Goal: Task Accomplishment & Management: Manage account settings

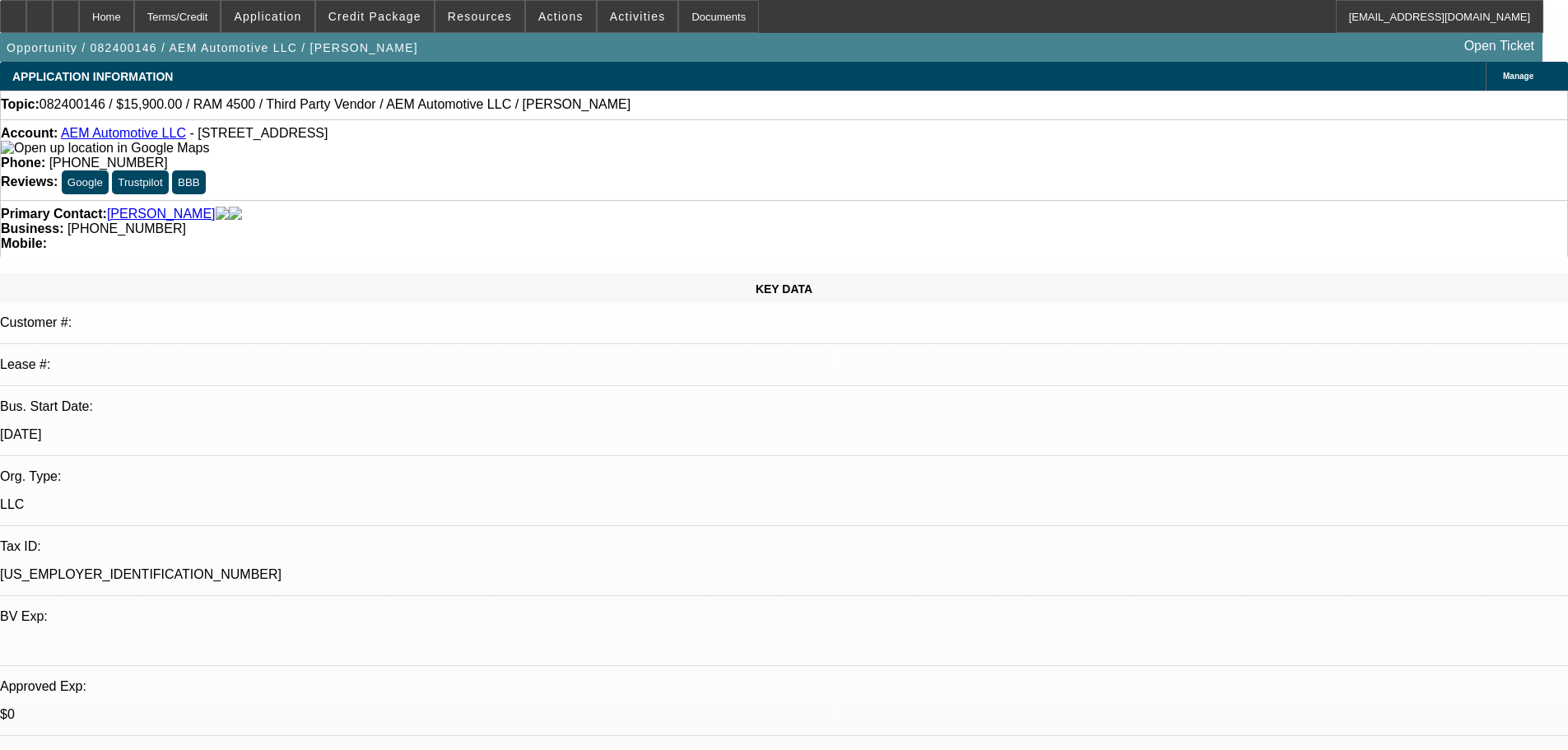
select select "0"
select select "2"
select select "0.15"
select select "16"
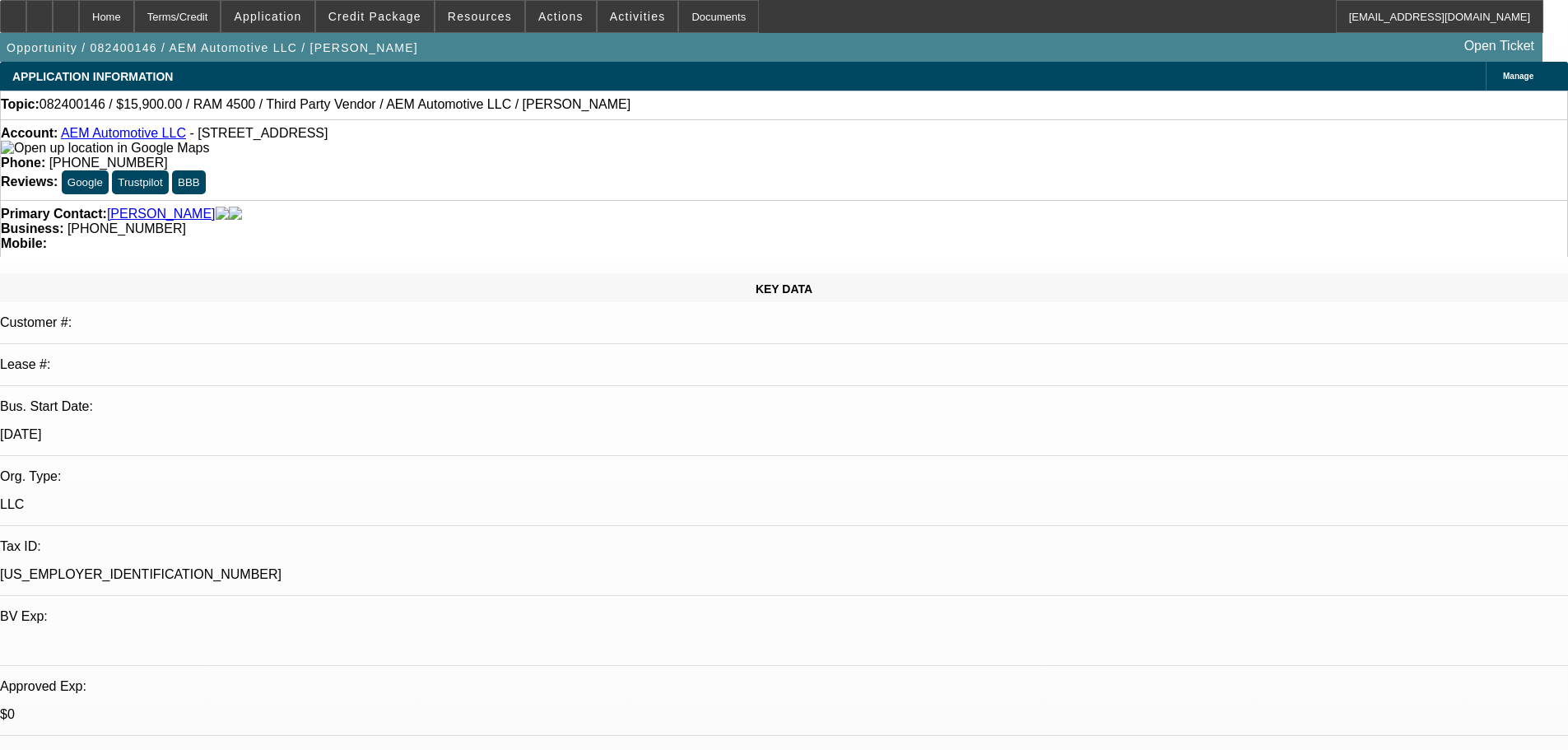
select select "0"
select select "2"
select select "0.15"
select select "16"
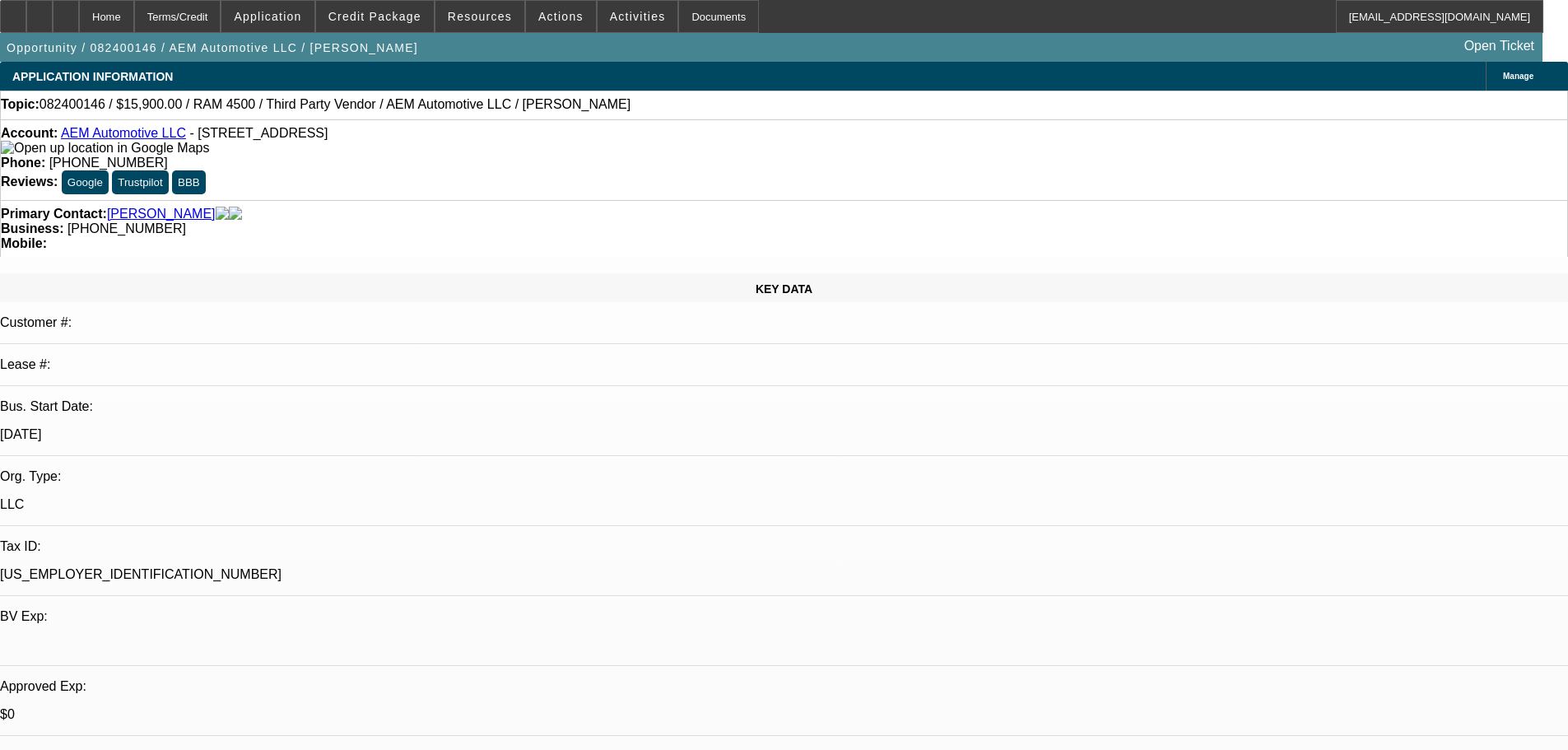
select select "0"
select select "2"
select select "0.15"
select select "16"
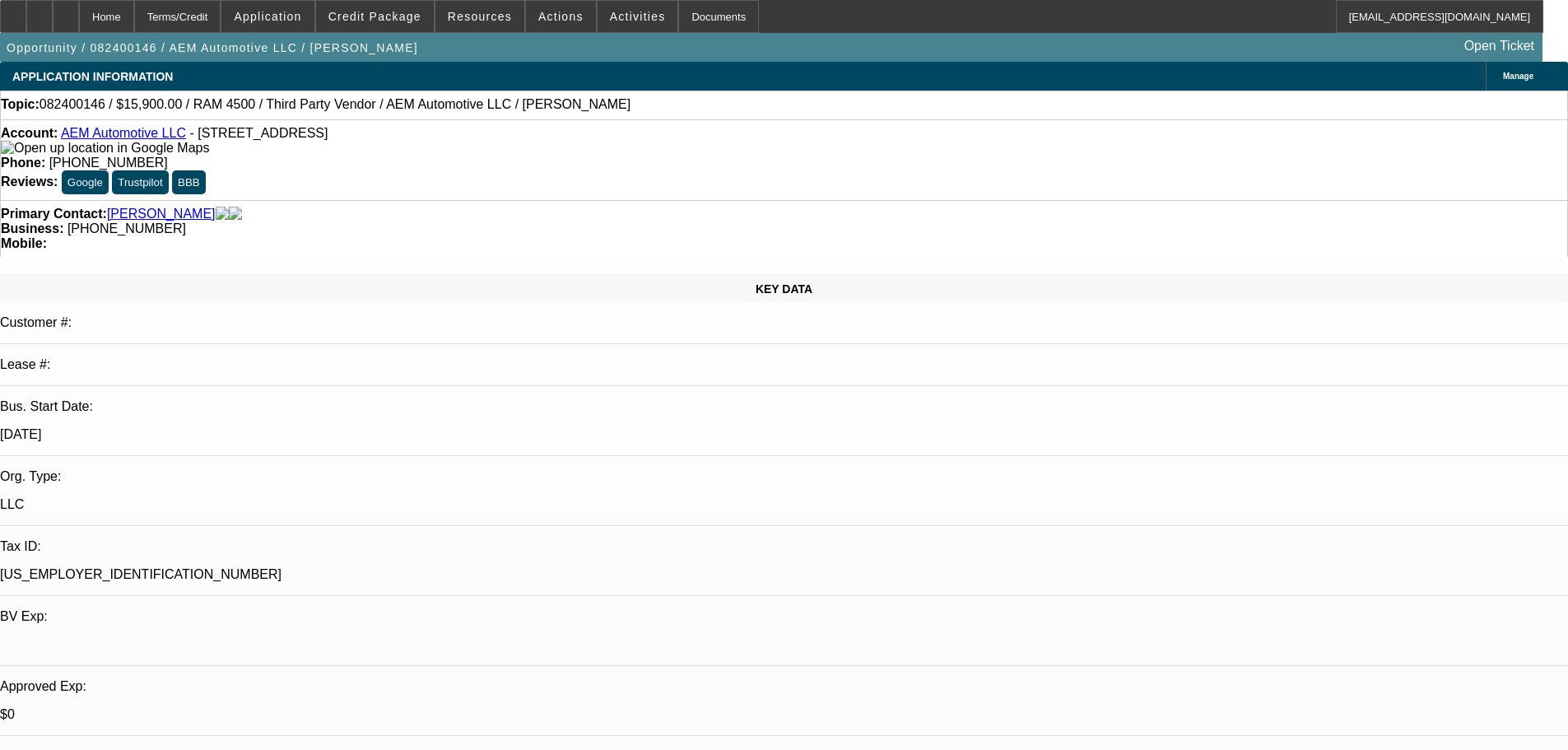
select select "0"
select select "2"
select select "0.15"
select select "16"
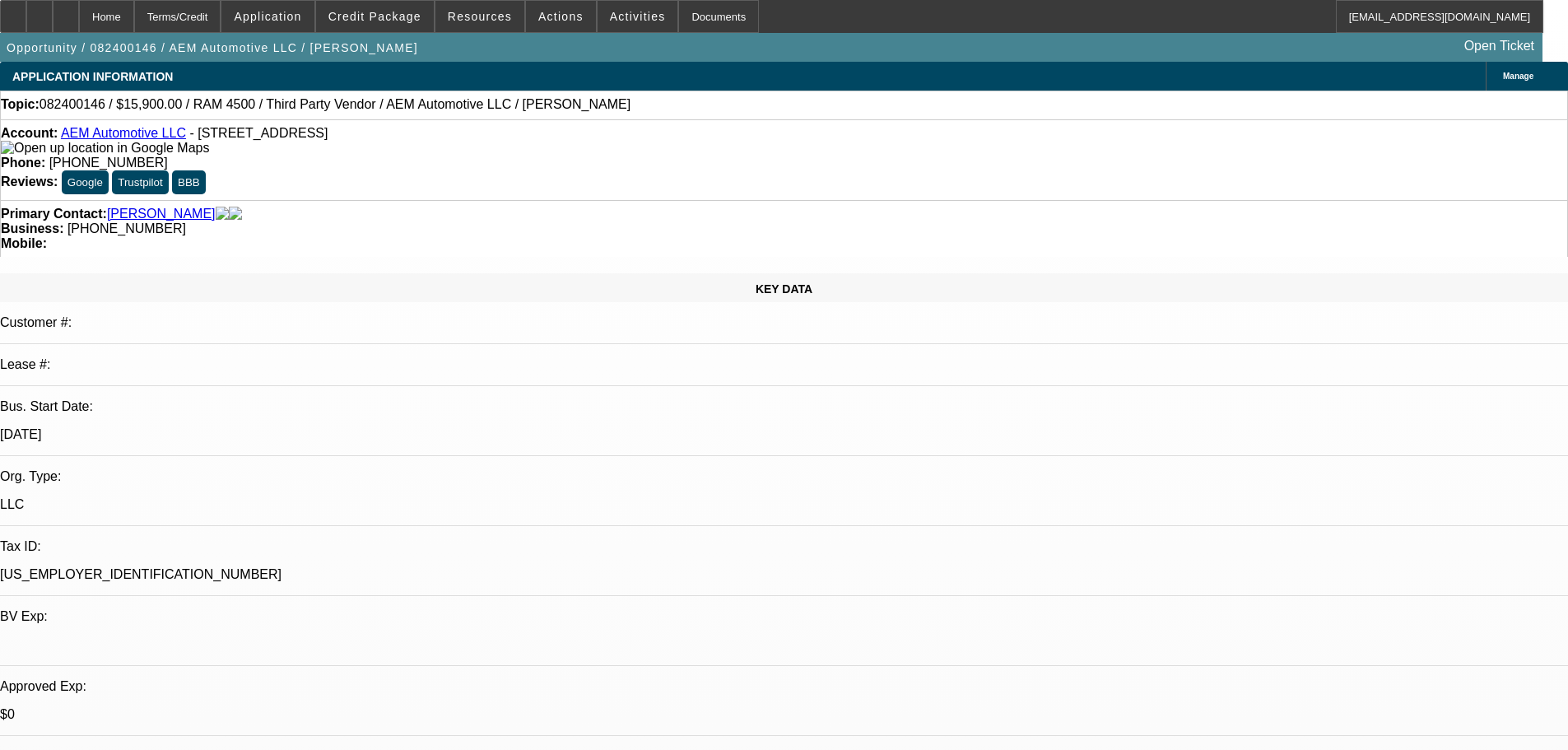
drag, startPoint x: 523, startPoint y: 576, endPoint x: 610, endPoint y: 300, distance: 289.4
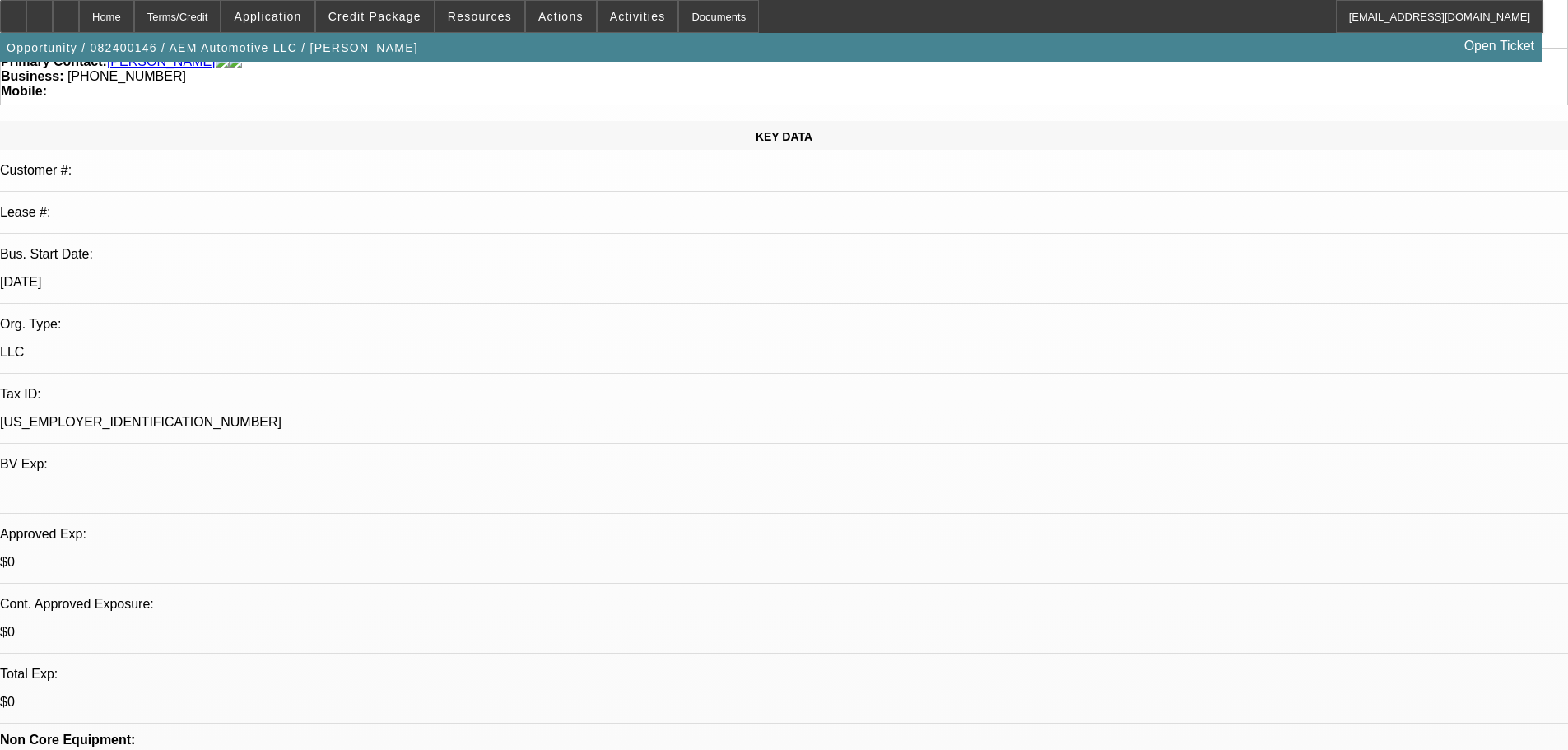
drag, startPoint x: 606, startPoint y: 529, endPoint x: 588, endPoint y: 645, distance: 117.4
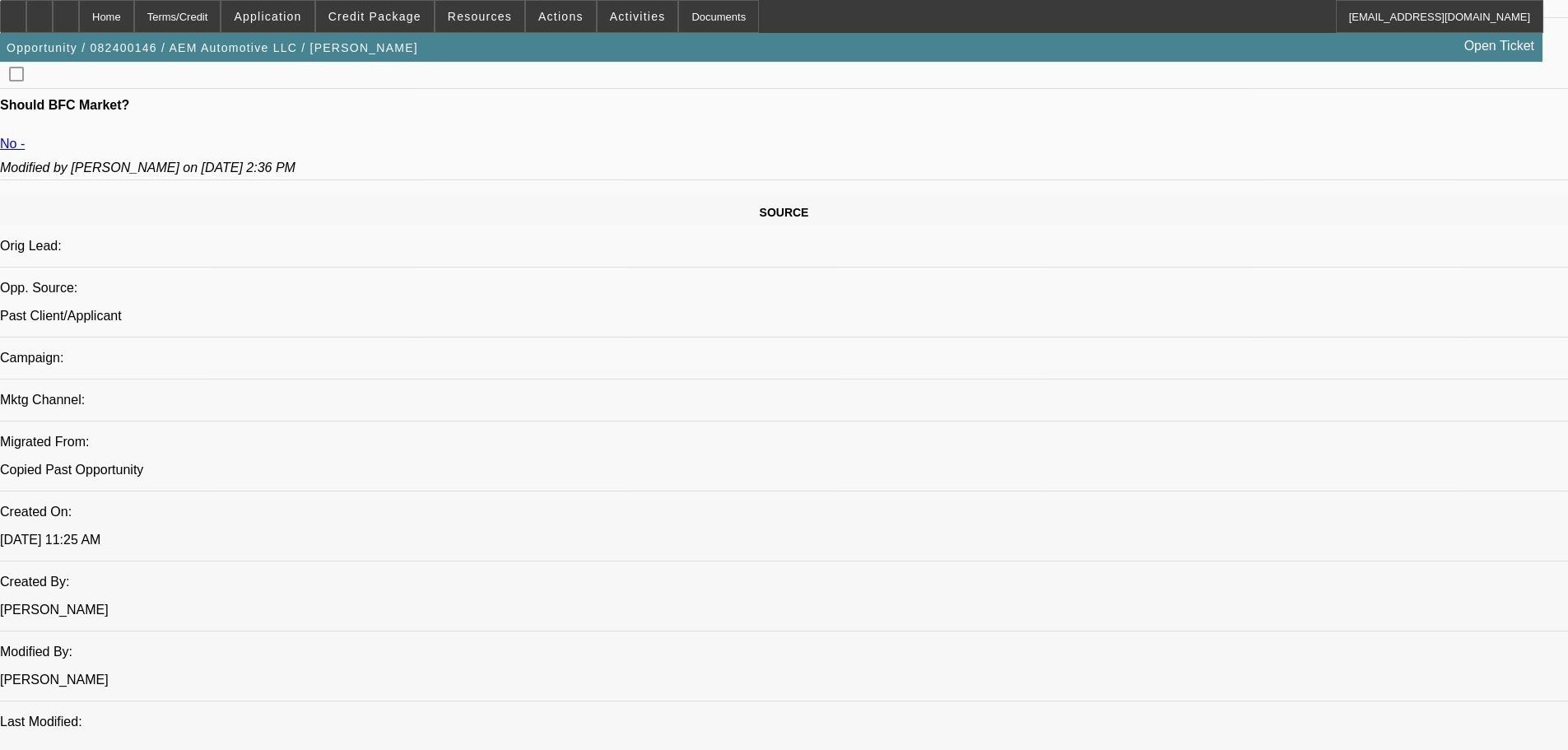
drag, startPoint x: 819, startPoint y: 149, endPoint x: 819, endPoint y: 502, distance: 353.0
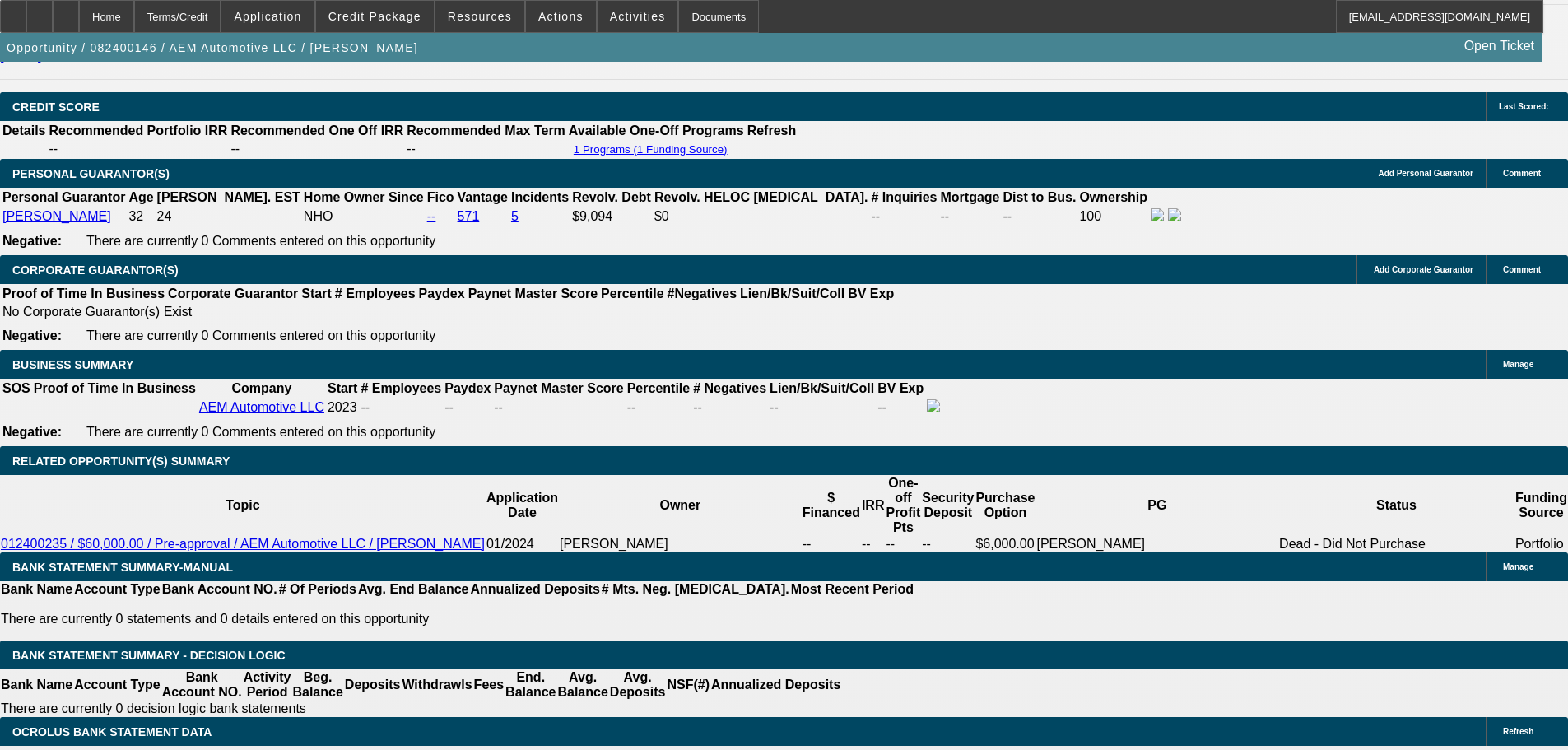
drag, startPoint x: 819, startPoint y: 502, endPoint x: 794, endPoint y: 712, distance: 211.5
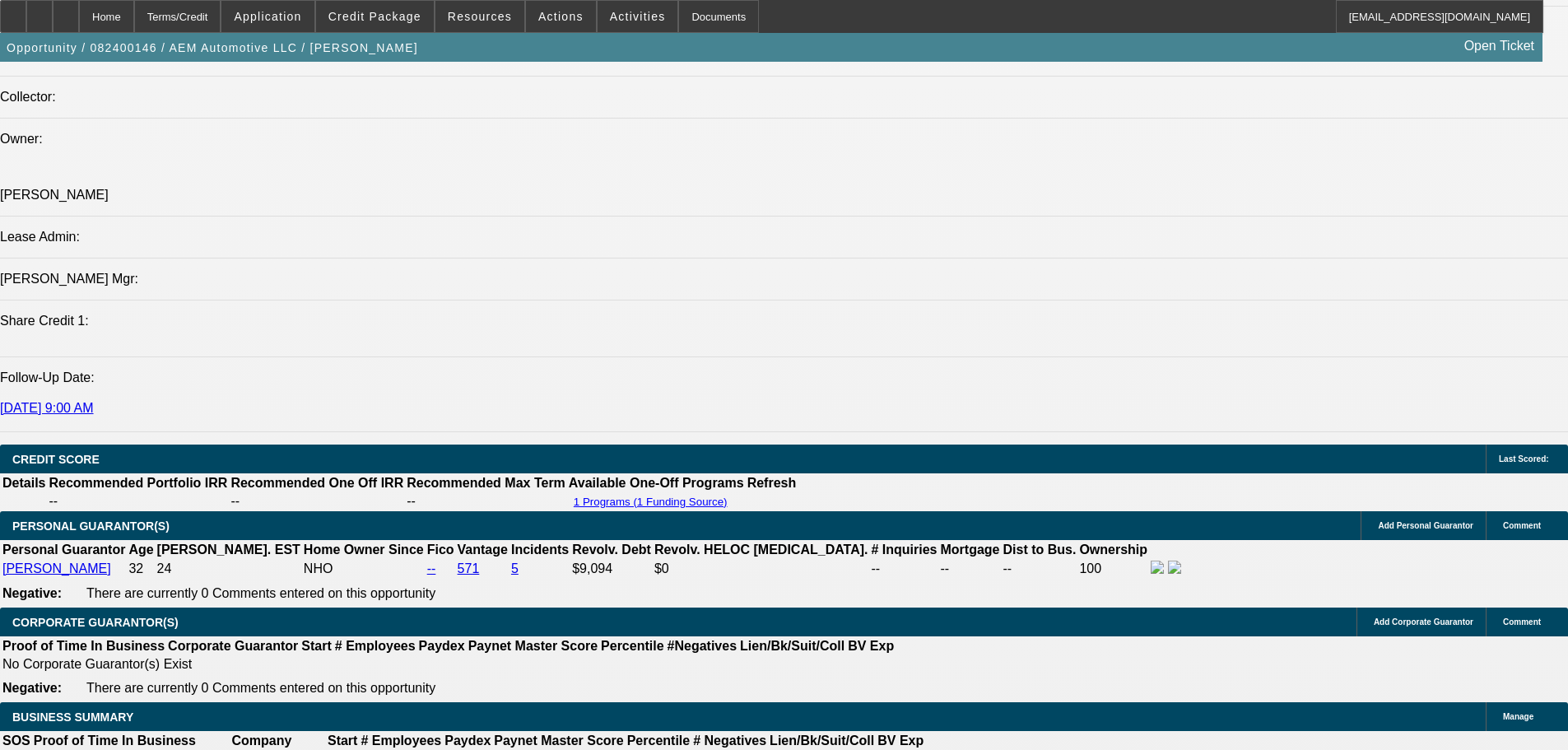
drag, startPoint x: 793, startPoint y: 712, endPoint x: 783, endPoint y: 360, distance: 352.1
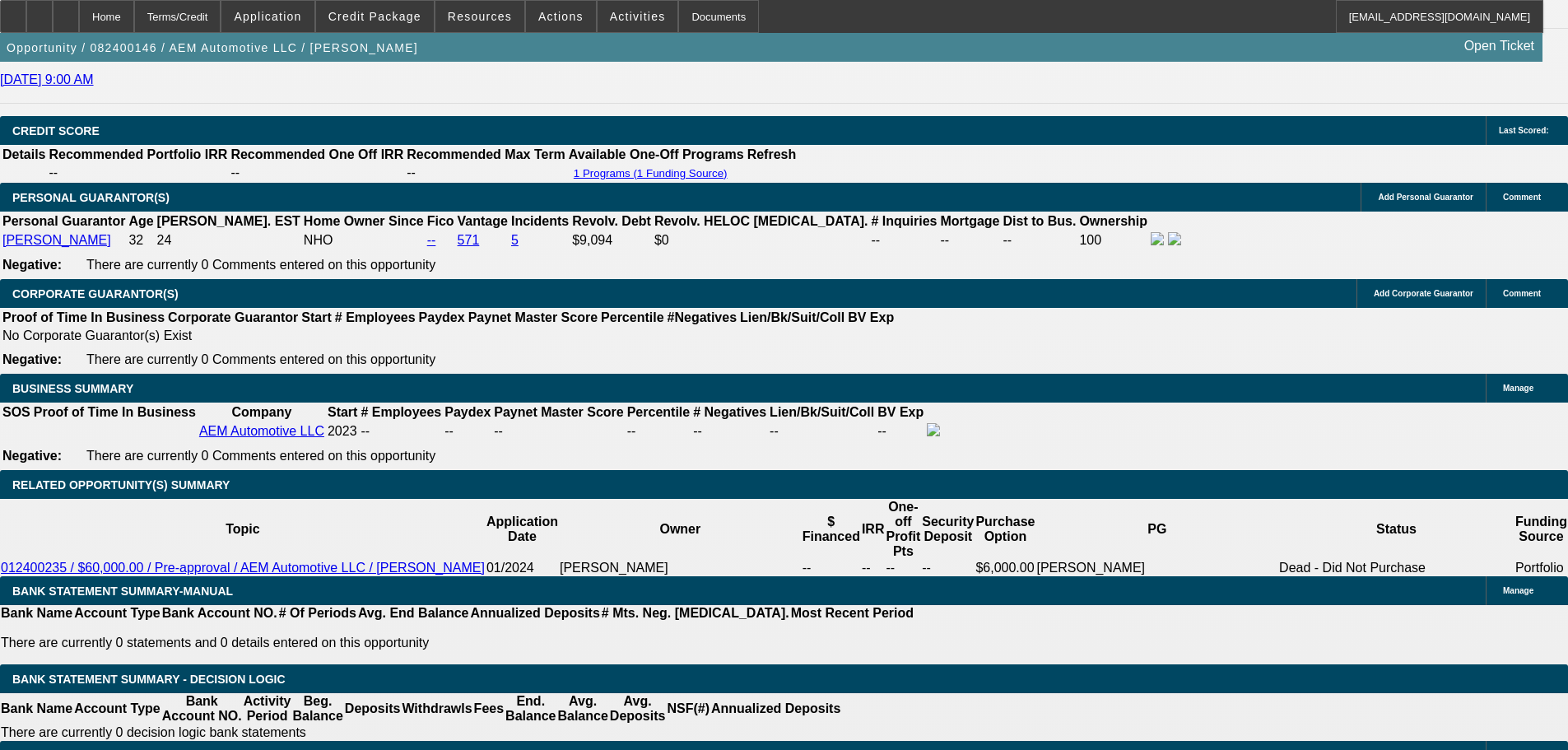
drag, startPoint x: 759, startPoint y: 506, endPoint x: 746, endPoint y: 571, distance: 66.3
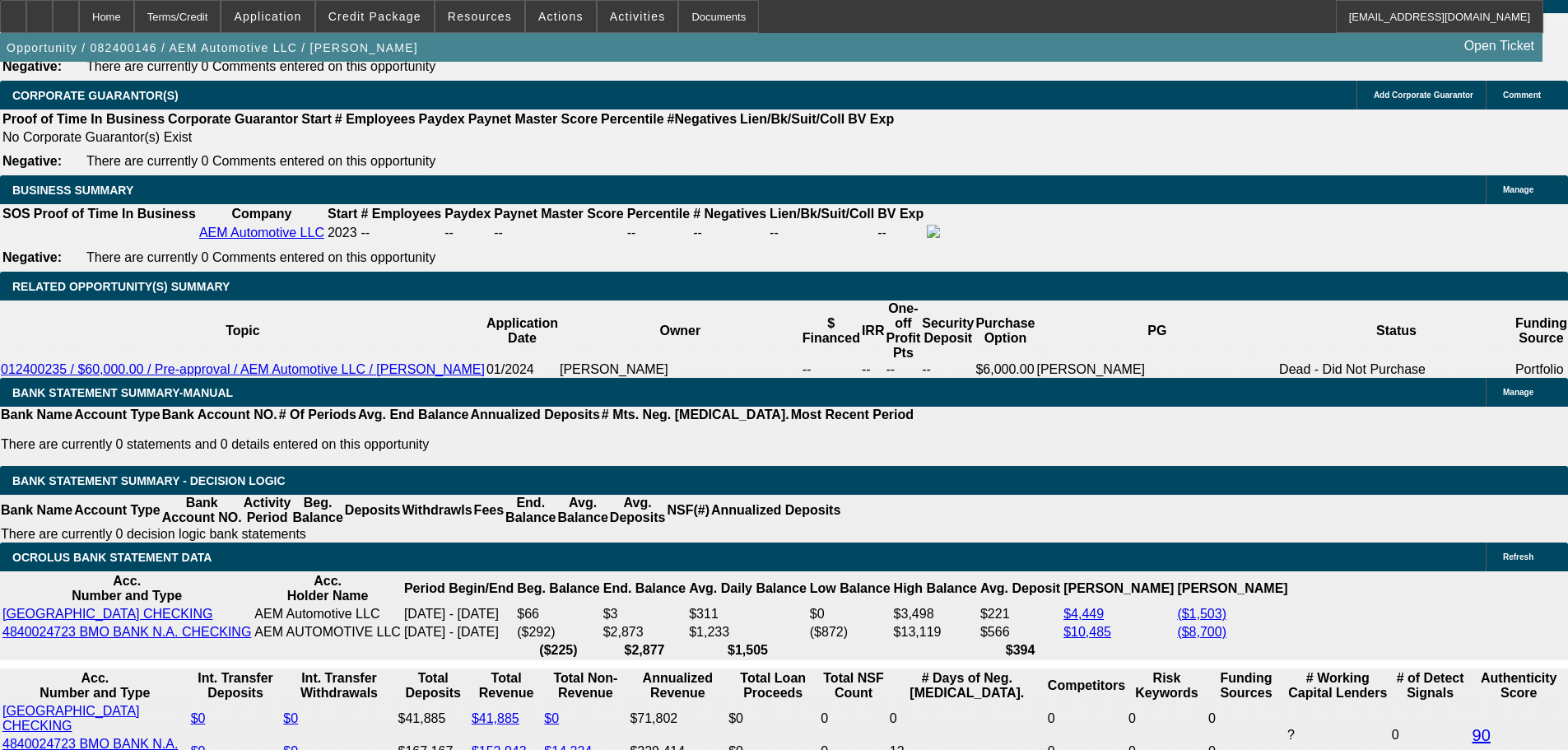
drag, startPoint x: 743, startPoint y: 665, endPoint x: 741, endPoint y: 684, distance: 19.1
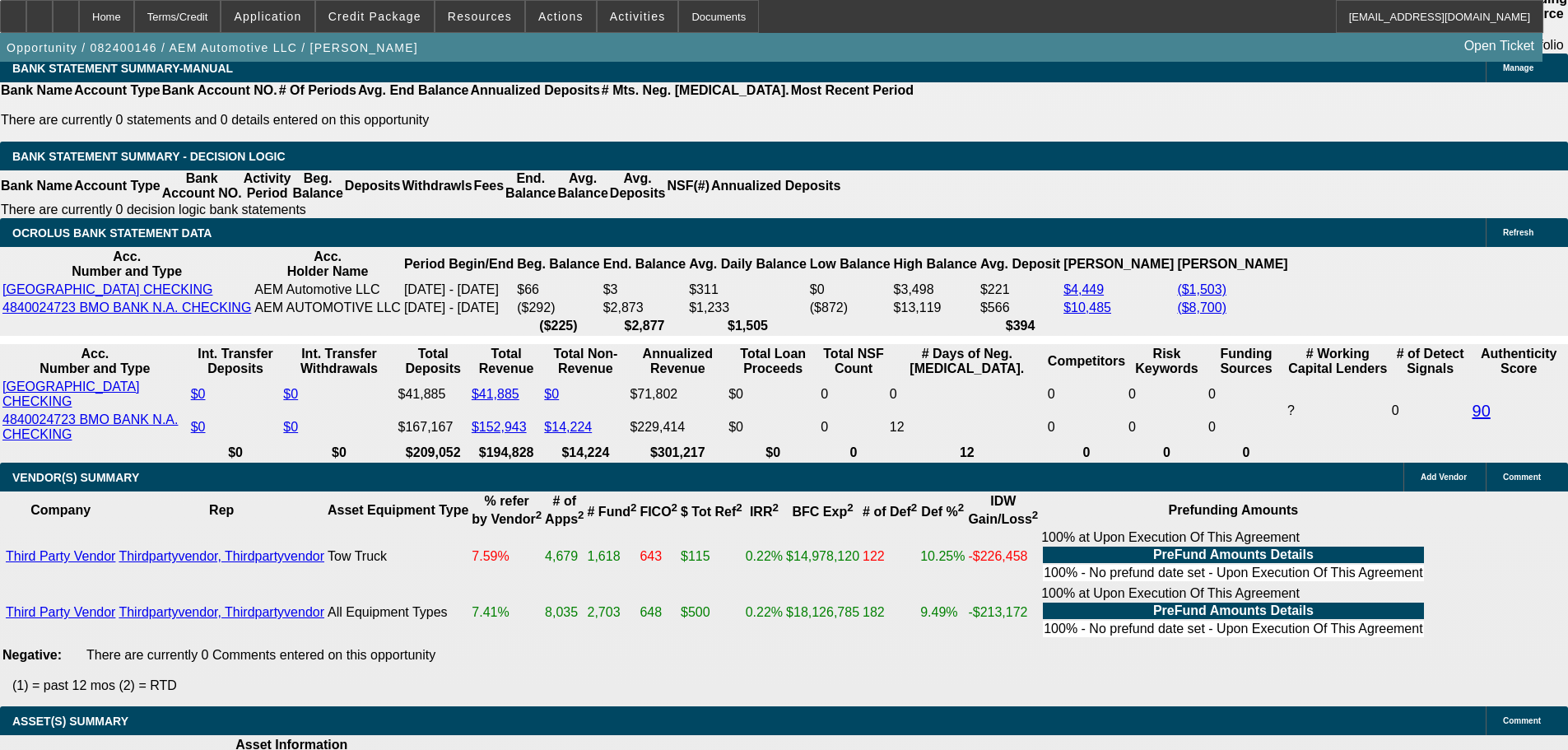
drag, startPoint x: 740, startPoint y: 684, endPoint x: 738, endPoint y: 763, distance: 79.0
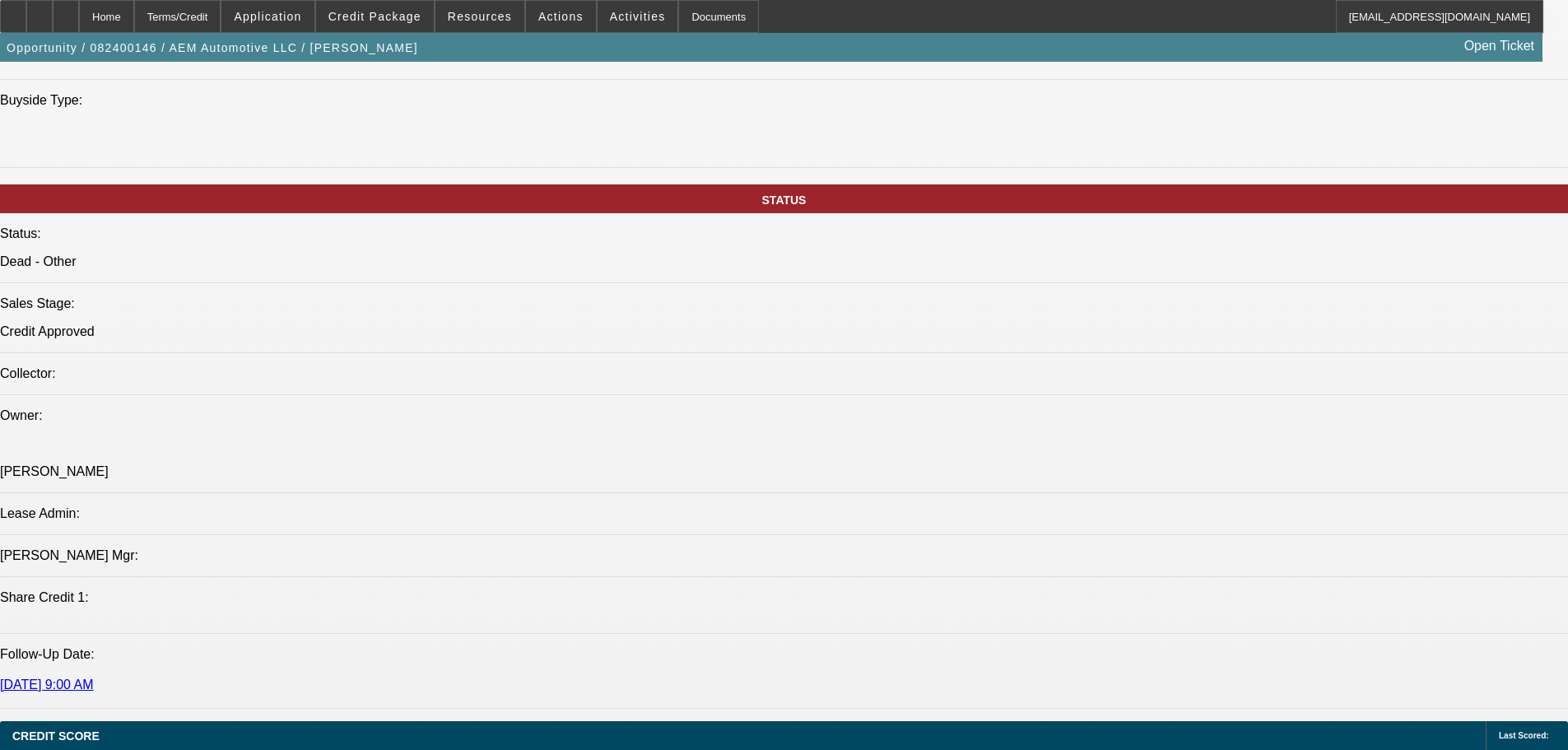
scroll to position [0, 0]
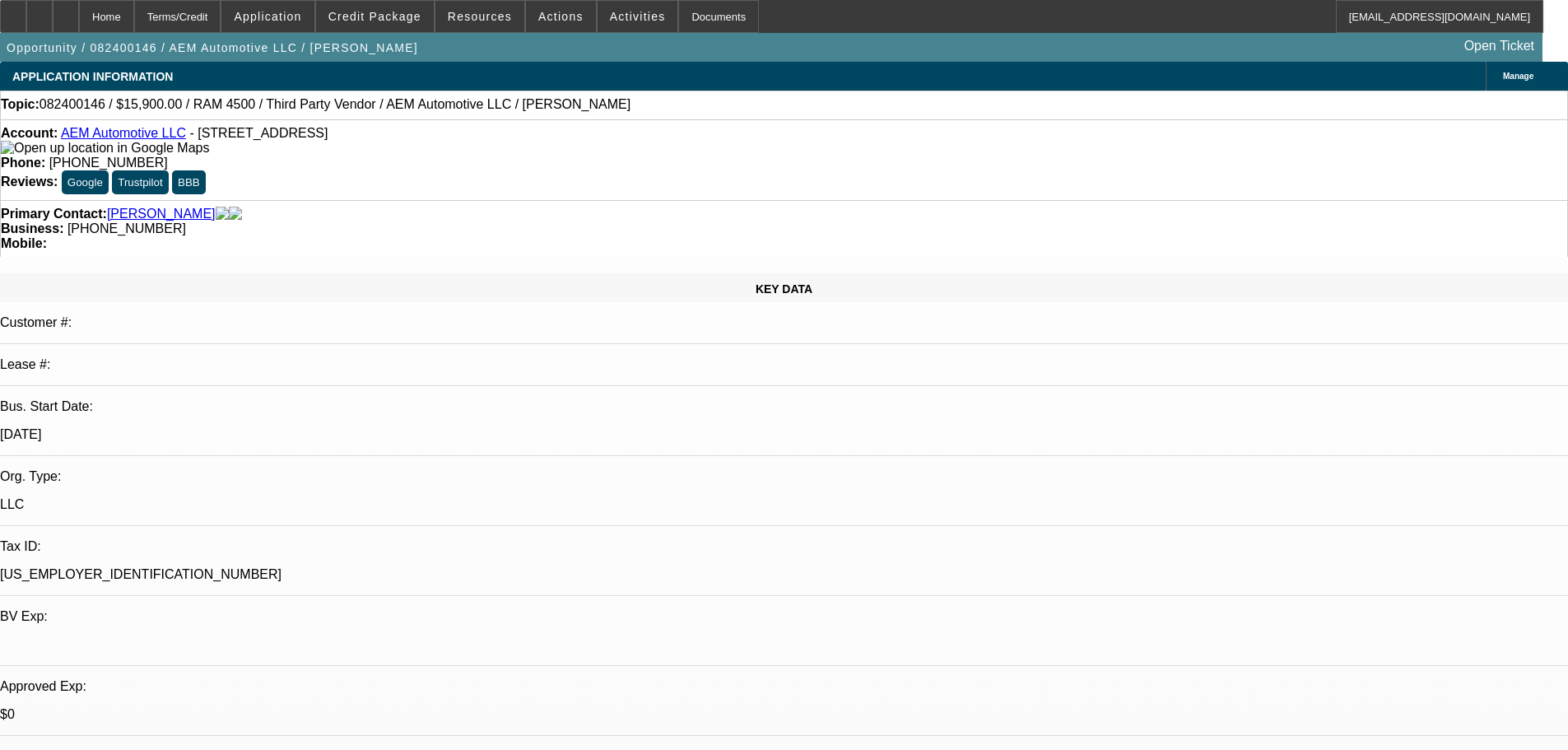
drag, startPoint x: 715, startPoint y: 592, endPoint x: 1251, endPoint y: 368, distance: 580.9
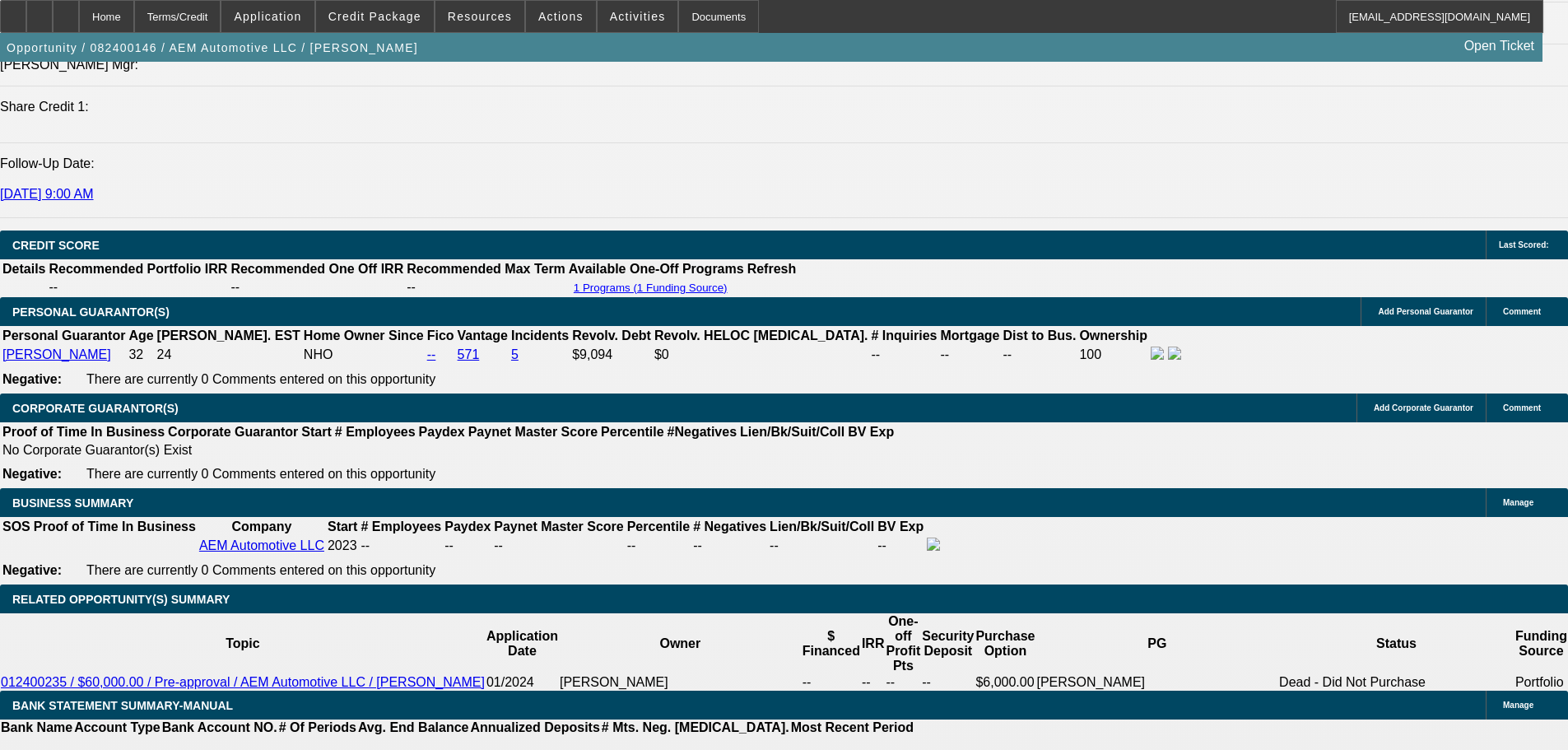
scroll to position [1975, 0]
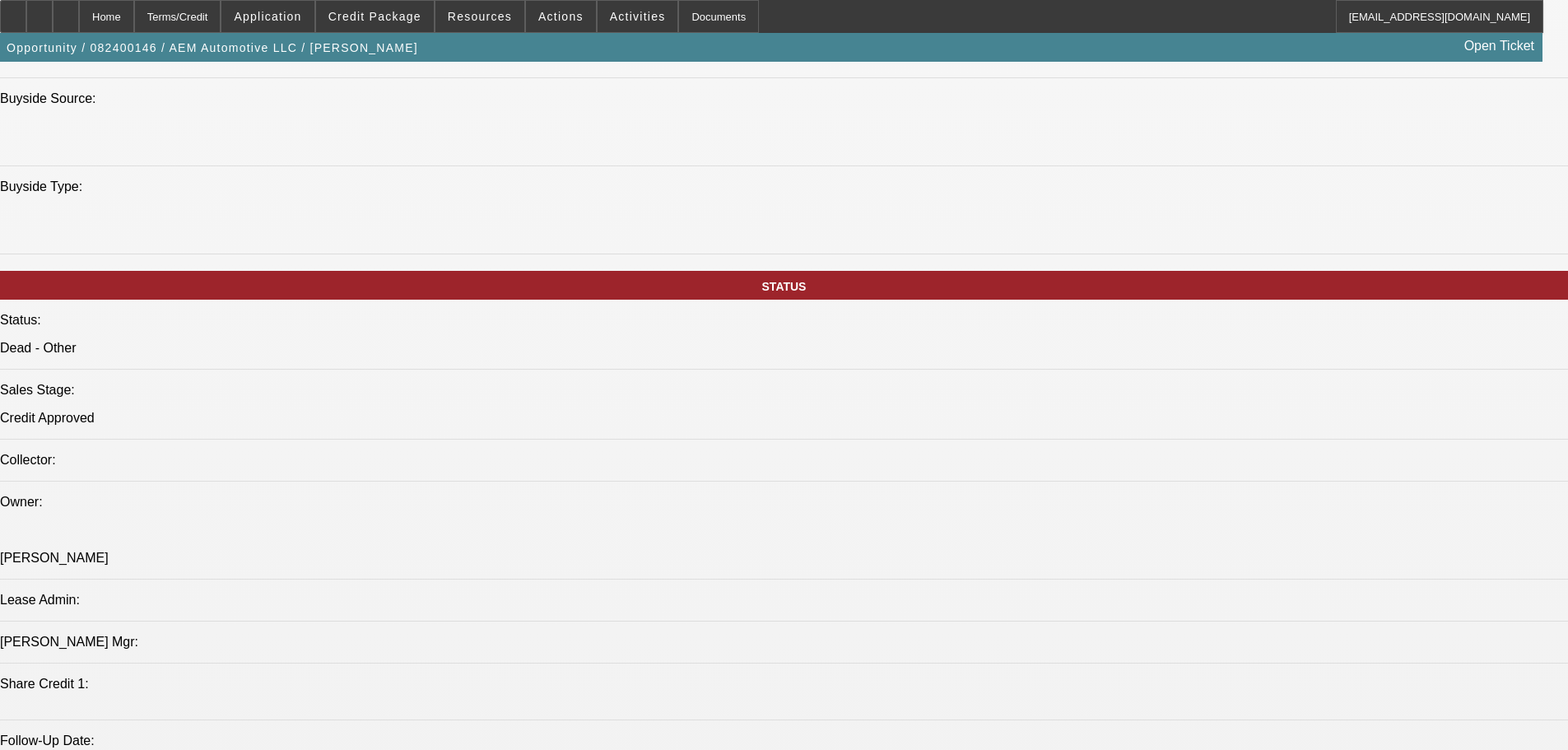
drag, startPoint x: 491, startPoint y: 488, endPoint x: 489, endPoint y: 361, distance: 127.0
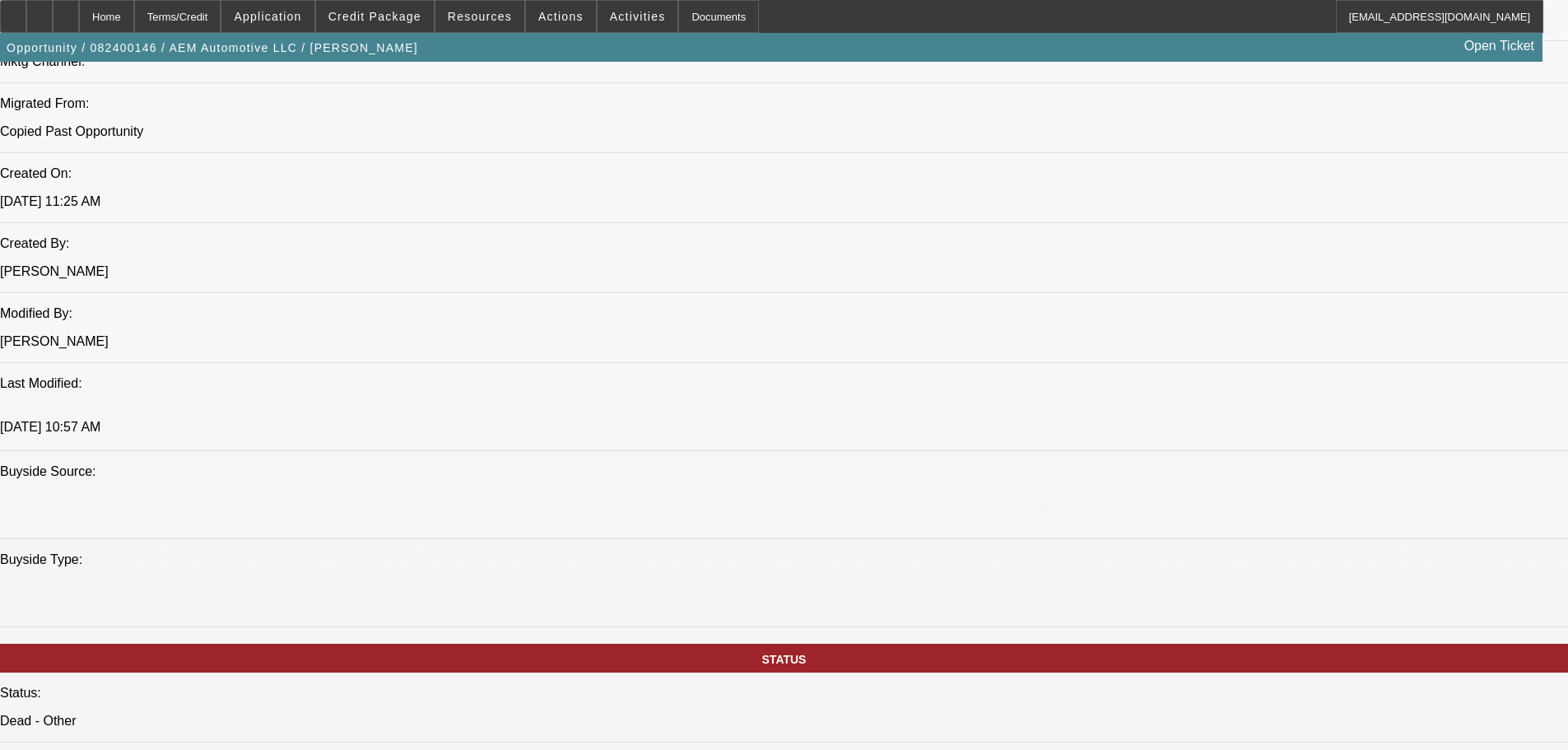
drag, startPoint x: 530, startPoint y: 412, endPoint x: 527, endPoint y: 287, distance: 125.0
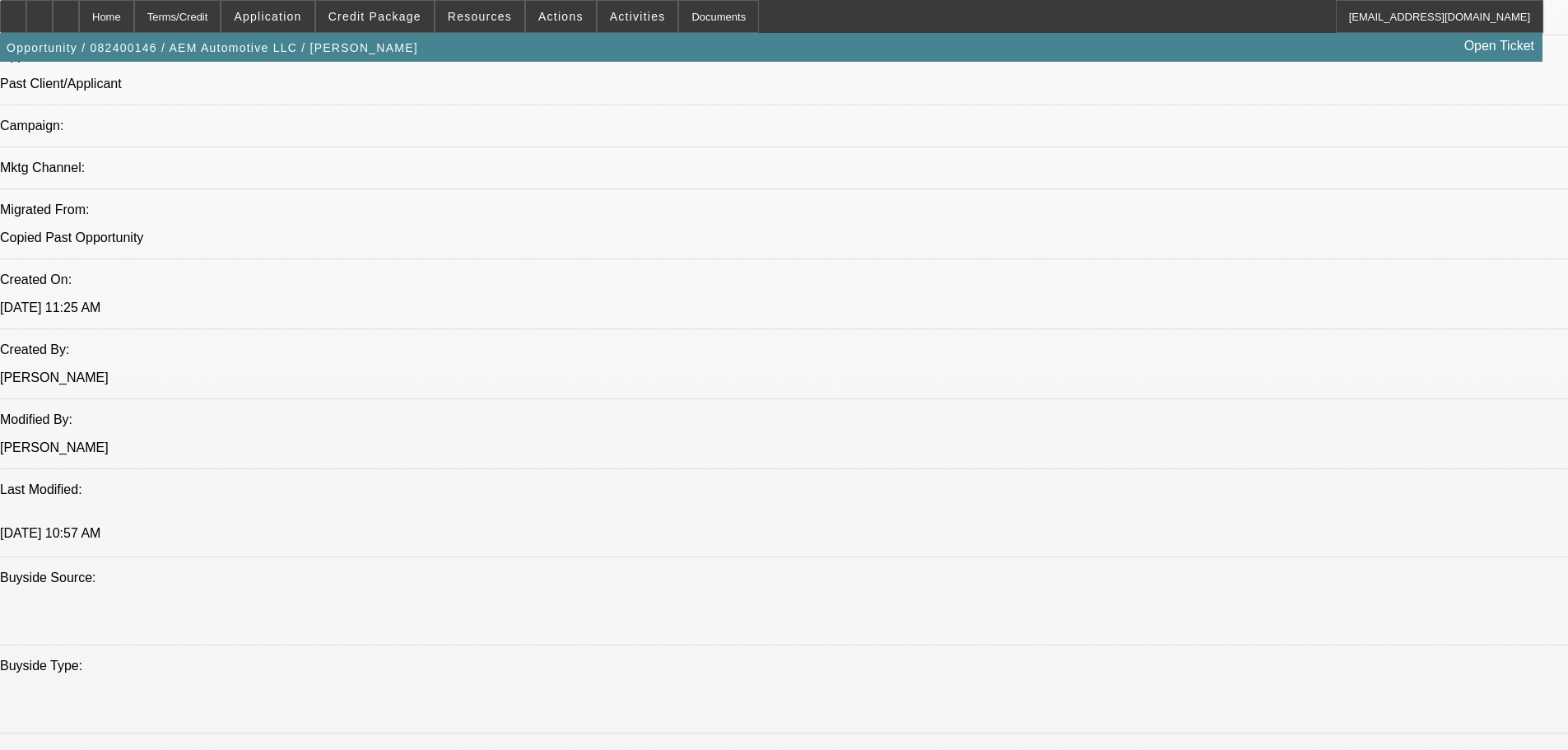
drag, startPoint x: 536, startPoint y: 325, endPoint x: 554, endPoint y: 402, distance: 79.1
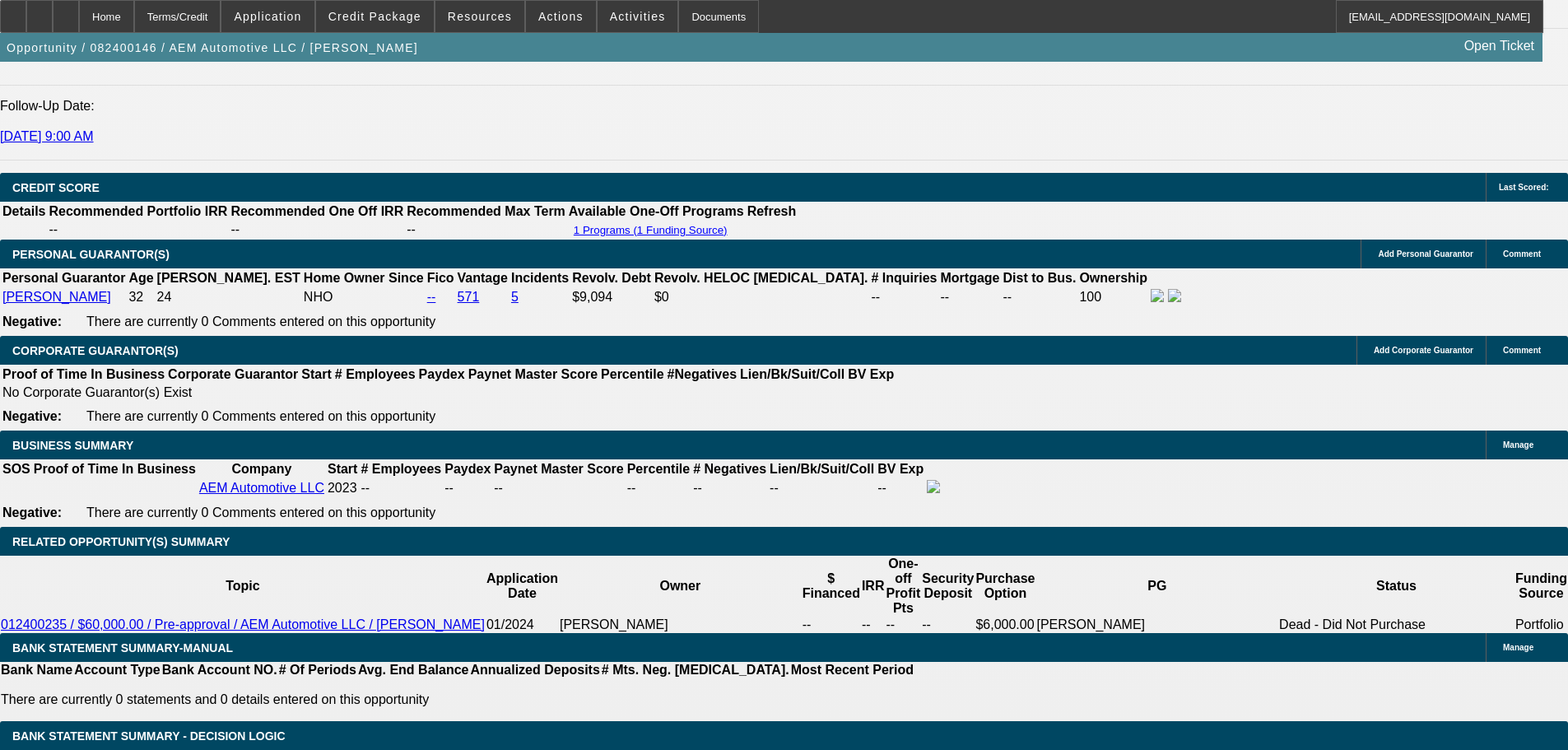
drag, startPoint x: 669, startPoint y: 624, endPoint x: 669, endPoint y: 633, distance: 9.0
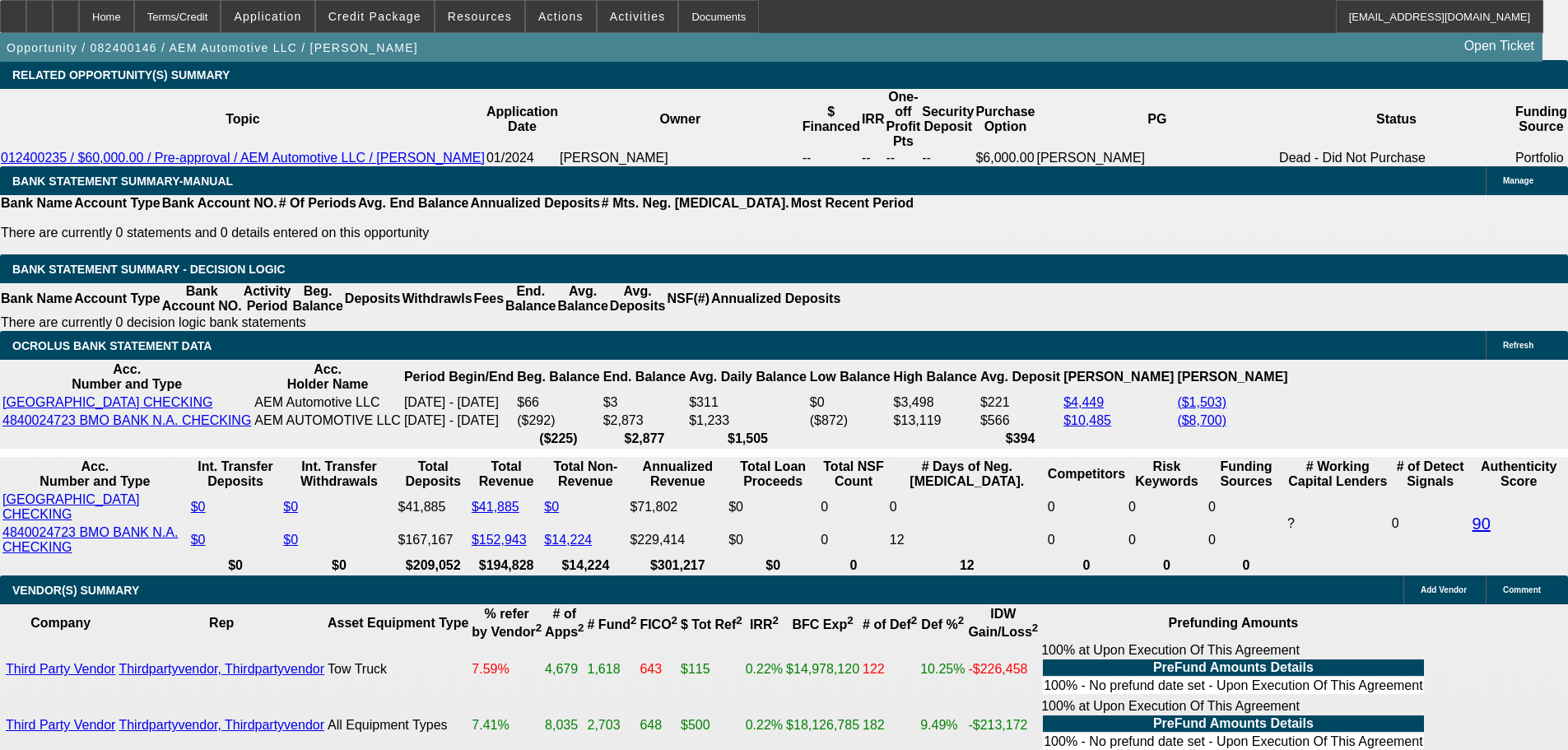
drag, startPoint x: 676, startPoint y: 600, endPoint x: 683, endPoint y: 679, distance: 79.3
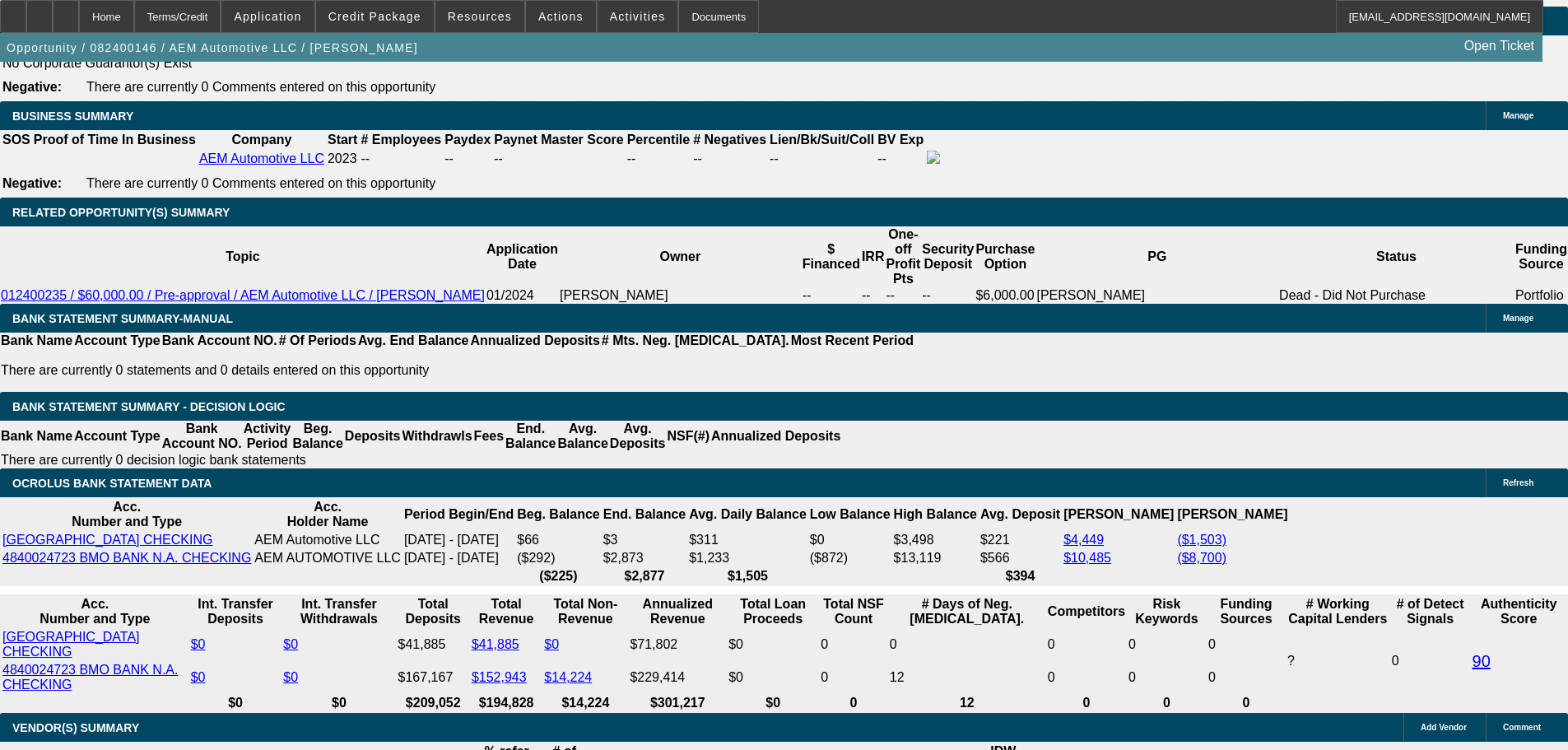
scroll to position [2785, 0]
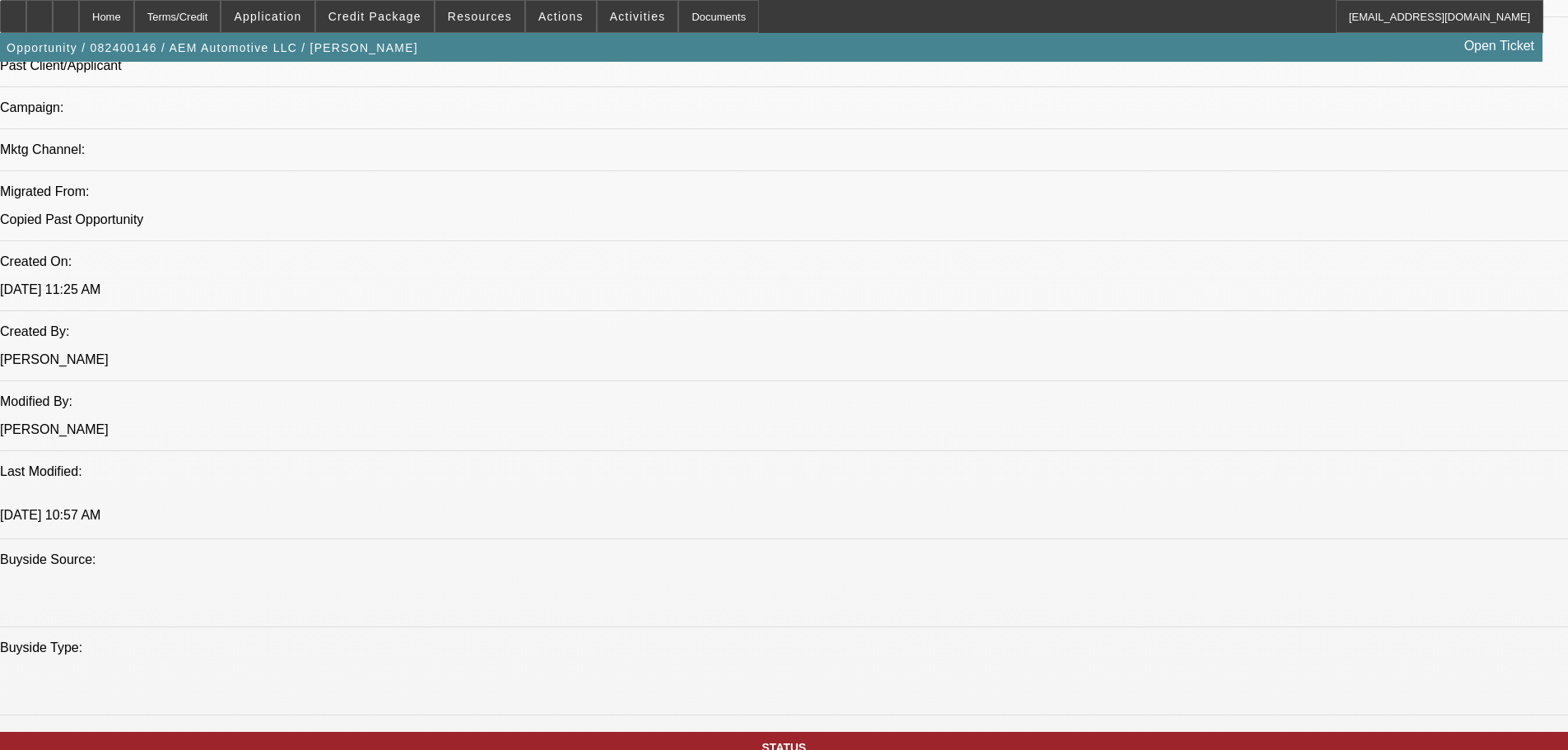
drag, startPoint x: 614, startPoint y: 158, endPoint x: 605, endPoint y: 103, distance: 55.7
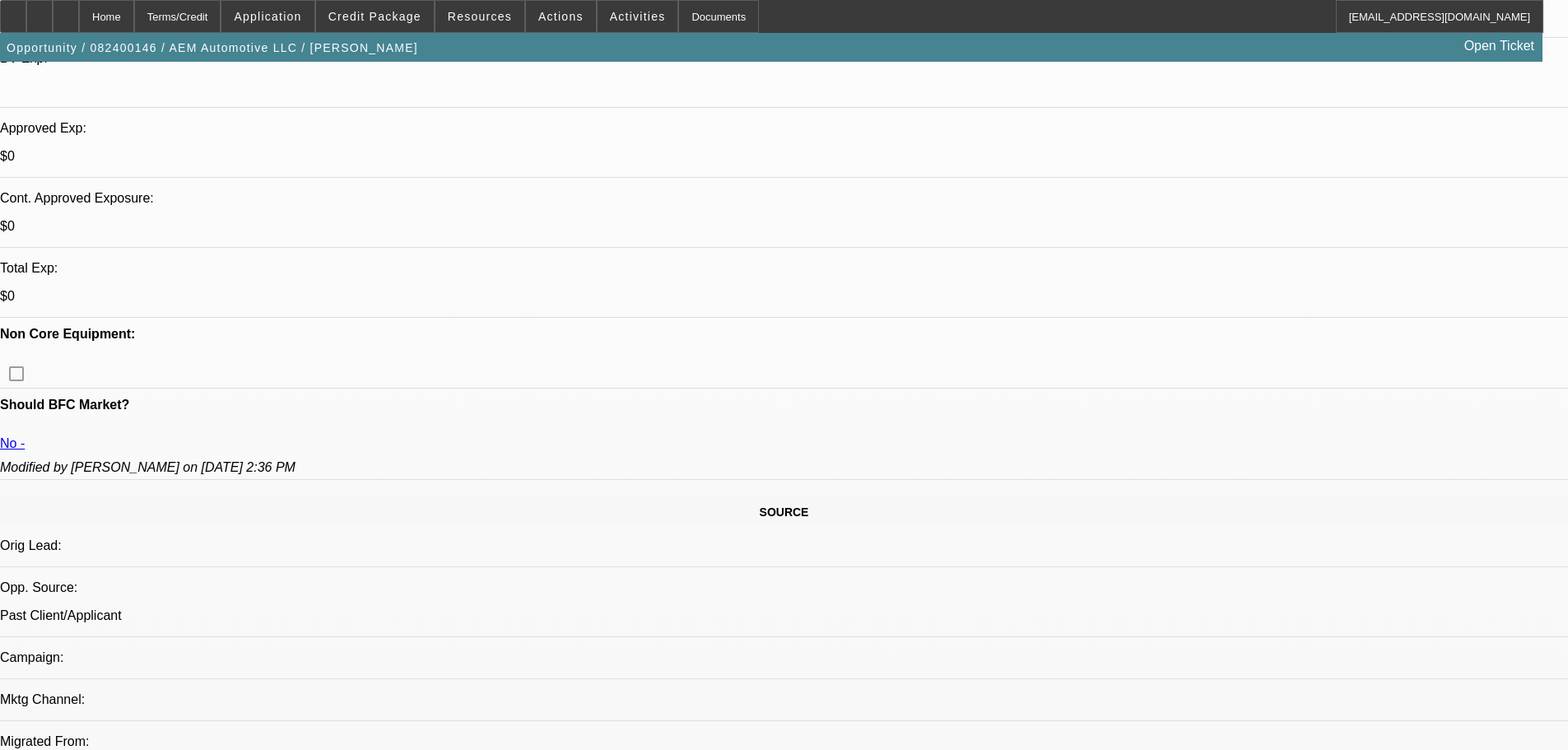
scroll to position [0, 0]
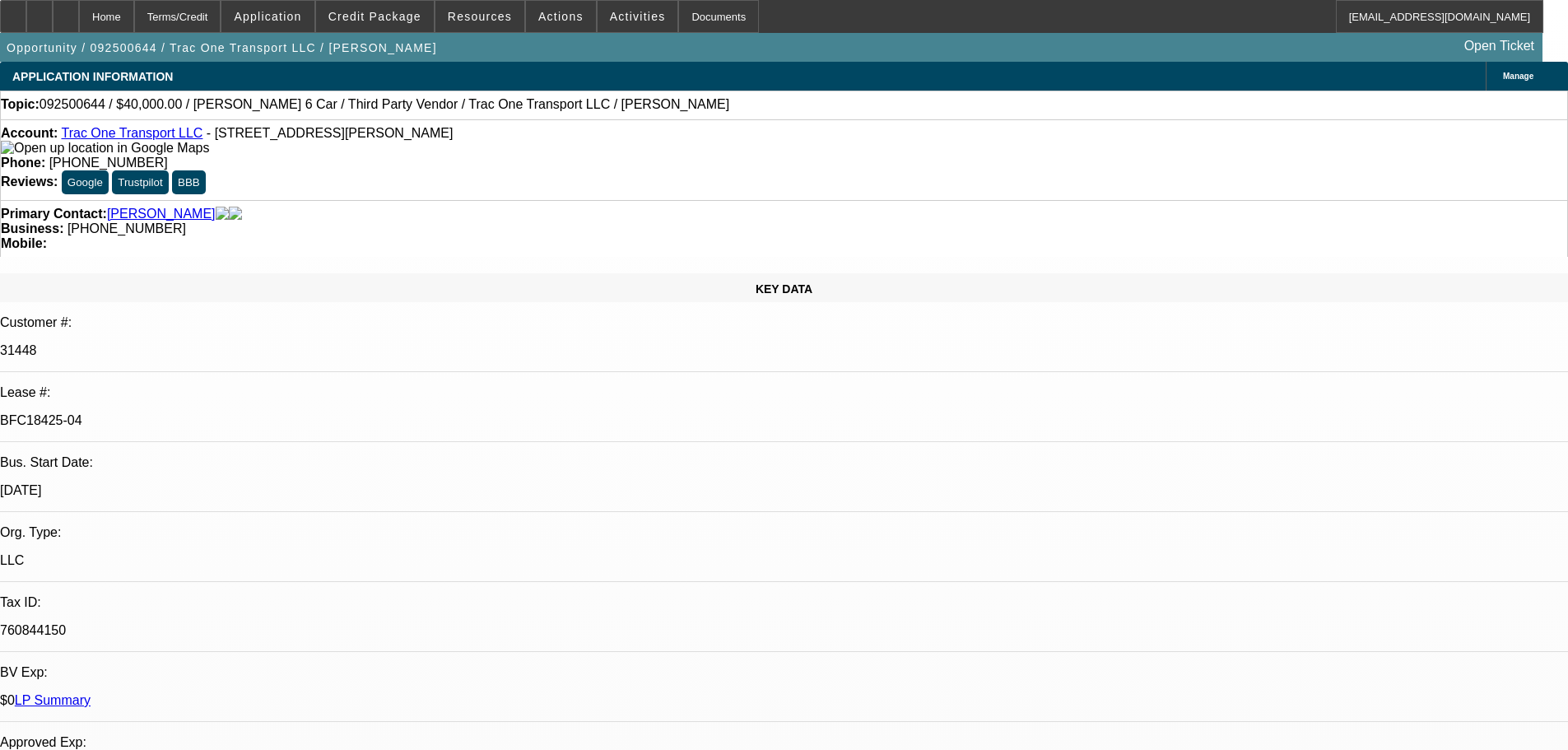
select select "0"
select select "3"
select select "0"
select select "6"
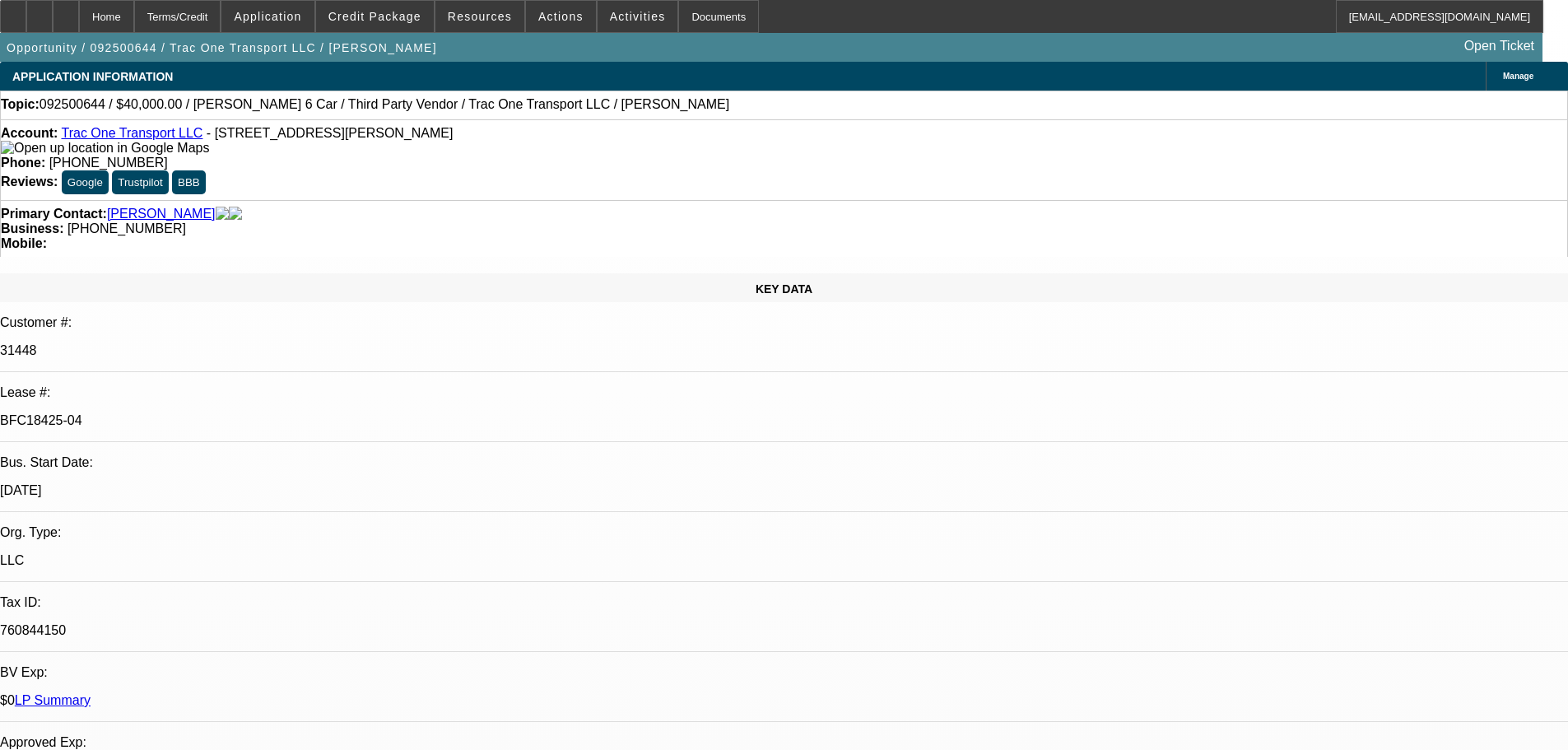
select select "0"
select select "6"
select select "0"
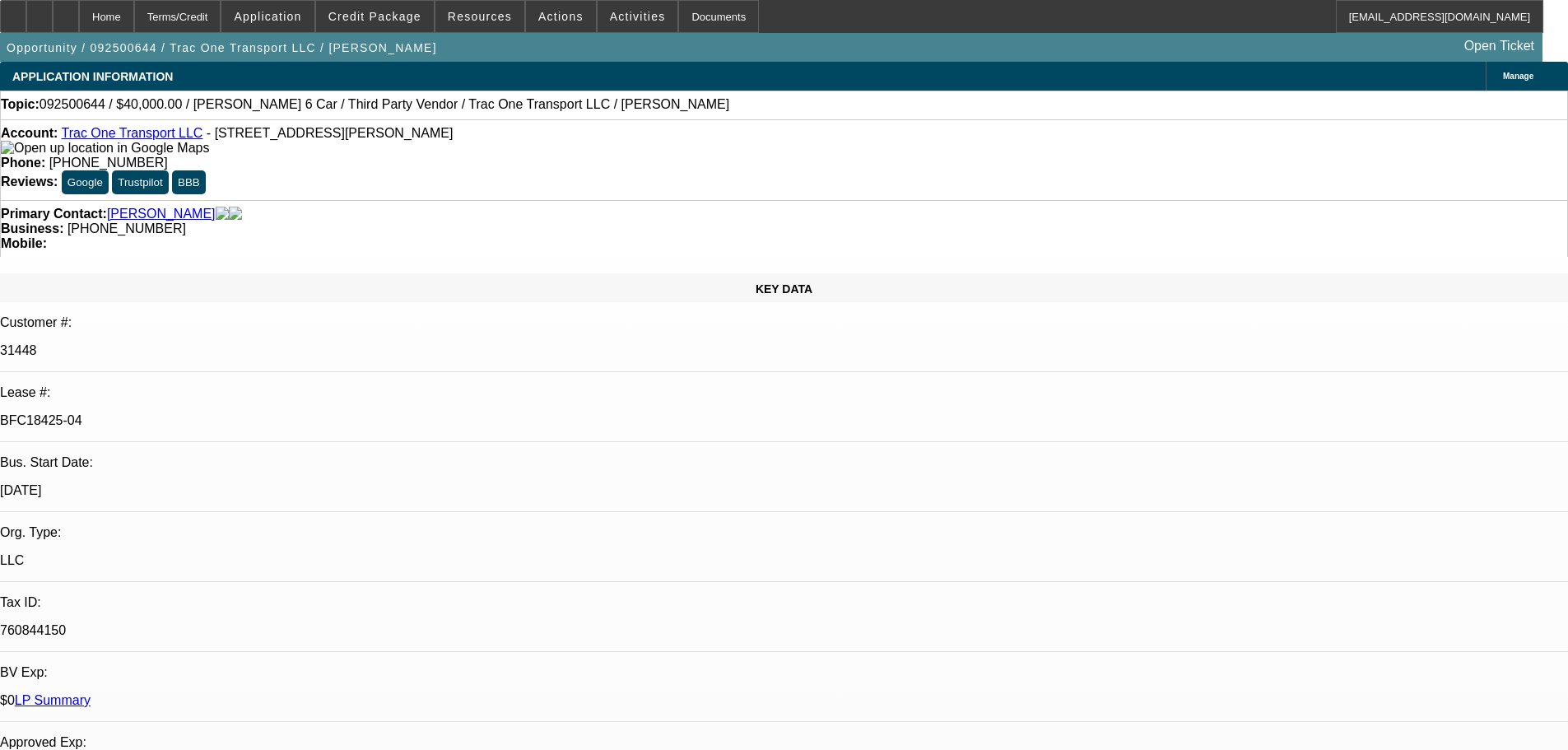
select select "0"
select select "6"
select select "0"
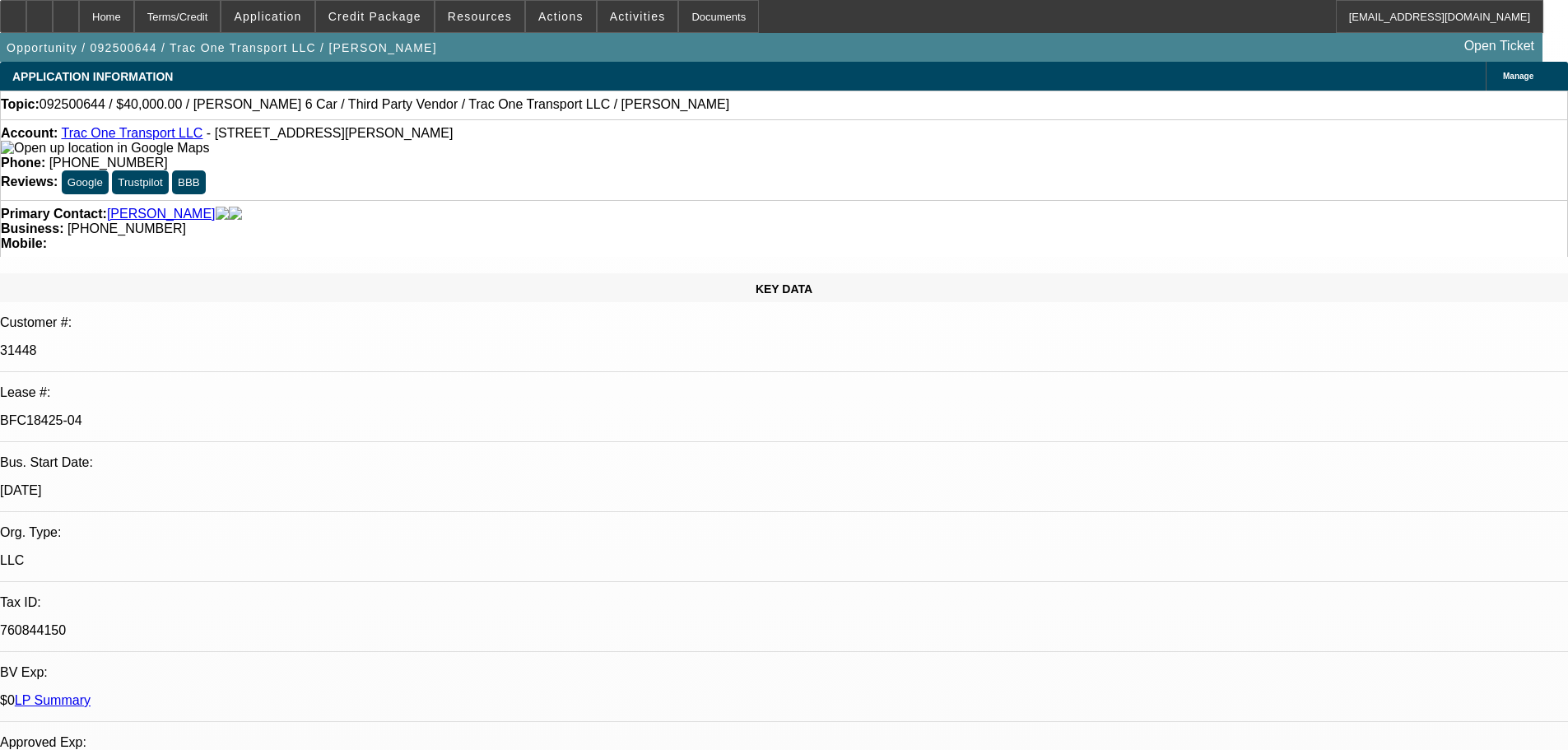
select select "0"
select select "6"
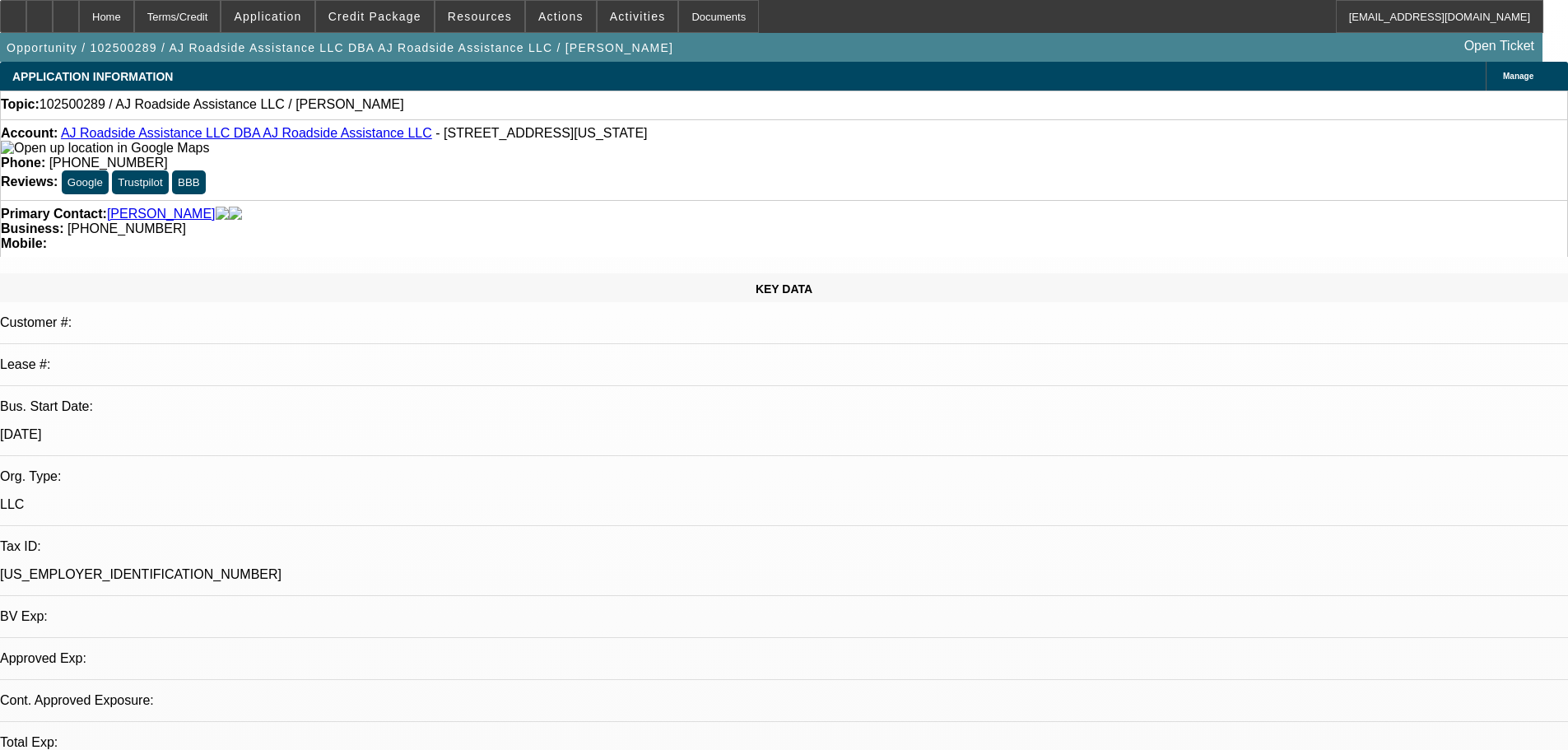
select select "0"
select select "2"
select select "0.1"
select select "4"
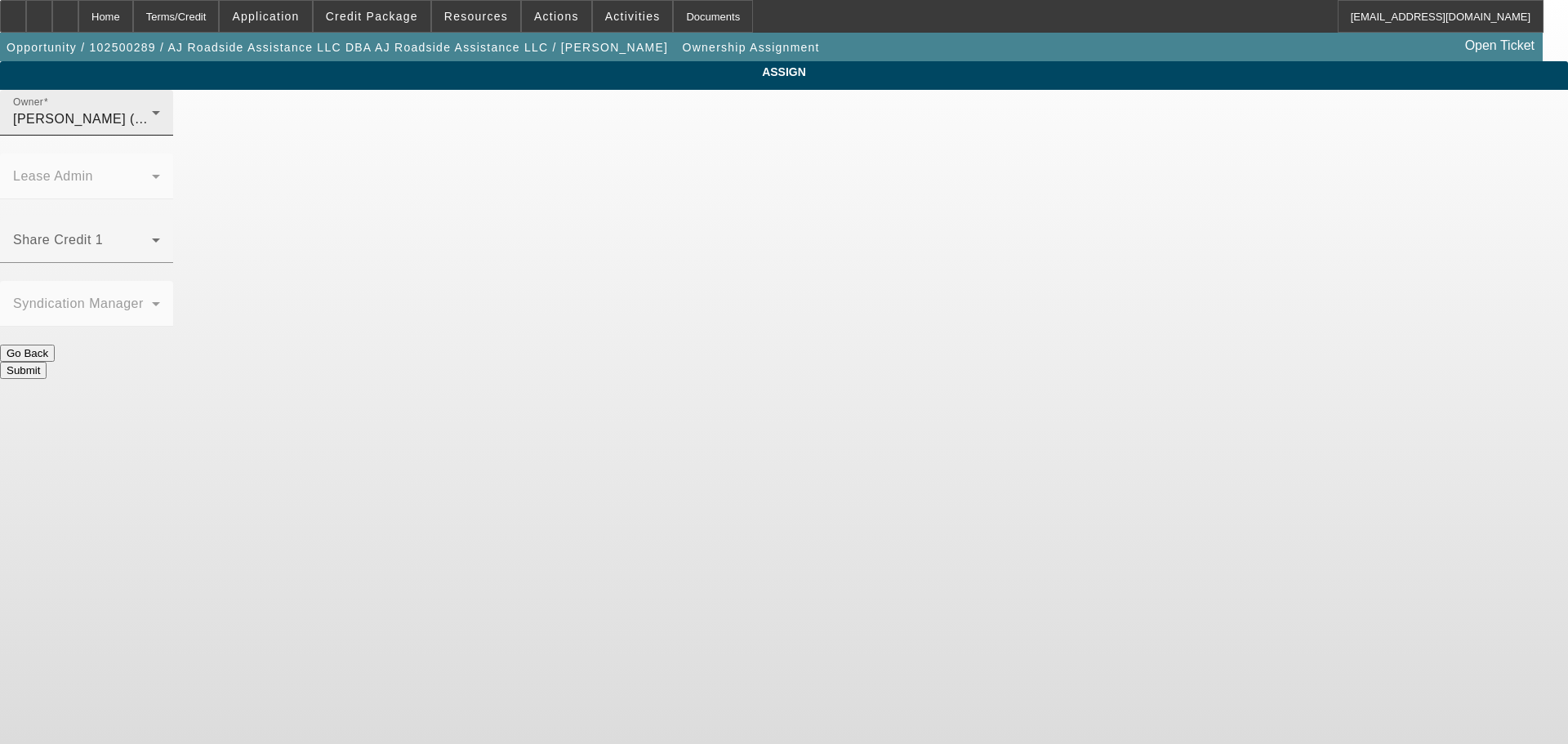
click at [166, 122] on icon at bounding box center [155, 113] width 20 height 20
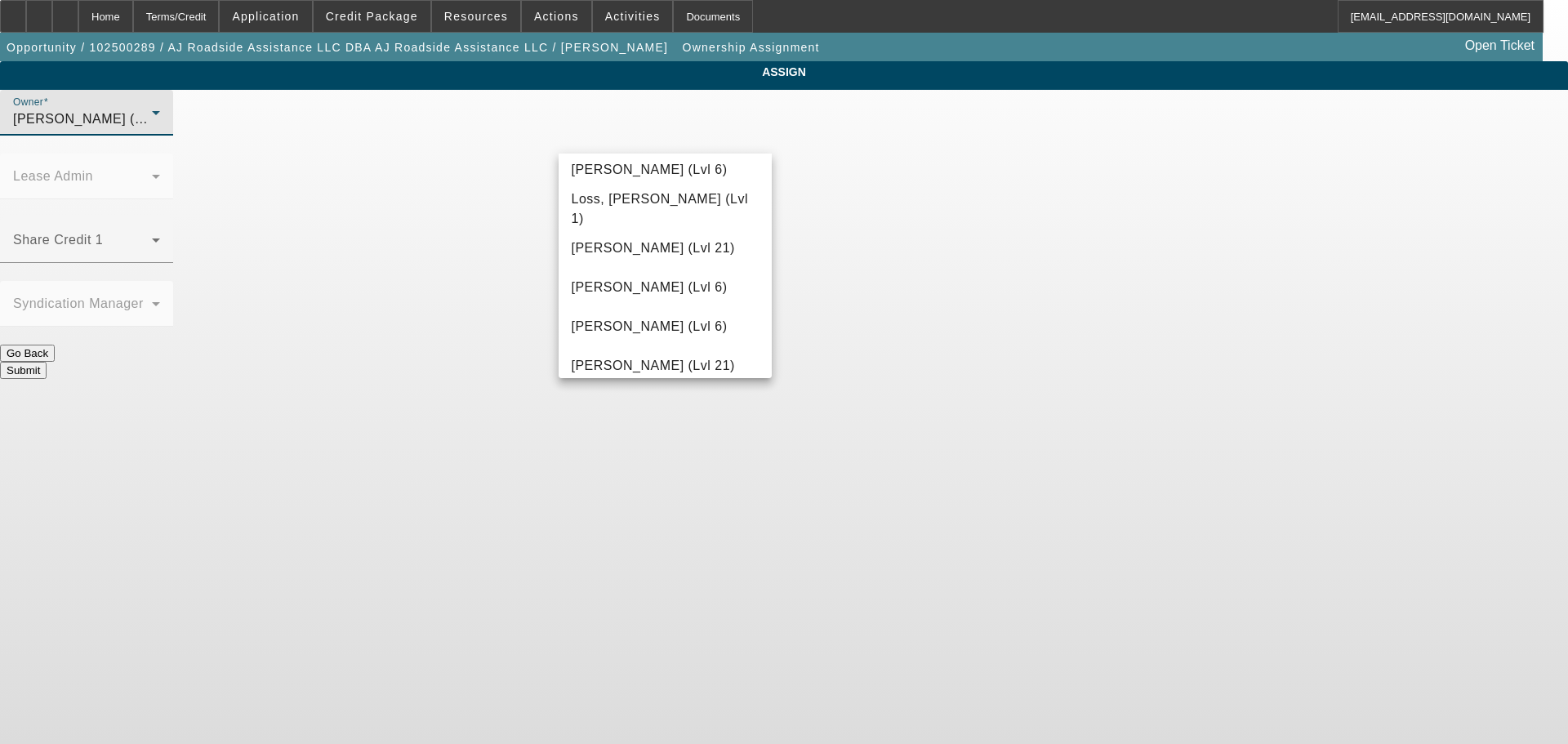
scroll to position [1265, 0]
click at [706, 329] on mat-option "Martell, Heath (Lvl 6)" at bounding box center [666, 326] width 214 height 39
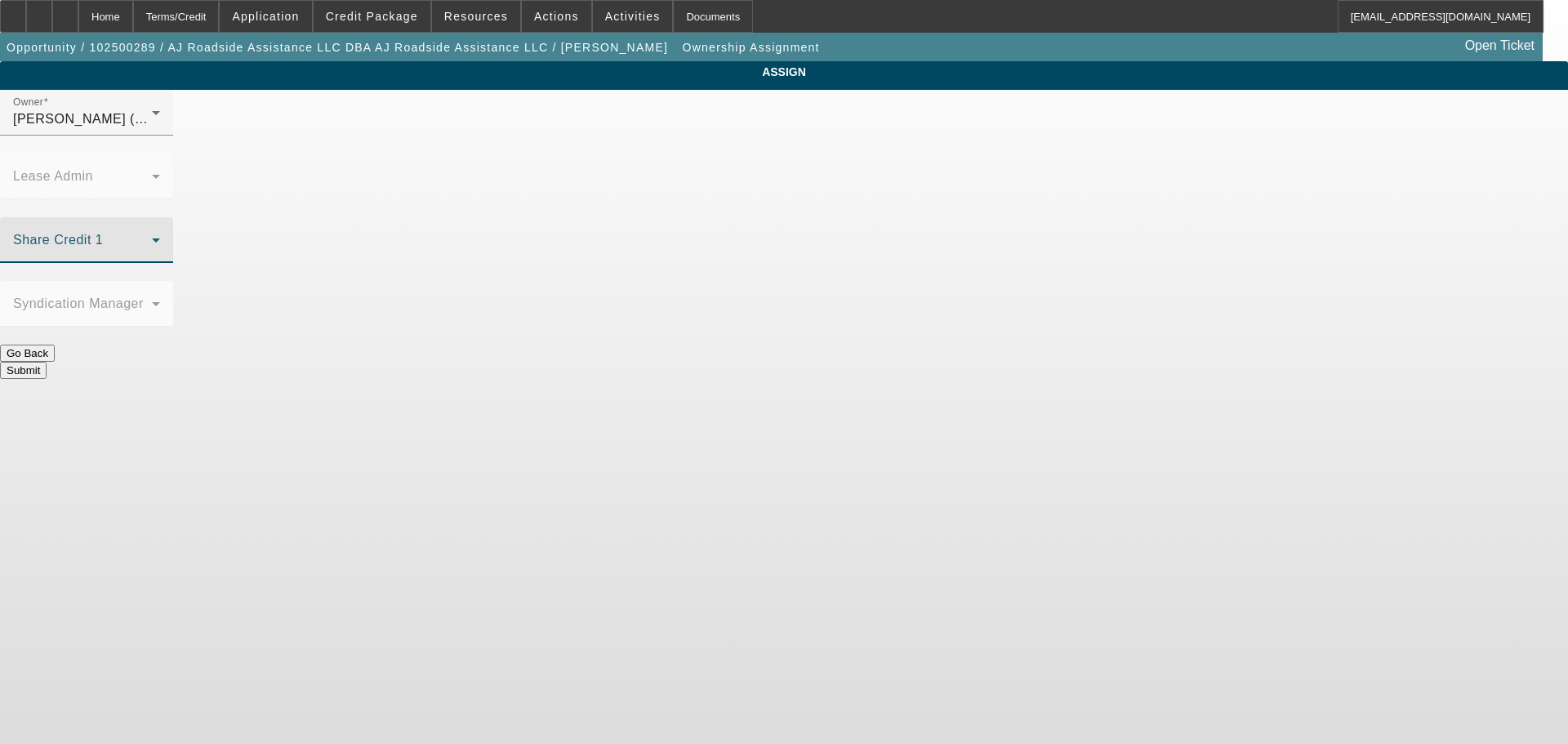
click at [152, 237] on span at bounding box center [82, 246] width 139 height 20
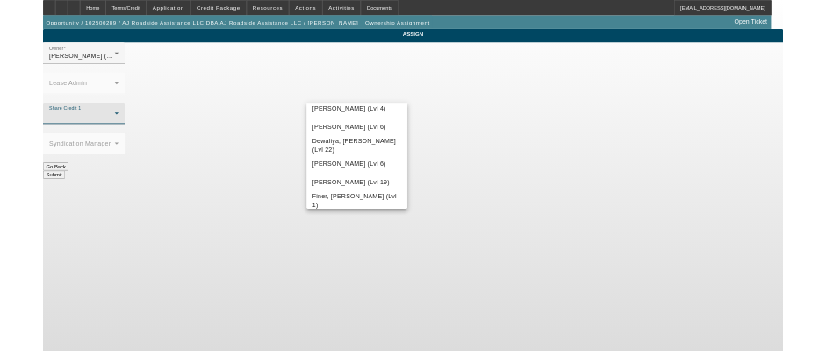
scroll to position [351, 0]
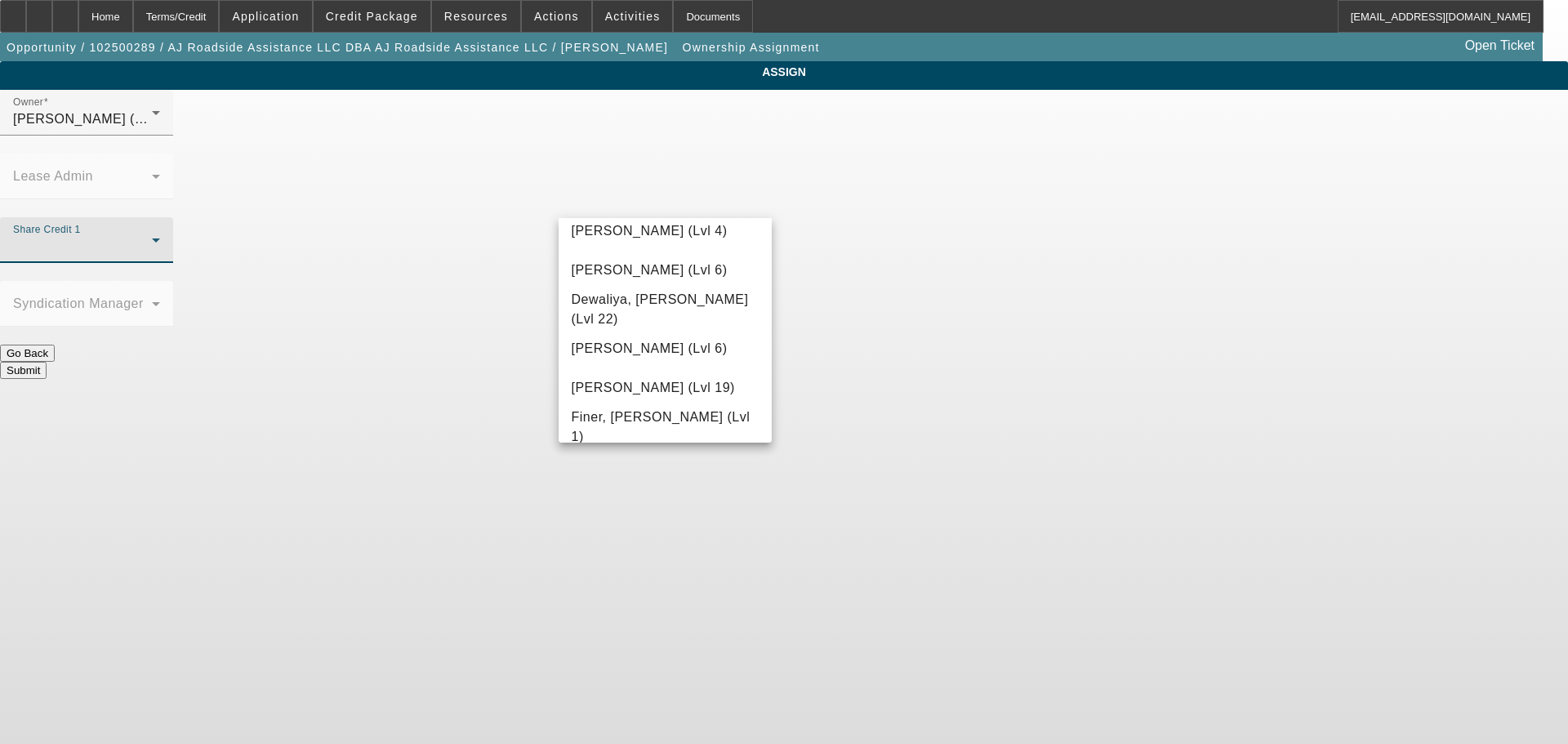
click at [860, 378] on div at bounding box center [784, 372] width 1568 height 744
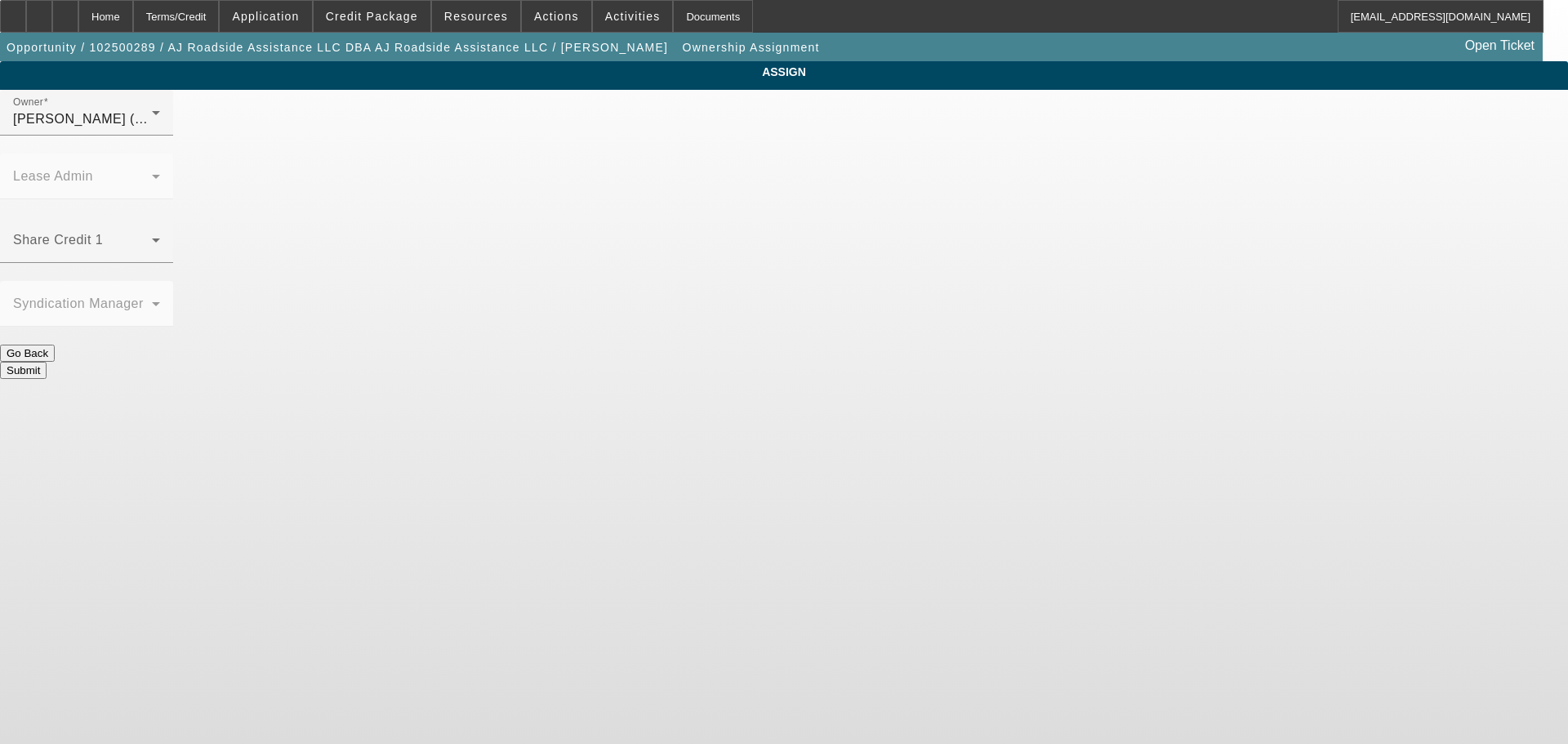
click at [47, 362] on button "Submit" at bounding box center [23, 370] width 47 height 17
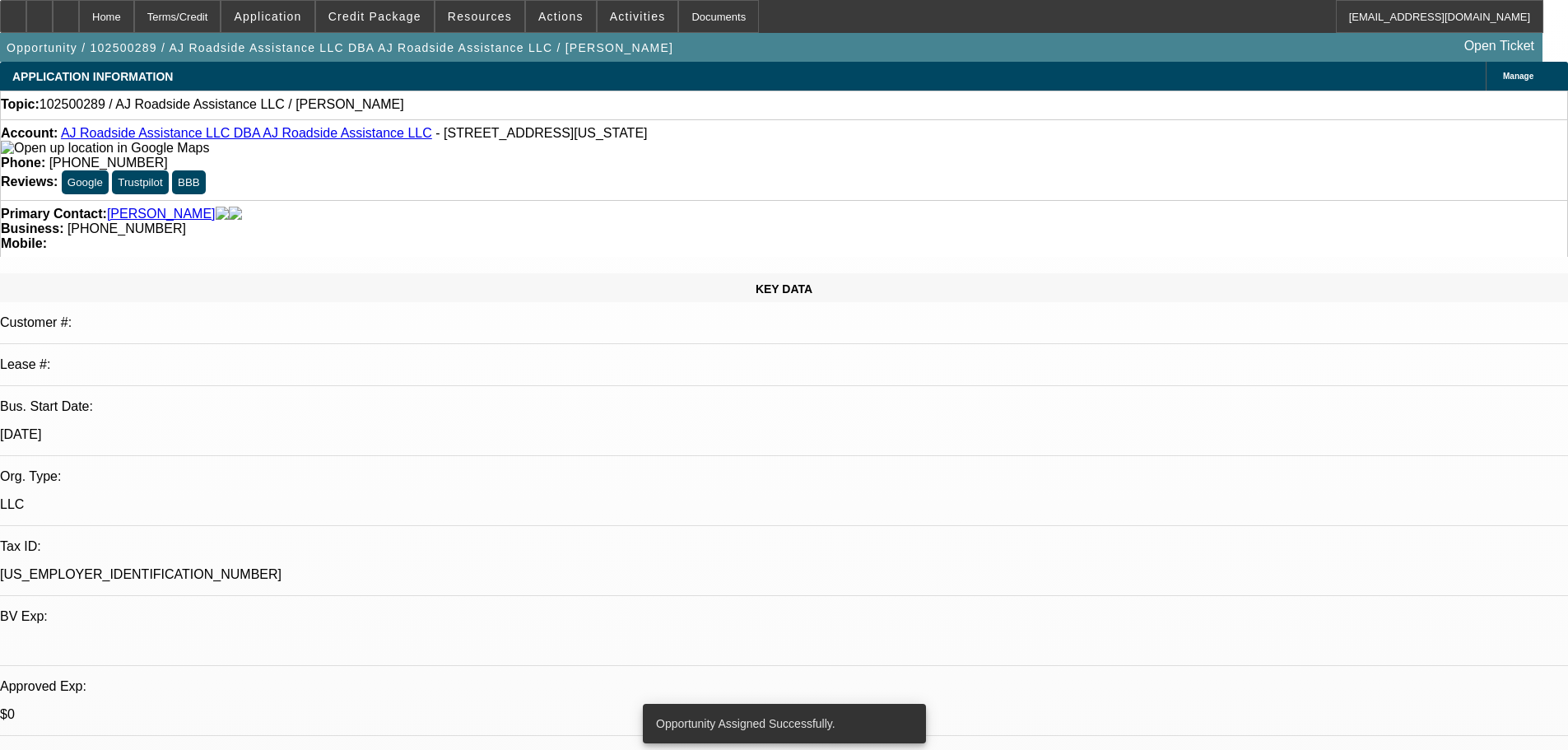
select select "0"
select select "2"
select select "0.1"
select select "4"
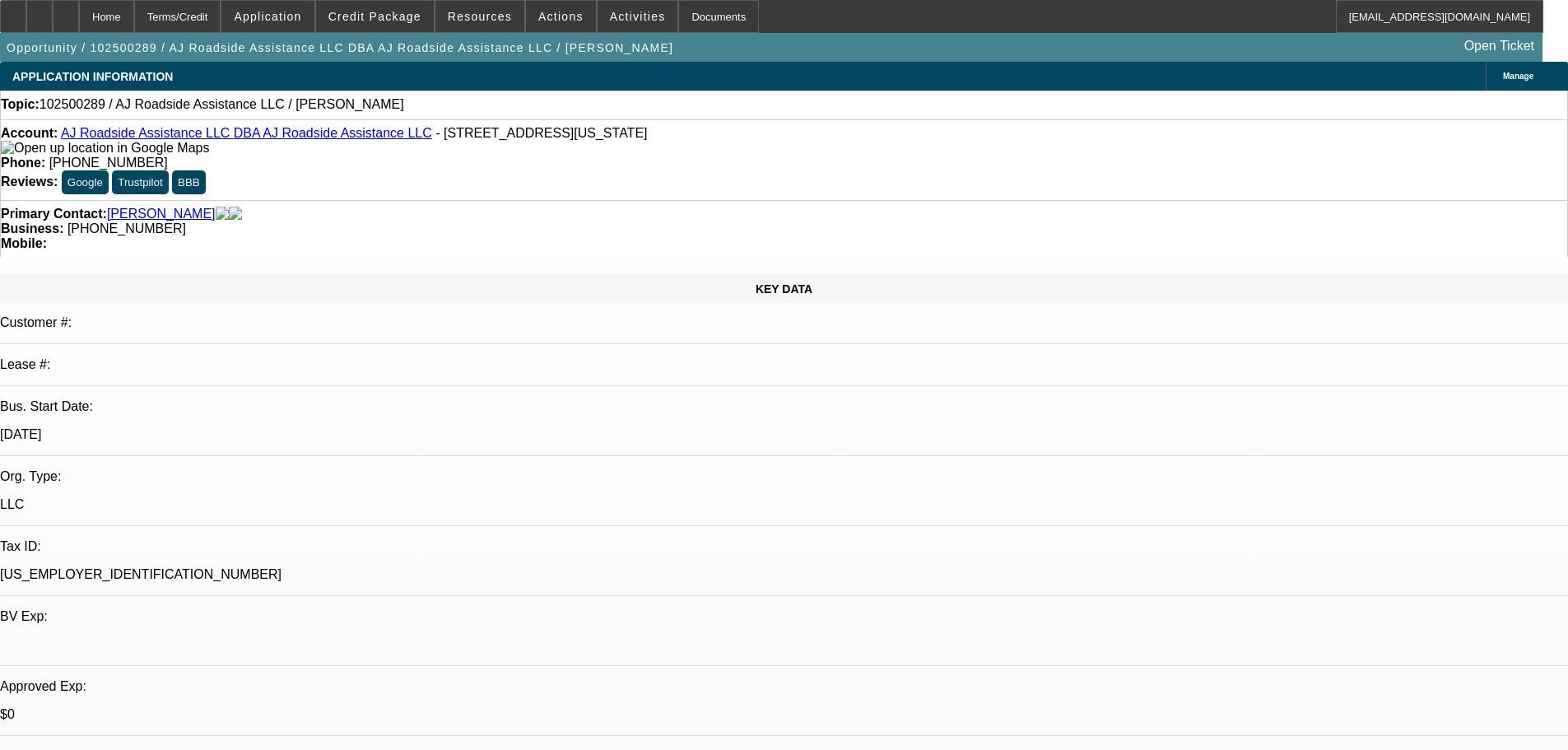
radio input "true"
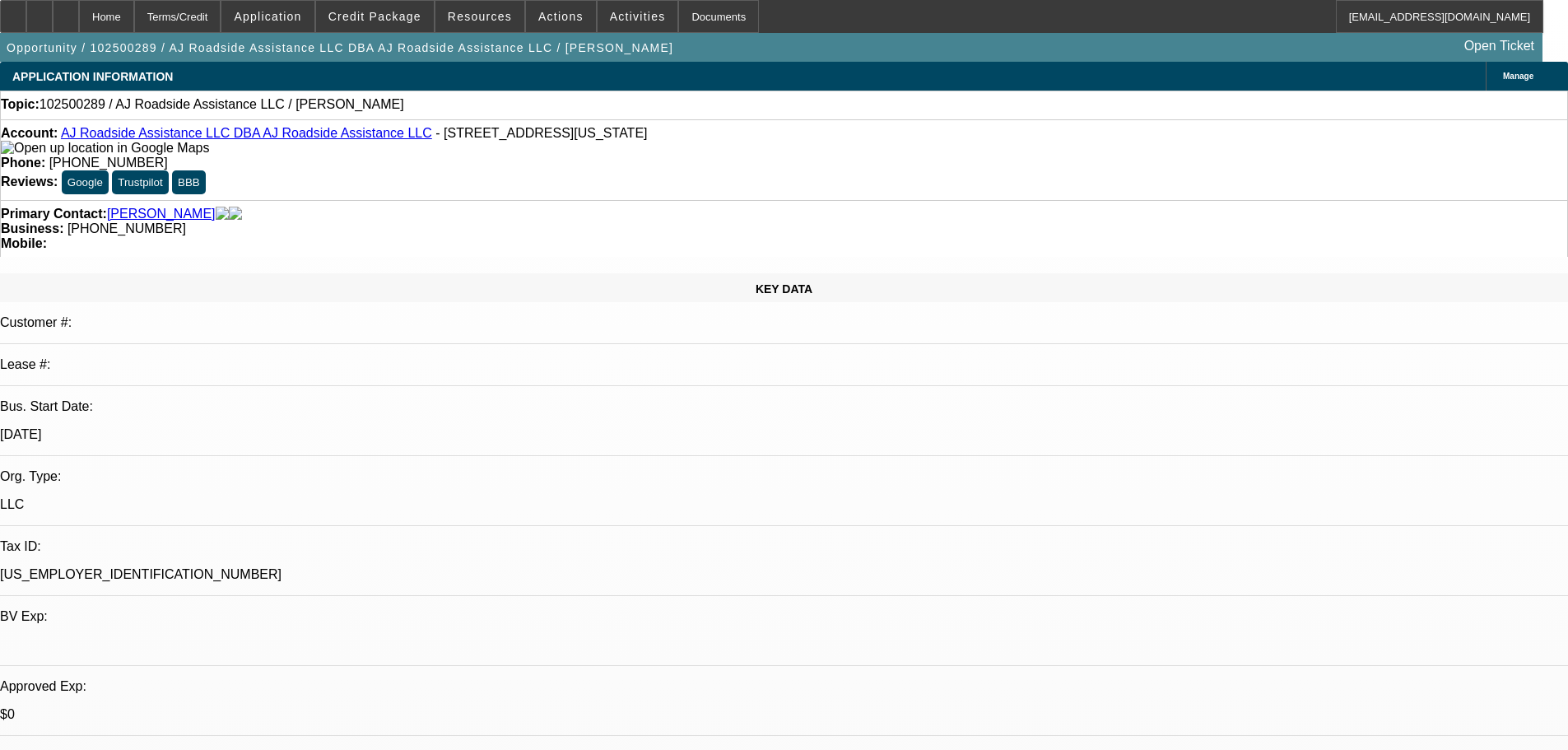
type textarea "Client referral from Hester, Kevin"
radio input "true"
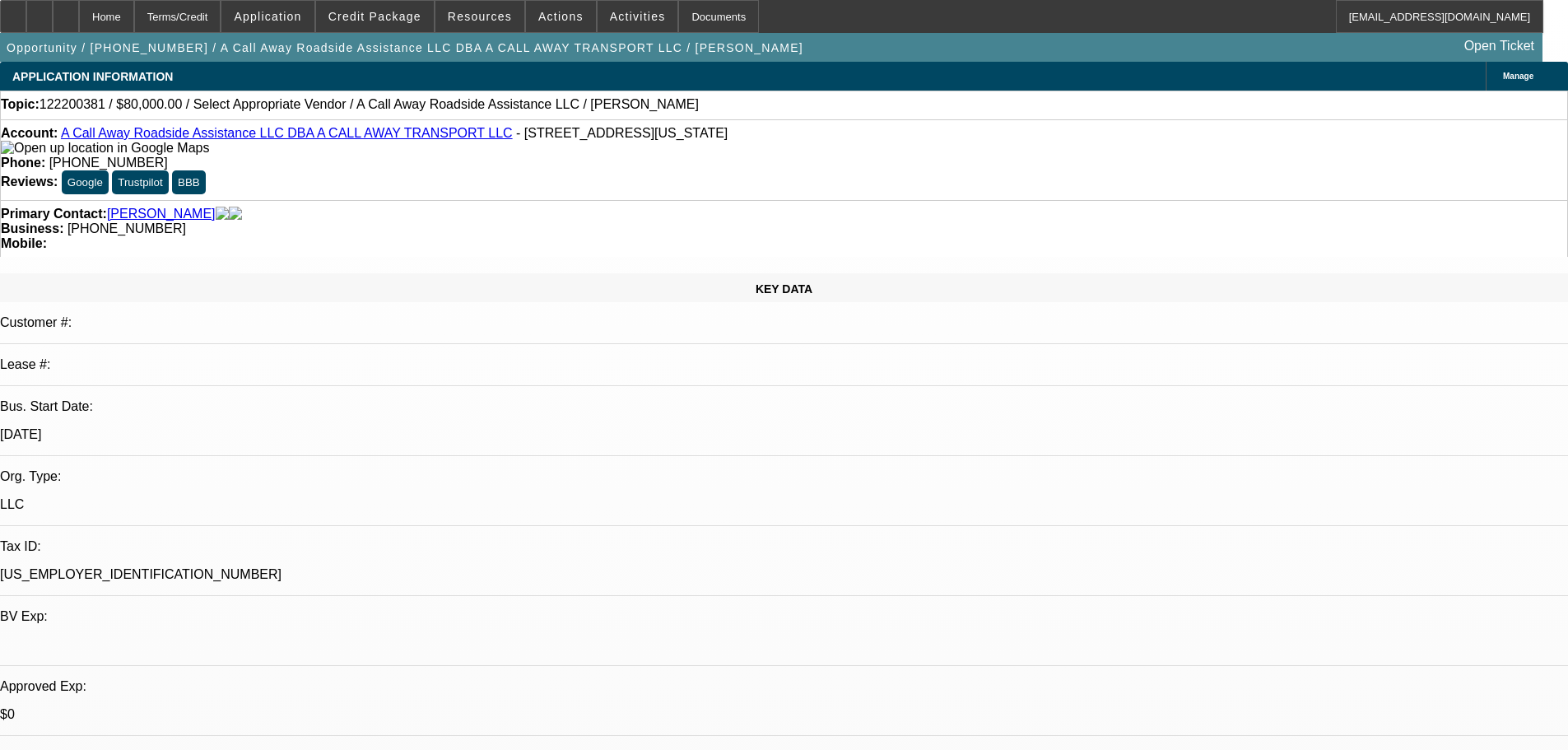
select select "0"
select select "2"
select select "0.1"
select select "4"
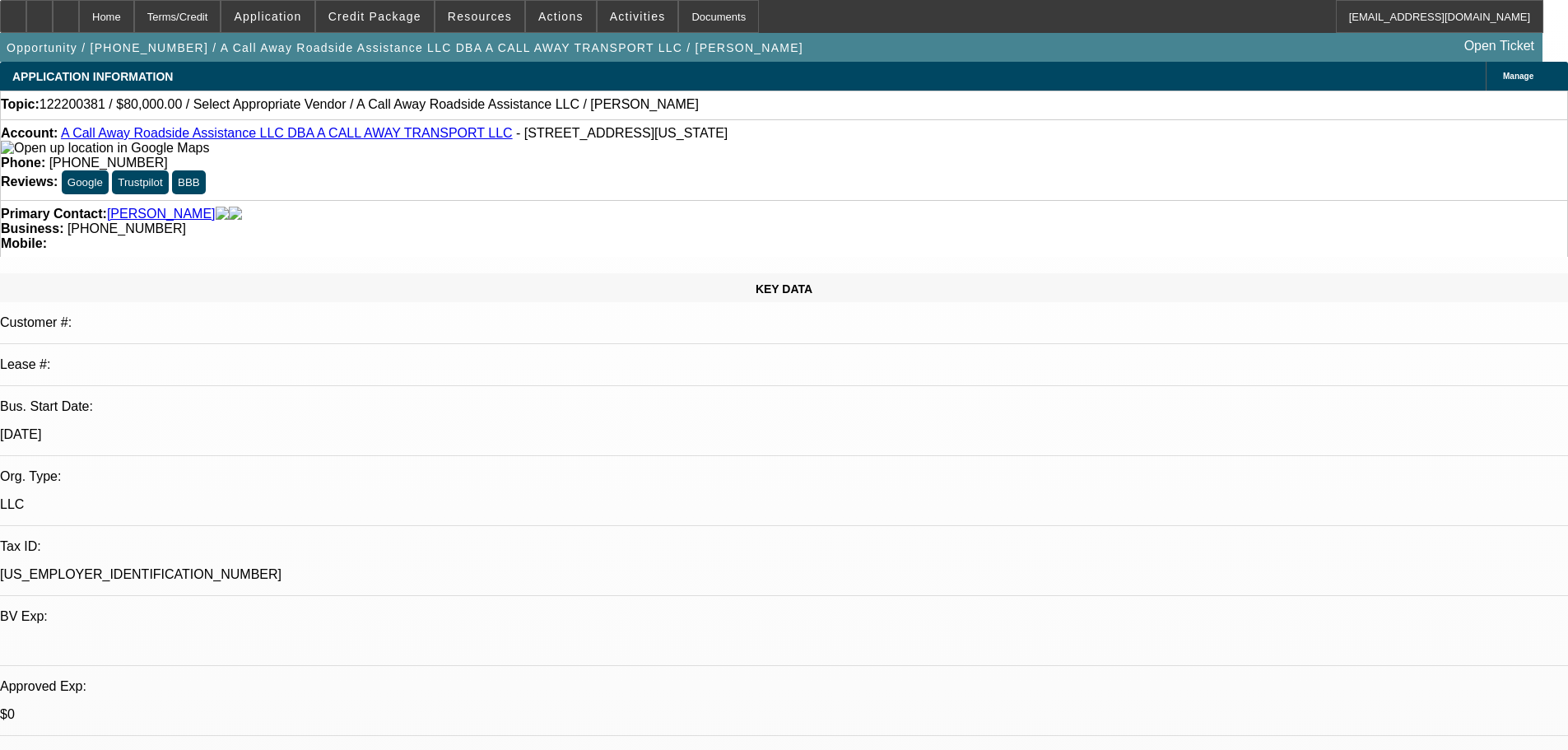
click at [397, 30] on span at bounding box center [375, 16] width 118 height 39
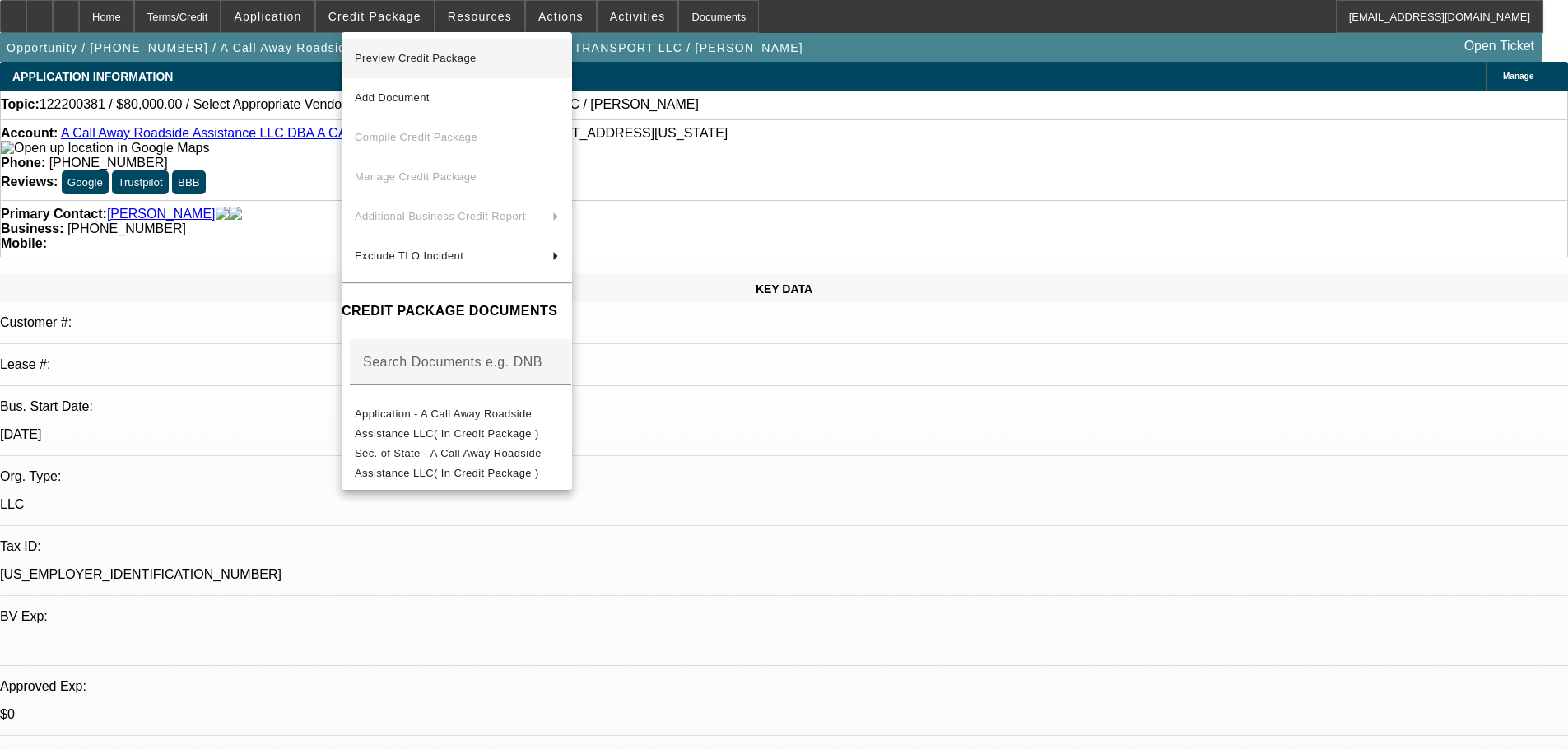
click at [559, 49] on span "Preview Credit Package" at bounding box center [456, 58] width 204 height 20
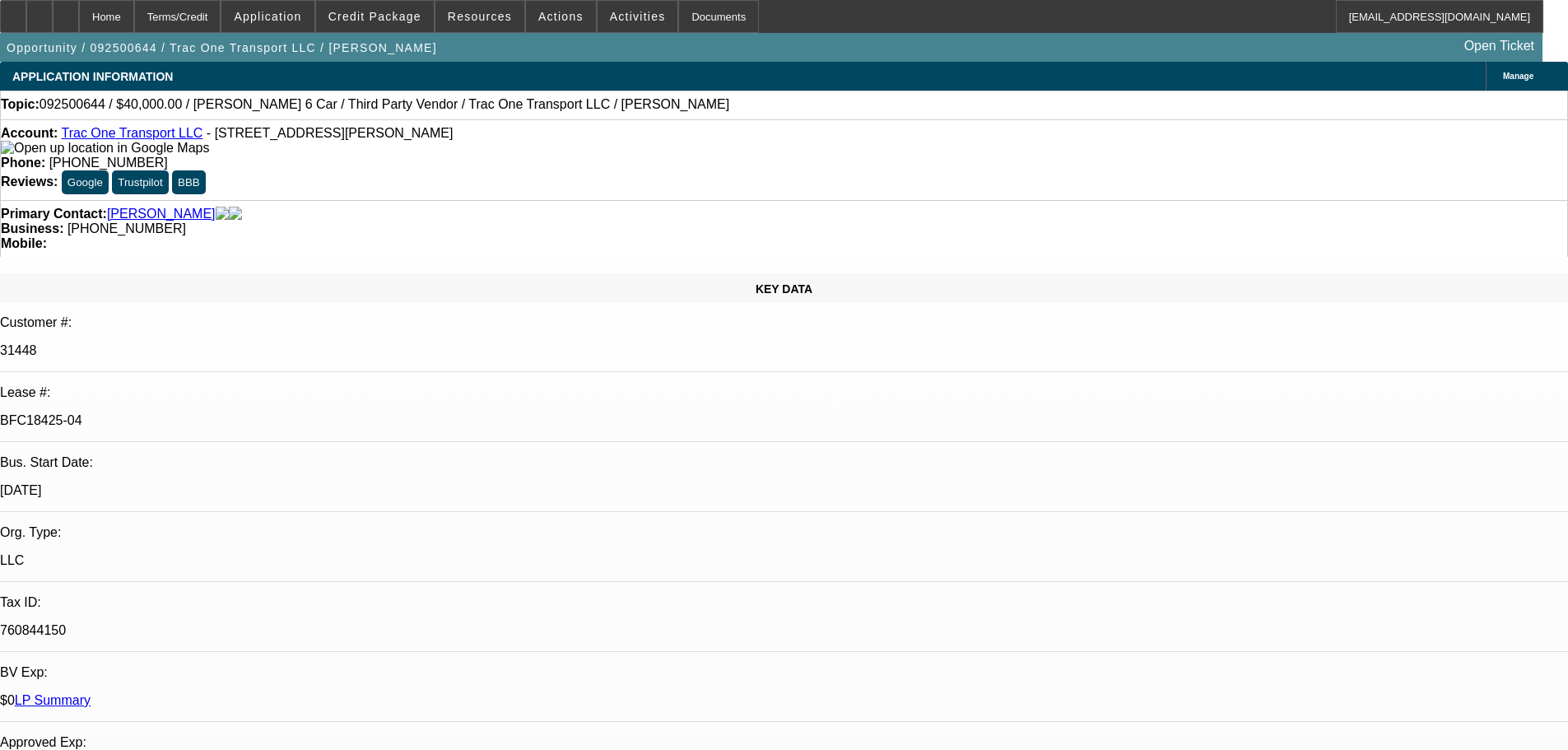
select select "0"
select select "3"
select select "0"
select select "6"
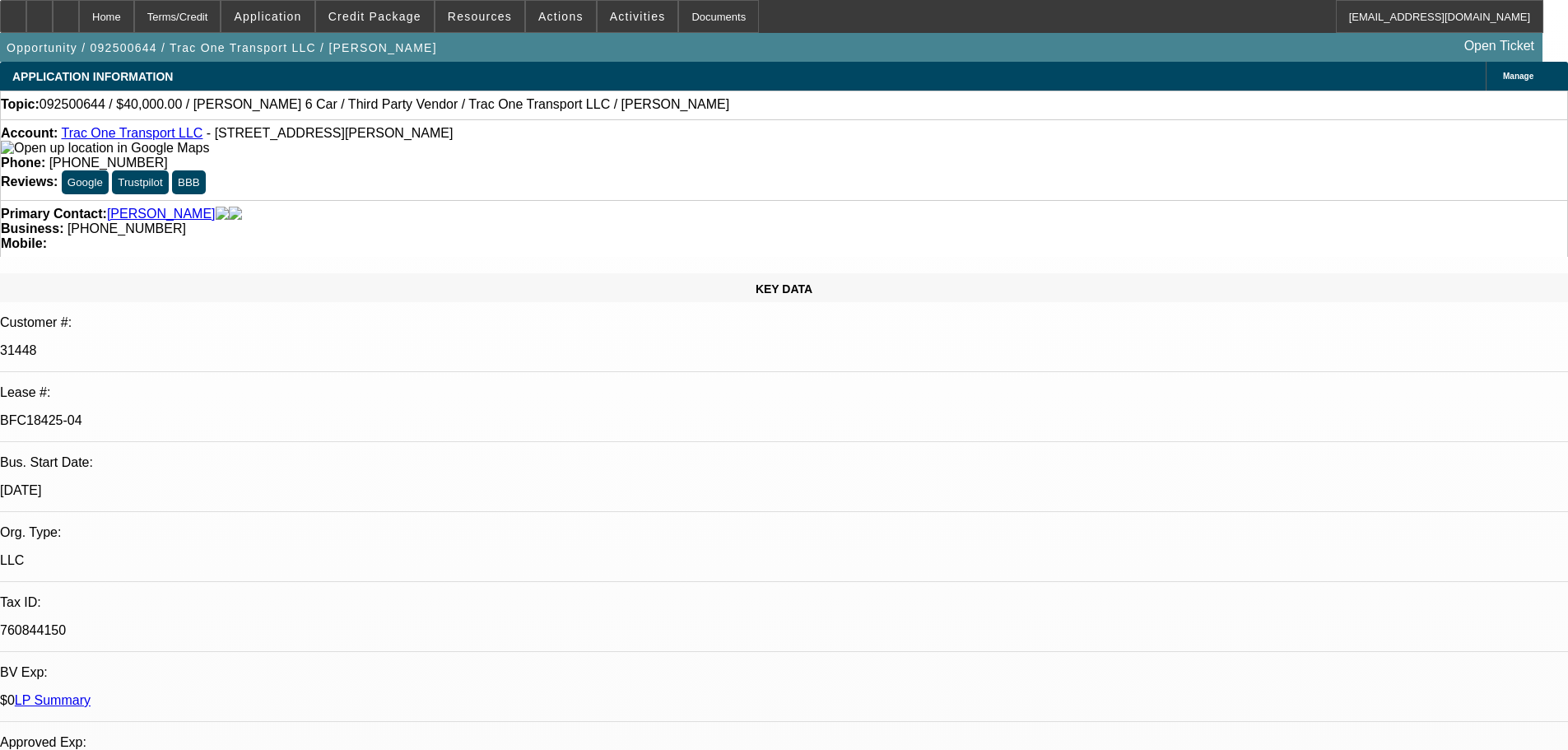
select select "0"
select select "6"
select select "0"
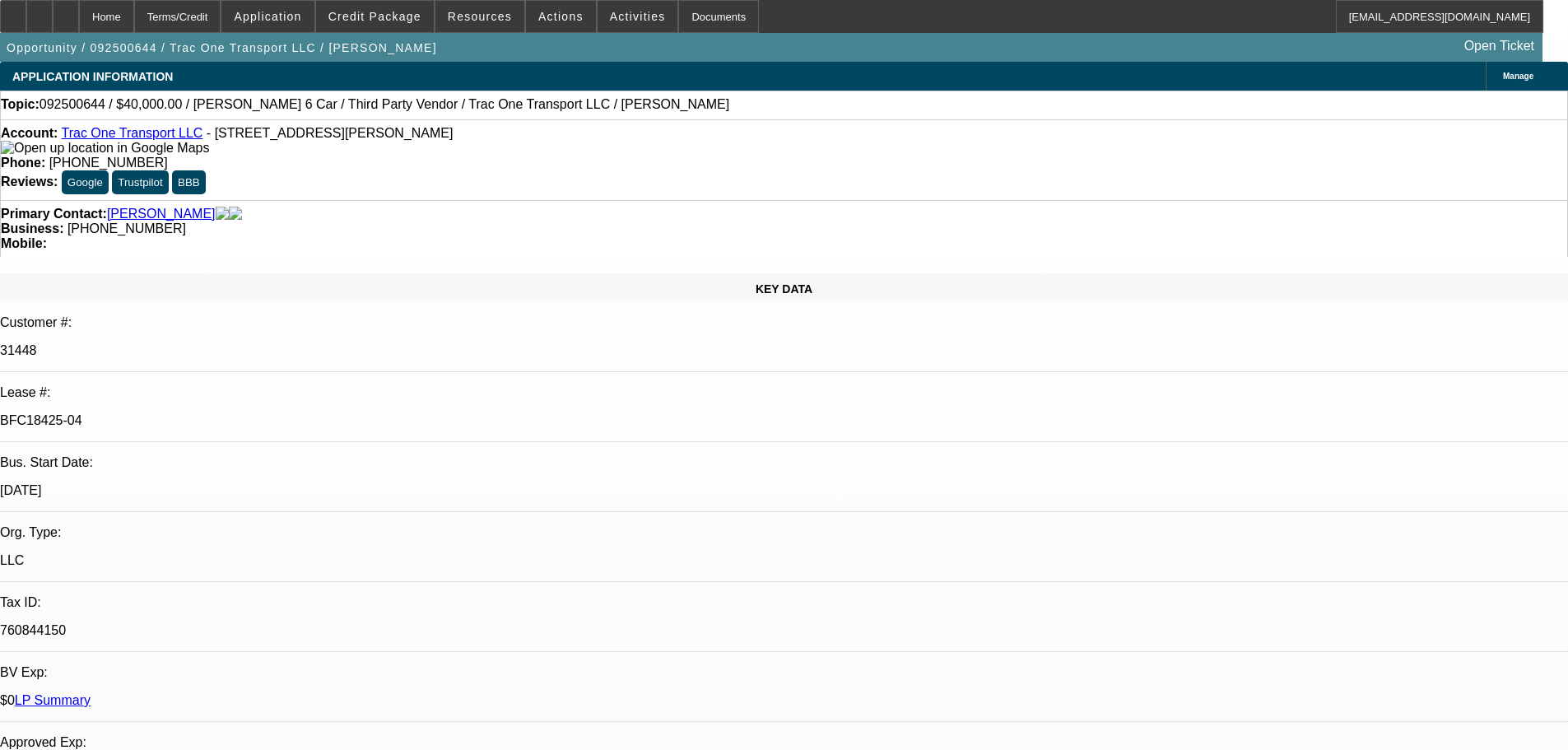
select select "0"
select select "6"
select select "0"
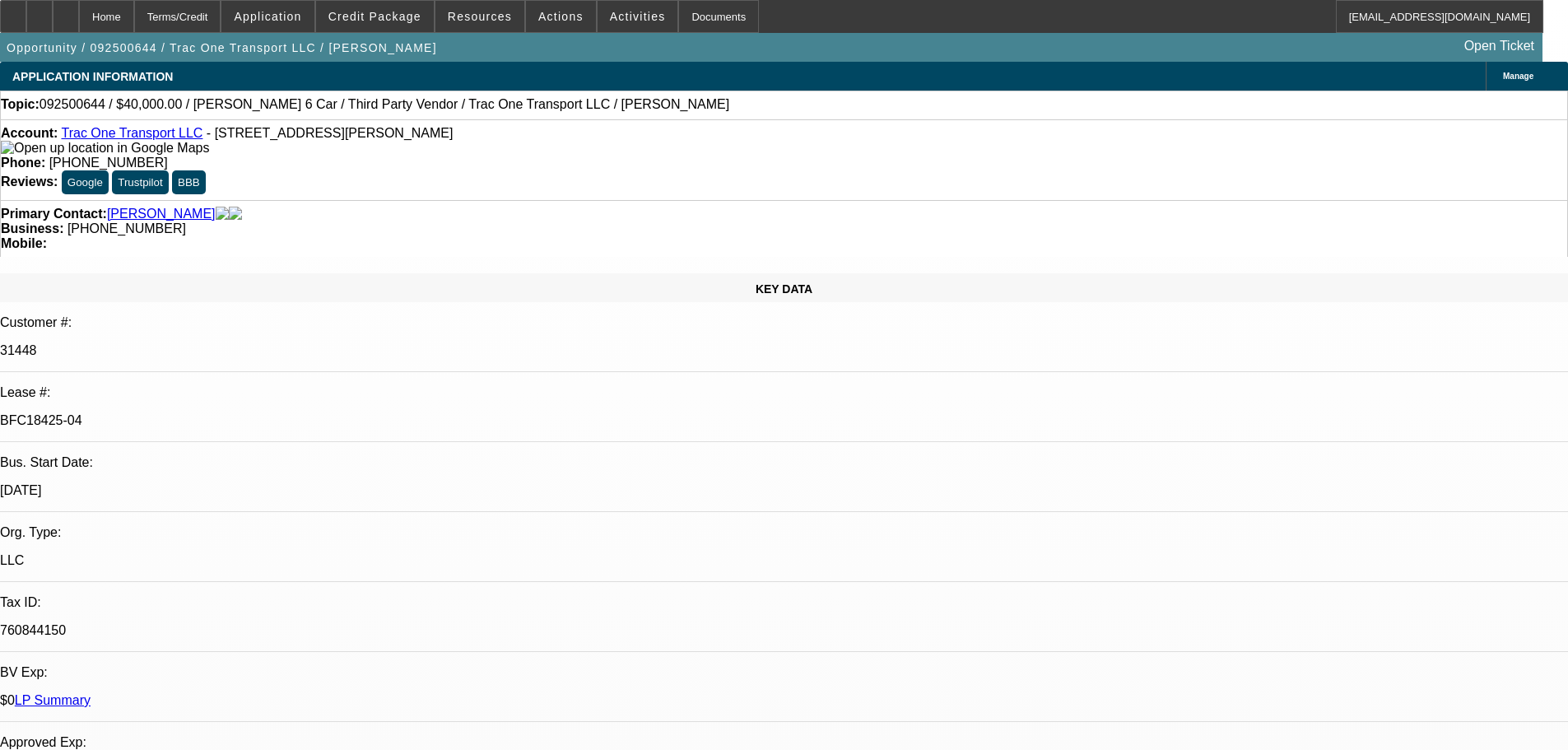
select select "0"
select select "6"
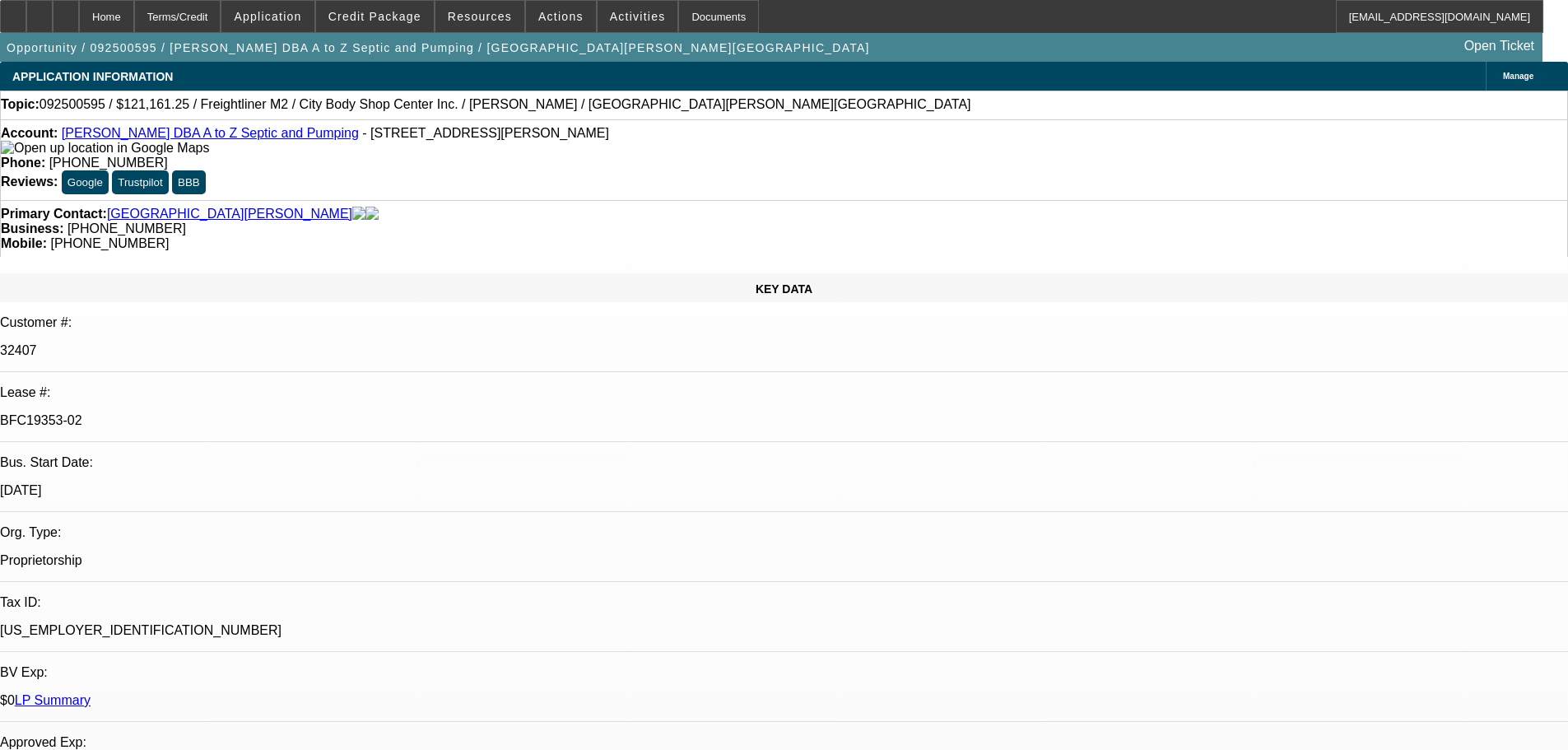
select select "0"
select select "6"
select select "0"
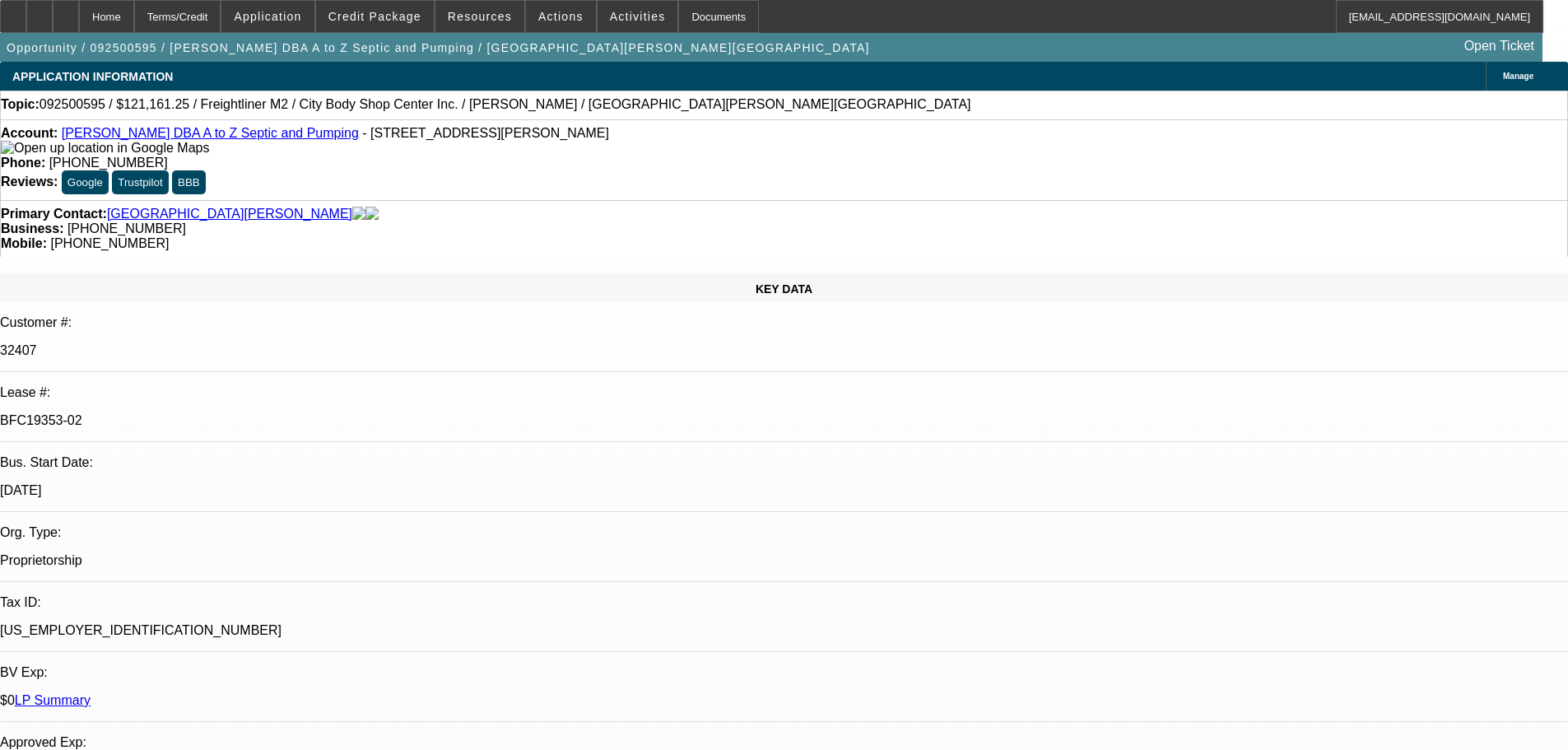
select select "0"
select select "6"
select select "0"
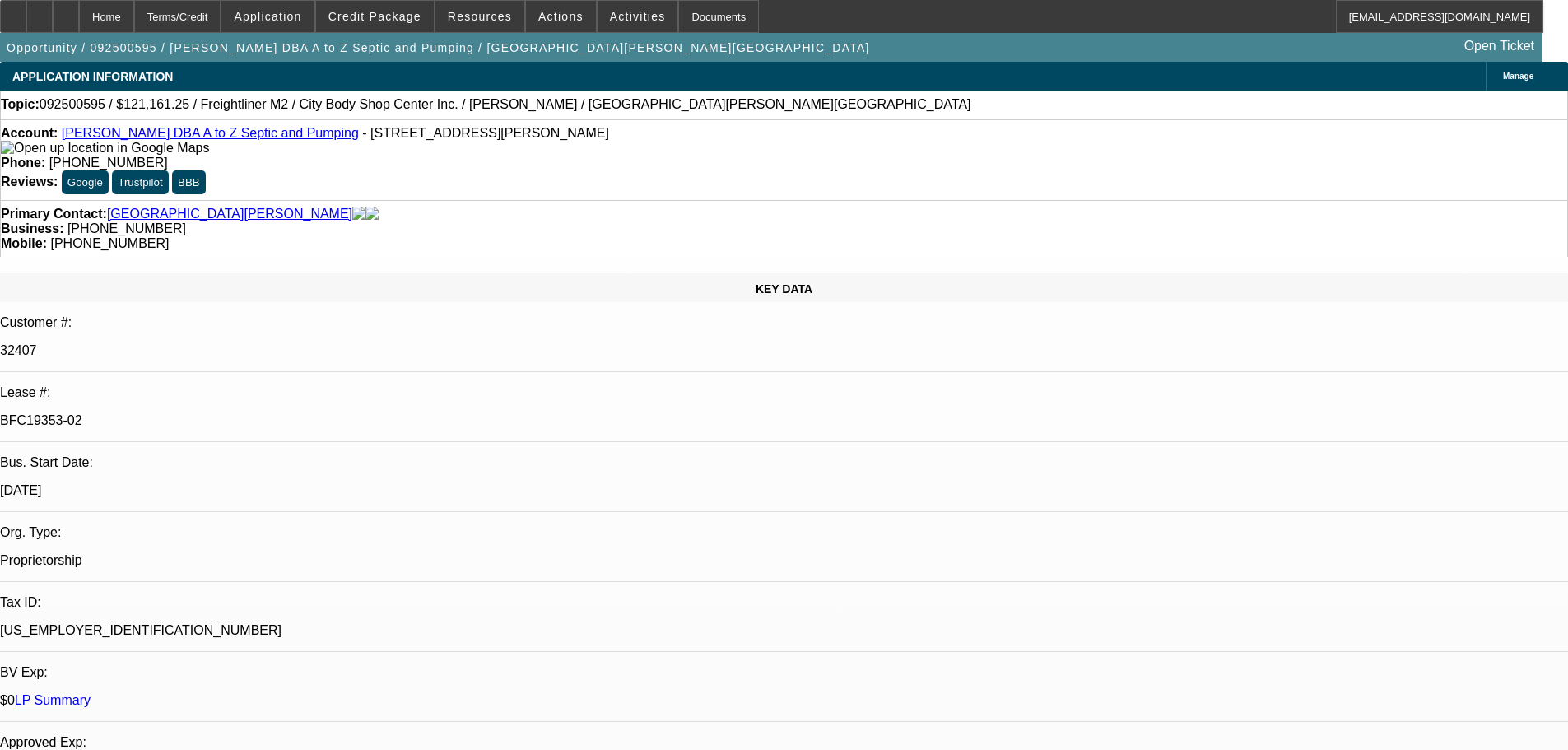
select select "0"
select select "6"
select select "0"
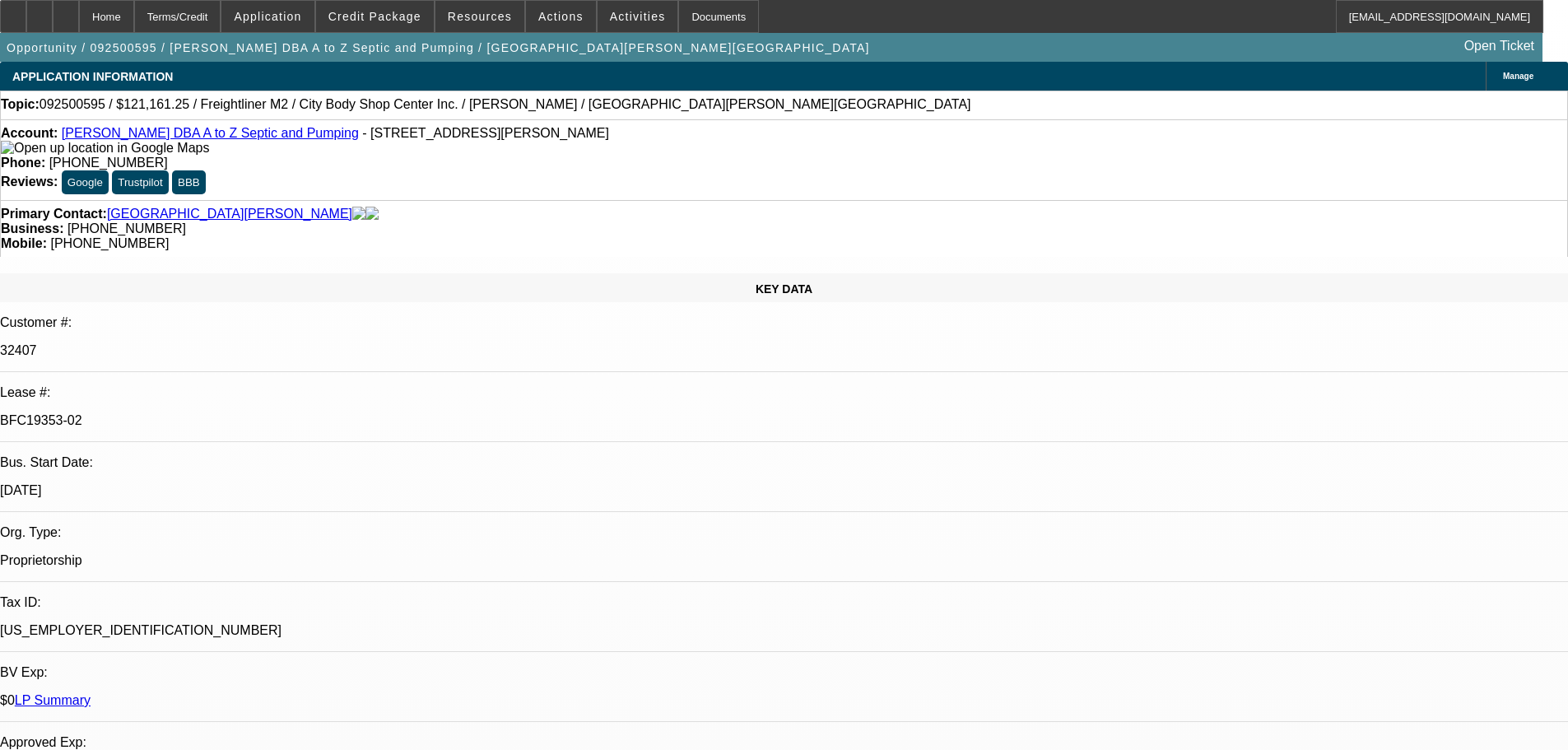
select select "6"
click at [66, 10] on icon at bounding box center [66, 10] width 0 height 0
select select "0"
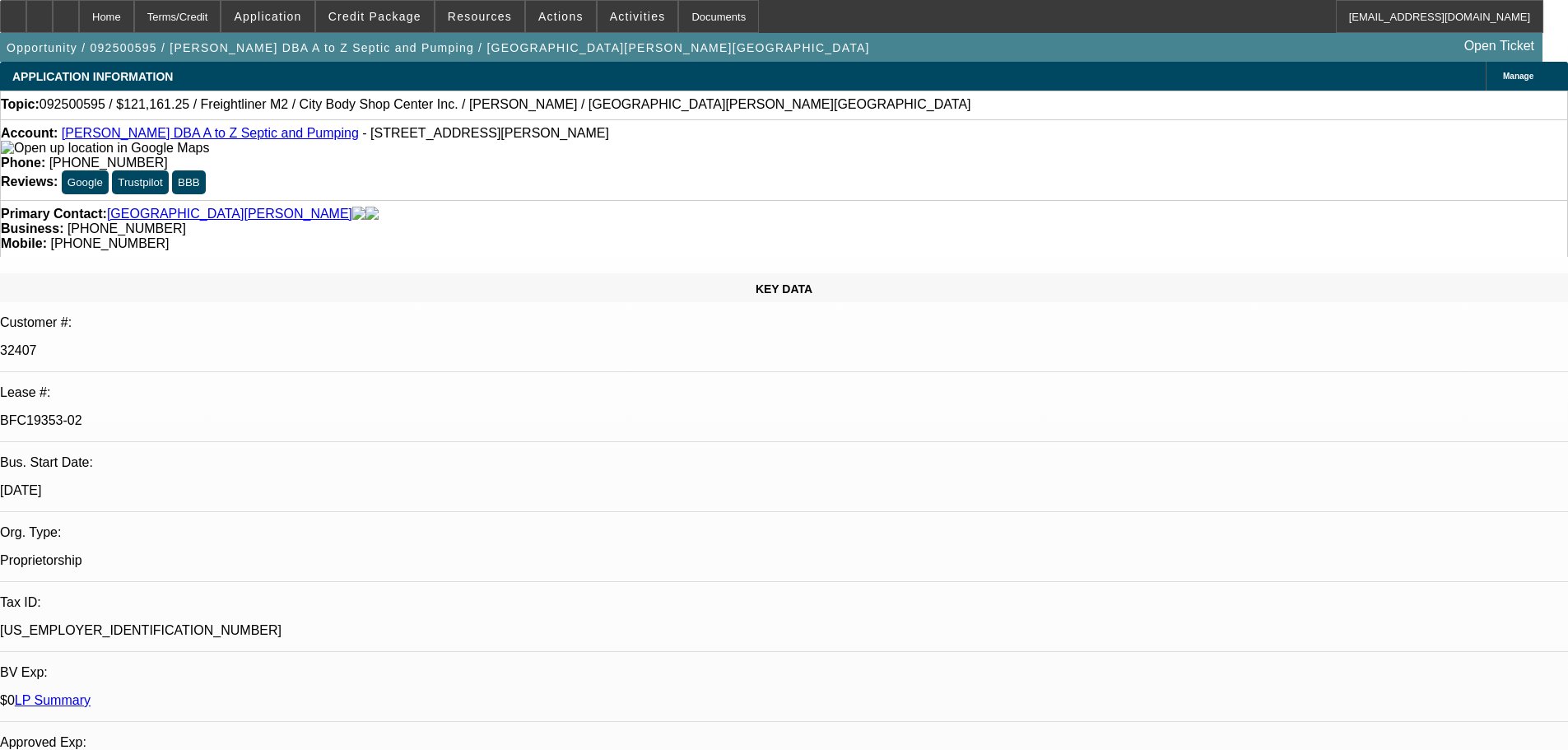
select select "6"
select select "0"
select select "6"
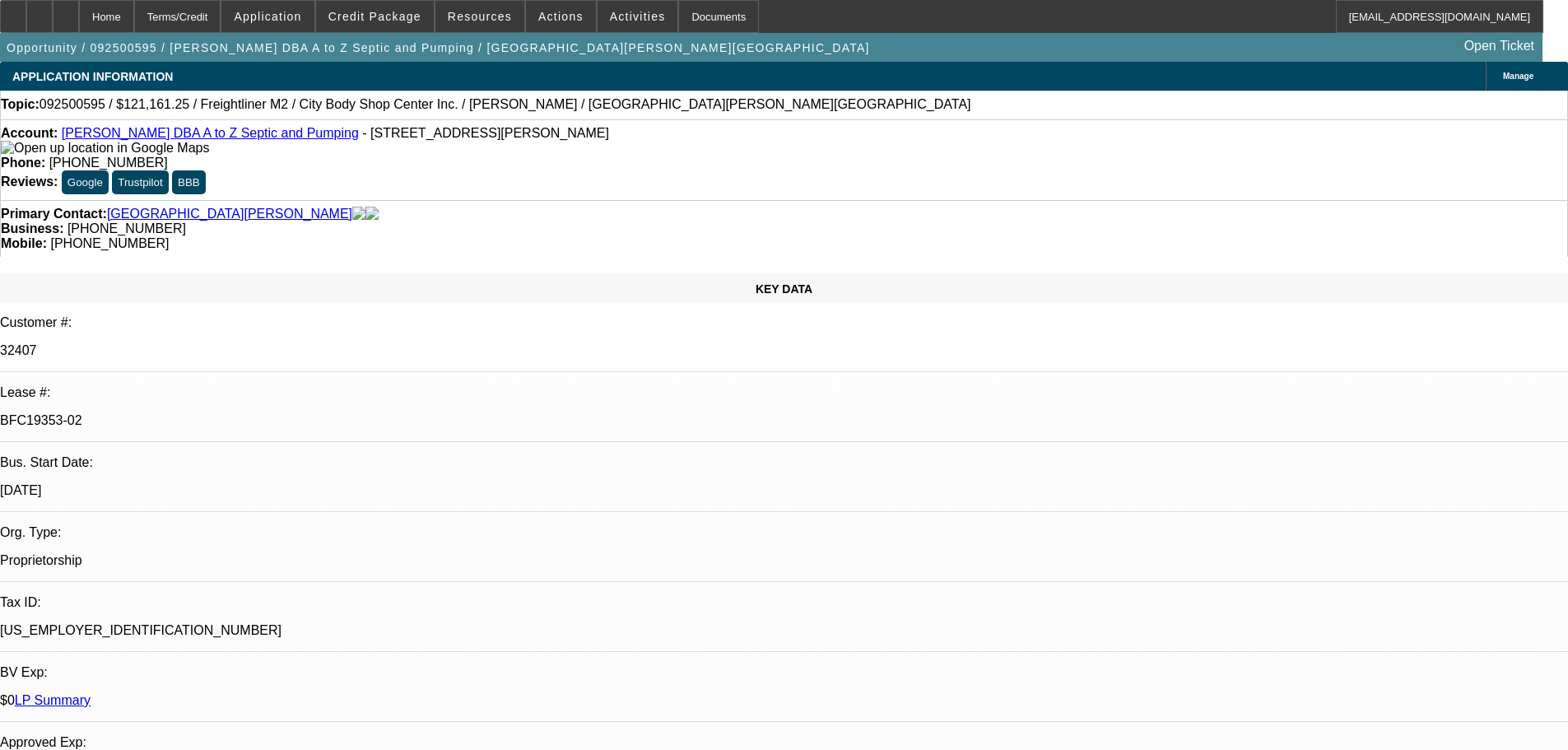
select select "0"
select select "6"
select select "0"
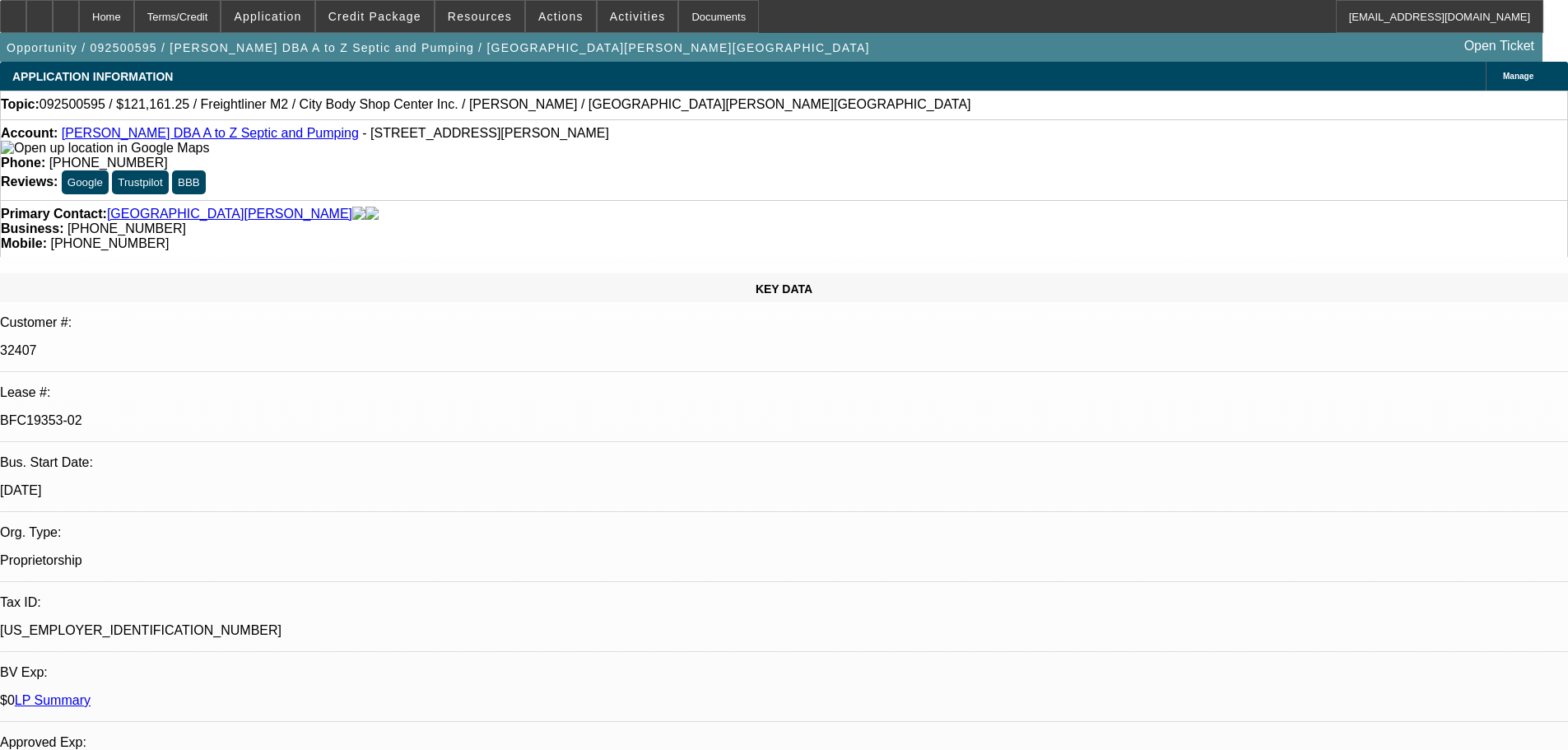
select select "0"
select select "6"
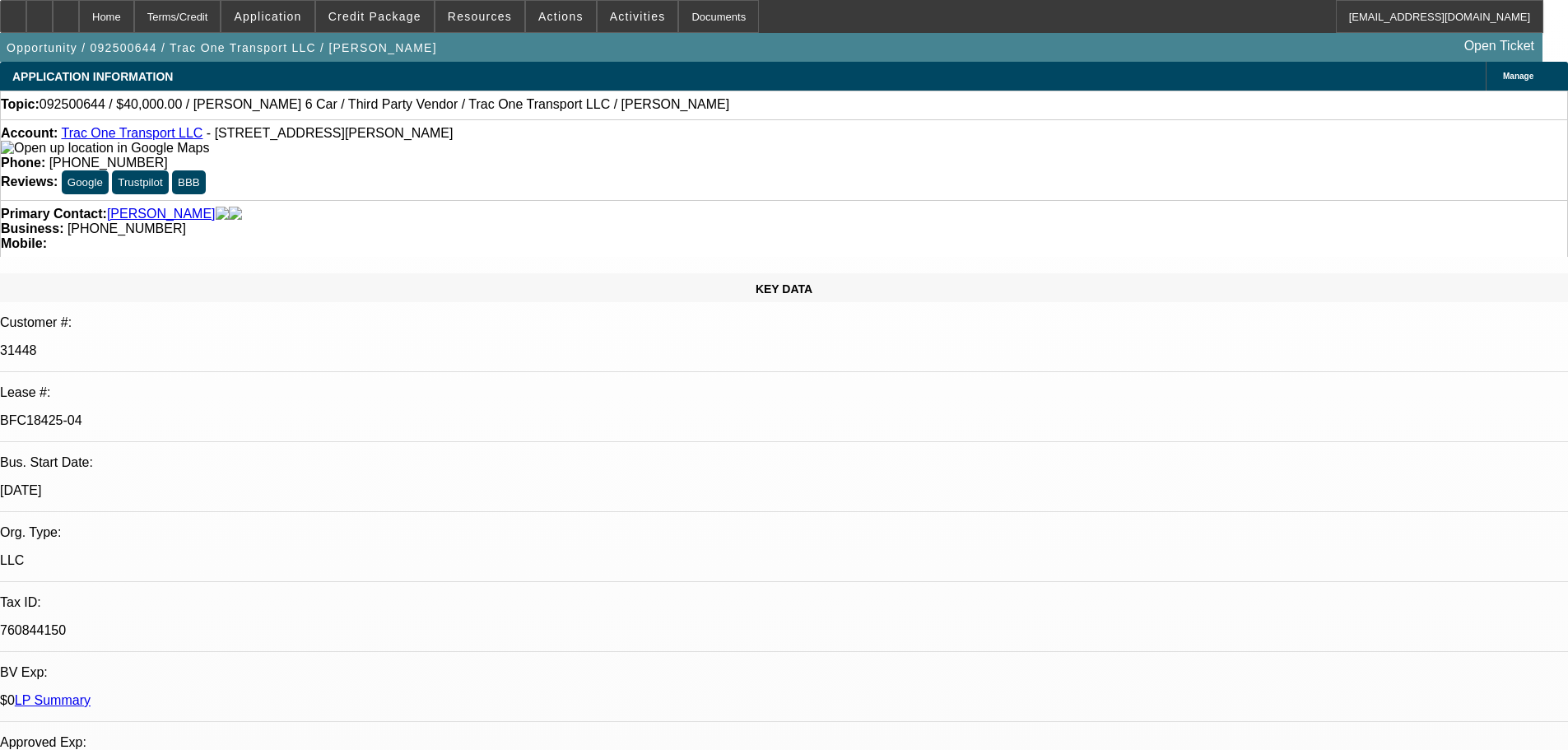
select select "0"
select select "3"
select select "0"
select select "6"
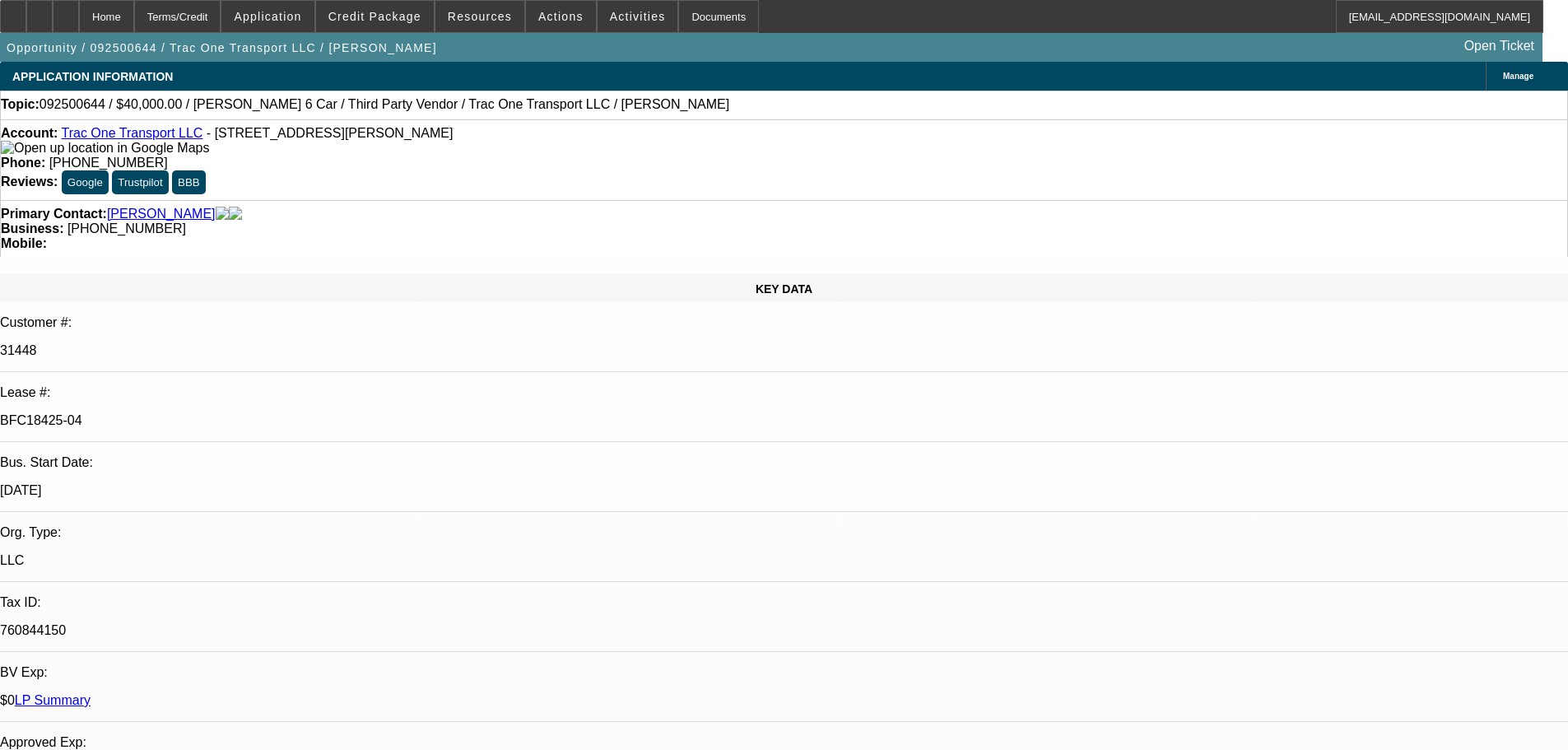
select select "0"
select select "6"
select select "0"
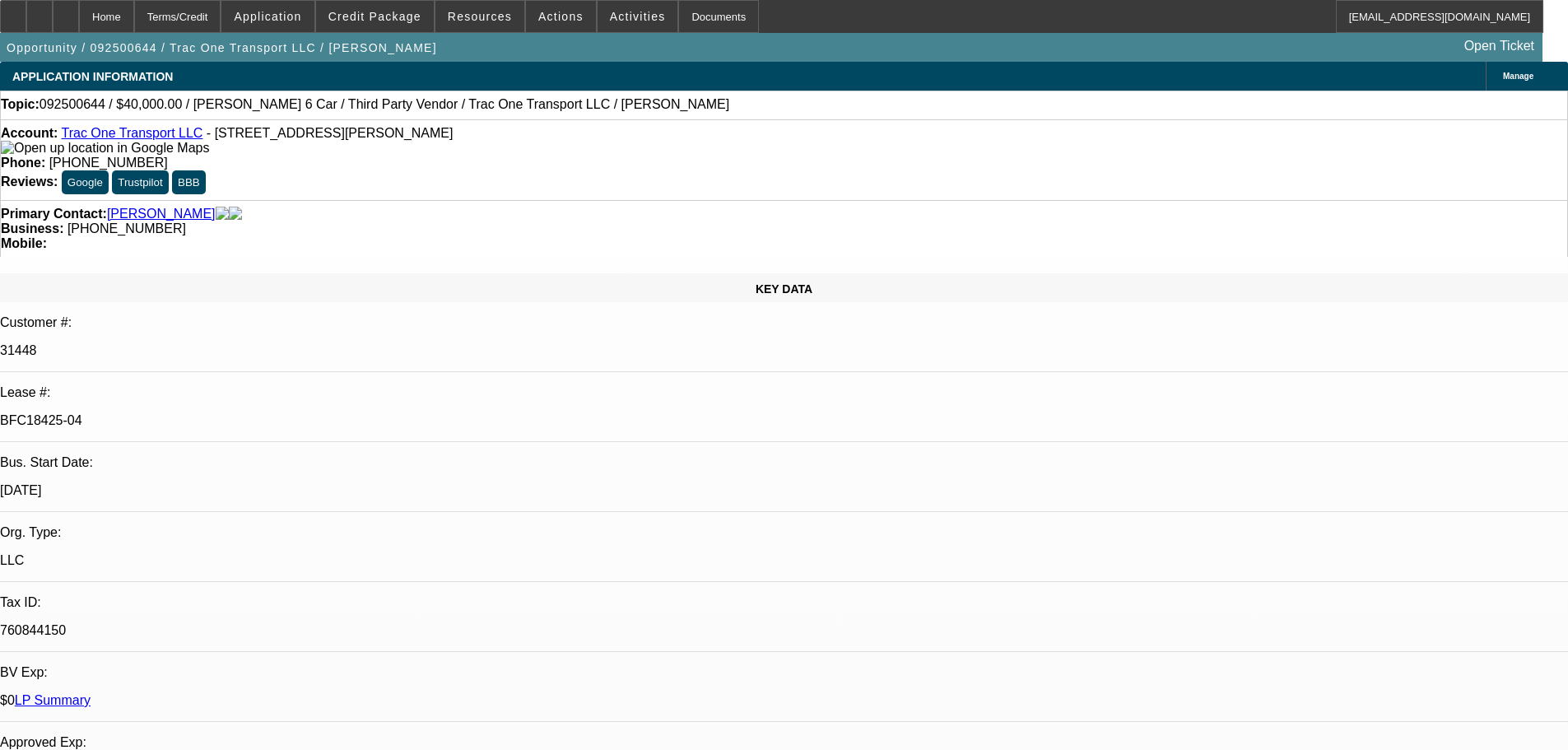
select select "0"
select select "6"
select select "0"
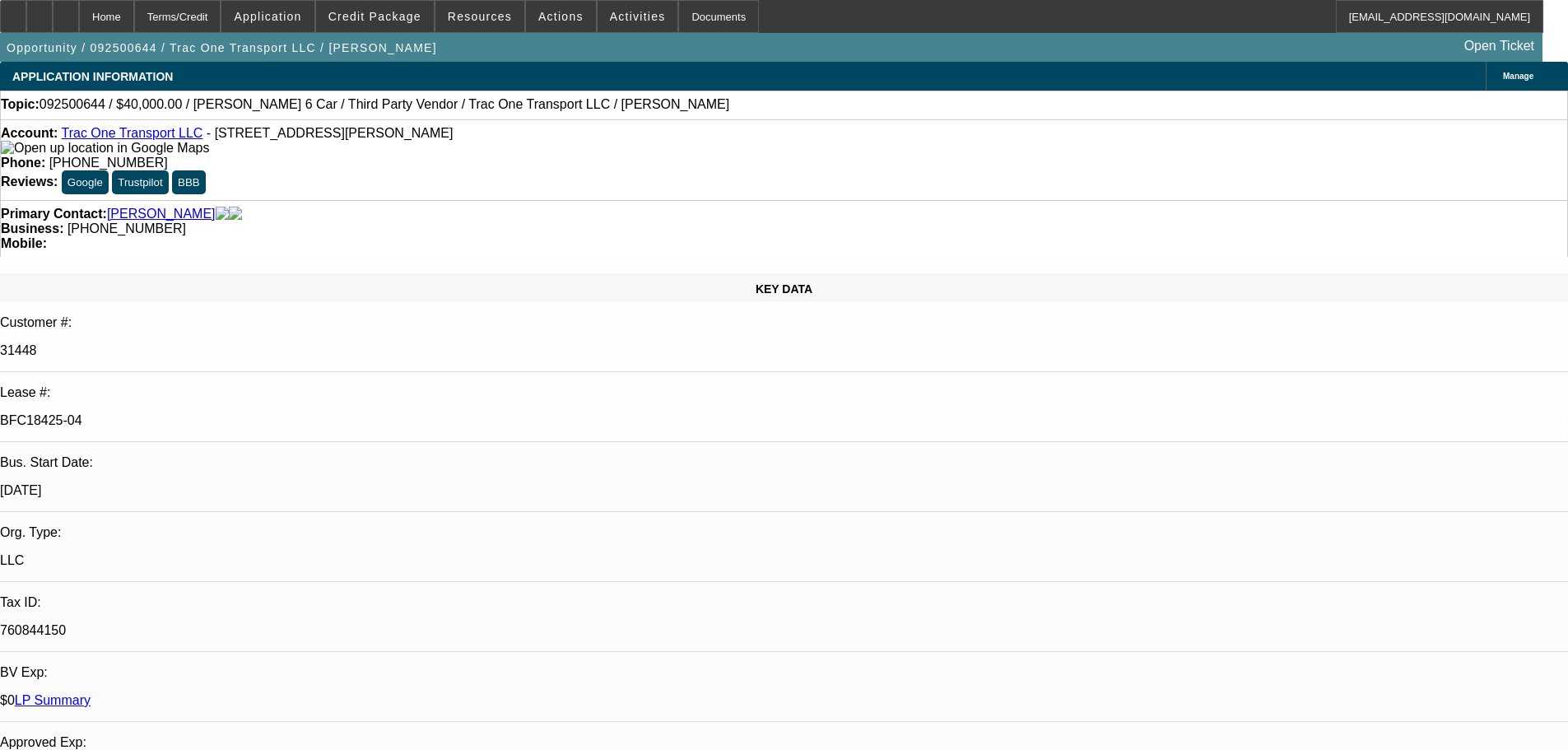
select select "0"
select select "6"
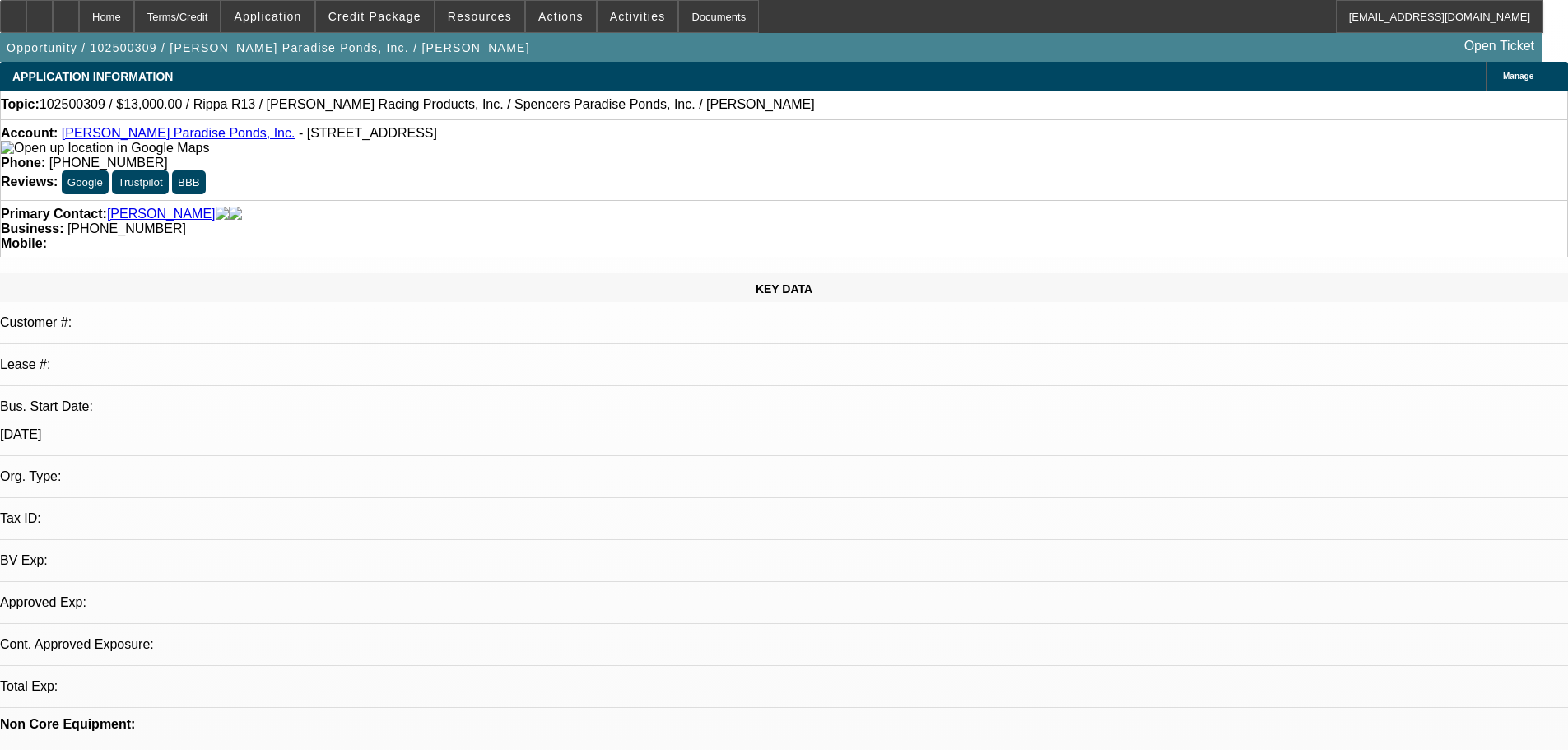
select select "0"
select select "2"
select select "0.1"
select select "4"
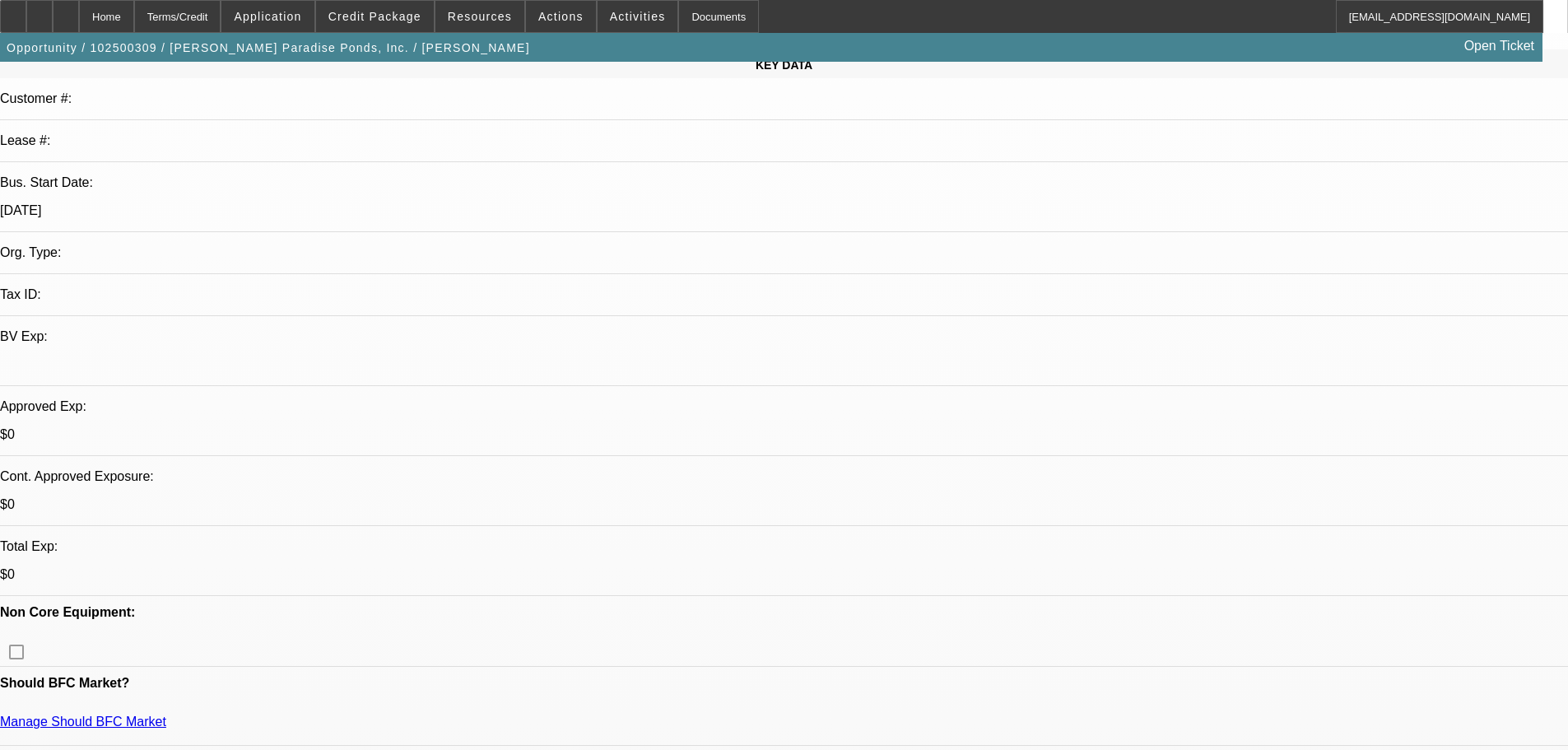
scroll to position [247, 0]
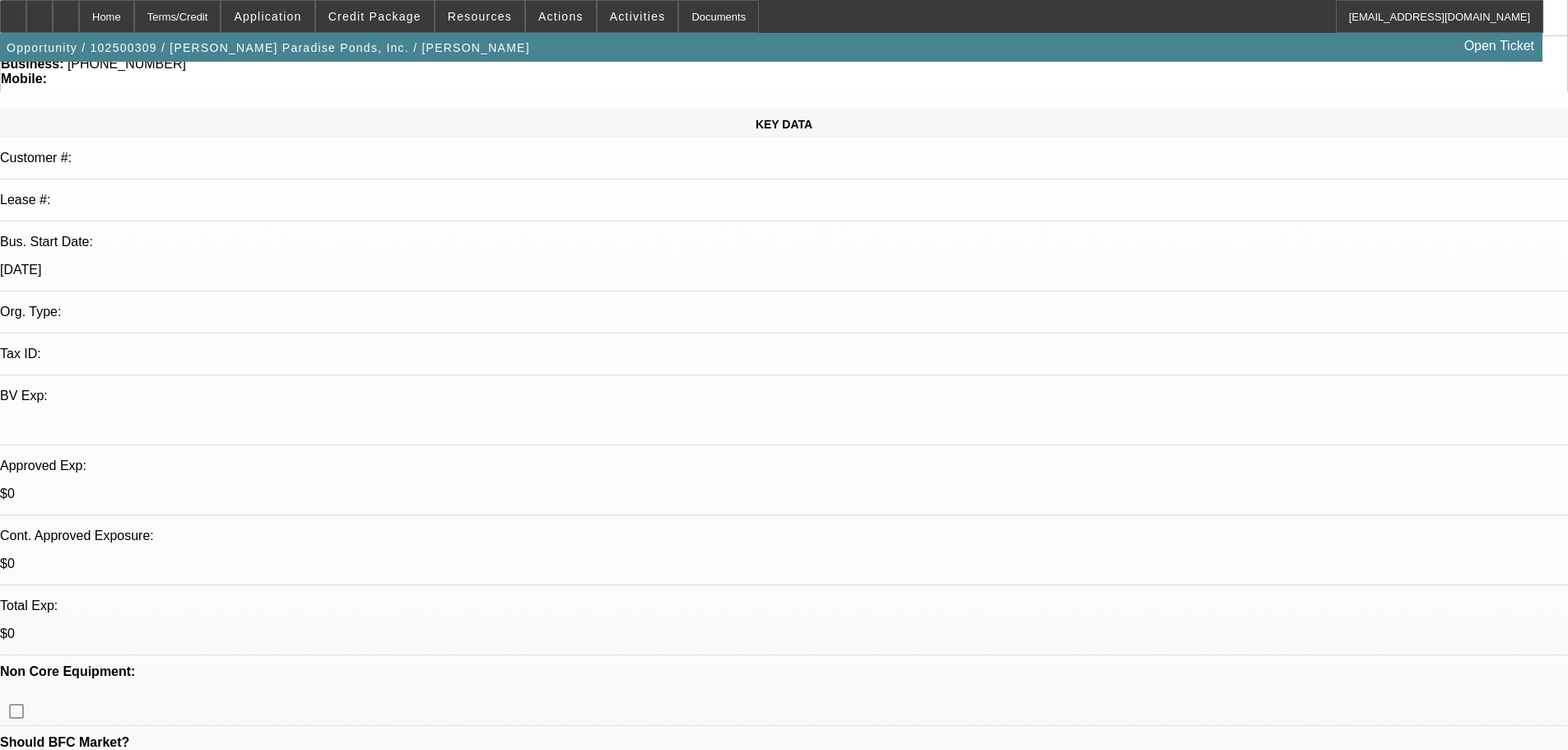
scroll to position [0, 0]
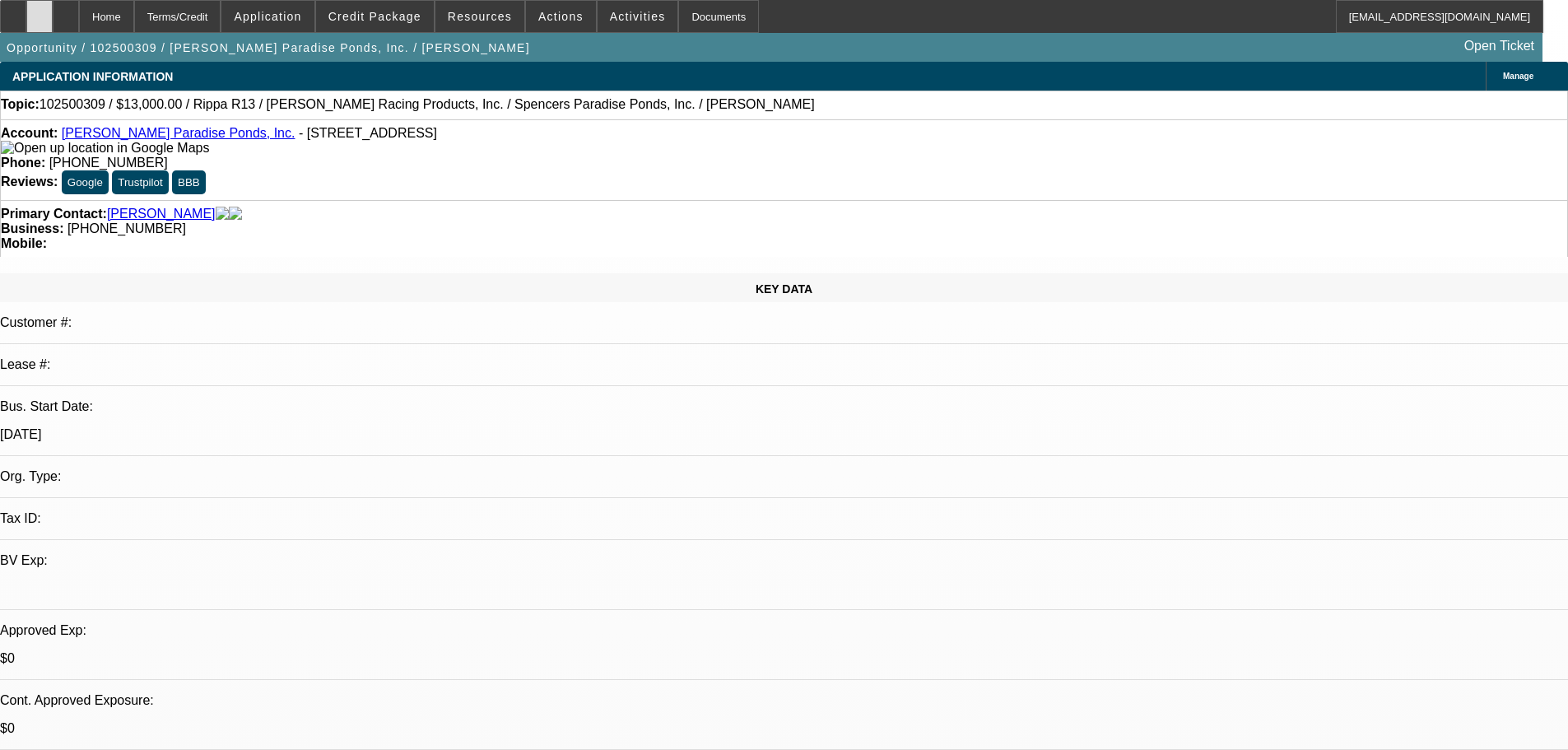
click at [52, 23] on div at bounding box center [39, 16] width 26 height 33
click at [52, 13] on div at bounding box center [39, 16] width 26 height 33
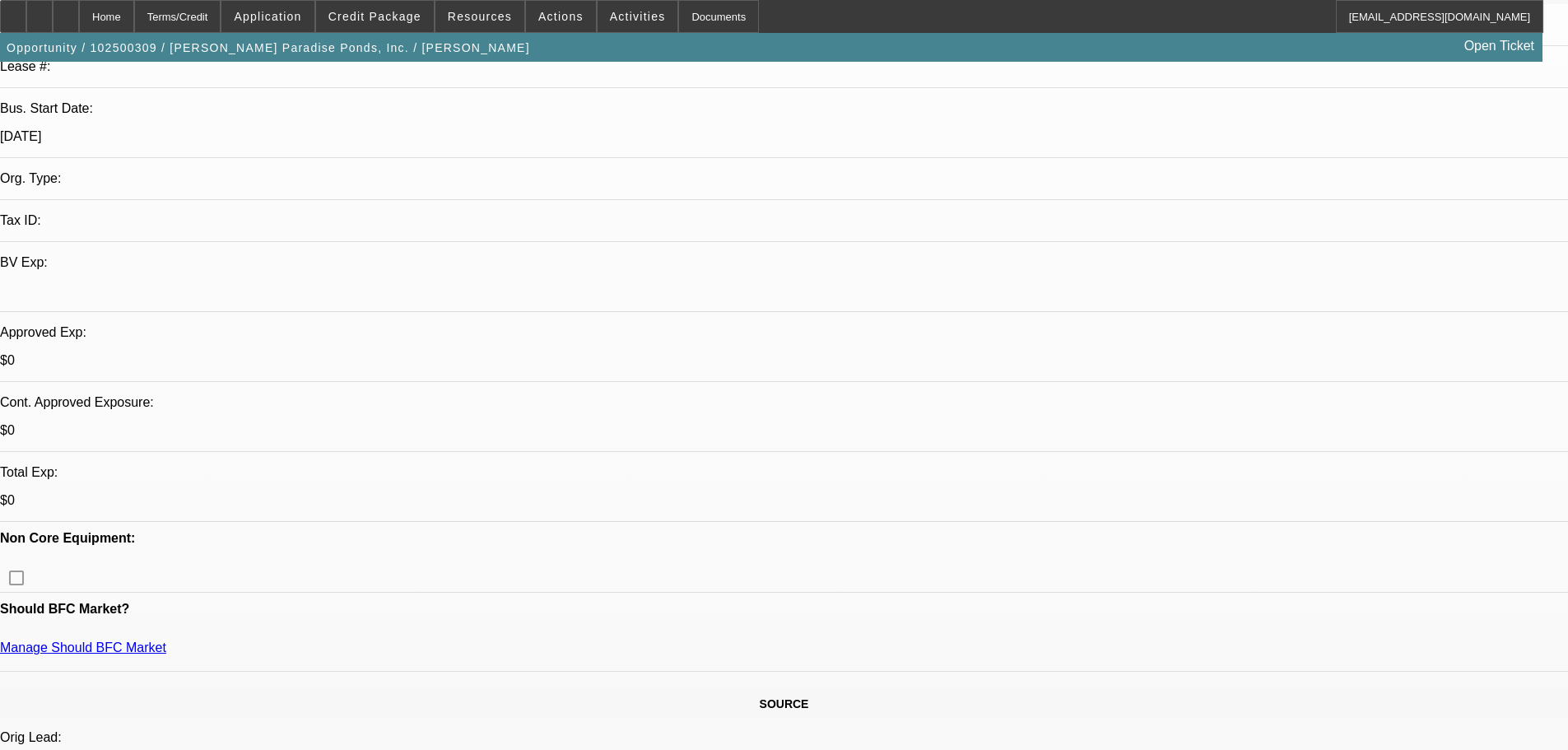
scroll to position [494, 0]
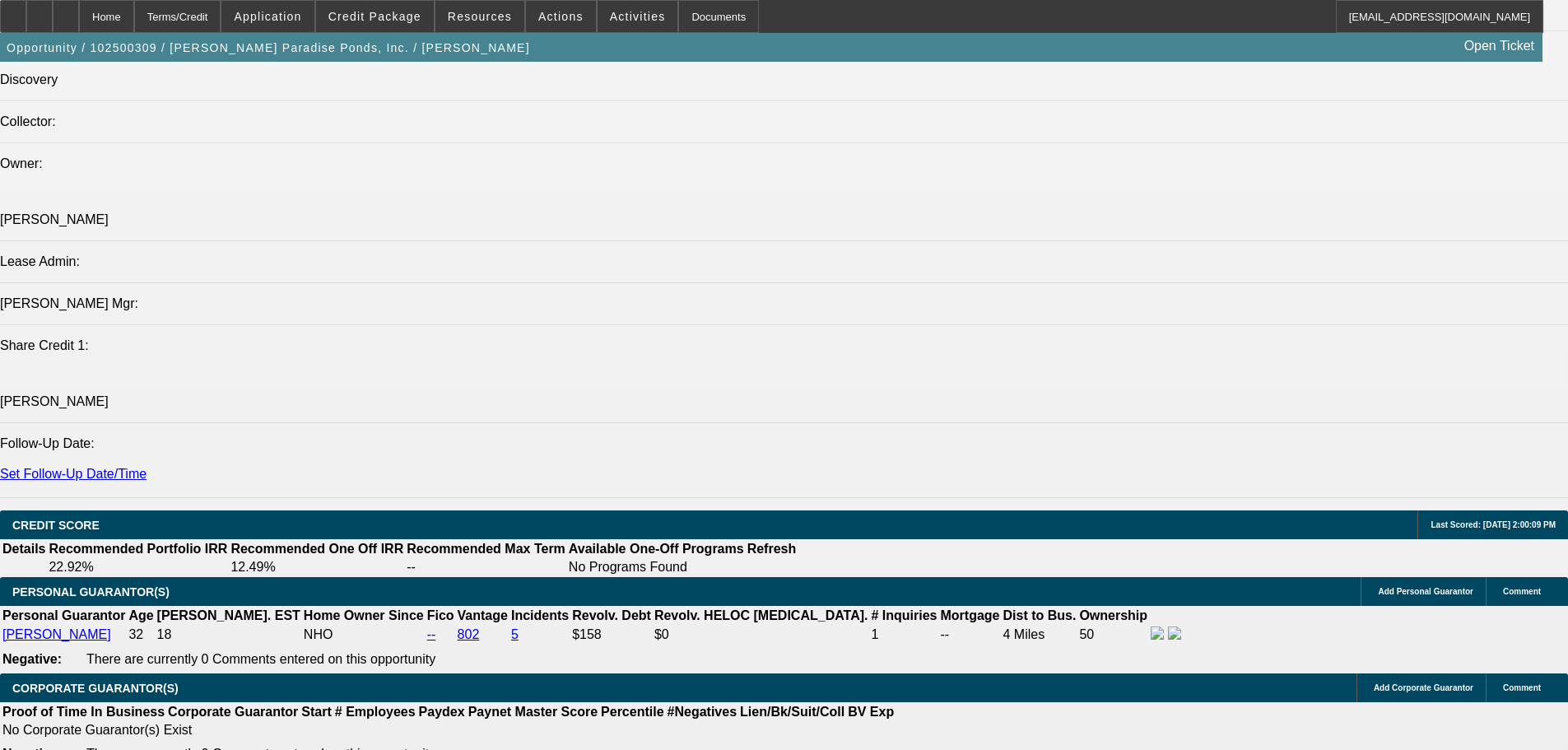
scroll to position [0, 0]
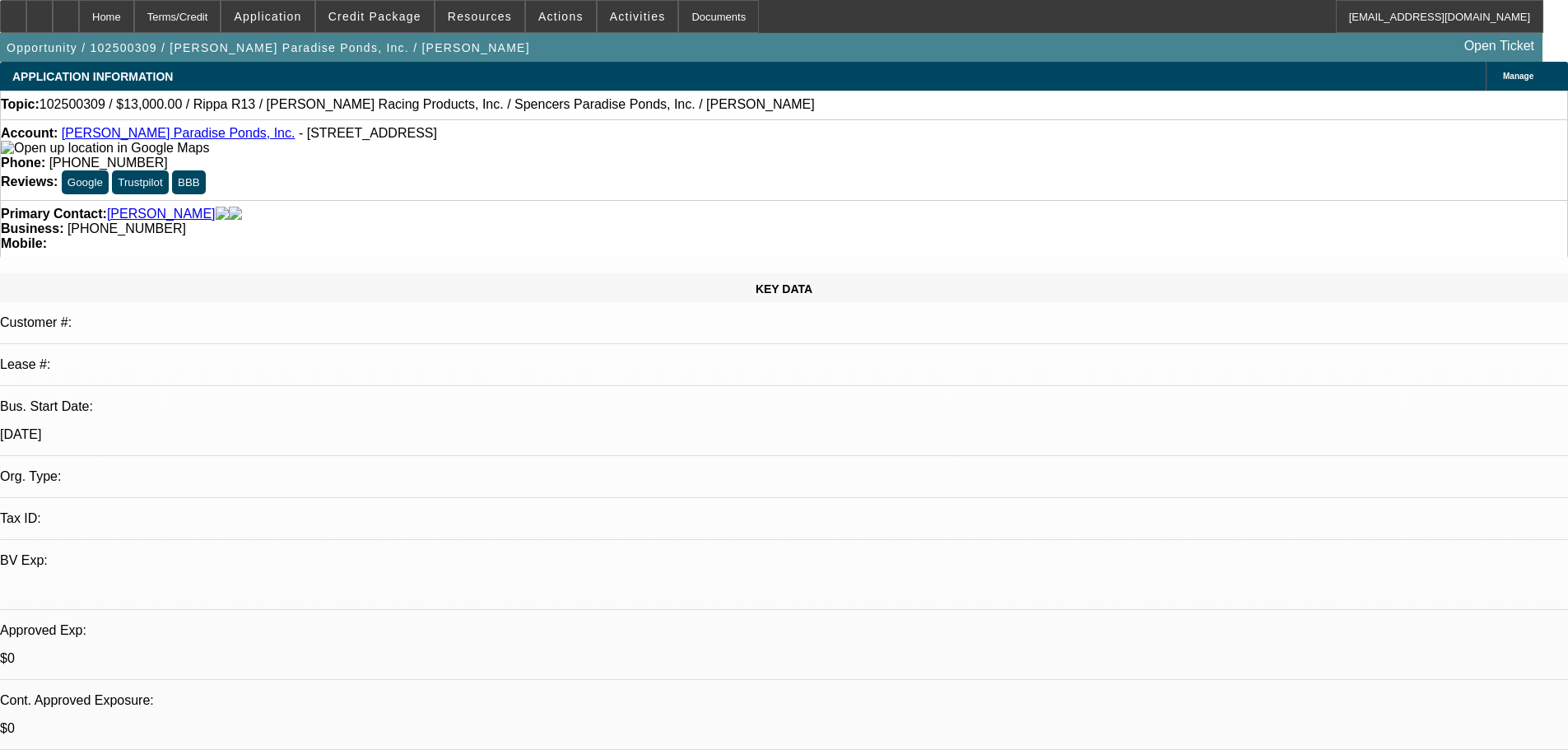
drag, startPoint x: 443, startPoint y: 440, endPoint x: 415, endPoint y: 59, distance: 382.0
click at [416, 10] on span "Credit Package" at bounding box center [374, 17] width 93 height 13
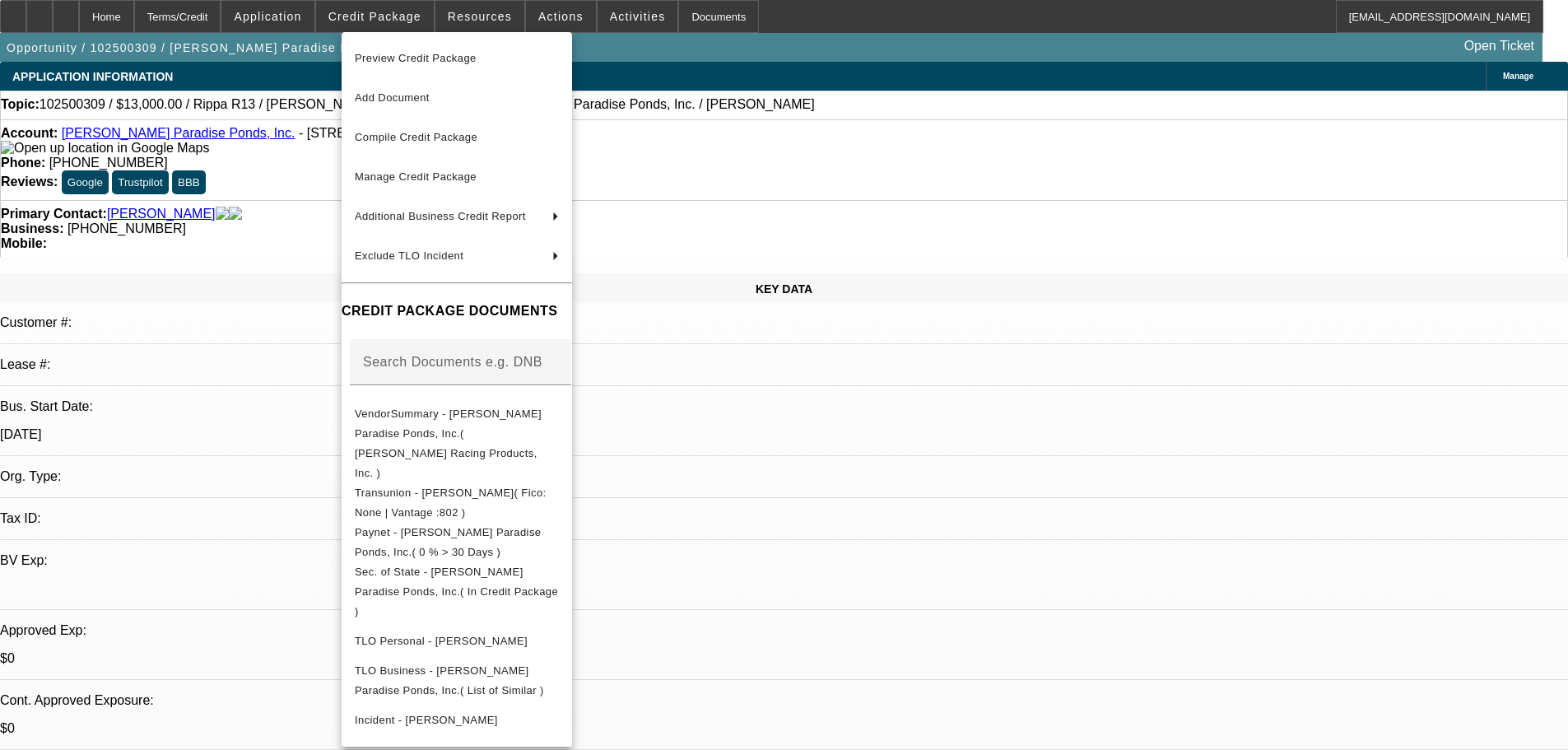
click at [880, 480] on div at bounding box center [784, 375] width 1568 height 750
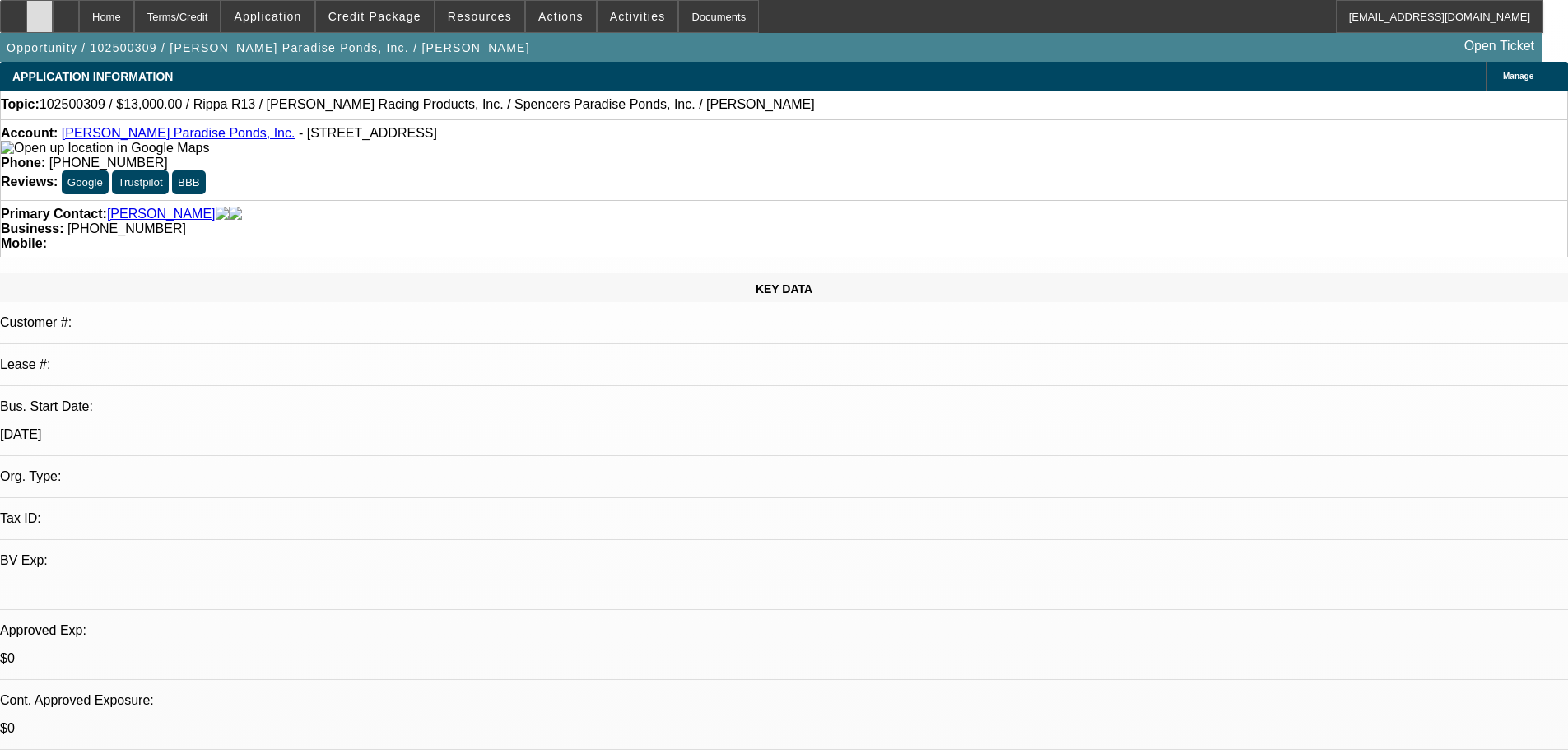
click at [39, 10] on icon at bounding box center [39, 10] width 0 height 0
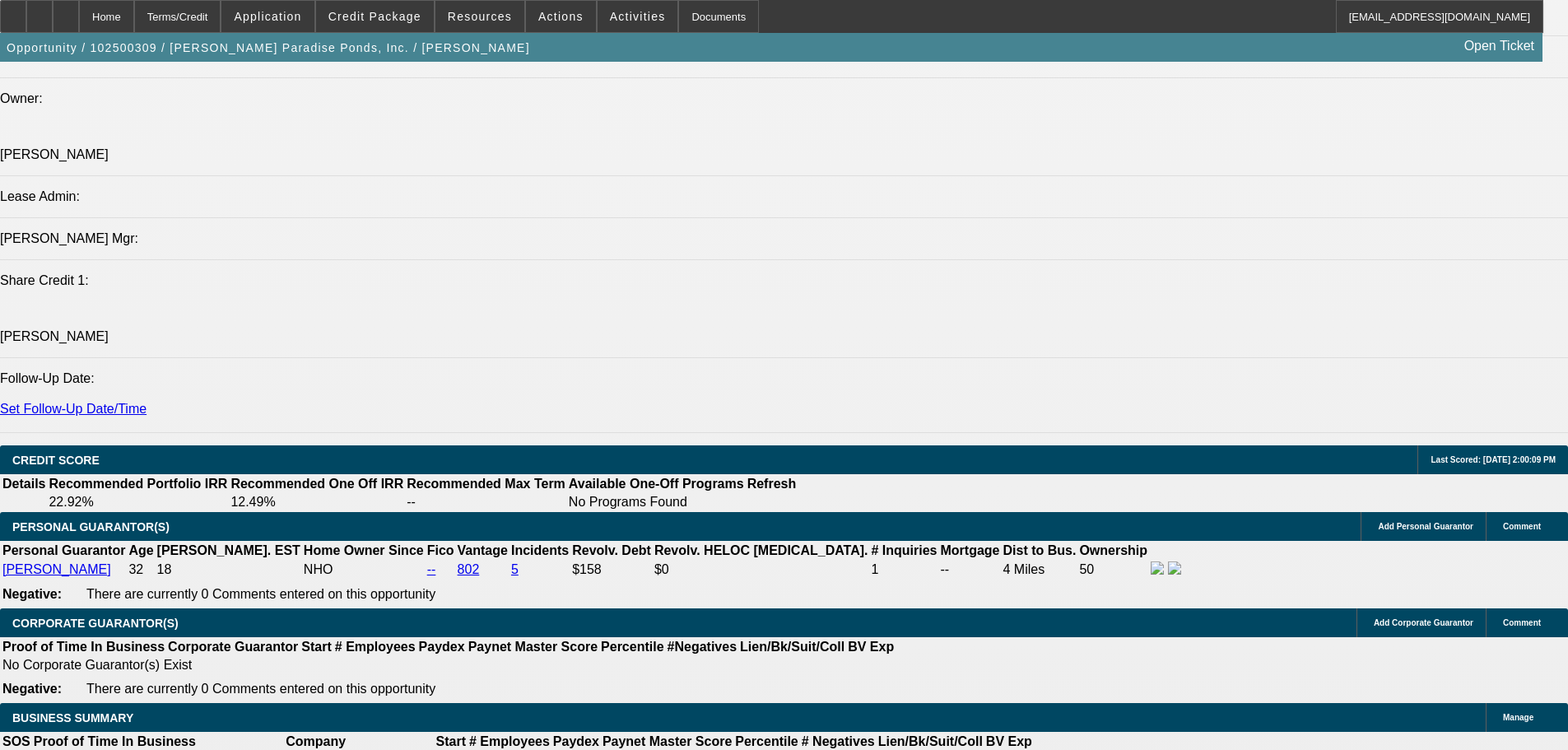
scroll to position [1893, 0]
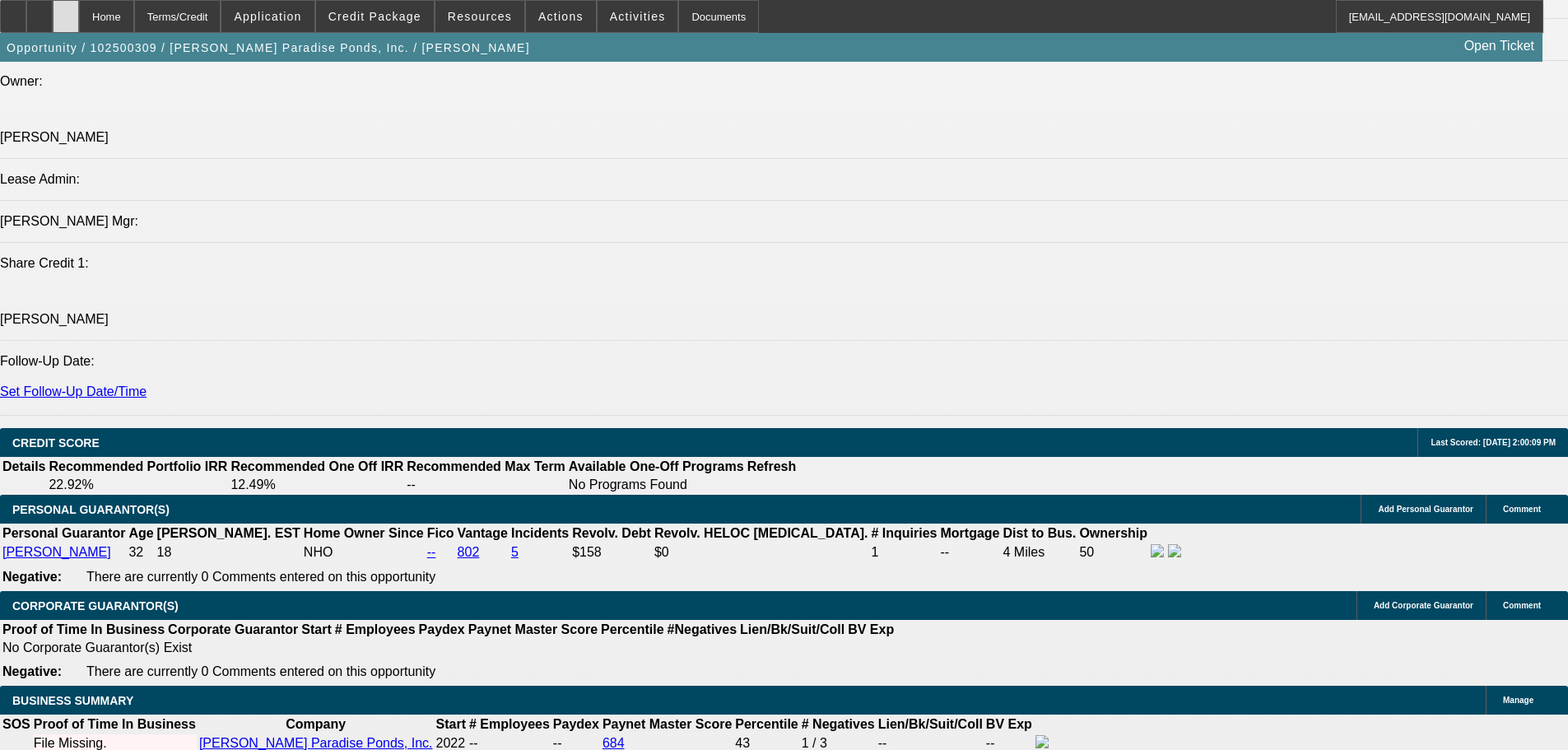
click at [66, 10] on icon at bounding box center [66, 10] width 0 height 0
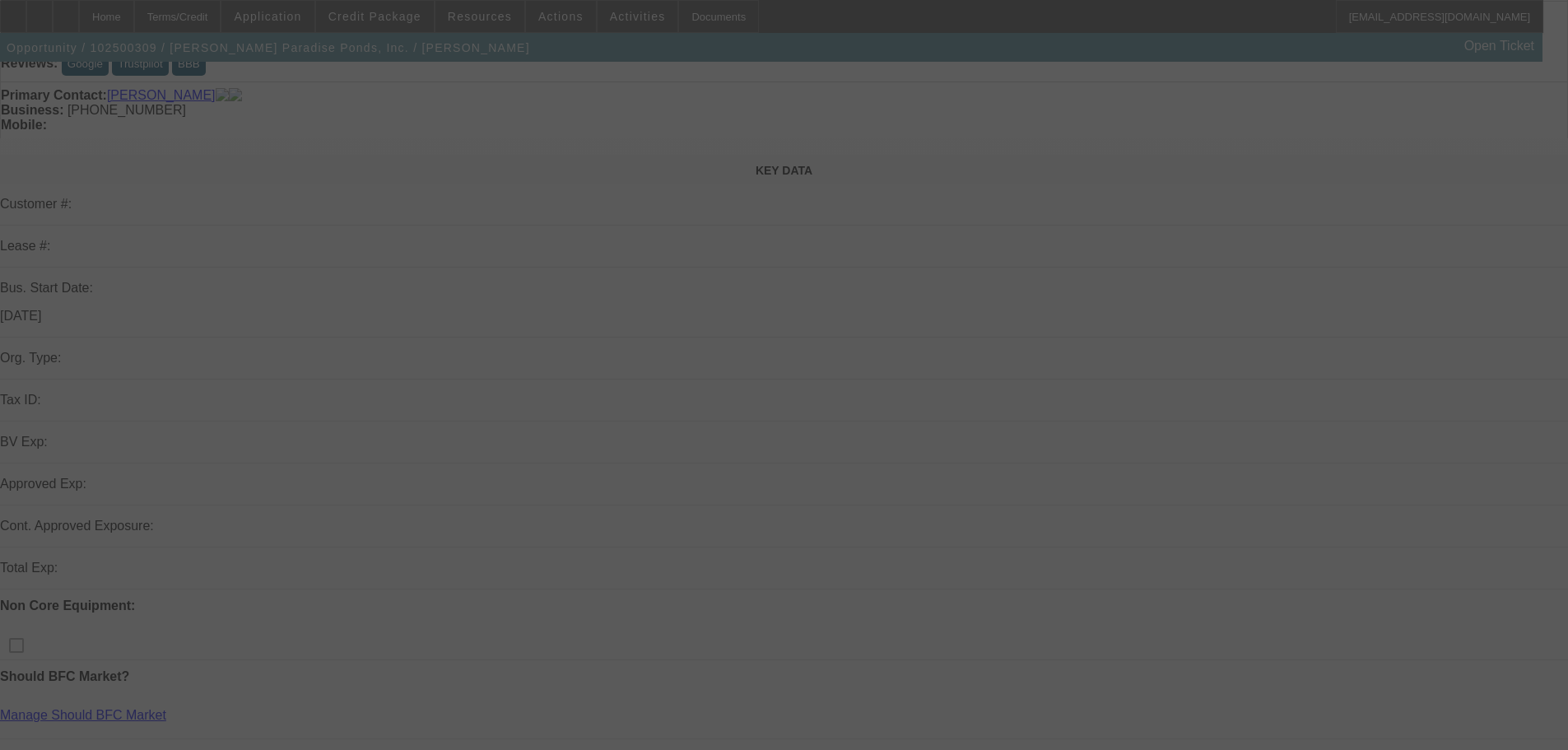
scroll to position [247, 0]
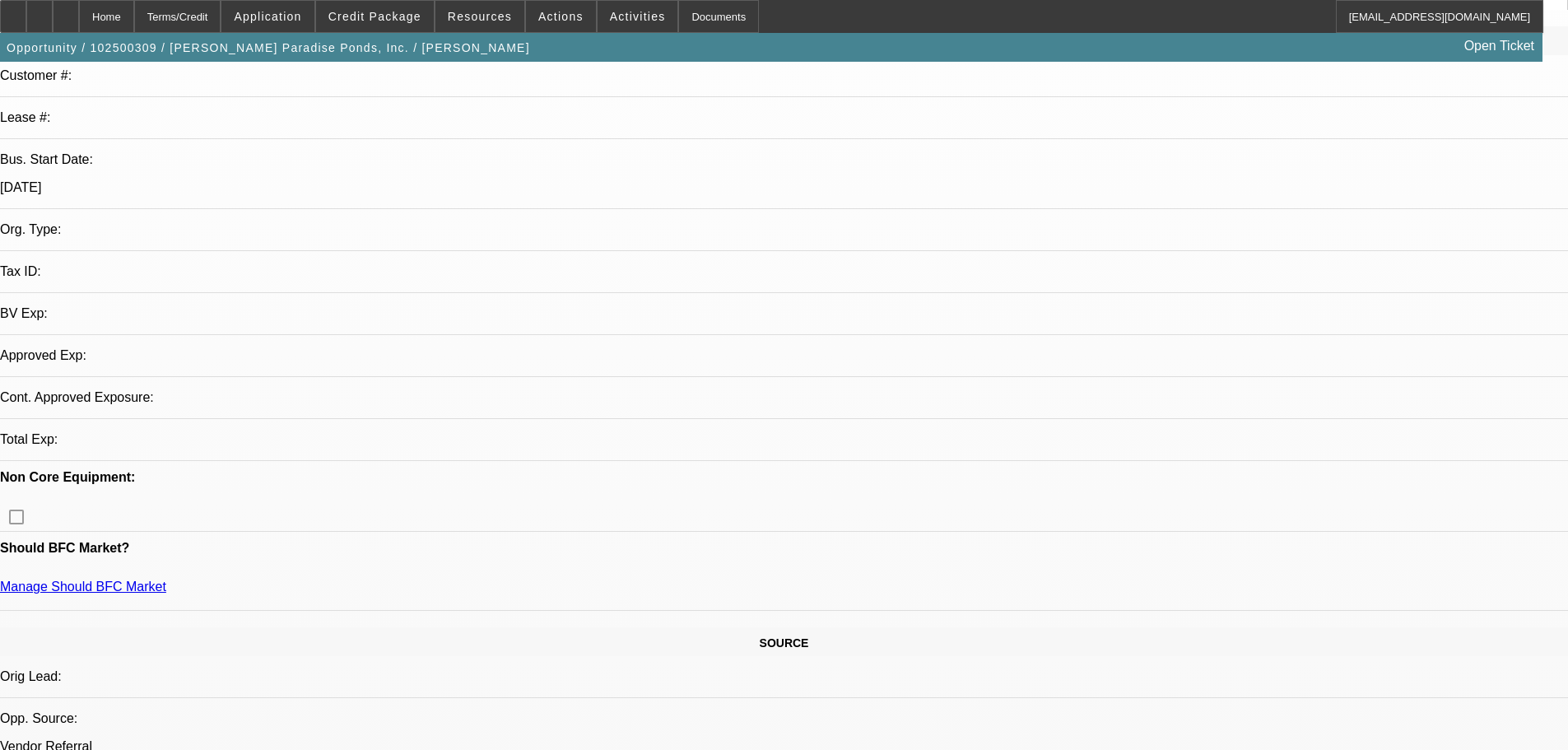
select select "0"
select select "2"
select select "0.1"
select select "4"
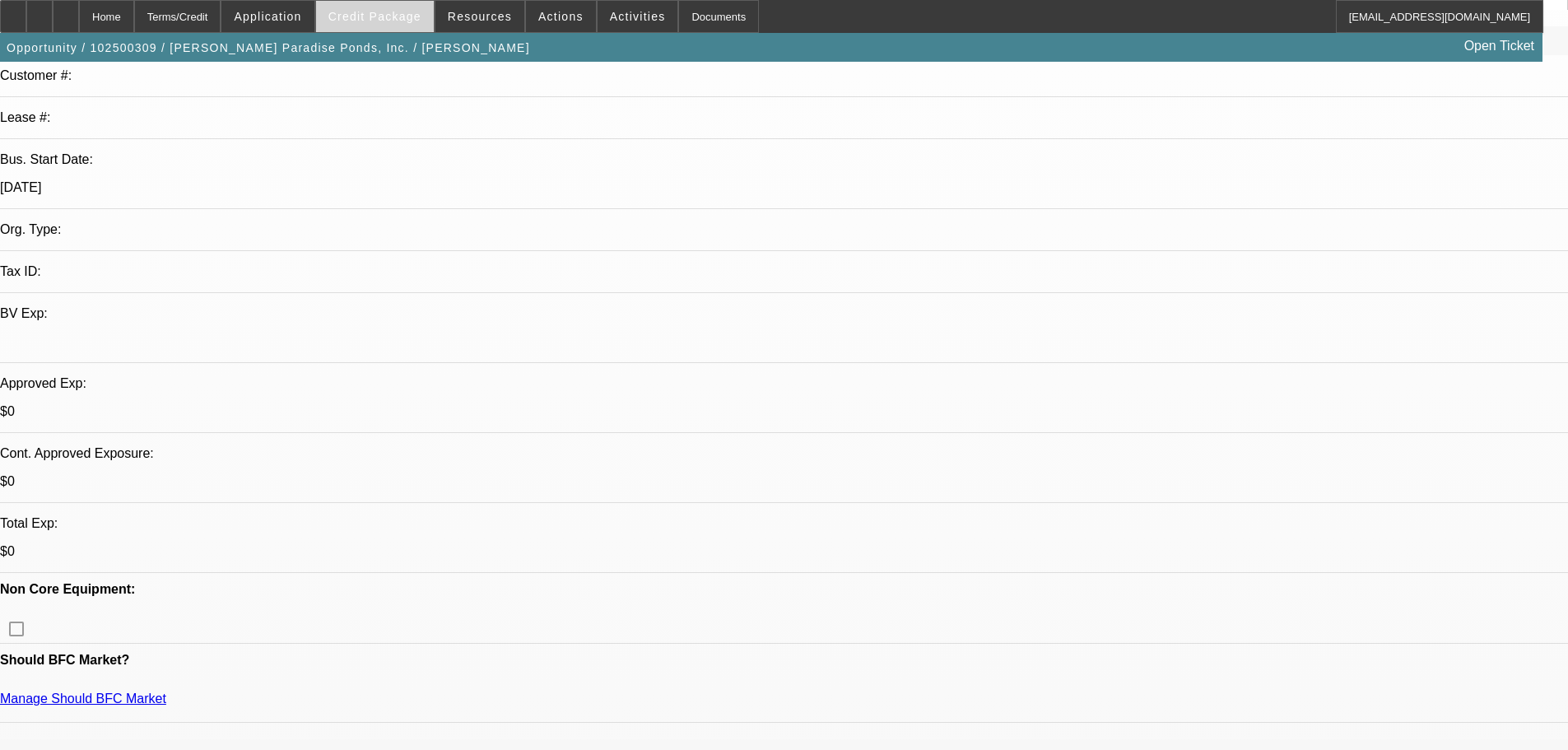
click at [419, 23] on span at bounding box center [375, 16] width 118 height 39
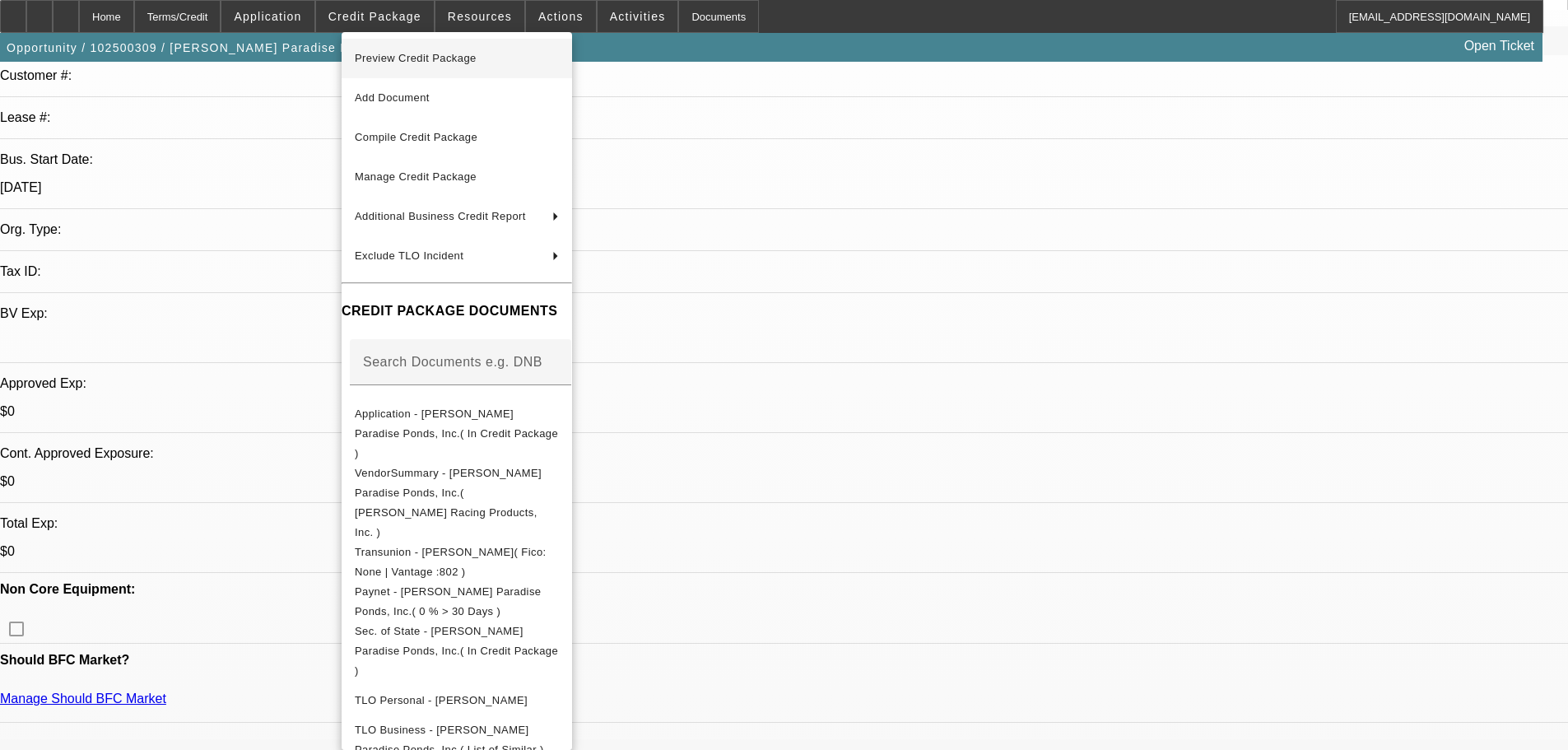
click at [572, 68] on button "Preview Credit Package" at bounding box center [456, 58] width 231 height 39
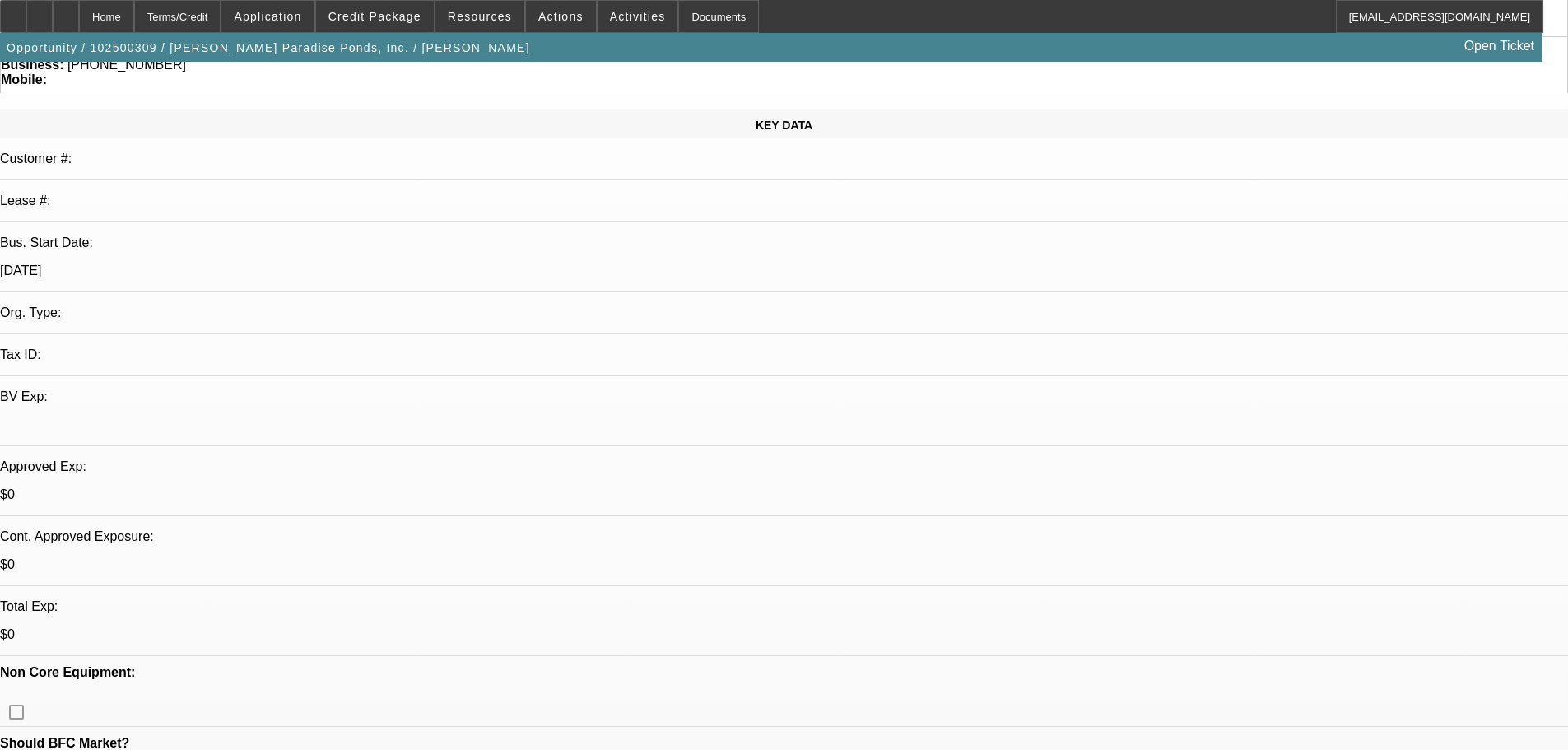
scroll to position [0, 0]
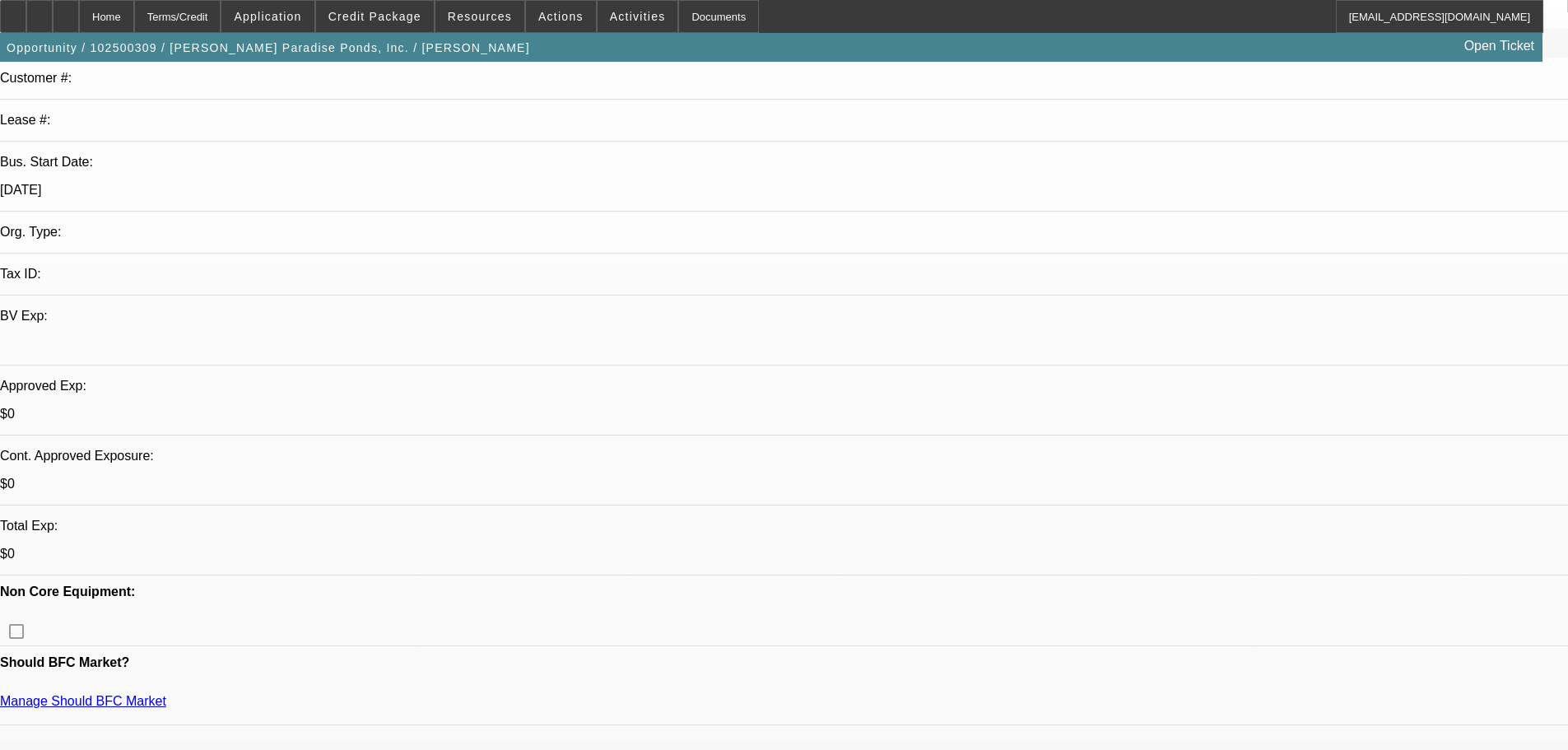
scroll to position [494, 0]
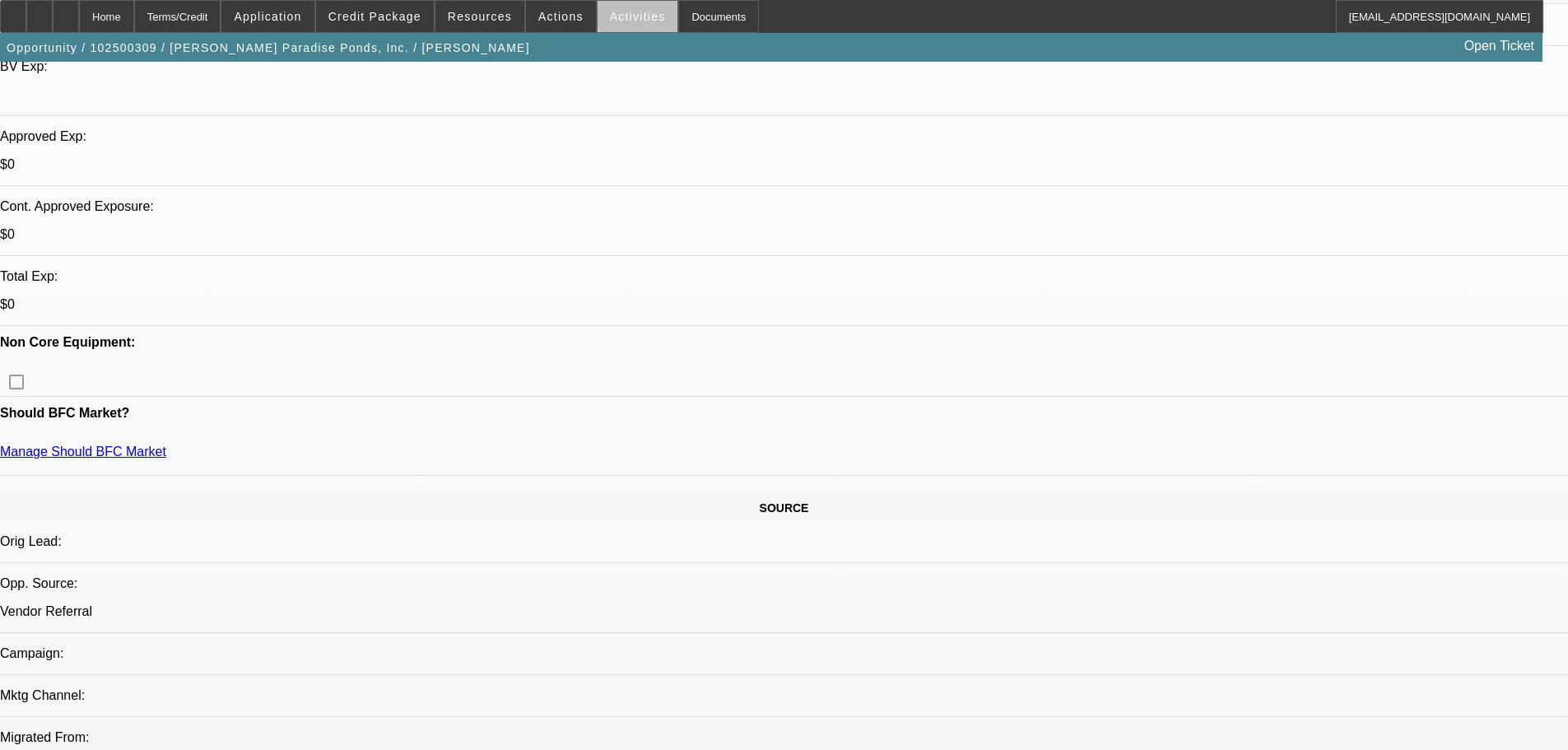
click at [626, 17] on span "Activities" at bounding box center [638, 17] width 56 height 13
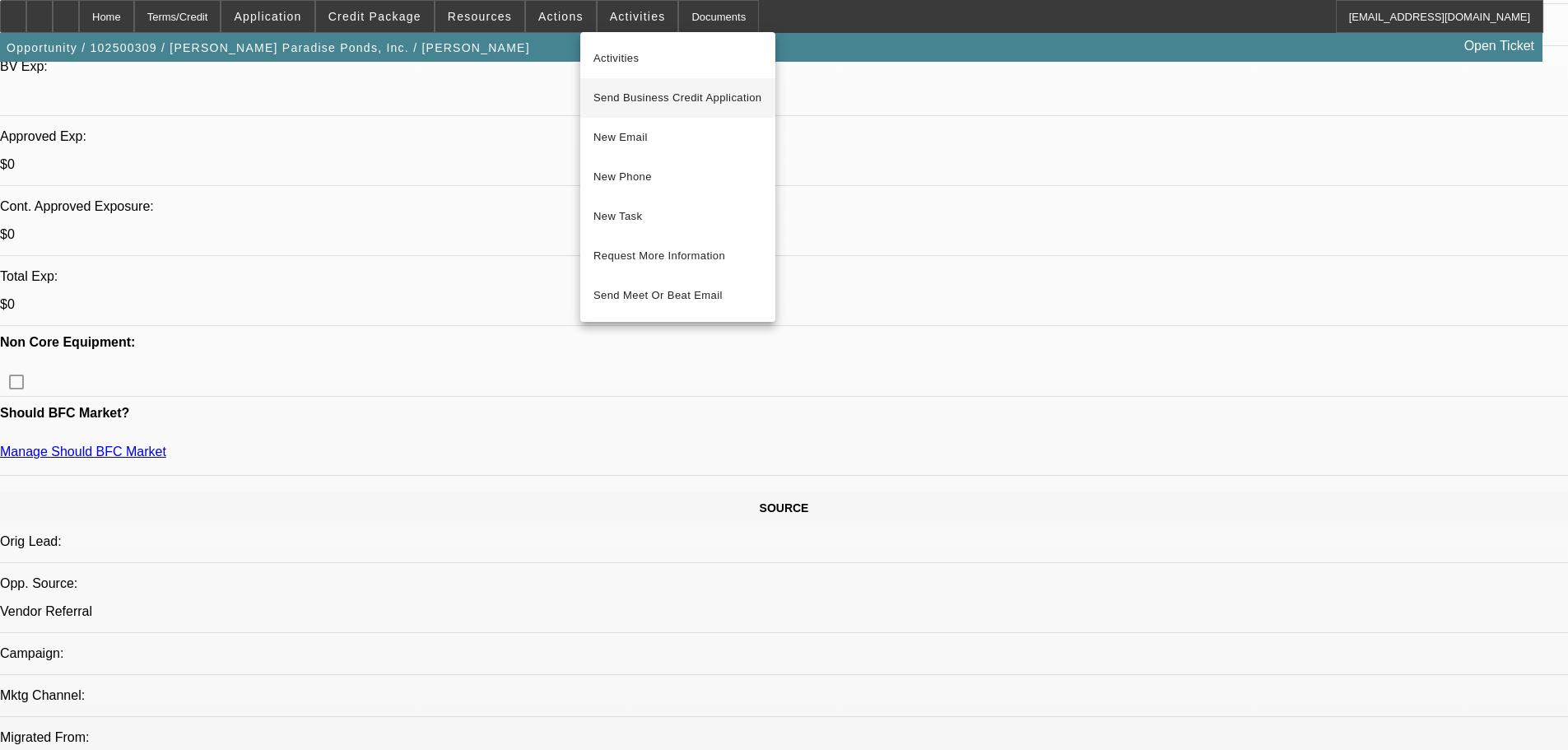
click at [728, 104] on span "Send Business Credit Application" at bounding box center [678, 98] width 169 height 20
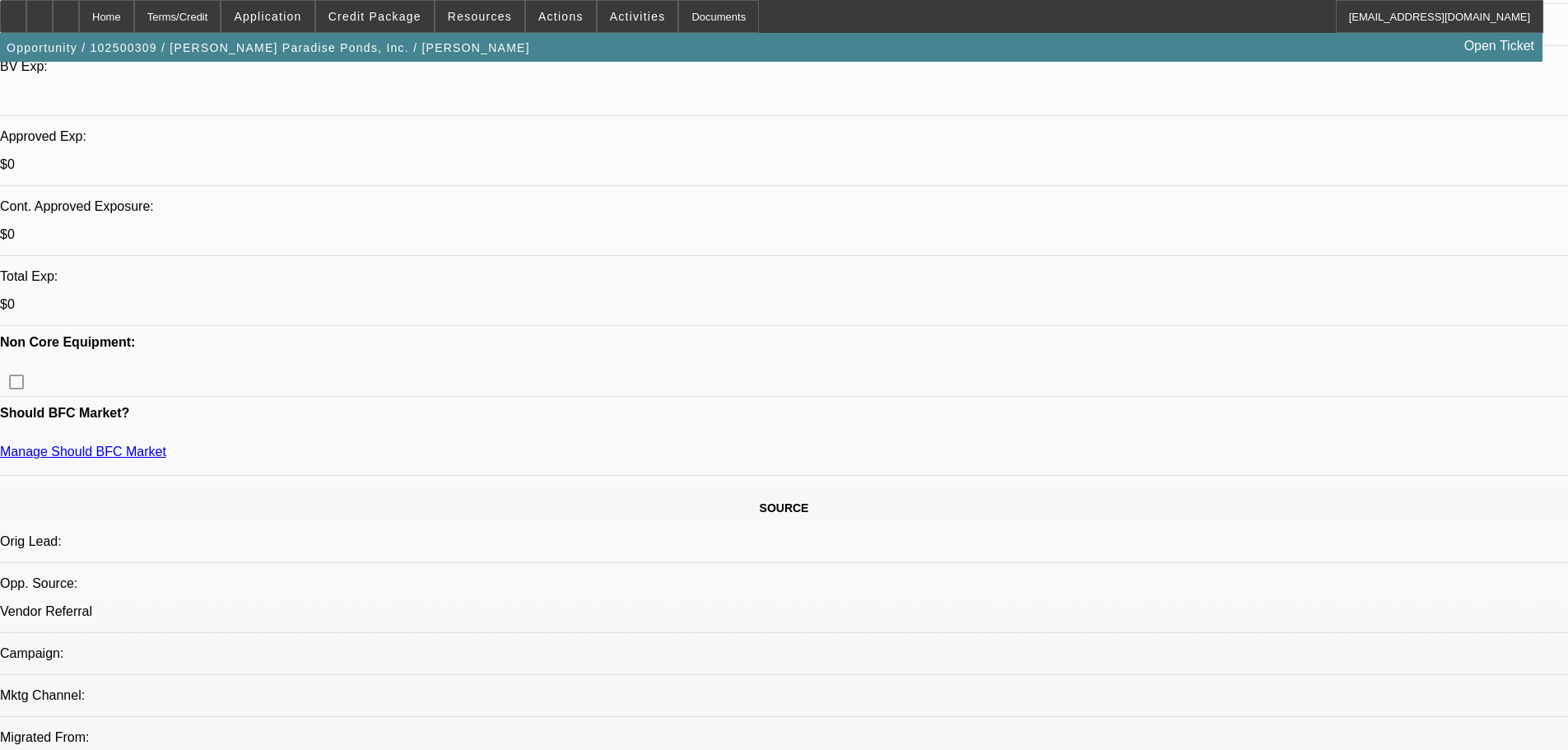
radio input "true"
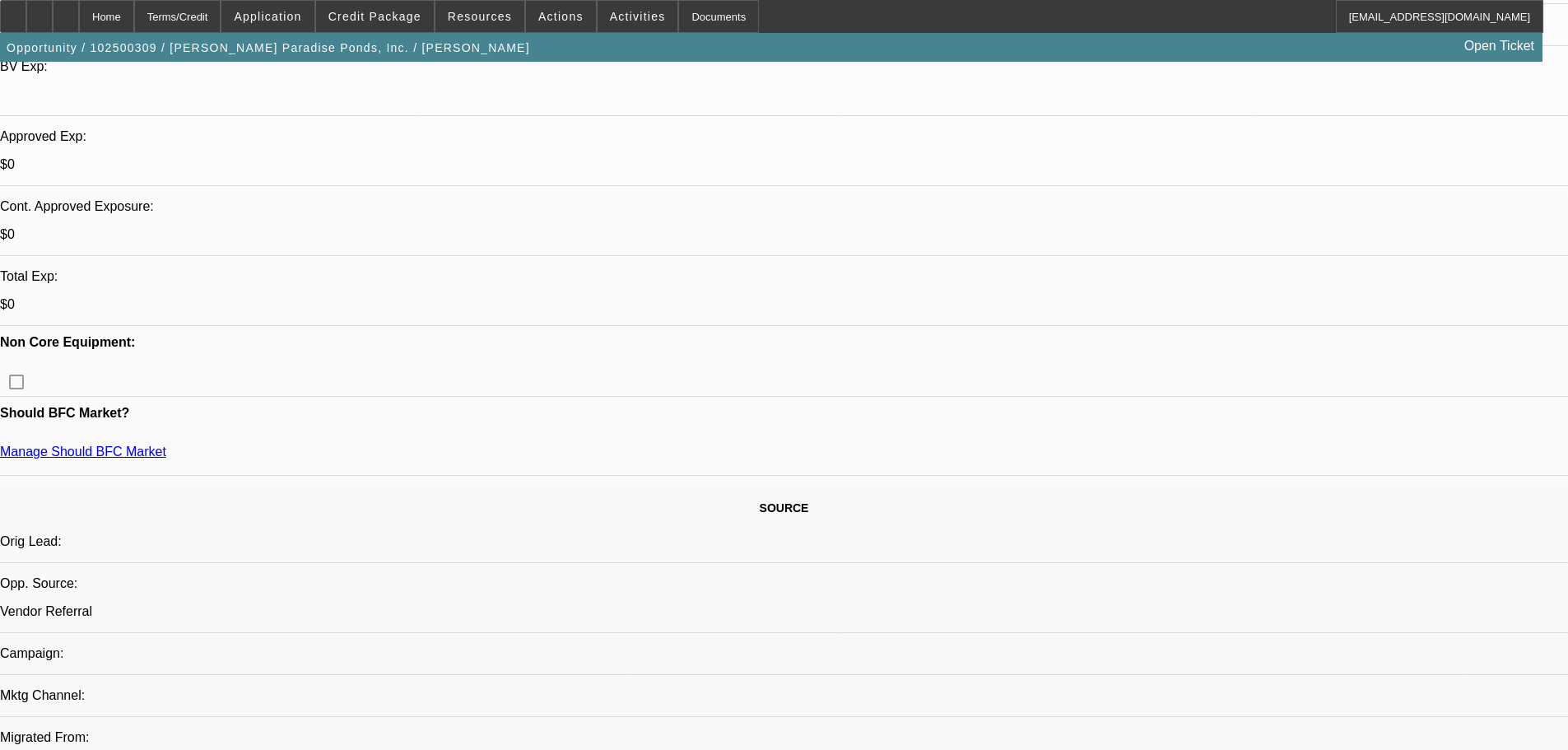
type textarea "Pending Myka app, quote, story"
radio input "true"
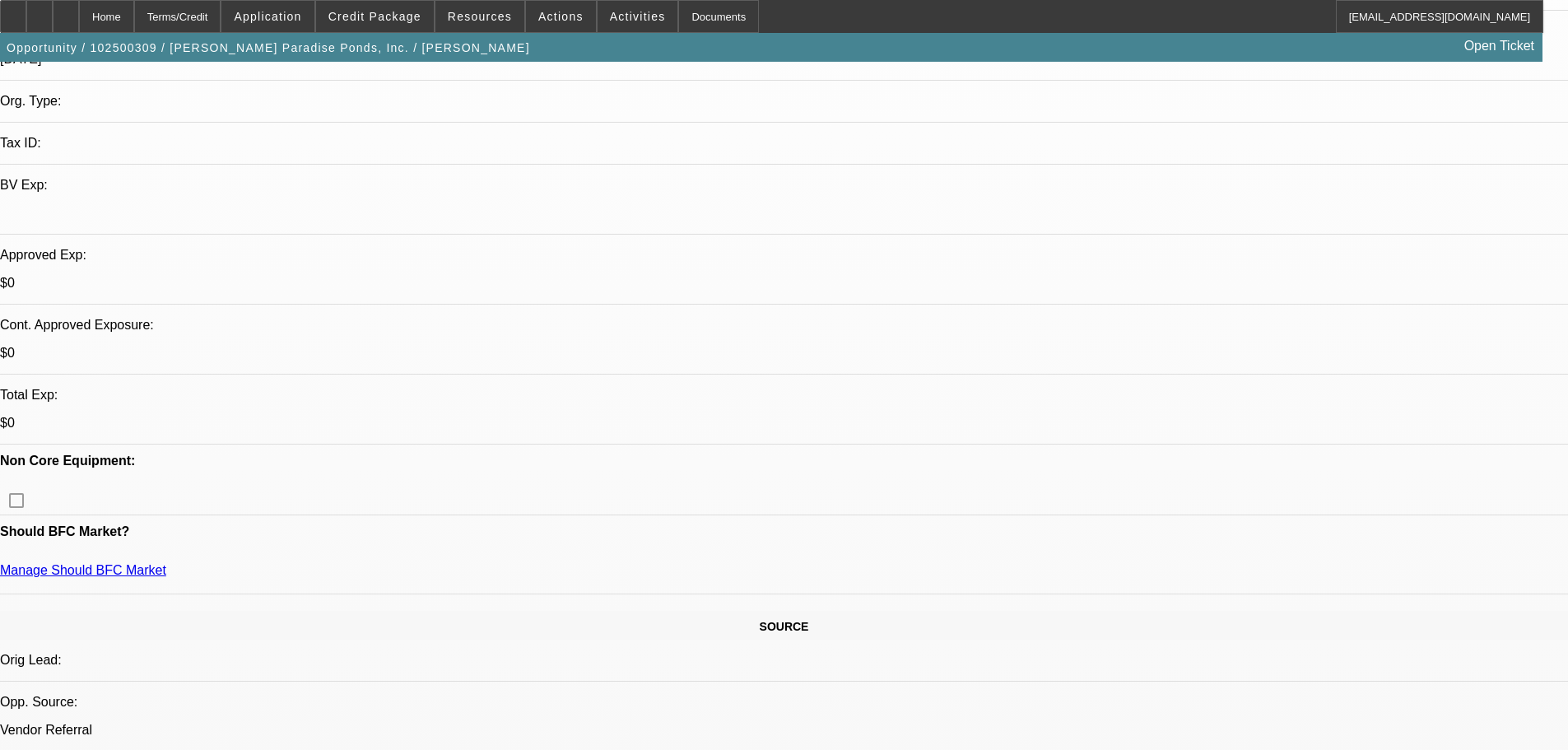
scroll to position [329, 0]
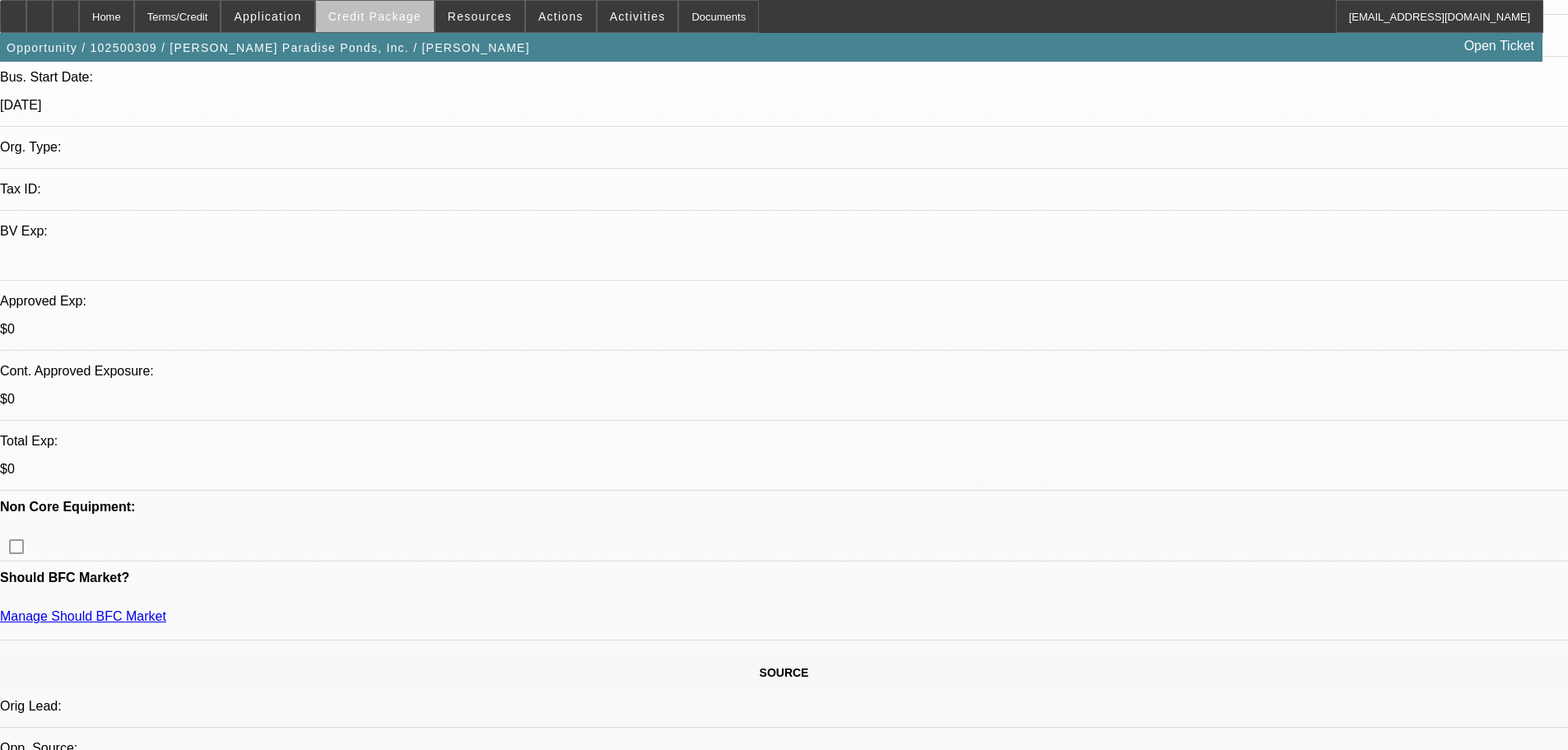
click at [430, 17] on span at bounding box center [375, 16] width 118 height 39
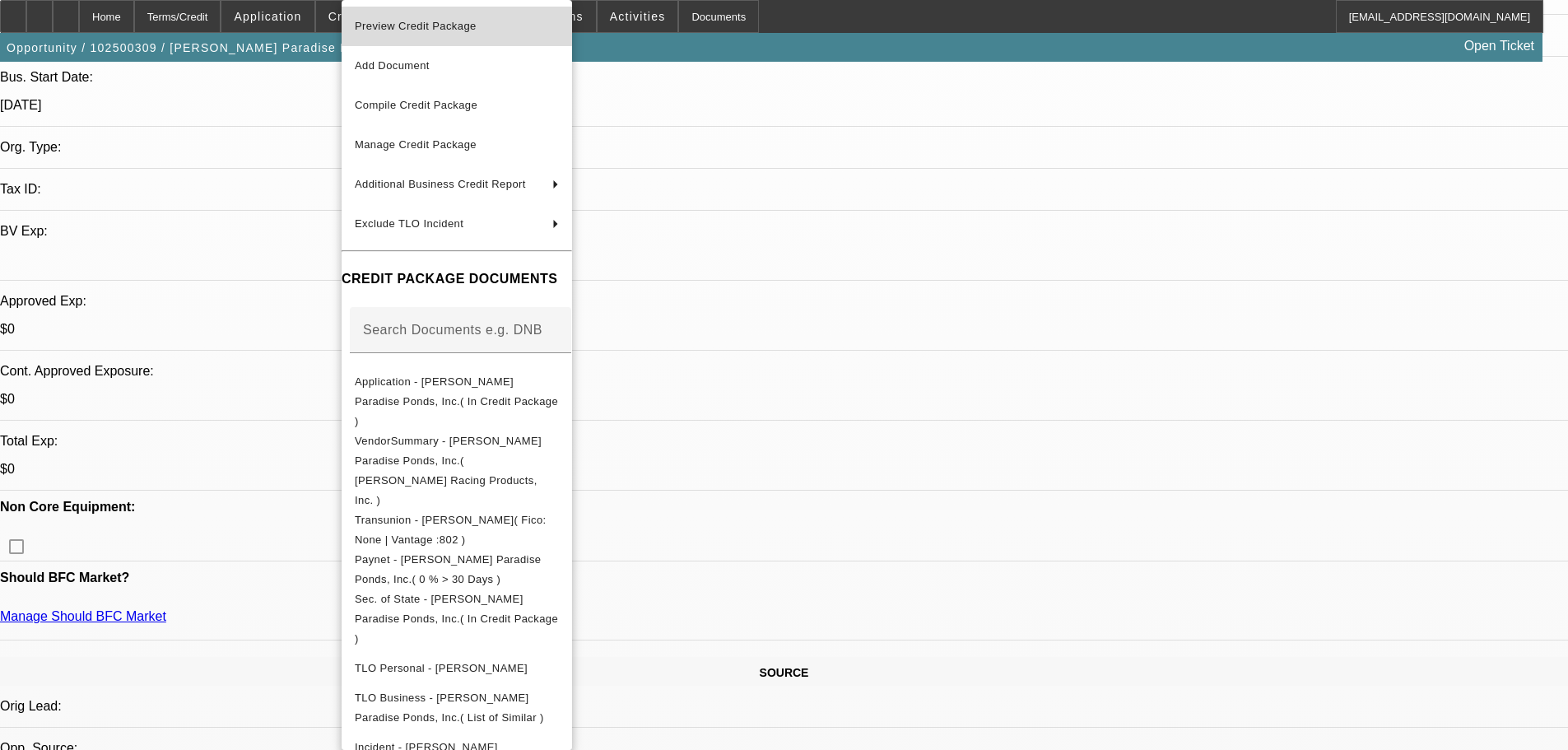
click at [572, 37] on button "Preview Credit Package" at bounding box center [456, 26] width 231 height 39
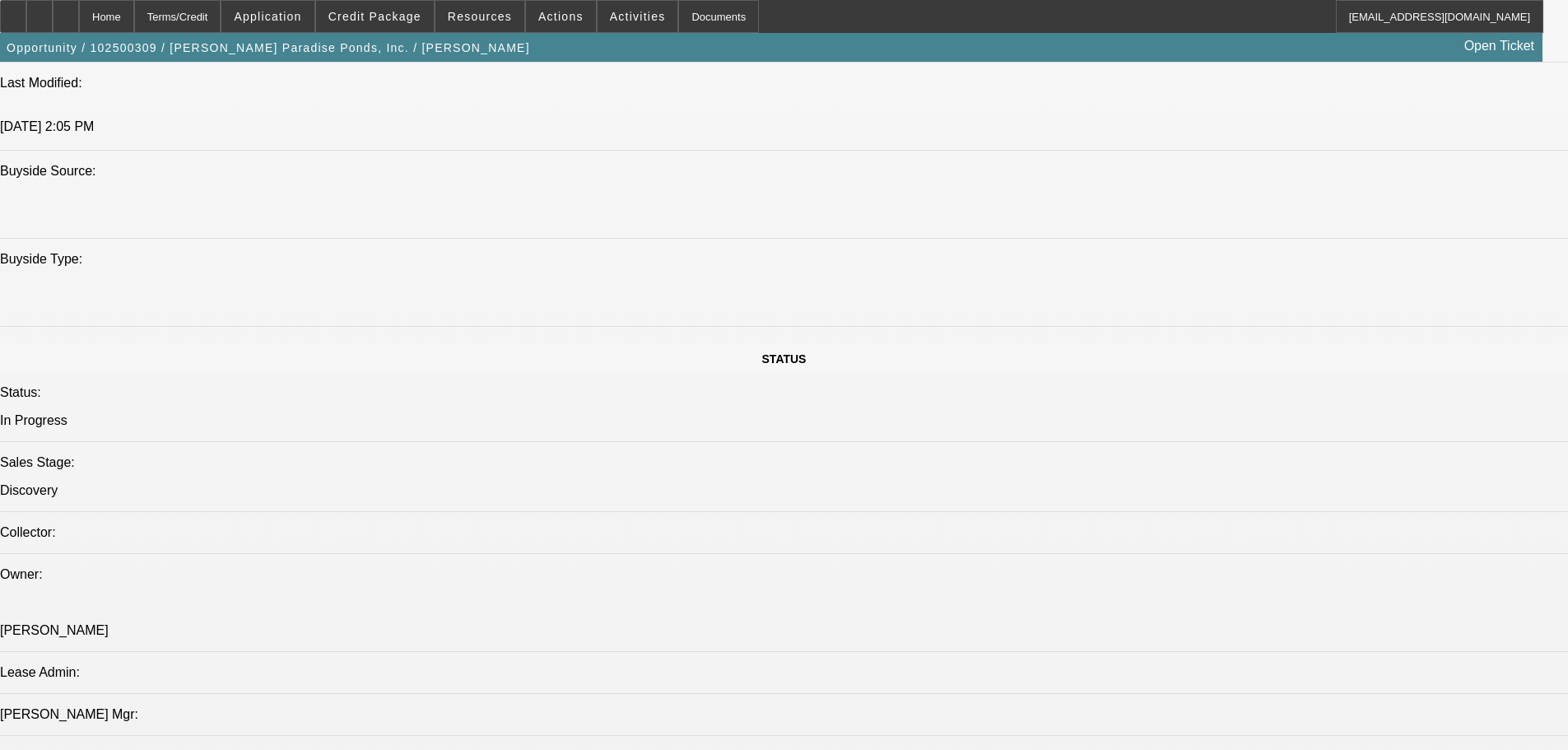
scroll to position [1564, 0]
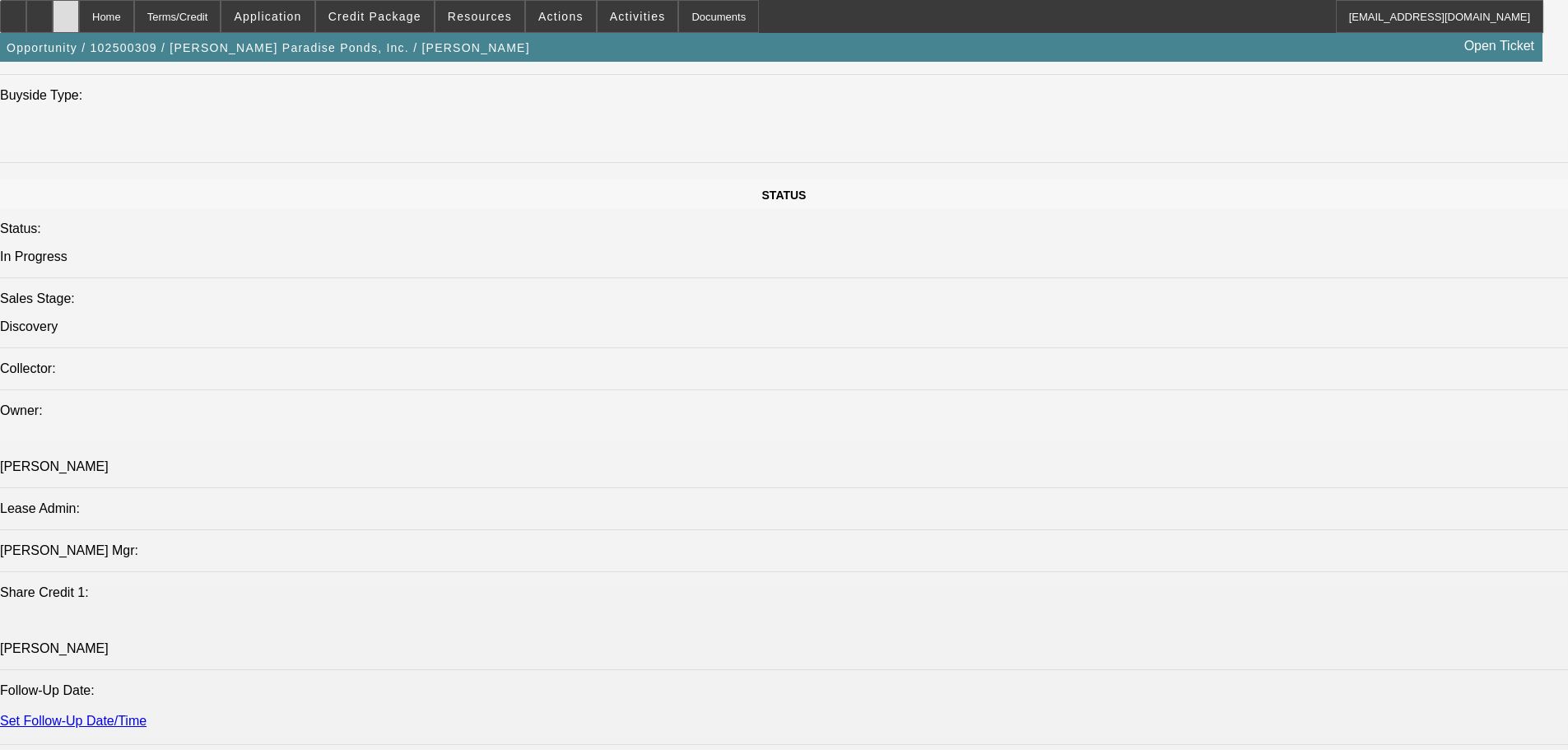
click at [66, 10] on icon at bounding box center [66, 10] width 0 height 0
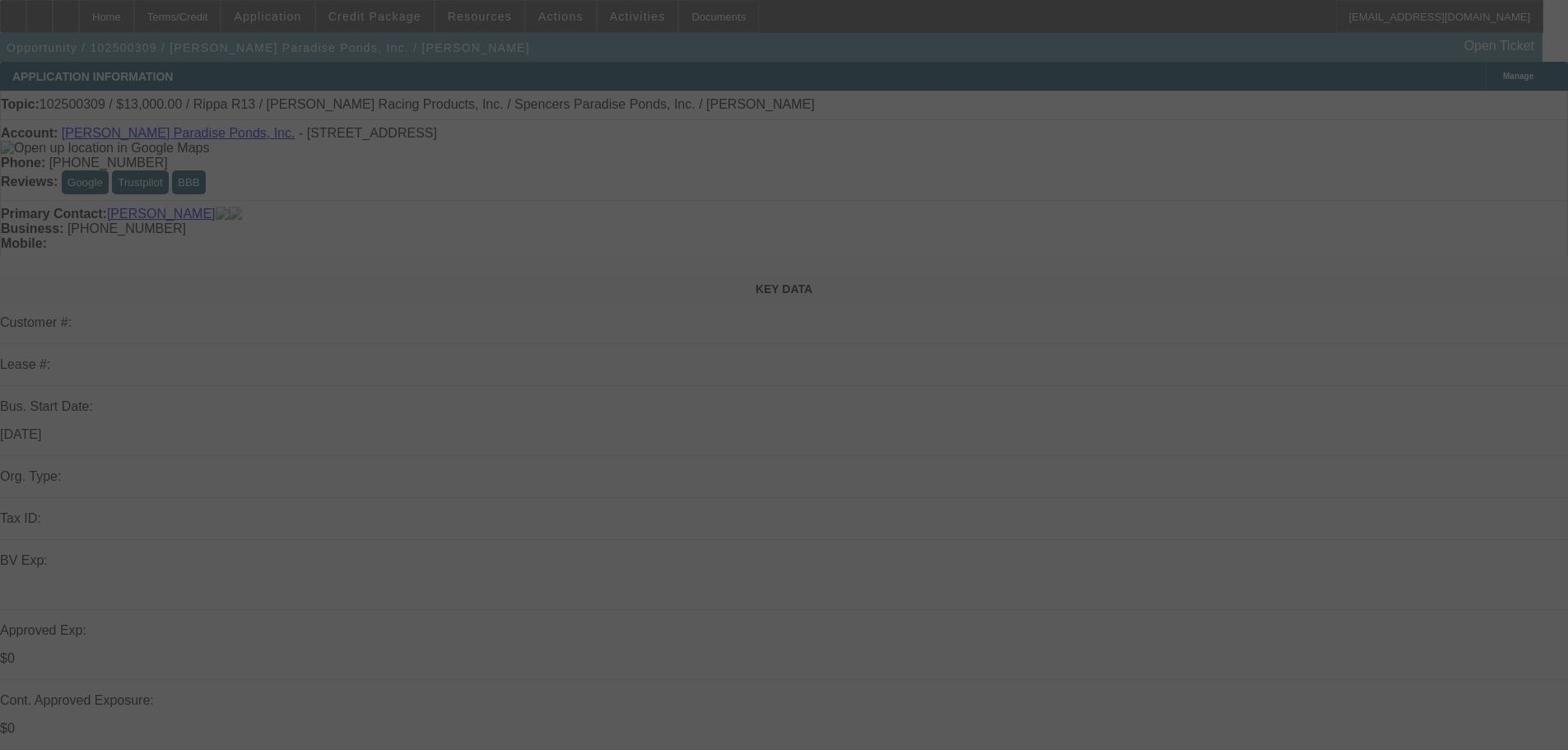
select select "0"
select select "2"
select select "0.1"
select select "4"
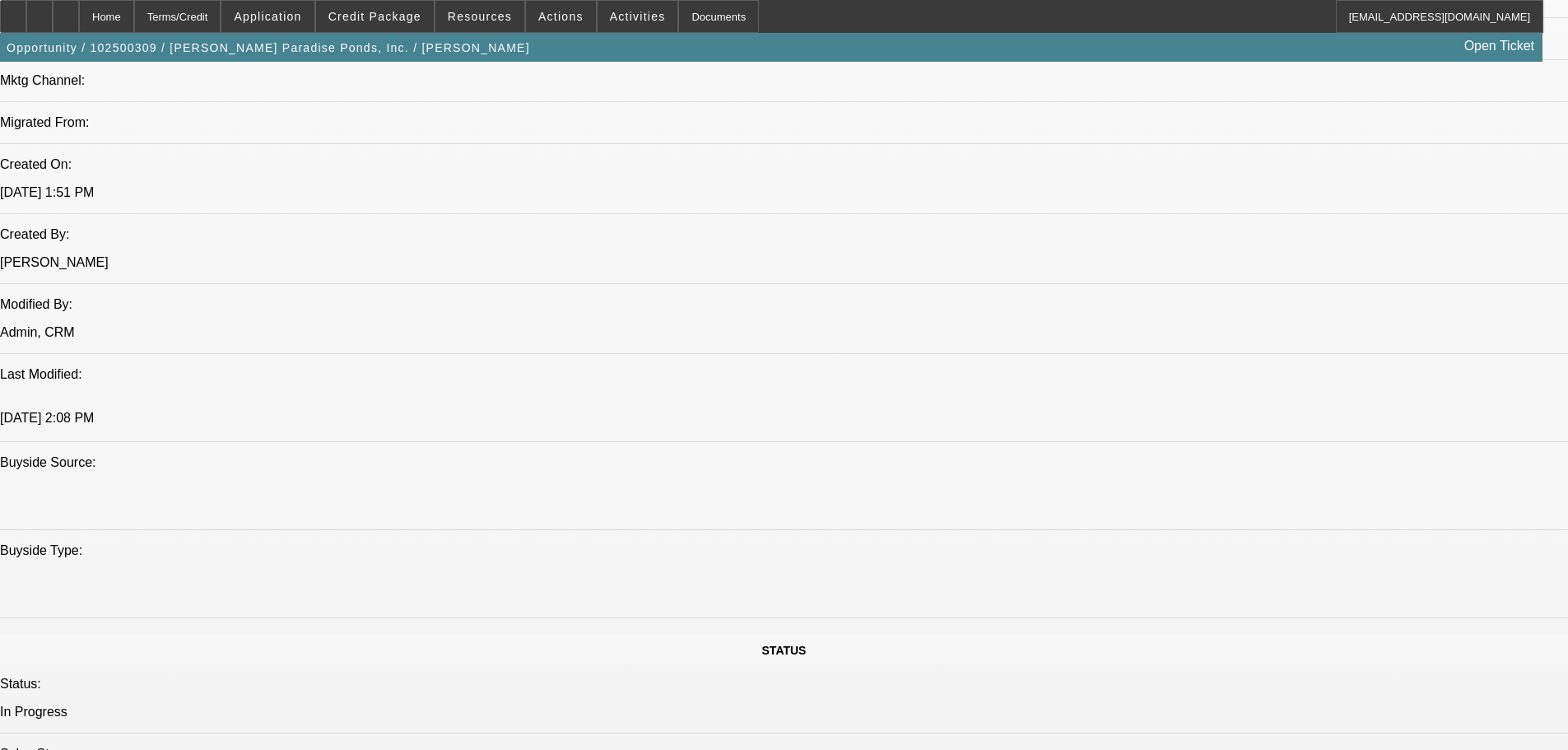
scroll to position [906, 0]
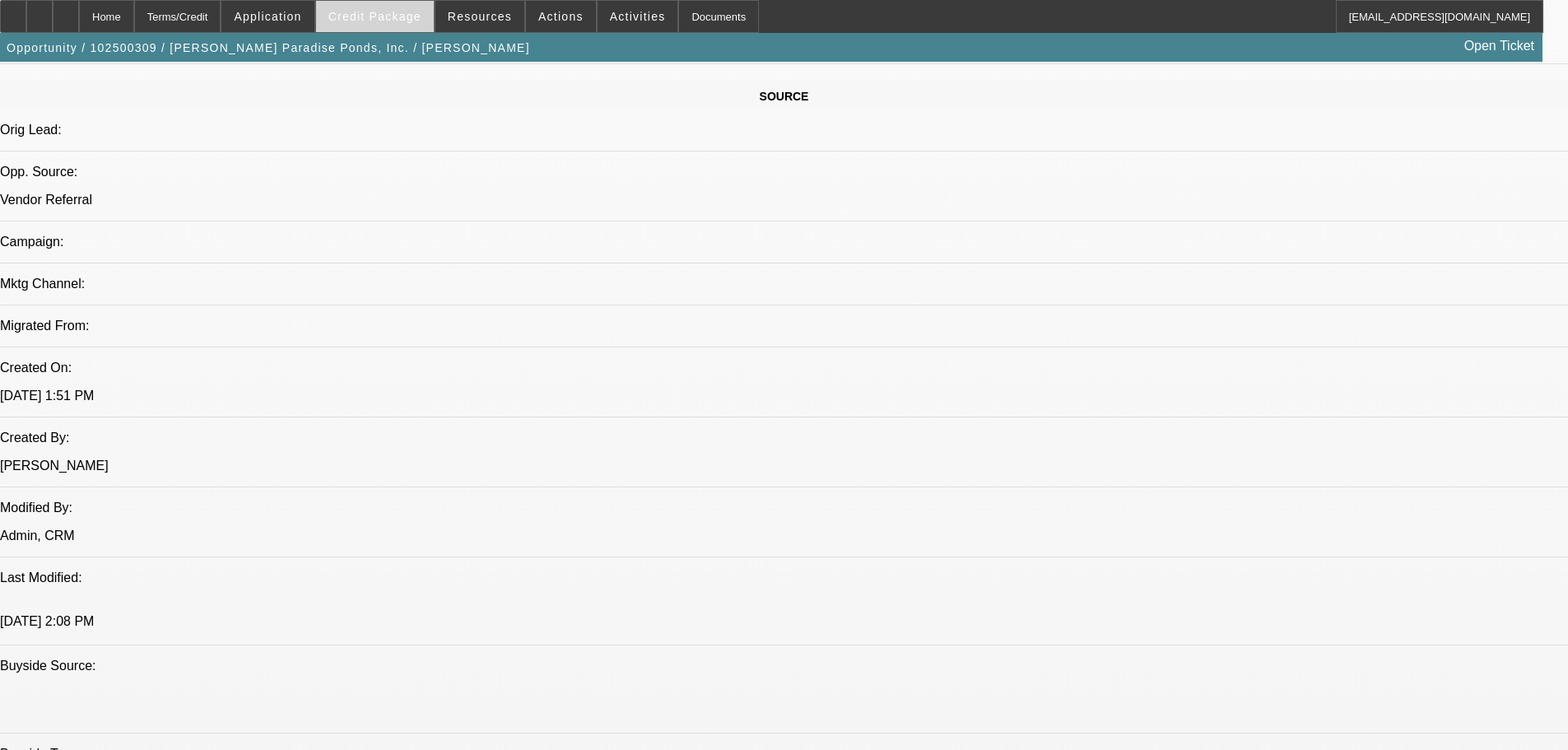
click at [395, 4] on span at bounding box center [375, 16] width 118 height 39
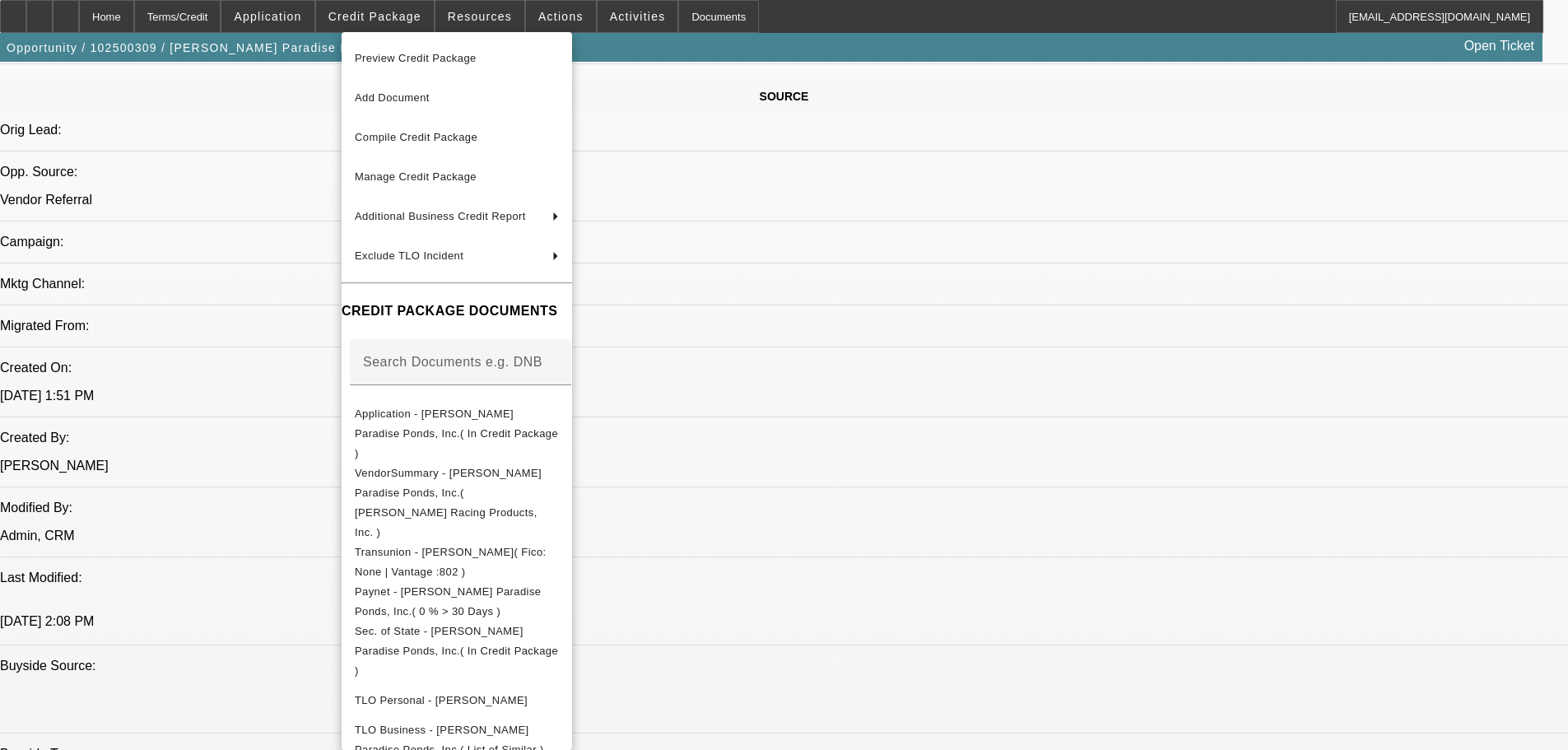
click at [1051, 560] on div at bounding box center [784, 375] width 1568 height 750
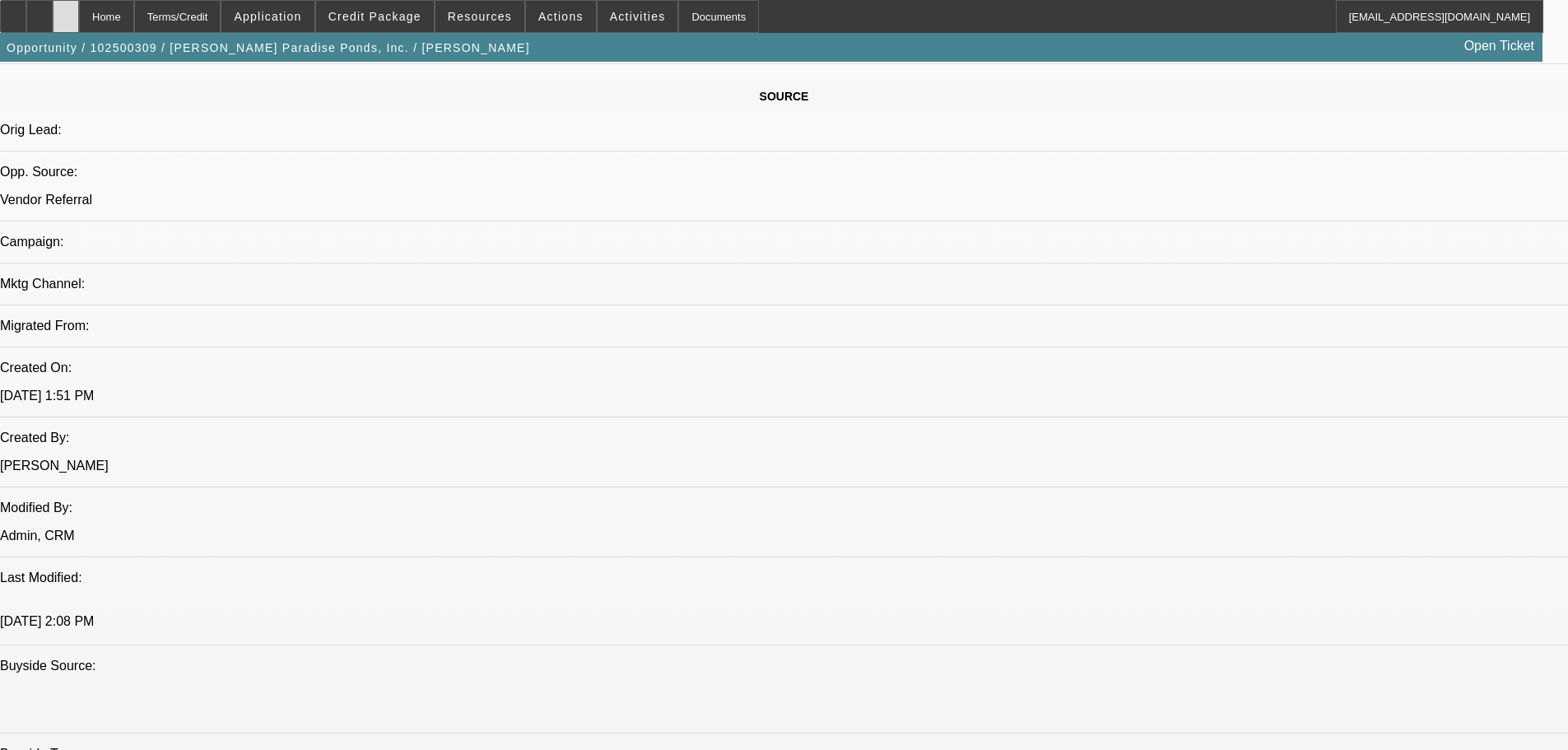
click at [79, 23] on div at bounding box center [66, 16] width 26 height 33
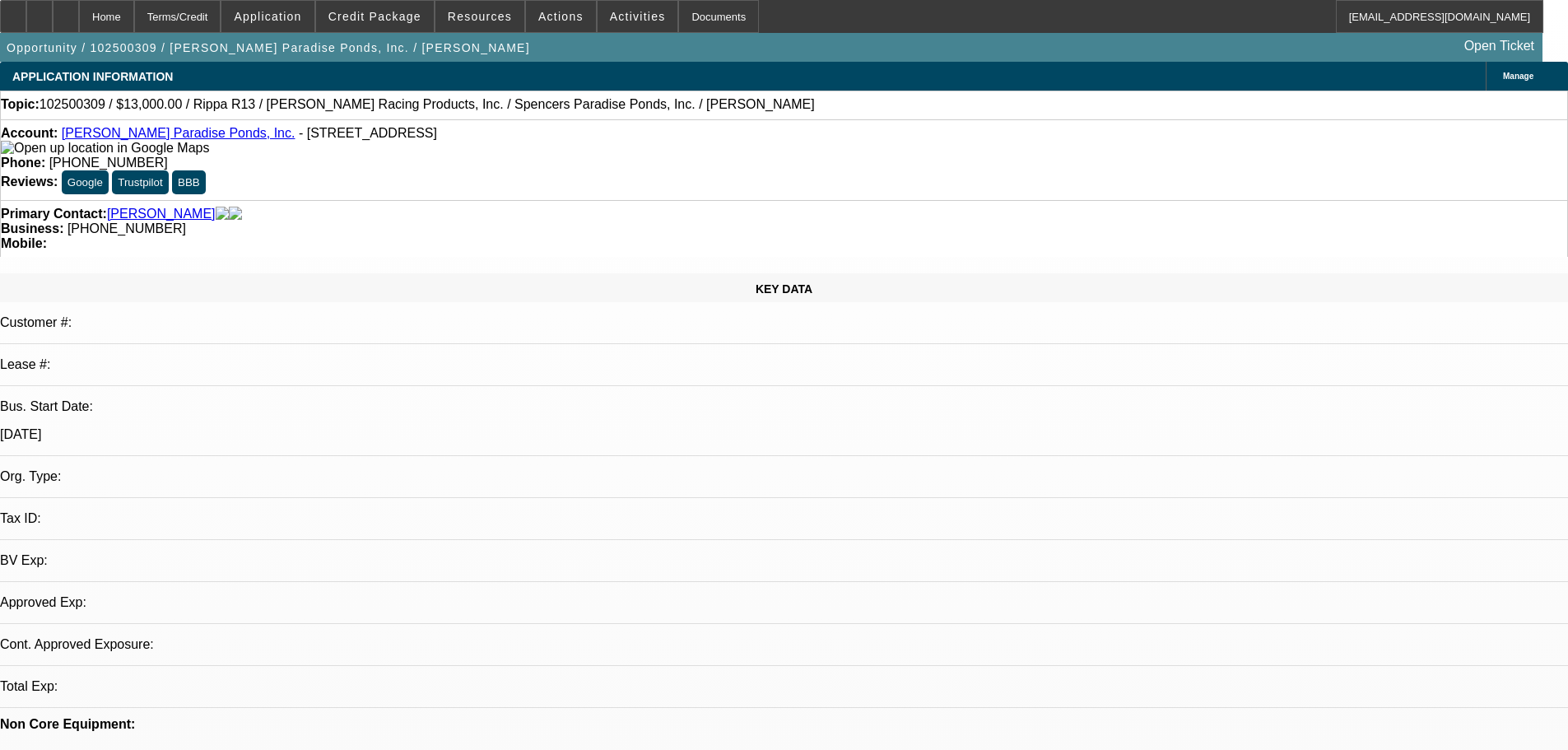
select select "0"
select select "2"
select select "0.1"
select select "4"
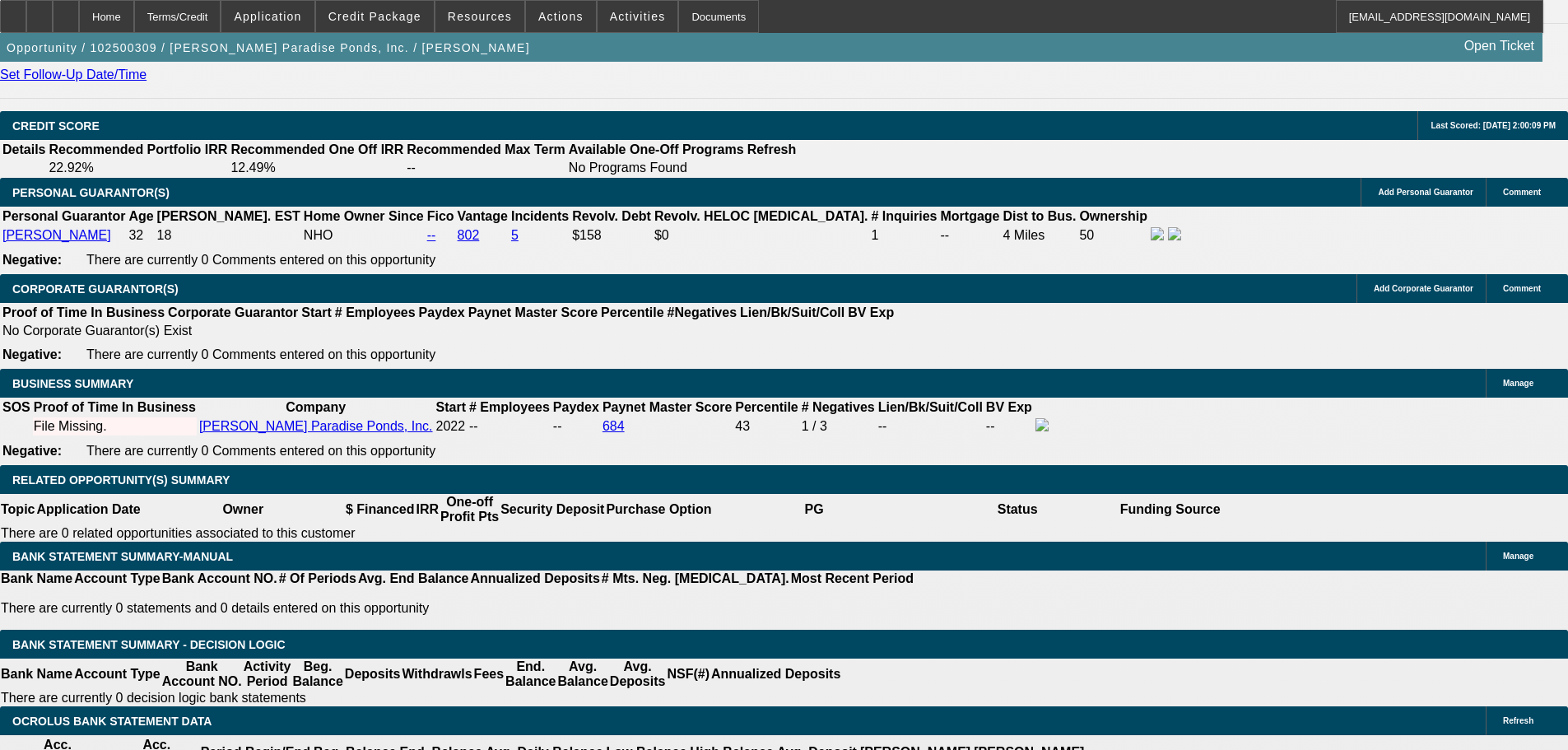
scroll to position [2223, 0]
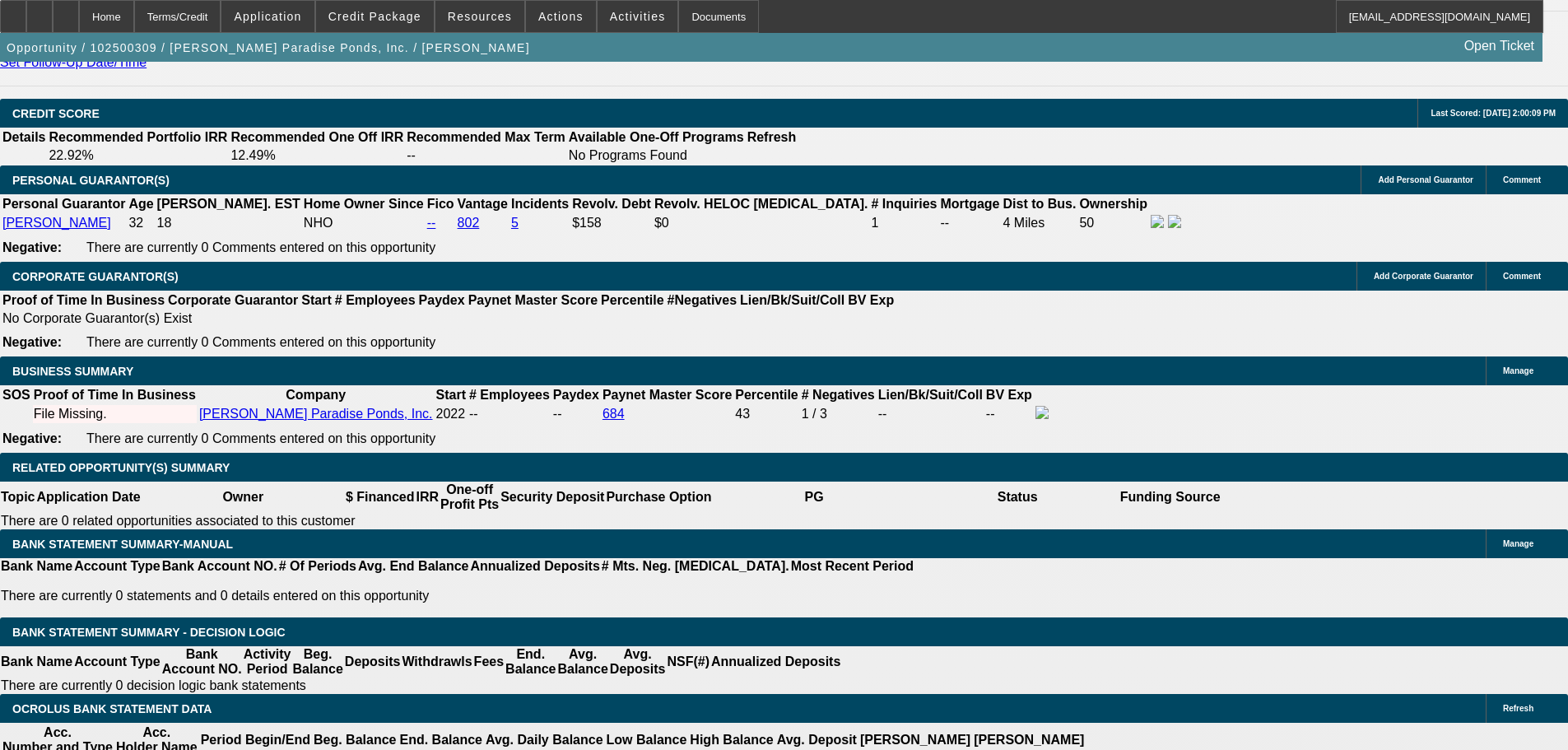
type input "$0.00"
drag, startPoint x: 812, startPoint y: 613, endPoint x: 545, endPoint y: 577, distance: 269.4
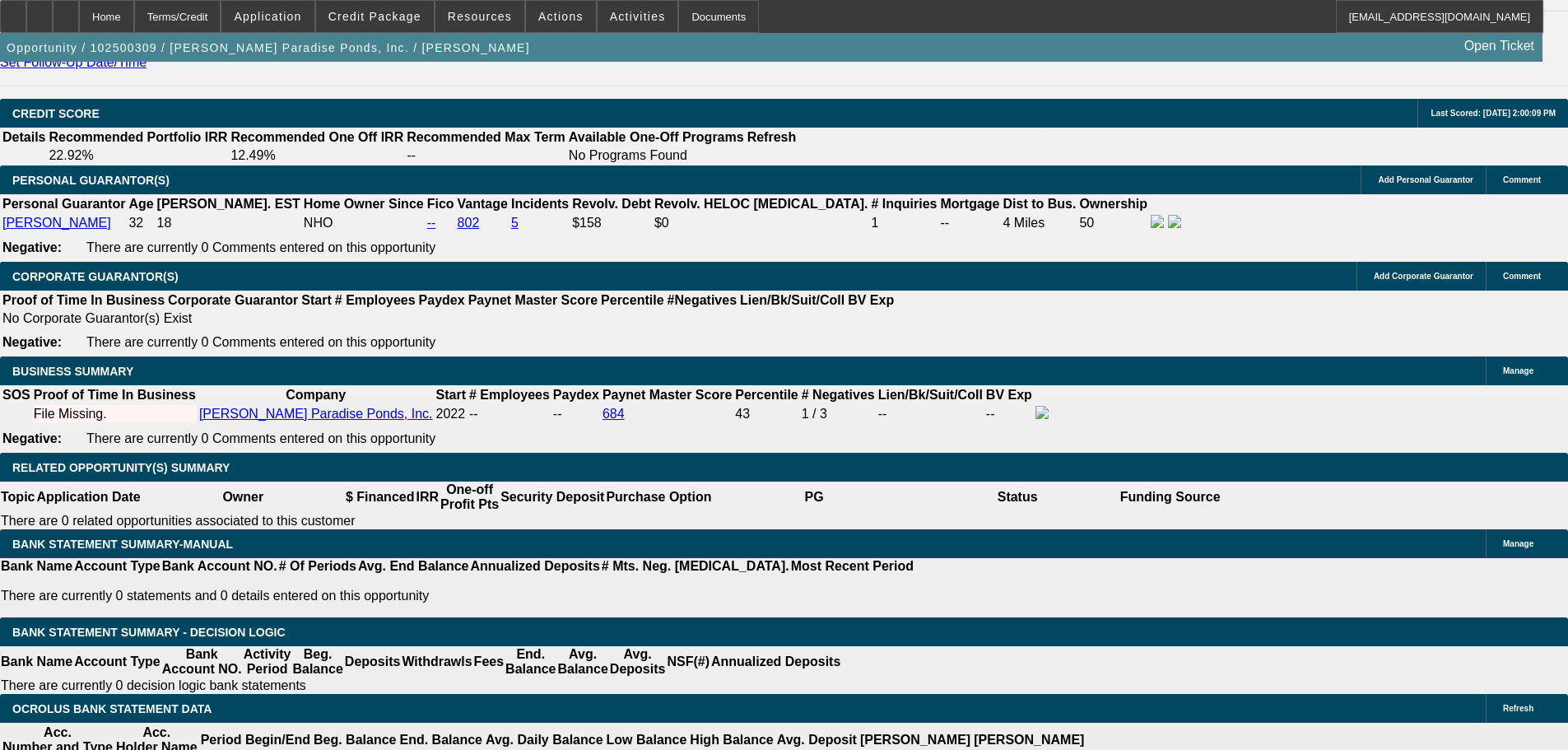
type input "60"
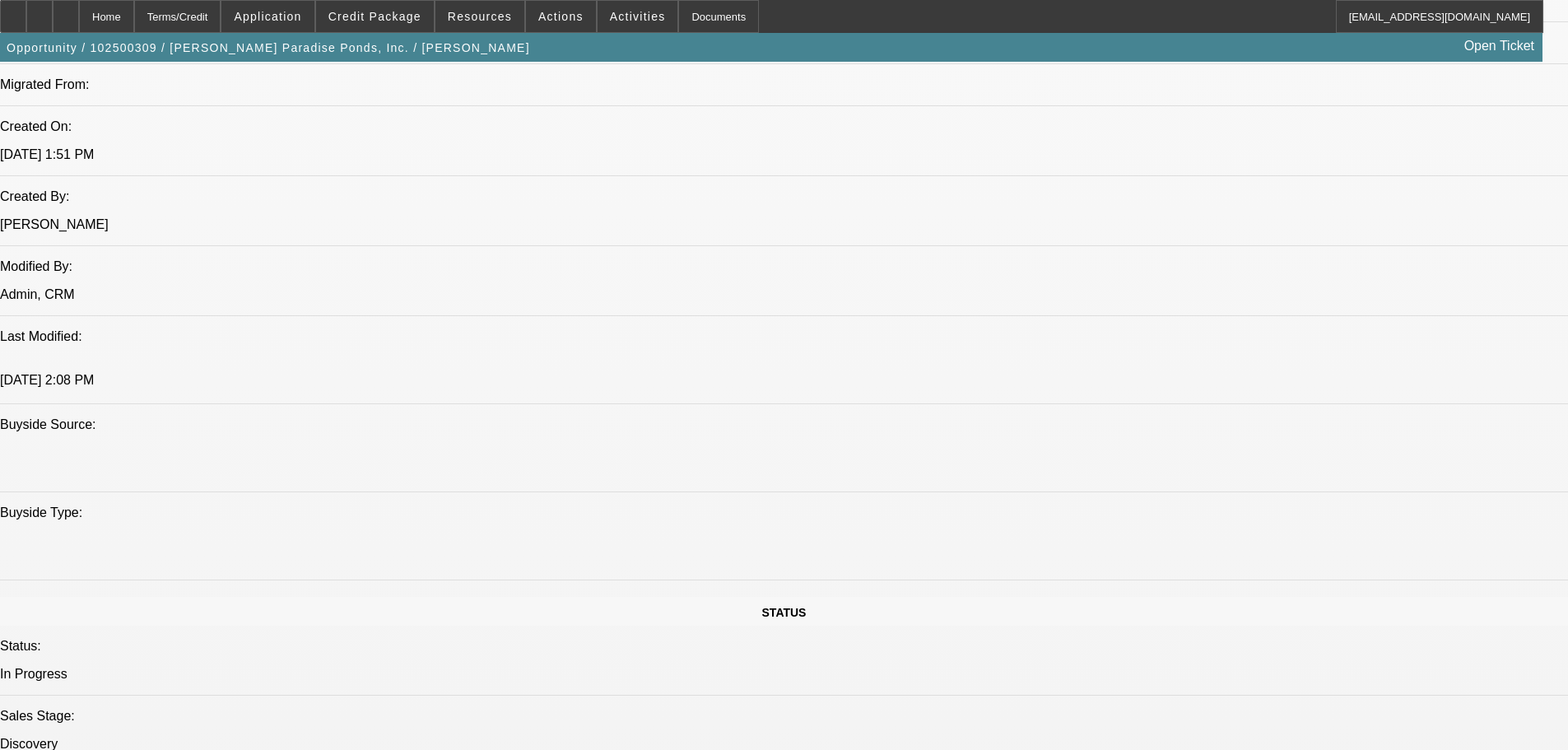
scroll to position [350, 0]
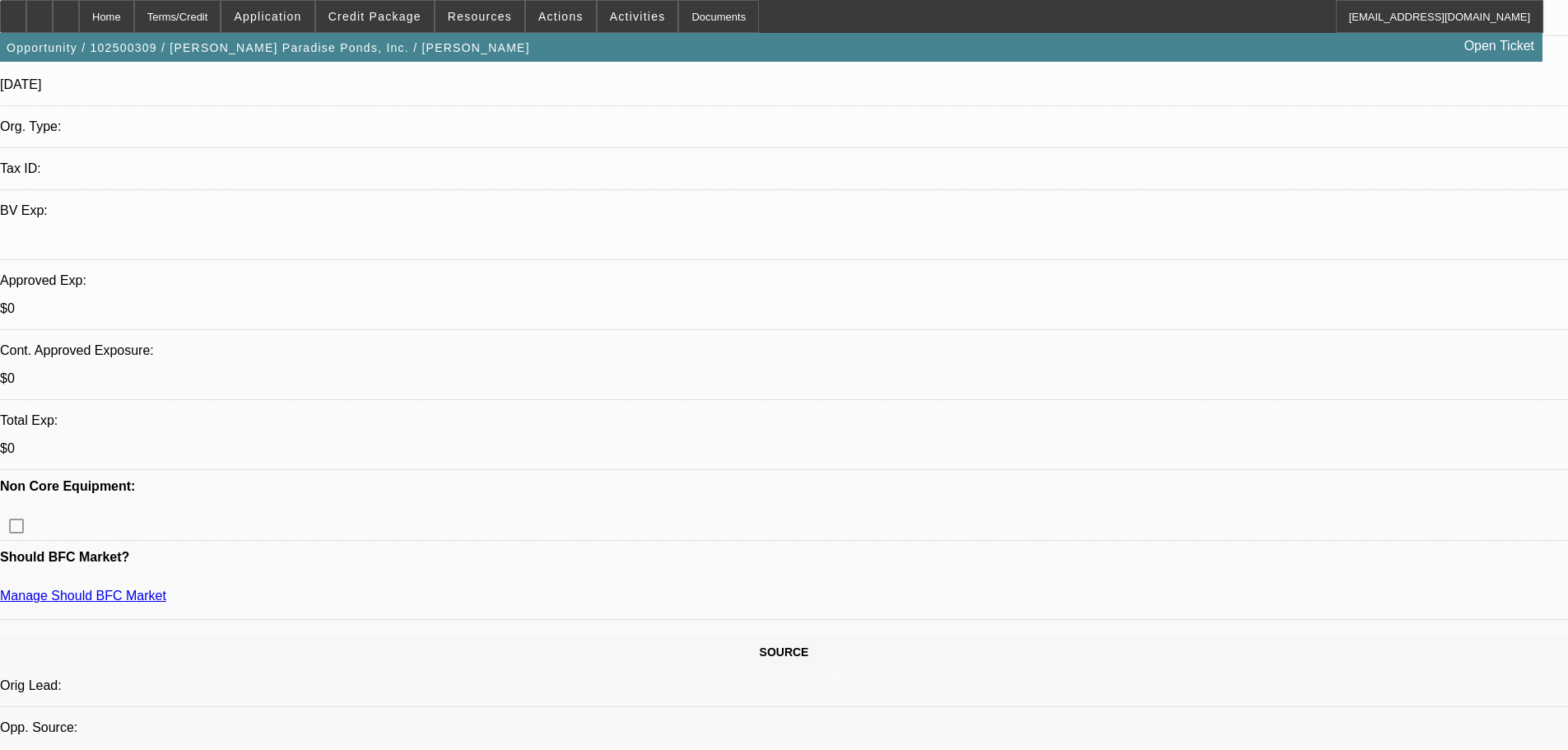
drag, startPoint x: 747, startPoint y: 503, endPoint x: 730, endPoint y: 311, distance: 192.8
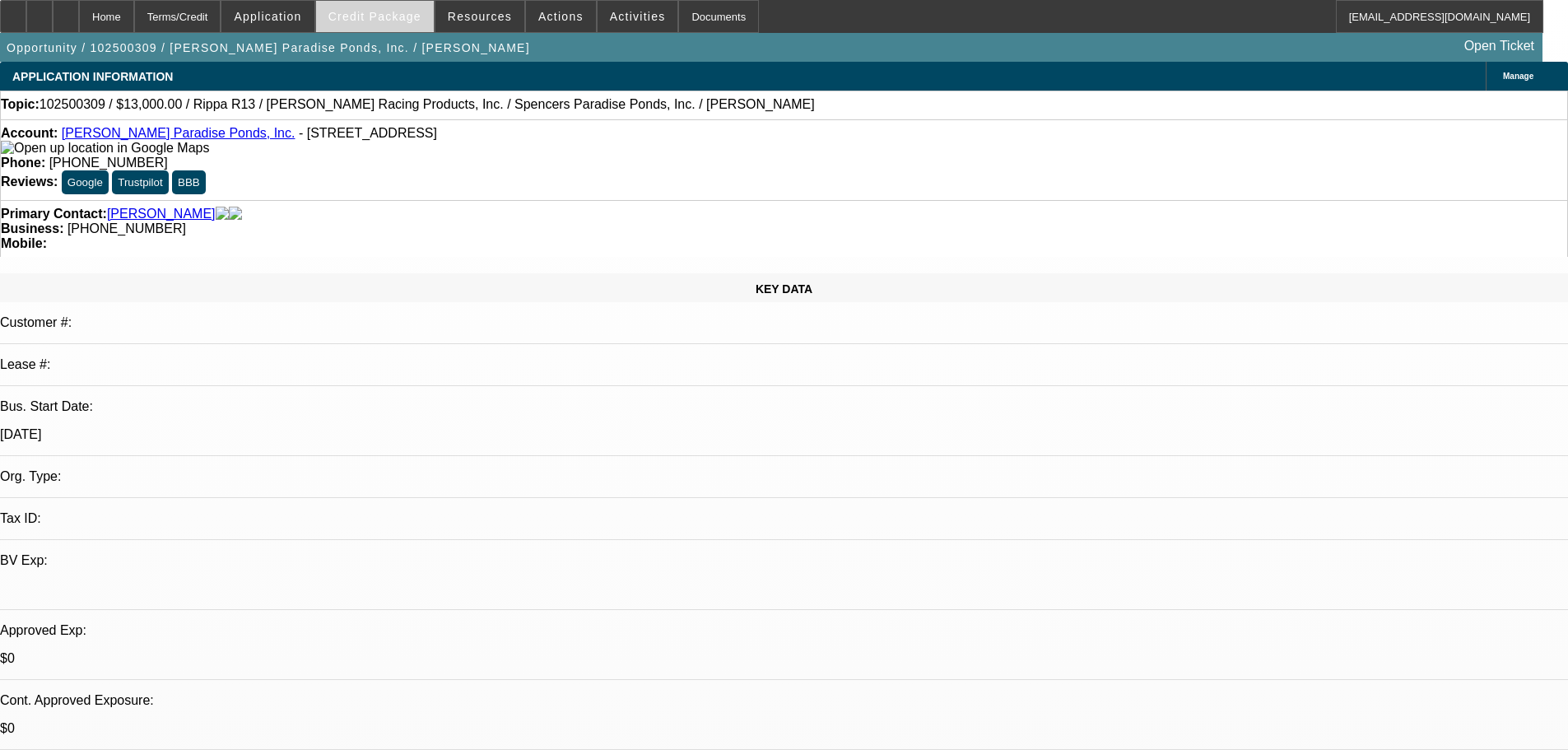
click at [406, 26] on span at bounding box center [375, 16] width 118 height 39
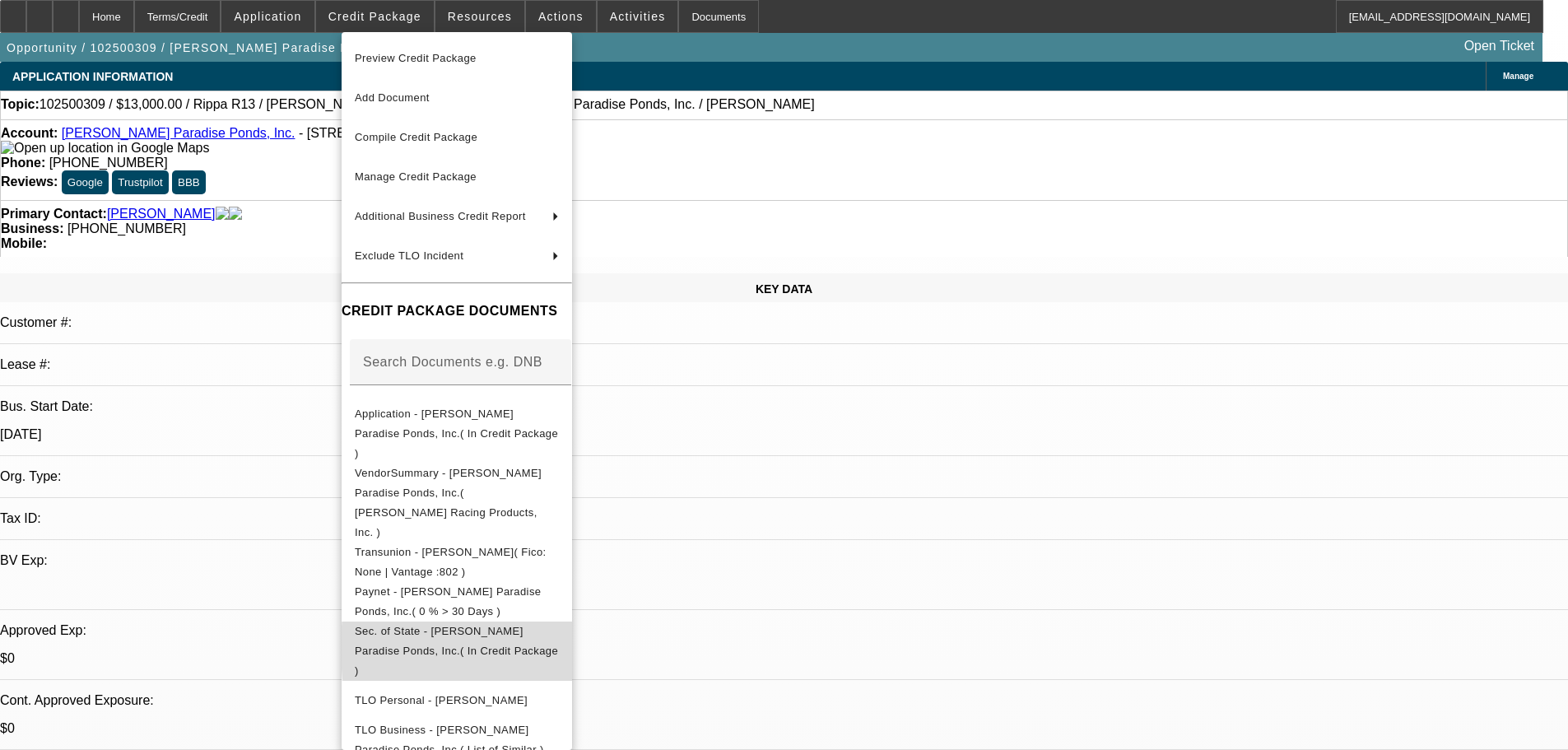
click at [559, 622] on span "Sec. of State - [PERSON_NAME] Paradise Ponds, Inc.( In Credit Package )" at bounding box center [456, 651] width 204 height 59
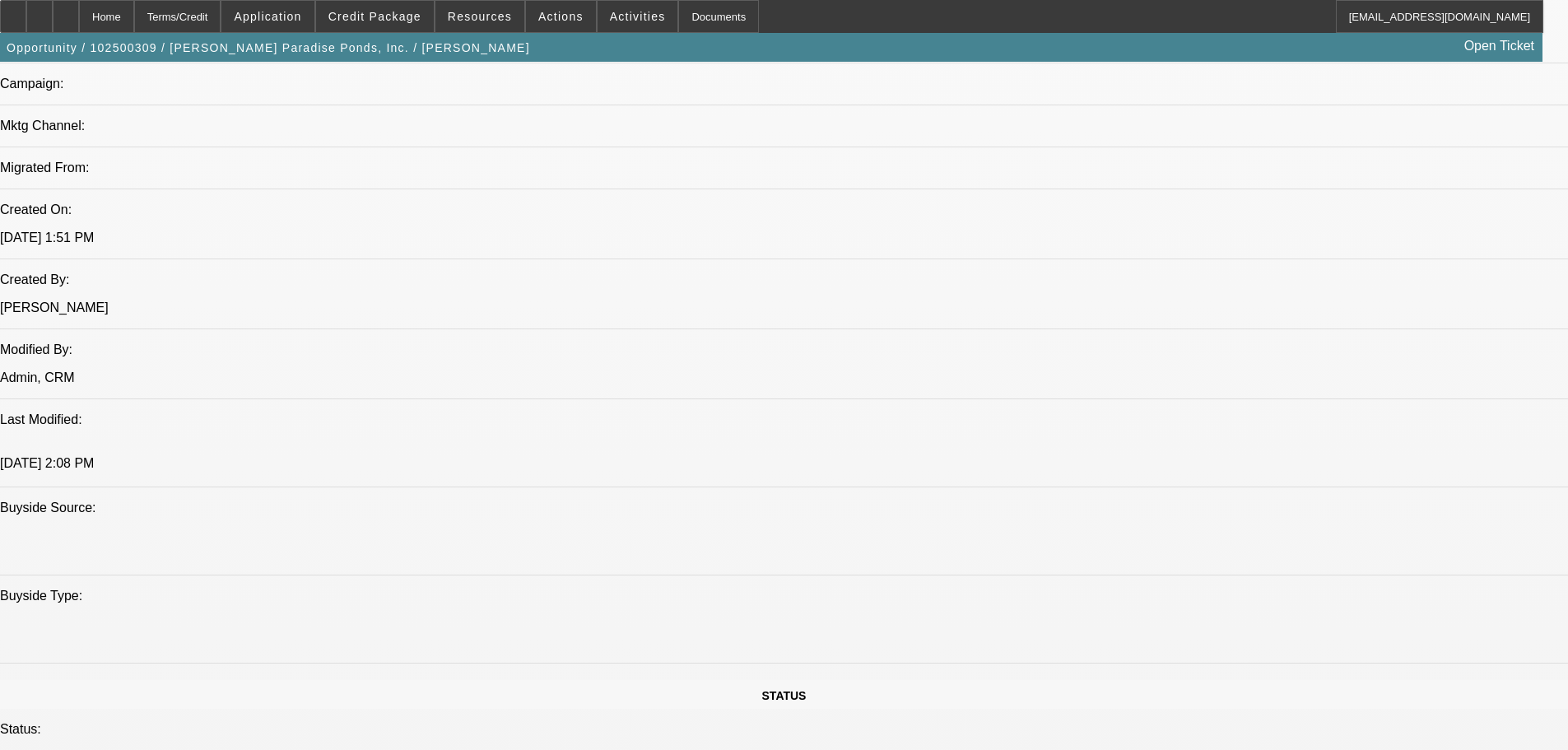
scroll to position [906, 0]
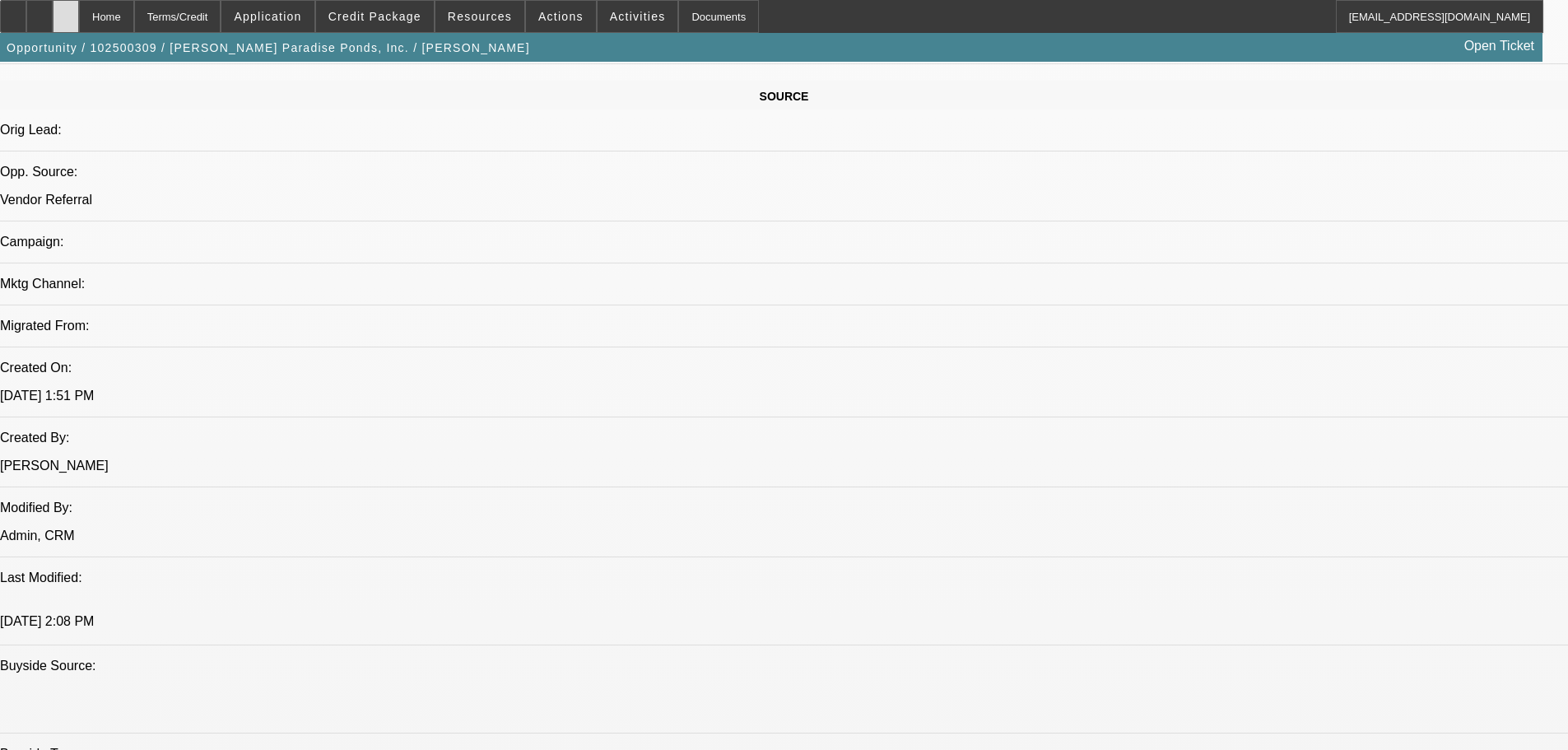
click at [79, 20] on div at bounding box center [66, 16] width 26 height 33
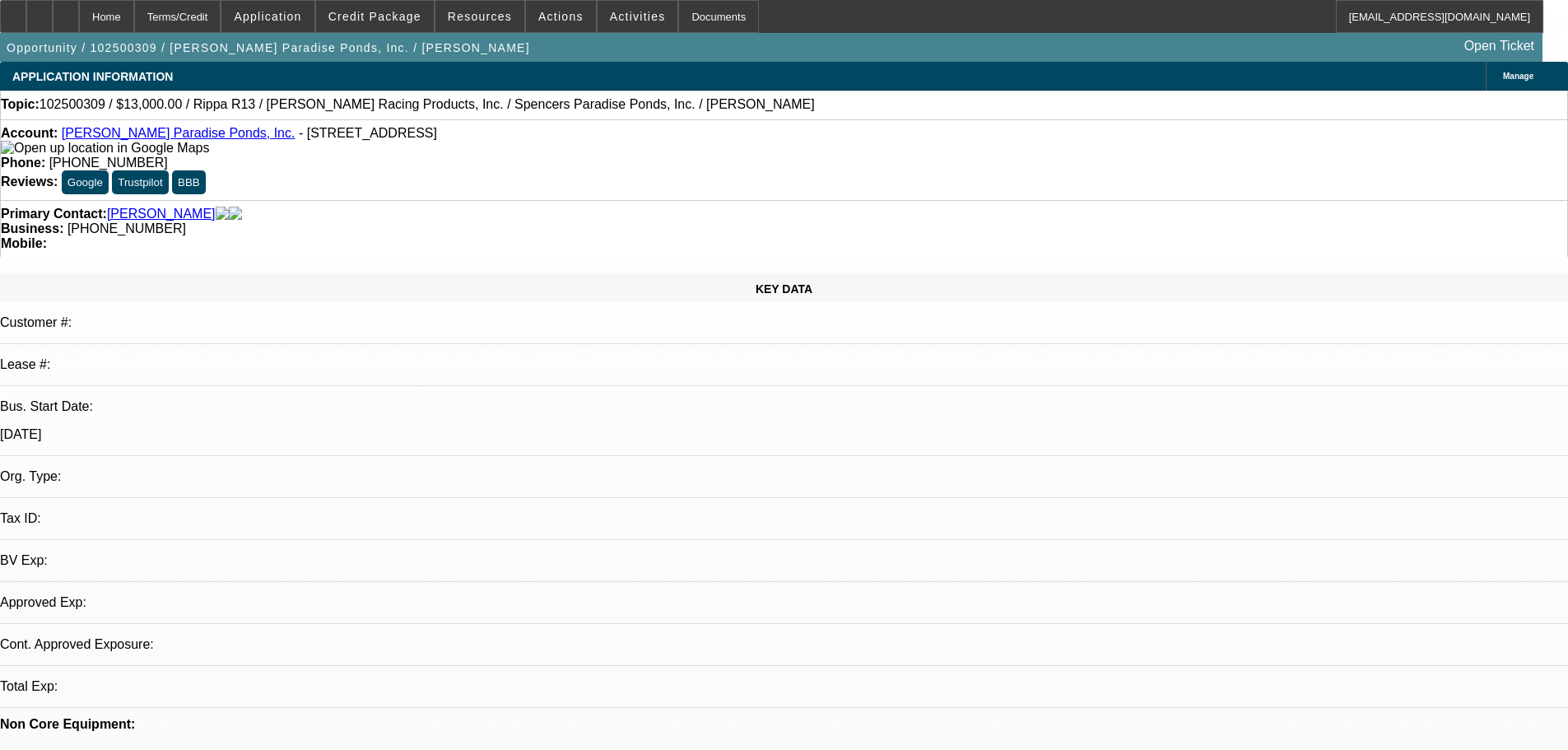
select select "0"
select select "2"
select select "0.1"
select select "4"
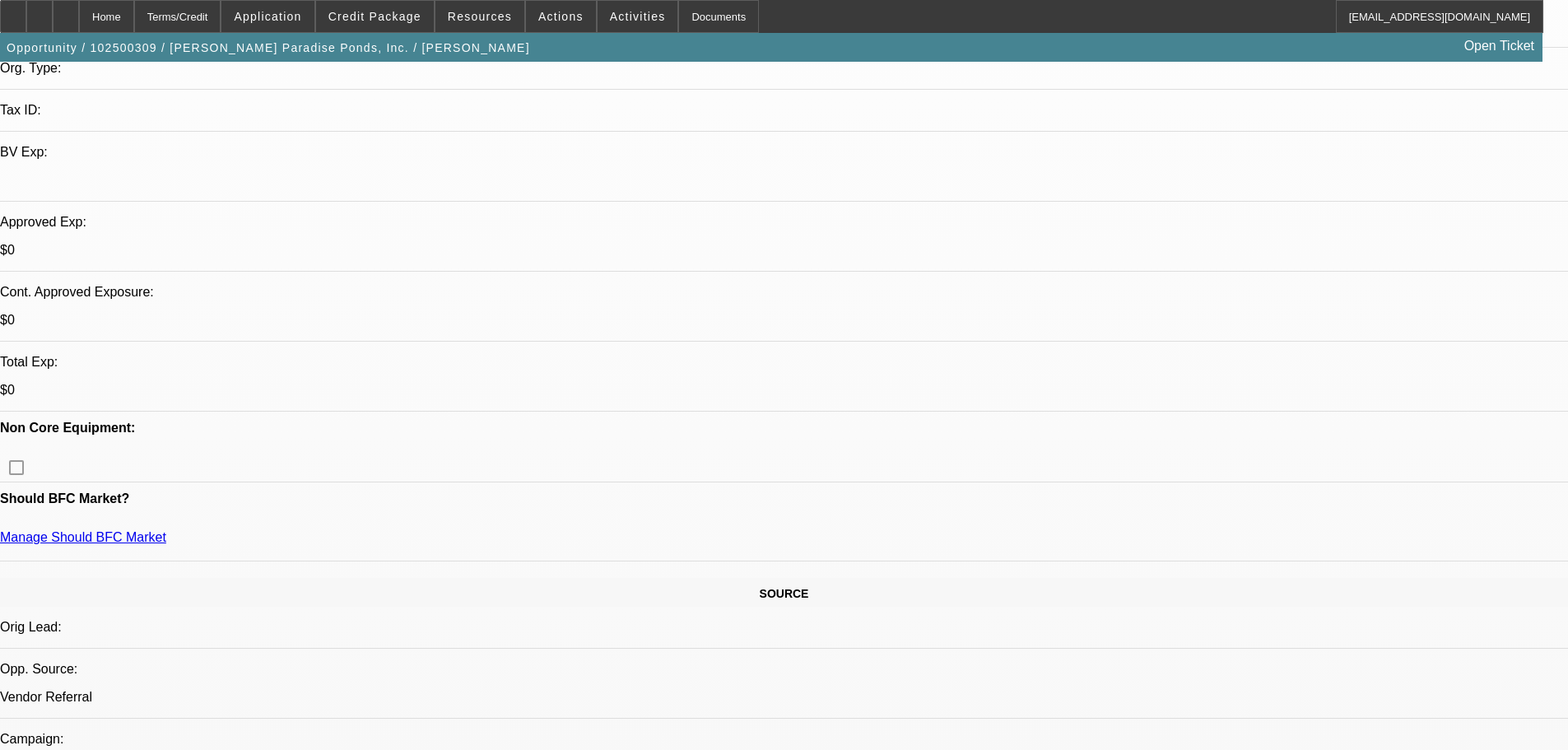
scroll to position [247, 0]
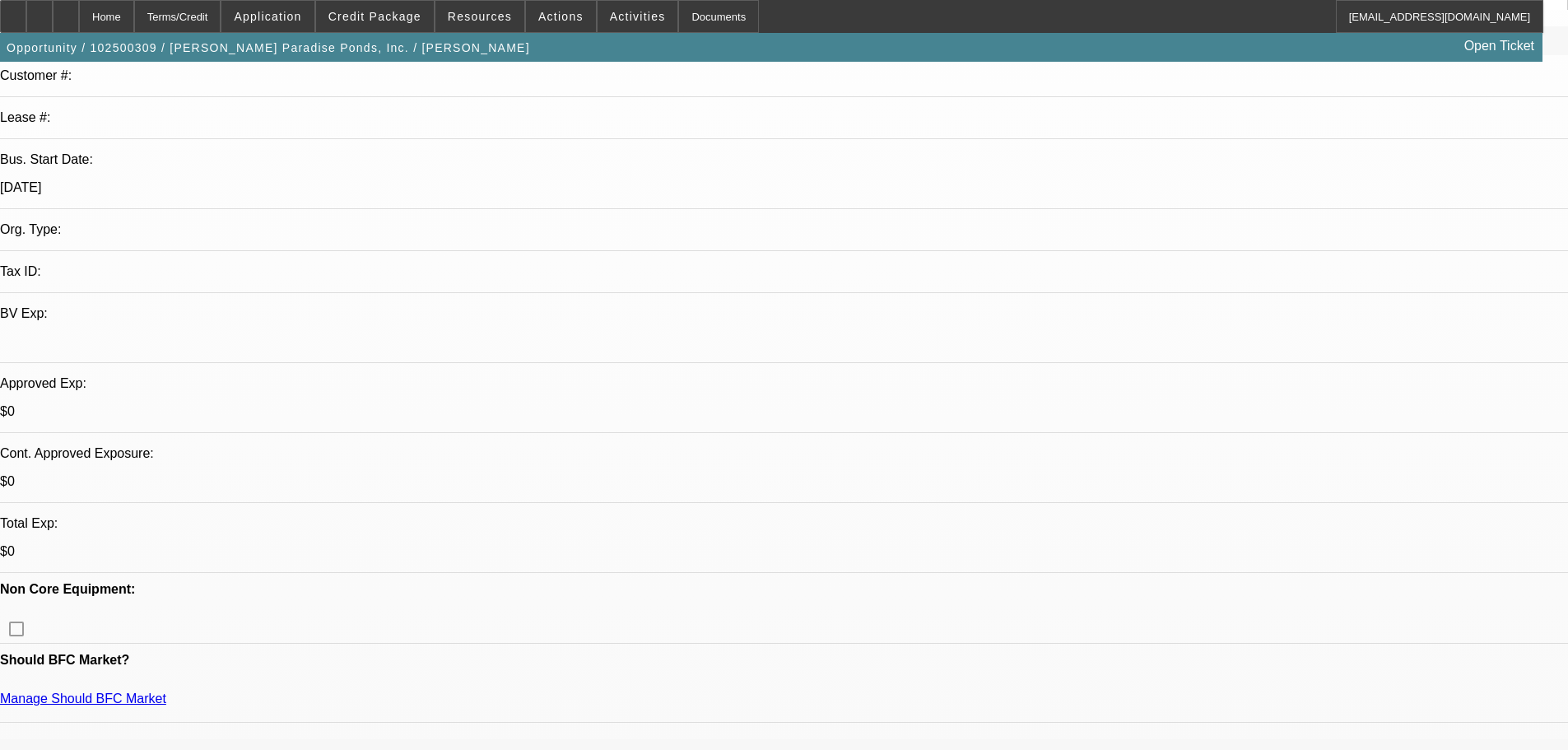
click at [39, 10] on icon at bounding box center [39, 10] width 0 height 0
click at [66, 10] on icon at bounding box center [66, 10] width 0 height 0
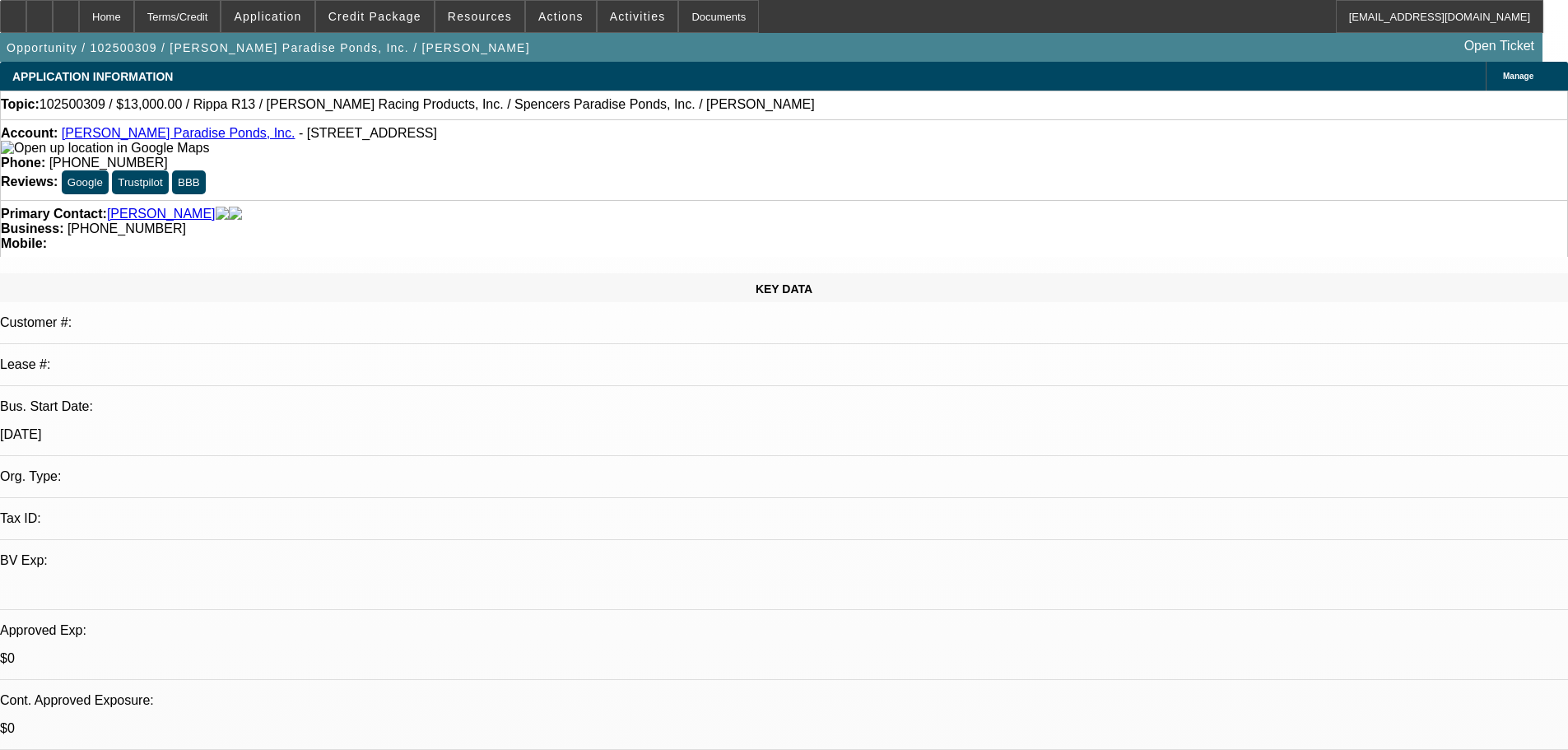
select select "0"
select select "2"
select select "0.1"
select select "4"
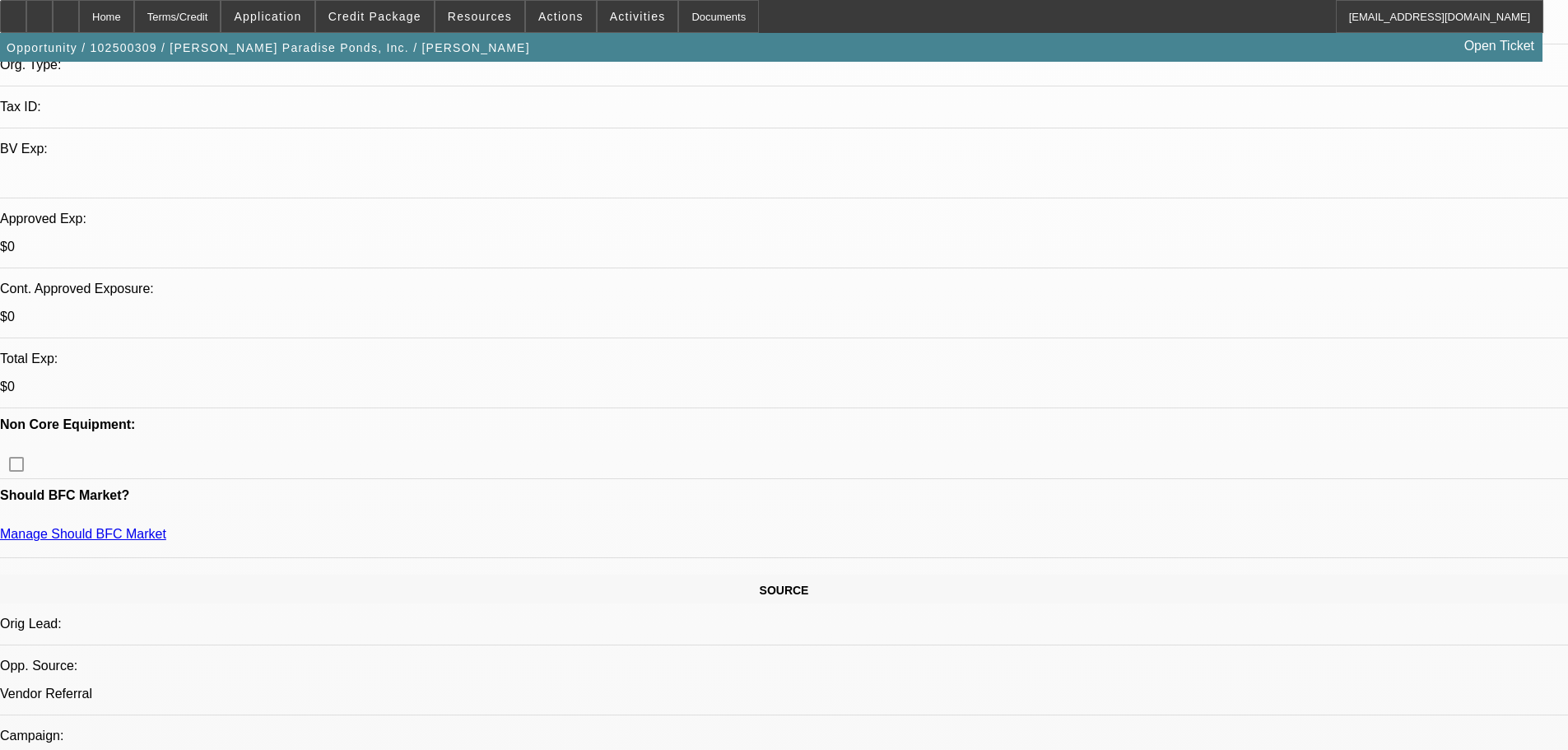
scroll to position [165, 0]
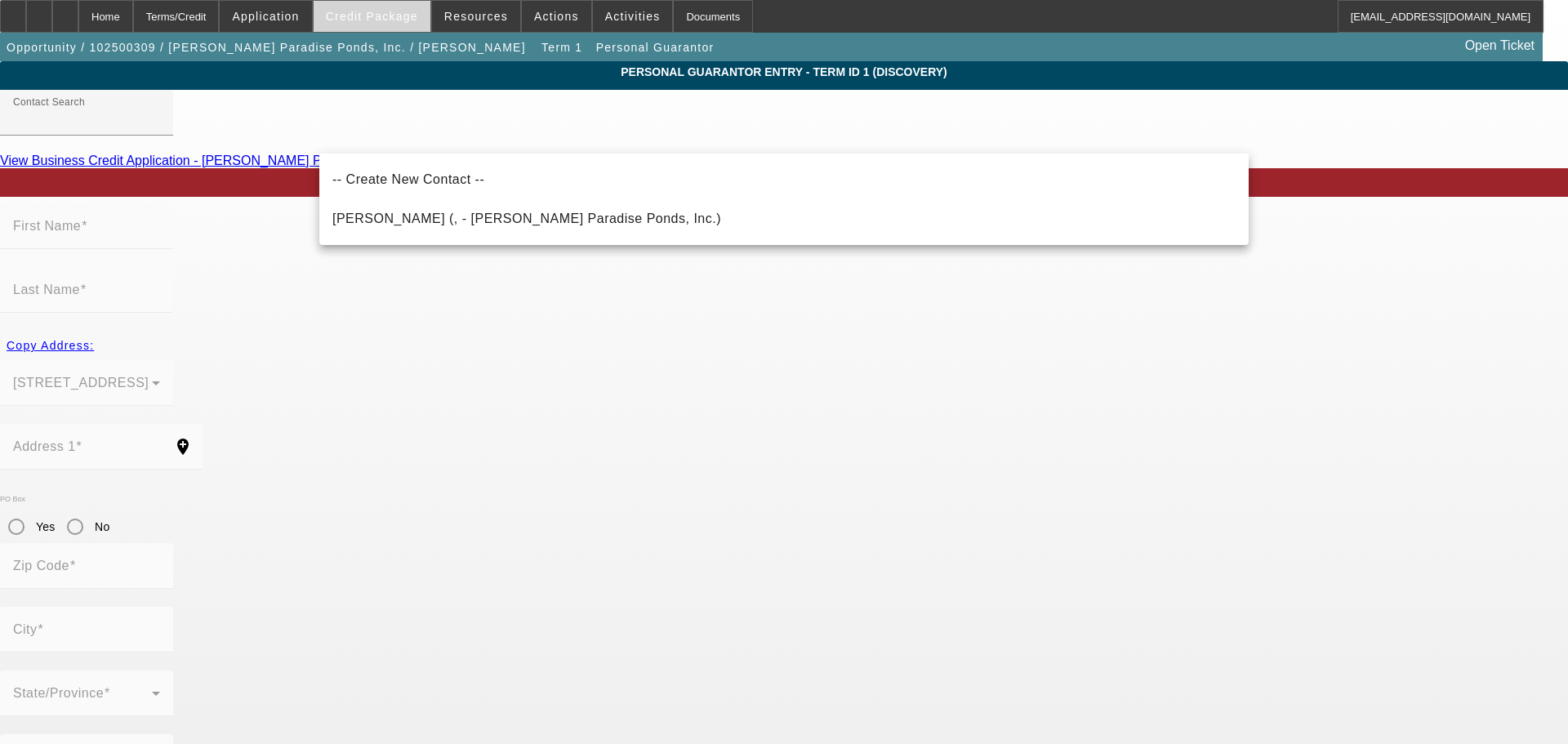
click at [385, 29] on span at bounding box center [372, 16] width 117 height 39
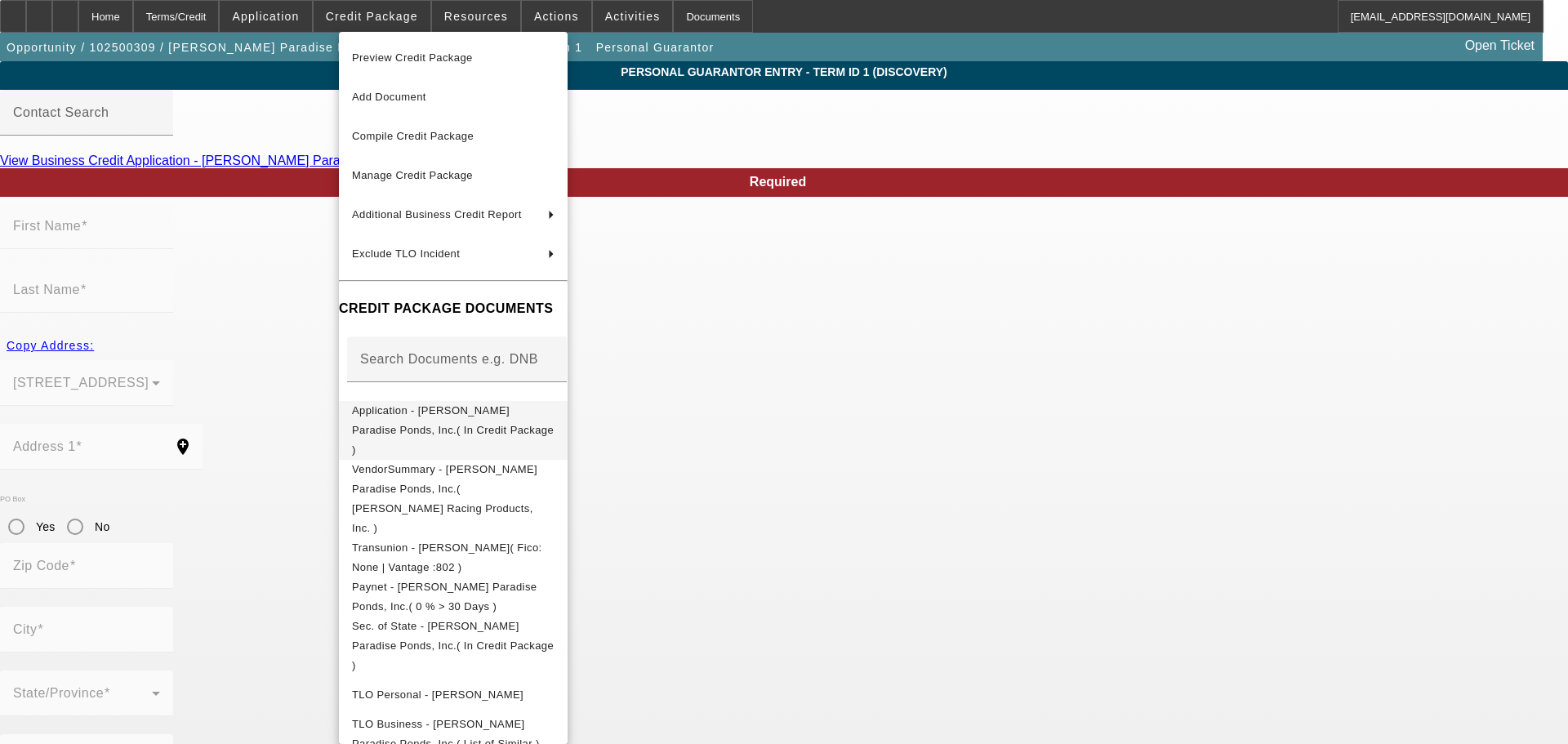
click at [553, 411] on span "Application - [PERSON_NAME] Paradise Ponds, Inc.( In Credit Package )" at bounding box center [452, 430] width 202 height 51
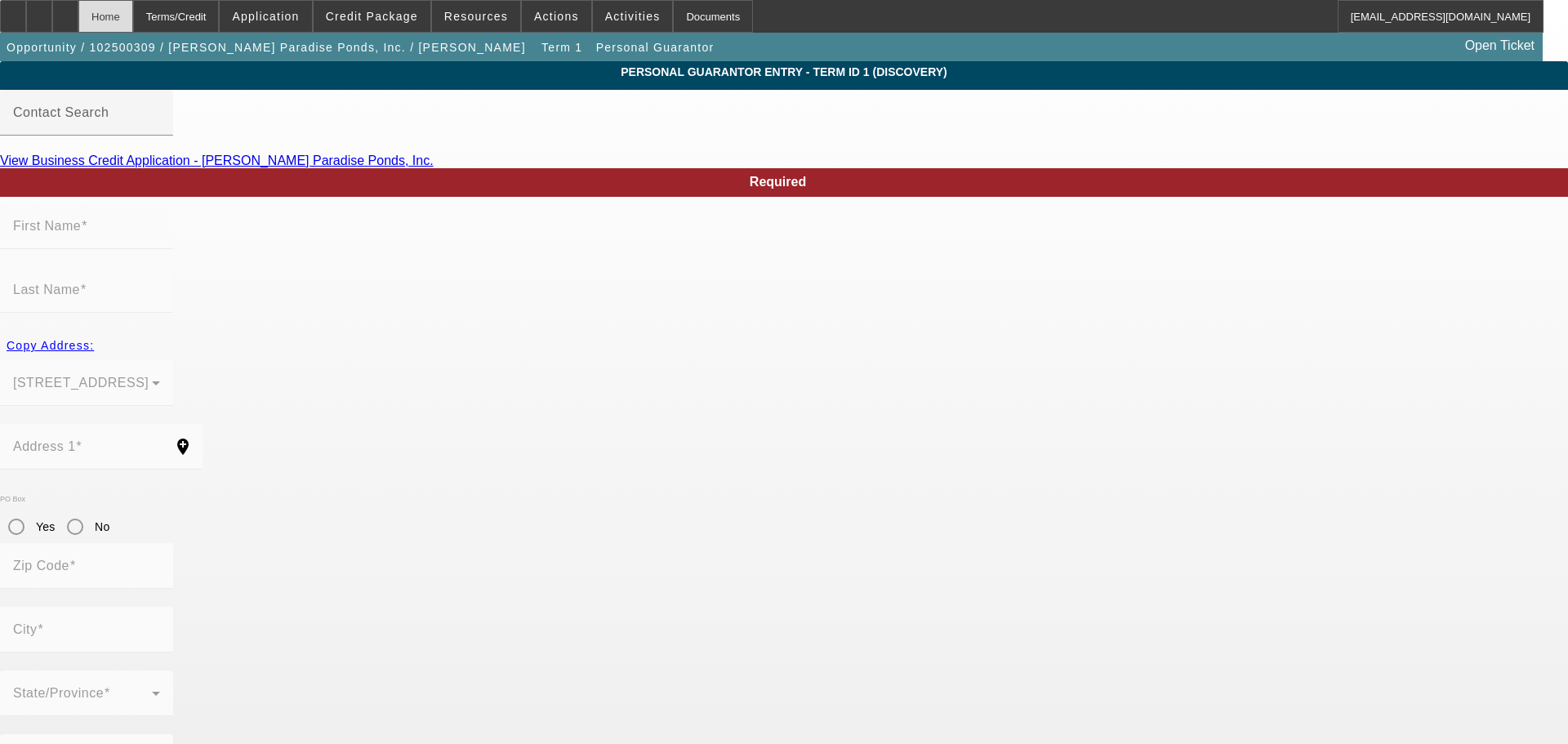
click at [133, 15] on div "Home" at bounding box center [105, 16] width 55 height 33
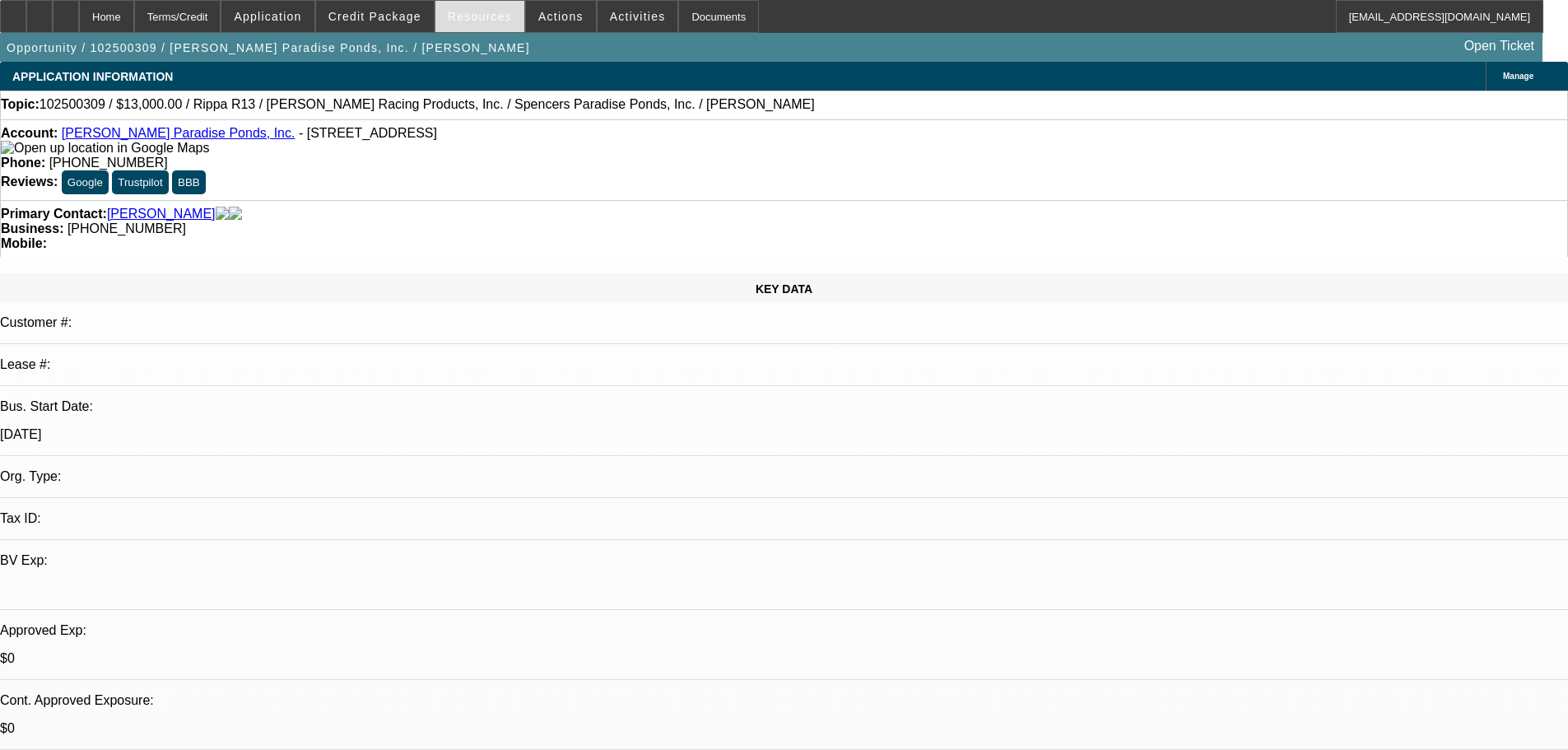
select select "0"
select select "2"
select select "0.1"
select select "4"
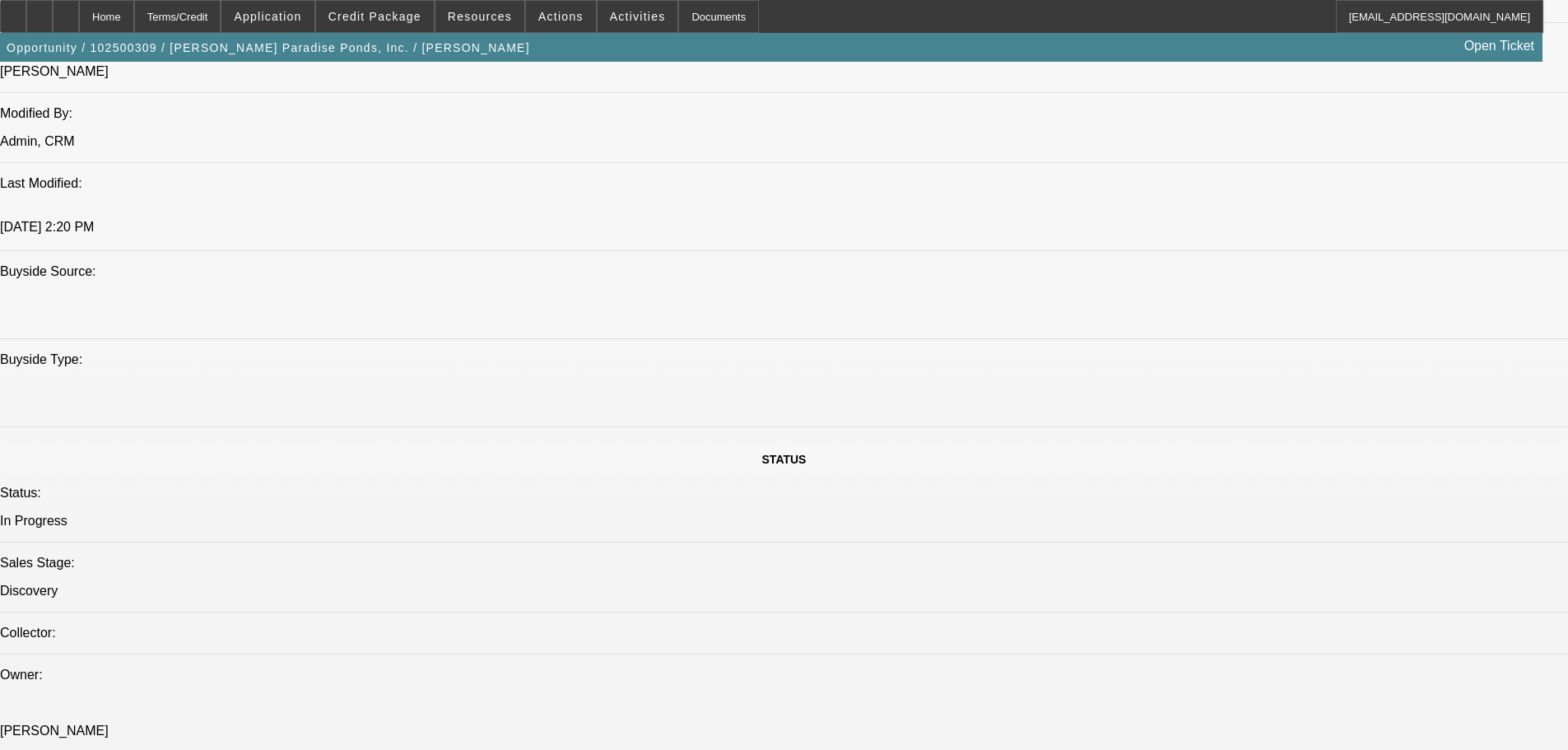
scroll to position [1317, 0]
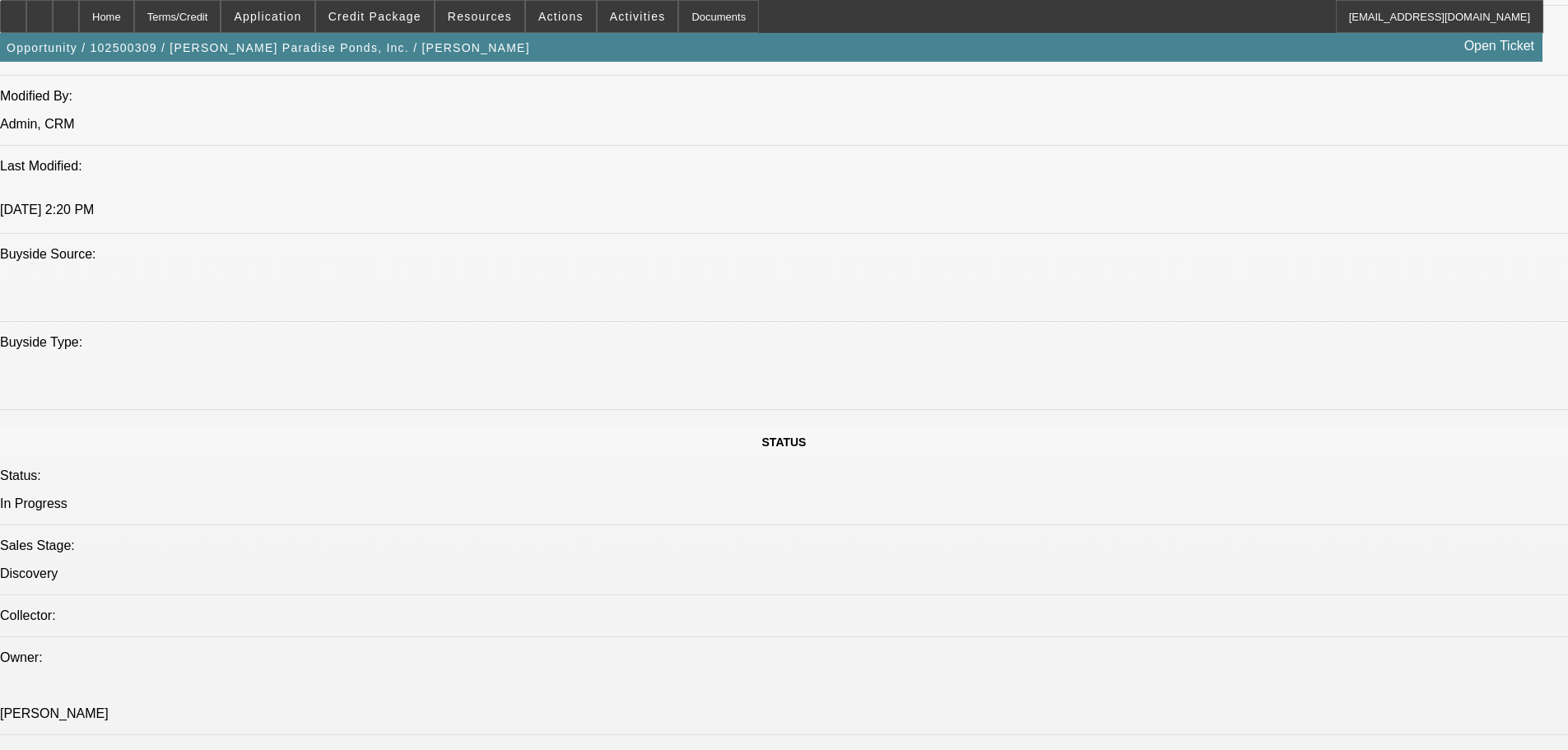
click at [612, 35] on div "Opportunity / 102500309 / Spencer's Paradise Ponds, Inc. / Miller, Spencer Open…" at bounding box center [770, 47] width 1542 height 29
click at [617, 30] on span at bounding box center [637, 16] width 81 height 39
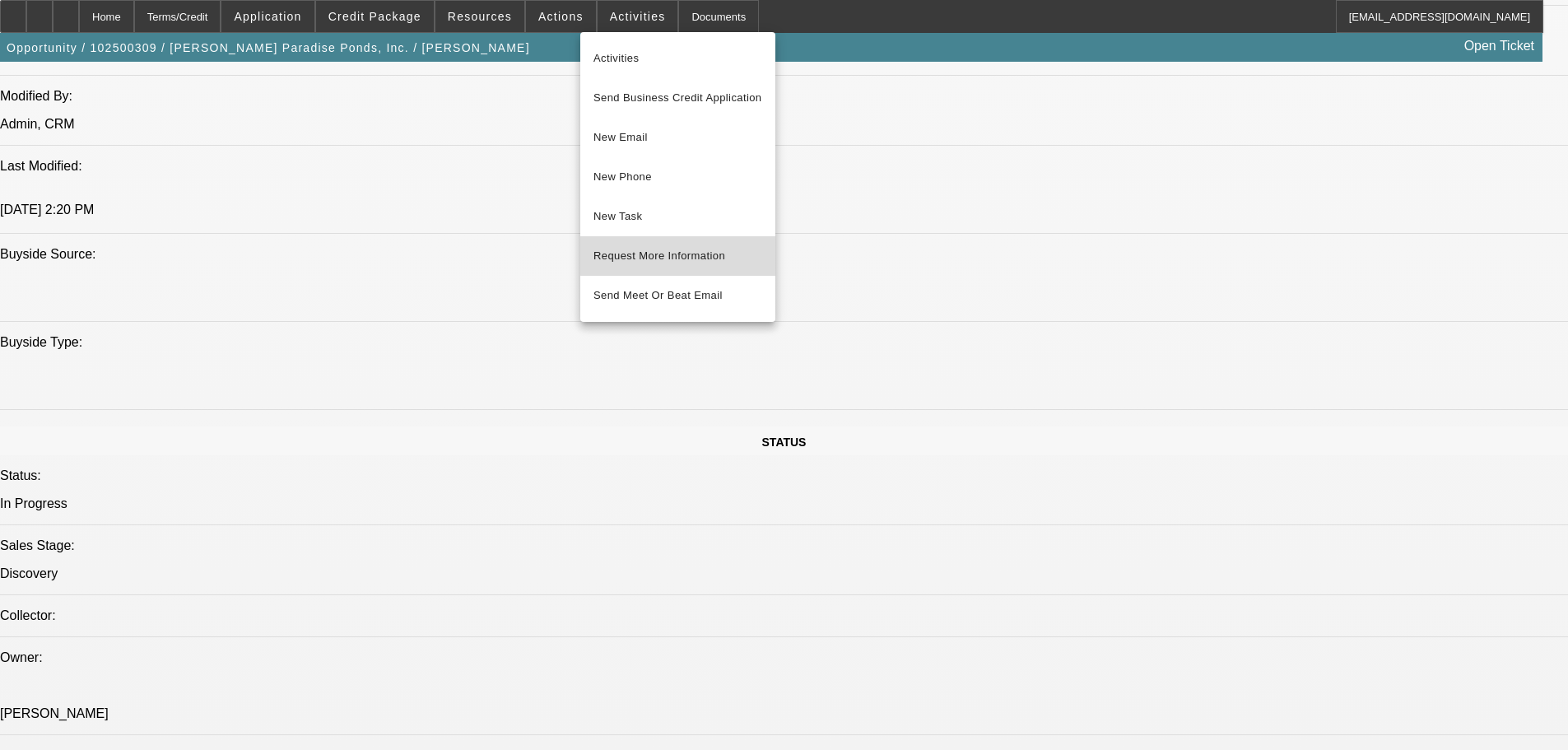
click at [714, 249] on span "Request More Information" at bounding box center [678, 256] width 169 height 20
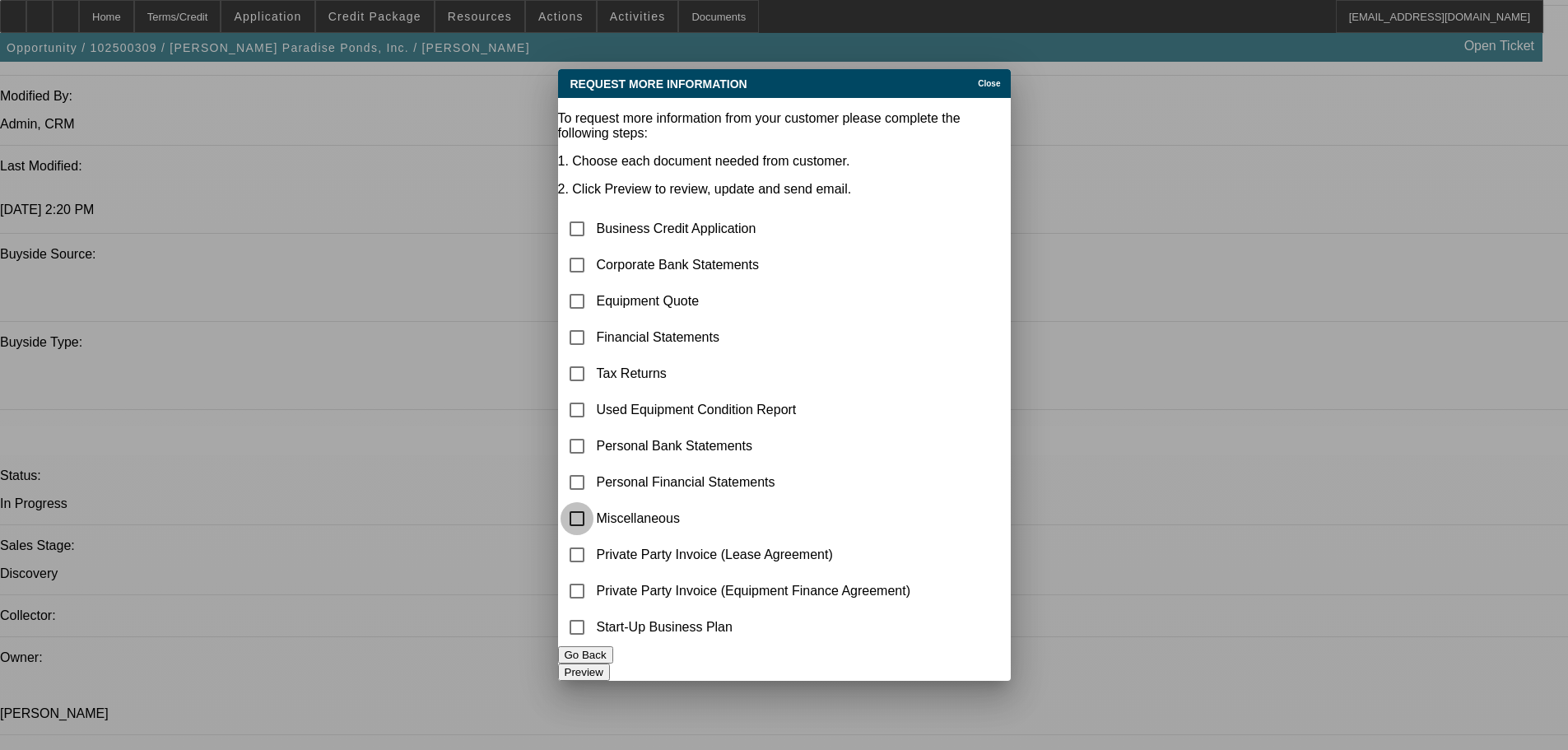
click at [593, 502] on input "checkbox" at bounding box center [576, 518] width 33 height 33
checkbox input "true"
click at [610, 668] on button "Preview" at bounding box center [583, 672] width 52 height 17
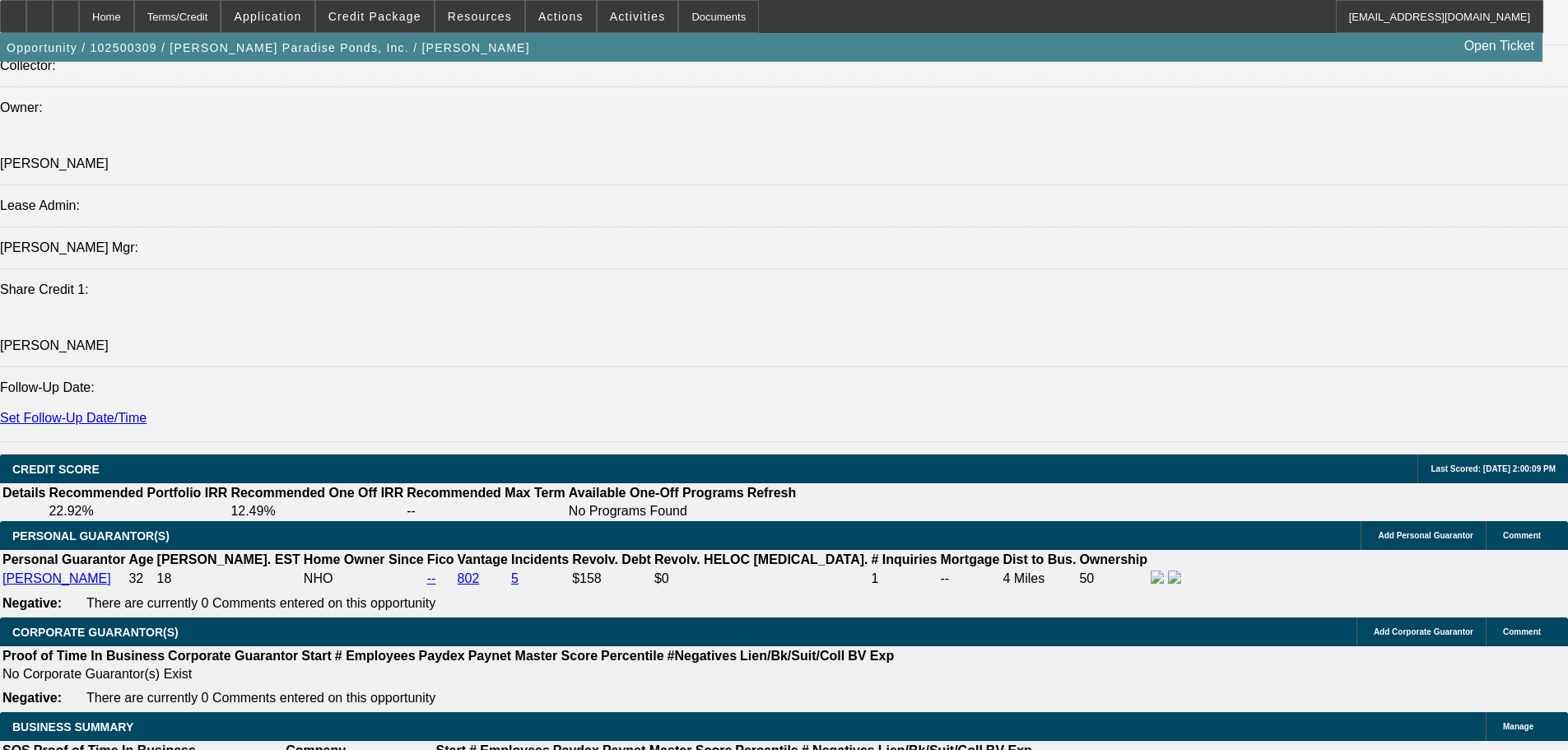
scroll to position [1975, 0]
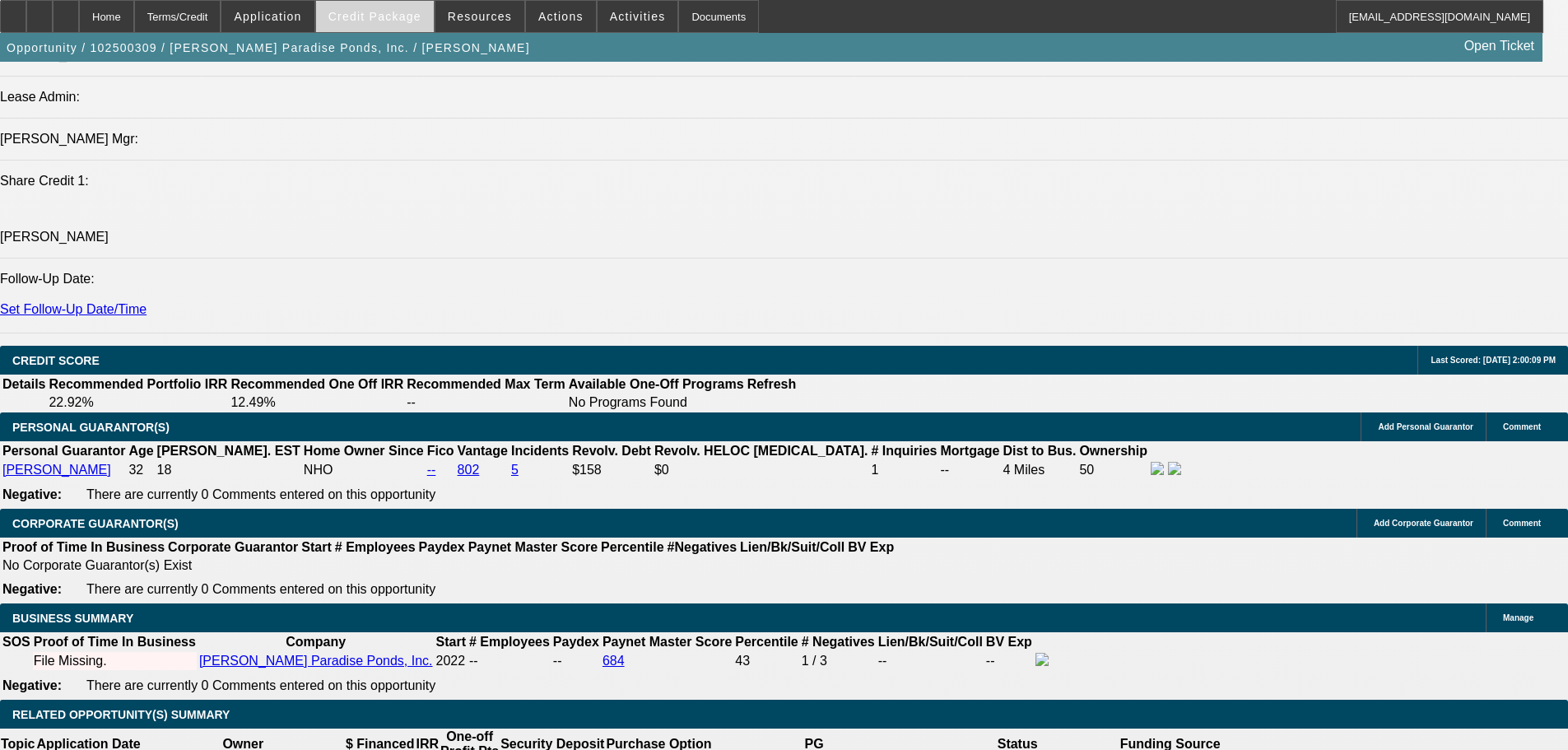
click at [405, 21] on span "Credit Package" at bounding box center [374, 17] width 93 height 13
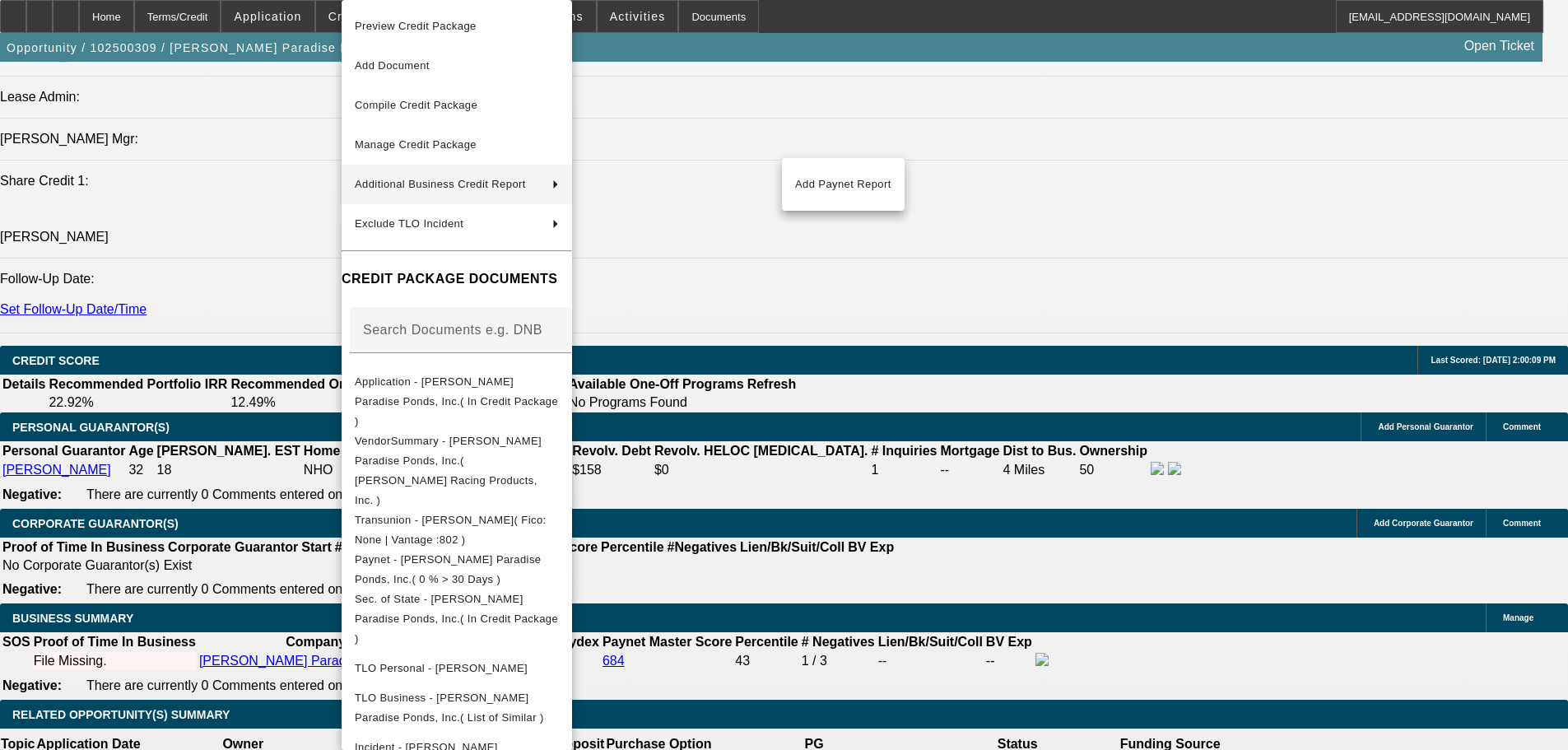
click at [903, 278] on div at bounding box center [784, 375] width 1568 height 750
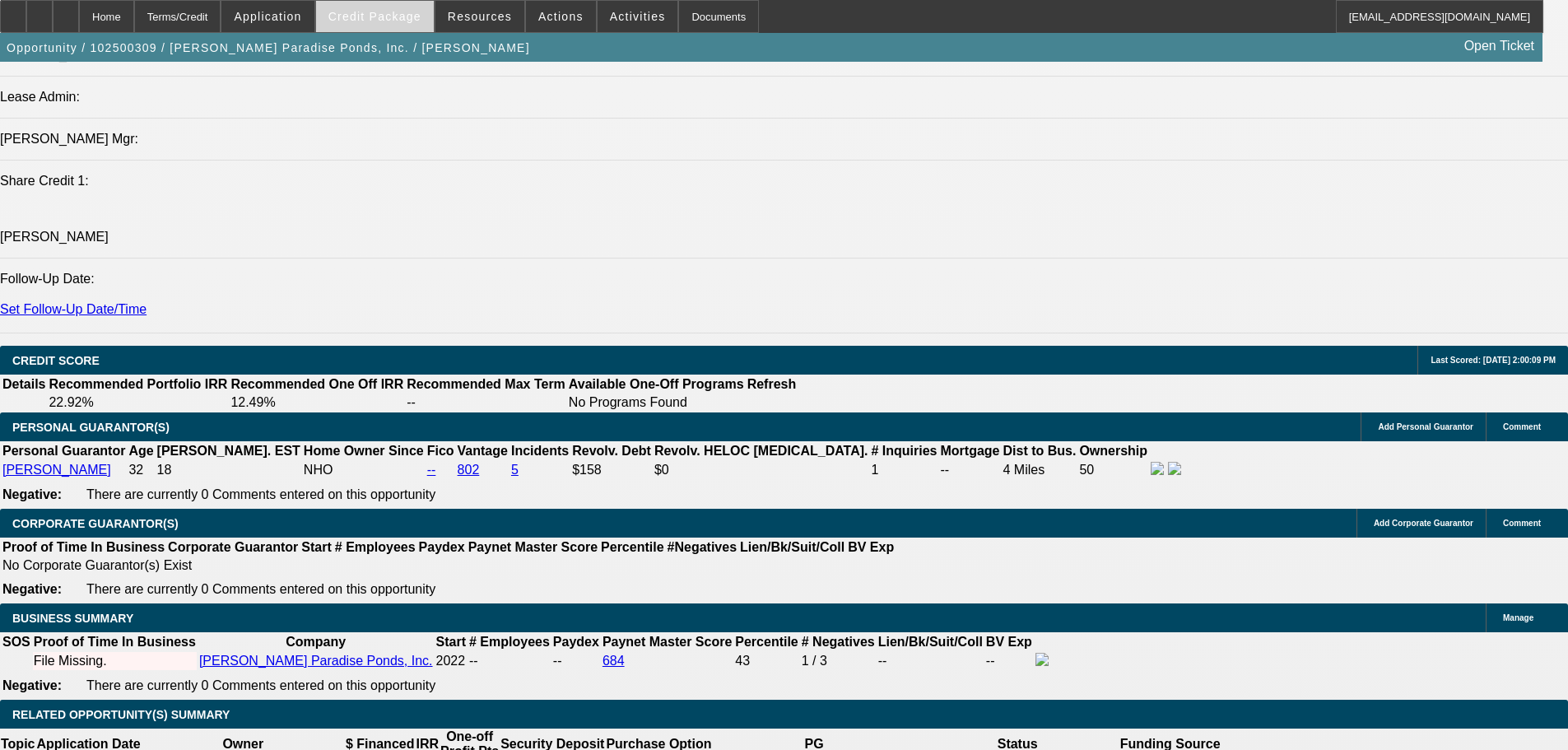
click at [430, 19] on span at bounding box center [375, 16] width 118 height 39
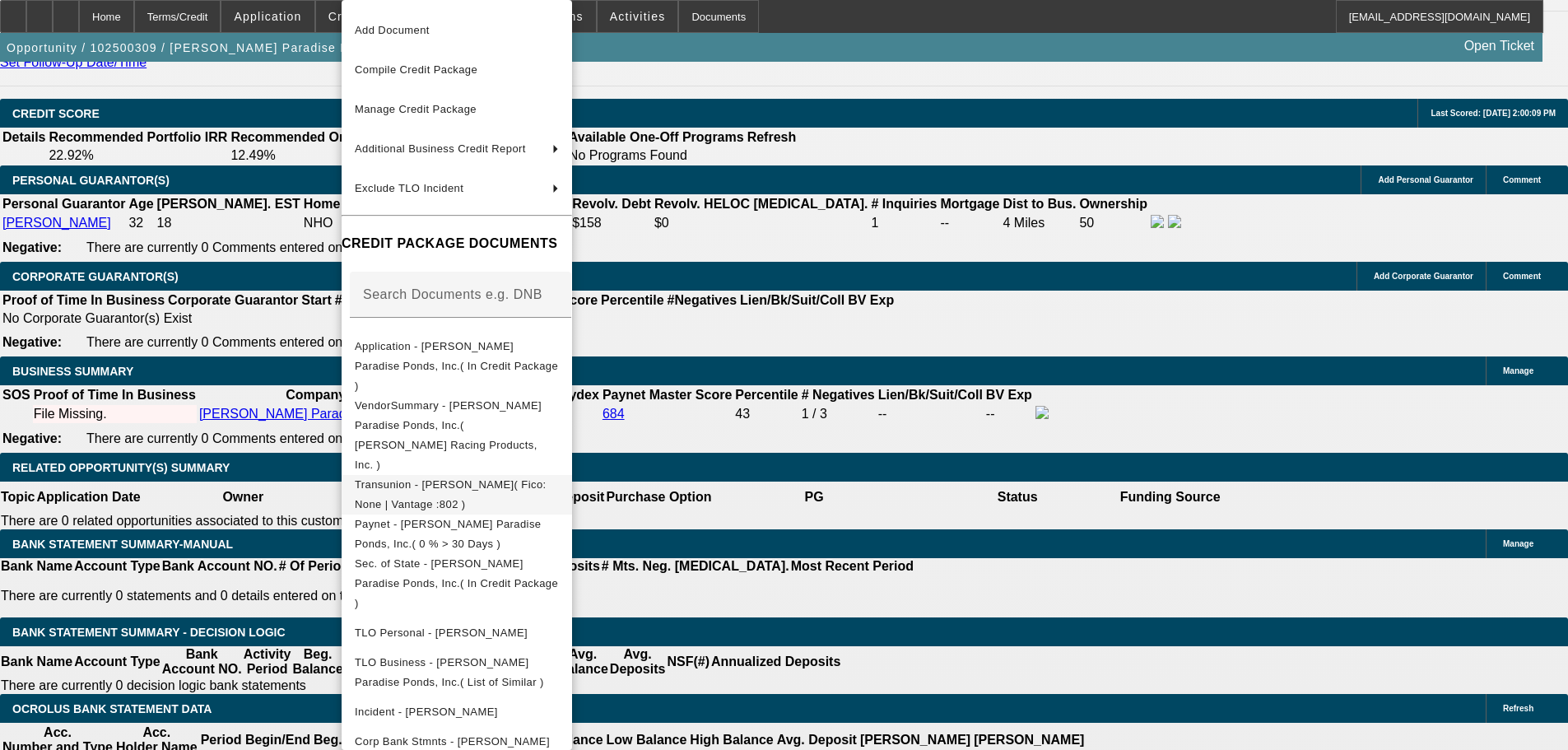
scroll to position [66, 0]
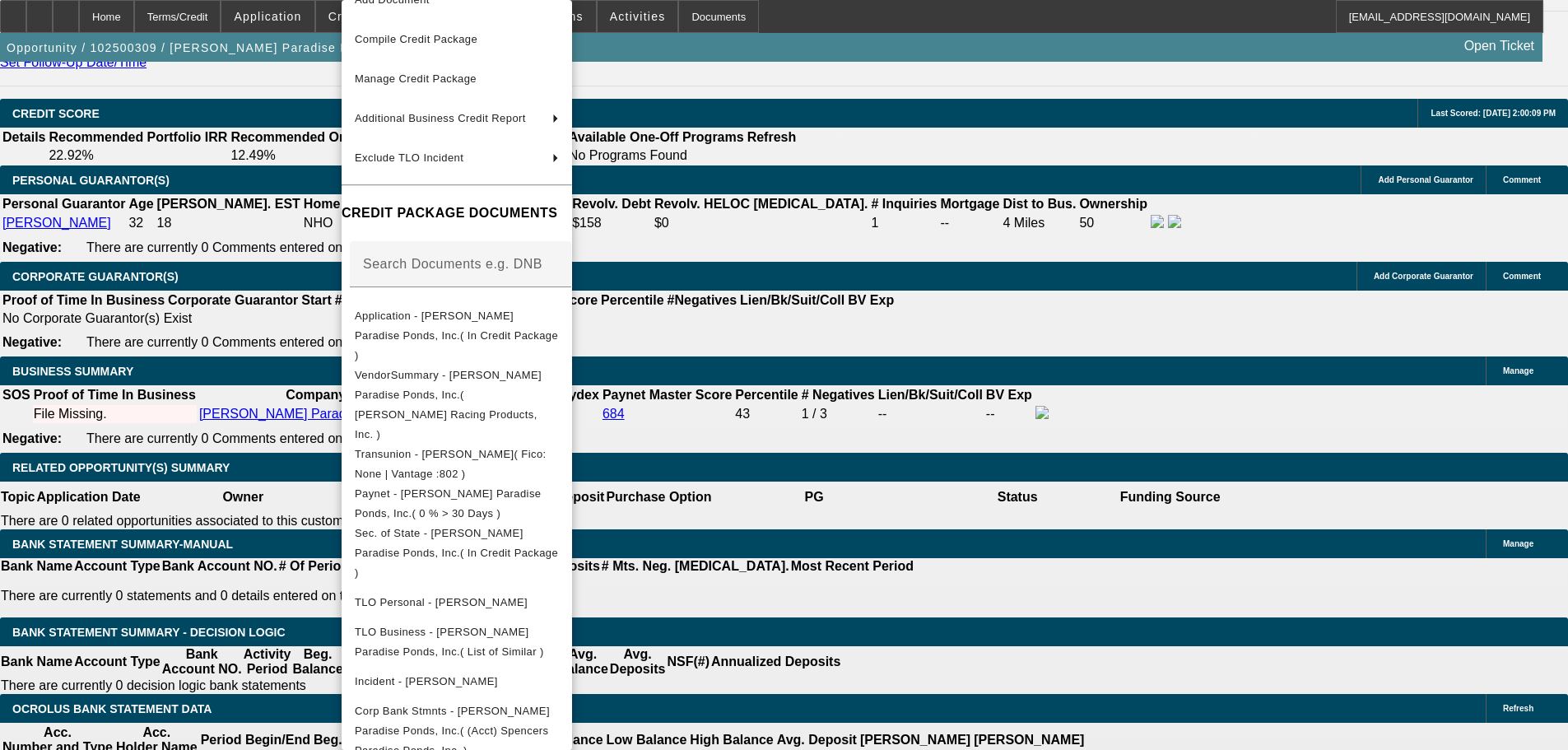
click at [906, 379] on div at bounding box center [784, 375] width 1568 height 750
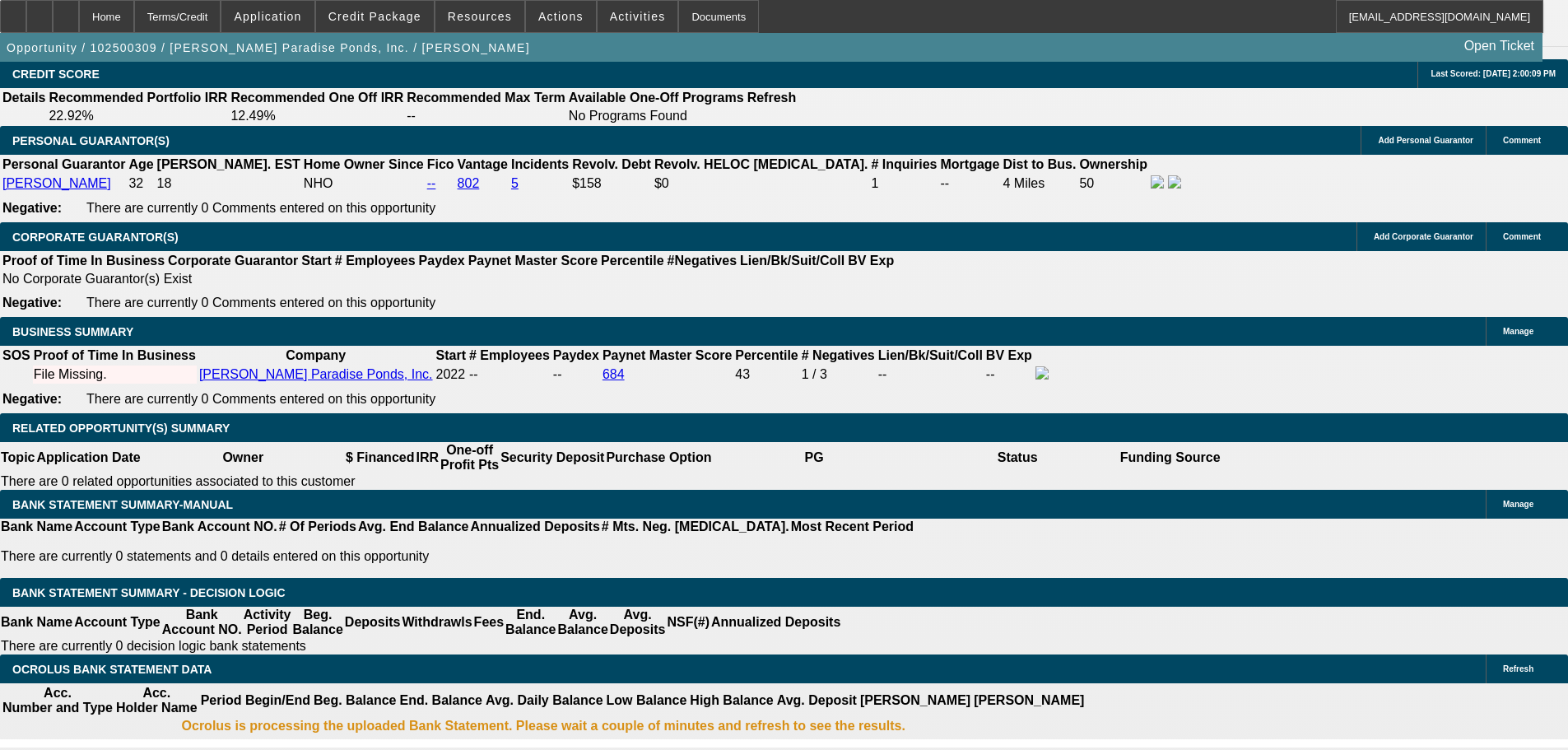
scroll to position [2058, 0]
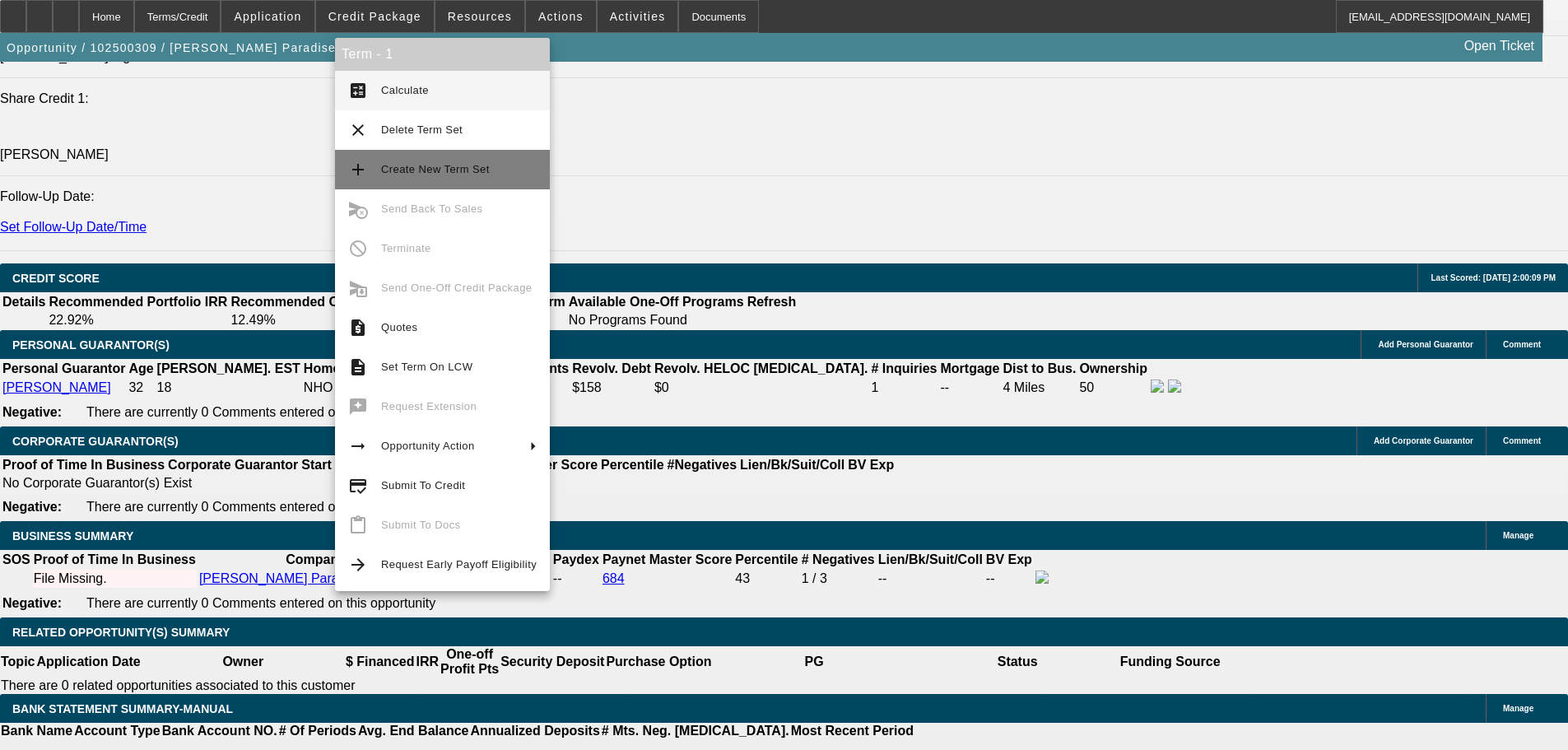
click at [513, 174] on span "Create New Term Set" at bounding box center [459, 169] width 156 height 20
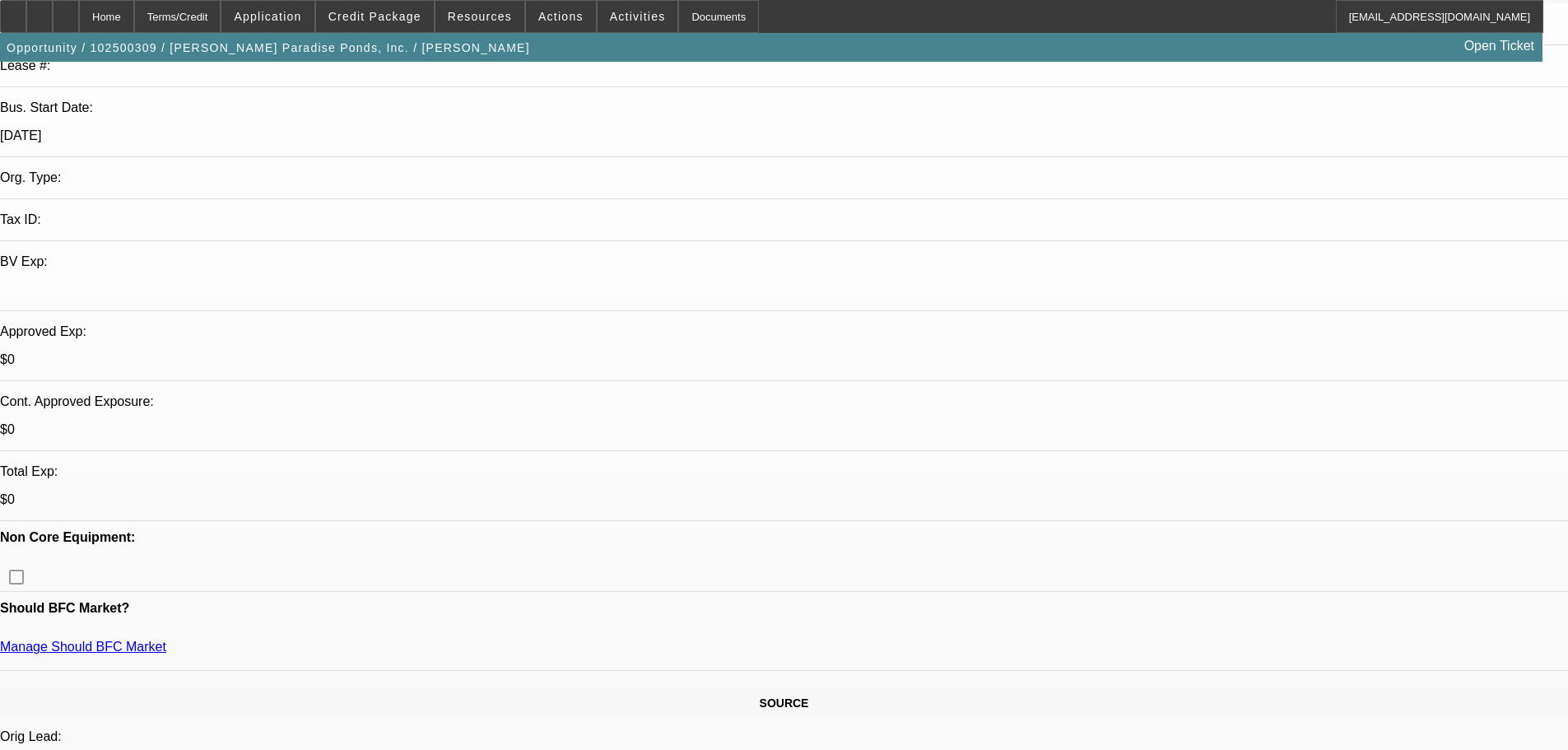
select select "0"
select select "2"
select select "0.1"
select select "4"
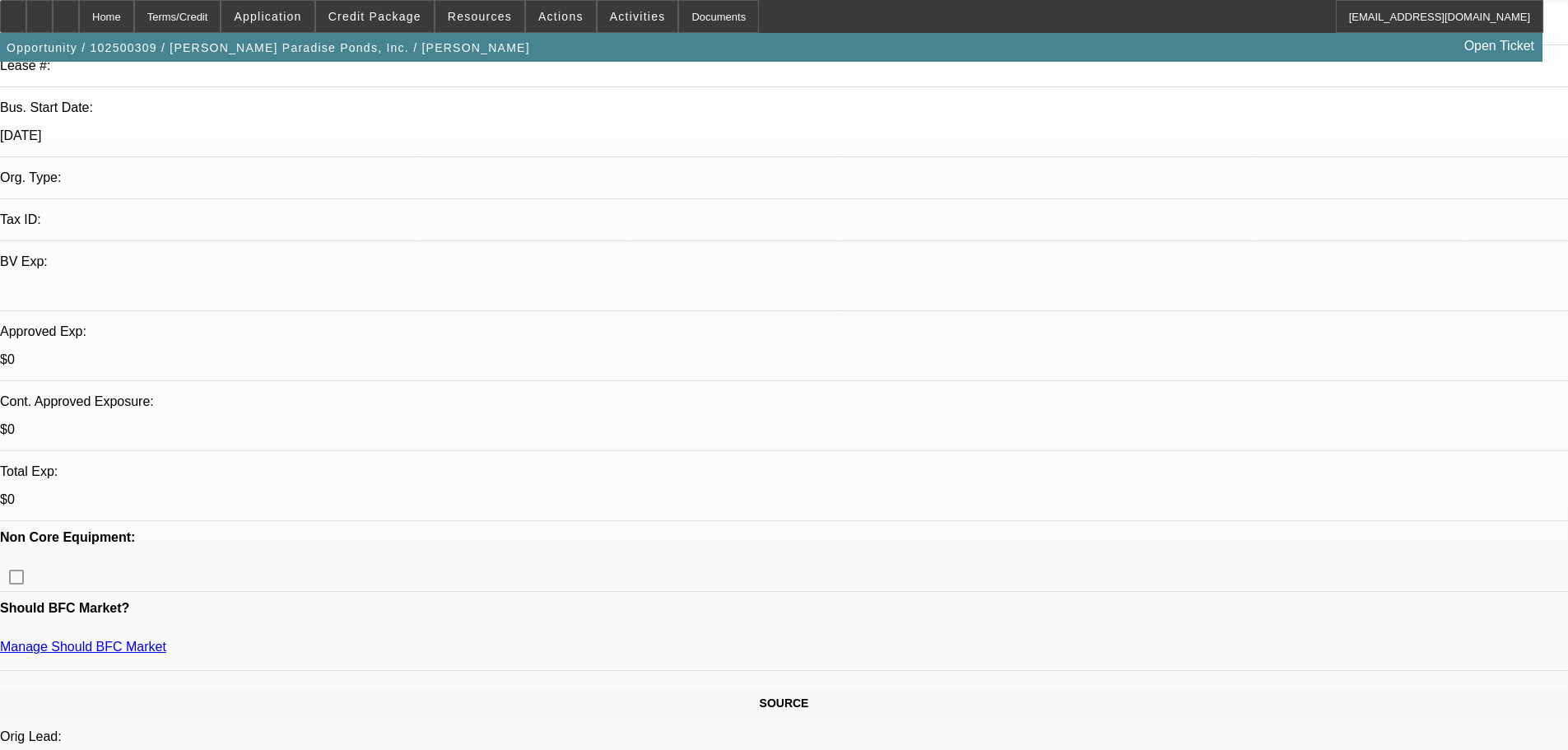
select select "0"
select select "2"
select select "0.1"
select select "4"
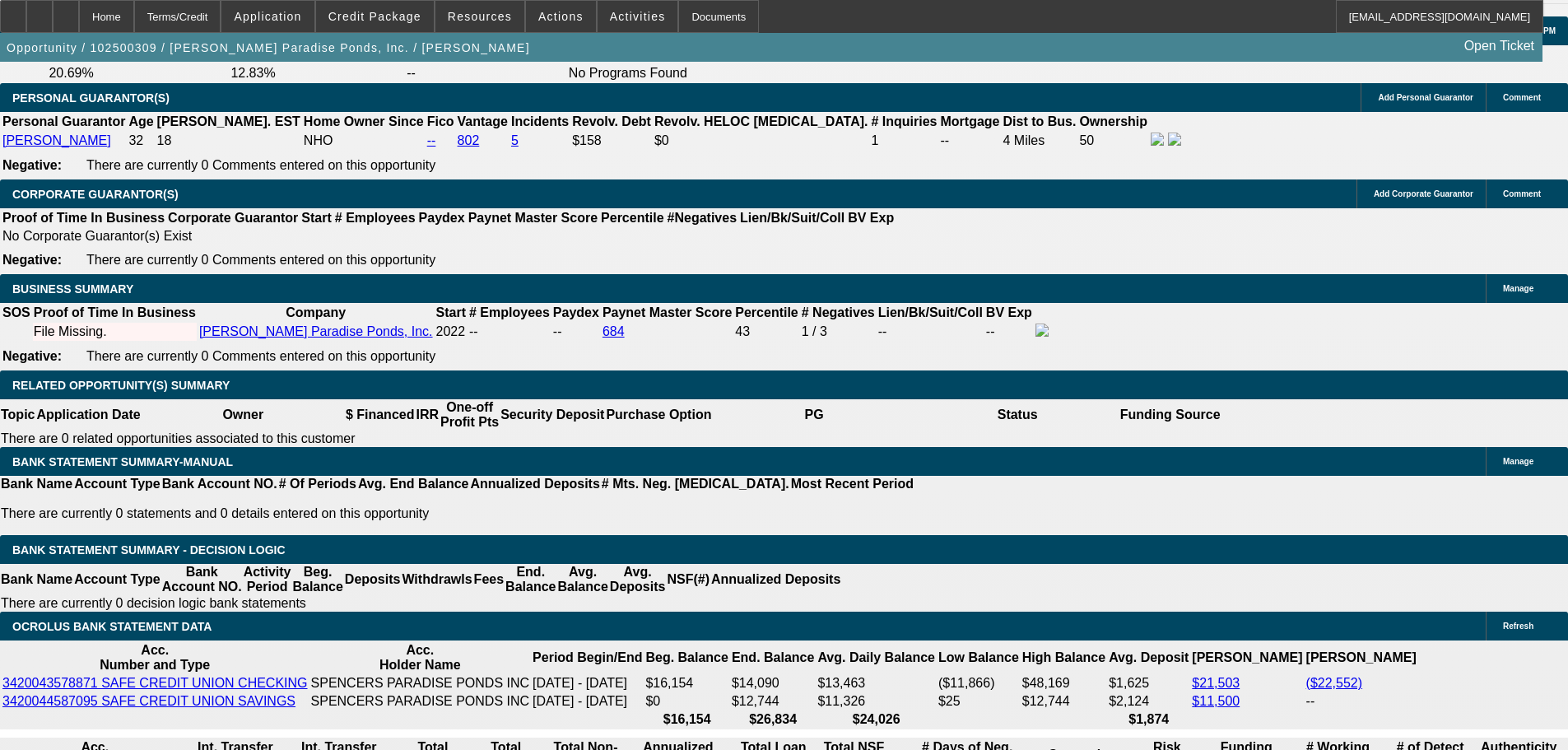
scroll to position [2399, 0]
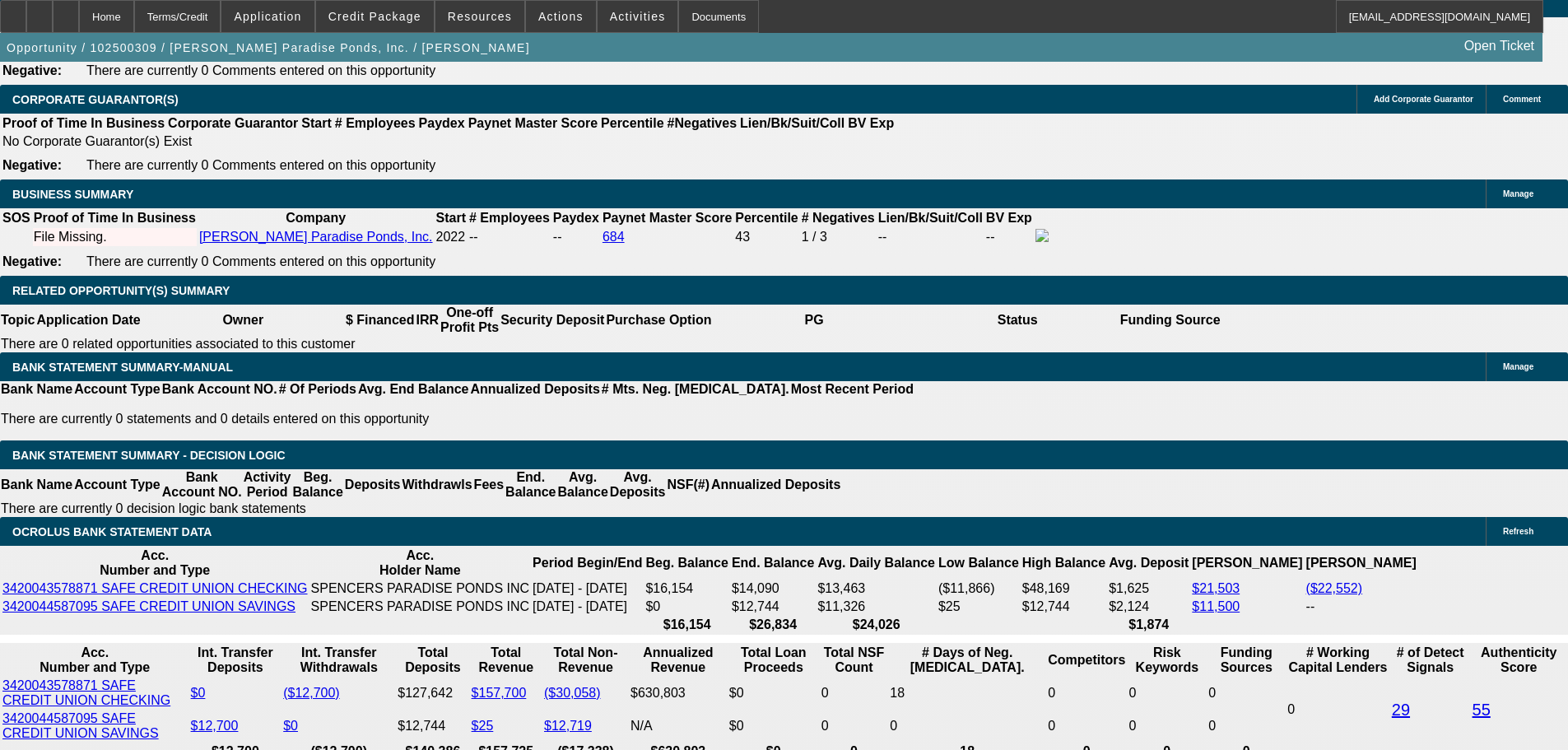
type input "$0.00"
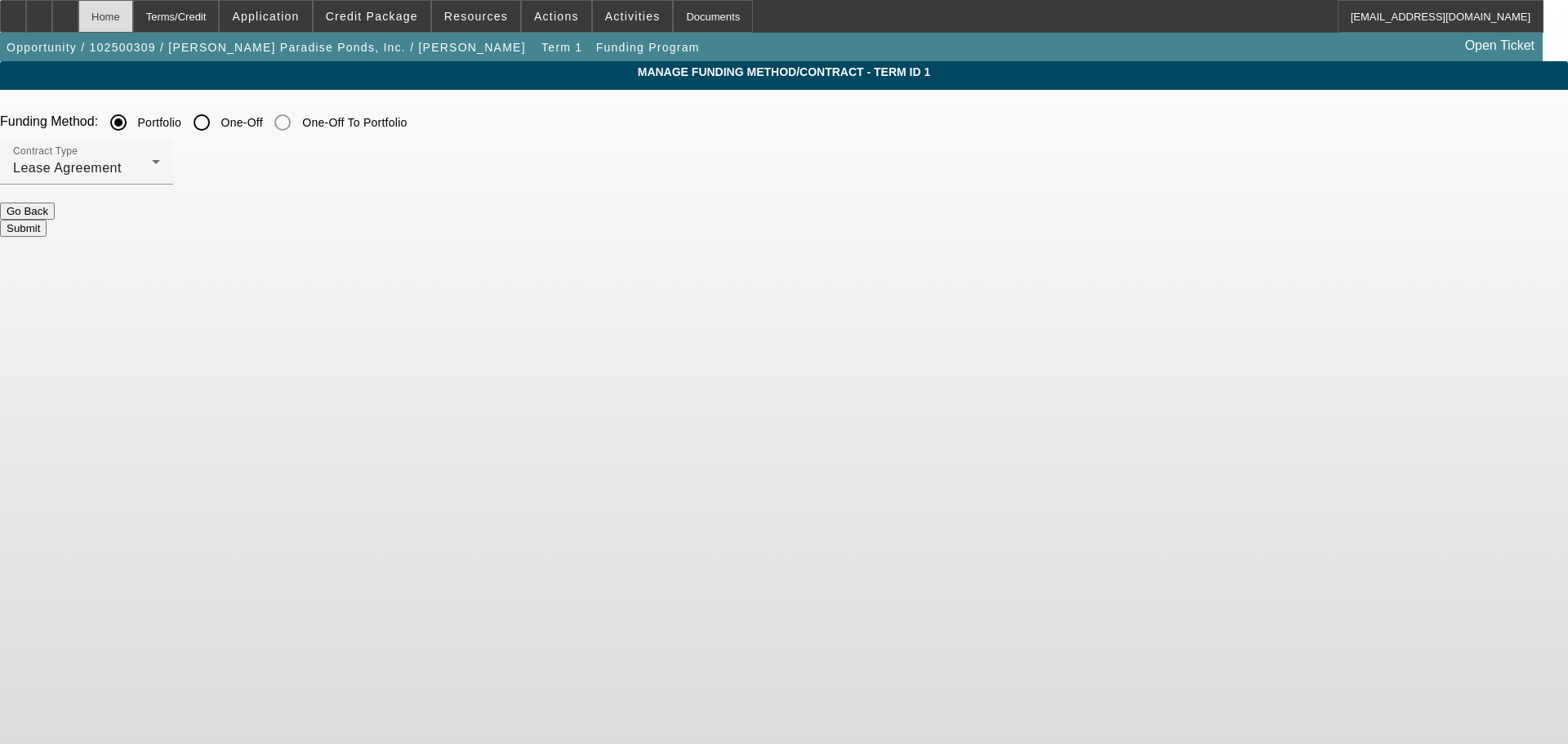
click at [133, 17] on div "Home" at bounding box center [105, 16] width 55 height 33
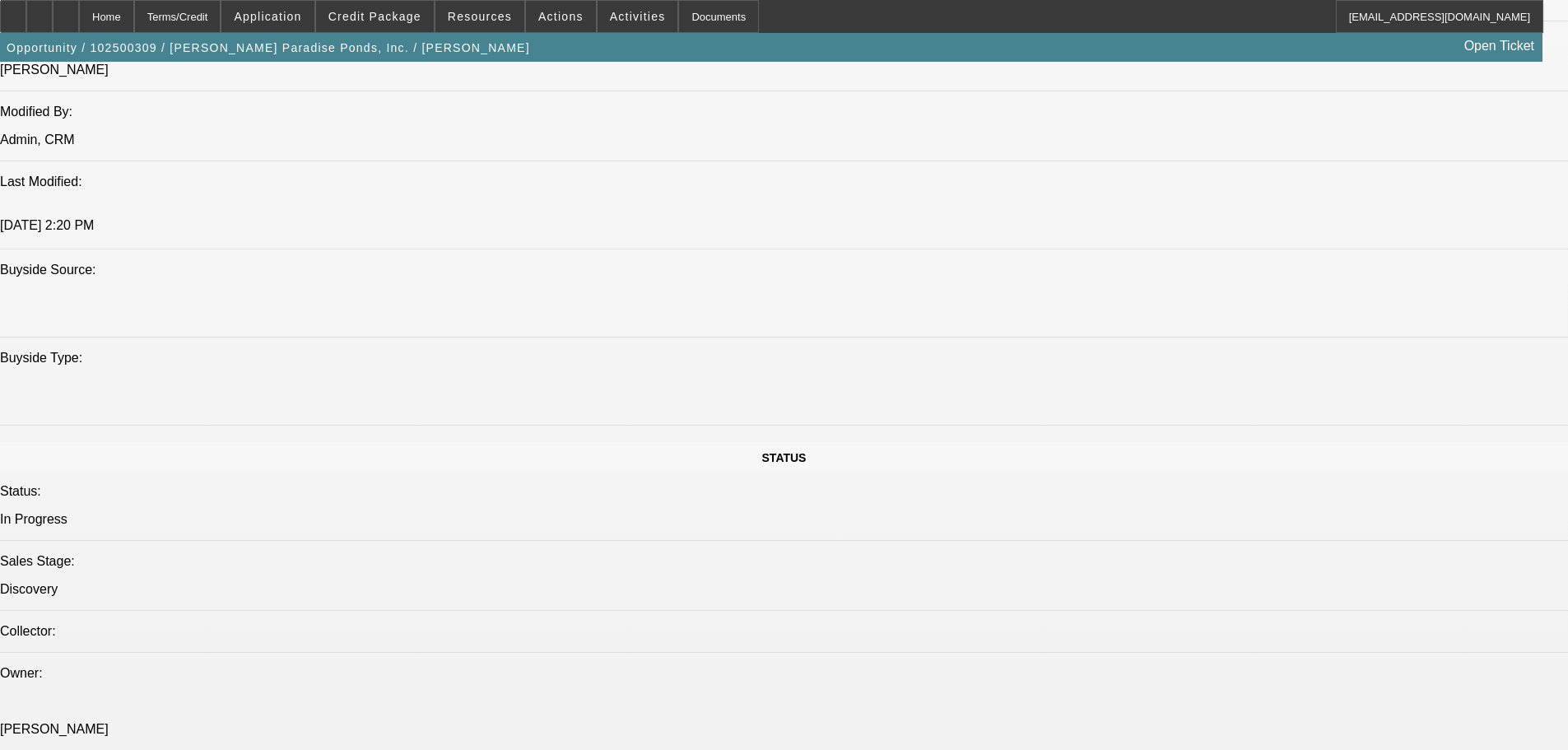
select select "0"
select select "2"
select select "0.1"
select select "4"
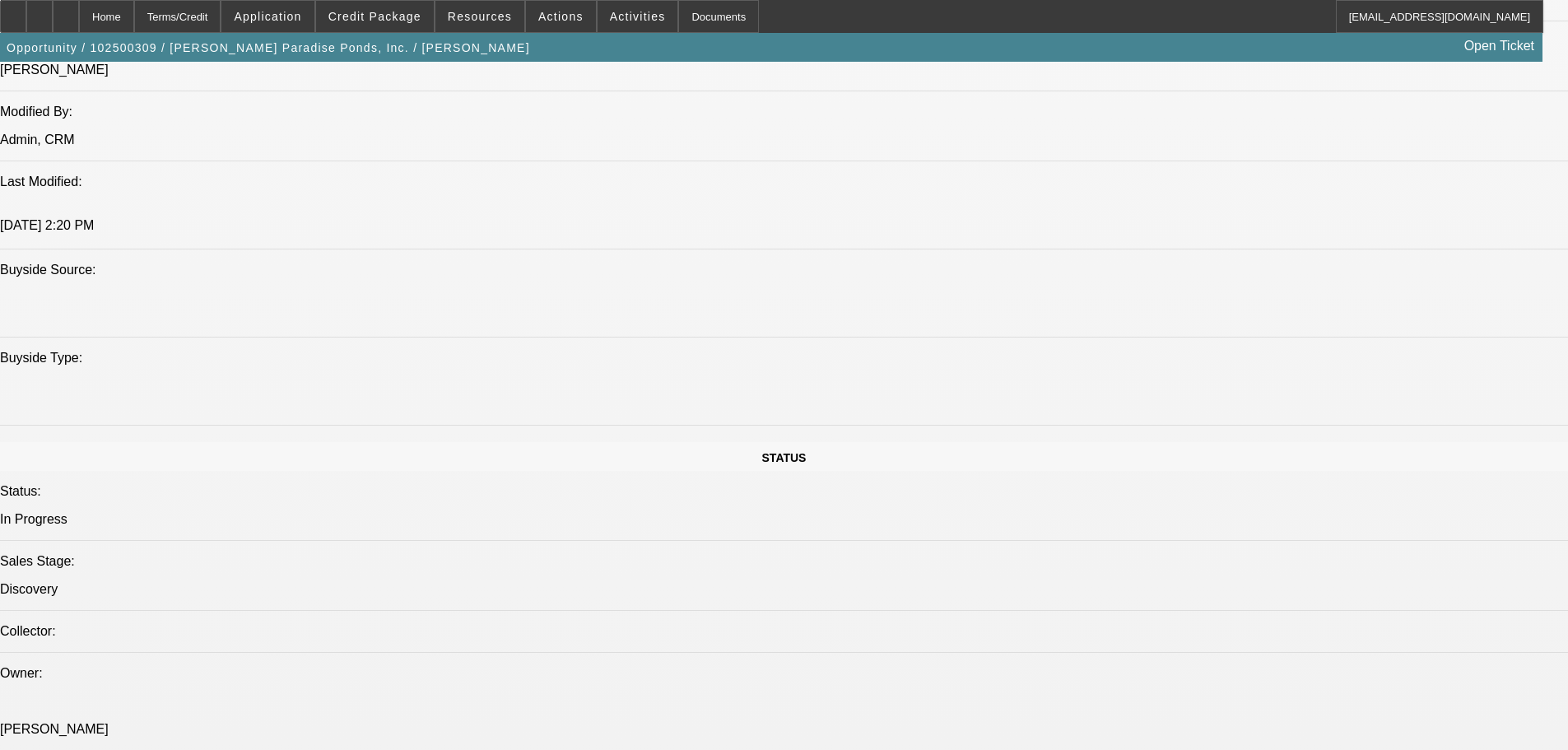
select select "0"
select select "2"
select select "0.1"
select select "4"
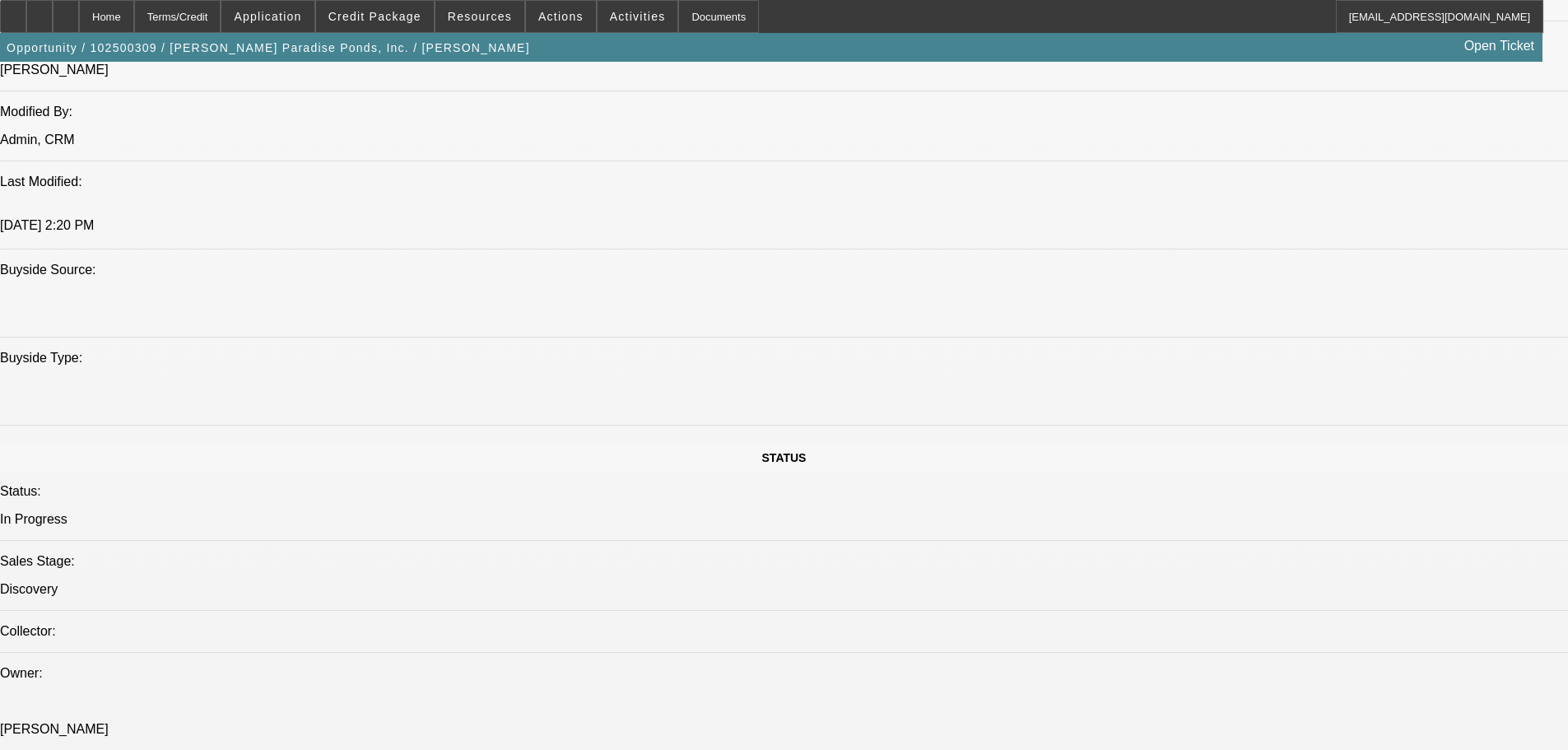
scroll to position [1293, 0]
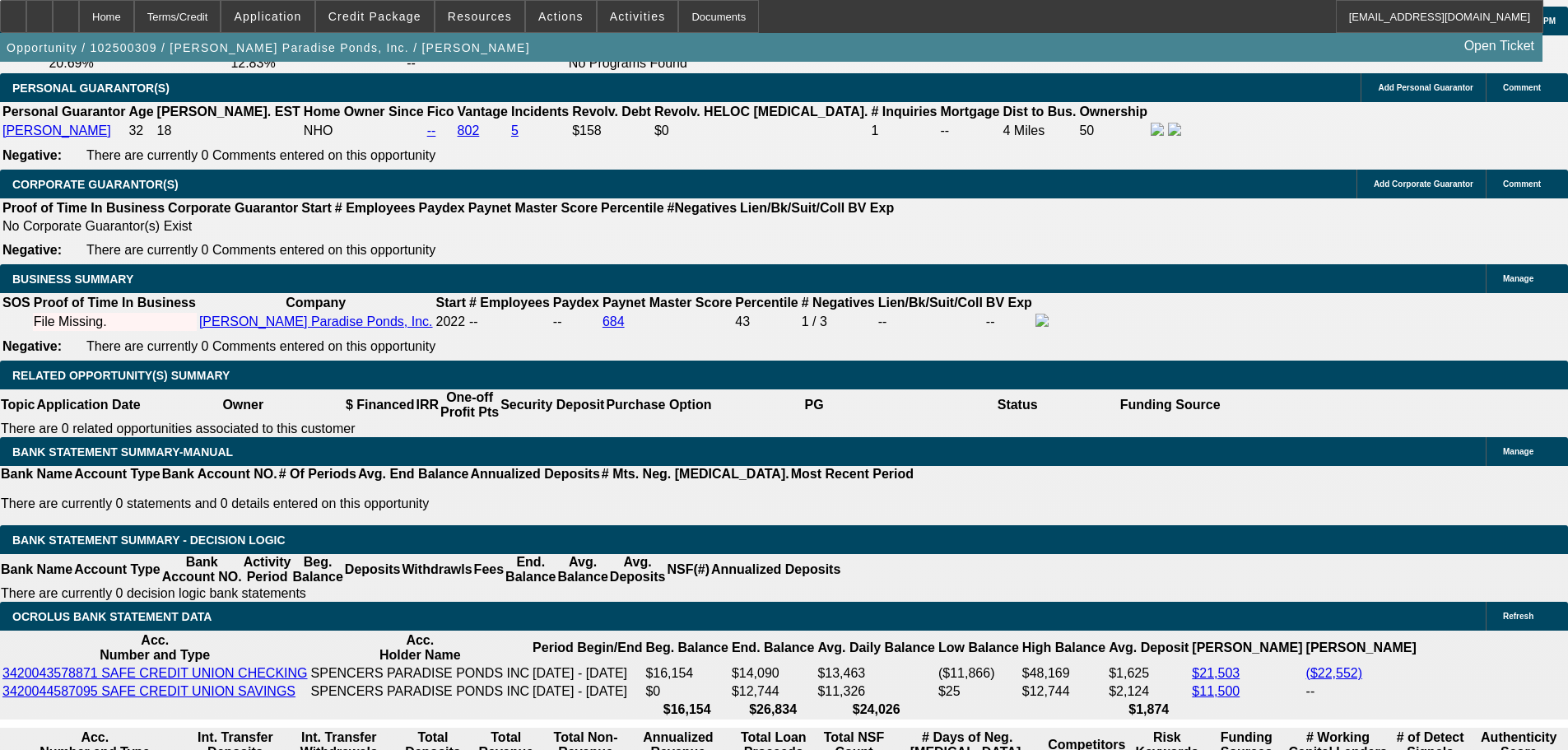
drag, startPoint x: 722, startPoint y: 560, endPoint x: 723, endPoint y: 644, distance: 84.0
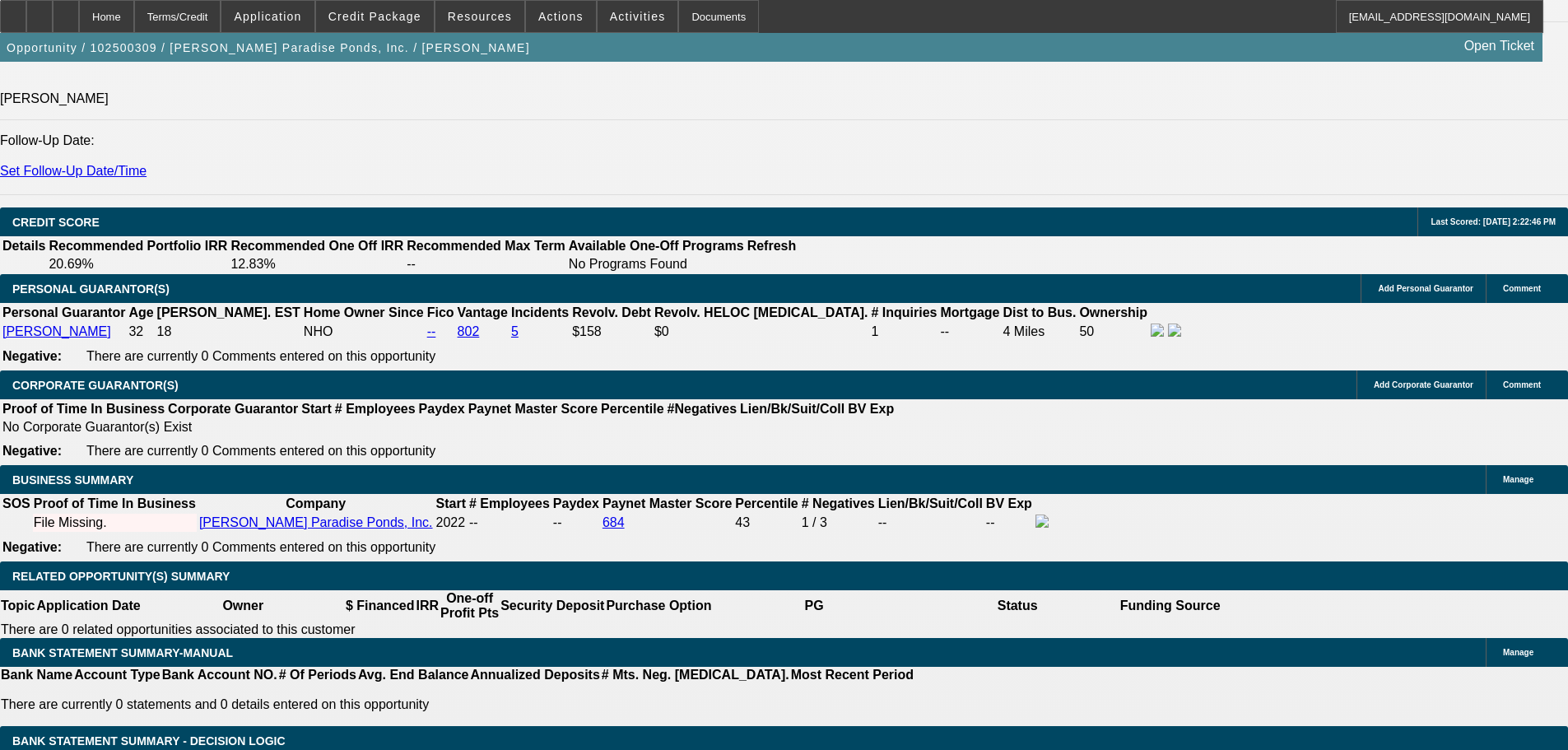
scroll to position [1344, 0]
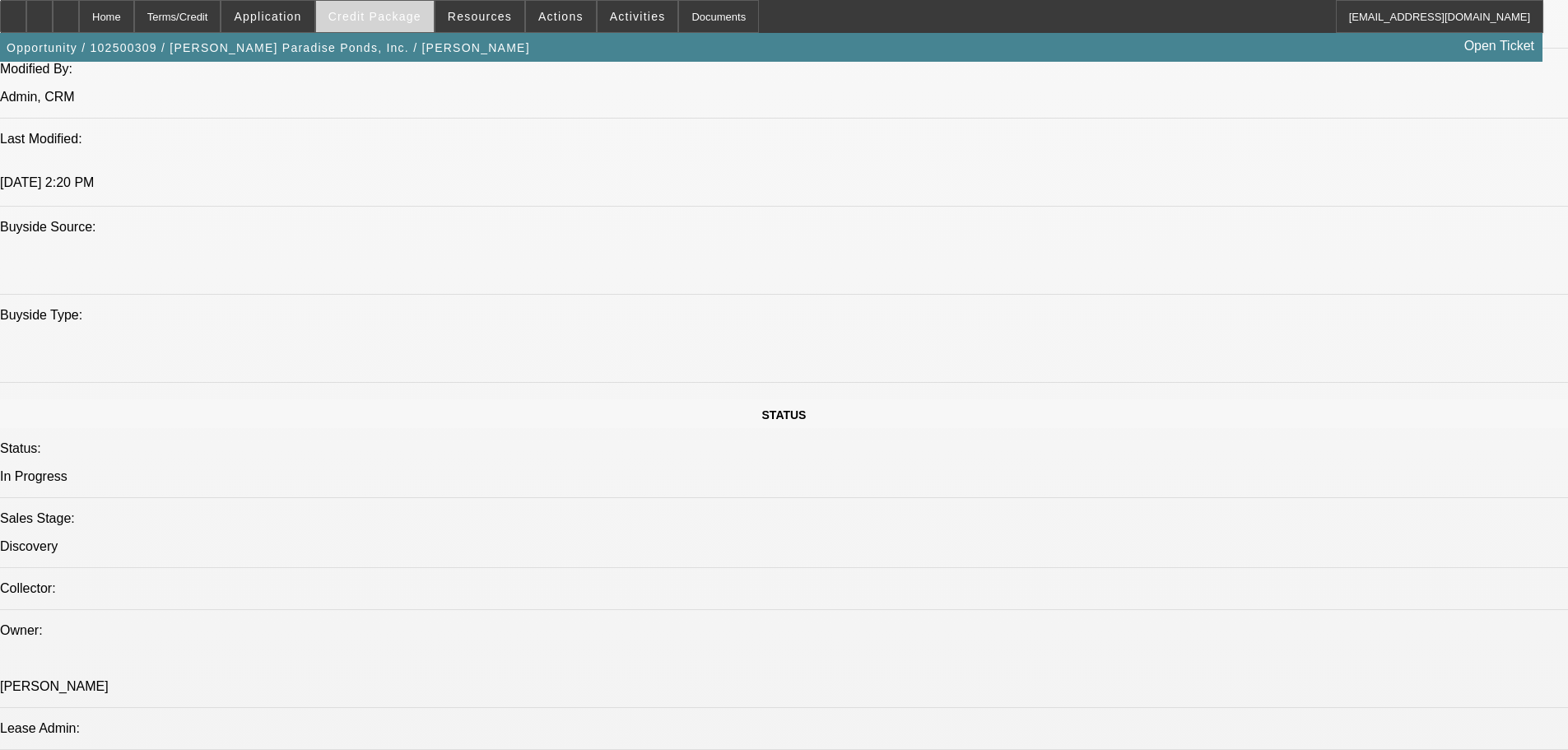
click at [393, 30] on span at bounding box center [375, 16] width 118 height 39
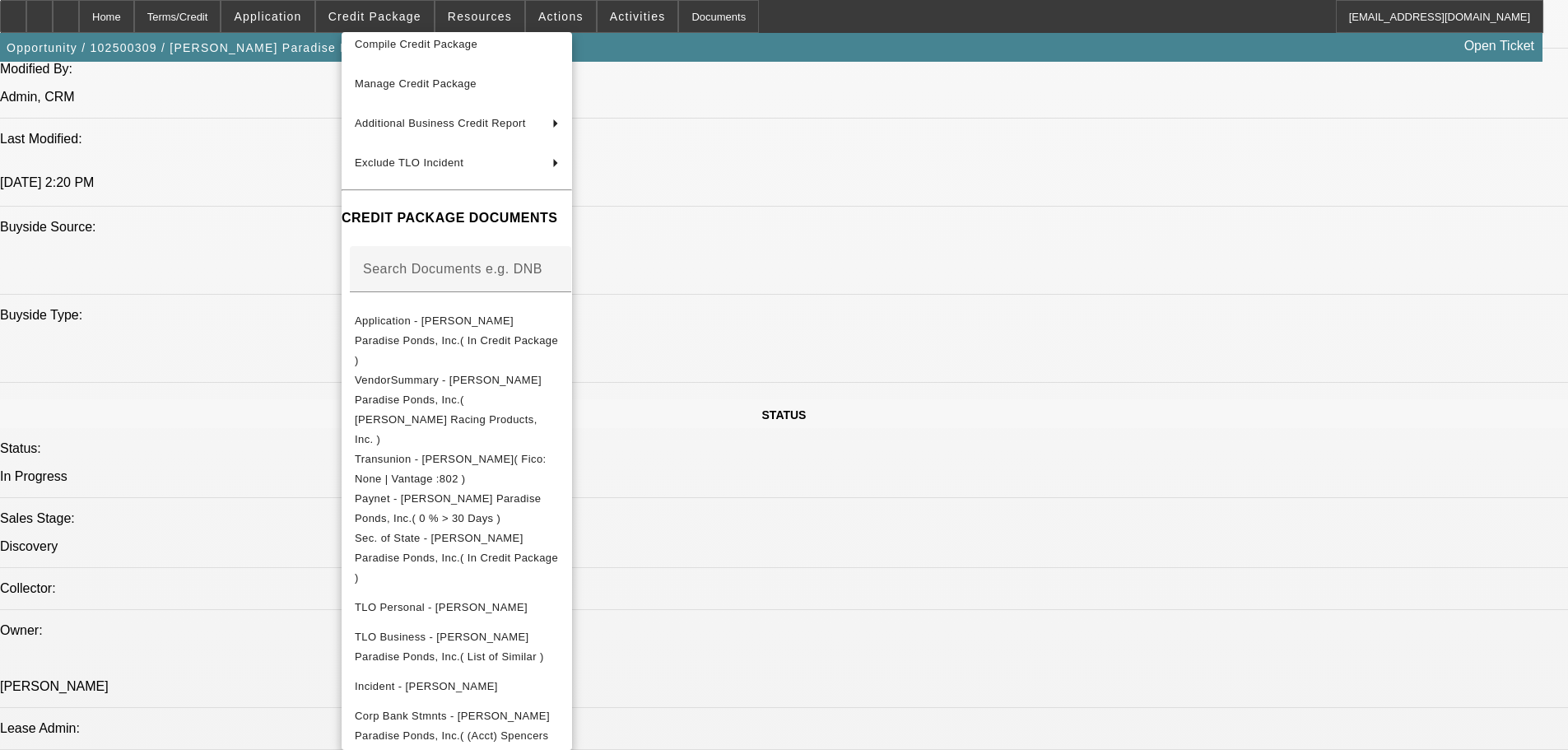
scroll to position [145, 0]
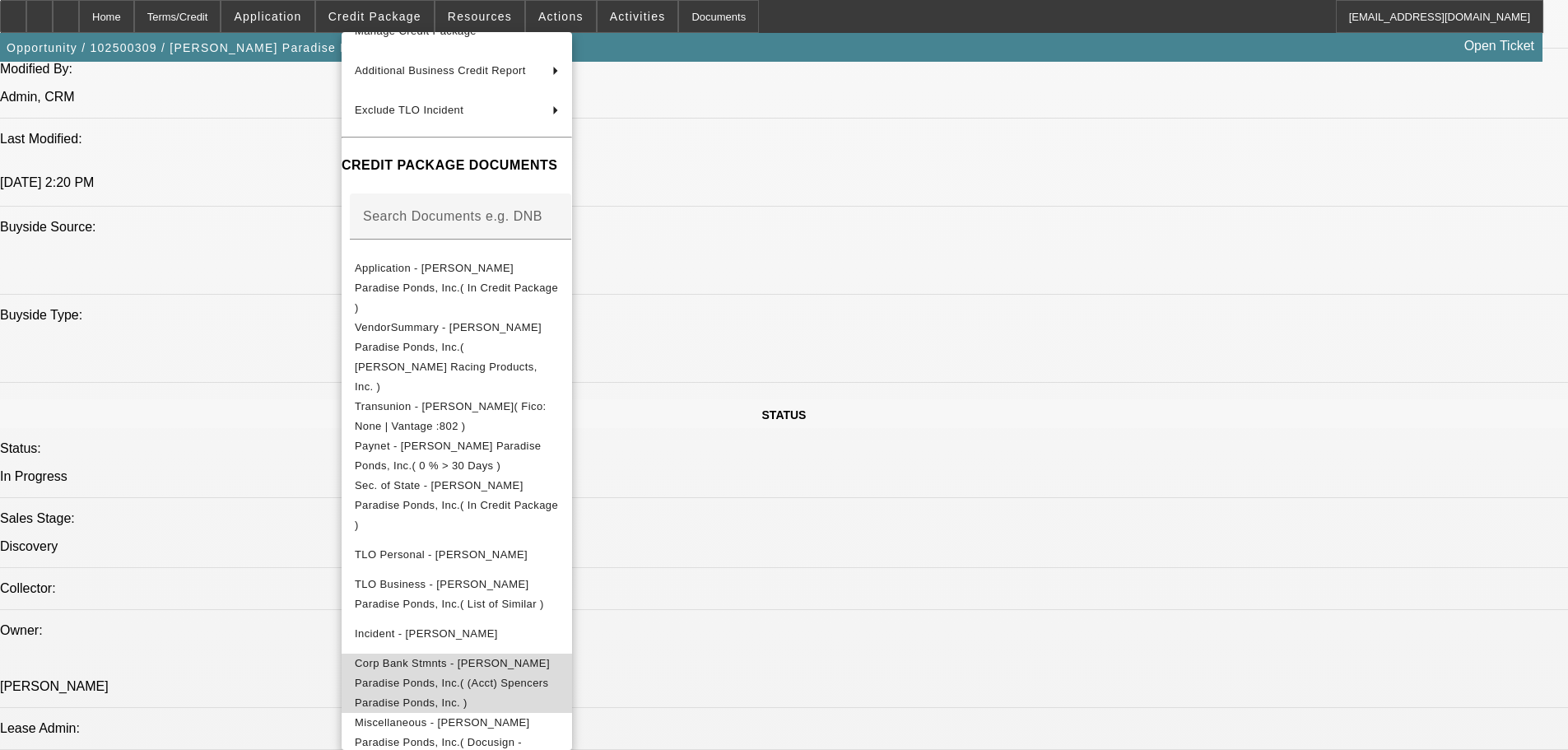
click at [559, 653] on span "Corp Bank Stmnts - [PERSON_NAME] Paradise Ponds, Inc.( (Acct) Spencers Paradise…" at bounding box center [456, 682] width 204 height 59
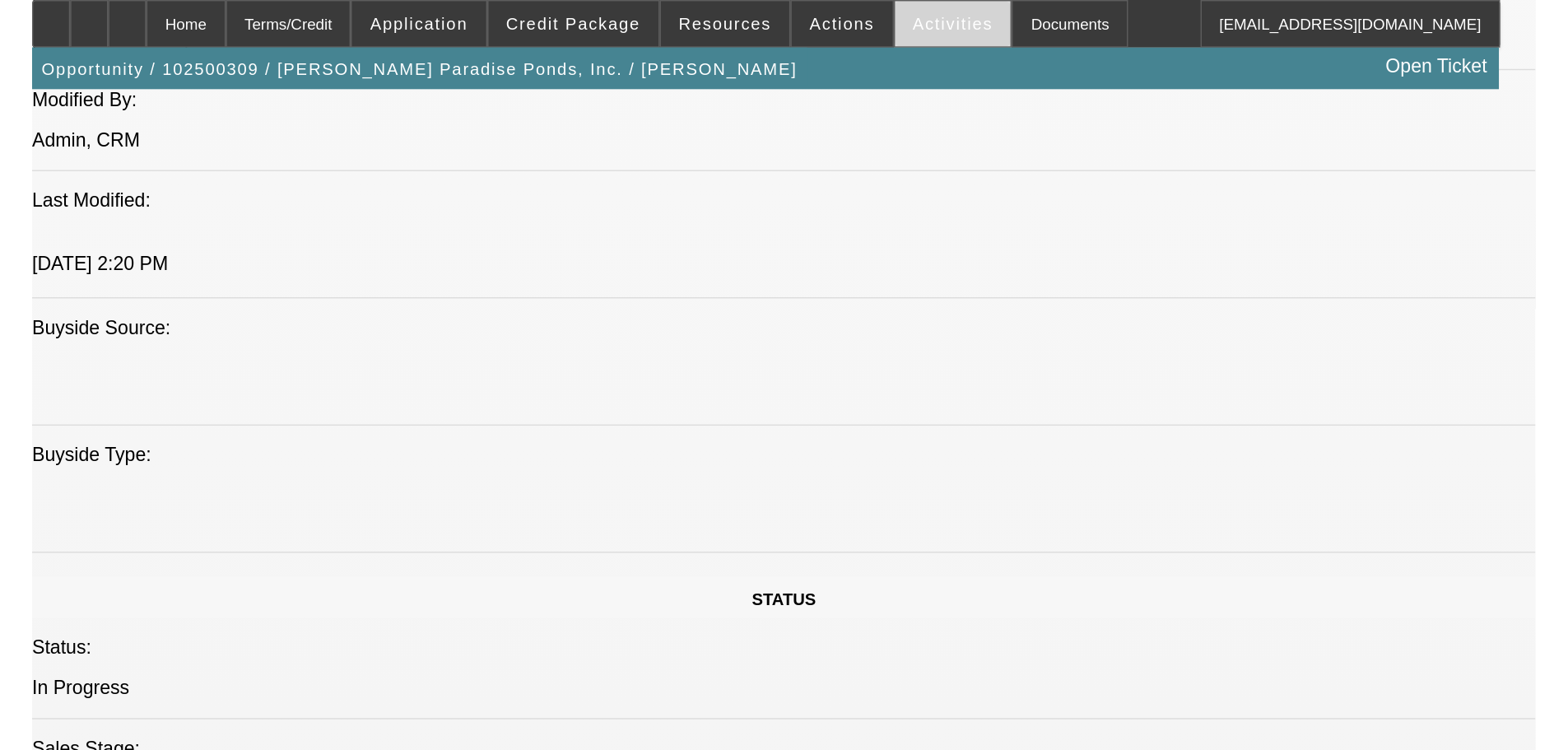
scroll to position [1328, 0]
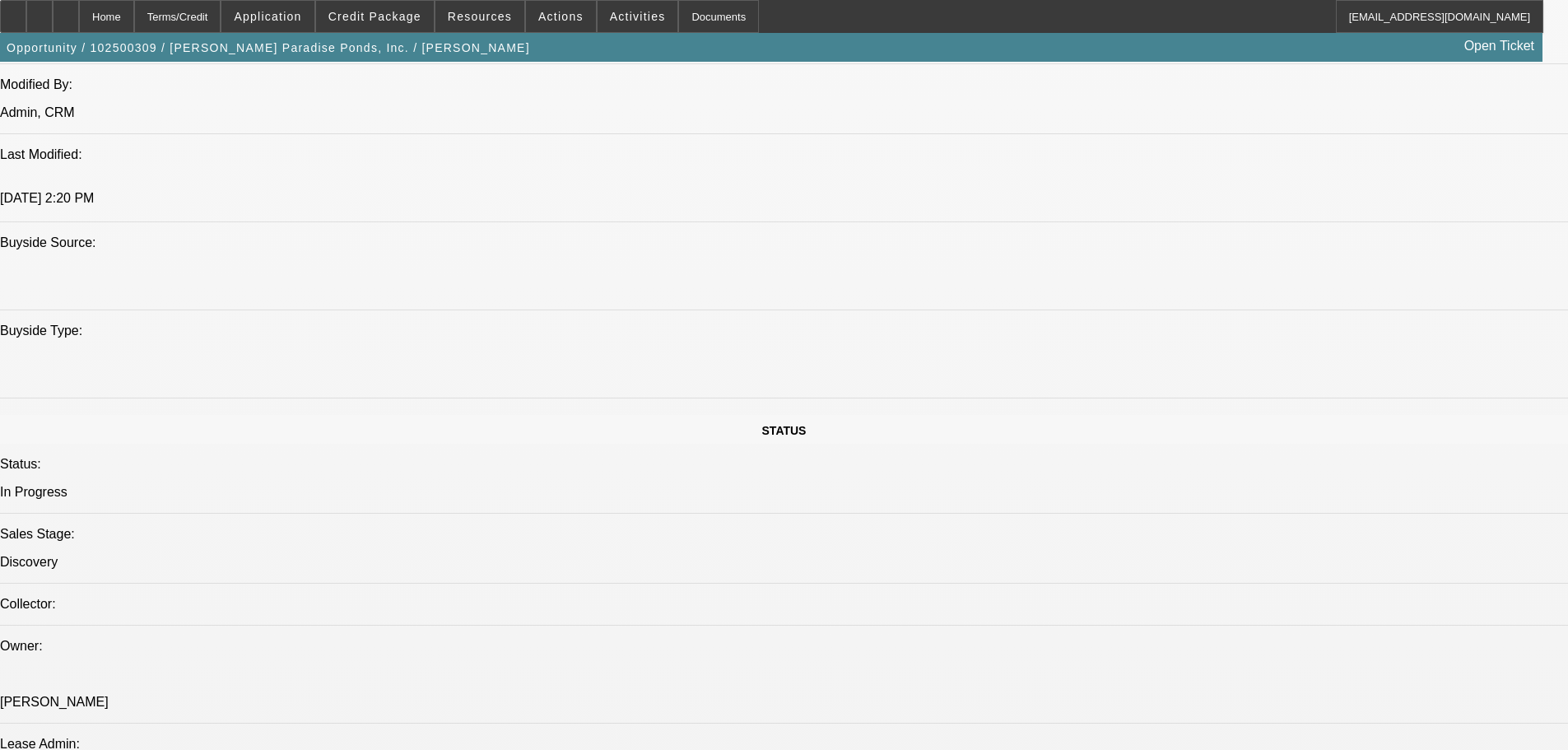
click at [635, 15] on span at bounding box center [637, 16] width 81 height 39
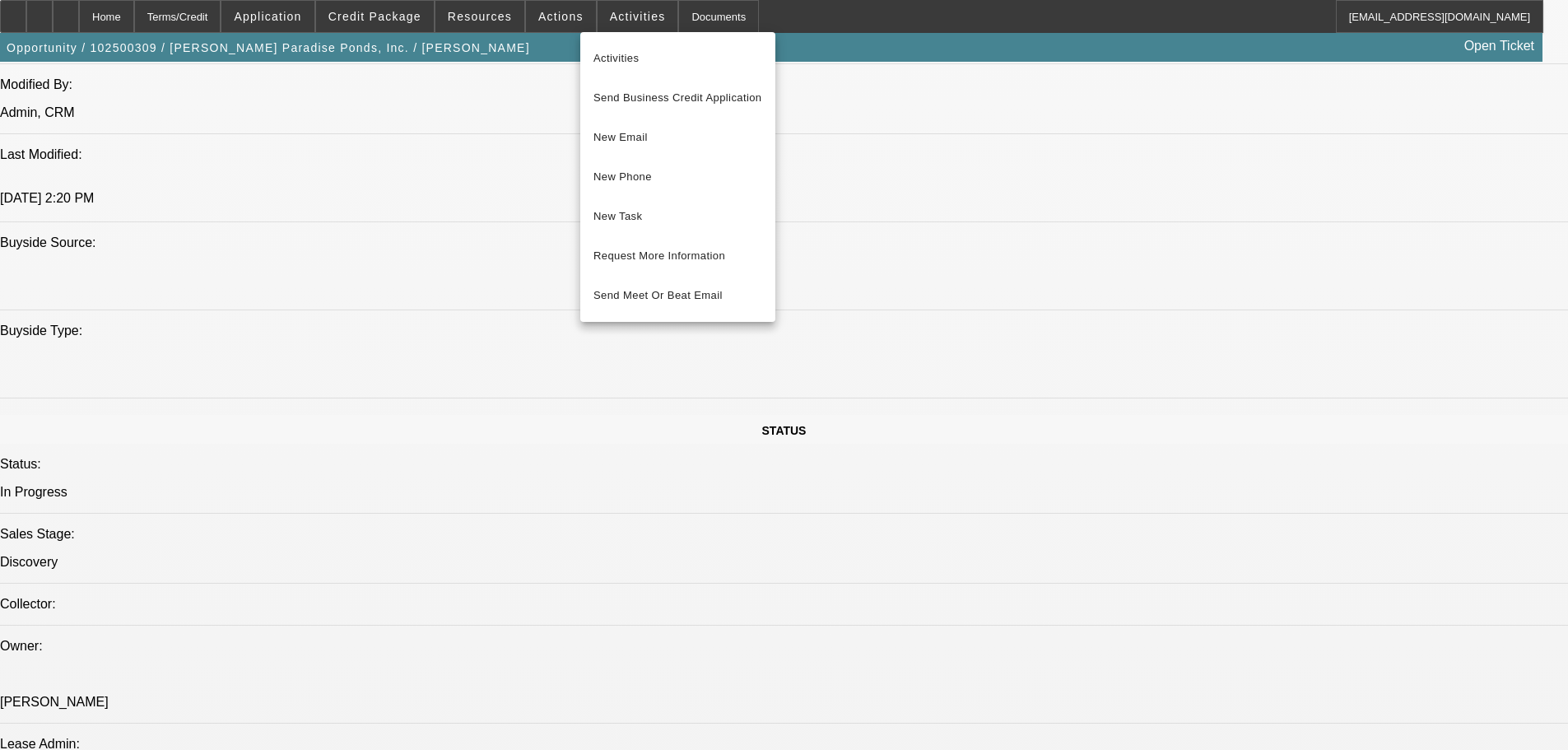
click at [907, 206] on div at bounding box center [784, 375] width 1568 height 750
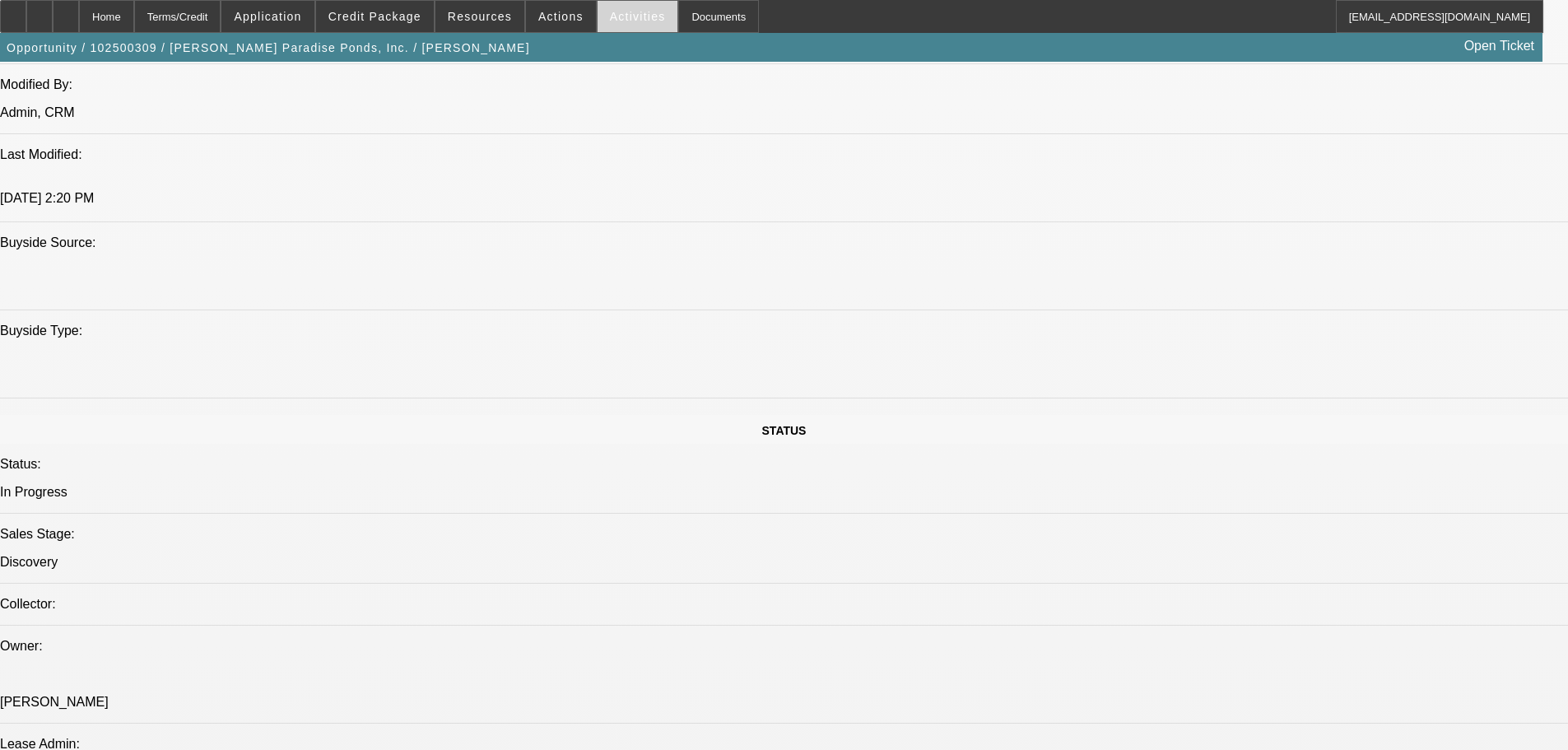
click at [610, 10] on span "Activities" at bounding box center [638, 17] width 56 height 13
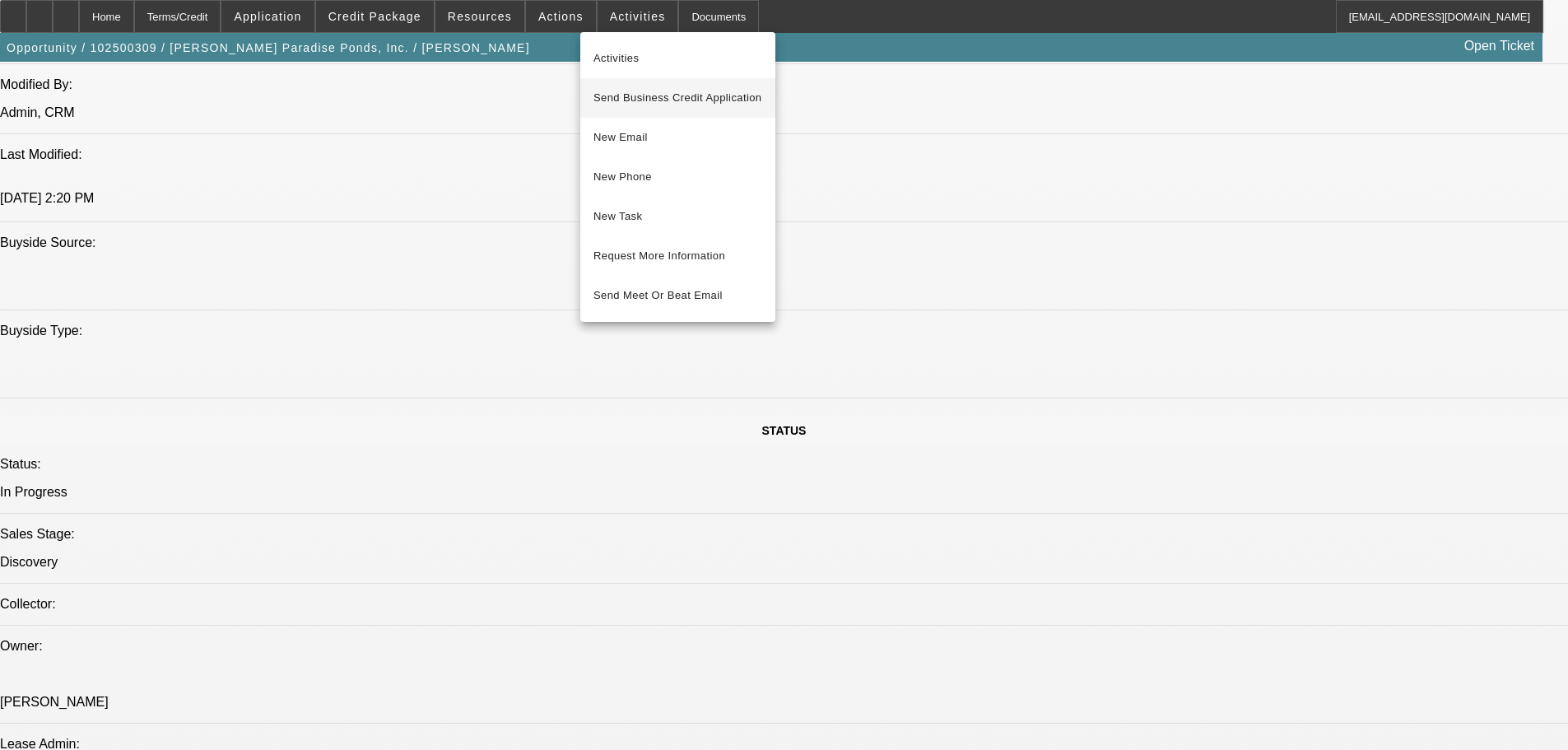
click at [720, 101] on span "Send Business Credit Application" at bounding box center [678, 98] width 169 height 20
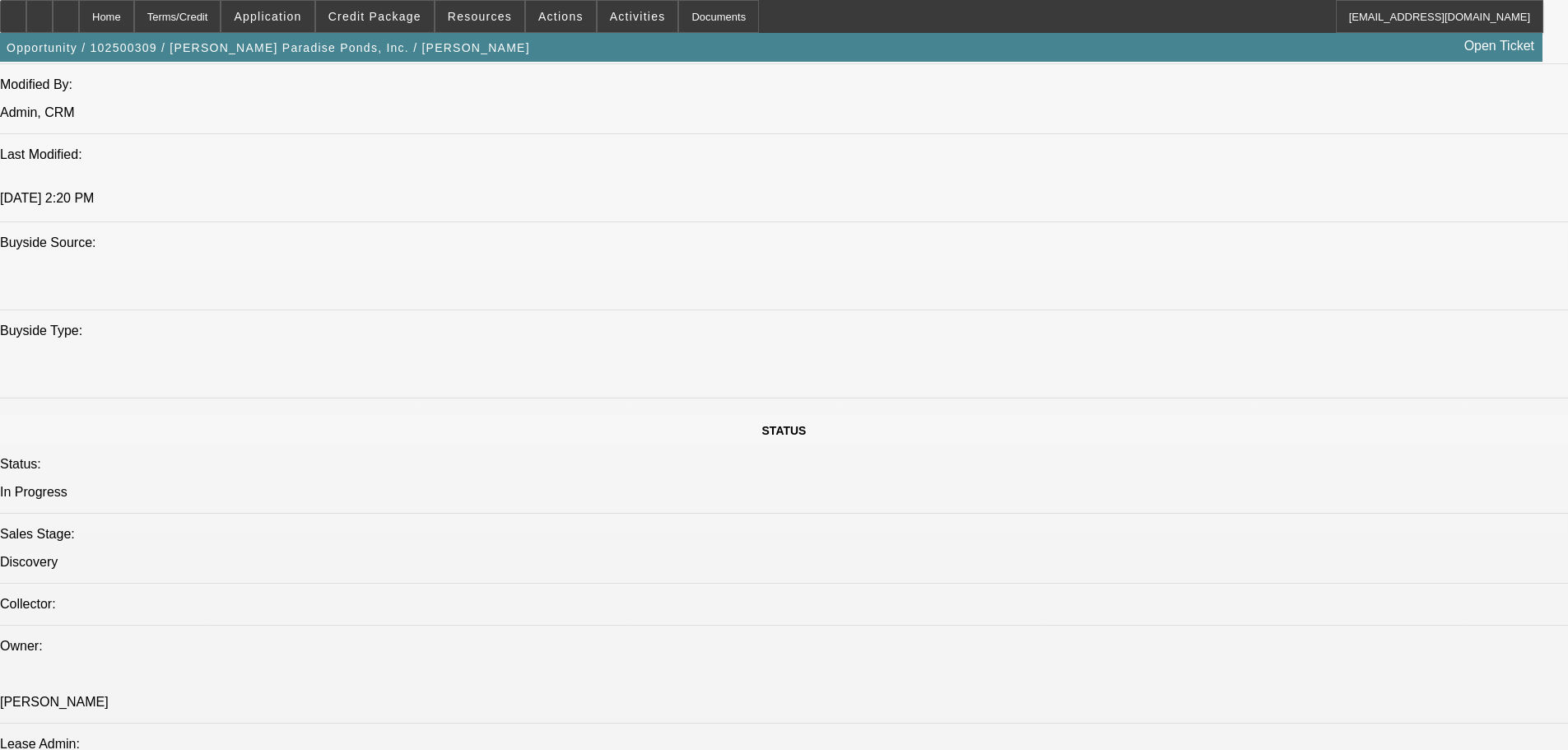
click at [393, 22] on span "Credit Package" at bounding box center [374, 17] width 93 height 13
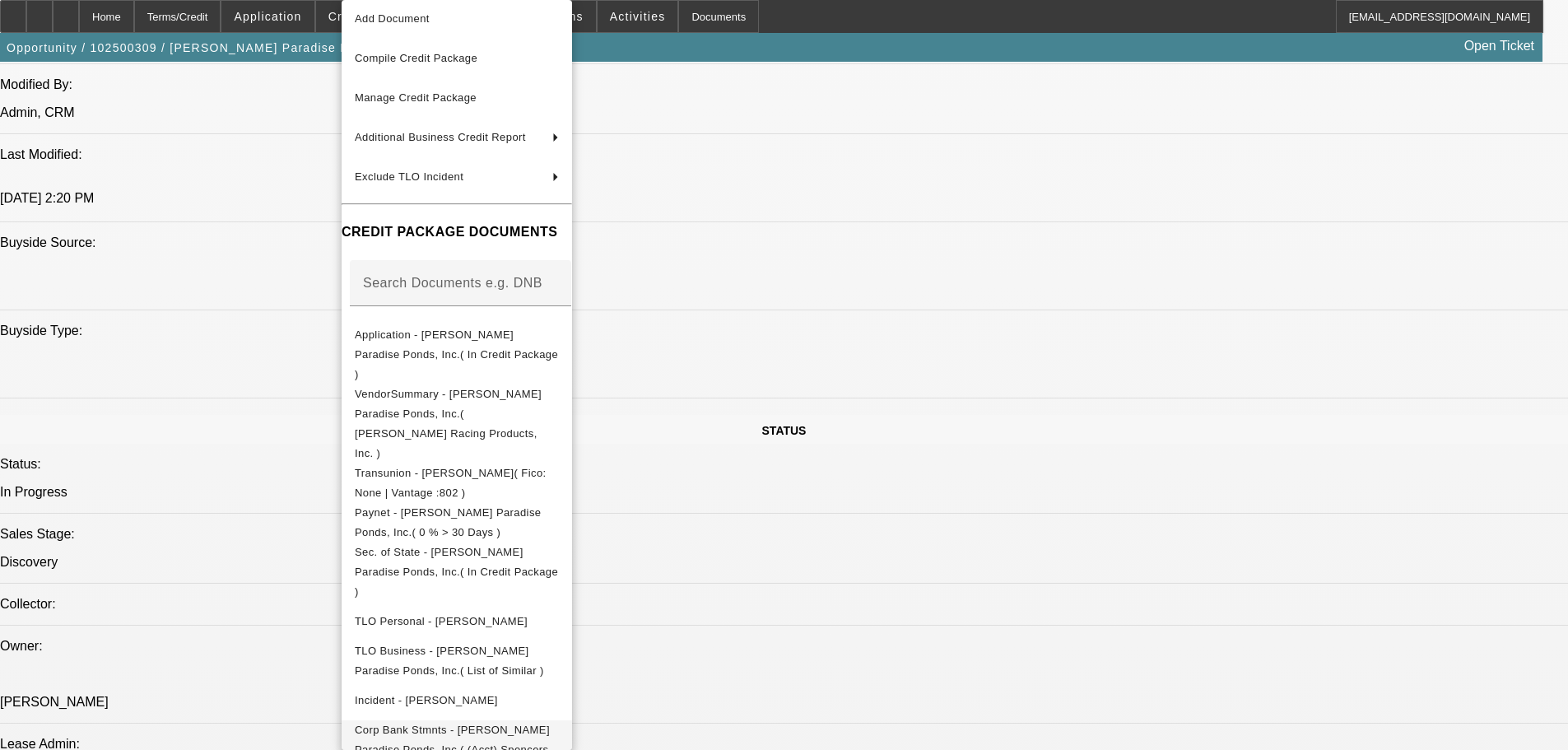
scroll to position [113, 0]
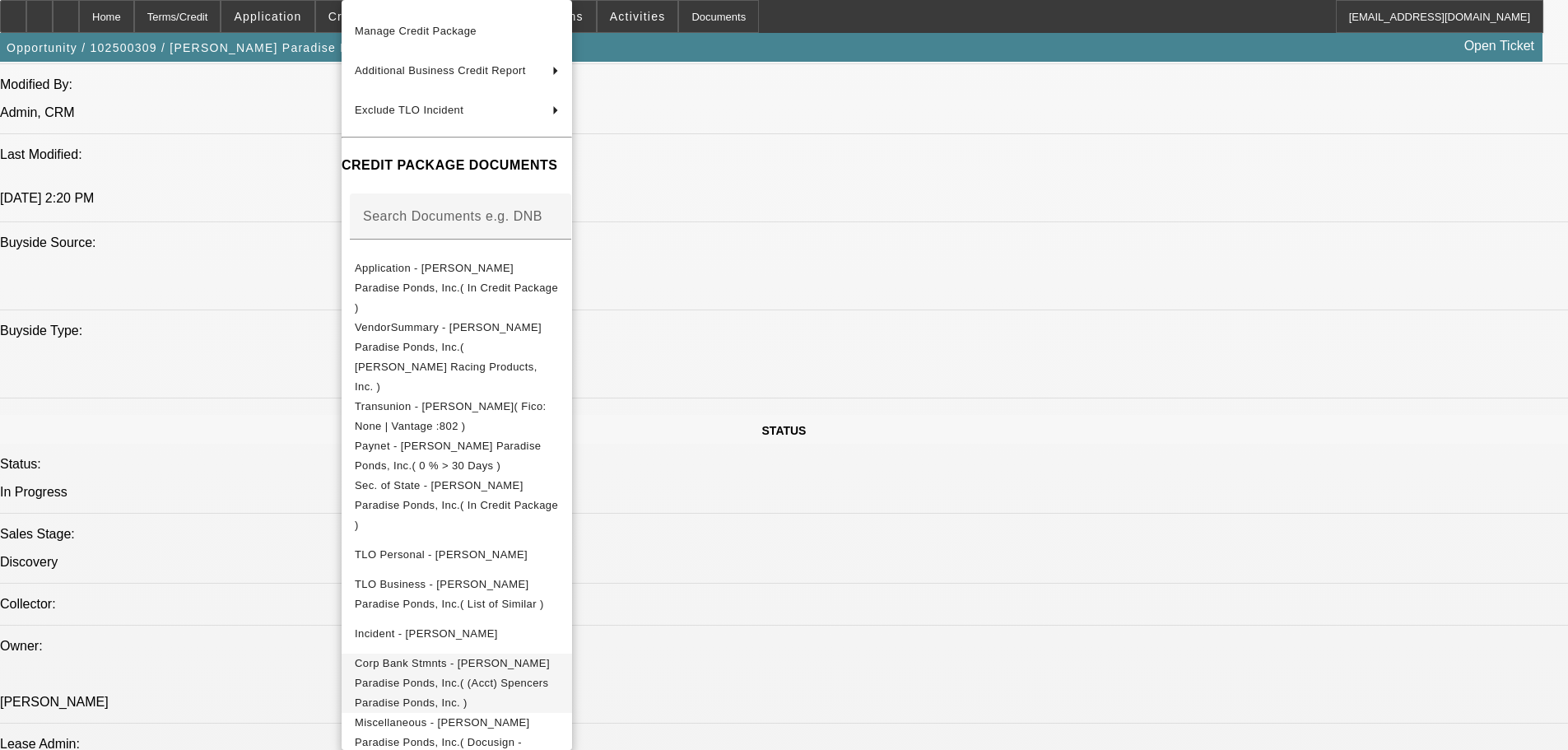
click at [549, 657] on span "Corp Bank Stmnts - Spencer's Paradise Ponds, Inc.( (Acct) Spencers Paradise Pon…" at bounding box center [452, 682] width 195 height 52
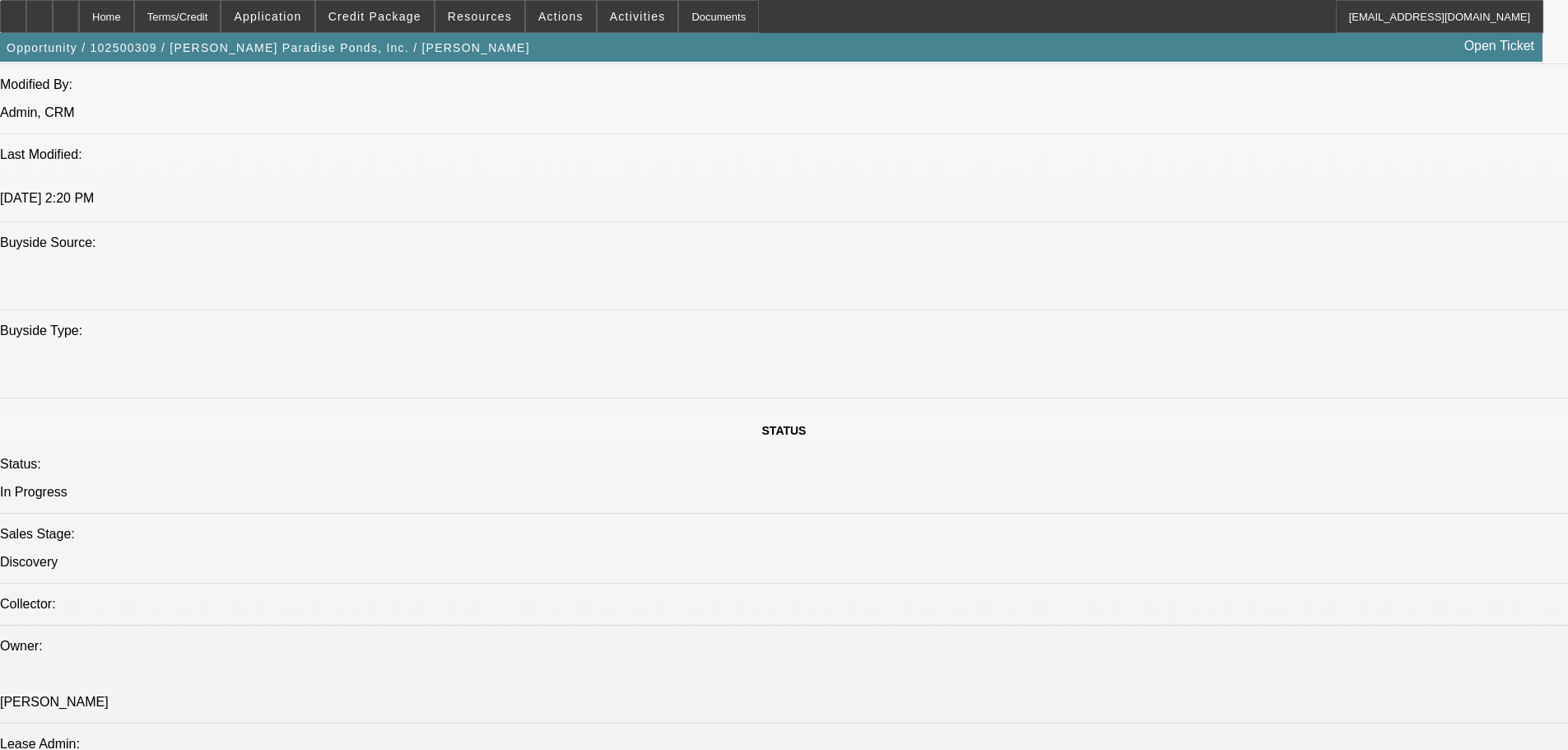
radio input "true"
type textarea "10/13 credit union banks are compiling incorectly on ocrolus (scewing money mar…"
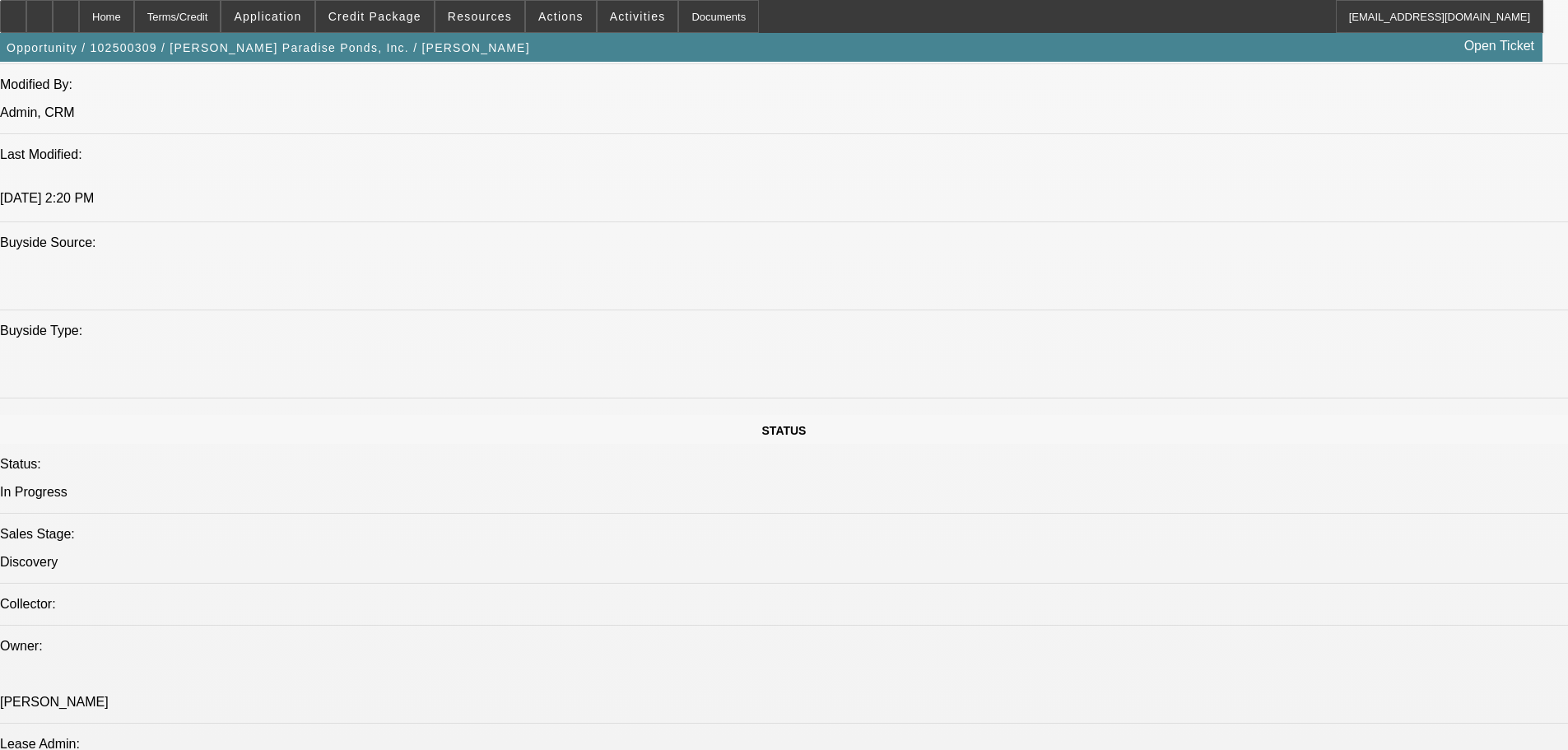
radio input "true"
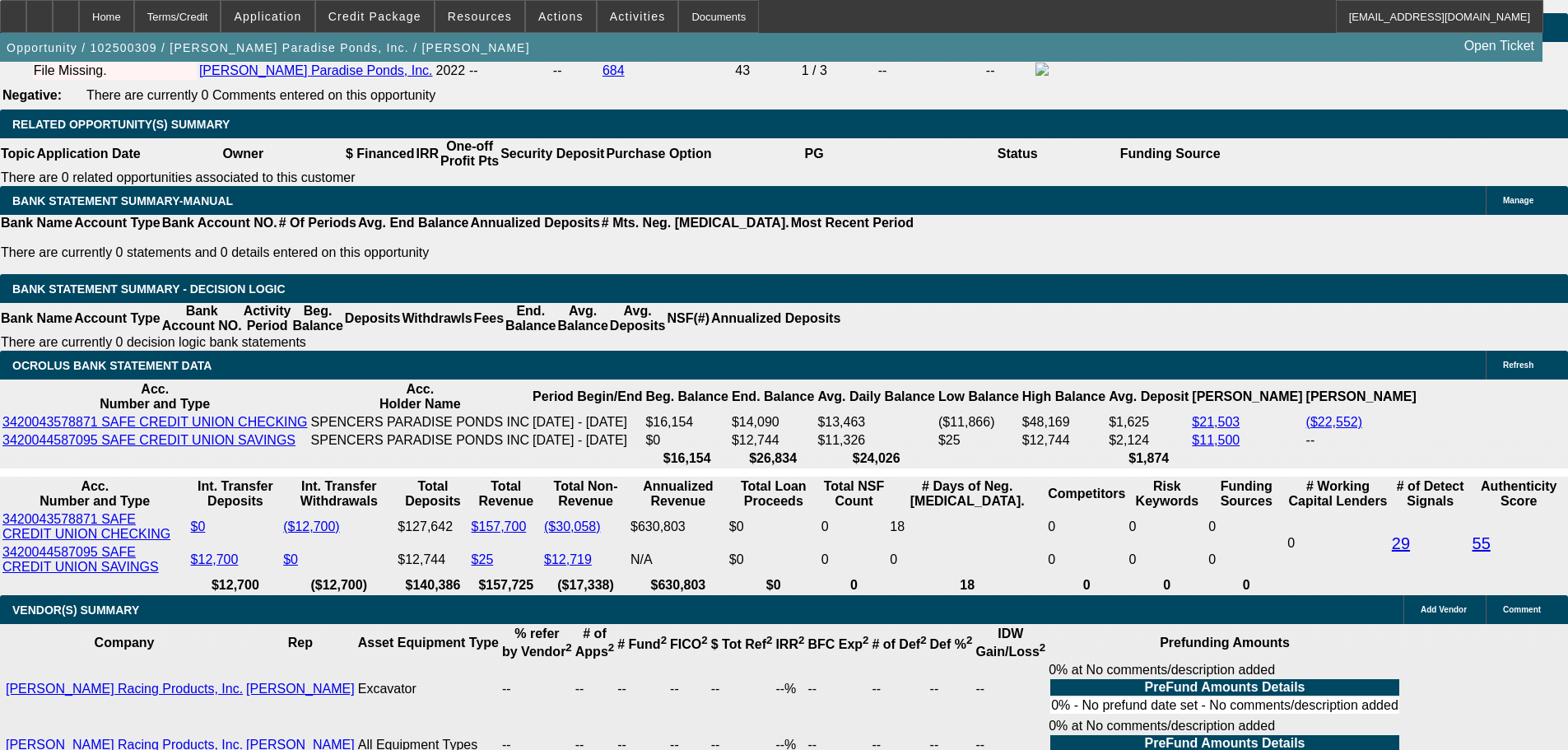
scroll to position [2563, 0]
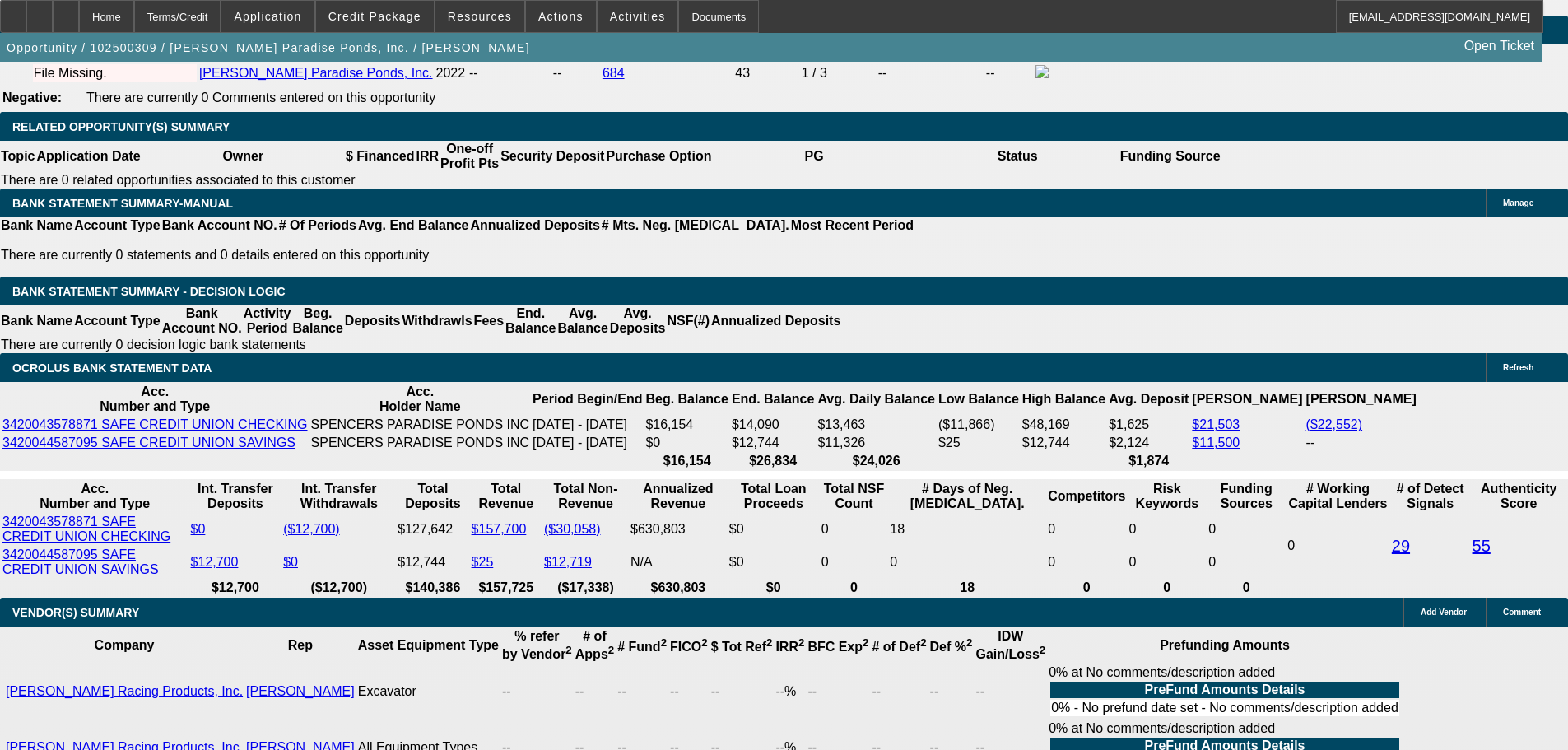
type input "$0.00"
select select "0.1"
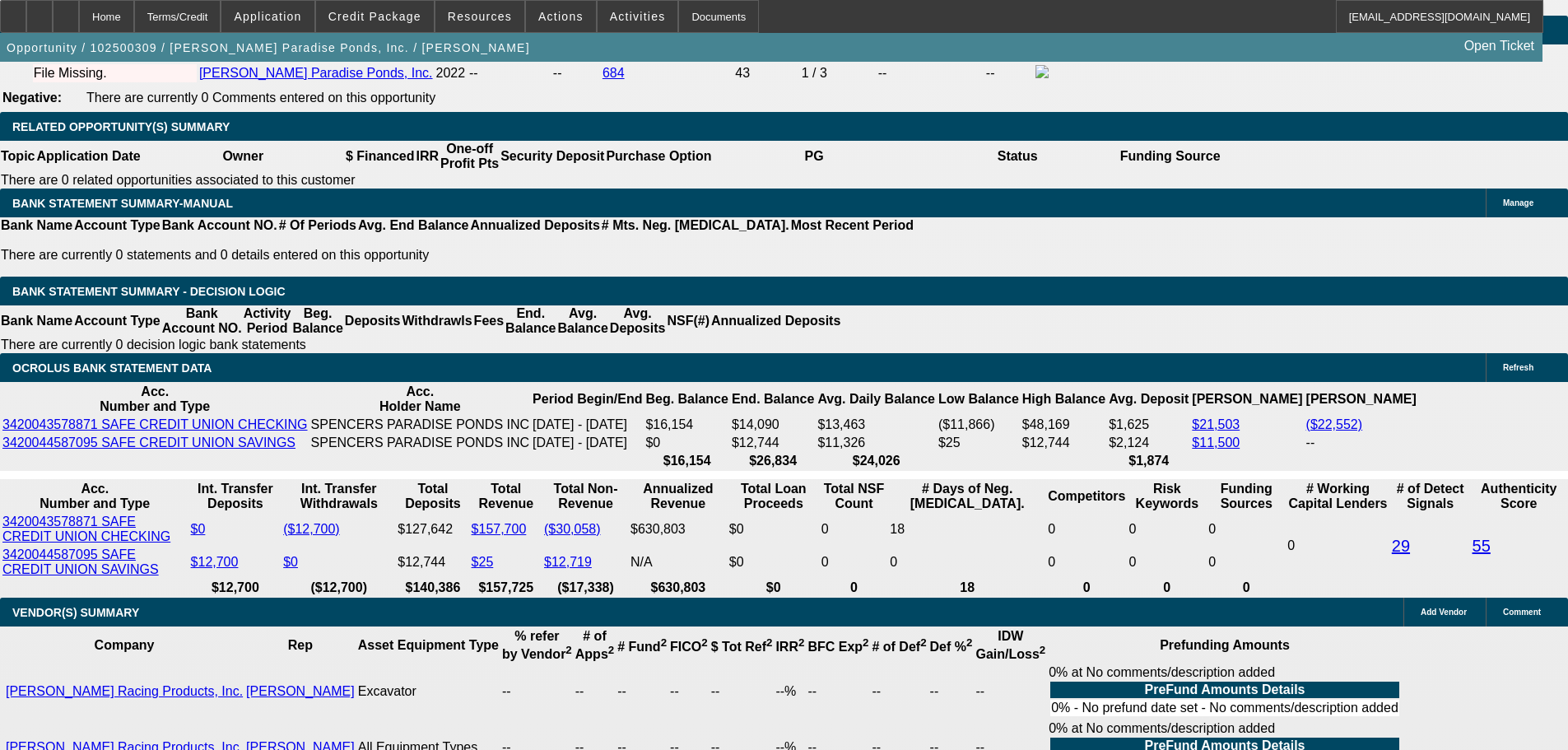
type input "$1,300.00"
type input "60"
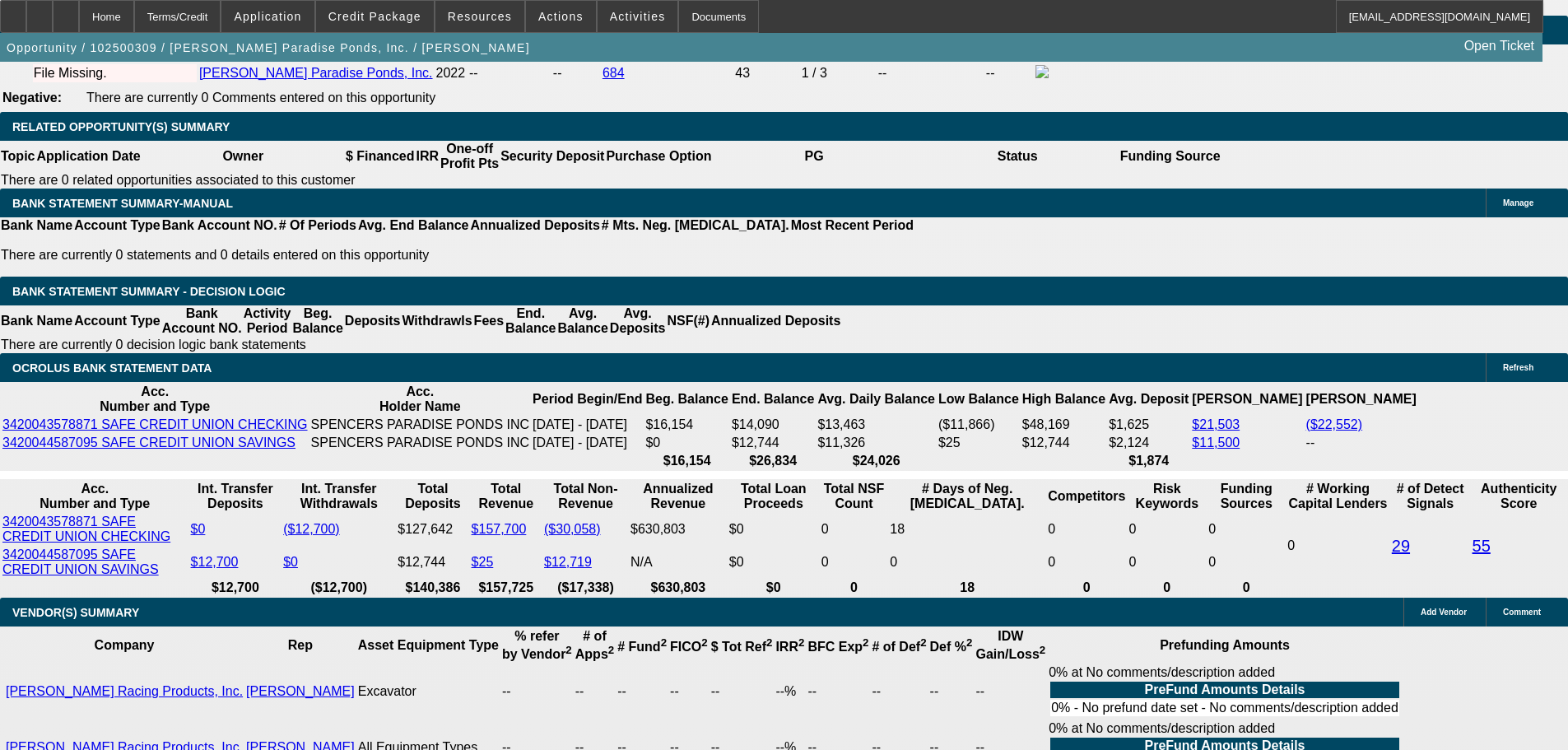
type input "13"
type input "$400.00"
type input "$200.00"
type input "$532.42"
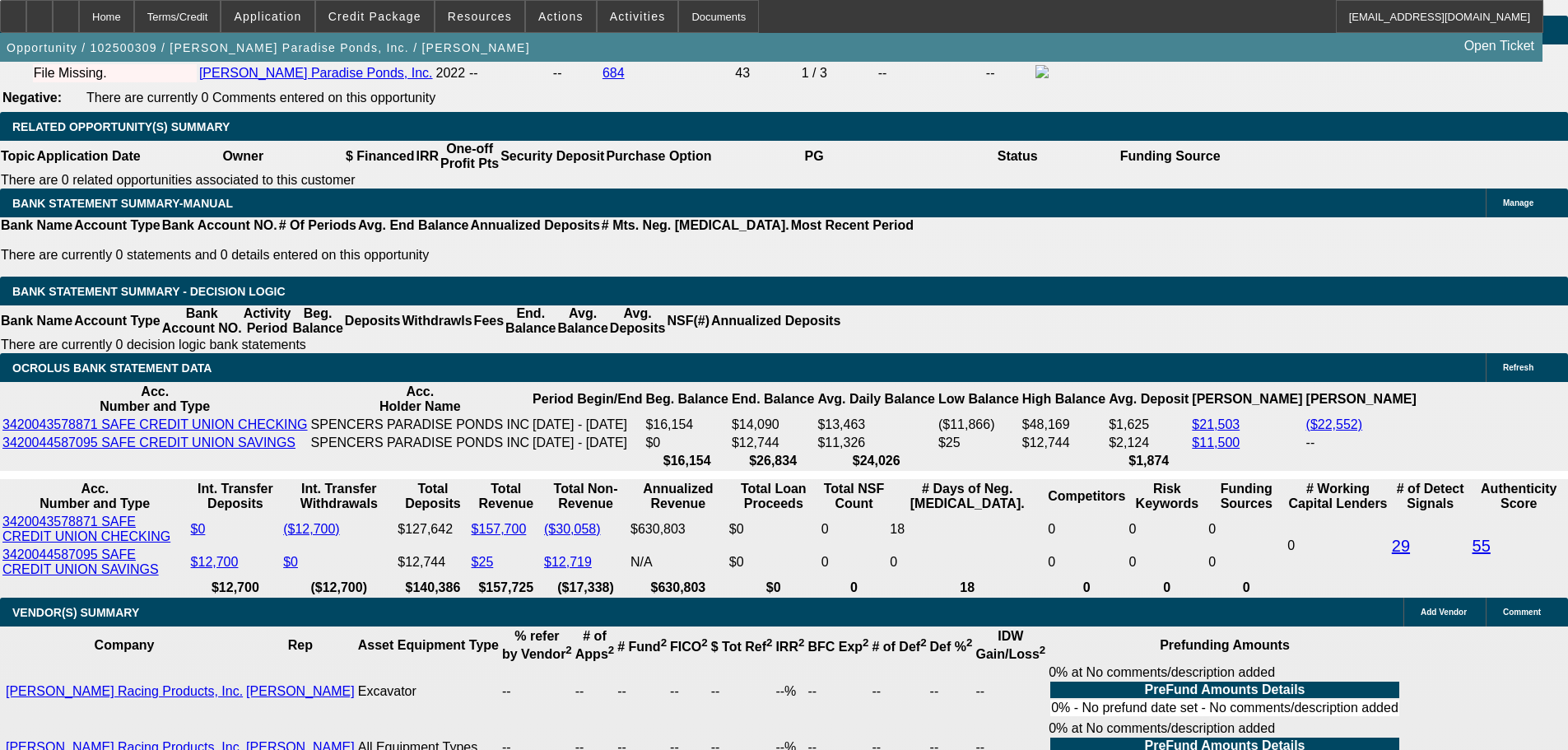
type input "$266.21"
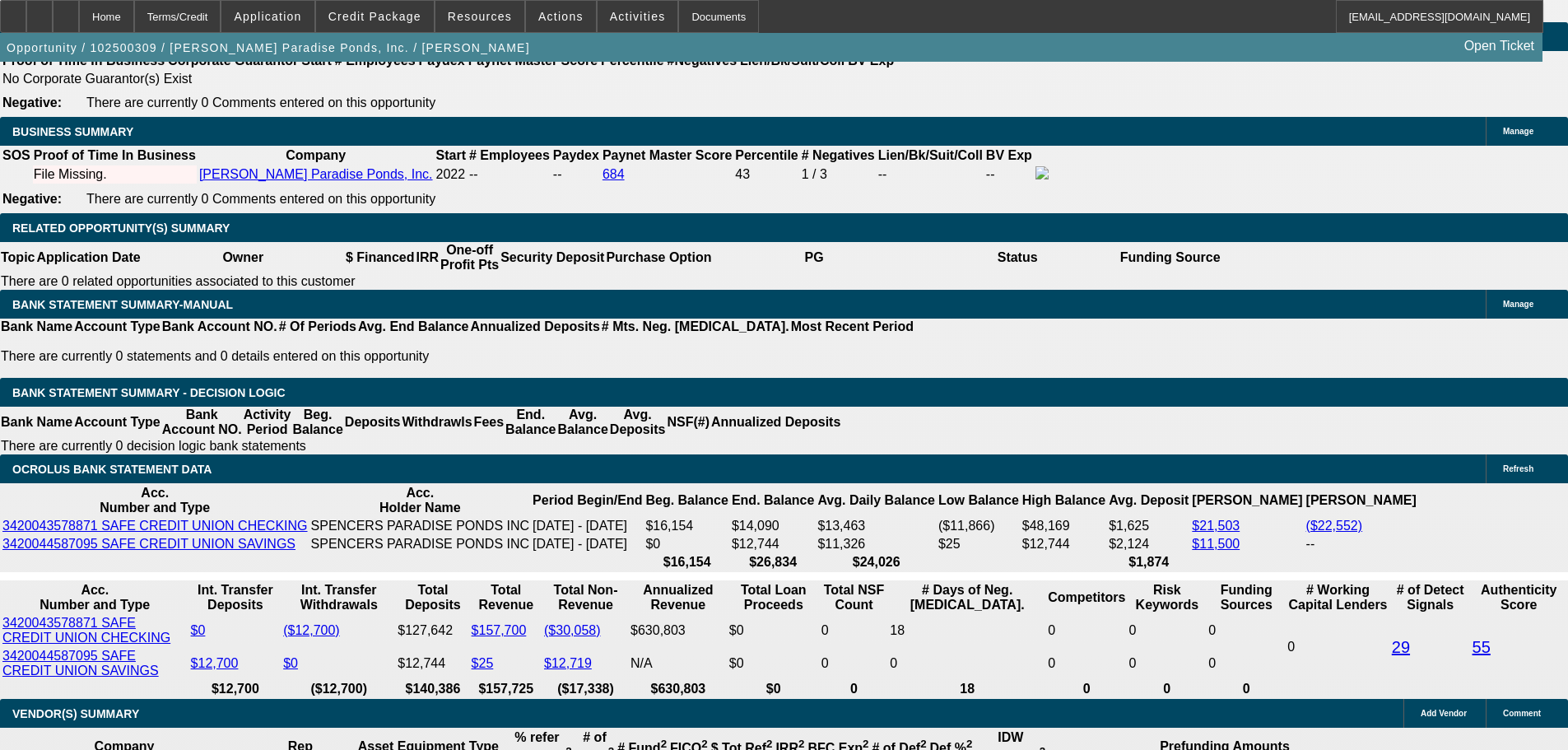
scroll to position [2398, 0]
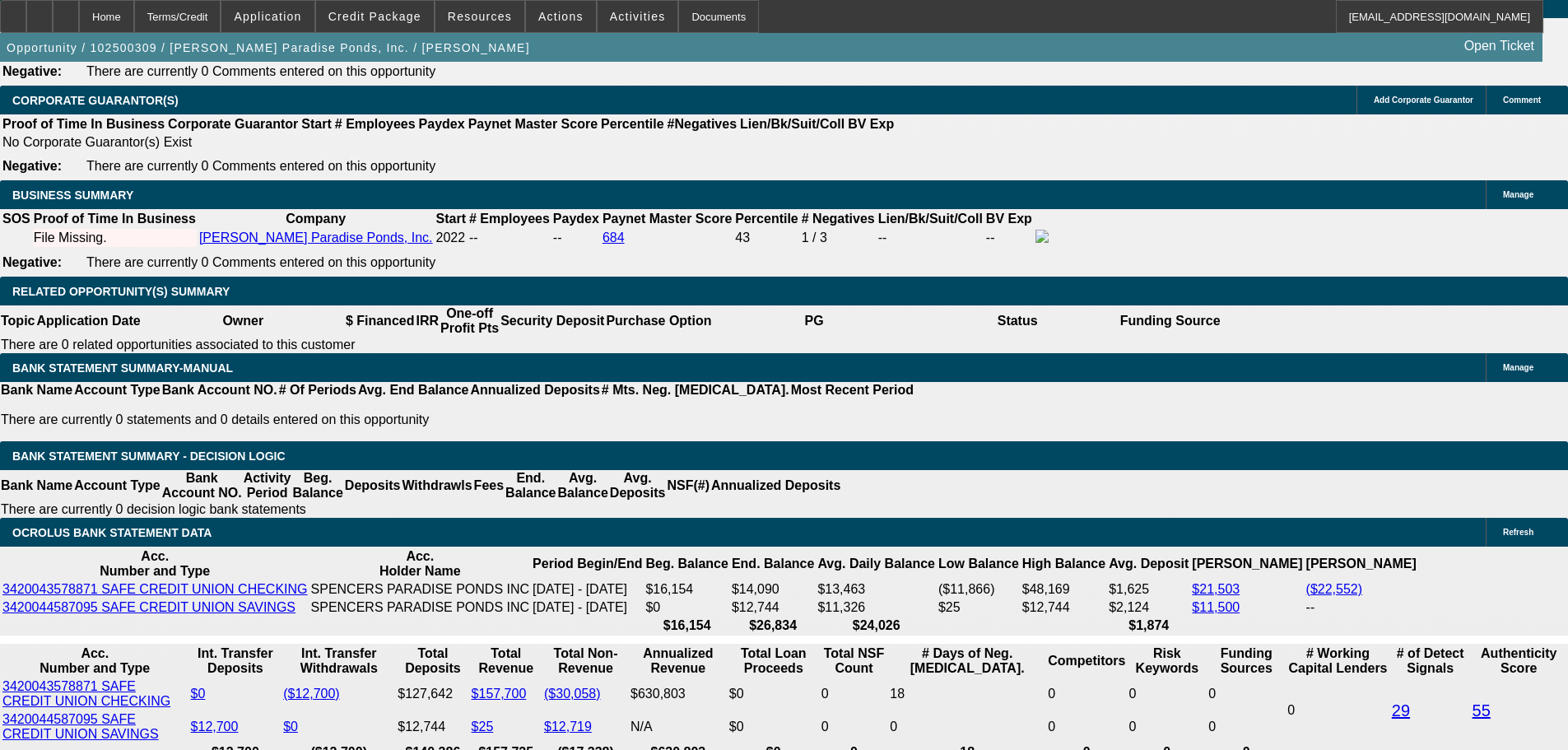
type input "13"
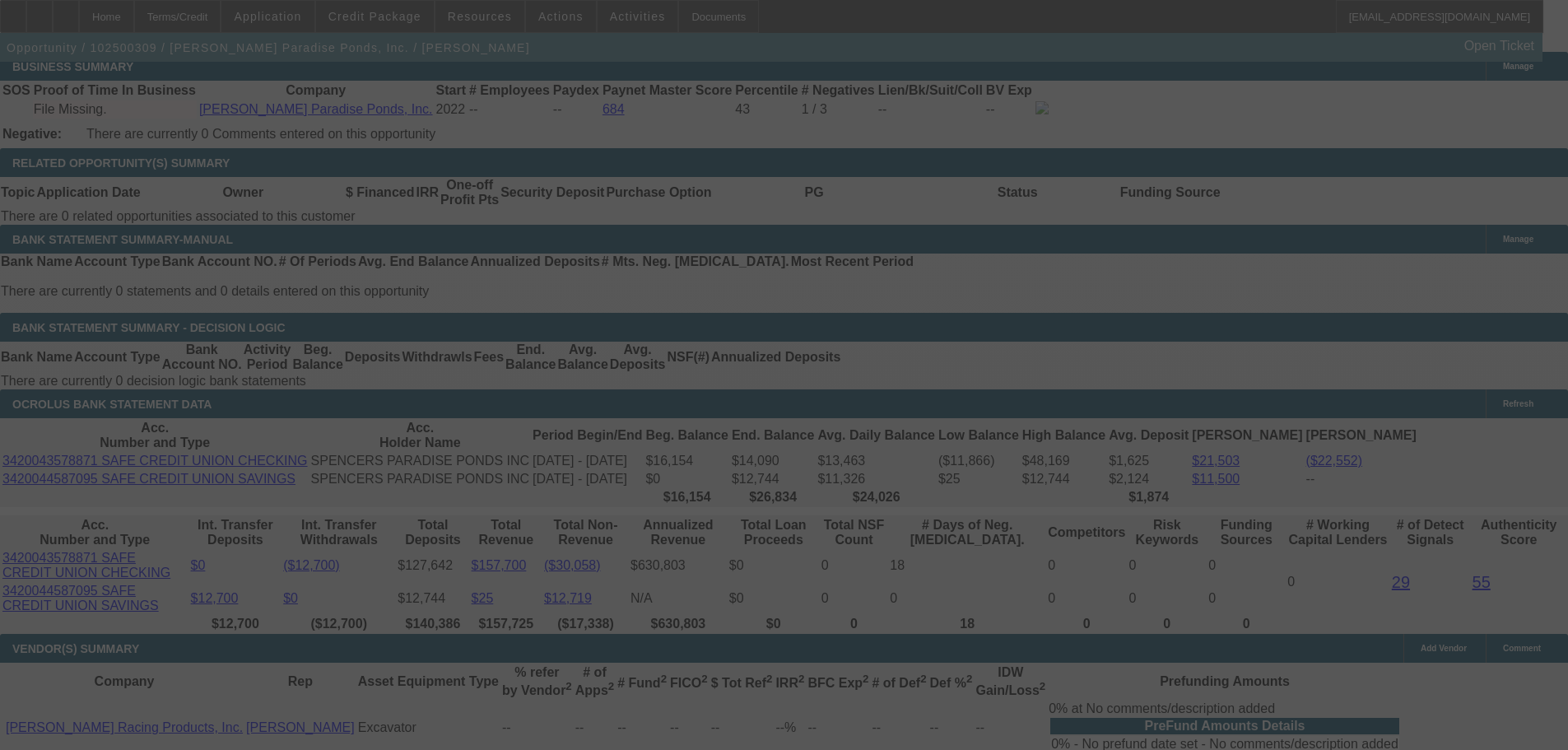
scroll to position [2646, 0]
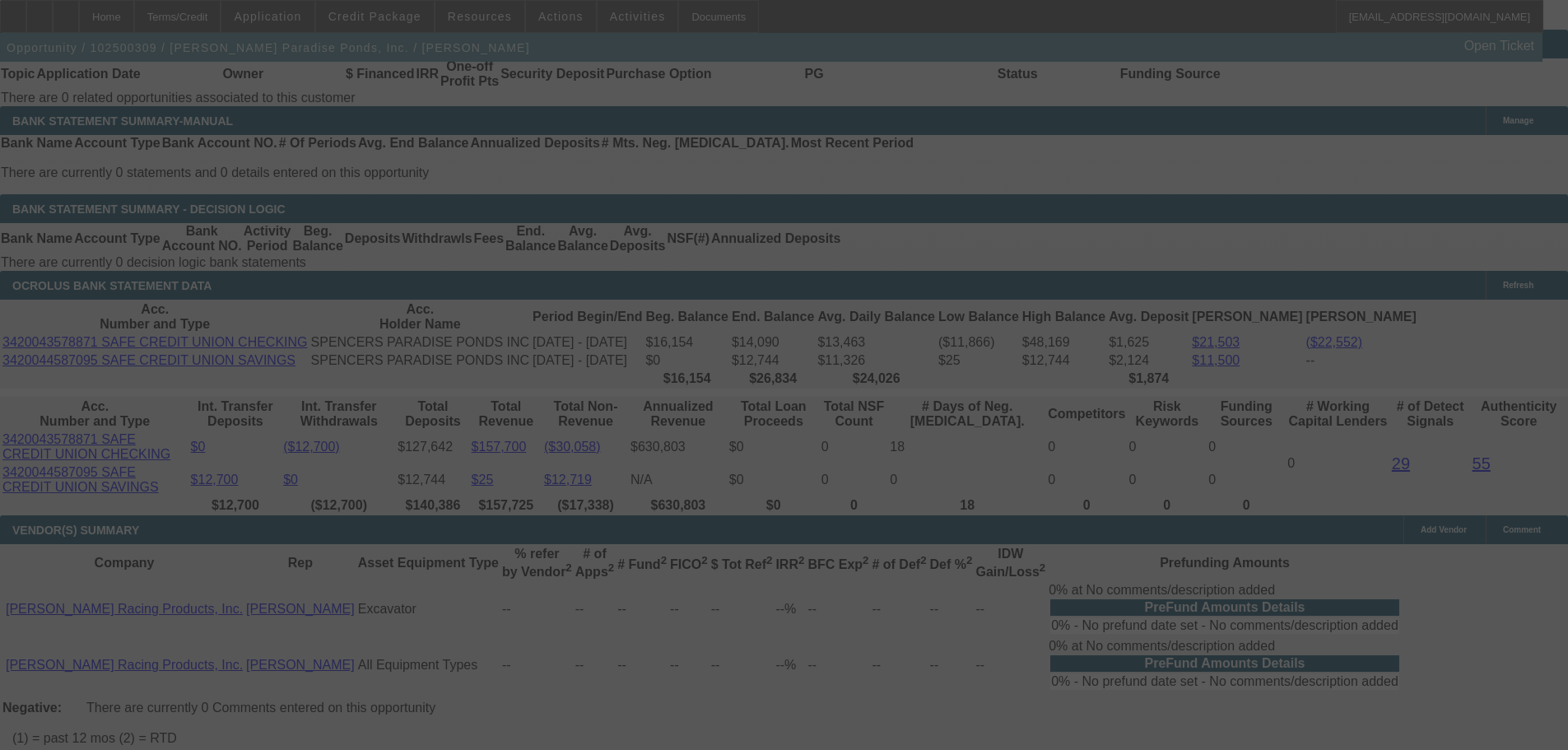
select select "0.1"
select select "2"
select select "0.1"
select select "4"
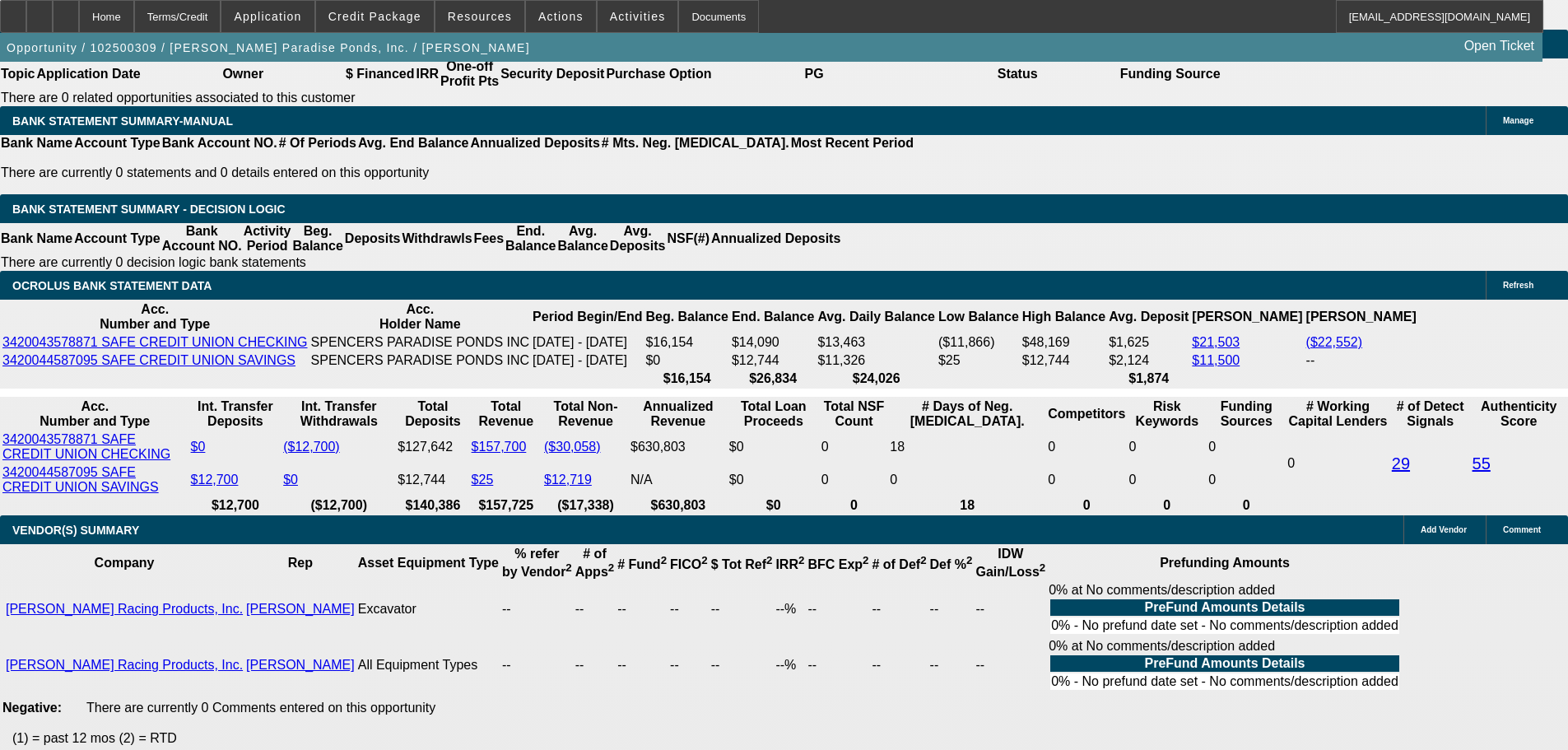
type input "$0.00"
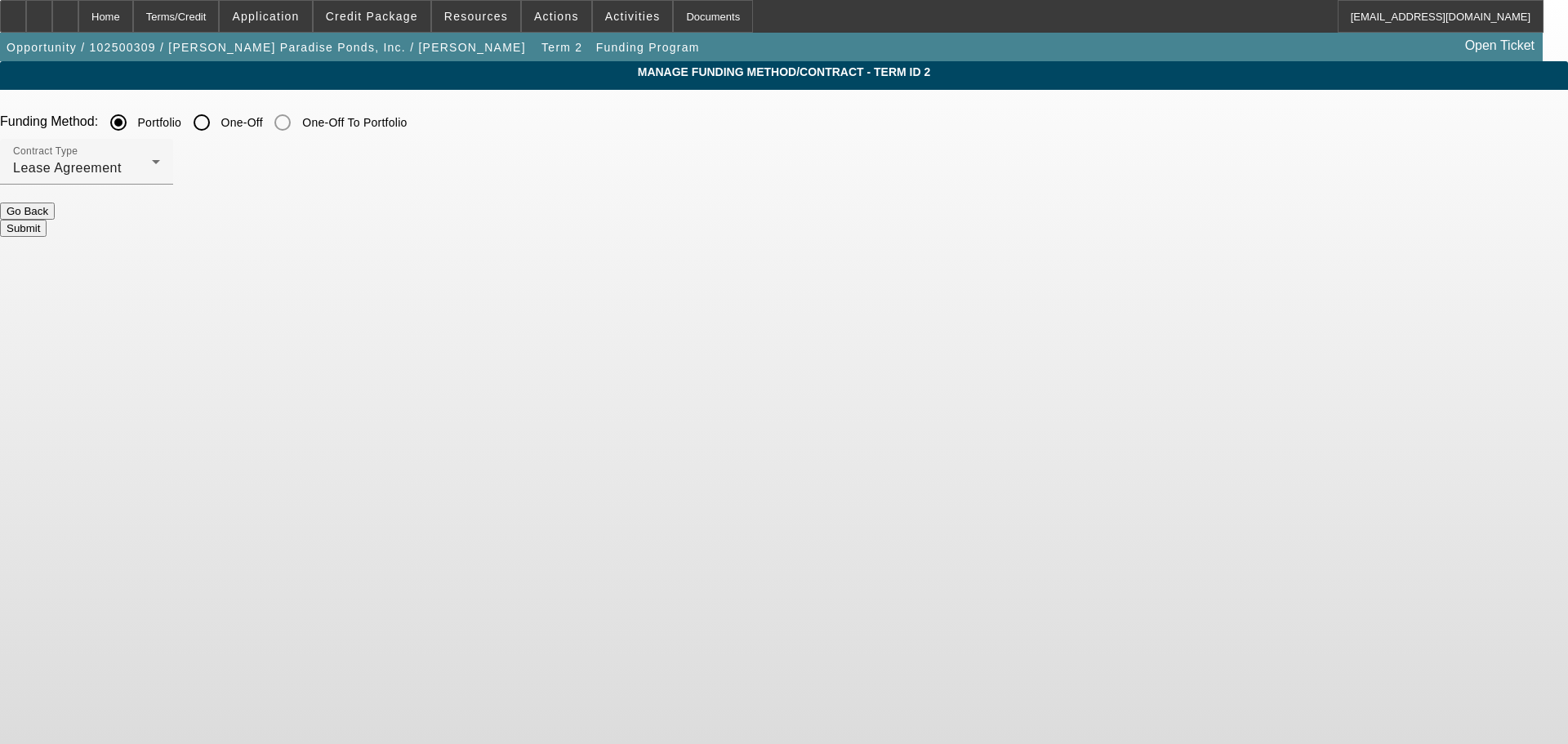
click at [263, 125] on label "One-Off" at bounding box center [240, 123] width 45 height 17
click at [218, 125] on input "One-Off" at bounding box center [201, 122] width 33 height 33
radio input "true"
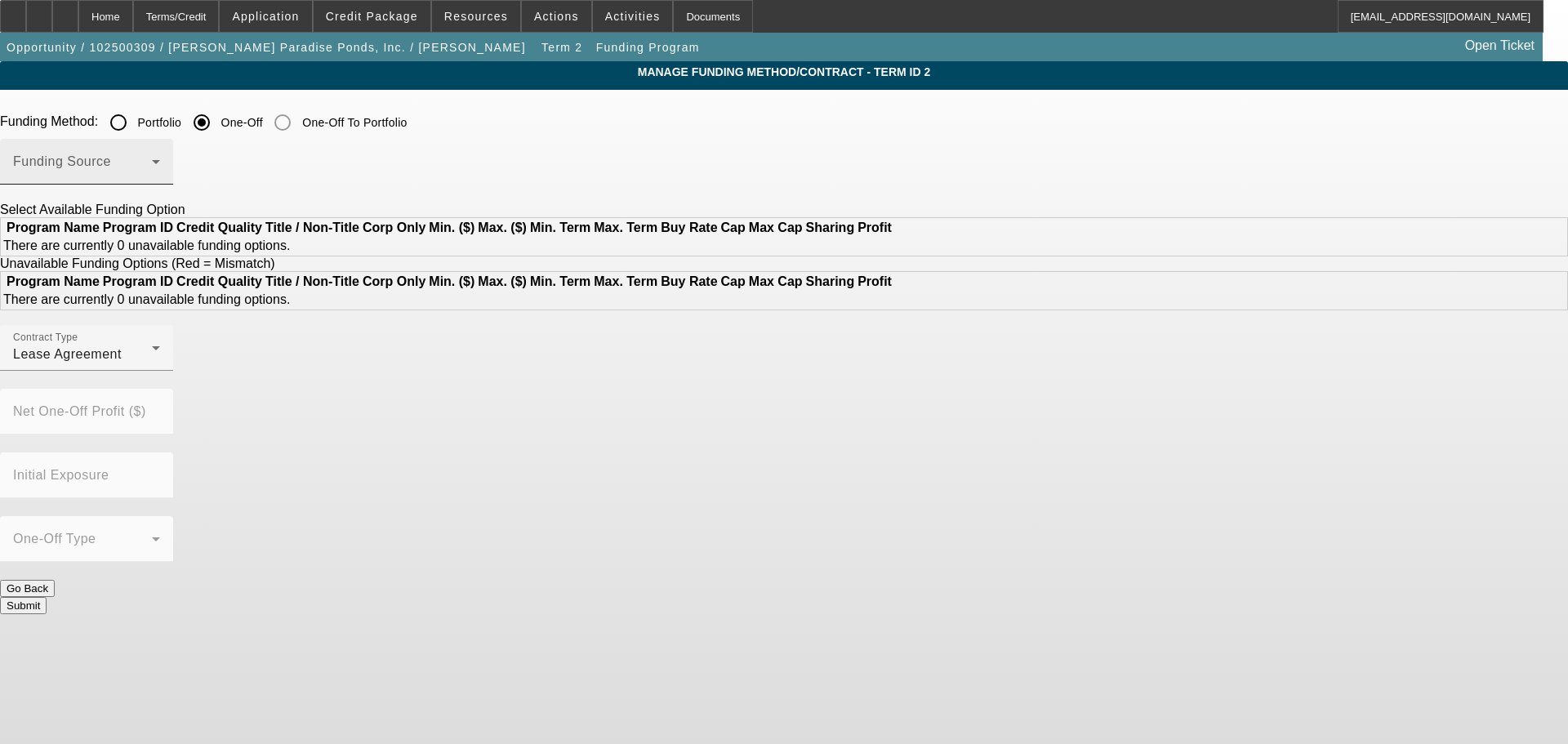
click at [152, 177] on span at bounding box center [82, 167] width 139 height 20
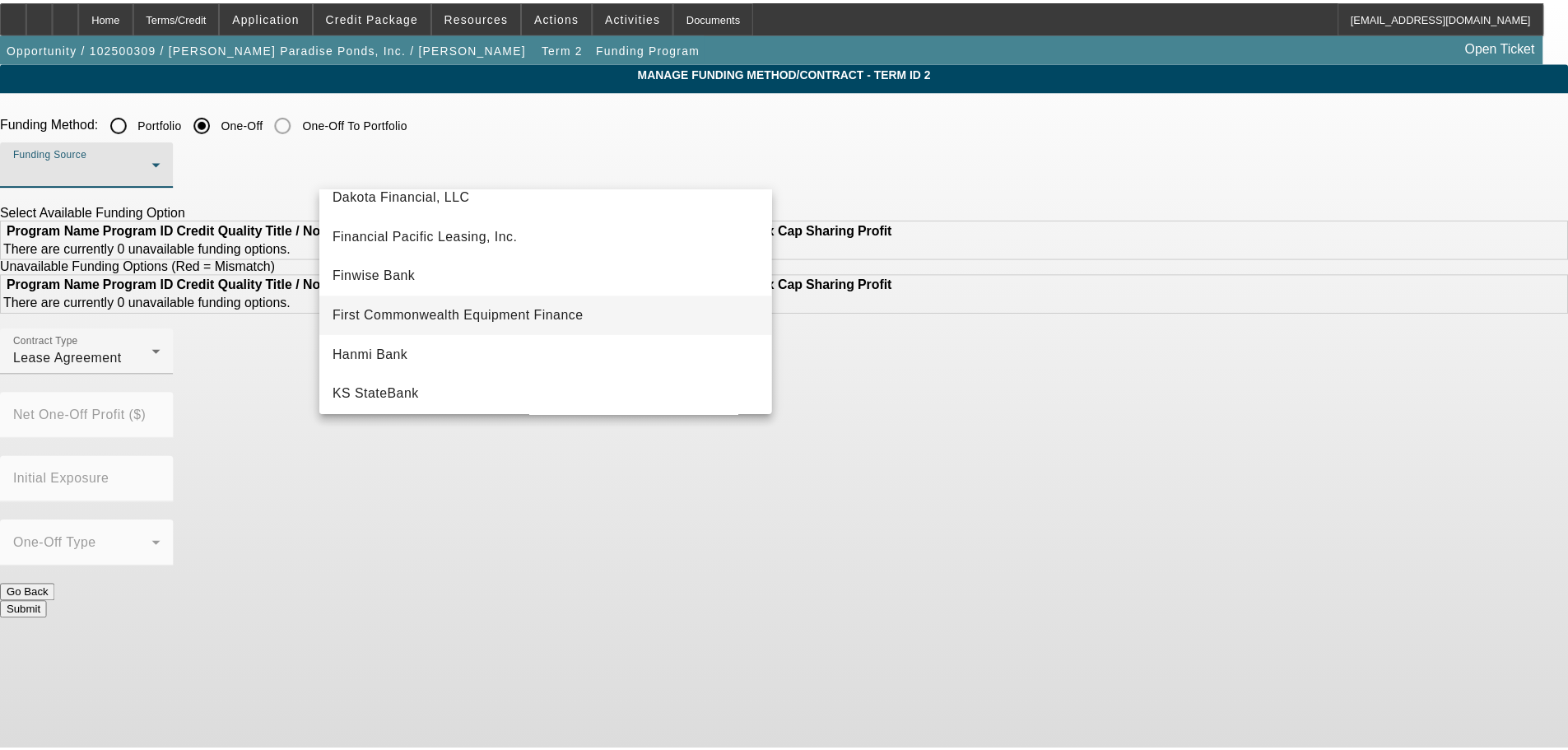
scroll to position [165, 0]
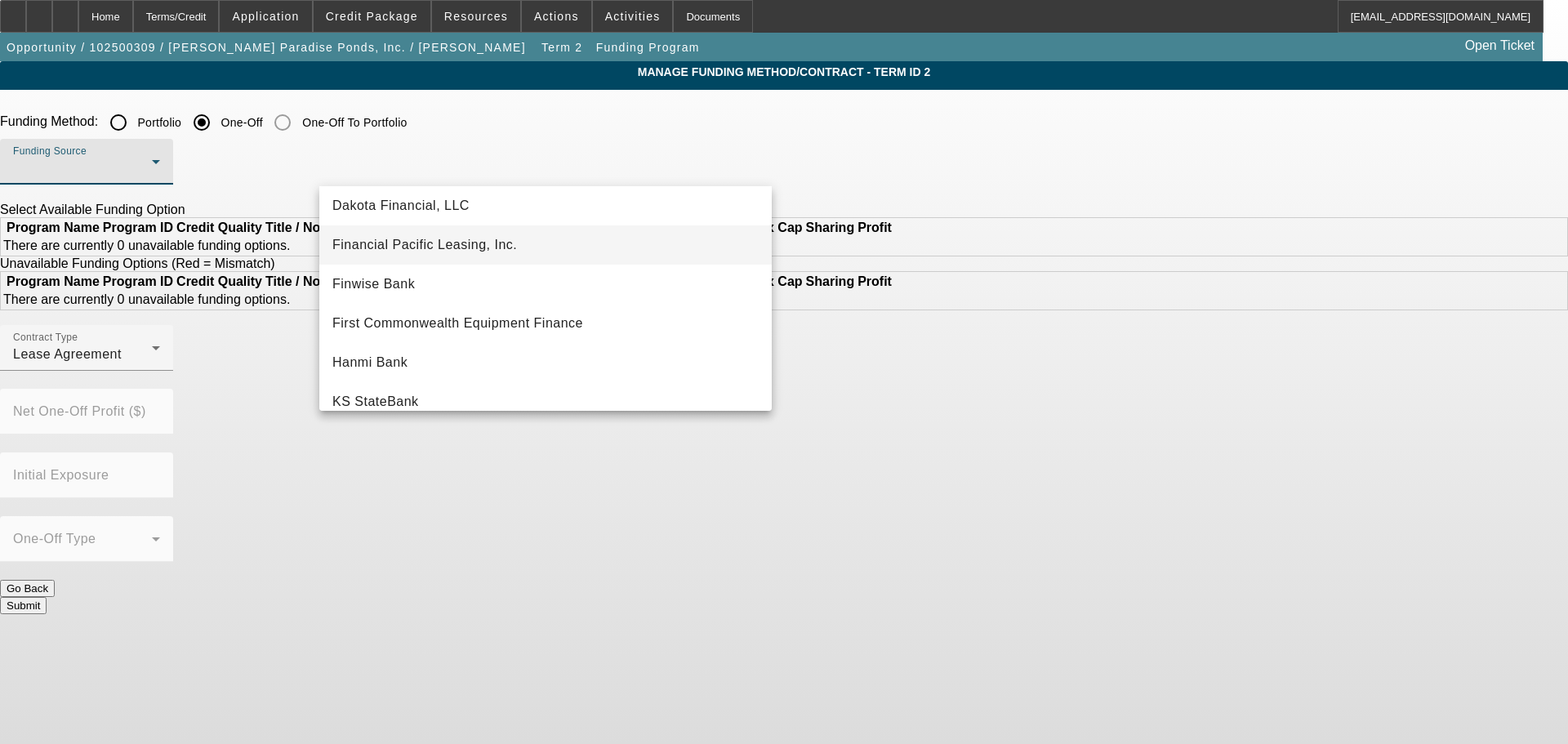
click at [512, 258] on mat-option "Financial Pacific Leasing, Inc." at bounding box center [545, 245] width 452 height 39
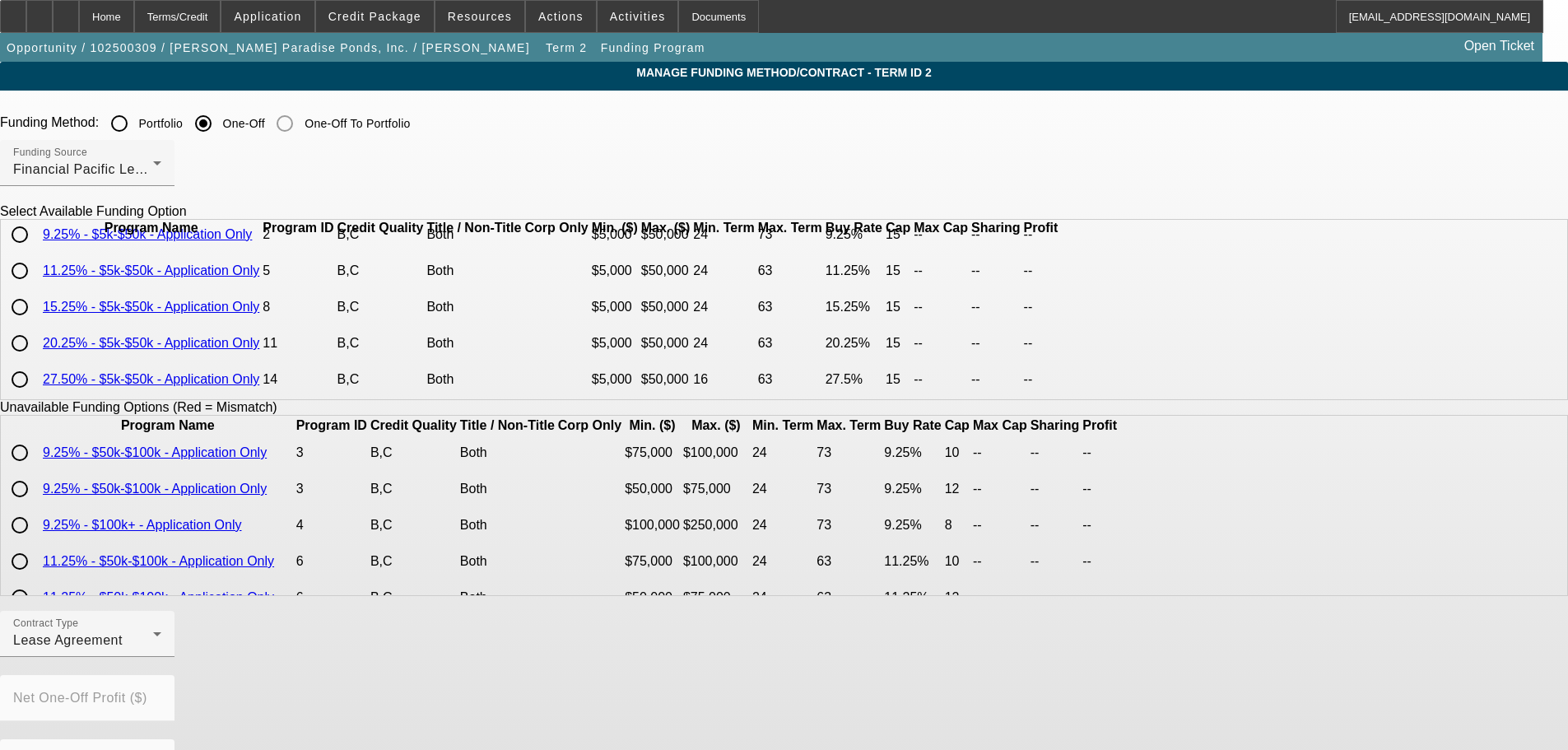
scroll to position [0, 0]
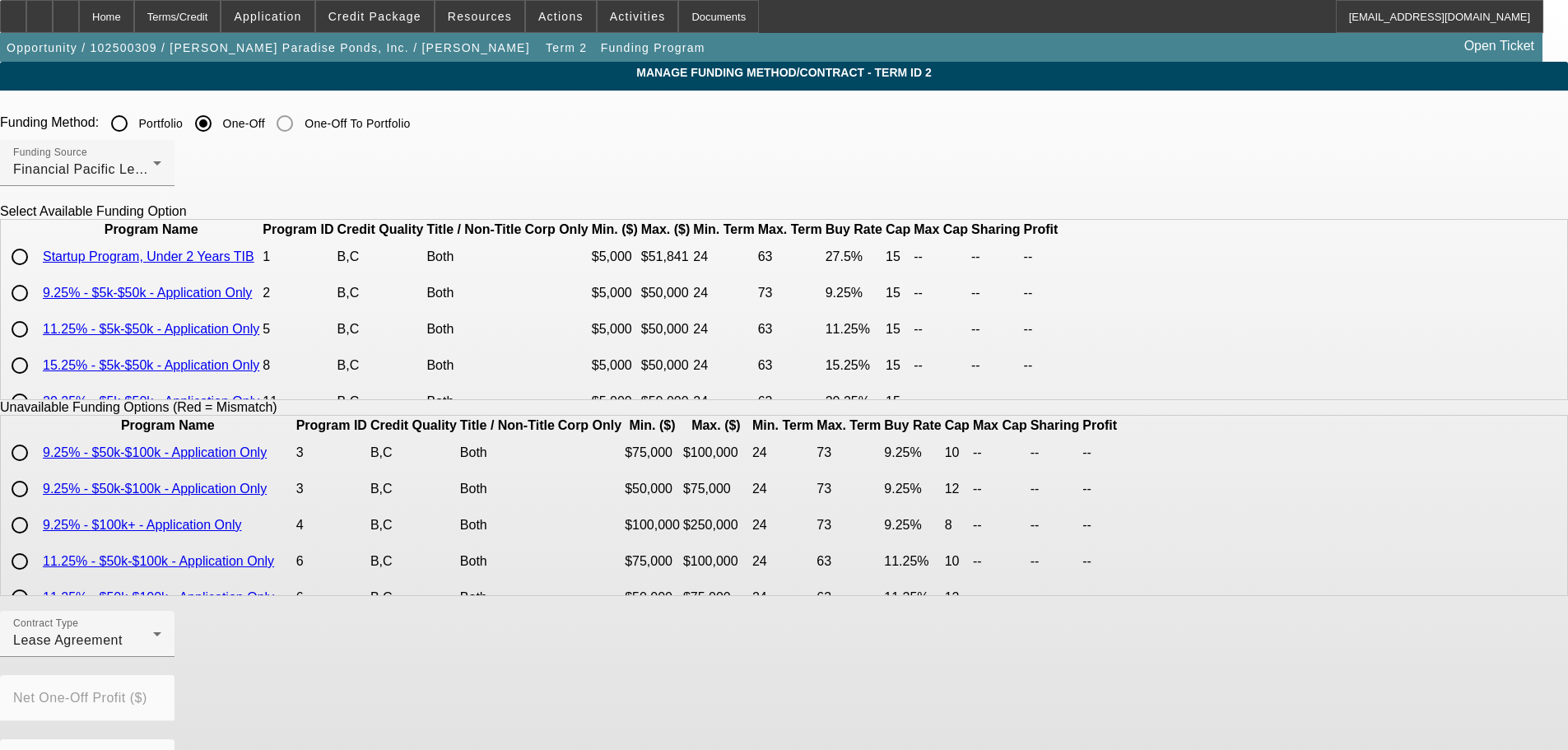
click at [37, 273] on input "radio" at bounding box center [20, 256] width 33 height 33
radio input "true"
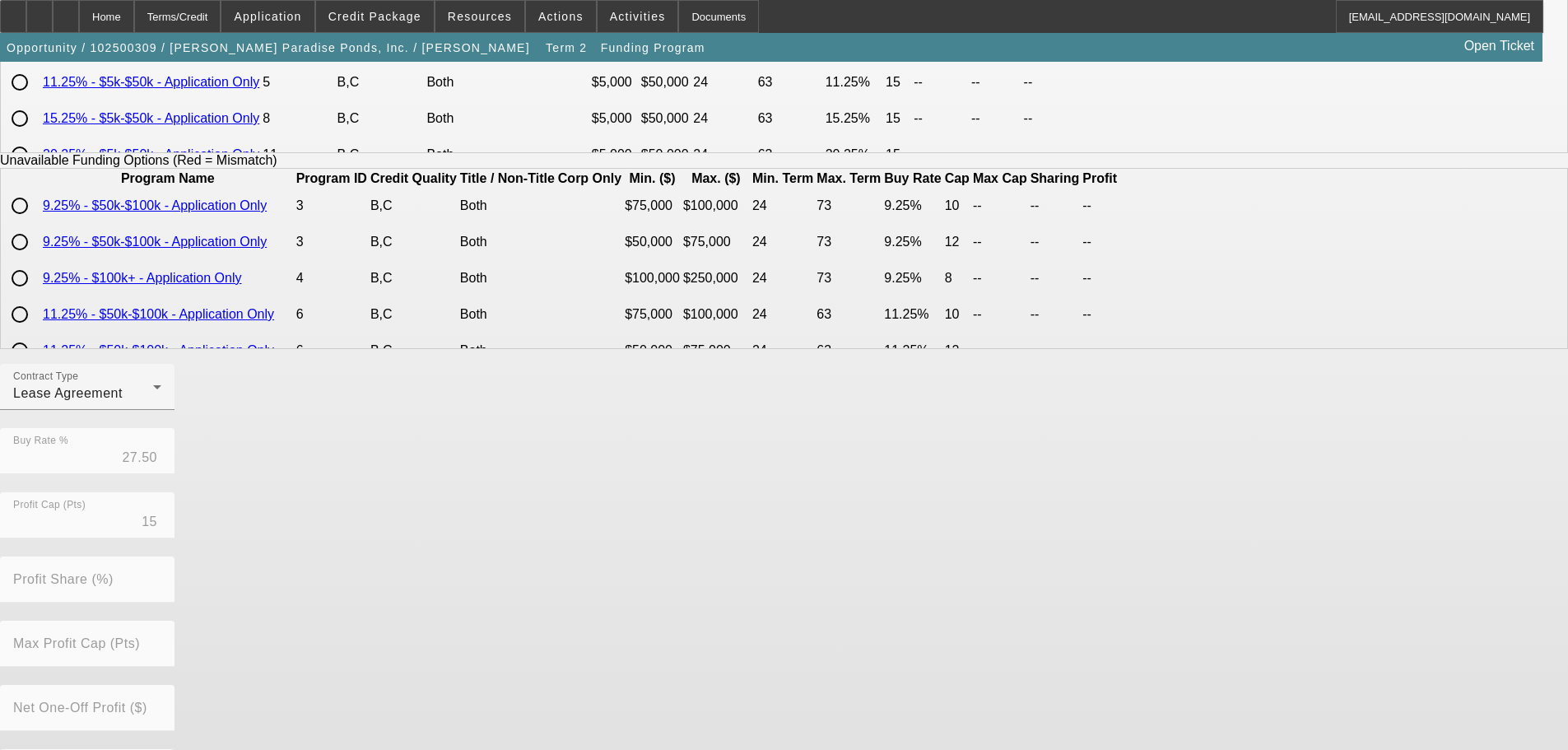
scroll to position [374, 0]
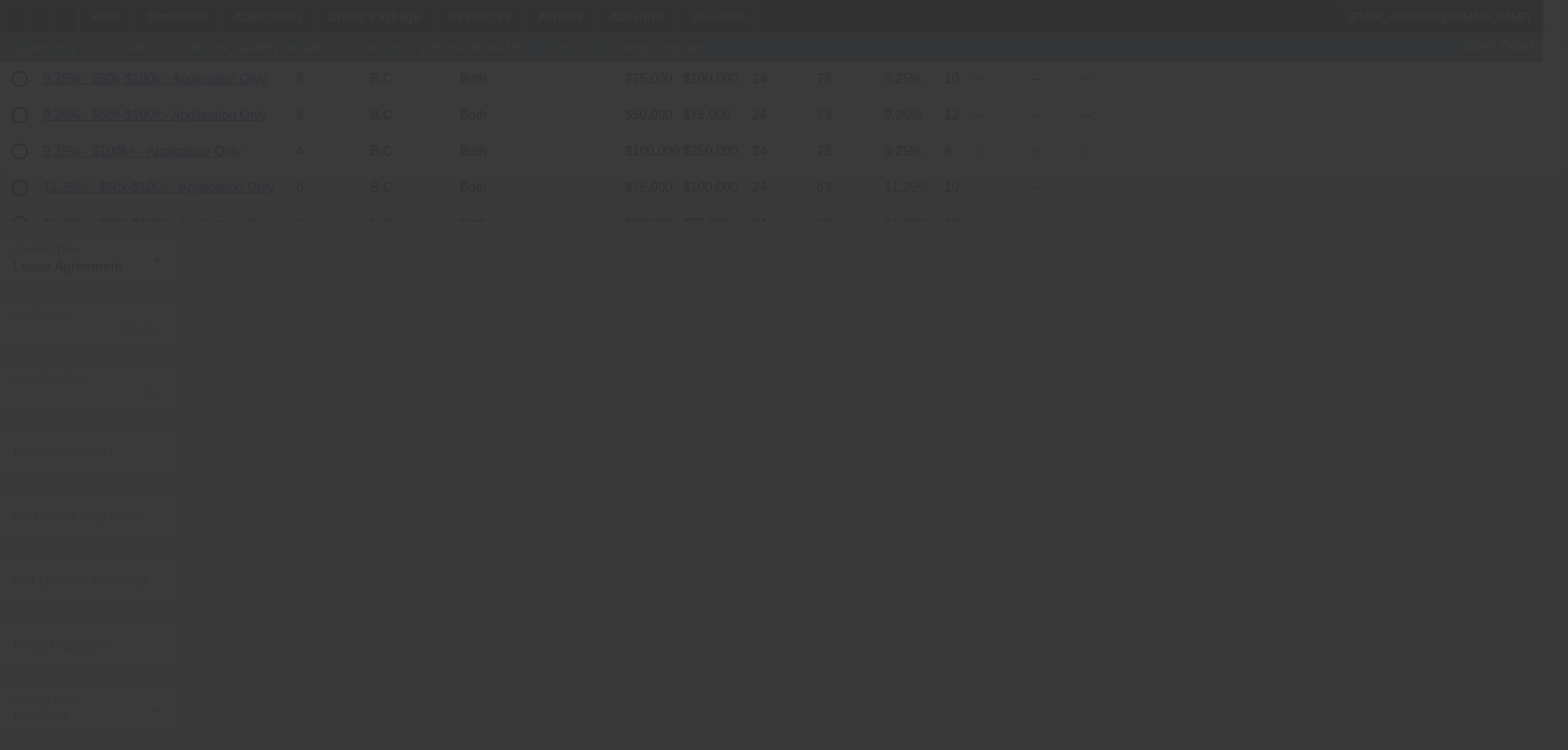
radio input "true"
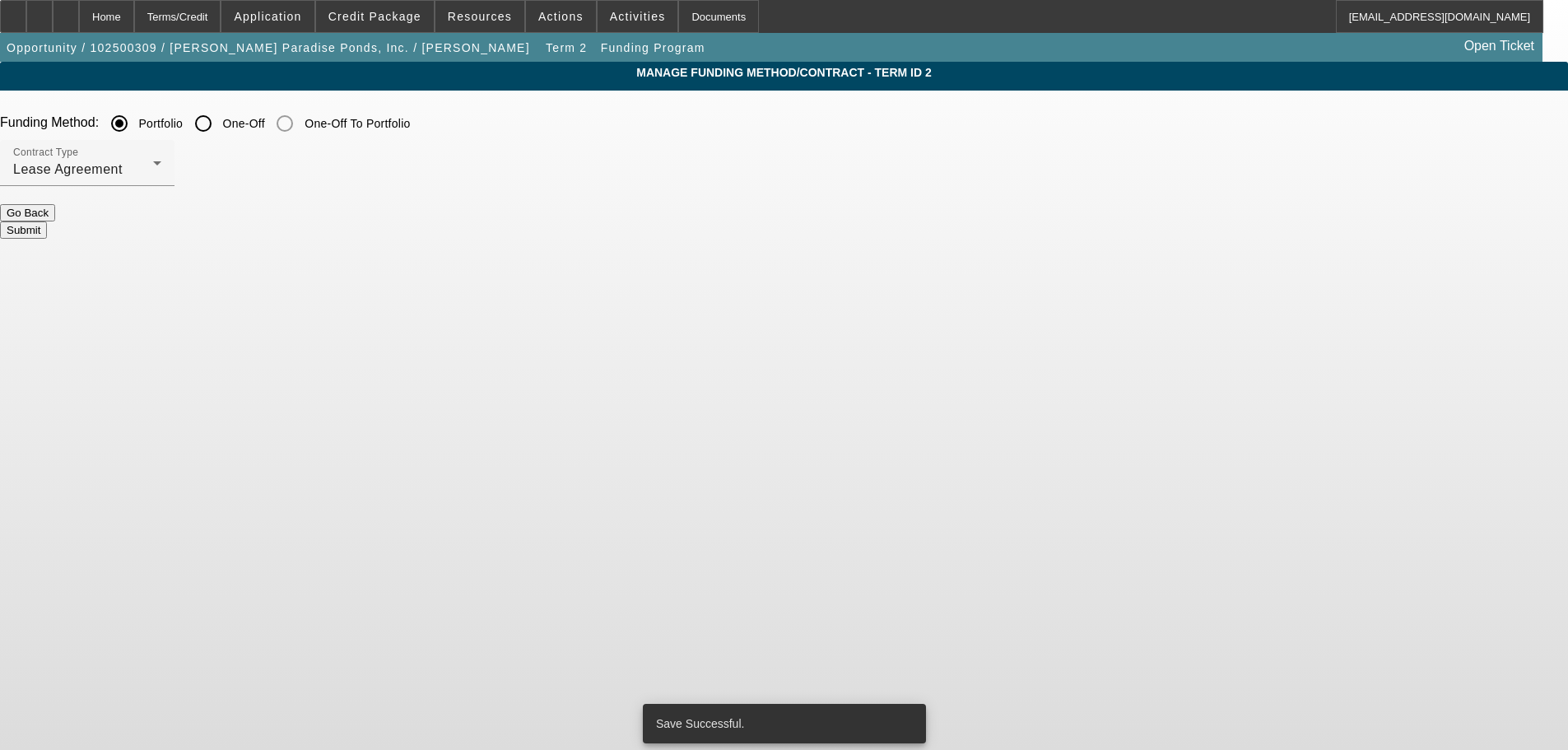
scroll to position [0, 0]
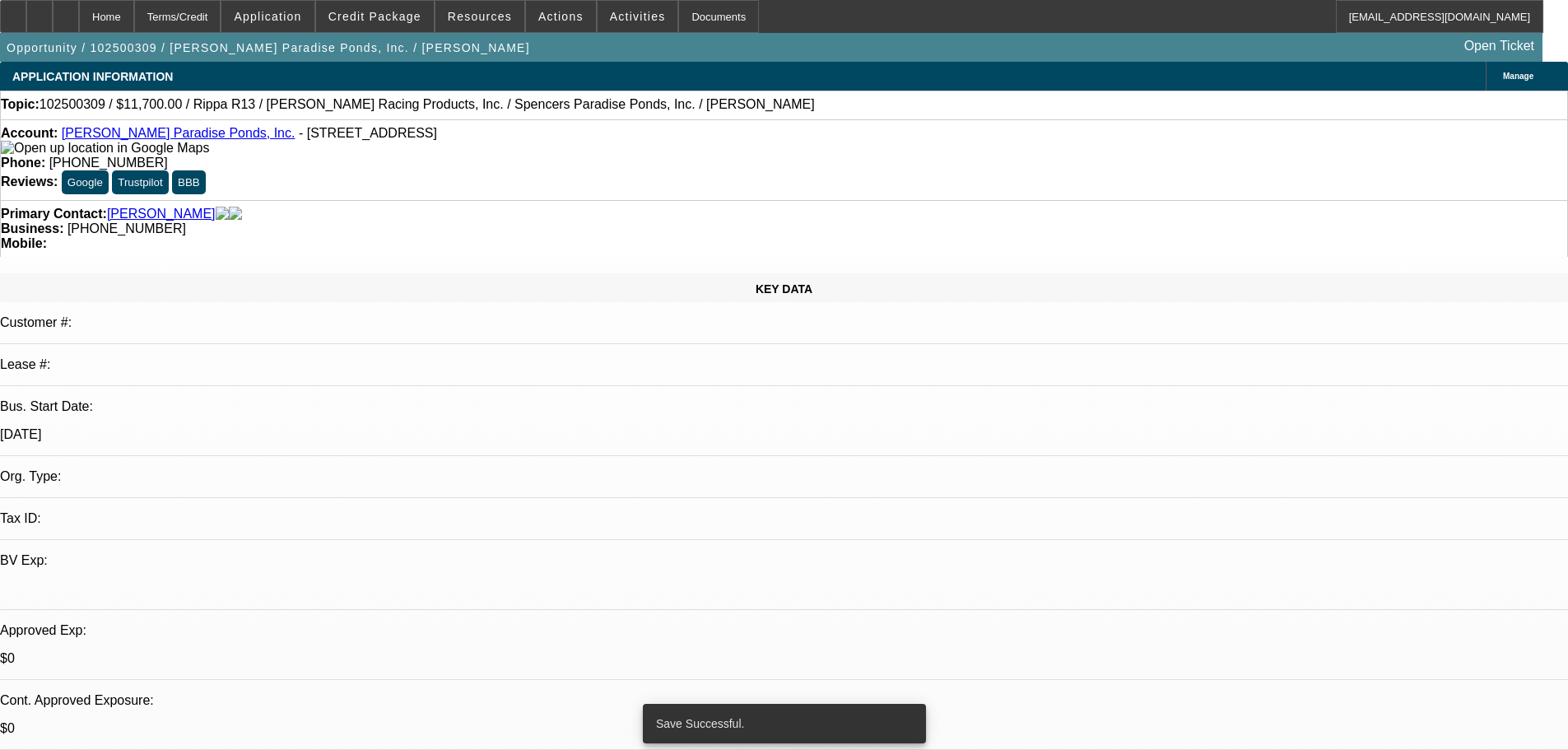
select select "0"
select select "2"
select select "0.1"
select select "4"
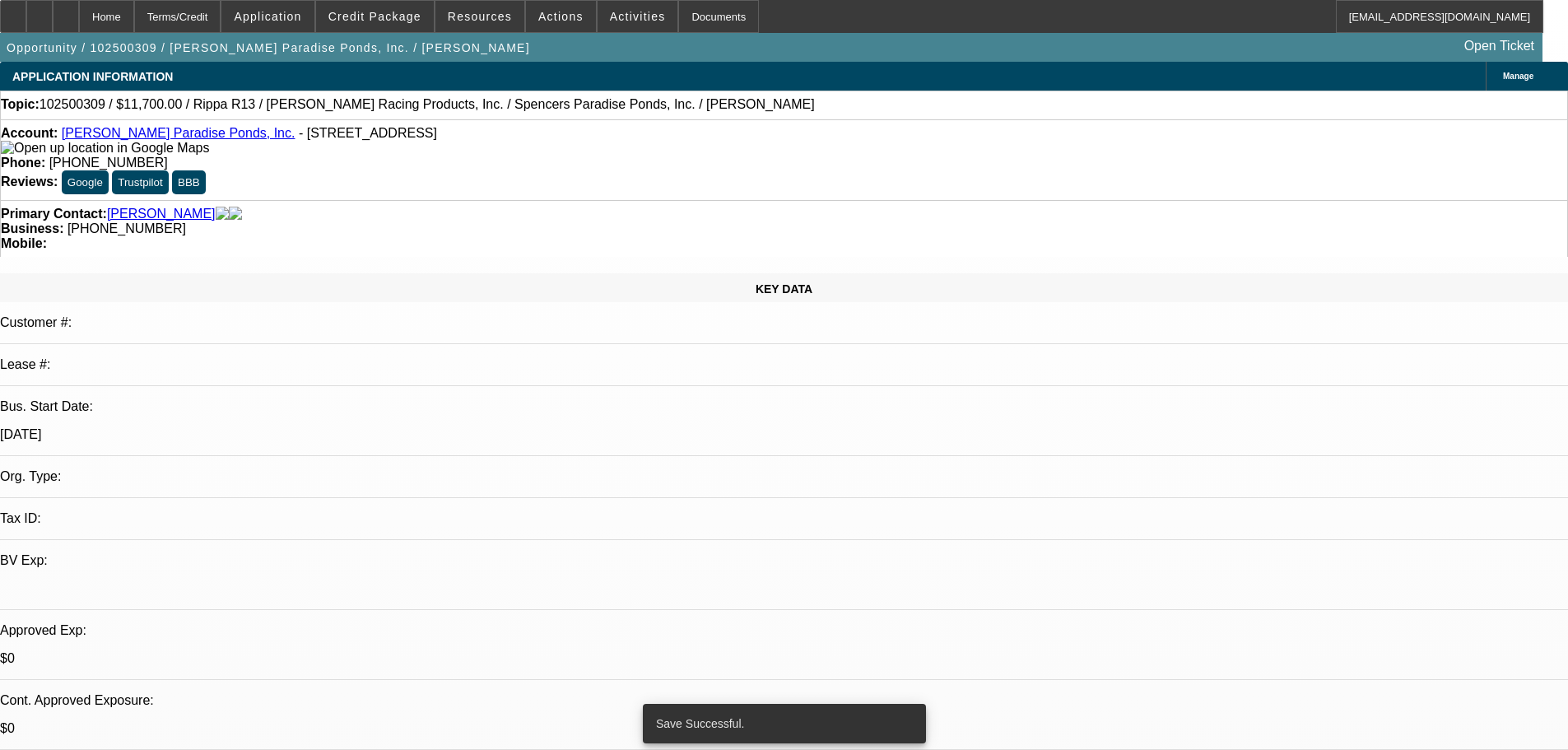
select select "0.1"
select select "2"
select select "0.1"
select select "4"
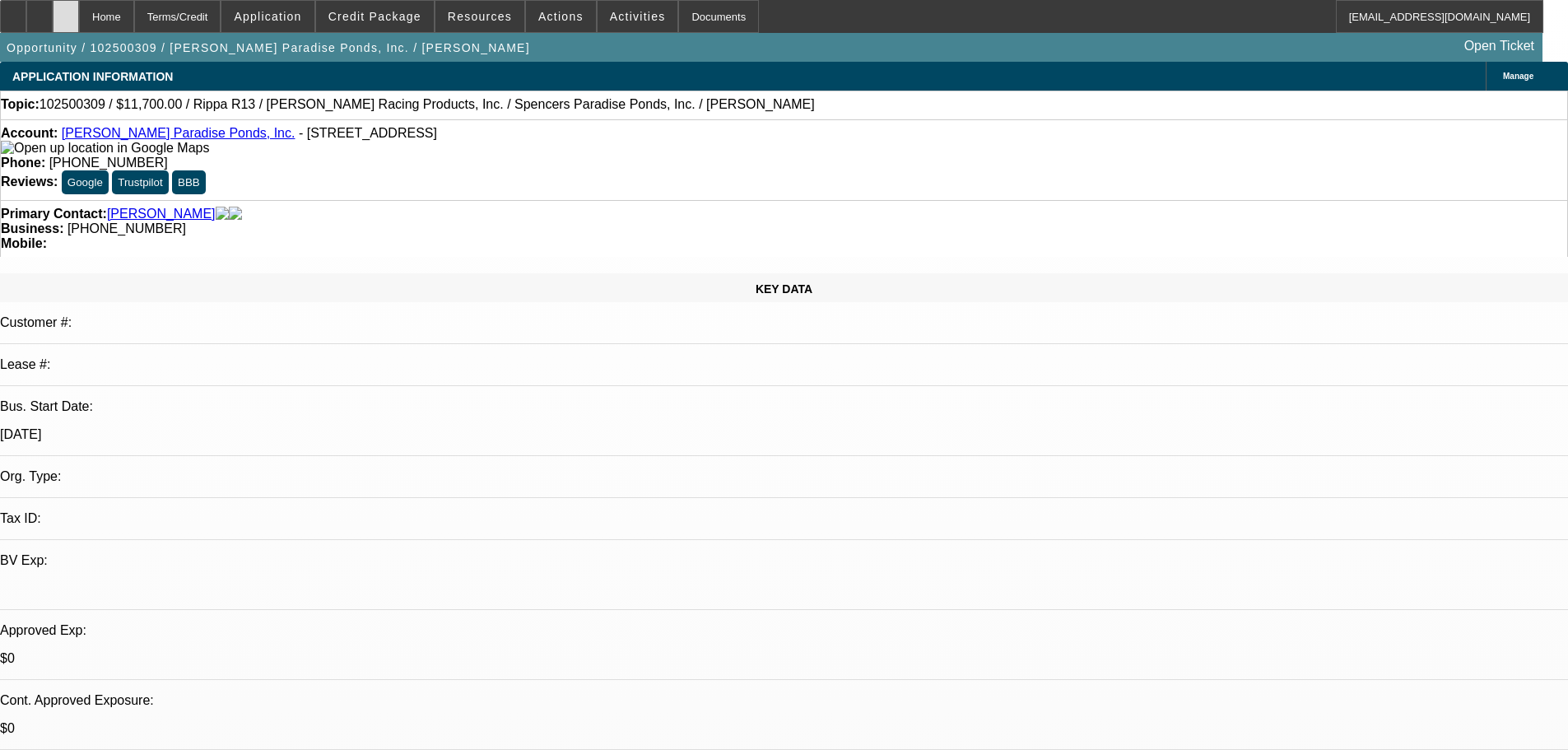
click at [79, 22] on div at bounding box center [66, 16] width 26 height 33
select select "0"
select select "2"
select select "0.1"
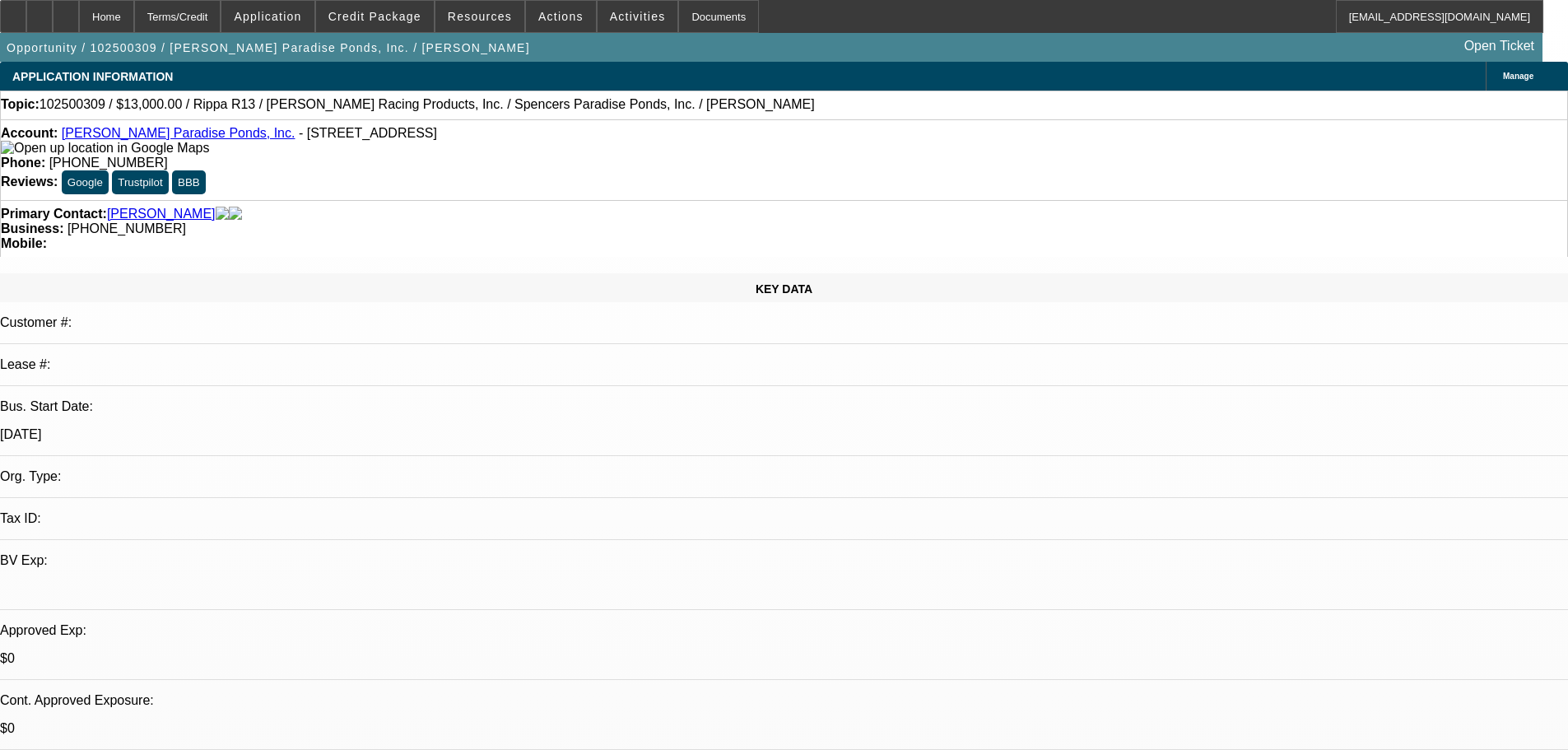
select select "4"
select select "0"
select select "2"
select select "0.1"
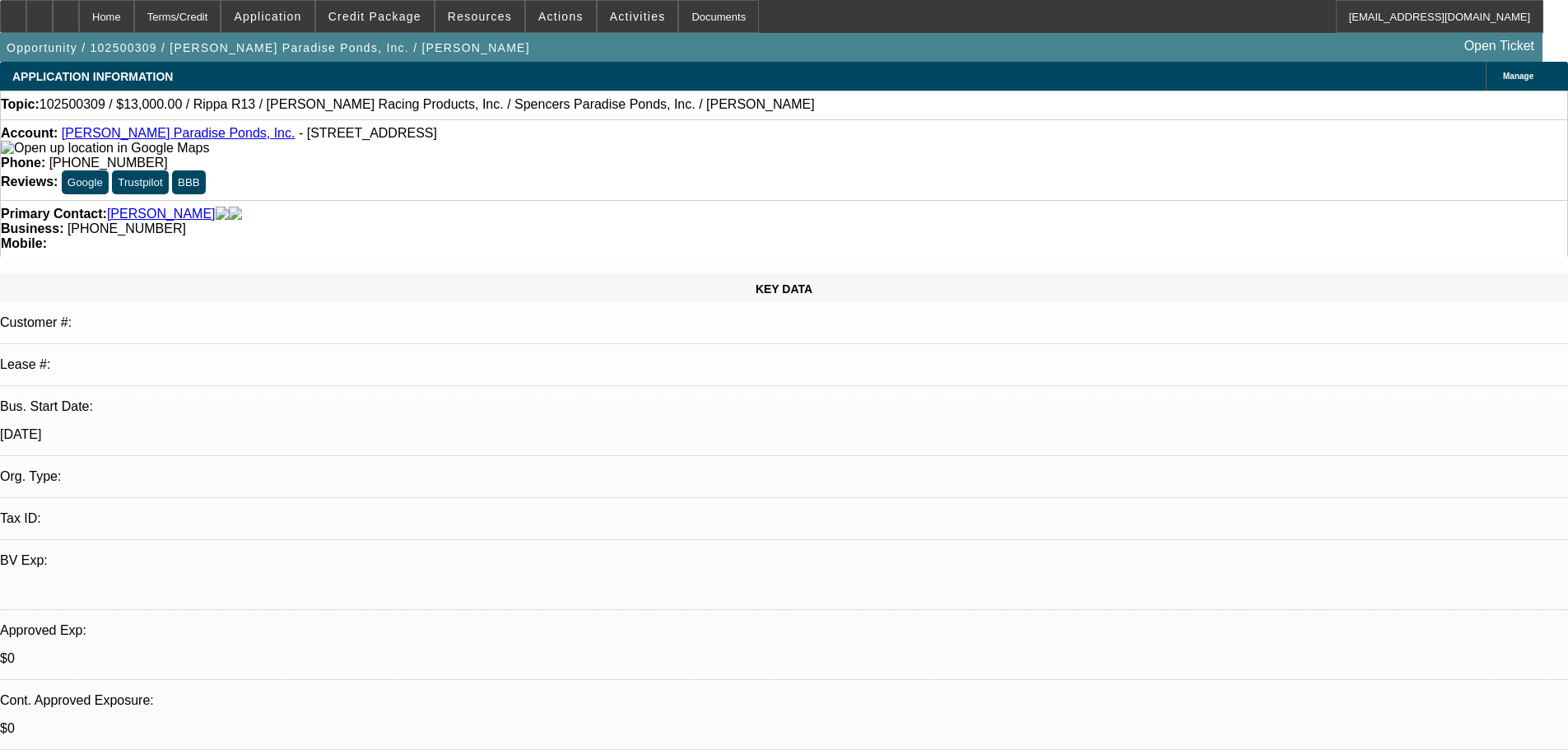
select select "4"
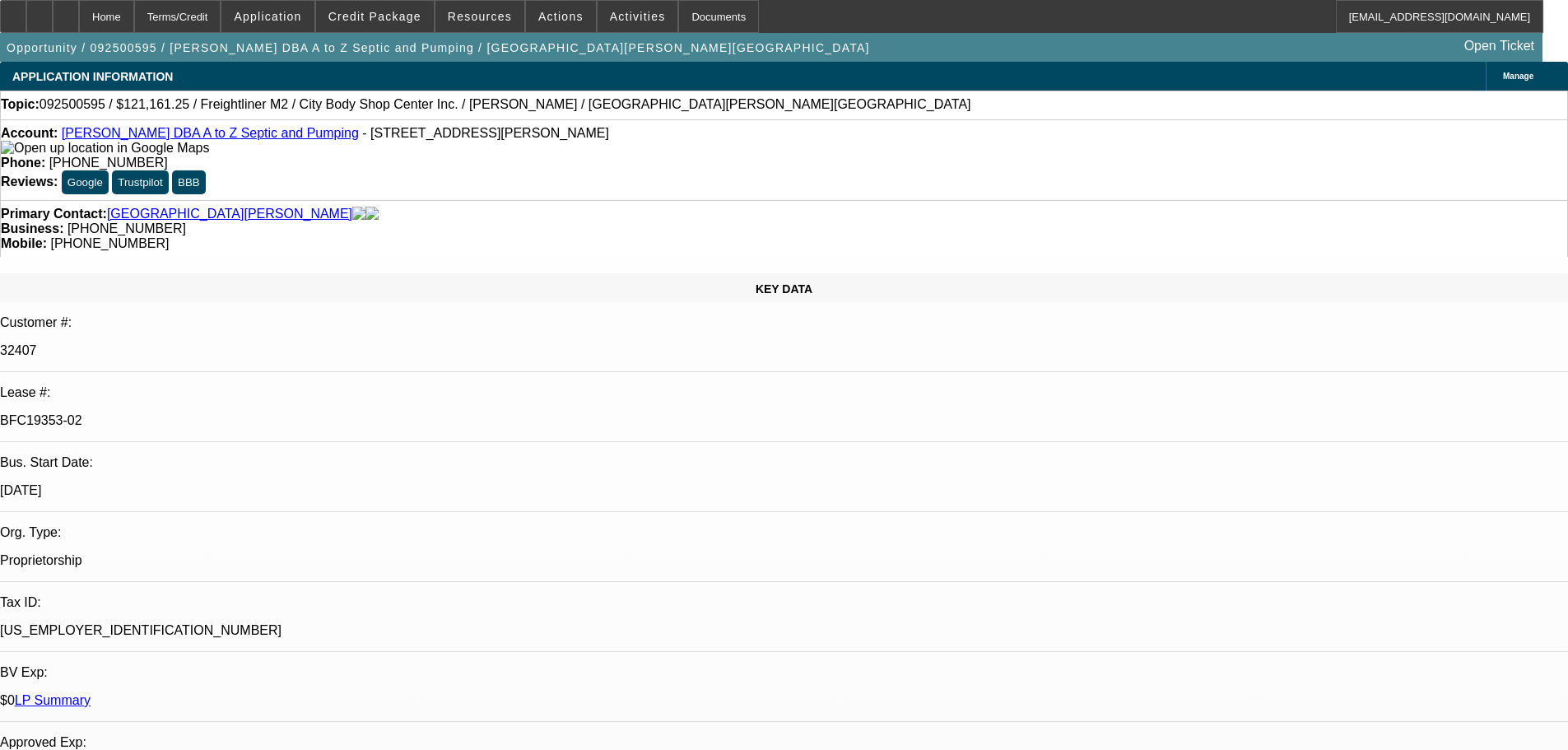
select select "0"
select select "6"
select select "0"
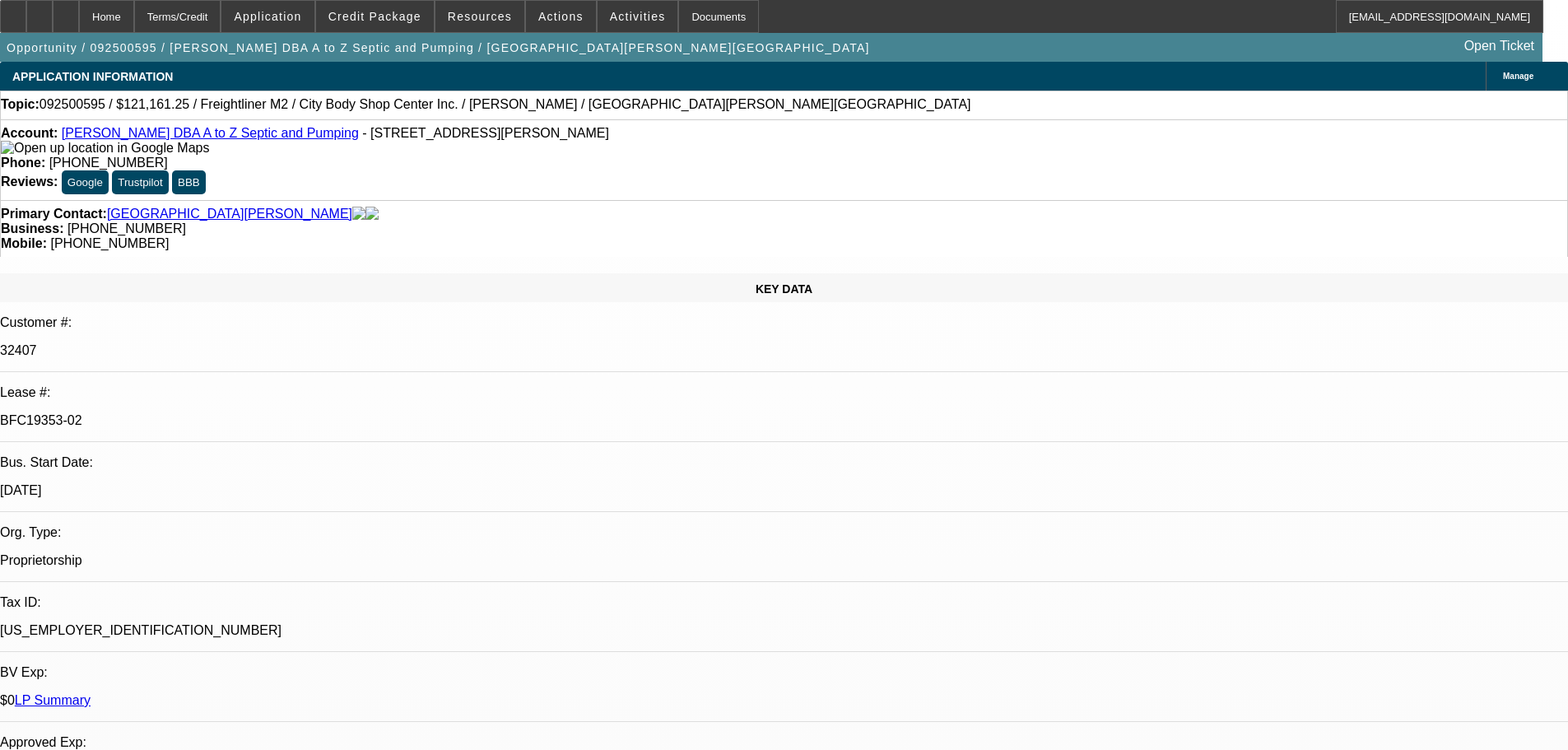
select select "0"
select select "6"
select select "0"
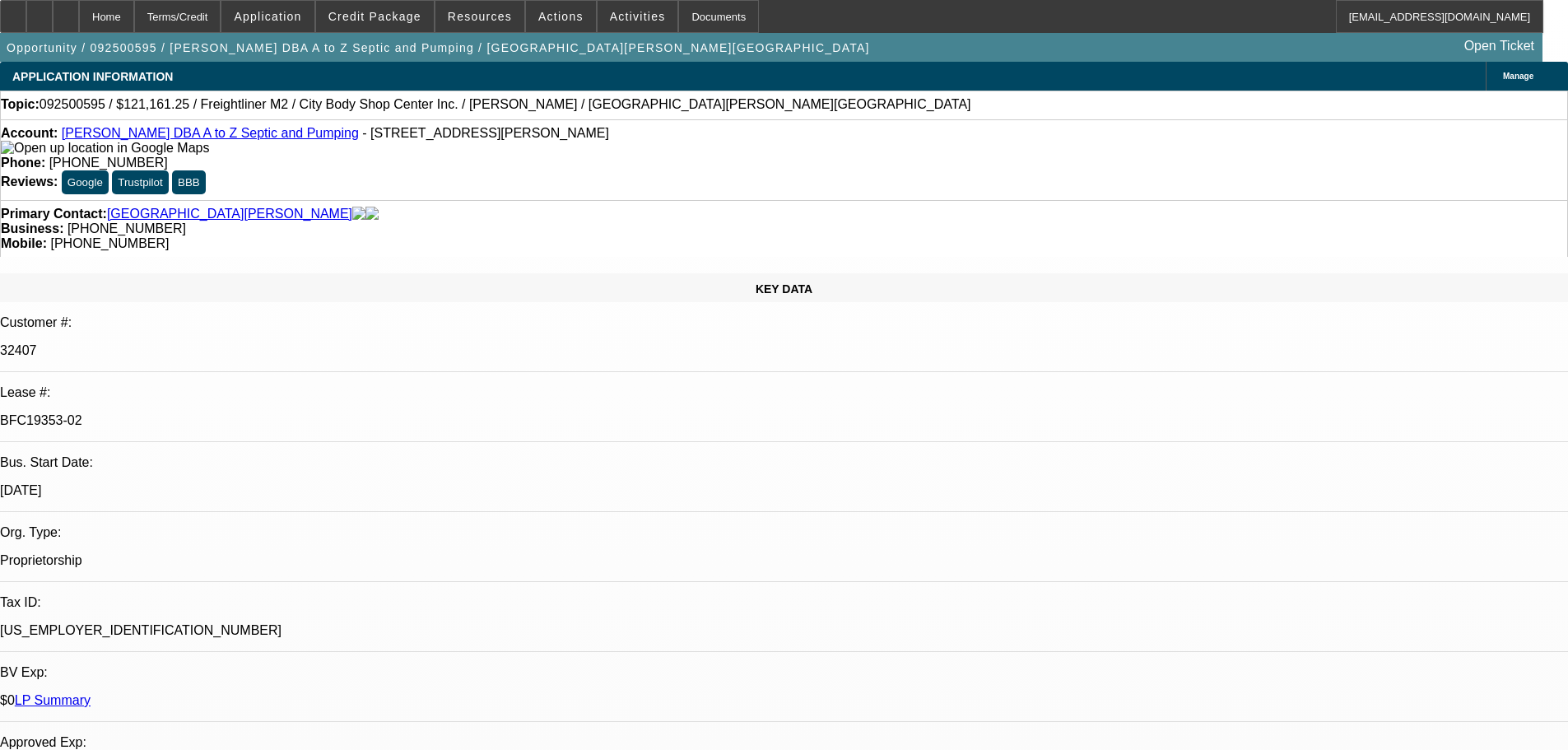
select select "0"
select select "6"
select select "0"
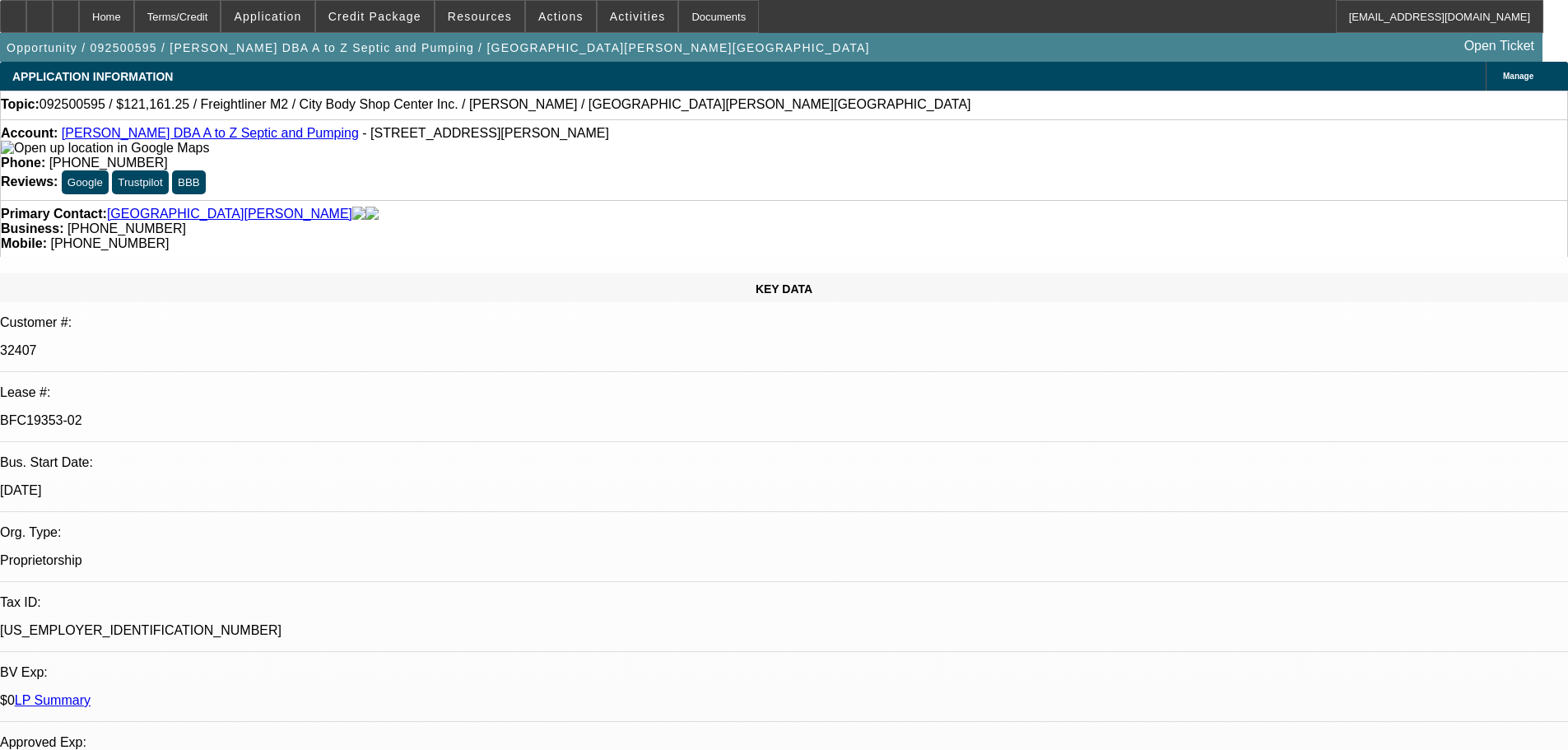
select select "6"
radio input "true"
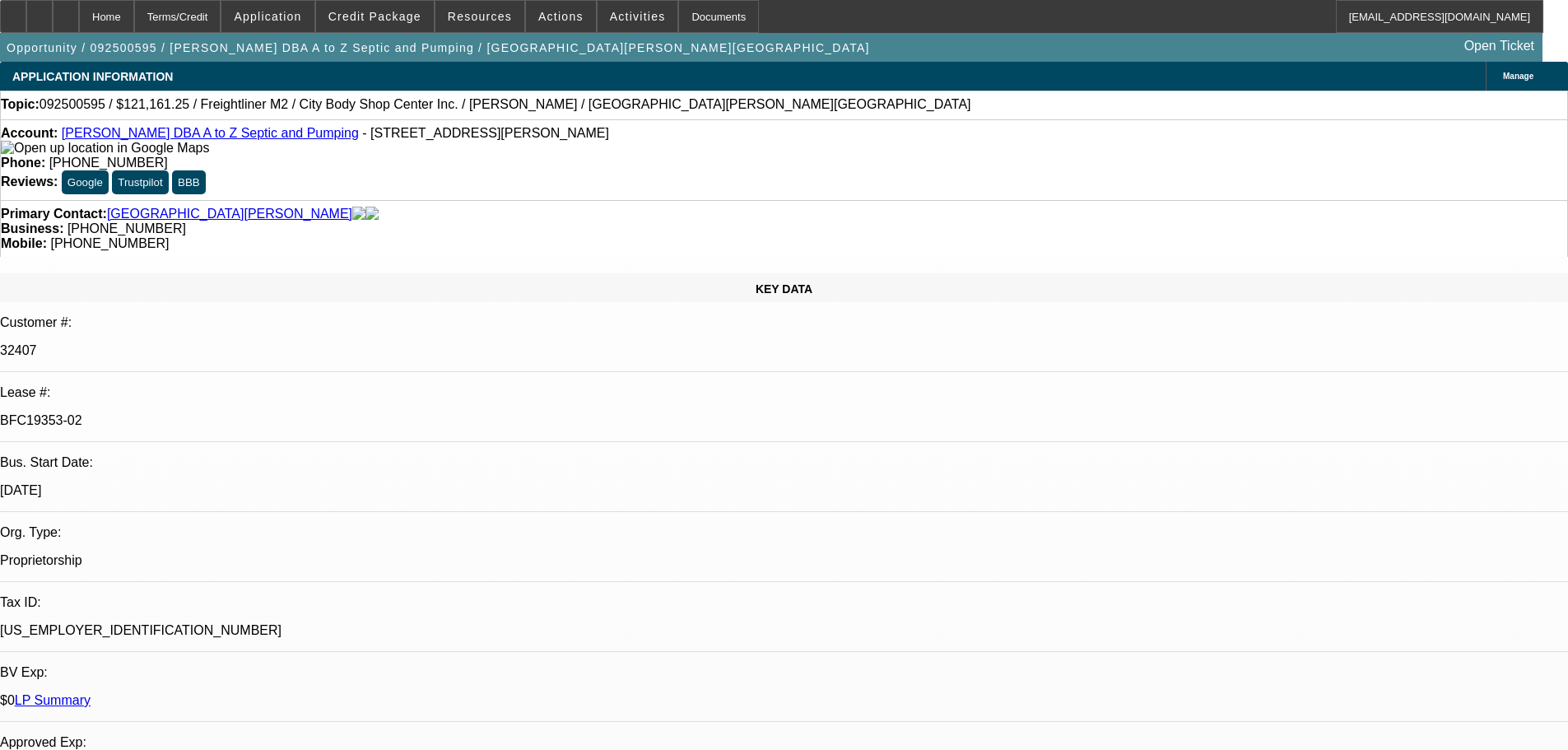
type textarea "1"
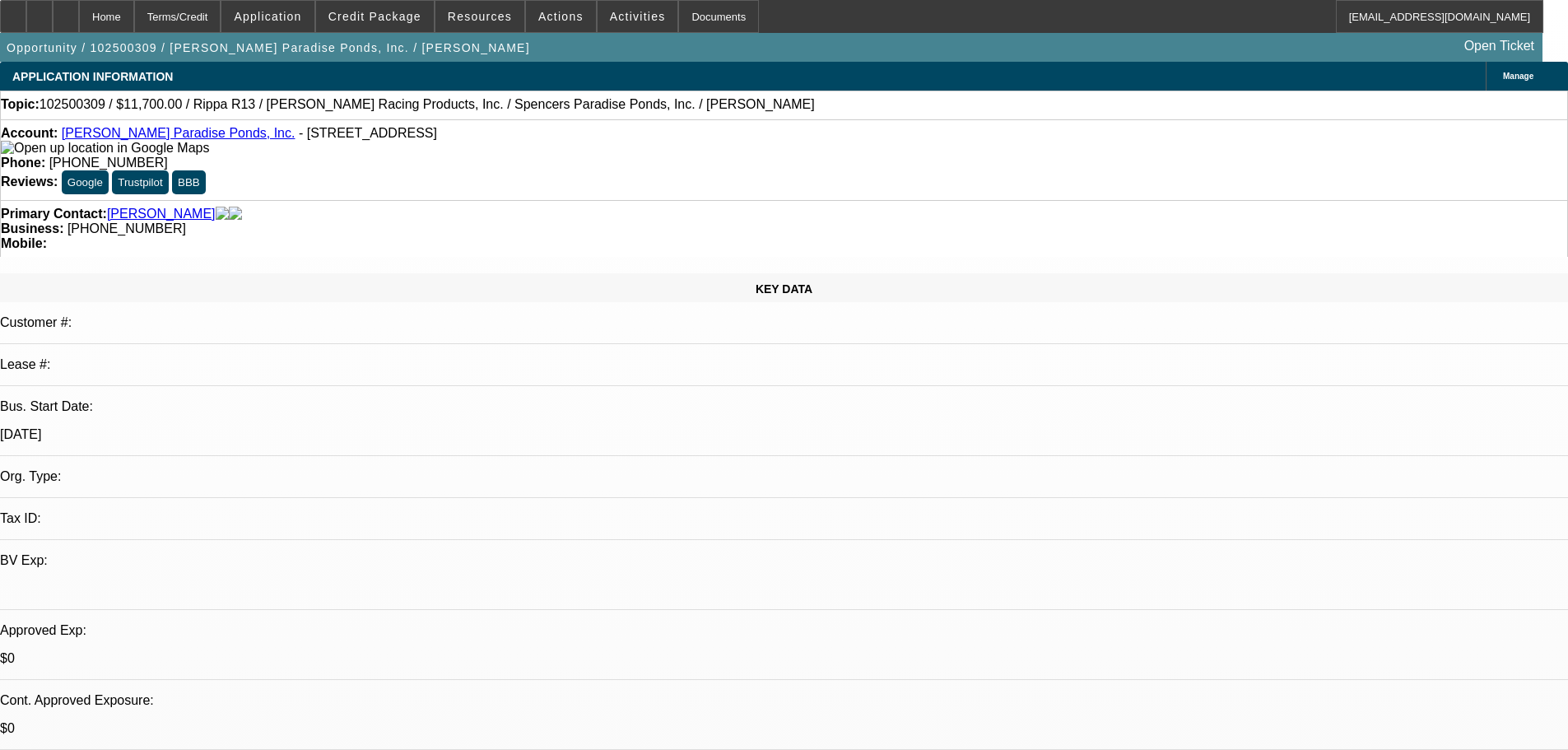
select select "0"
select select "2"
select select "0.1"
select select "4"
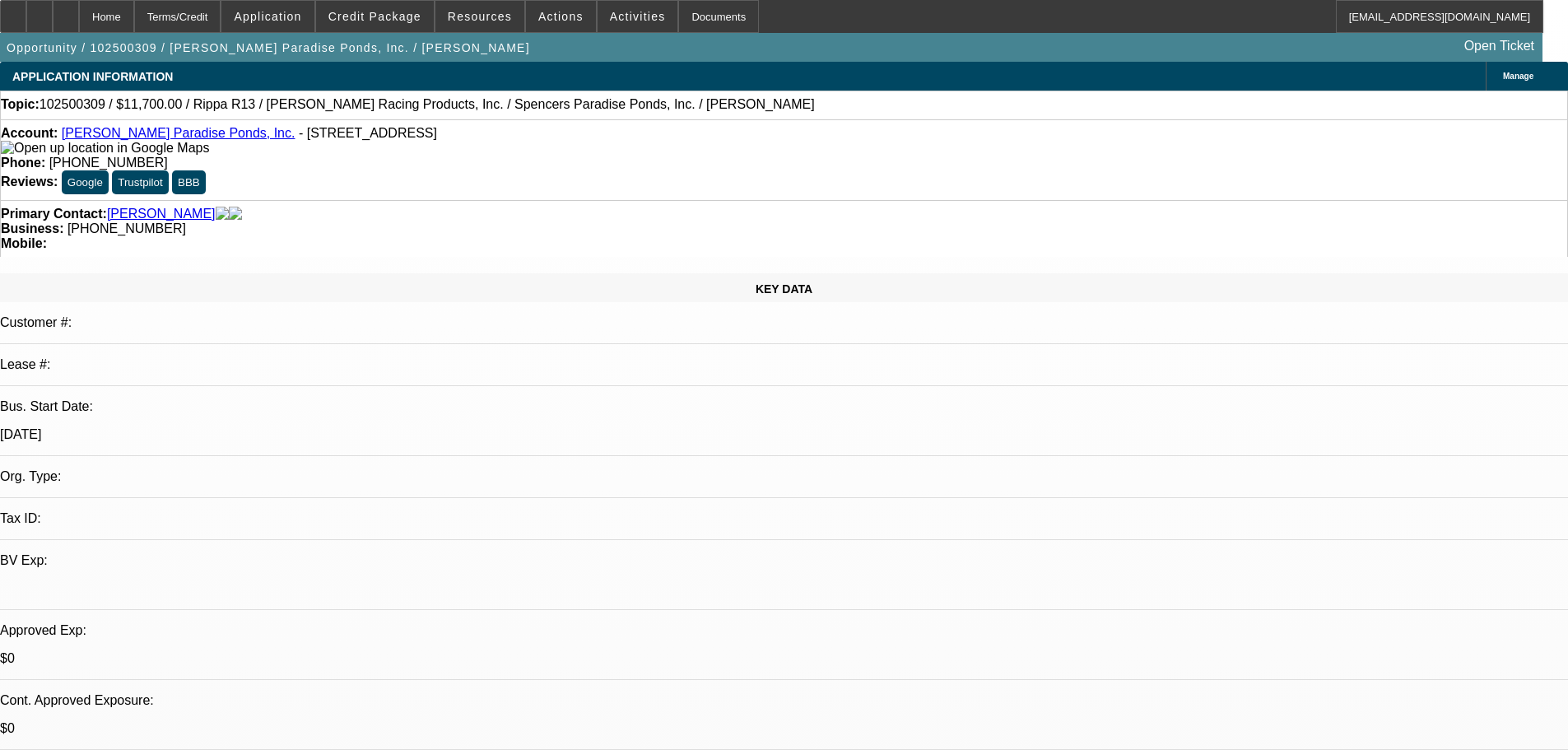
select select "0.1"
select select "2"
select select "0.1"
select select "4"
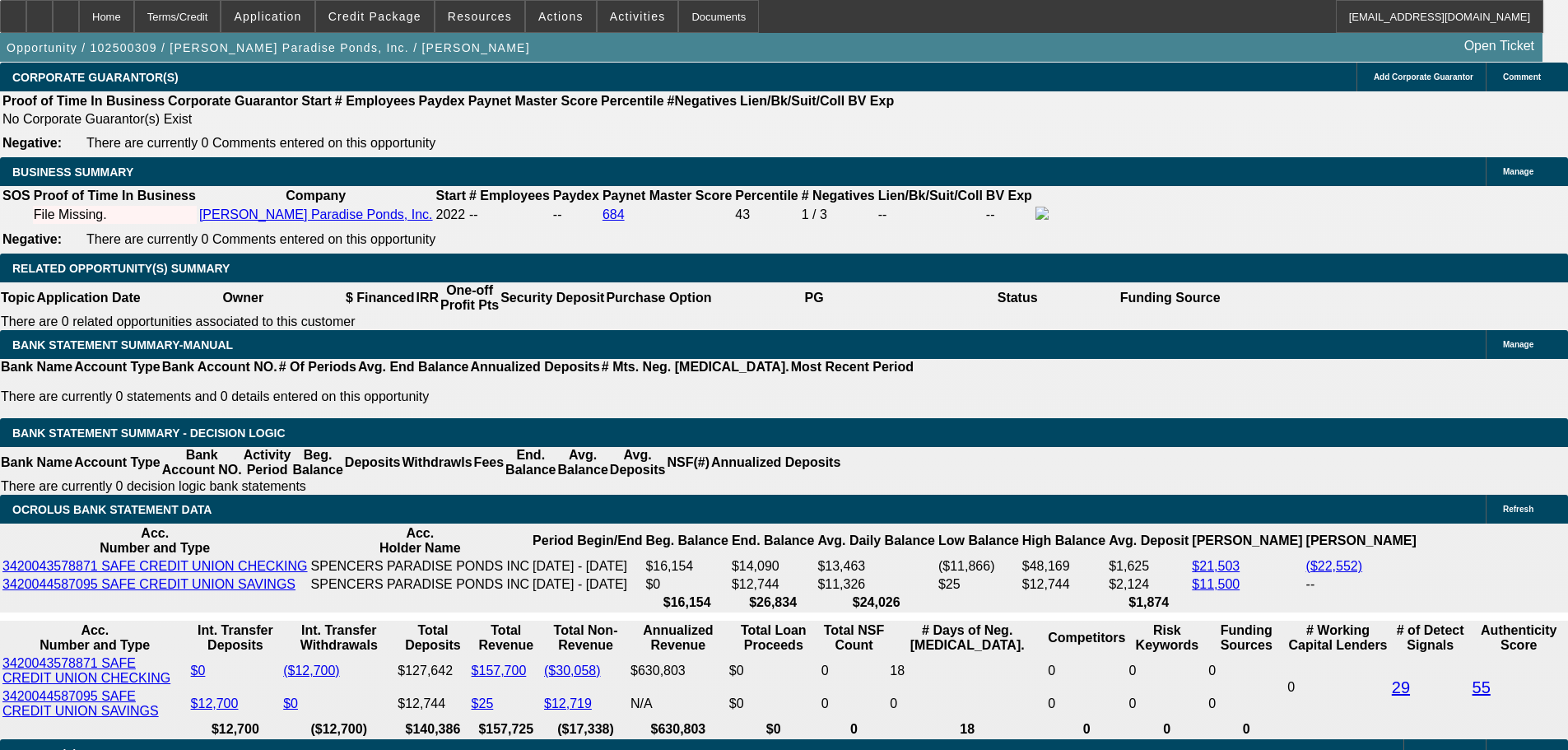
scroll to position [2552, 0]
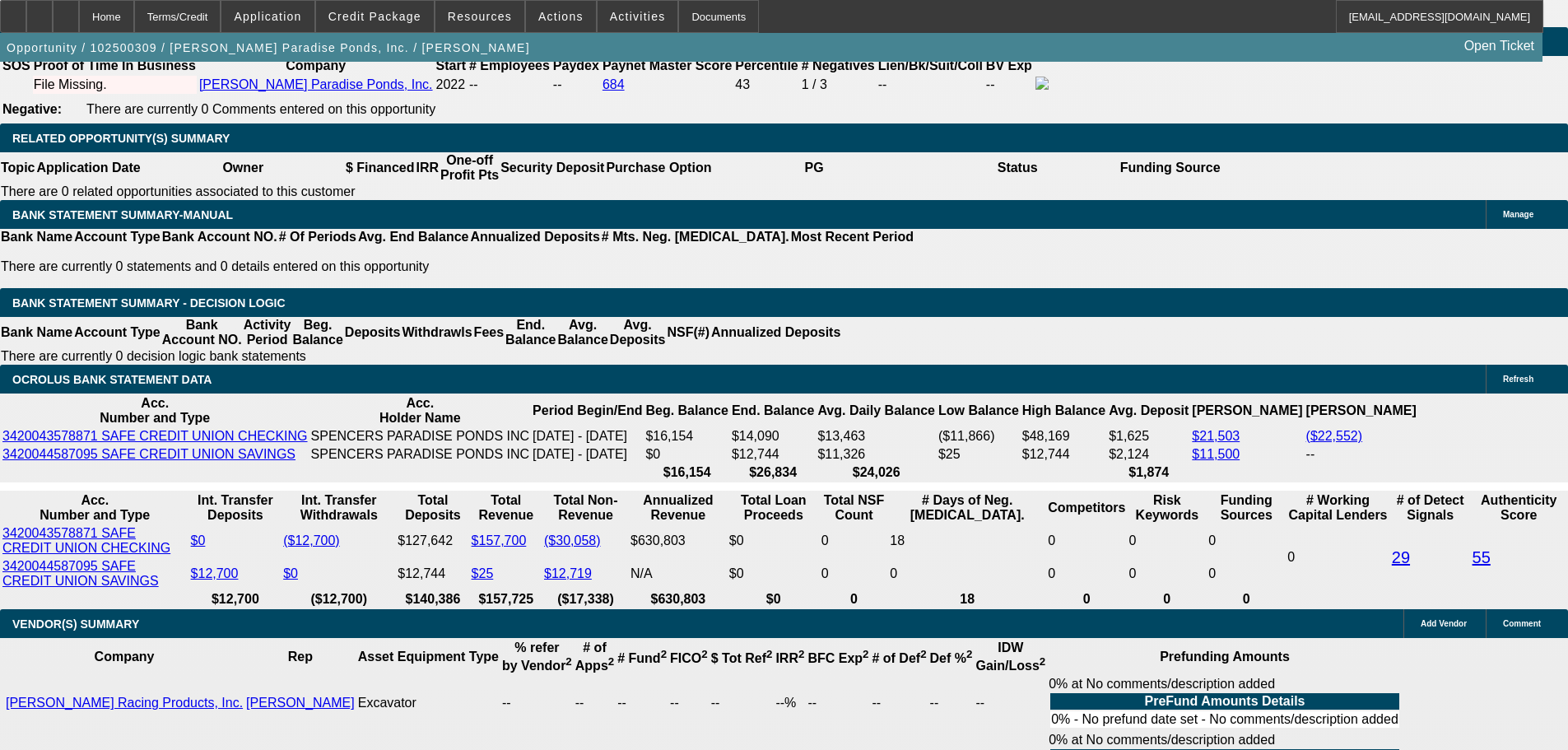
type input "60"
type input "27"
type input "$455.72"
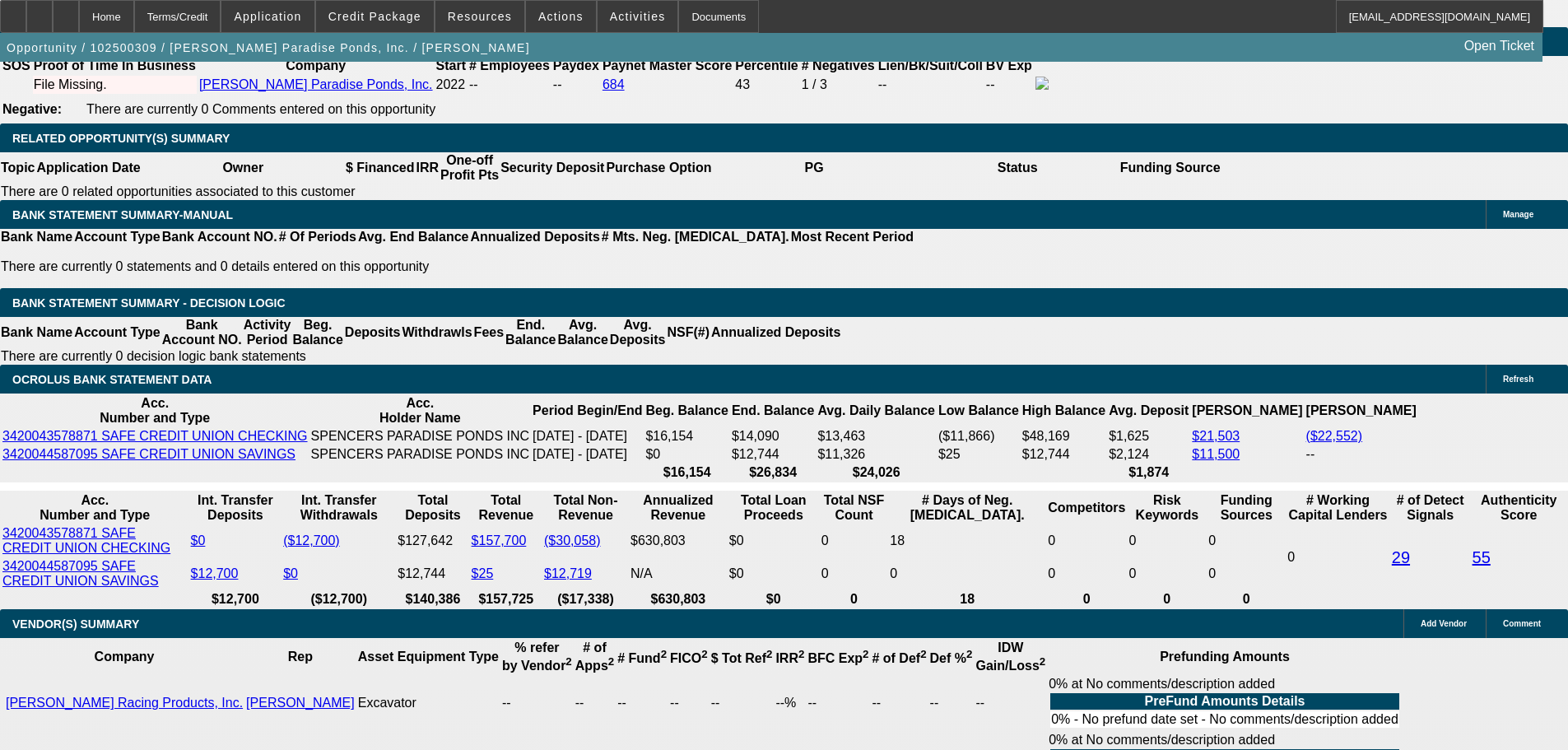
type input "$227.86"
type input "$793.92"
type input "$396.96"
type input "27"
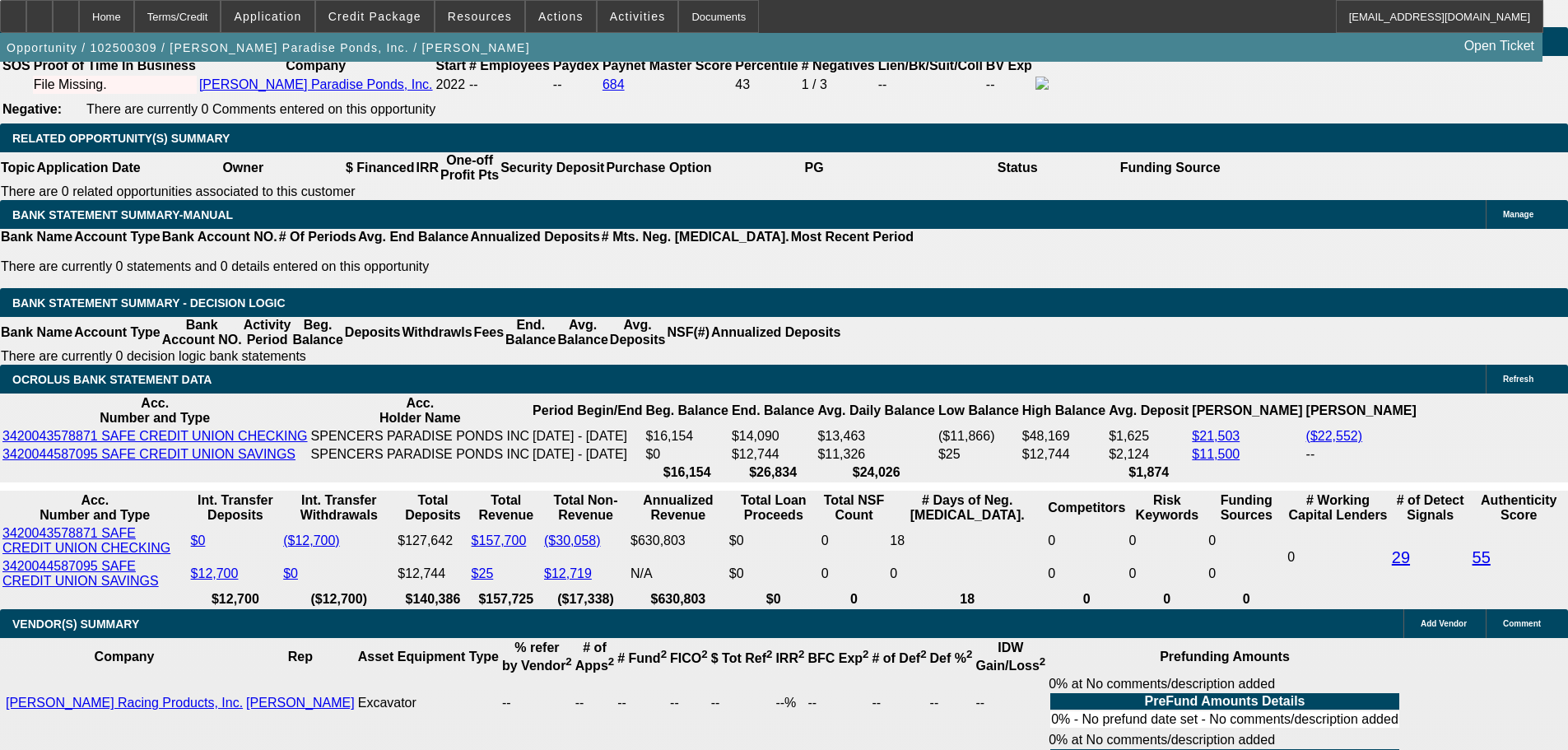
select select "0"
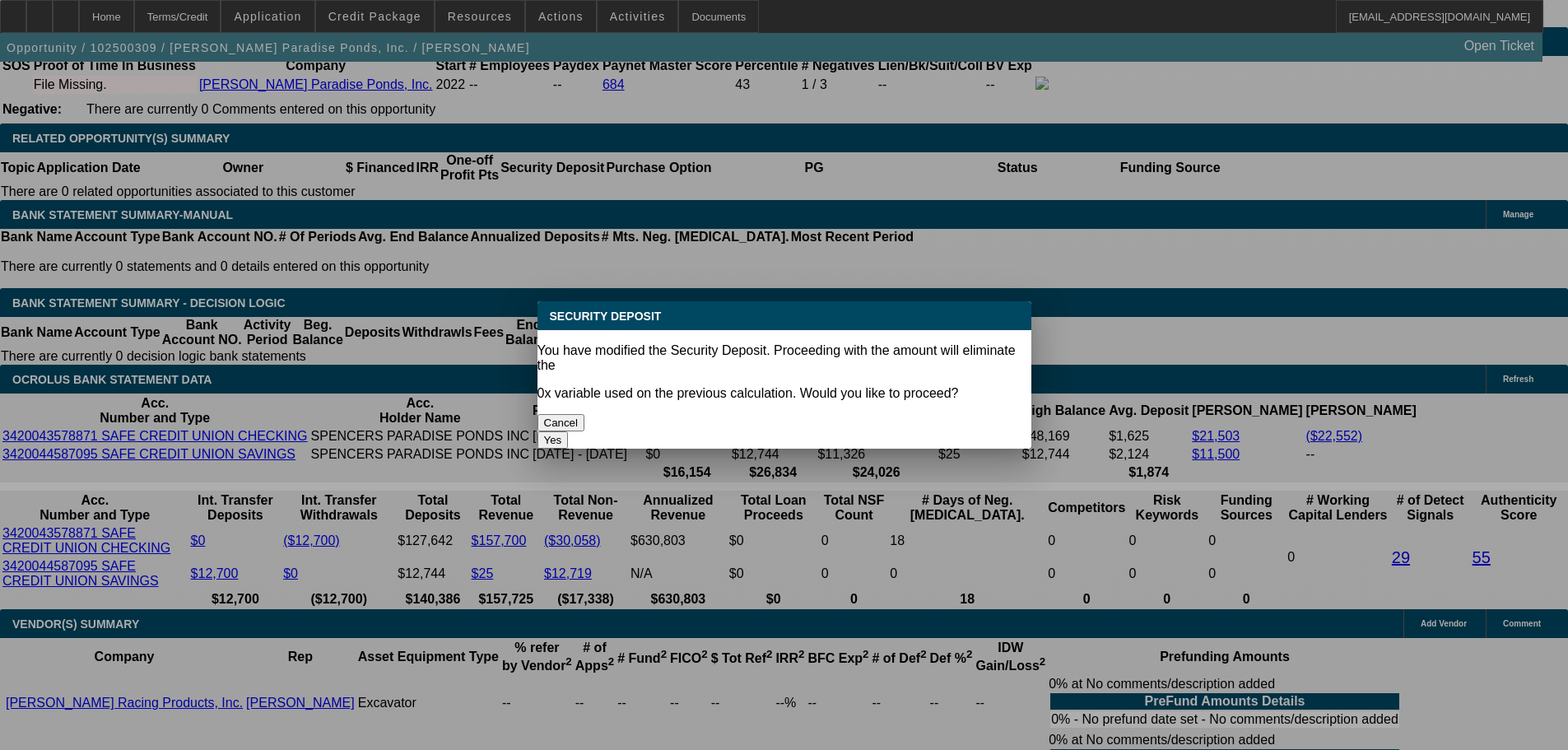
scroll to position [0, 0]
click at [569, 431] on button "Yes" at bounding box center [552, 440] width 31 height 17
type input "$0.00"
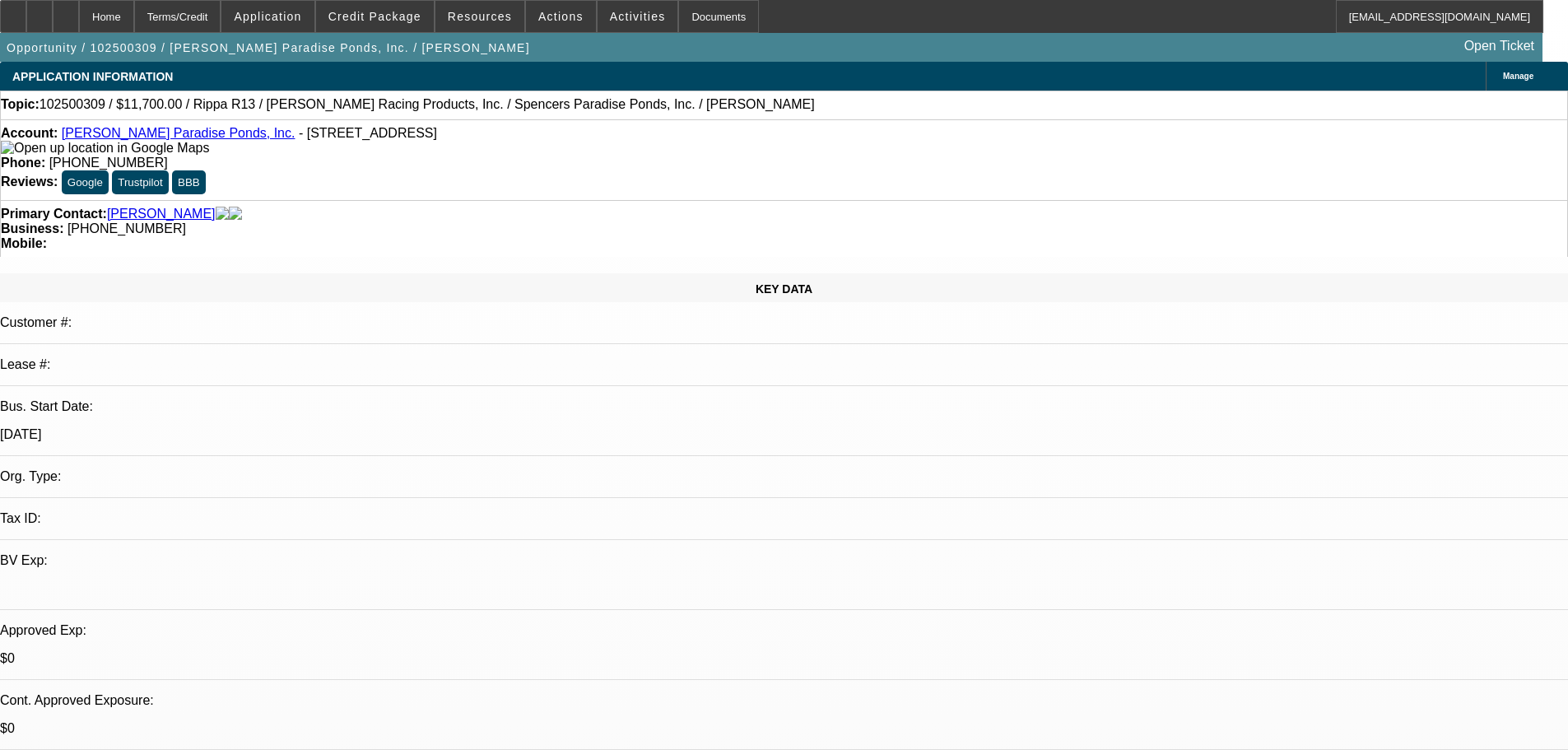
scroll to position [2552, 0]
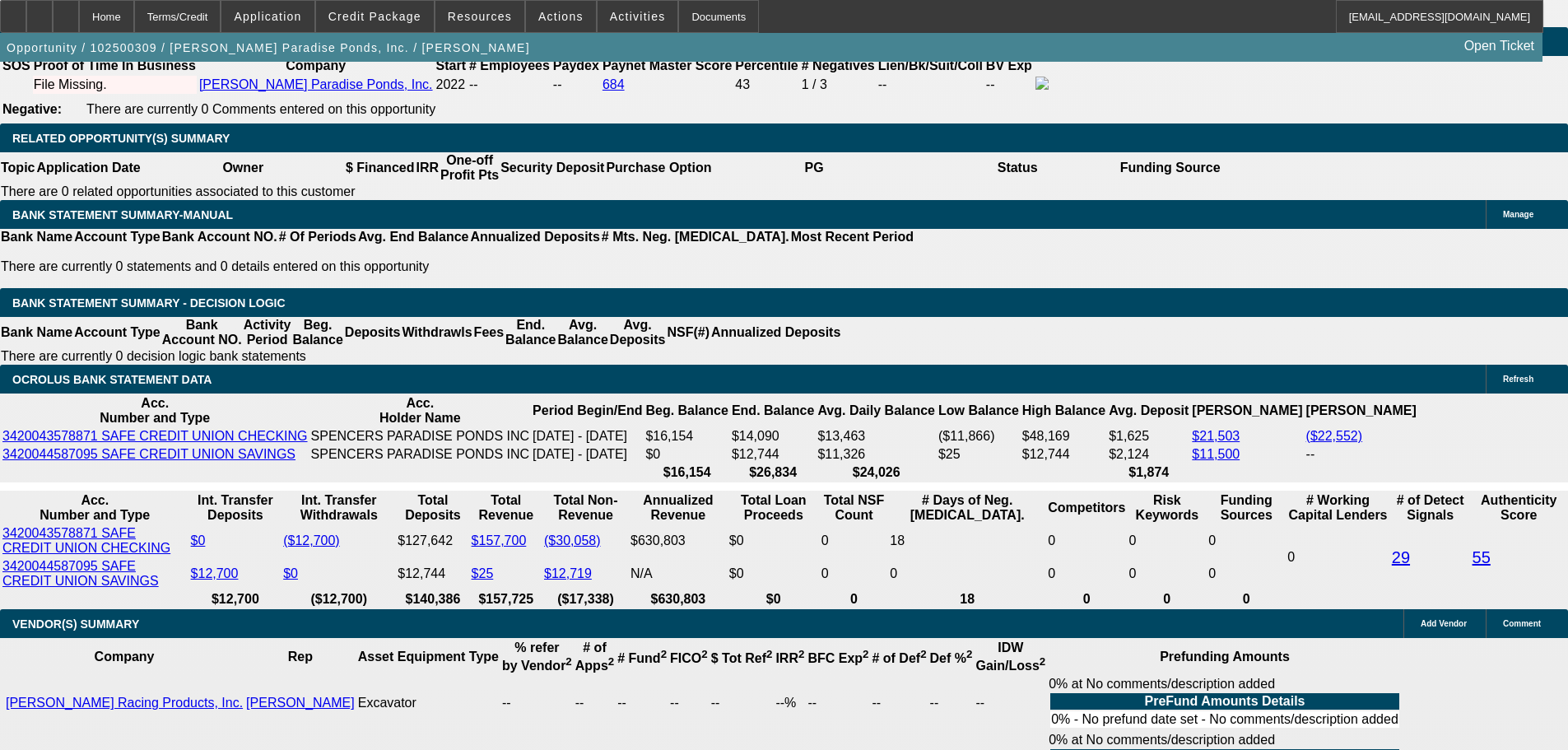
select select "1"
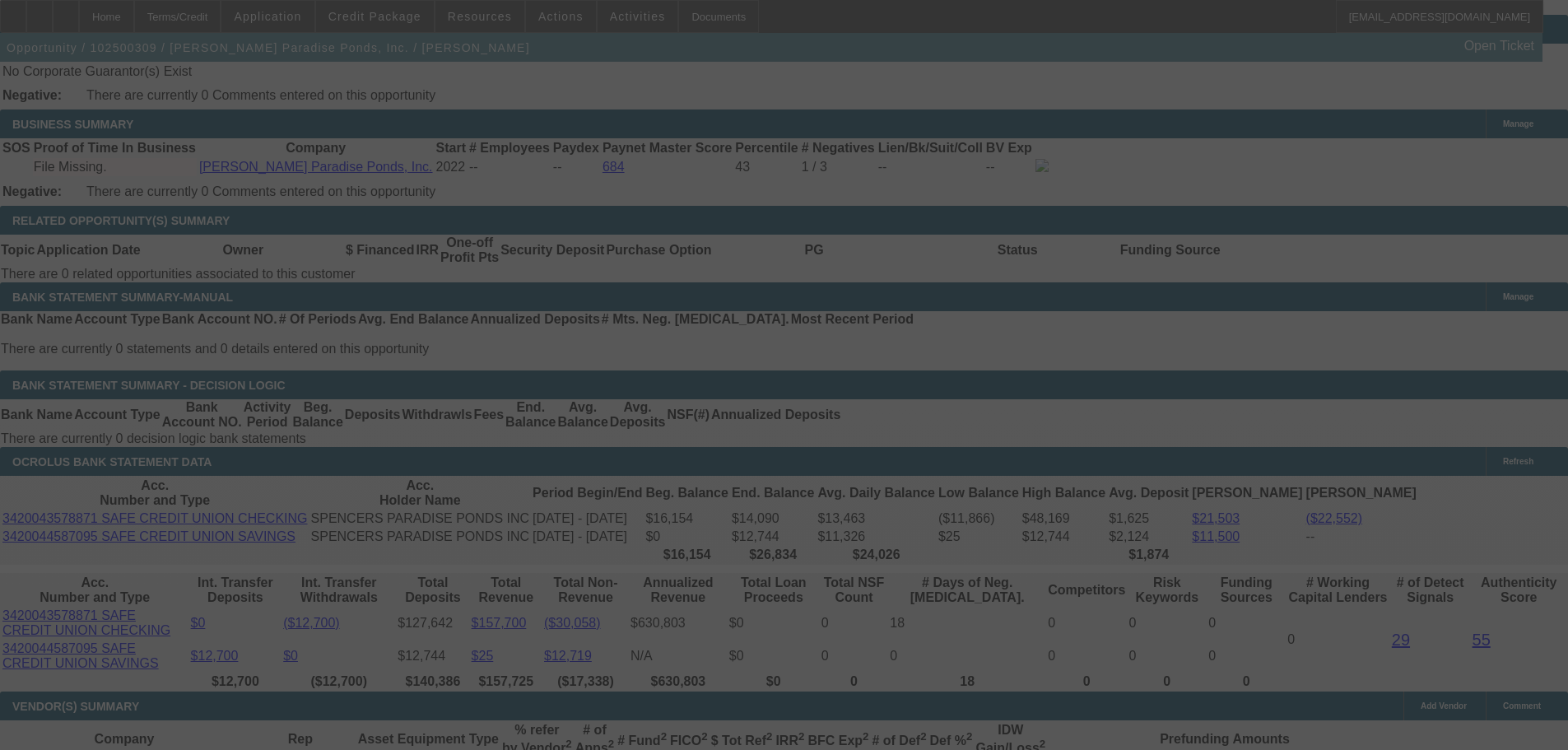
scroll to position [2634, 0]
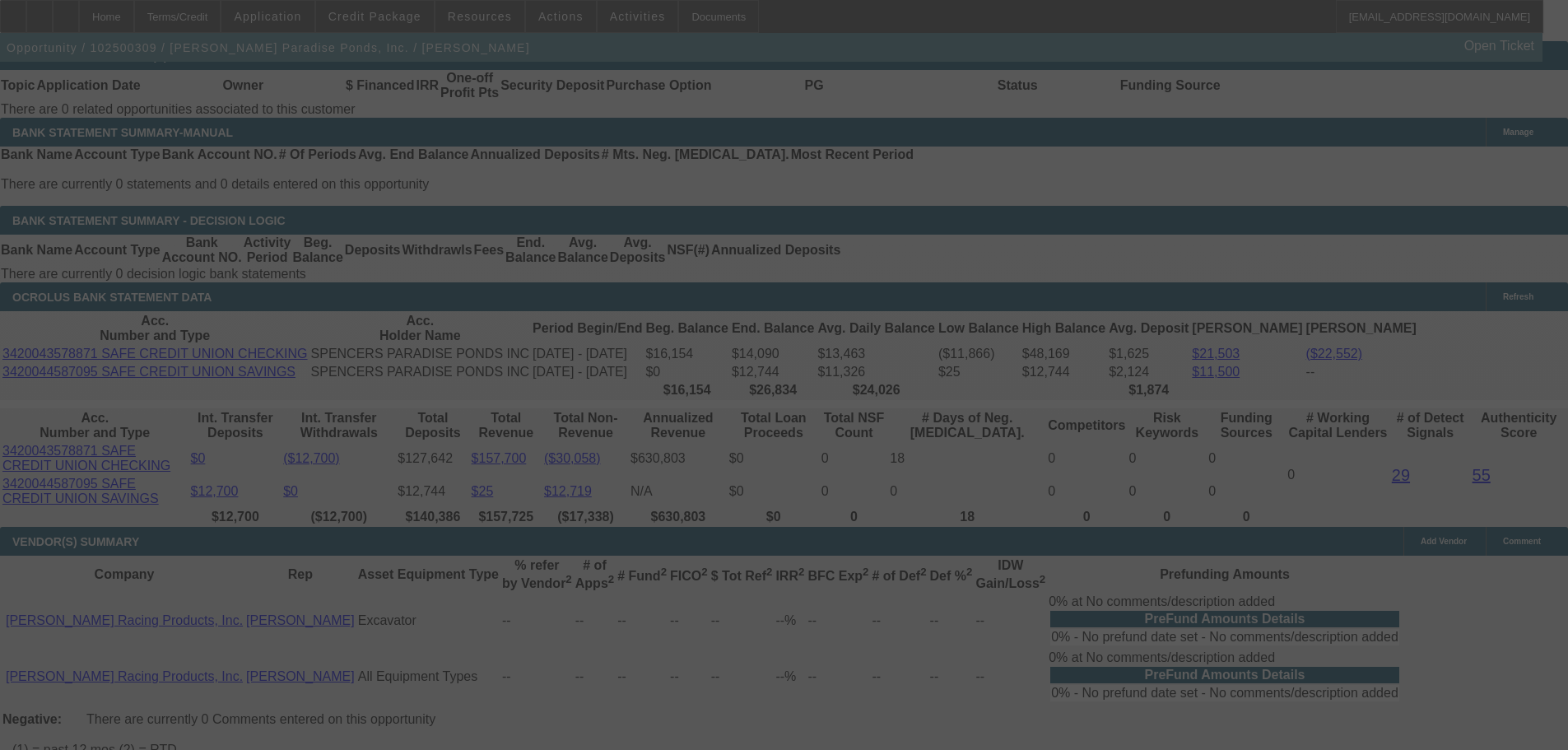
select select "0"
select select "0.1"
select select "4"
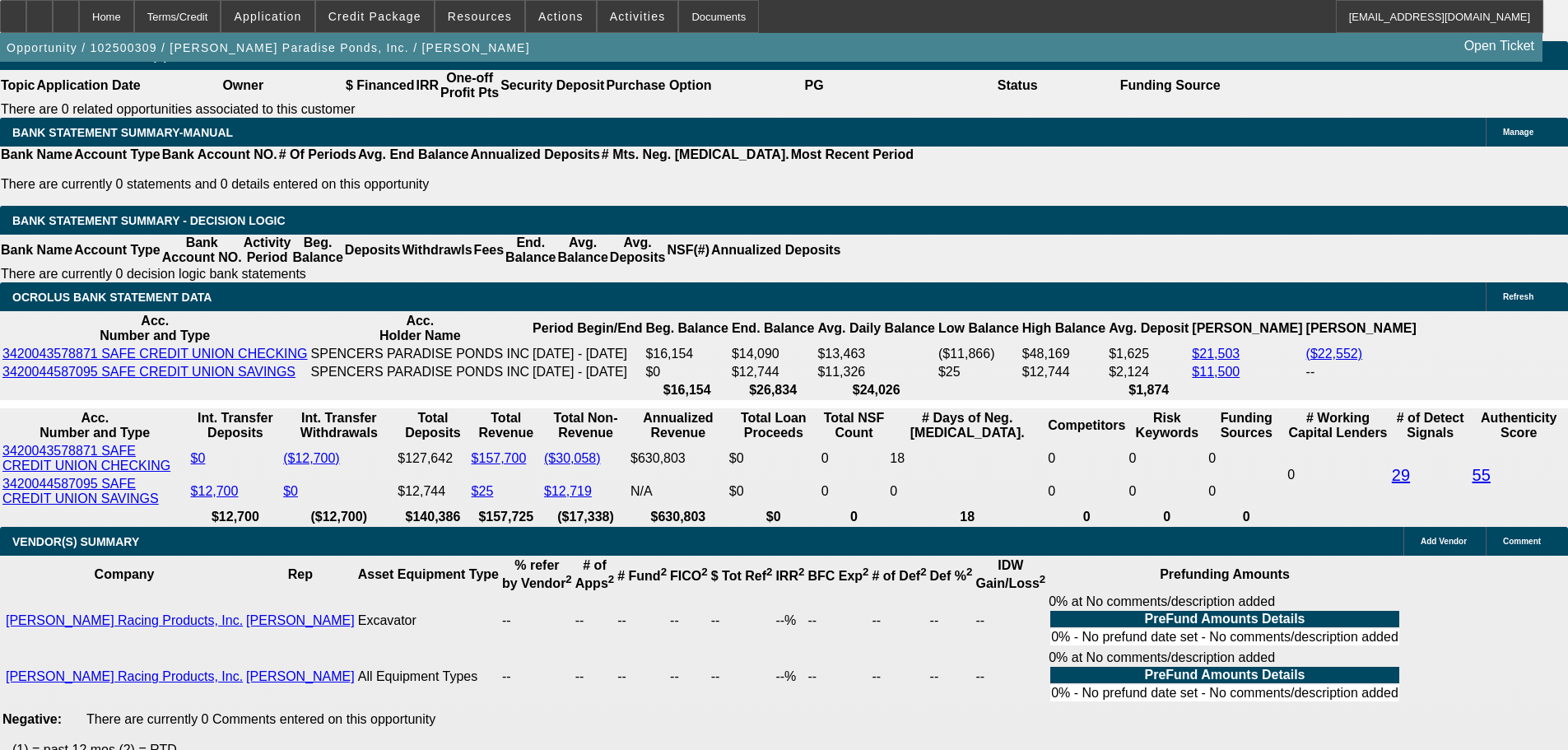
type input "UNKNOWN"
type input "2"
type input "$227.86"
type input "28"
type input "$404.77"
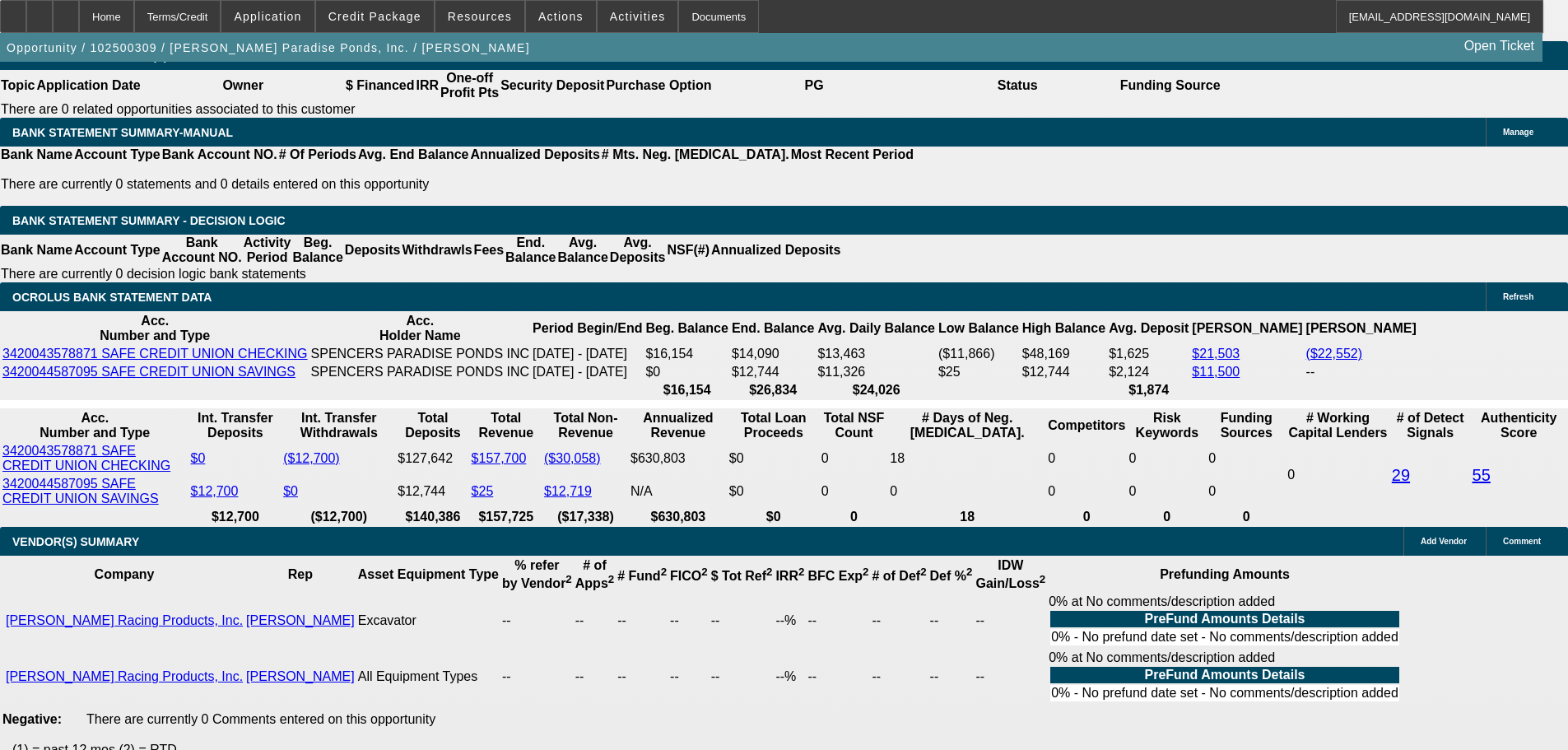
type input "28"
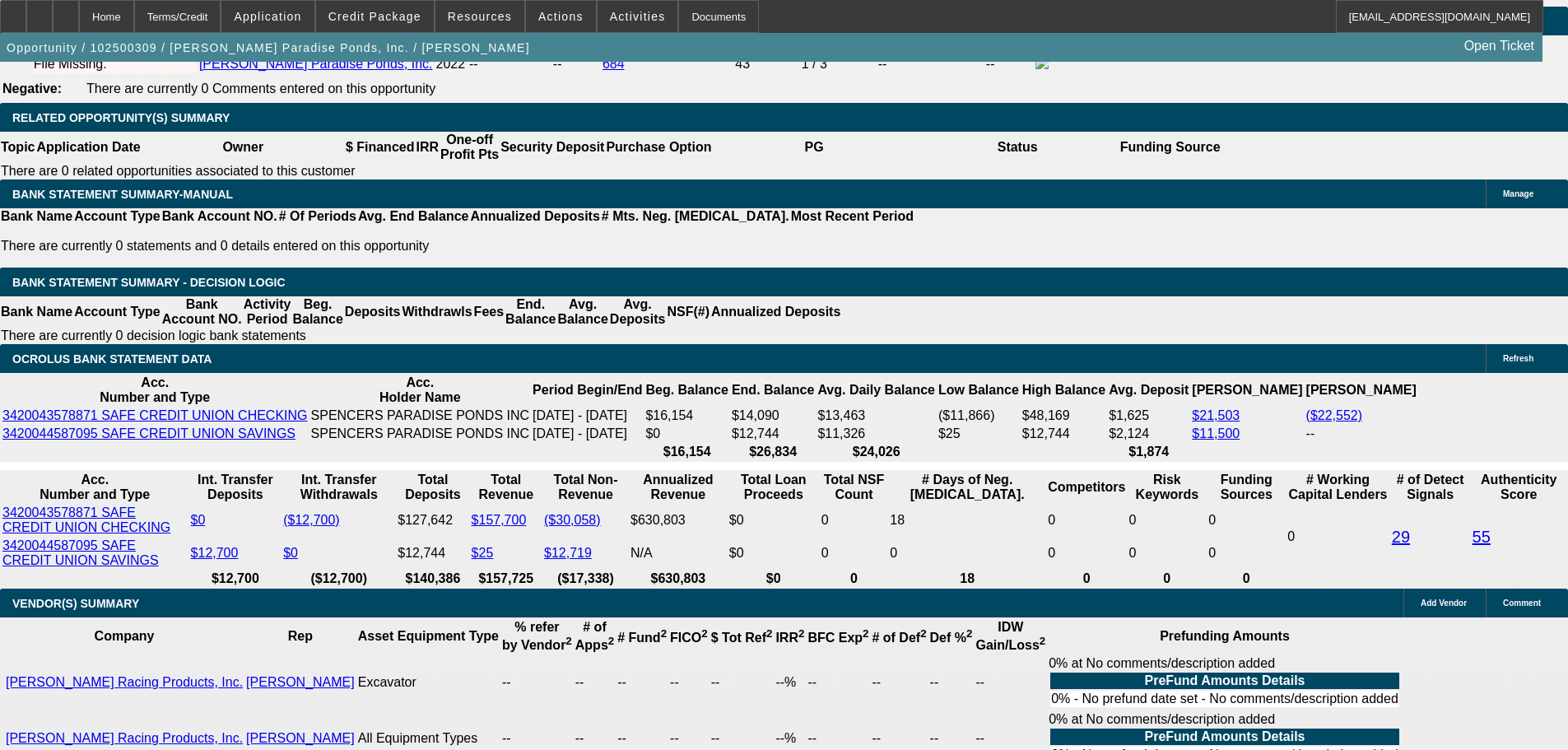
scroll to position [2469, 0]
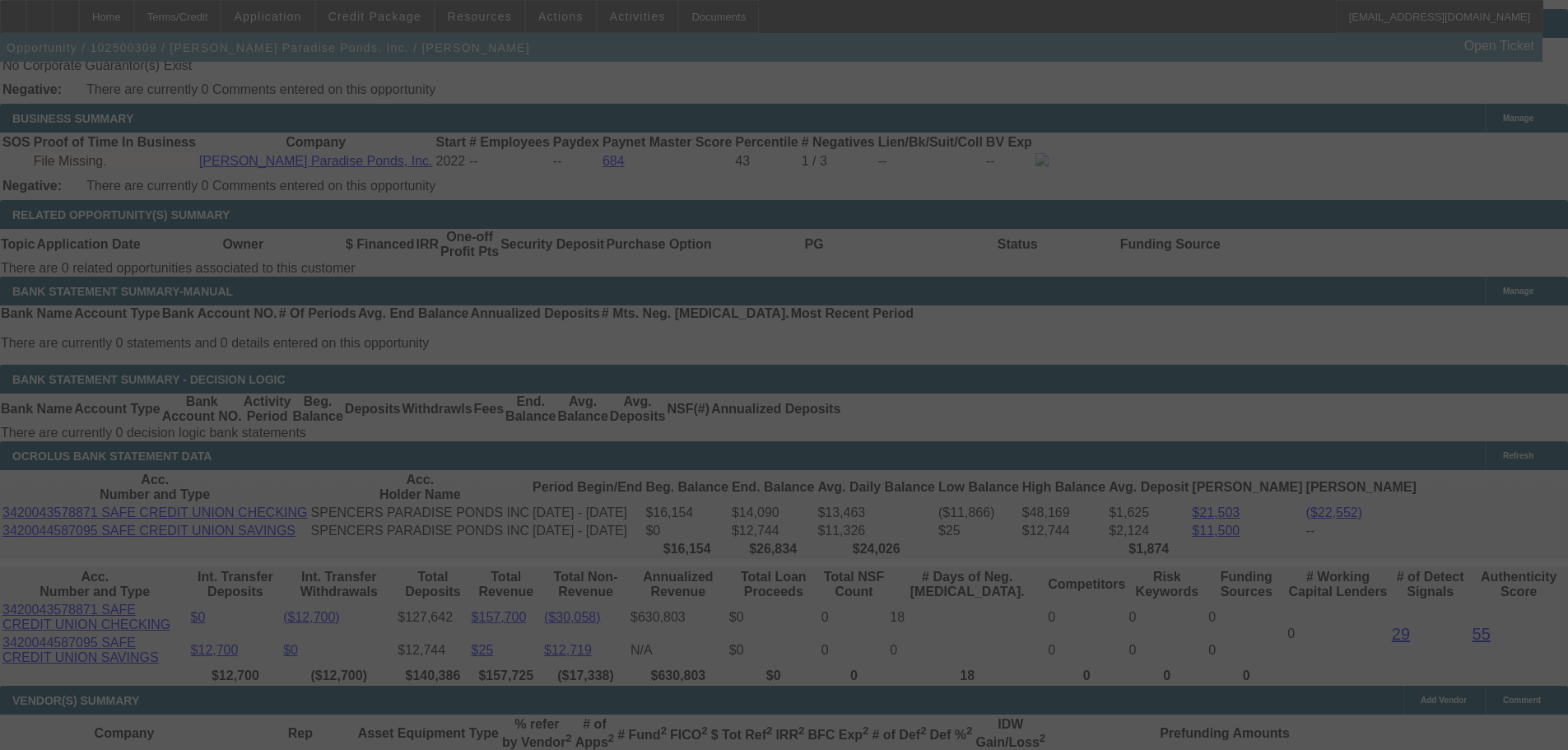
scroll to position [2716, 0]
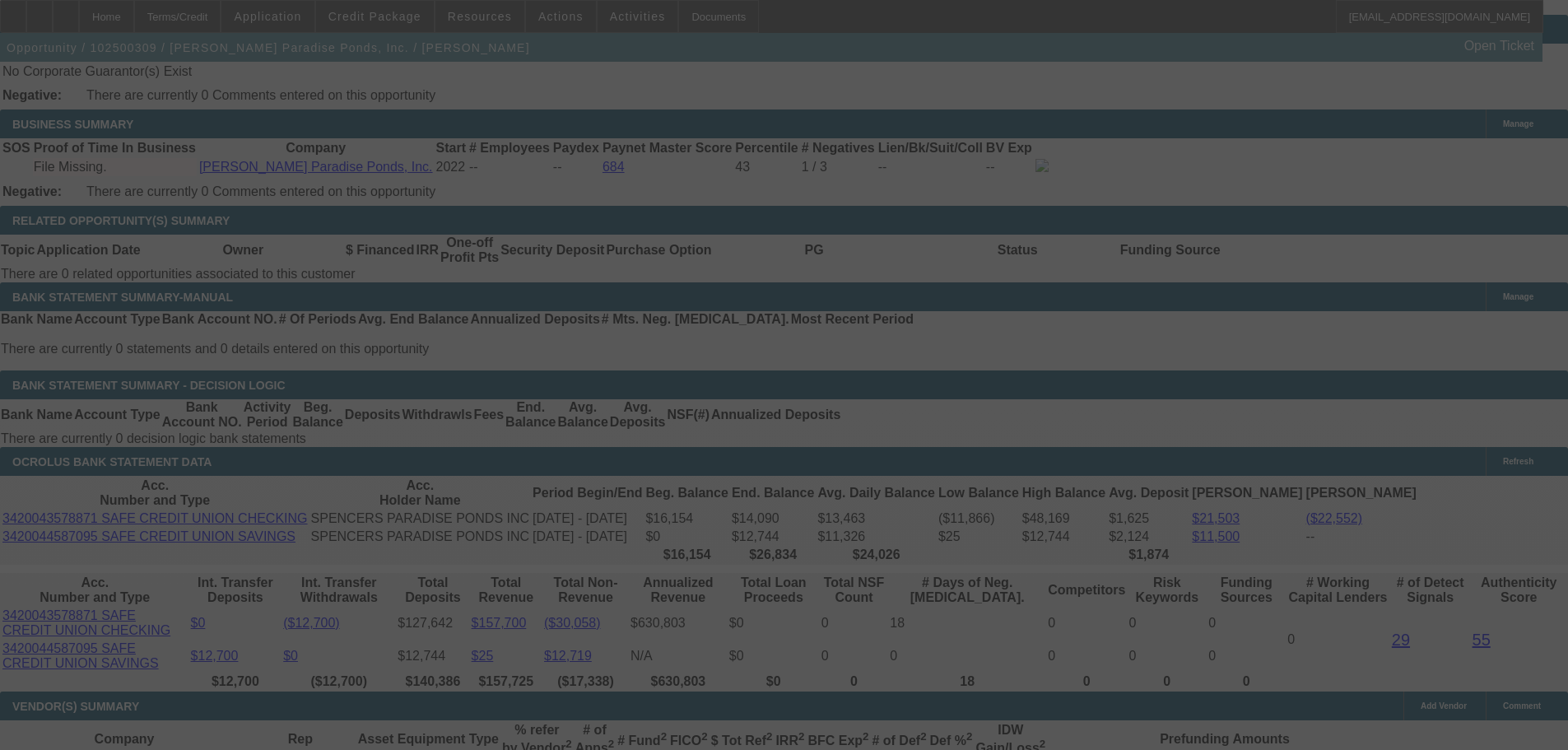
select select "0"
select select "0.1"
select select "4"
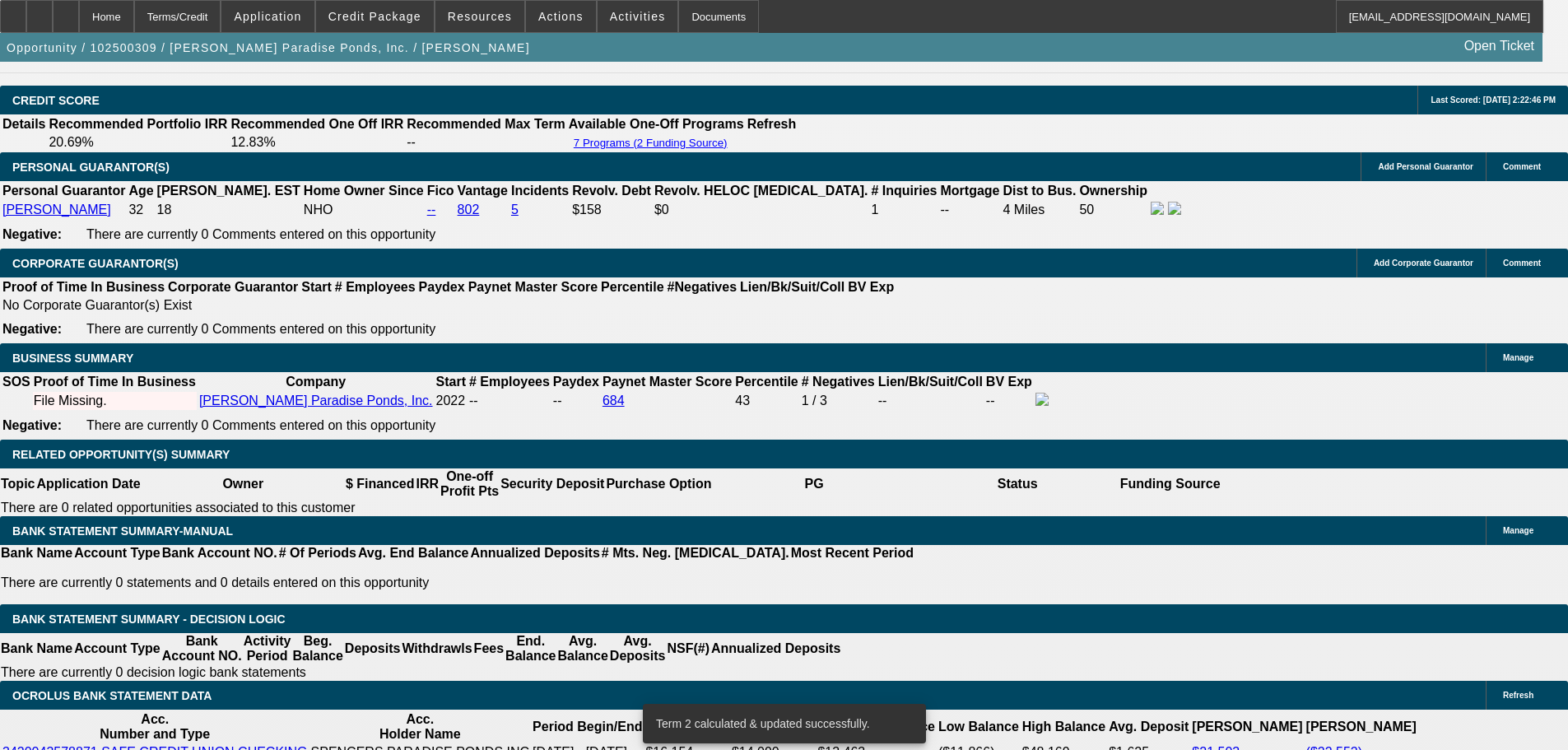
scroll to position [129, 0]
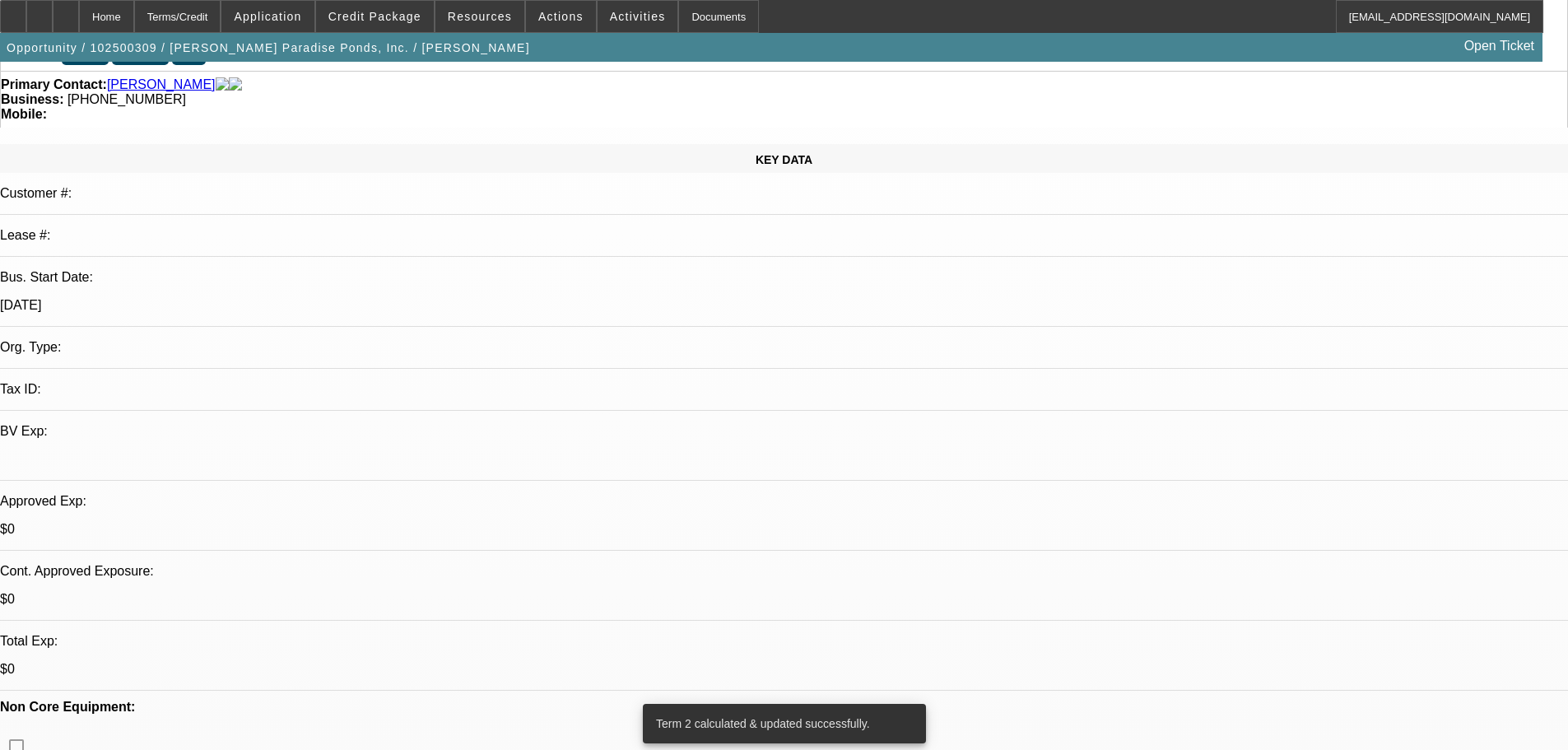
drag, startPoint x: 749, startPoint y: 395, endPoint x: 785, endPoint y: 134, distance: 263.5
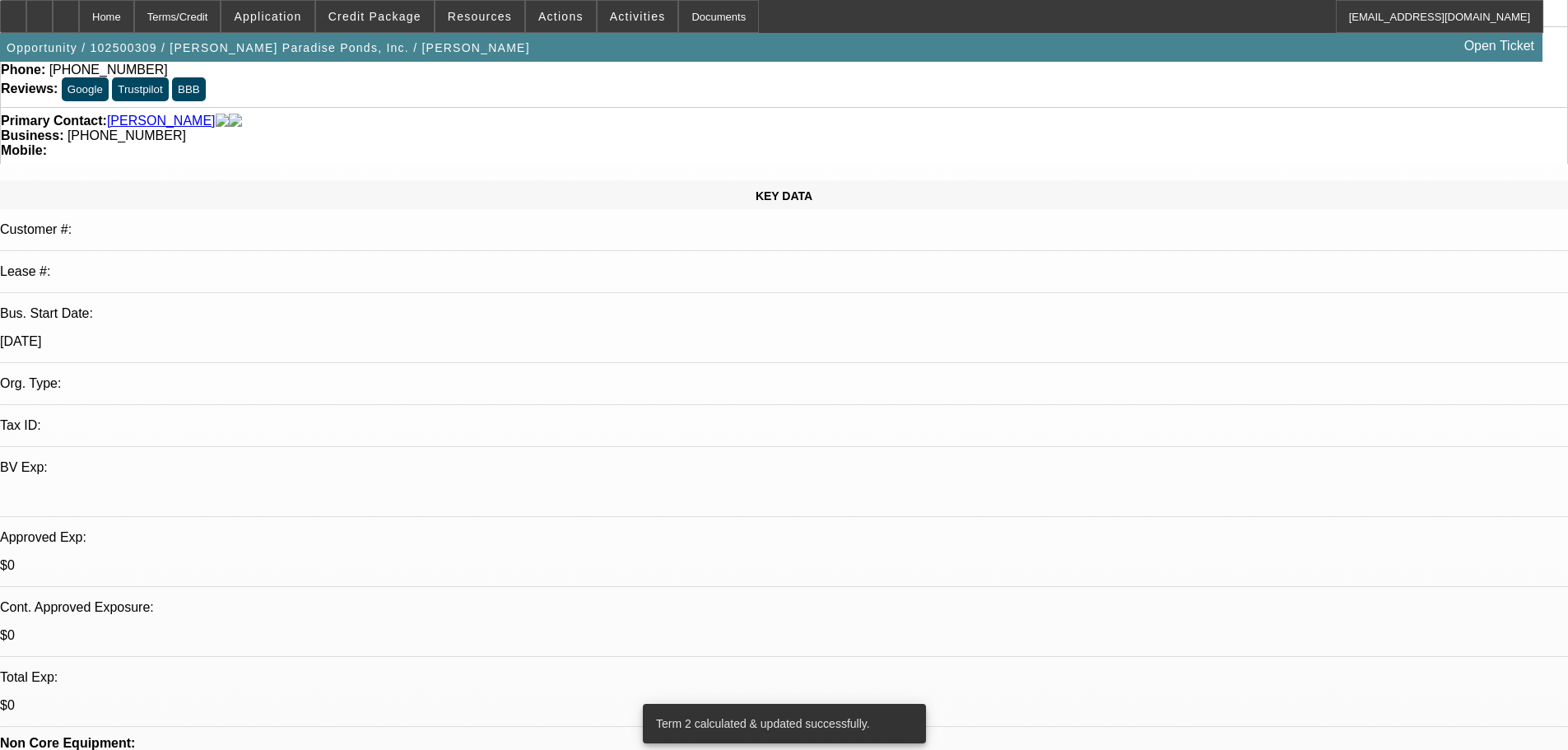
scroll to position [165, 0]
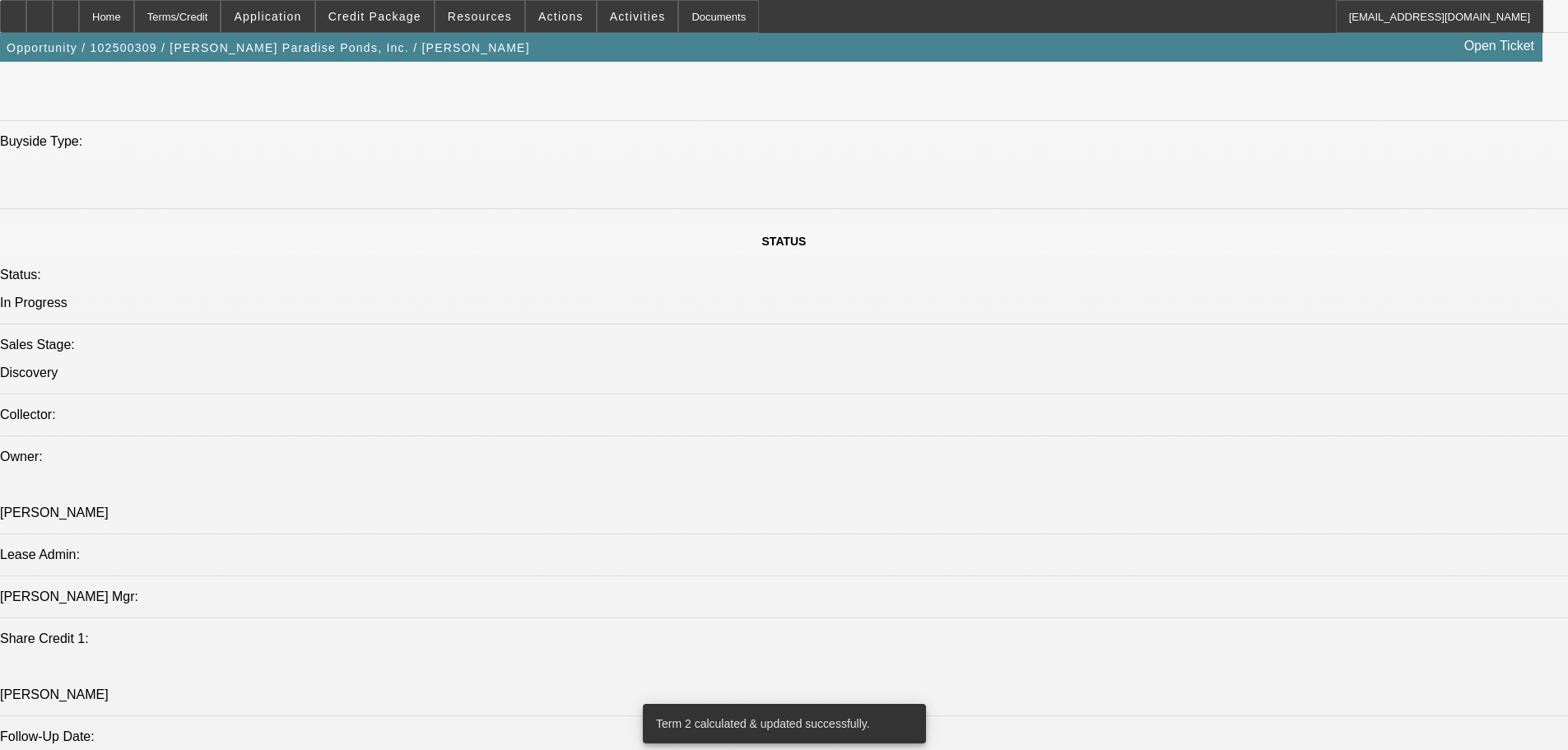
drag, startPoint x: 617, startPoint y: 307, endPoint x: 601, endPoint y: 502, distance: 195.7
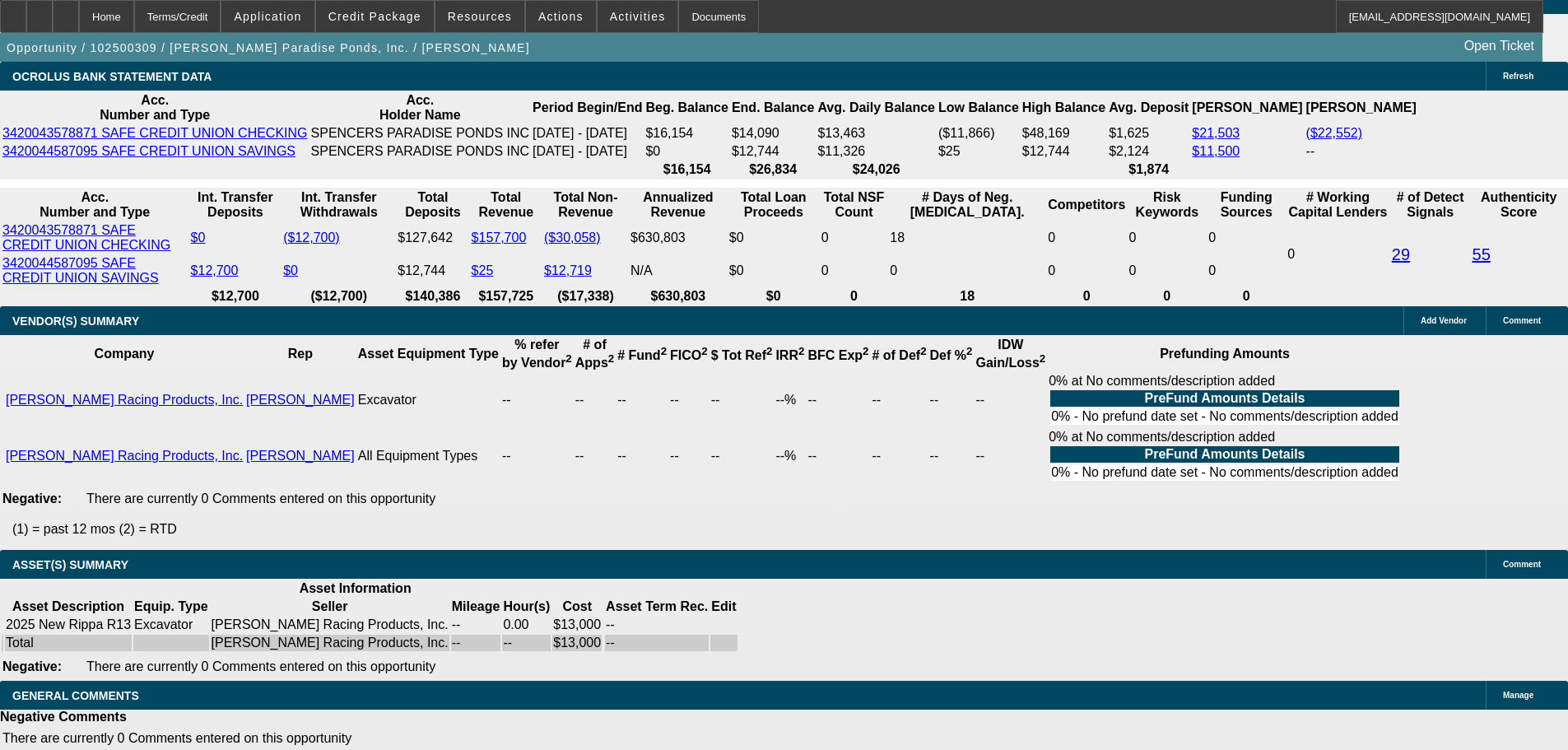
scroll to position [2443, 0]
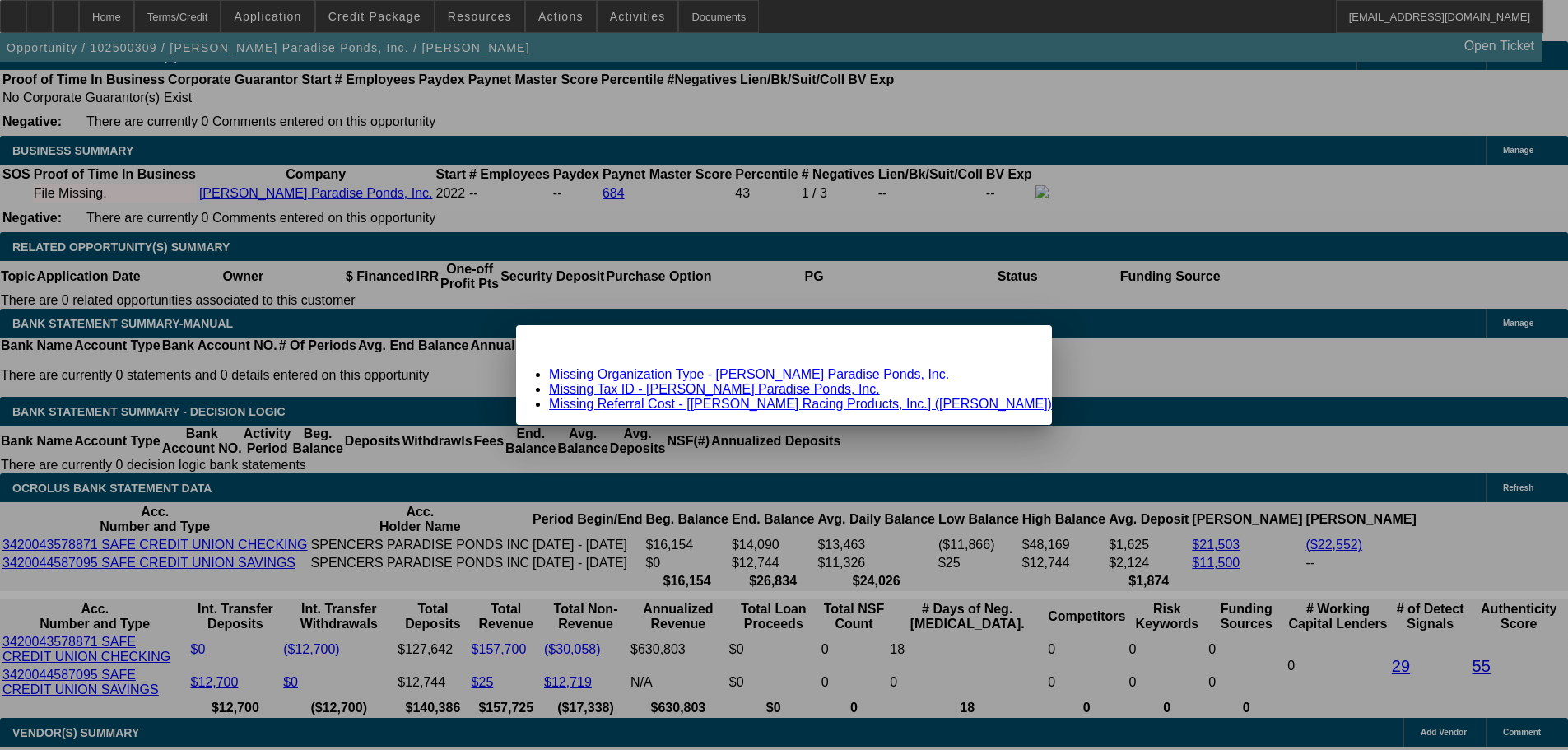
click at [1020, 344] on span "Close" at bounding box center [1031, 339] width 22 height 9
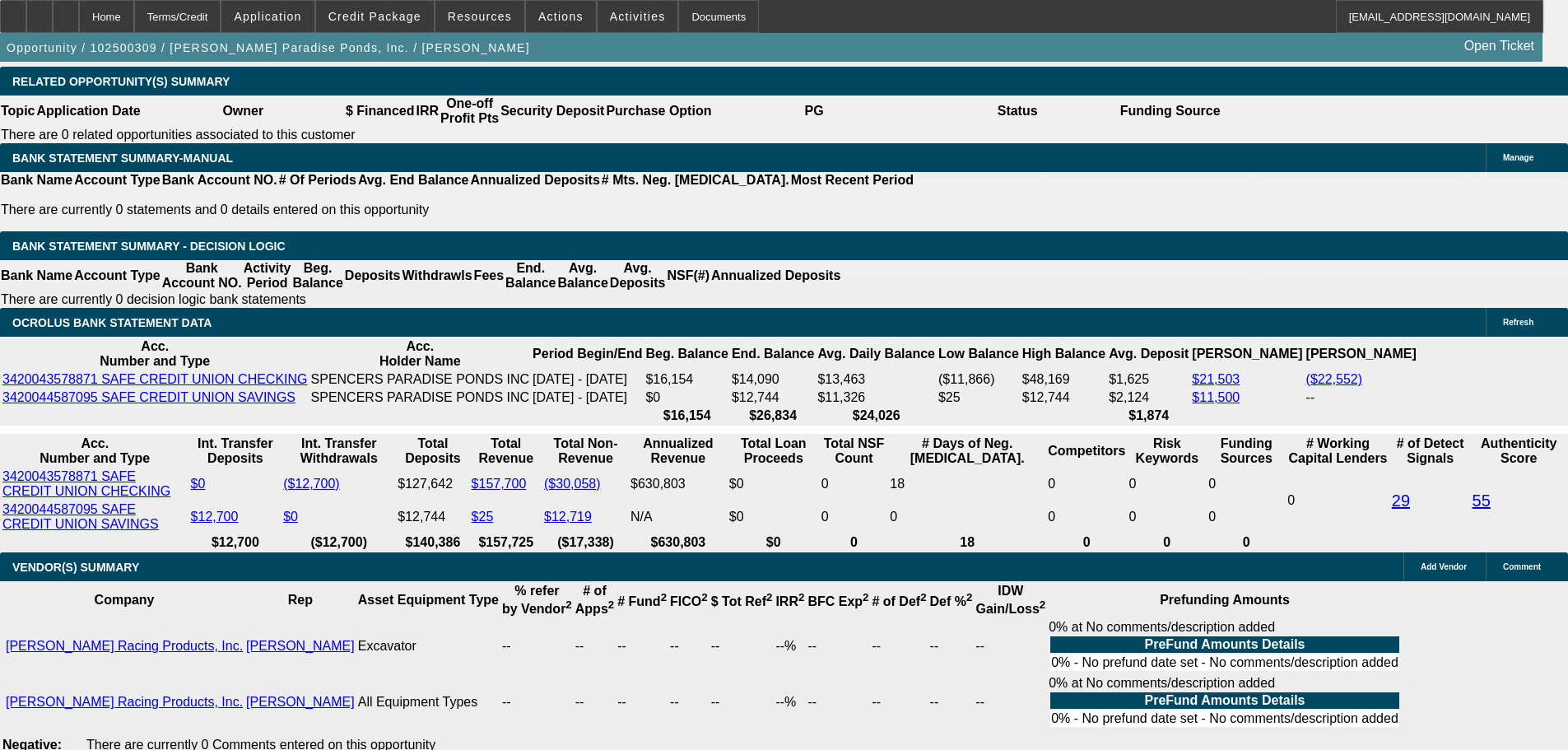
scroll to position [2607, 0]
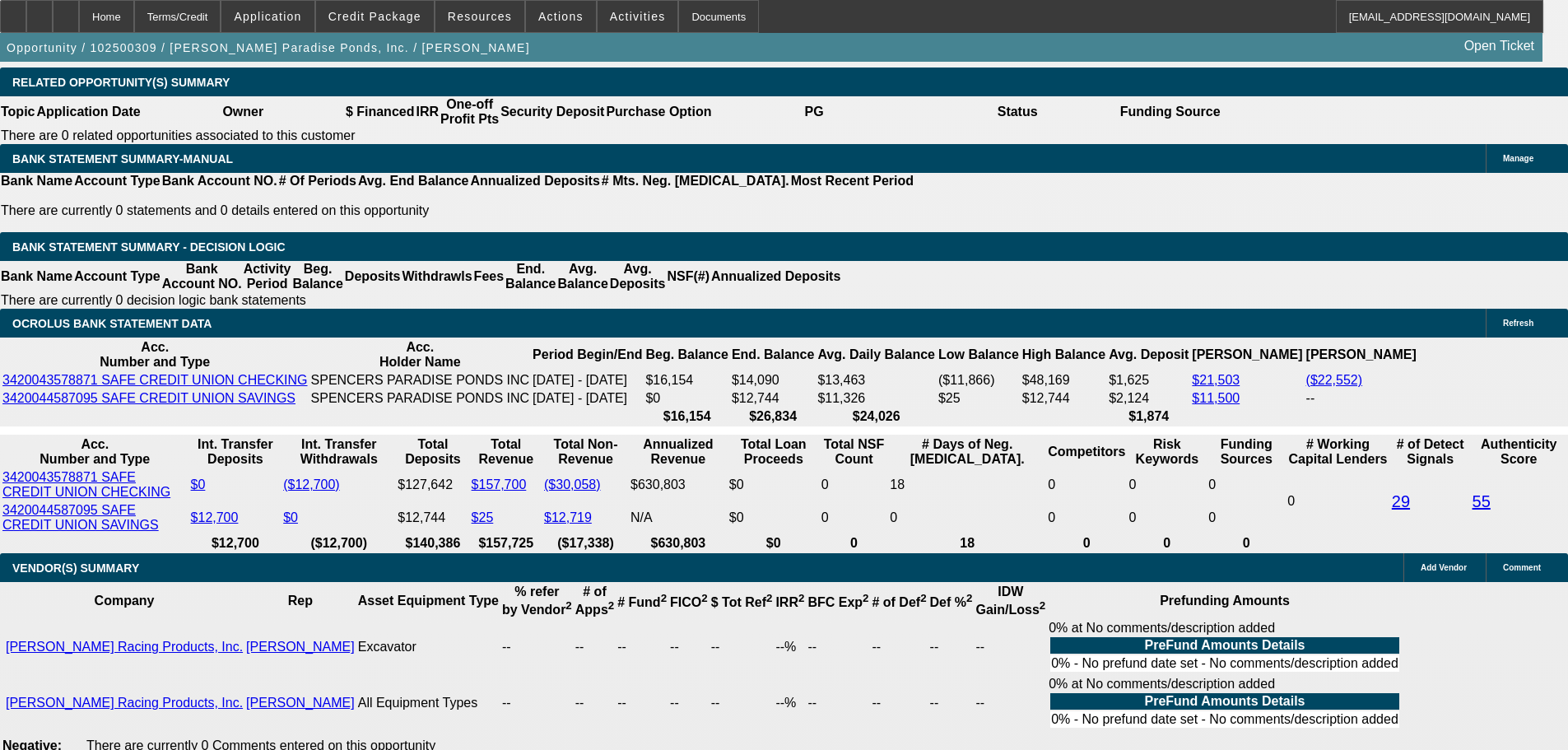
type input "UNKNOWN"
type input "30"
type input "$917.78"
type input "$458.89"
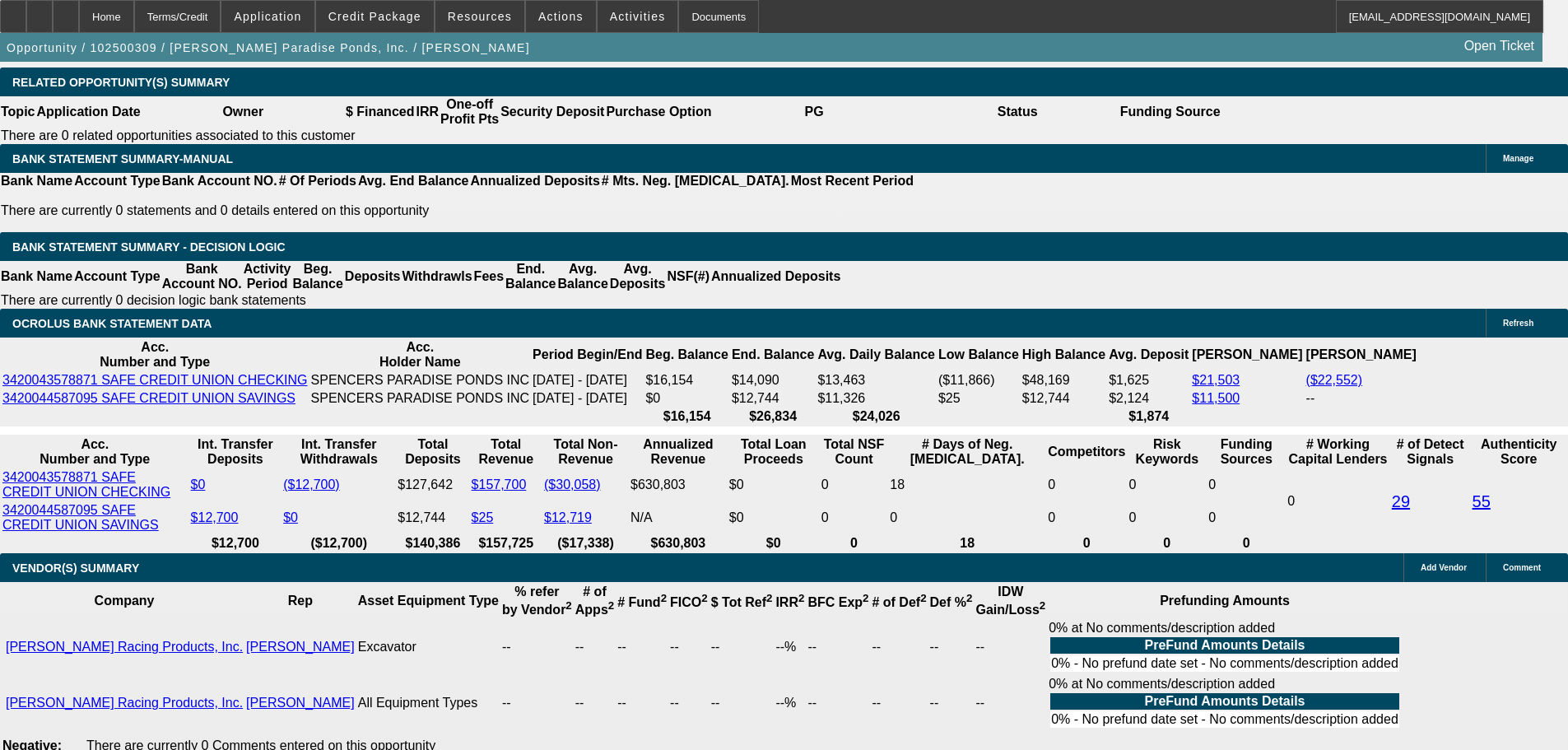
type input "36"
type input "$0.48"
type input "$0.24"
type input "36"
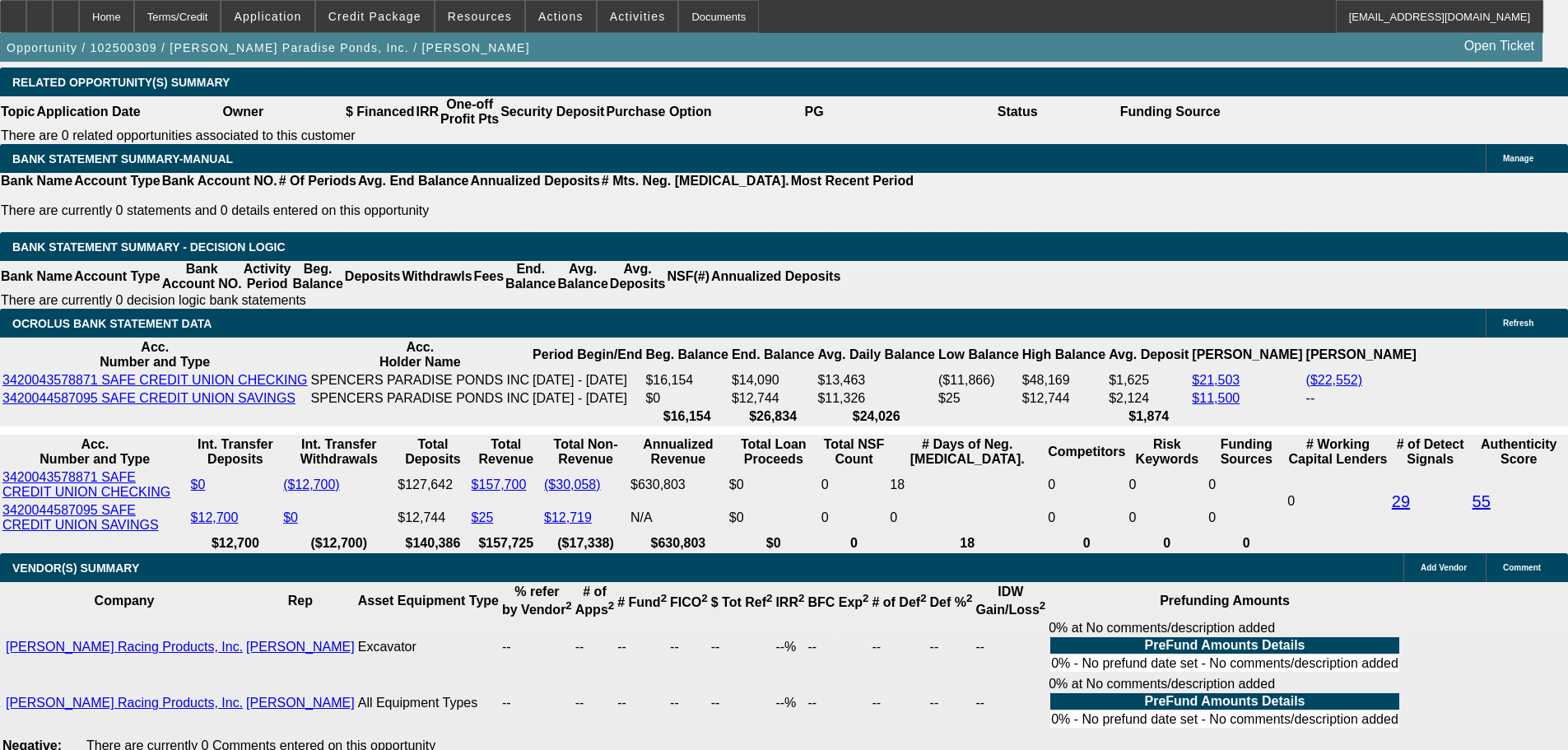
type input "17"
type input "$660.06"
type input "$330.03"
type input "$834.28"
type input "$417.14"
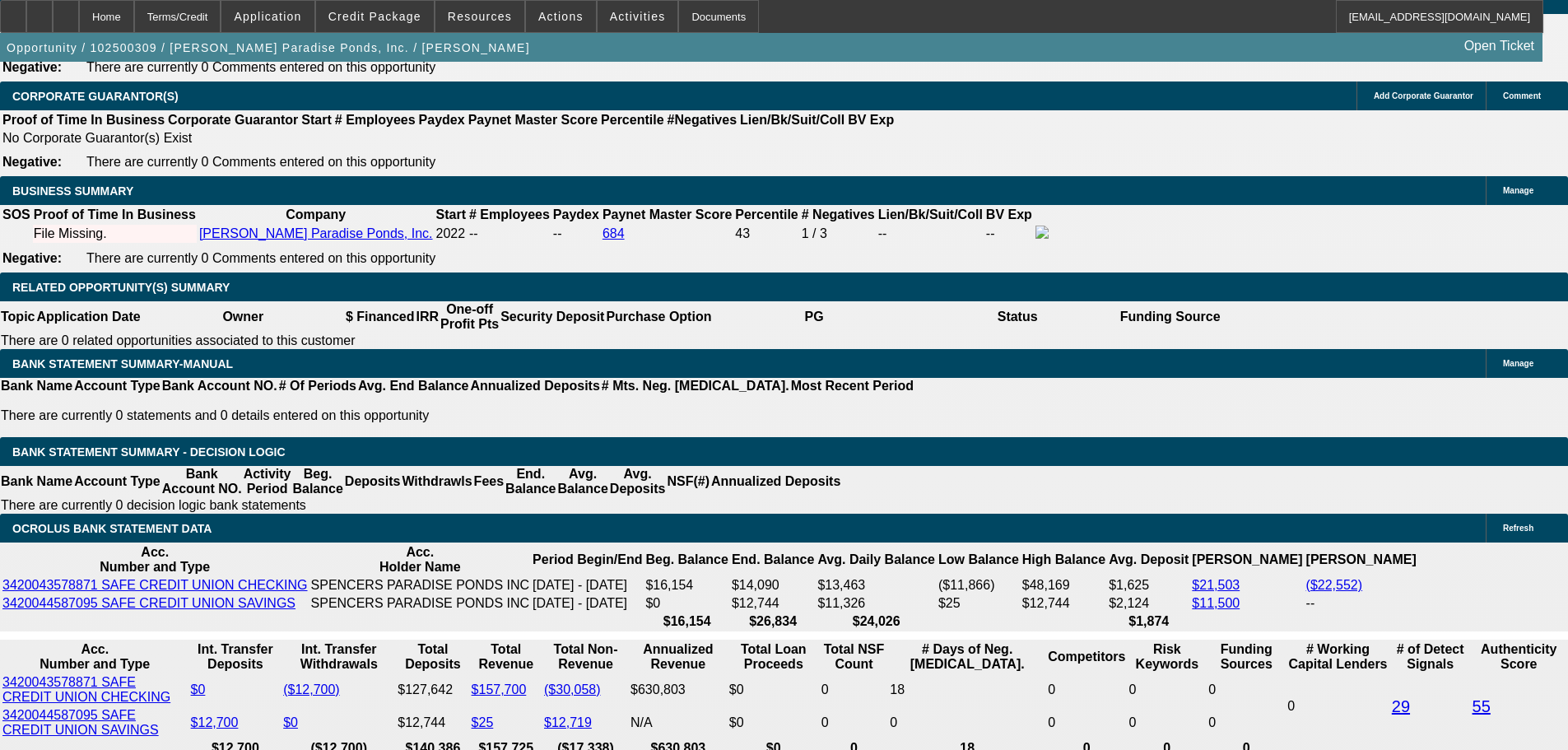
scroll to position [2443, 0]
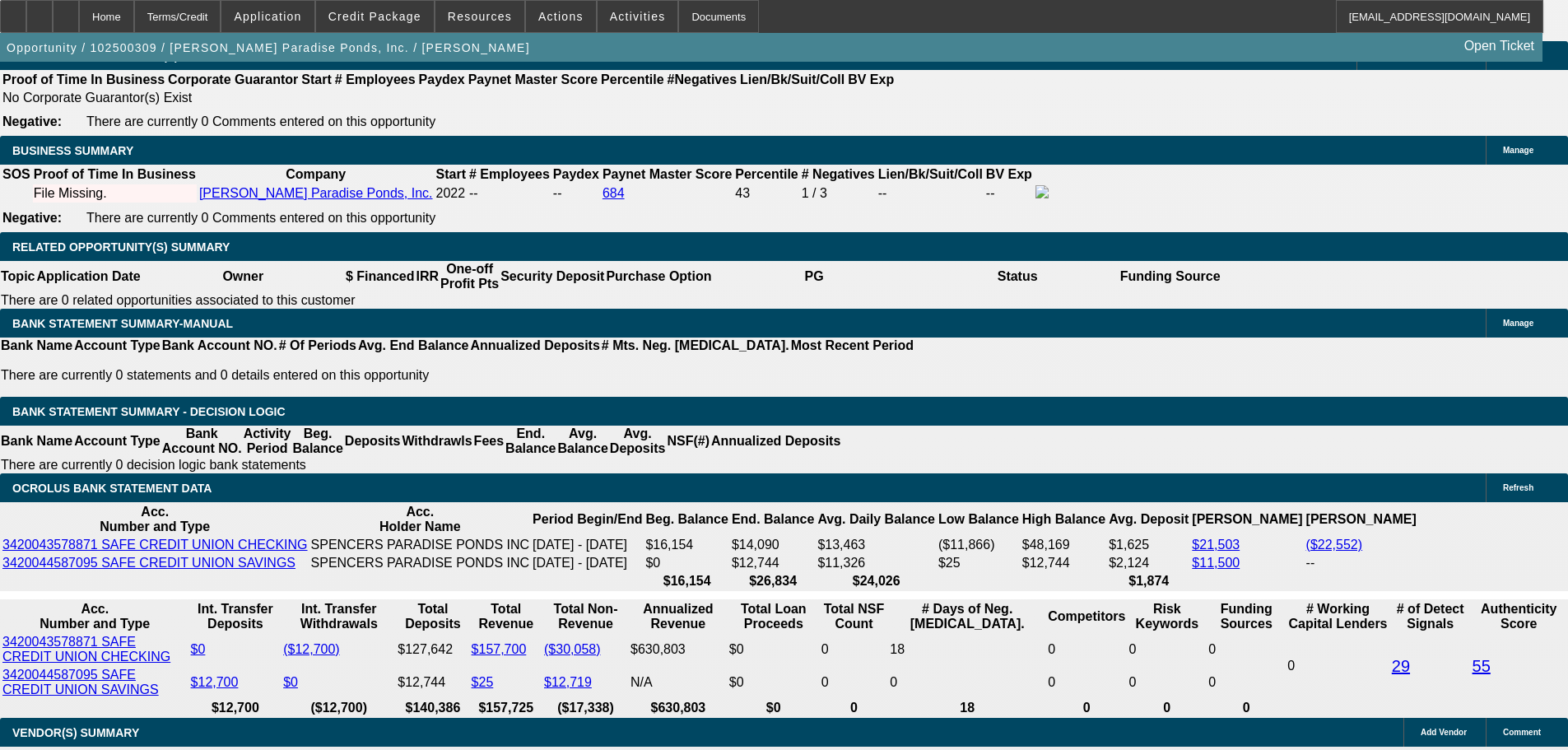
type input "17"
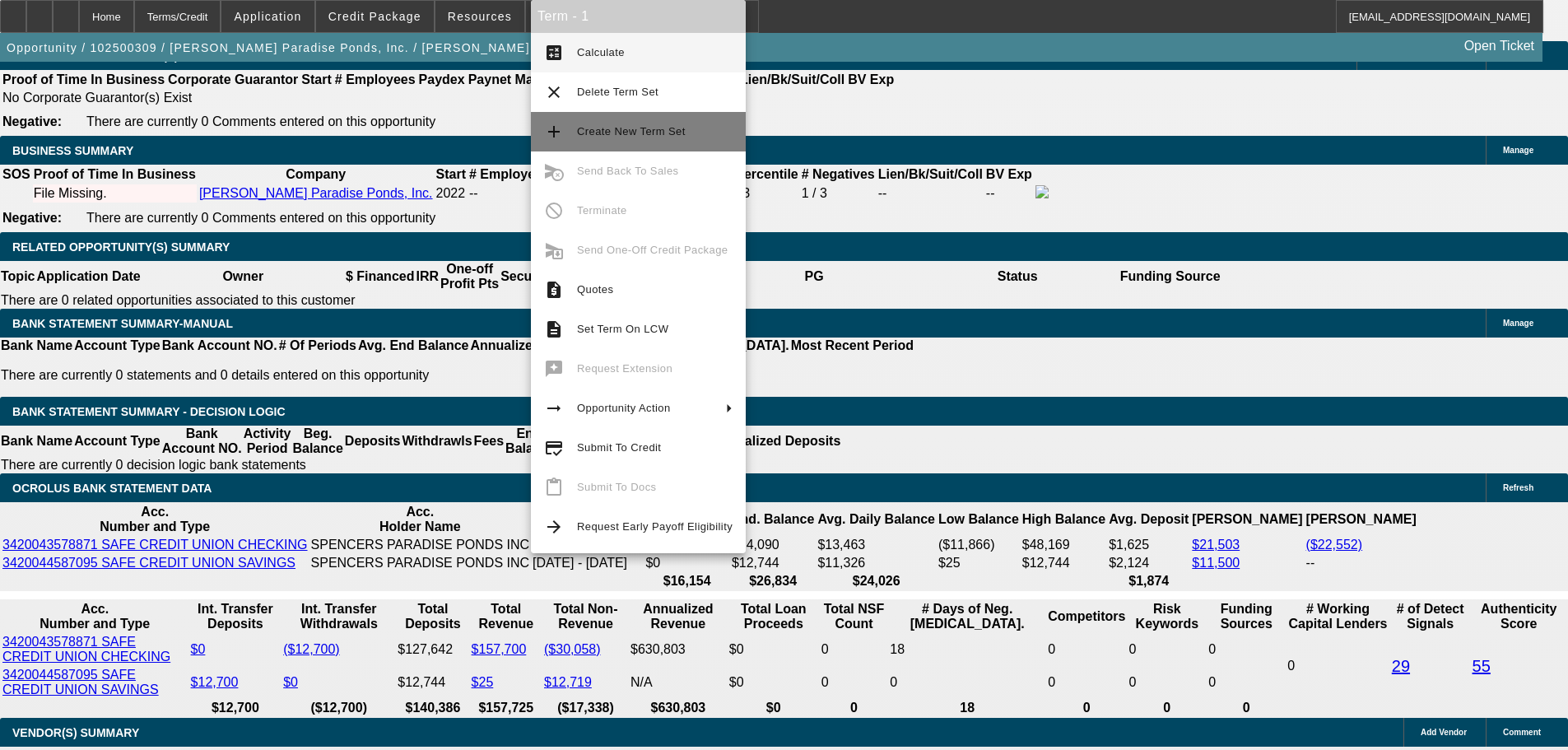
click at [670, 122] on span "Create New Term Set" at bounding box center [654, 131] width 156 height 20
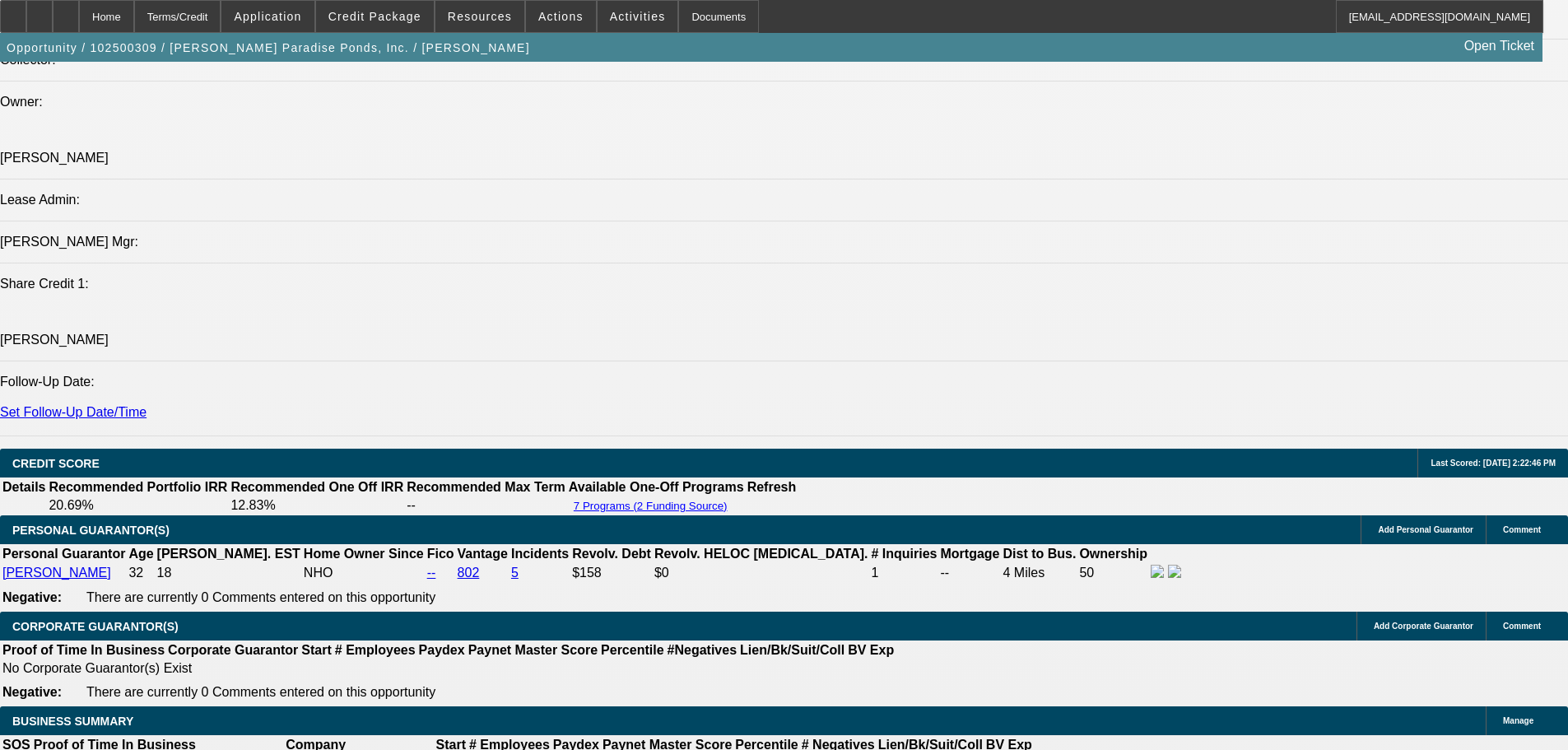
select select "0.1"
select select "2"
select select "0.1"
select select "4"
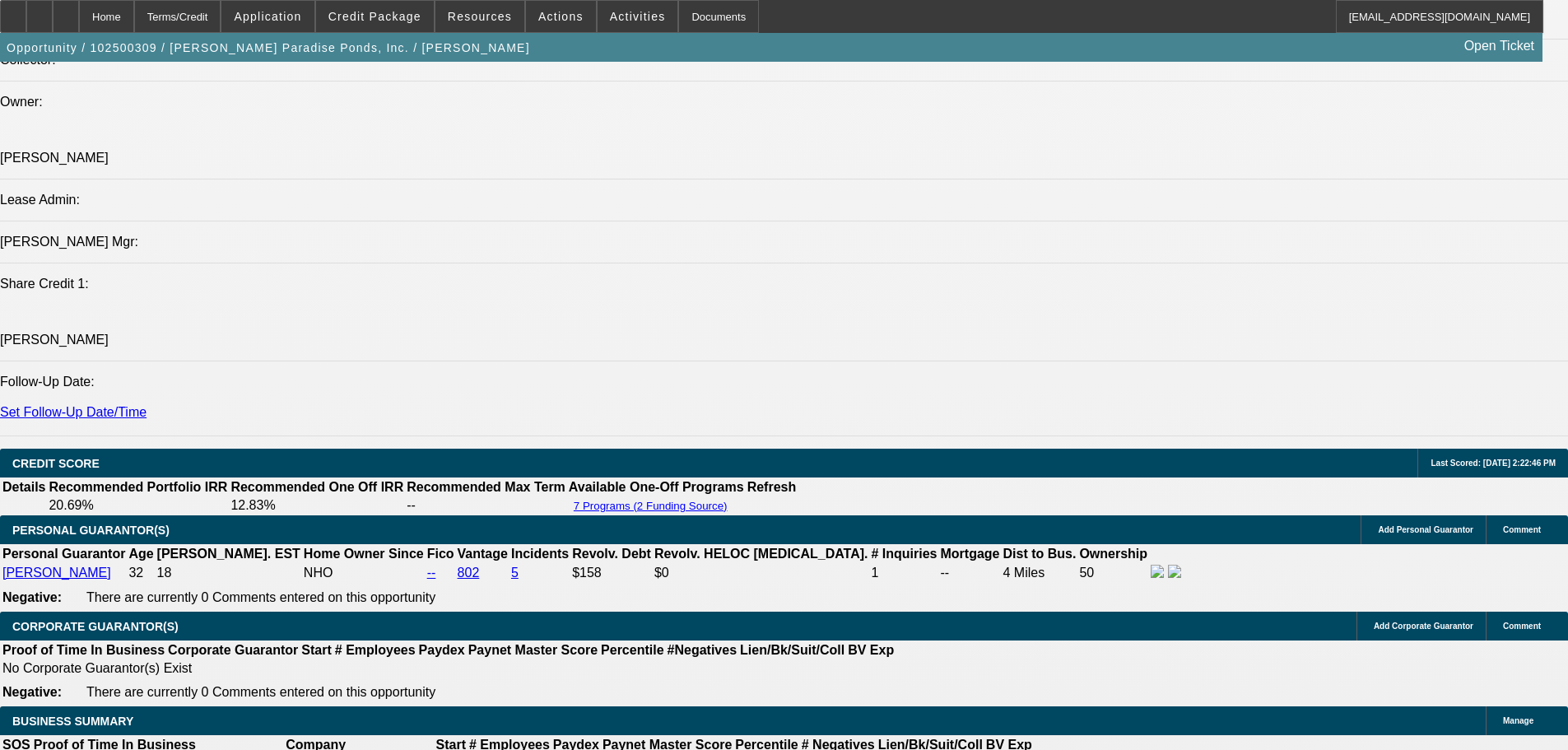
select select "0"
select select "0.1"
select select "4"
select select "0.1"
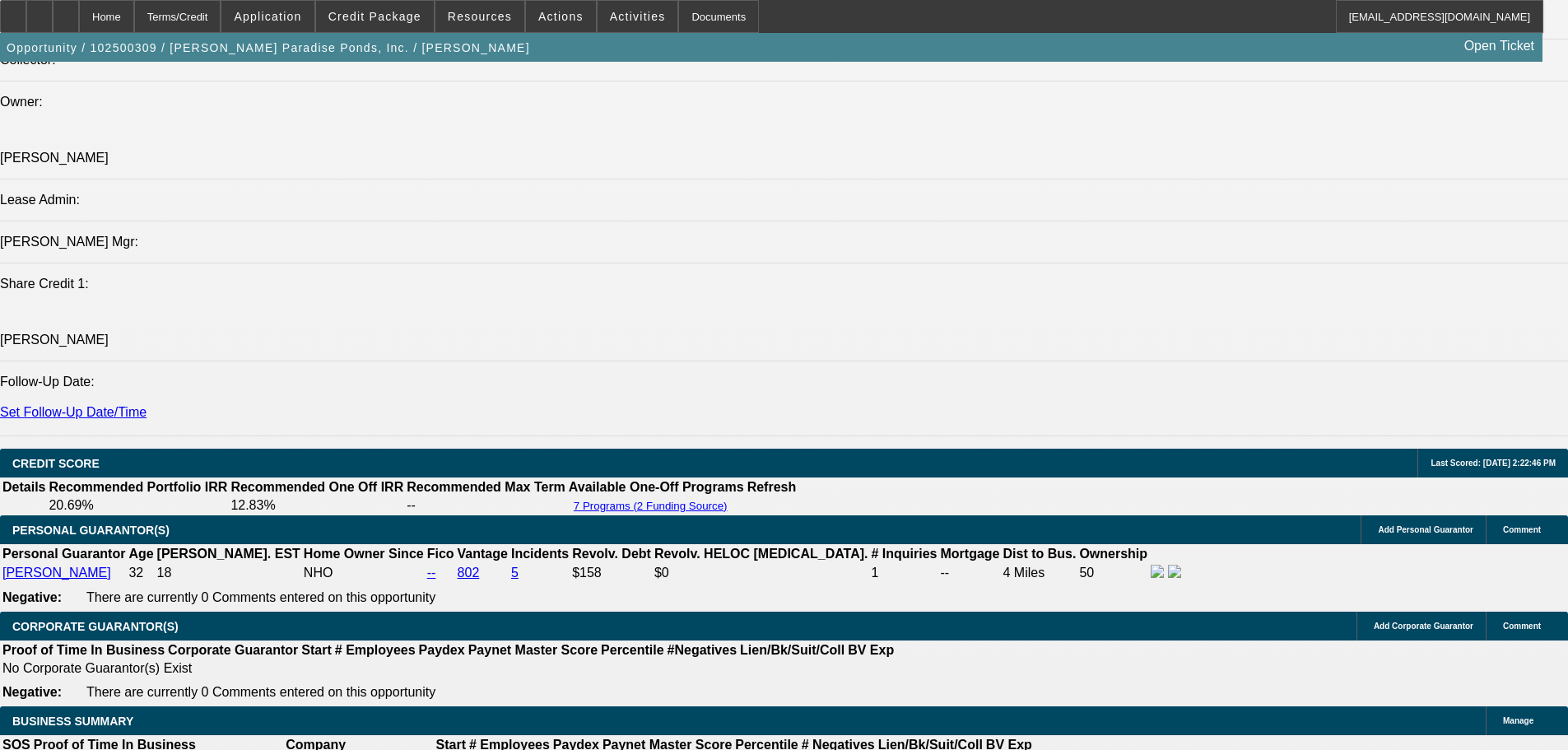
select select "2"
select select "0.1"
select select "4"
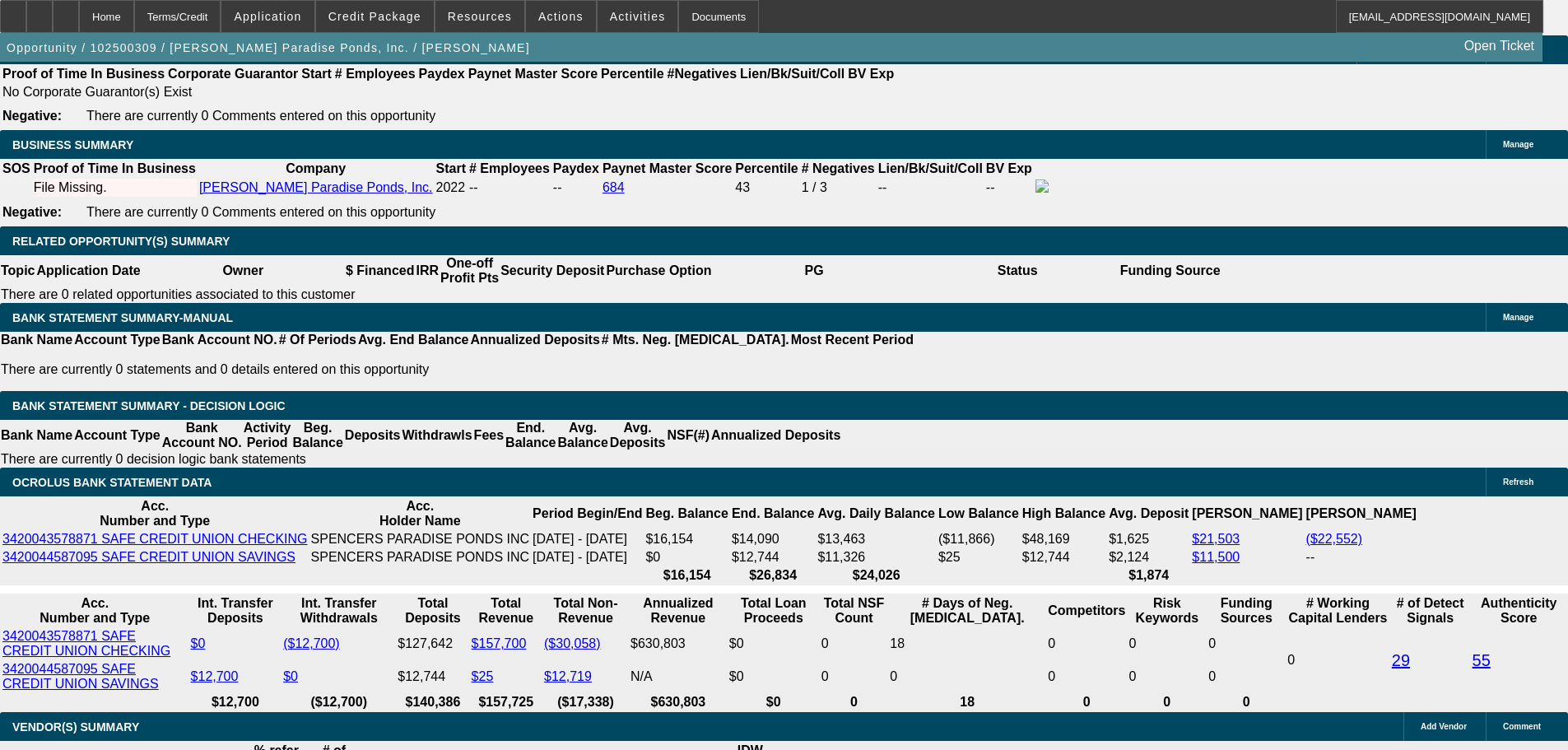
scroll to position [2543, 0]
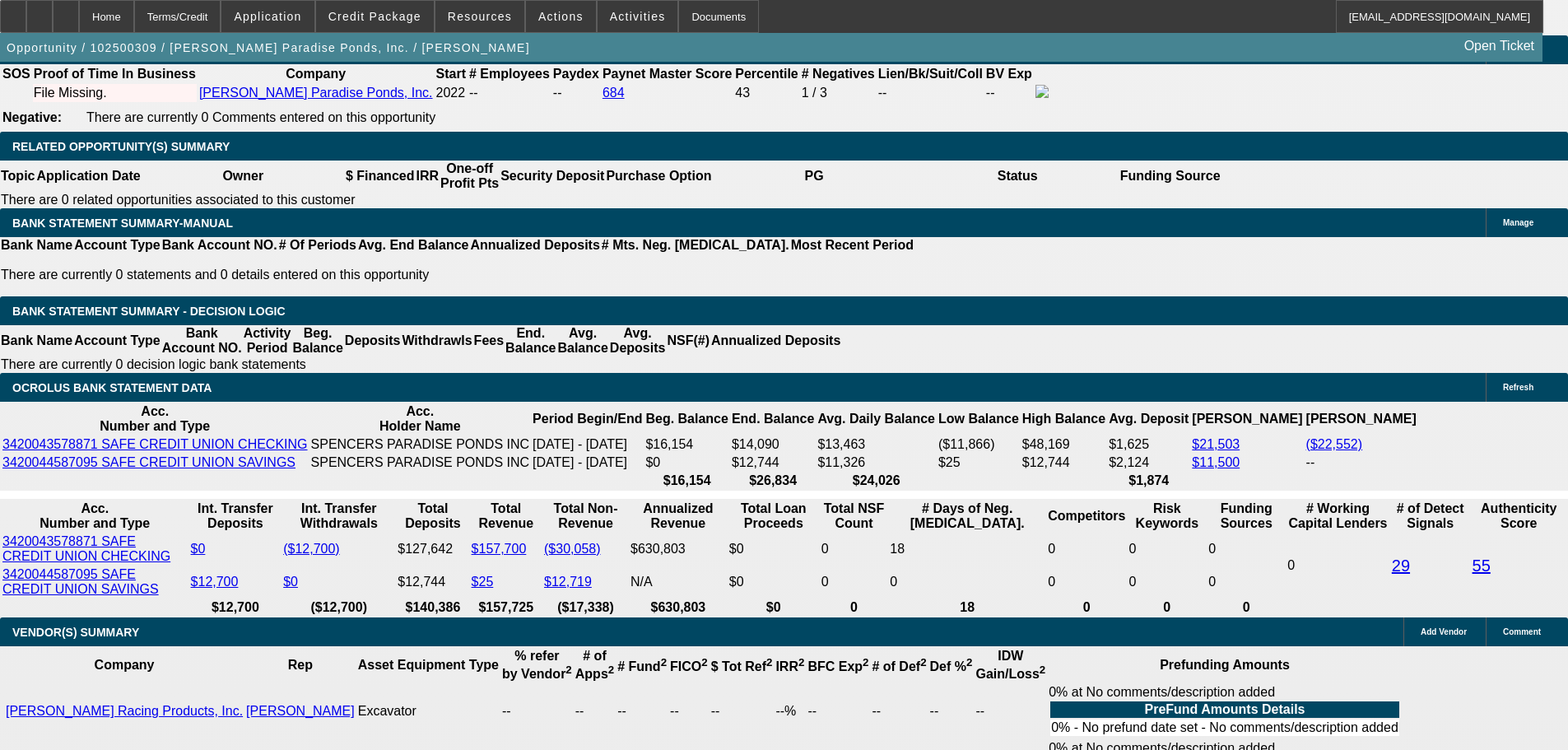
type input "UNKNOWN"
type input "6"
type input "$4,049.20"
type input "$2,024.60"
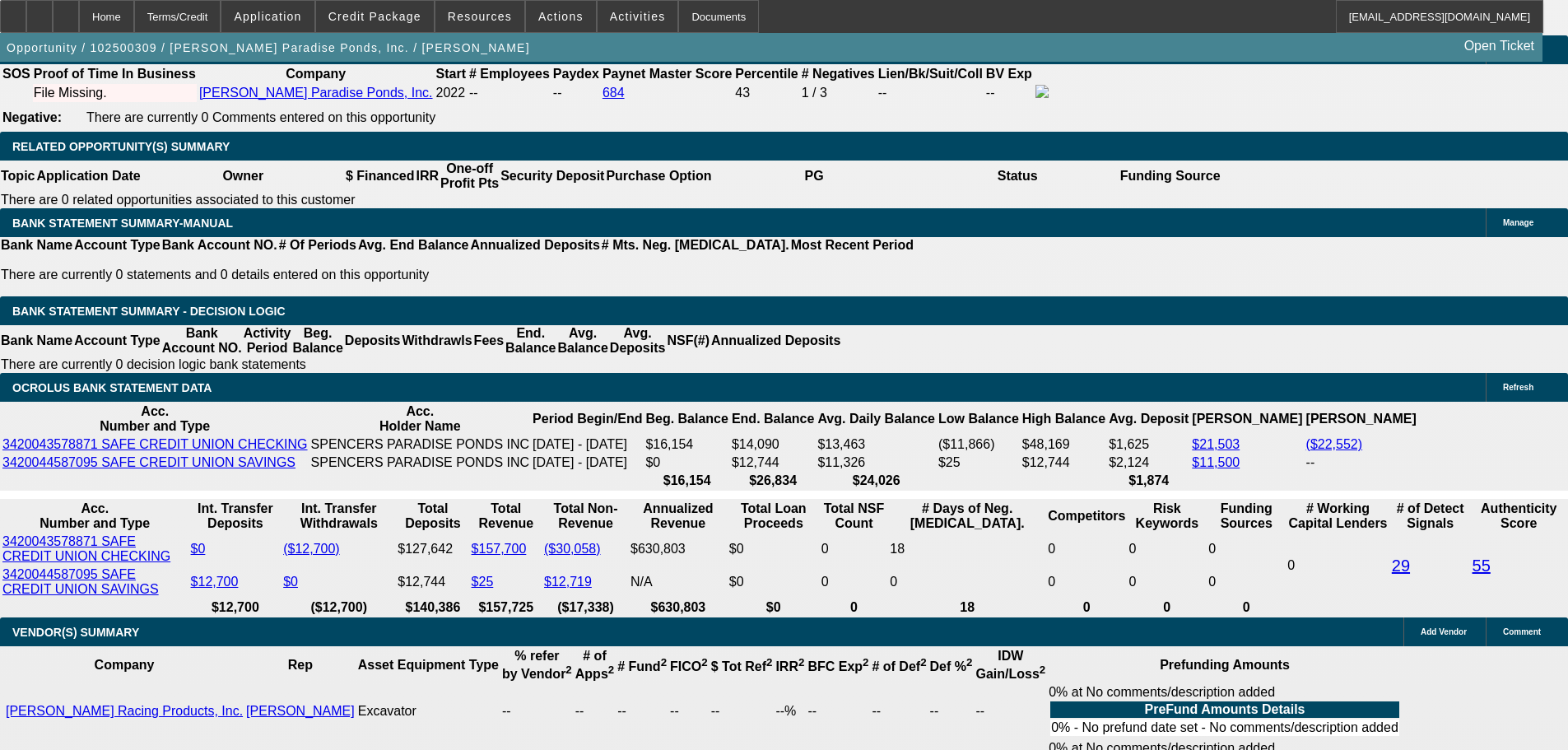
type input "36"
type input "$788.44"
type input "$394.22"
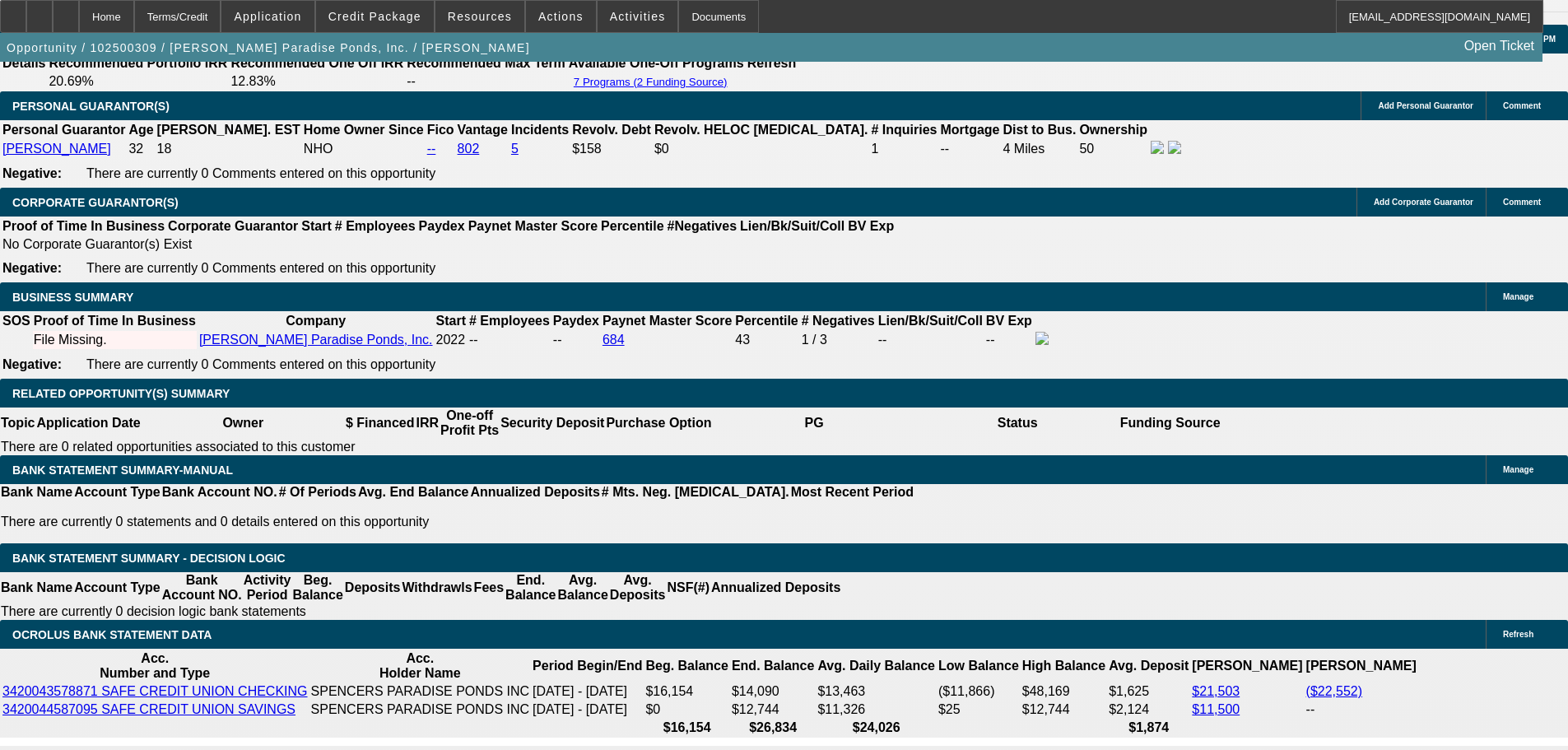
type input "36"
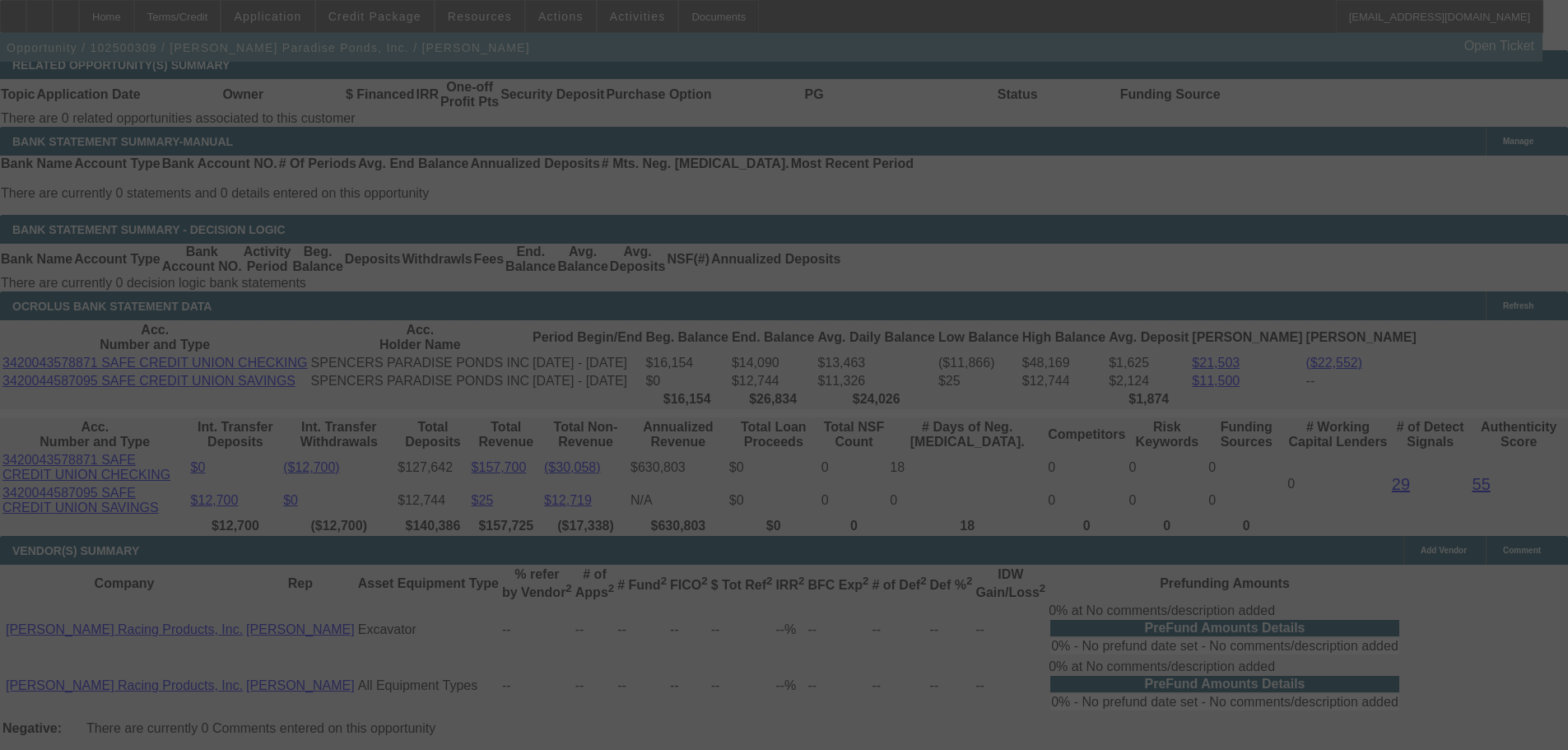
scroll to position [2626, 0]
select select "0.1"
select select "2"
select select "0.1"
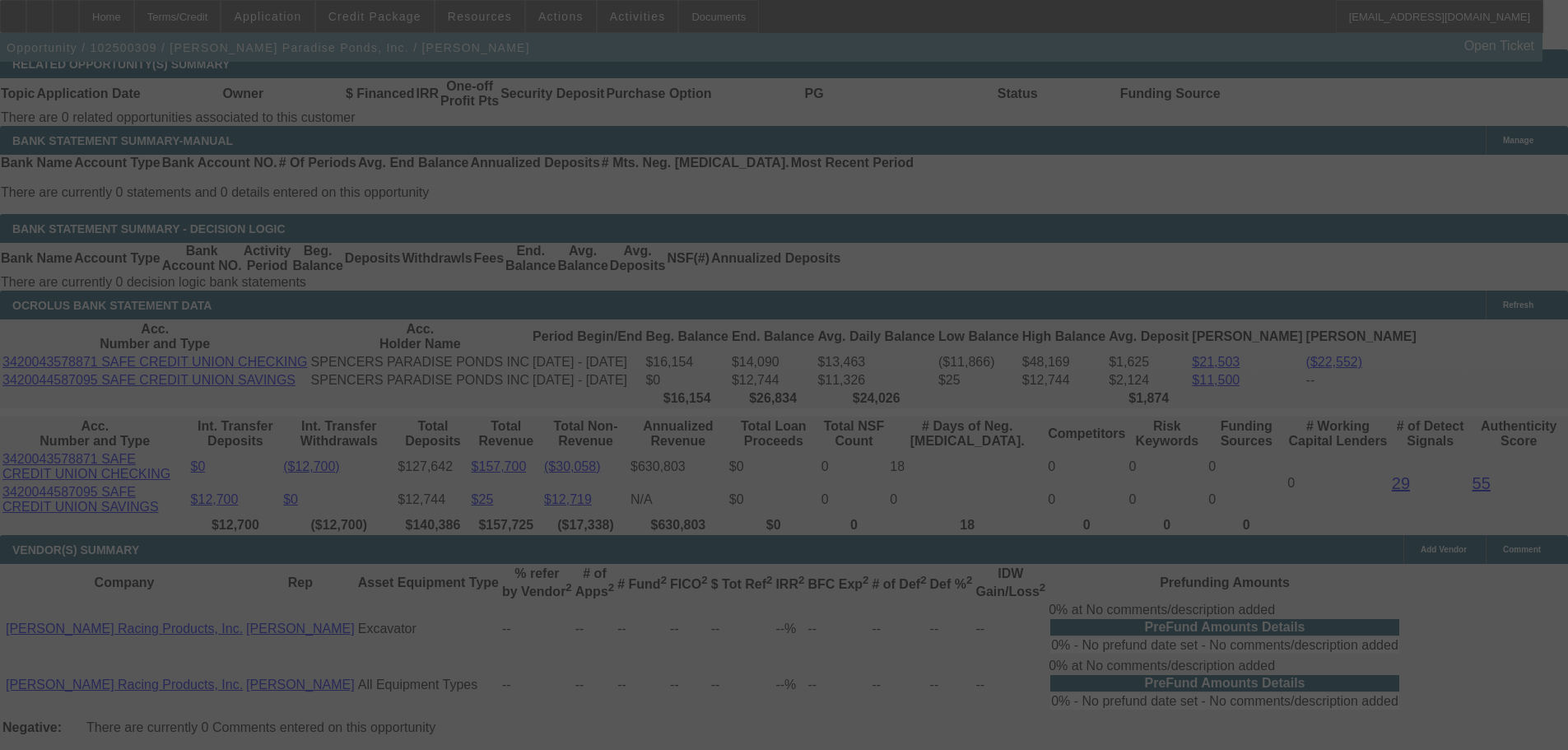
select select "4"
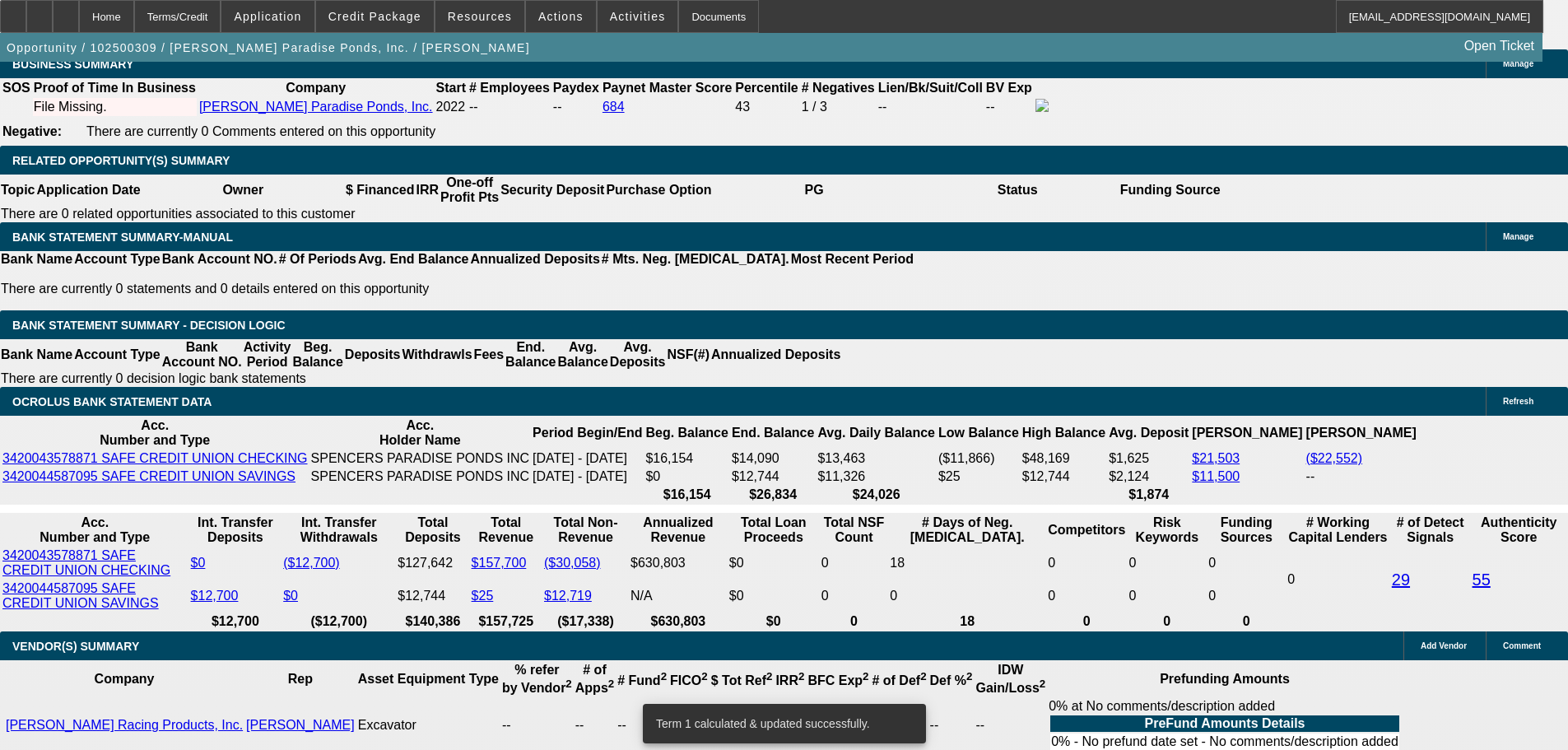
scroll to position [2525, 0]
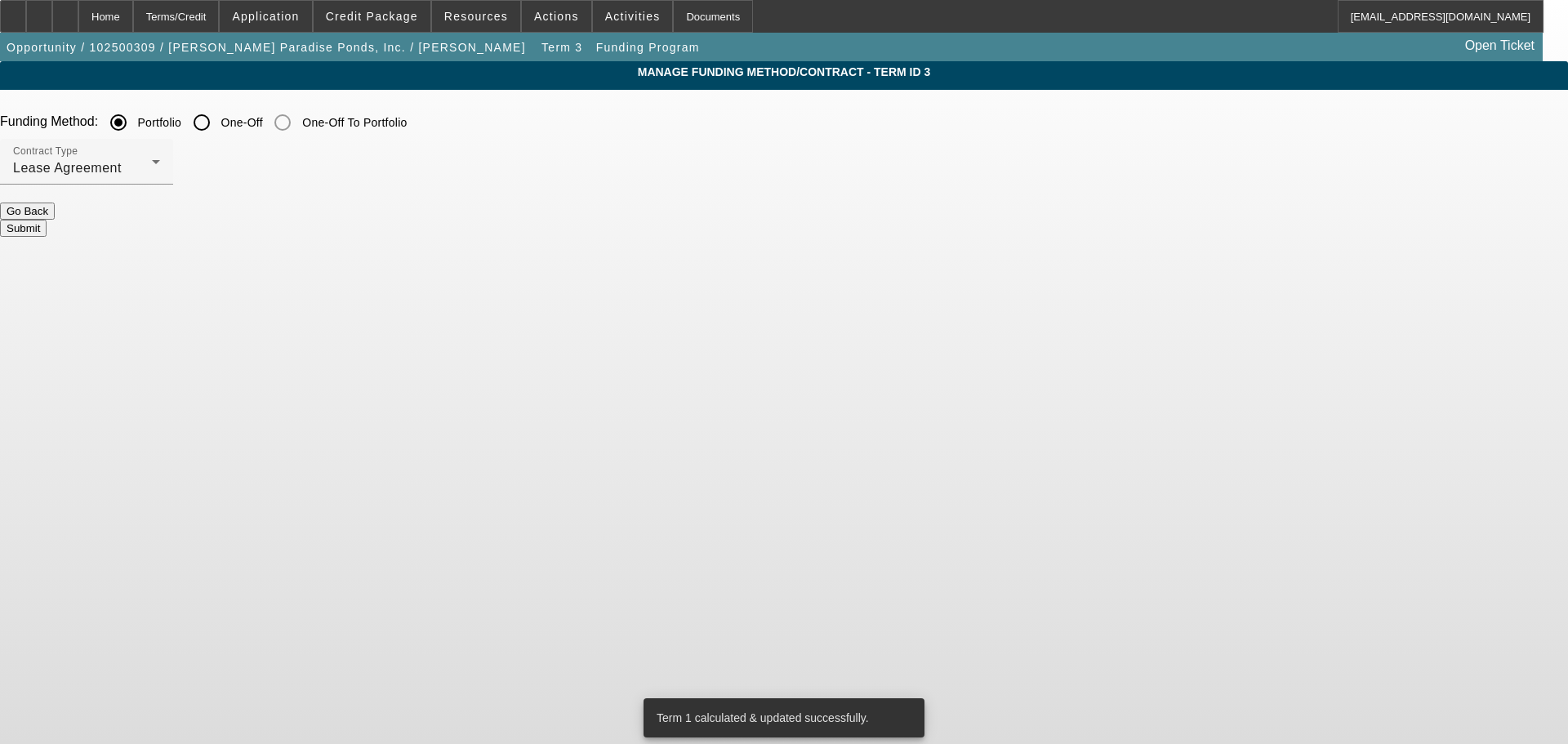
click at [218, 126] on input "One-Off" at bounding box center [201, 122] width 33 height 33
radio input "true"
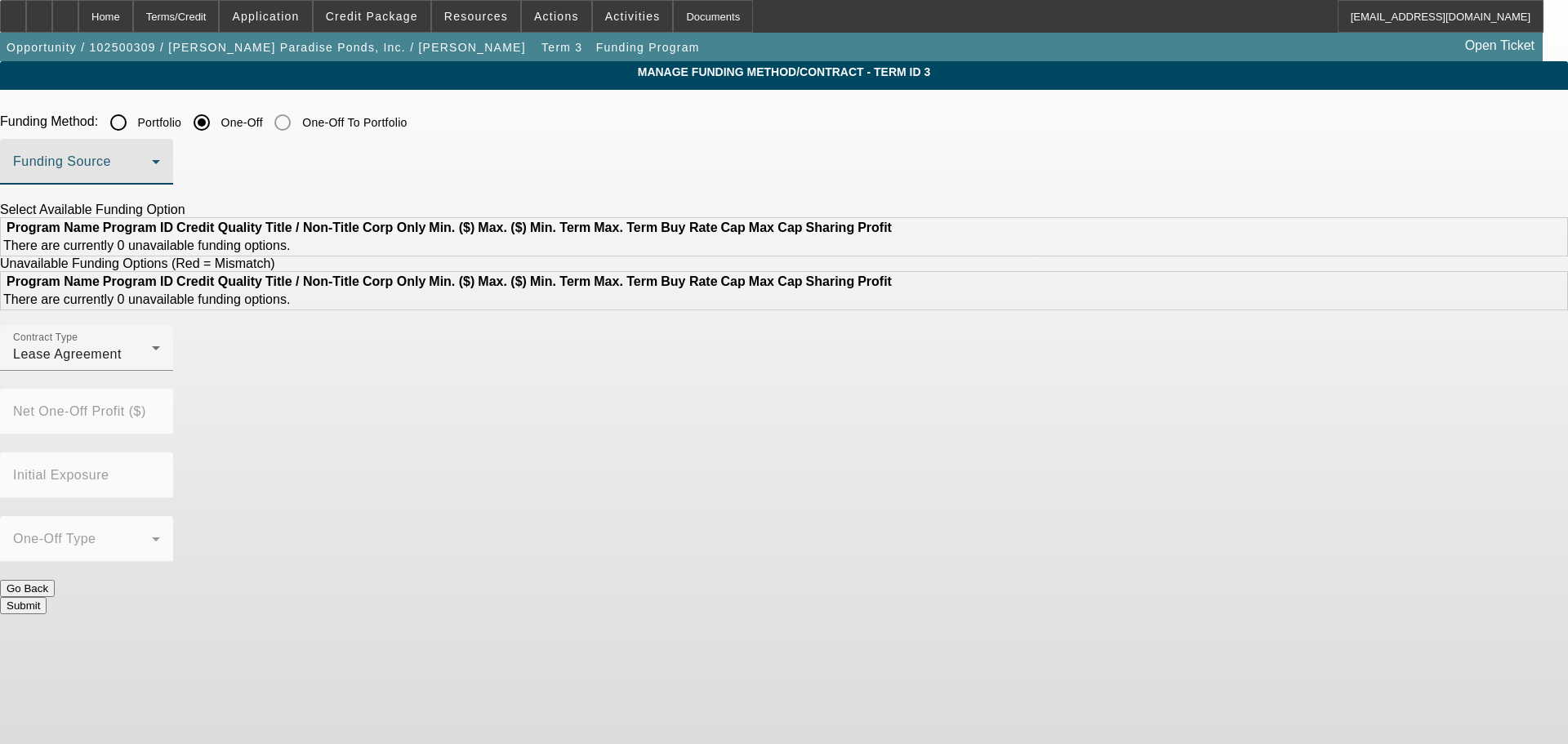
click at [152, 171] on span at bounding box center [82, 167] width 139 height 20
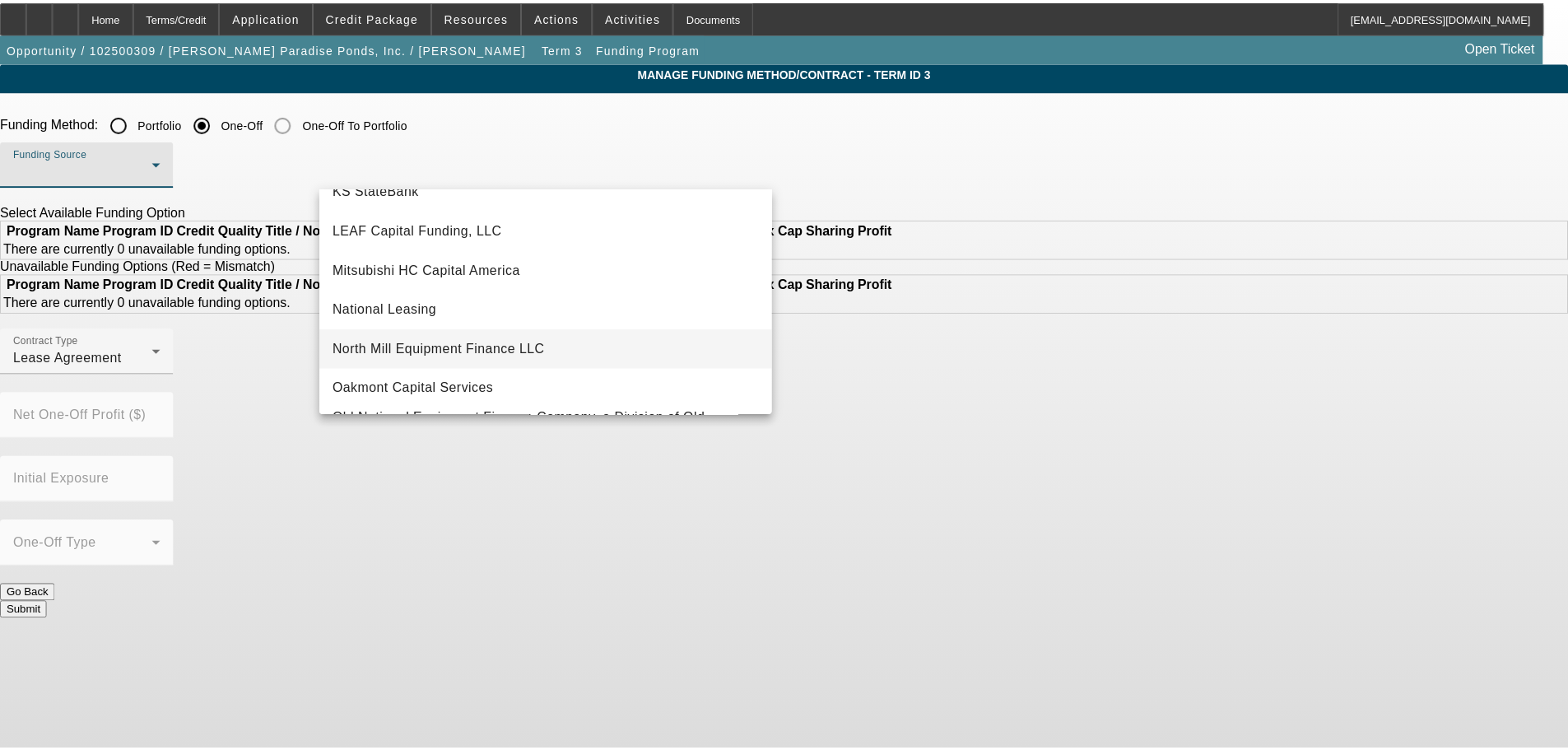
scroll to position [467, 0]
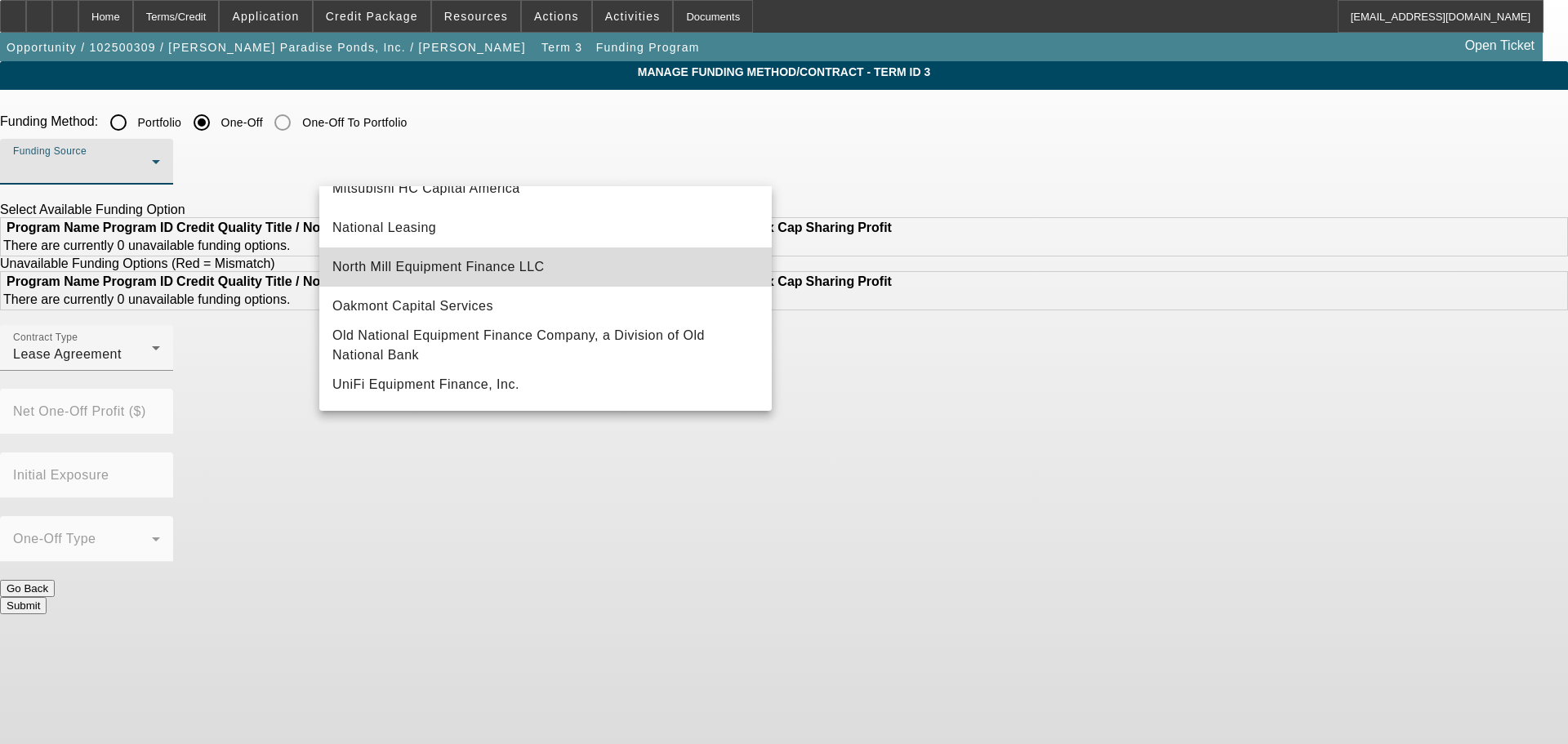
click at [562, 271] on mat-option "North Mill Equipment Finance LLC" at bounding box center [545, 267] width 452 height 39
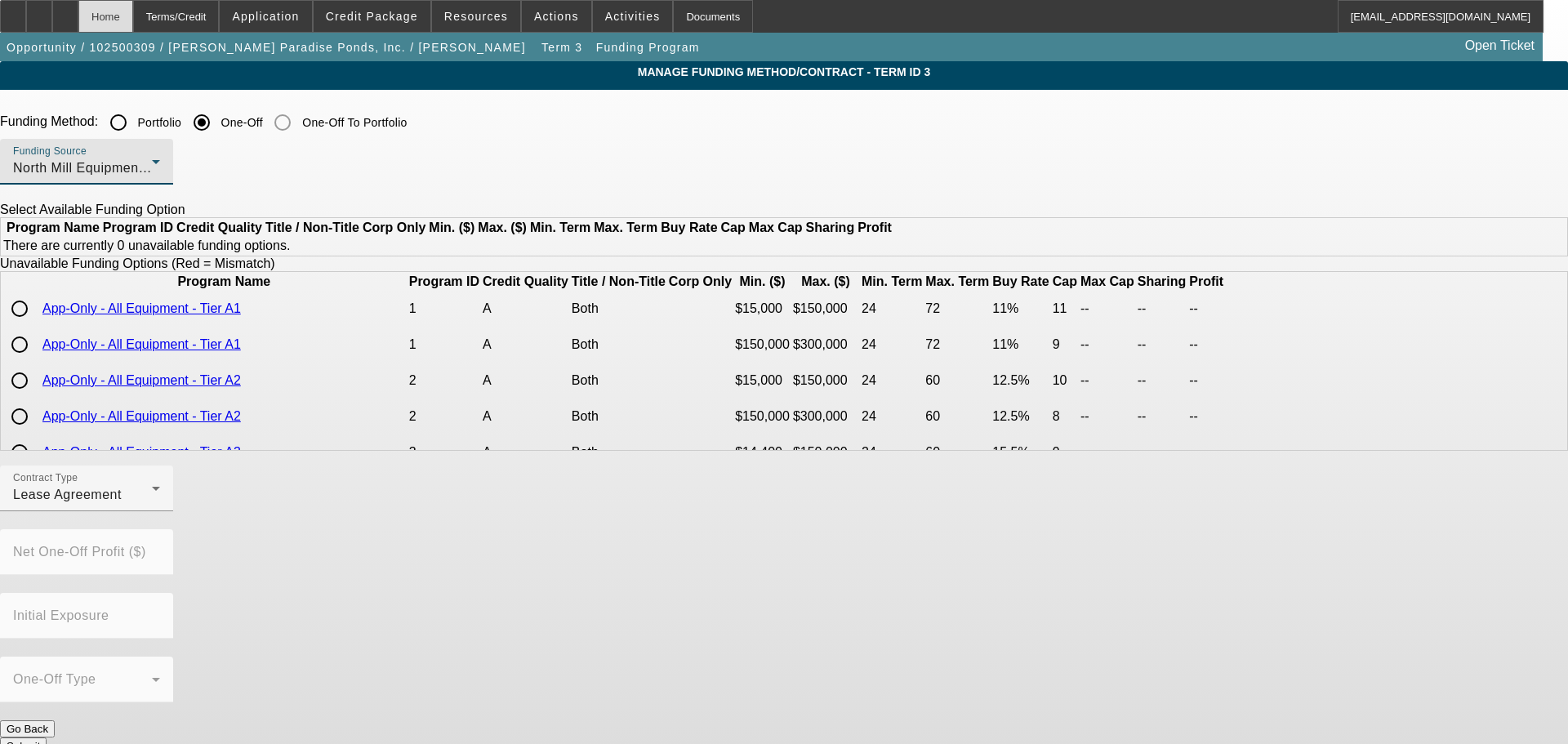
click at [133, 7] on div "Home" at bounding box center [105, 16] width 55 height 33
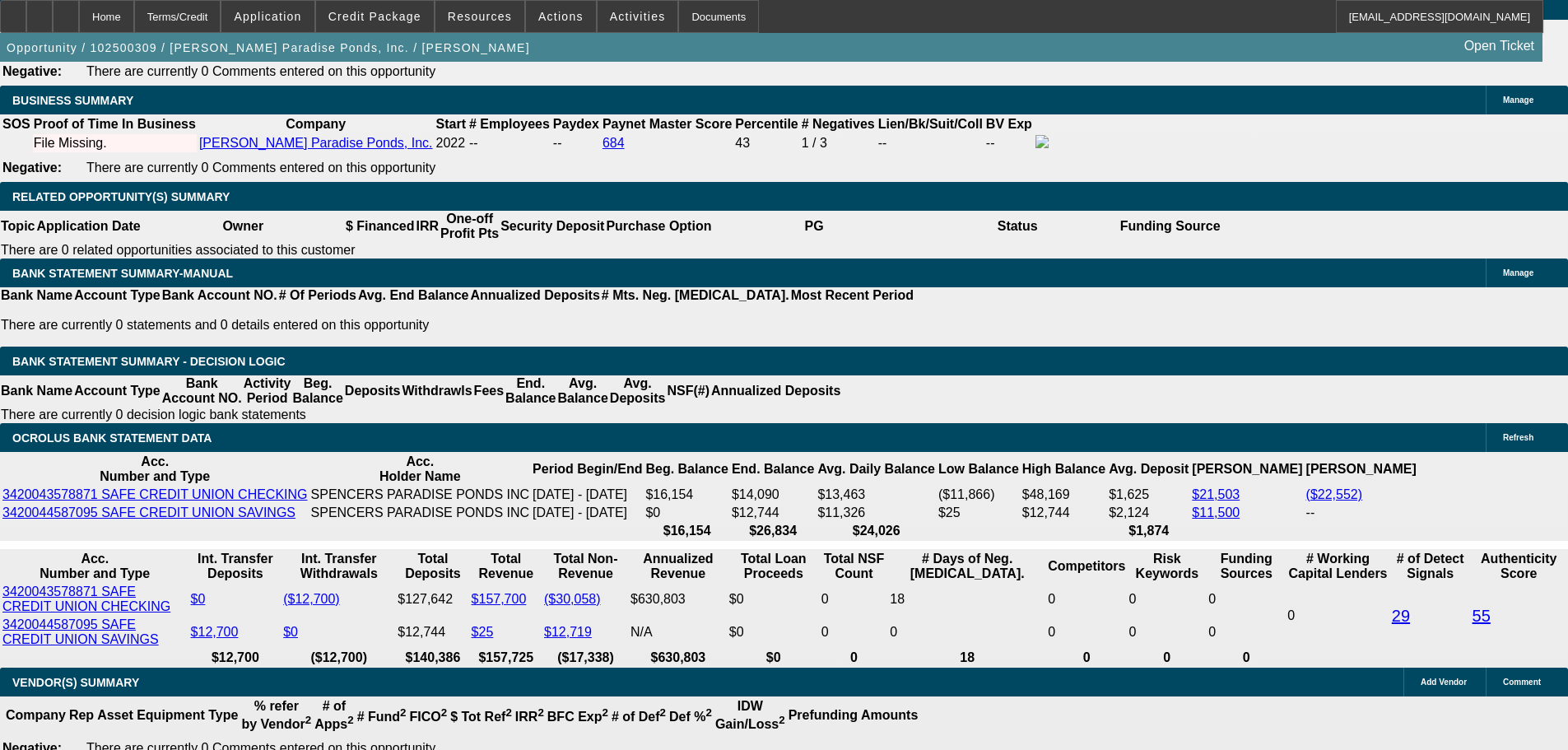
select select "0.1"
select select "2"
select select "0.1"
select select "4"
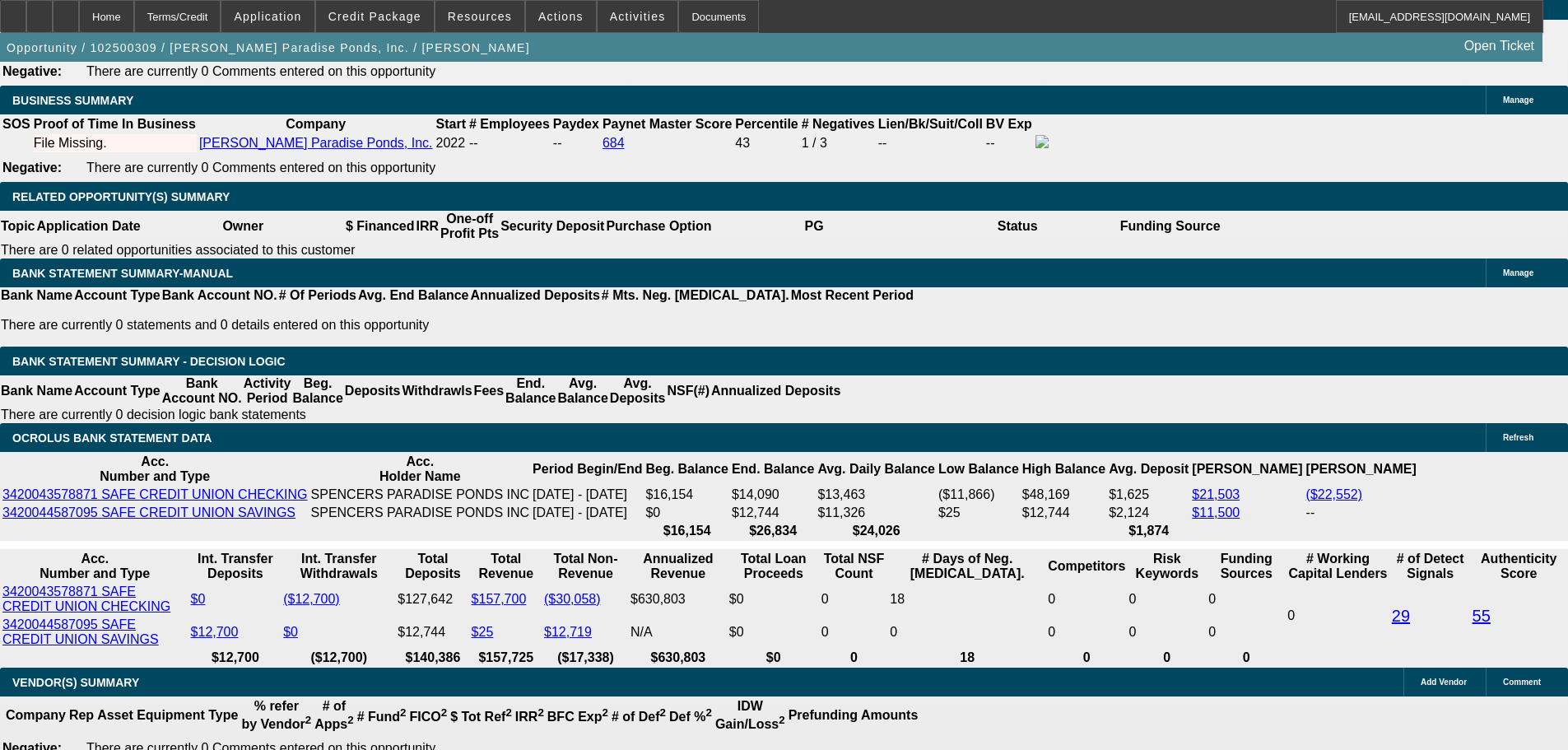
select select "0"
select select "0.1"
select select "4"
select select "0.1"
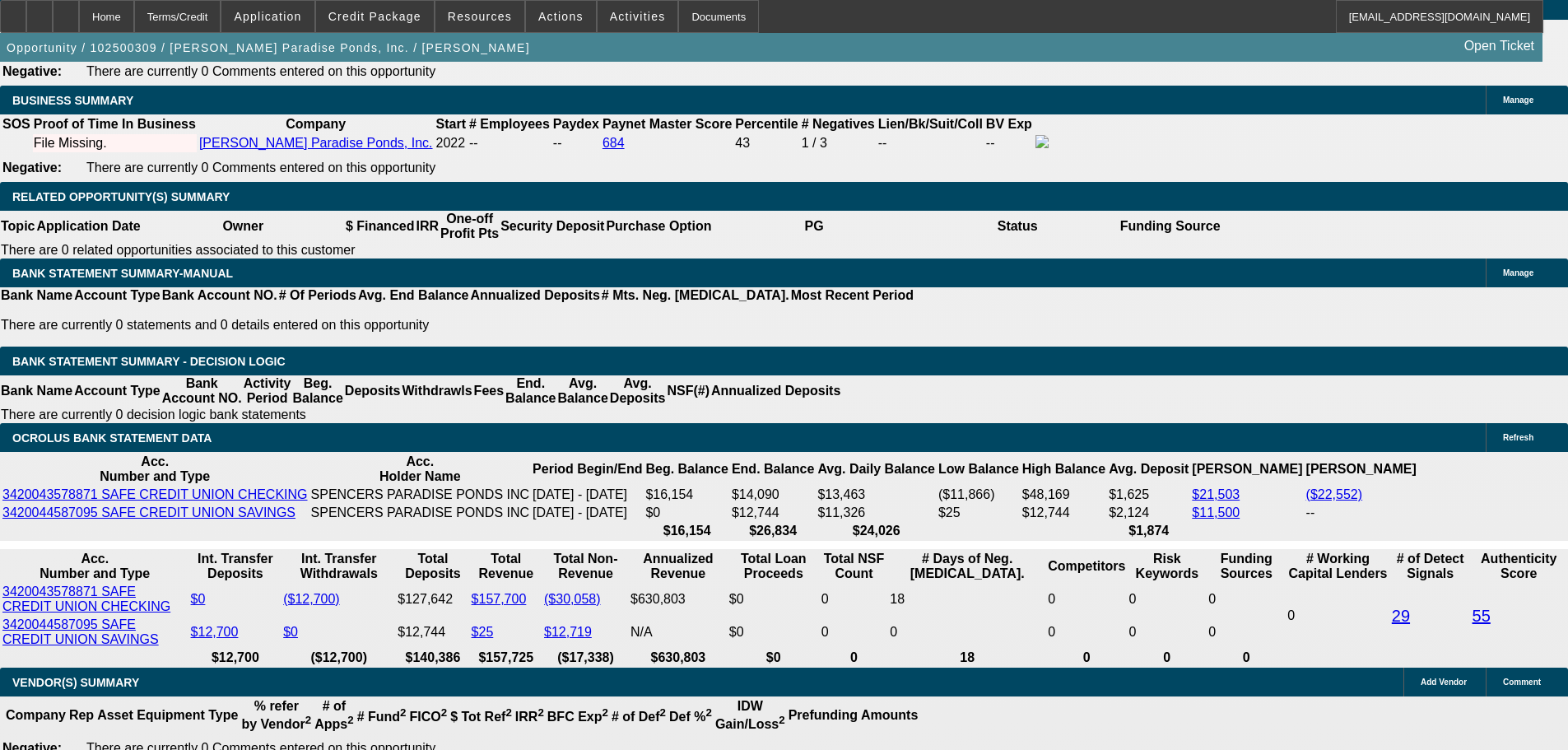
select select "2"
select select "0.1"
select select "4"
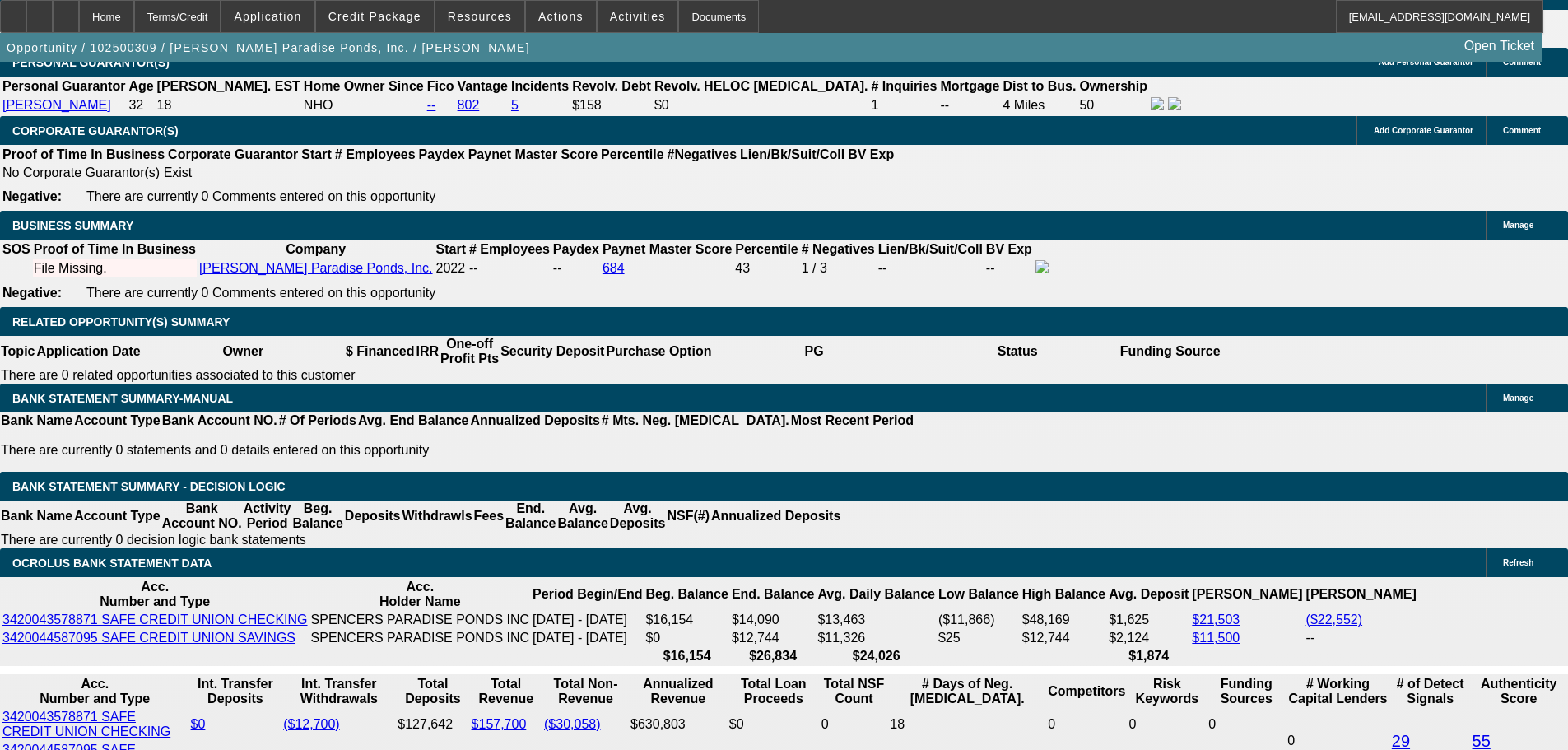
scroll to position [2364, 0]
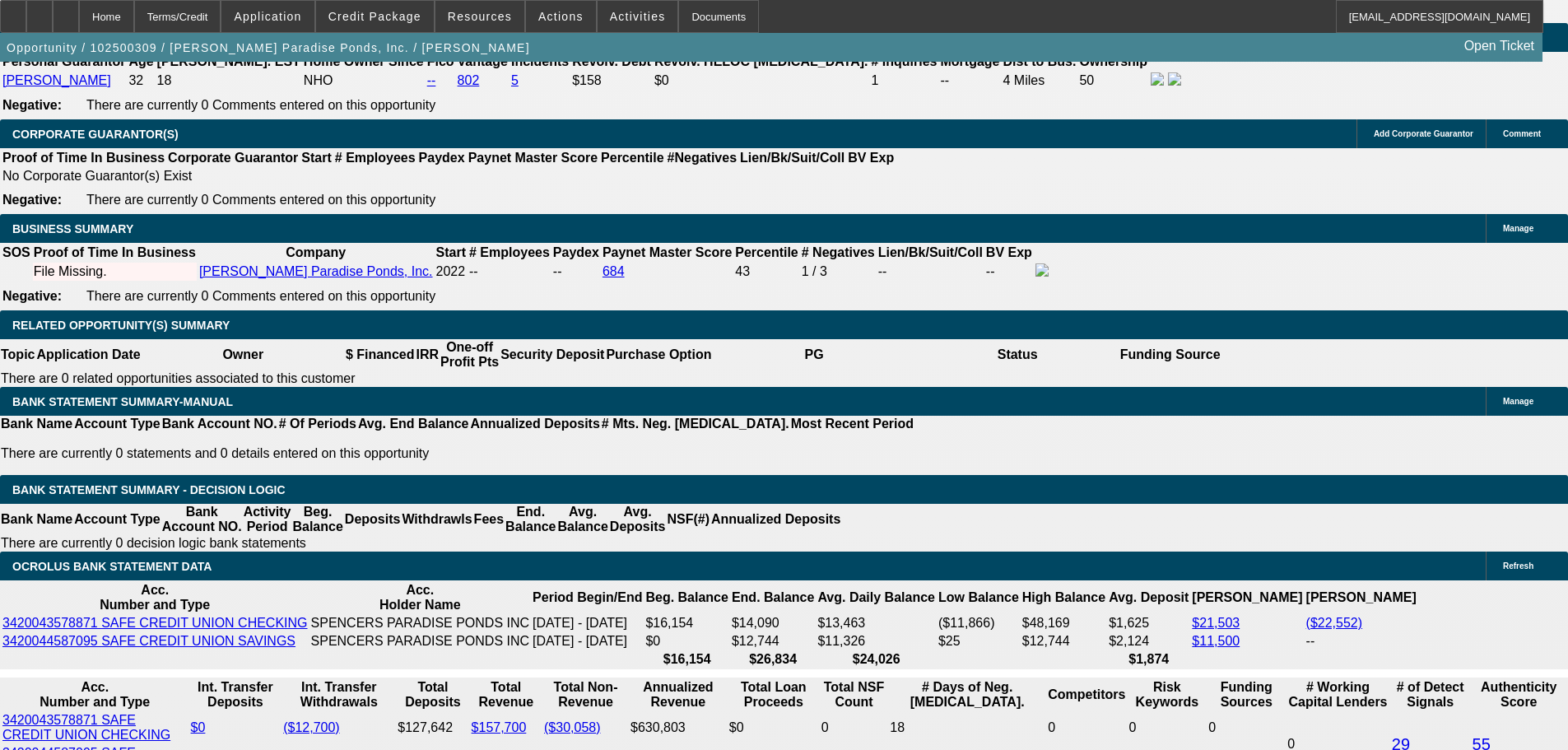
scroll to position [2459, 0]
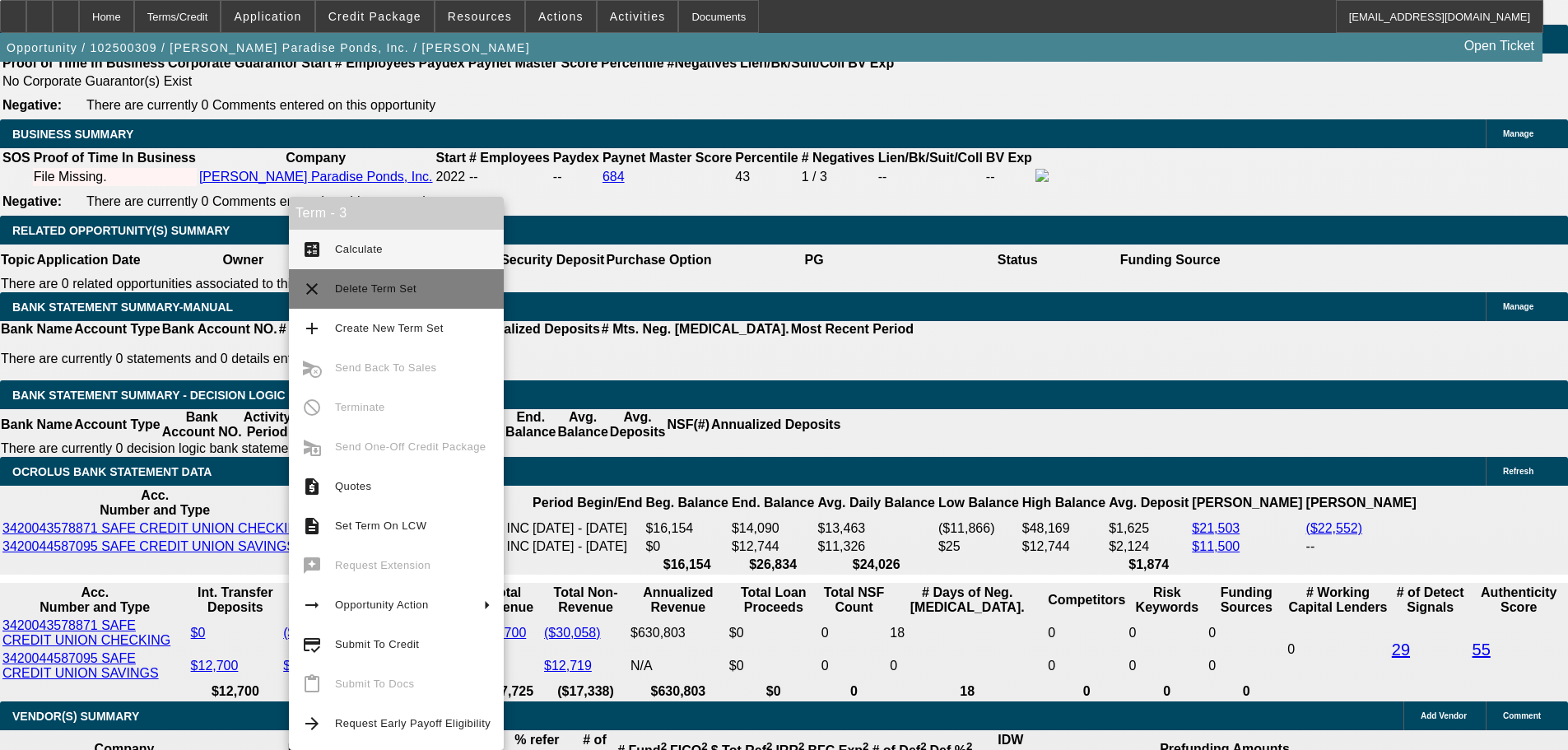
click at [401, 275] on button "clear Delete Term Set" at bounding box center [396, 289] width 215 height 39
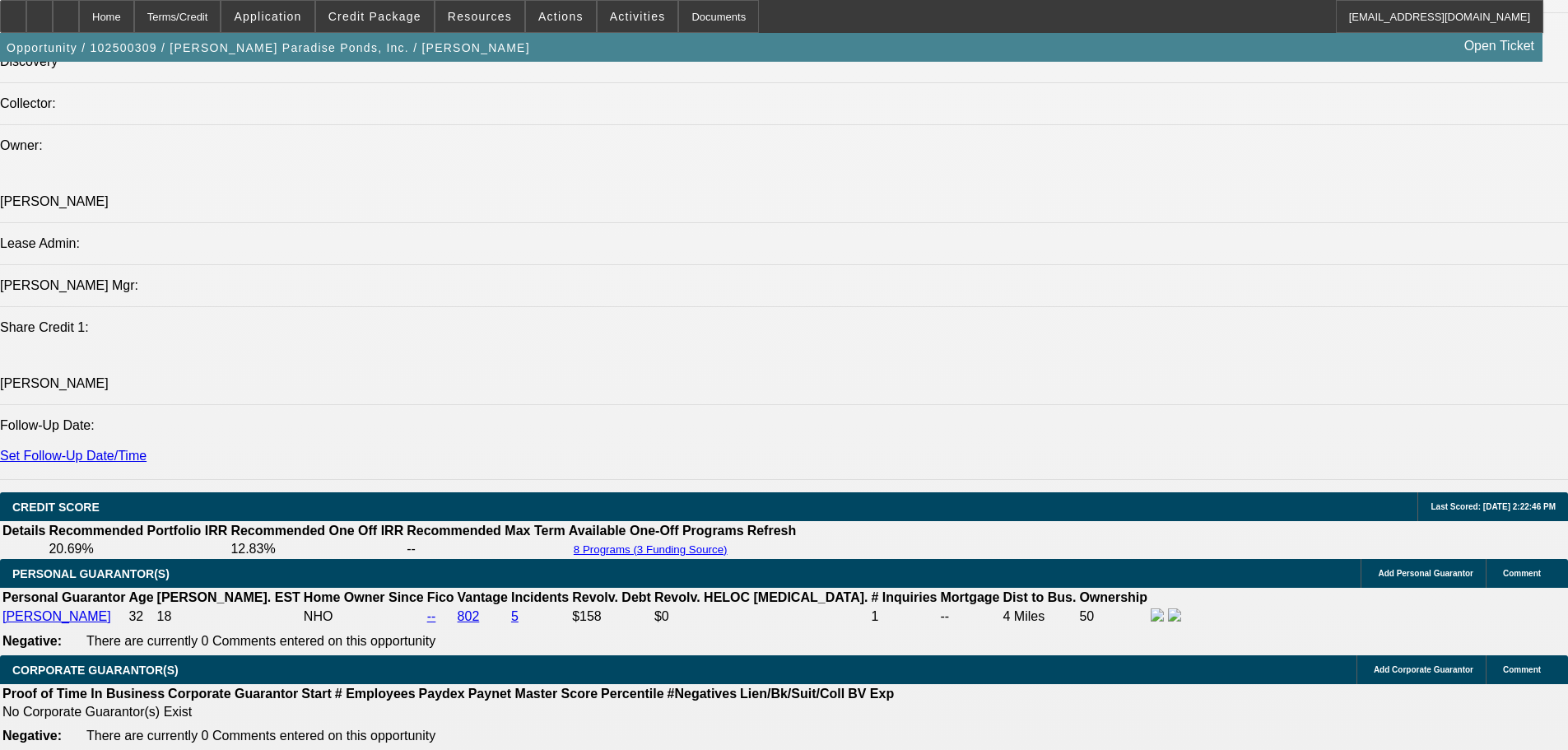
select select "0"
select select "0.1"
select select "4"
select select "0.1"
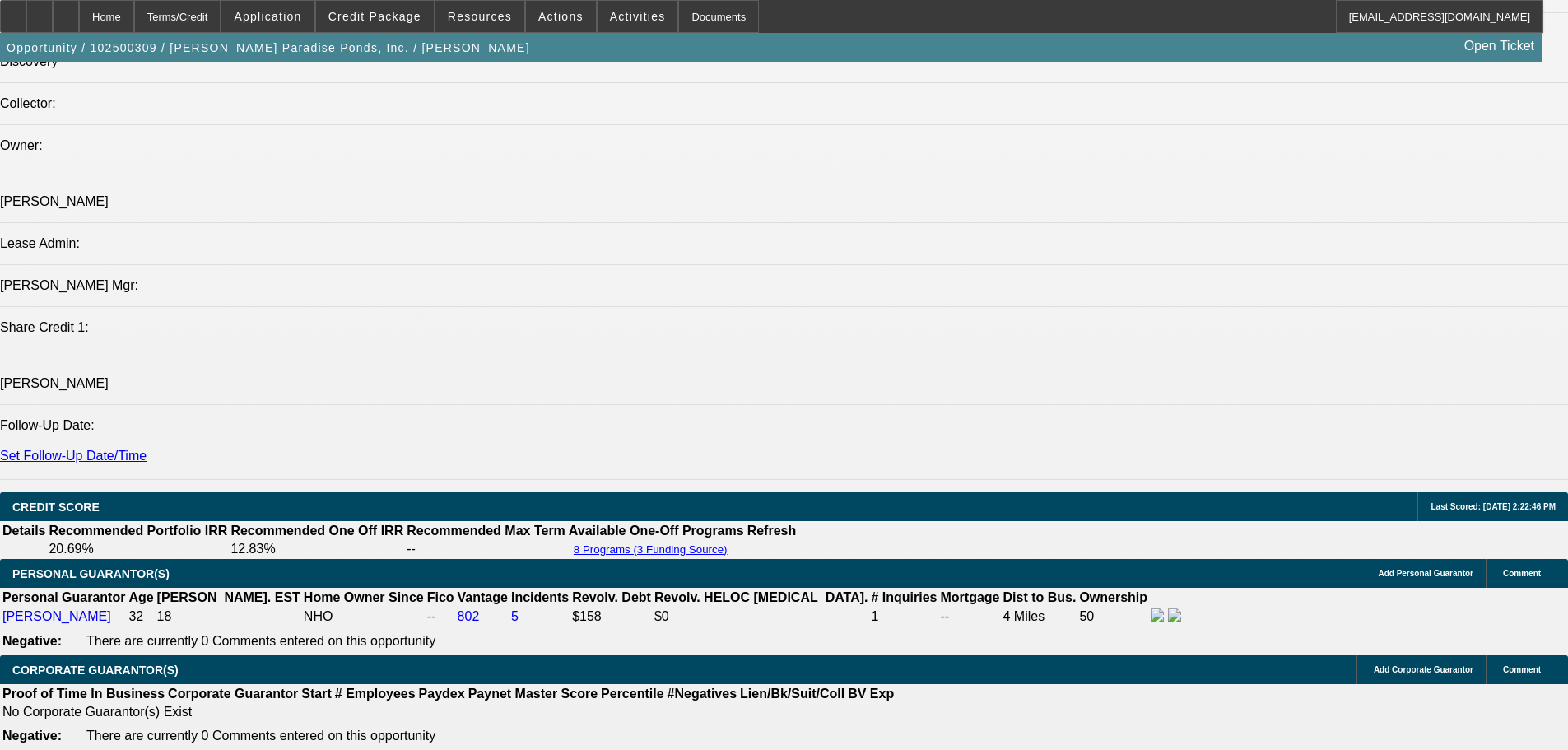
select select "2"
select select "0.1"
select select "4"
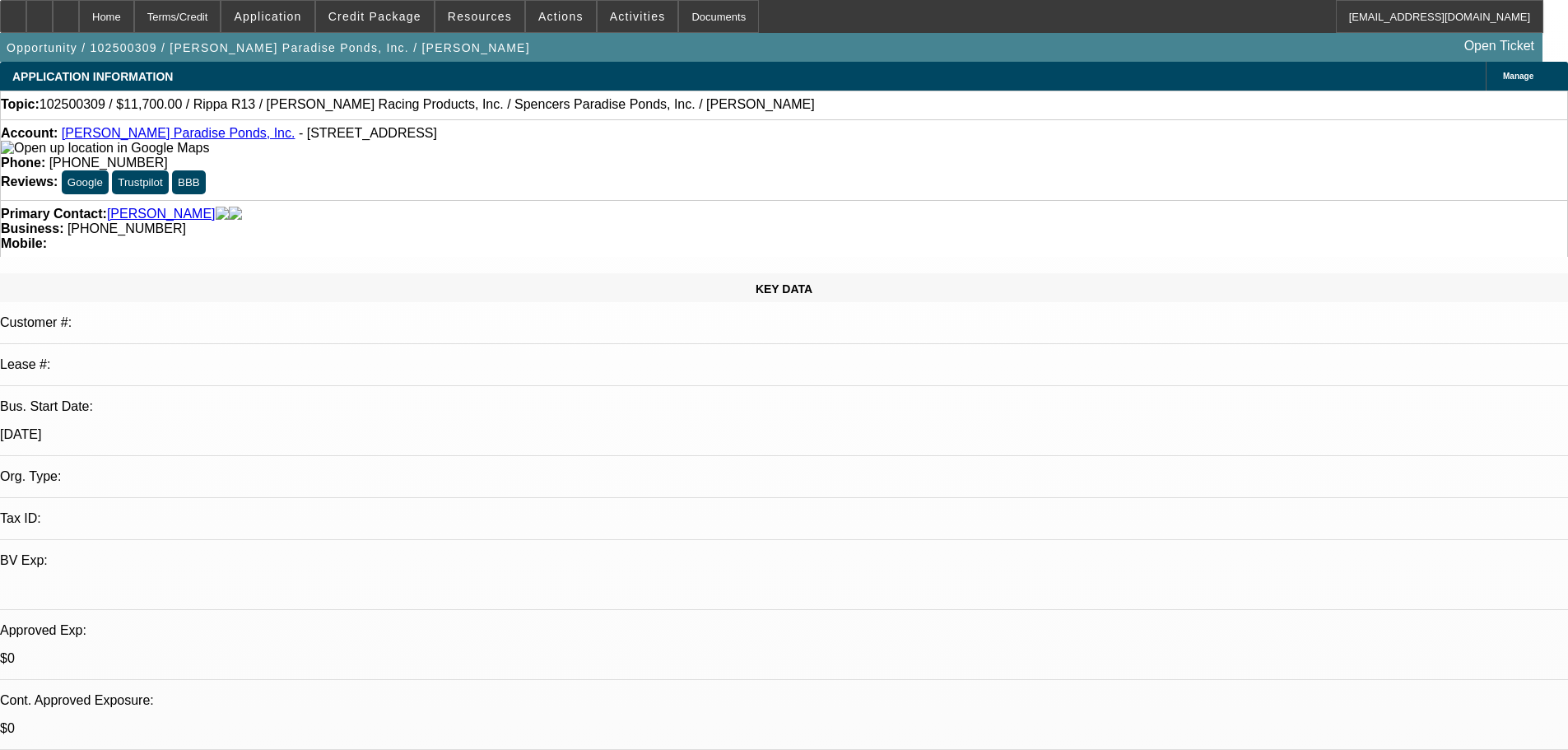
drag, startPoint x: 812, startPoint y: 441, endPoint x: 817, endPoint y: 74, distance: 367.0
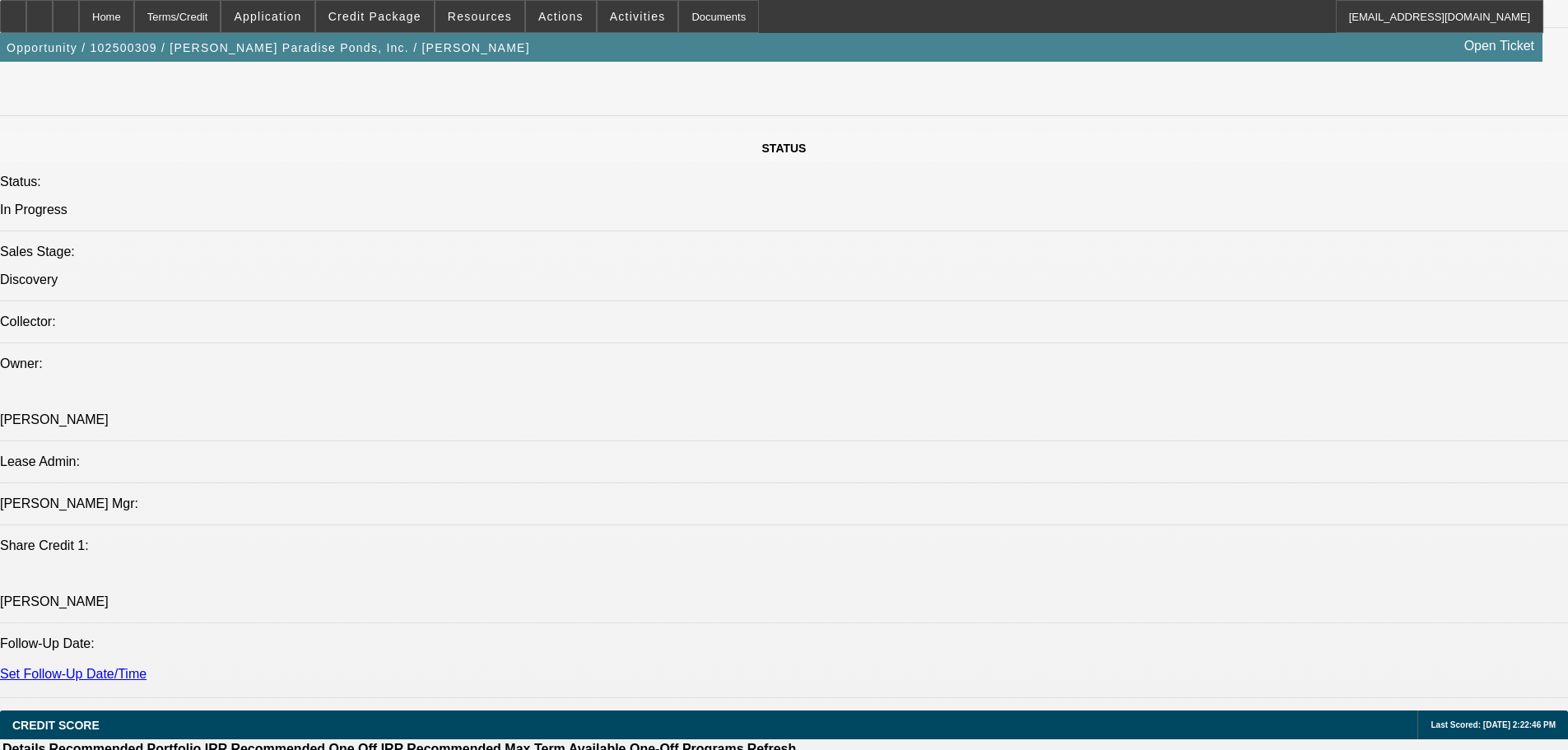
scroll to position [1400, 0]
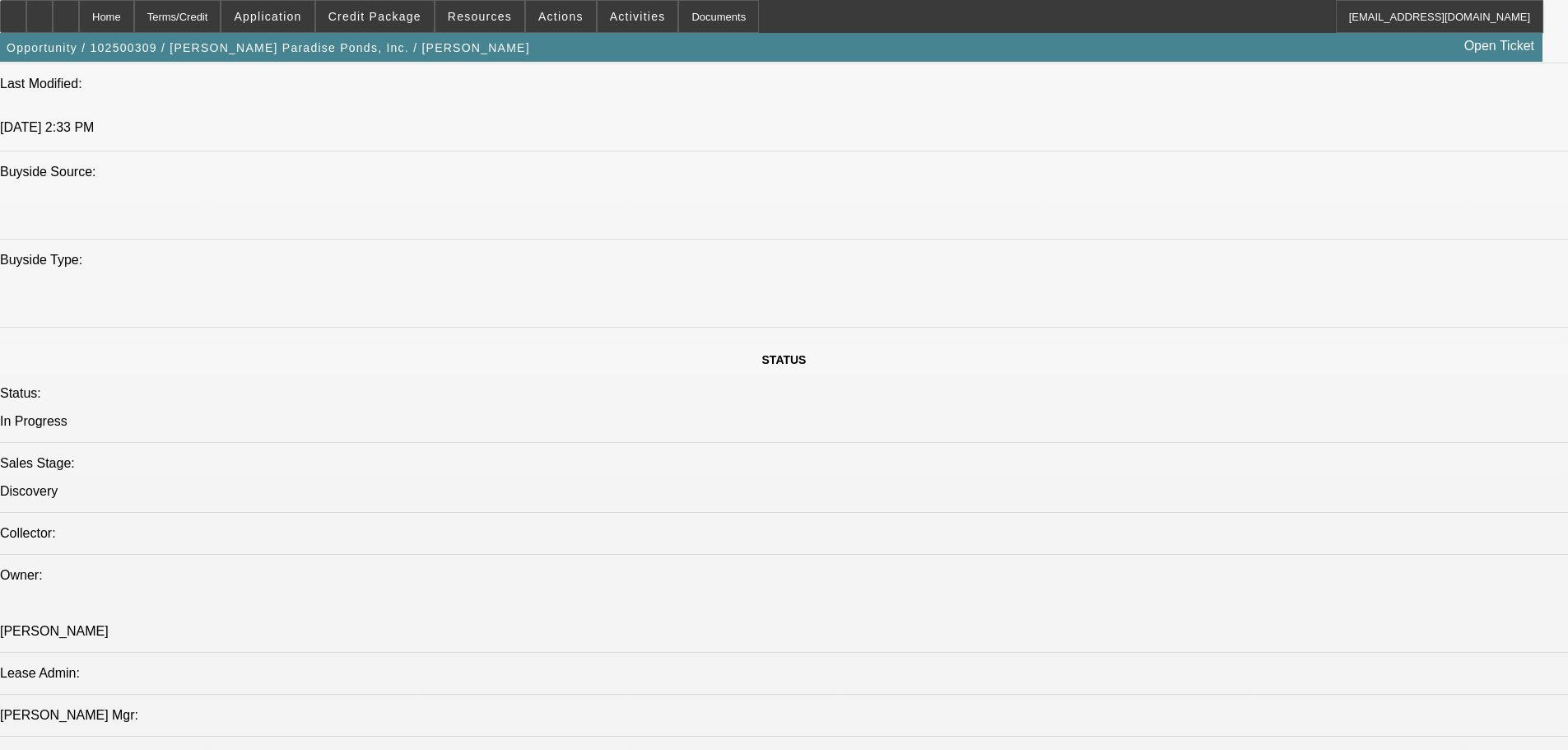
drag, startPoint x: 650, startPoint y: 345, endPoint x: 623, endPoint y: 240, distance: 108.4
drag, startPoint x: 635, startPoint y: 246, endPoint x: 645, endPoint y: 260, distance: 17.2
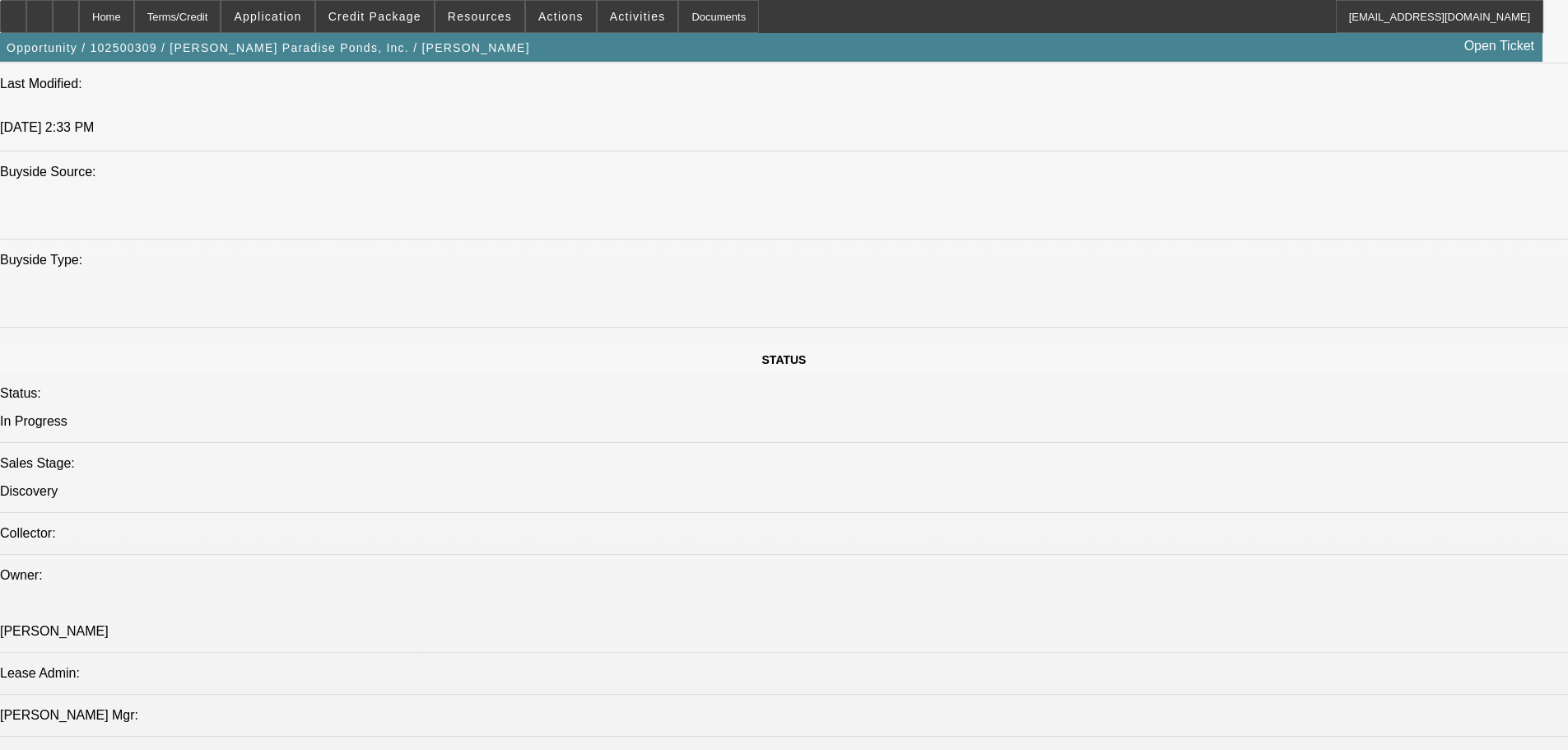
drag, startPoint x: 649, startPoint y: 254, endPoint x: 659, endPoint y: 257, distance: 10.4
drag, startPoint x: 648, startPoint y: 249, endPoint x: 630, endPoint y: 252, distance: 18.2
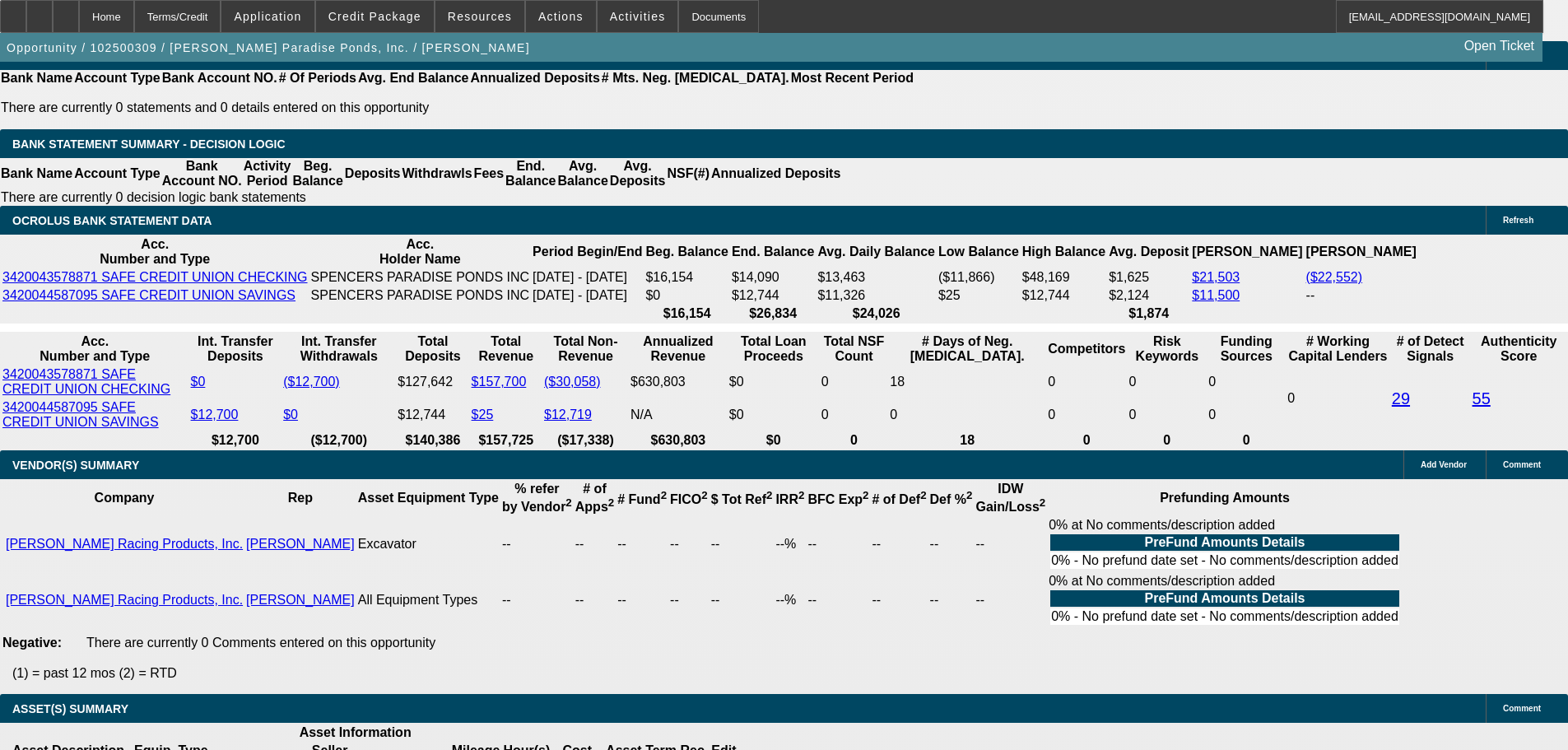
scroll to position [2716, 0]
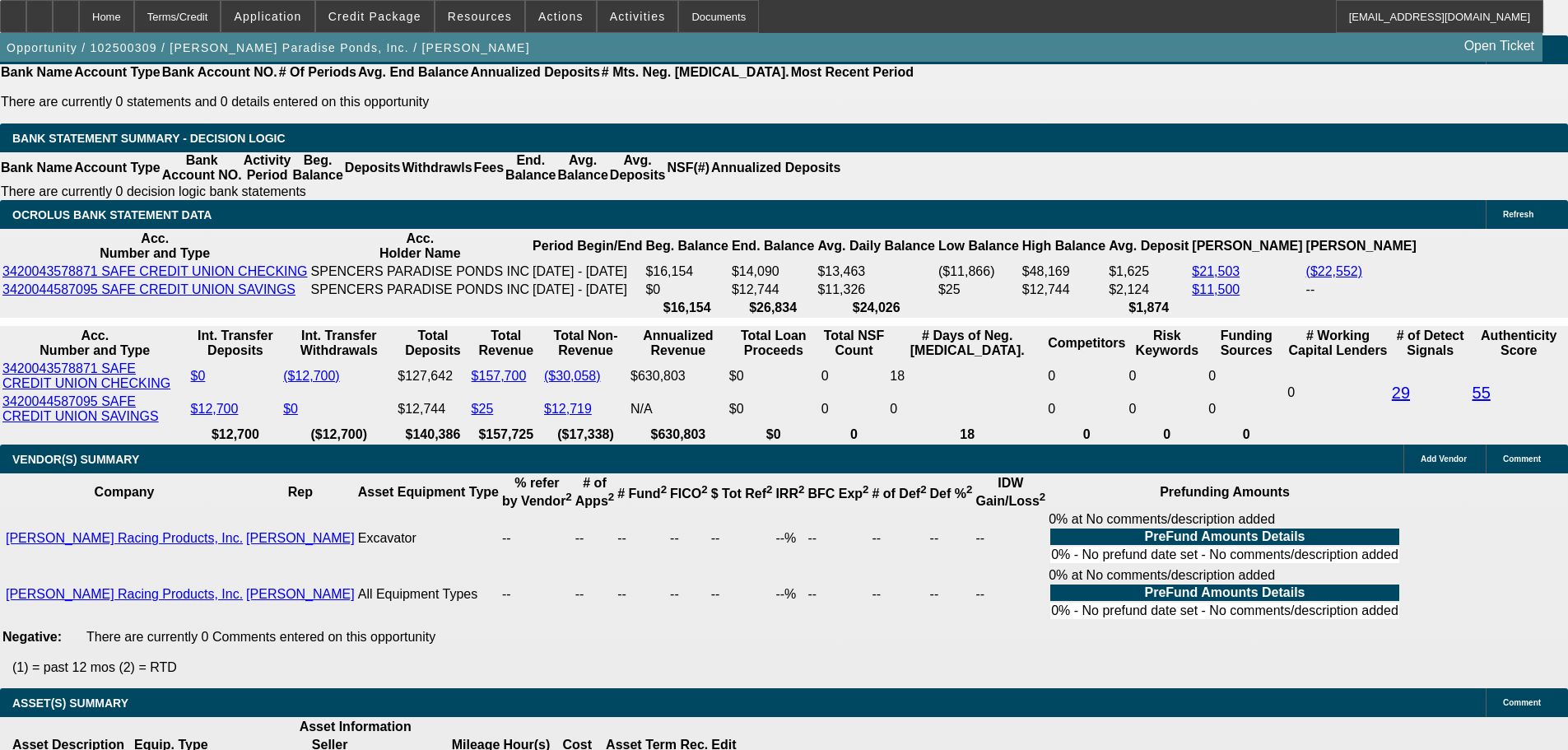
click at [409, 11] on span "Credit Package" at bounding box center [374, 17] width 93 height 13
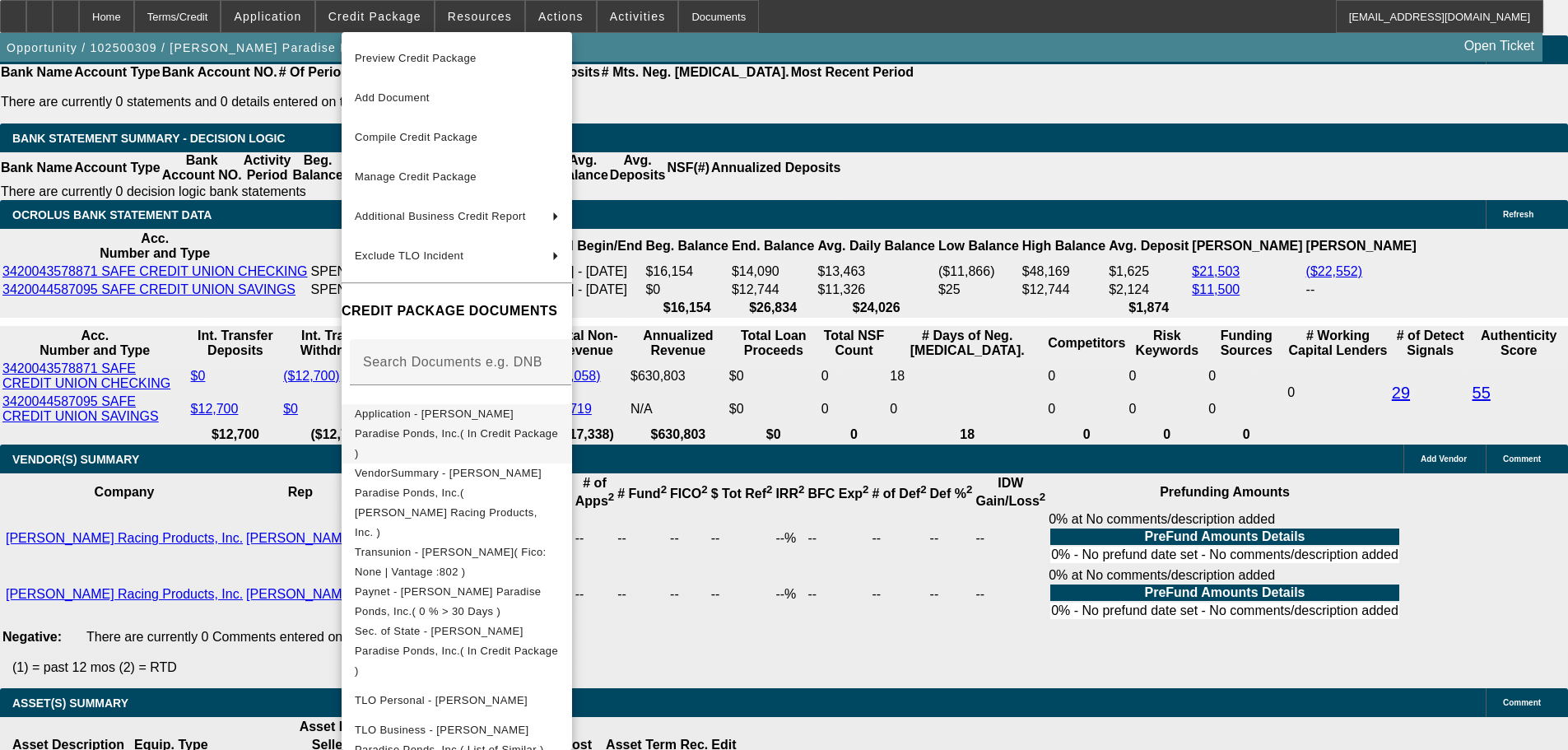
click at [558, 416] on span "Application - Spencer's Paradise Ponds, Inc.( In Credit Package )" at bounding box center [455, 433] width 203 height 52
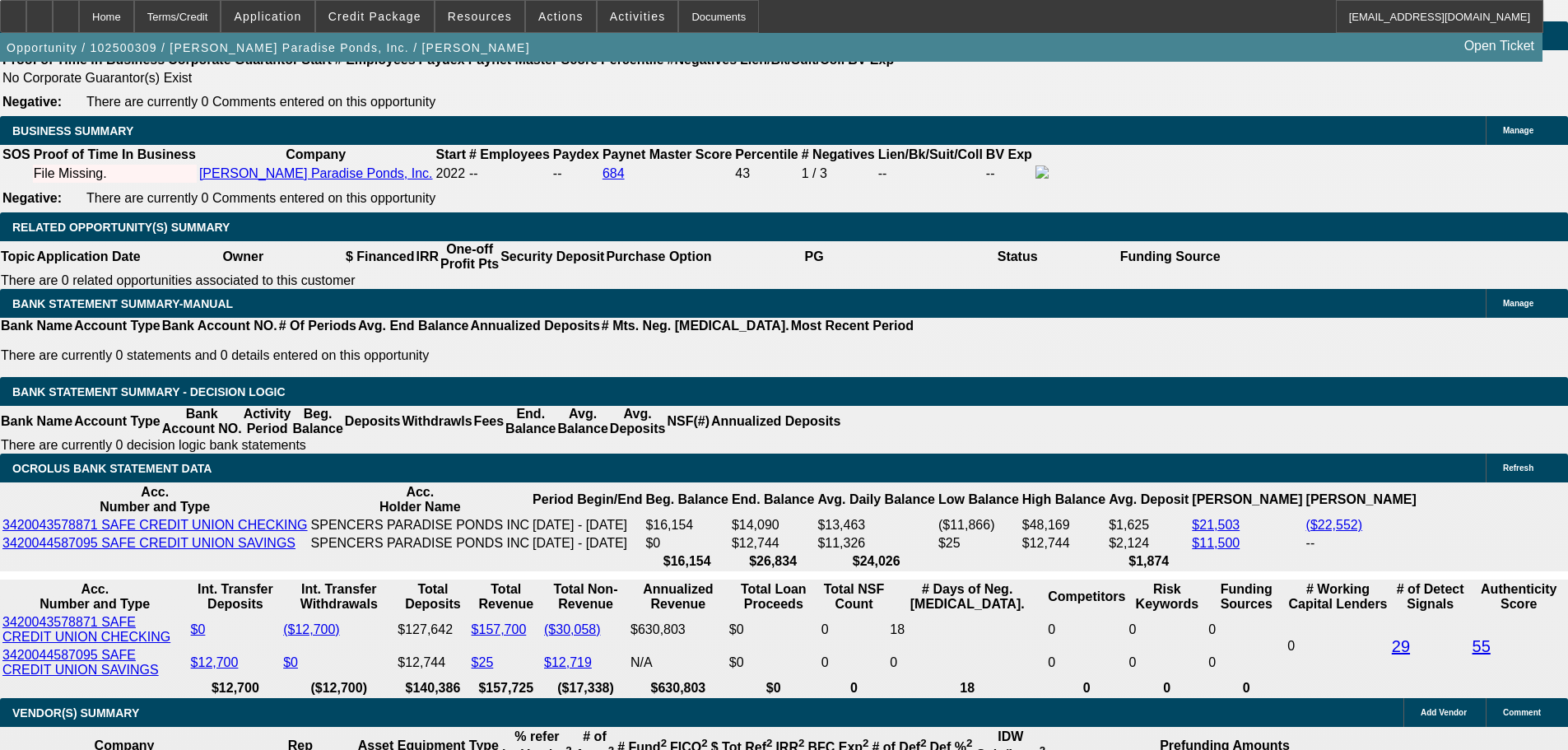
scroll to position [2387, 0]
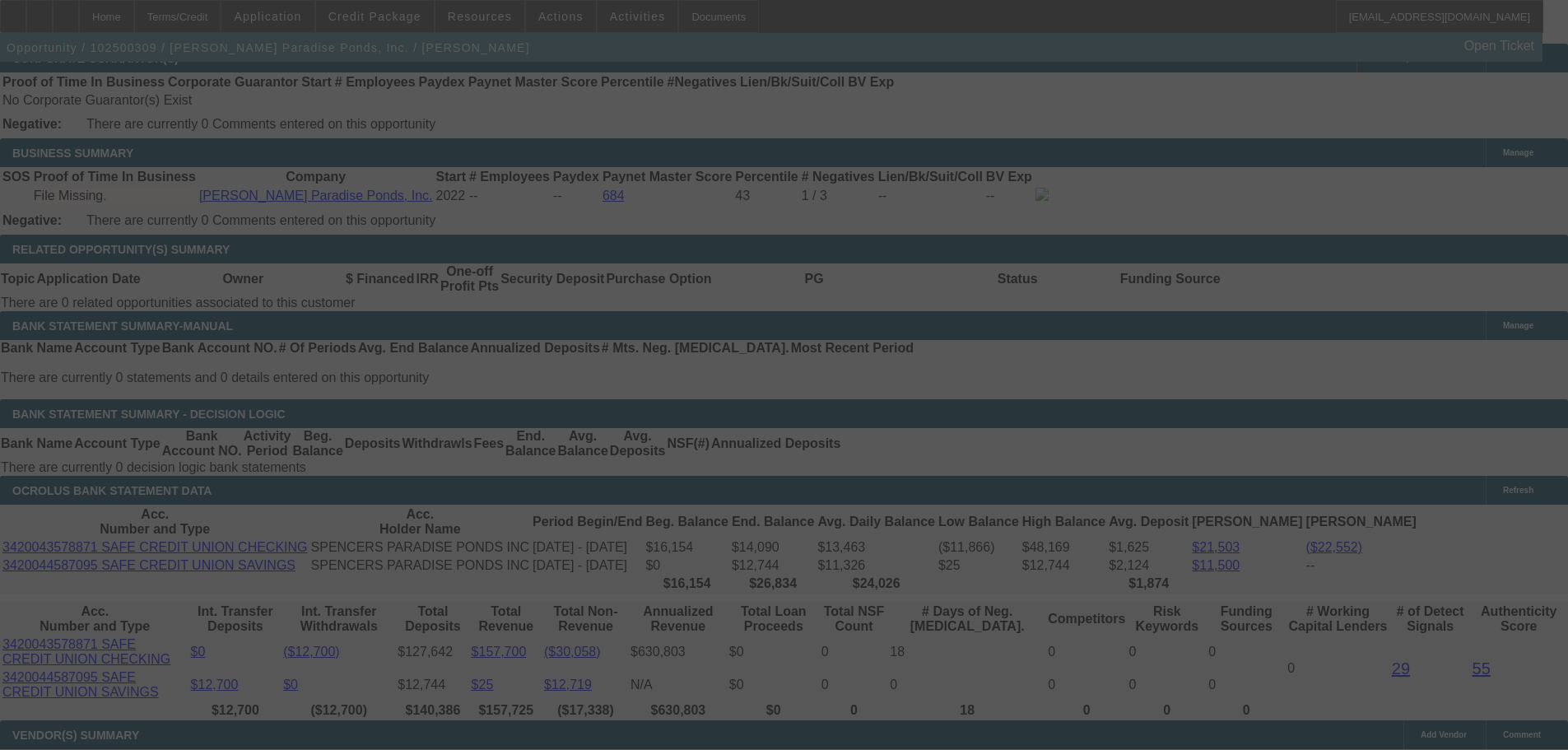
scroll to position [2469, 0]
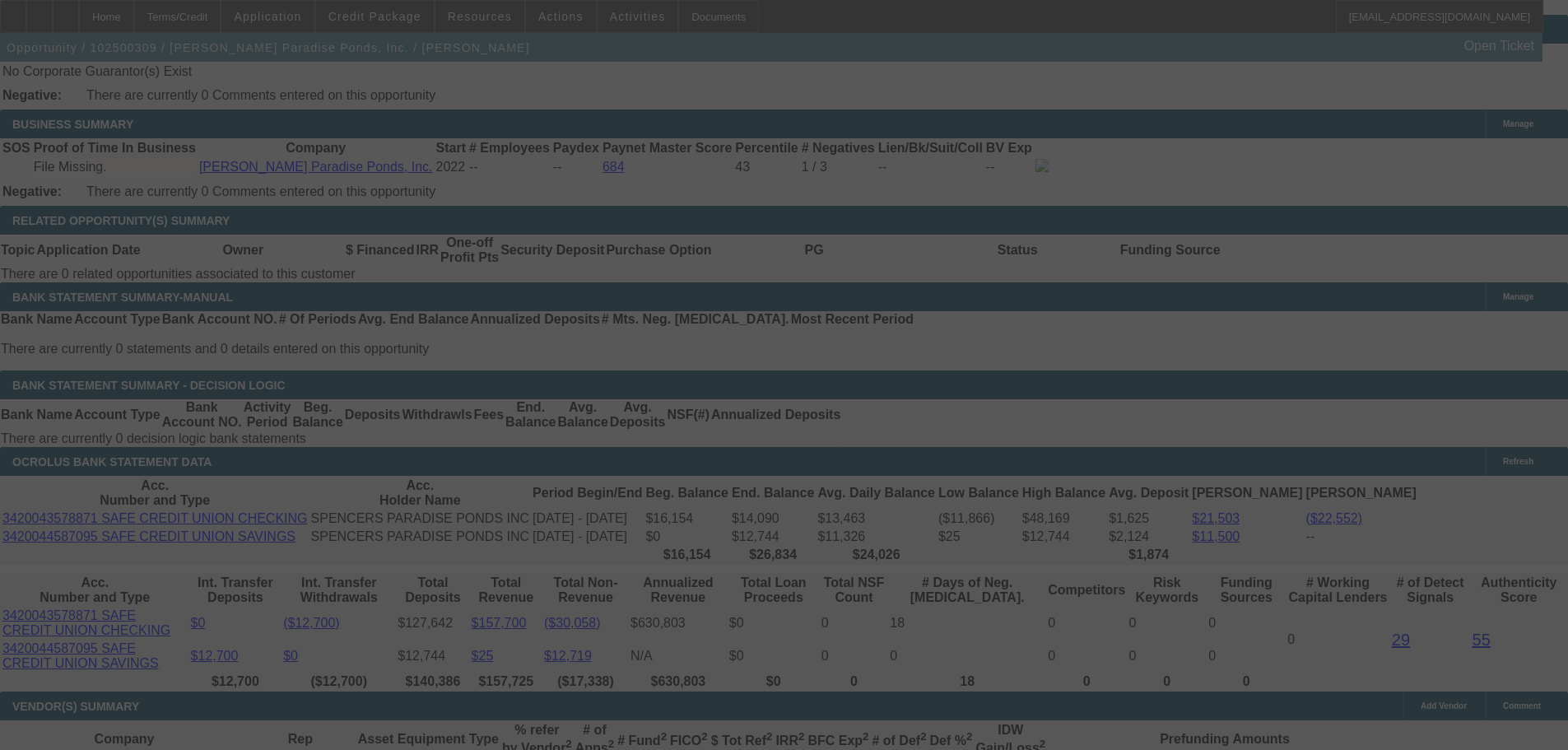
select select "0.1"
select select "2"
select select "0.1"
select select "4"
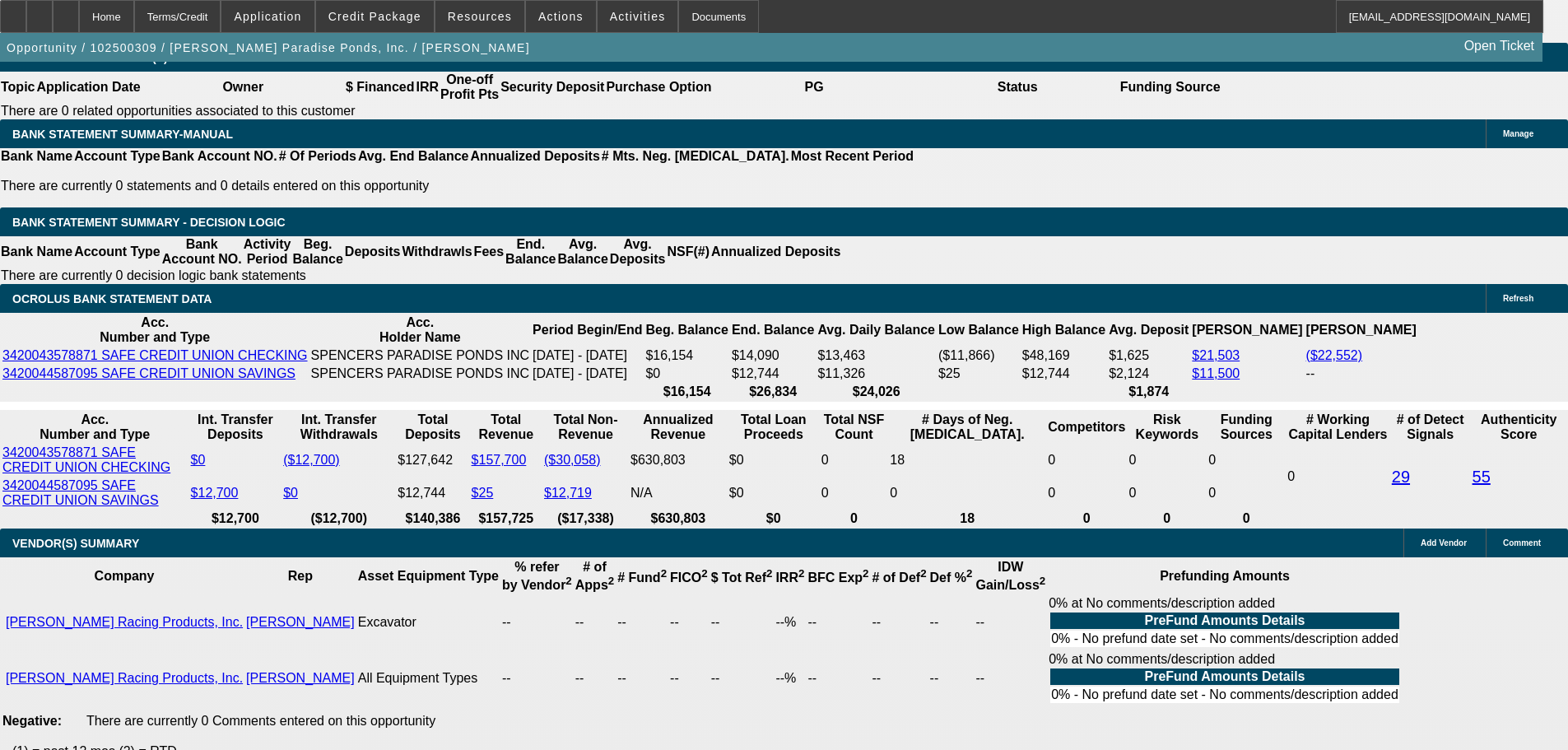
scroll to position [2634, 0]
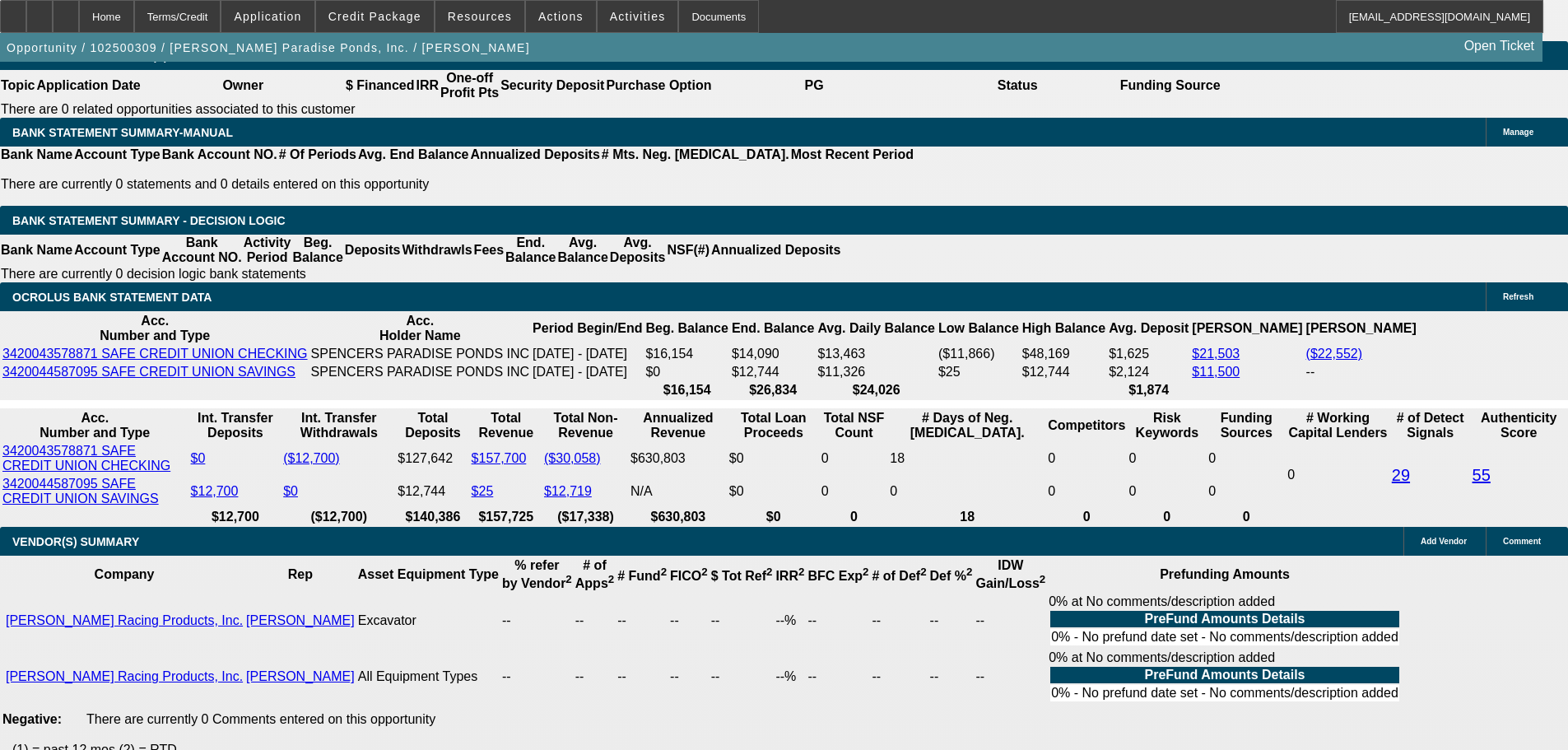
drag, startPoint x: 391, startPoint y: 408, endPoint x: 279, endPoint y: 392, distance: 113.1
type input "UNKNOWN"
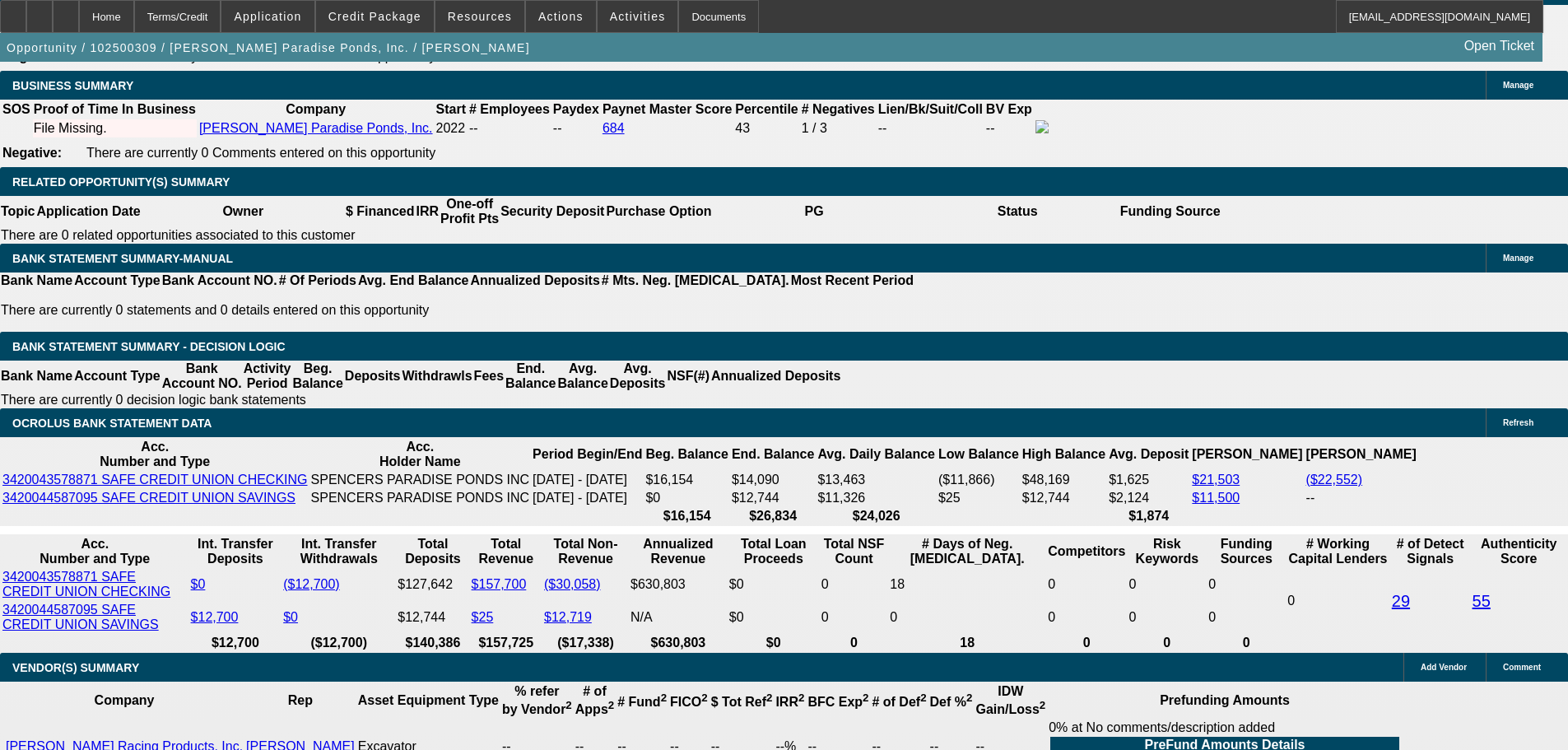
scroll to position [2469, 0]
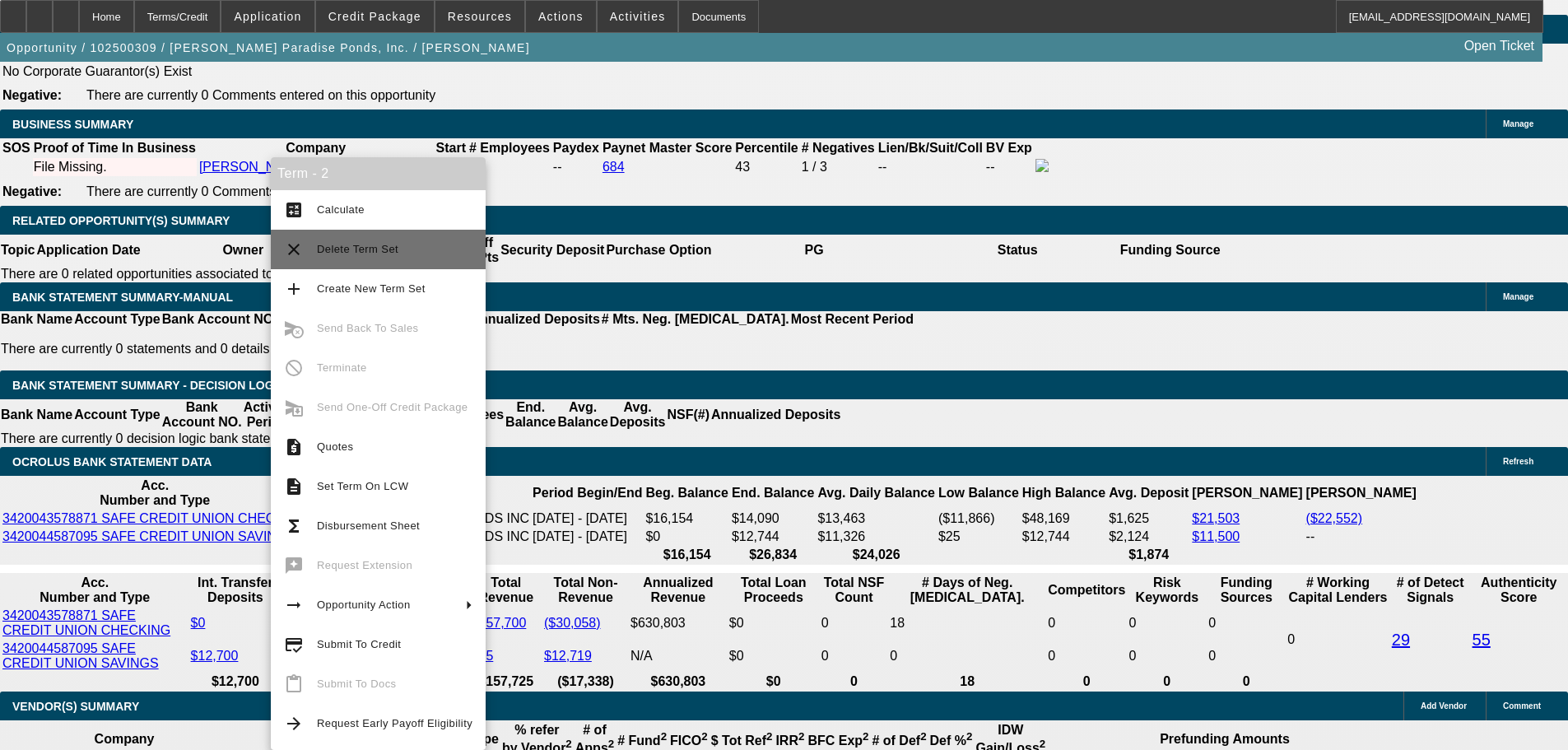
click at [420, 253] on span "Delete Term Set" at bounding box center [395, 248] width 156 height 20
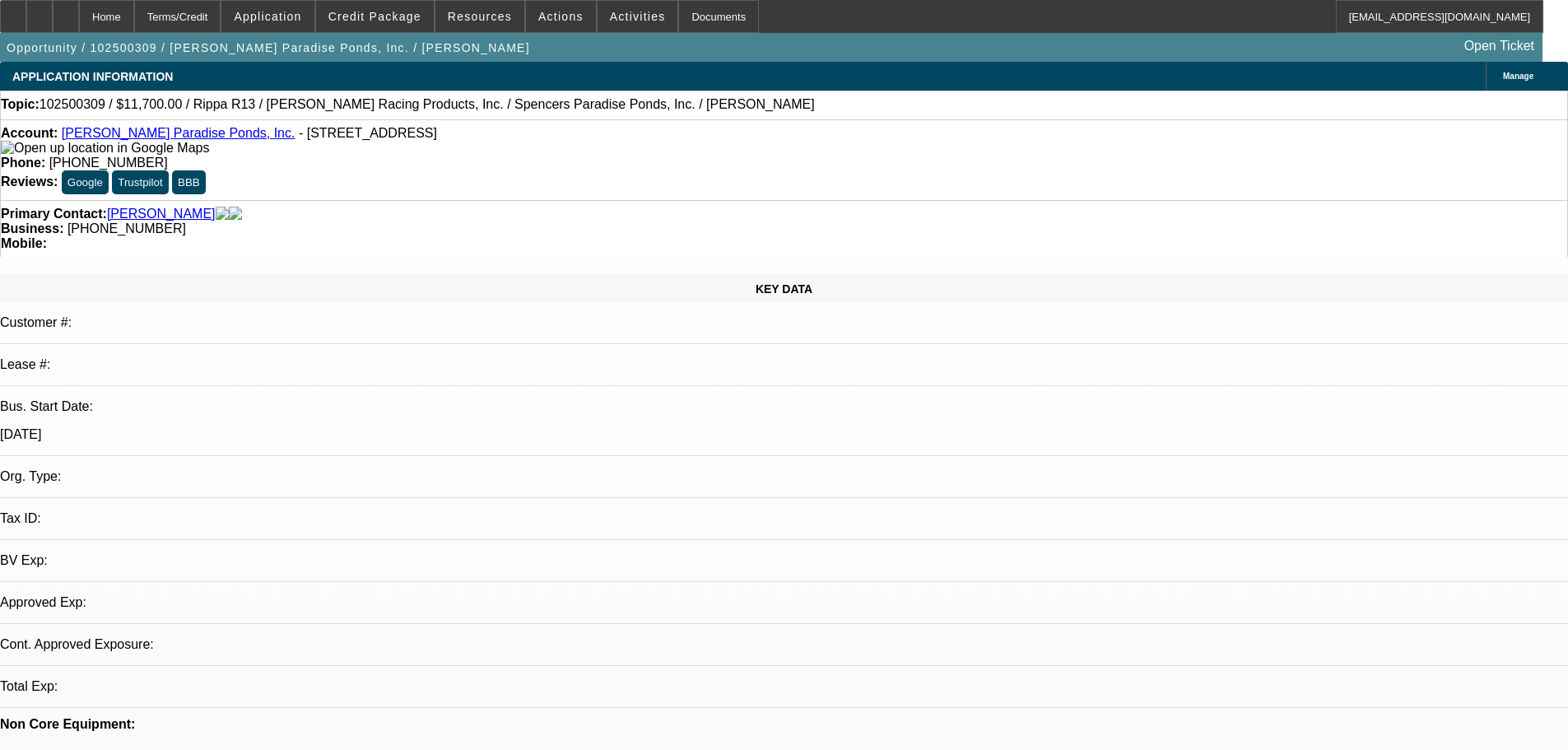
select select "0.1"
select select "2"
select select "0.1"
select select "4"
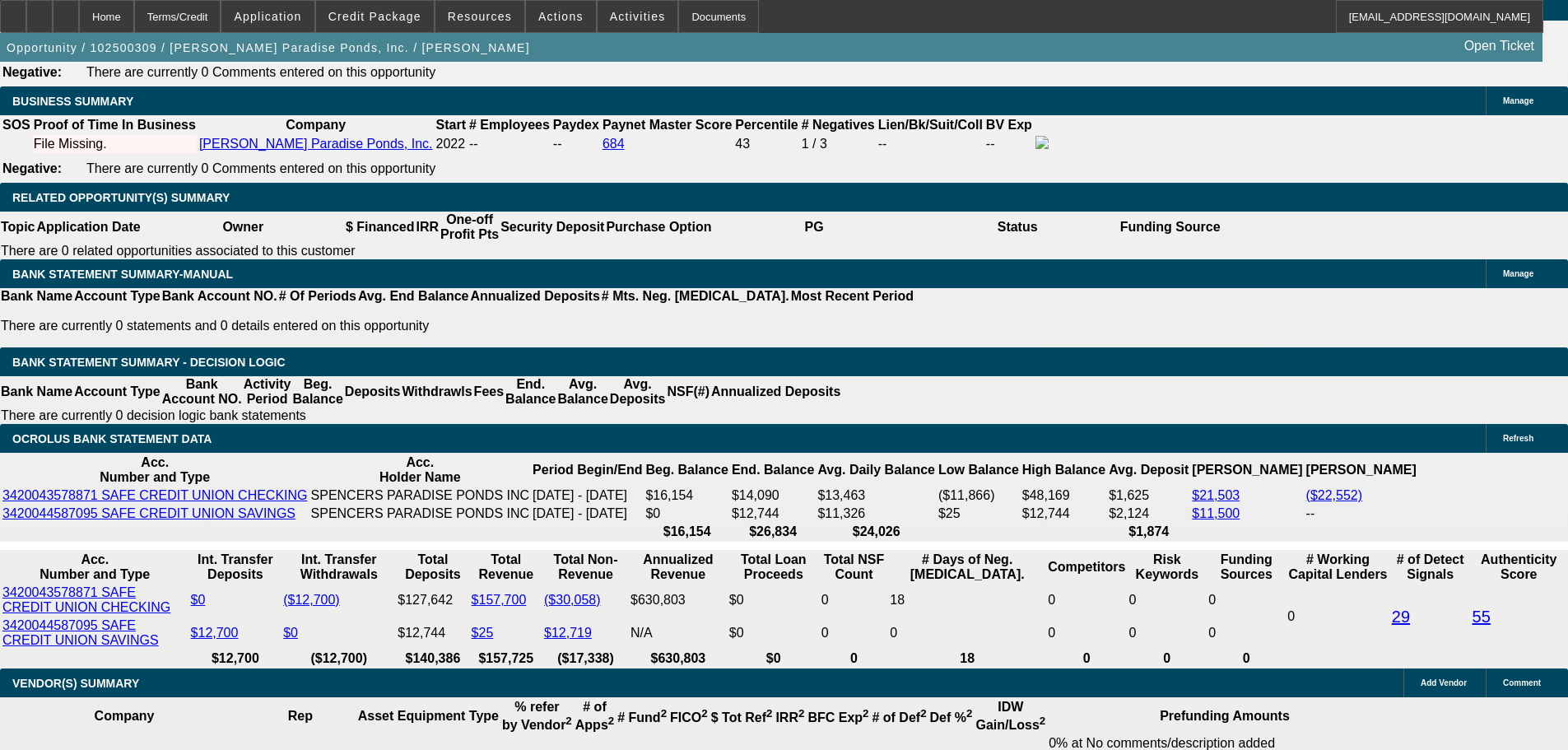
scroll to position [2634, 0]
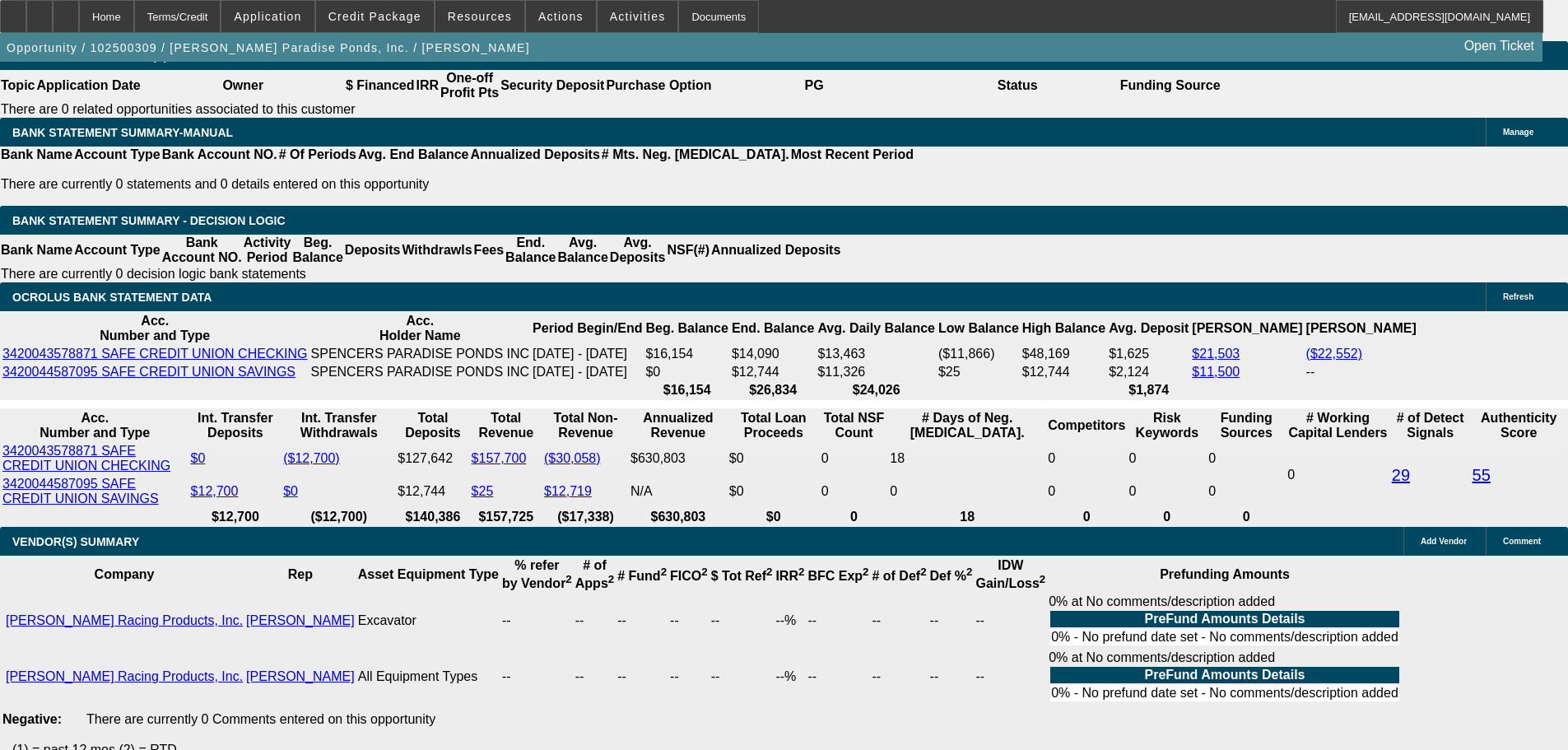
type input "UNKNOWN"
type input "12"
type input "$660.06"
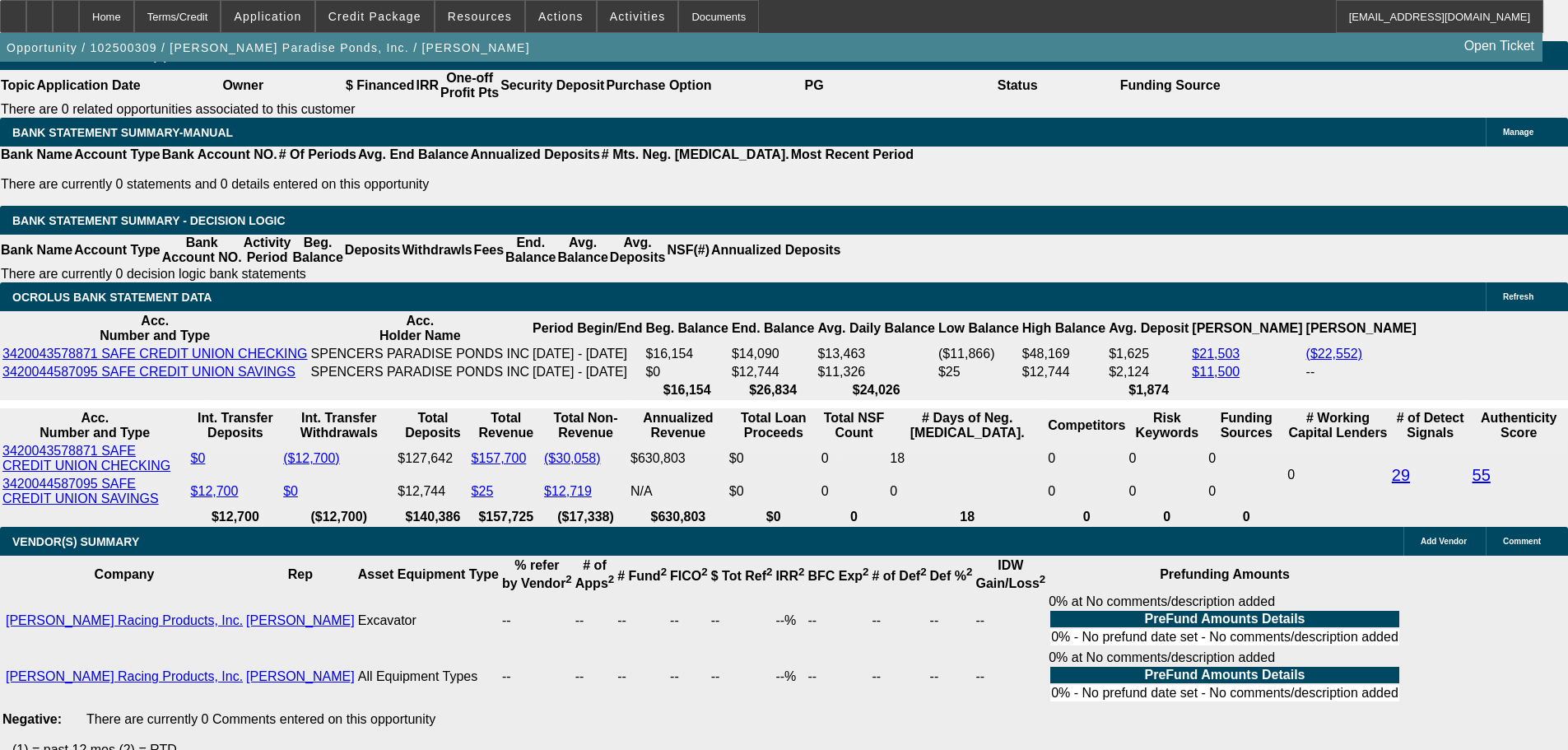
type input "$330.03"
type input "$777.22"
type input "$388.61"
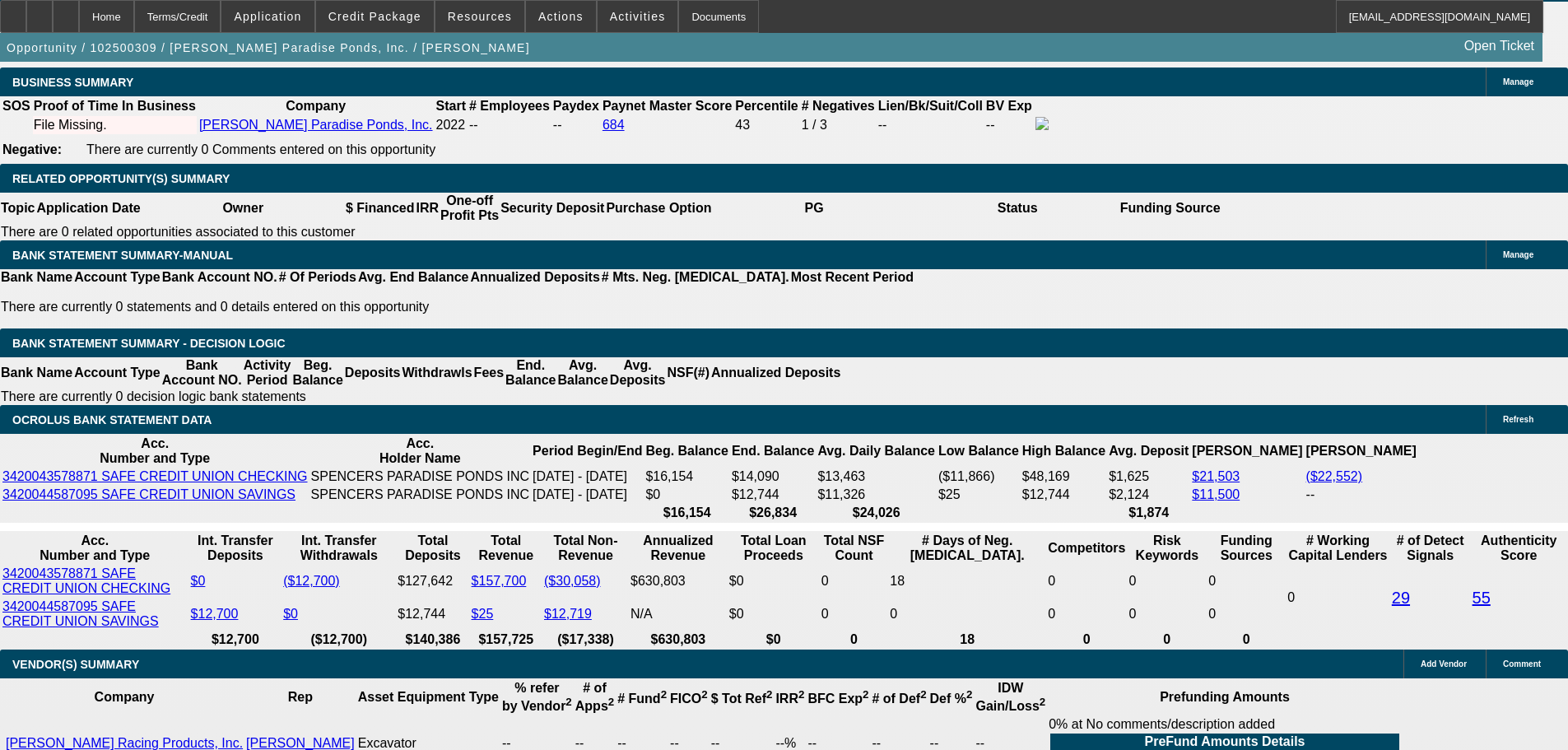
scroll to position [2387, 0]
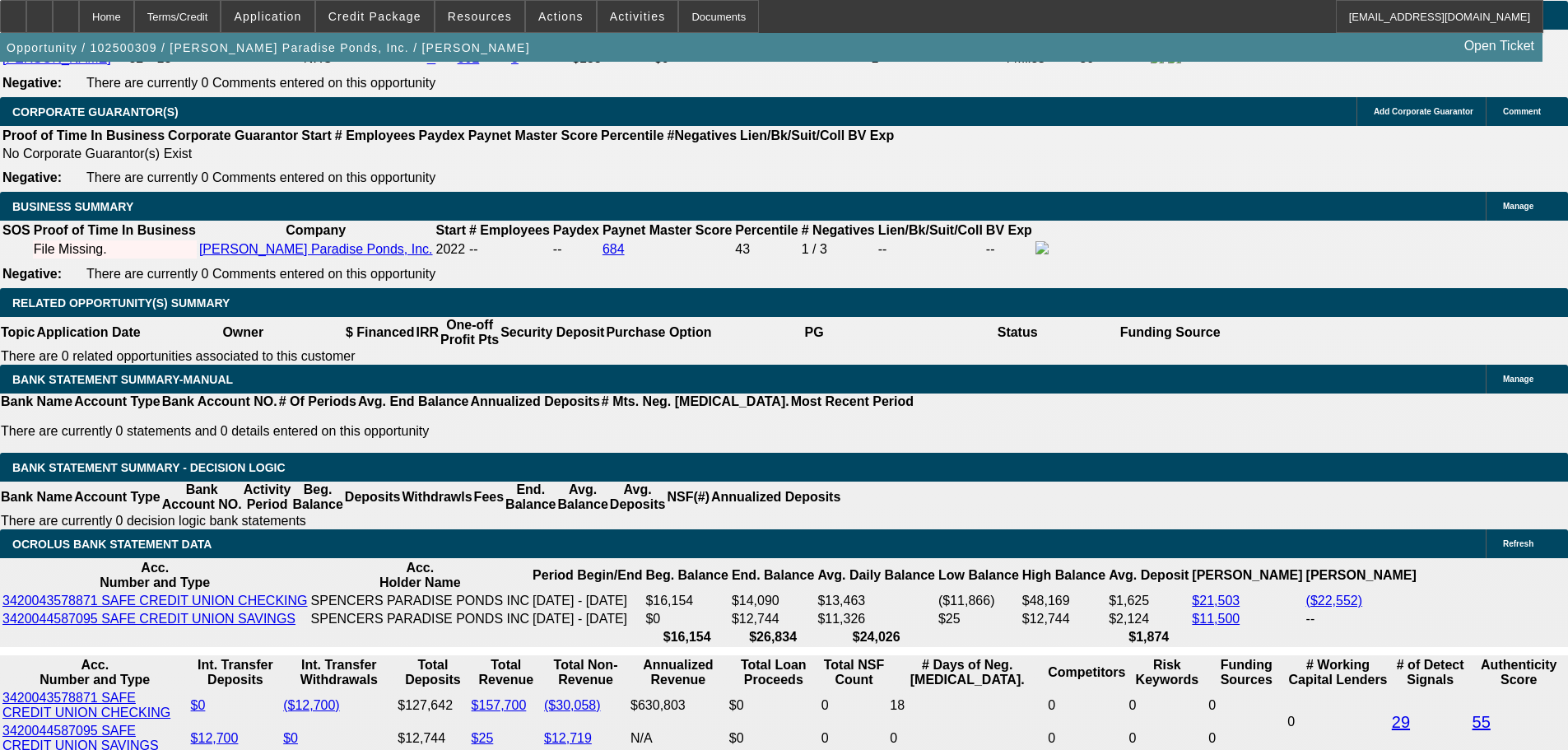
type input "12"
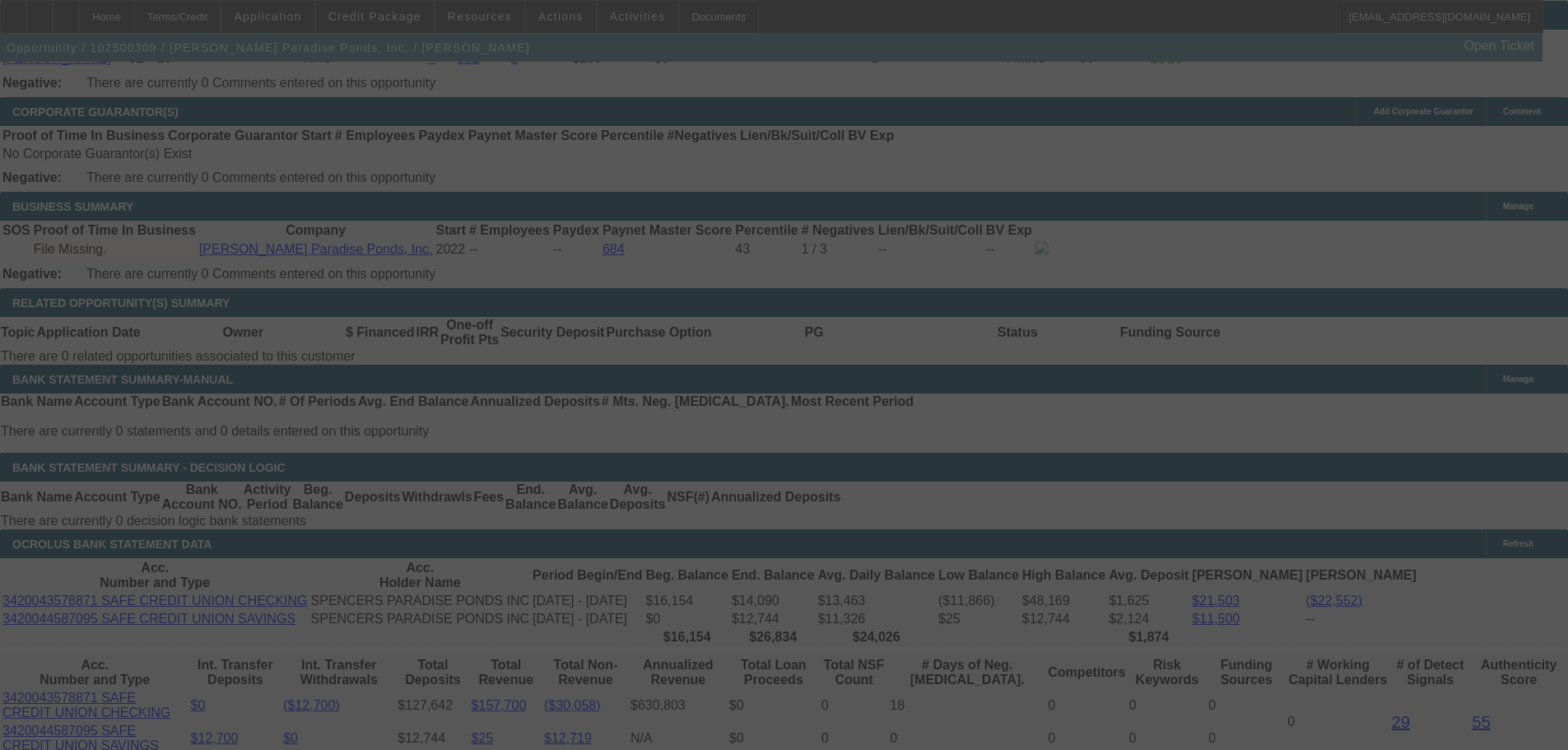
select select "0.1"
select select "2"
select select "0.1"
select select "4"
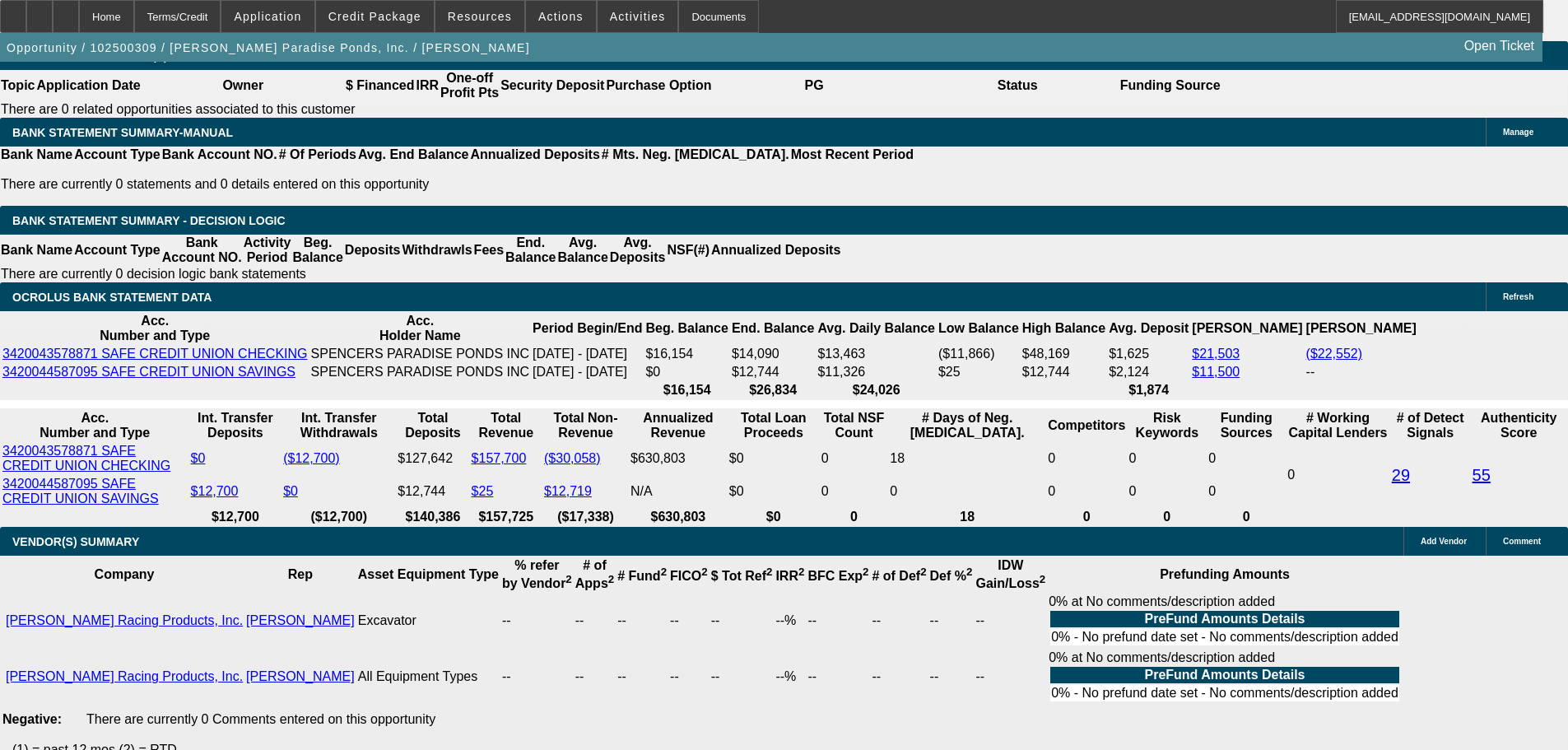
scroll to position [0, 0]
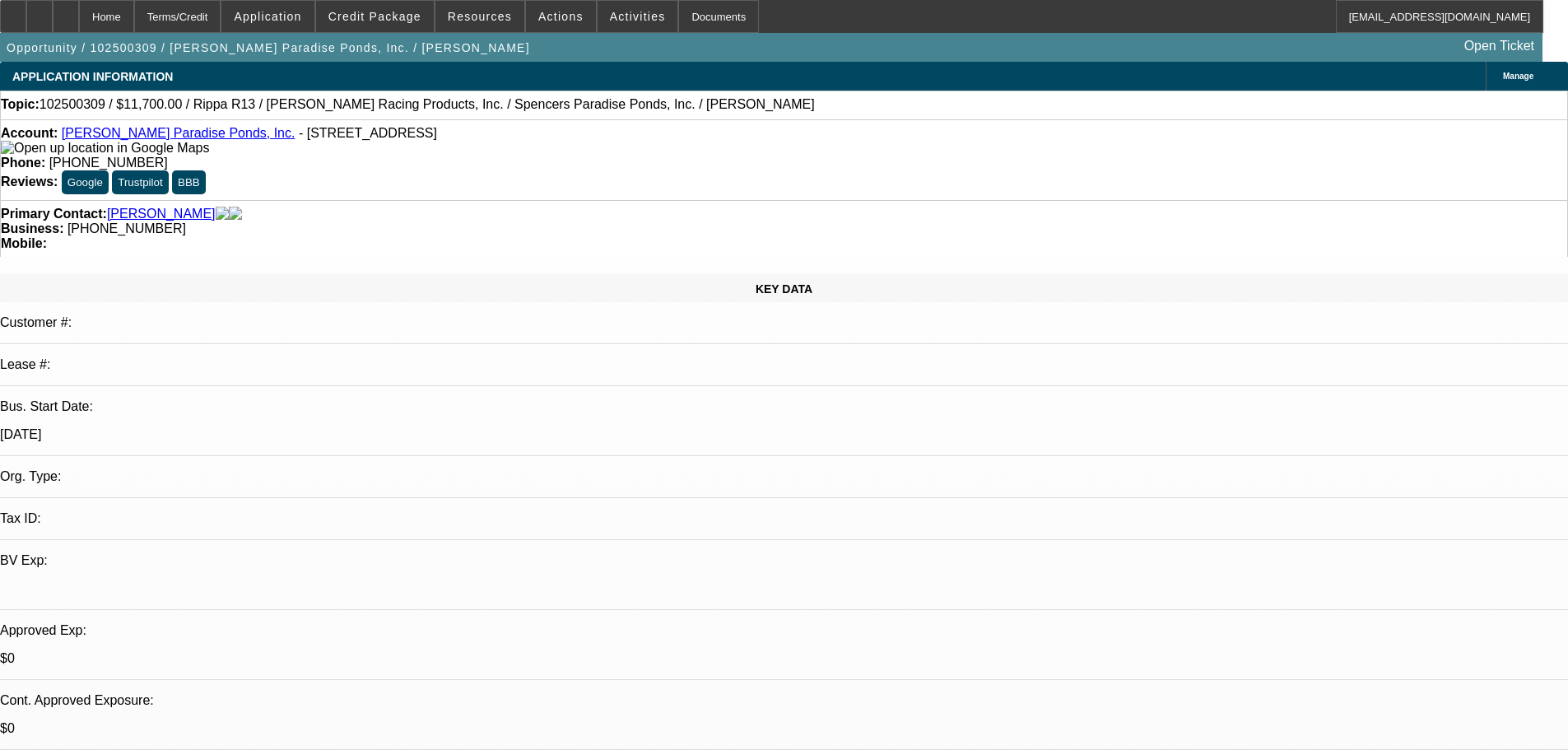
drag, startPoint x: 662, startPoint y: 555, endPoint x: 676, endPoint y: 53, distance: 502.2
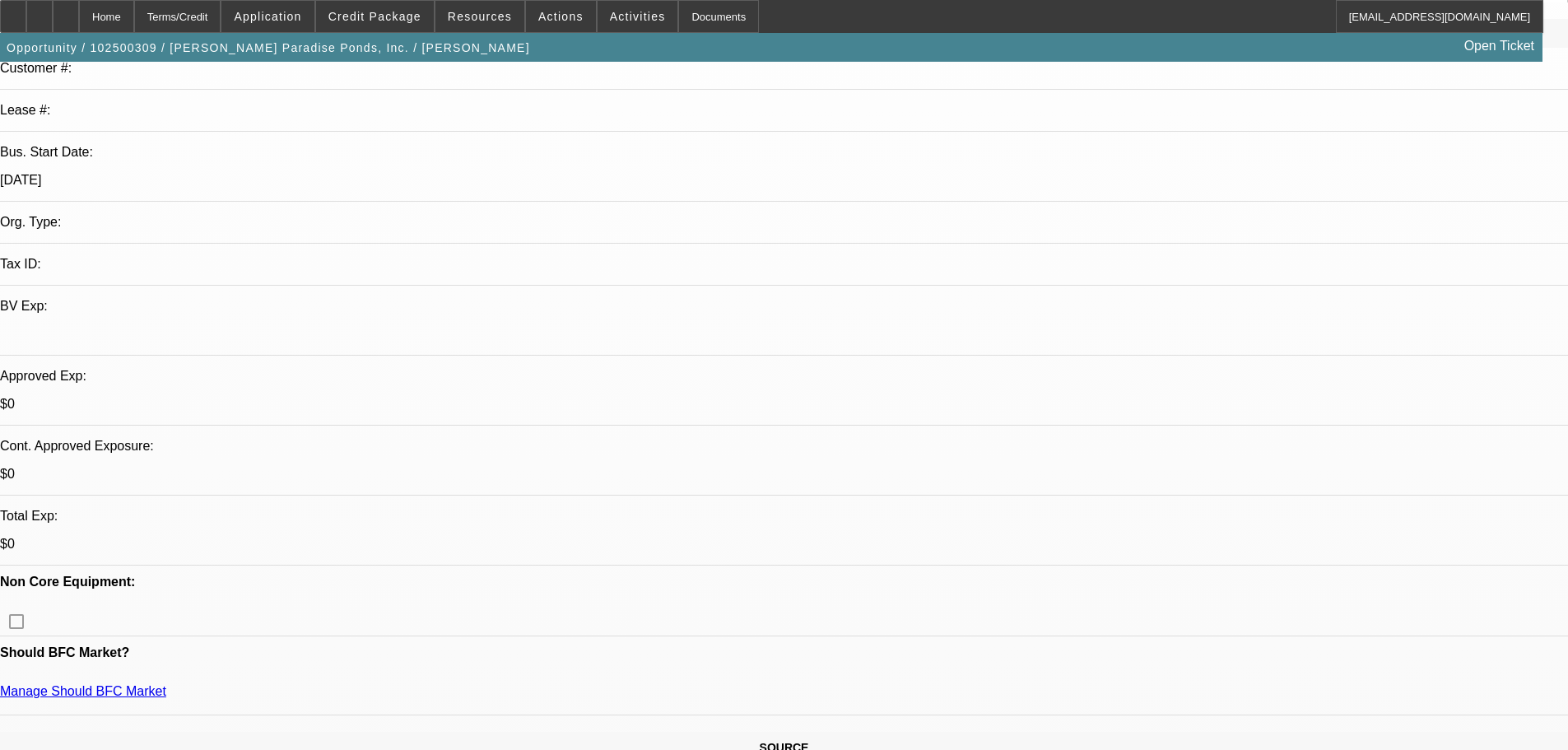
scroll to position [329, 0]
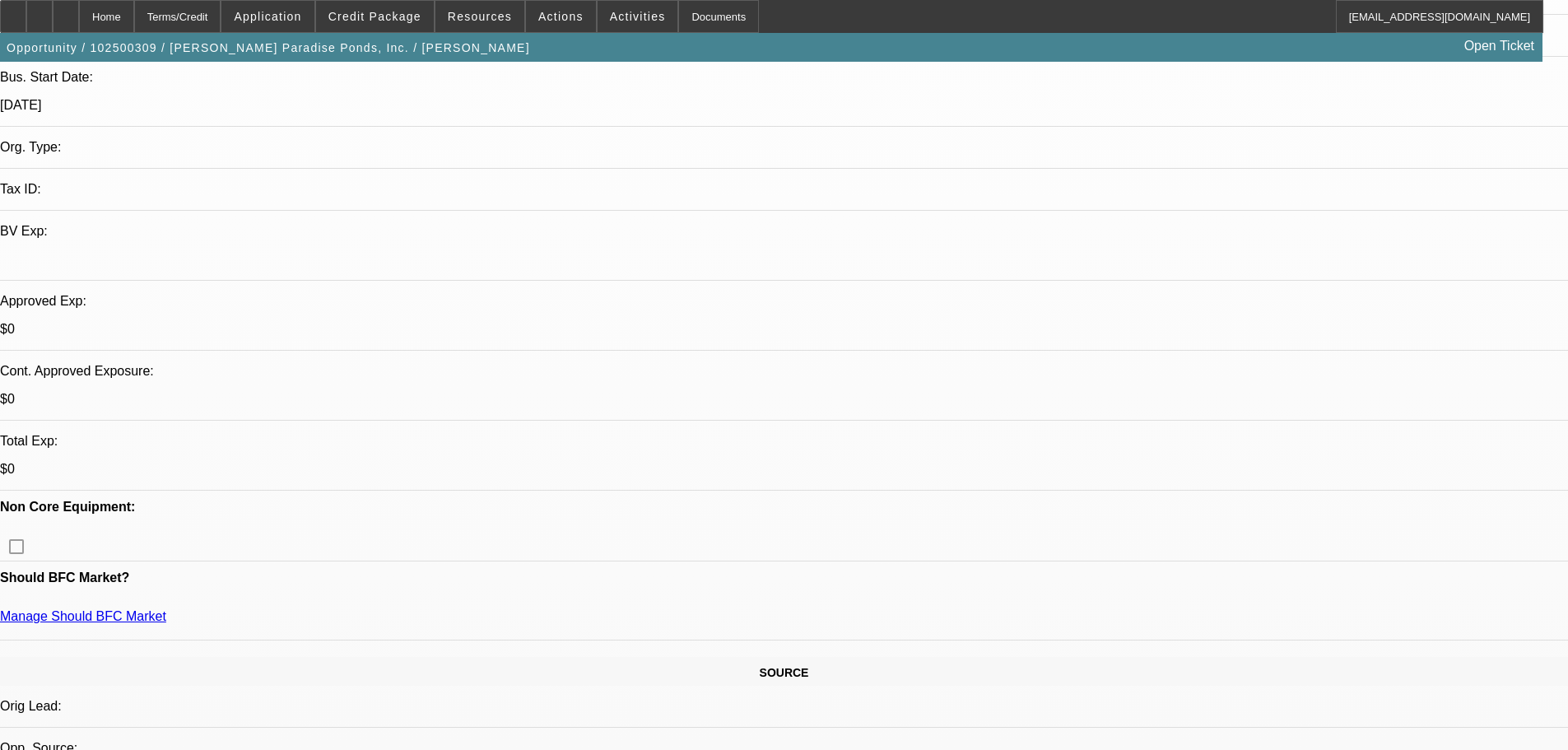
drag, startPoint x: 219, startPoint y: 278, endPoint x: 155, endPoint y: 281, distance: 64.1
drag, startPoint x: 206, startPoint y: 281, endPoint x: 172, endPoint y: 280, distance: 34.0
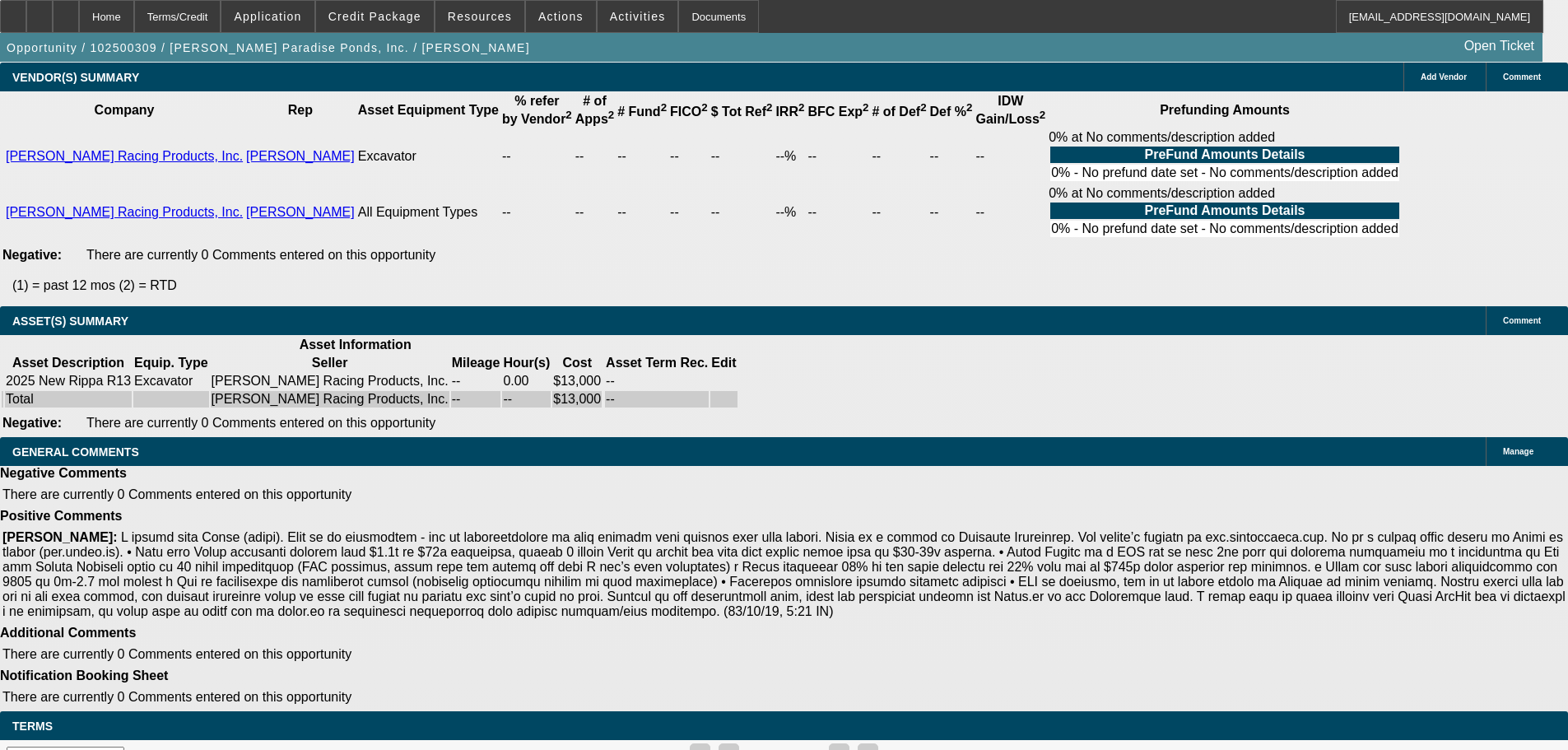
drag, startPoint x: 402, startPoint y: 355, endPoint x: 435, endPoint y: 681, distance: 327.7
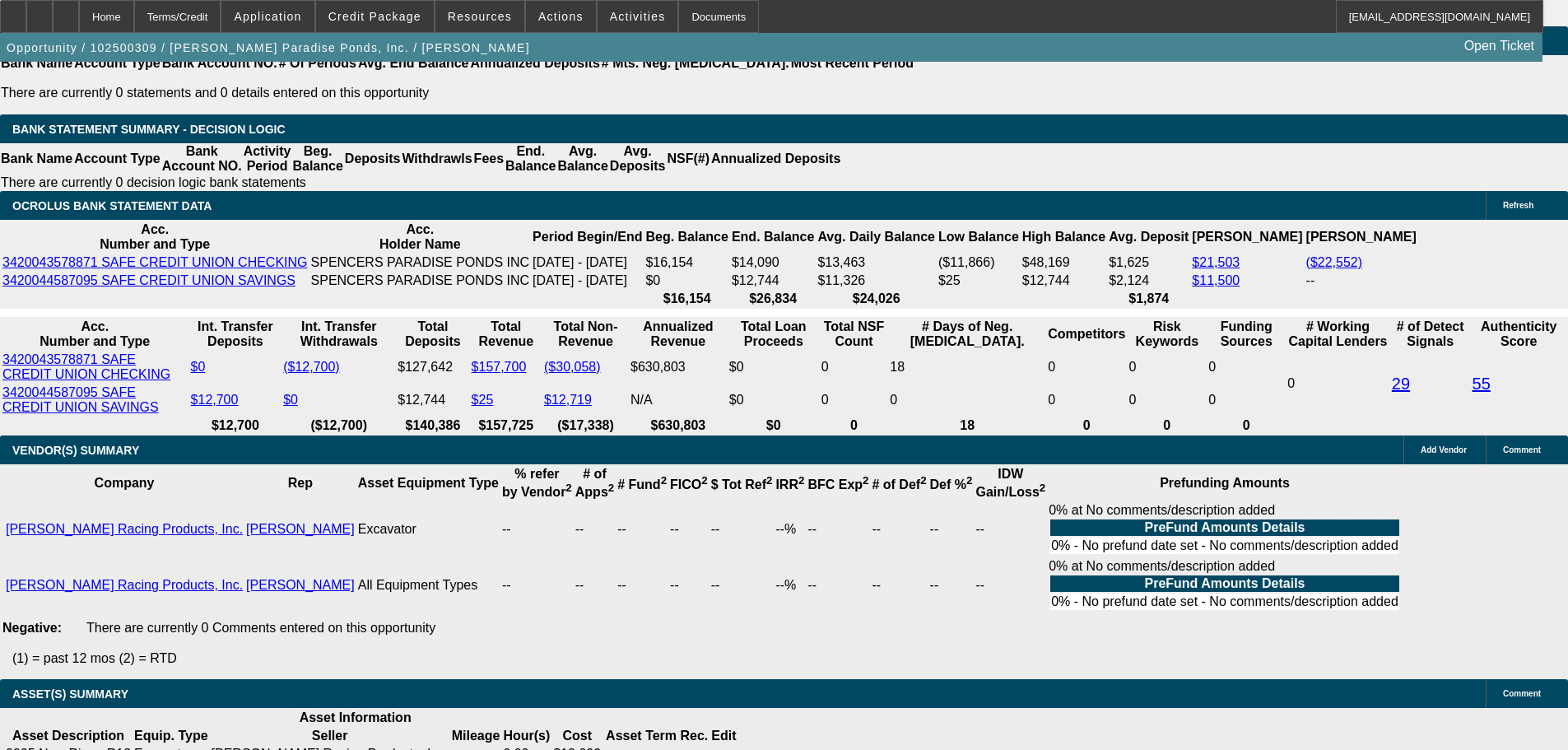
scroll to position [2687, 0]
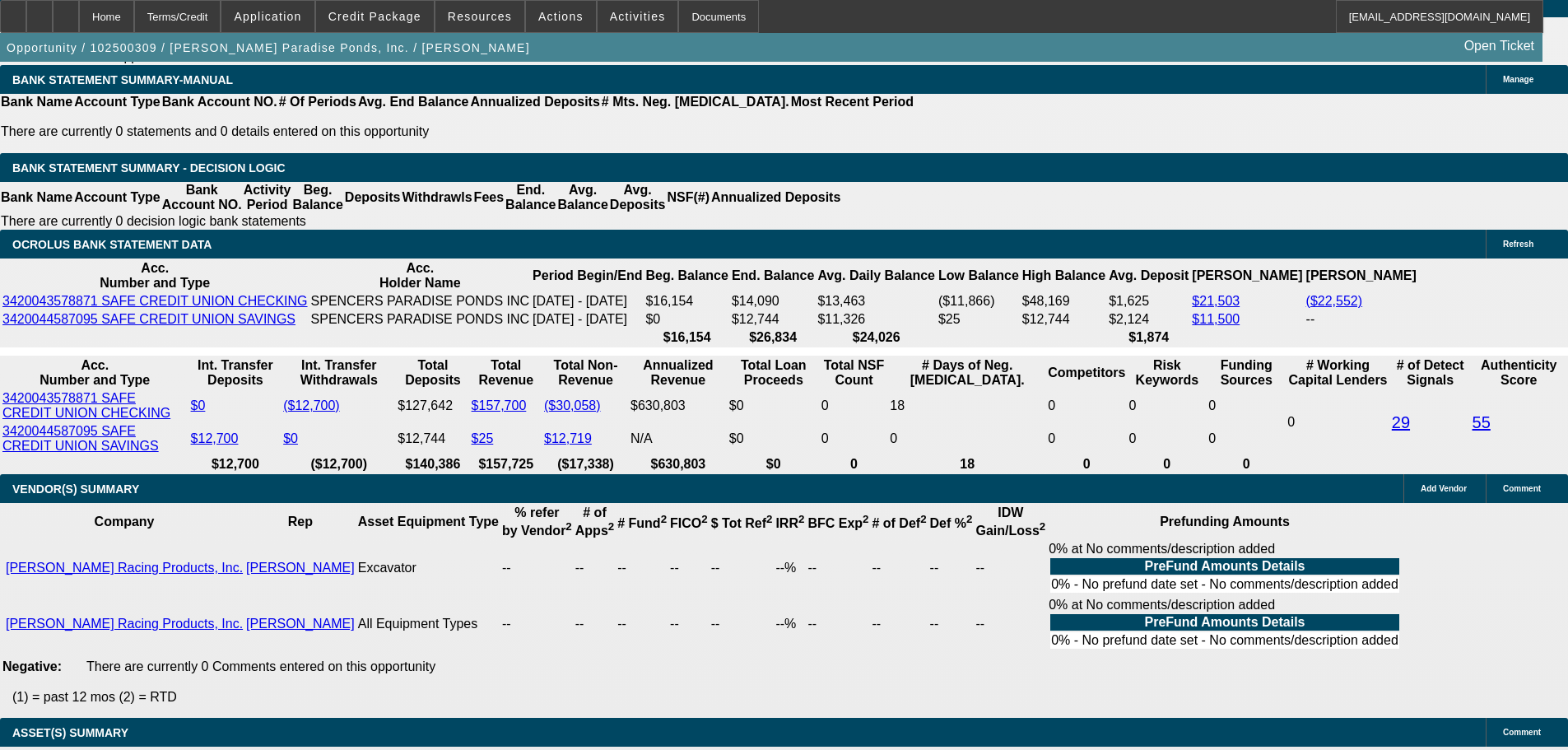
type input "UNKNOWN"
type input "6"
type input "$4,037.64"
type input "$2,018.82"
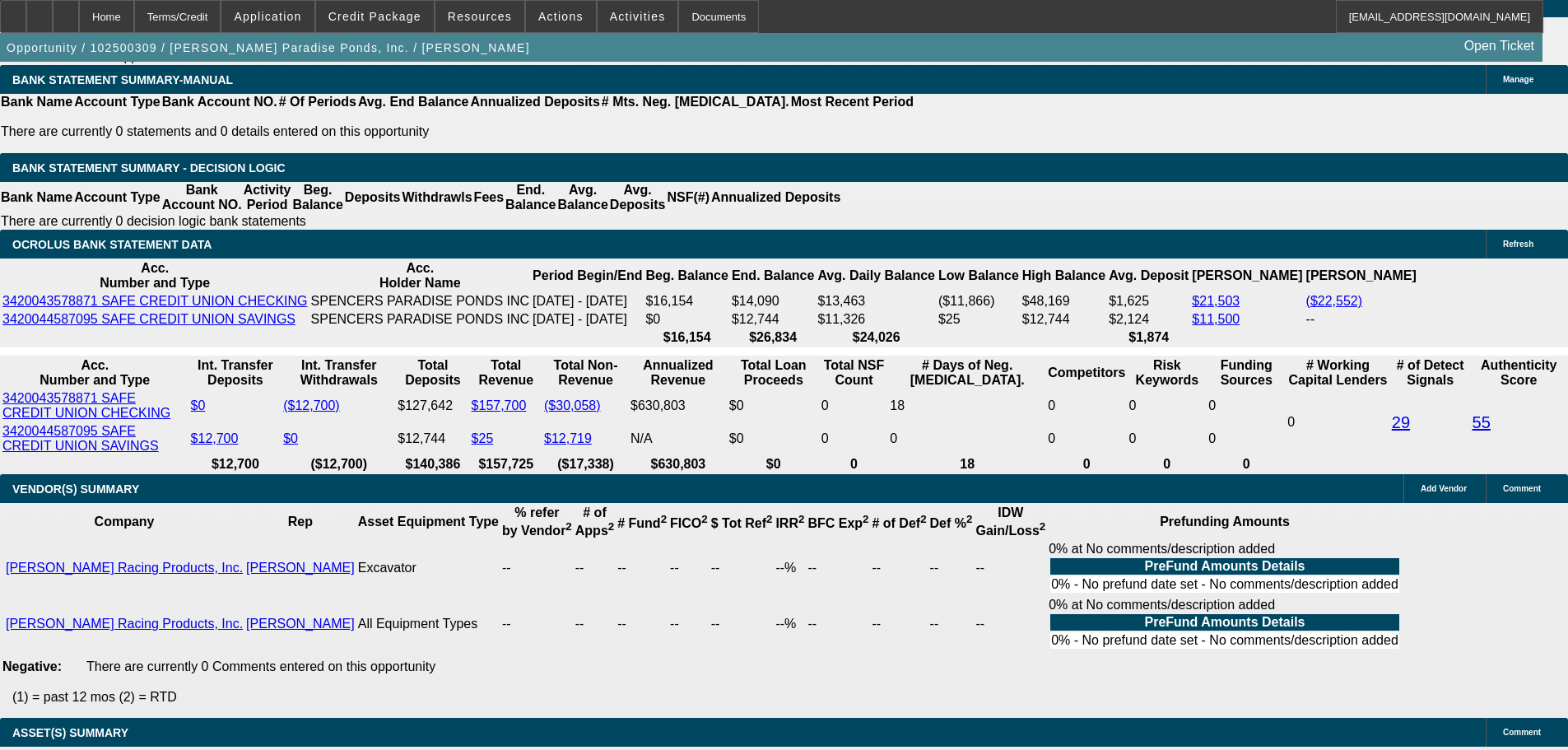
type input "46"
type input "$637.12"
type input "$318.56"
type input "40"
type input "$5,996.98"
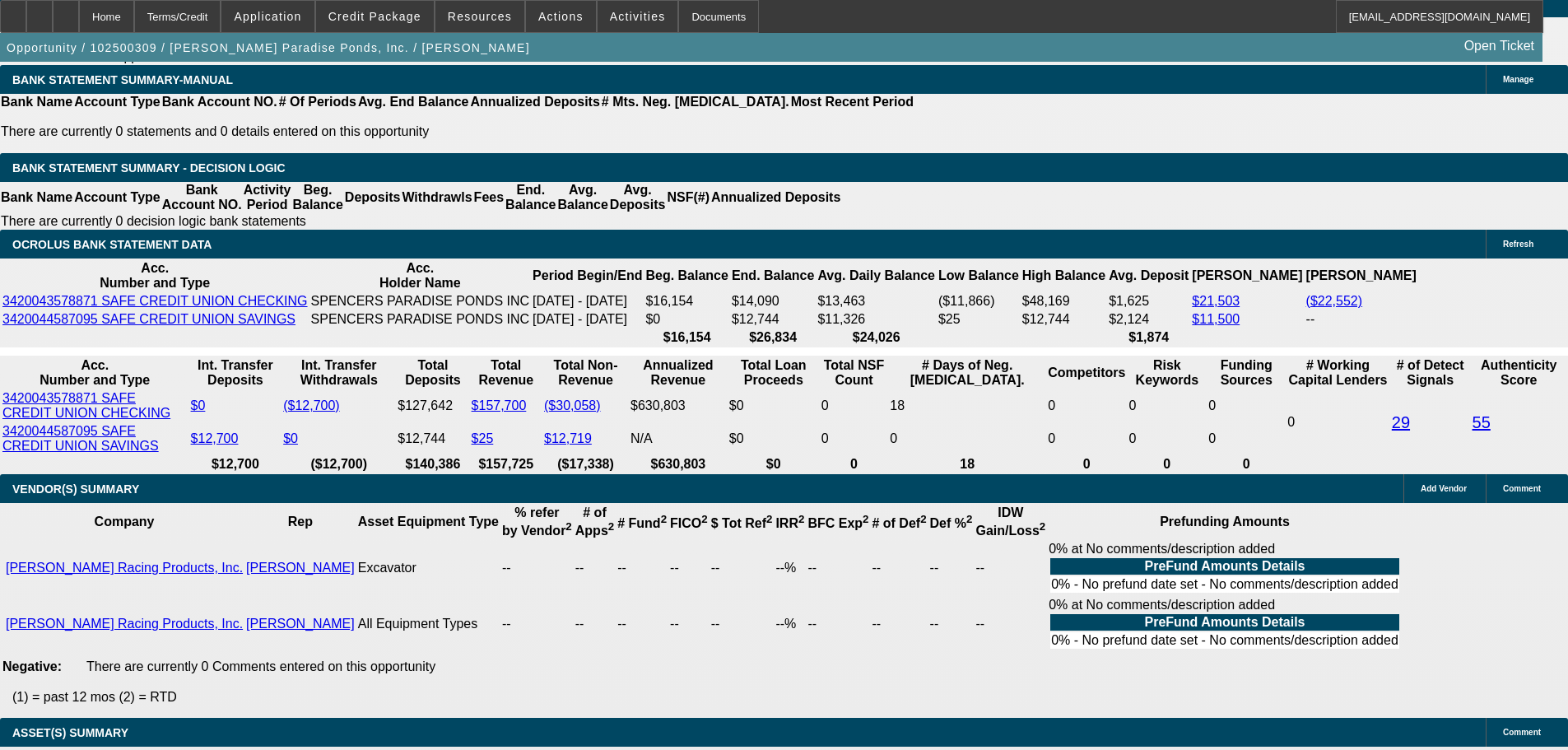
type input "$2,998.49"
type input "$712.66"
type input "$356.33"
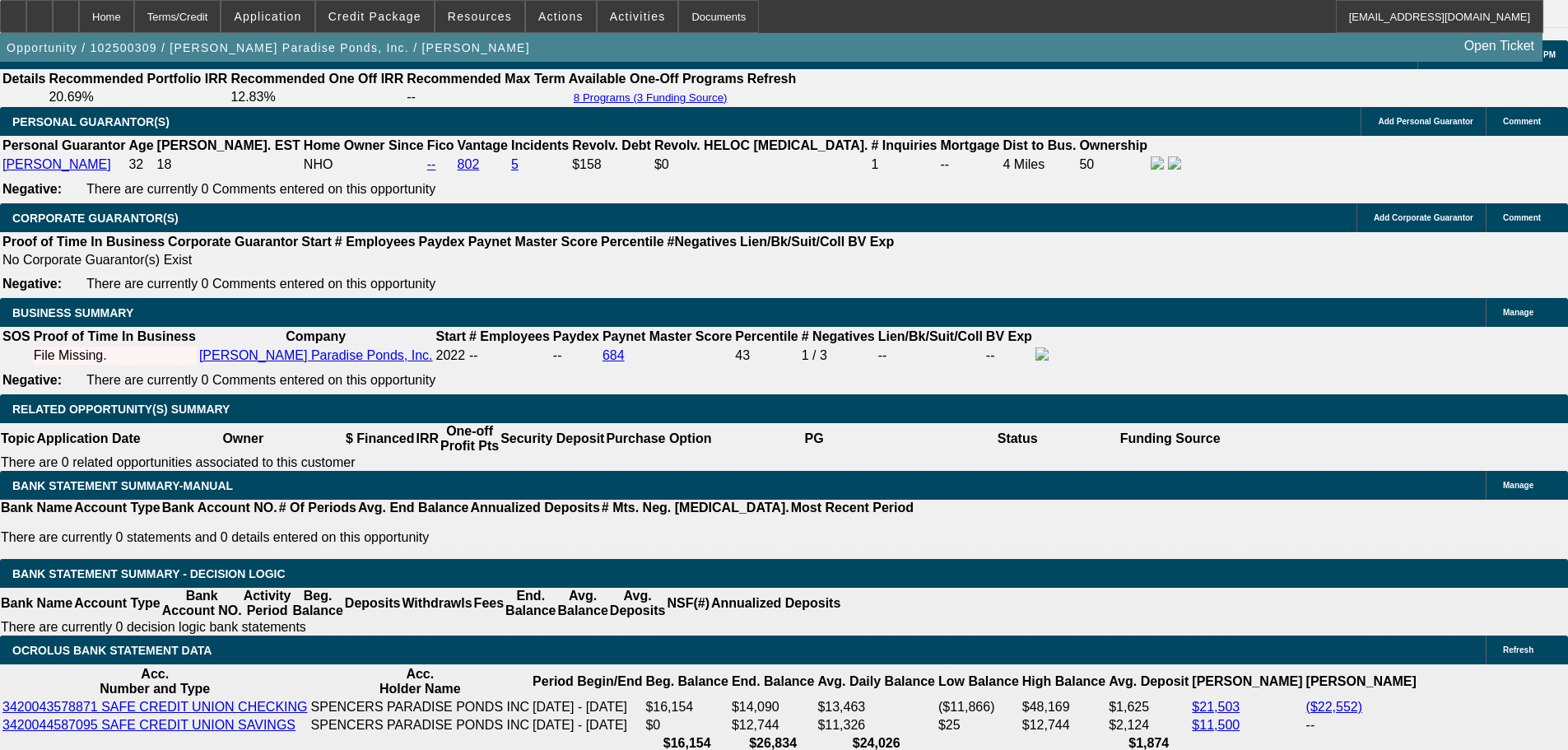
scroll to position [2275, 0]
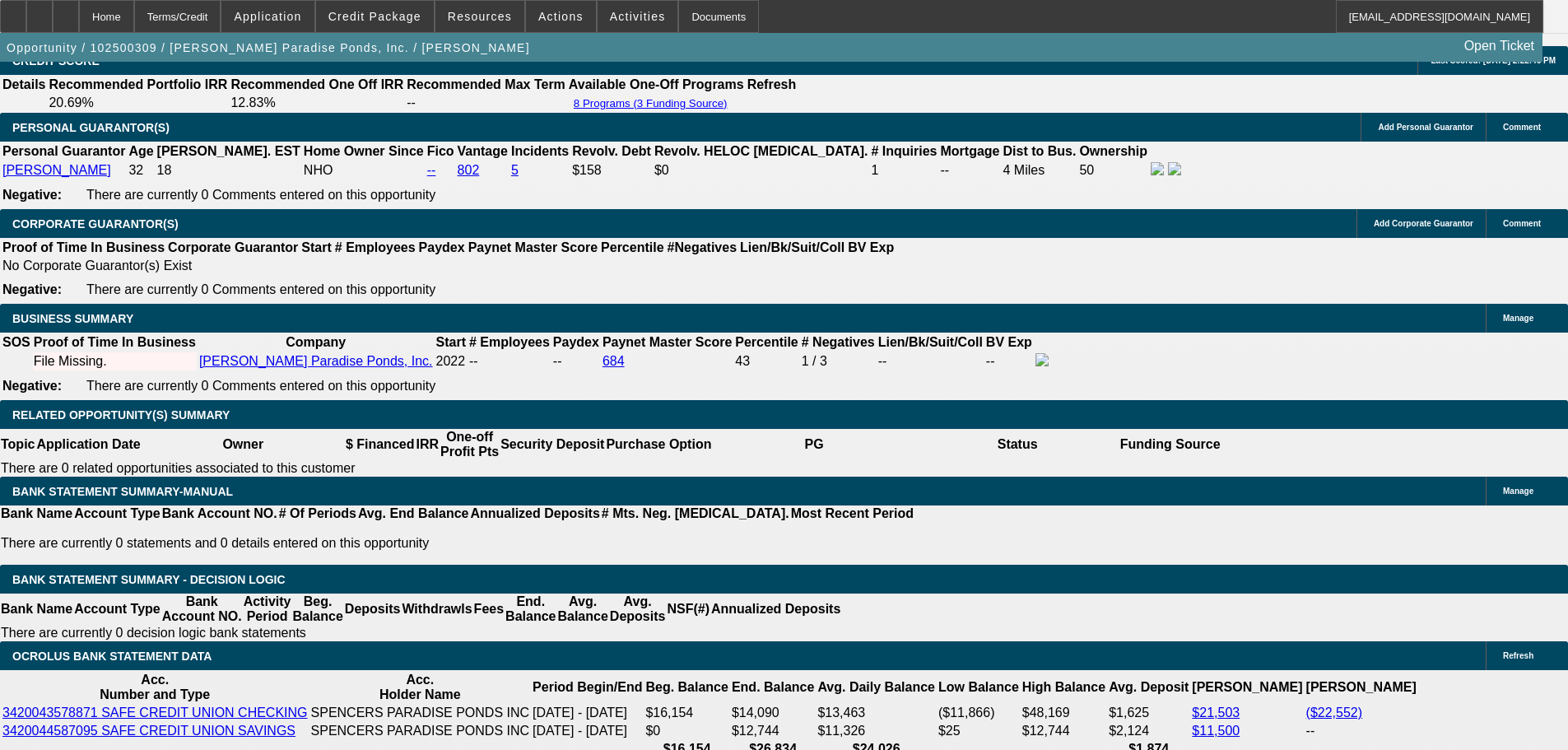
type input "40"
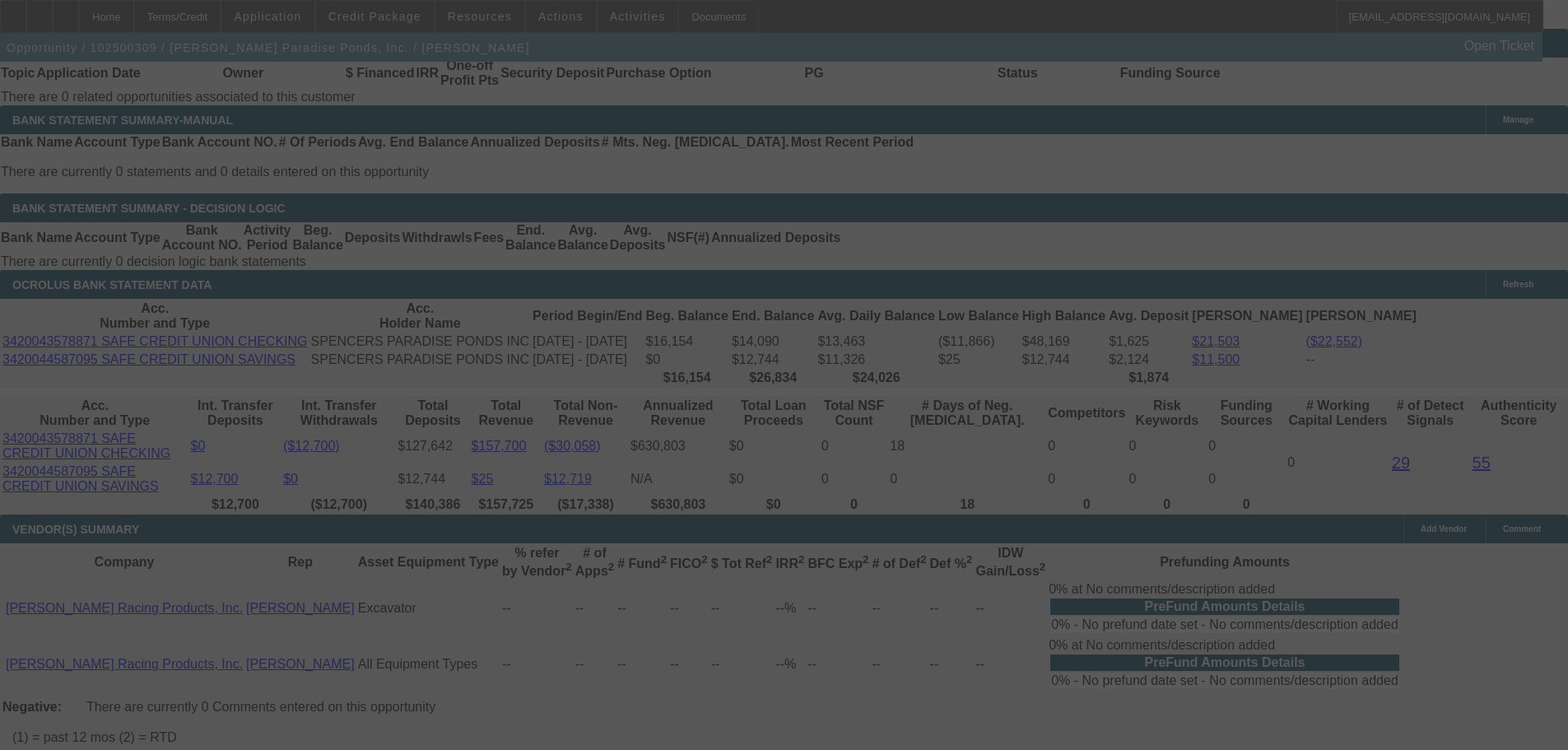
scroll to position [2769, 0]
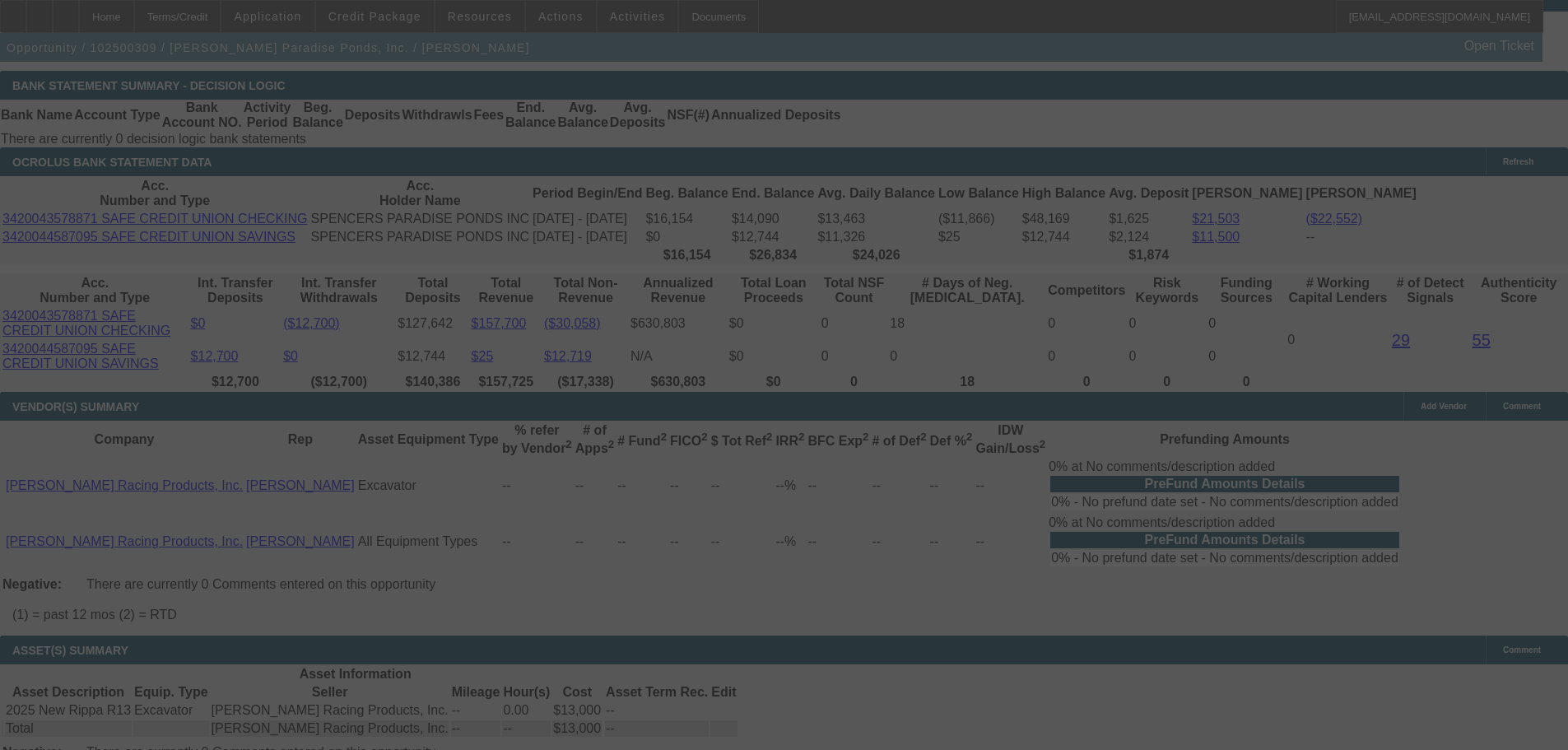
select select "0.1"
select select "2"
select select "0.1"
select select "4"
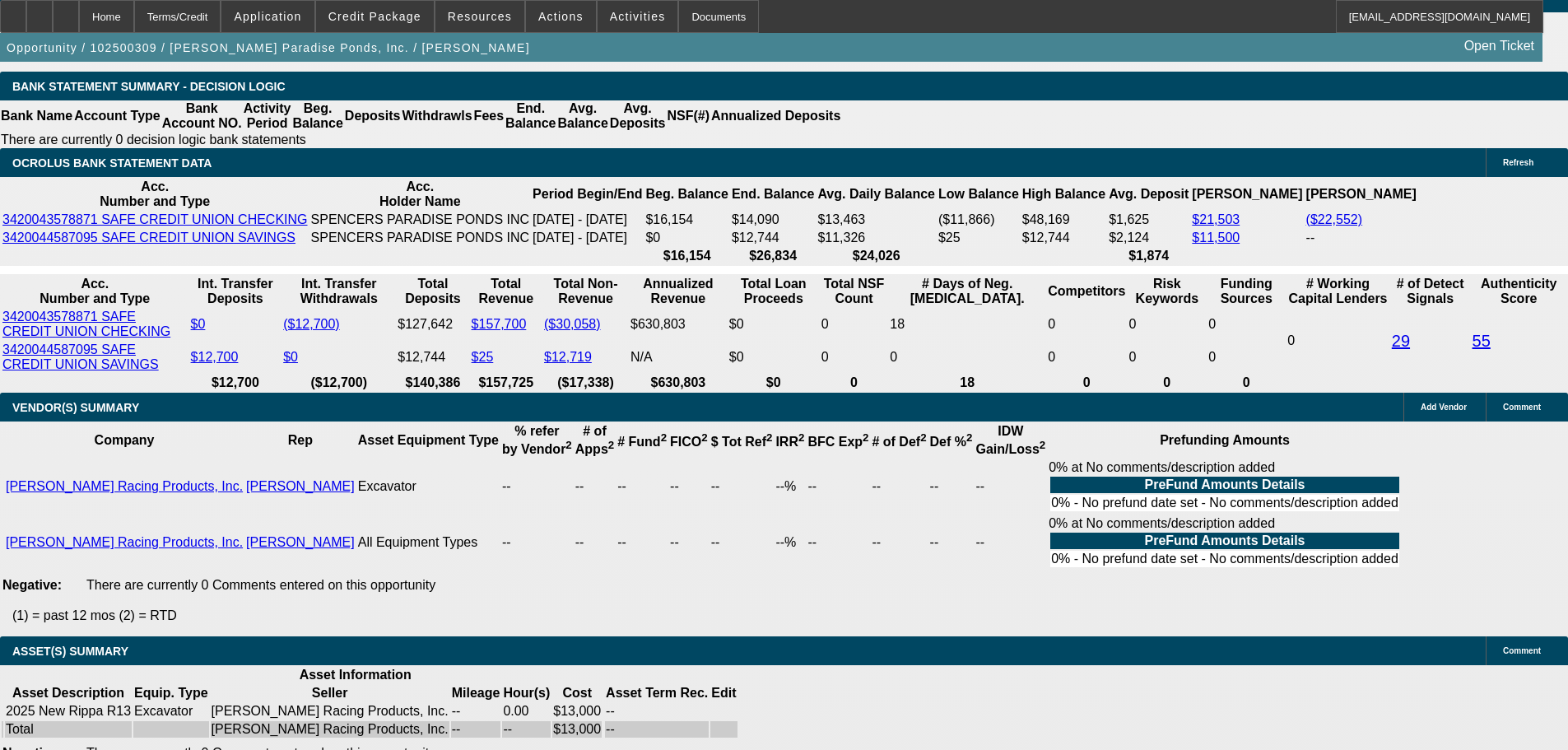
scroll to position [2767, 0]
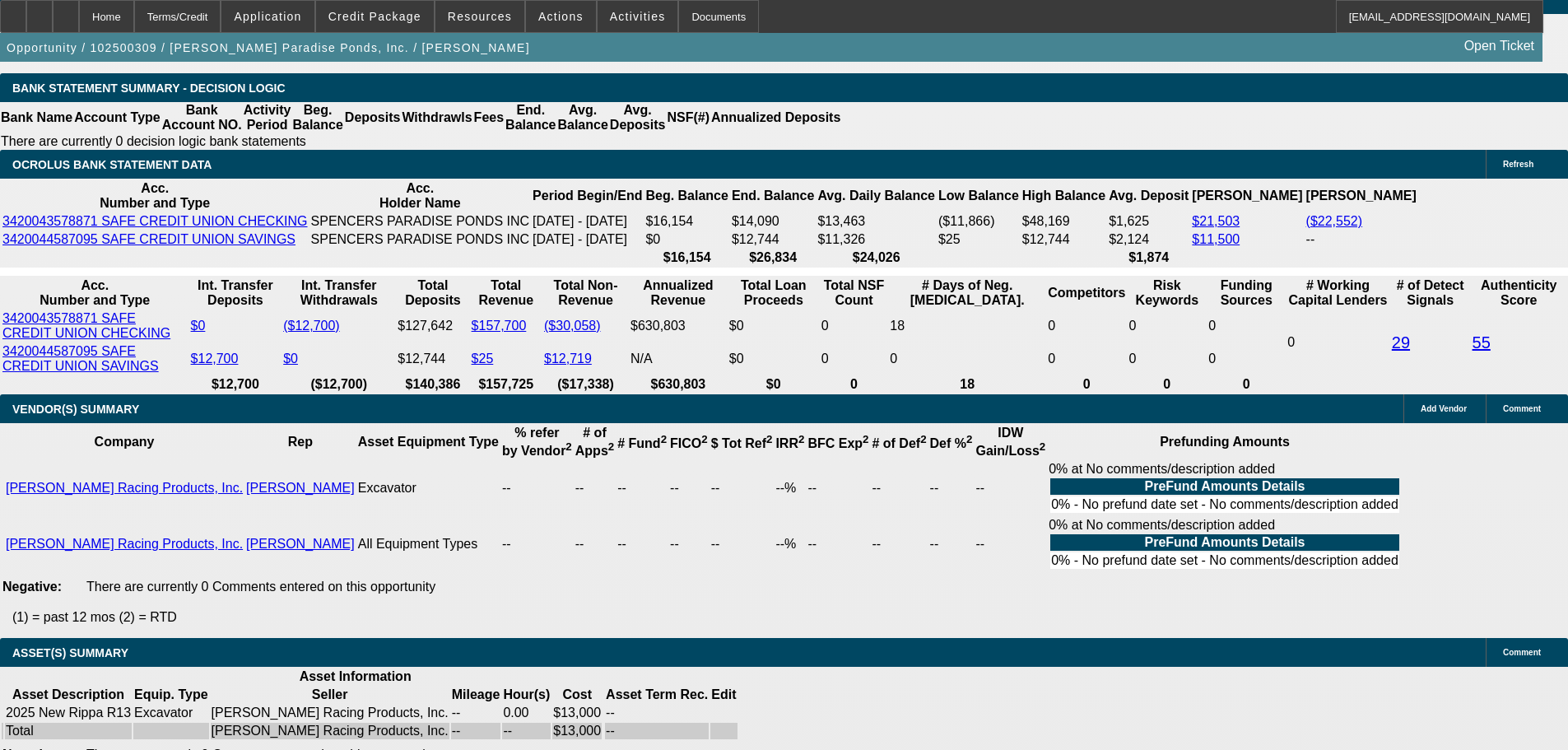
drag, startPoint x: 846, startPoint y: 433, endPoint x: 827, endPoint y: 548, distance: 116.6
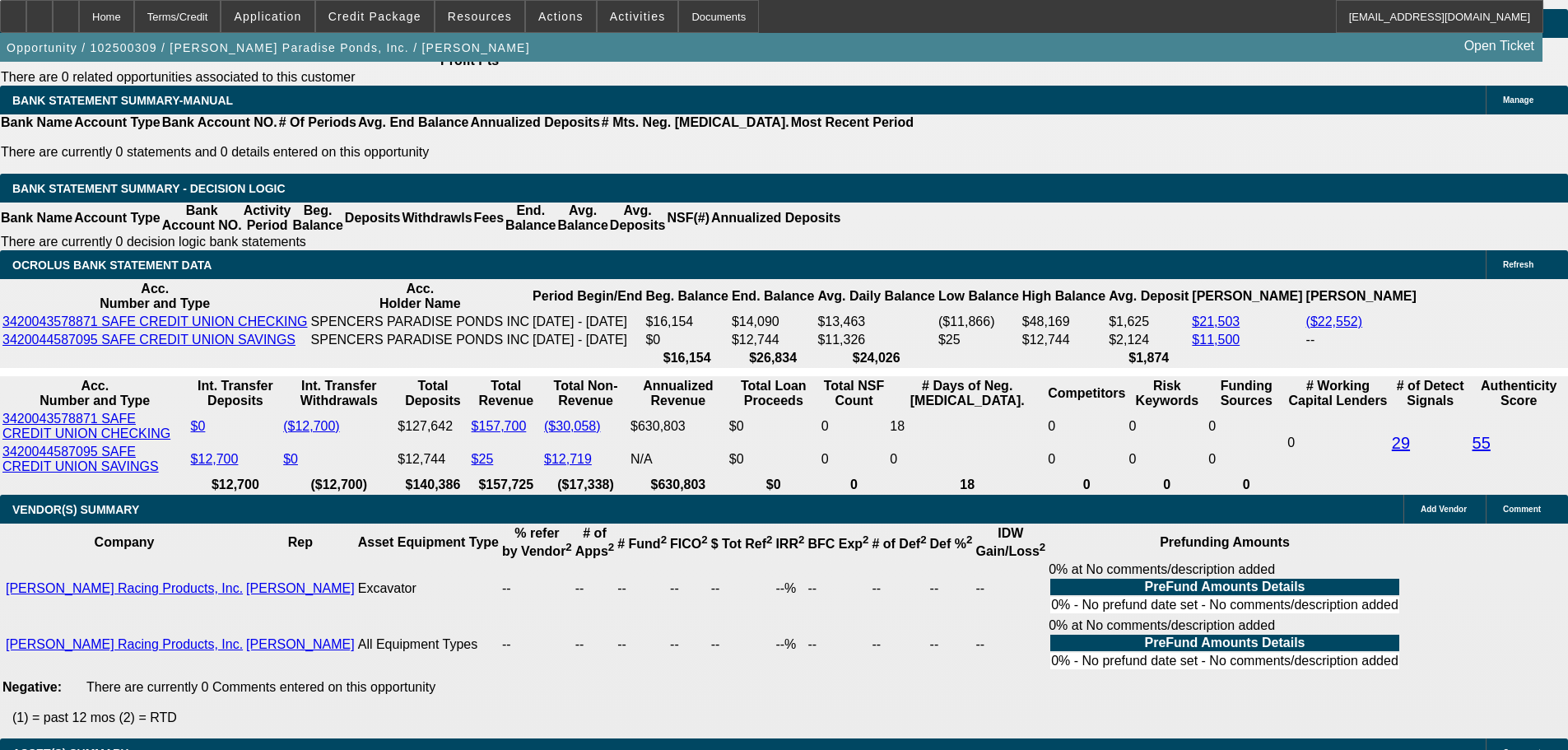
drag, startPoint x: 932, startPoint y: 437, endPoint x: 901, endPoint y: 294, distance: 146.3
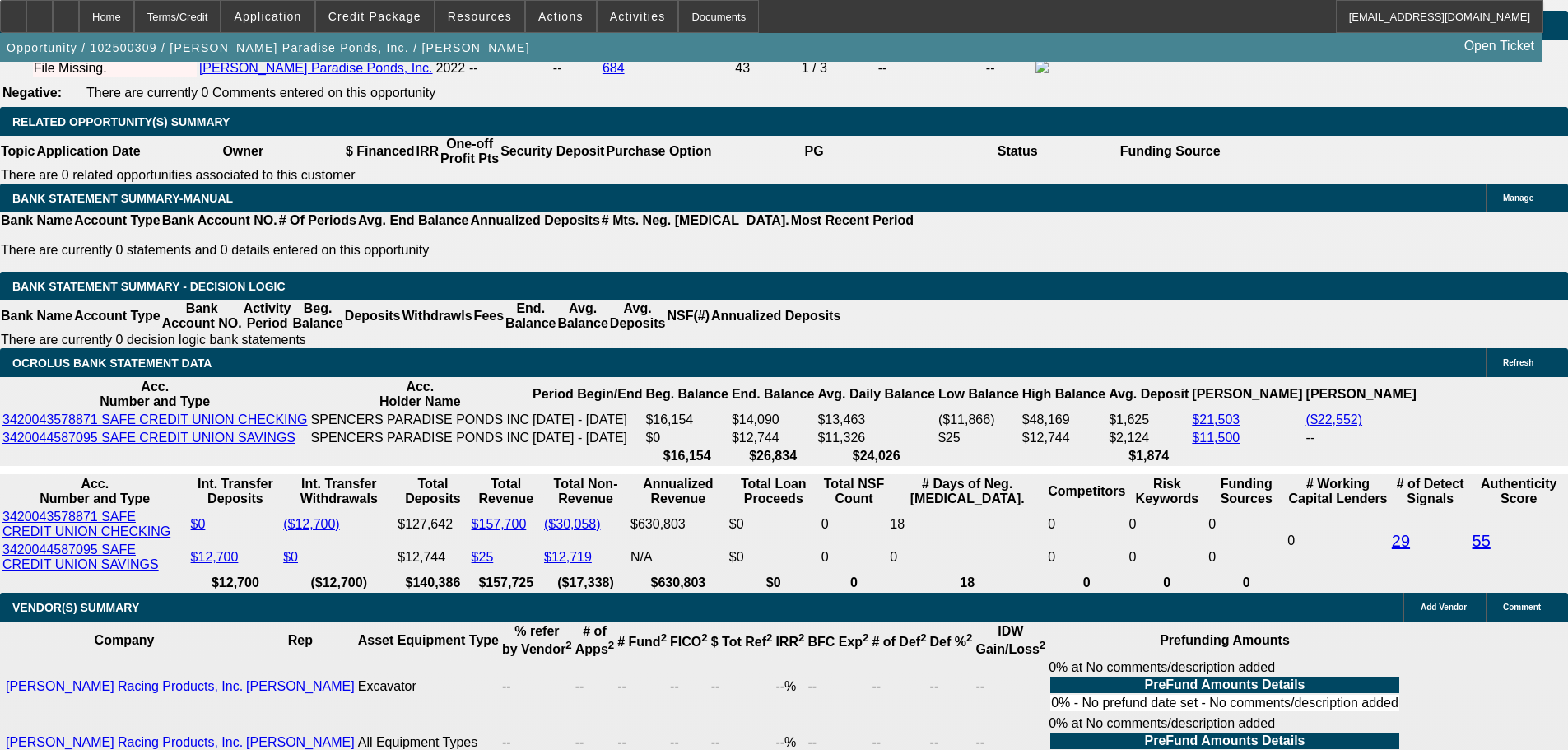
scroll to position [1809, 0]
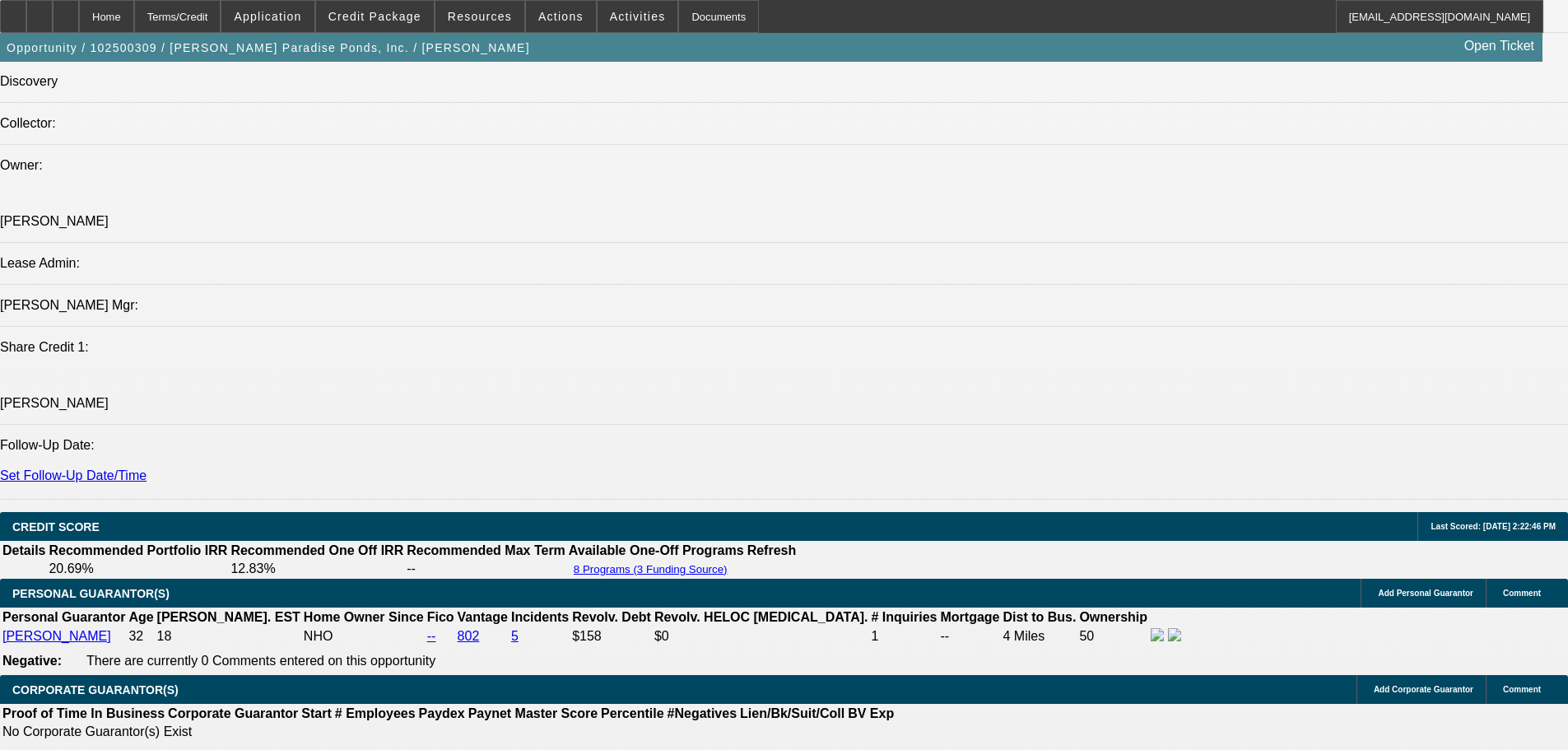
drag, startPoint x: 738, startPoint y: 385, endPoint x: 733, endPoint y: 253, distance: 132.1
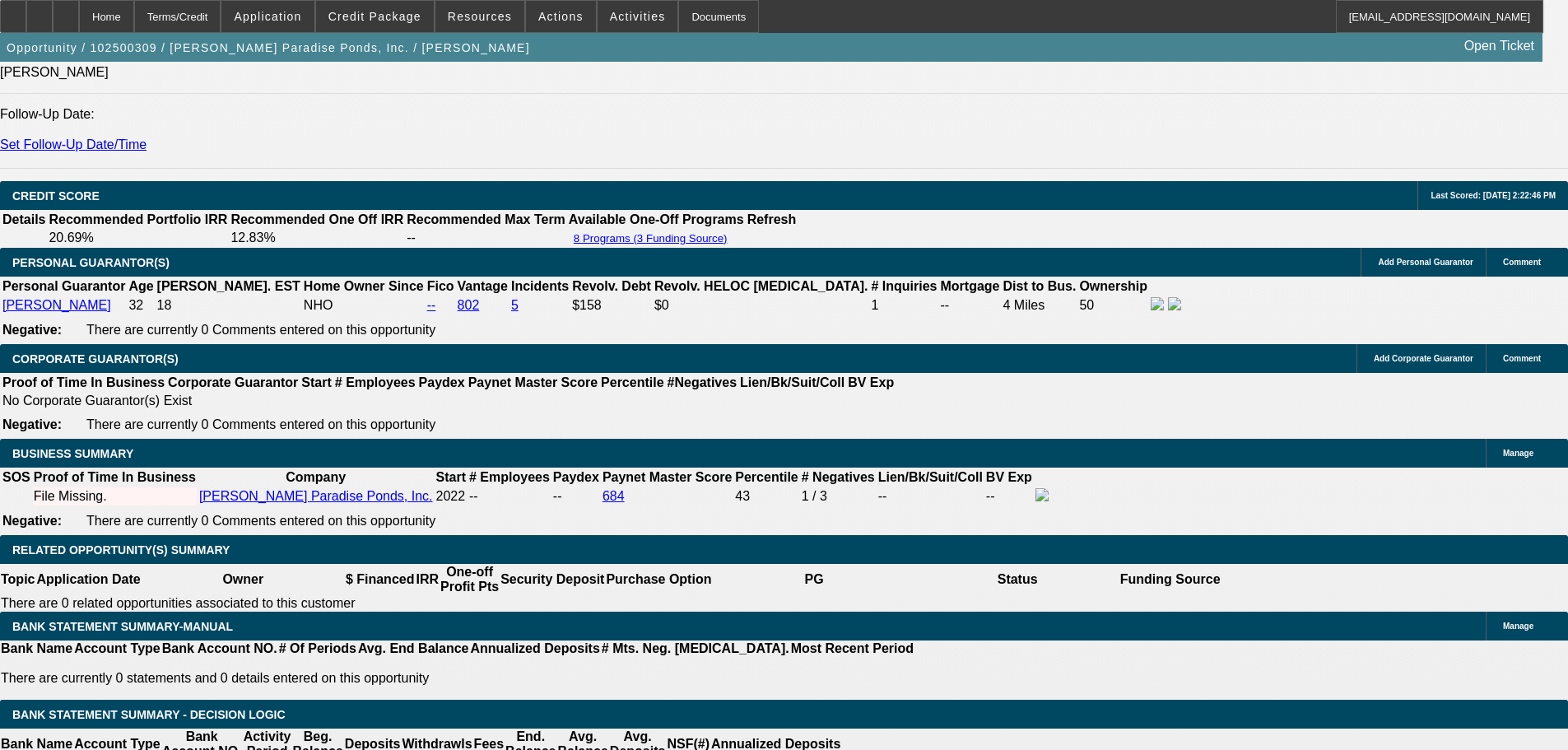
scroll to position [2469, 0]
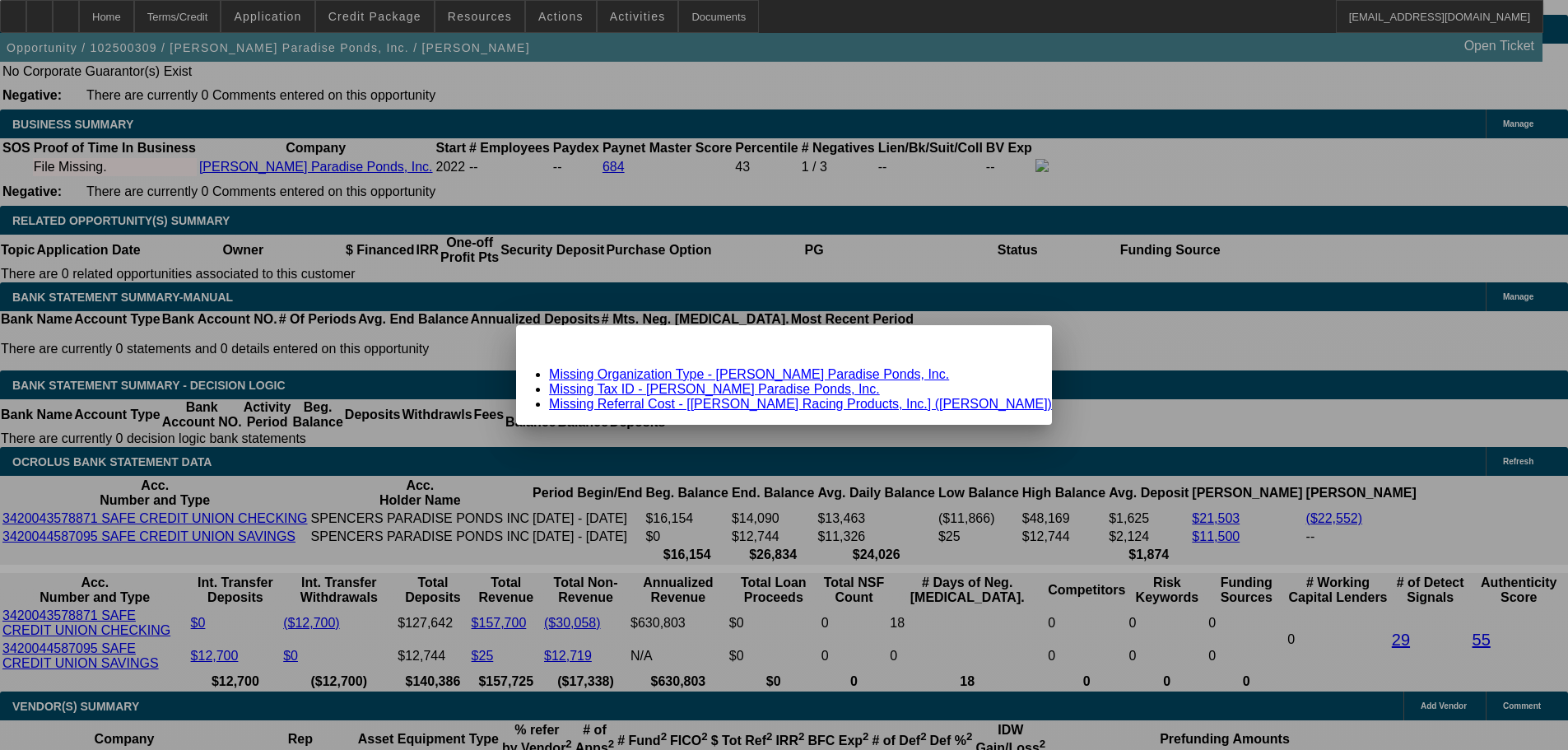
scroll to position [0, 0]
click at [1020, 344] on span "Close" at bounding box center [1031, 339] width 22 height 9
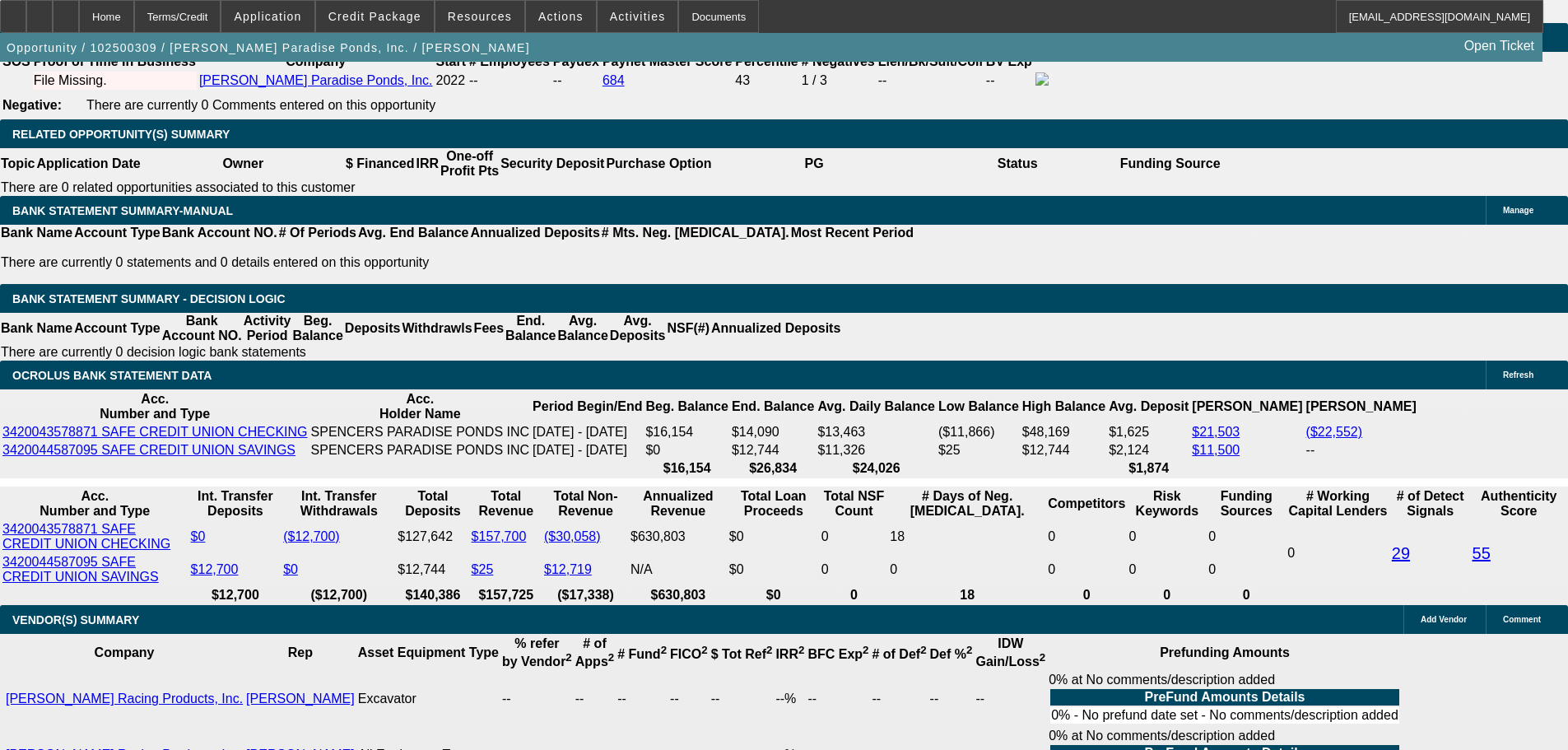
scroll to position [2469, 0]
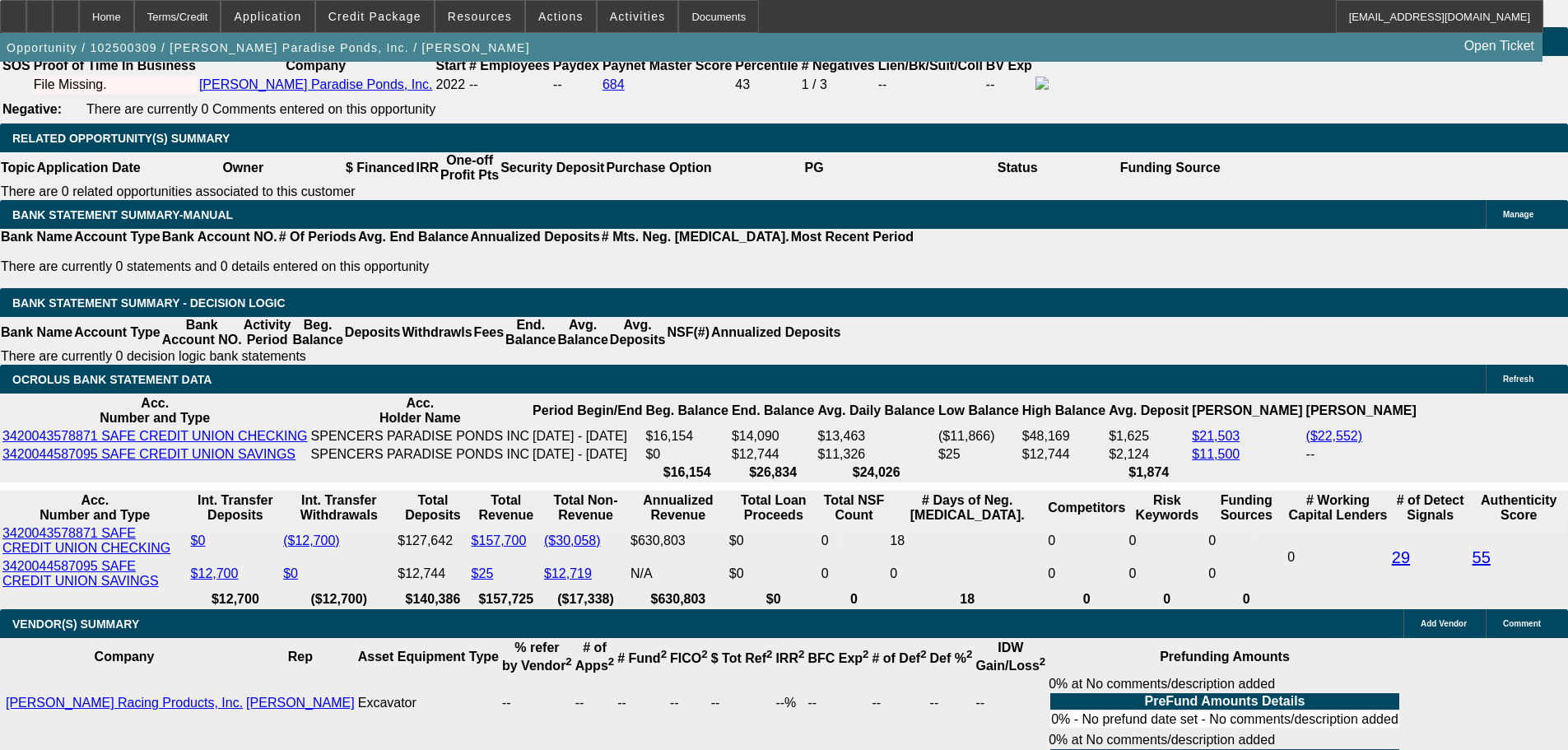
scroll to position [22, 0]
drag, startPoint x: 1246, startPoint y: 689, endPoint x: 1442, endPoint y: 732, distance: 200.7
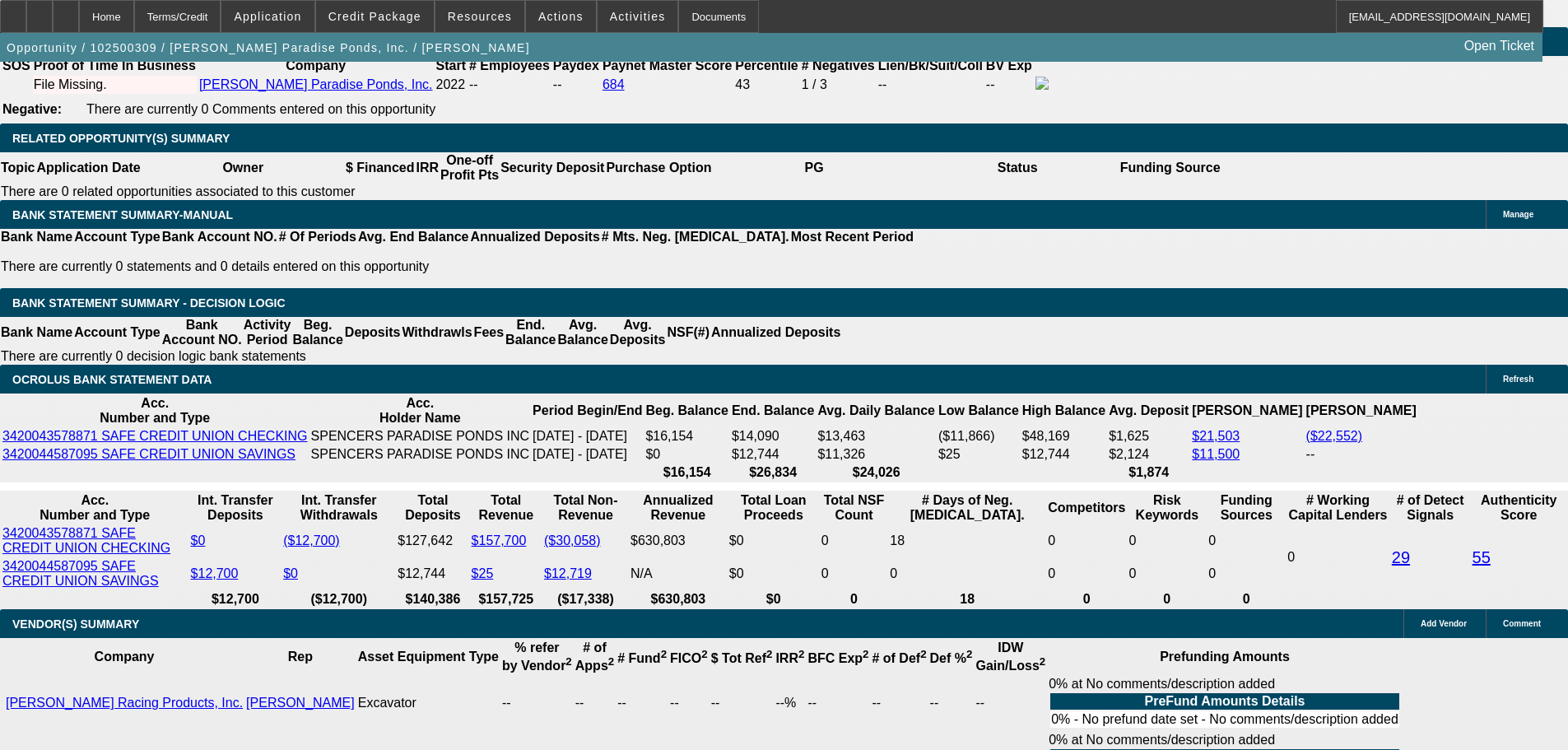
drag, startPoint x: 1281, startPoint y: 621, endPoint x: 1386, endPoint y: 641, distance: 106.9
drag, startPoint x: 1348, startPoint y: 658, endPoint x: 1409, endPoint y: 673, distance: 62.8
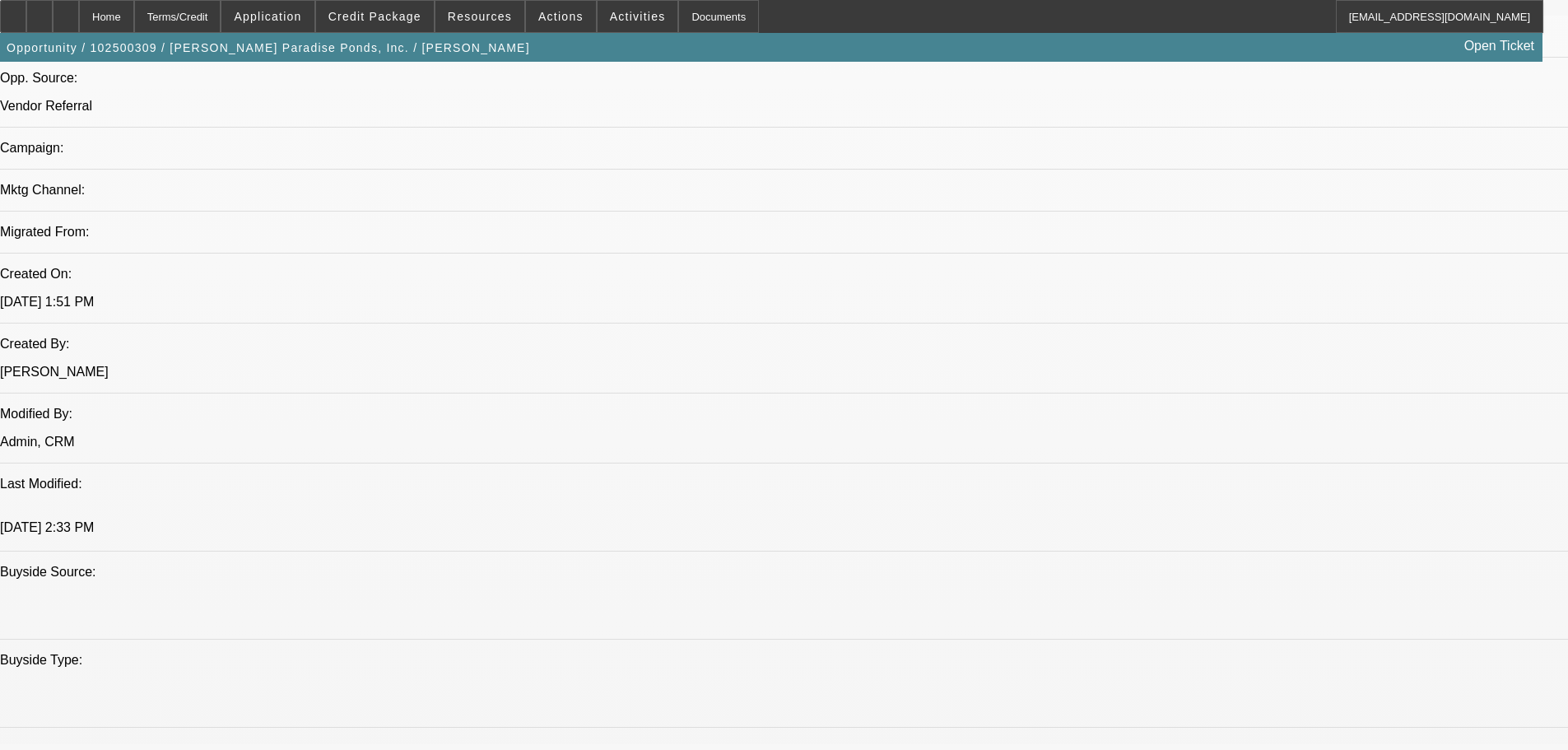
scroll to position [906, 0]
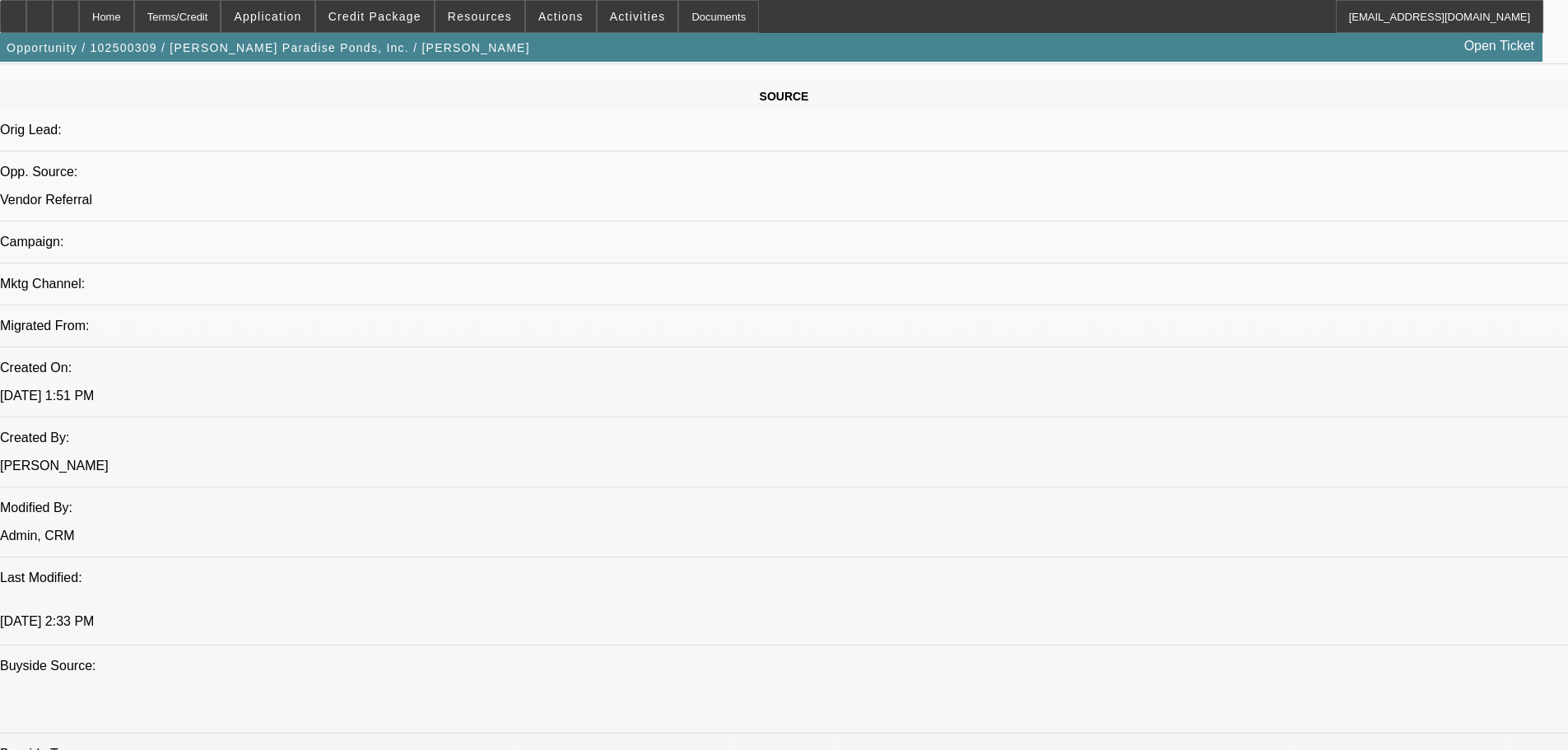
drag, startPoint x: 1163, startPoint y: 108, endPoint x: 1092, endPoint y: 106, distance: 71.0
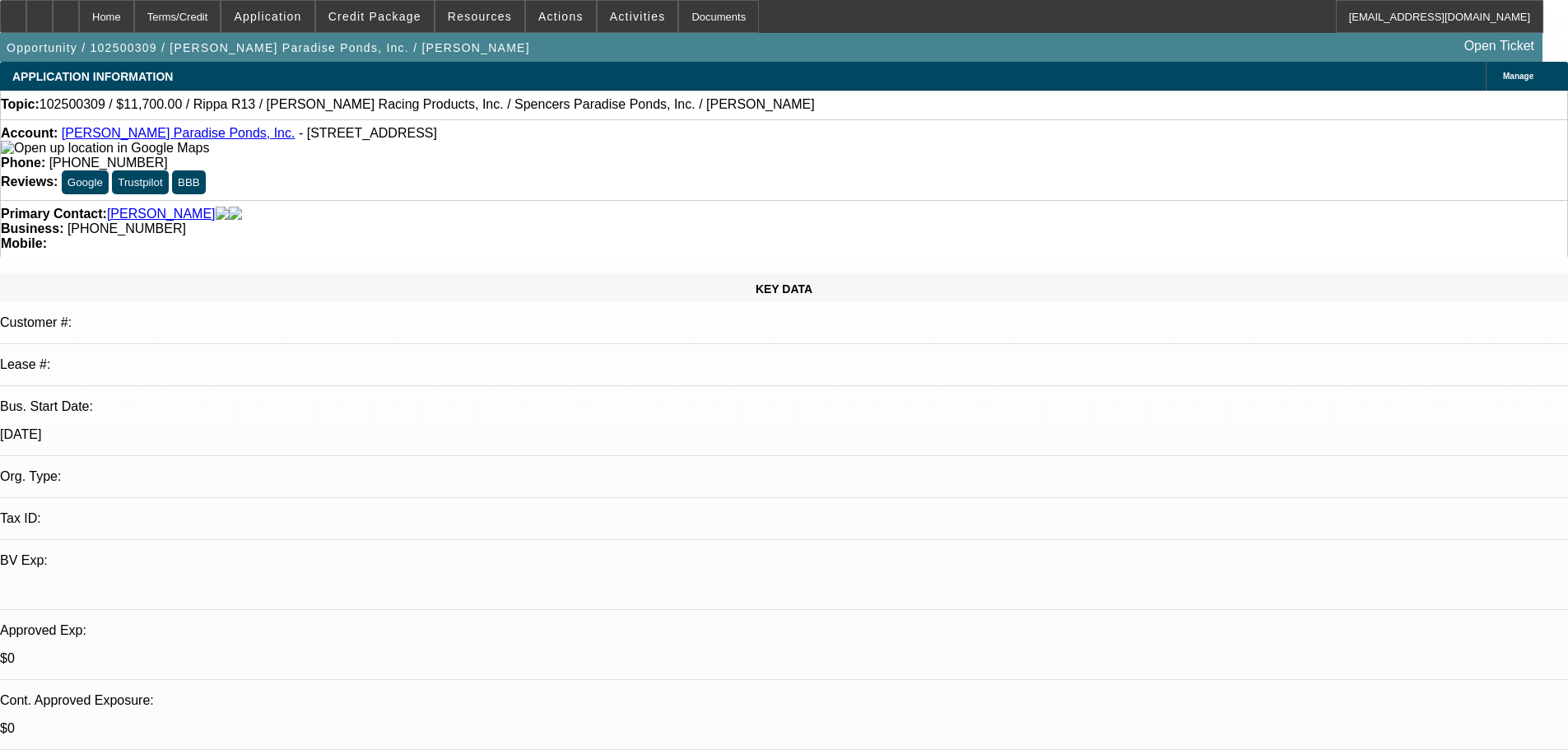
drag, startPoint x: 635, startPoint y: 555, endPoint x: 628, endPoint y: 229, distance: 326.1
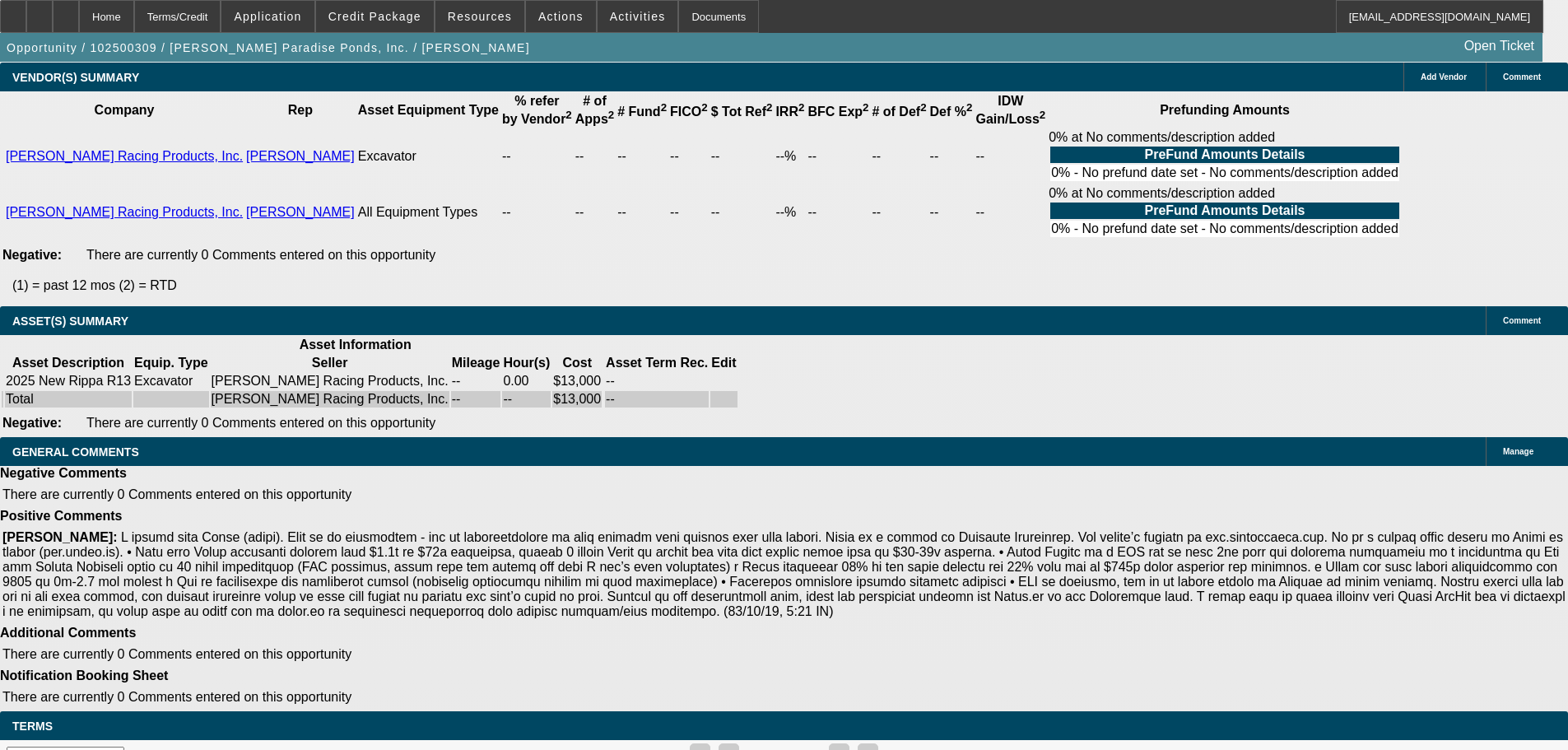
drag, startPoint x: 240, startPoint y: 168, endPoint x: 310, endPoint y: 599, distance: 436.6
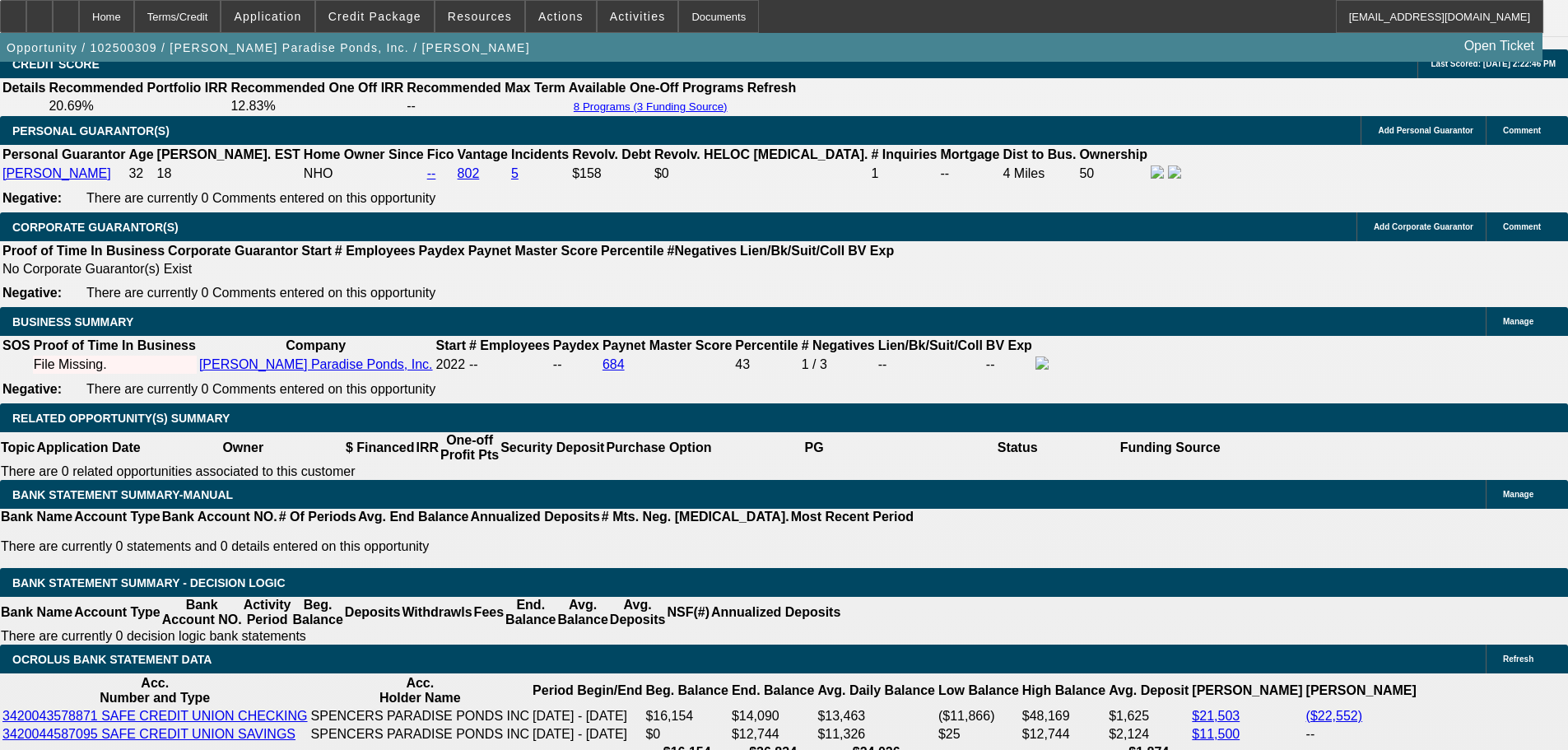
scroll to position [2110, 0]
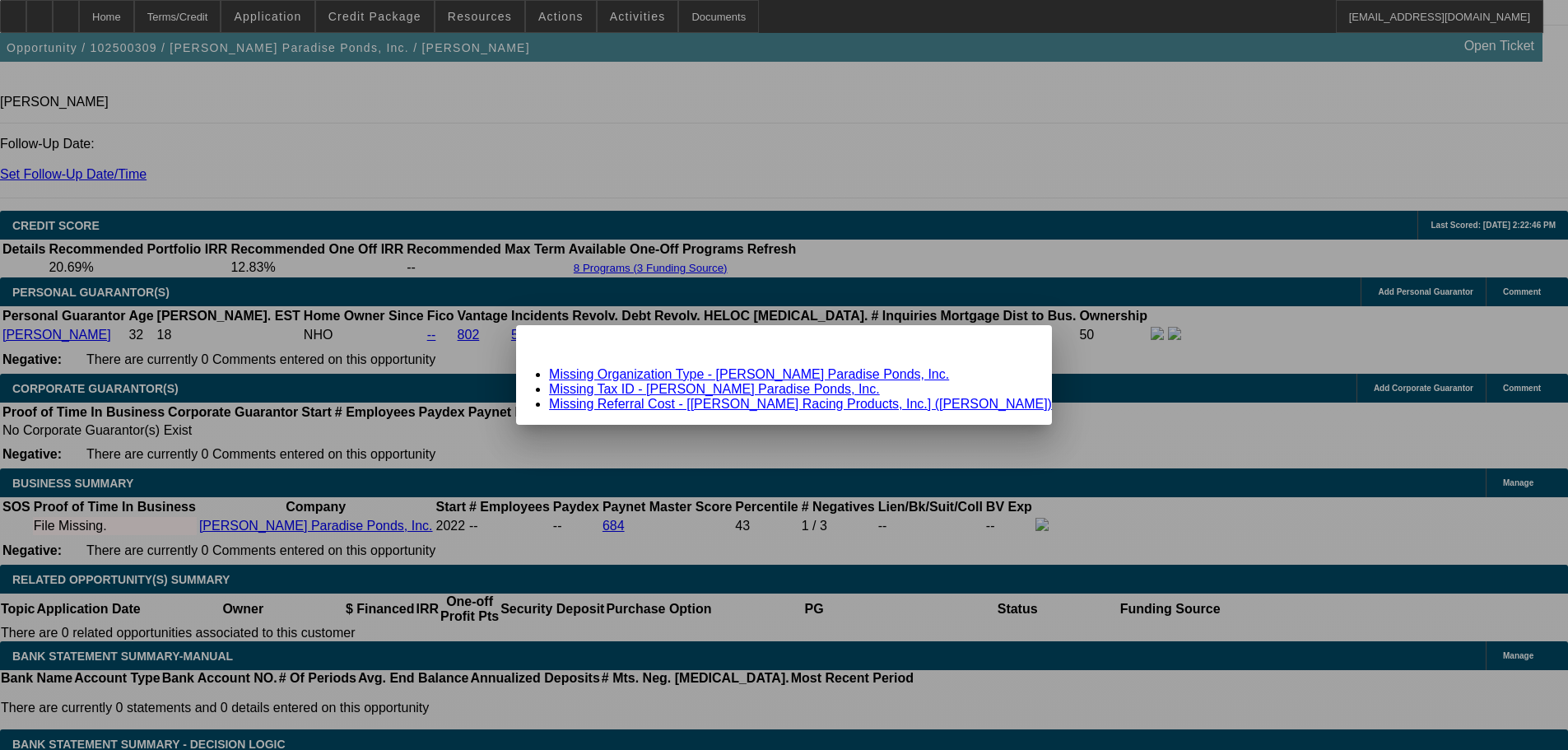
click at [1020, 344] on span "Close" at bounding box center [1031, 339] width 22 height 9
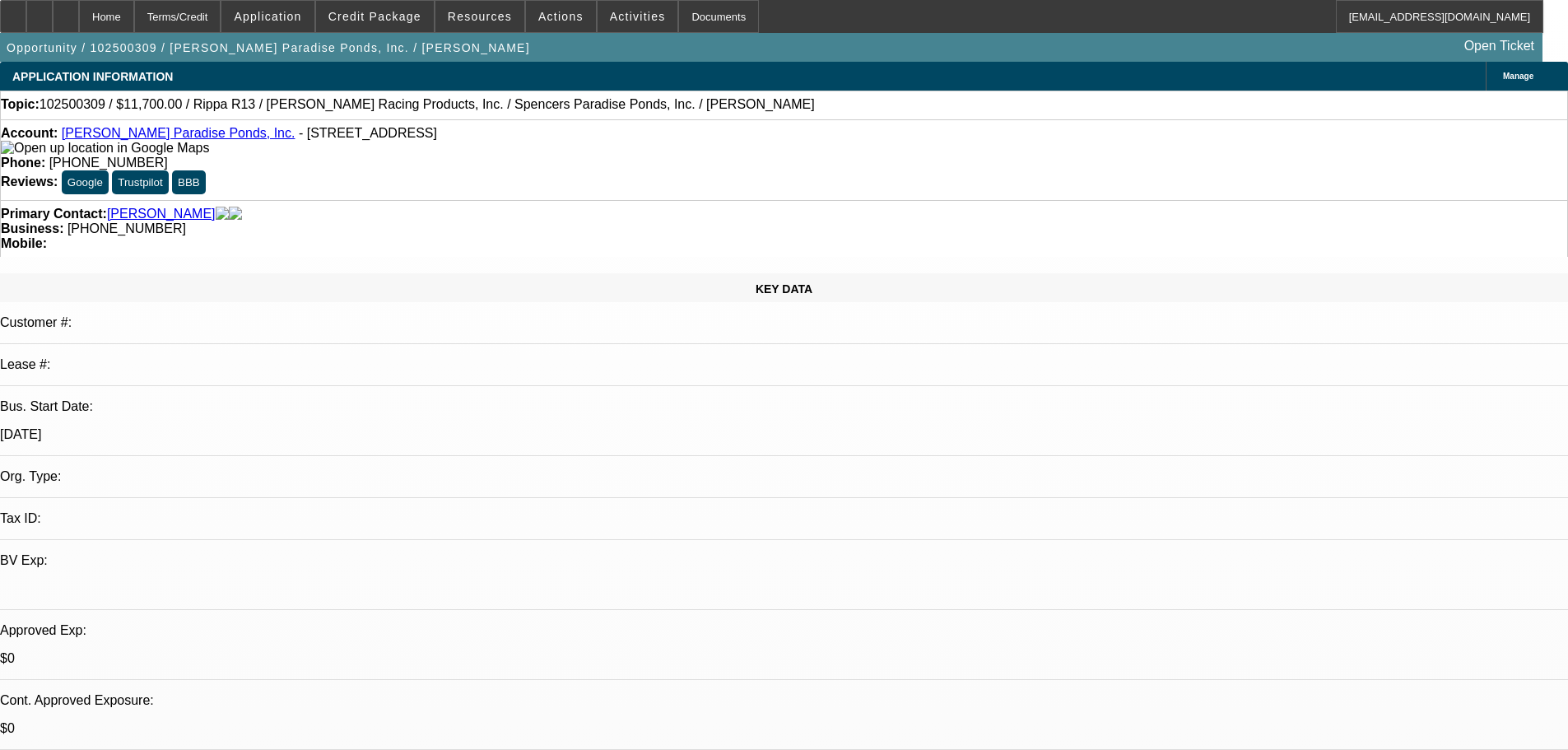
drag, startPoint x: 807, startPoint y: 348, endPoint x: 802, endPoint y: 314, distance: 34.4
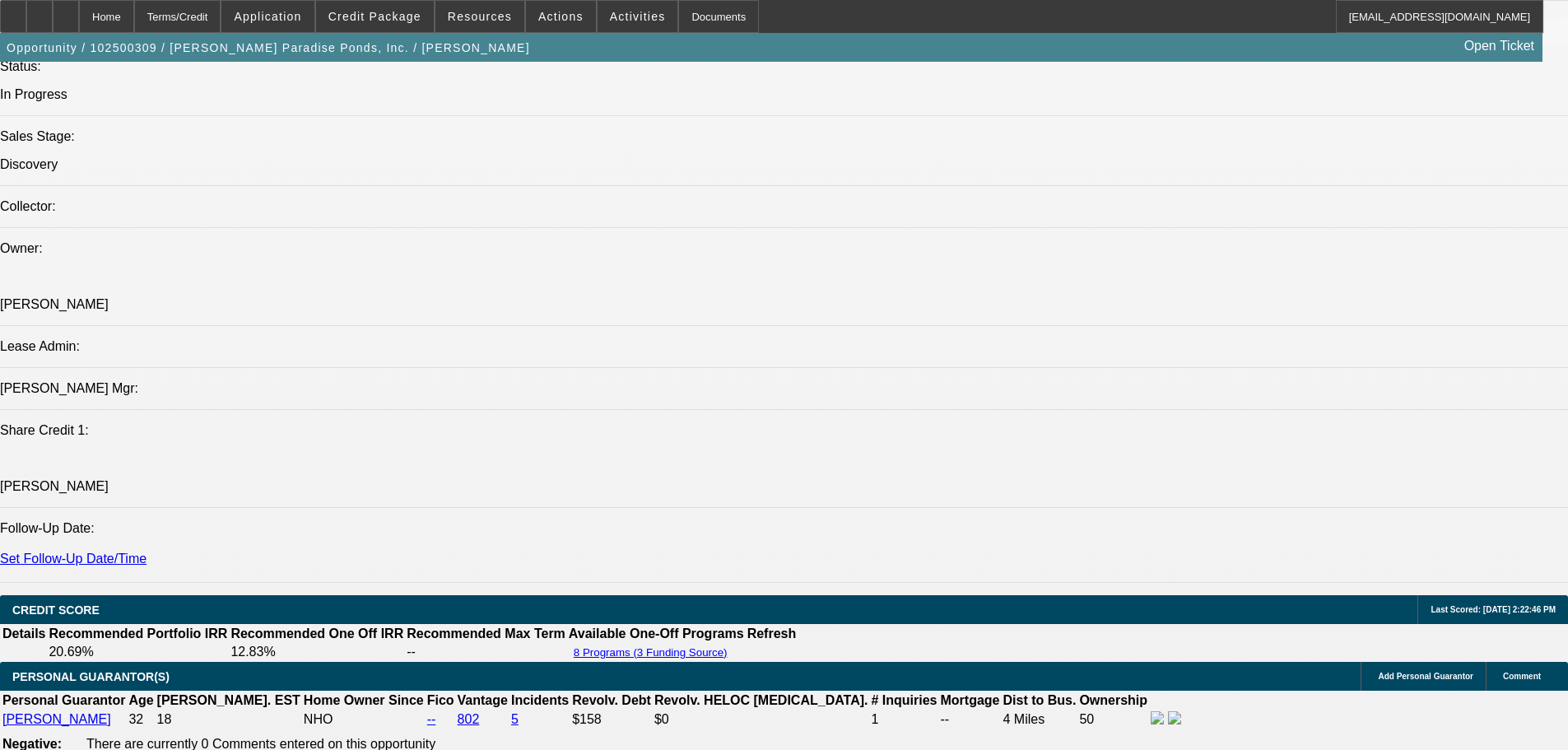
scroll to position [1893, 0]
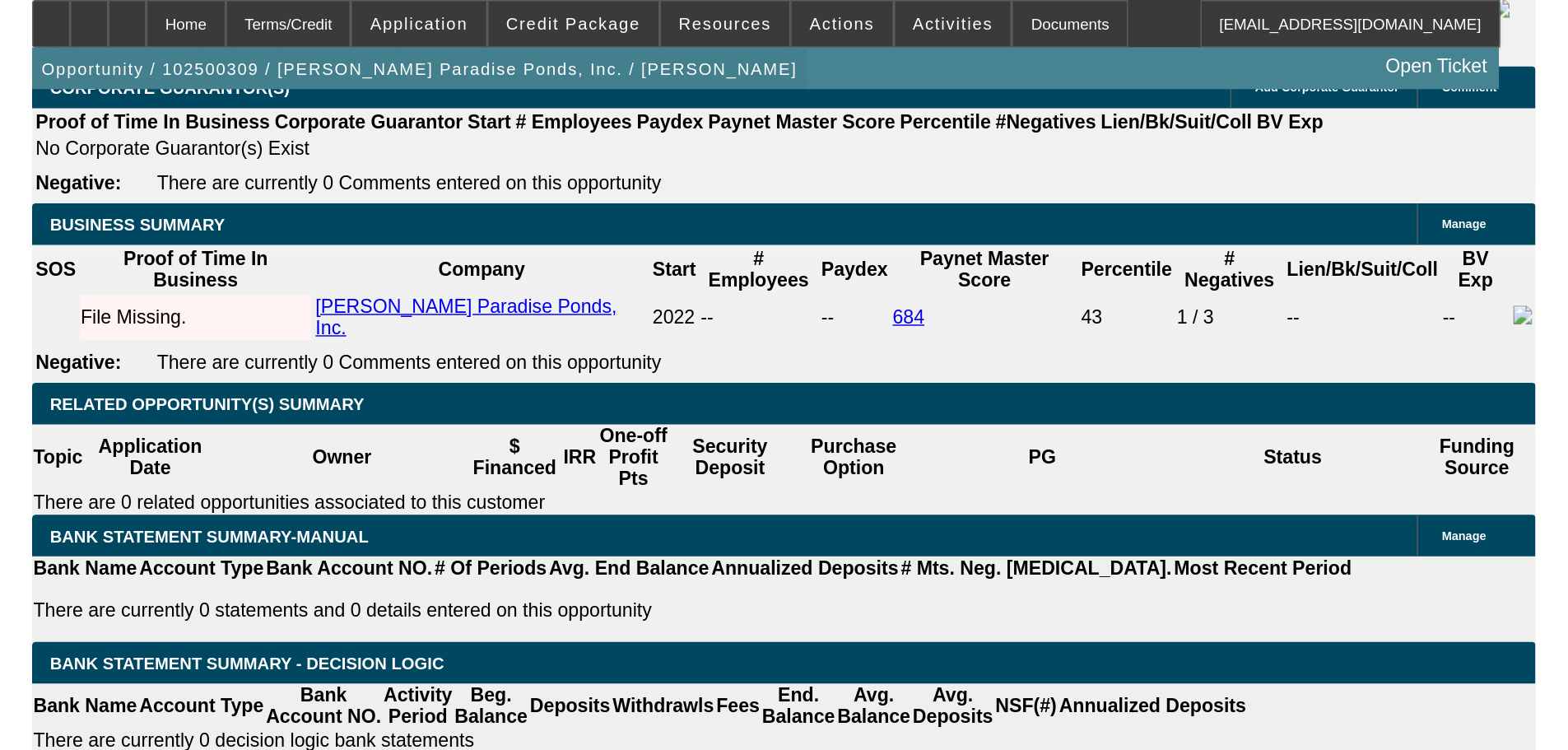
scroll to position [2453, 0]
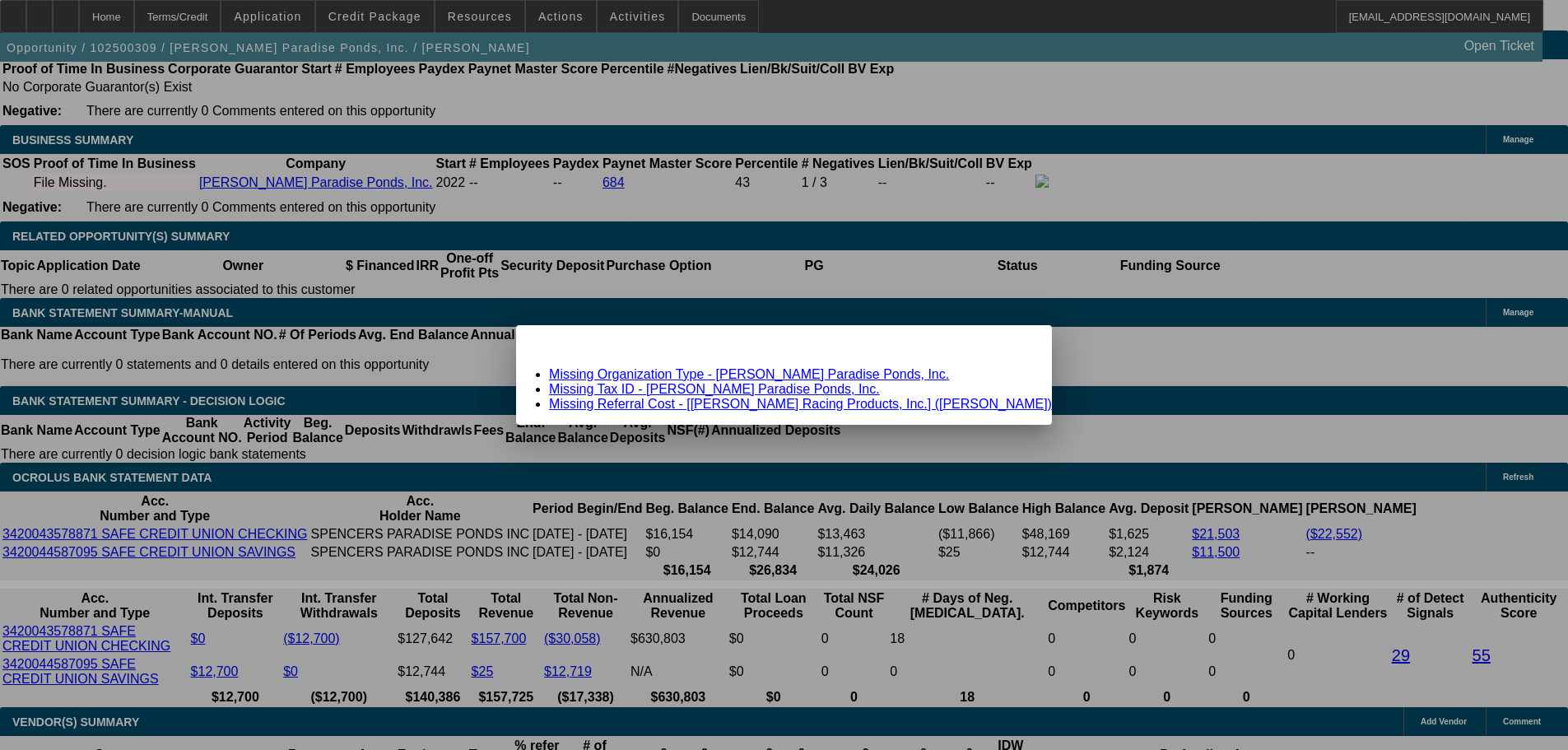
click at [963, 354] on div "Missing Information: Term Id 1 Close" at bounding box center [784, 339] width 536 height 29
click at [1015, 344] on div "Close" at bounding box center [1033, 335] width 37 height 19
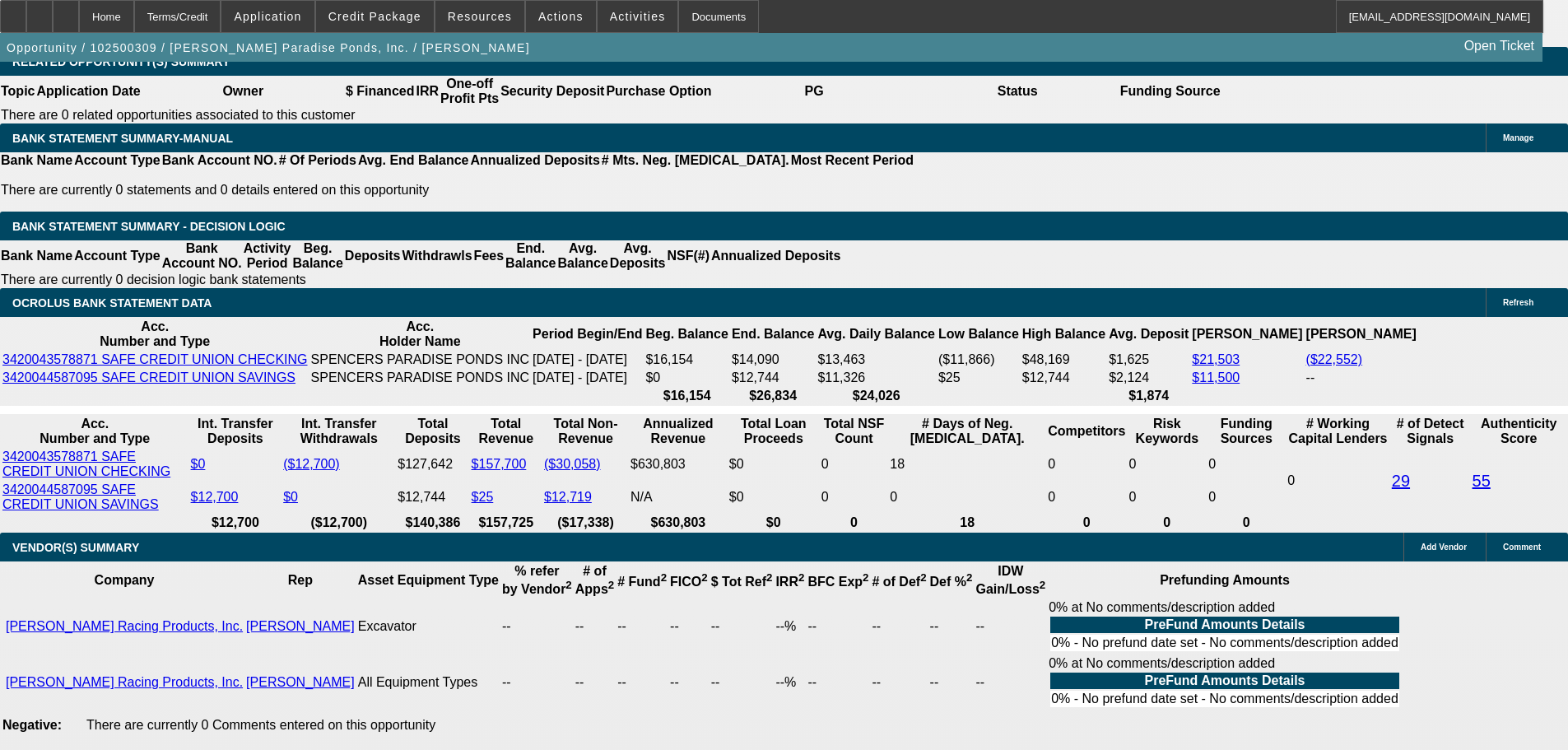
scroll to position [2701, 0]
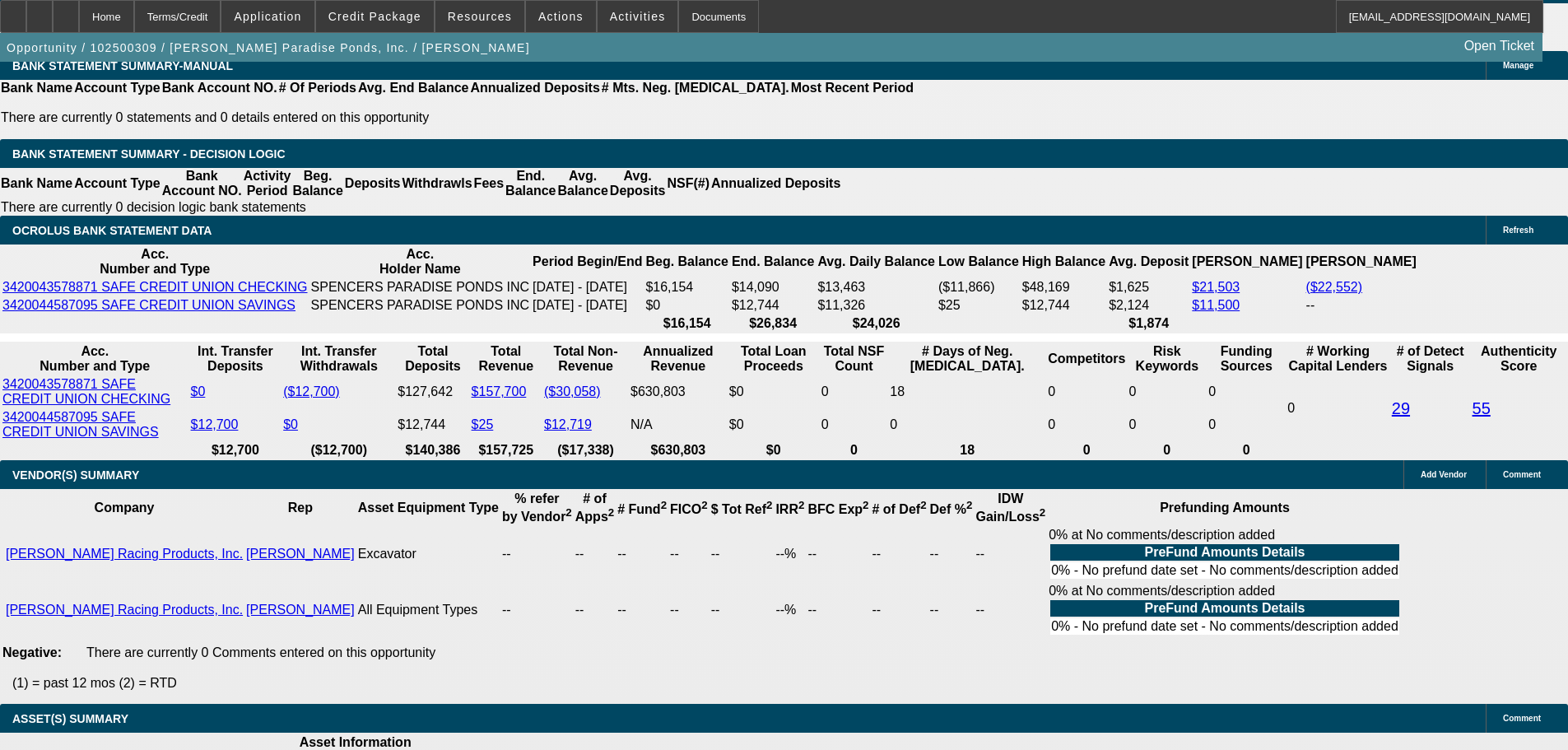
drag, startPoint x: 1346, startPoint y: 182, endPoint x: 1349, endPoint y: 138, distance: 44.1
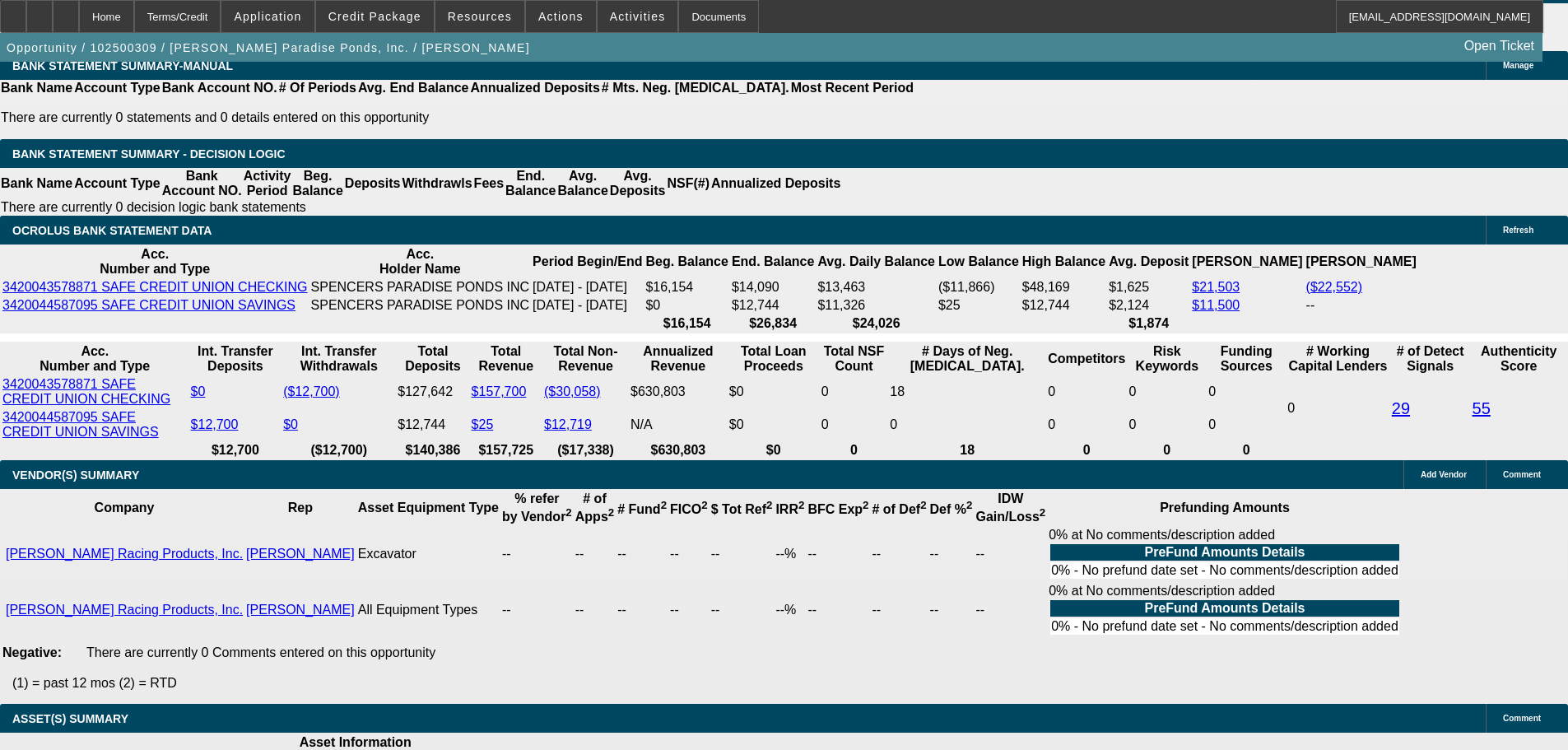
radio input "true"
type textarea "10/13 PENDING myka app, convo of work-payment expectatoins (350-400/mo on lease)"
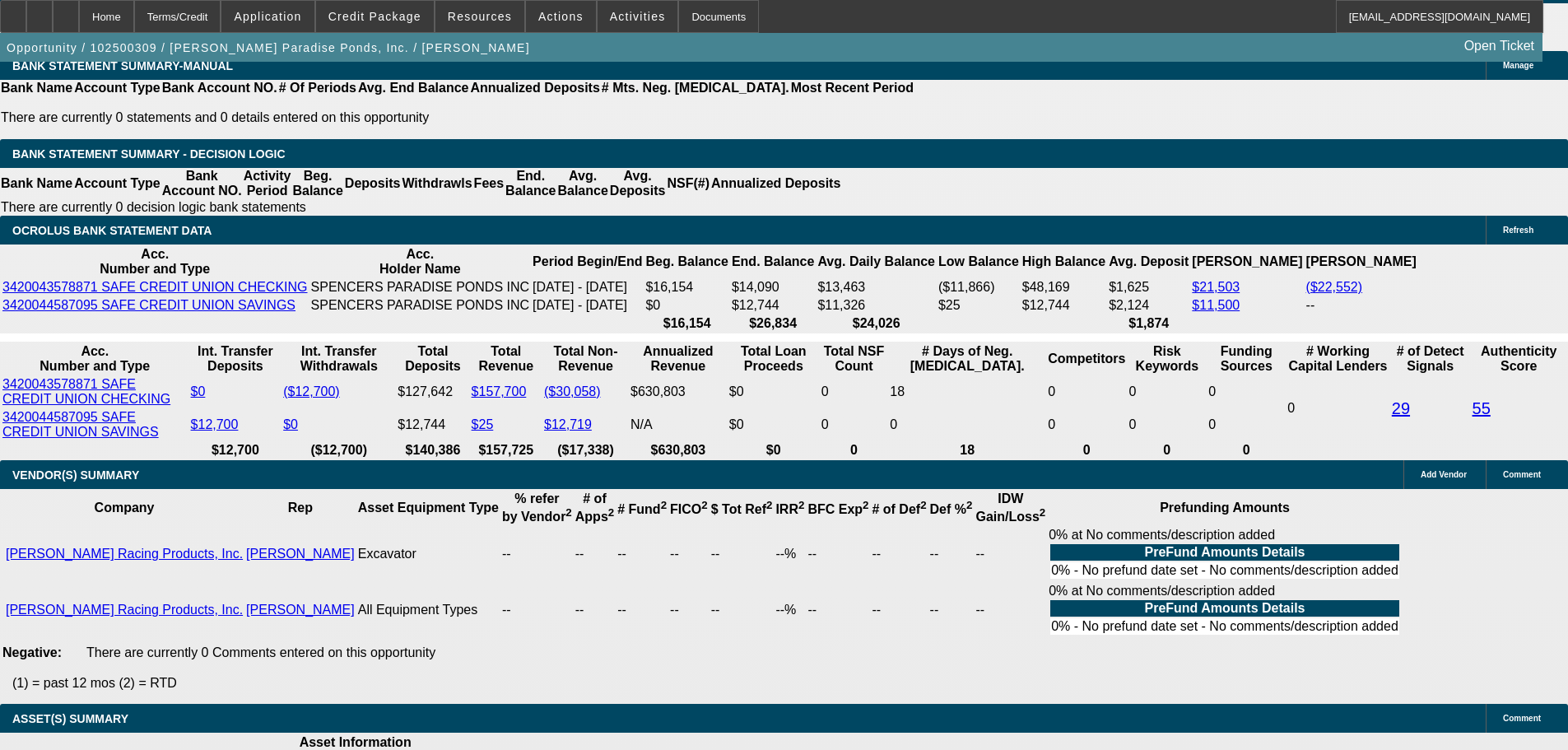
radio input "true"
drag, startPoint x: 551, startPoint y: 338, endPoint x: 628, endPoint y: 374, distance: 85.0
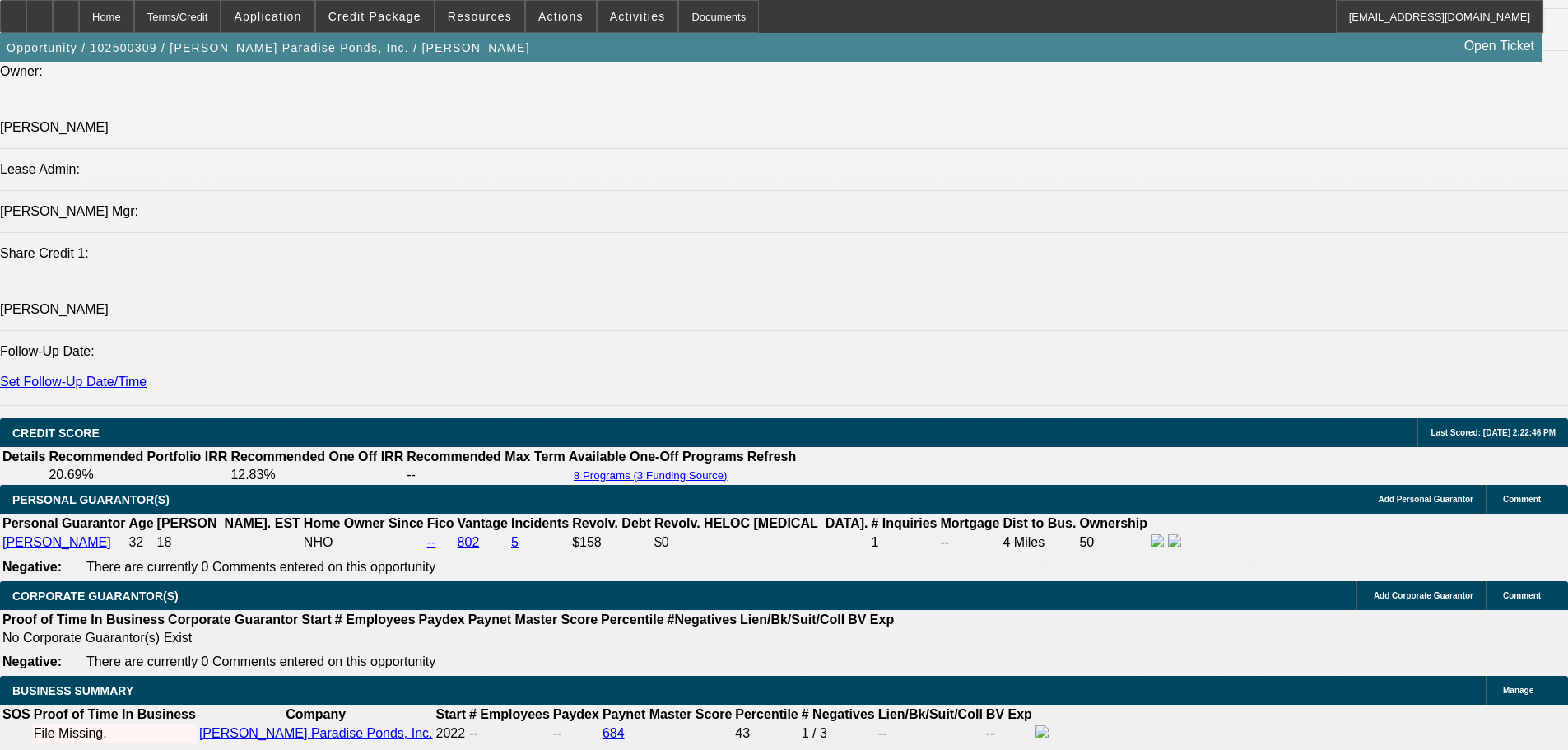
scroll to position [0, 0]
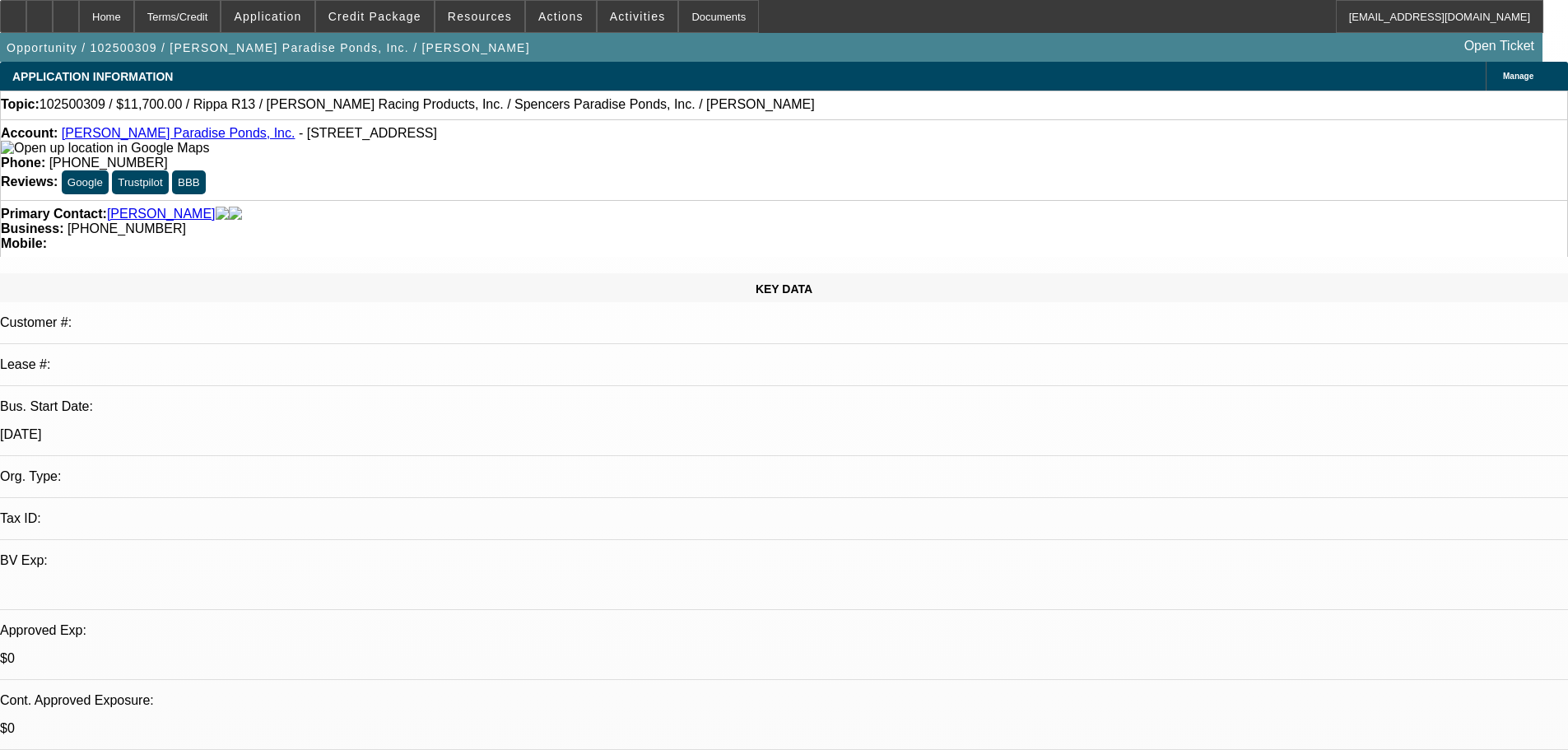
drag, startPoint x: 806, startPoint y: 412, endPoint x: 807, endPoint y: 169, distance: 243.0
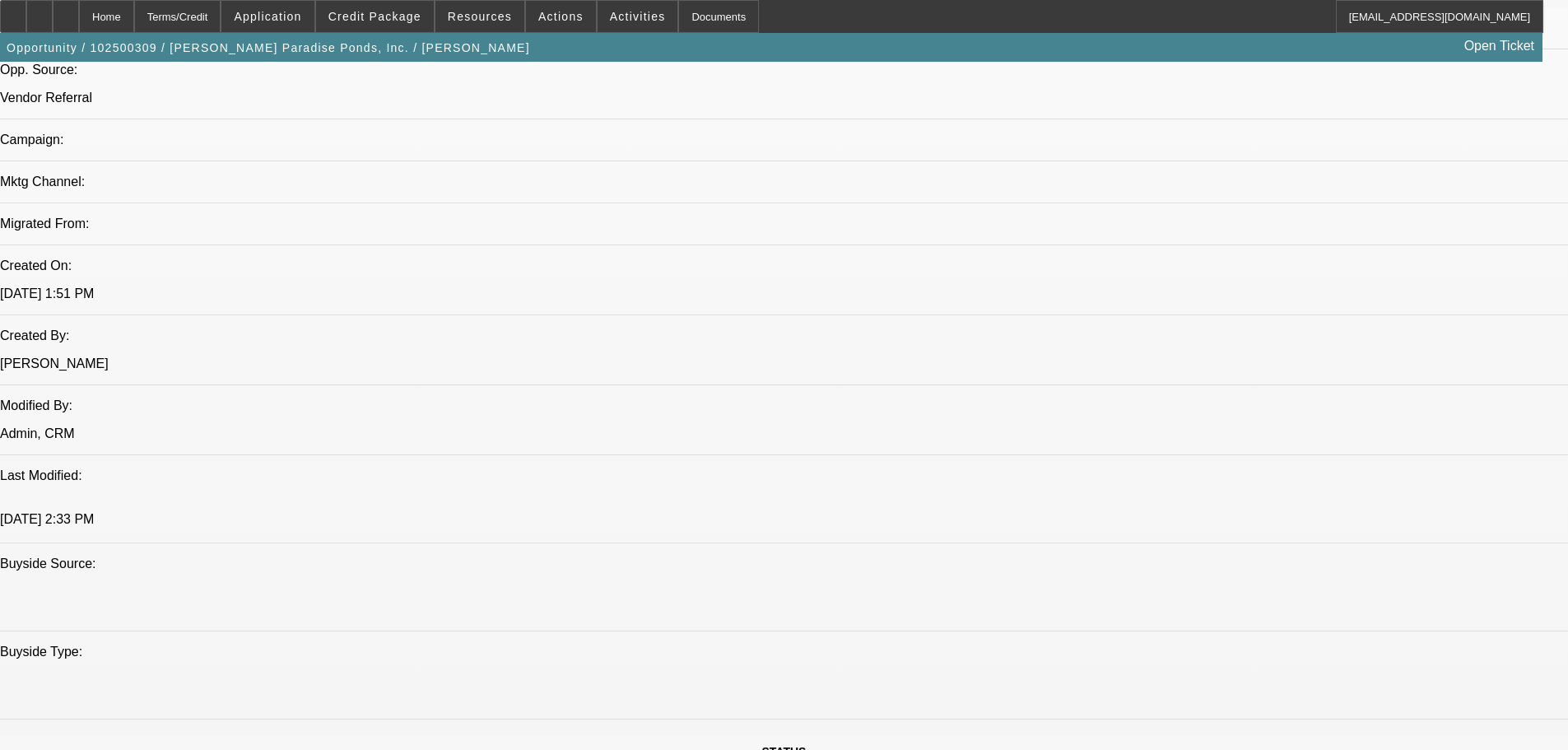
scroll to position [1152, 0]
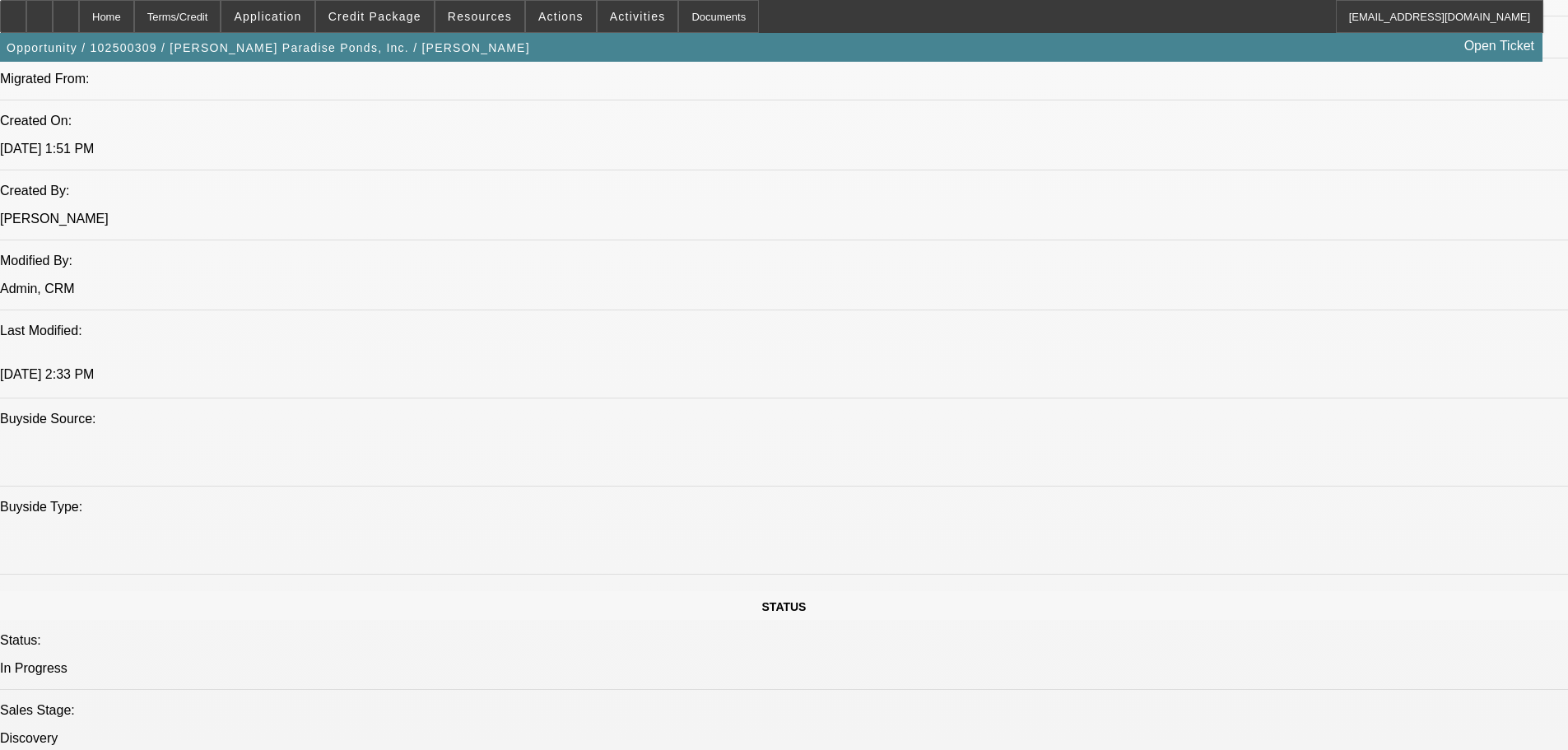
drag, startPoint x: 664, startPoint y: 490, endPoint x: 889, endPoint y: 651, distance: 276.7
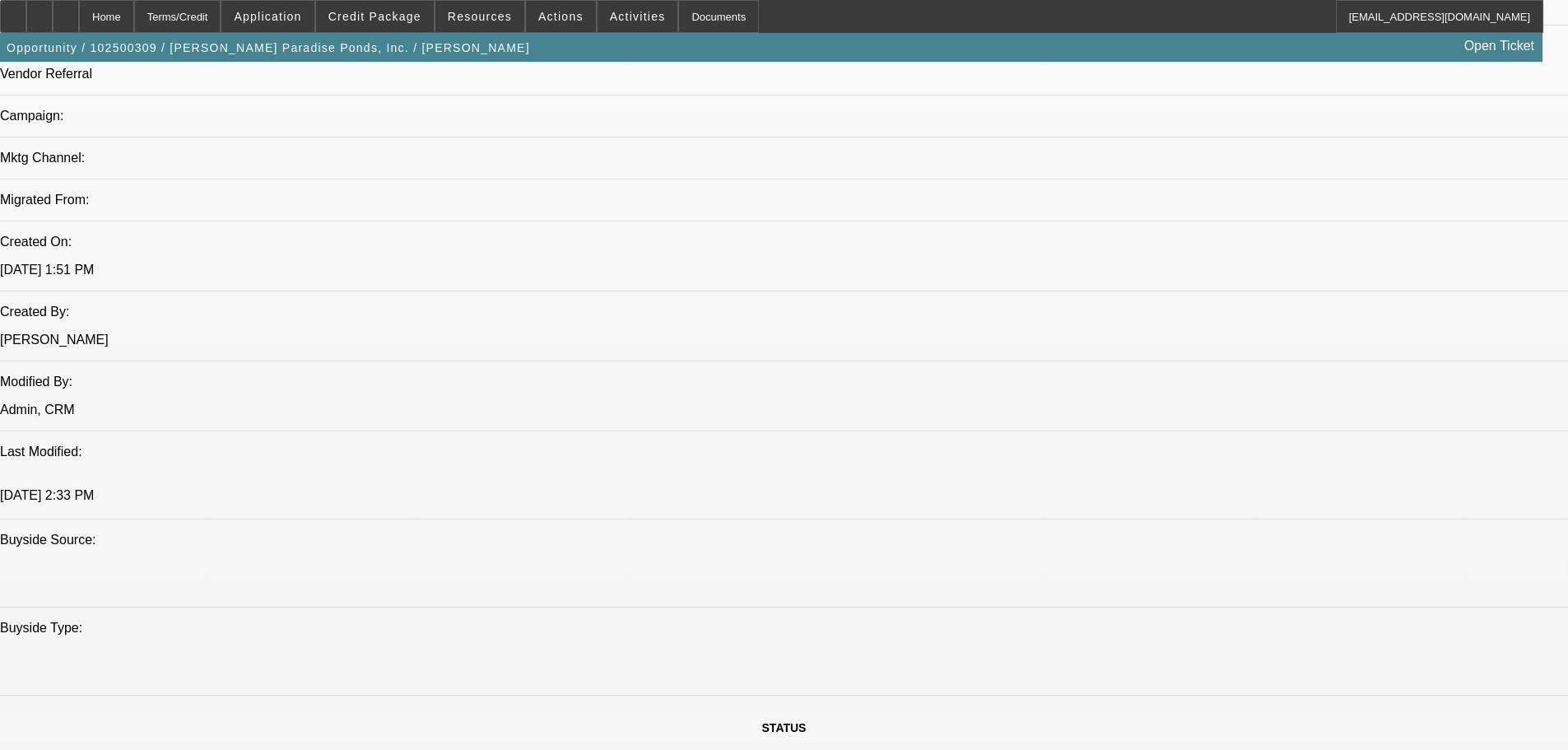
scroll to position [1070, 0]
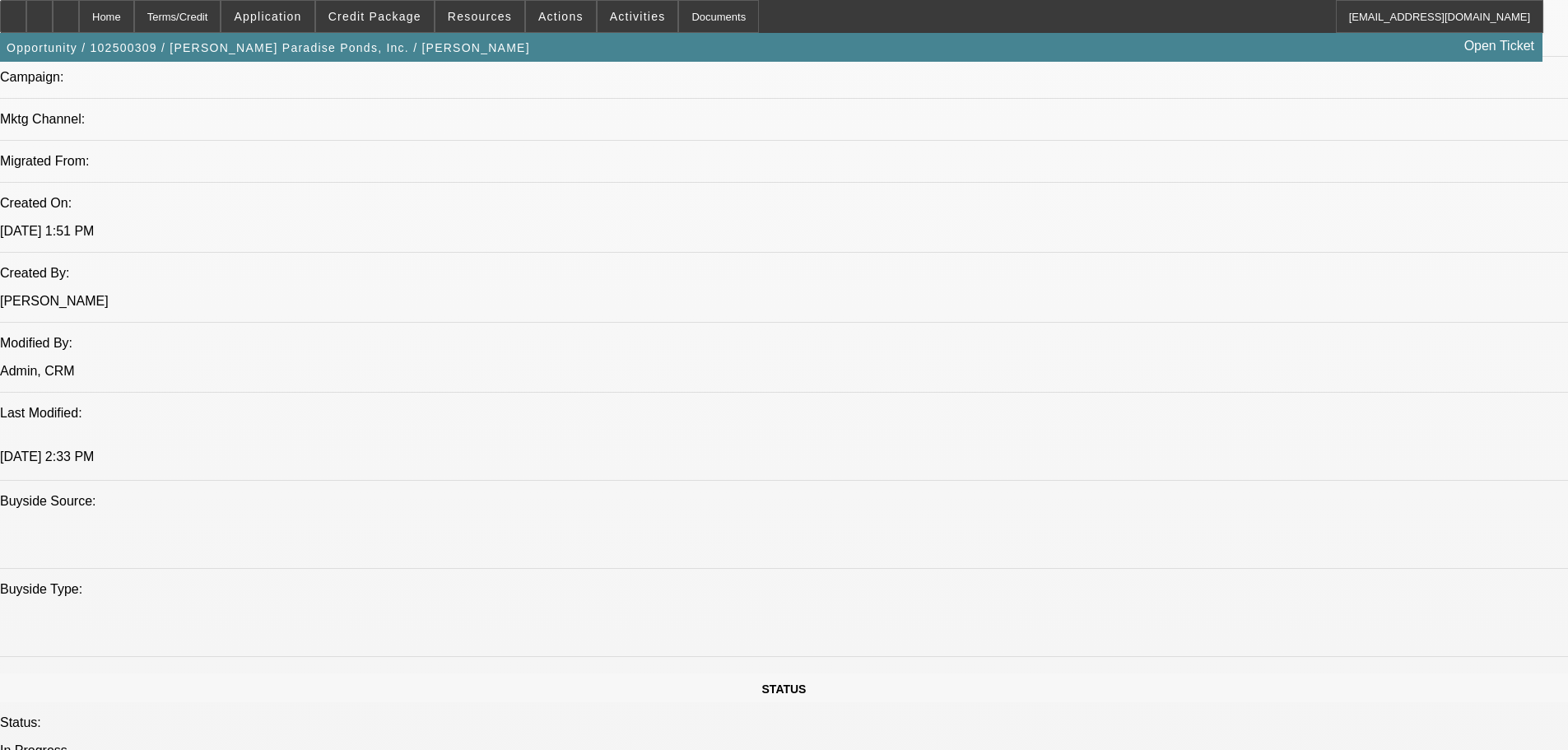
drag, startPoint x: 480, startPoint y: 678, endPoint x: 416, endPoint y: 646, distance: 71.6
drag, startPoint x: 664, startPoint y: 461, endPoint x: 466, endPoint y: 412, distance: 204.0
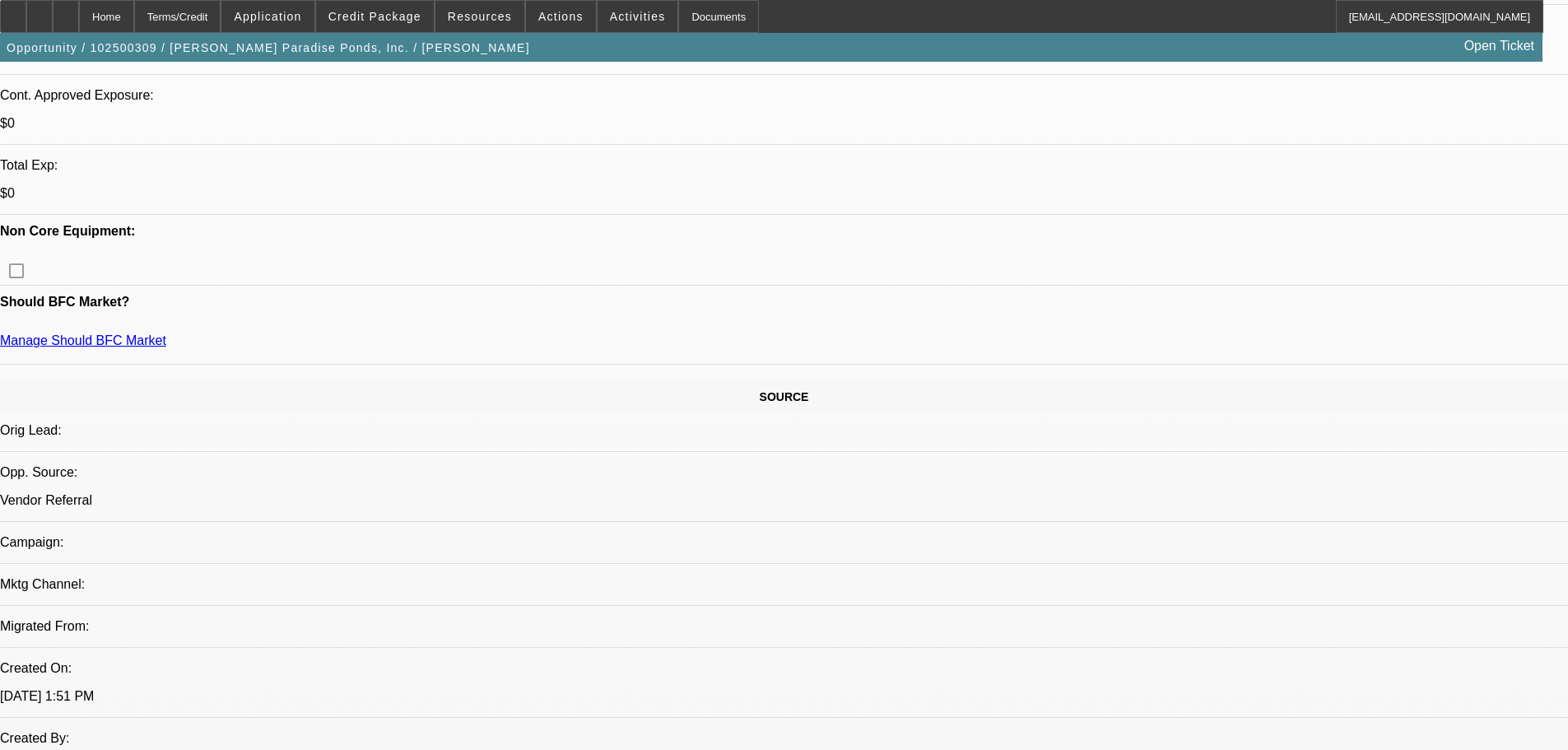
scroll to position [577, 0]
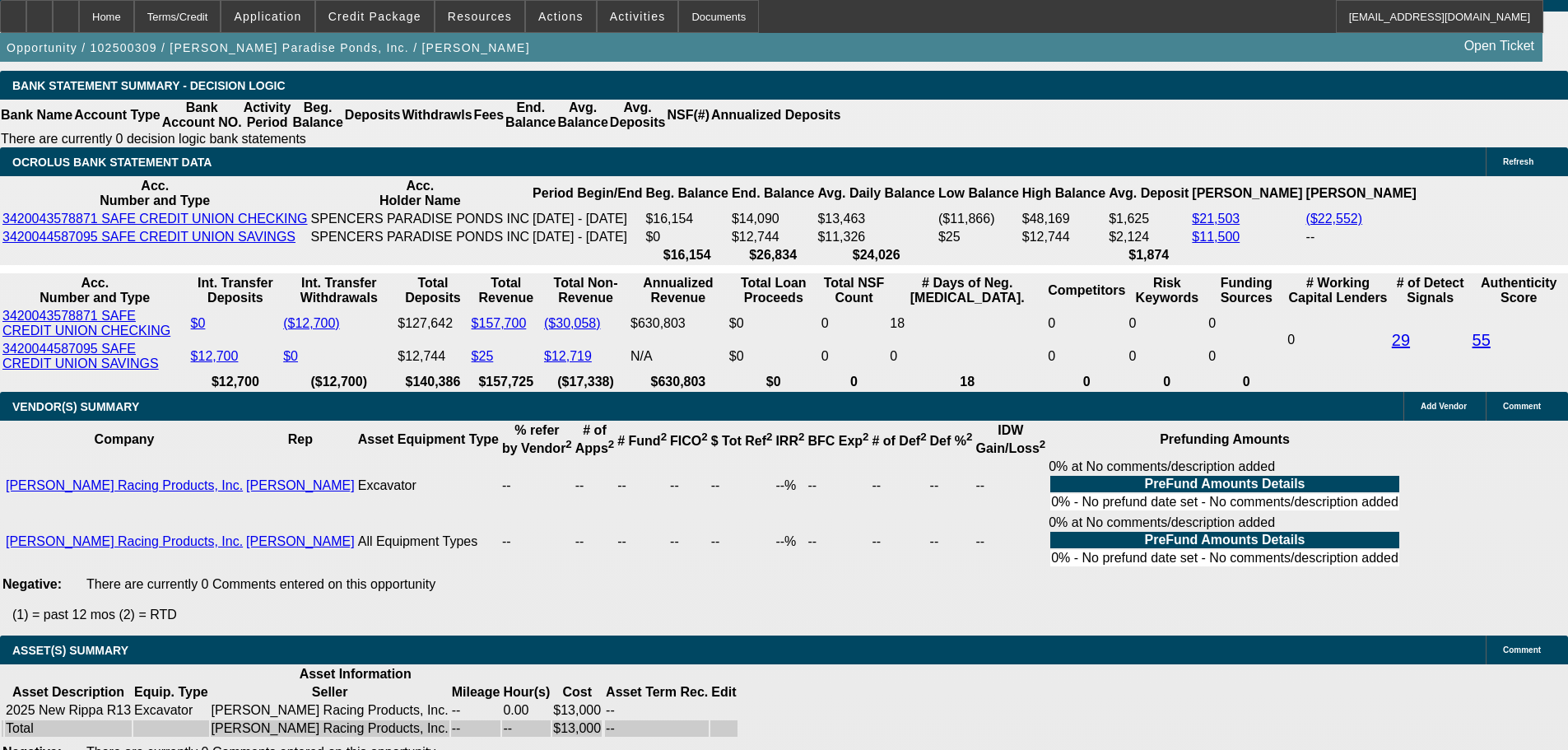
scroll to position [2798, 0]
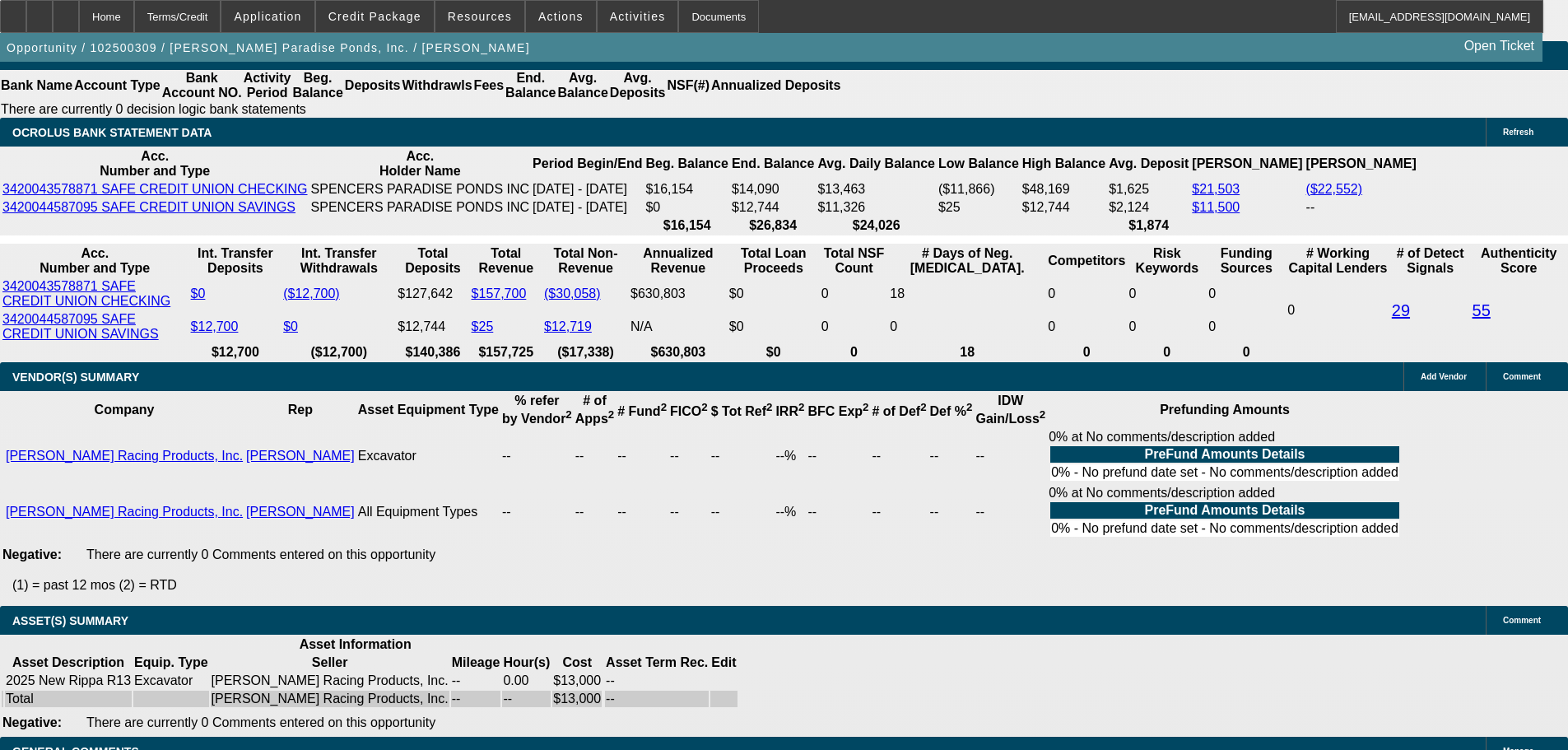
type input "UNKNOWN"
type input "13"
type input "$595.04"
type input "$297.52"
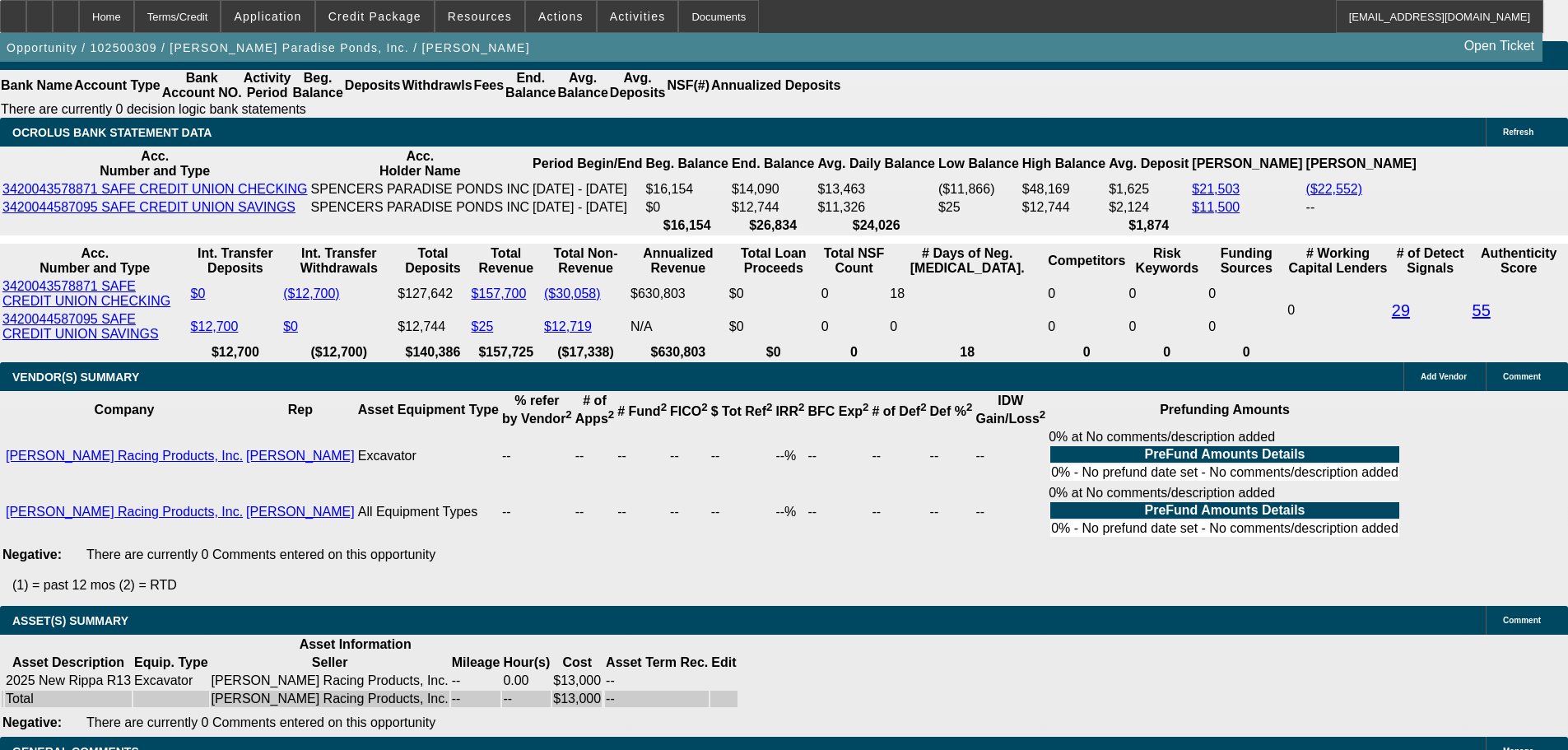
type input "$723.98"
type input "$361.99"
type input "13"
type input "30"
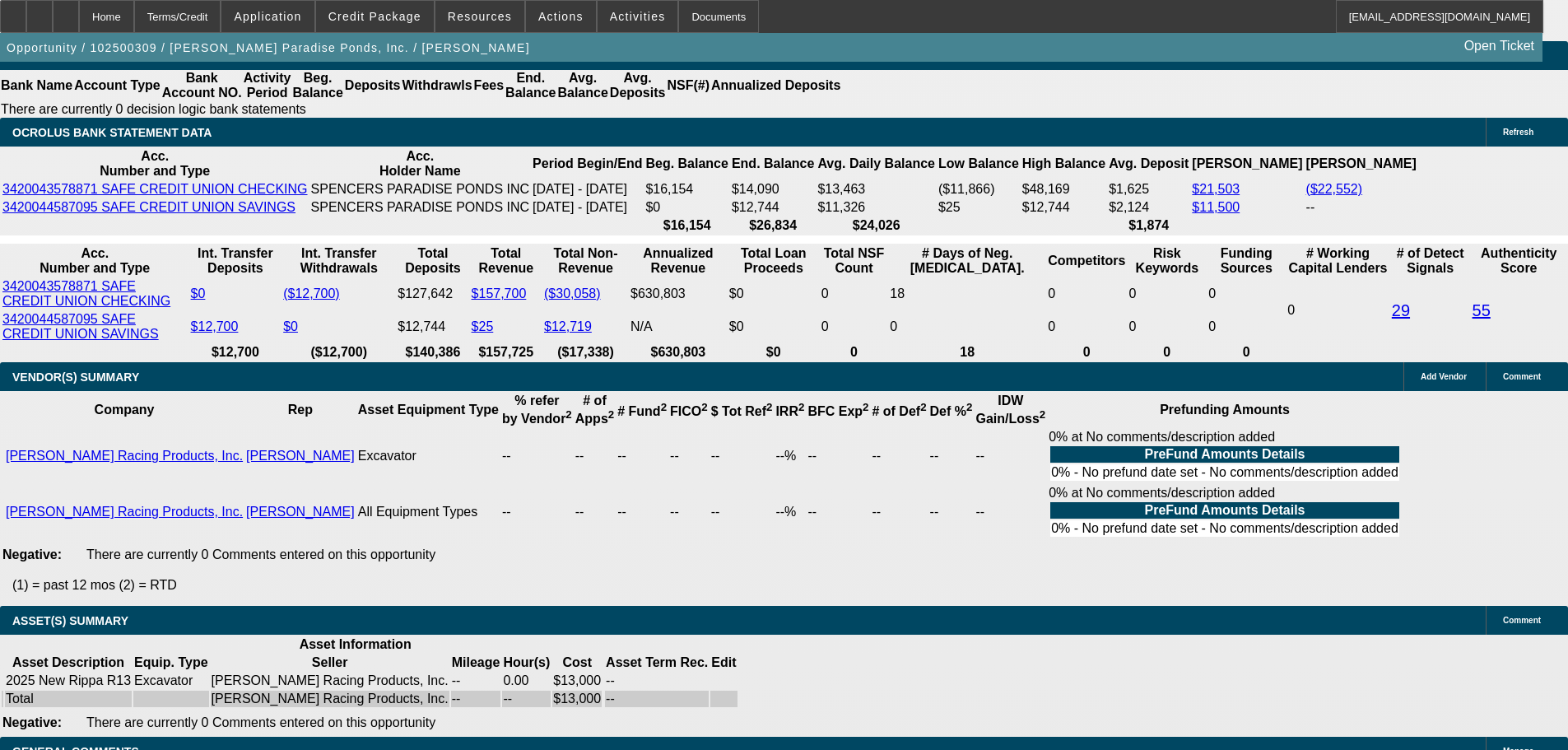
type input "$917.78"
type input "$458.89"
type input "36"
type input "$0.48"
type input "$0.24"
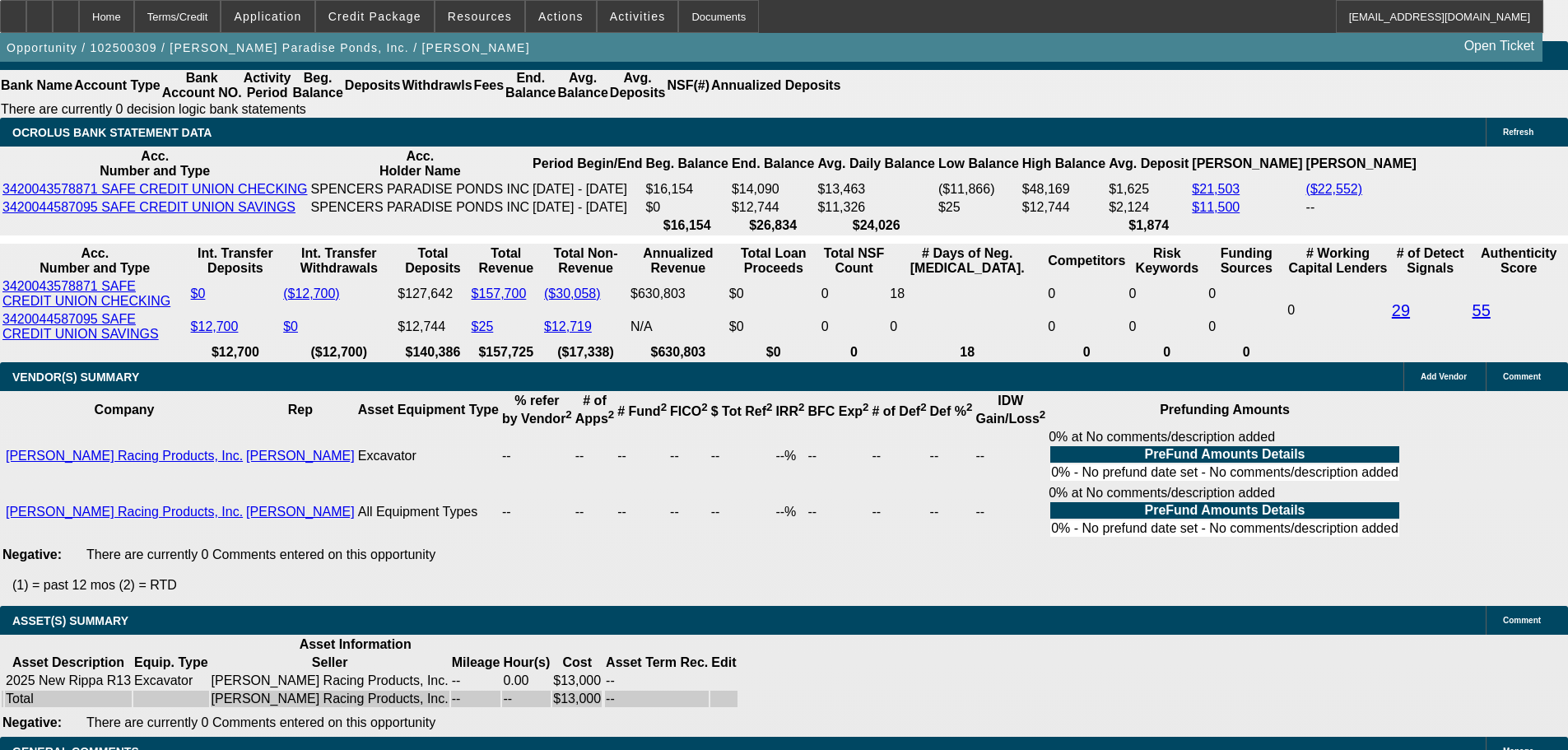
type input "36"
type input "13"
type input "$660.06"
type input "$330.03"
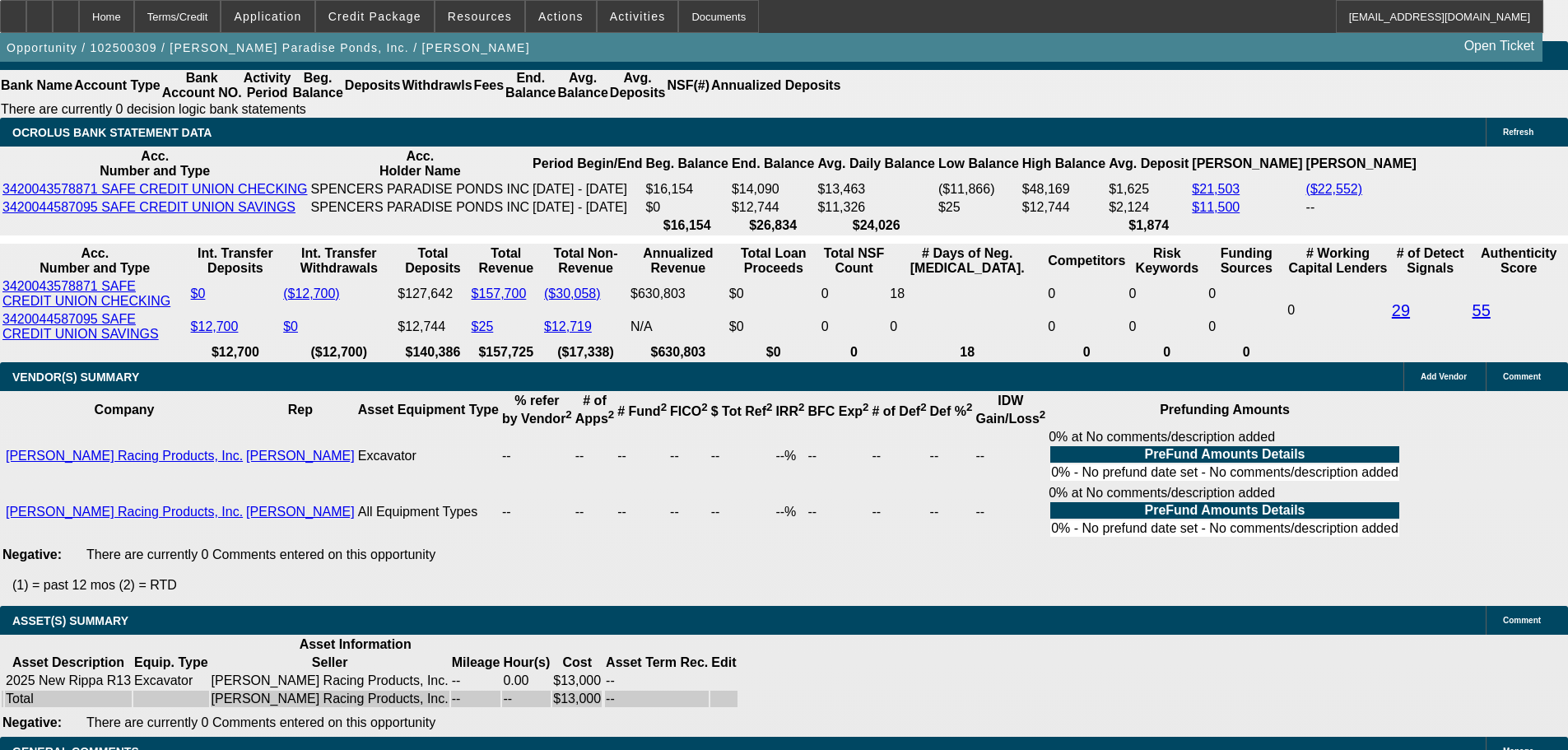
type input "$788.44"
type input "$394.22"
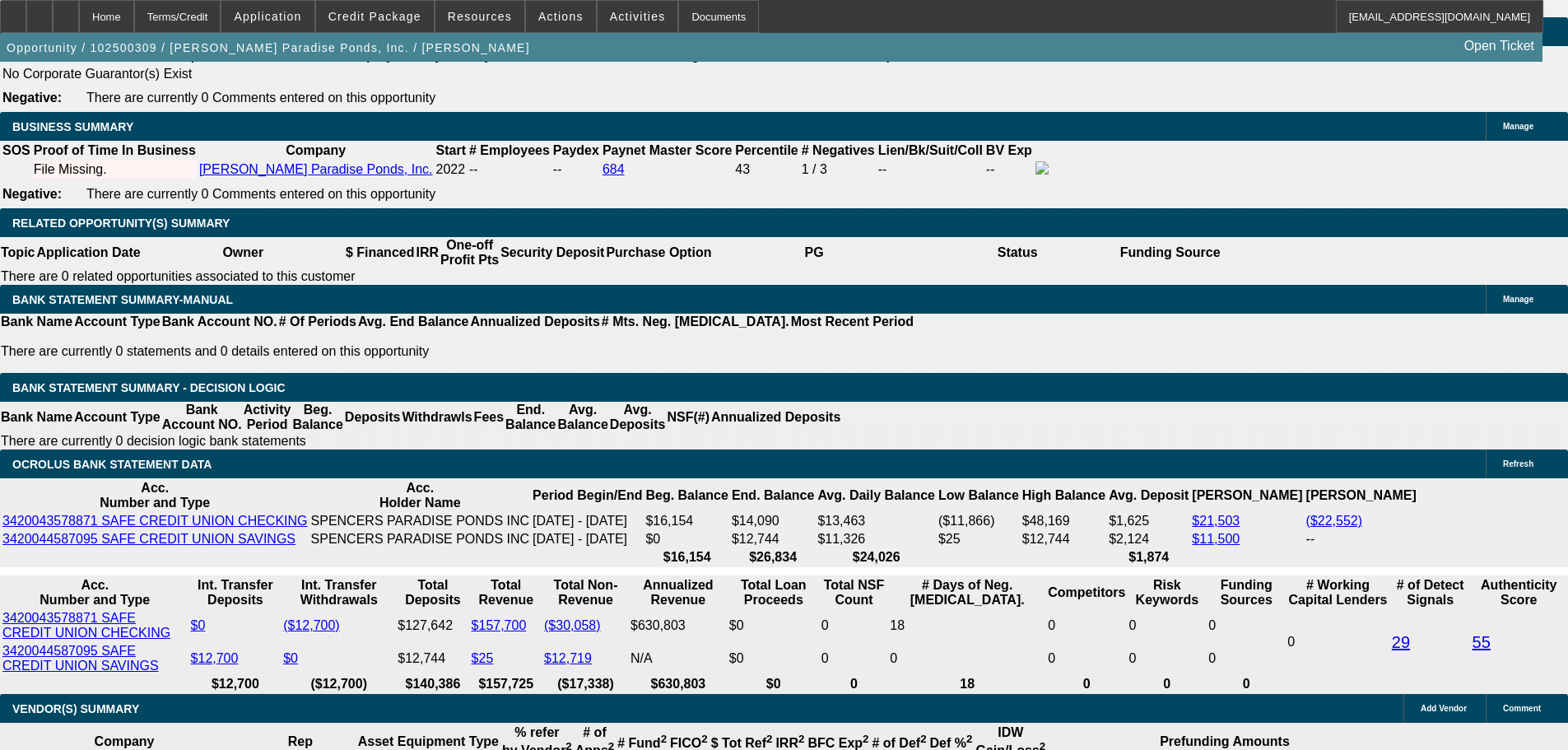
scroll to position [2387, 0]
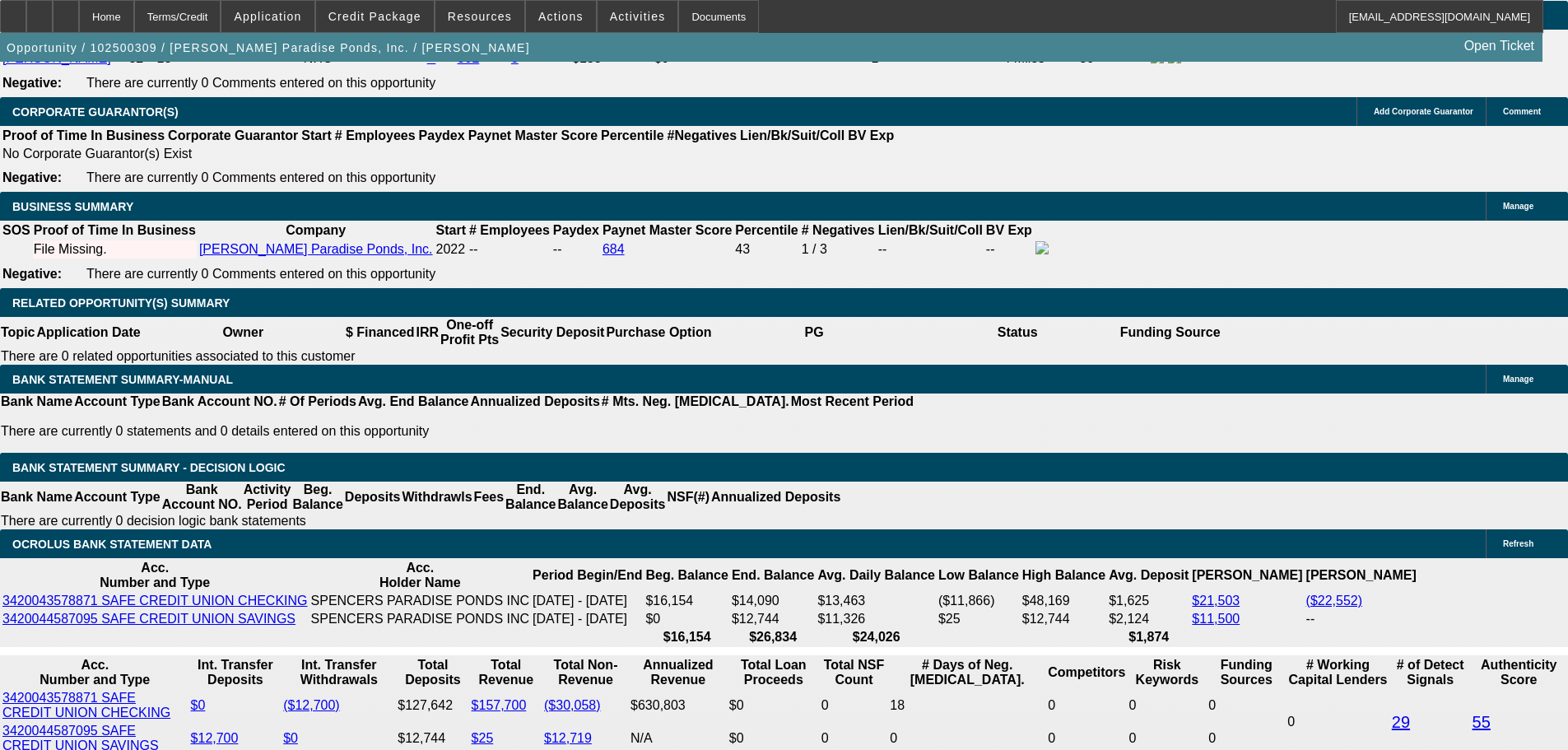
type input "13"
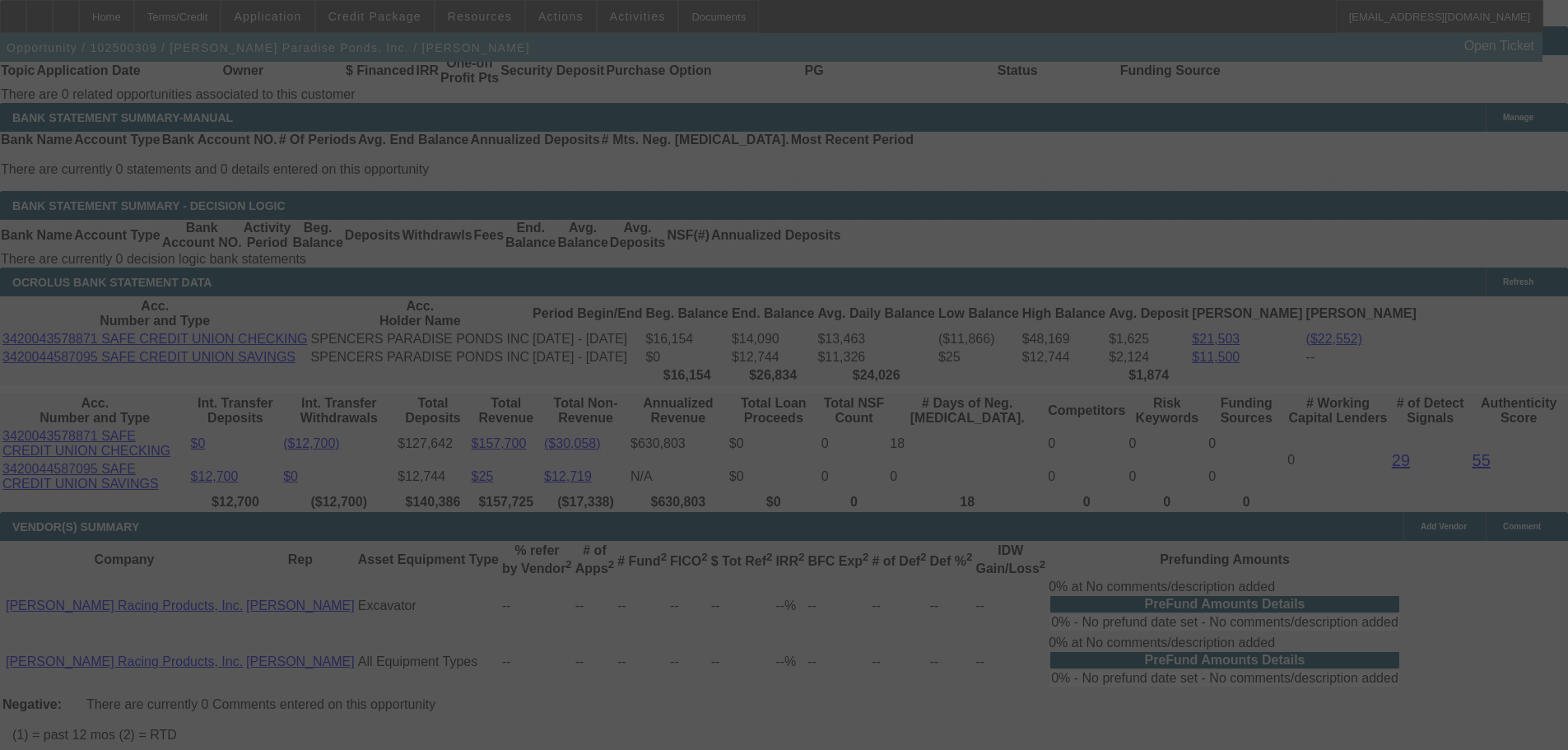
scroll to position [2798, 0]
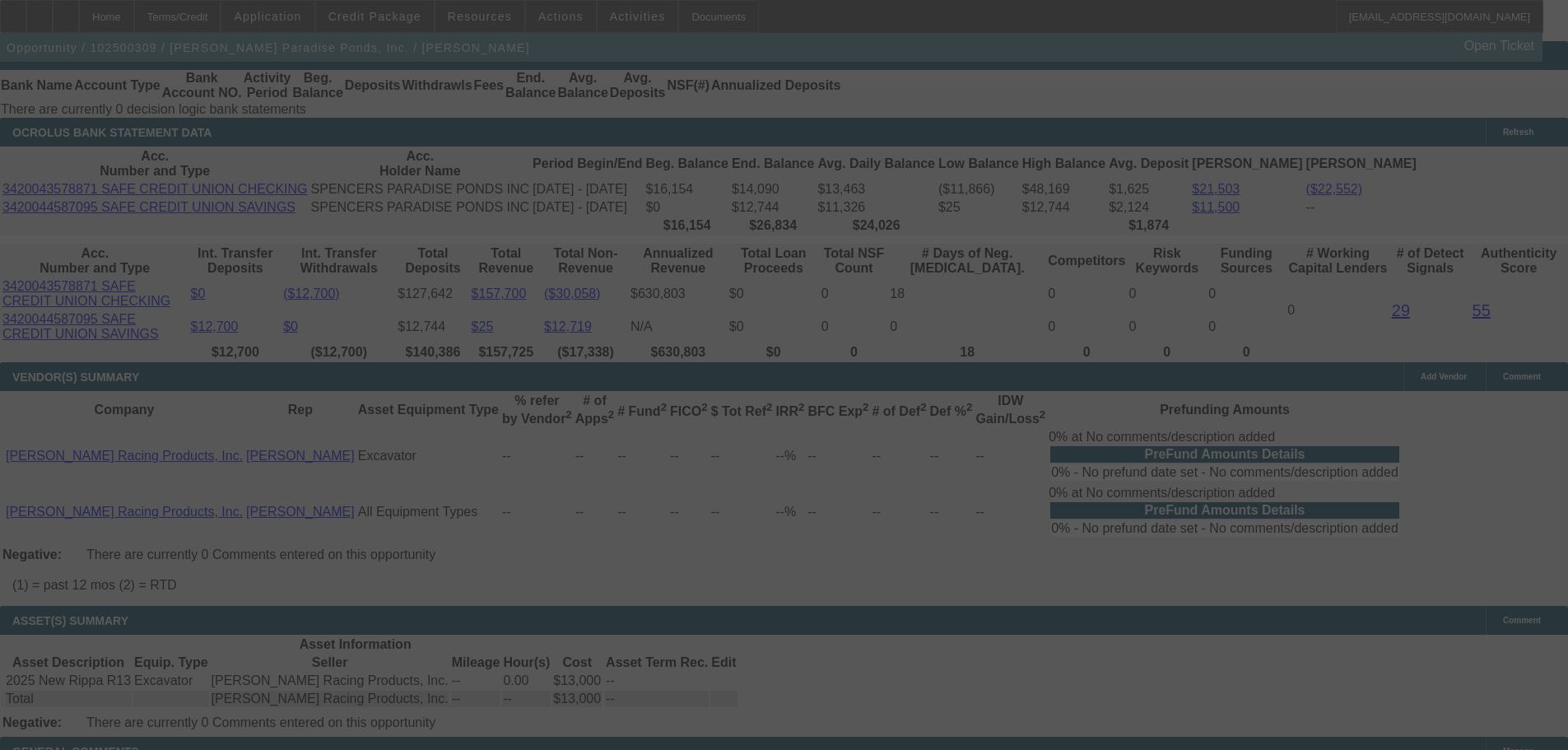
select select "0.1"
select select "2"
select select "0.1"
select select "4"
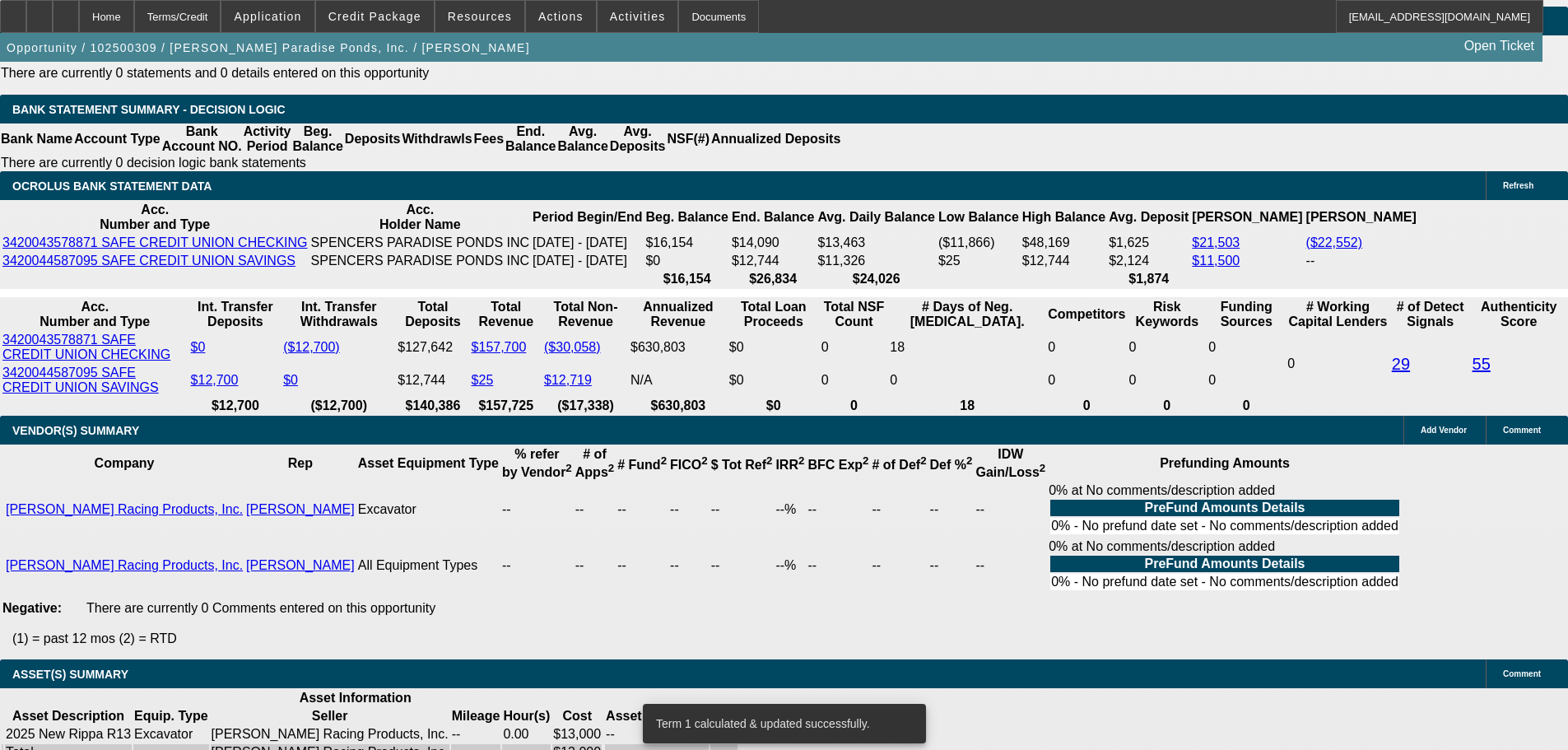
scroll to position [2716, 0]
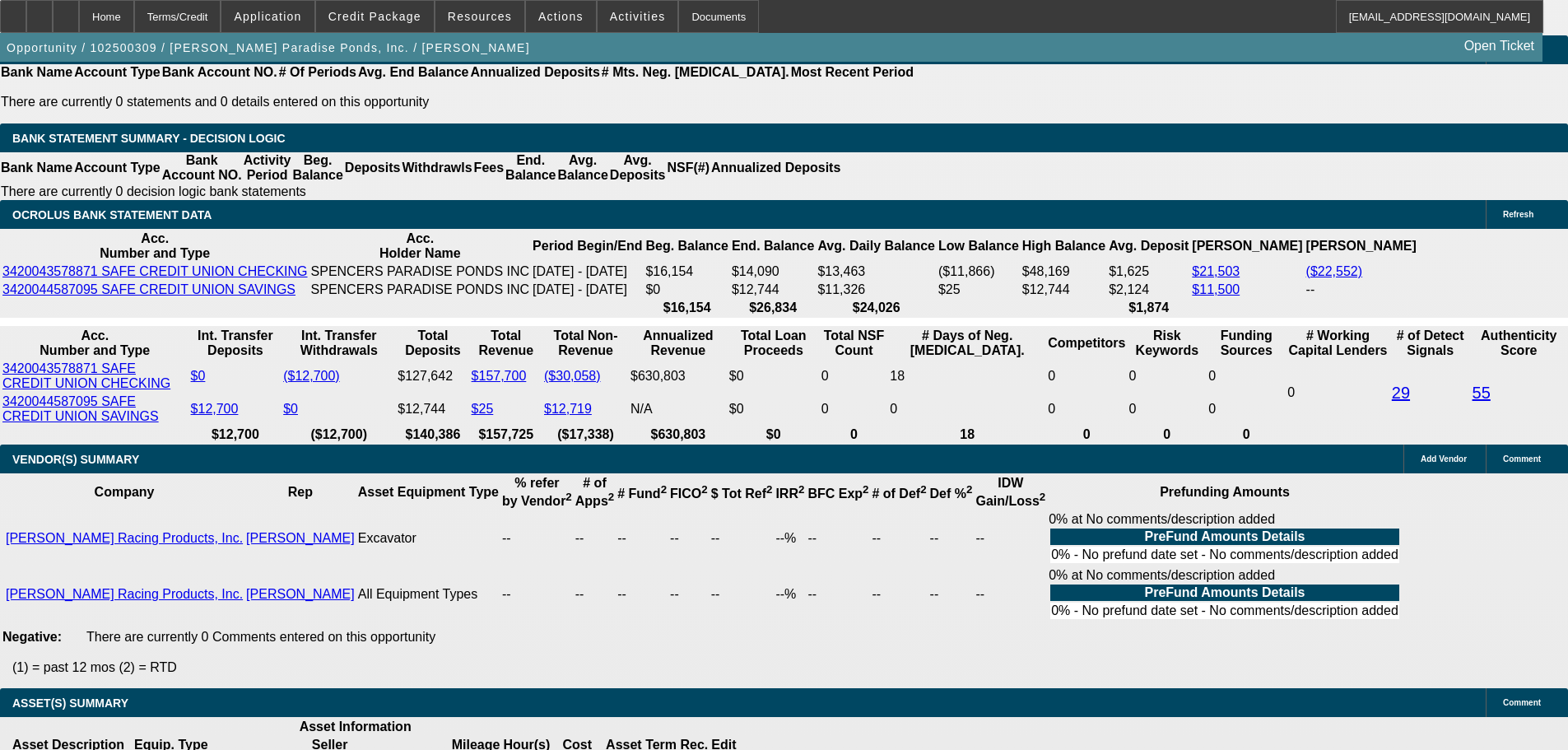
type input "6"
type input "UNKNOWN"
type input "$2,024.60"
type input "$4,049.20"
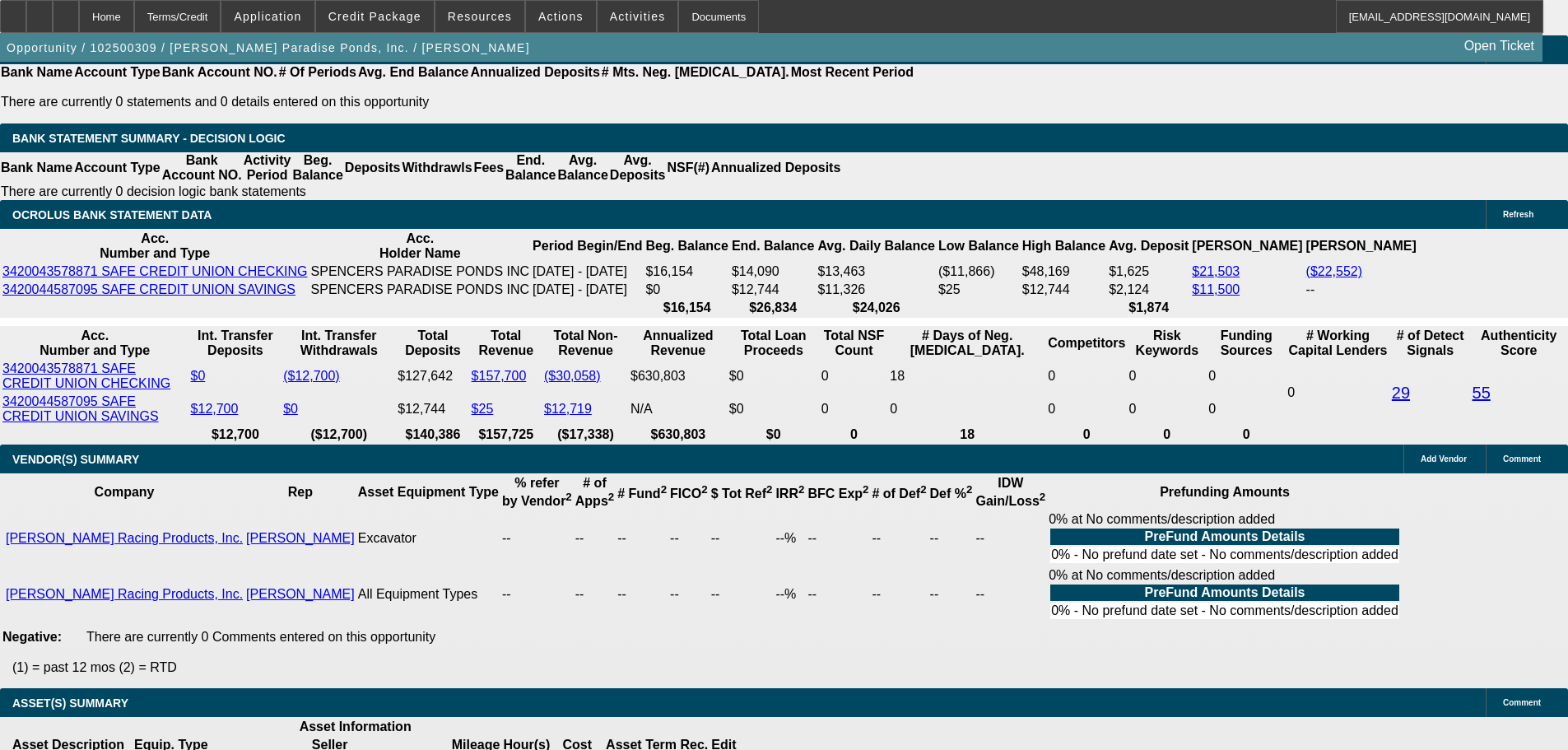
type input "46"
type input "$324.31"
type input "$648.62"
type input "40"
type input "$3,004.65"
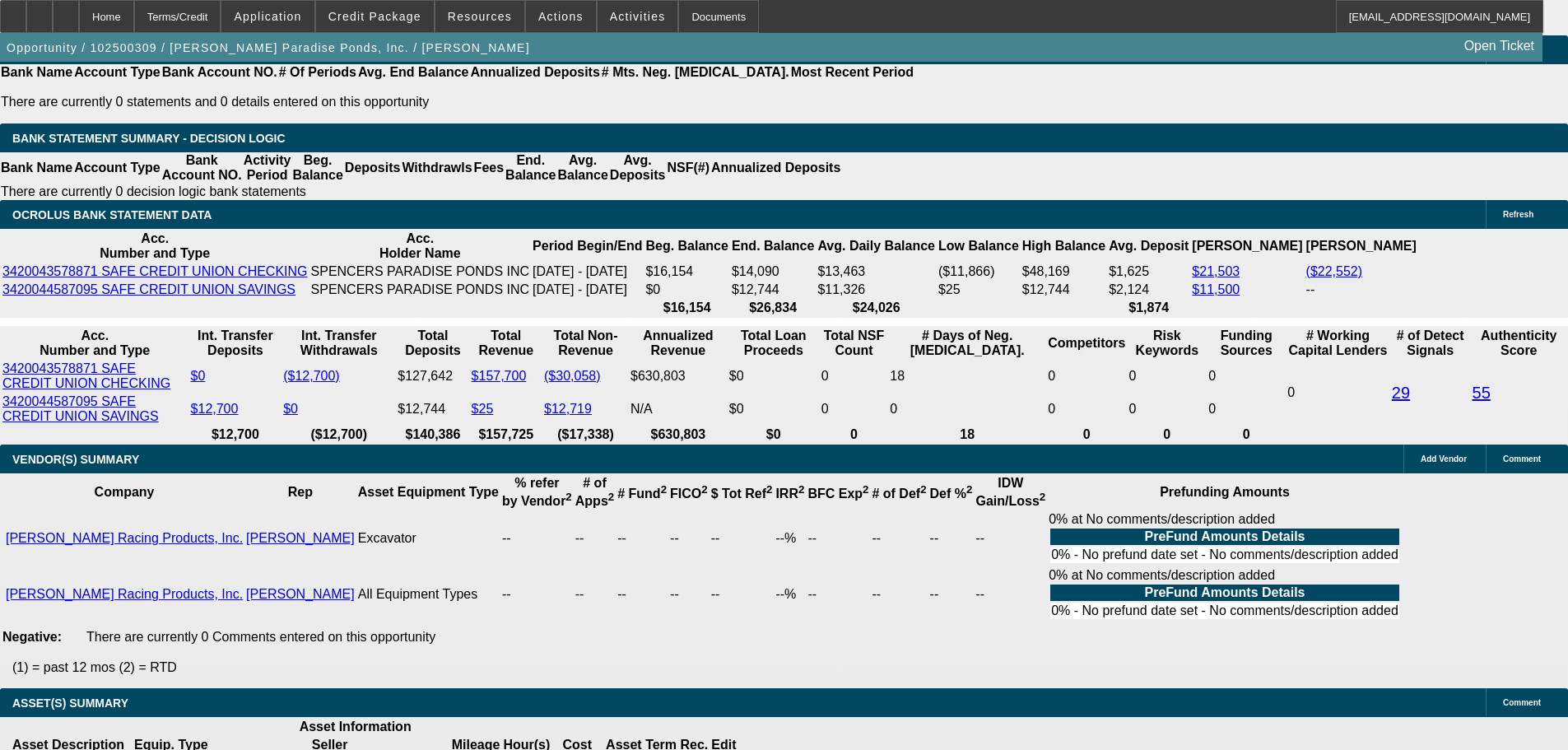
type input "$6,009.30"
type input "$361.99"
type input "$723.98"
type input "40"
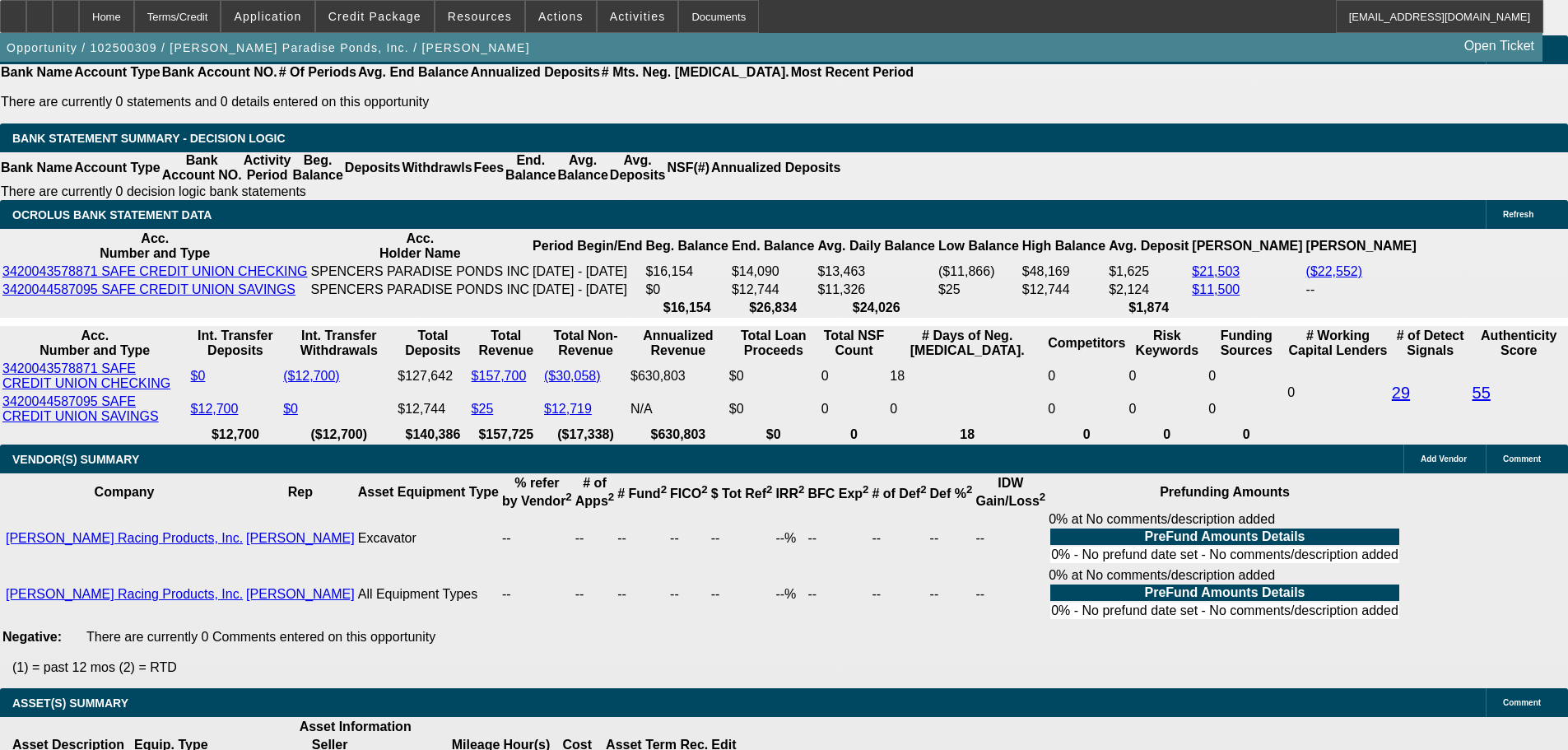
type input "11"
type input "$297.52"
type input "$595.04"
type input "$350.72"
type input "$701.44"
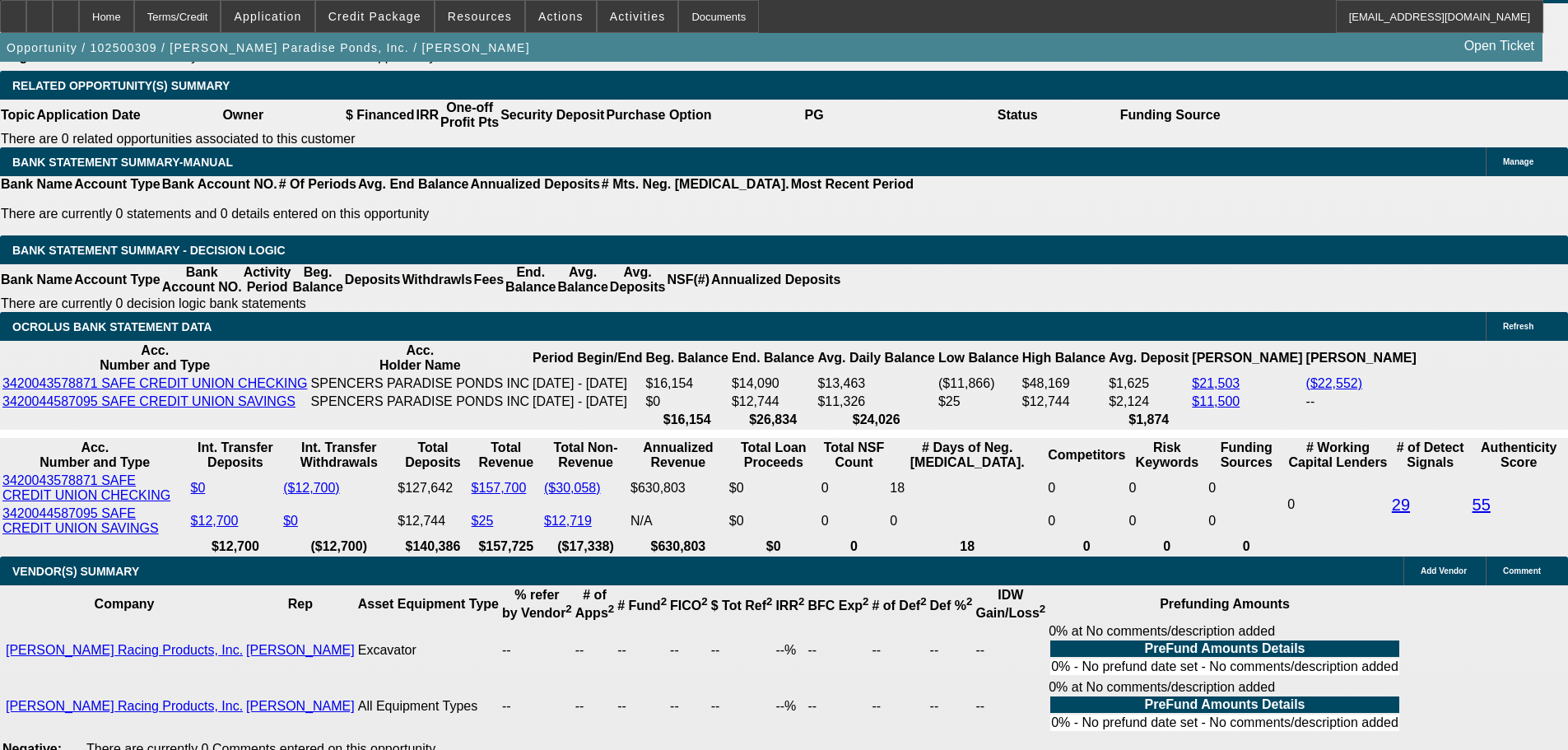
scroll to position [2387, 0]
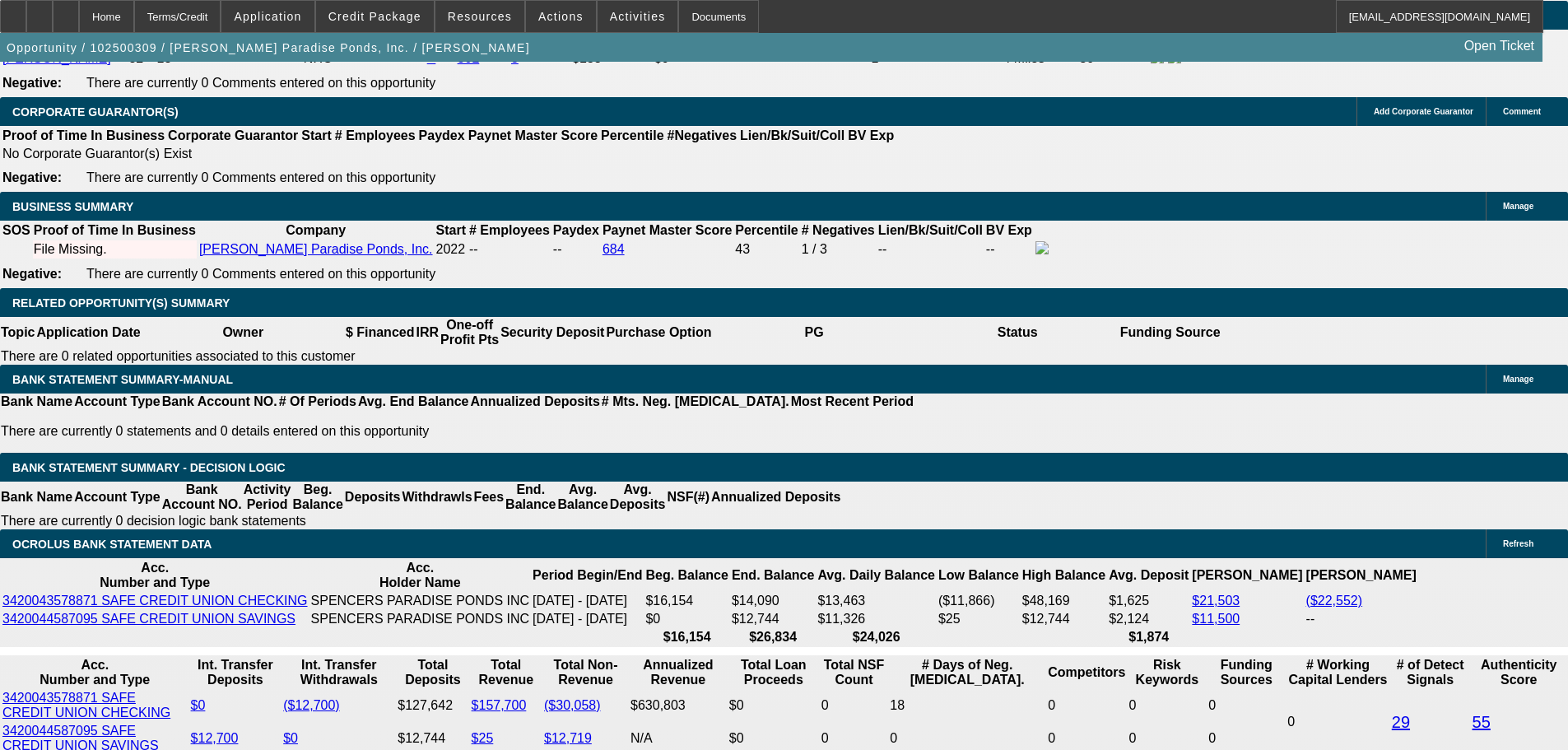
type input "11"
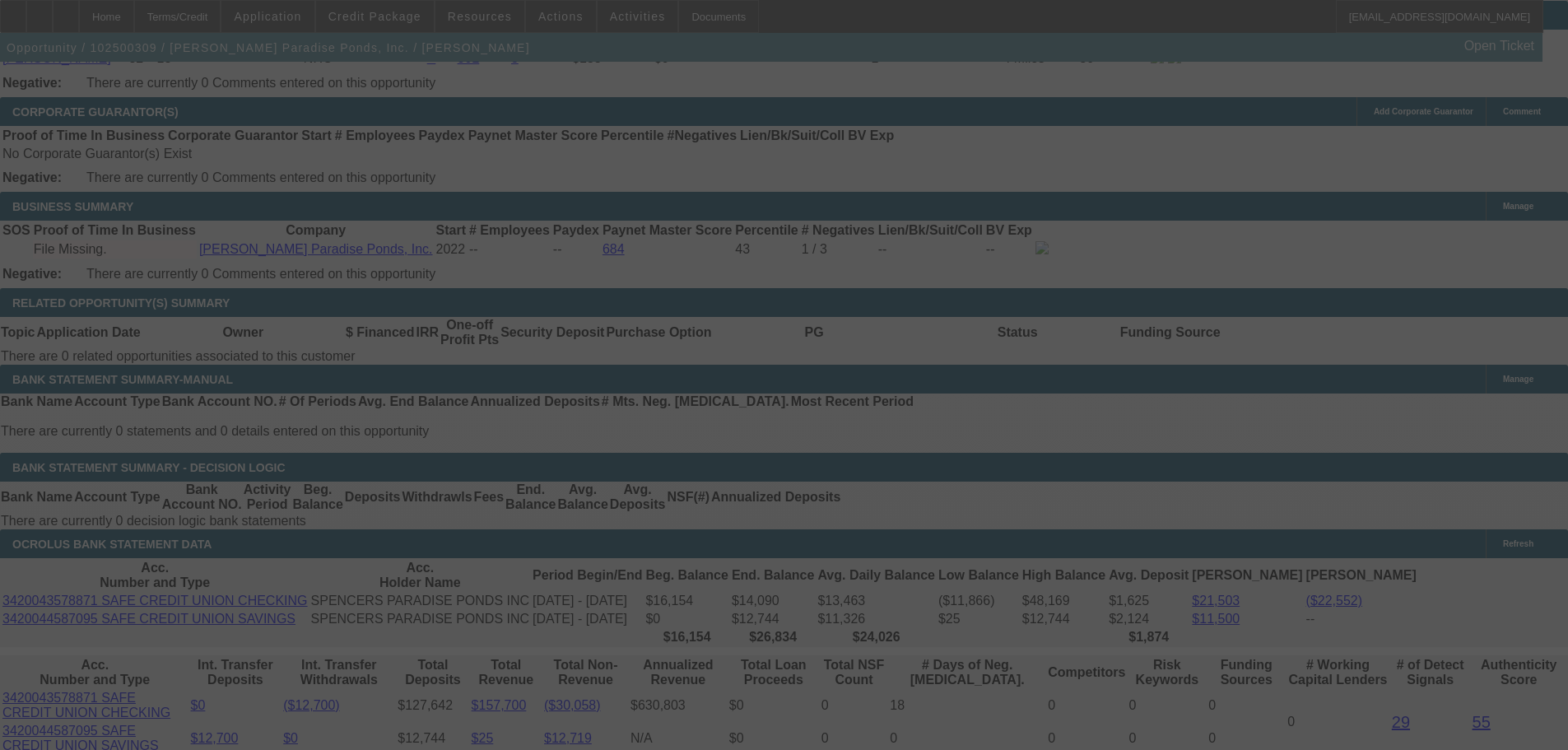
scroll to position [2634, 0]
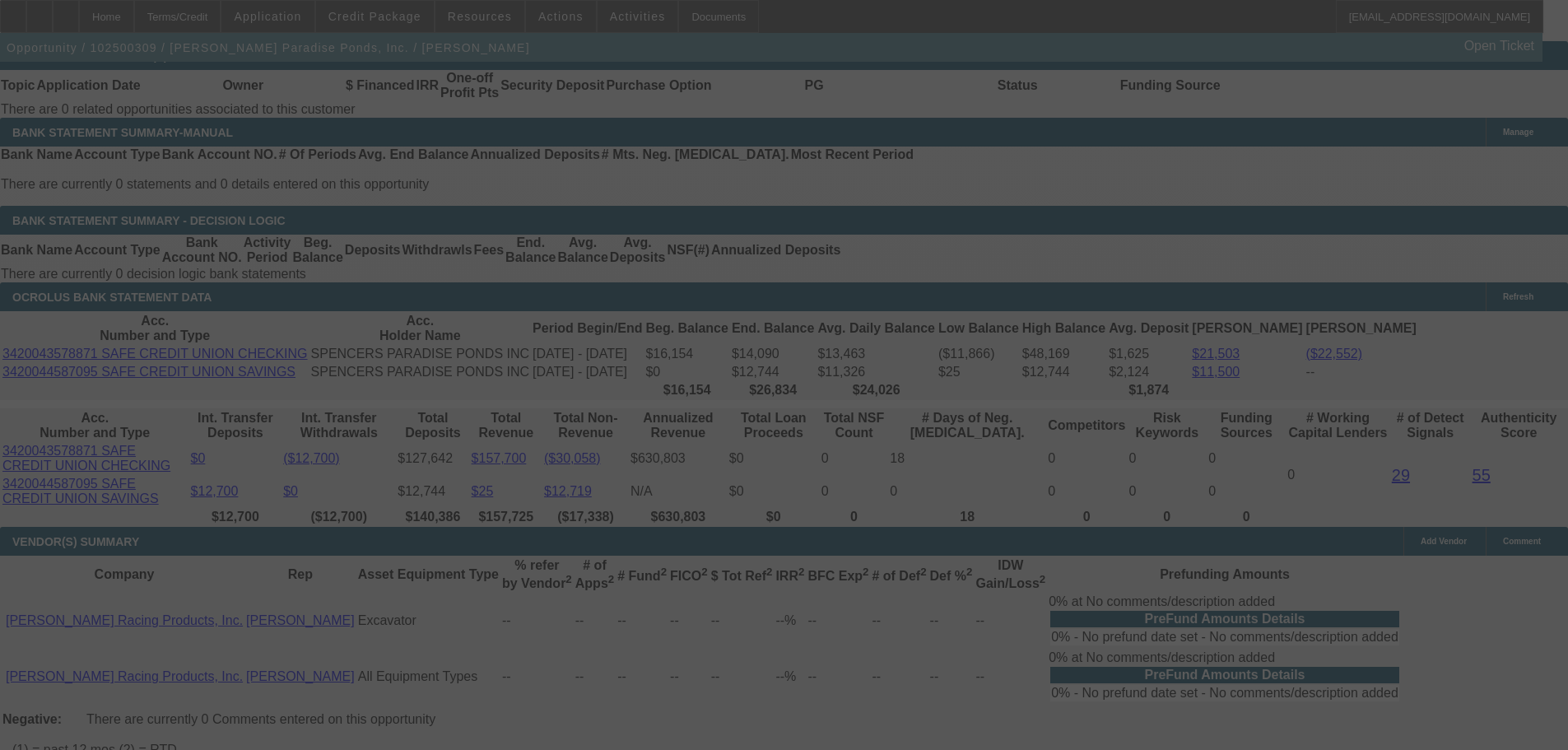
click at [376, 406] on div at bounding box center [784, 375] width 1568 height 750
select select "0.1"
select select "2"
select select "0.1"
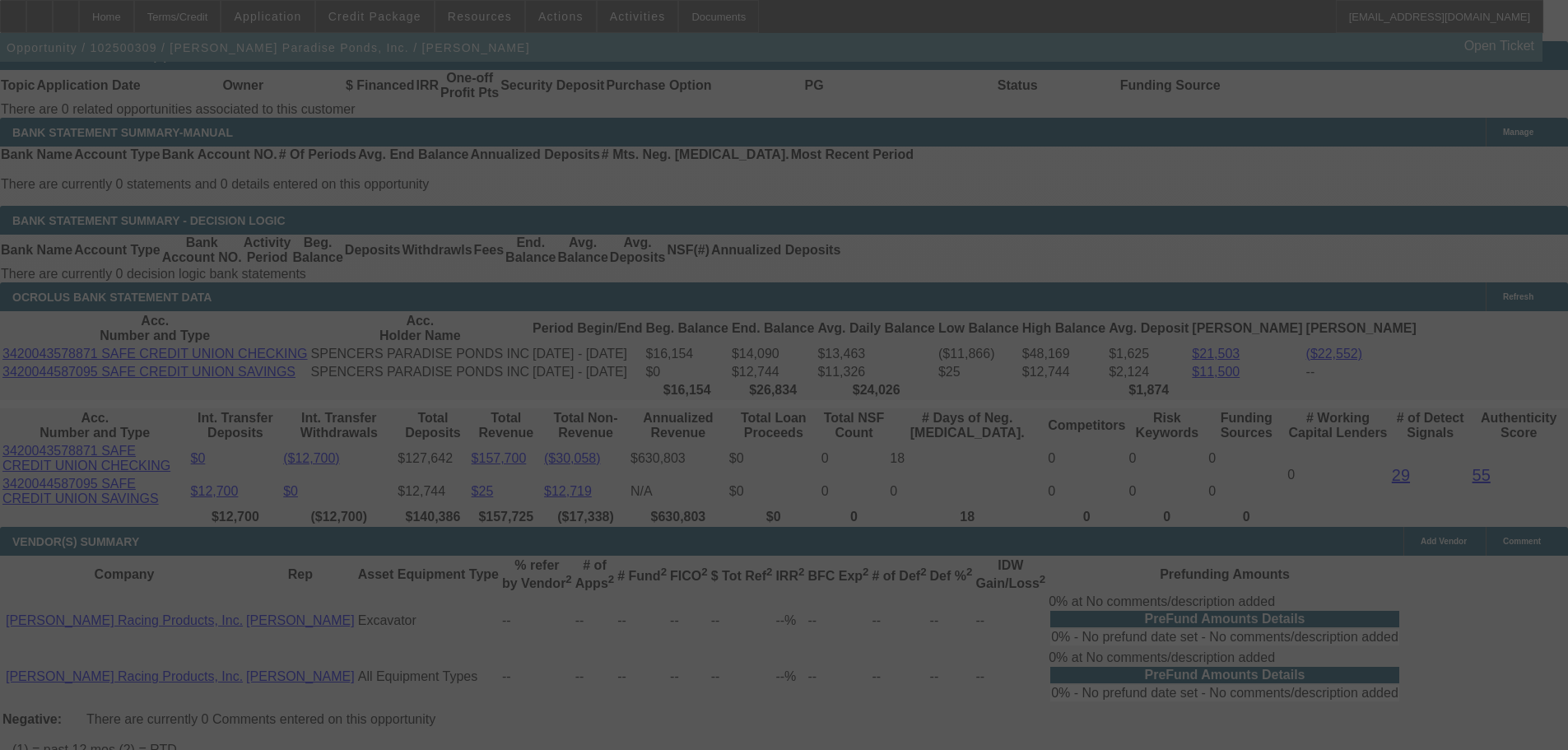
select select "4"
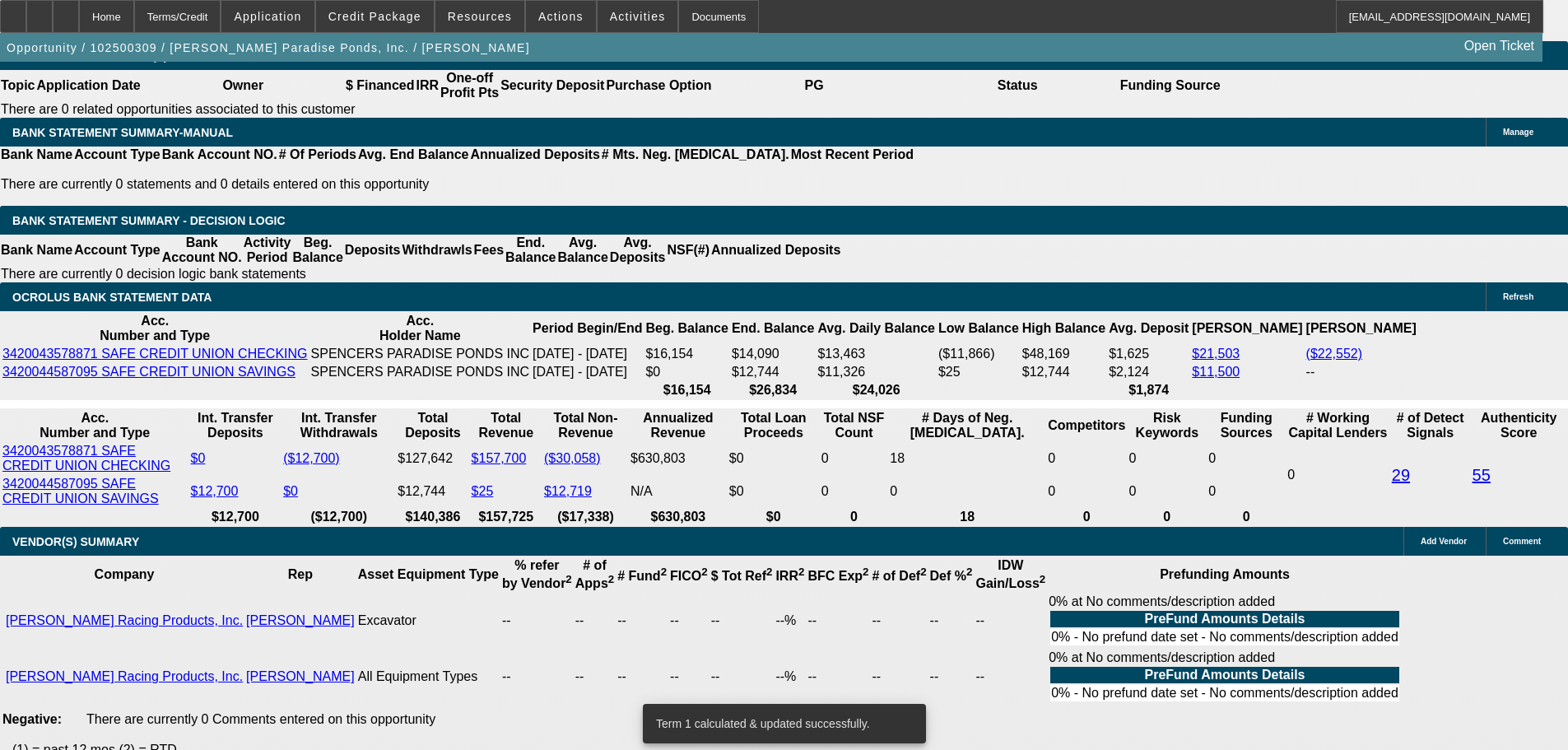
type input "UNKNOWN"
type input "12"
type input "$712.66"
type input "$356.33"
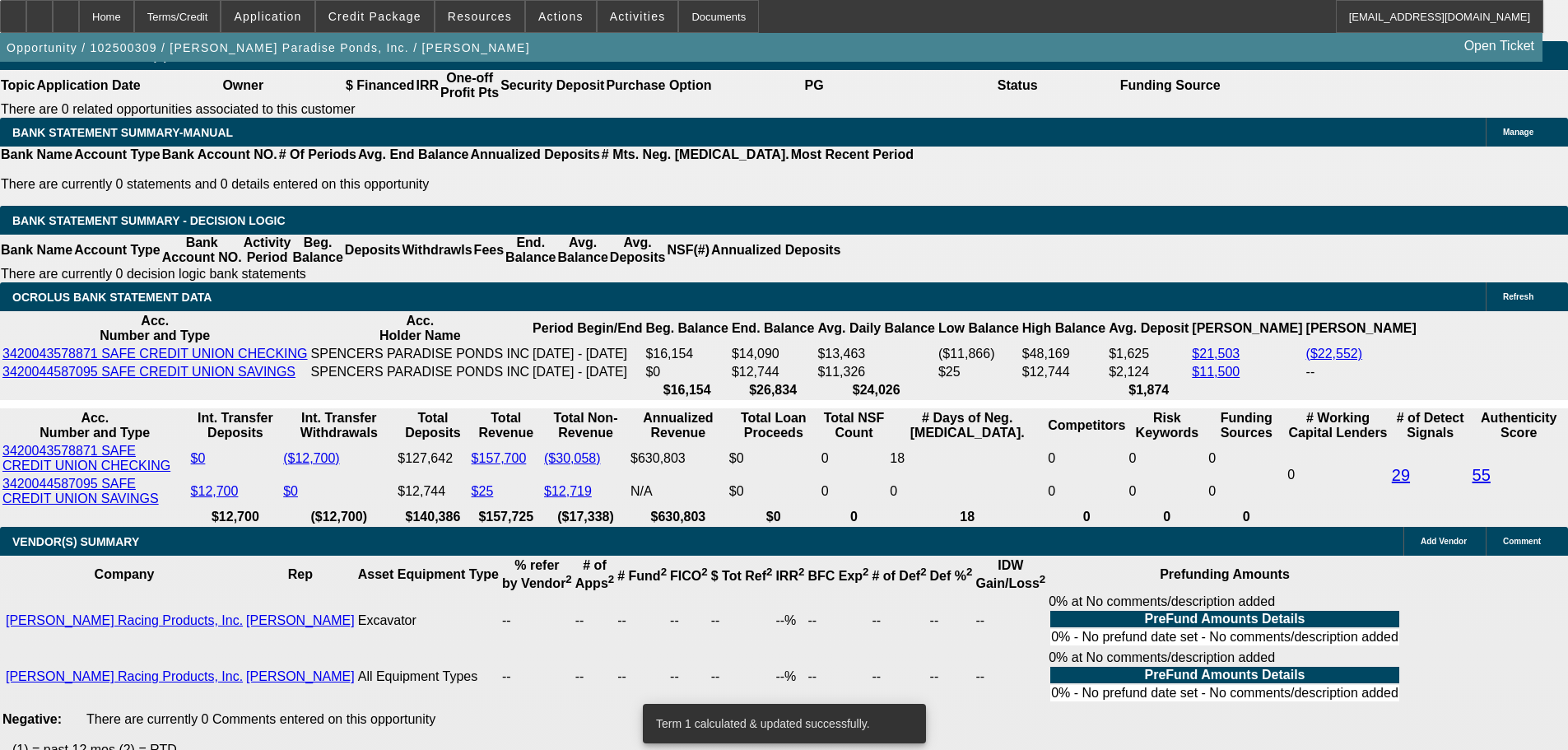
type input "$595.04"
type input "$297.52"
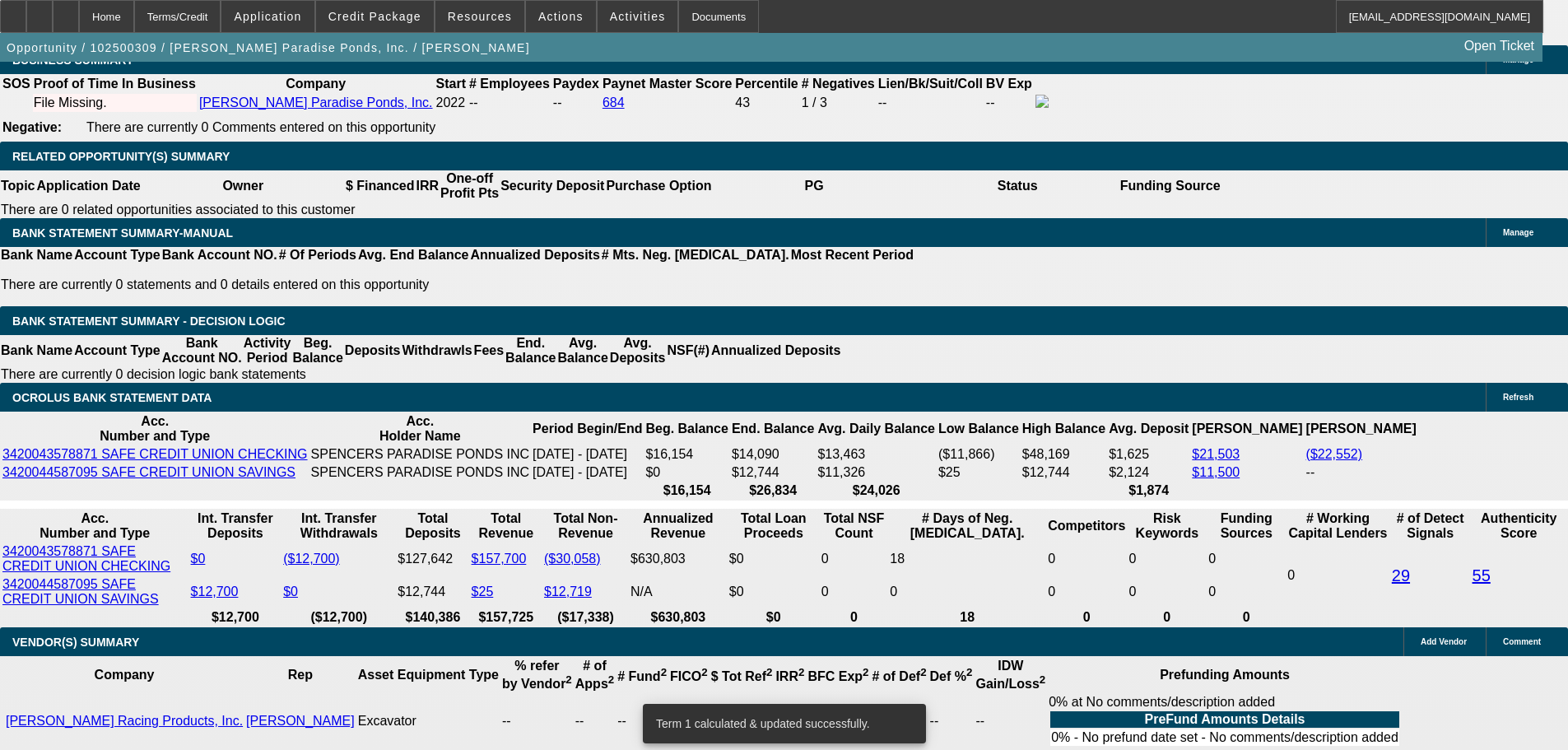
scroll to position [2387, 0]
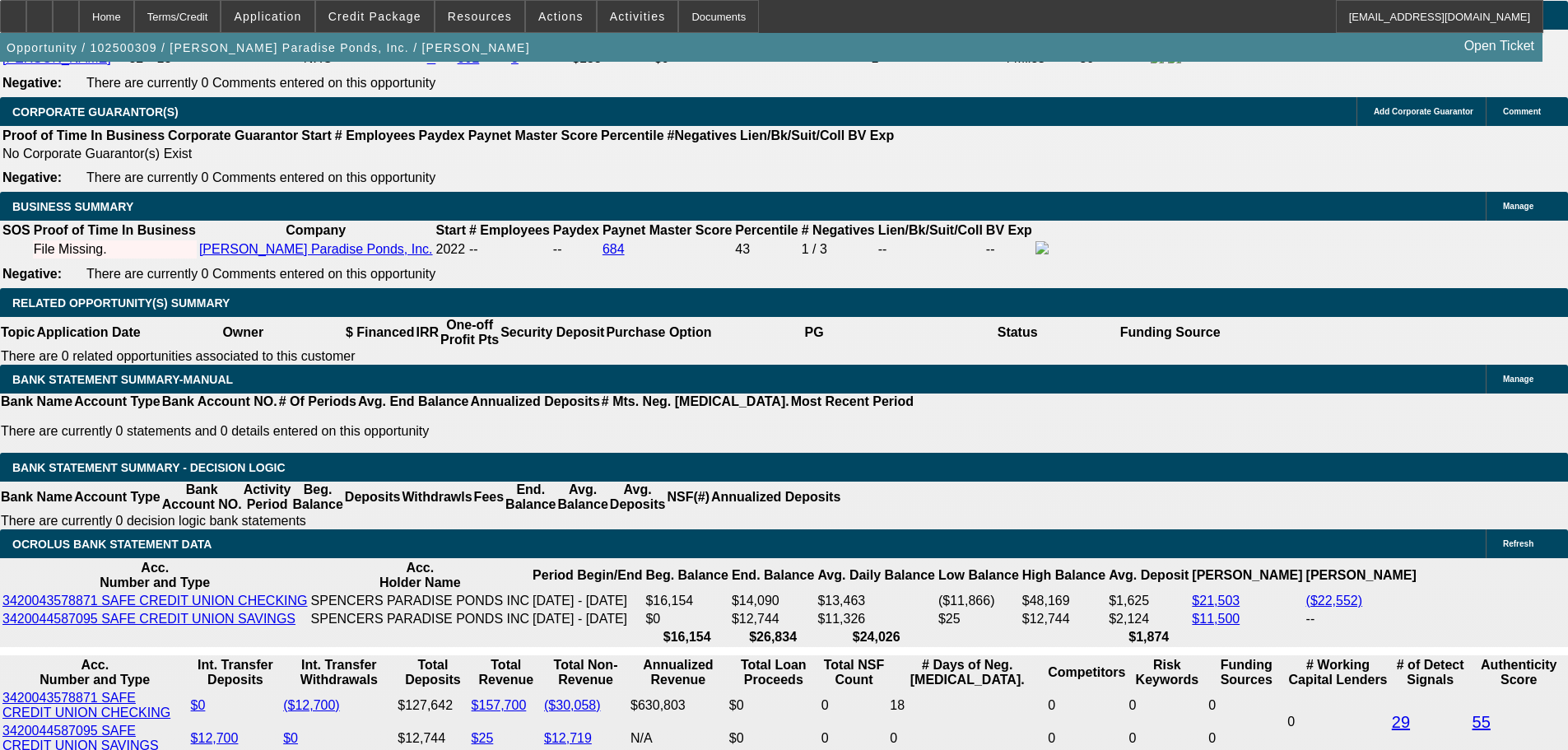
type input "12"
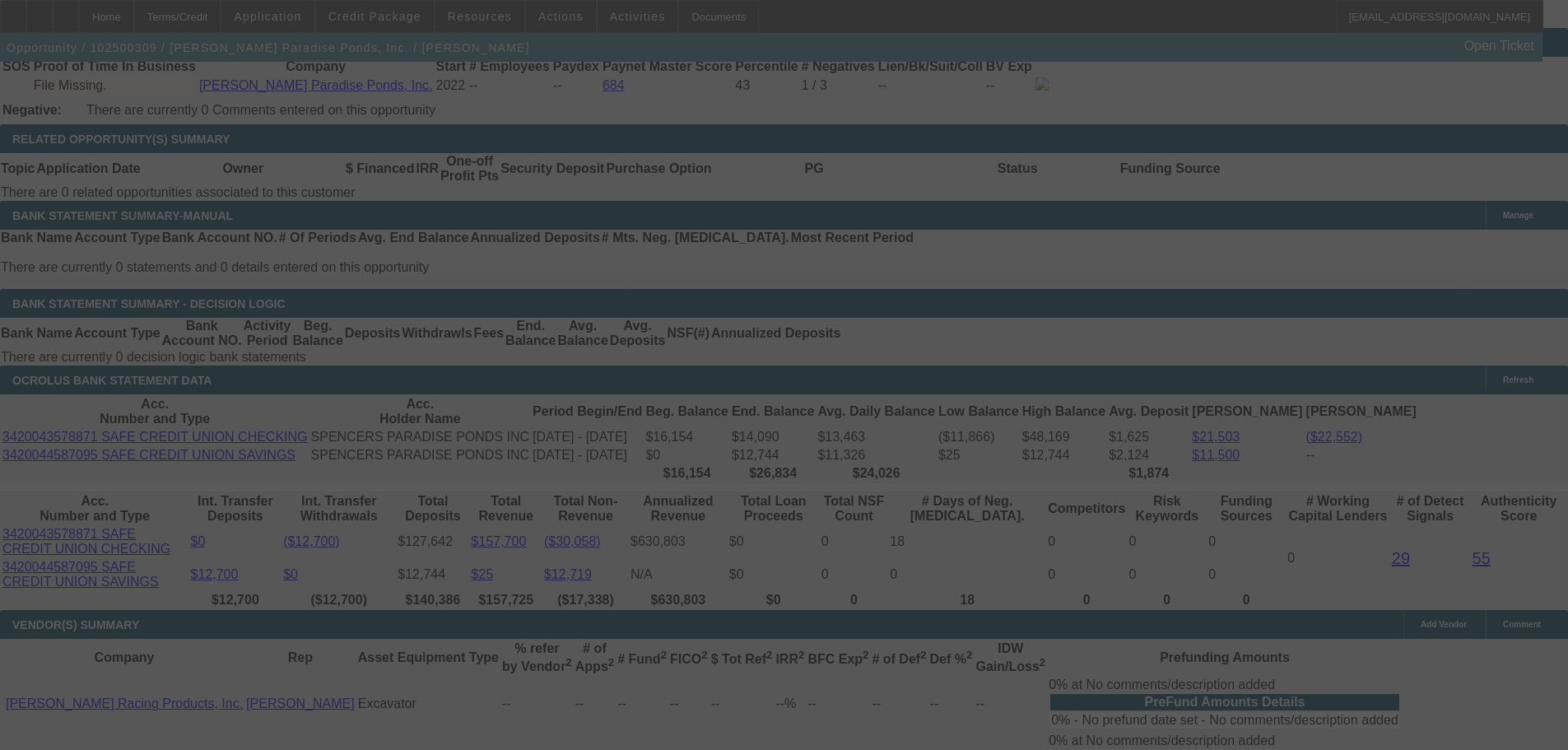
scroll to position [2552, 0]
select select "0.1"
select select "2"
select select "0.1"
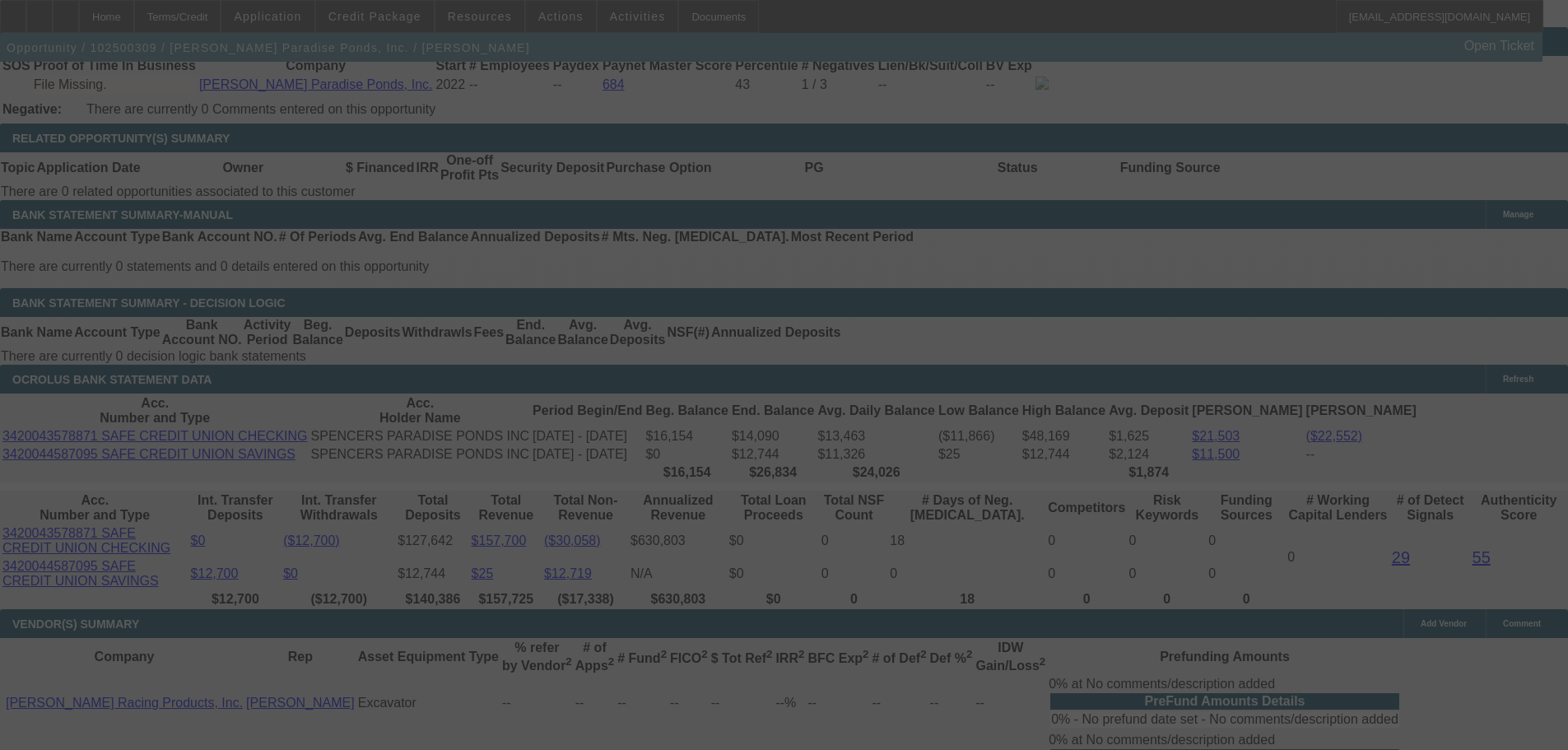
select select "4"
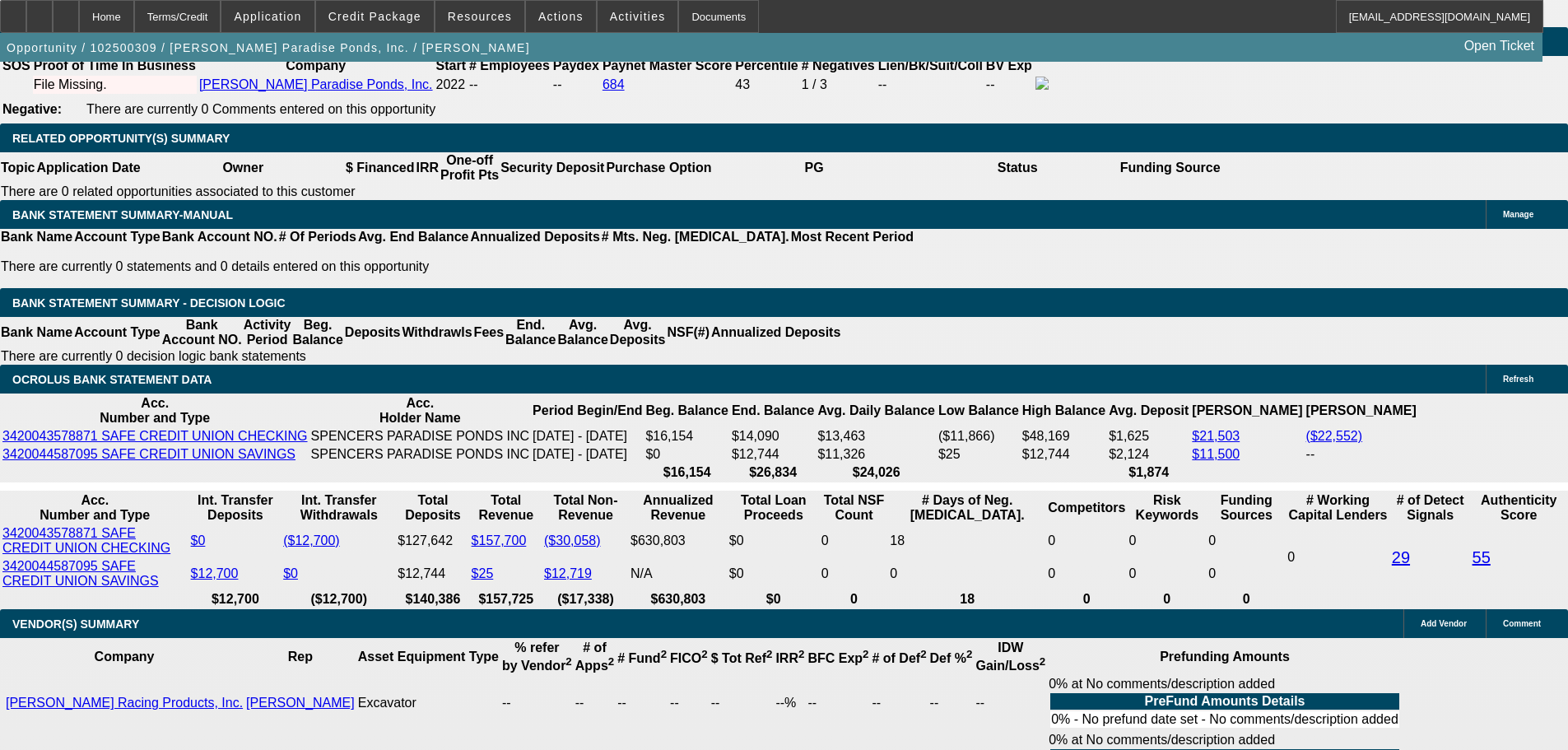
type input "UNKNOWN"
type input "12"
type input "$712.66"
type input "$356.33"
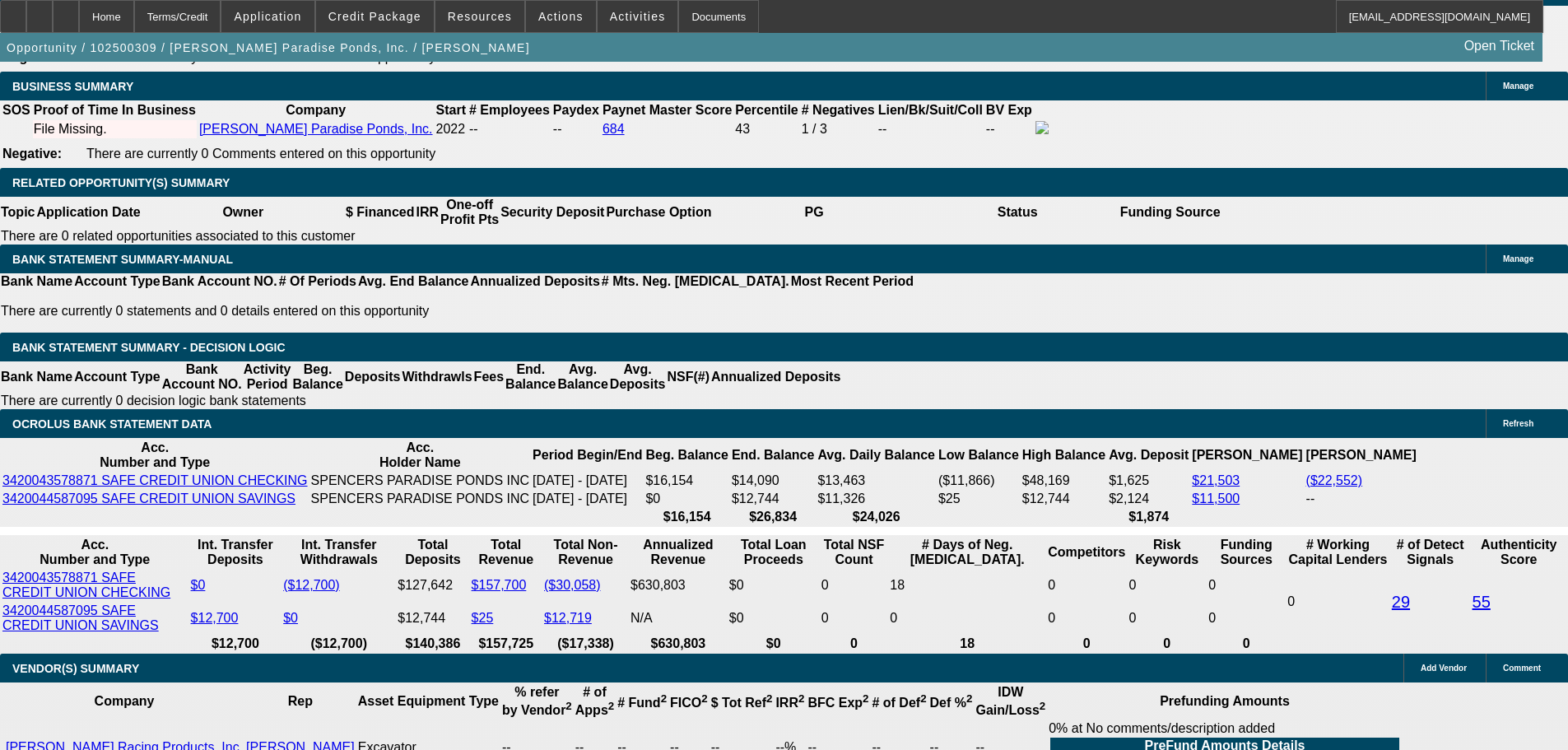
scroll to position [2469, 0]
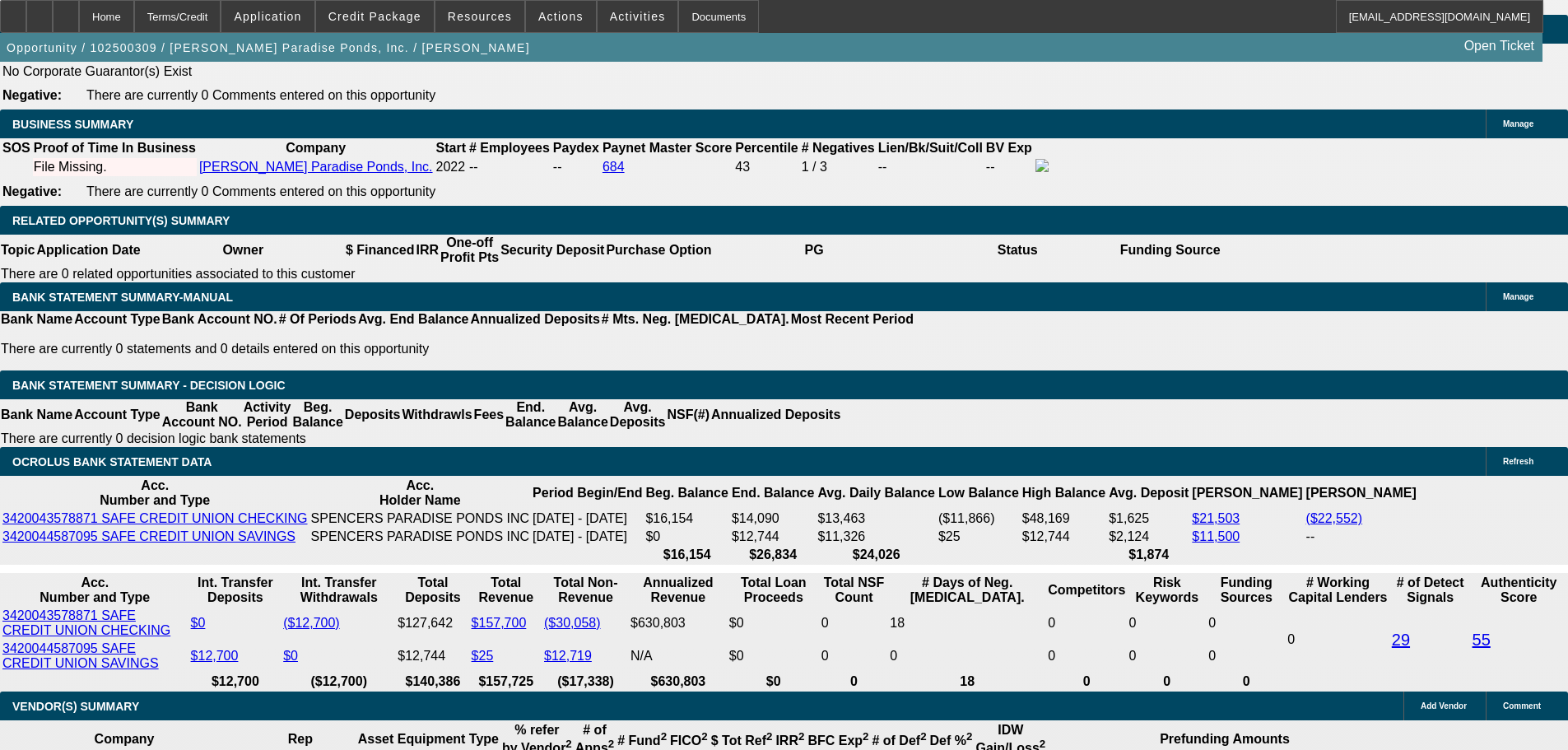
type input "12"
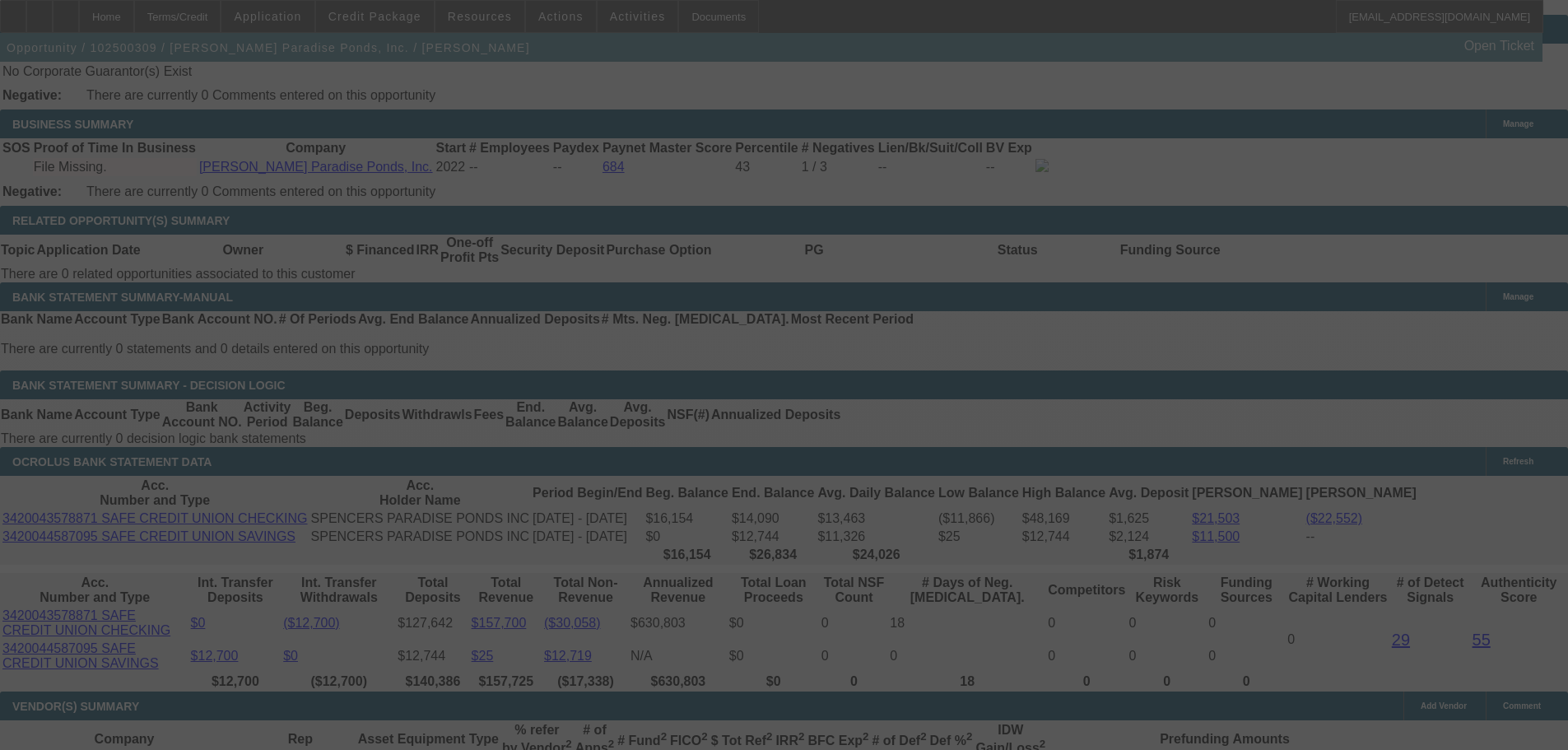
select select "0.1"
select select "2"
select select "0.1"
select select "4"
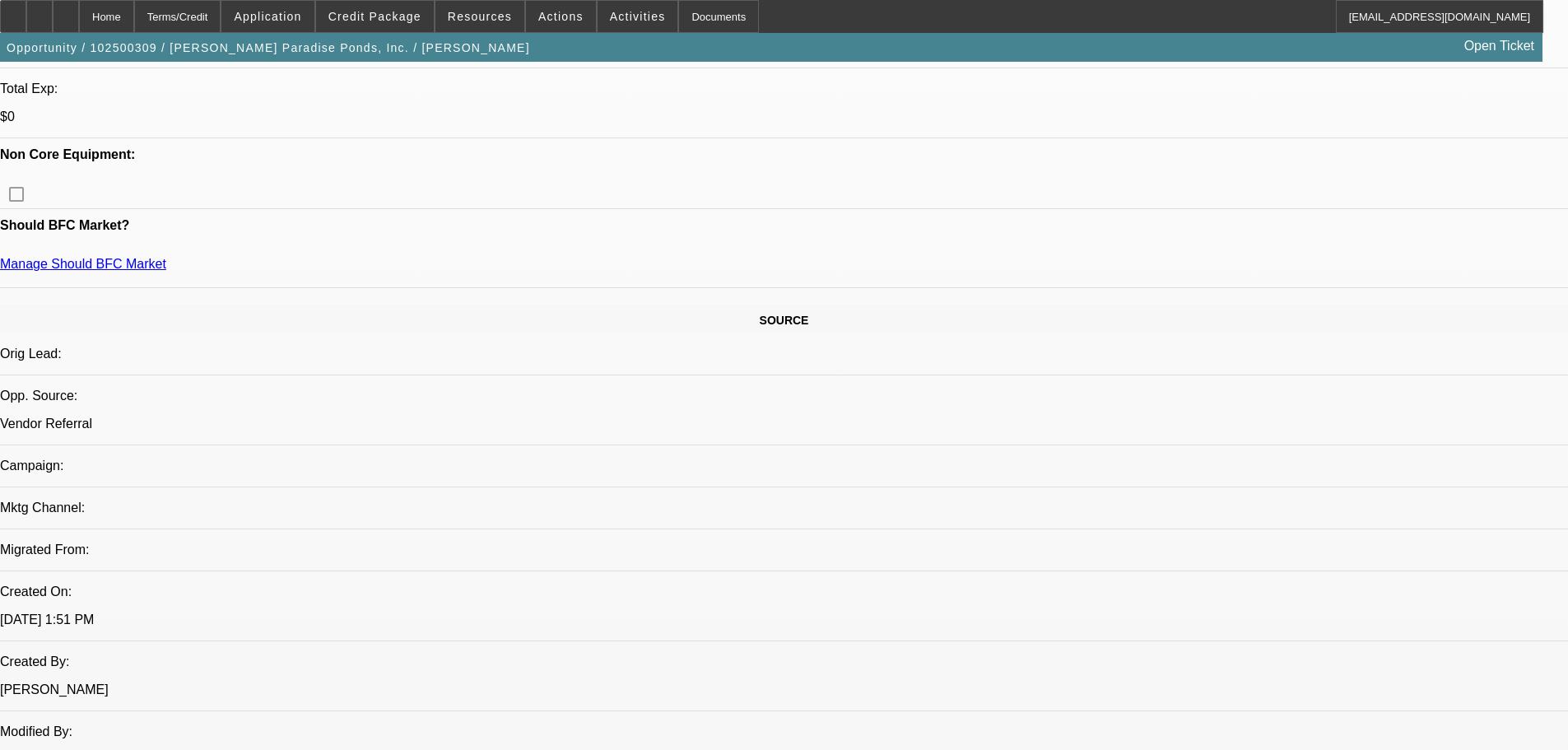
scroll to position [0, 0]
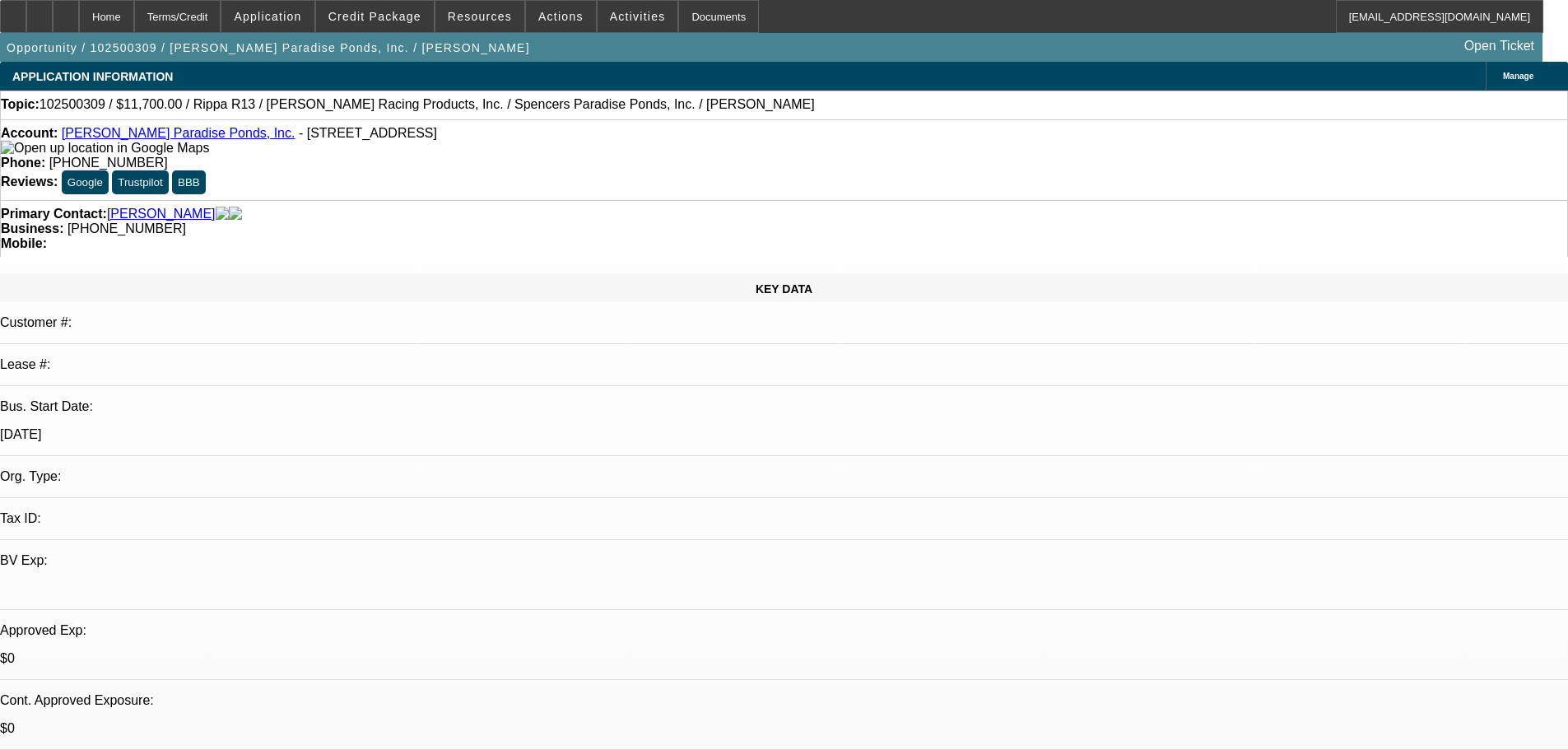
drag, startPoint x: 716, startPoint y: 206, endPoint x: 662, endPoint y: -99, distance: 309.7
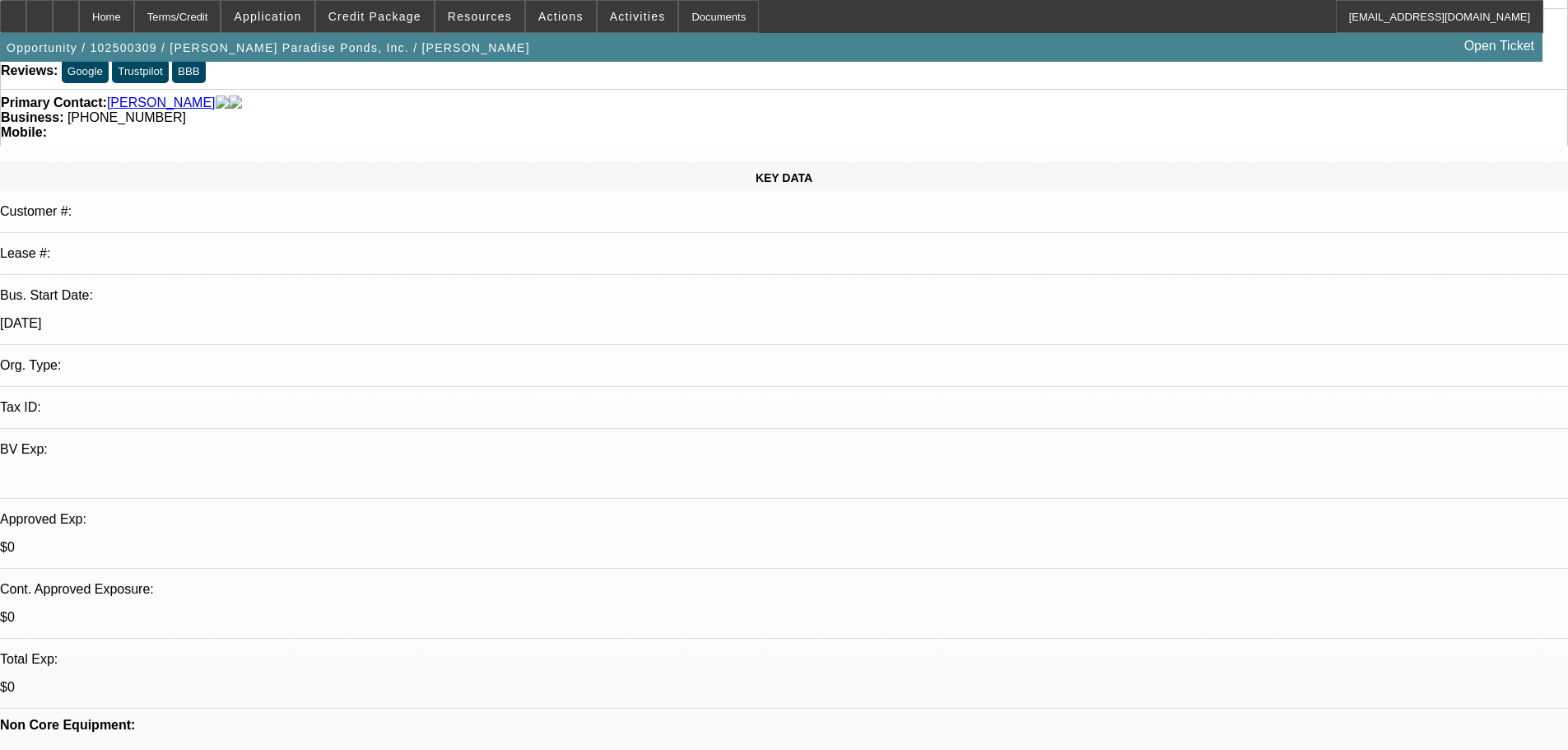
scroll to position [247, 0]
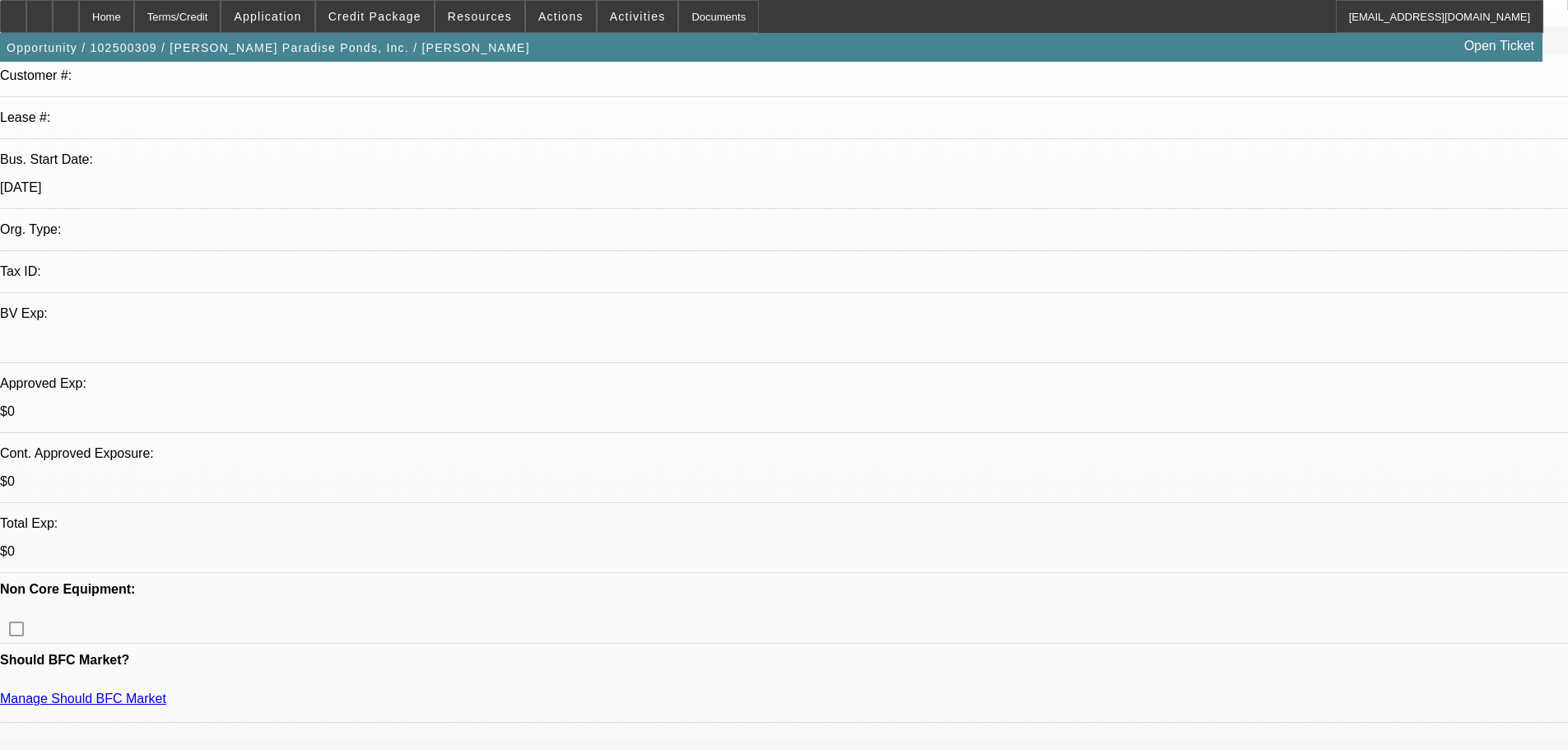
drag, startPoint x: 228, startPoint y: 373, endPoint x: 189, endPoint y: 376, distance: 39.1
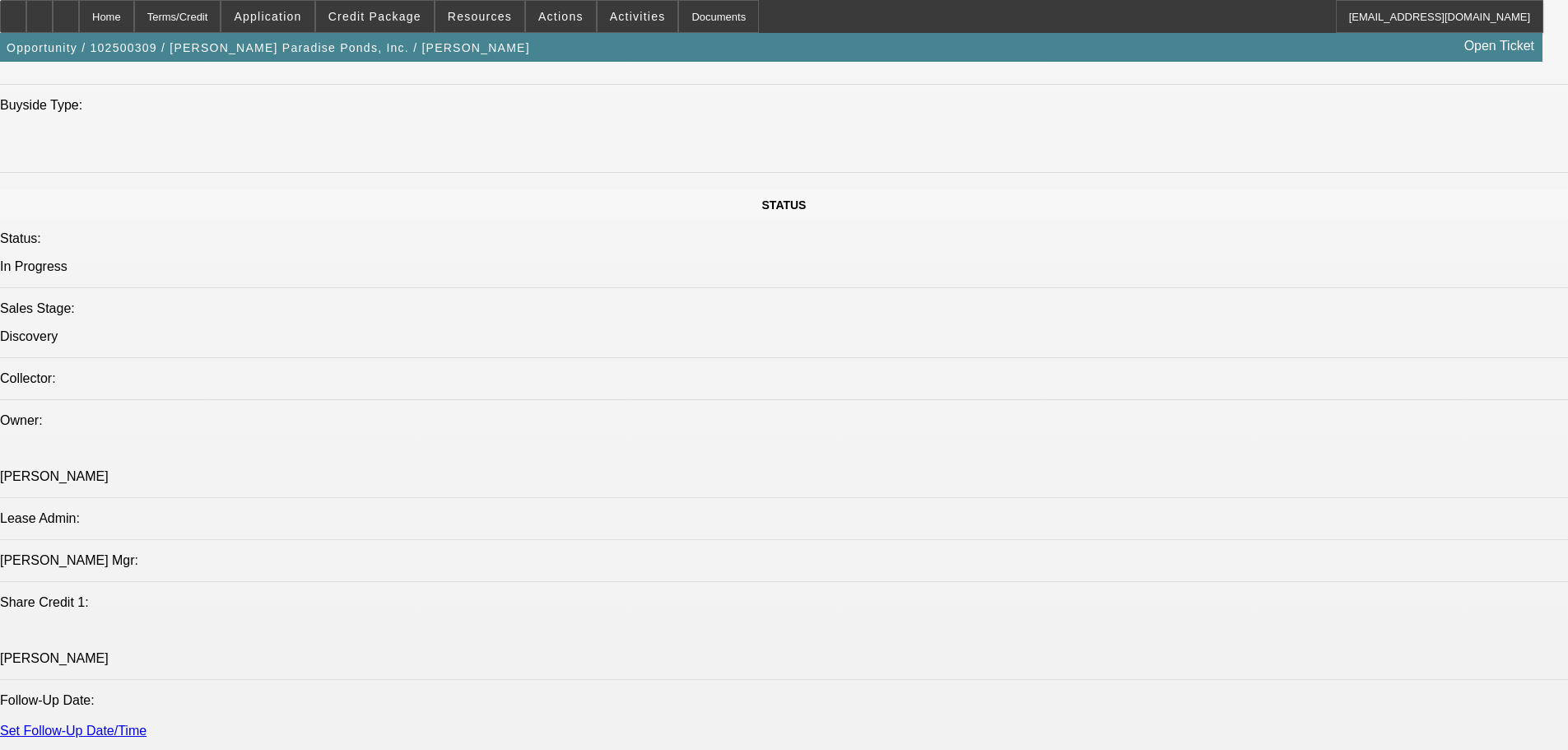
drag, startPoint x: 507, startPoint y: 788, endPoint x: 507, endPoint y: 769, distance: 19.0
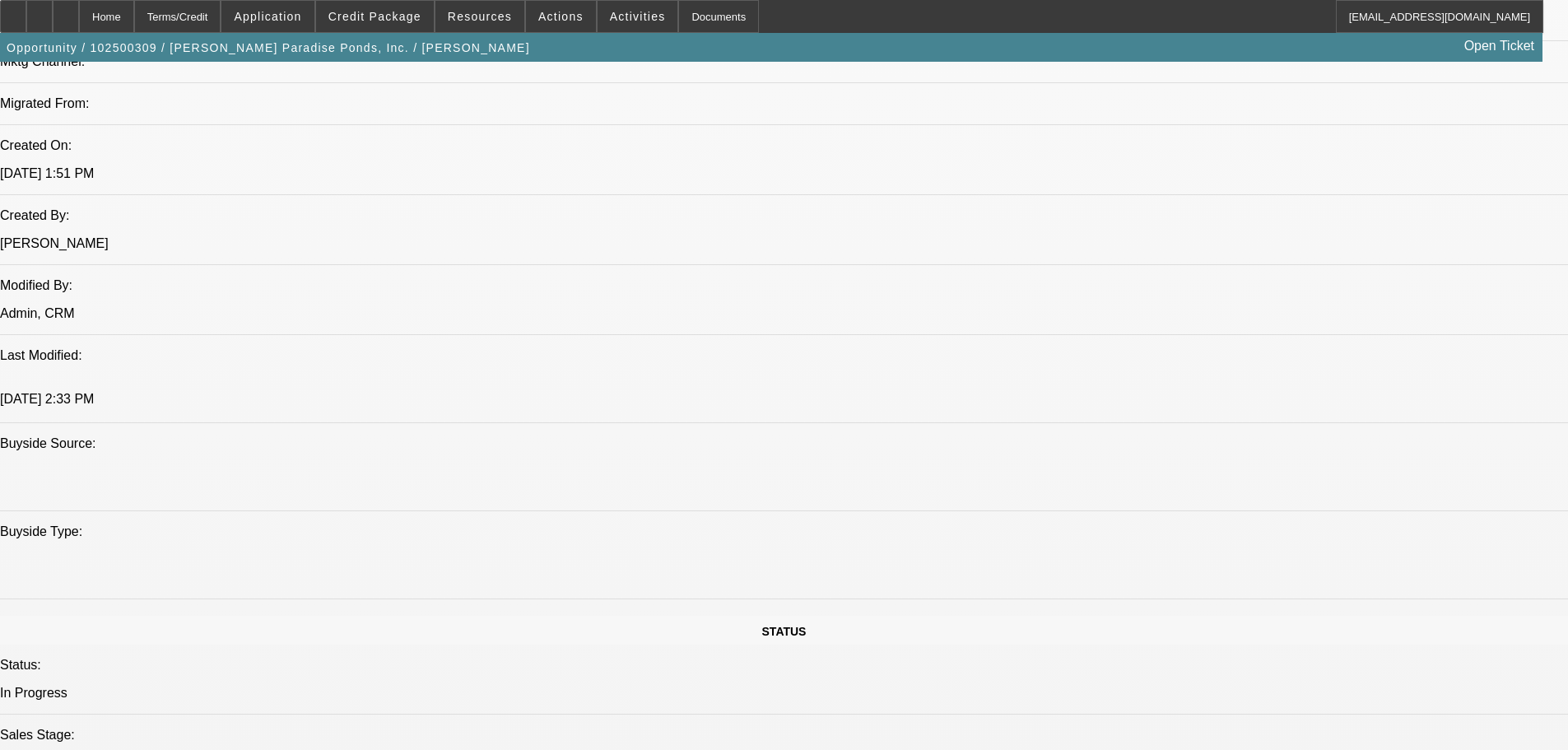
scroll to position [0, 0]
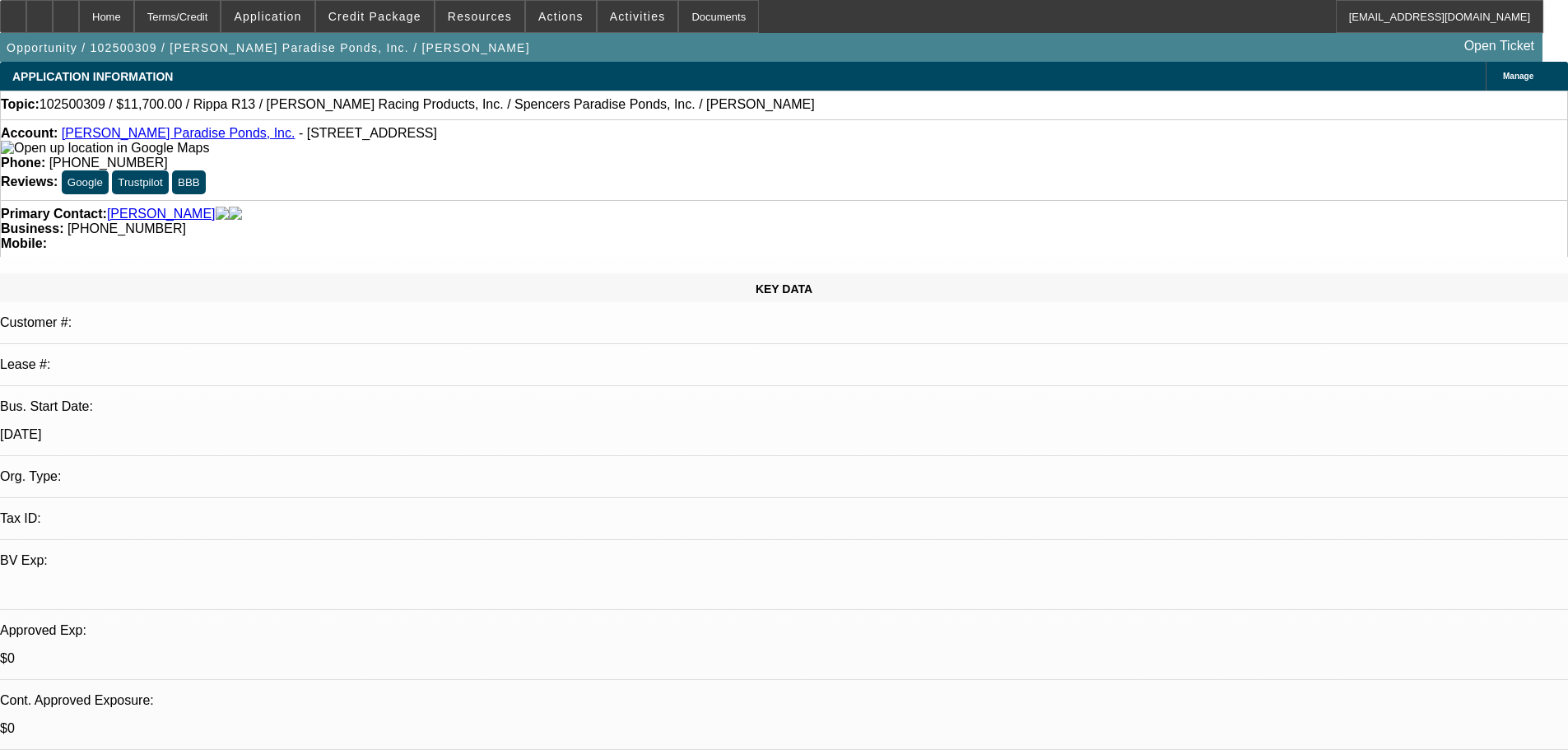
drag, startPoint x: 745, startPoint y: 483, endPoint x: 718, endPoint y: 98, distance: 385.9
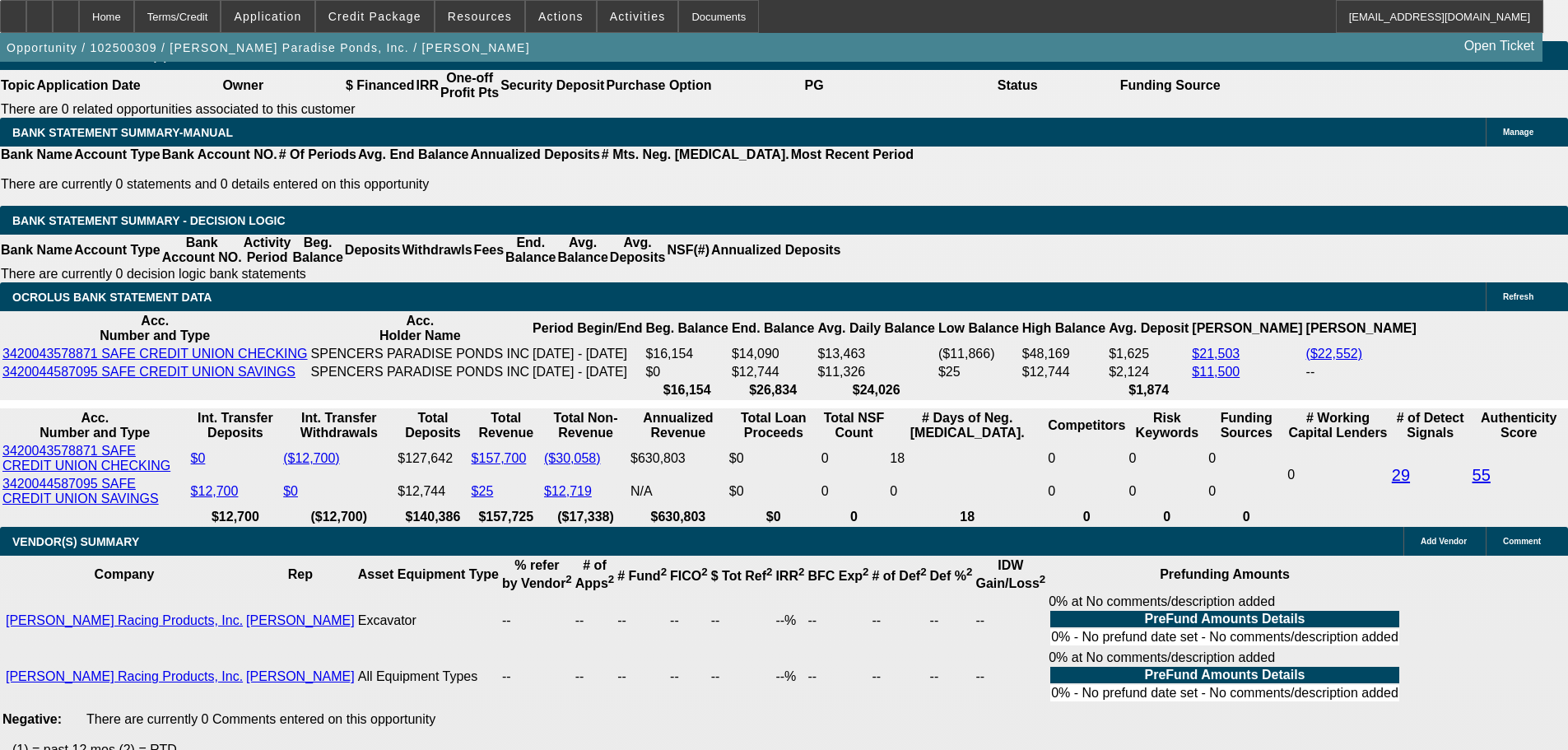
scroll to position [2387, 0]
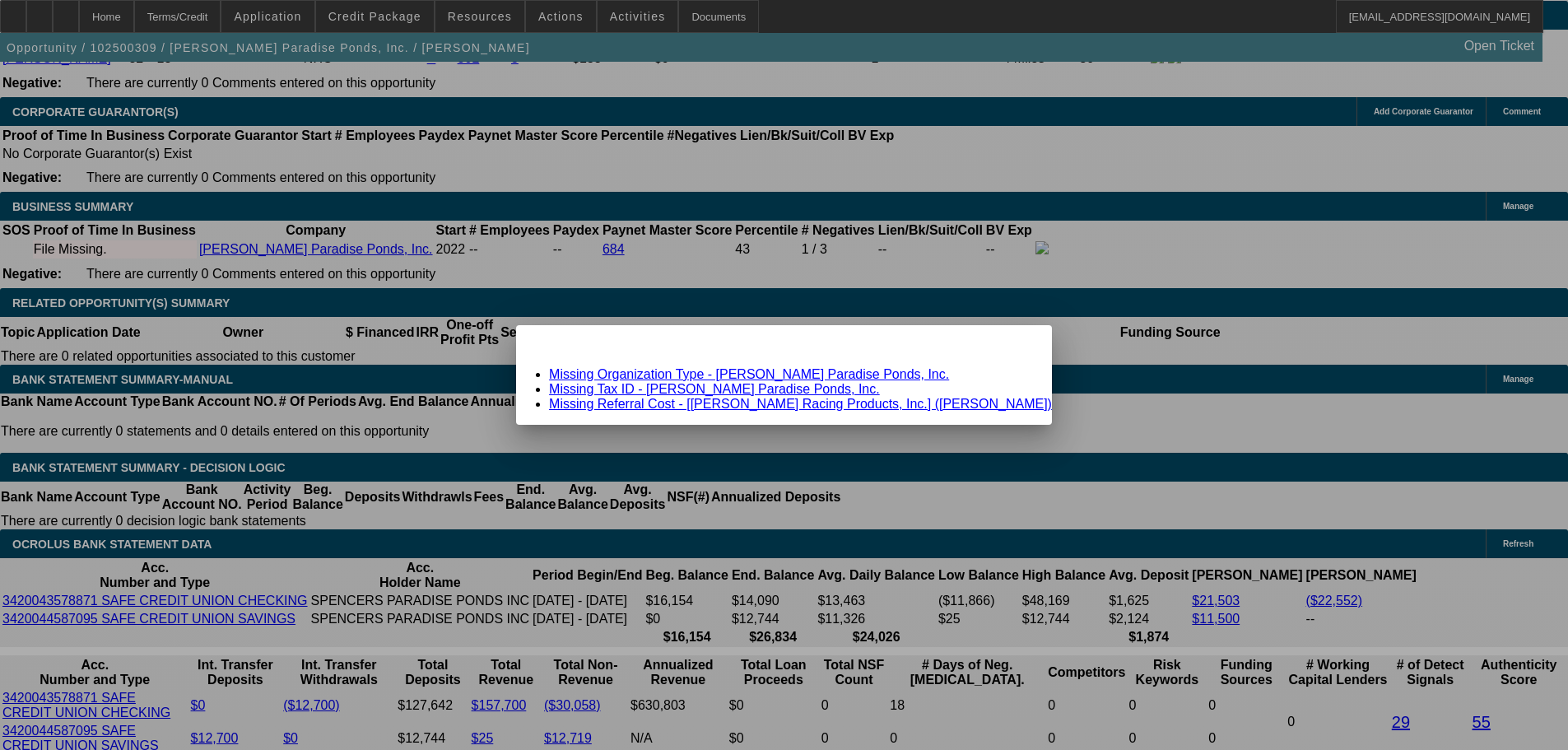
click at [1020, 344] on span "Close" at bounding box center [1031, 339] width 22 height 9
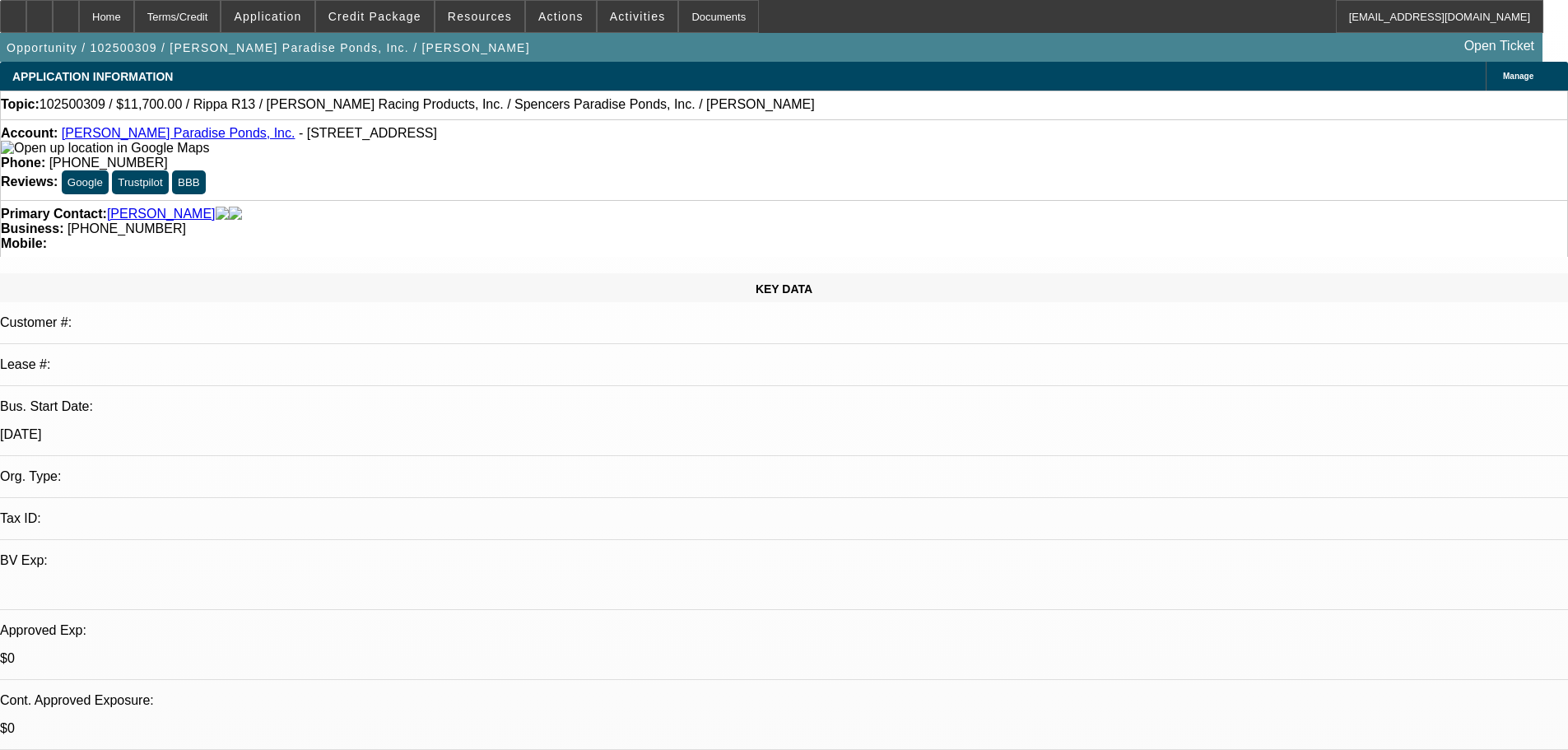
drag, startPoint x: 702, startPoint y: 376, endPoint x: 699, endPoint y: 97, distance: 279.0
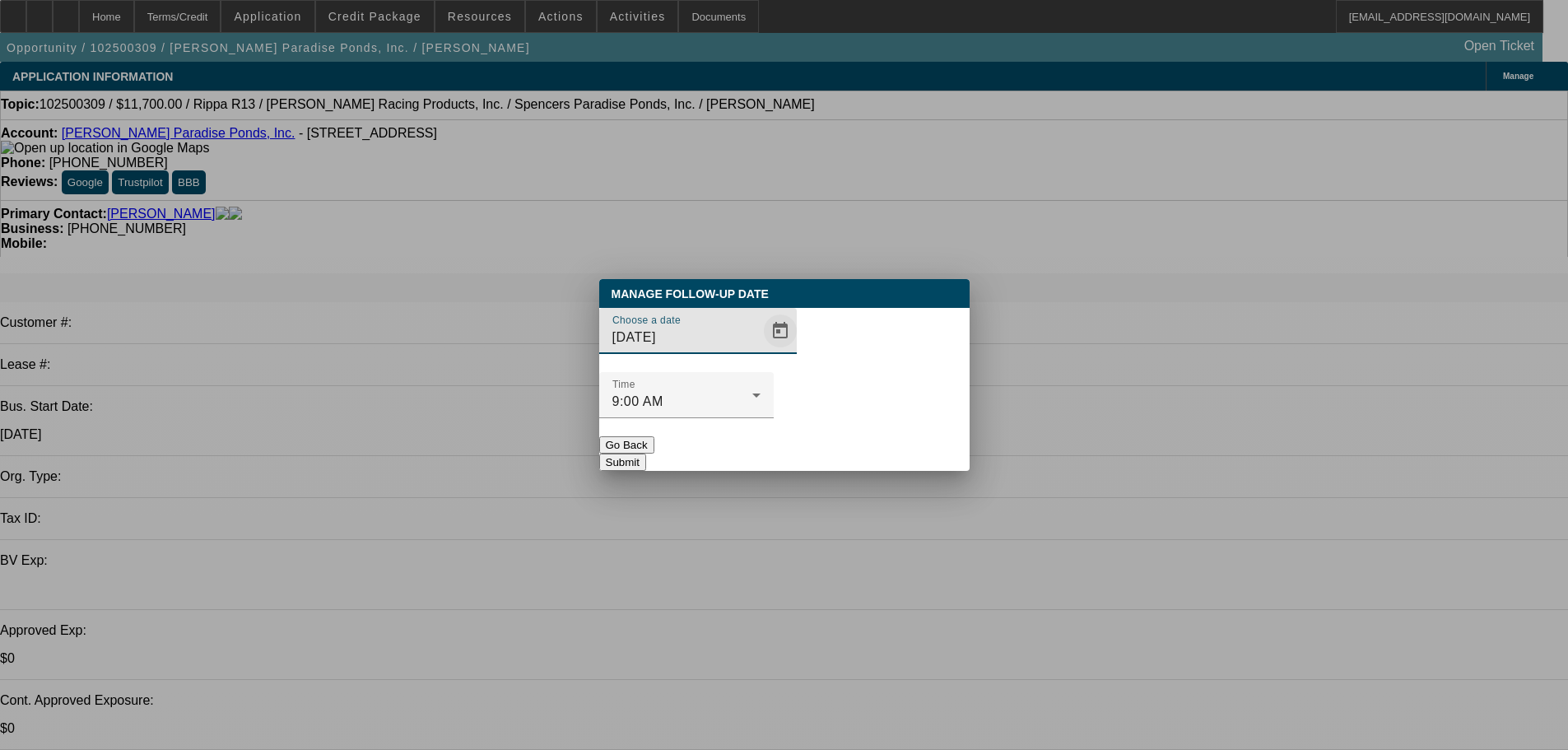
click at [760, 351] on span "Open calendar" at bounding box center [780, 331] width 39 height 39
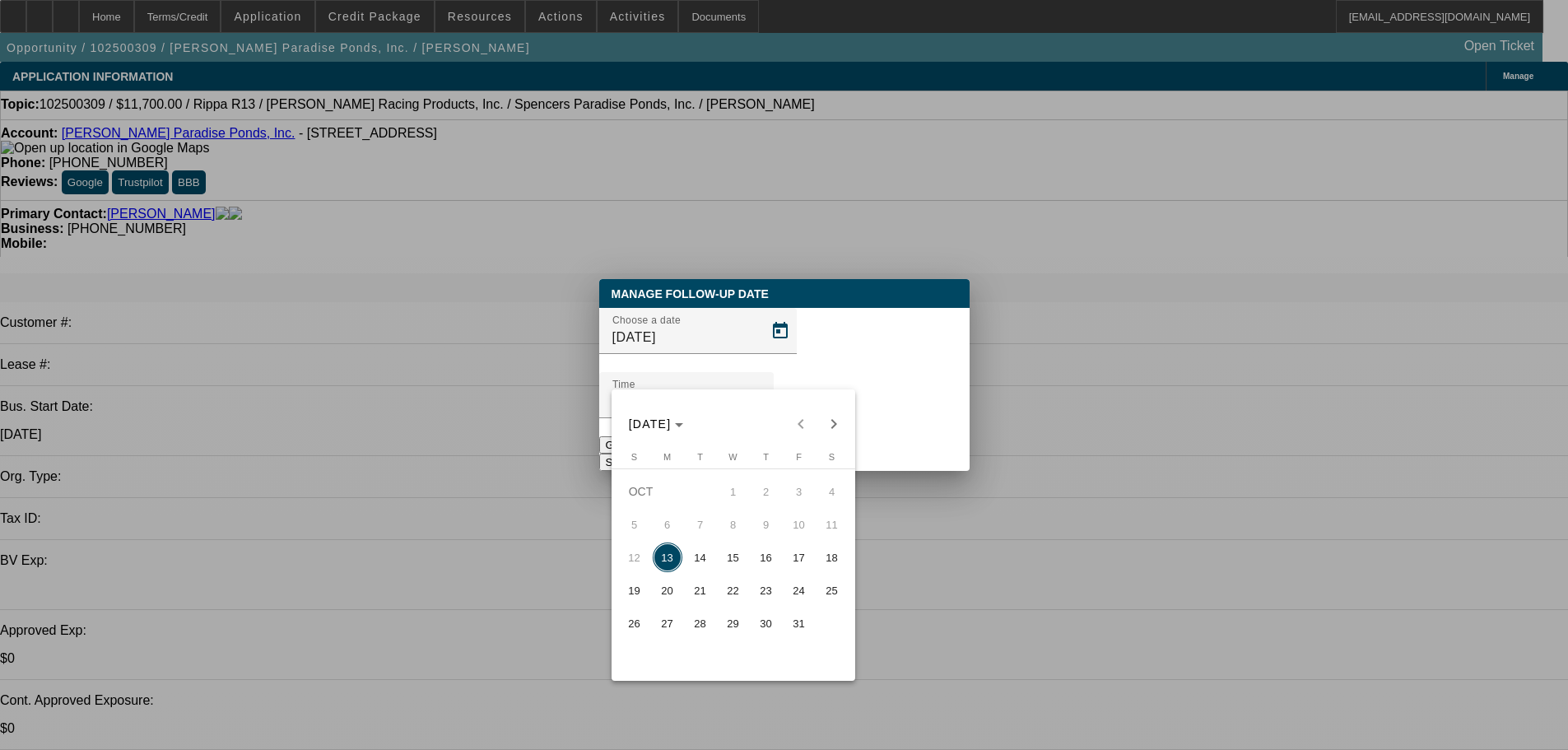
click at [701, 562] on span "14" at bounding box center [700, 558] width 30 height 30
type input "10/14/2025"
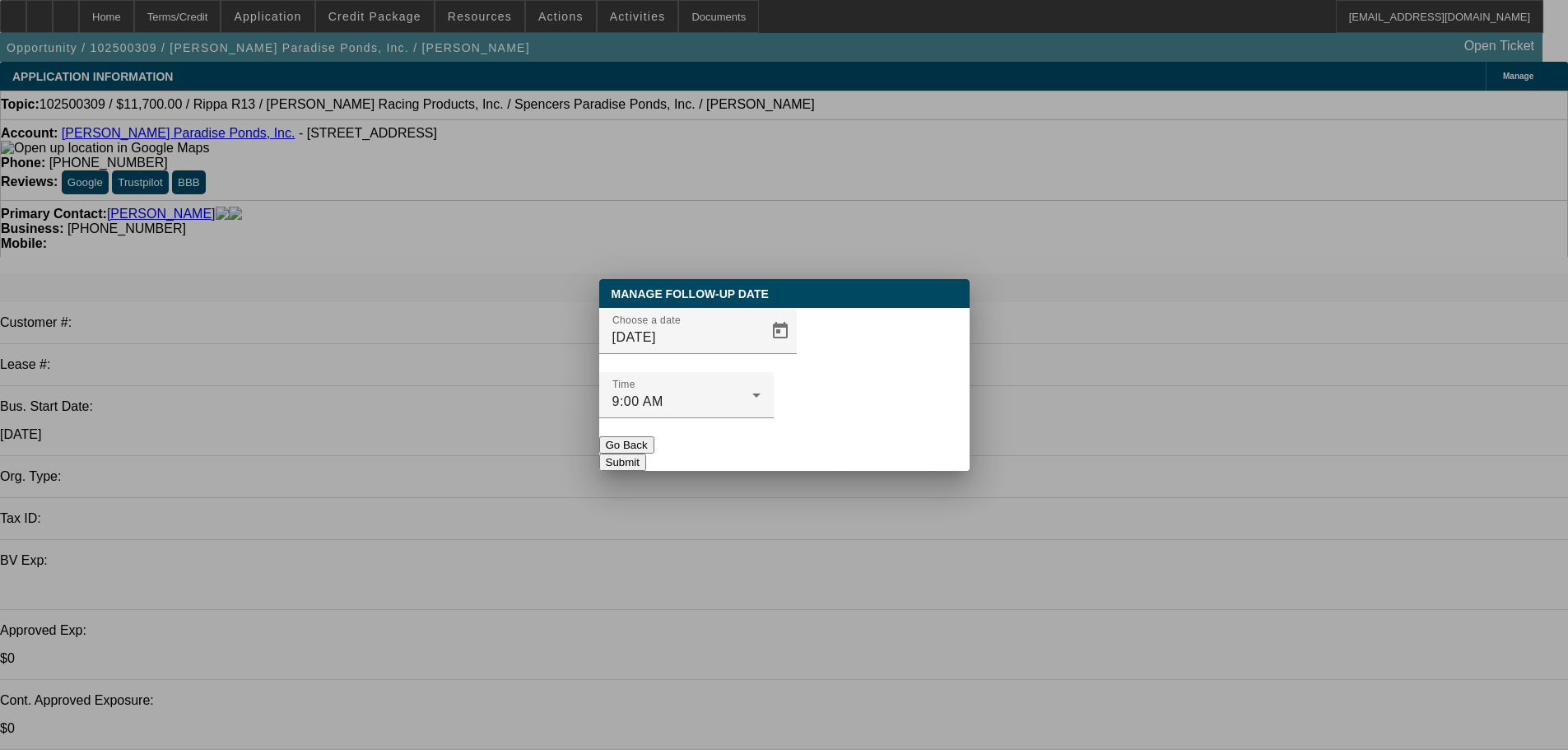
click at [646, 454] on button "Submit" at bounding box center [622, 462] width 47 height 17
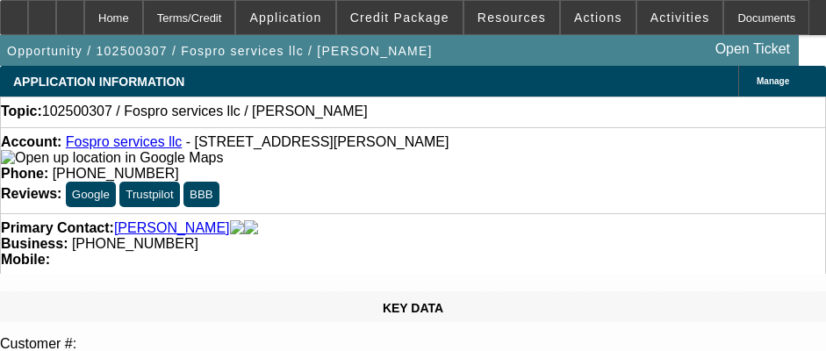
select select "0"
select select "2"
select select "0.1"
select select "4"
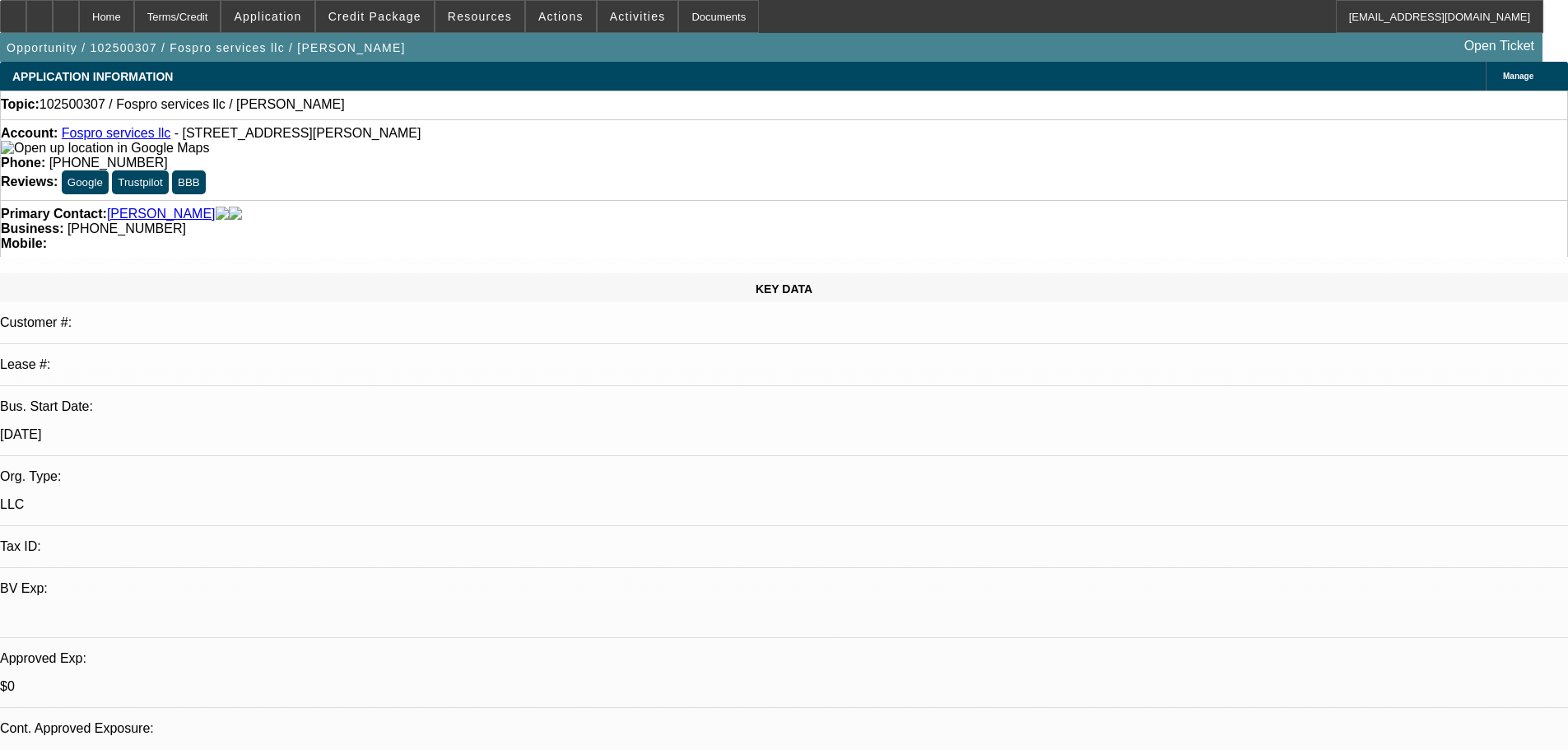
click at [415, 27] on span at bounding box center [375, 16] width 118 height 39
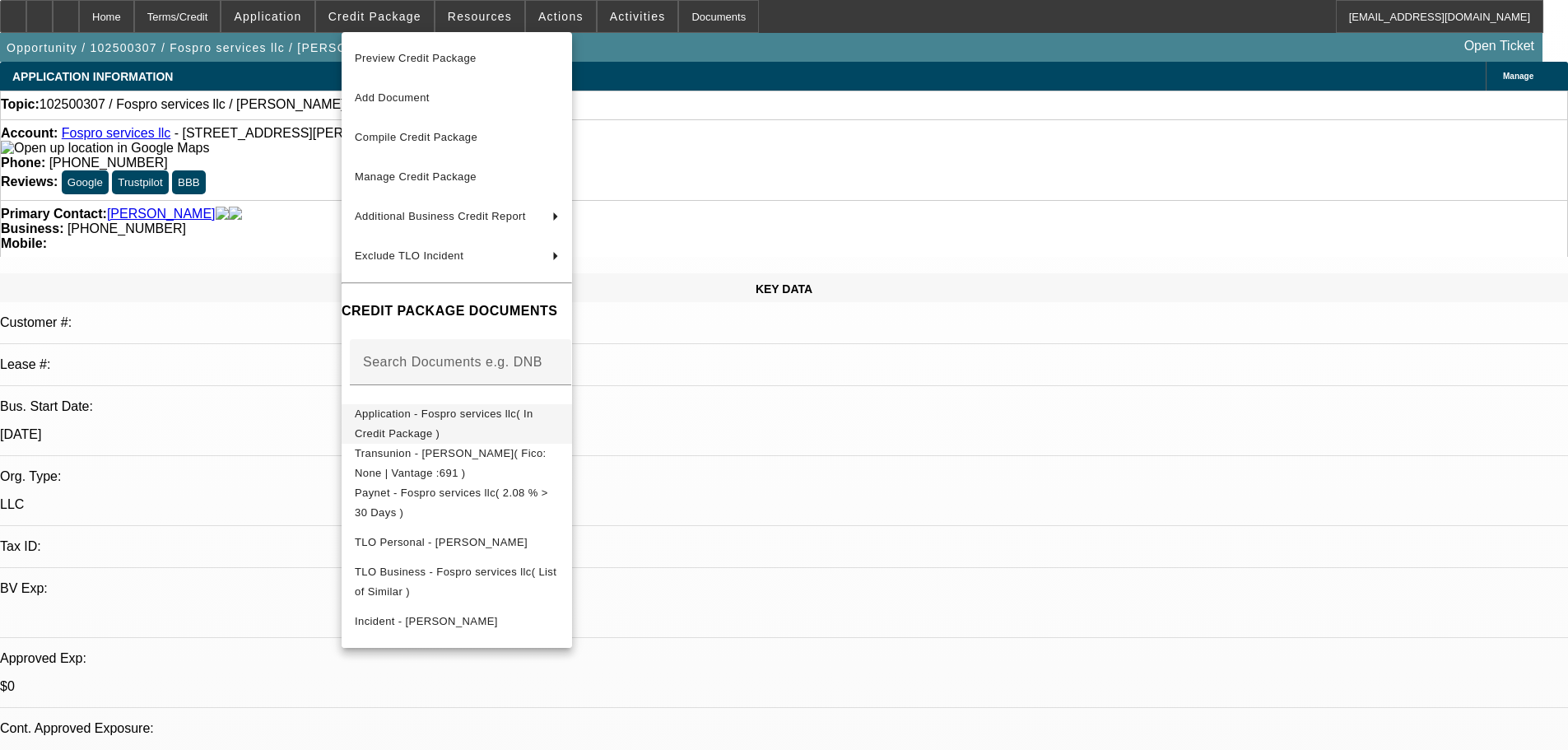
click at [533, 414] on span "Application - Fospro services llc( In Credit Package )" at bounding box center [443, 424] width 179 height 32
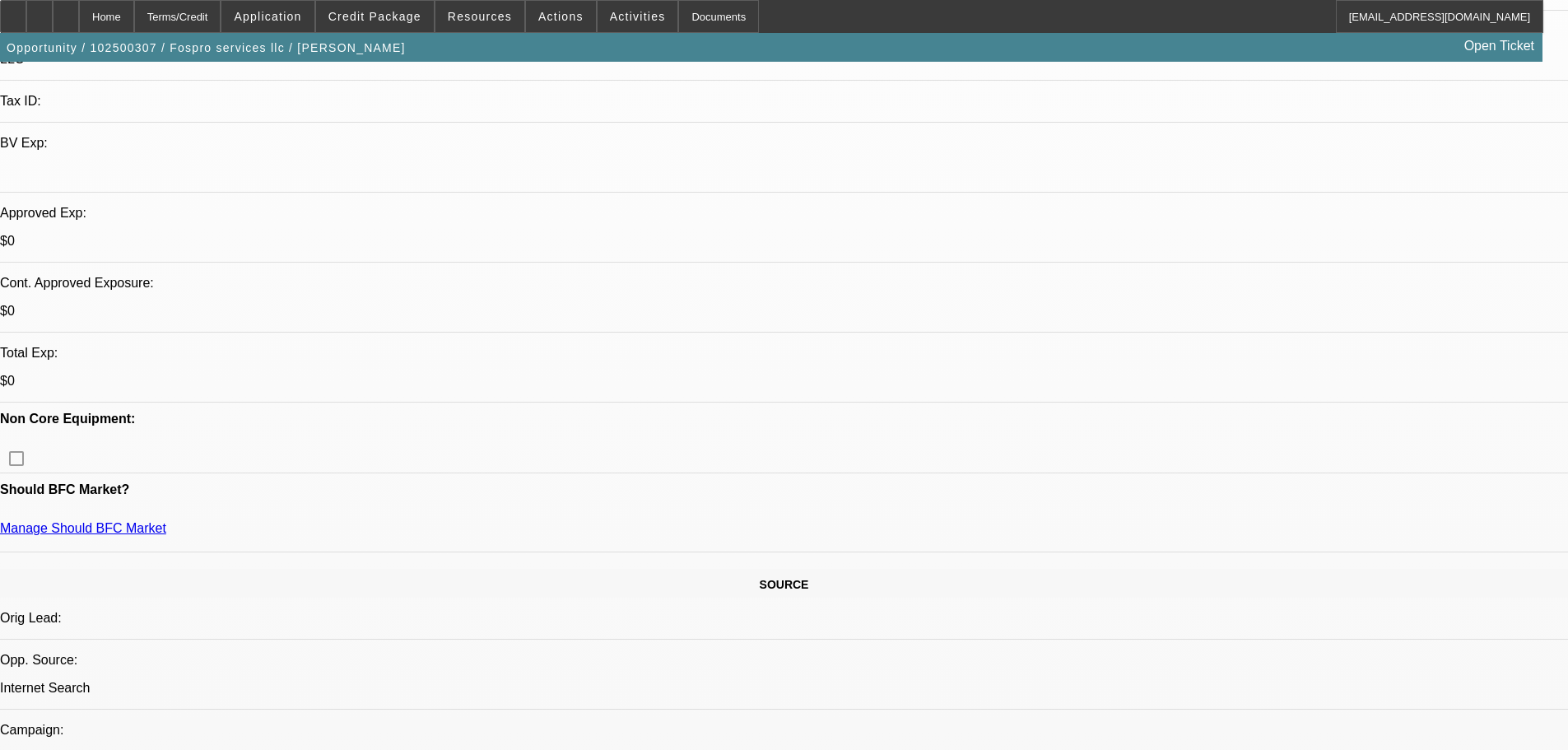
scroll to position [577, 0]
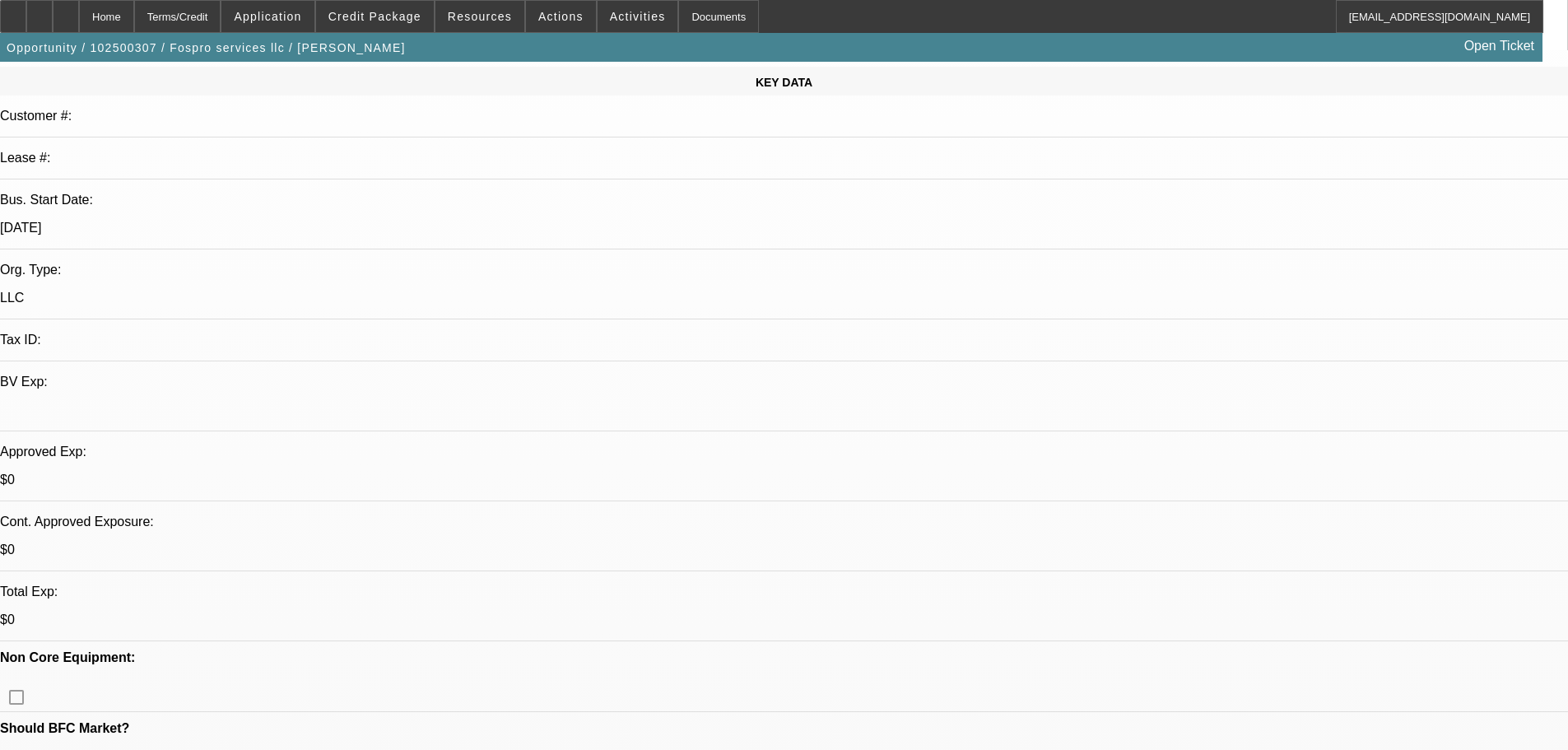
scroll to position [82, 0]
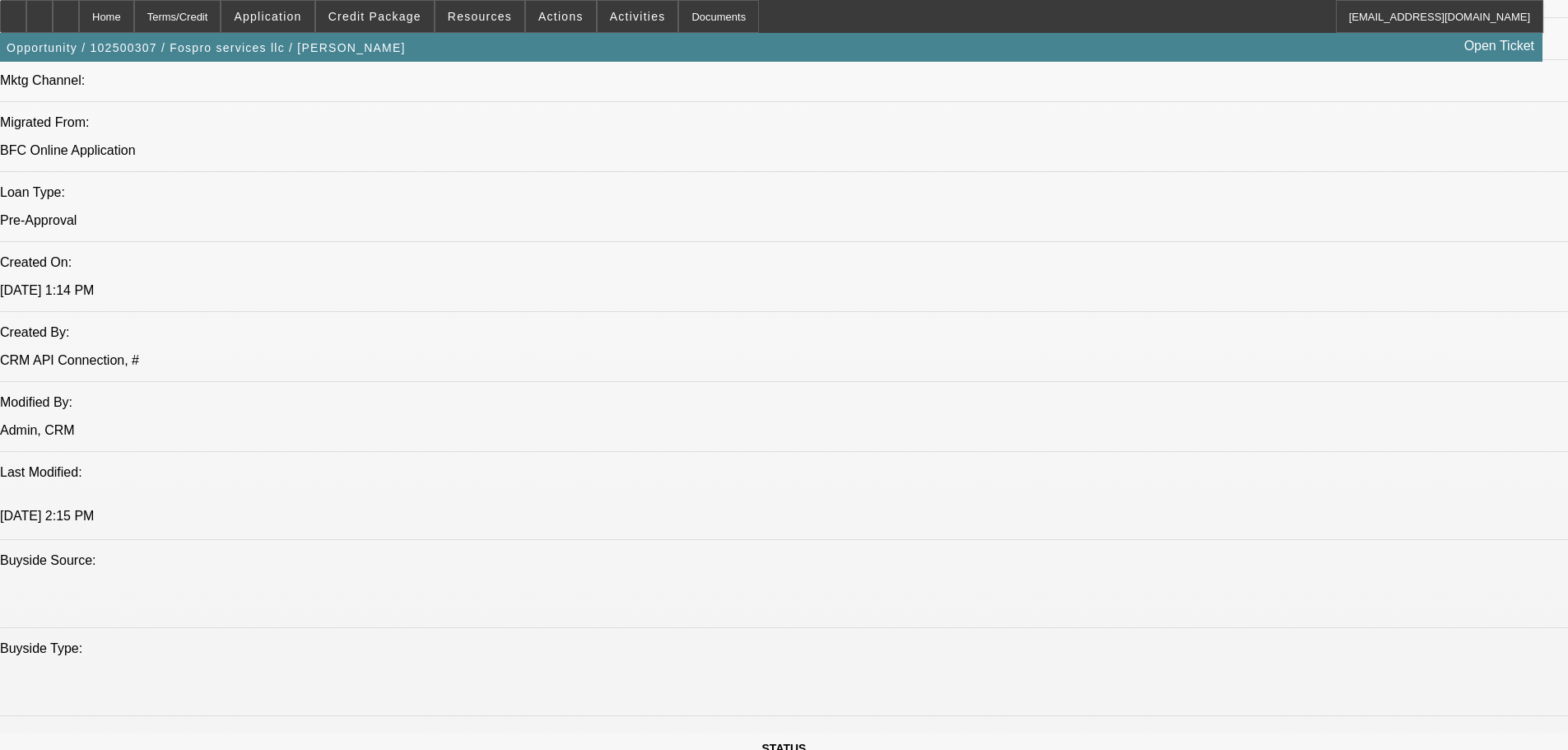
scroll to position [1152, 0]
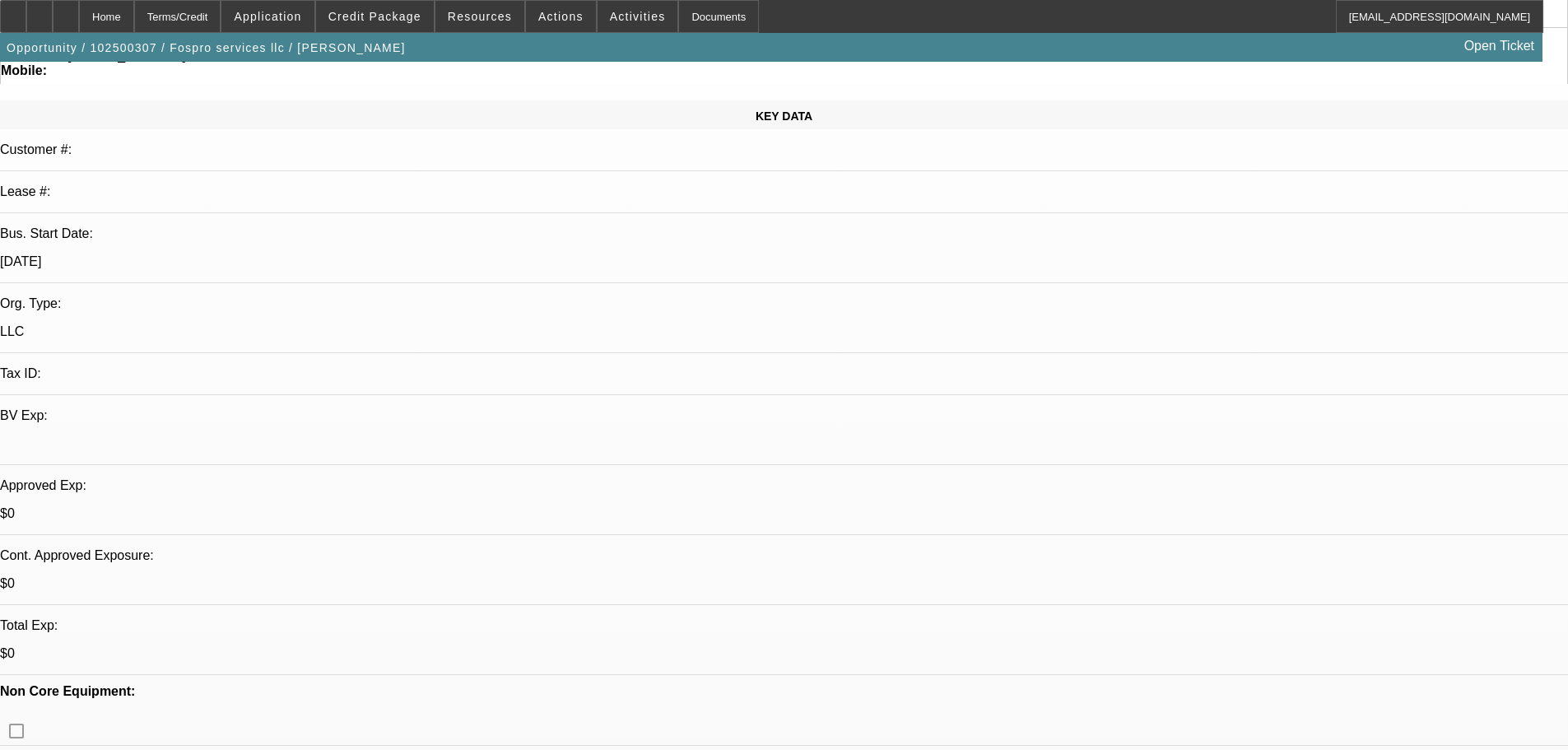
drag, startPoint x: 665, startPoint y: 307, endPoint x: 625, endPoint y: 73, distance: 237.4
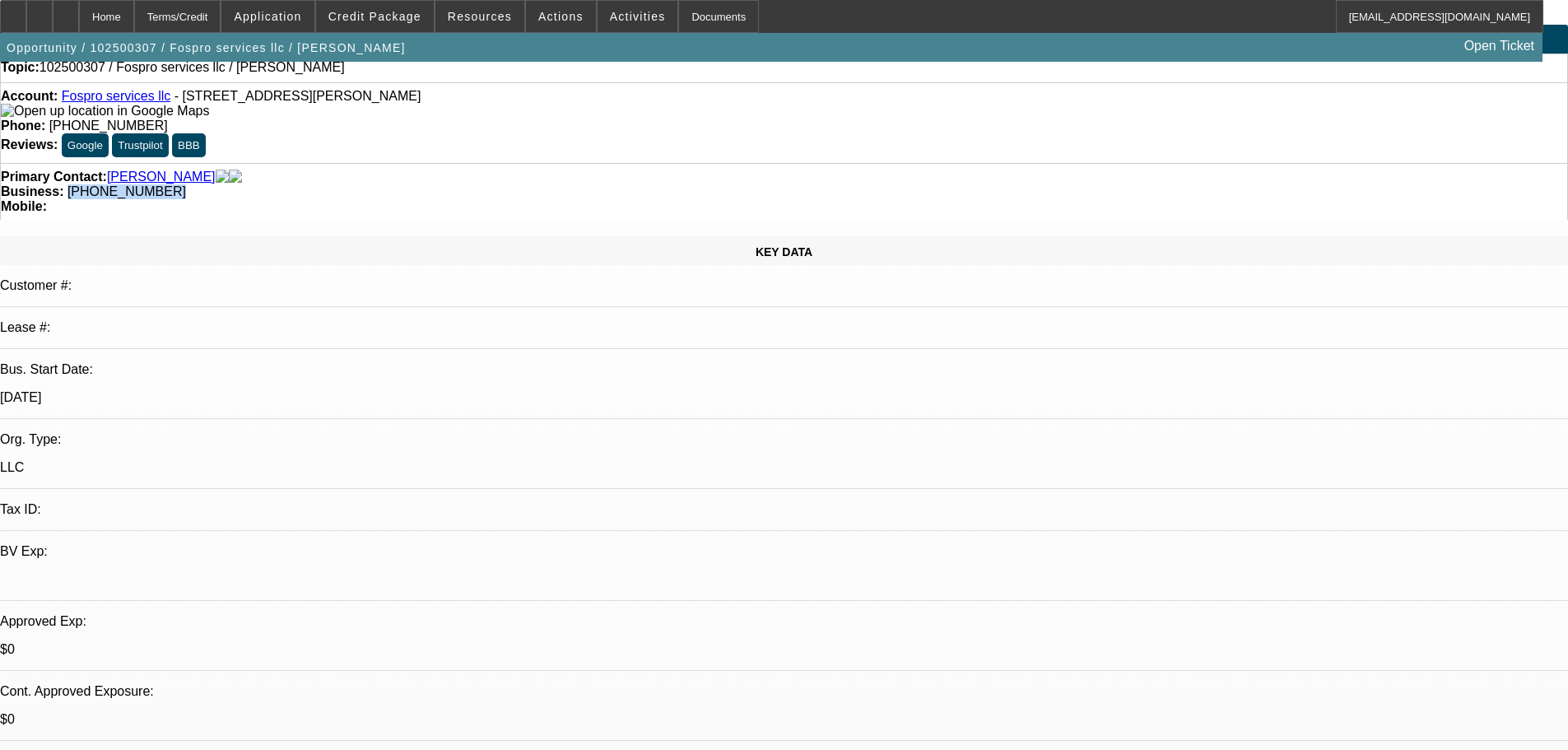
drag, startPoint x: 672, startPoint y: 144, endPoint x: 590, endPoint y: 146, distance: 82.0
click at [590, 185] on div "Business: (219) 363-3806" at bounding box center [784, 192] width 1566 height 15
copy span "[PHONE_NUMBER]"
drag, startPoint x: 1216, startPoint y: 186, endPoint x: 1213, endPoint y: 167, distance: 19.2
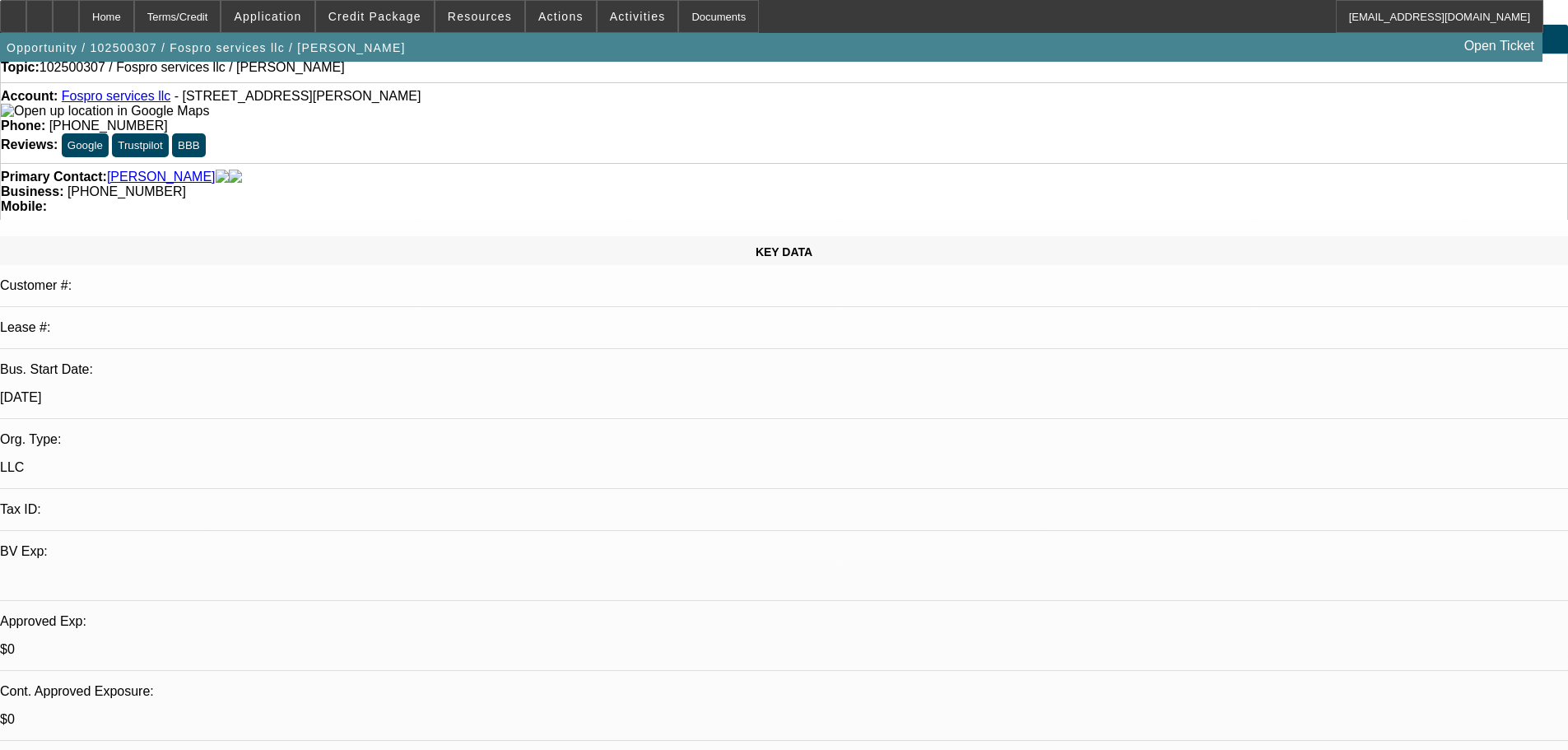
click at [52, 22] on div at bounding box center [39, 16] width 26 height 33
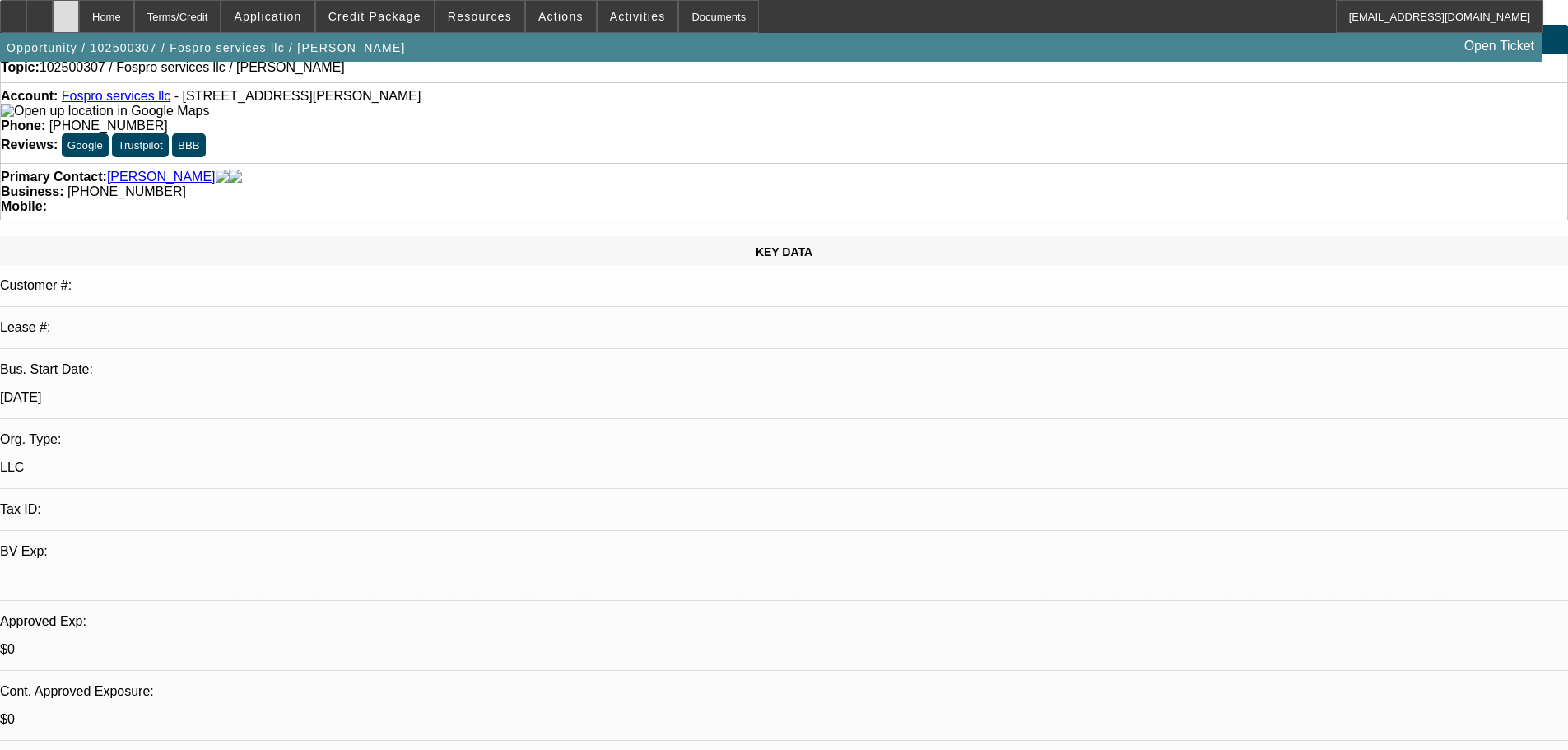
click at [79, 8] on div at bounding box center [66, 16] width 26 height 33
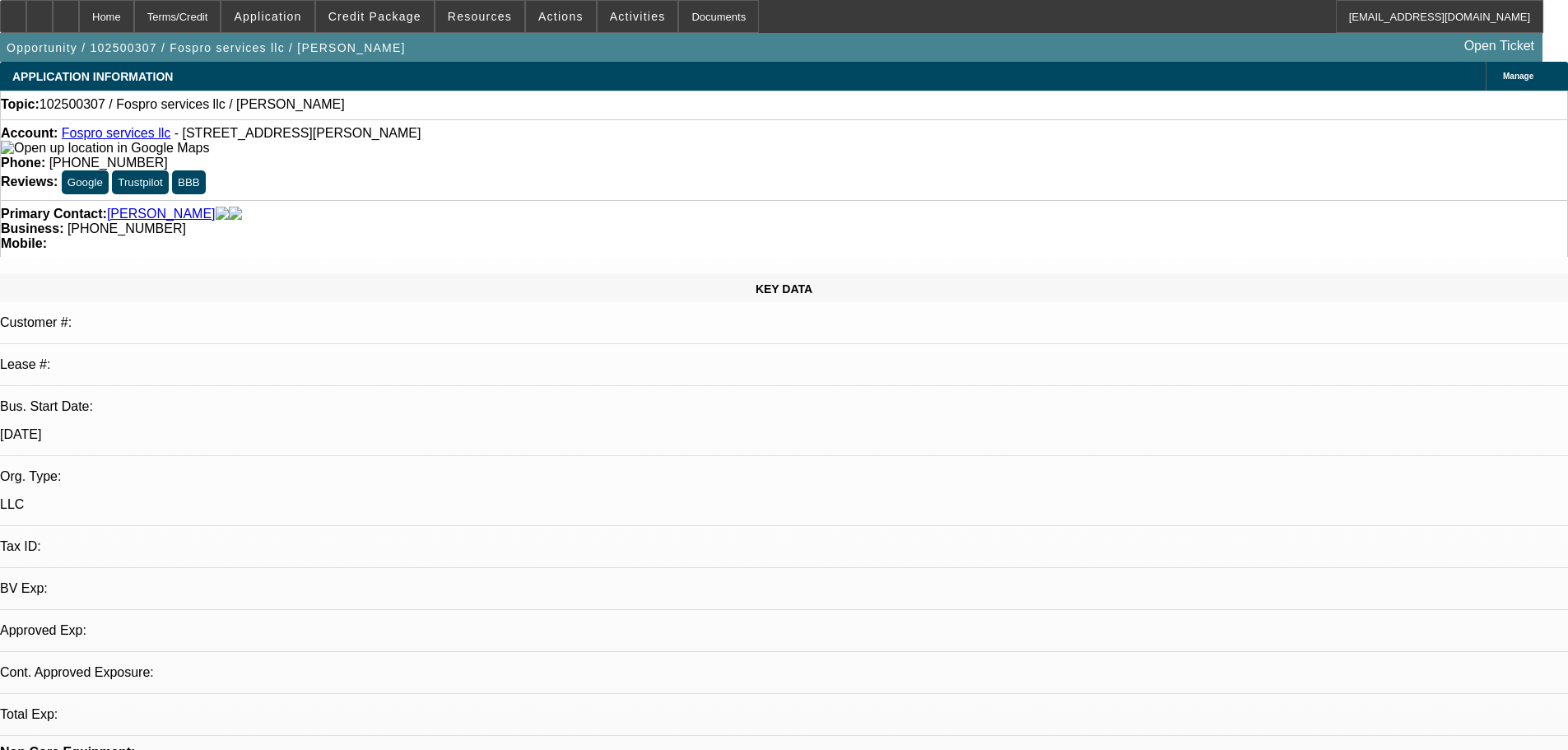
select select "0"
select select "2"
select select "0.1"
select select "4"
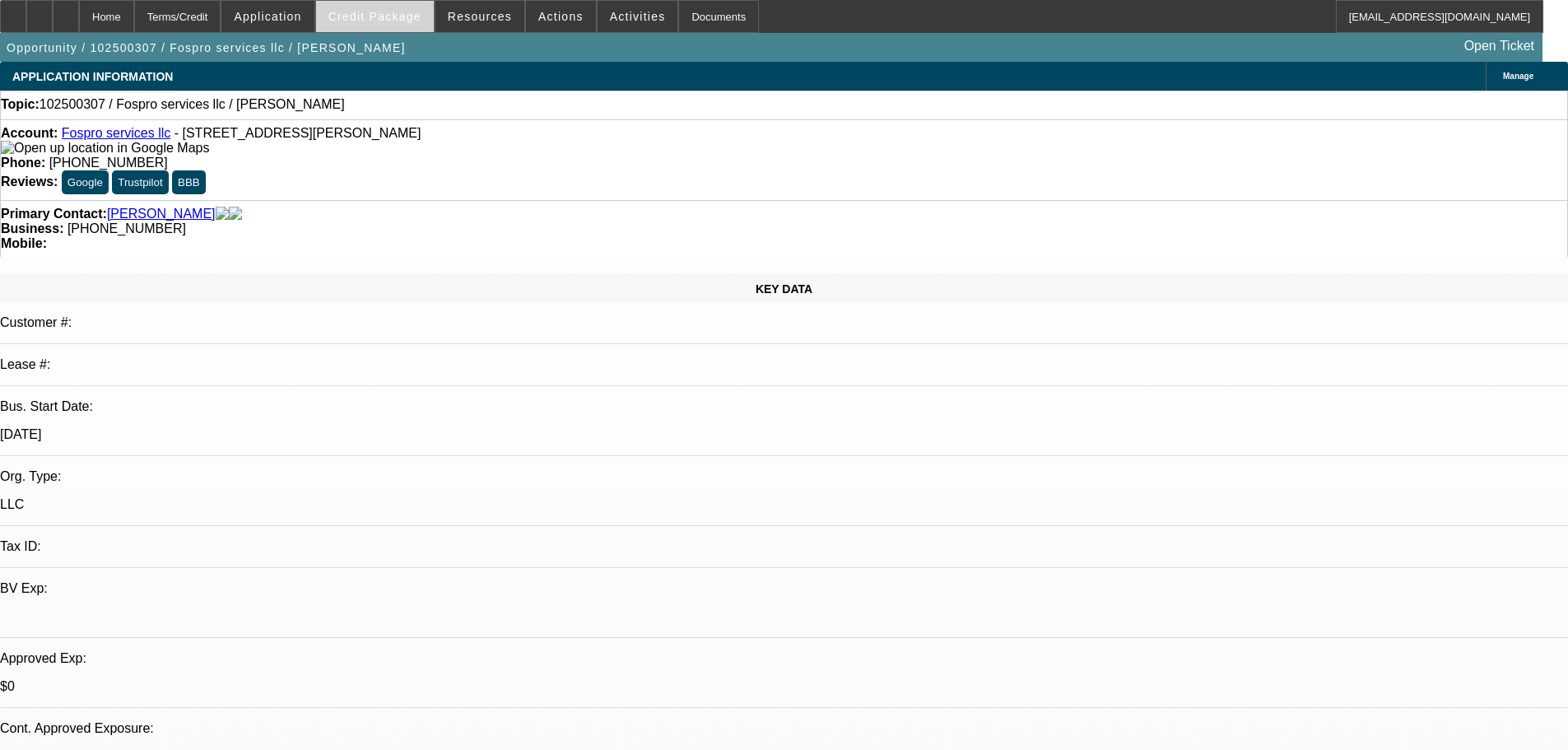
click at [416, 13] on span "Credit Package" at bounding box center [374, 17] width 93 height 13
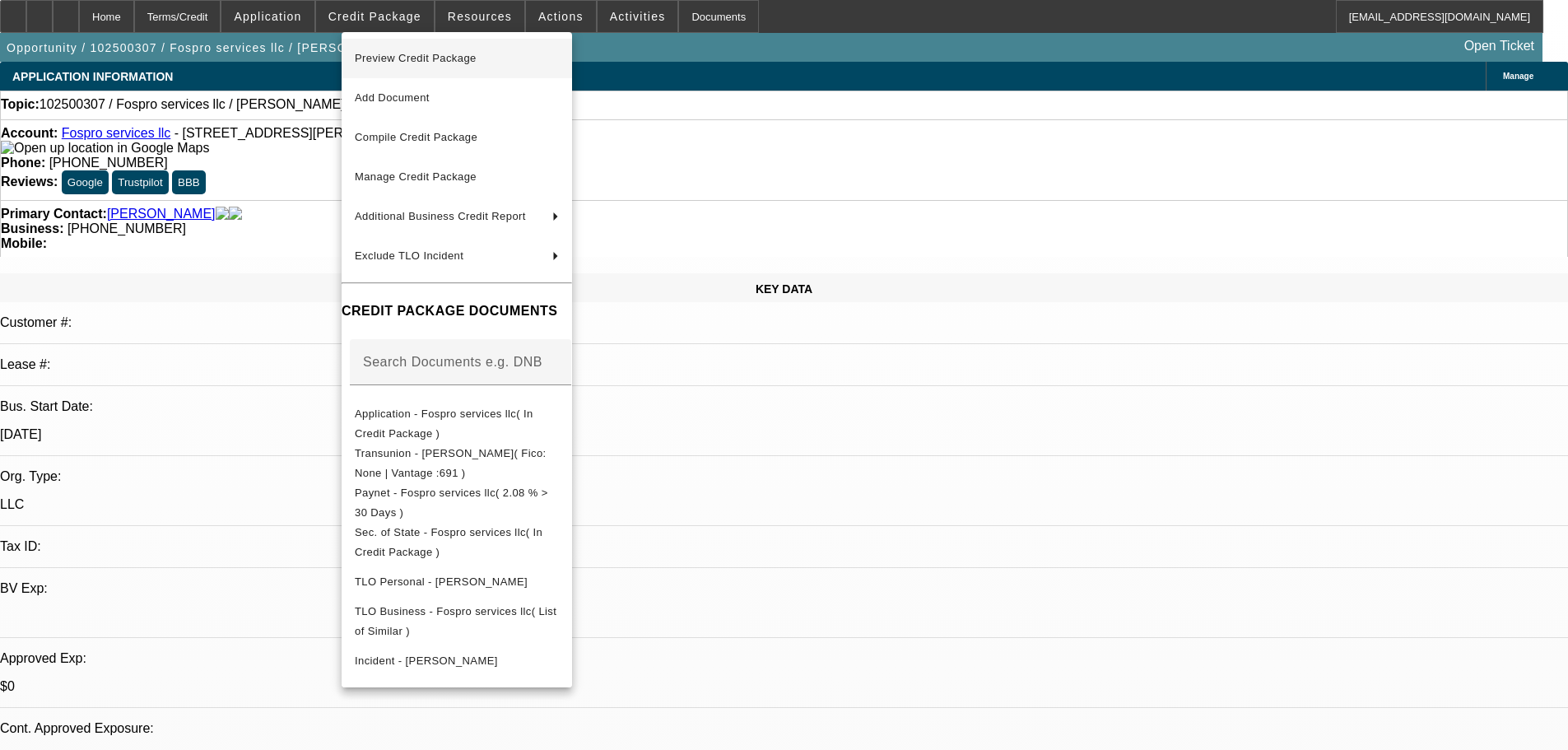
click at [509, 60] on span "Preview Credit Package" at bounding box center [456, 58] width 204 height 20
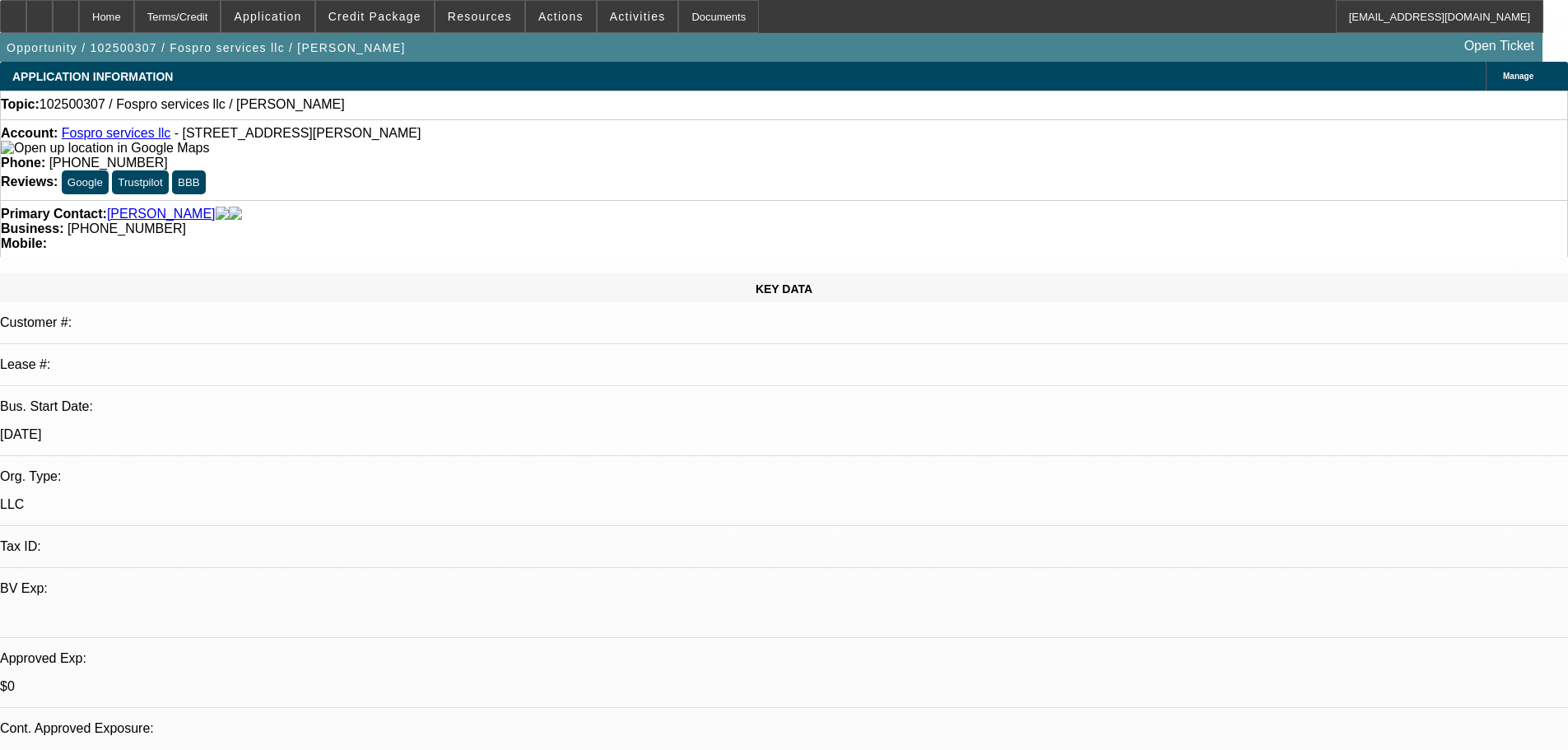
click at [79, 10] on div at bounding box center [66, 16] width 26 height 33
select select "0"
select select "2"
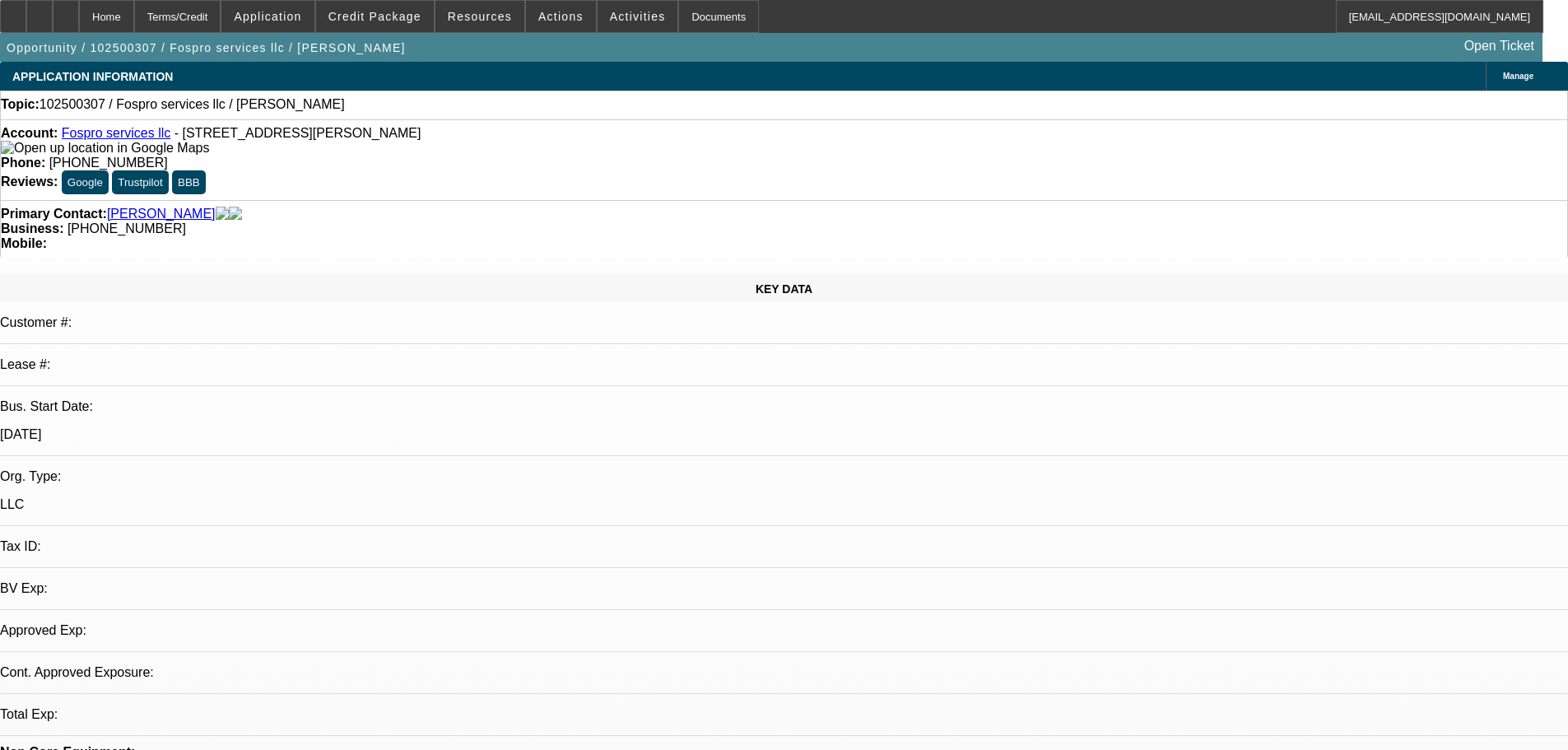
select select "2"
select select "0.1"
select select "4"
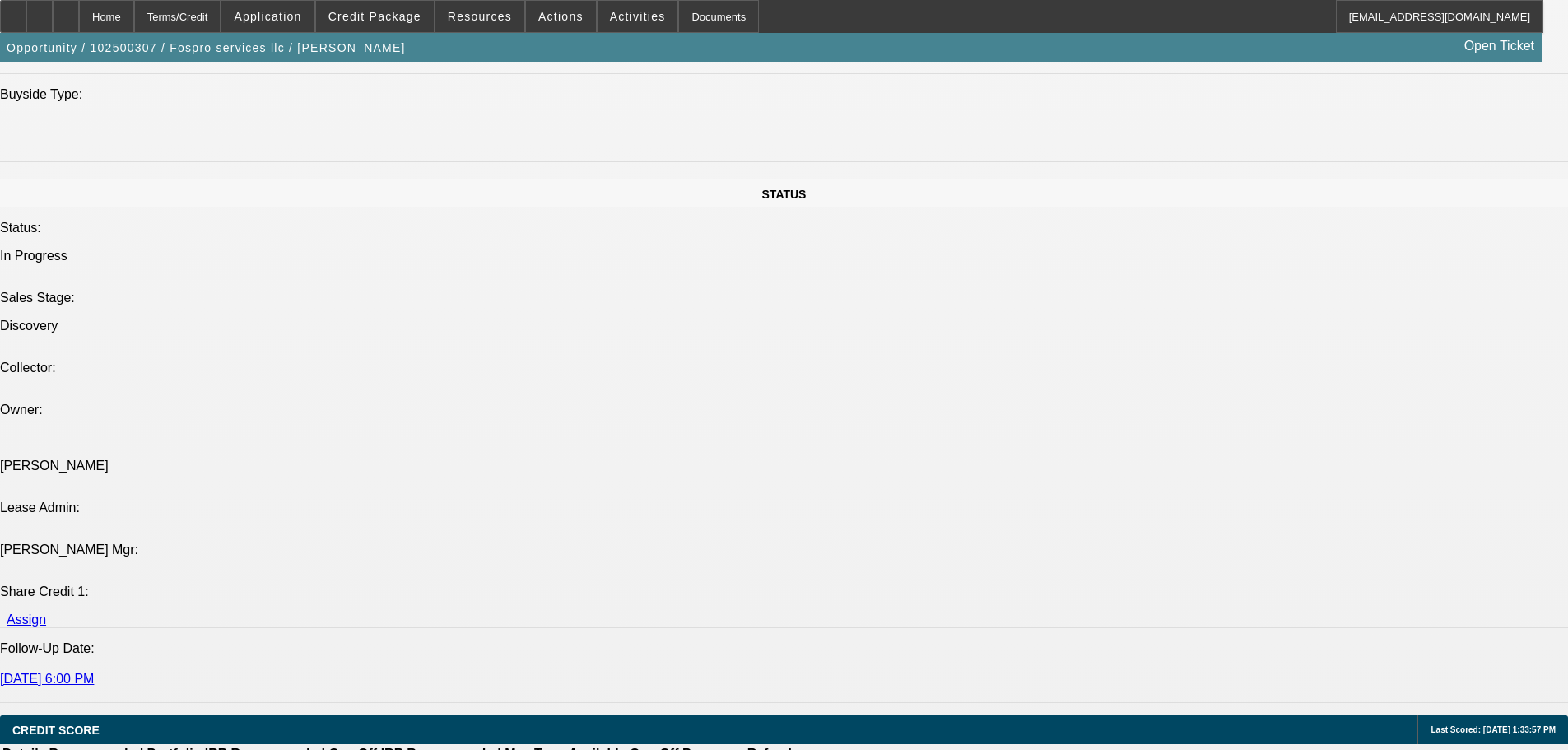
scroll to position [1811, 0]
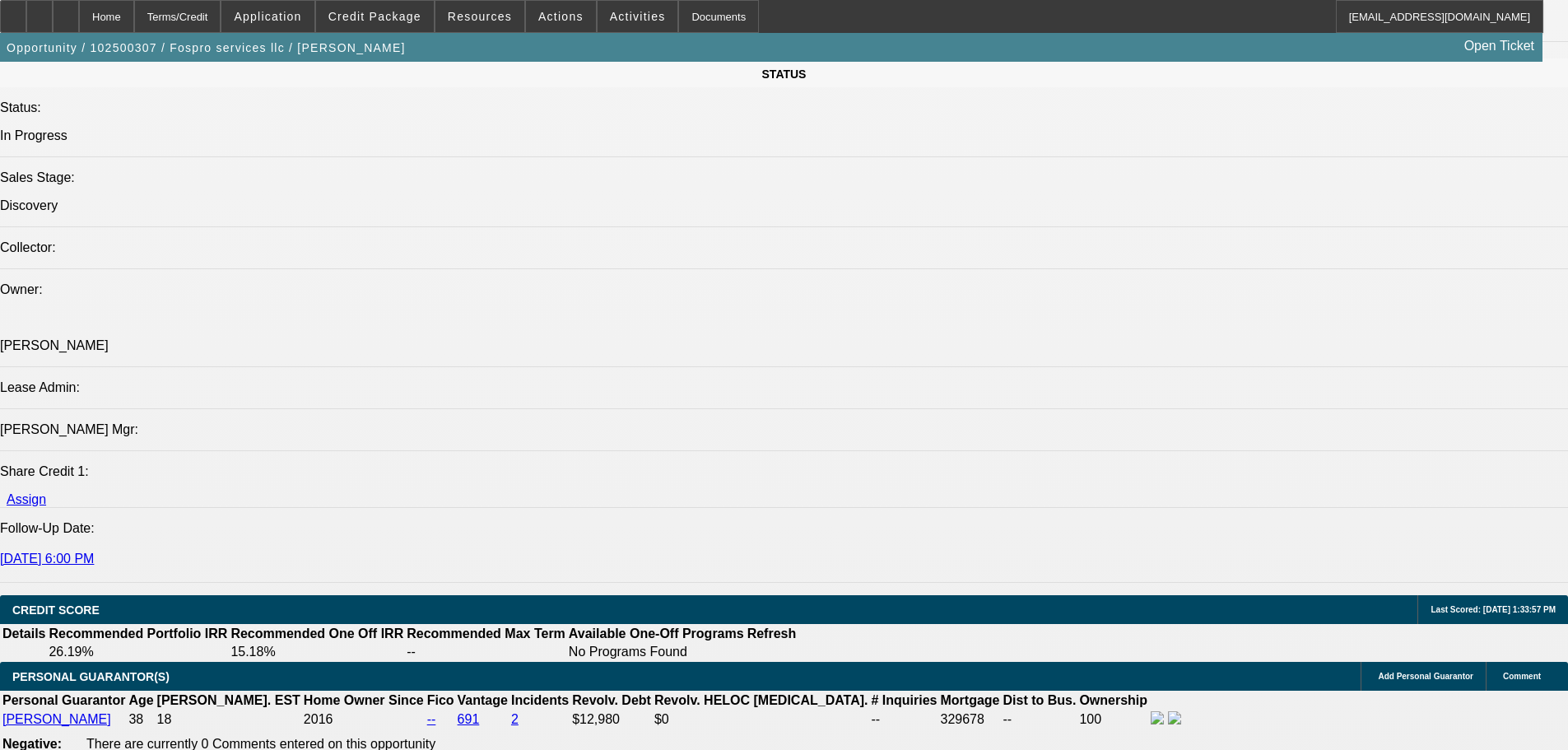
radio input "true"
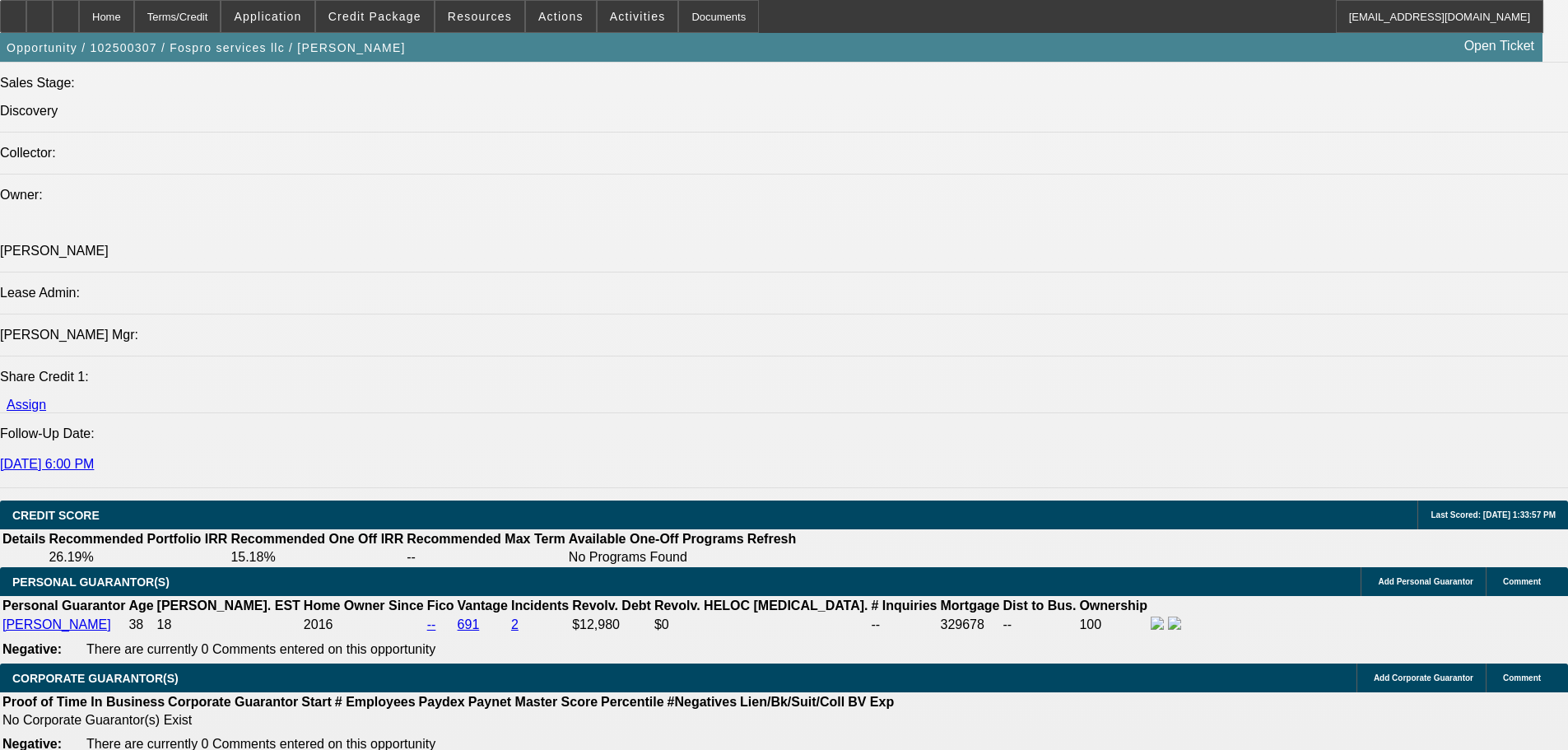
type textarea "10/13 vm"
radio input "true"
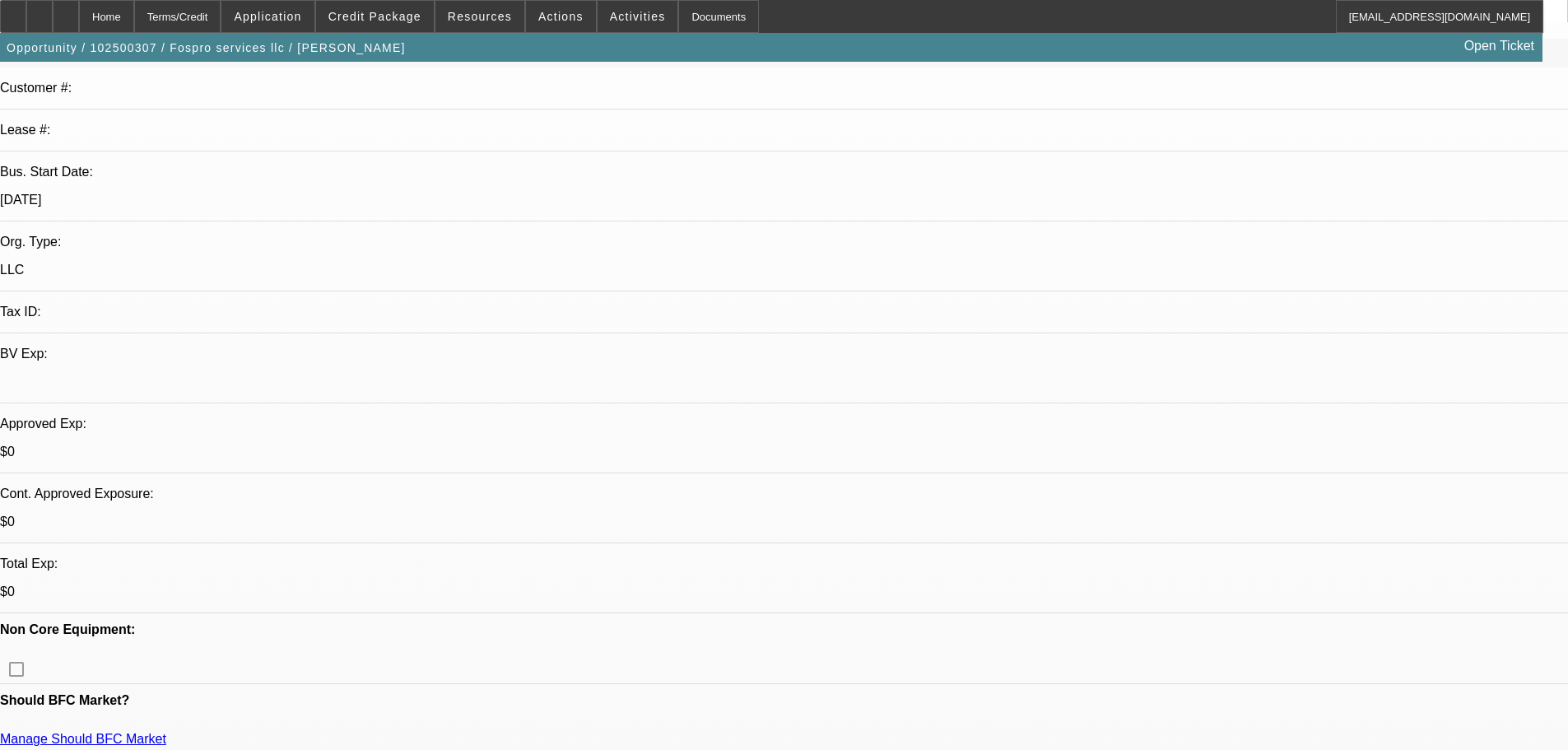
scroll to position [95, 0]
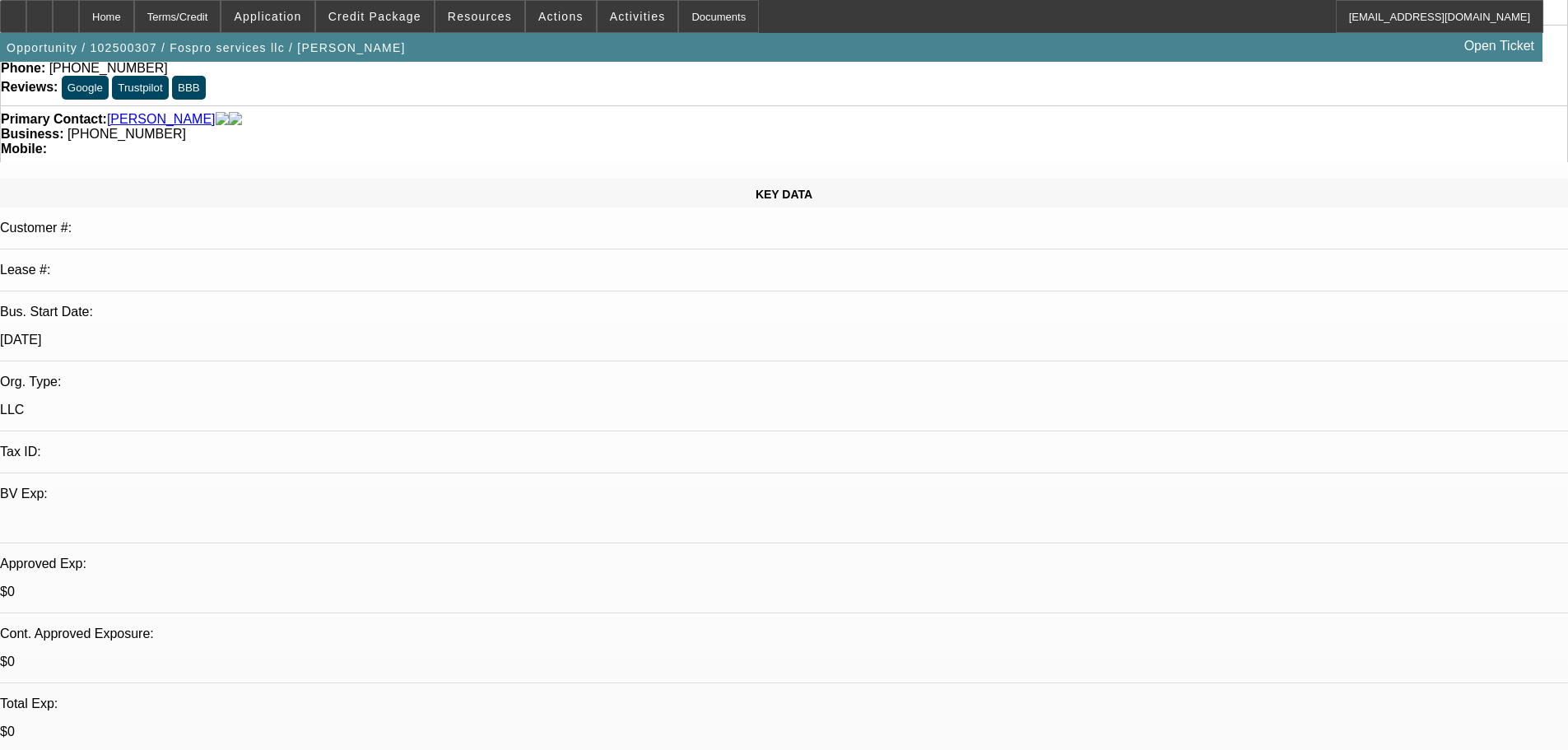
drag, startPoint x: 1247, startPoint y: 236, endPoint x: 1223, endPoint y: 194, distance: 48.4
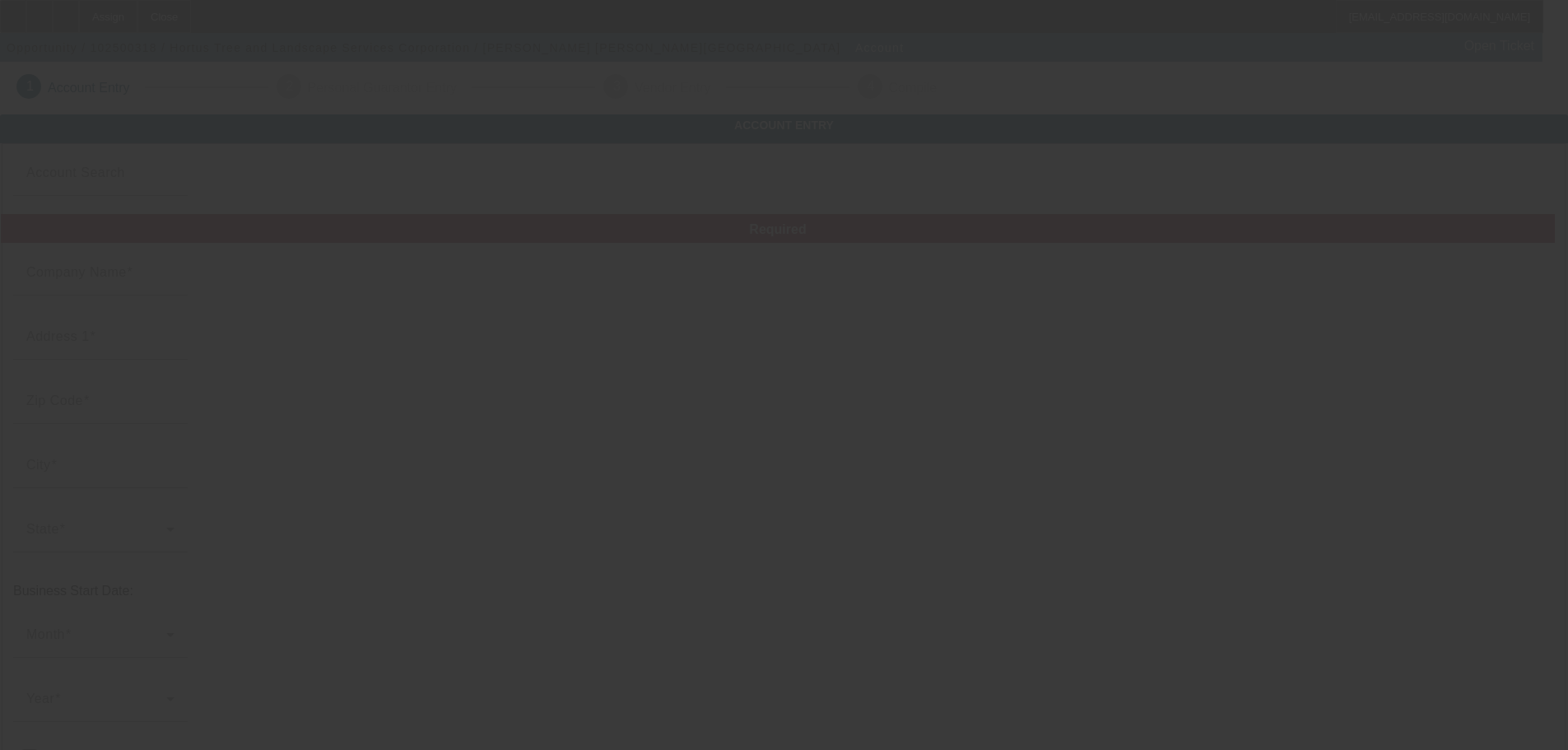
type input "Hortus Tree and Landscape Services Corporation"
type input "[STREET_ADDRESS][PERSON_NAME]"
type input "80916"
type input "Colorado Springs"
type input "[PHONE_NUMBER]"
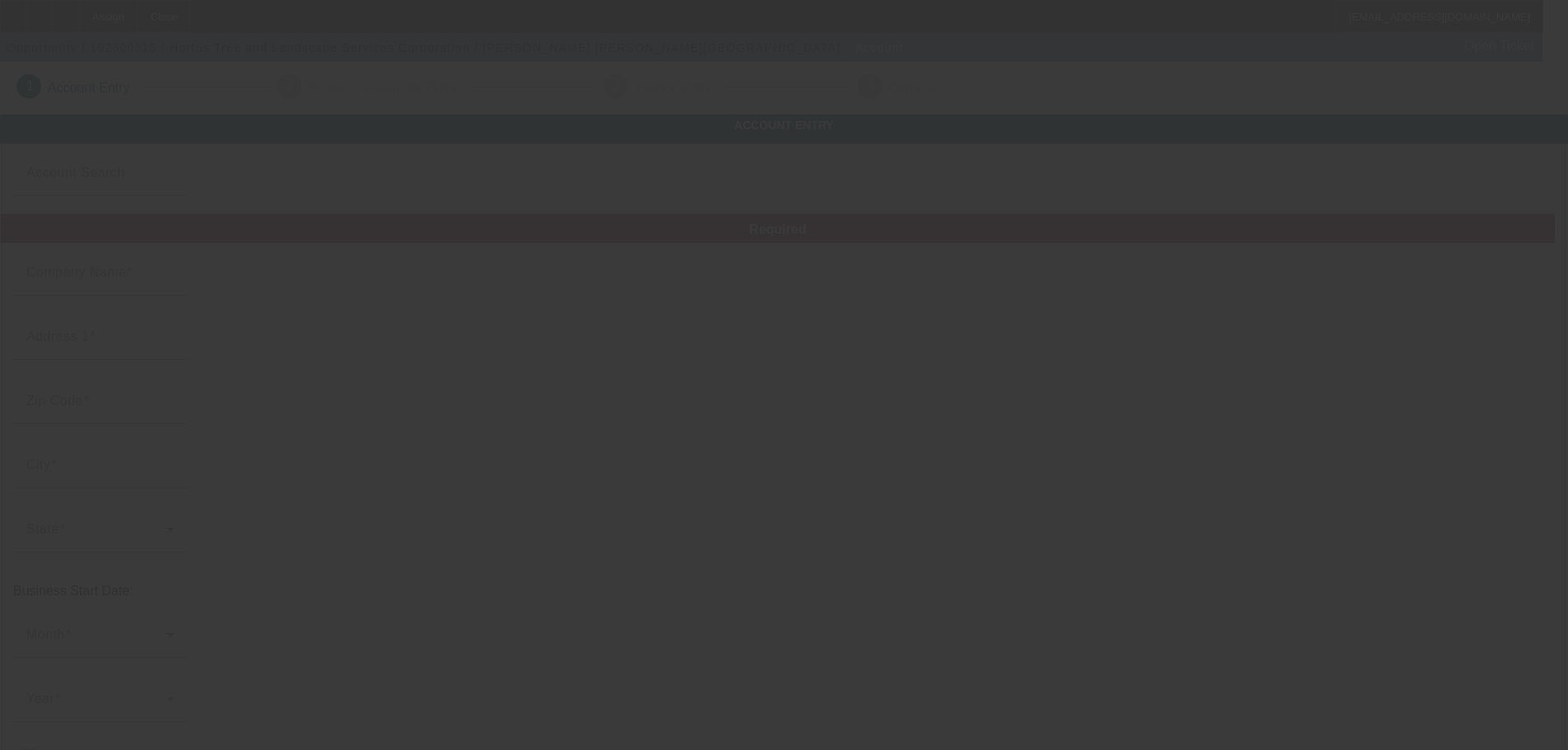
type input "soraidaortiz@msn.com"
type input "El Paso"
type input "(719) 473-4983"
type input "[US_EMPLOYER_IDENTIFICATION_NUMBER]"
type input "tree service corp"
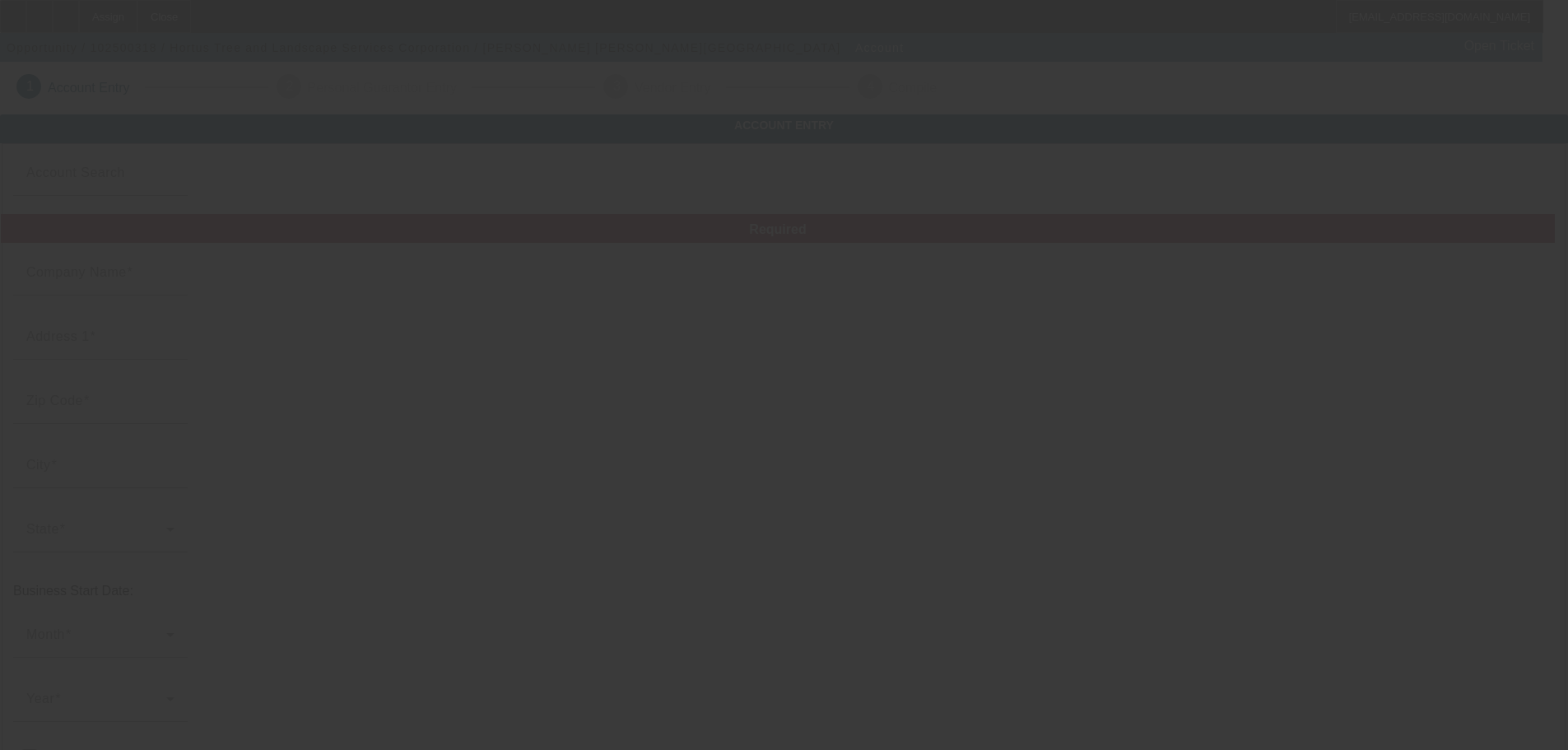
type input "https://www.coloradospringstreetrimming.com"
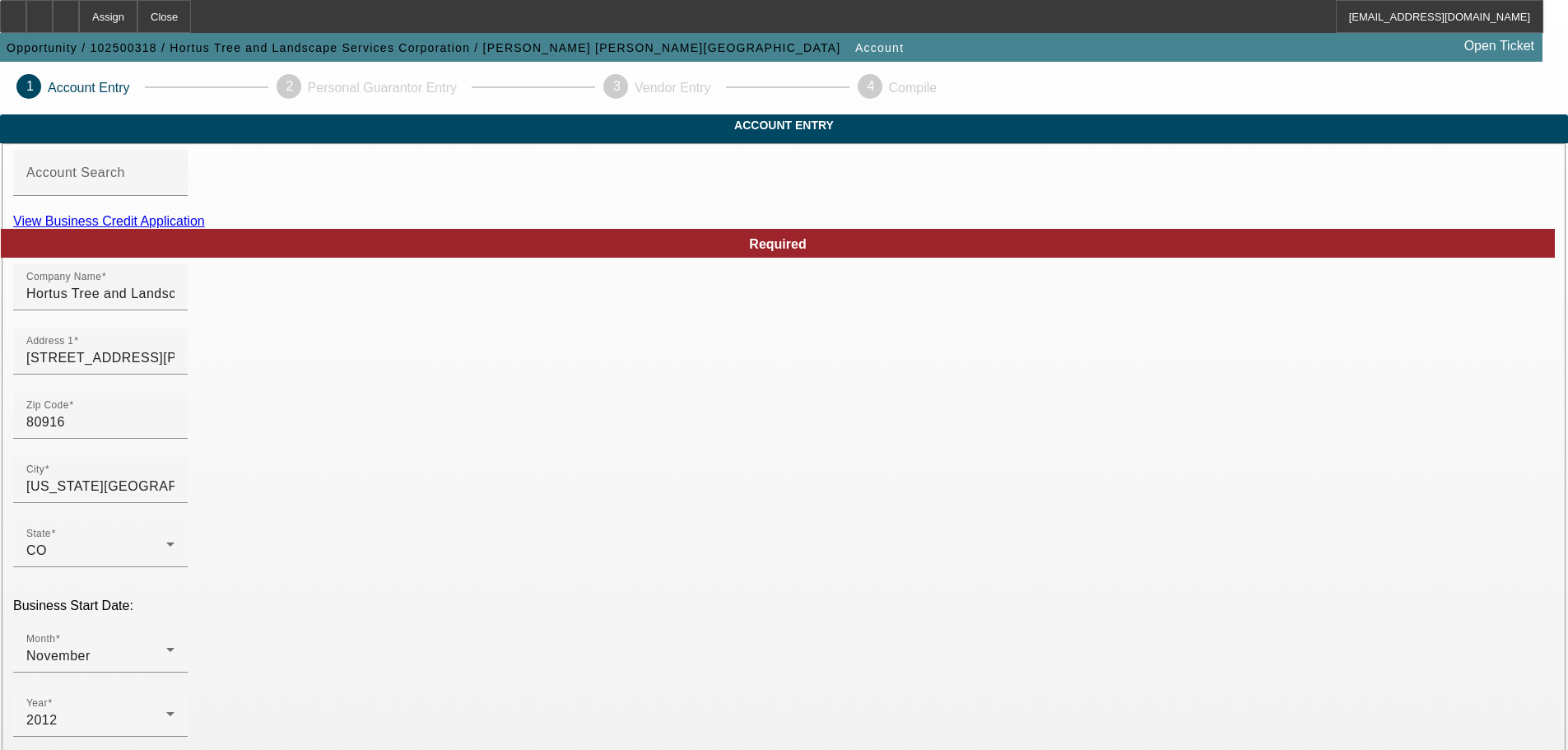
click at [205, 228] on link "View Business Credit Application" at bounding box center [109, 220] width 192 height 14
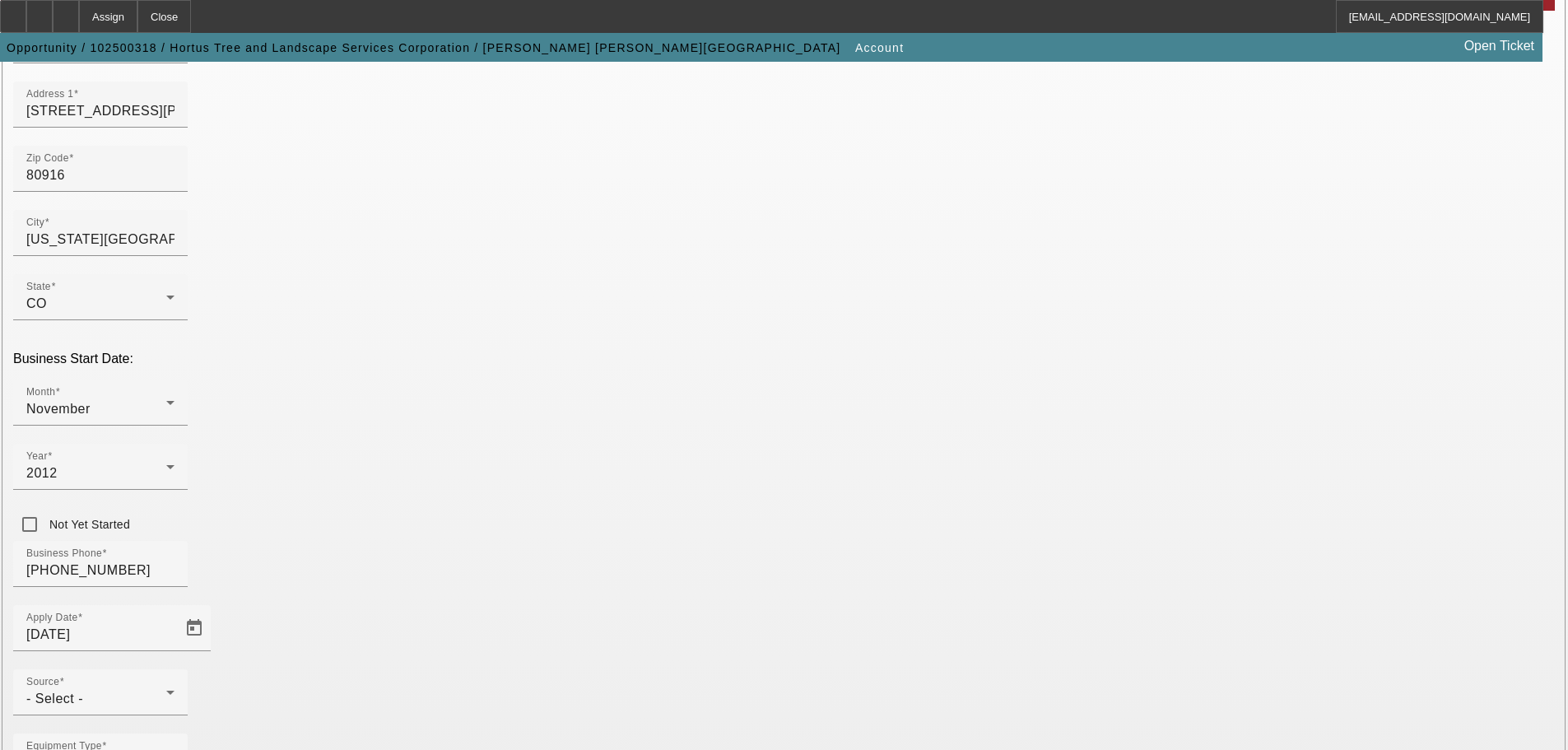
scroll to position [304, 0]
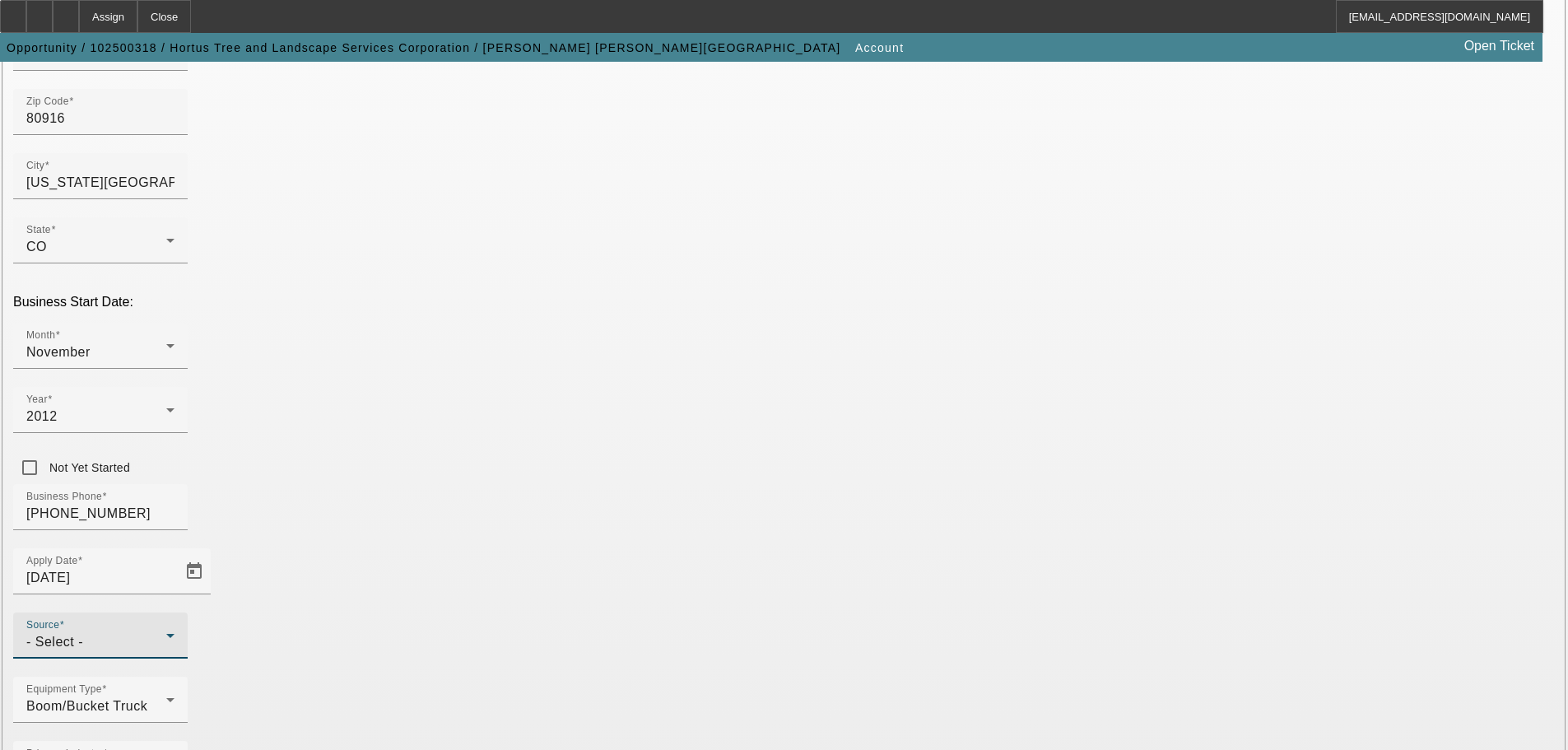
click at [166, 632] on div "- Select -" at bounding box center [96, 641] width 140 height 20
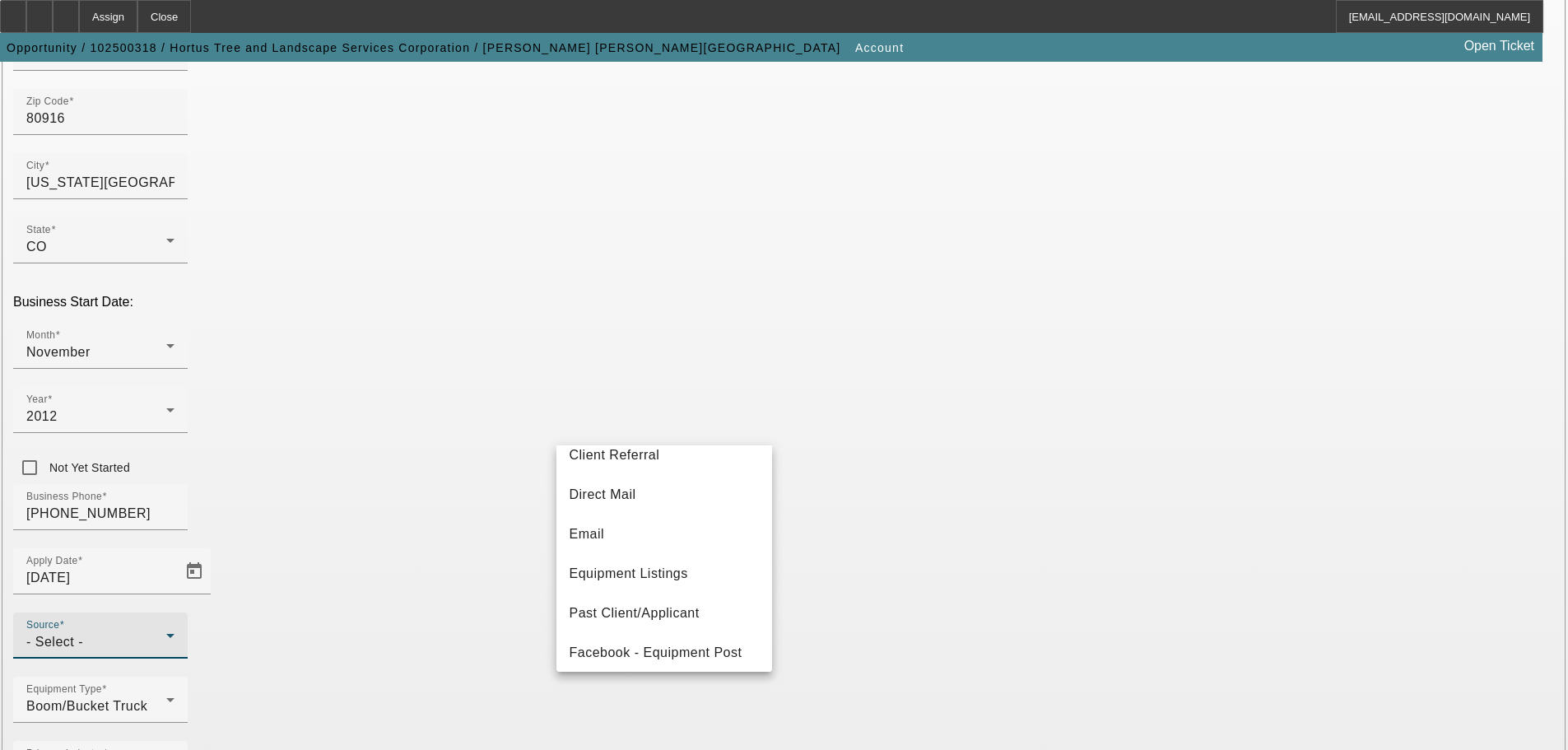
scroll to position [165, 0]
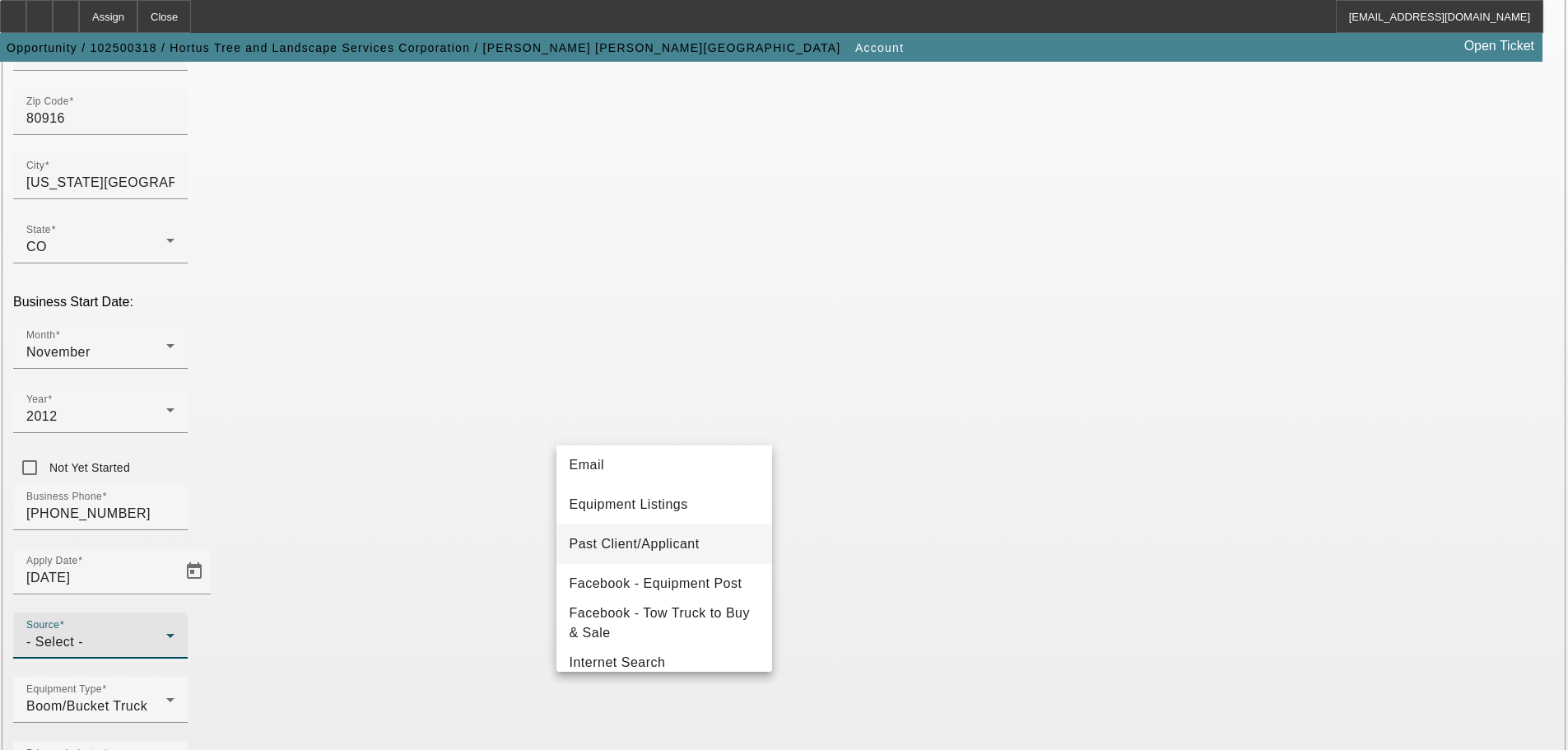
click at [690, 530] on mat-option "Past Client/Applicant" at bounding box center [665, 544] width 216 height 39
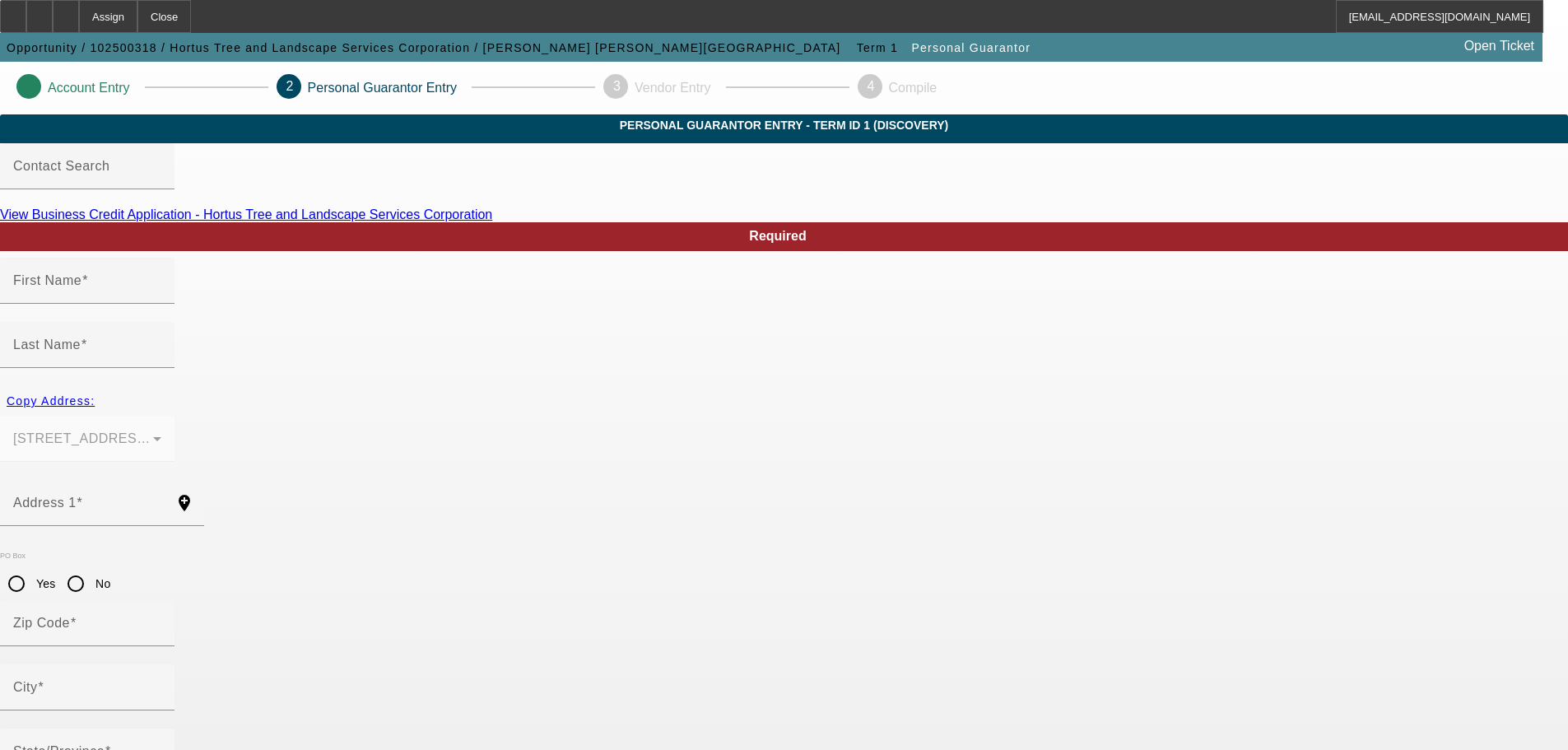
type input "Tayde"
type input "Sotelo"
type input "220 Karr Rd"
radio input "true"
type input "80916"
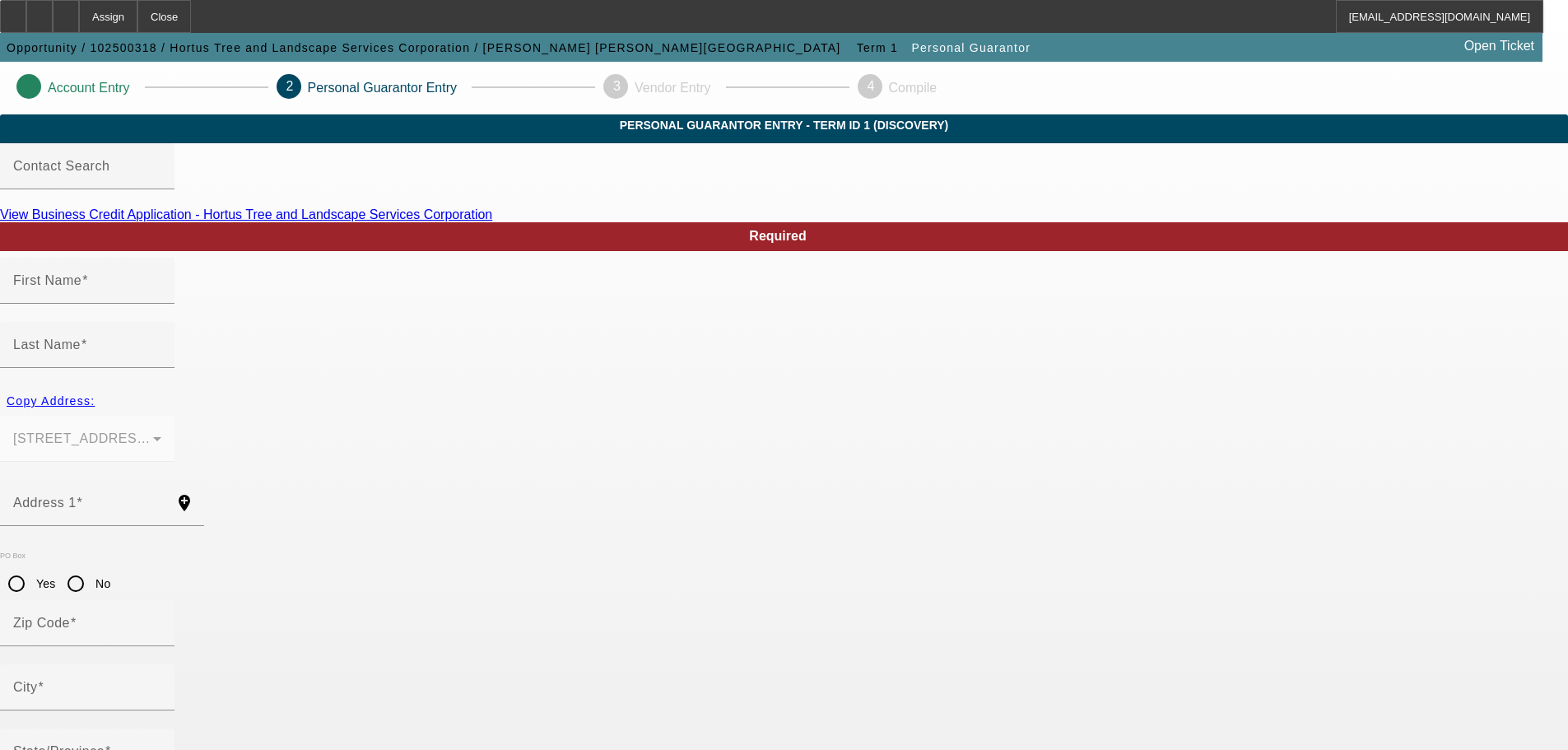
type input "Colorado Springs"
type input "[PHONE_NUMBER]"
type input "100"
type input "650-18-1575"
type input "soraidaortiz@msn.com"
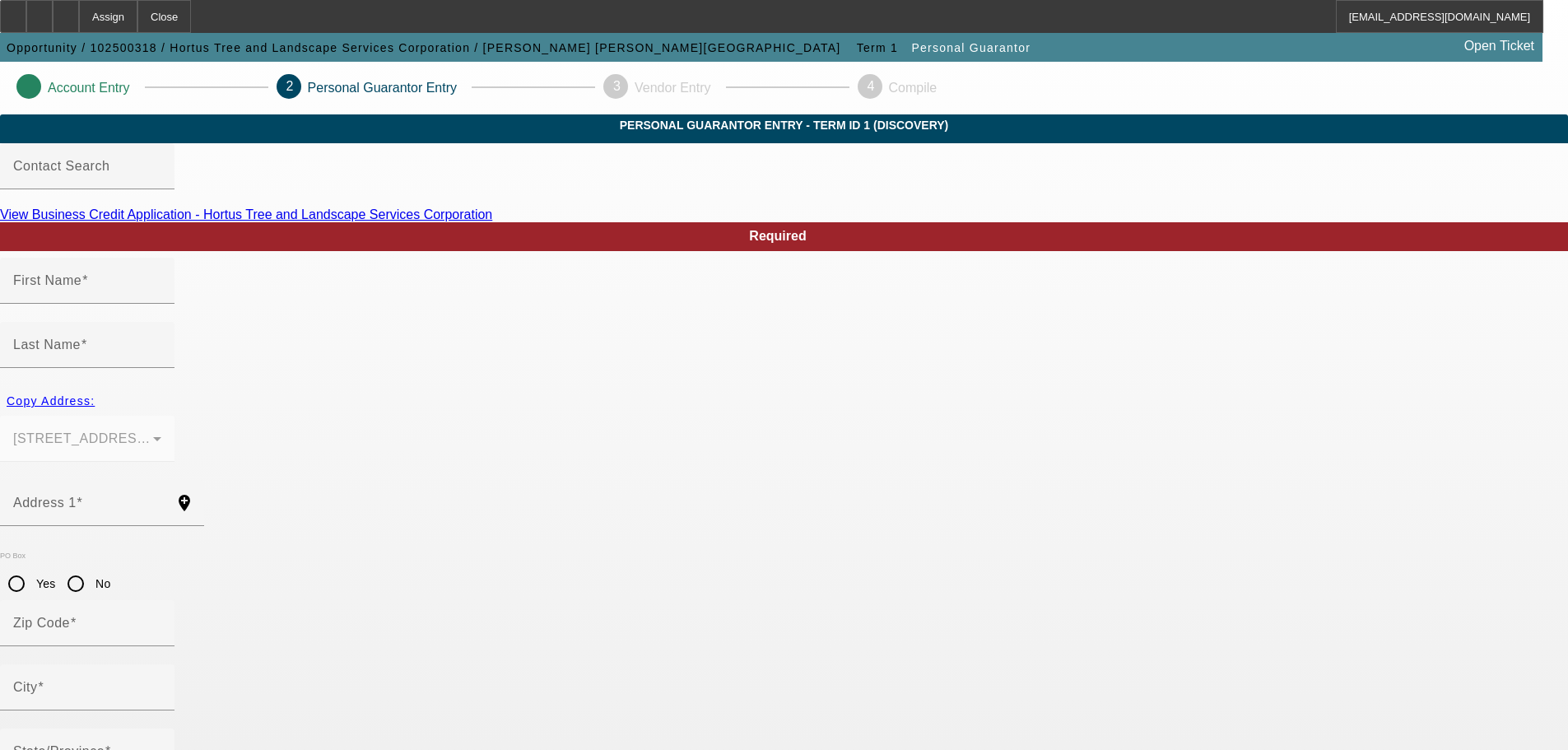
type input "[PHONE_NUMBER]"
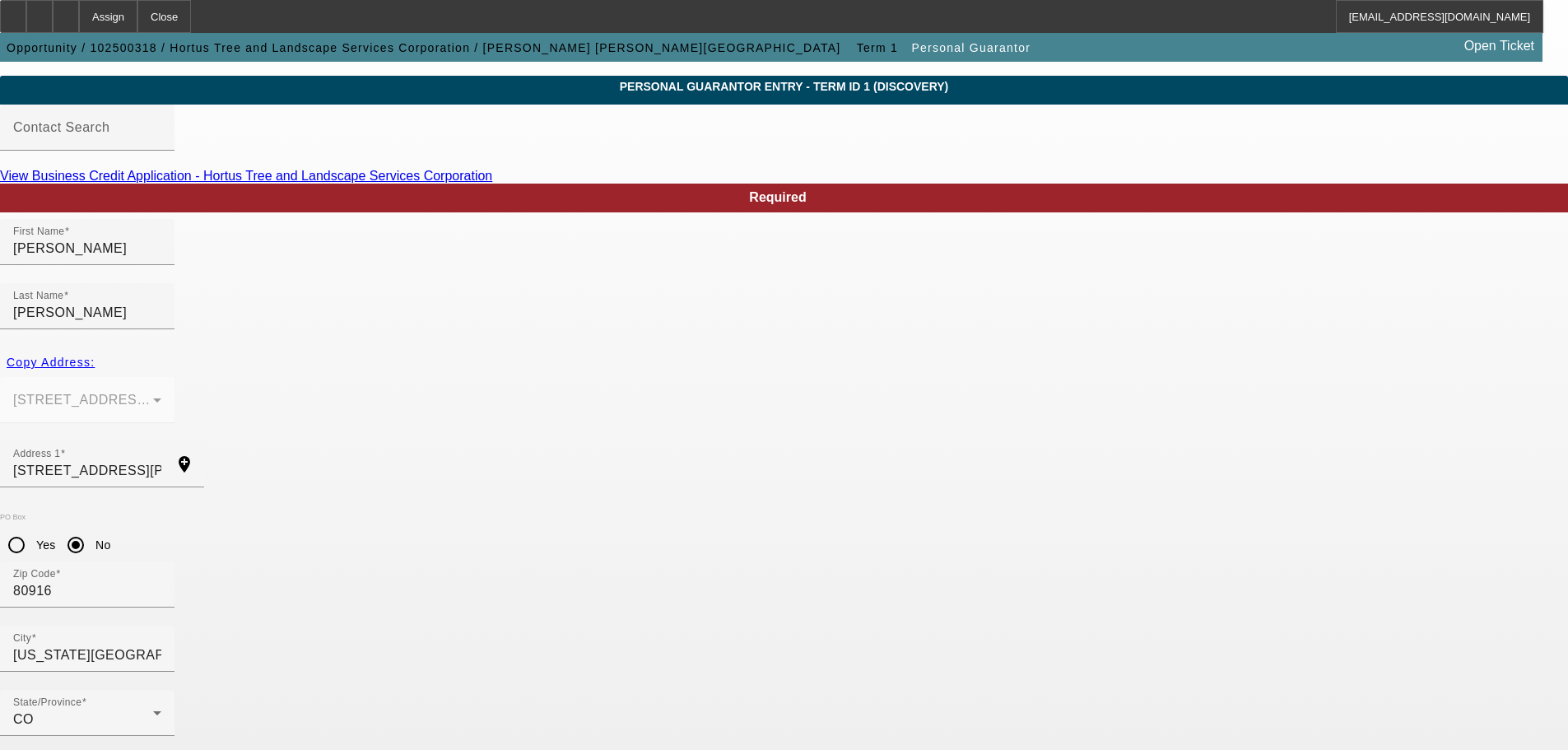
scroll to position [55, 0]
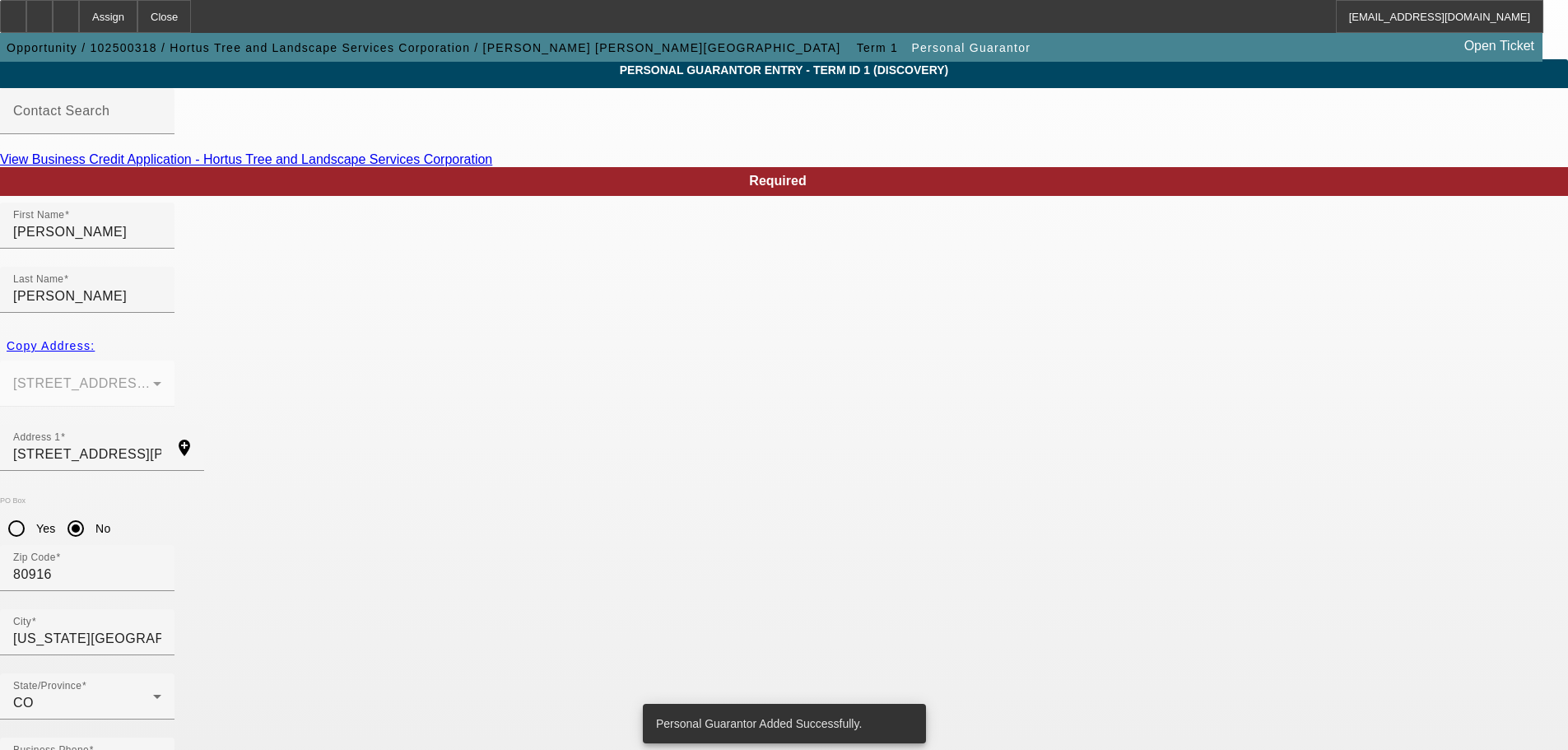
scroll to position [0, 0]
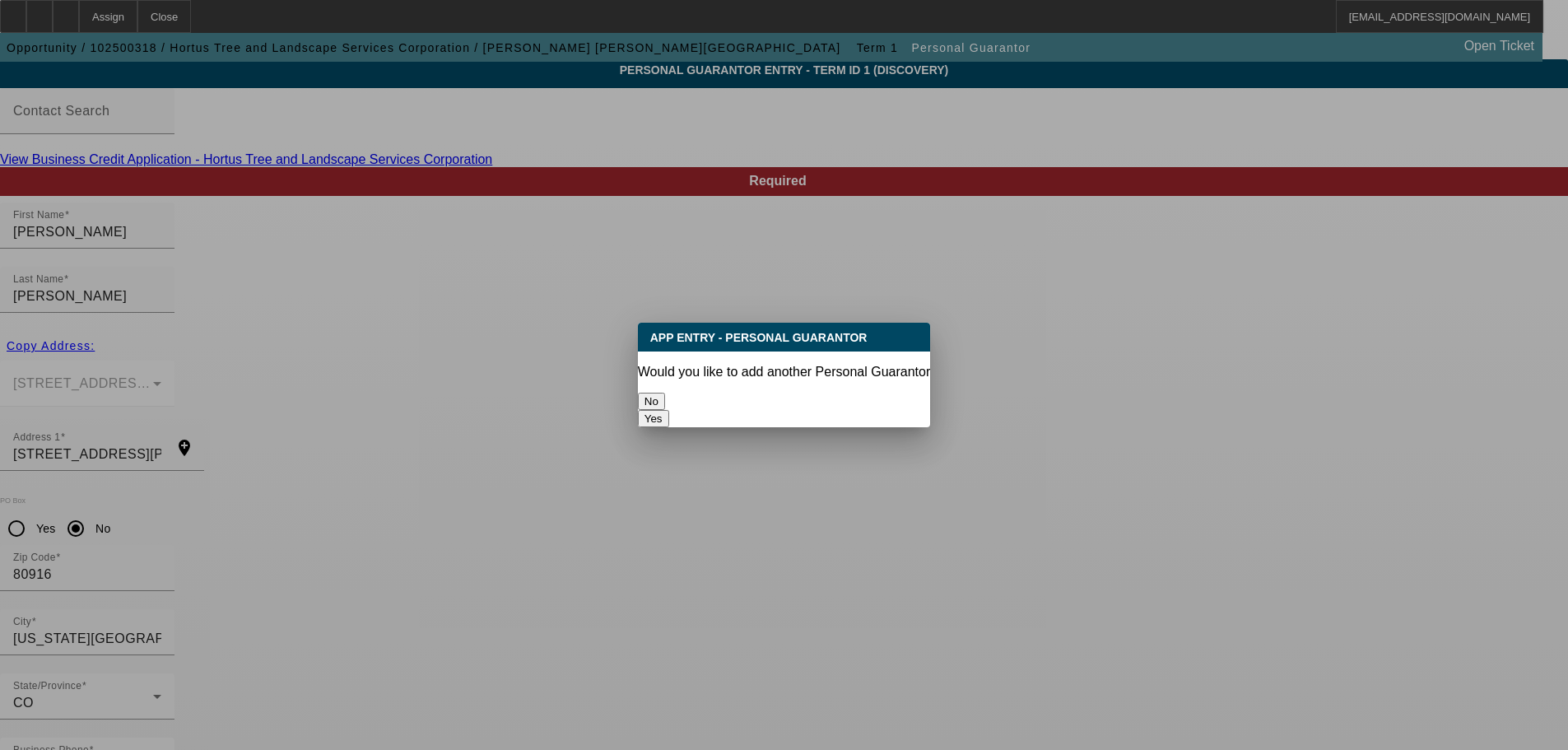
click at [665, 393] on button "No" at bounding box center [650, 401] width 27 height 17
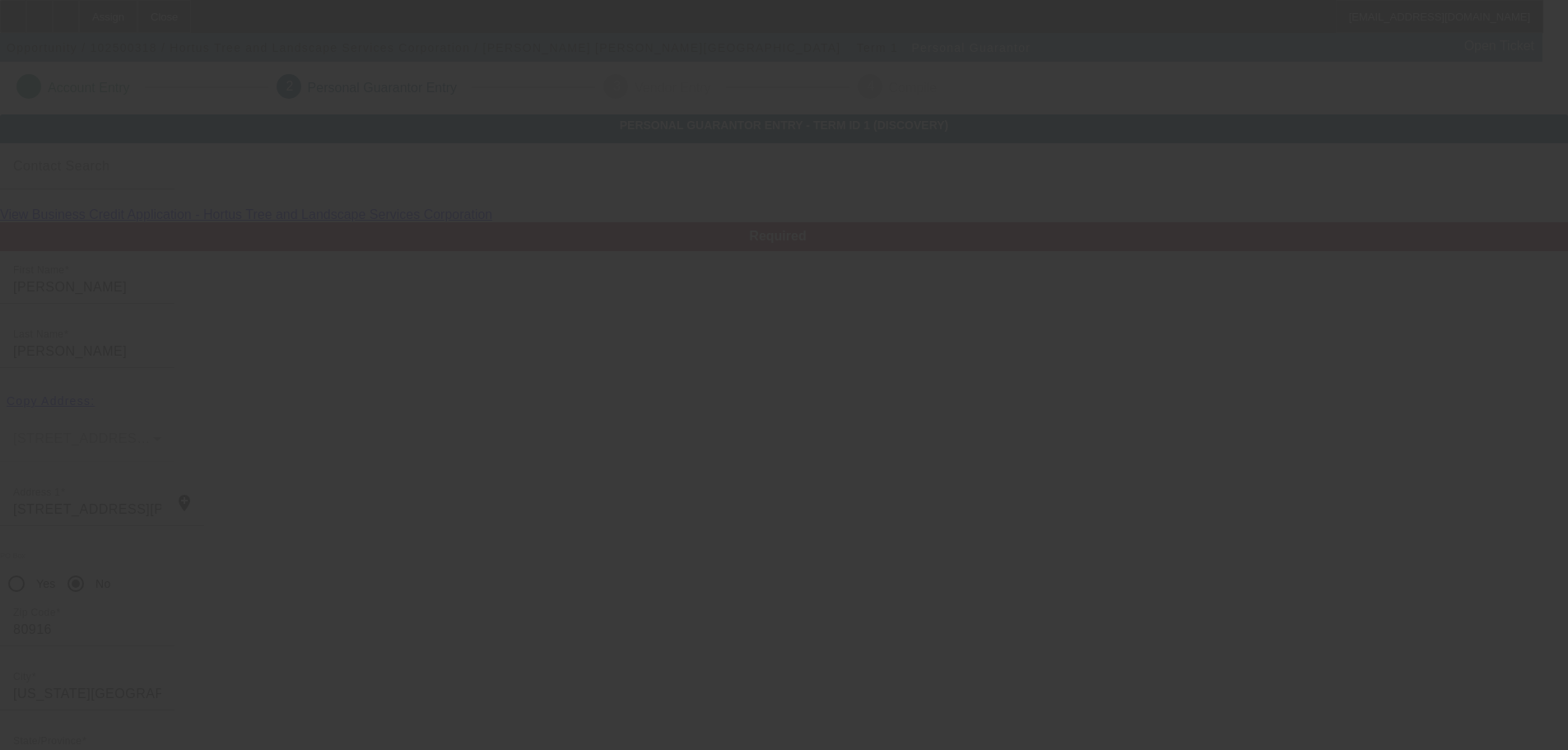
scroll to position [55, 0]
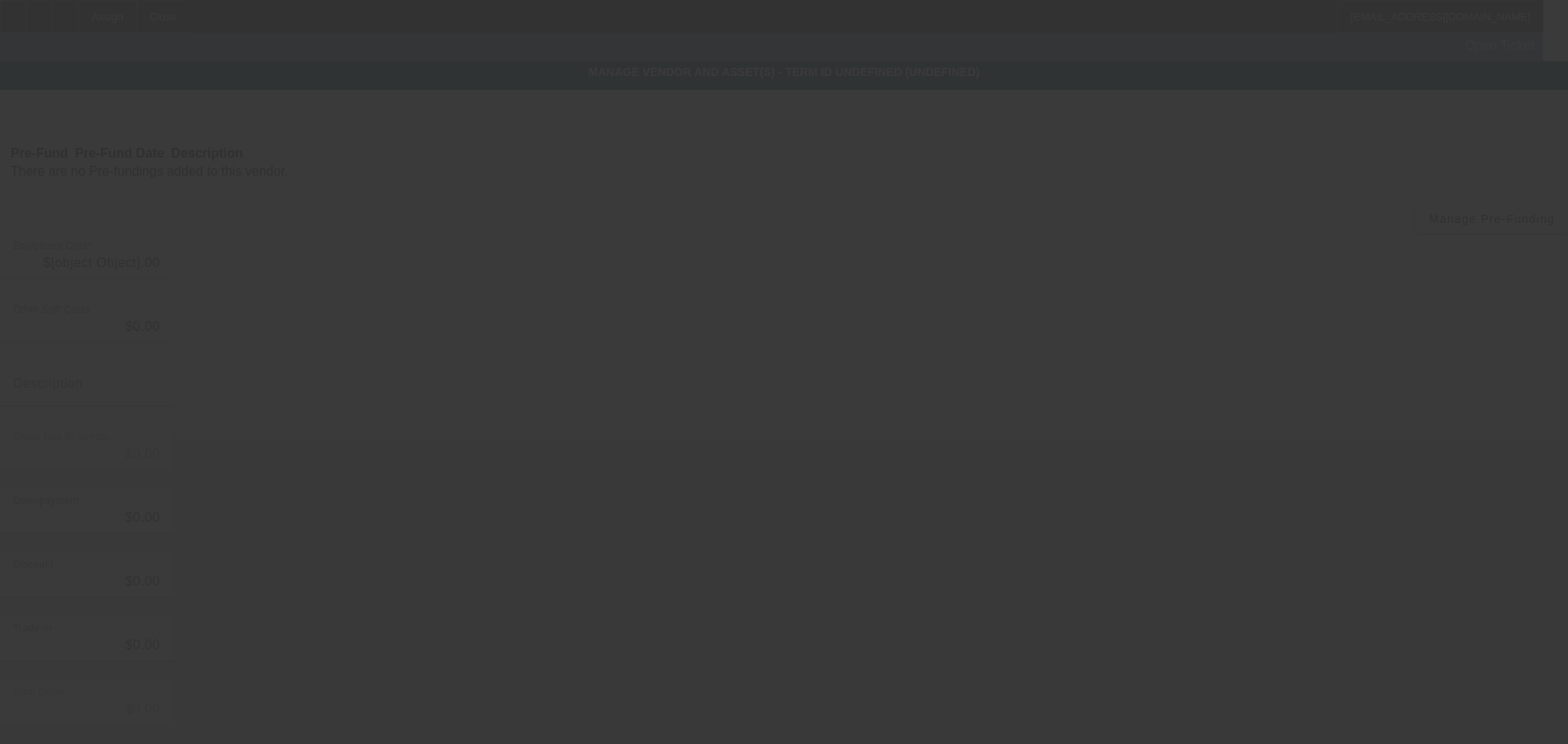
type input "$200,000.00"
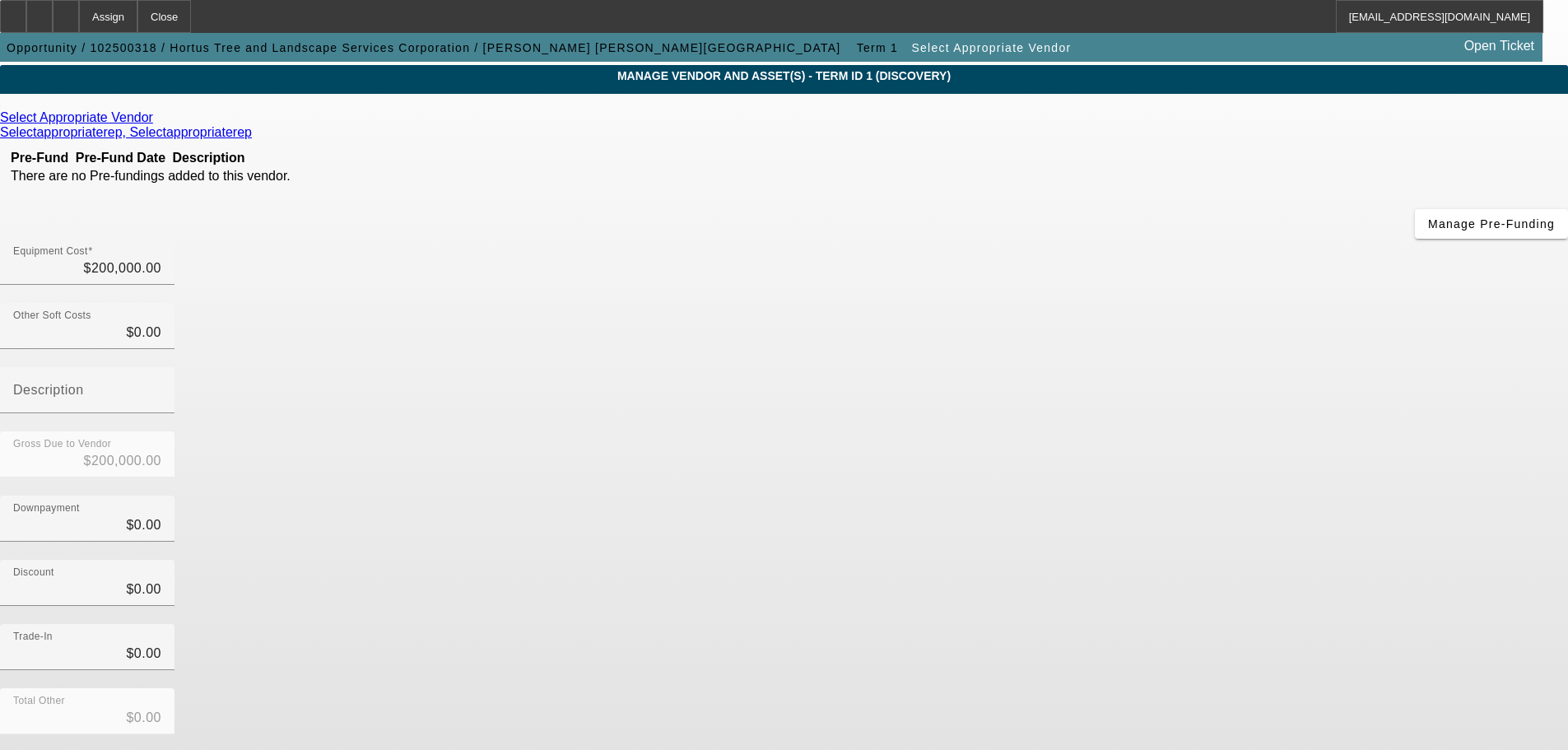
scroll to position [91, 0]
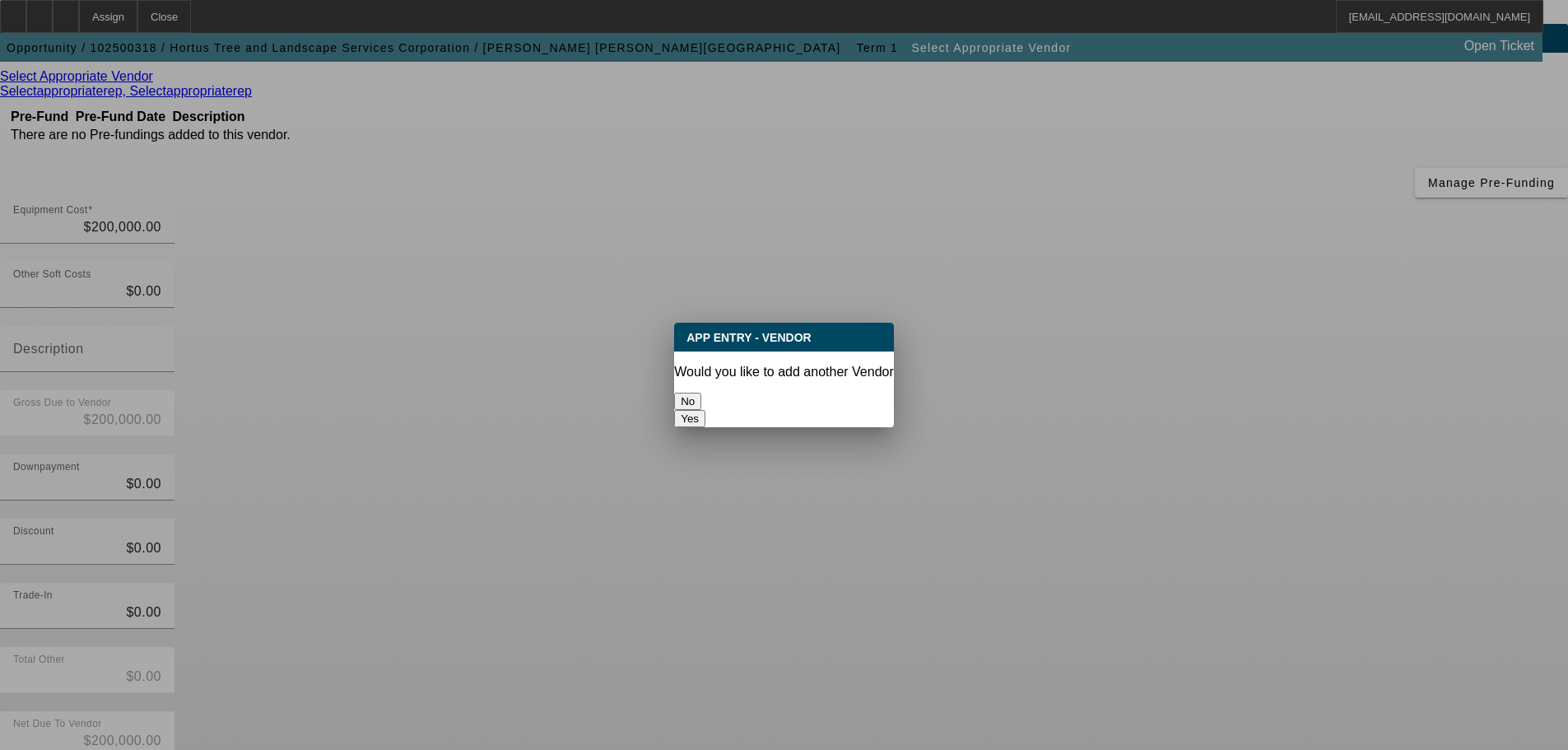
click at [701, 402] on button "No" at bounding box center [687, 401] width 27 height 17
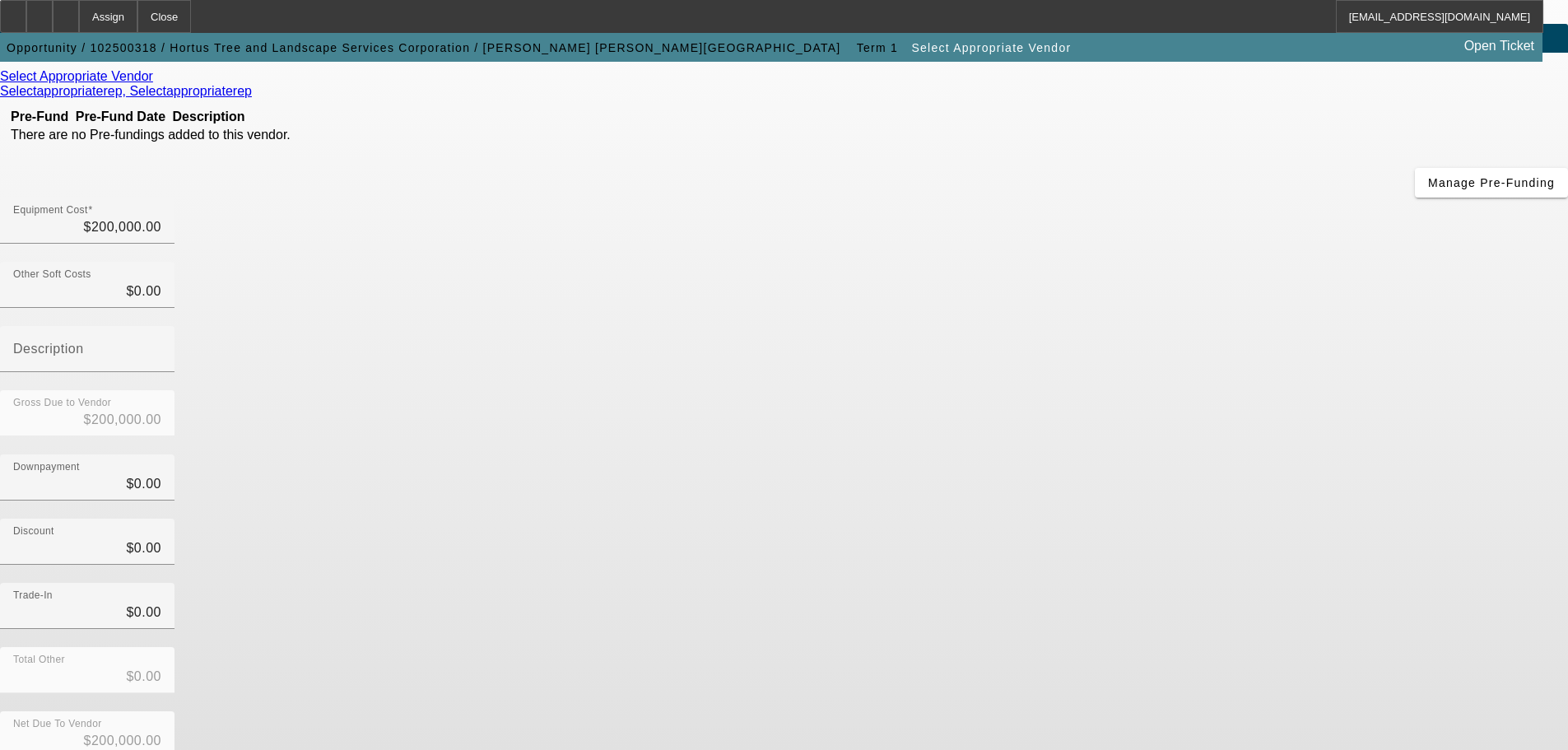
scroll to position [91, 0]
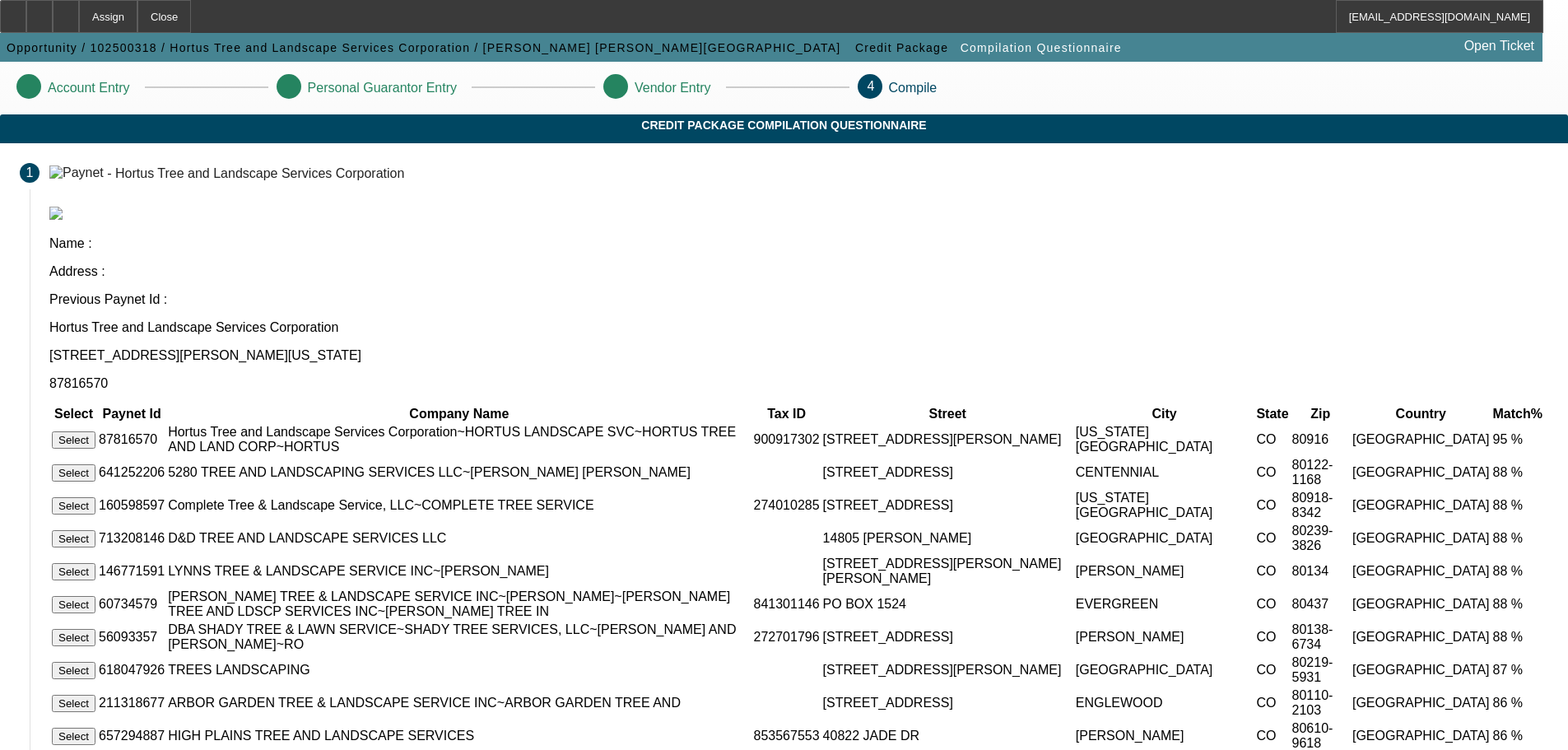
click at [96, 431] on button "Select" at bounding box center [73, 440] width 44 height 17
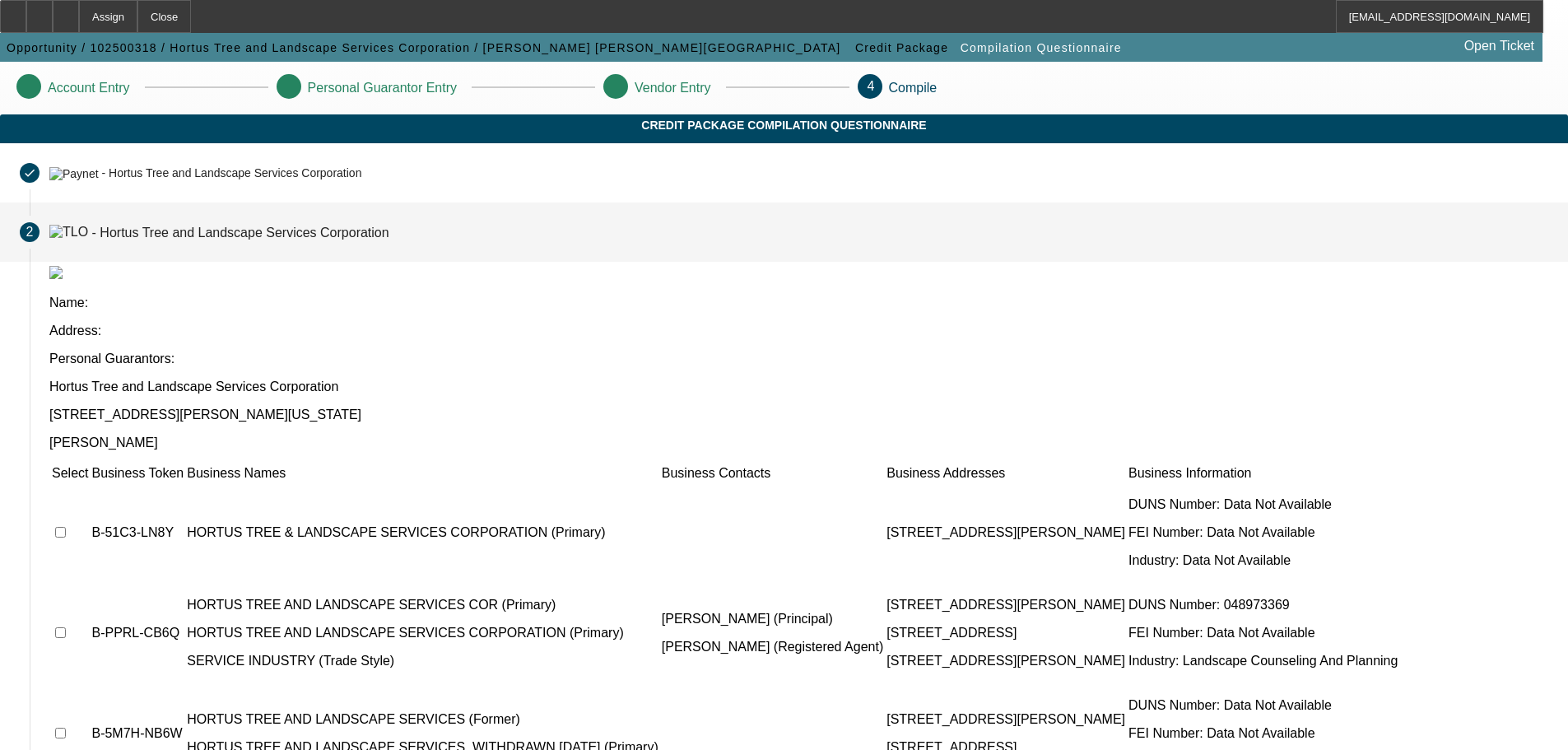
scroll to position [149, 0]
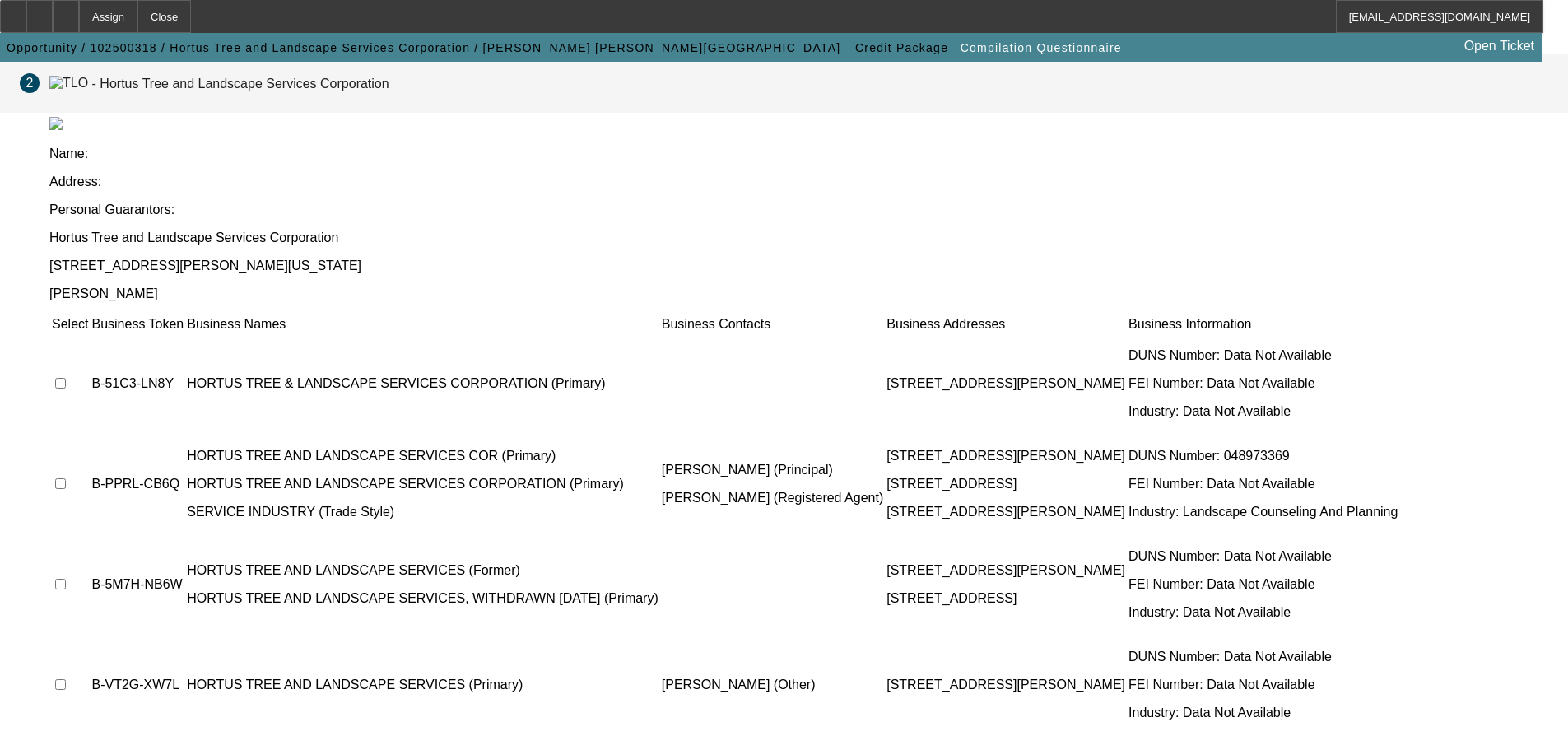
click at [89, 334] on td at bounding box center [69, 382] width 37 height 98
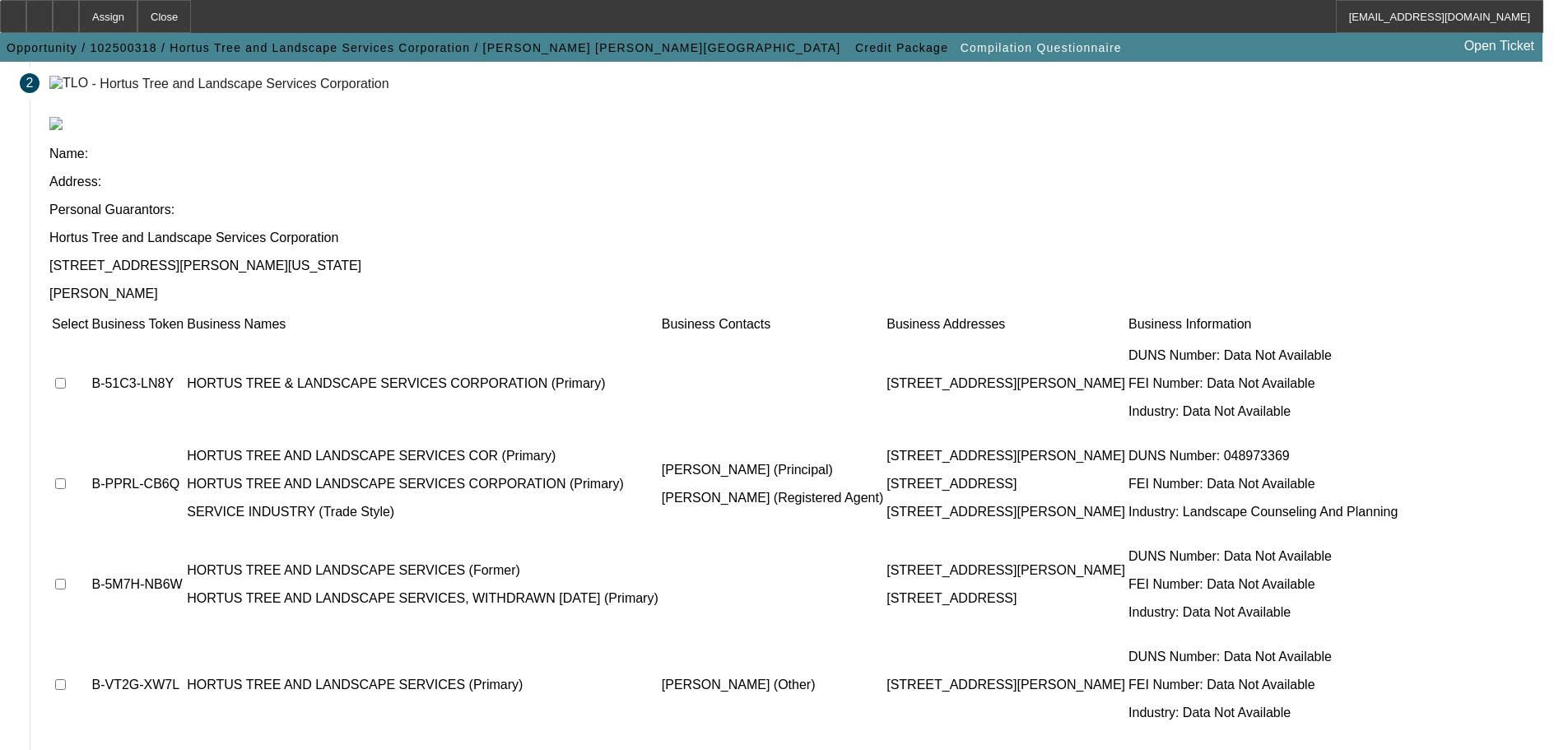
click at [66, 378] on input "checkbox" at bounding box center [60, 382] width 10 height 10
checkbox input "true"
click at [66, 478] on input "checkbox" at bounding box center [60, 483] width 10 height 10
checkbox input "true"
click at [89, 535] on td at bounding box center [69, 584] width 37 height 98
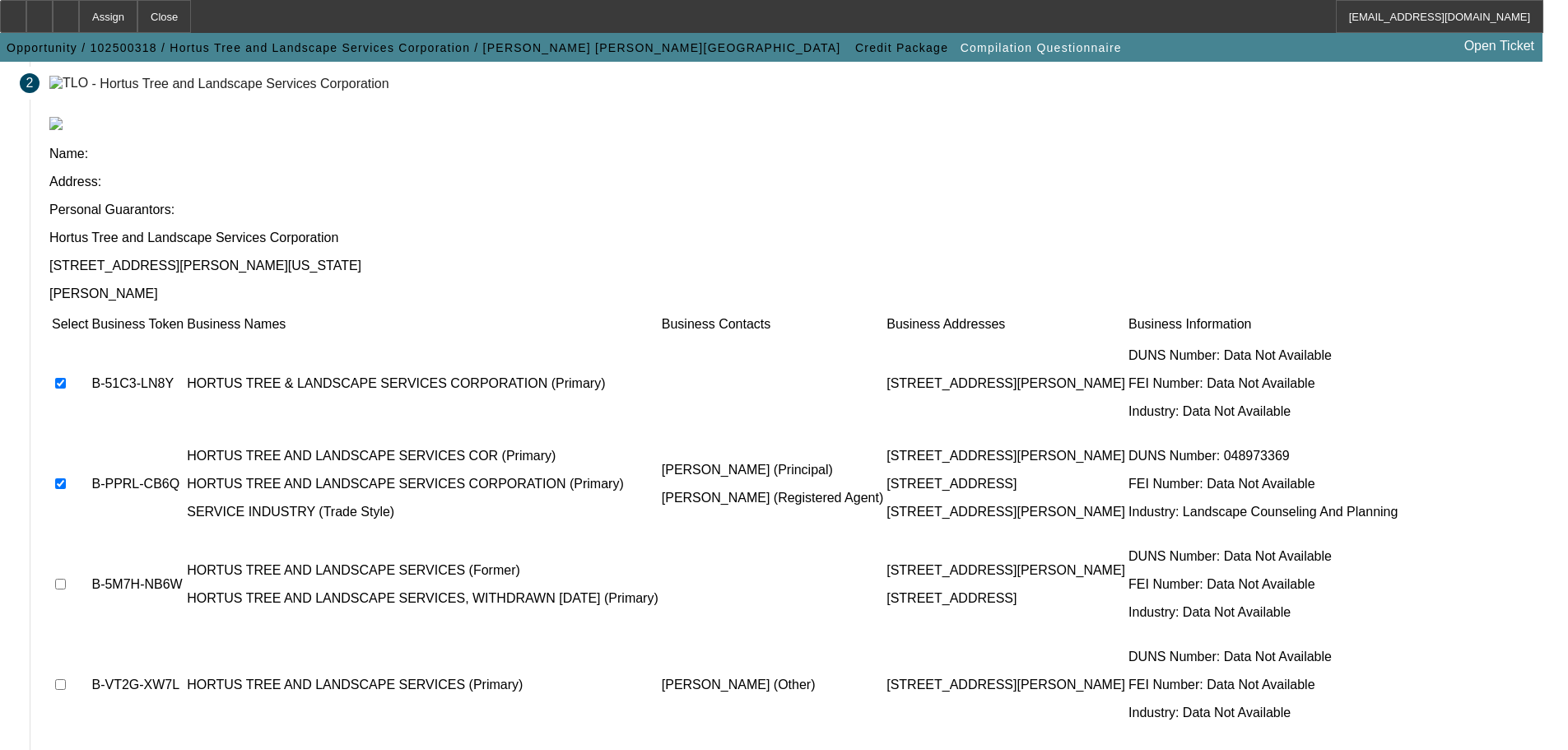
click at [66, 578] on input "checkbox" at bounding box center [60, 583] width 10 height 10
checkbox input "true"
click at [185, 636] on td "B-VT2G-XW7L" at bounding box center [138, 684] width 94 height 98
click at [66, 679] on input "checkbox" at bounding box center [60, 683] width 10 height 10
checkbox input "true"
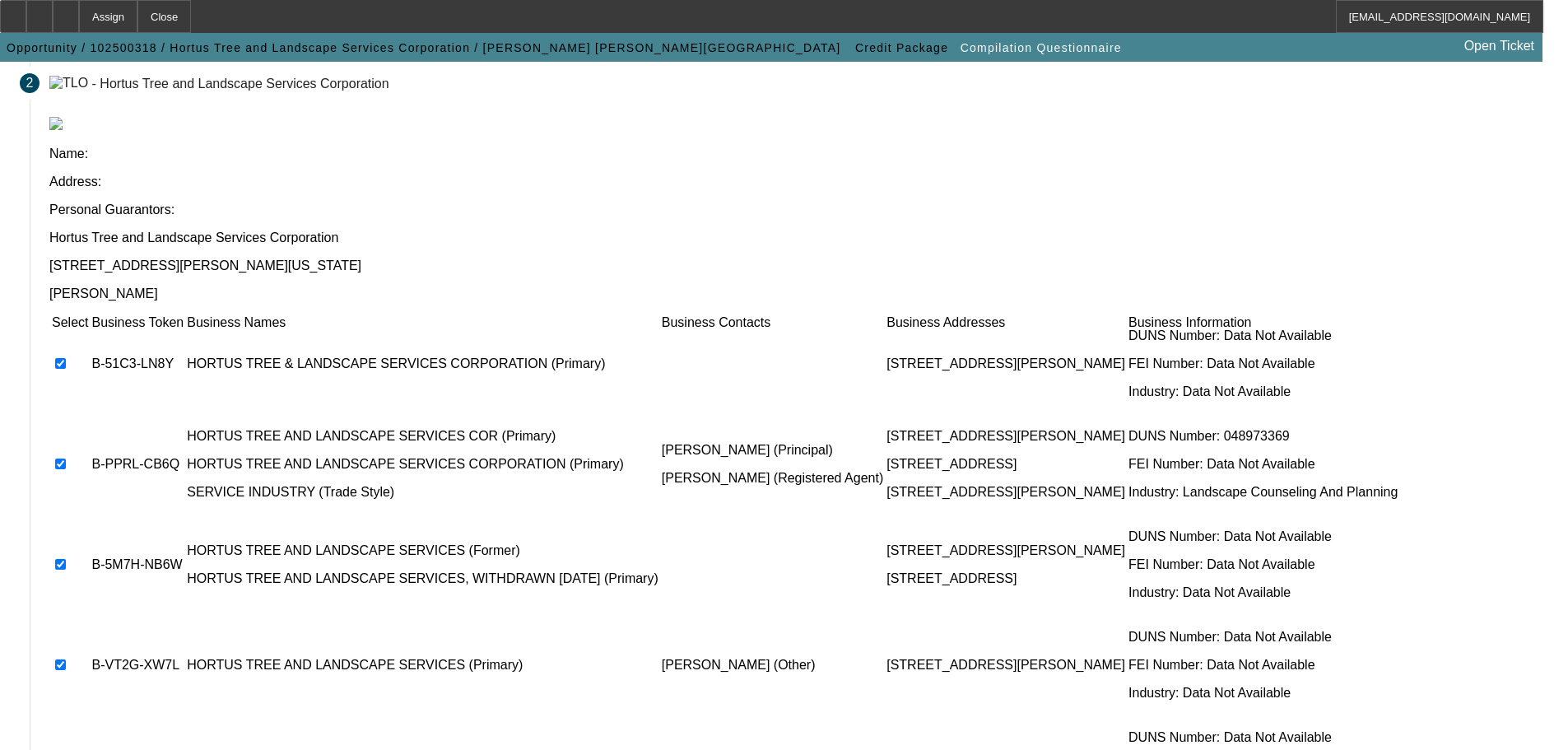
scroll to position [38, 0]
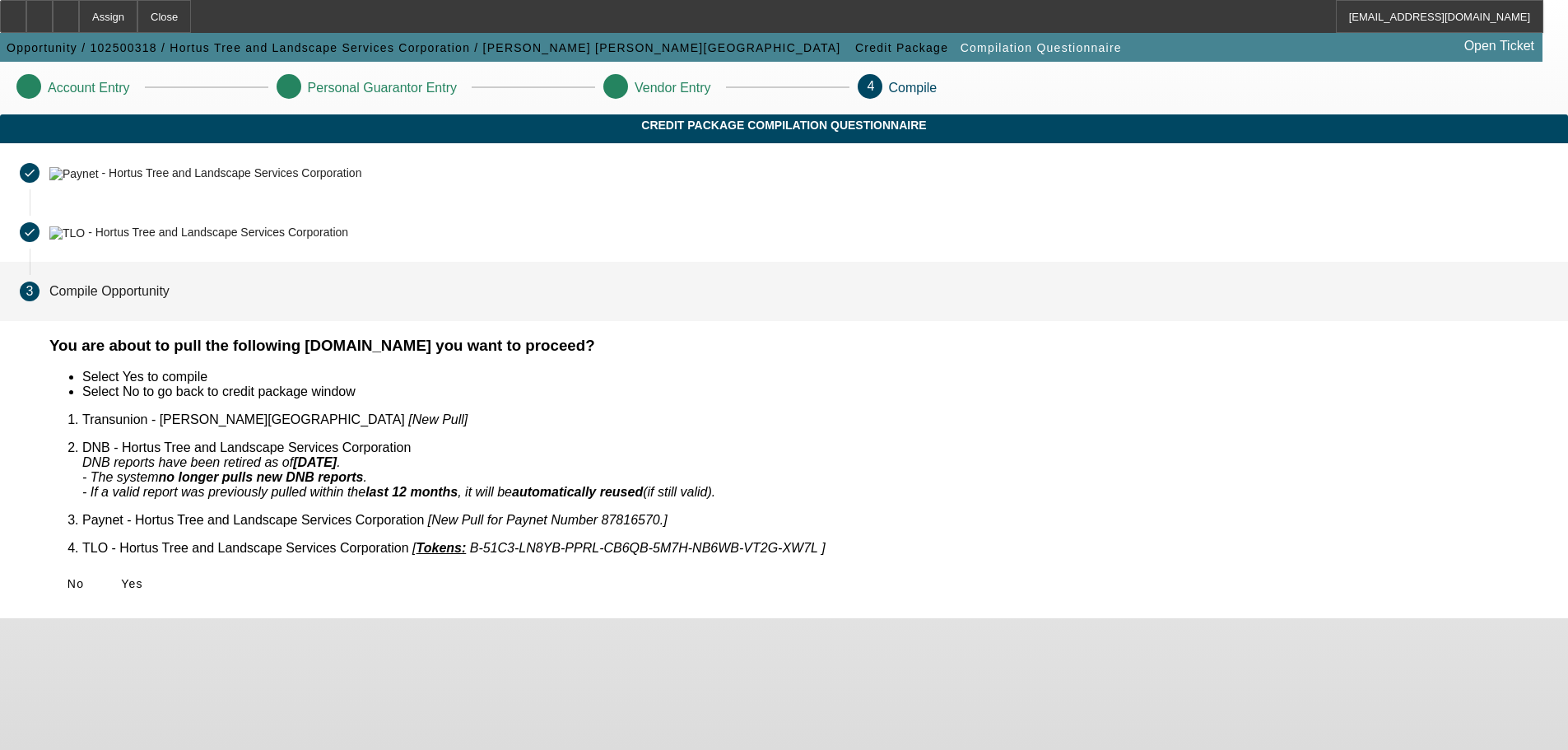
scroll to position [0, 0]
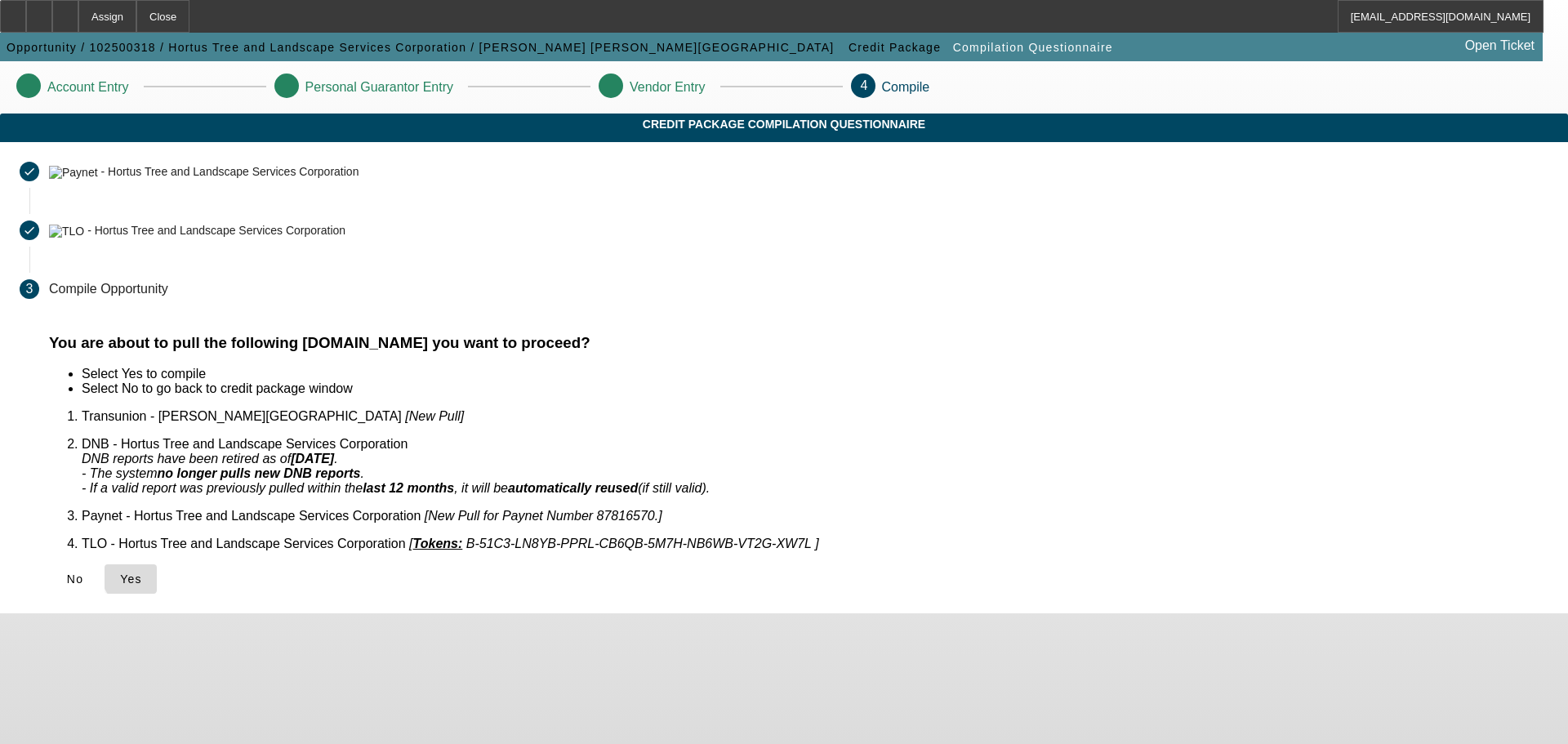
click at [142, 572] on span "Yes" at bounding box center [131, 578] width 22 height 13
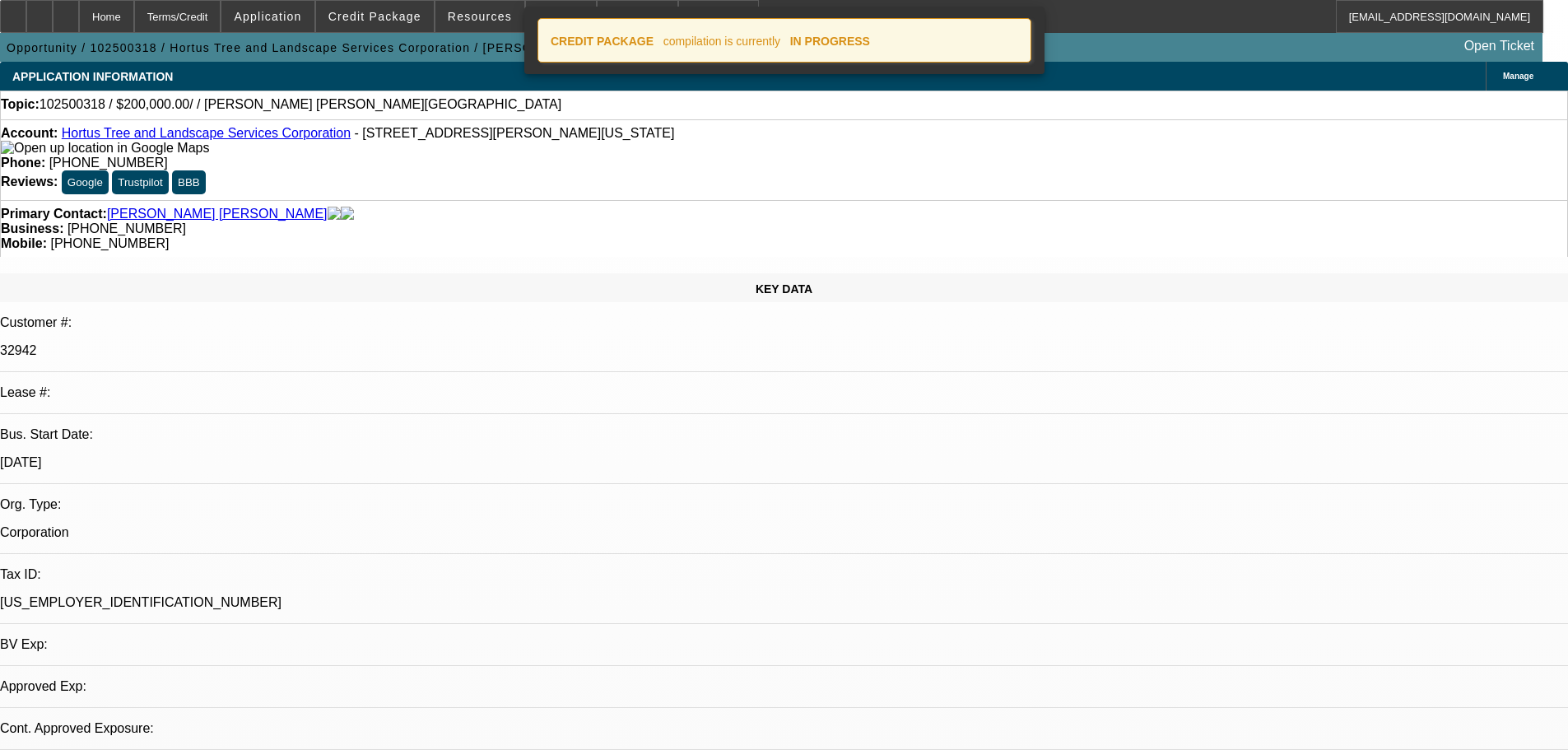
select select "0"
select select "2"
select select "0.1"
select select "4"
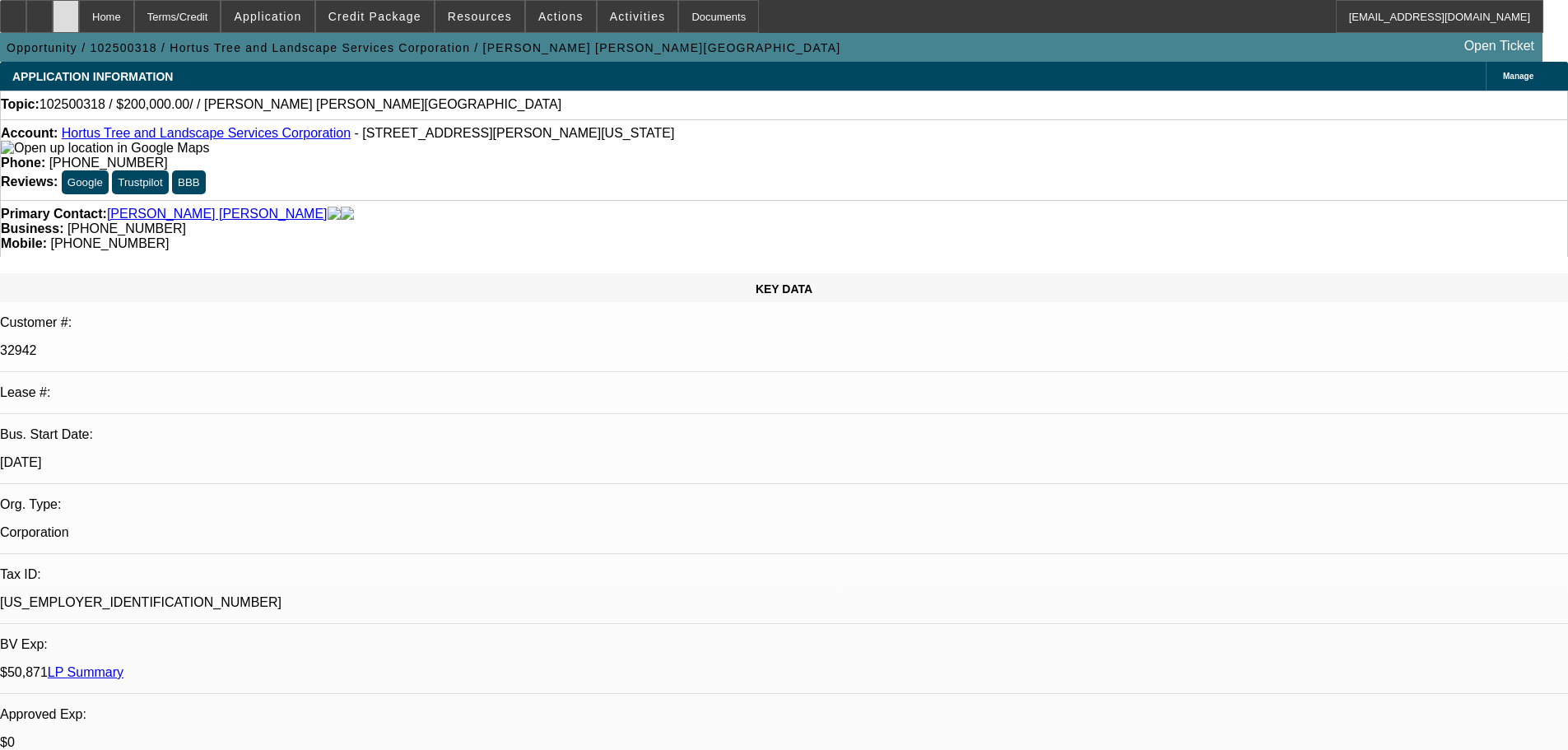
click at [79, 30] on div at bounding box center [66, 16] width 26 height 33
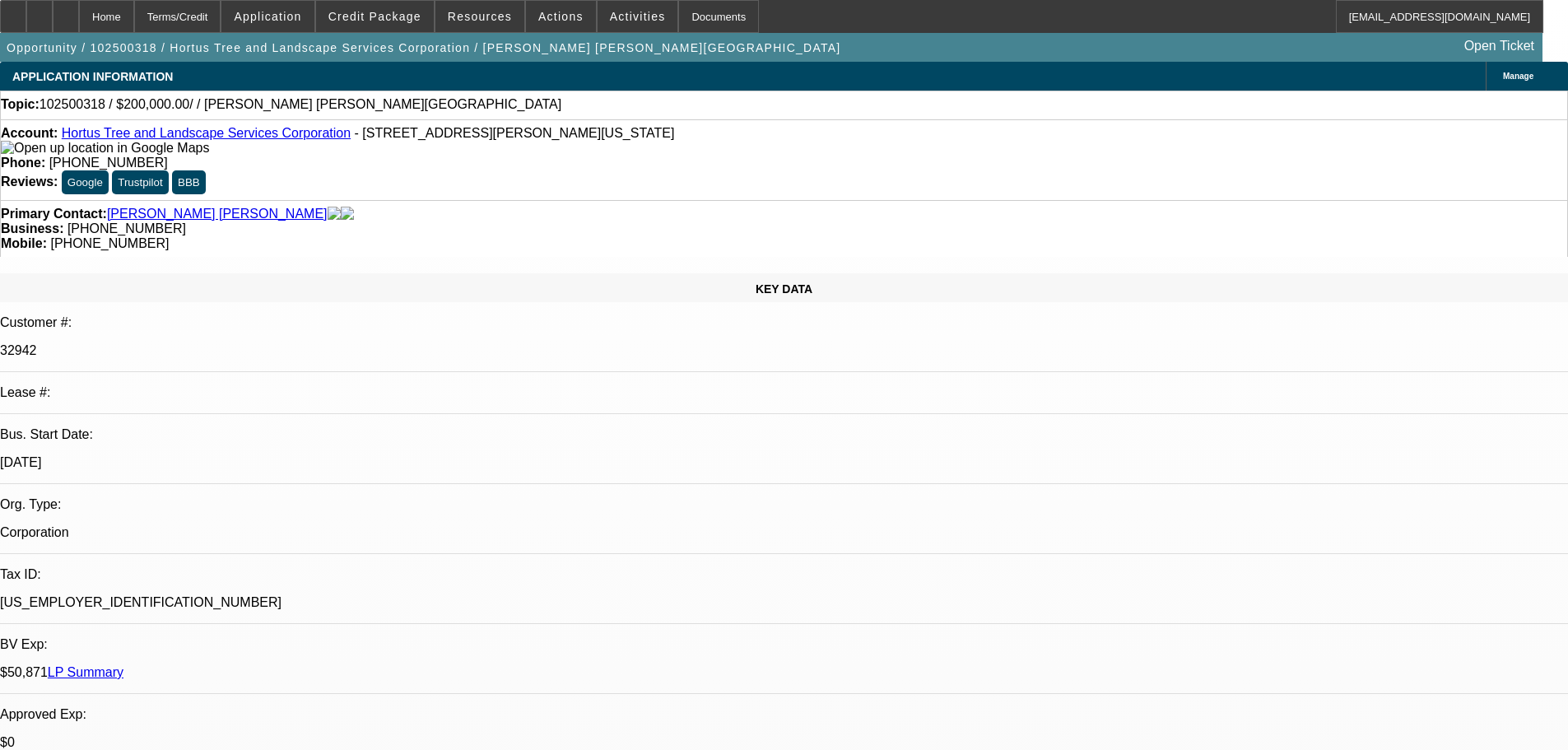
select select "0"
select select "2"
select select "0.1"
select select "4"
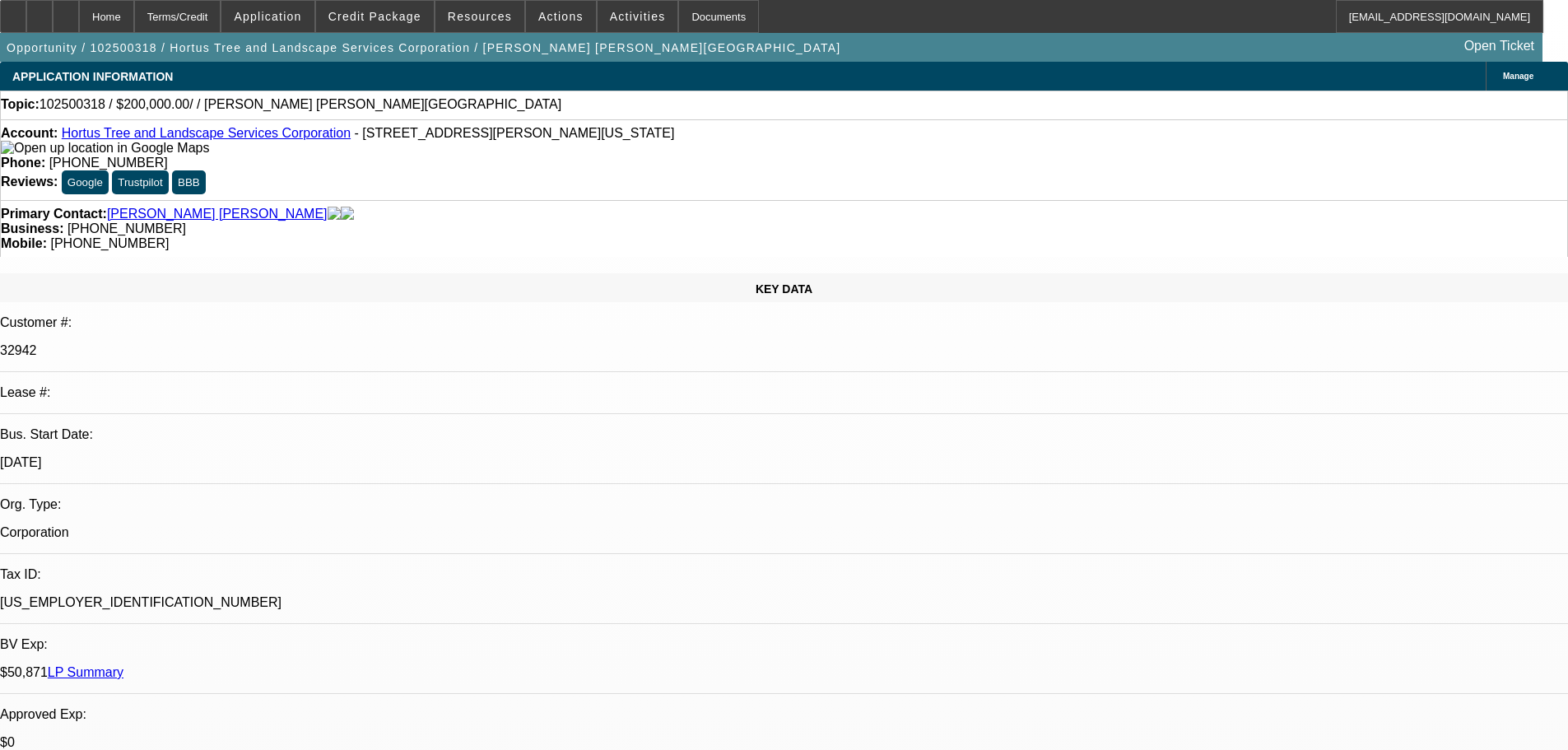
radio input "true"
type textarea "10/13 looking to see what sort of pricing we can get on a new bucket truck addi…"
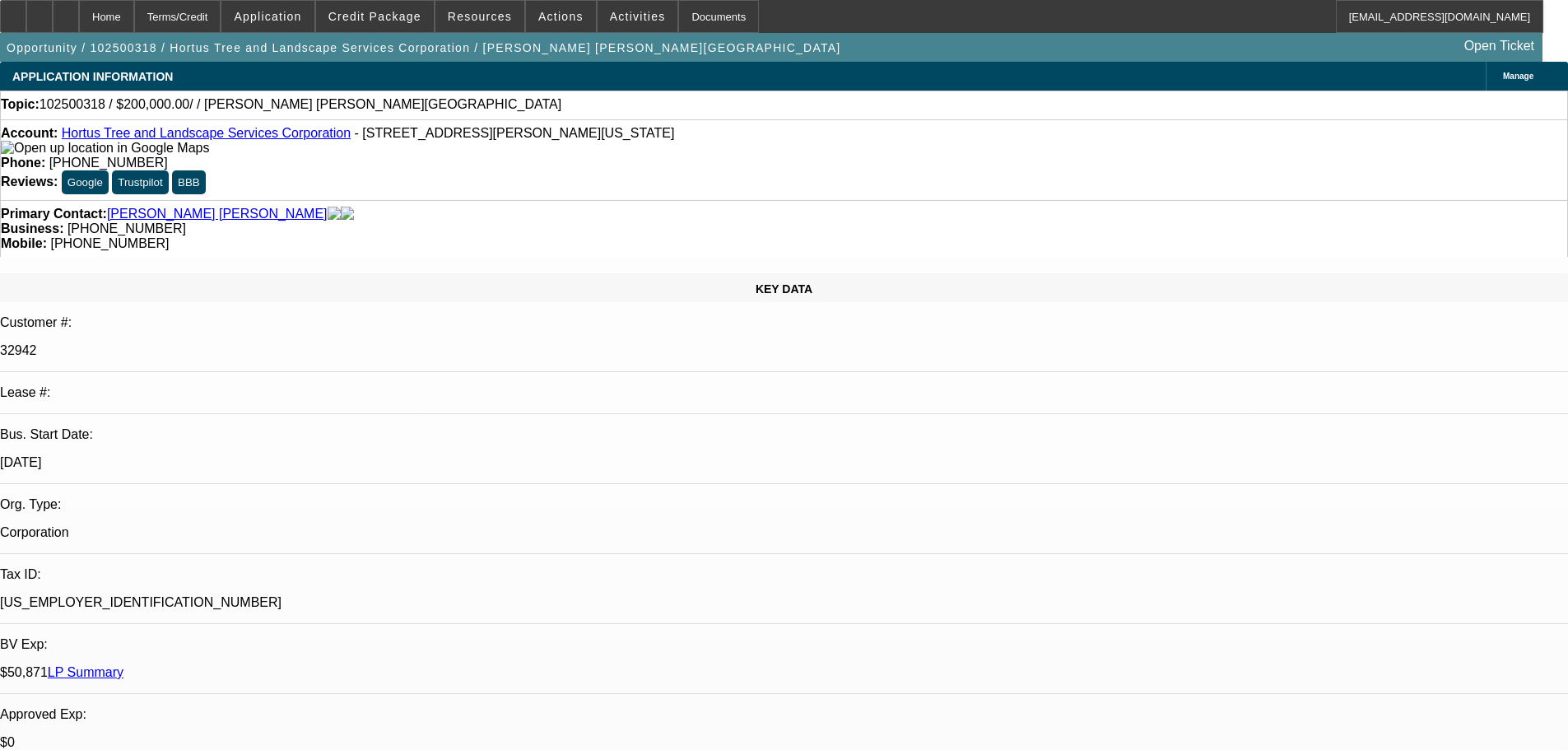
radio input "true"
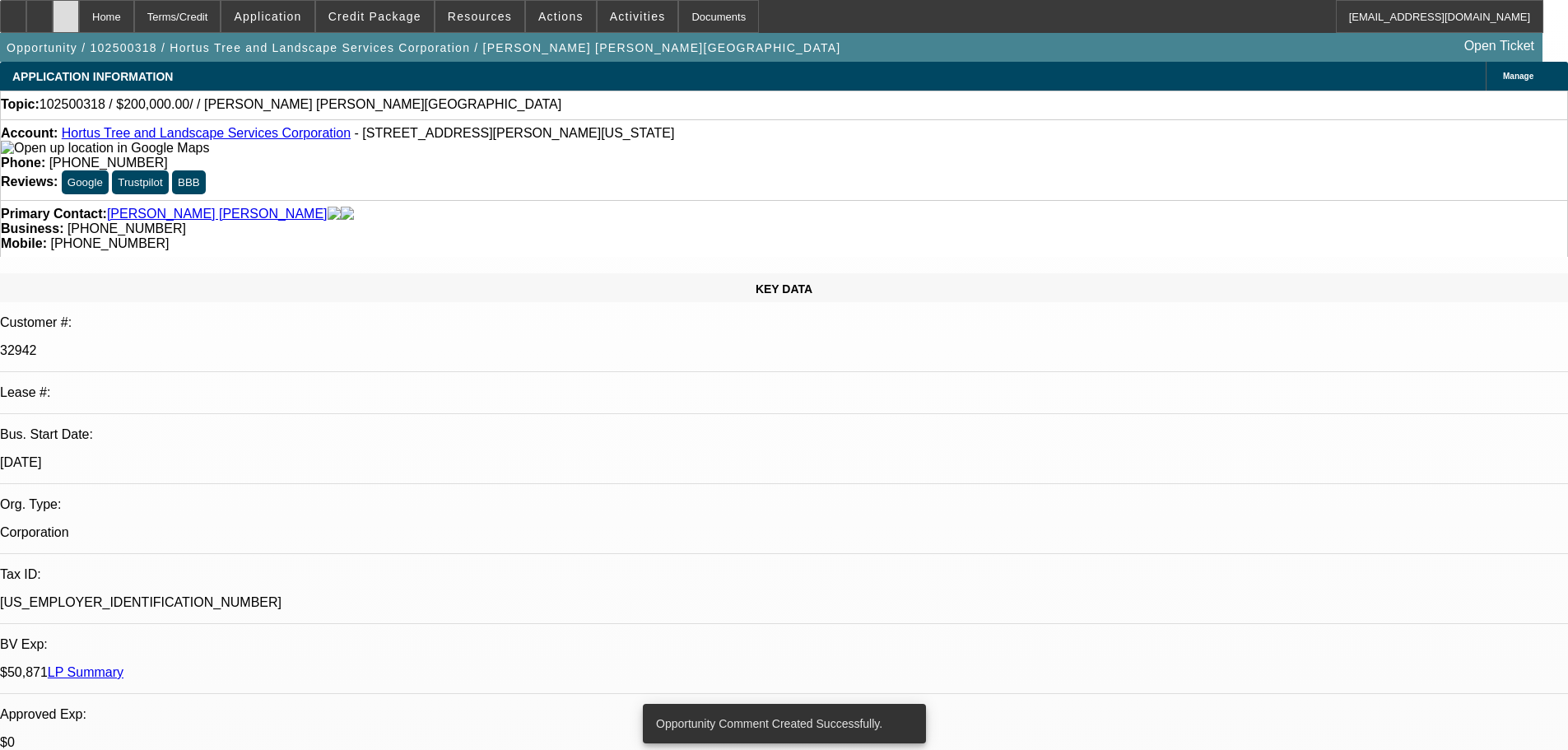
click at [79, 15] on div at bounding box center [66, 16] width 26 height 33
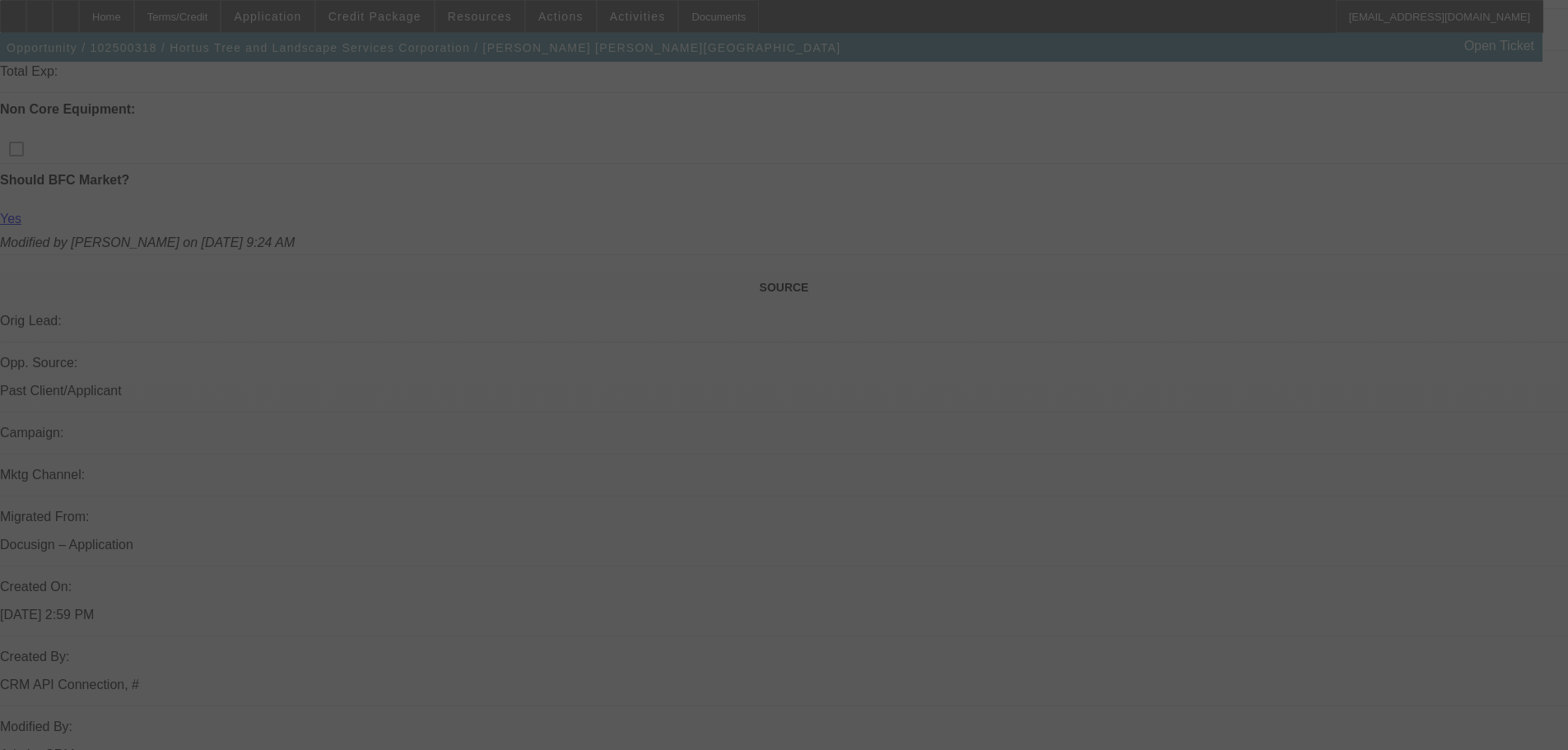
scroll to position [452, 0]
select select "0"
select select "2"
select select "0.1"
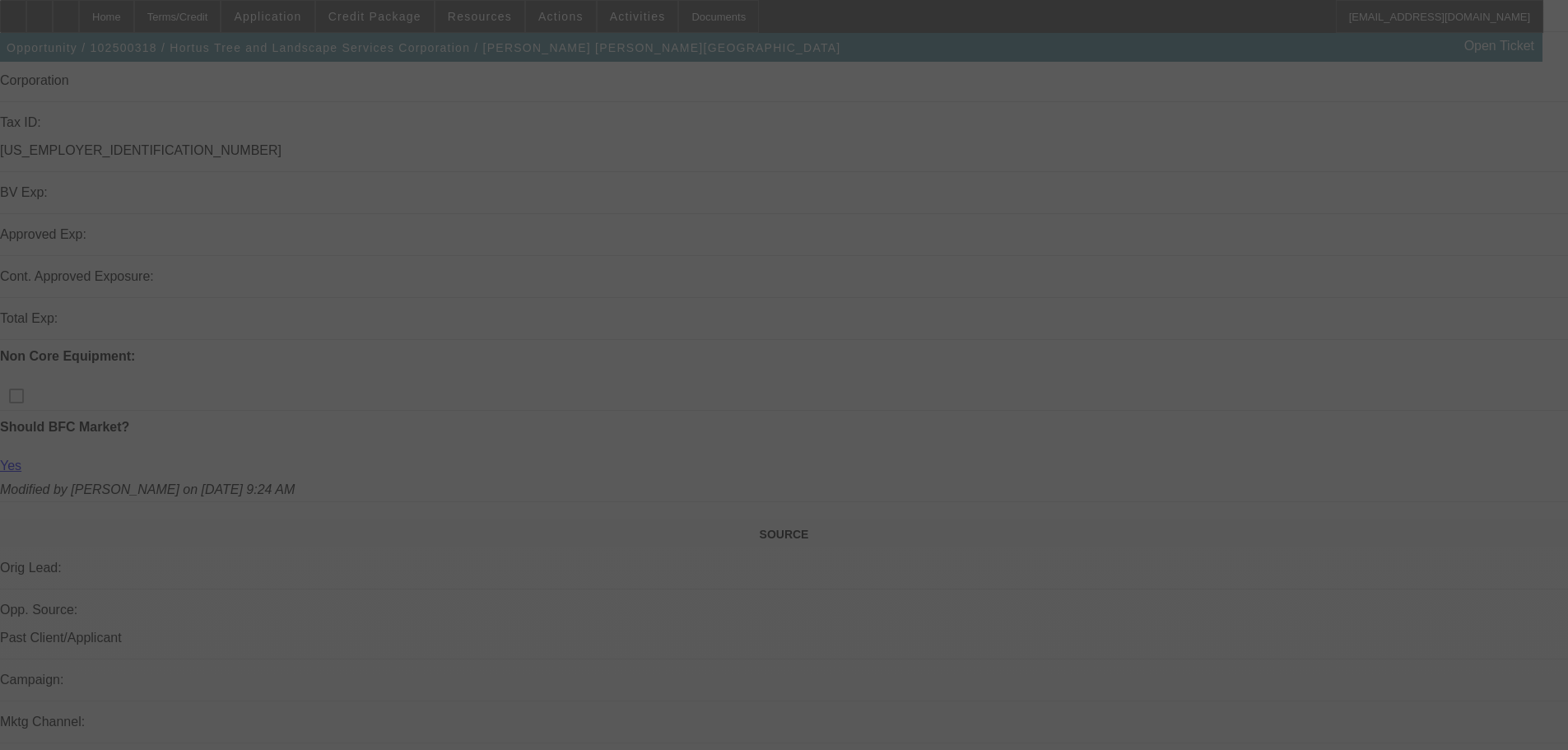
select select "4"
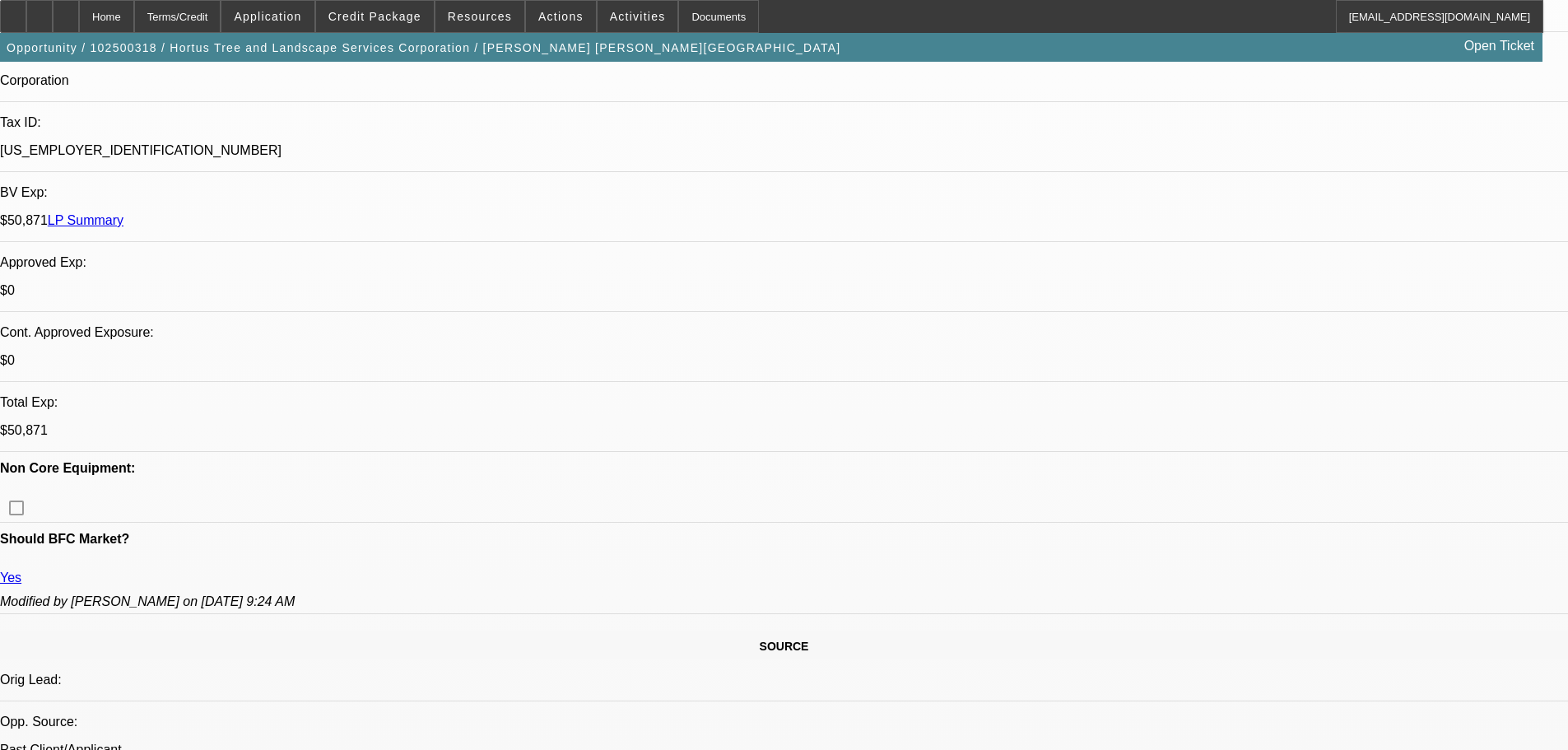
scroll to position [443, 0]
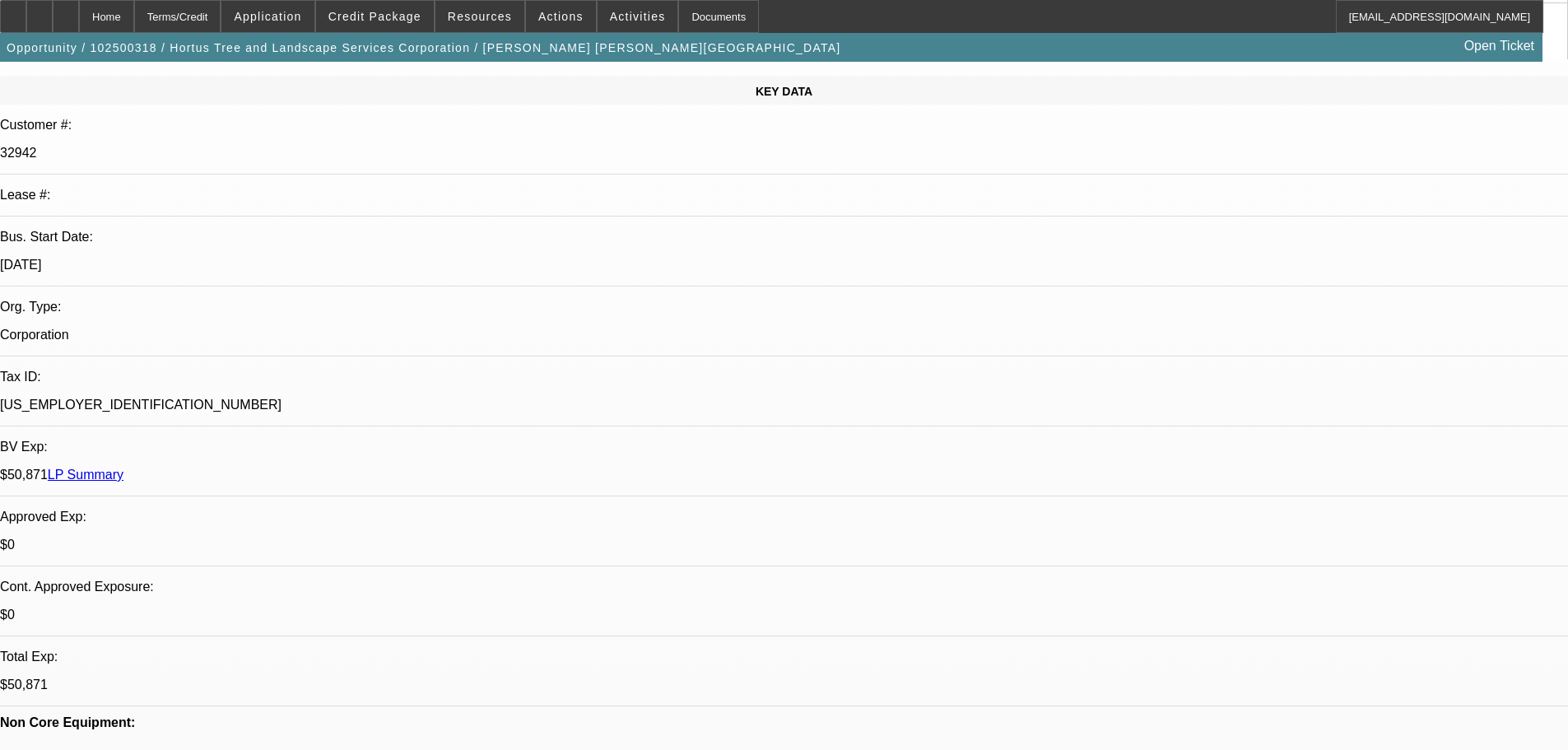
scroll to position [197, 0]
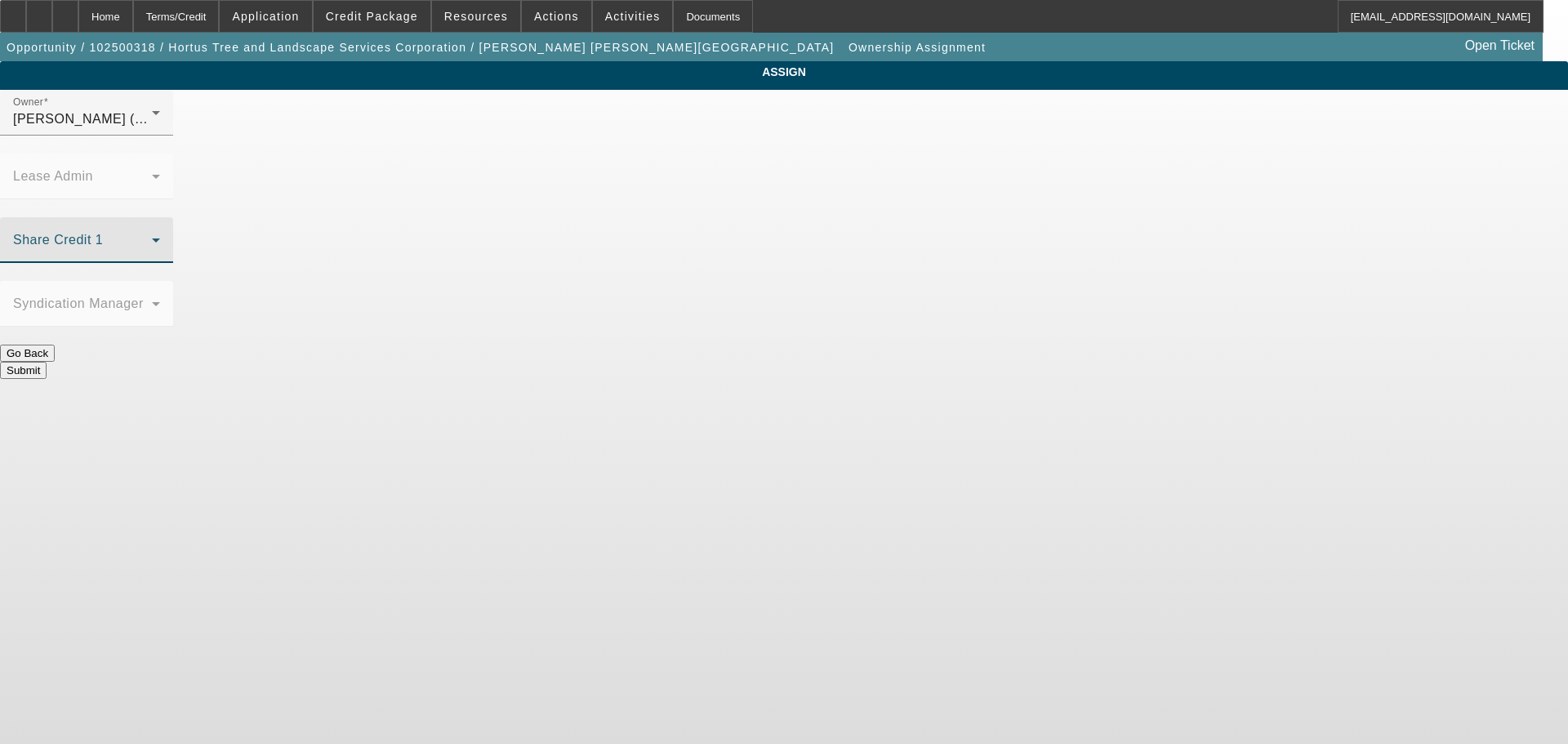
click at [152, 237] on span at bounding box center [82, 246] width 139 height 20
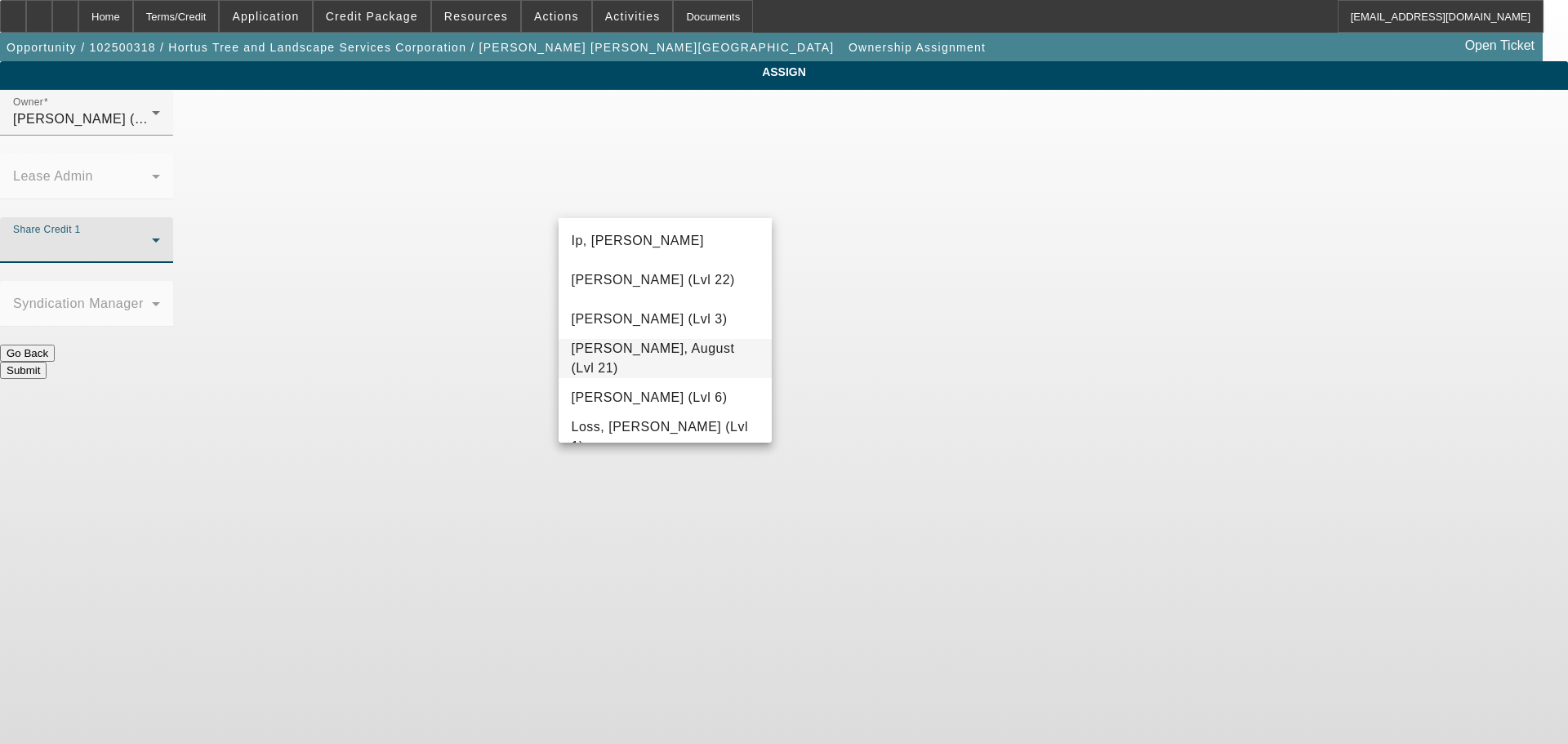
scroll to position [1307, 0]
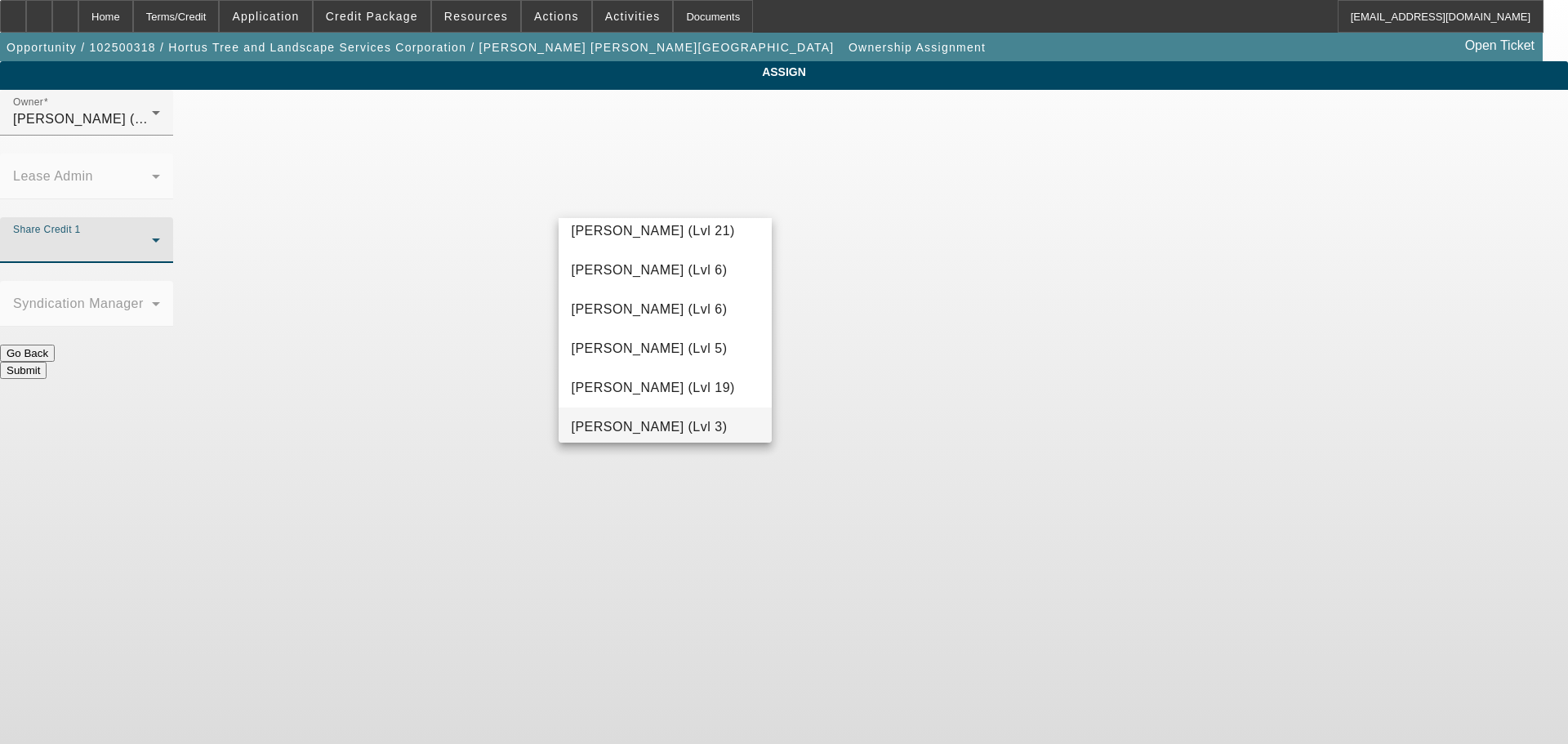
click at [660, 420] on span "[PERSON_NAME] (Lvl 3)" at bounding box center [650, 427] width 156 height 20
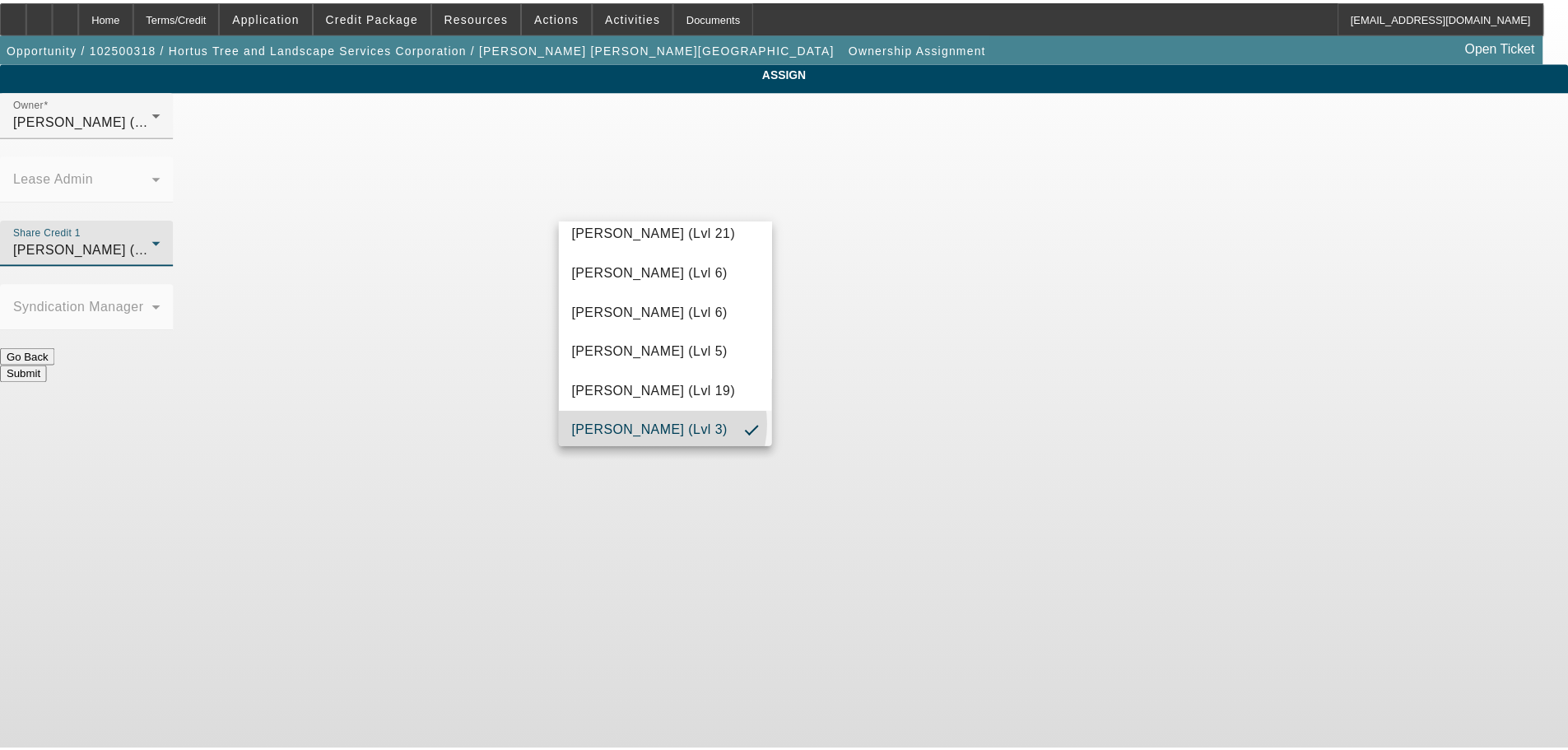
scroll to position [1321, 0]
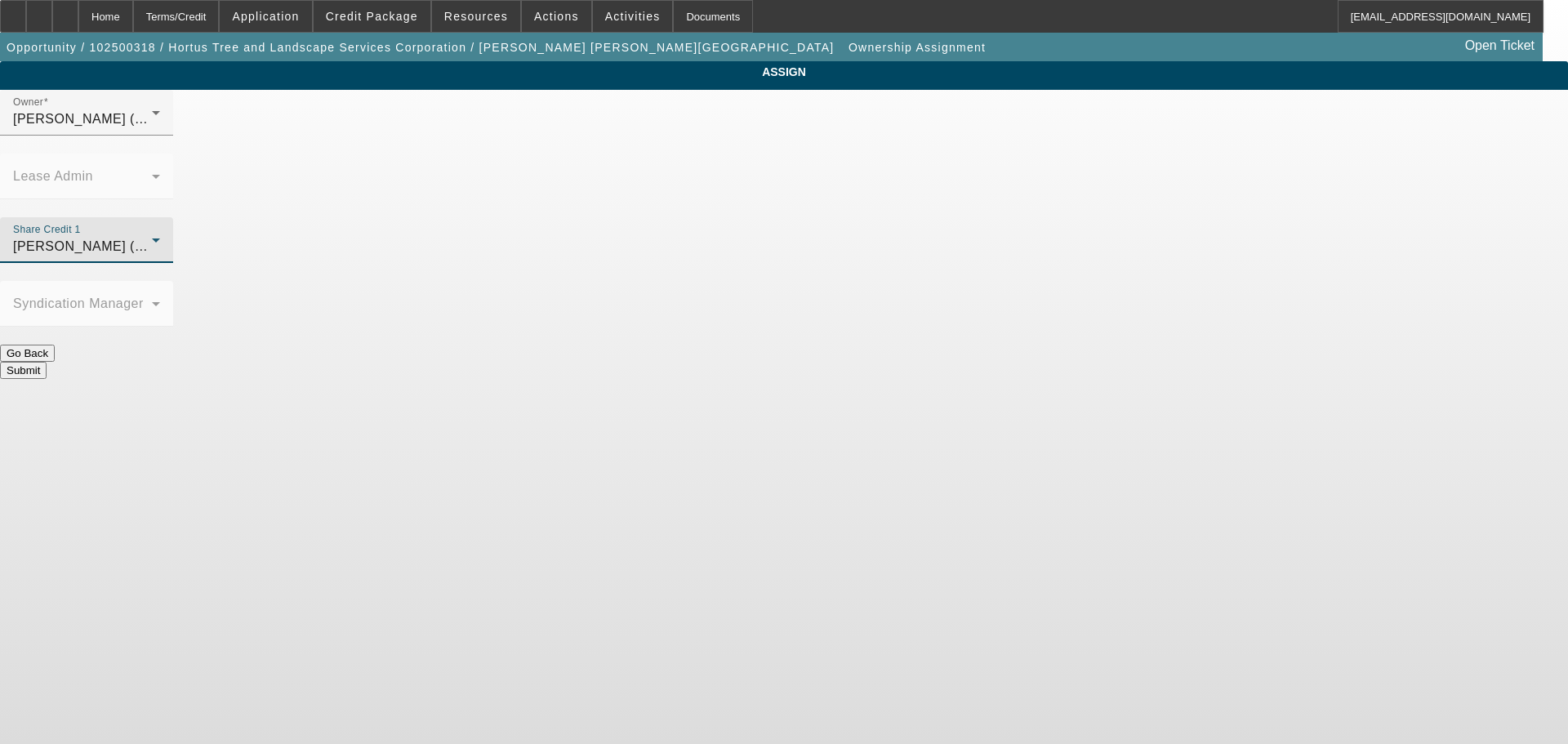
click at [47, 362] on button "Submit" at bounding box center [23, 370] width 47 height 17
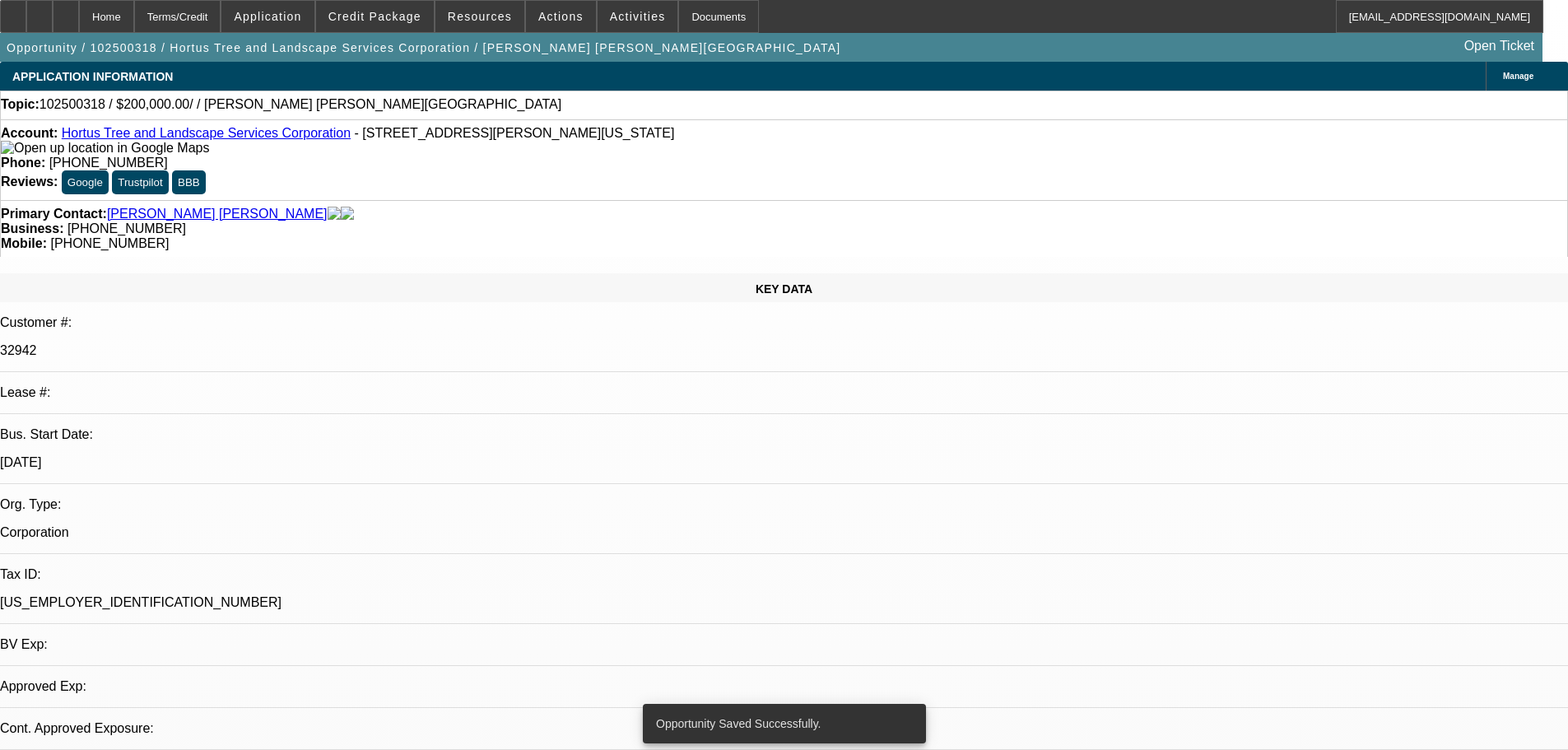
select select "0"
select select "2"
select select "0.1"
select select "4"
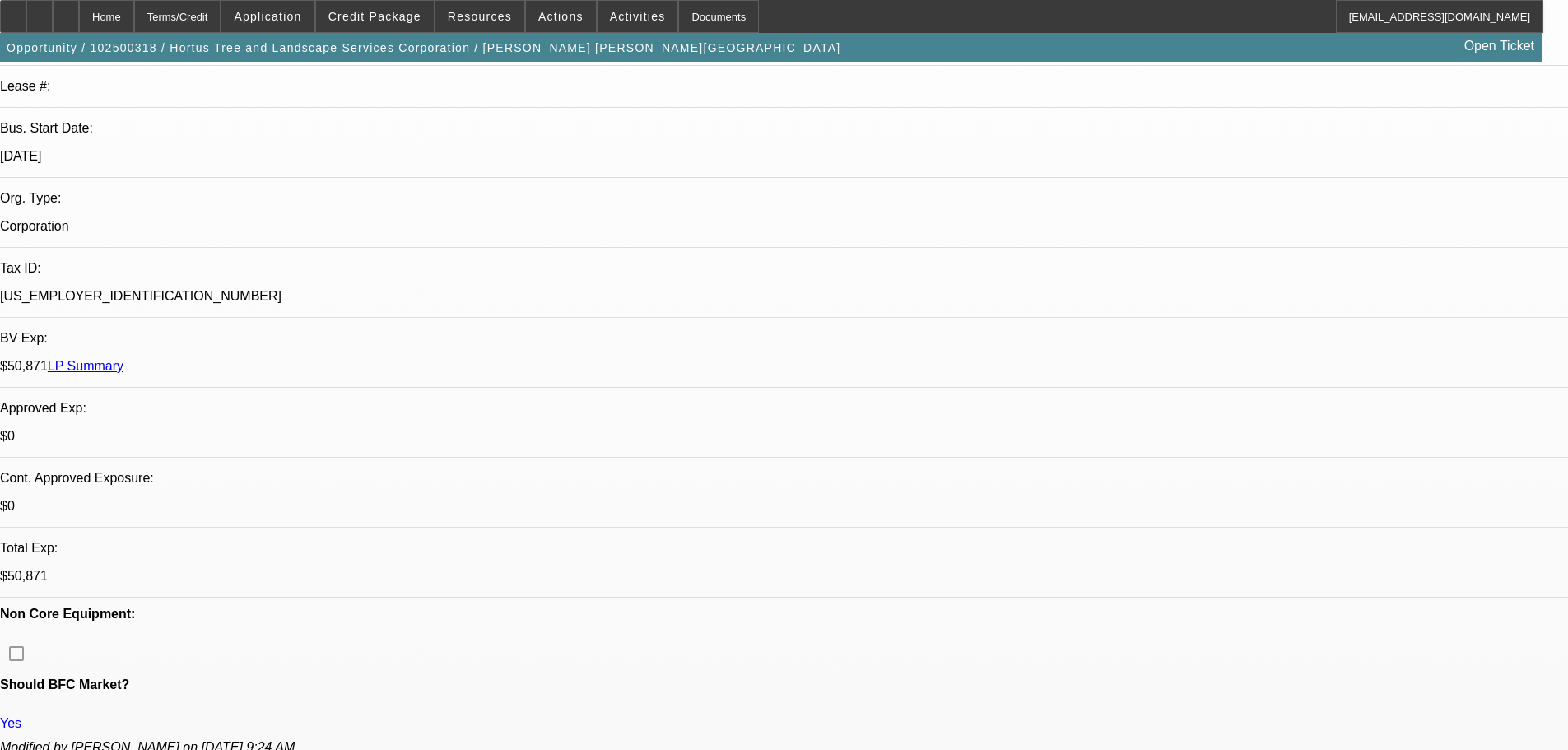
scroll to position [412, 0]
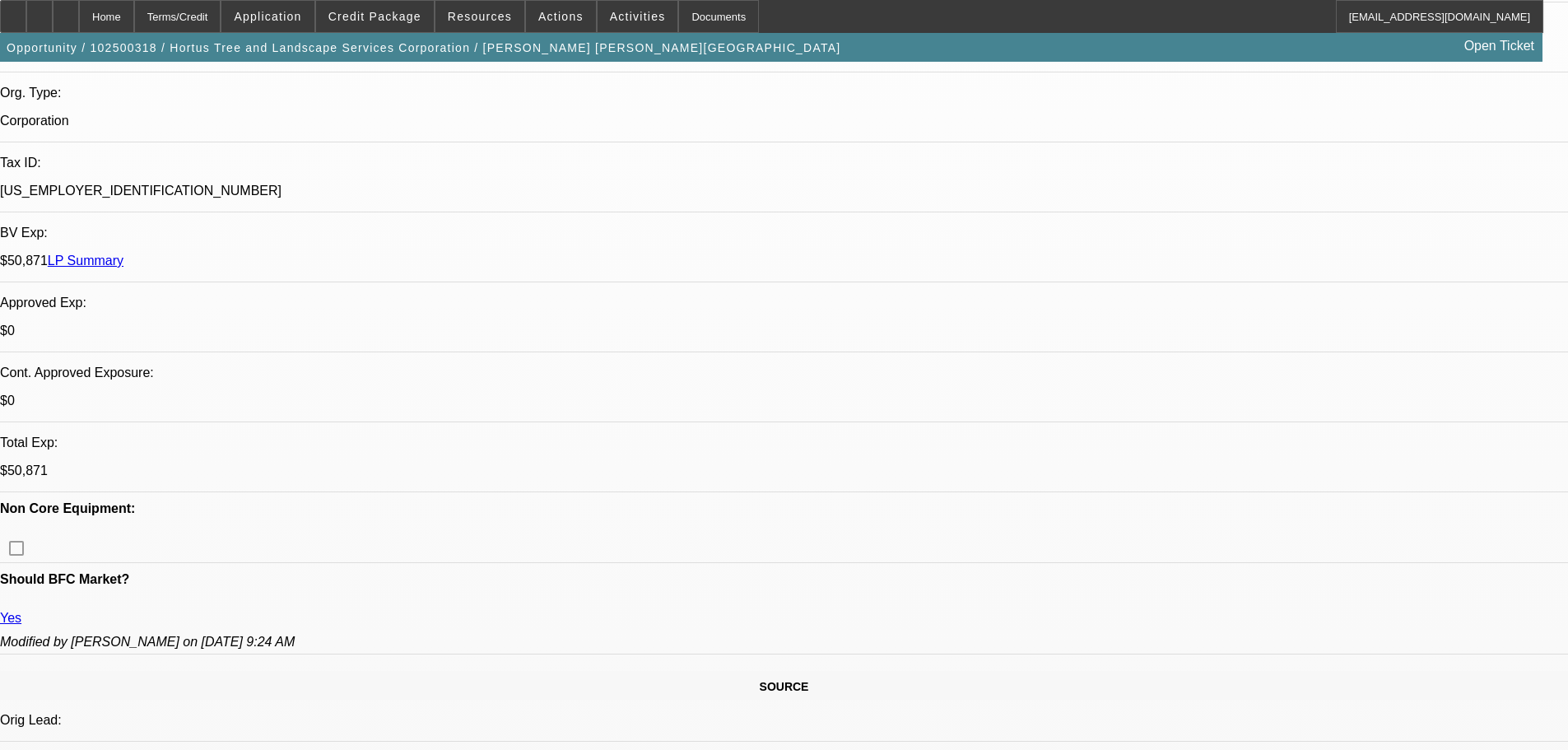
click at [66, 10] on icon at bounding box center [66, 10] width 0 height 0
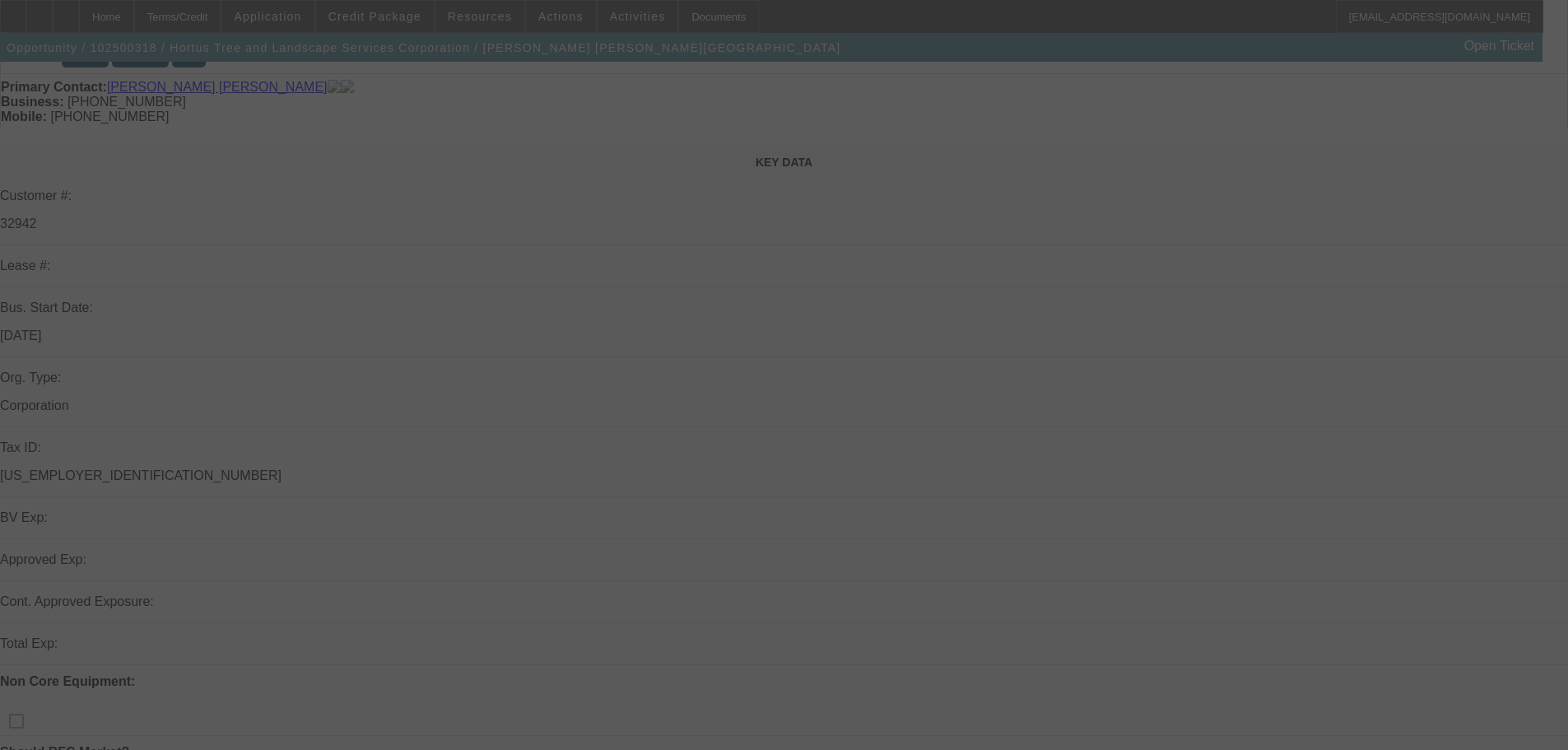
scroll to position [329, 0]
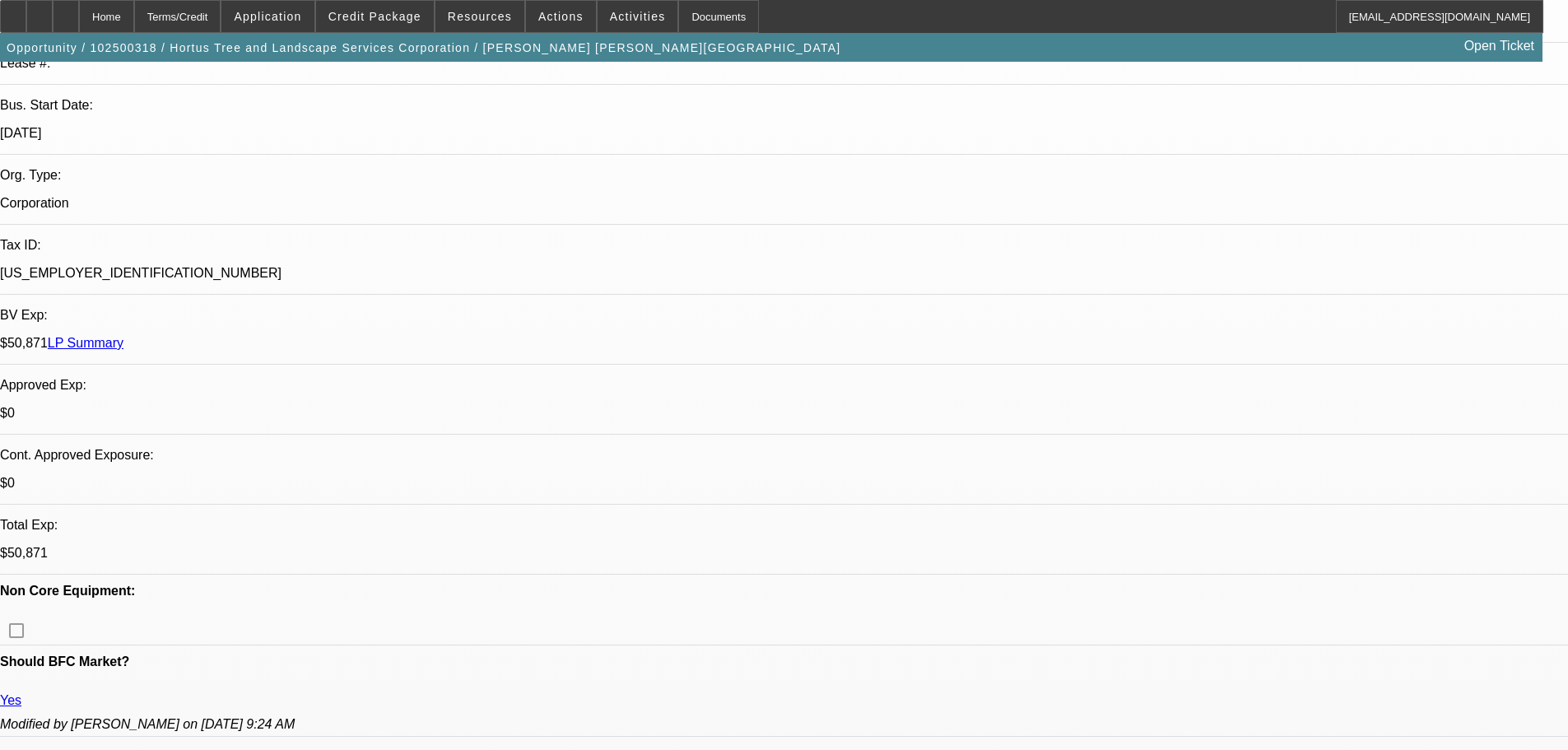
select select "0"
select select "2"
select select "0.1"
select select "4"
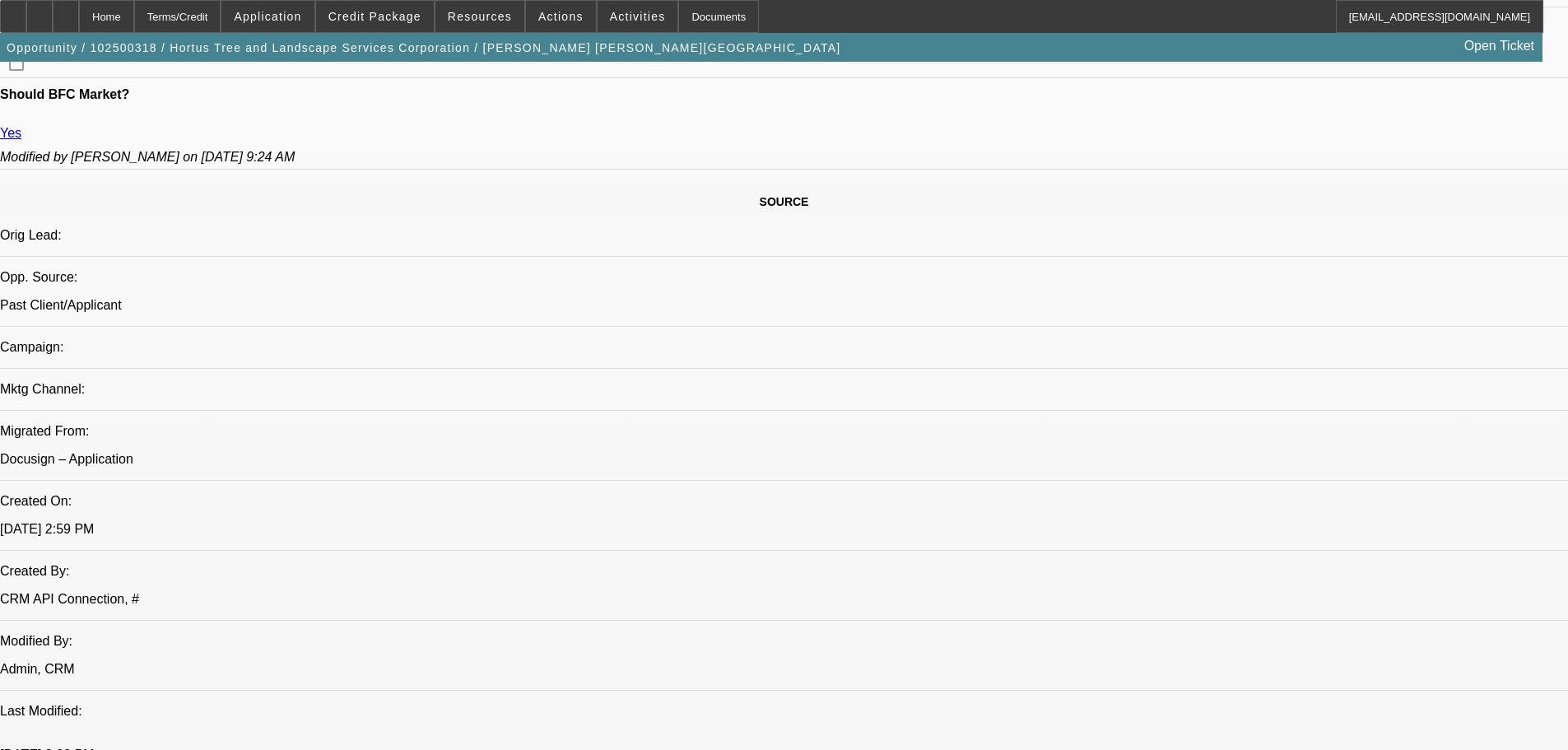
scroll to position [658, 0]
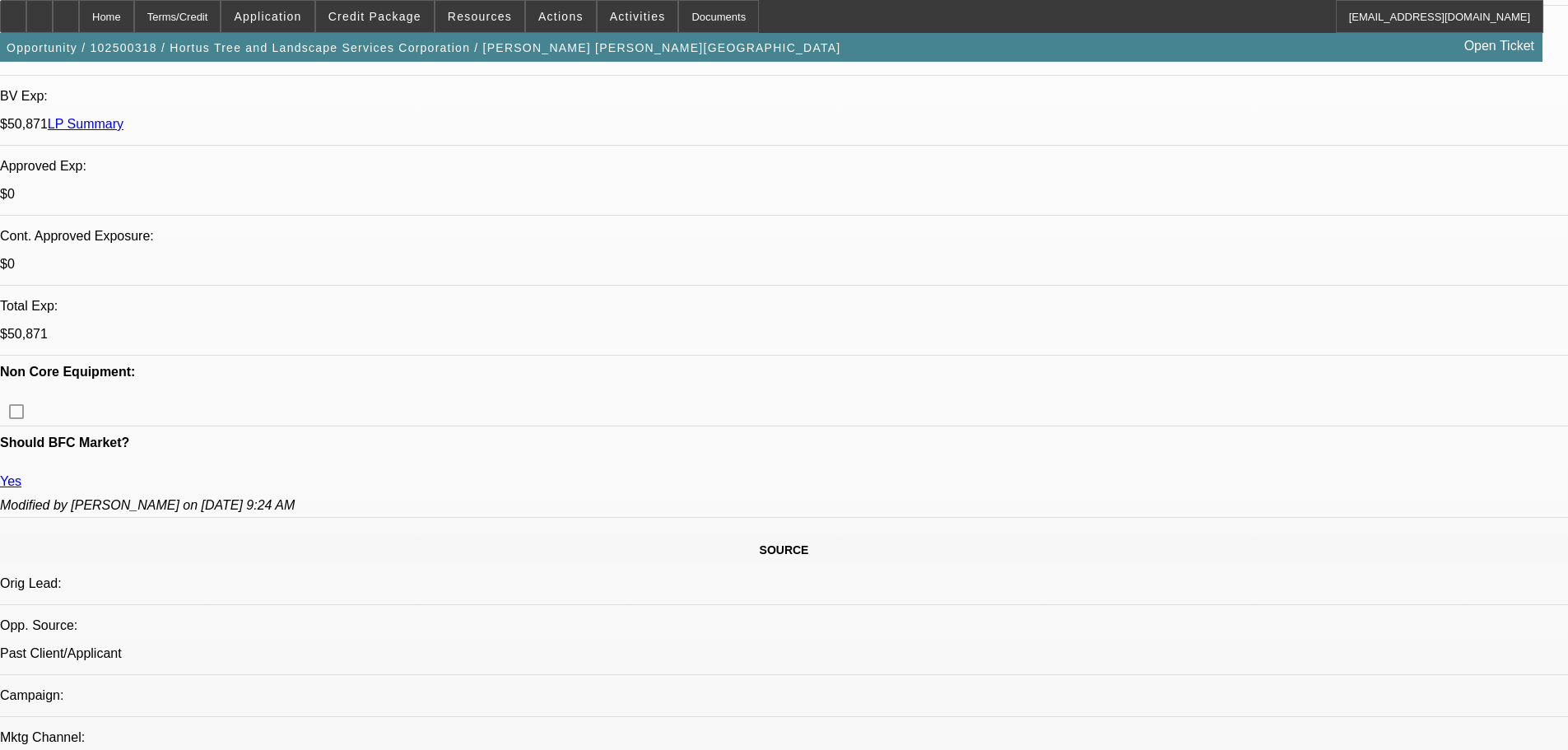
scroll to position [412, 0]
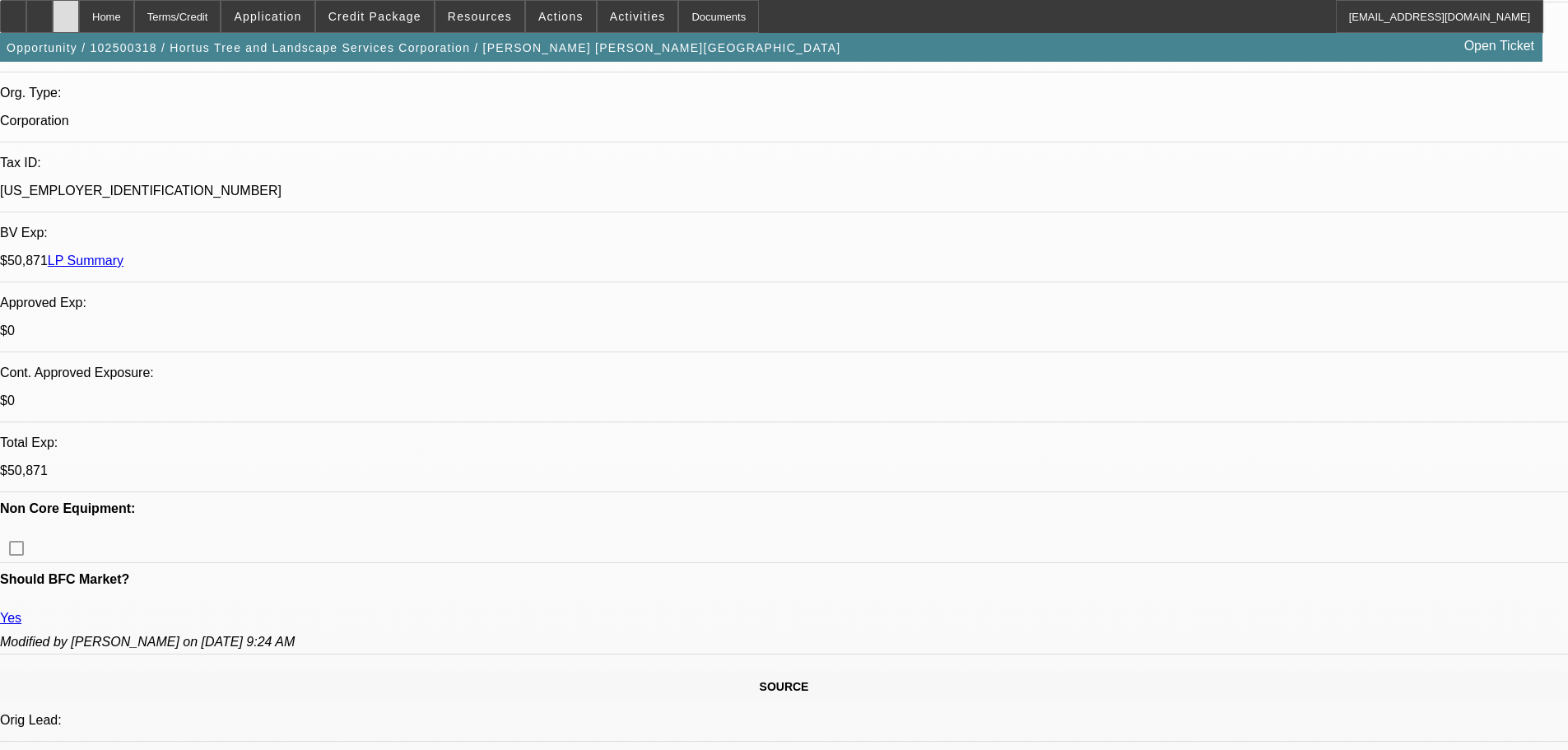
click at [79, 13] on div at bounding box center [66, 16] width 26 height 33
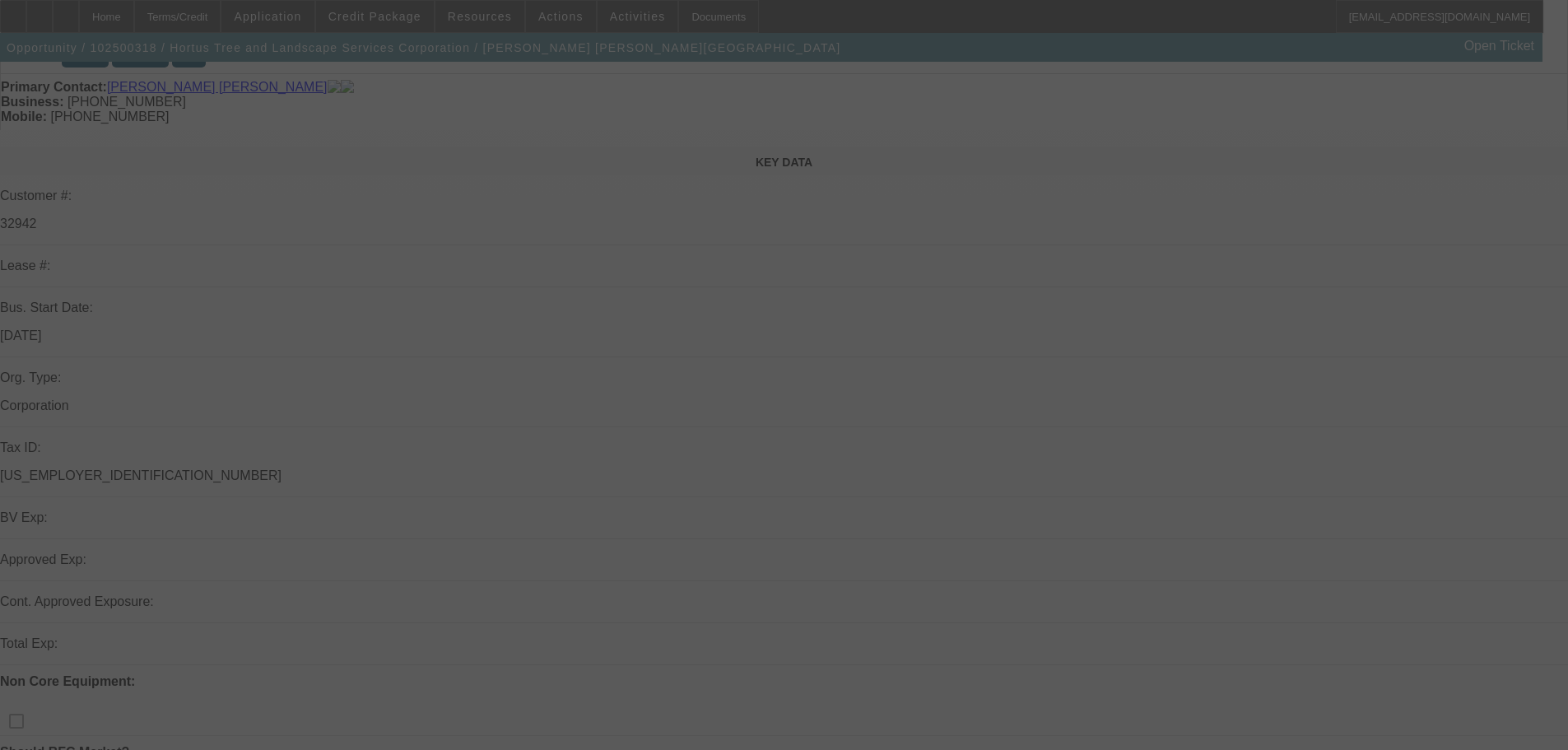
scroll to position [247, 0]
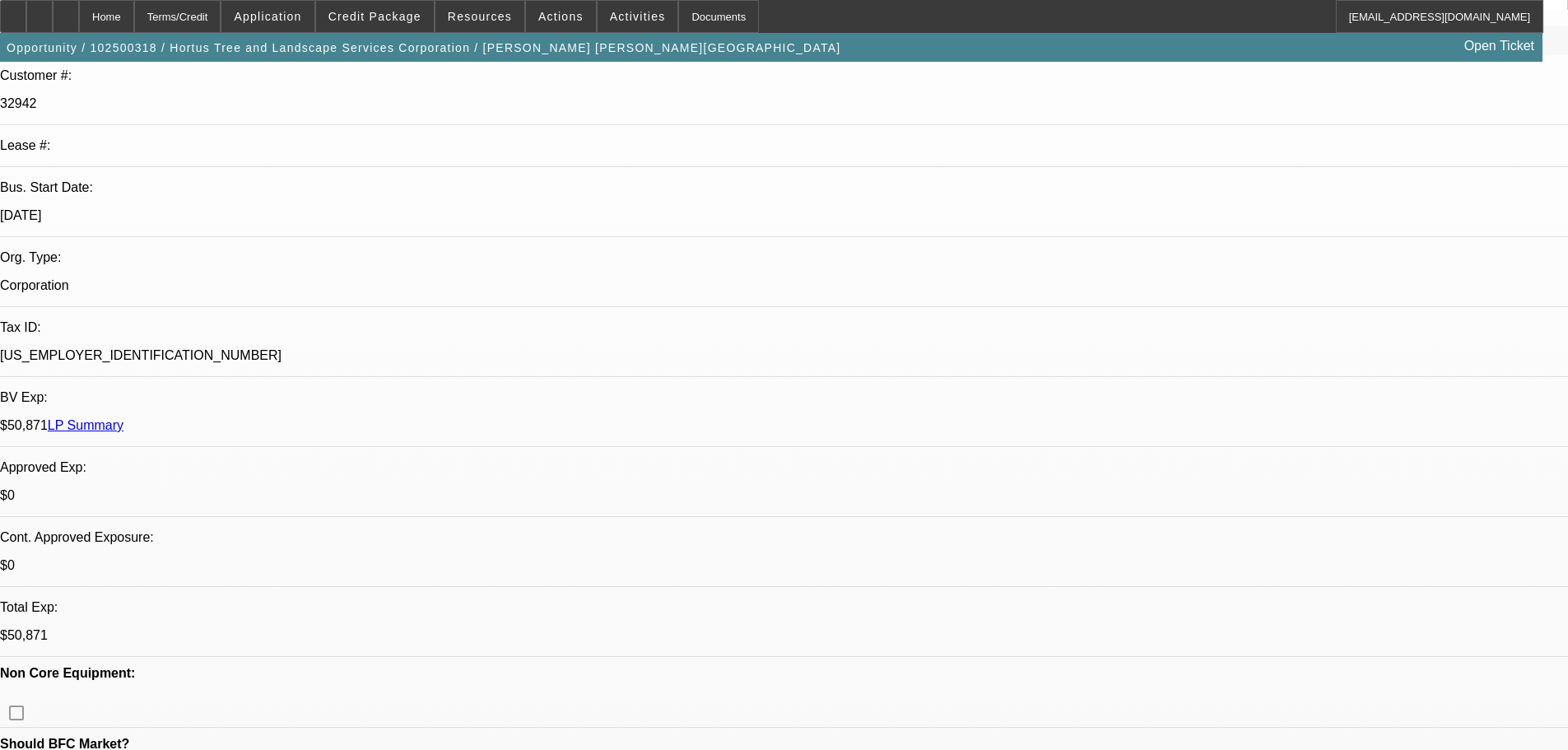
select select "0"
select select "2"
select select "0.1"
select select "4"
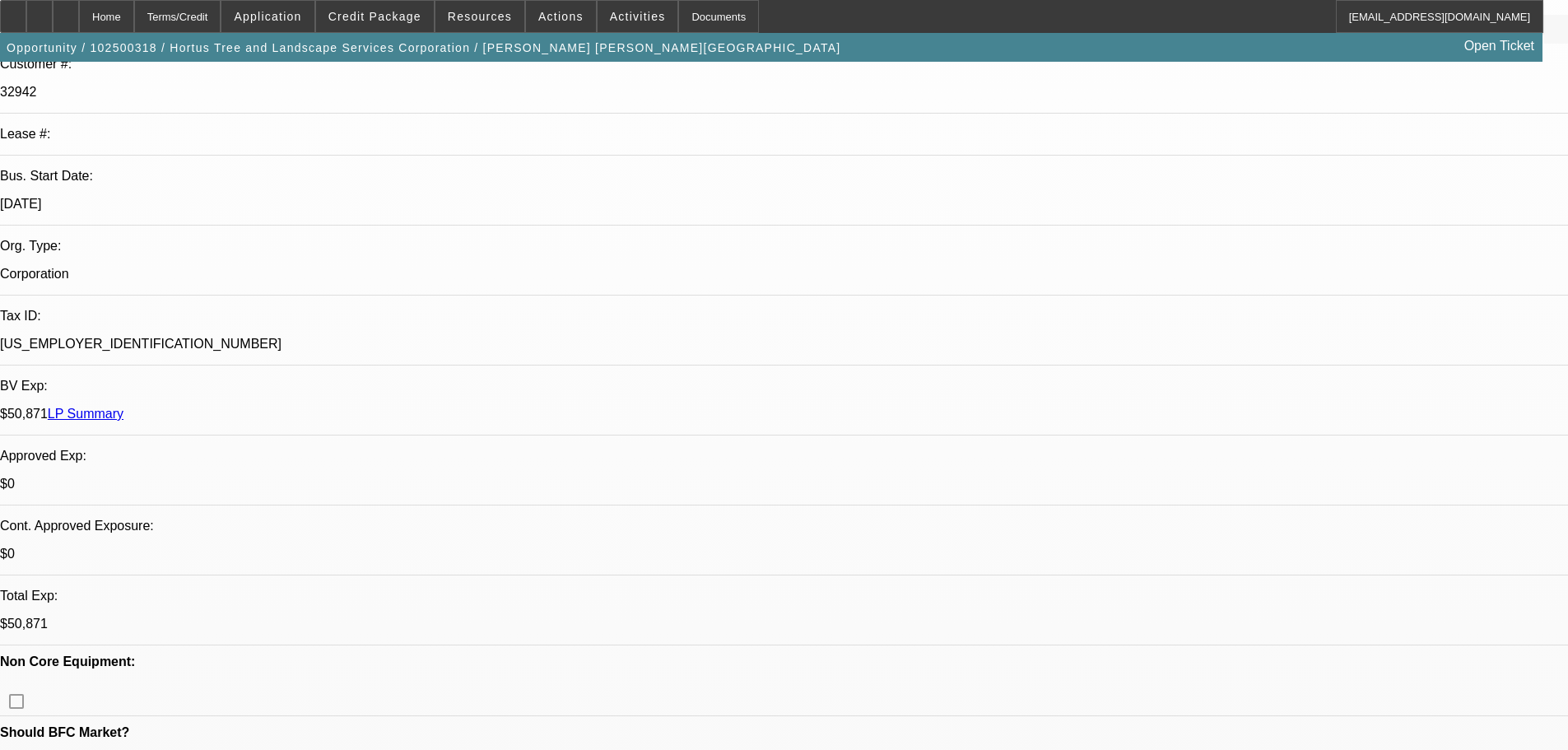
scroll to position [412, 0]
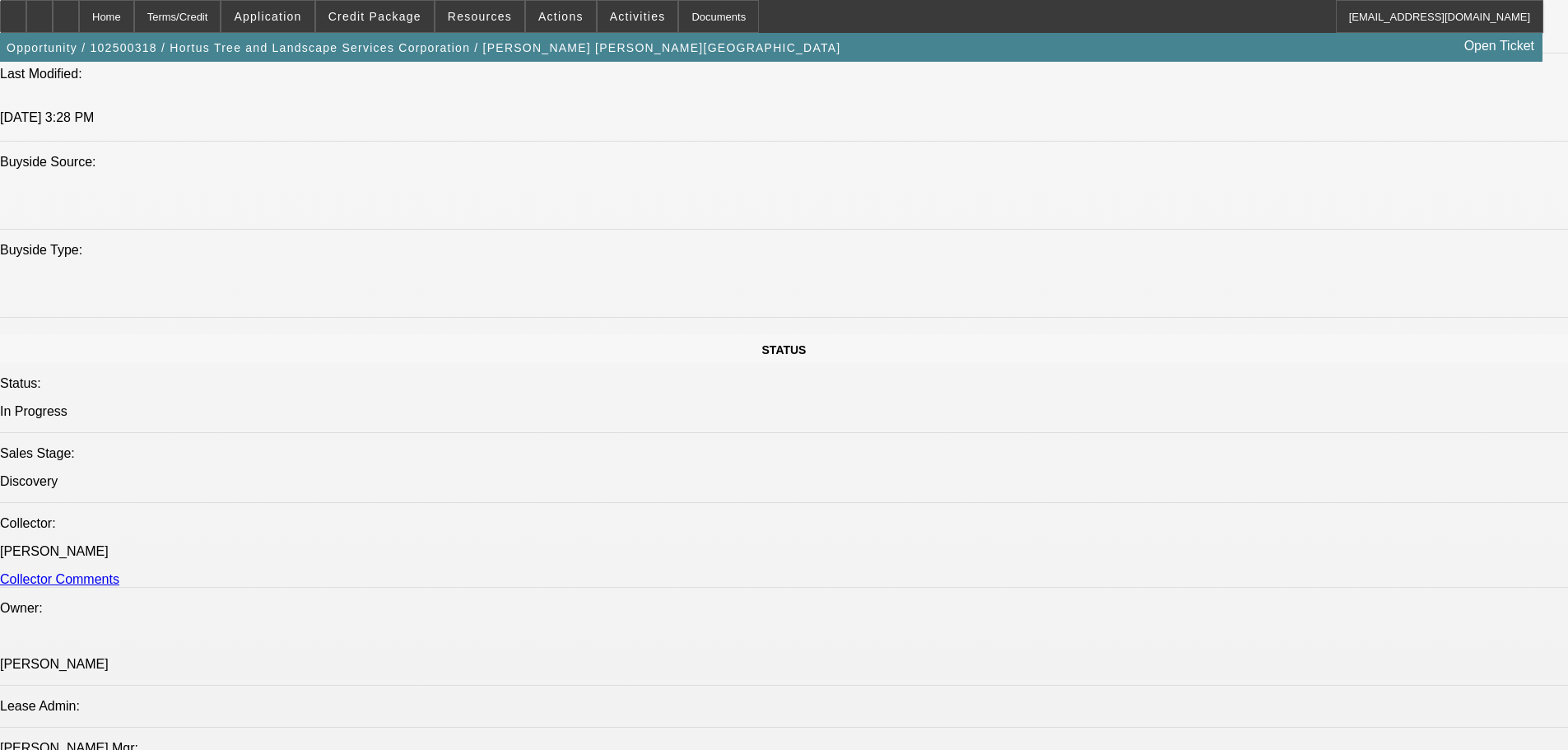
scroll to position [1646, 0]
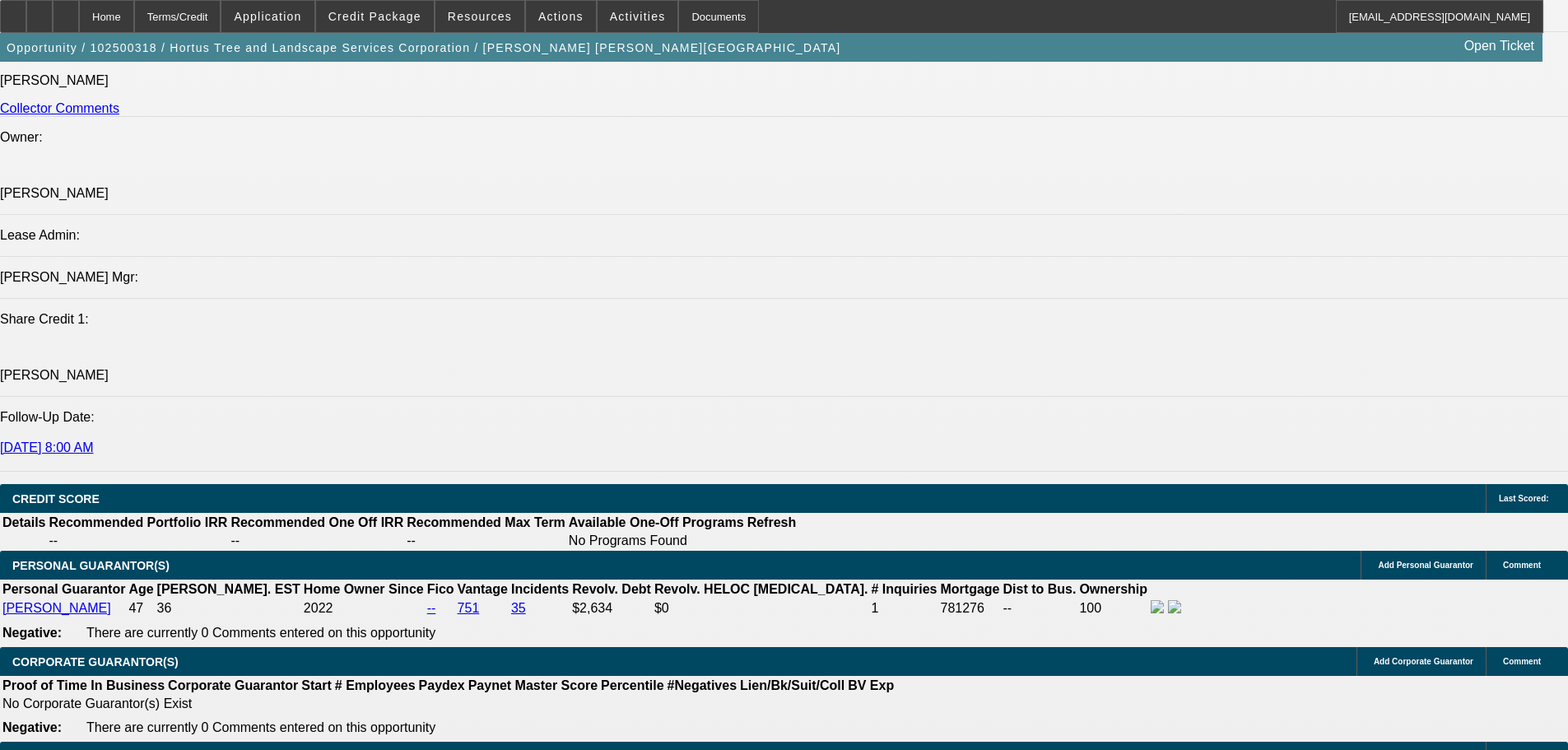
scroll to position [2140, 0]
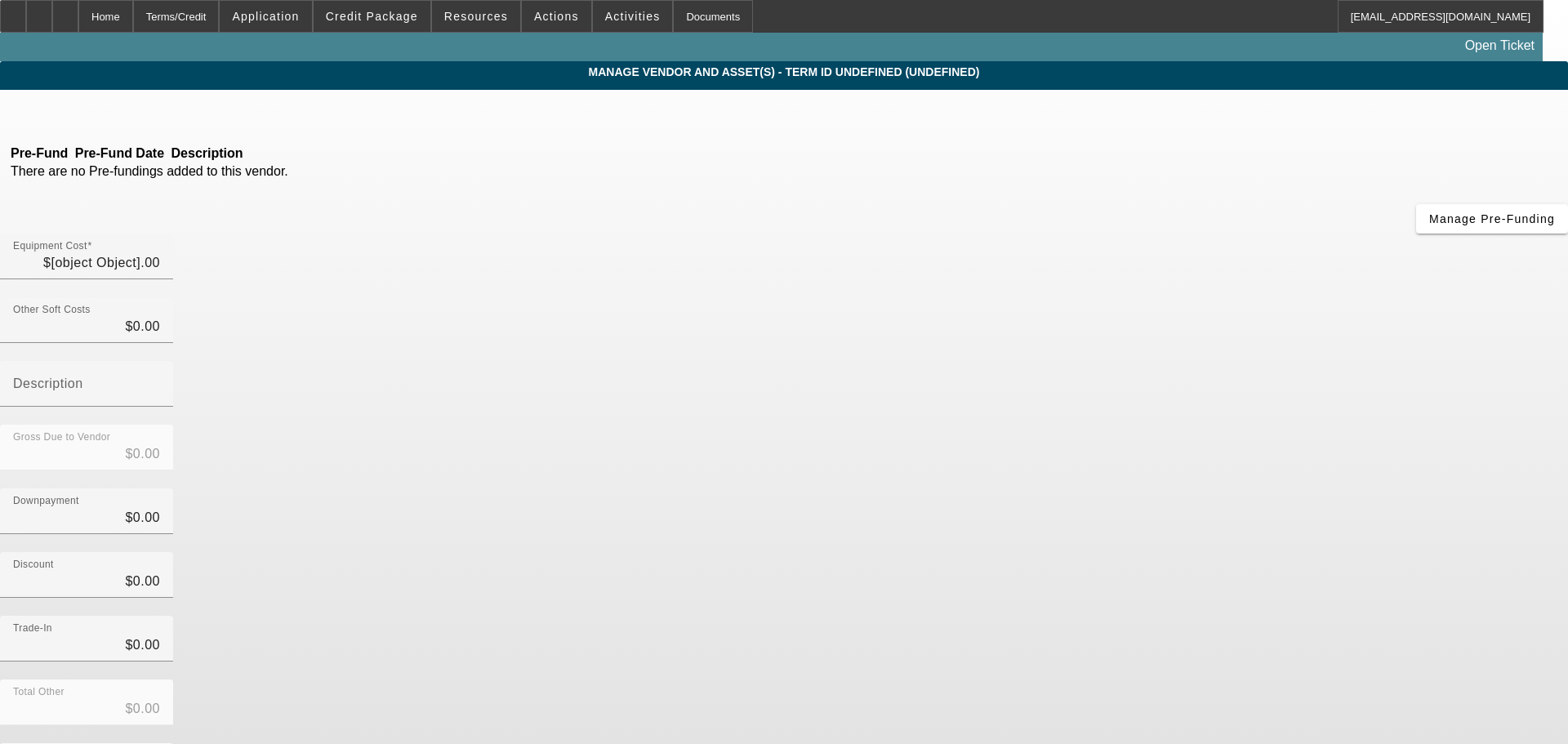
type input "$200,000.00"
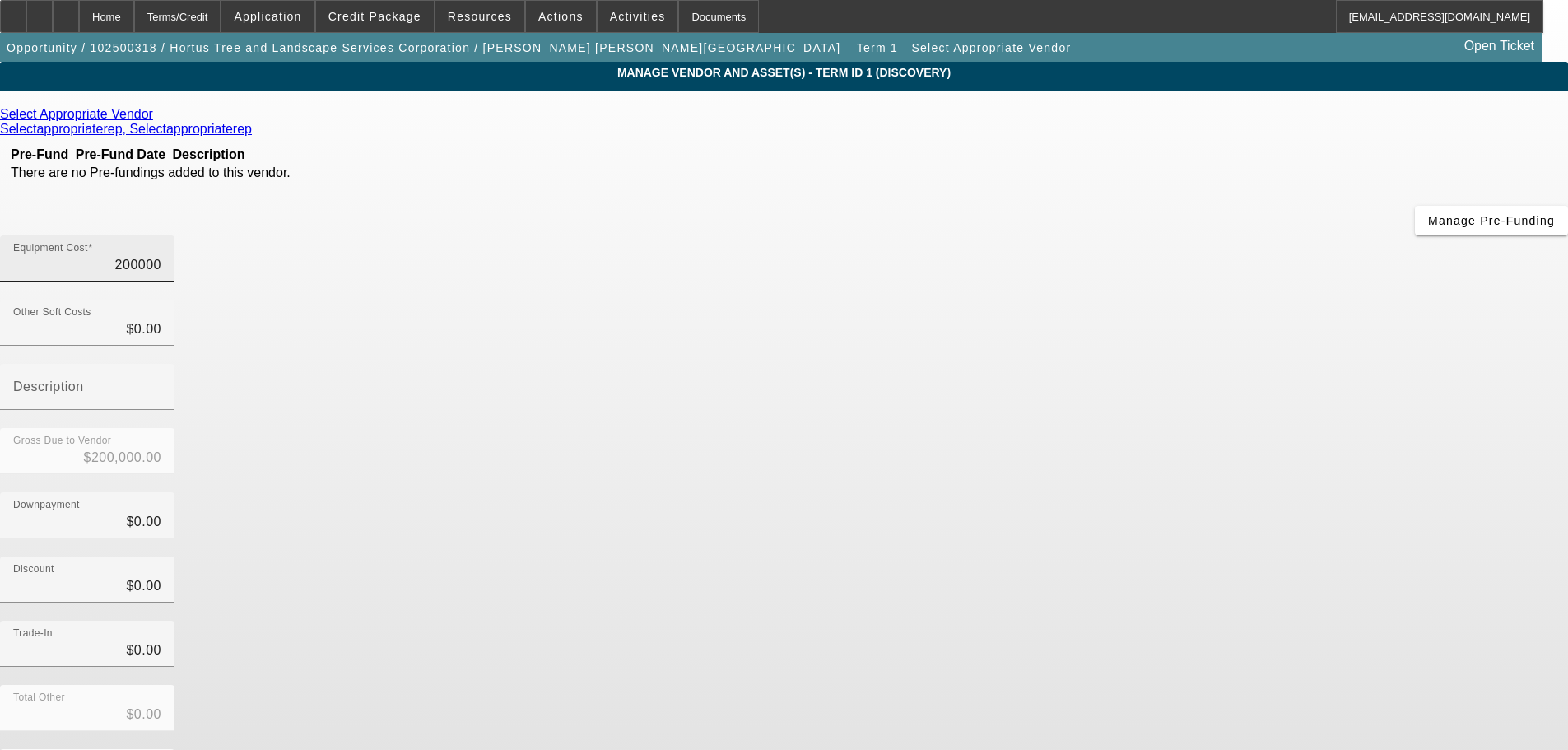
click at [161, 255] on input "200000" at bounding box center [87, 264] width 148 height 20
type input "$200,000.00"
click at [134, 14] on div "Home" at bounding box center [106, 16] width 55 height 33
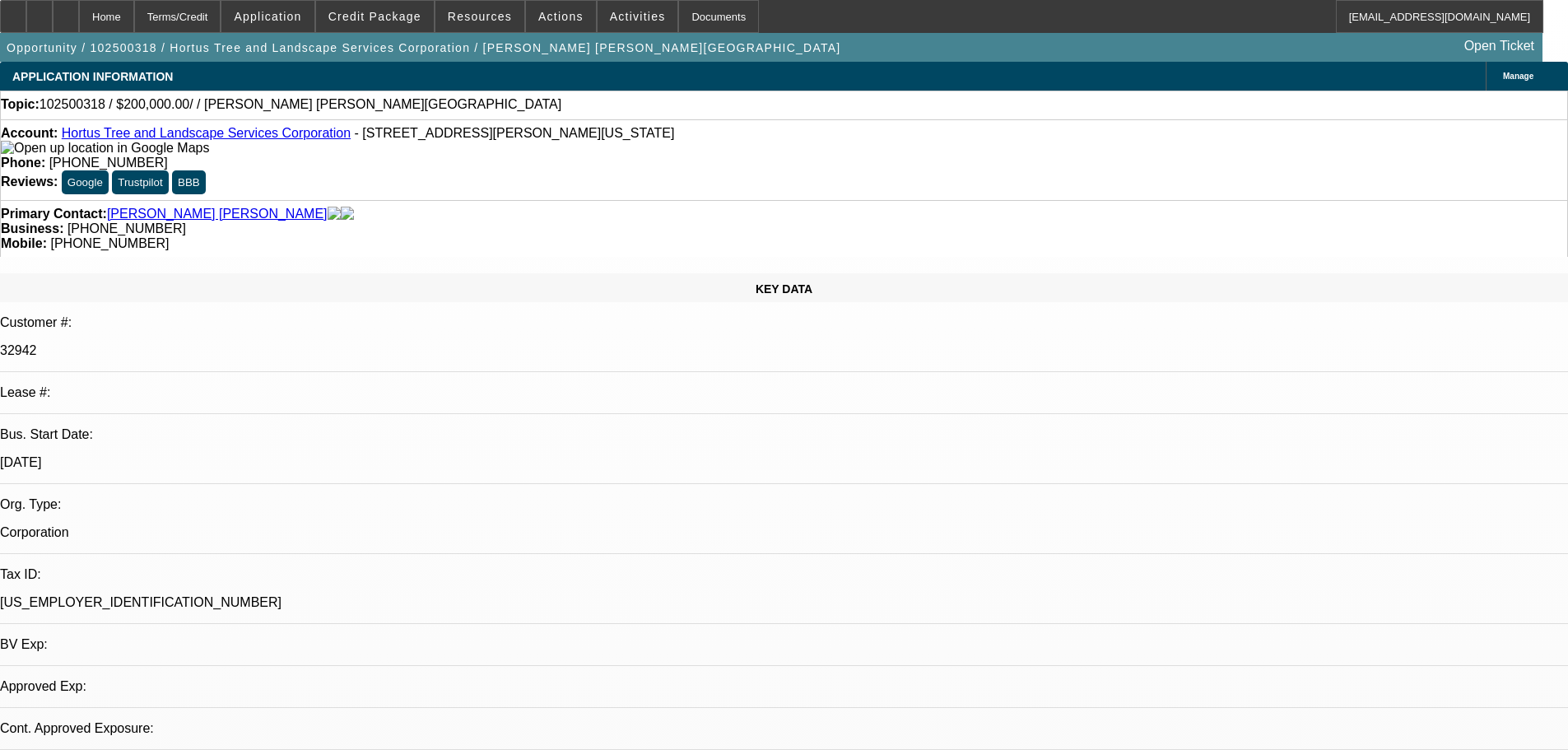
select select "0"
select select "2"
select select "0.1"
select select "4"
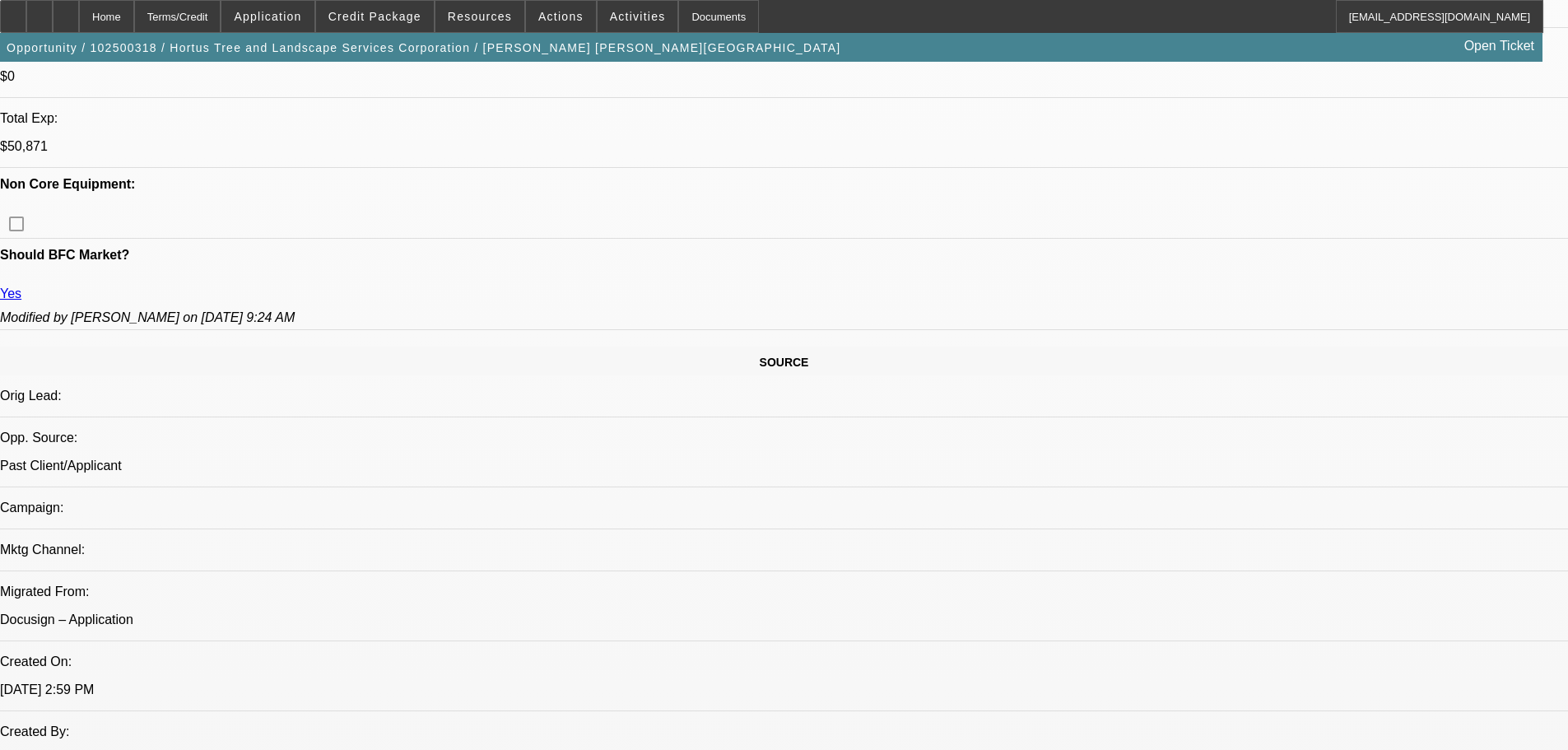
scroll to position [494, 0]
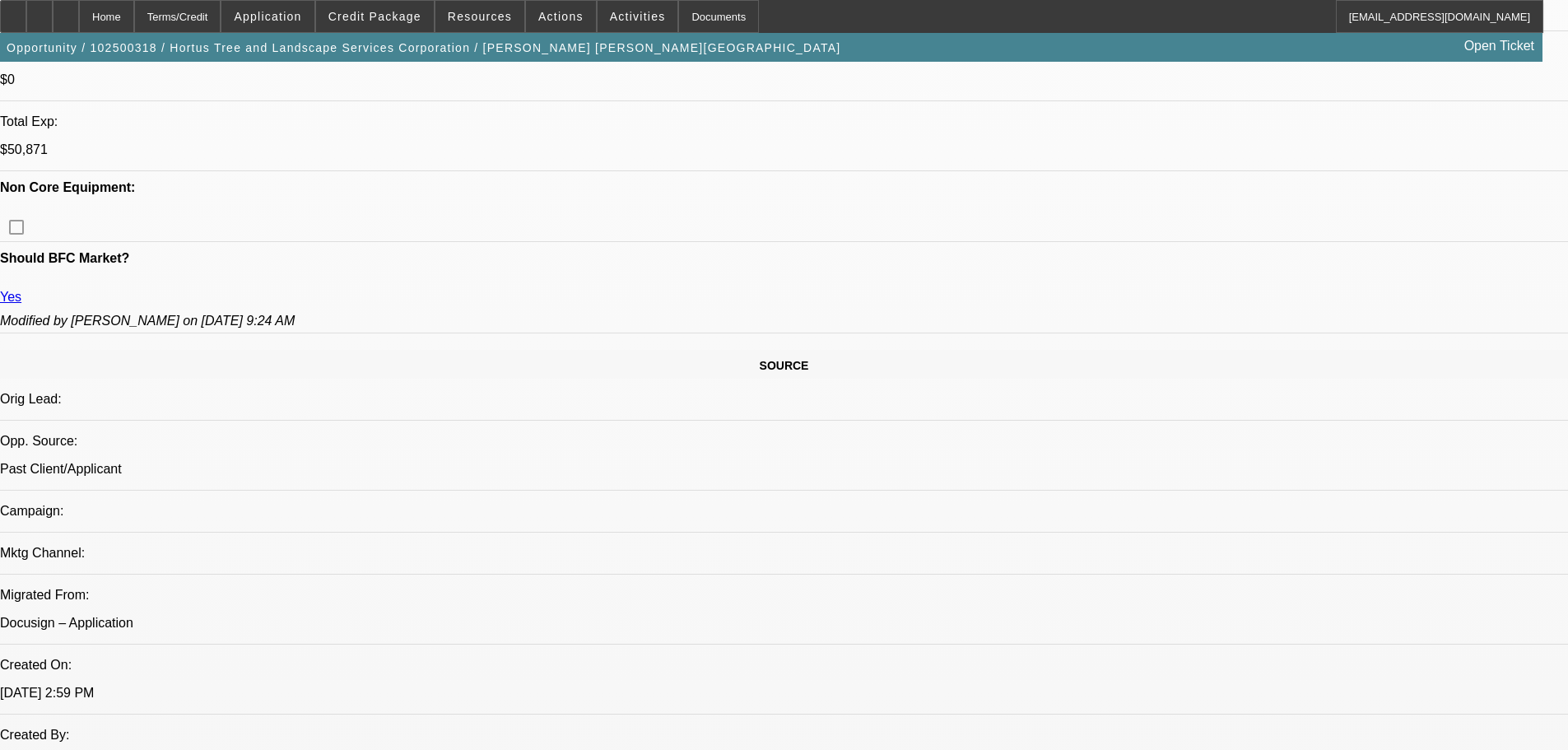
scroll to position [577, 0]
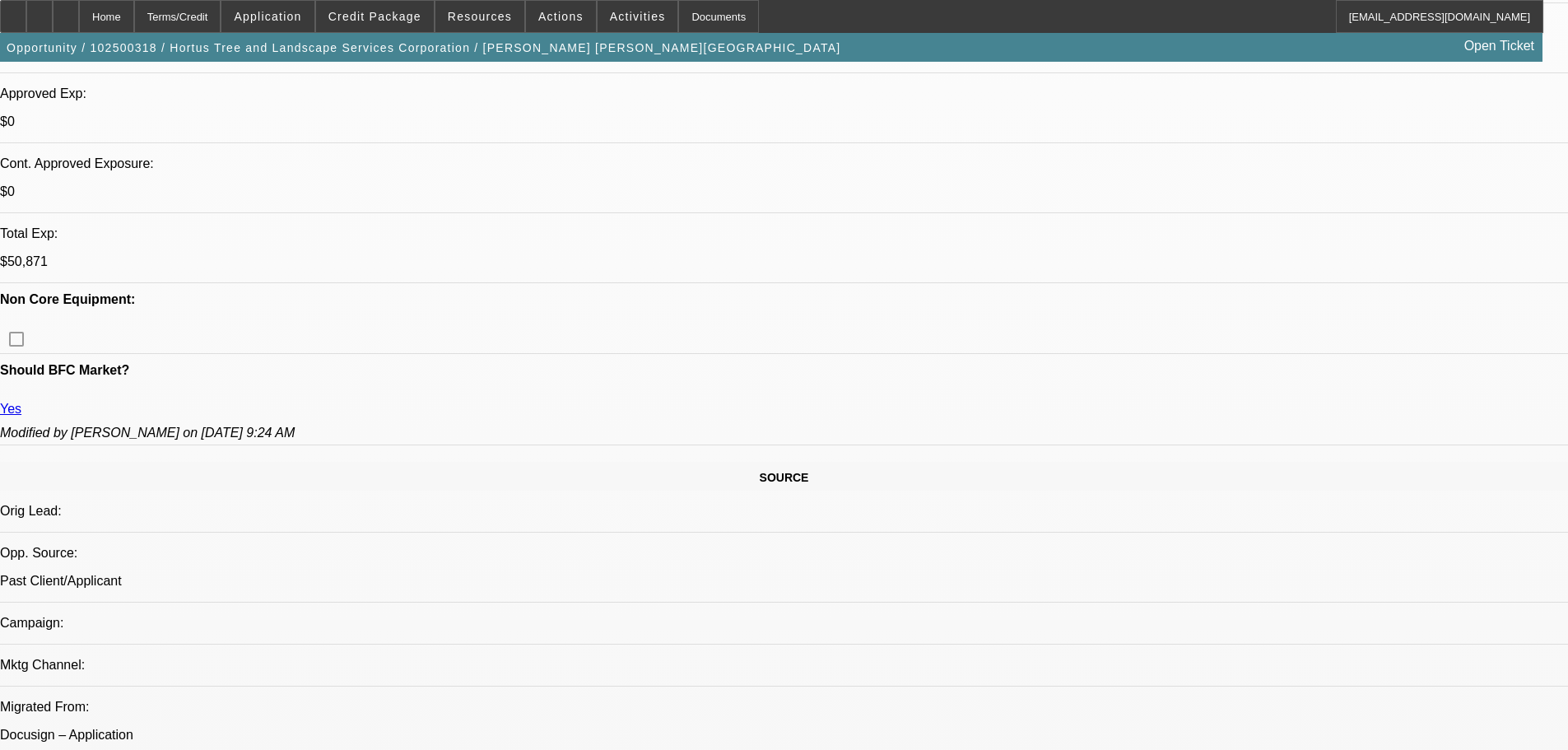
scroll to position [658, 0]
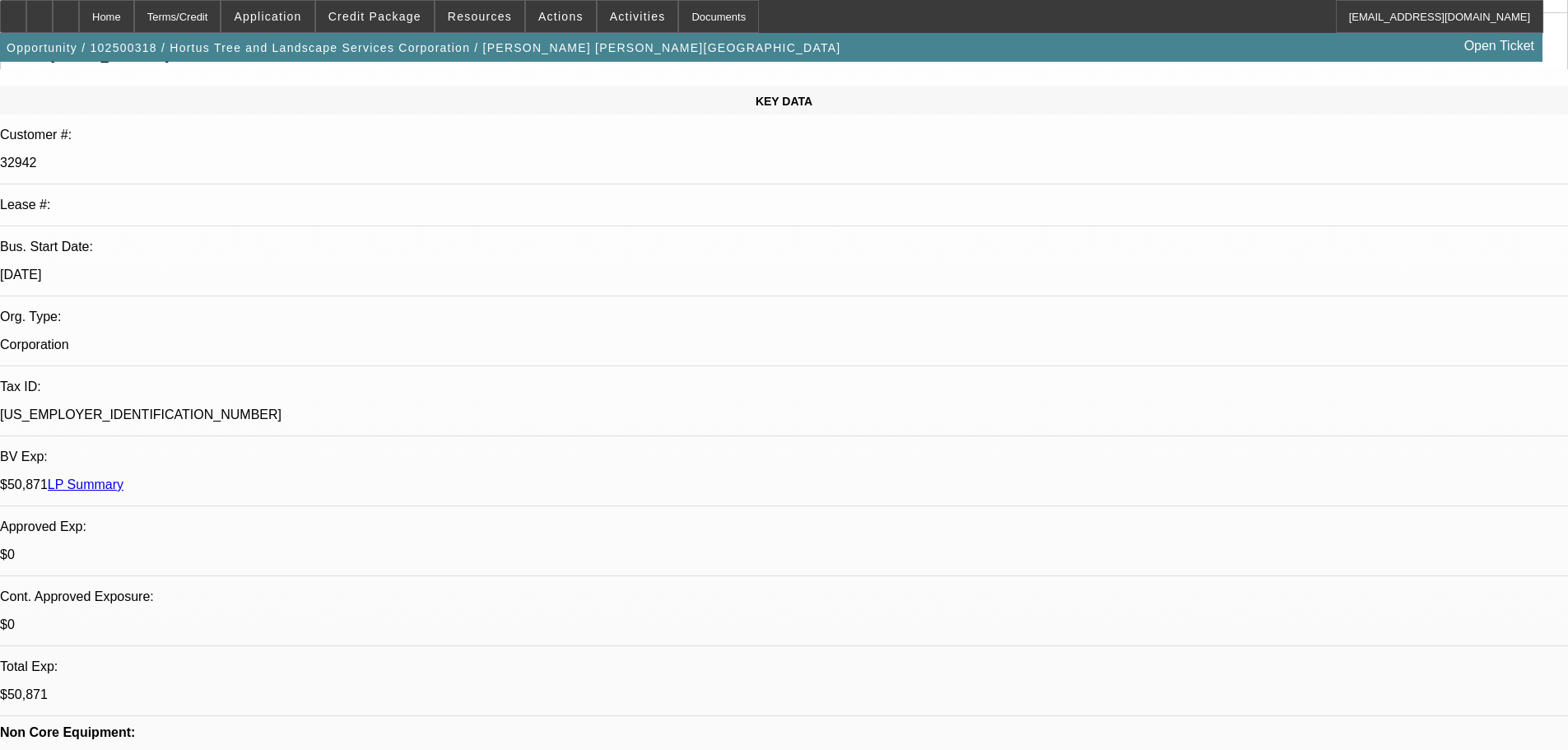
scroll to position [0, 0]
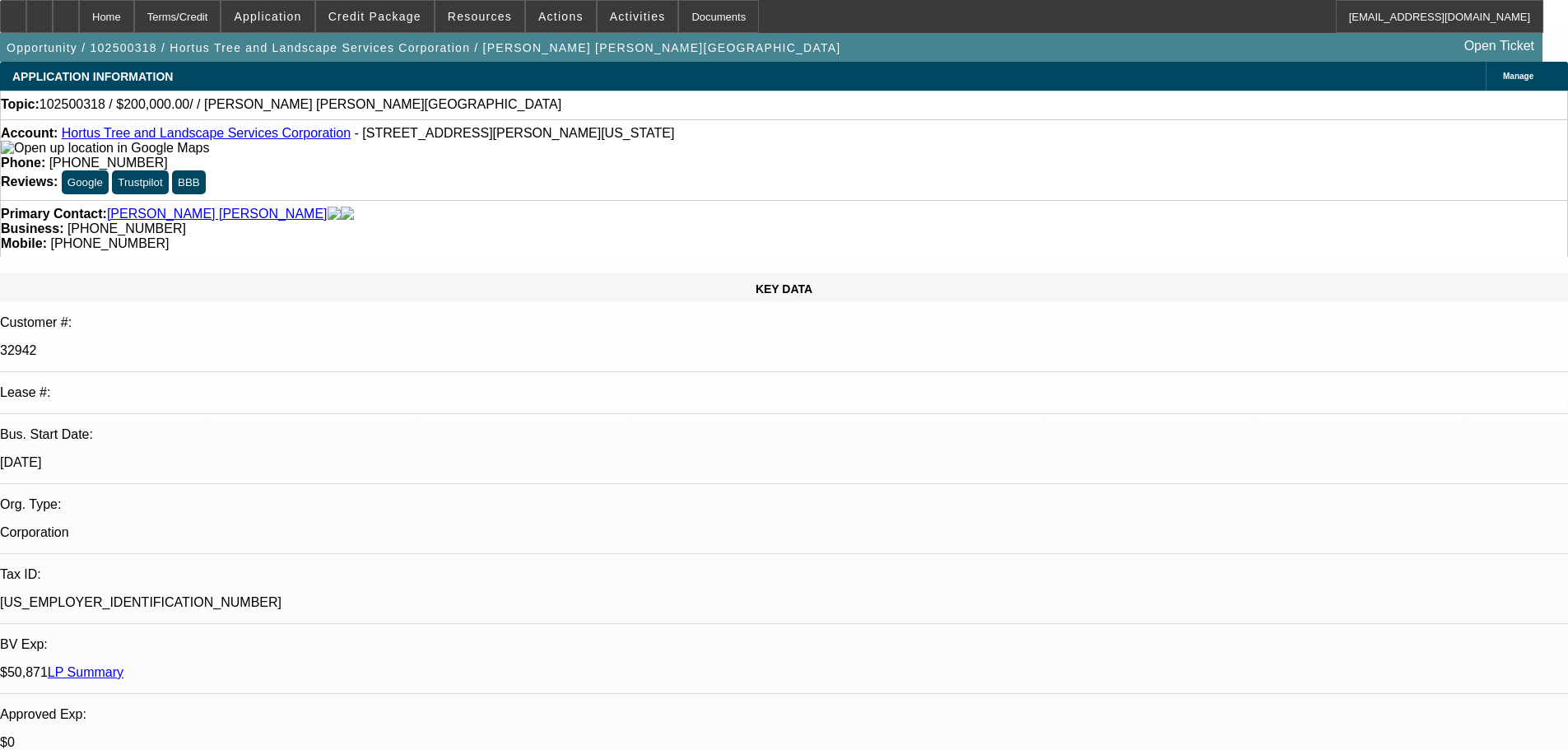
drag, startPoint x: 1177, startPoint y: 226, endPoint x: 1186, endPoint y: 213, distance: 15.8
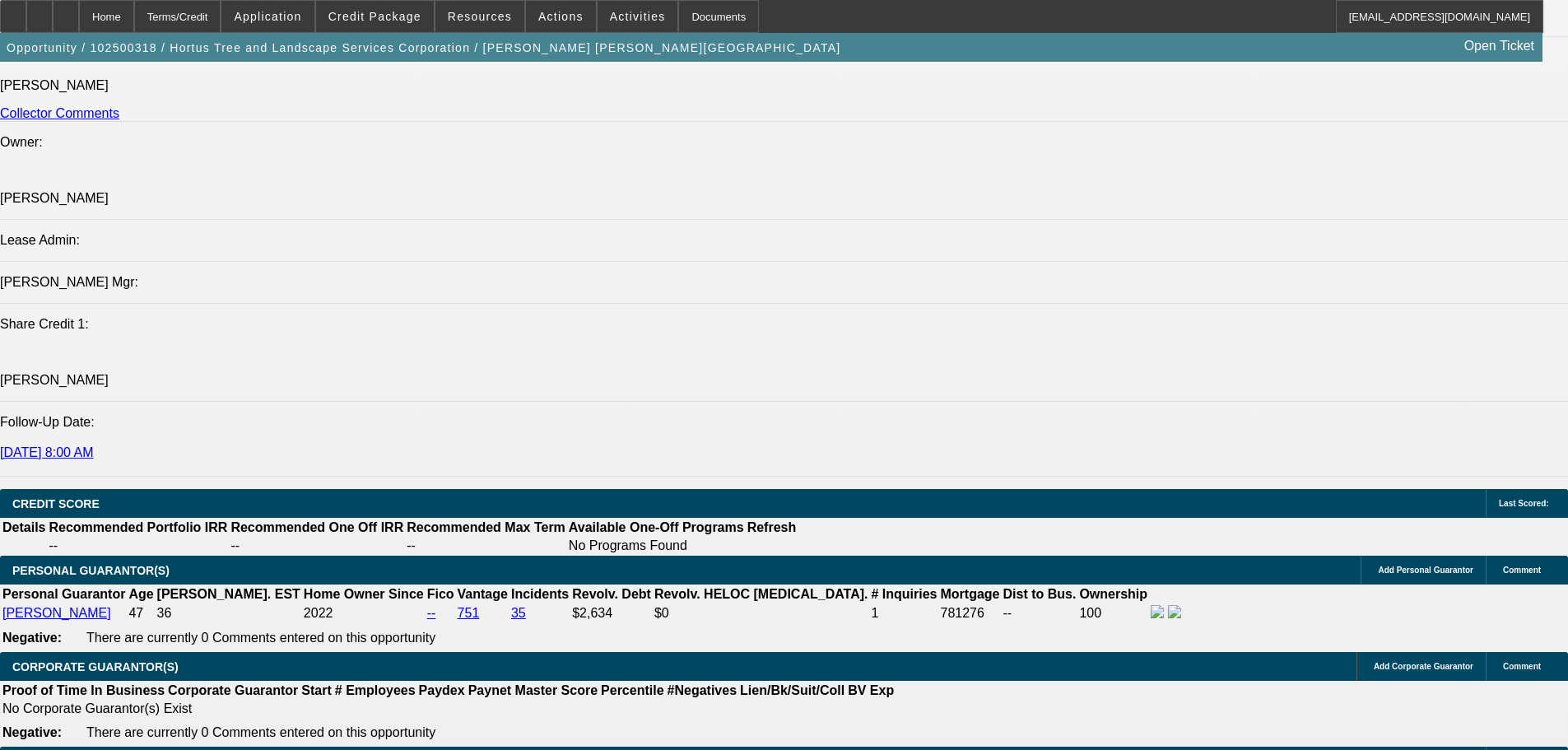
scroll to position [2140, 0]
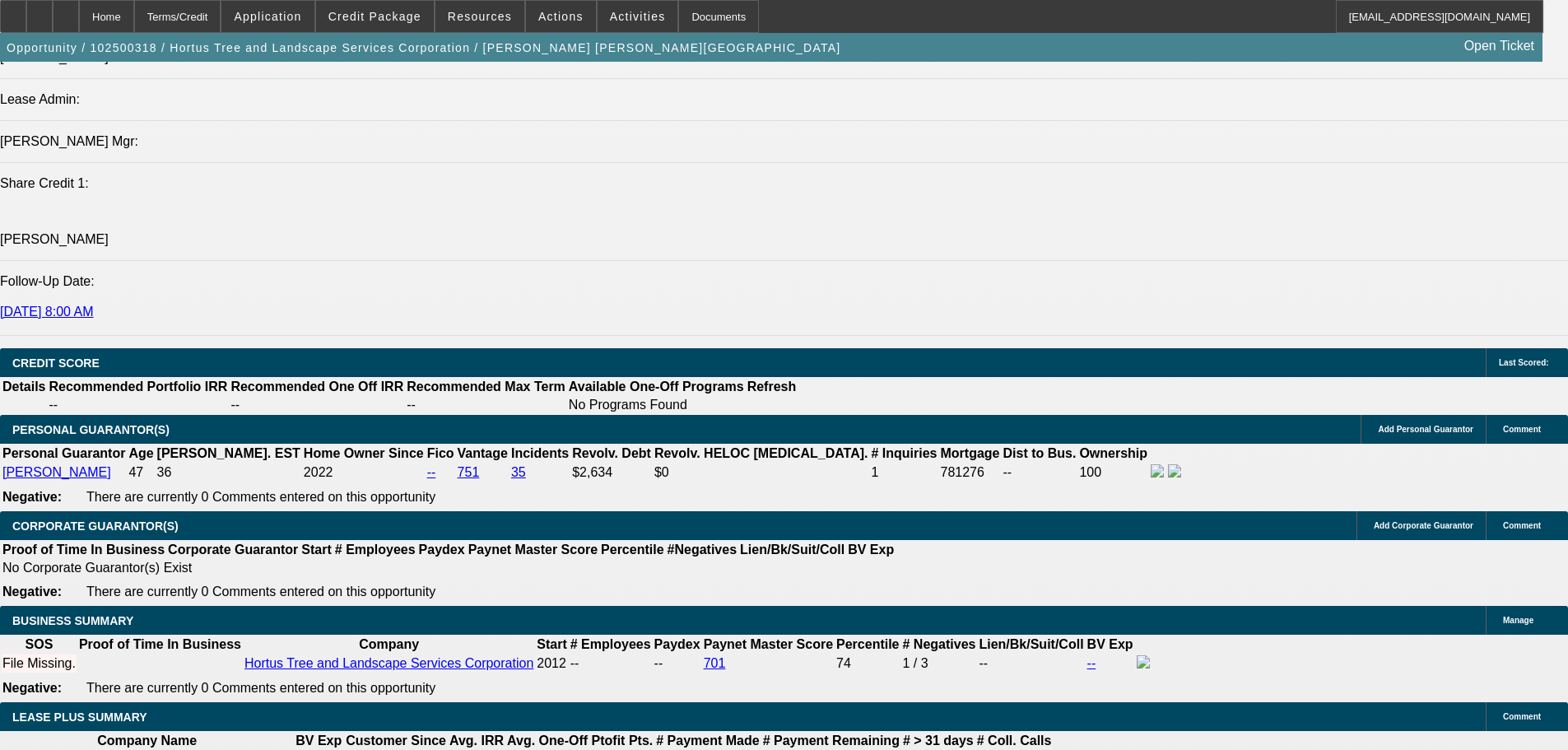
type input "UNKNOWN"
type input "72"
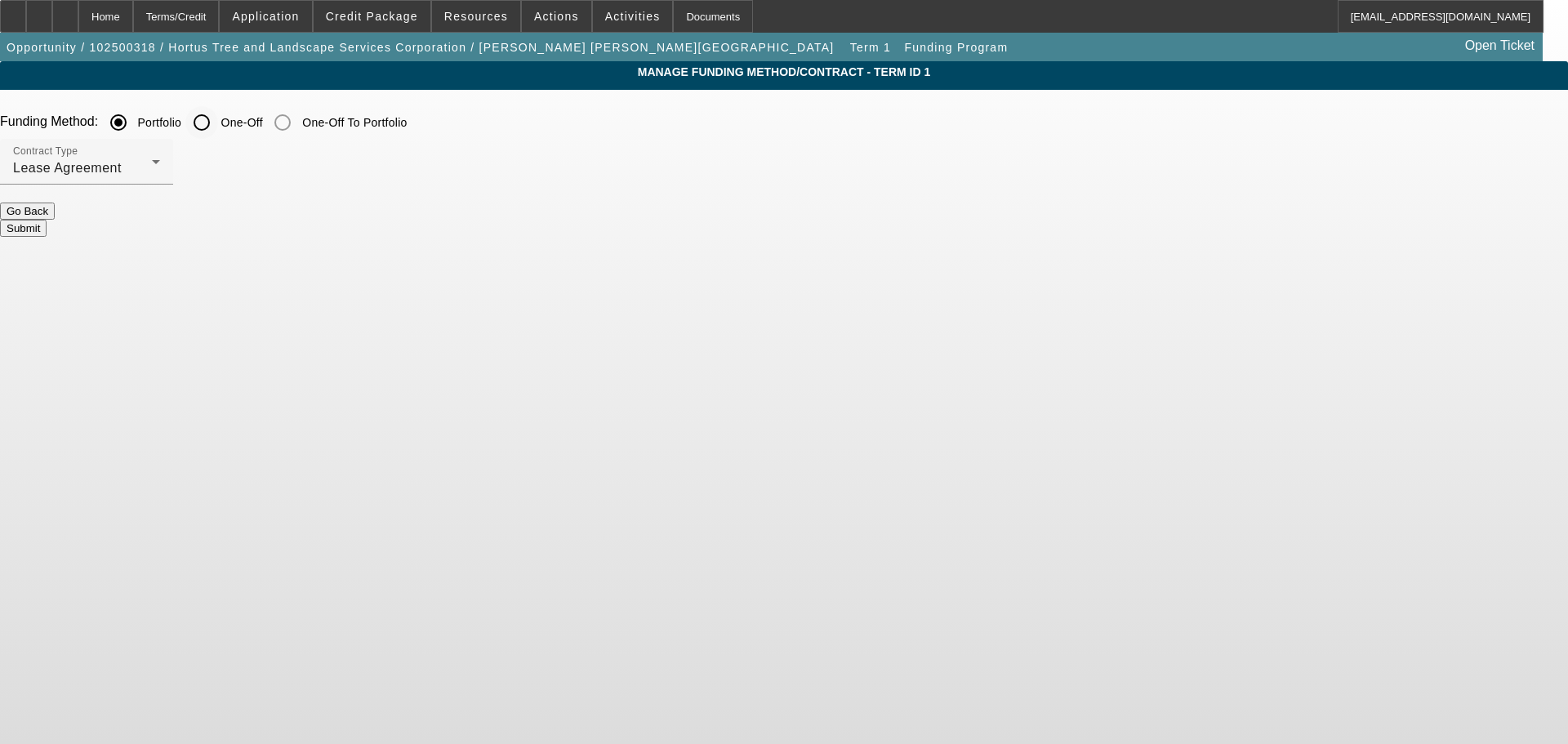
click at [218, 117] on input "One-Off" at bounding box center [201, 122] width 33 height 33
radio input "true"
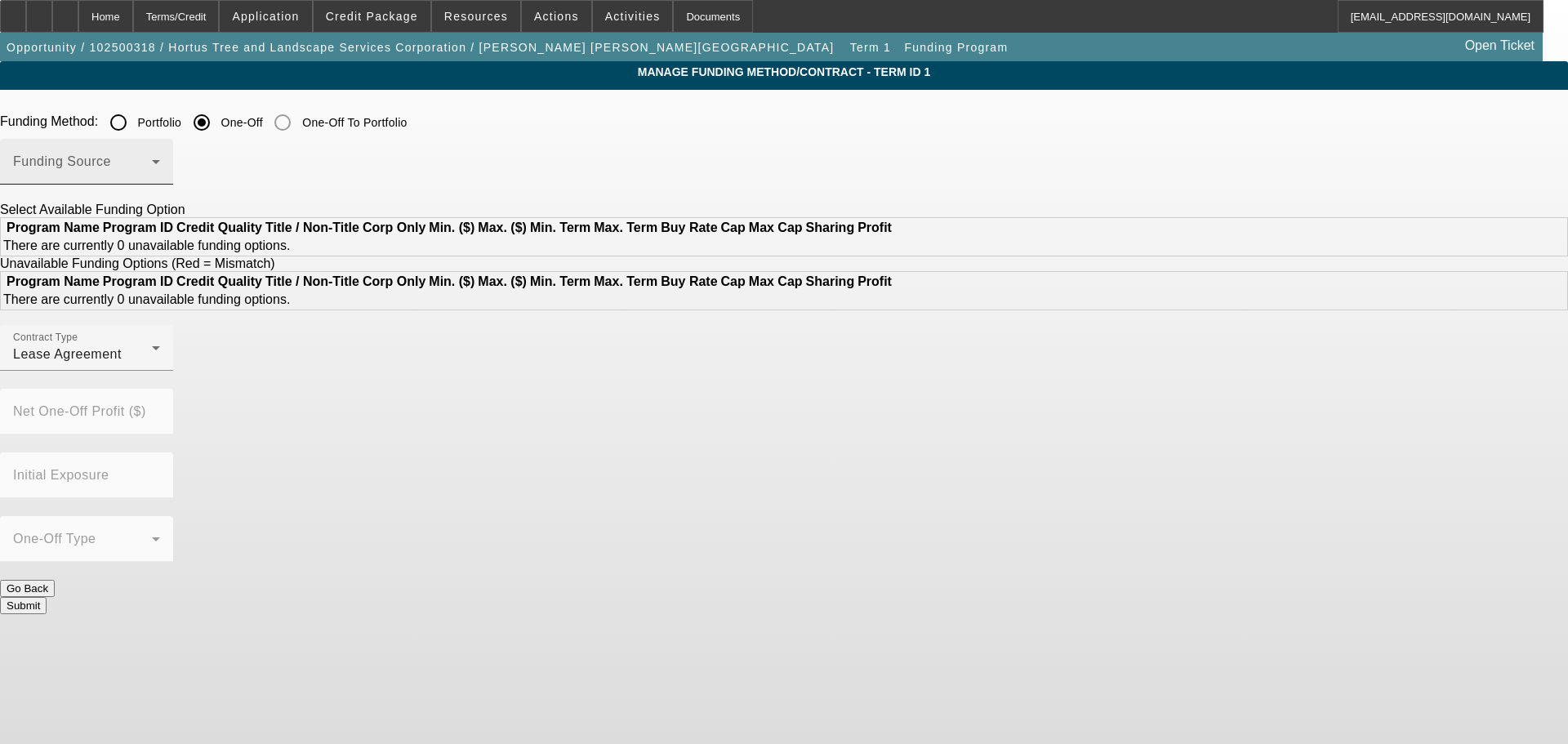
click at [160, 154] on div "Funding Source" at bounding box center [86, 161] width 147 height 46
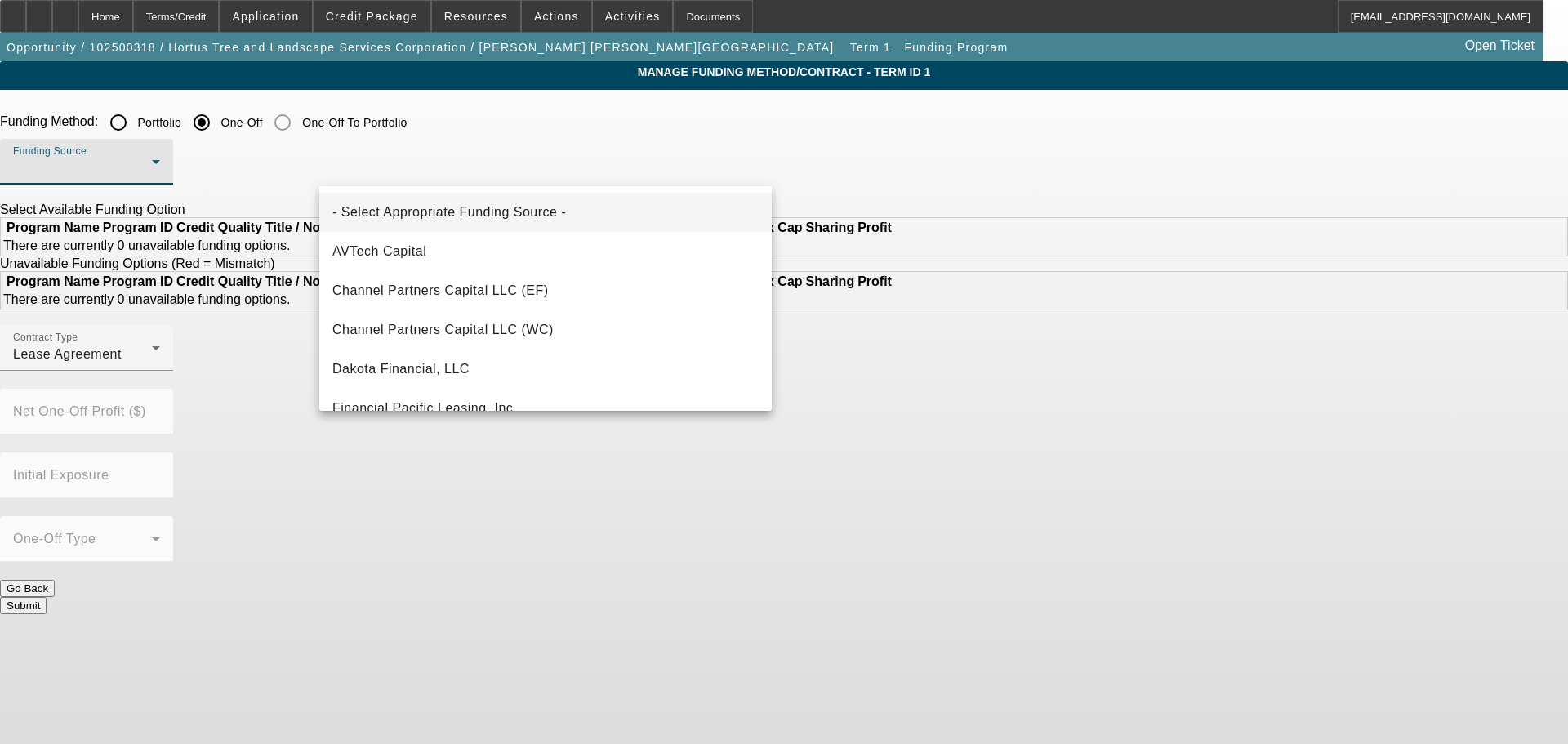
click at [1003, 117] on div at bounding box center [784, 372] width 1568 height 744
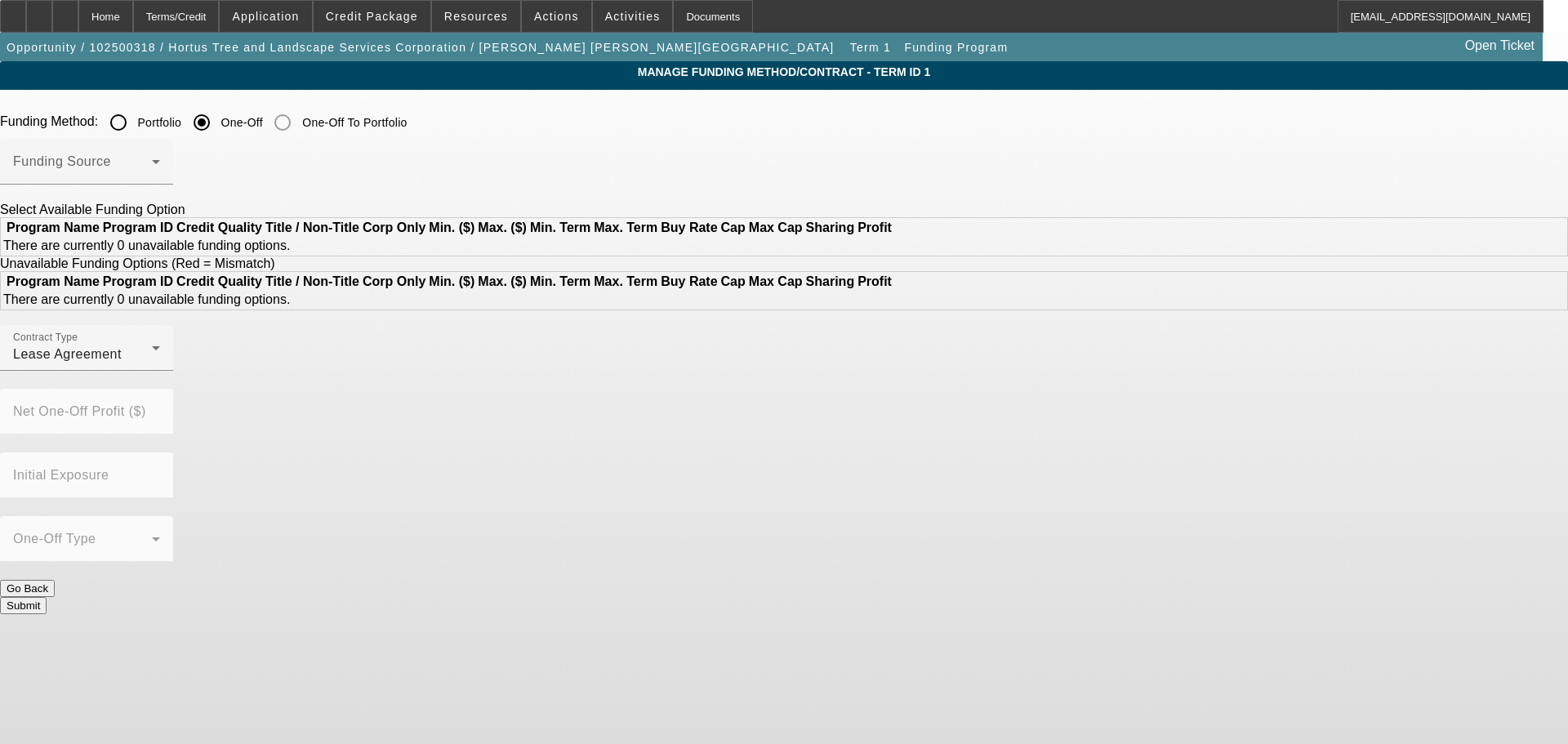
click at [135, 128] on input "Portfolio" at bounding box center [118, 122] width 33 height 33
radio input "true"
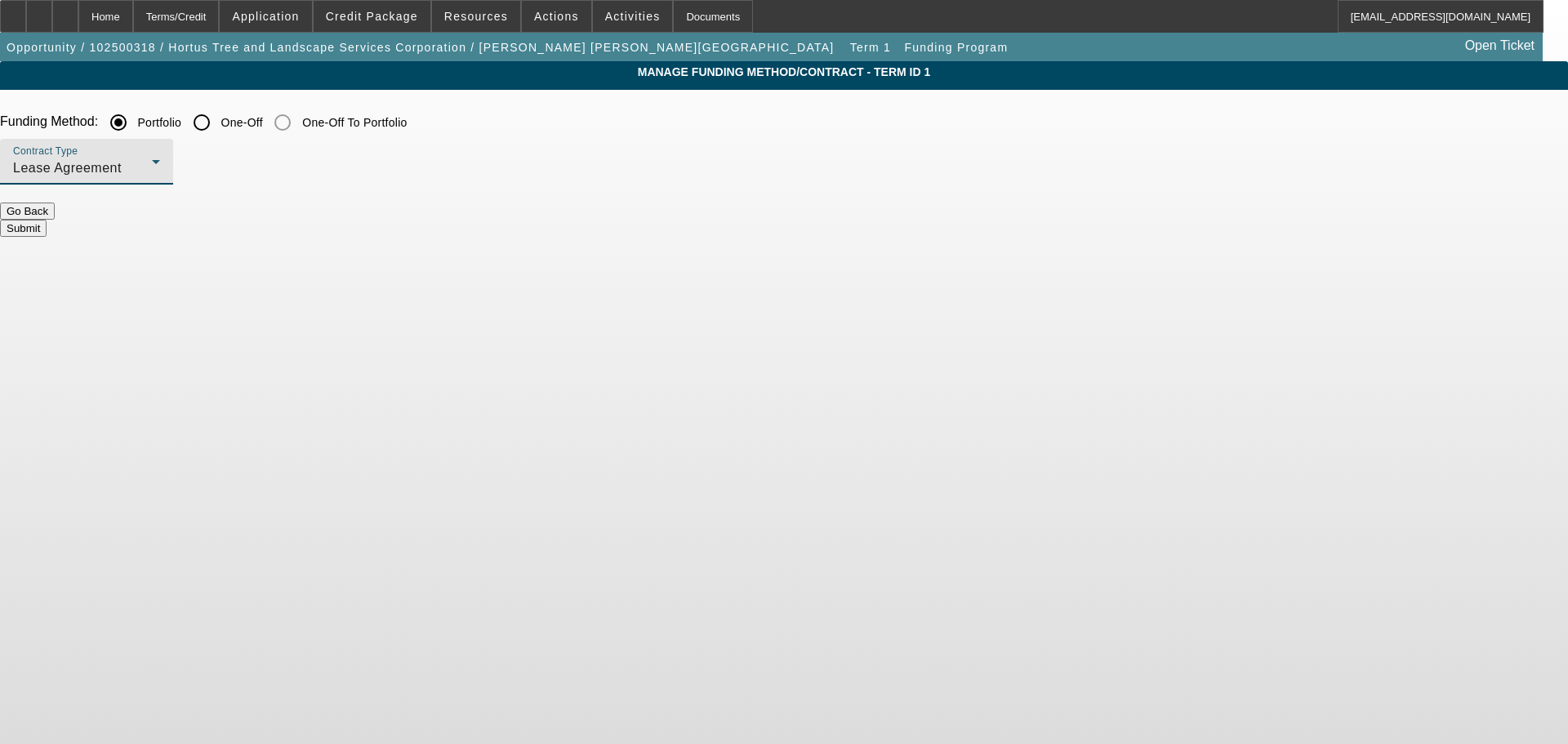
click at [152, 178] on div "Lease Agreement" at bounding box center [82, 167] width 139 height 20
click at [472, 255] on span "Equipment Finance Agreement" at bounding box center [426, 251] width 188 height 39
click at [47, 219] on button "Submit" at bounding box center [23, 228] width 47 height 17
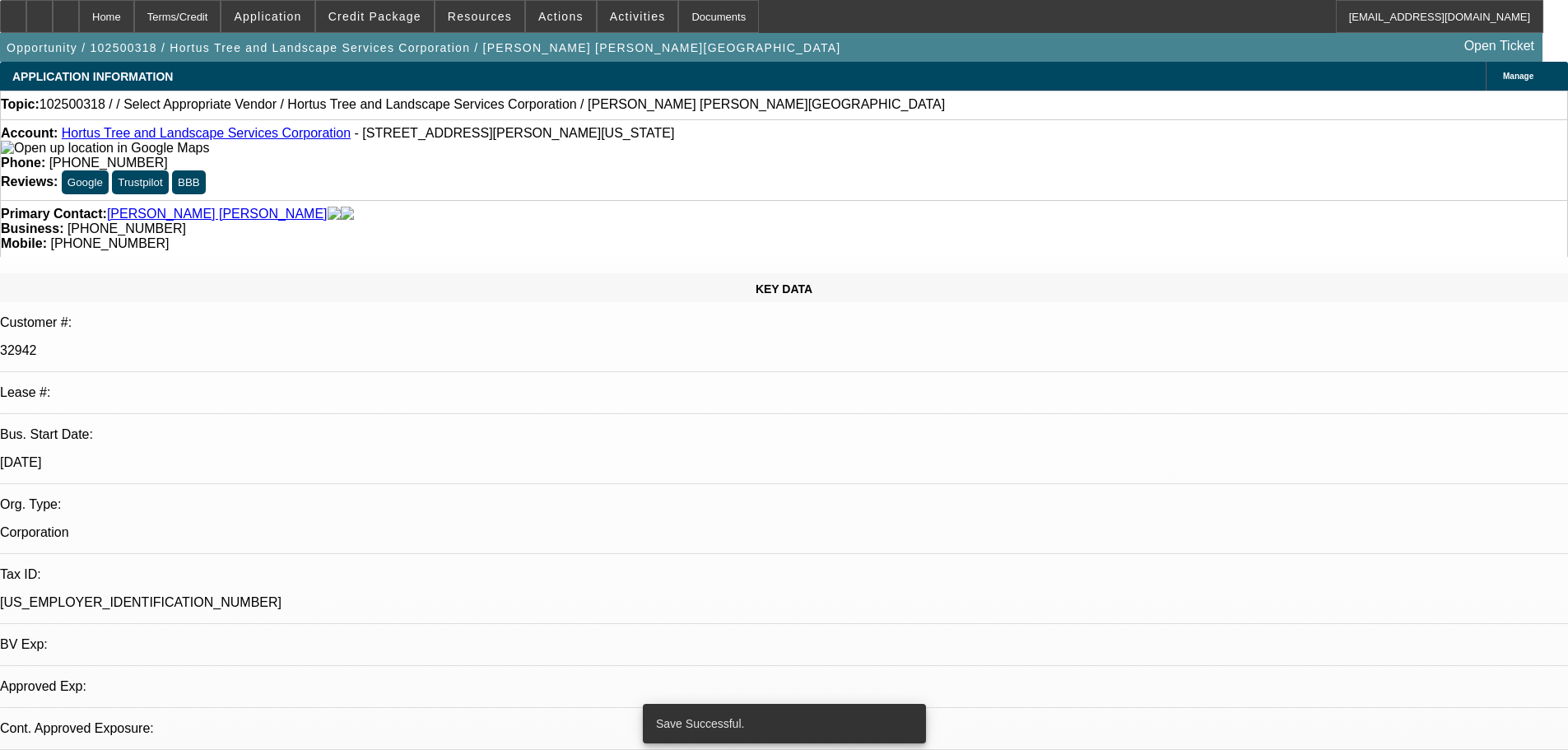
select select "0"
select select "2"
select select "0"
select select "6"
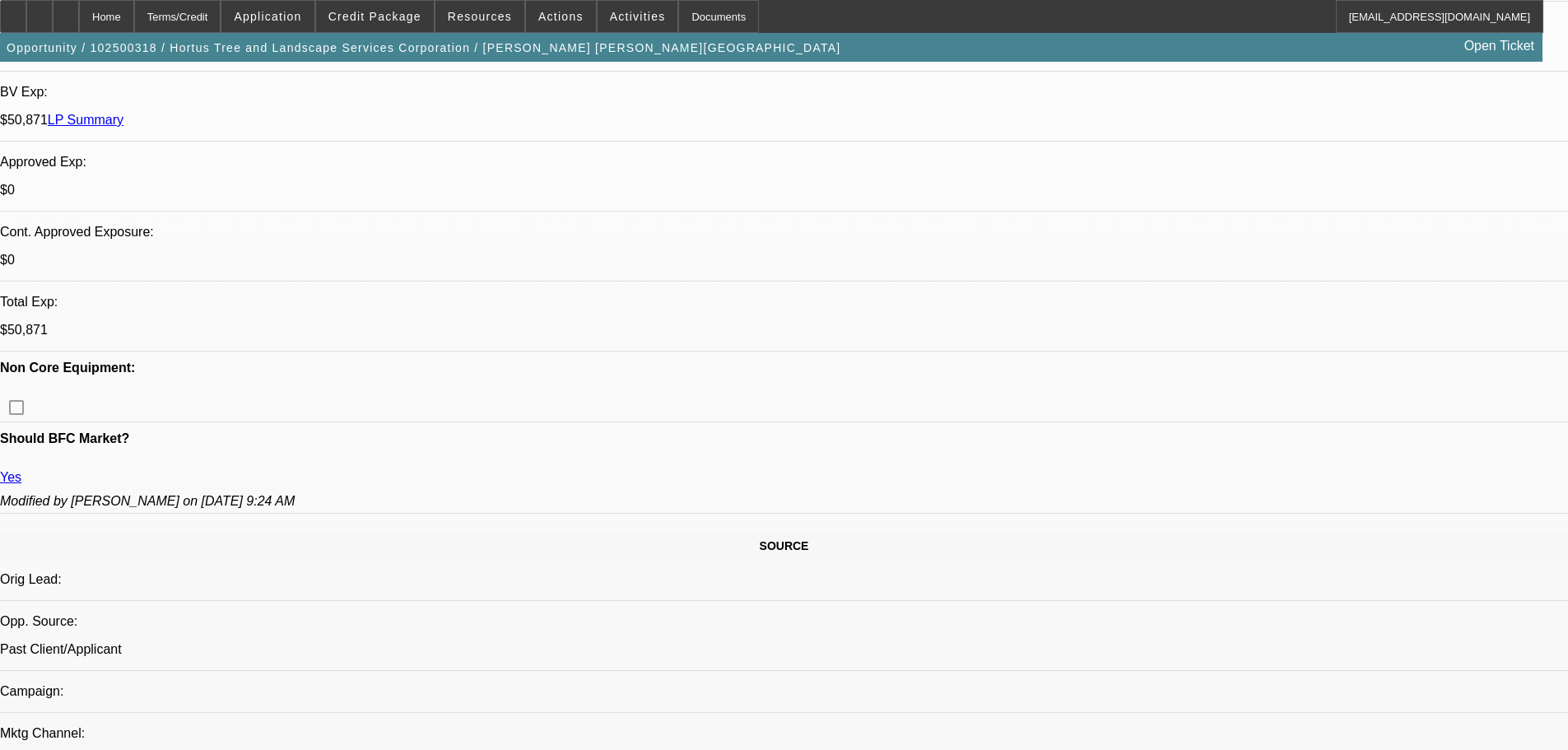
scroll to position [577, 0]
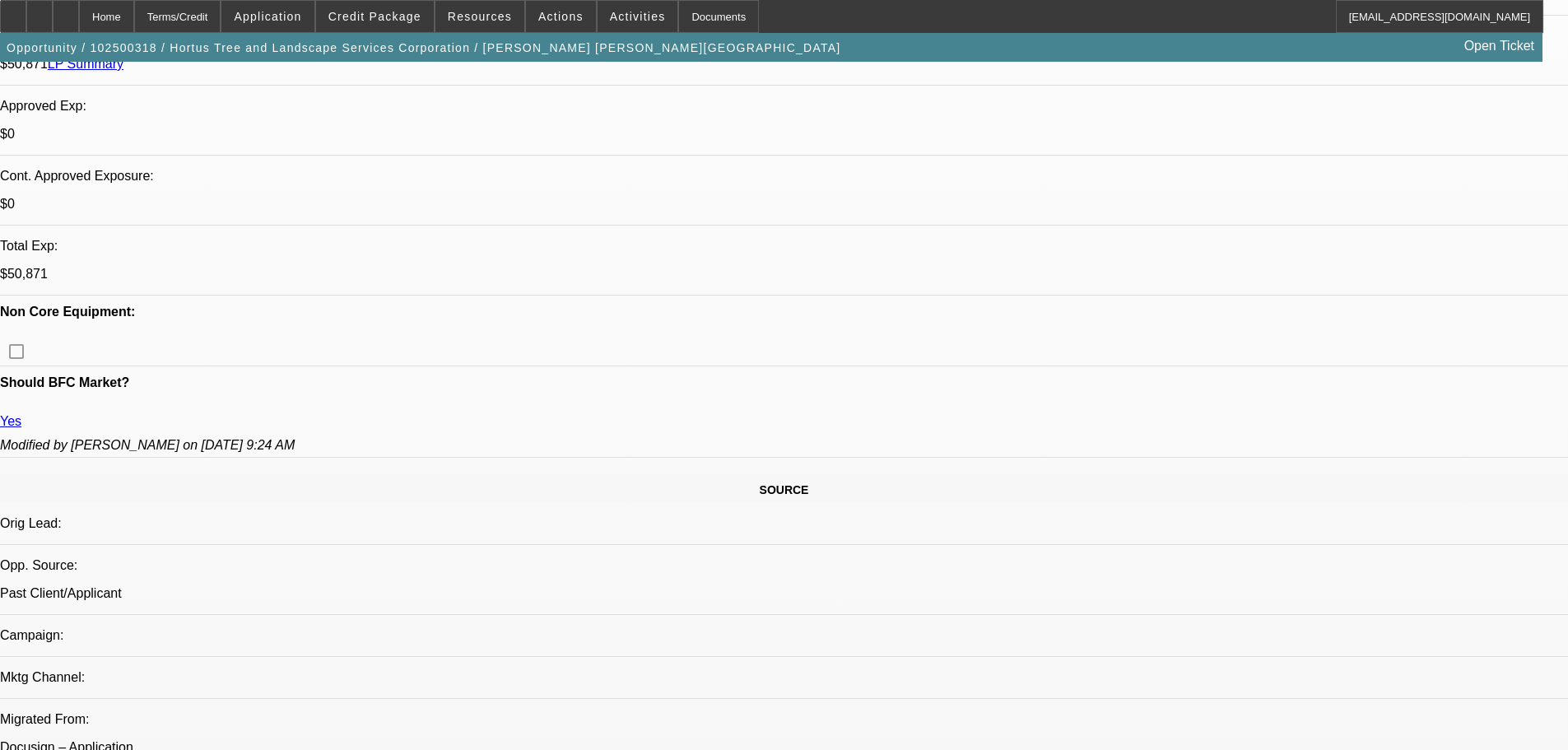
scroll to position [741, 0]
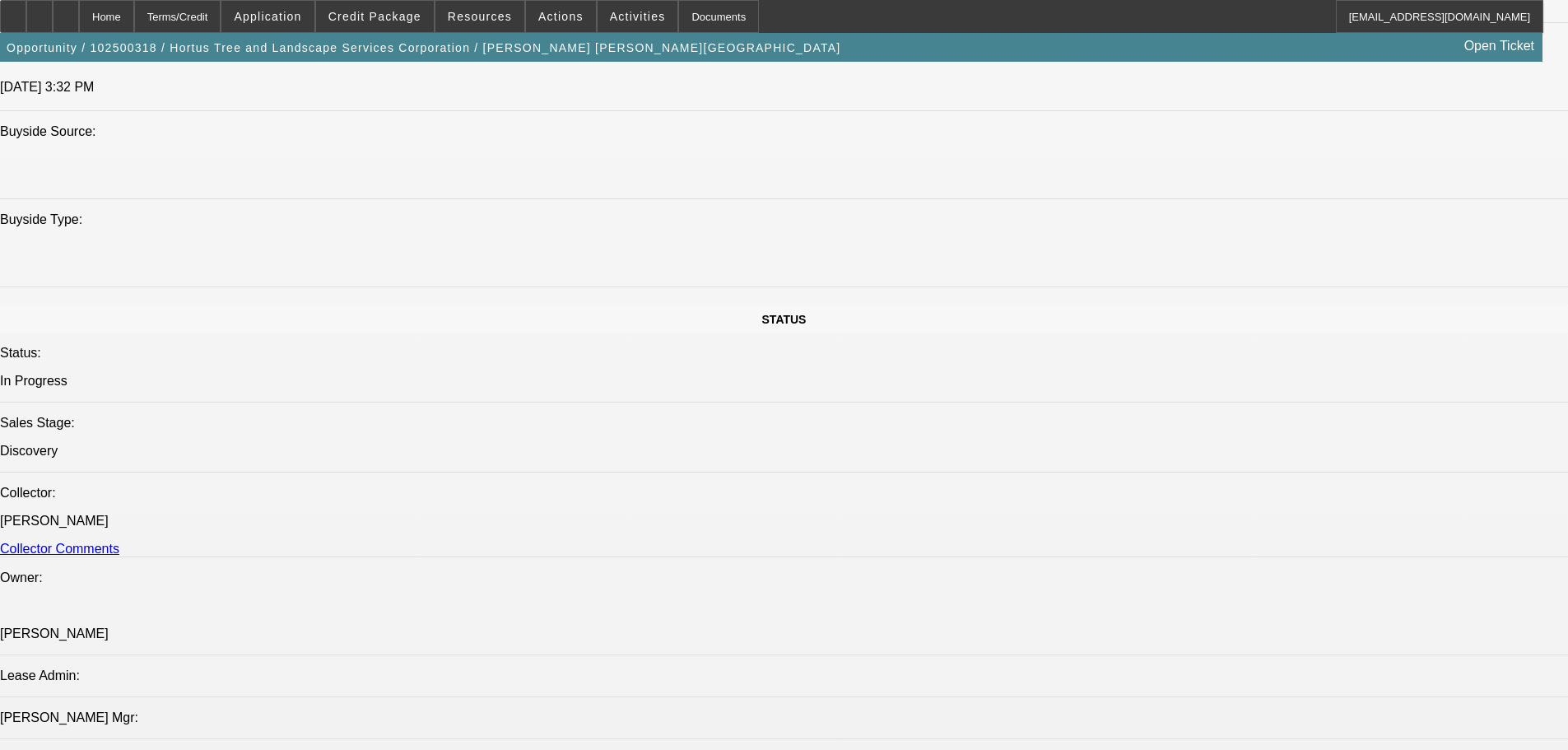
scroll to position [1811, 0]
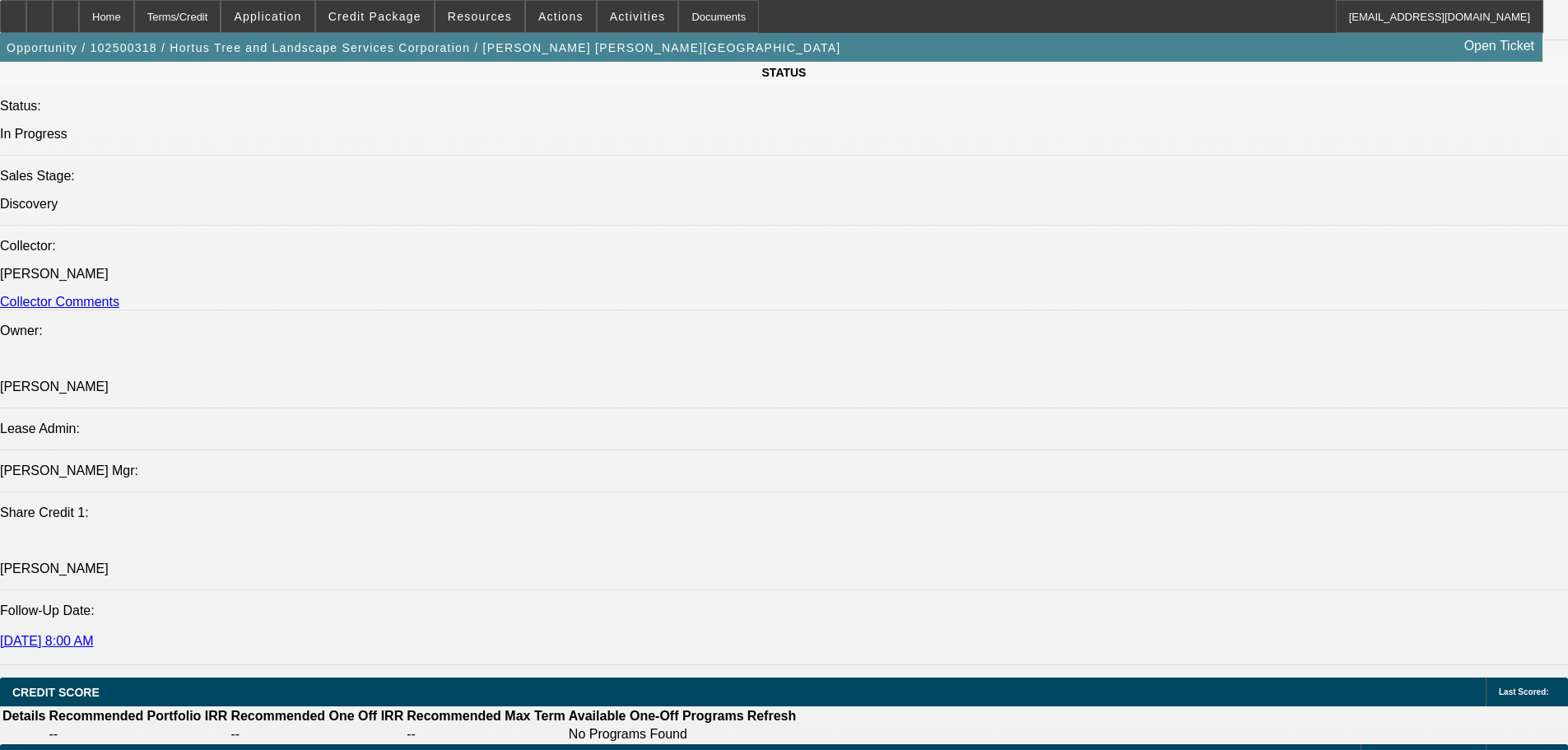
click at [399, 26] on span at bounding box center [375, 16] width 118 height 39
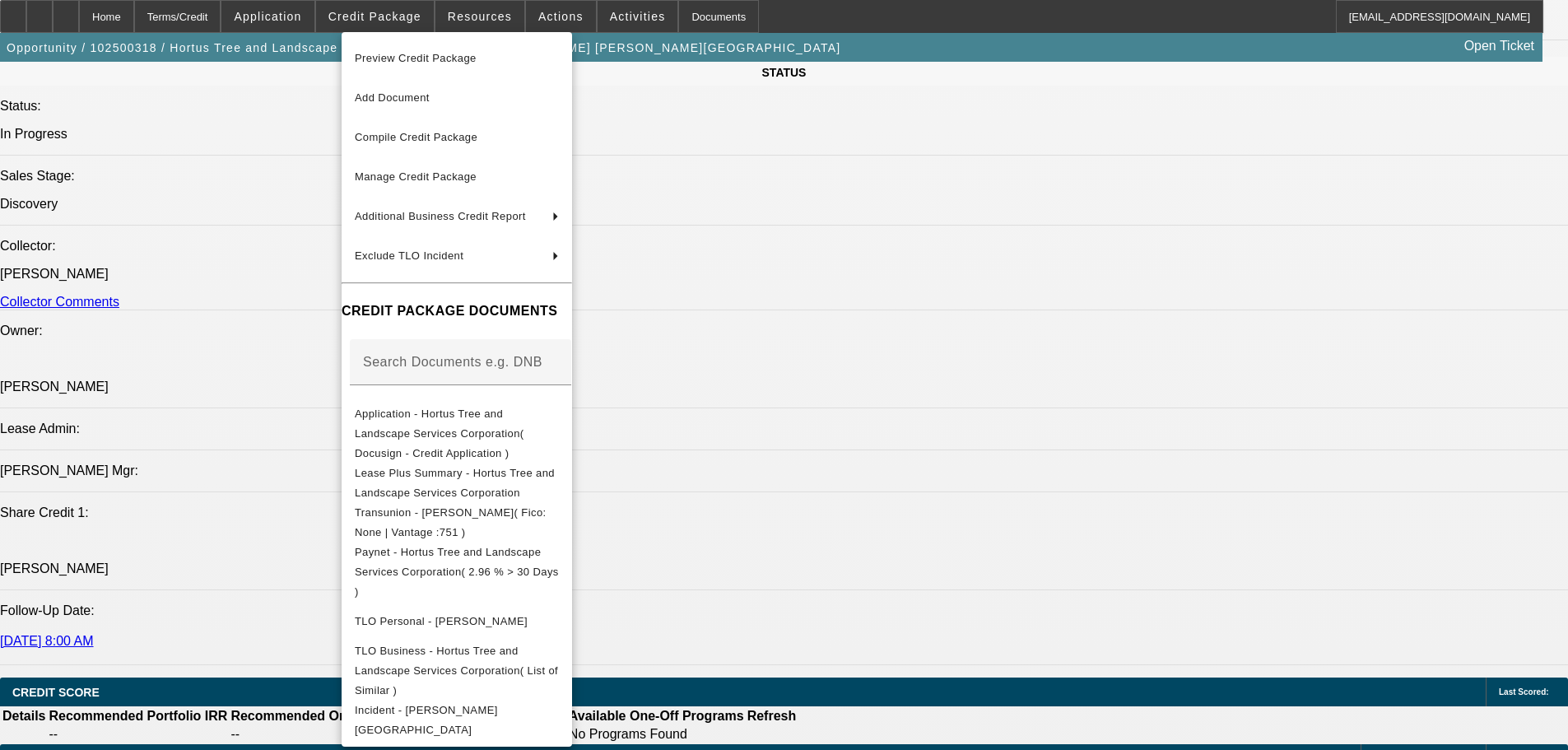
click at [905, 393] on div at bounding box center [784, 375] width 1568 height 750
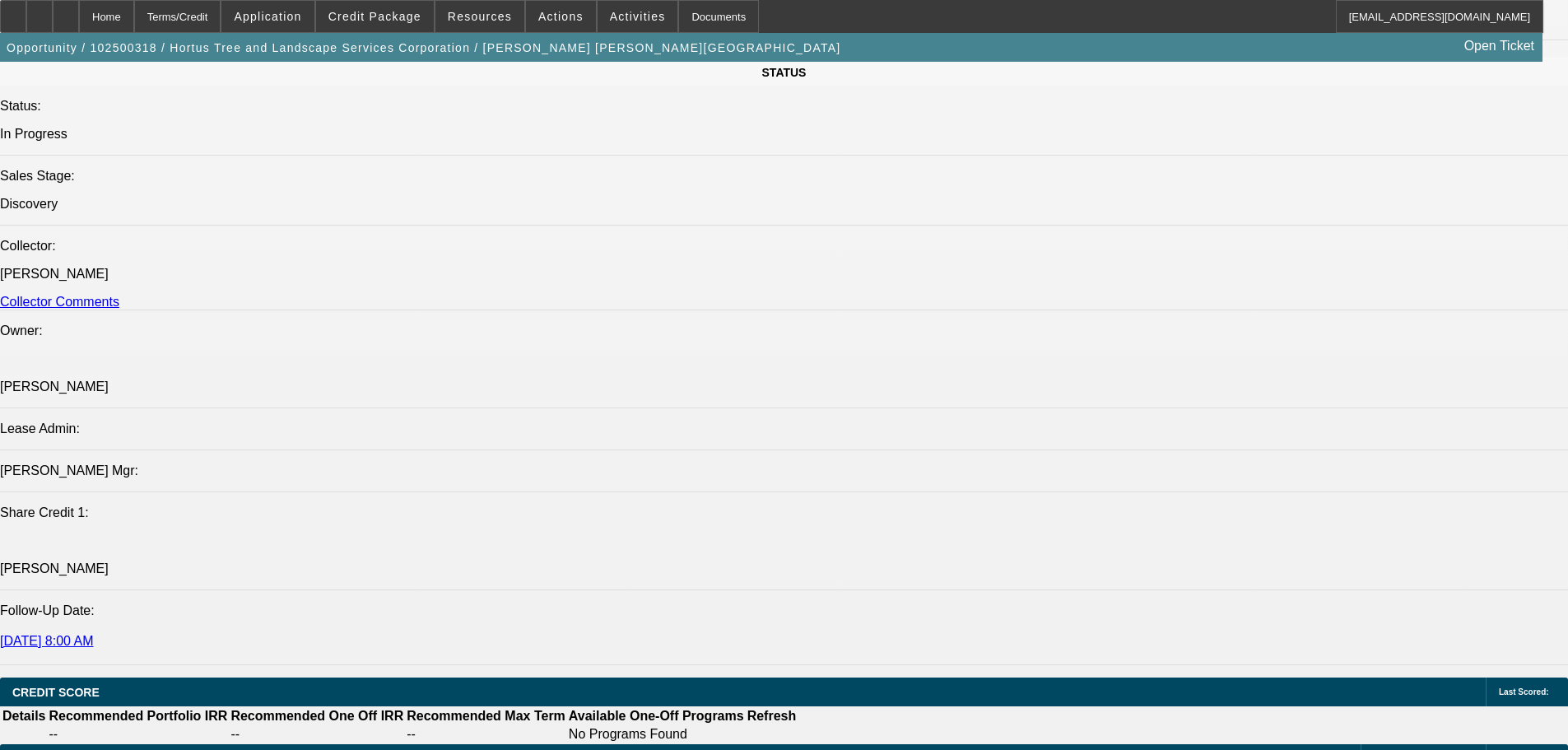
click at [1185, 60] on div "Opportunity / 102500318 / Hortus Tree and Landscape Services Corporation / Sote…" at bounding box center [770, 47] width 1542 height 29
radio input "true"
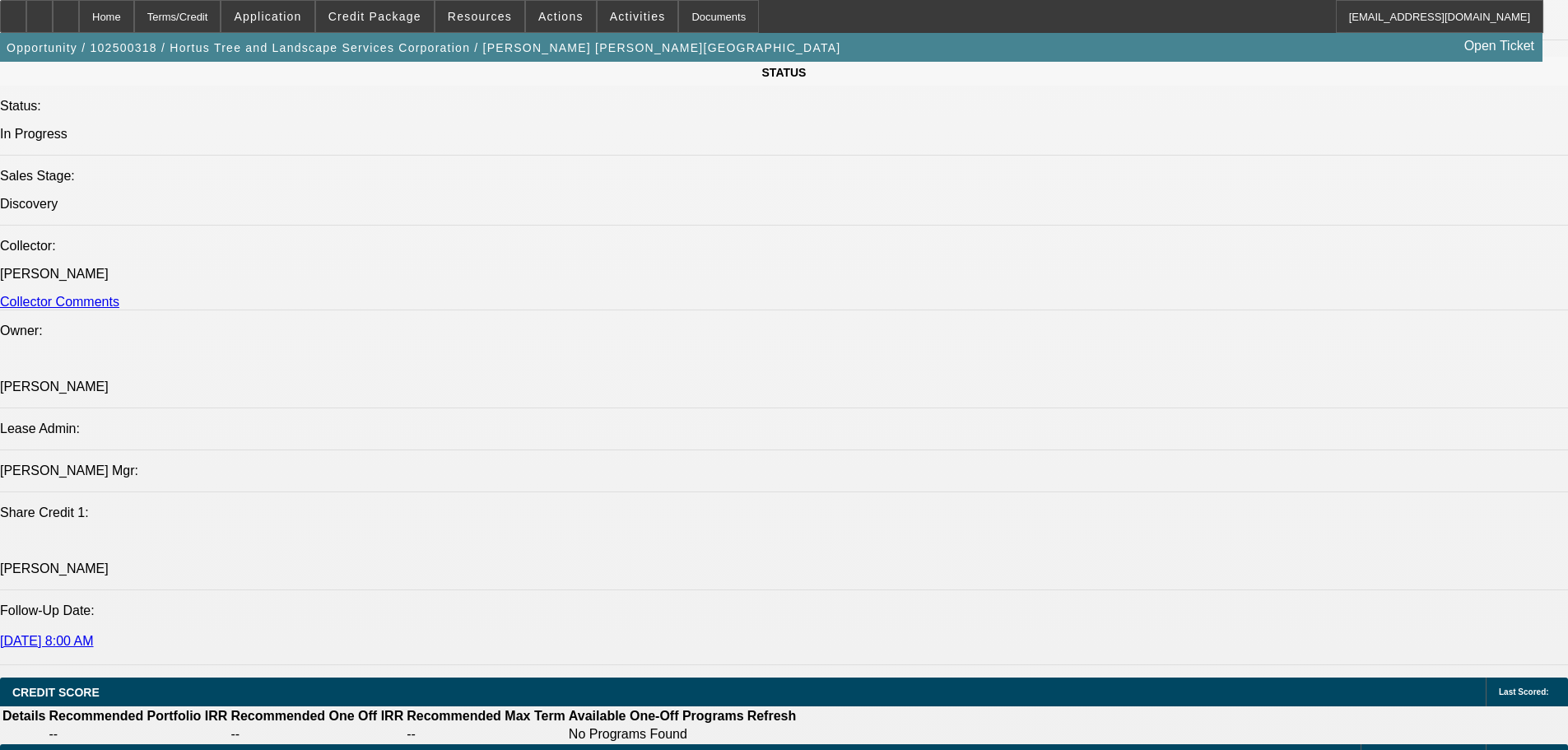
type textarea "10/13 brand new bucket truck-pending banks for preapproval"
radio input "true"
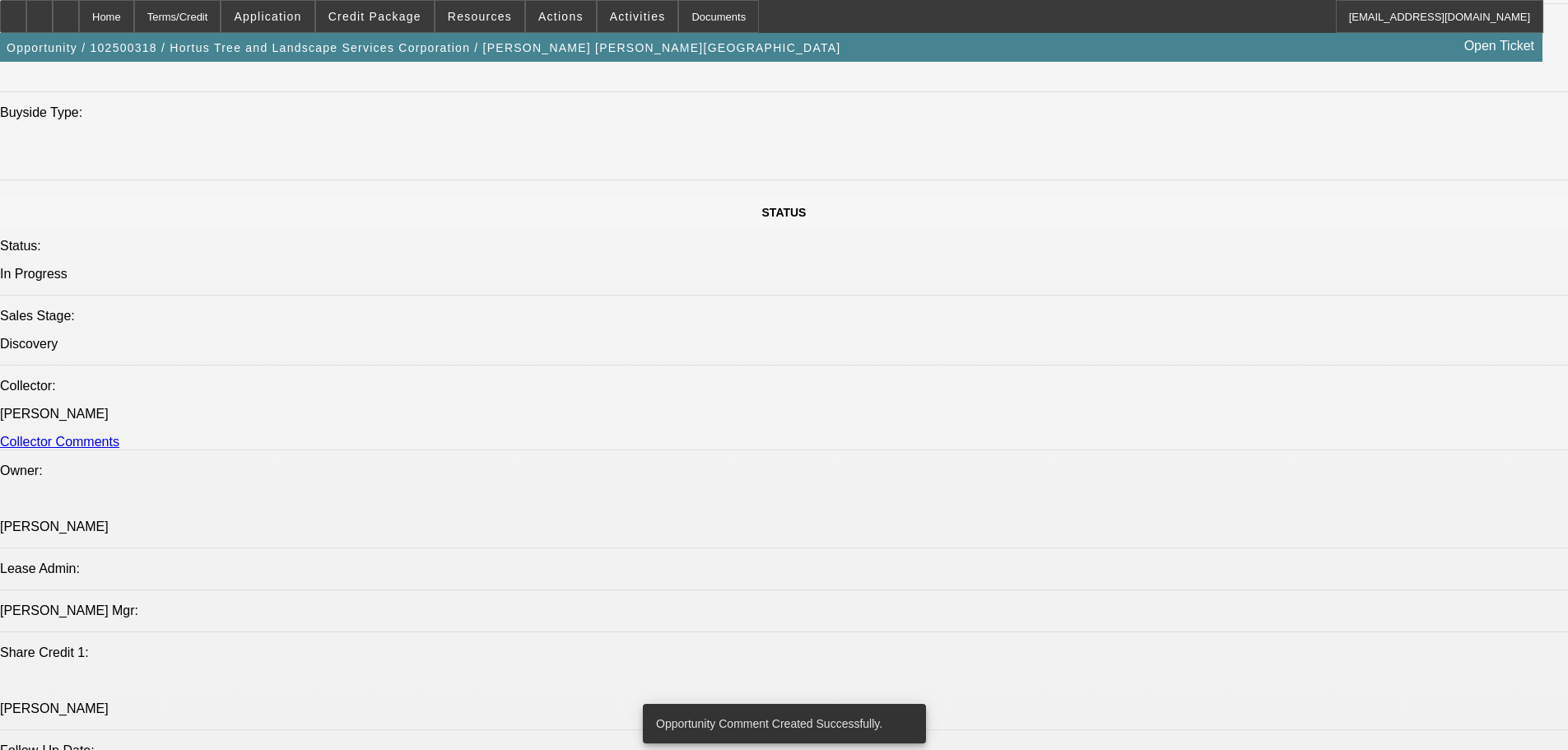
drag, startPoint x: 456, startPoint y: 540, endPoint x: 455, endPoint y: 509, distance: 31.0
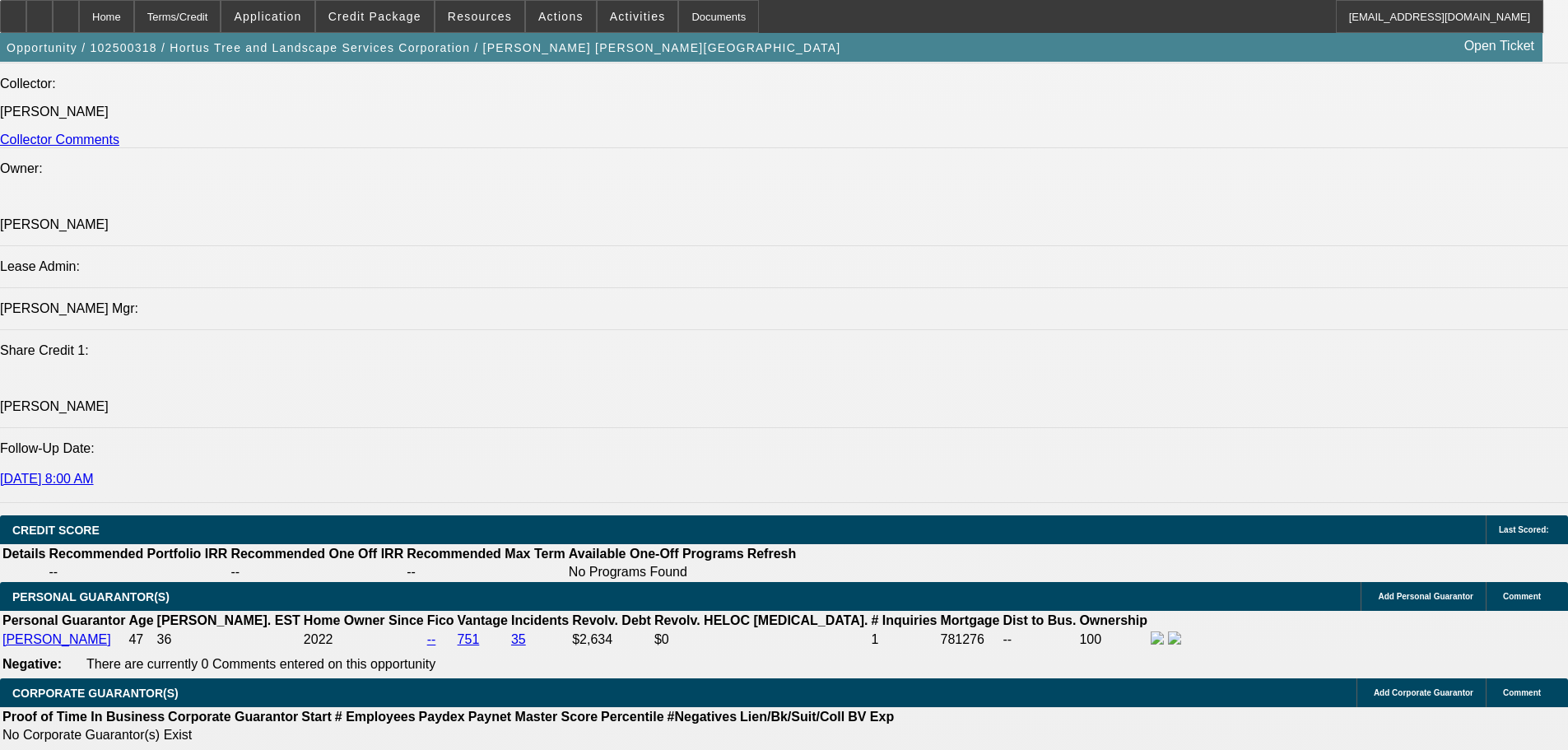
scroll to position [2120, 0]
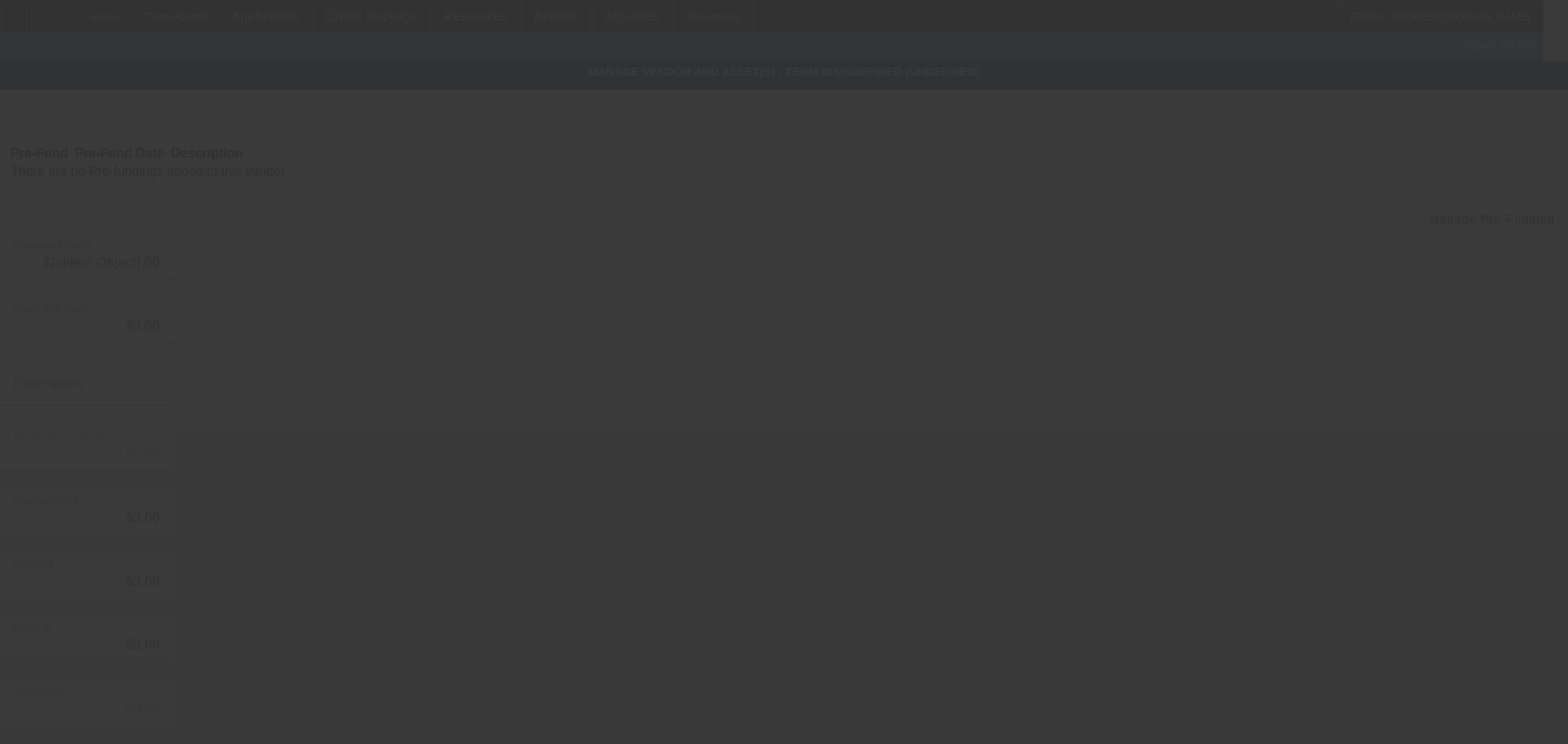
type input "$200,000.00"
type input "200000"
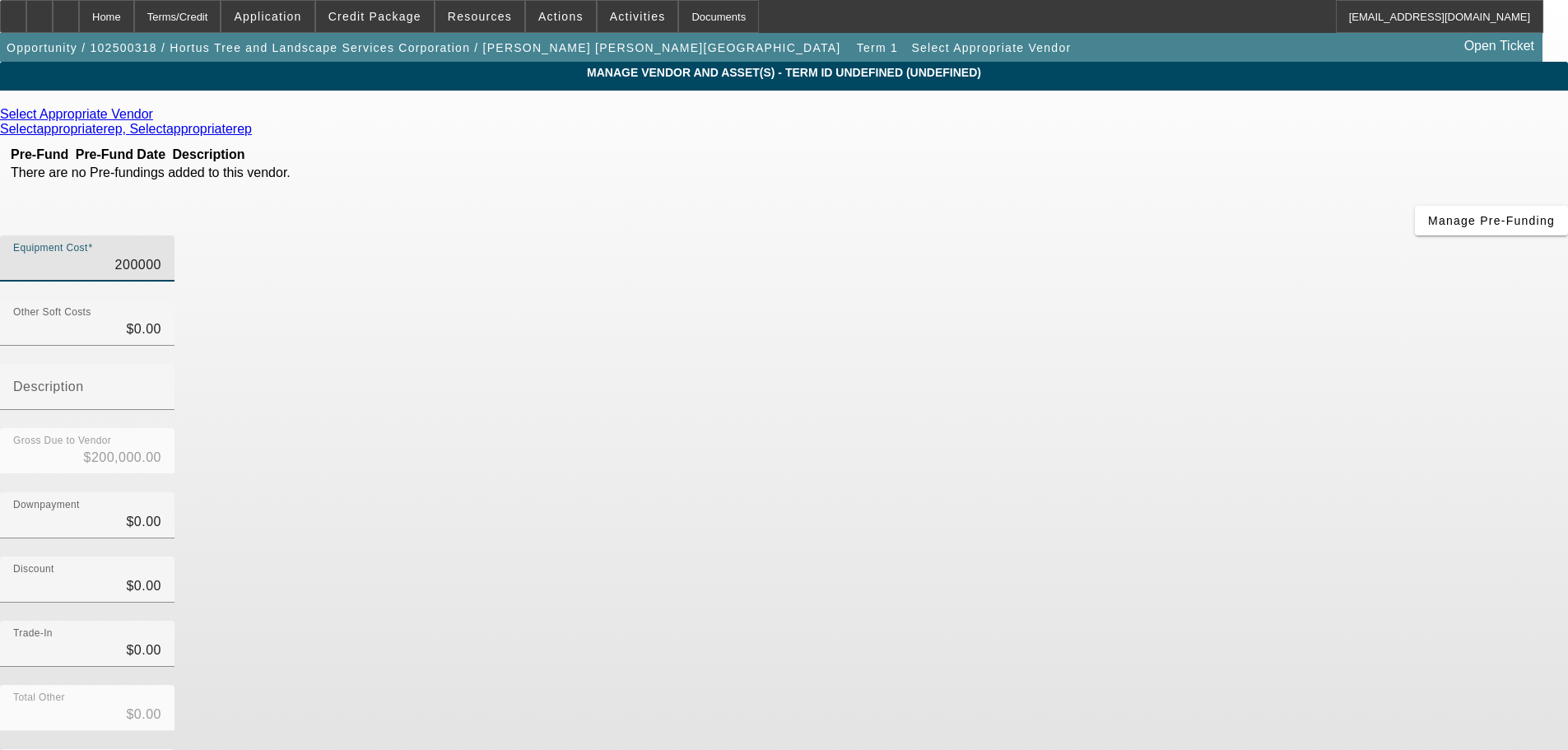
click at [161, 255] on input "200000" at bounding box center [87, 264] width 148 height 20
type input "$0.00"
type input "1"
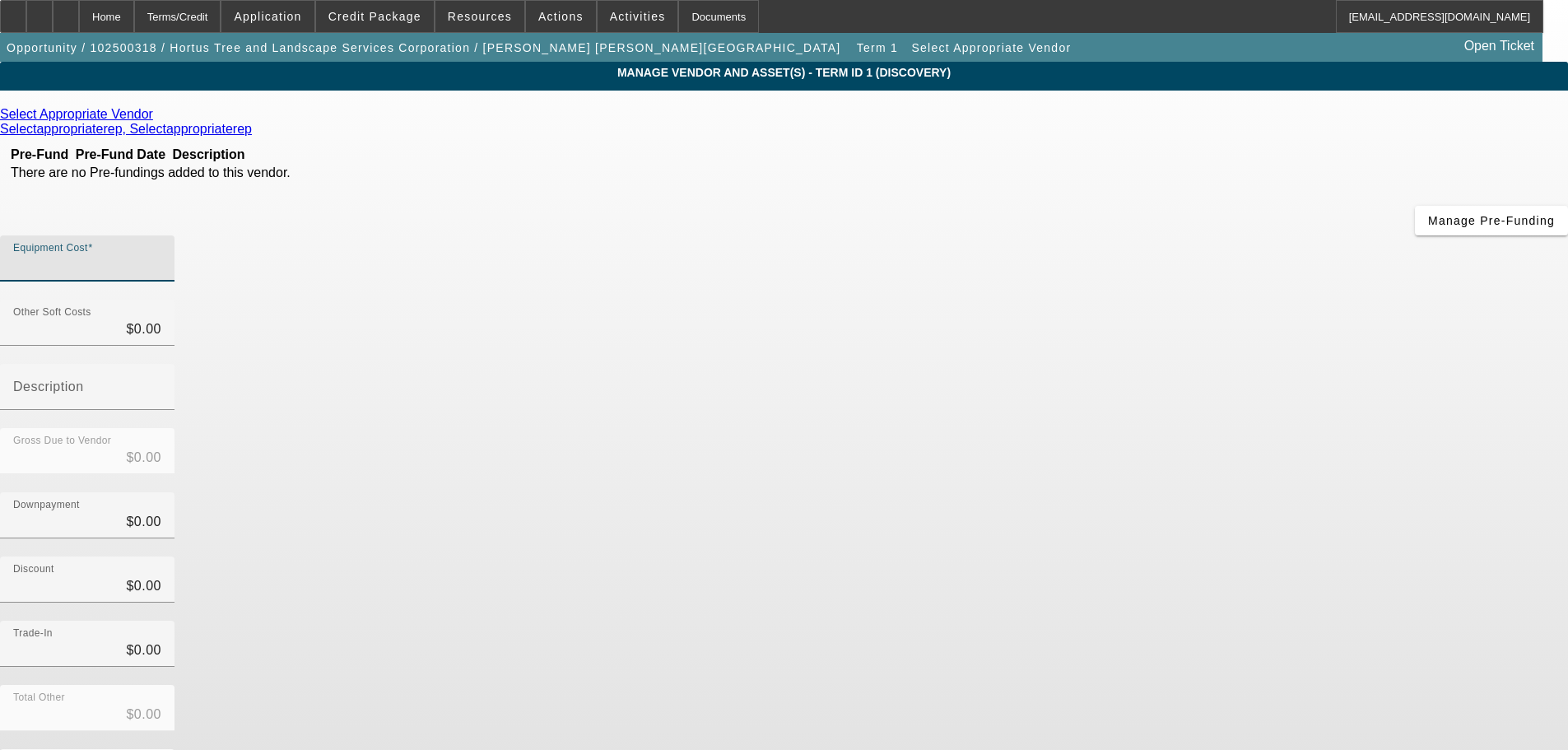
type input "$1.00"
type input "12"
type input "$12.00"
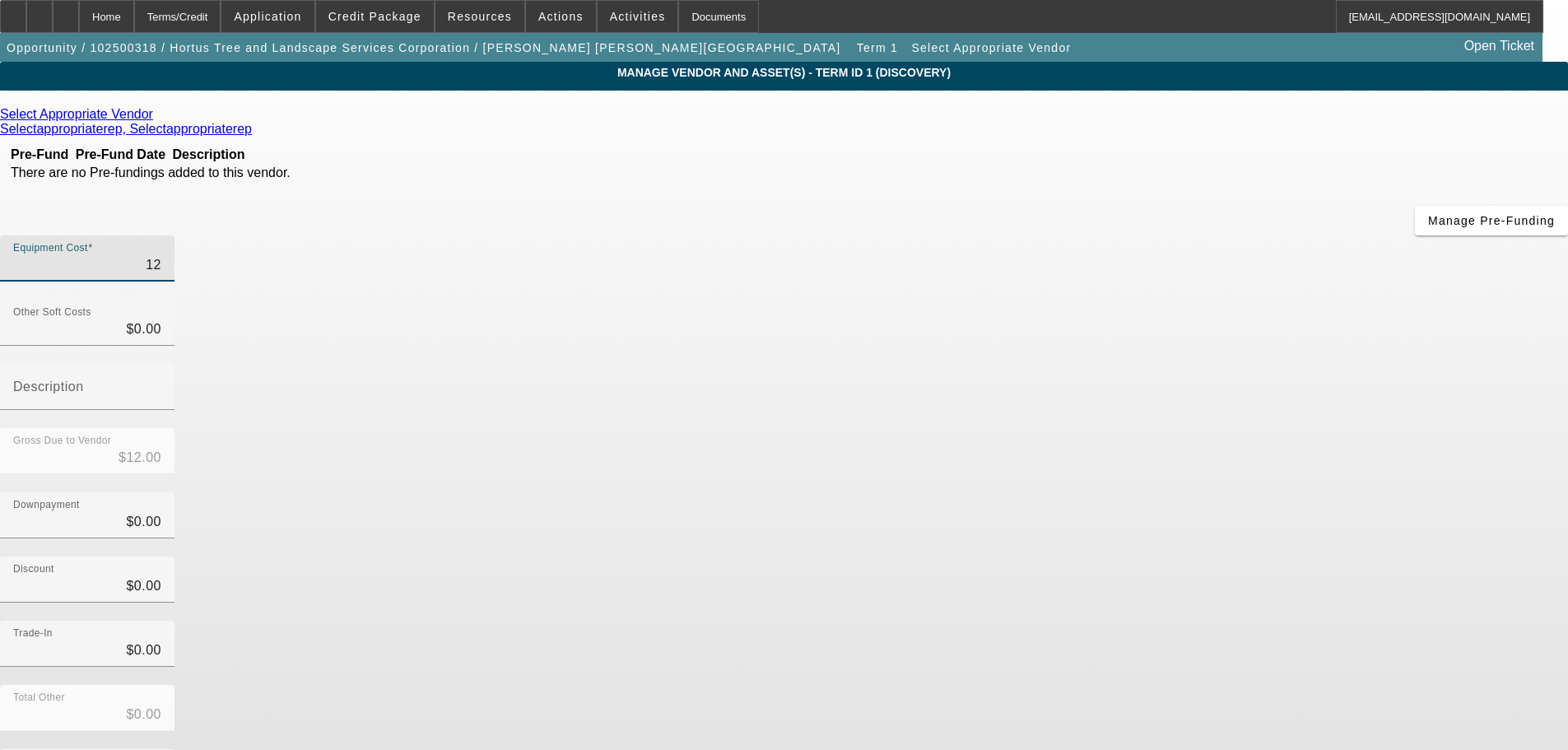
type input "120"
type input "$120.00"
type input "1200"
type input "$1,200.00"
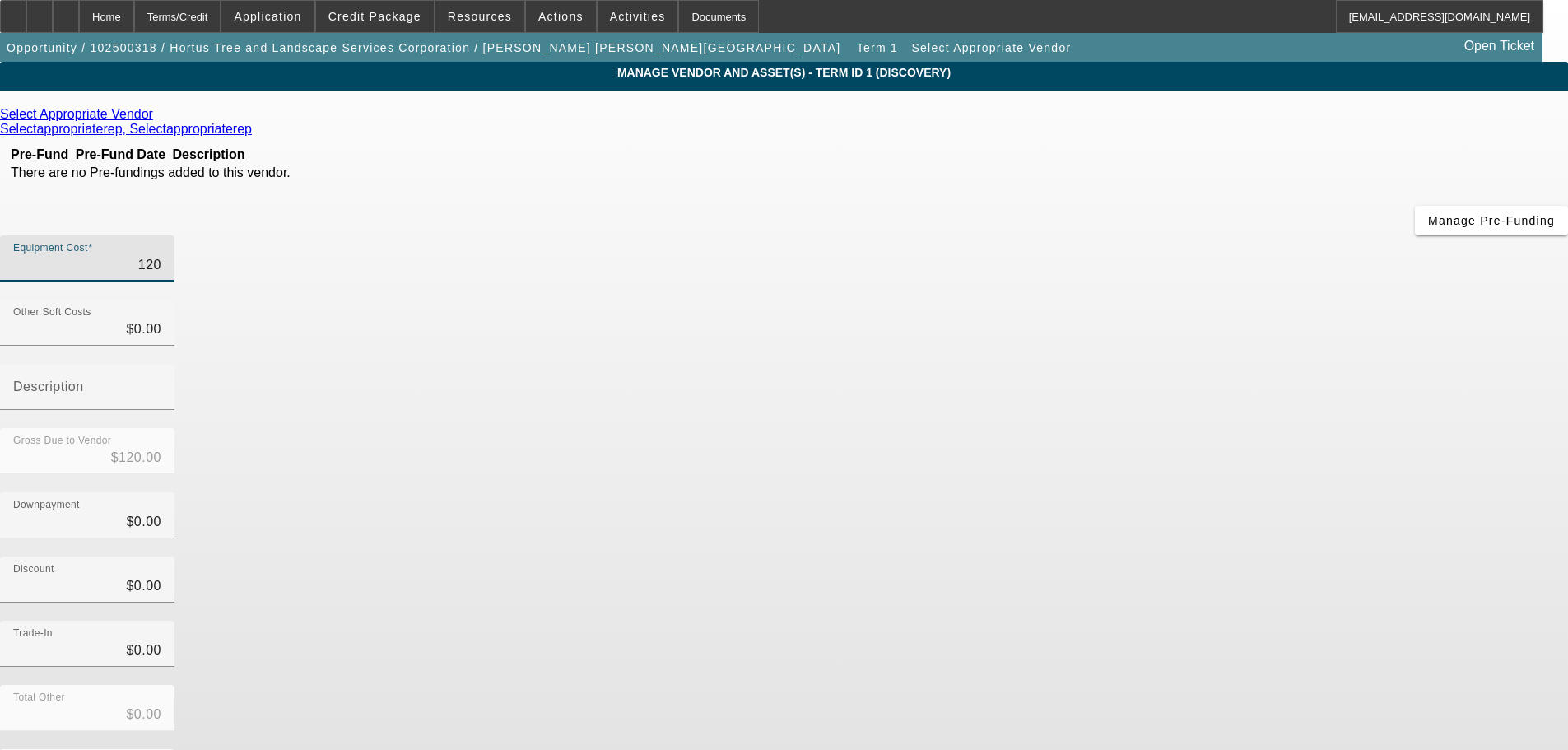
type input "$1,200.00"
type input "12000"
type input "$12,000.00"
type input "120000"
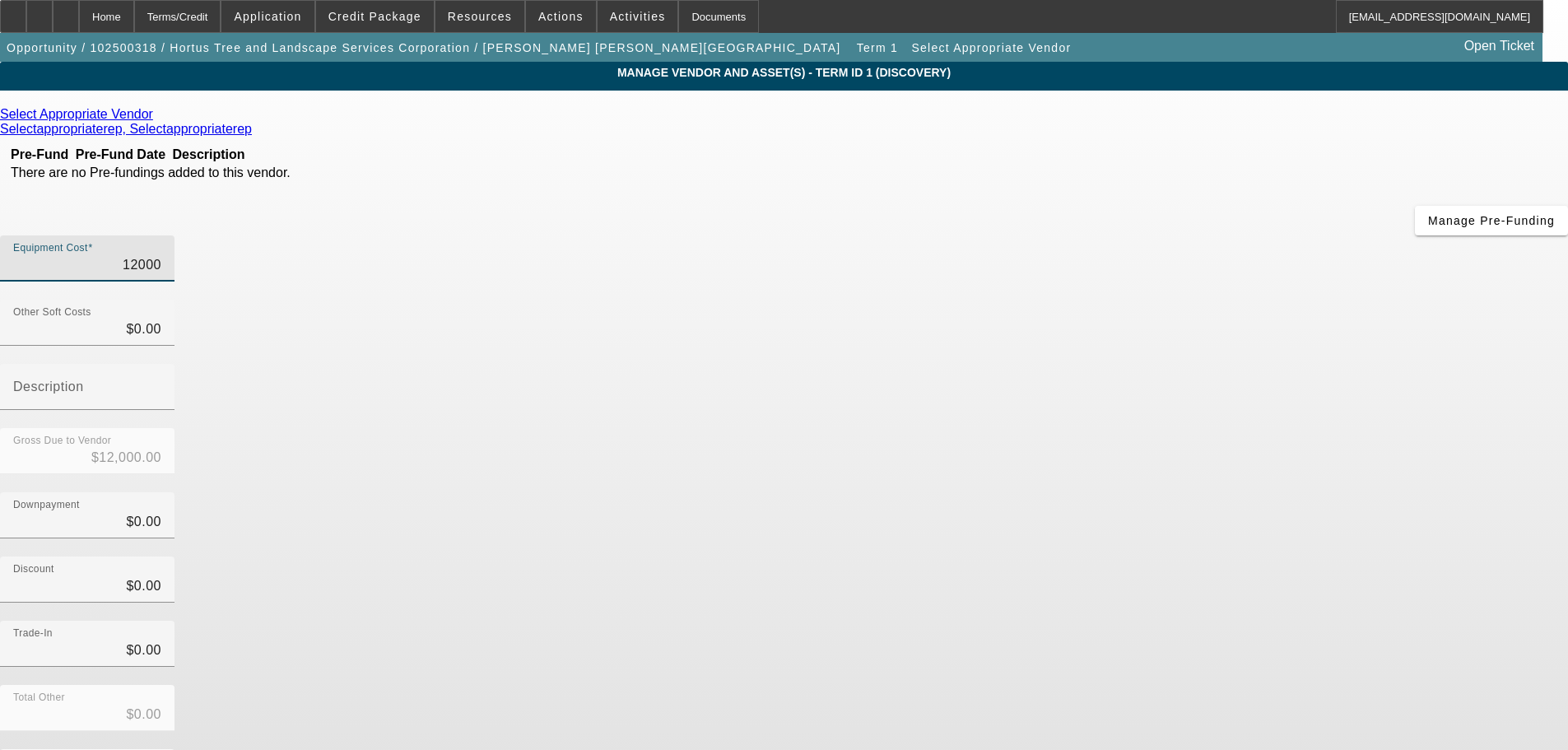
type input "$120,000.00"
click at [612, 439] on div "Select Appropriate Vendor Selectappropriaterep, Selectappropriaterep Pre-Fund P…" at bounding box center [784, 477] width 1568 height 741
click at [157, 117] on icon at bounding box center [157, 113] width 0 height 14
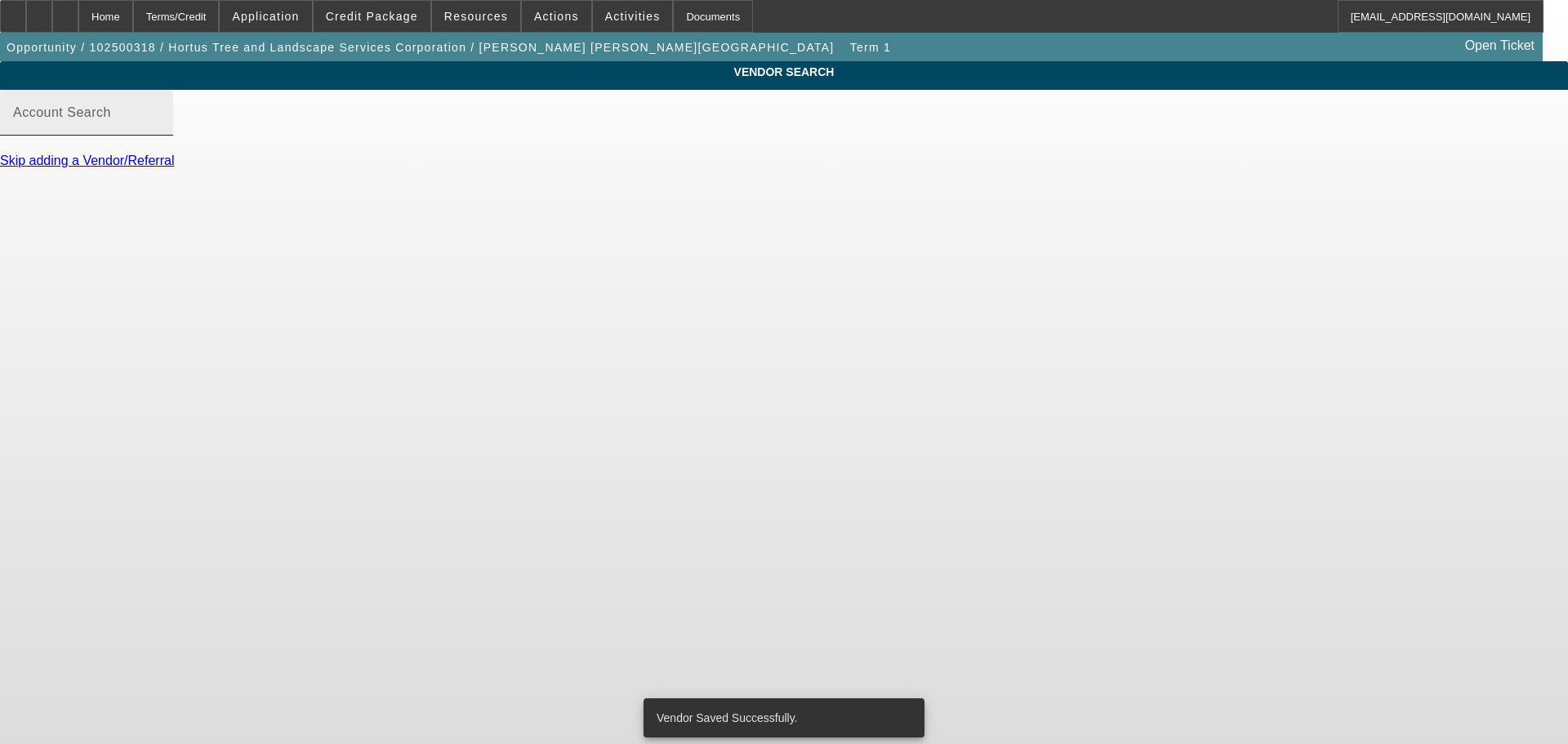
click at [160, 136] on div "Account Search" at bounding box center [86, 113] width 147 height 46
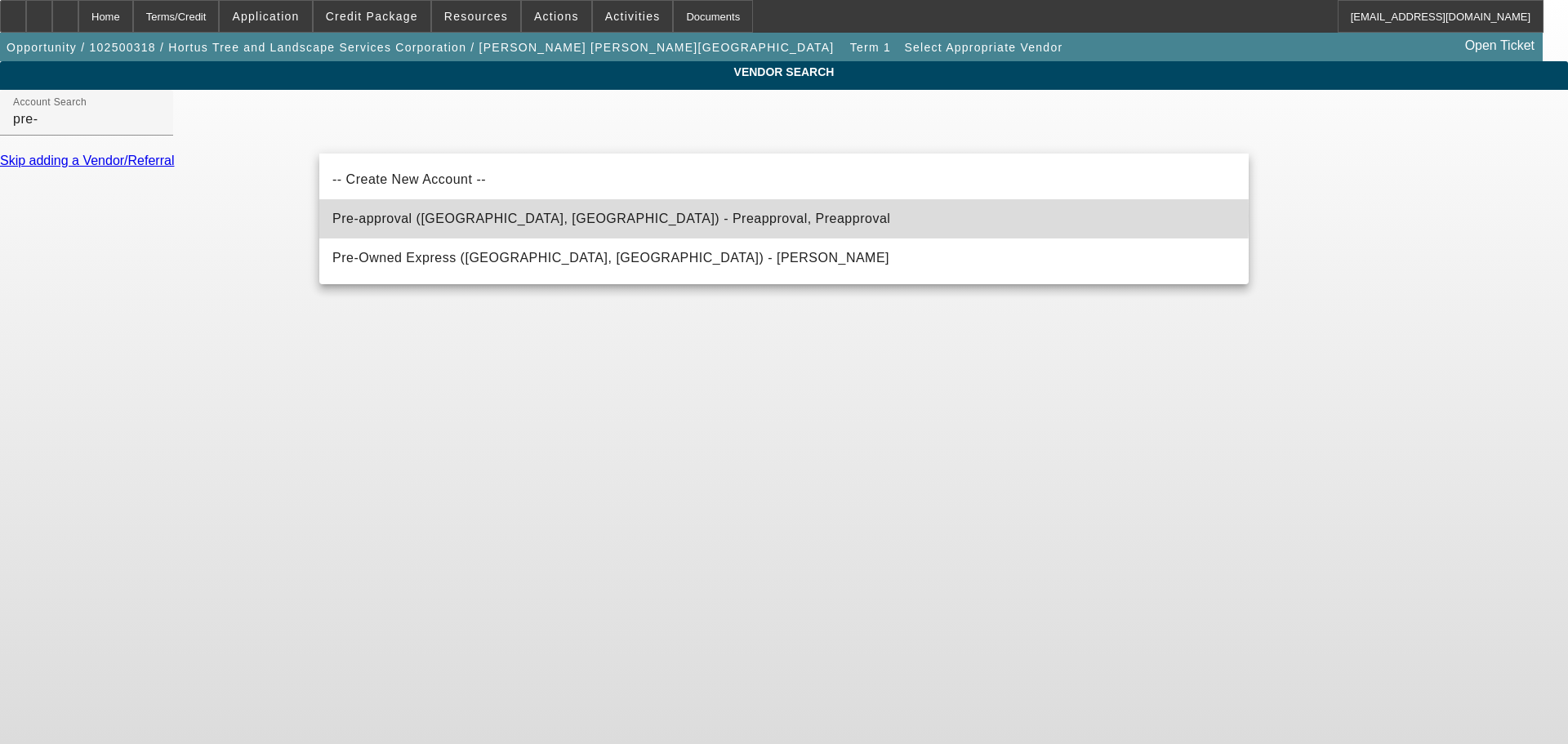
click at [591, 216] on span "Pre-approval (Northbrook, IL) - Preapproval, Preapproval" at bounding box center [611, 218] width 558 height 14
type input "Pre-approval (Northbrook, IL) - Preapproval, Preapproval"
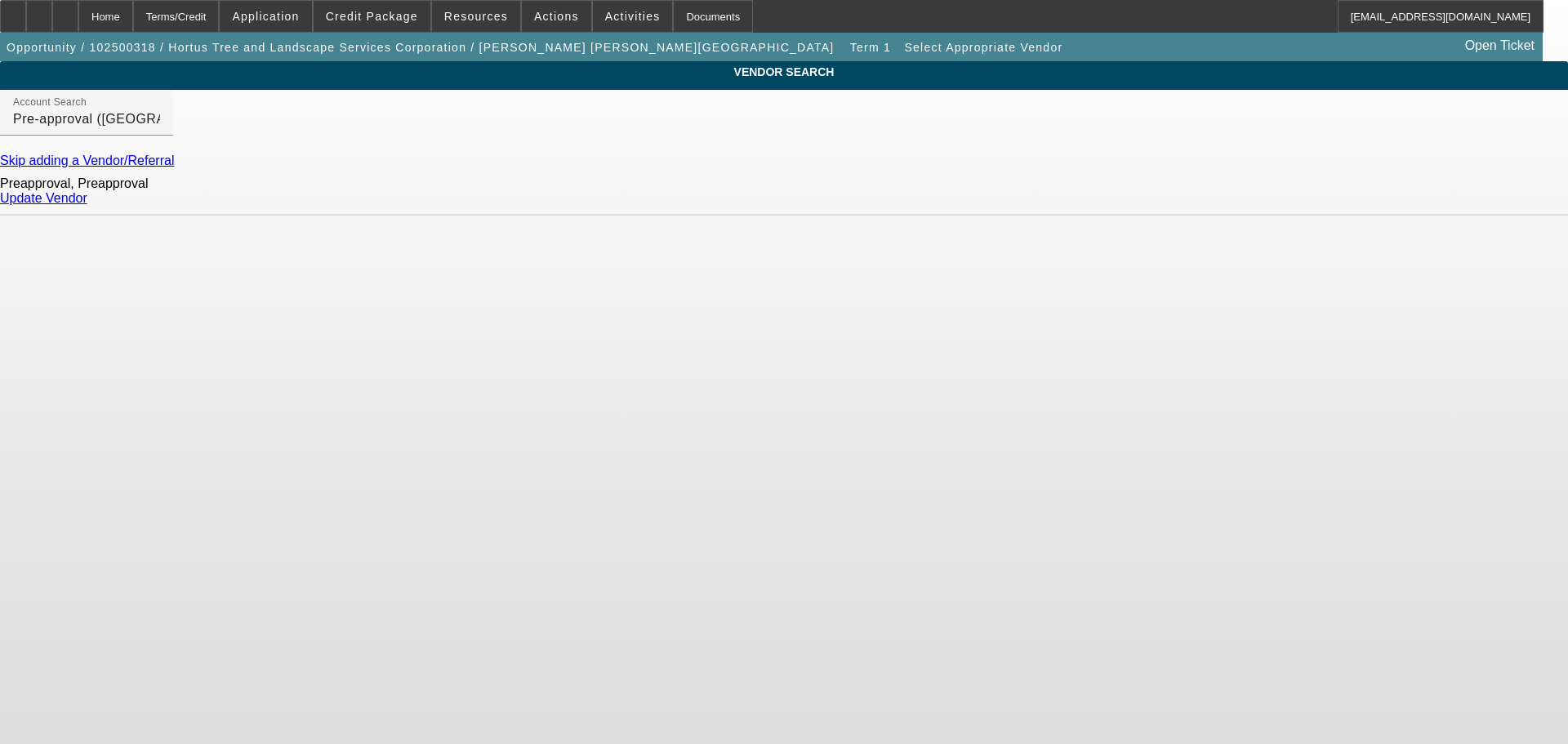
click at [87, 205] on link "Update Vendor" at bounding box center [44, 197] width 87 height 14
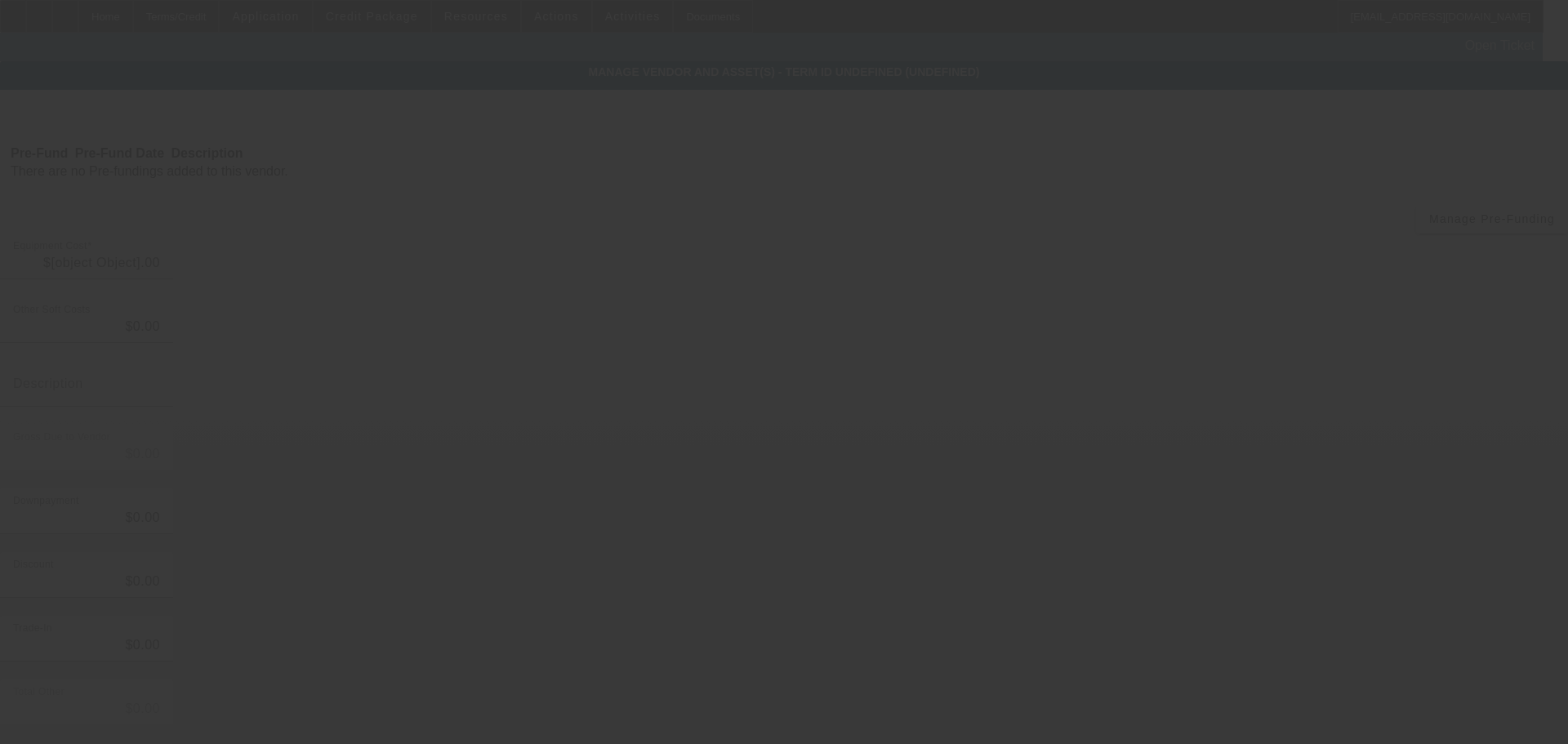
type input "$120,000.00"
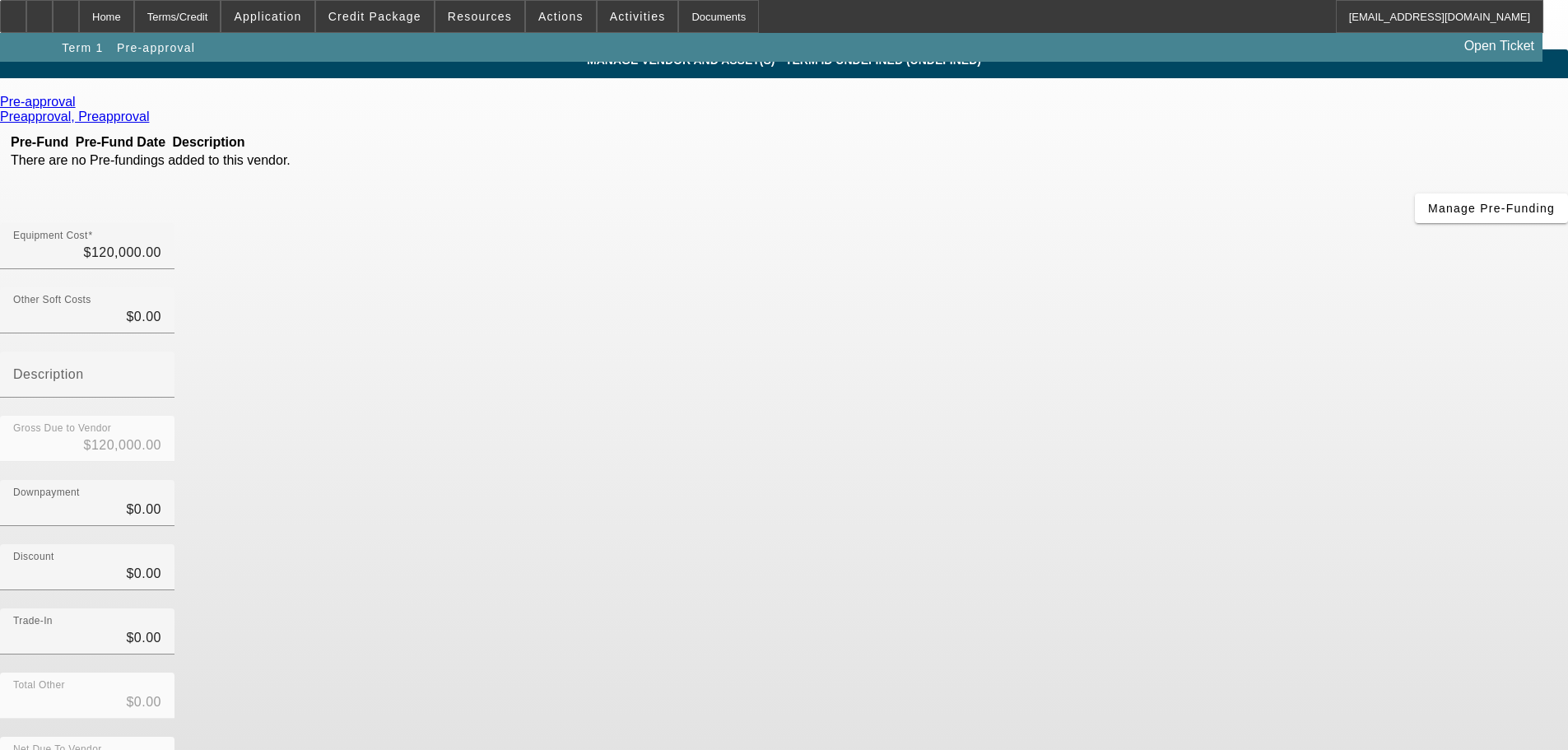
scroll to position [22, 0]
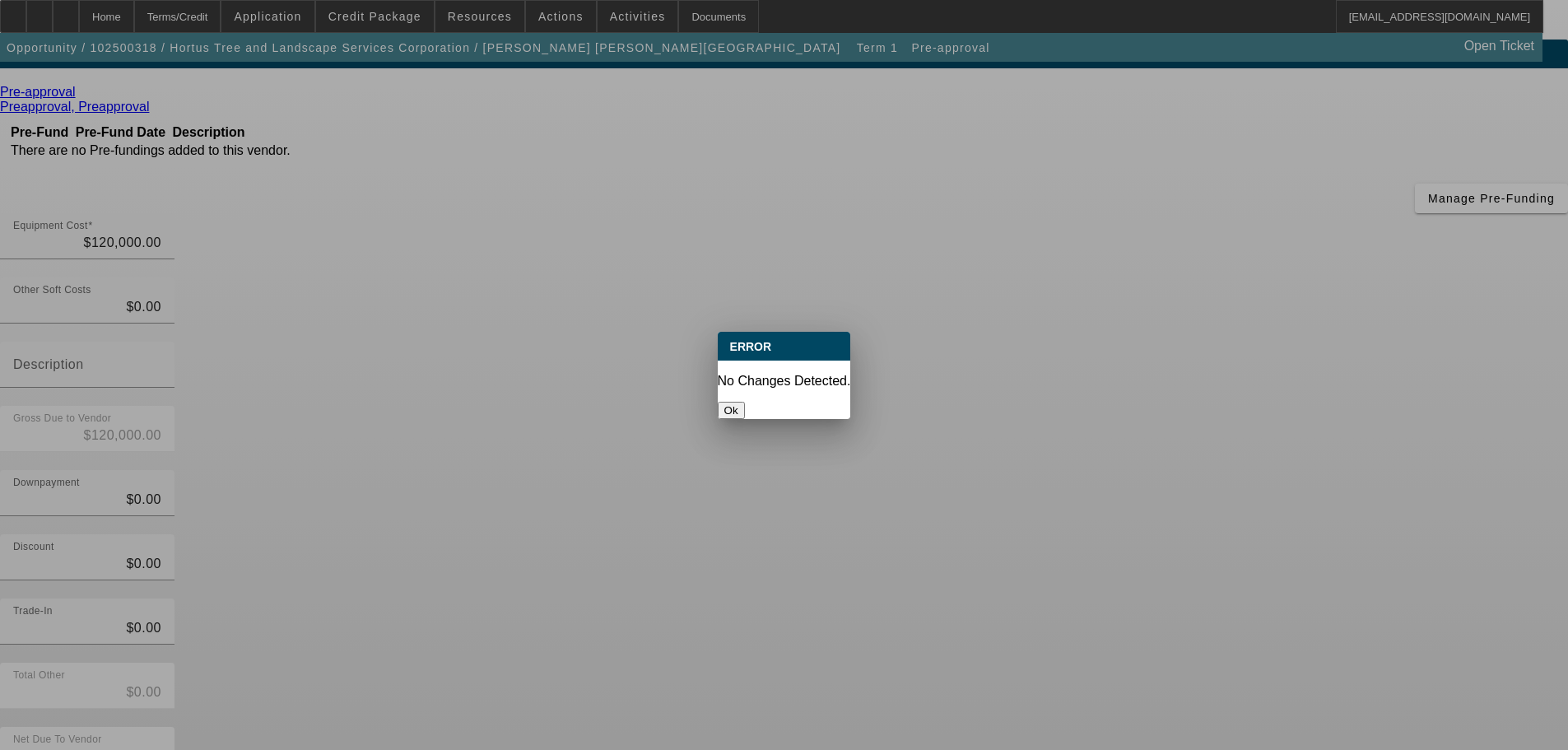
click at [745, 401] on button "Ok" at bounding box center [731, 410] width 27 height 17
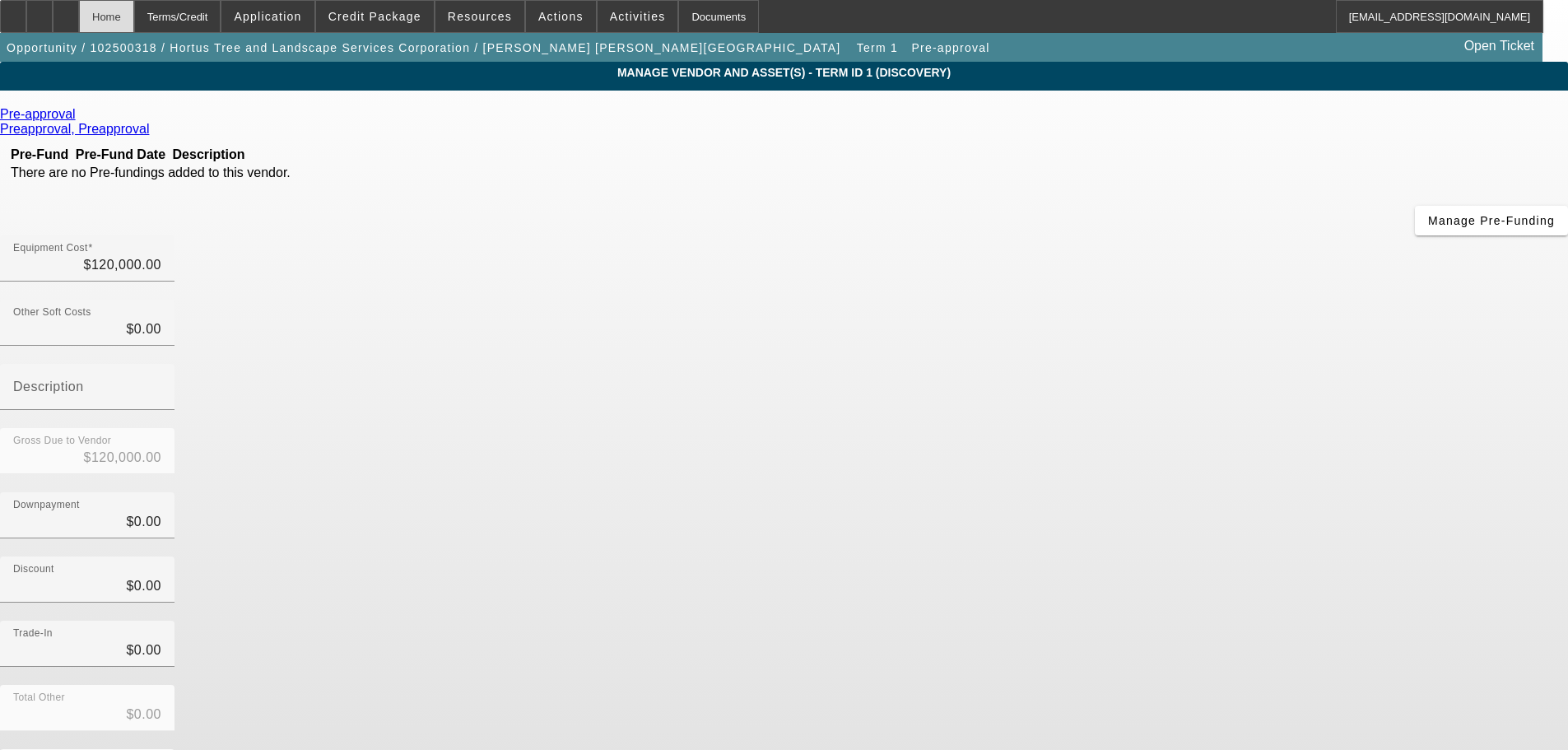
click at [134, 17] on div "Home" at bounding box center [106, 16] width 55 height 33
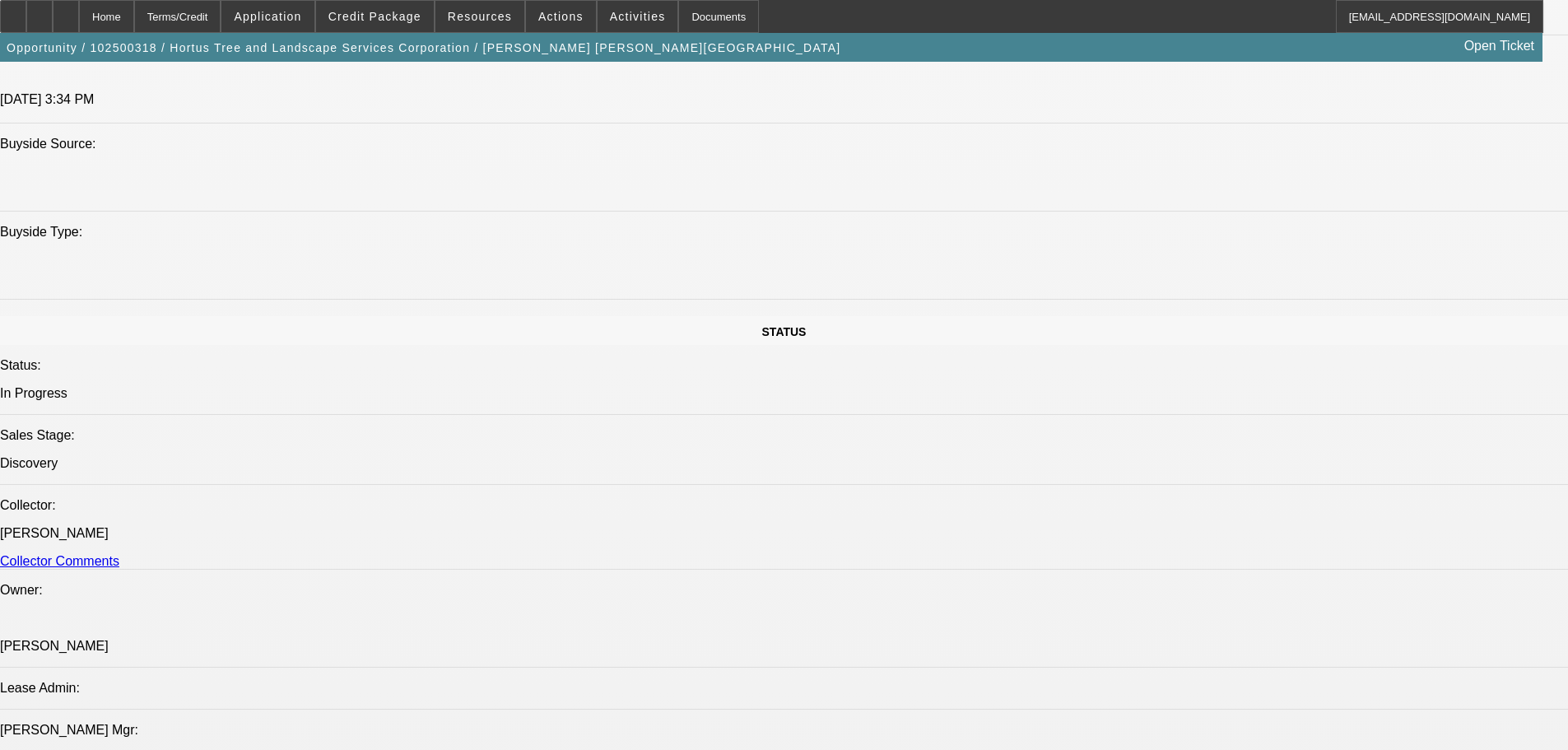
select select "0"
select select "2"
select select "0"
select select "6"
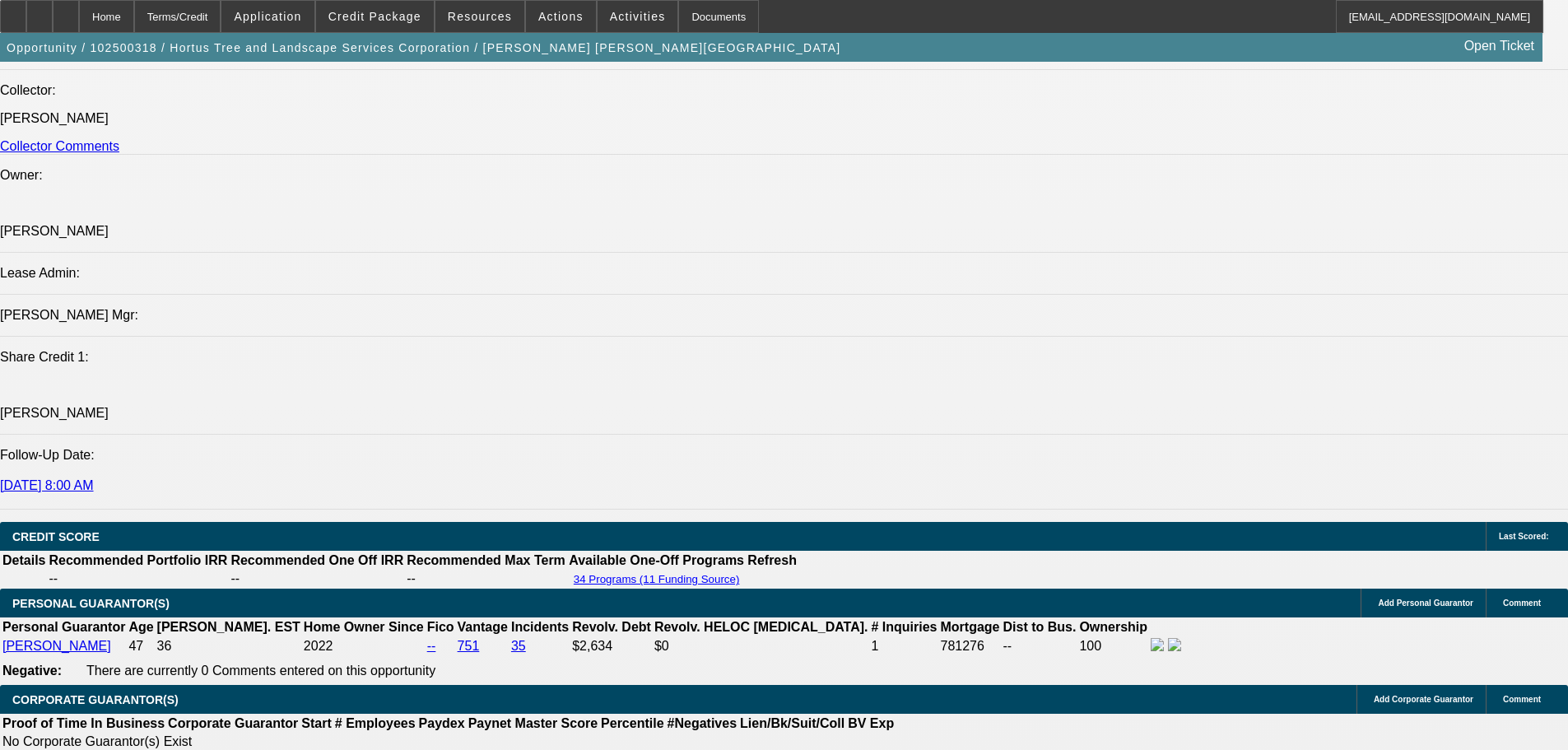
scroll to position [2137, 0]
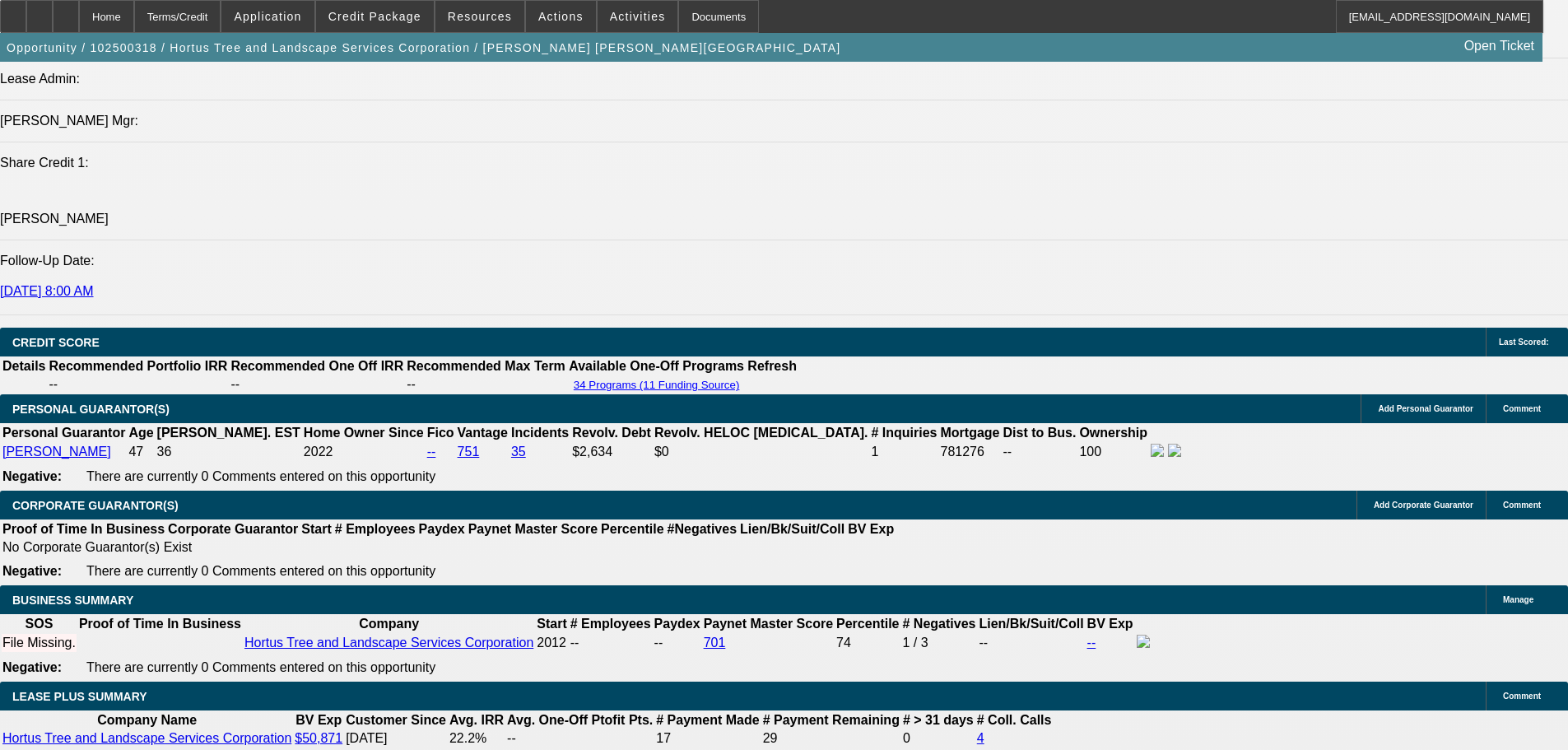
type input "$0.00"
type input "60"
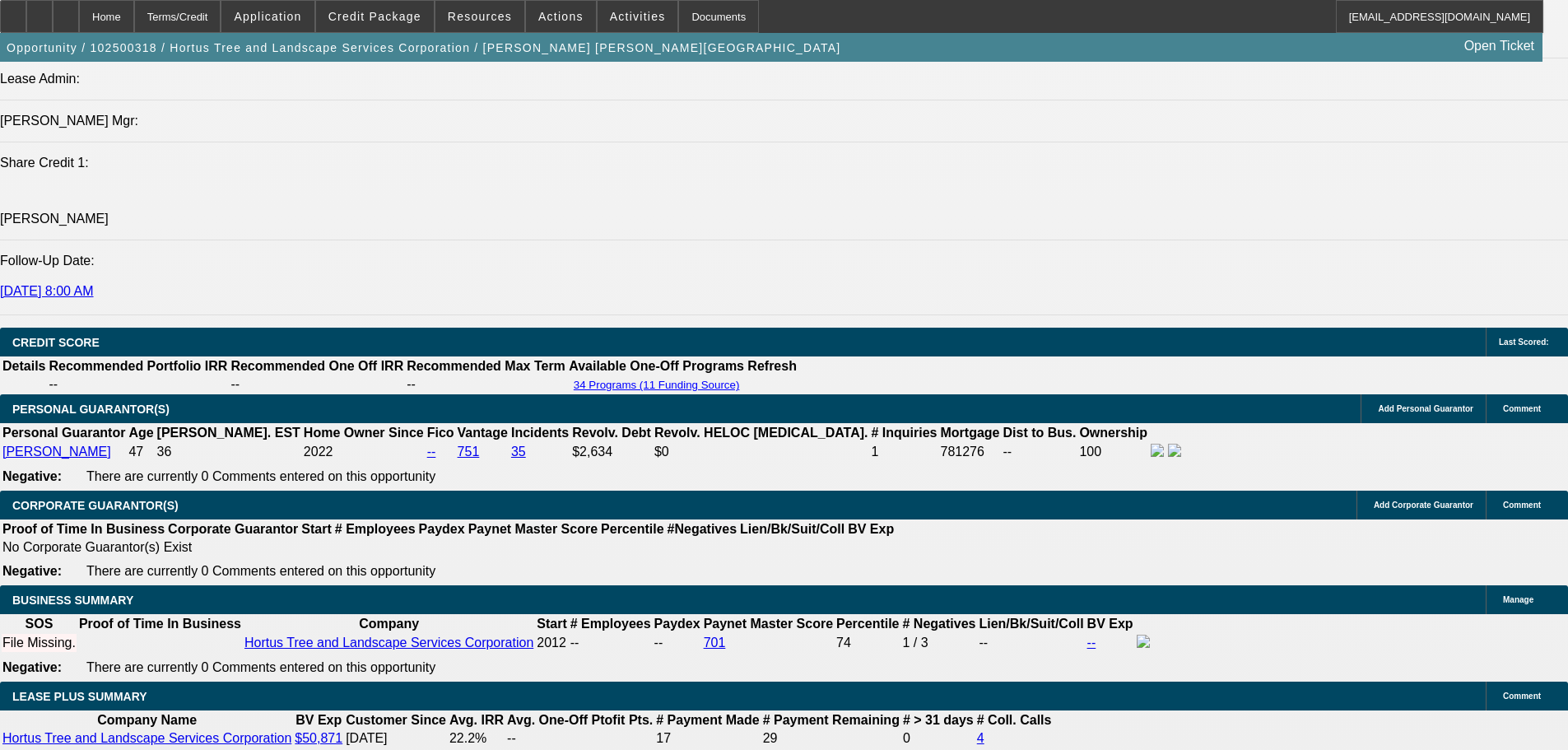
type input "1"
type input "$2,051.25"
type input "$4,102.50"
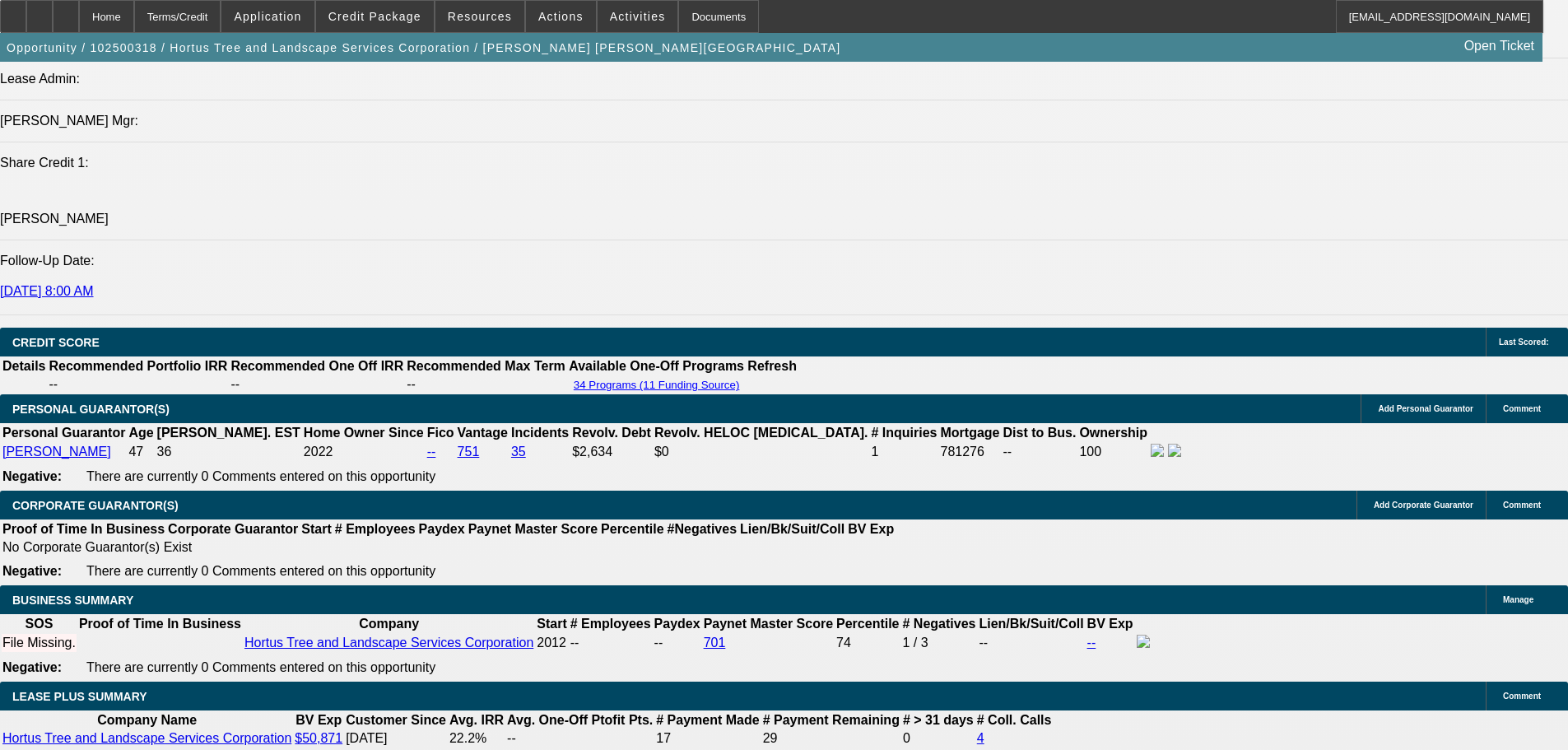
type input "12"
type input "$2,669.33"
type input "$5,338.66"
type input "12"
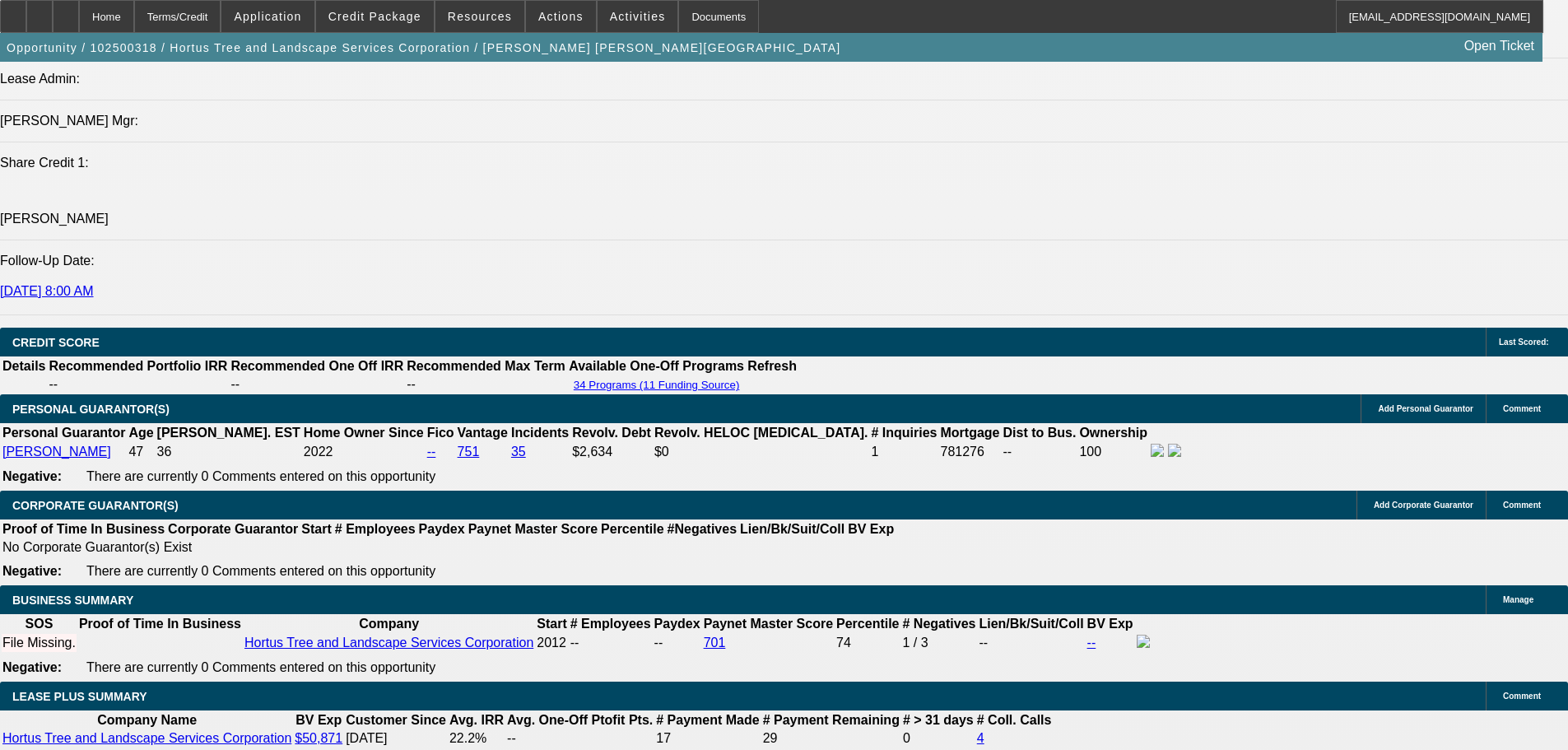
type input "$12,000.00"
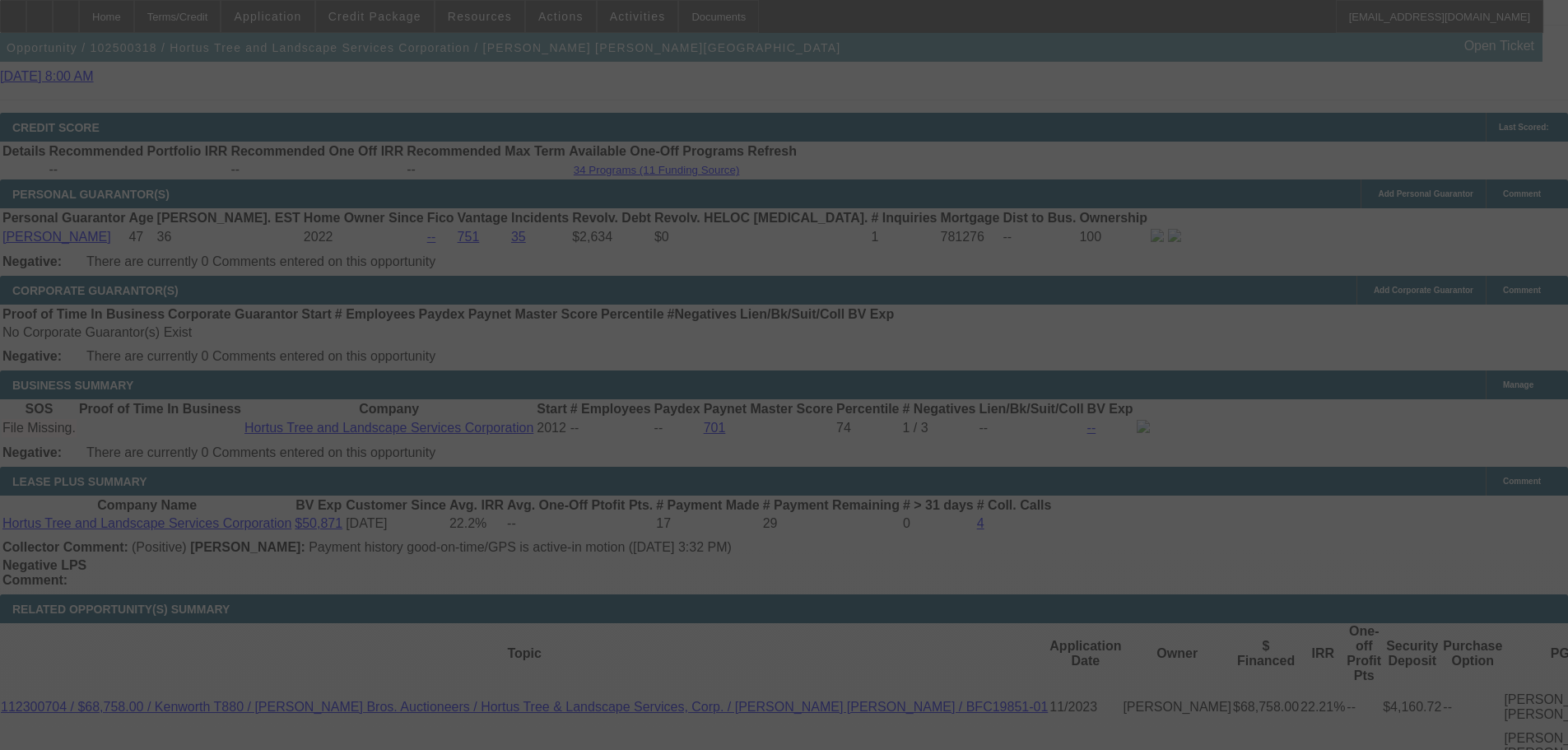
scroll to position [2243, 0]
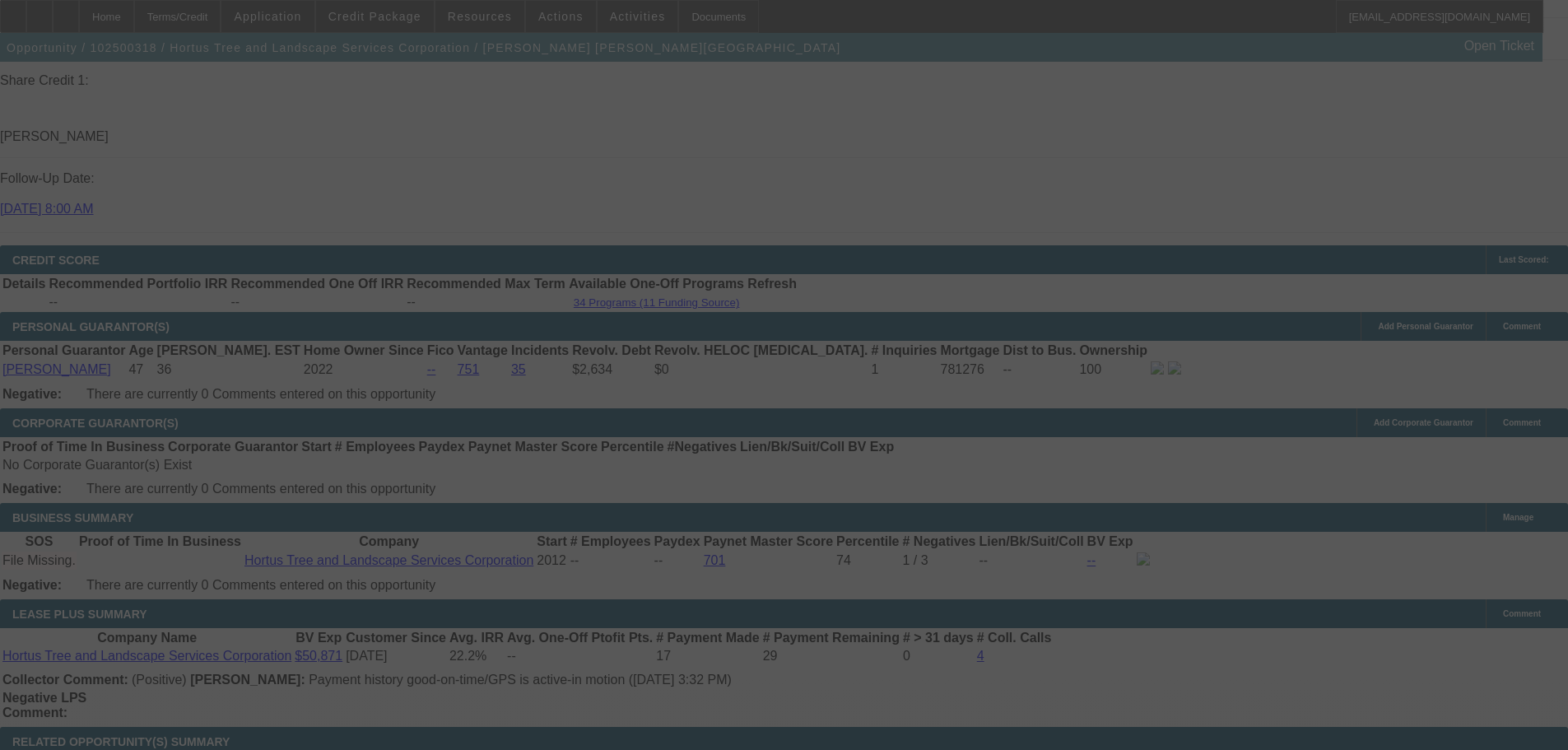
select select "0"
select select "2"
select select "0"
select select "6"
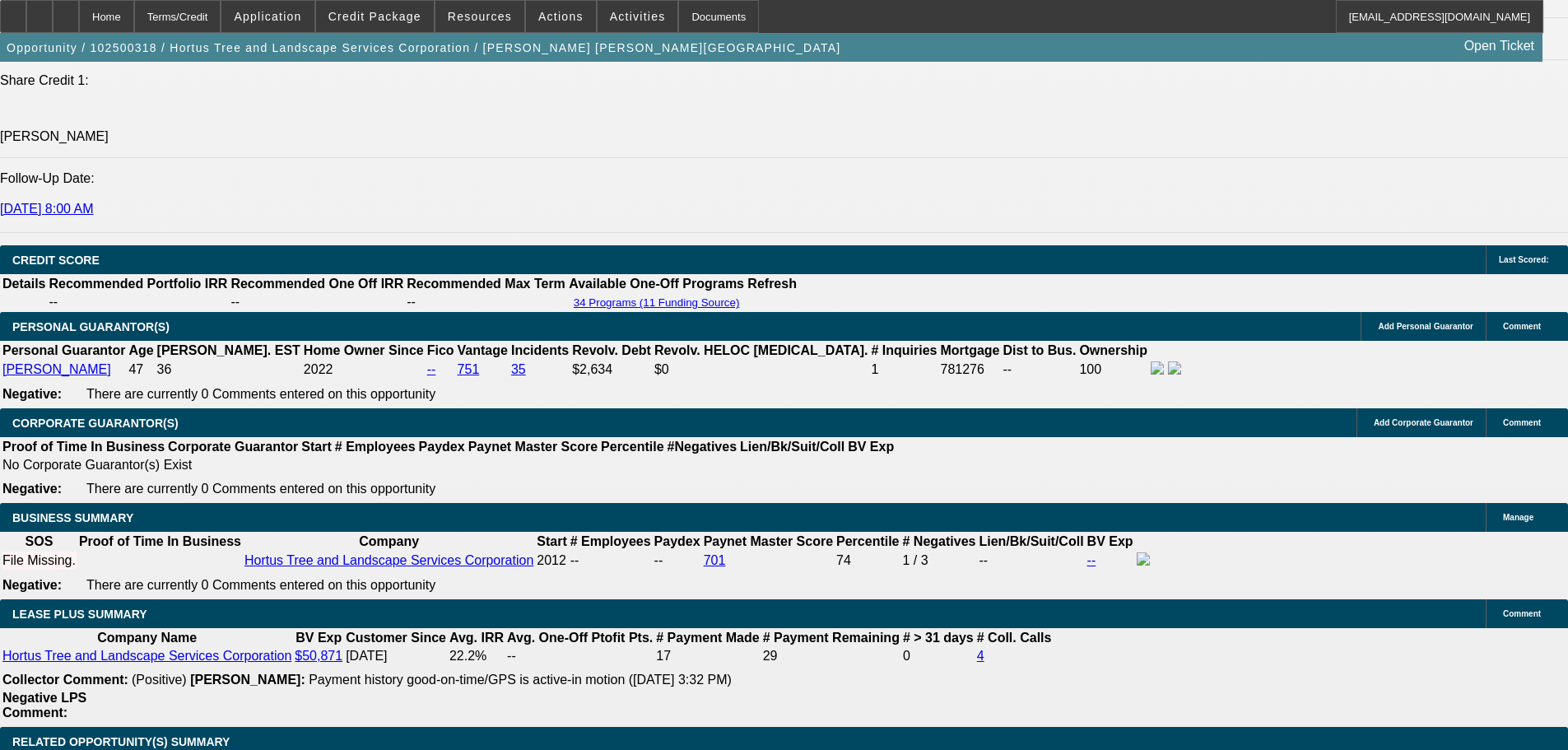
select select "0.05"
type input "$6,000.00"
type input "UNKNOWN"
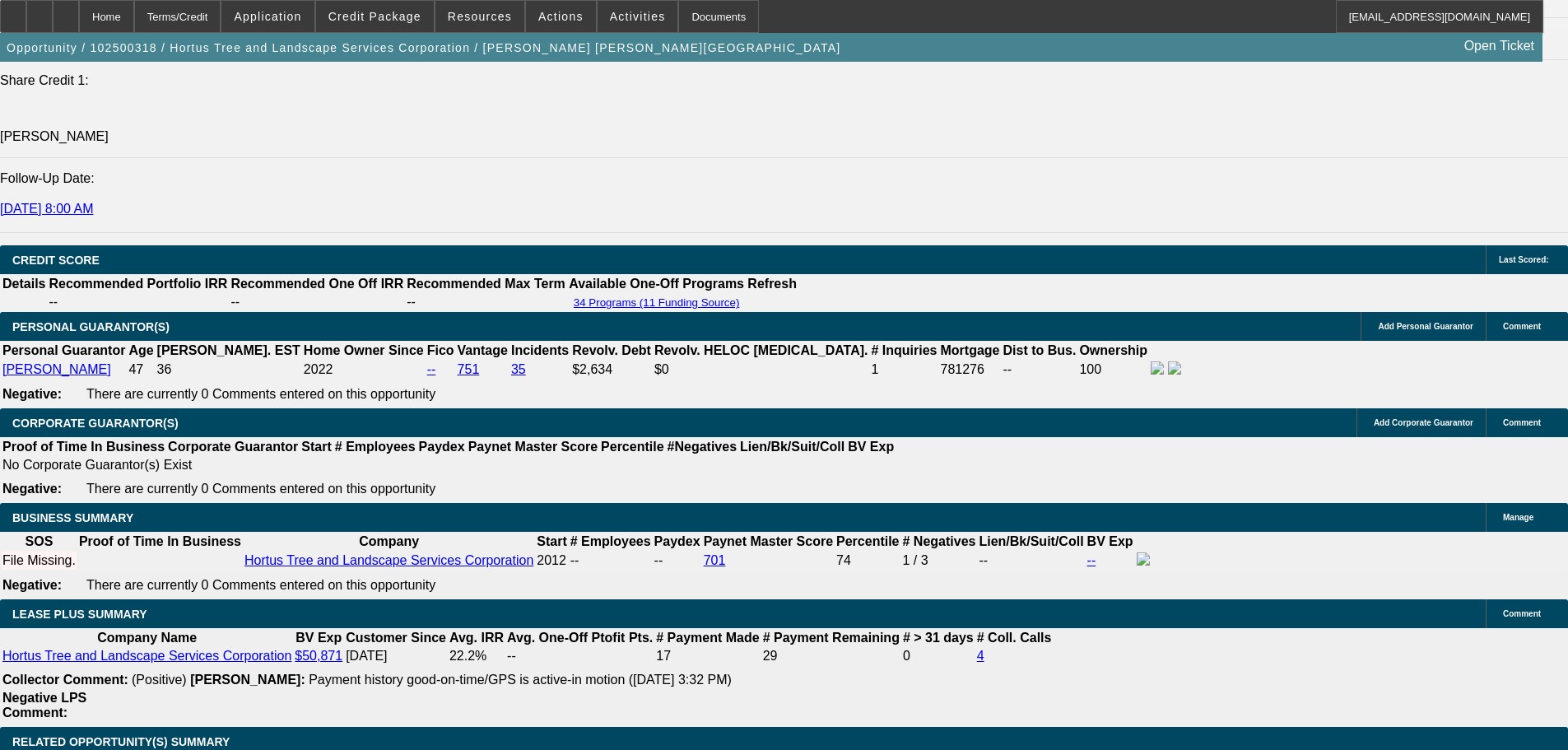
type input "$2,535.87"
type input "$5,071.74"
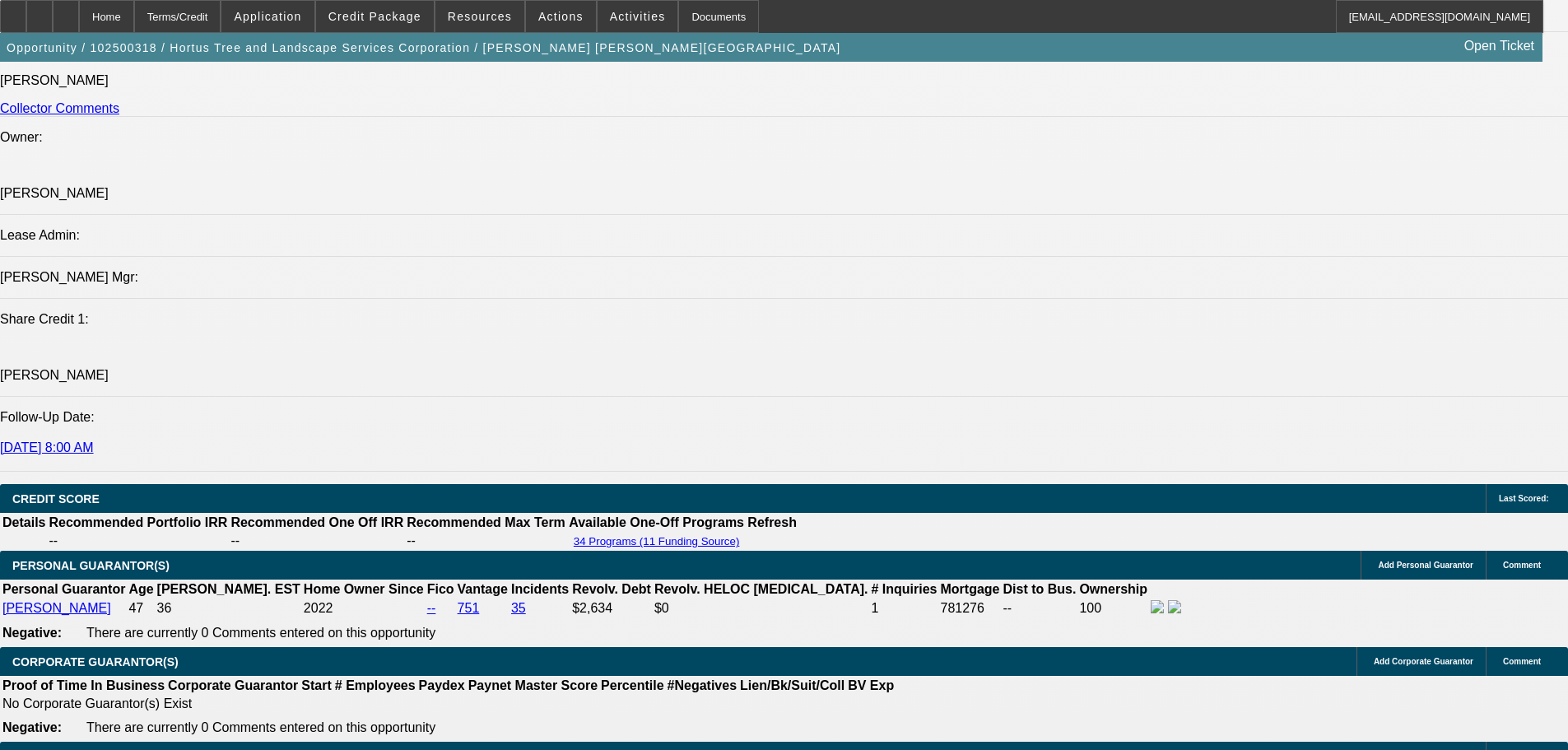
scroll to position [1996, 0]
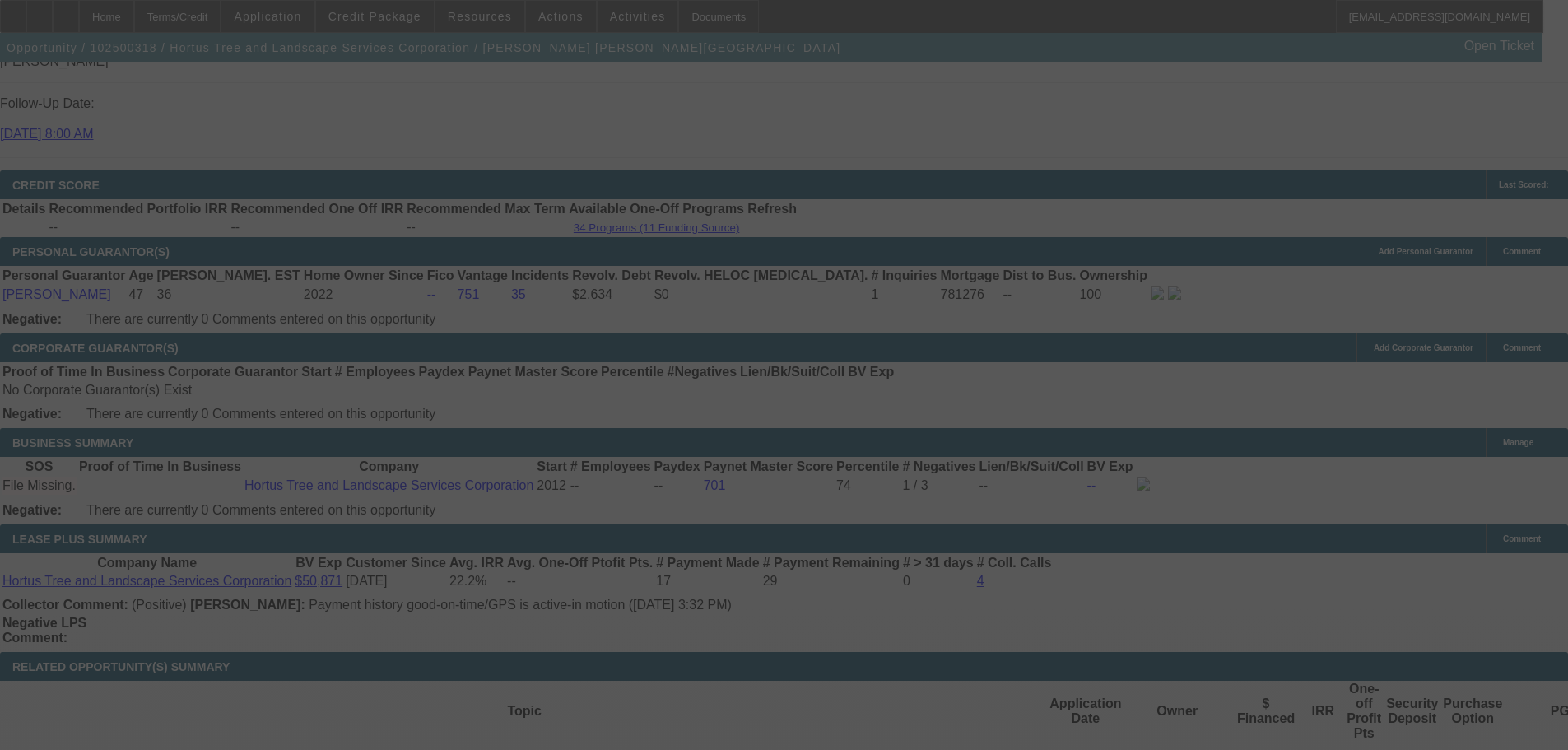
scroll to position [2408, 0]
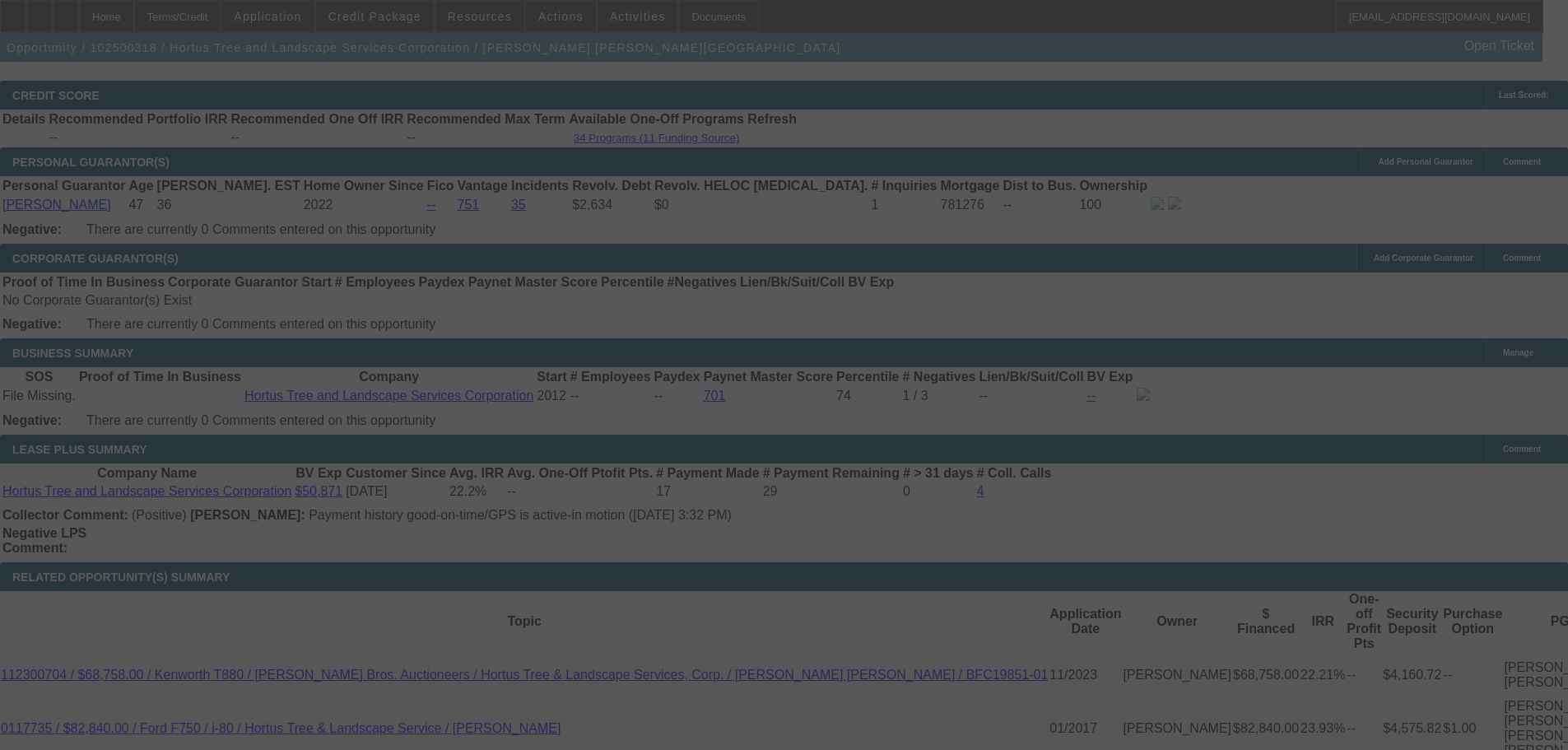
select select "2"
select select "0"
select select "6"
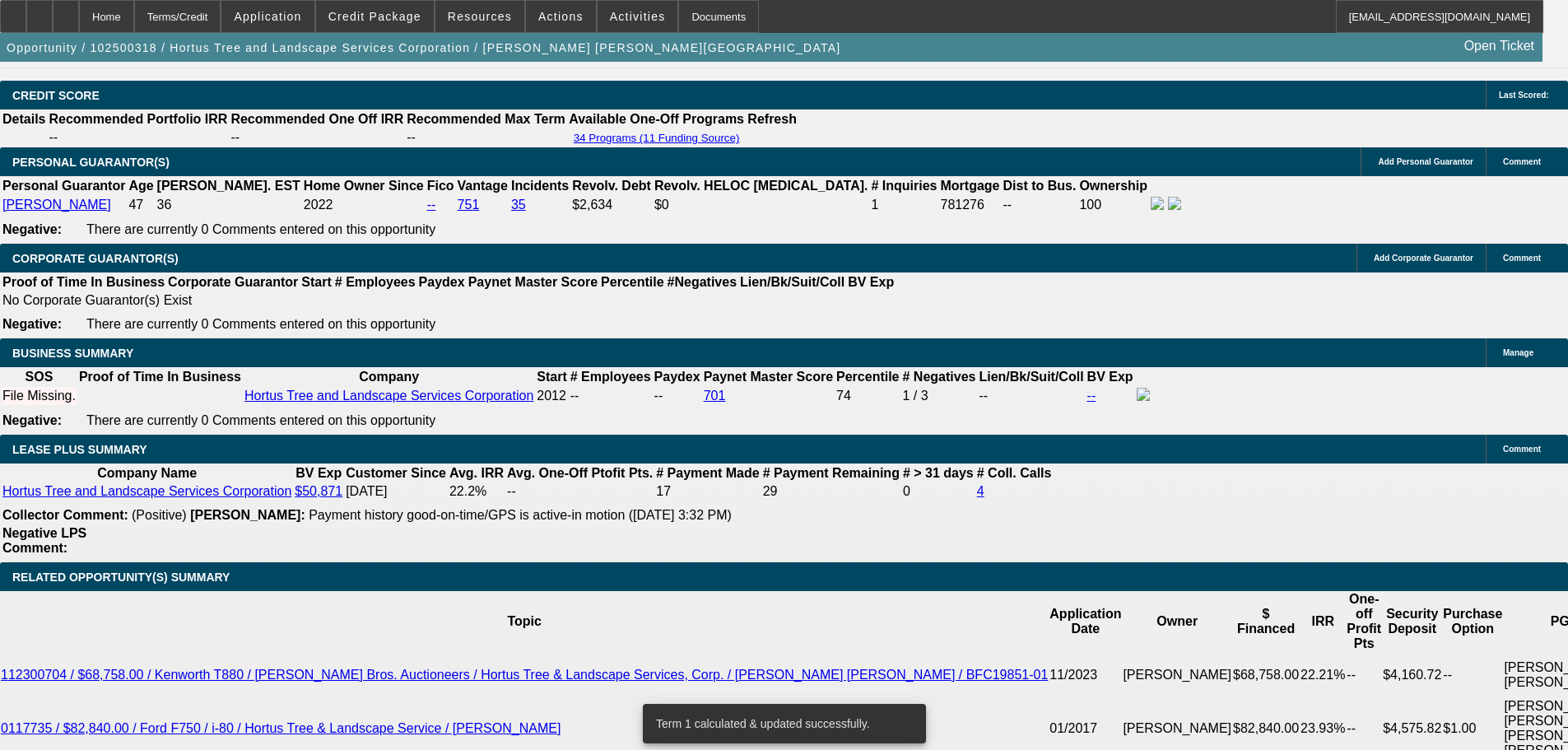
scroll to position [1574, 0]
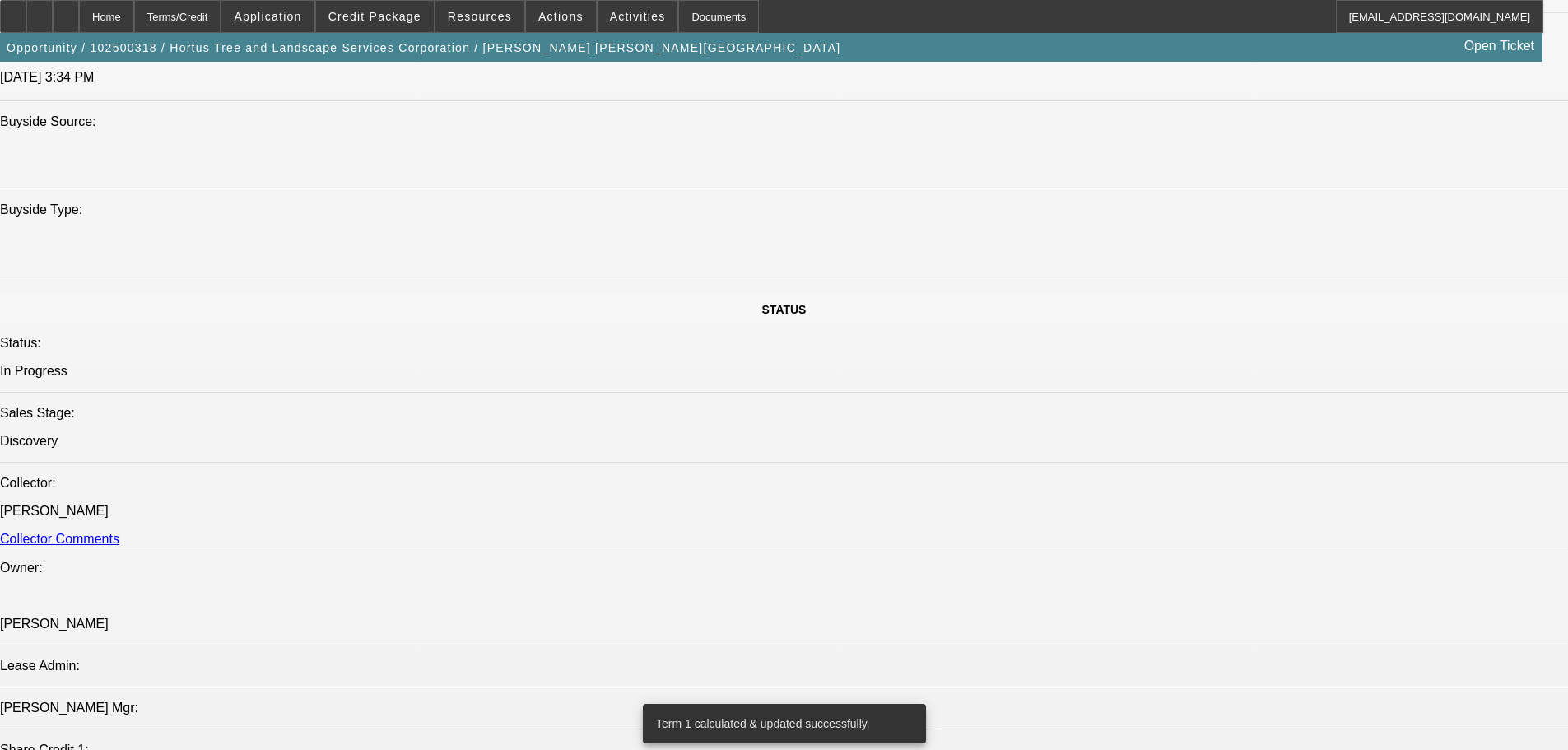
drag, startPoint x: 524, startPoint y: 149, endPoint x: 523, endPoint y: 139, distance: 10.0
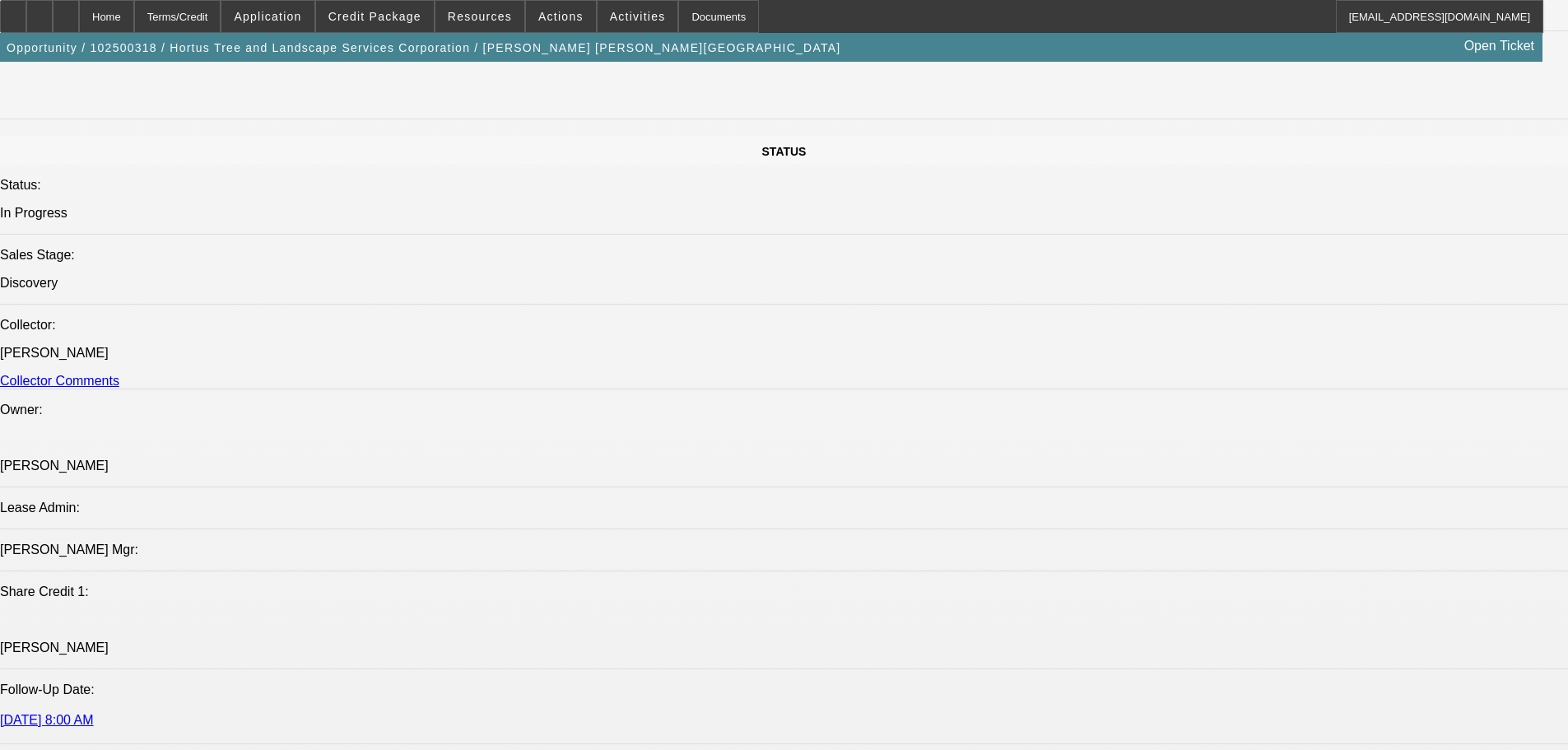
scroll to position [2140, 0]
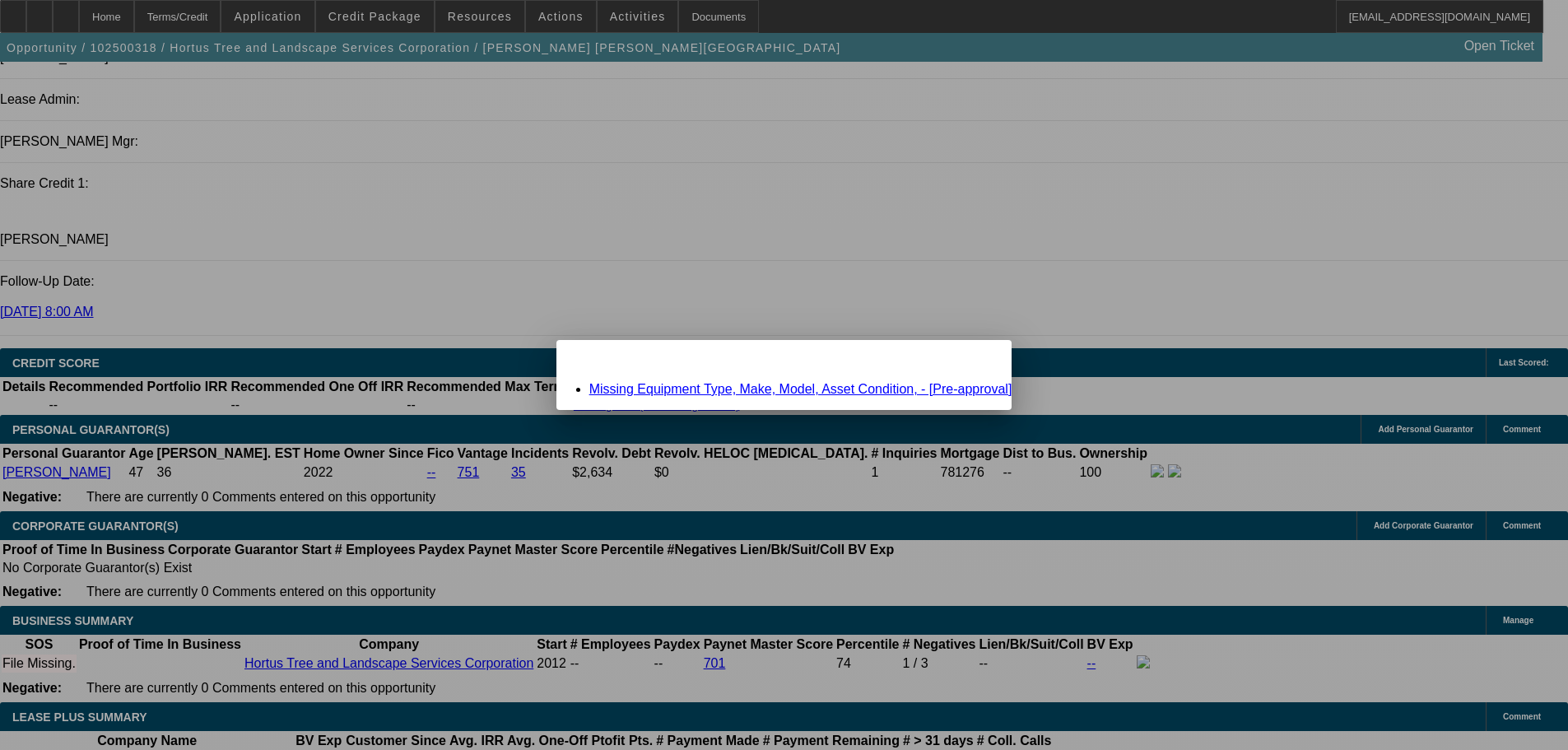
click at [975, 359] on div "Close" at bounding box center [993, 350] width 37 height 19
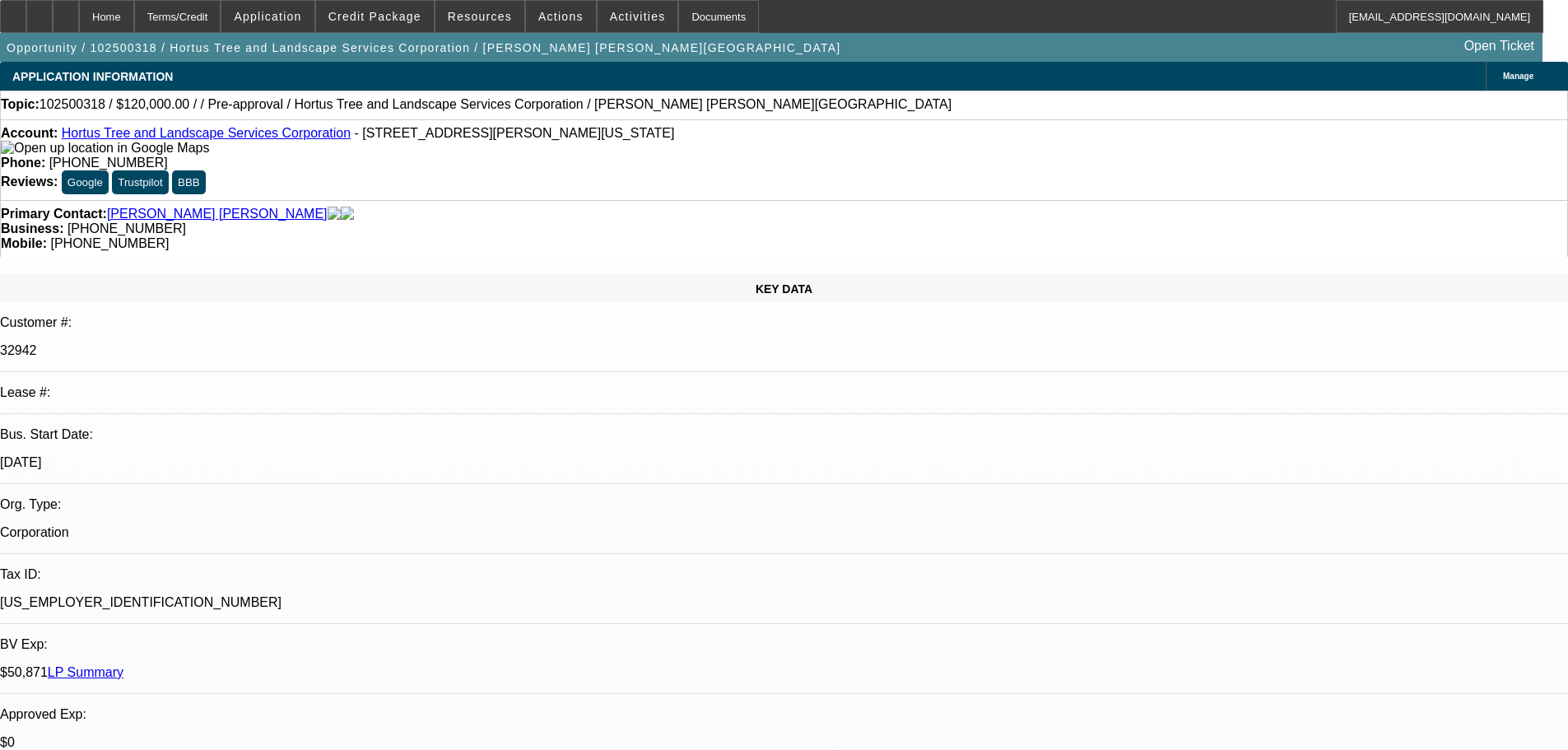
drag, startPoint x: 820, startPoint y: 635, endPoint x: 783, endPoint y: 192, distance: 444.5
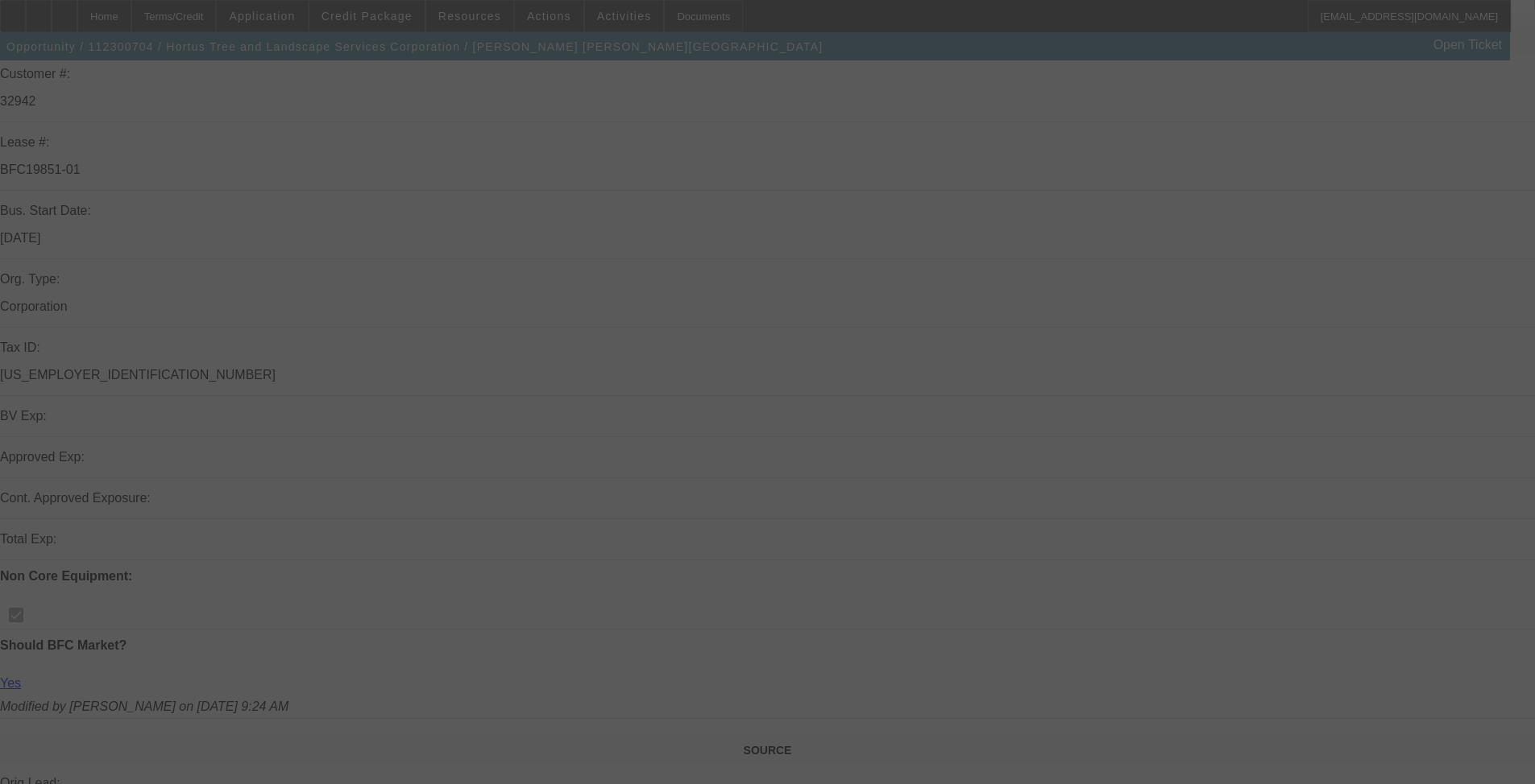
scroll to position [483, 0]
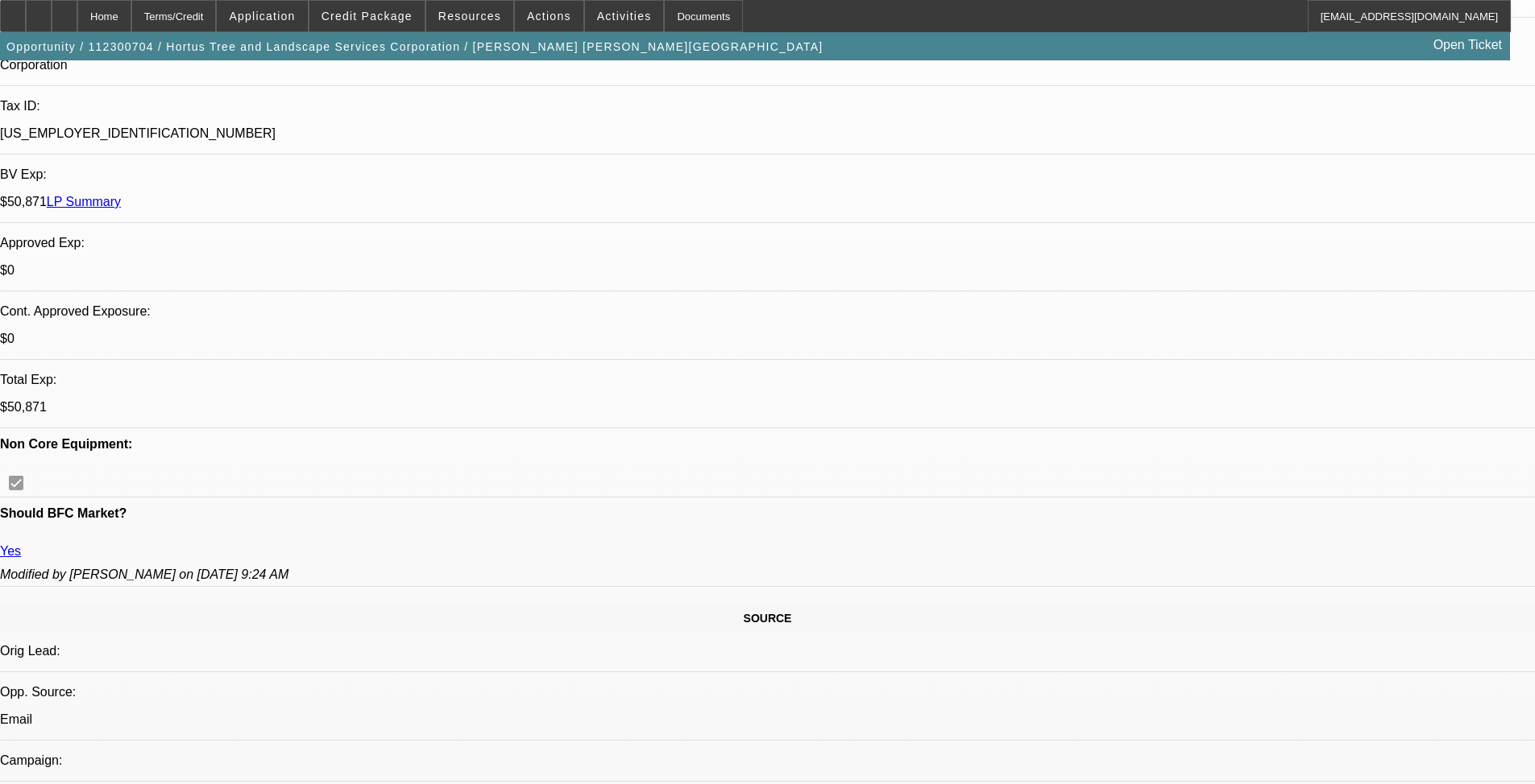
select select "0"
select select "2"
select select "0"
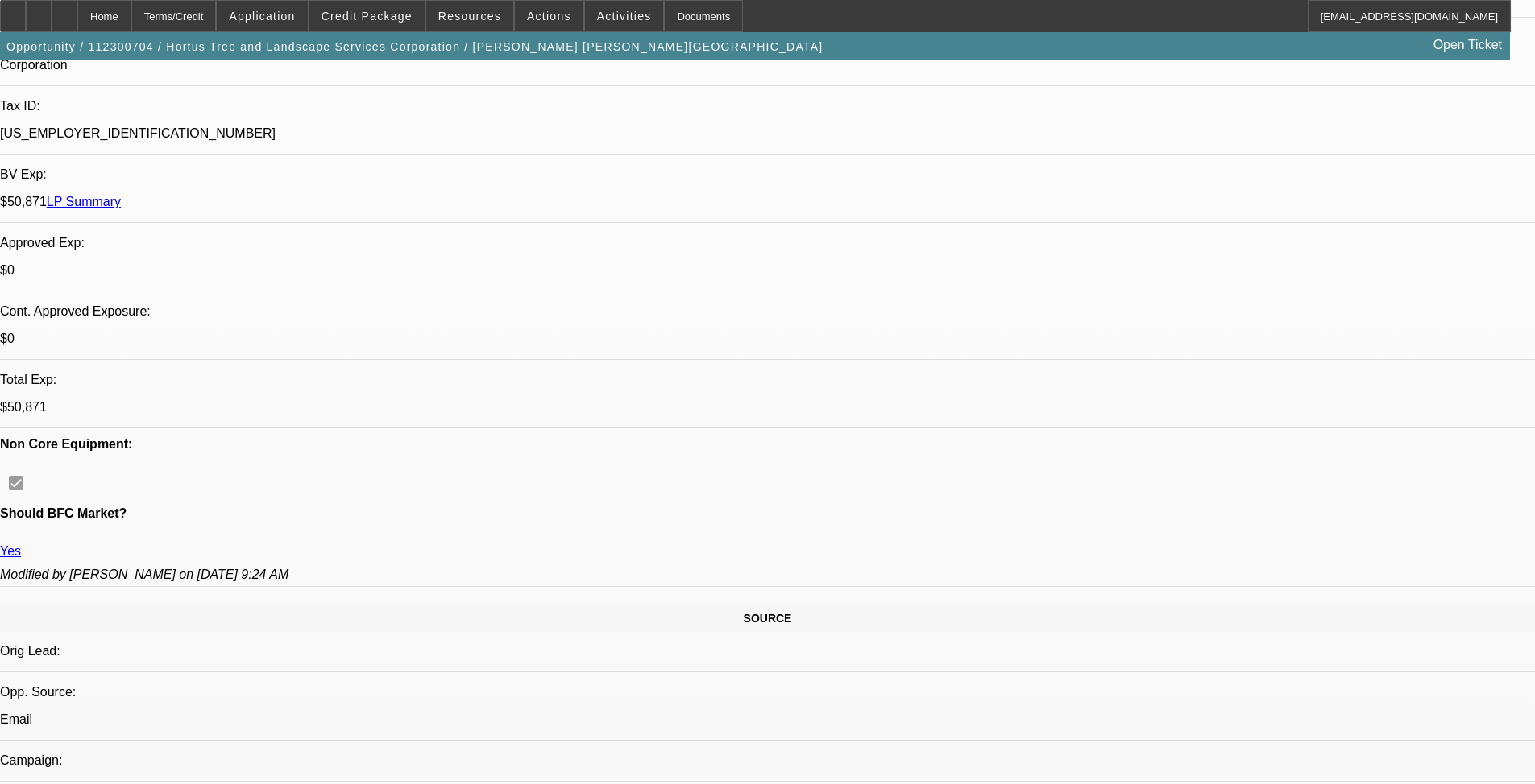
select select "0"
select select "2"
select select "0"
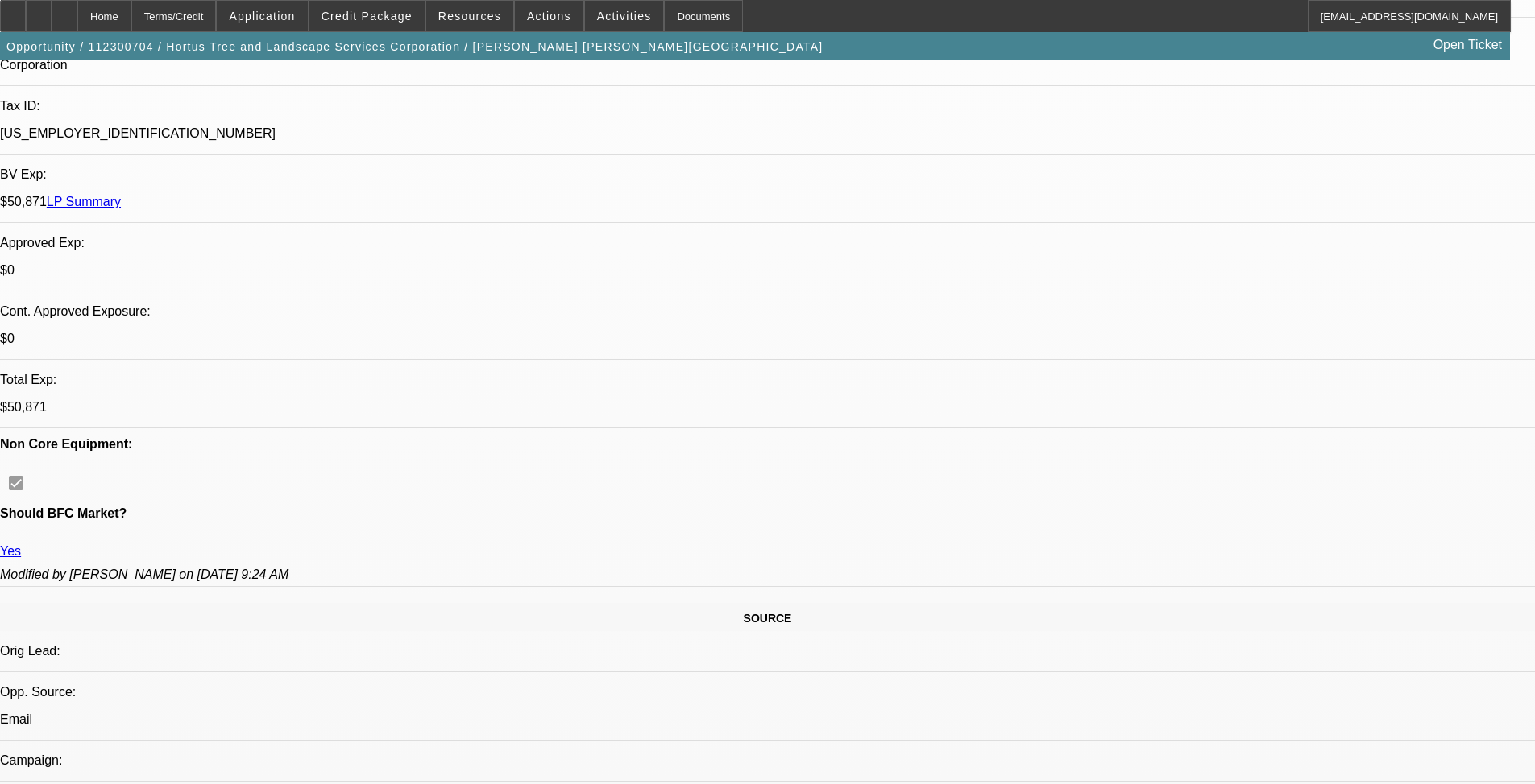
select select "2"
select select "0"
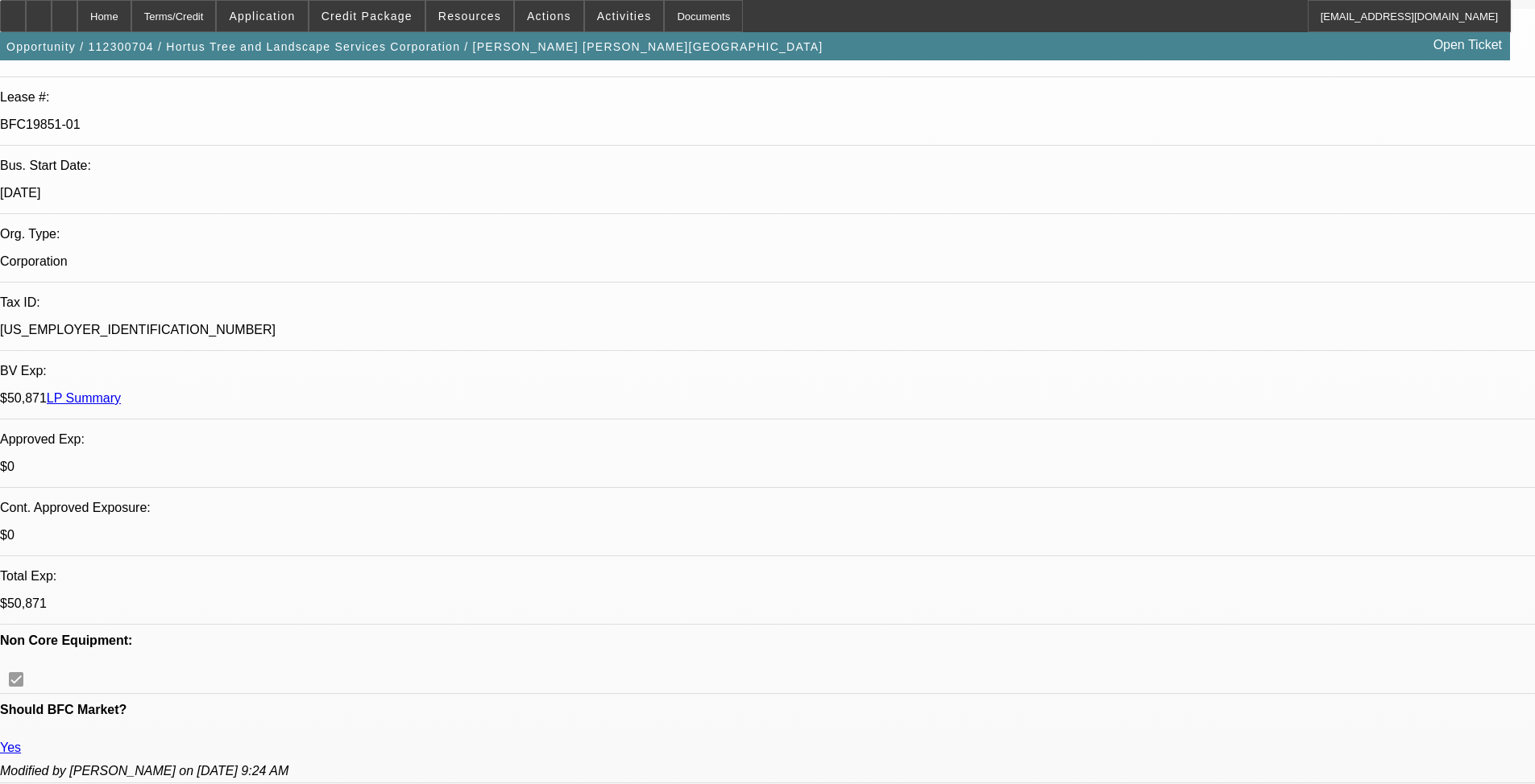
scroll to position [241, 0]
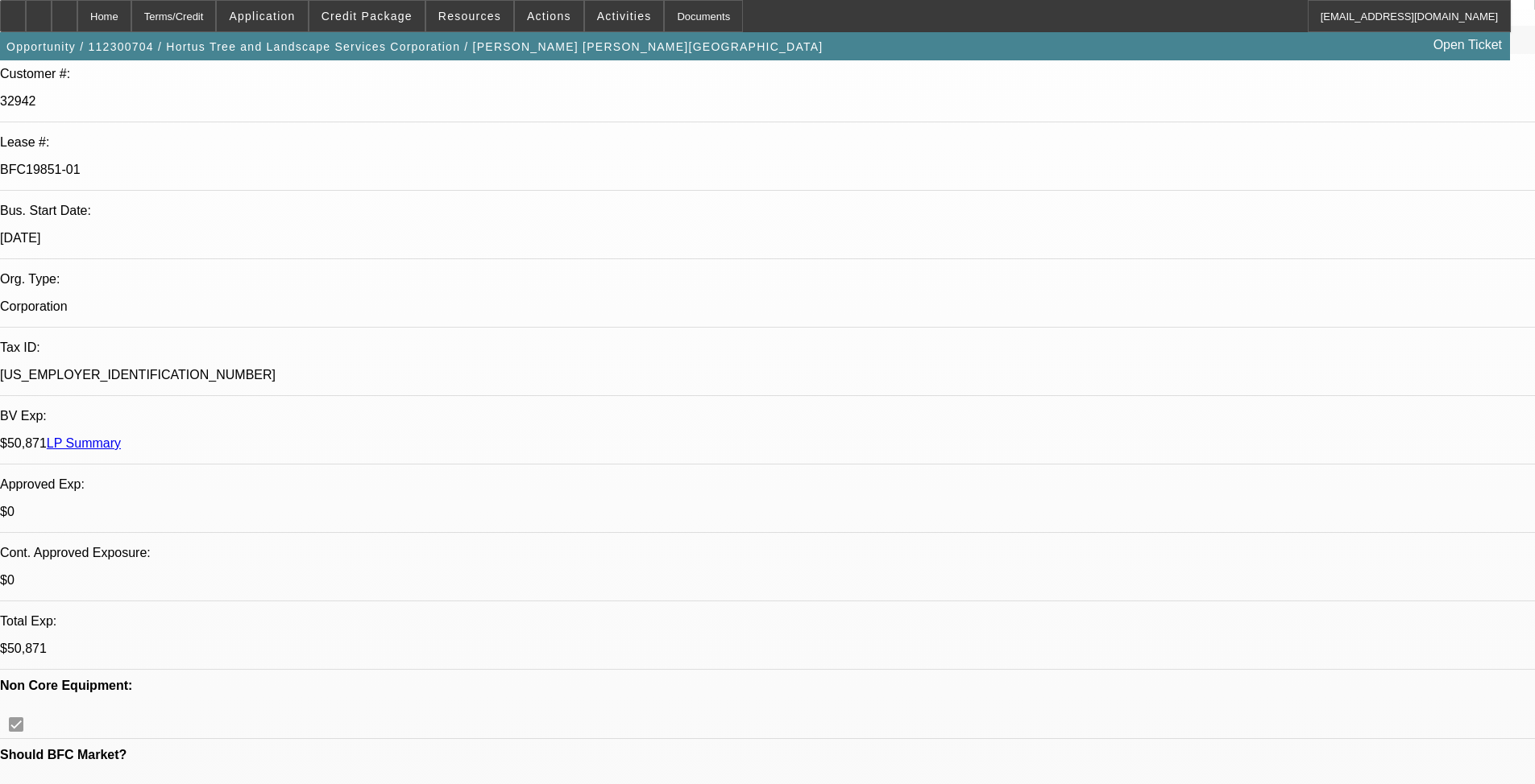
select select "1"
select select "2"
select select "6"
select select "1"
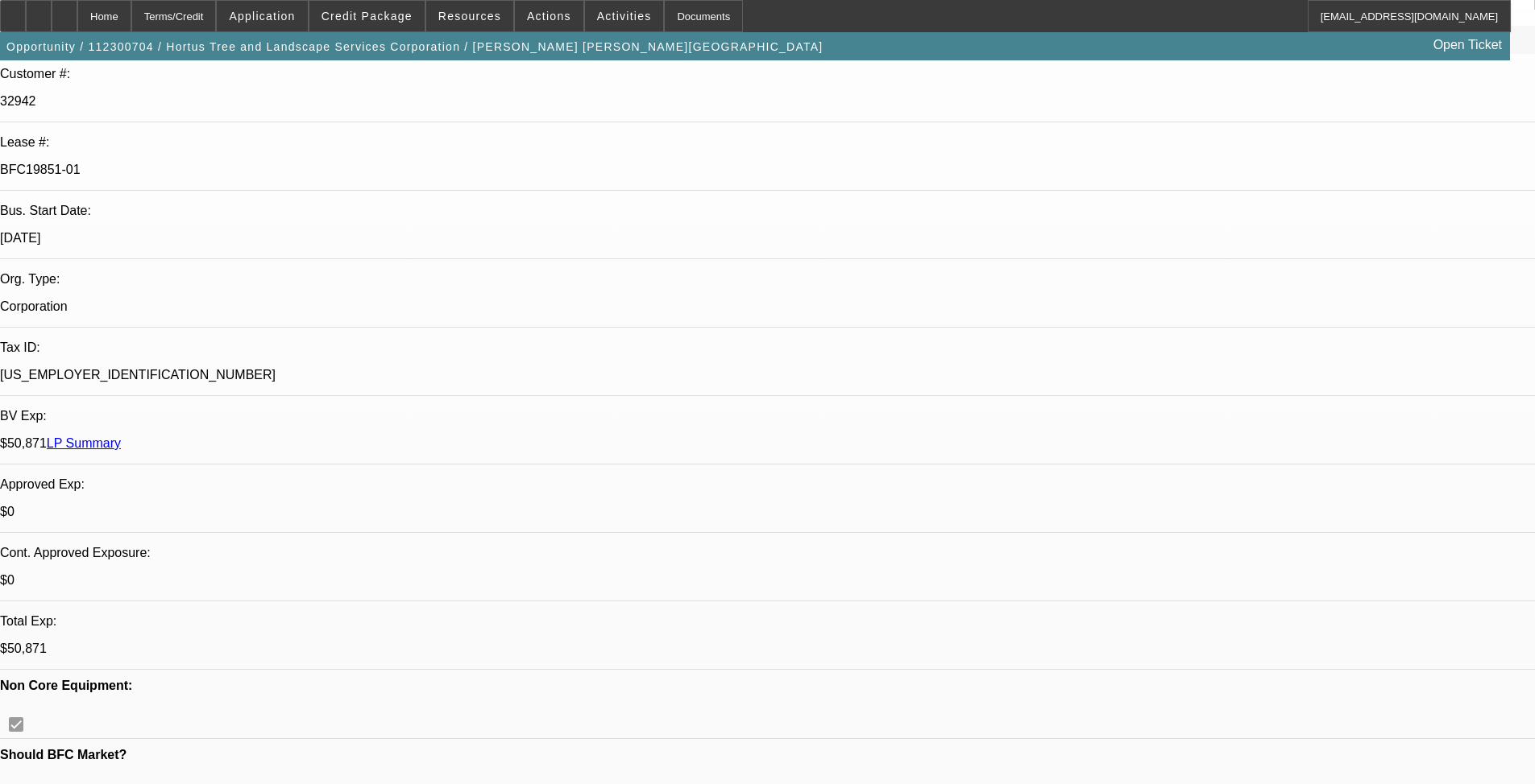
select select "6"
select select "1"
select select "2"
select select "6"
select select "1"
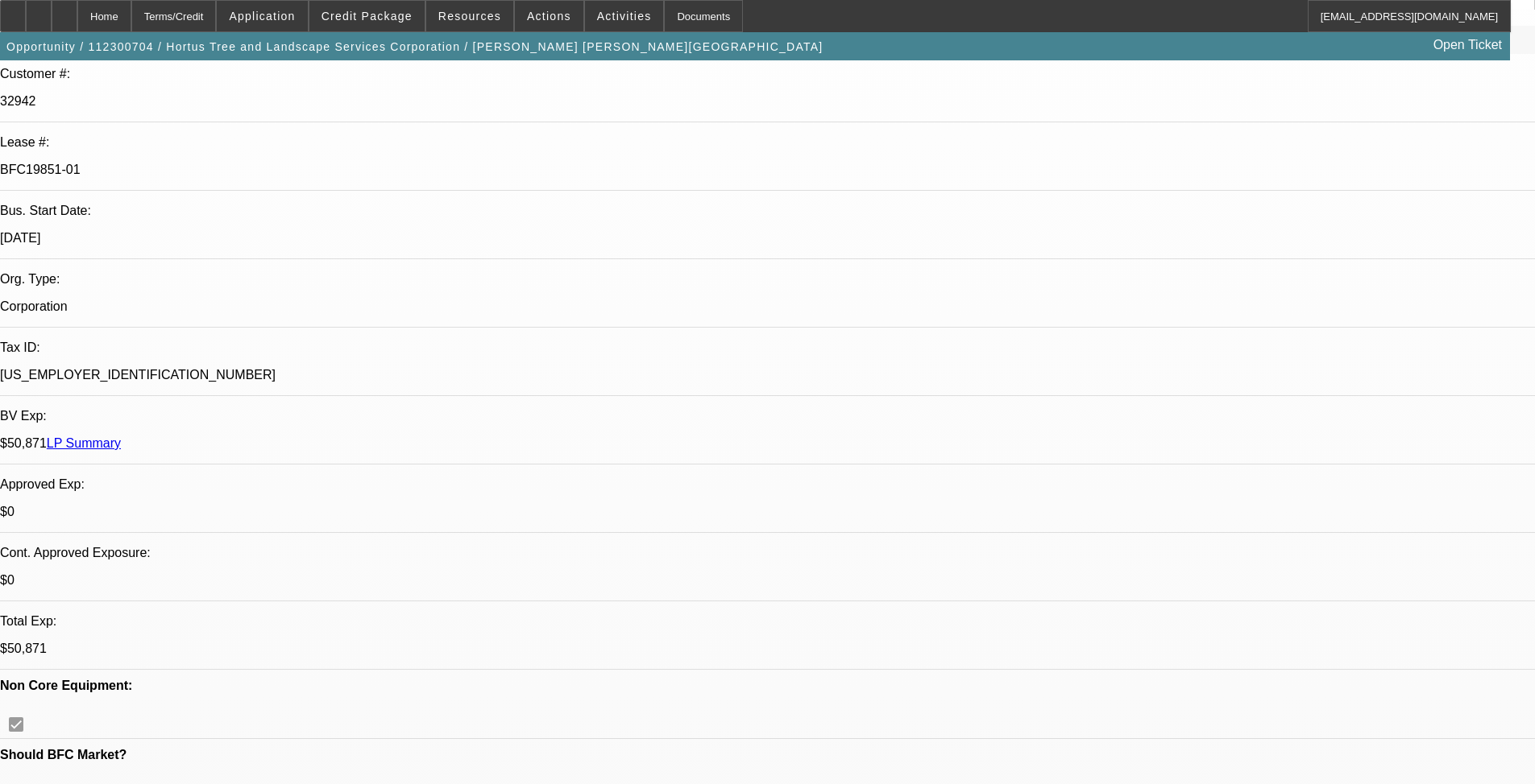
select select "2"
select select "6"
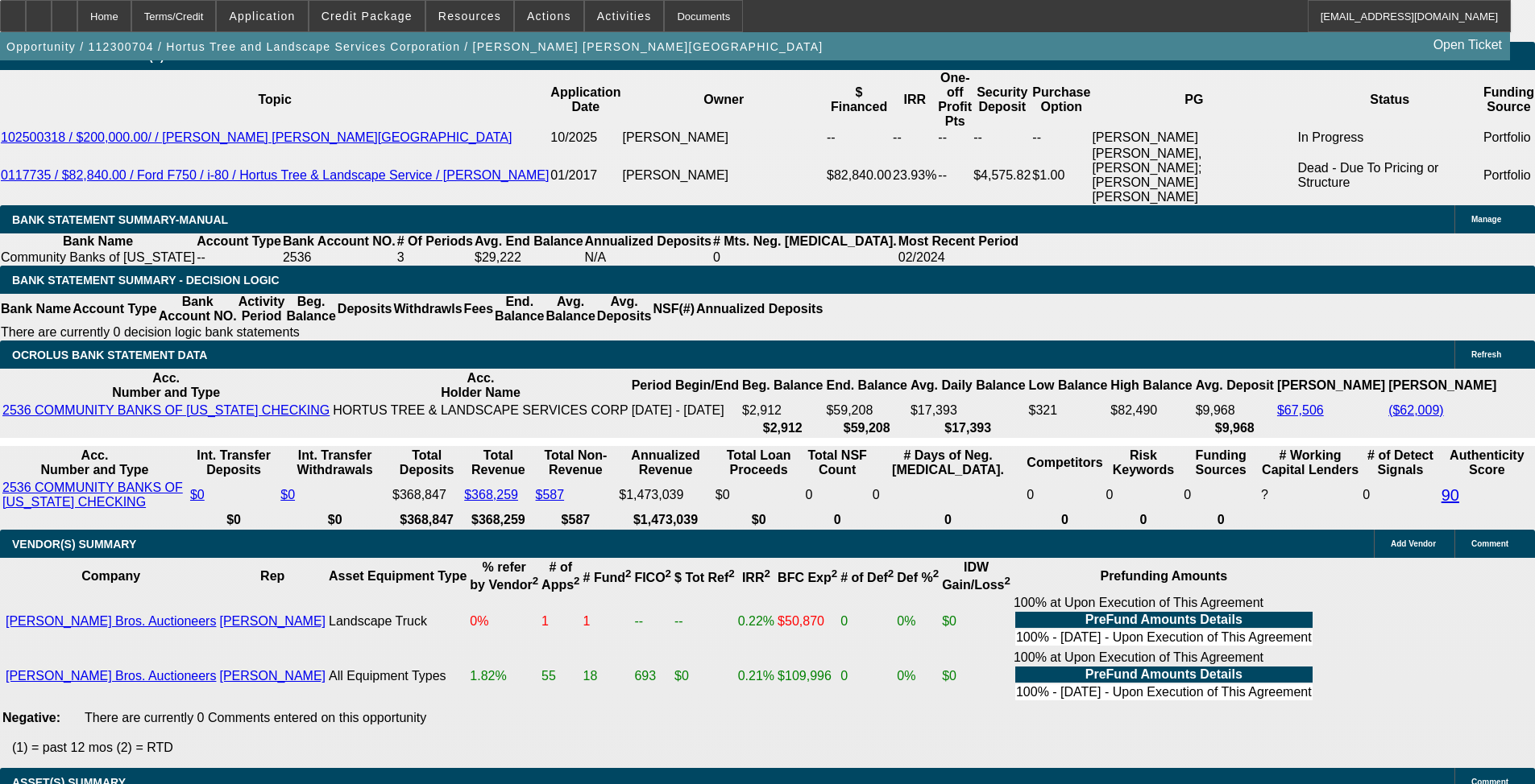
scroll to position [2979, 0]
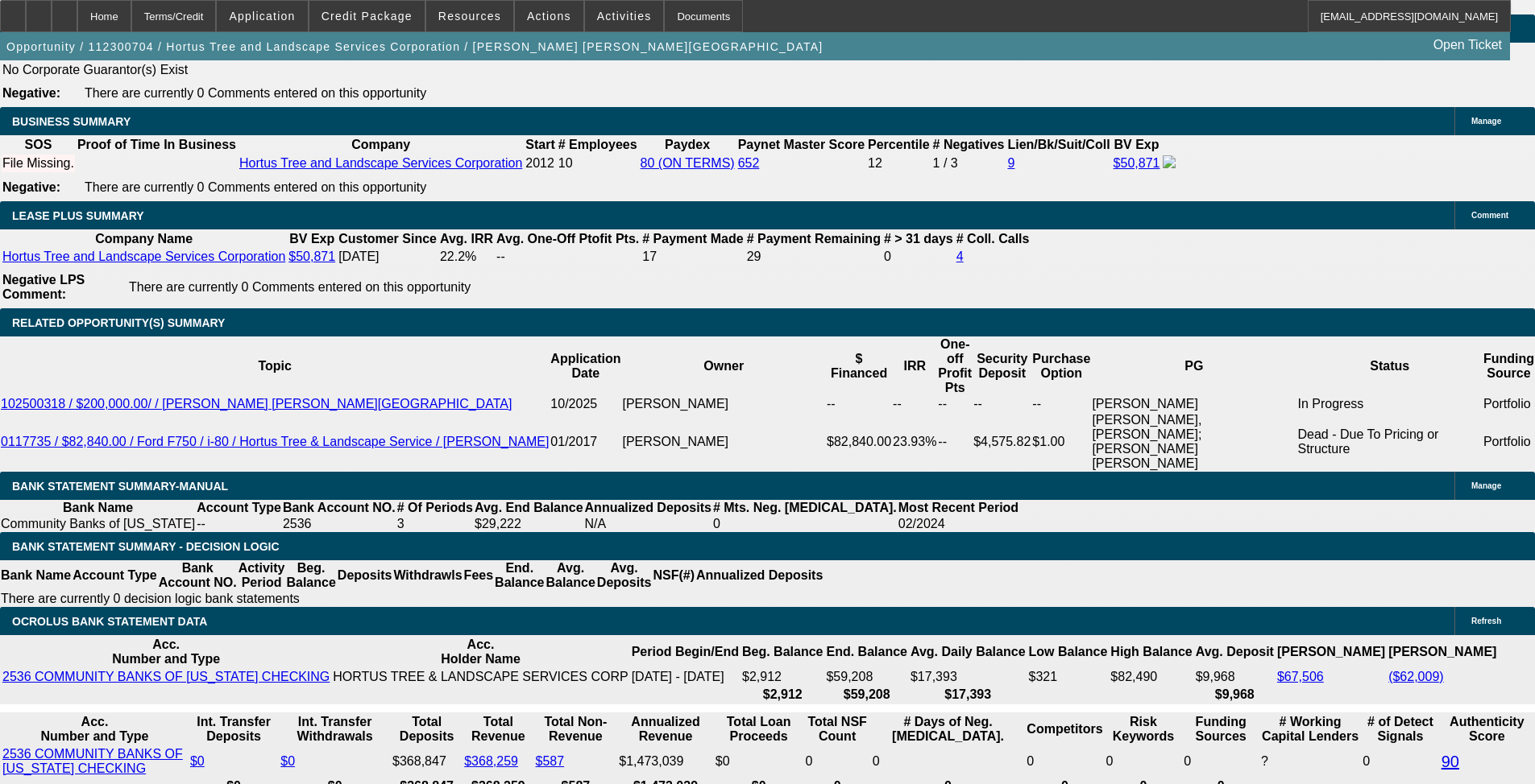
scroll to position [2656, 0]
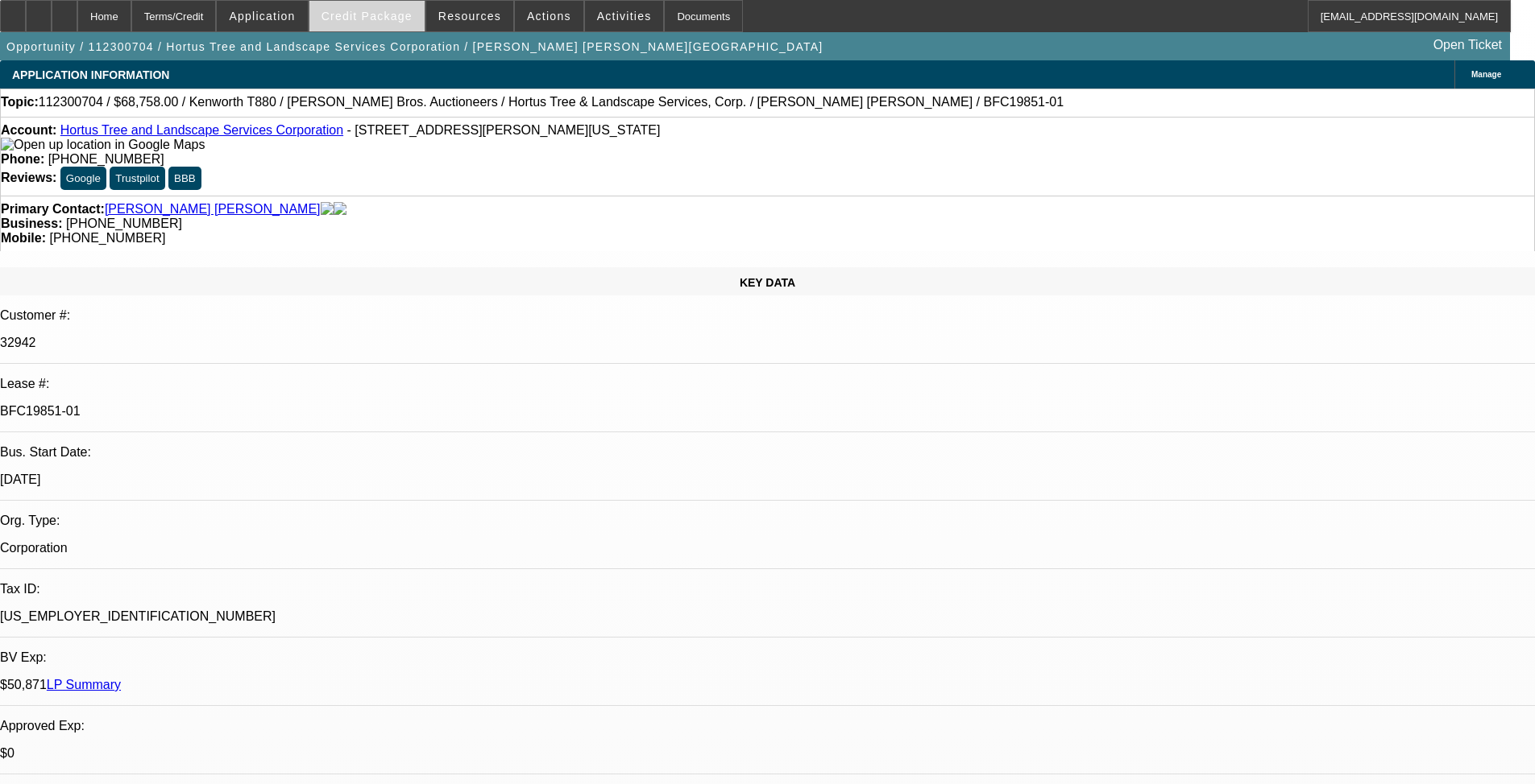
select select "0"
select select "2"
select select "0"
select select "6"
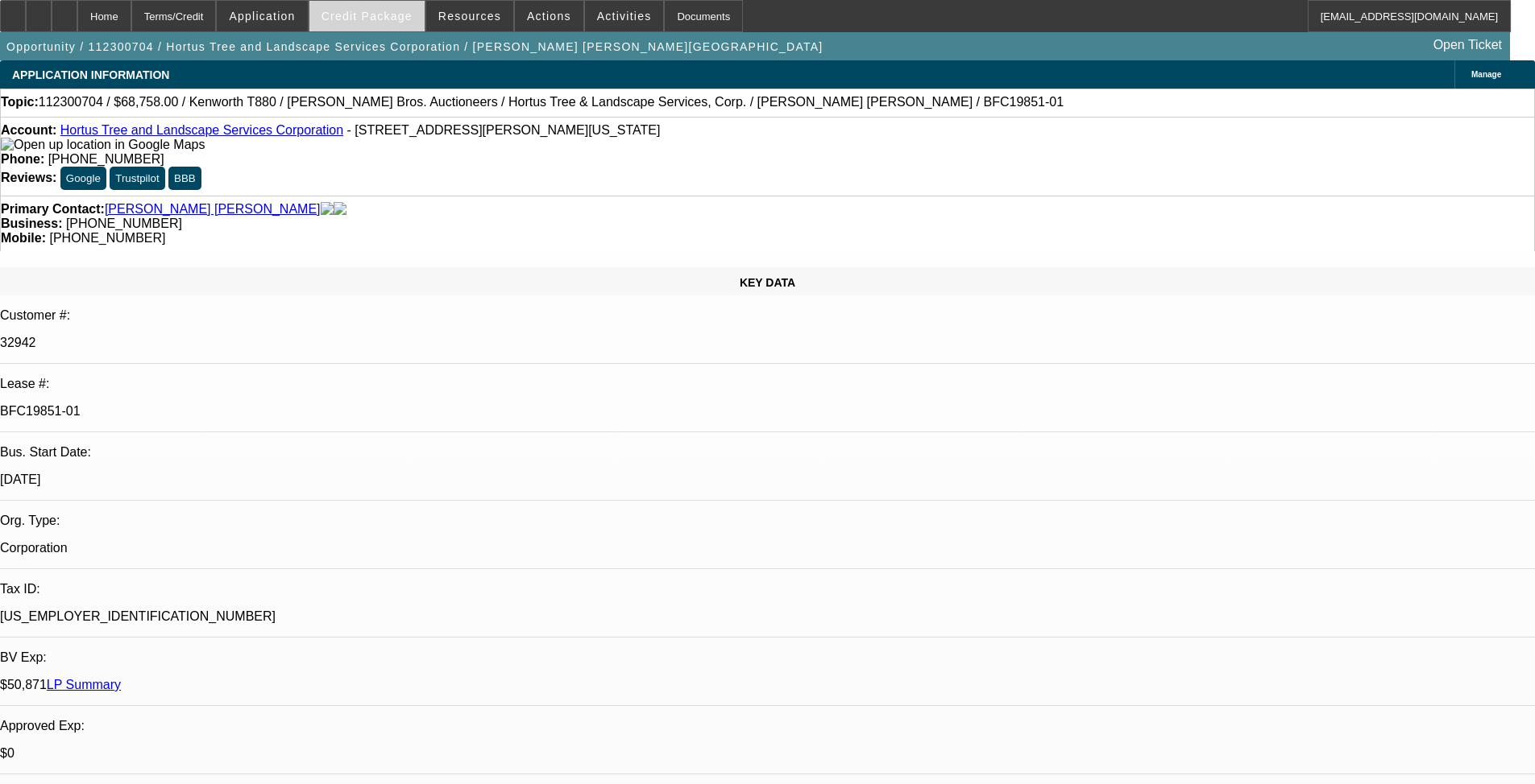
select select "0"
select select "6"
select select "0"
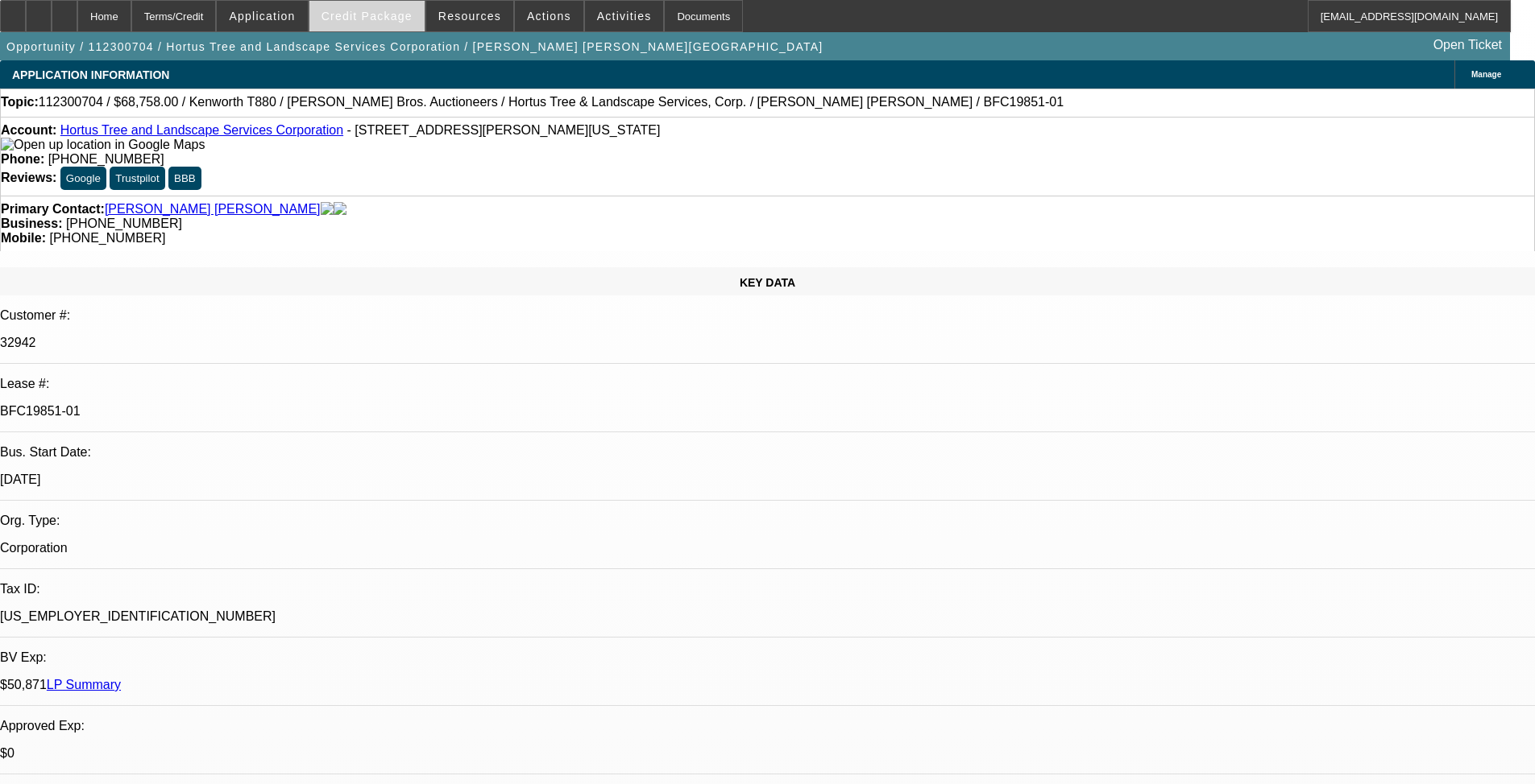
select select "2"
select select "0"
select select "6"
select select "0"
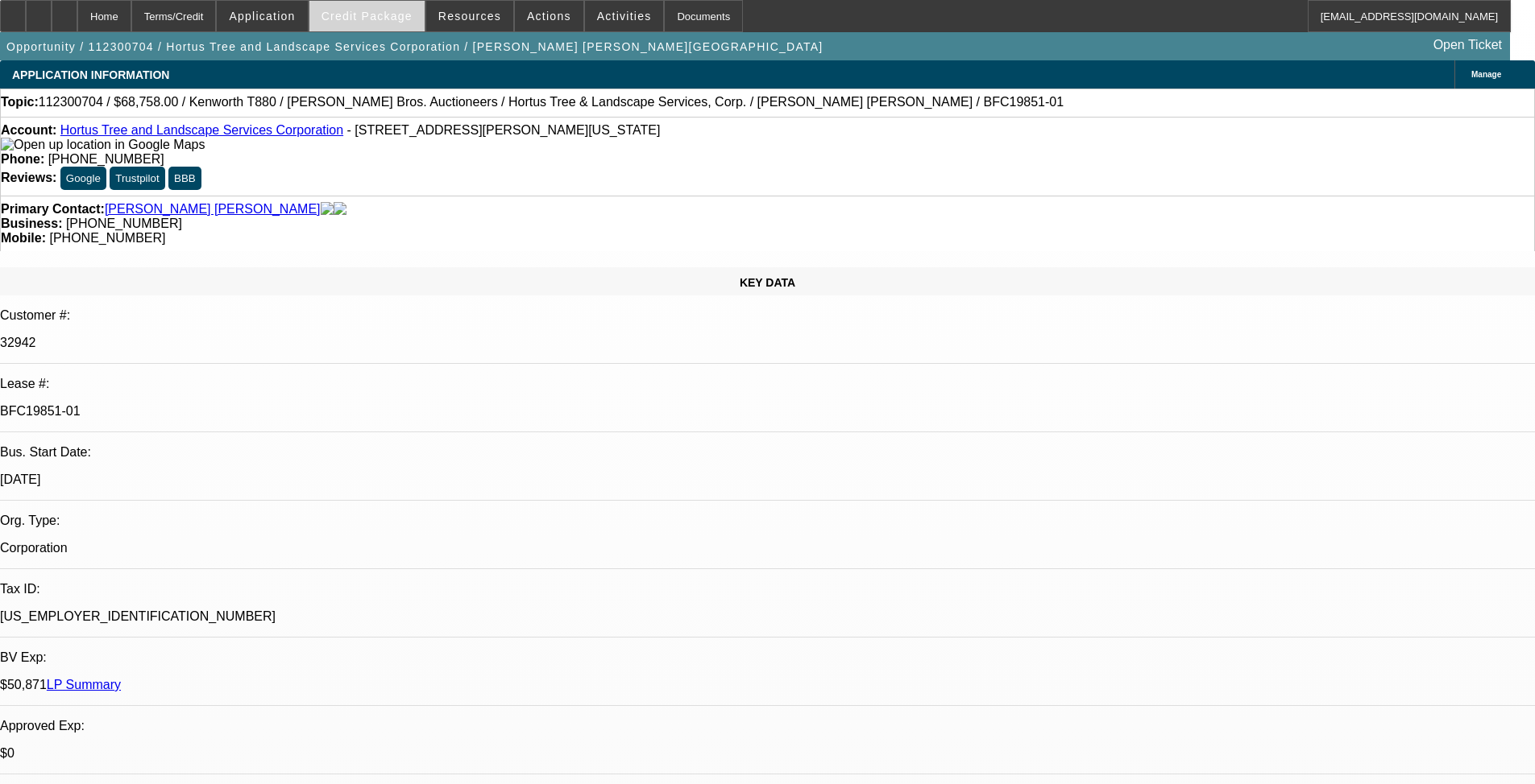
select select "2"
select select "0"
select select "6"
click at [395, 23] on span at bounding box center [367, 16] width 116 height 39
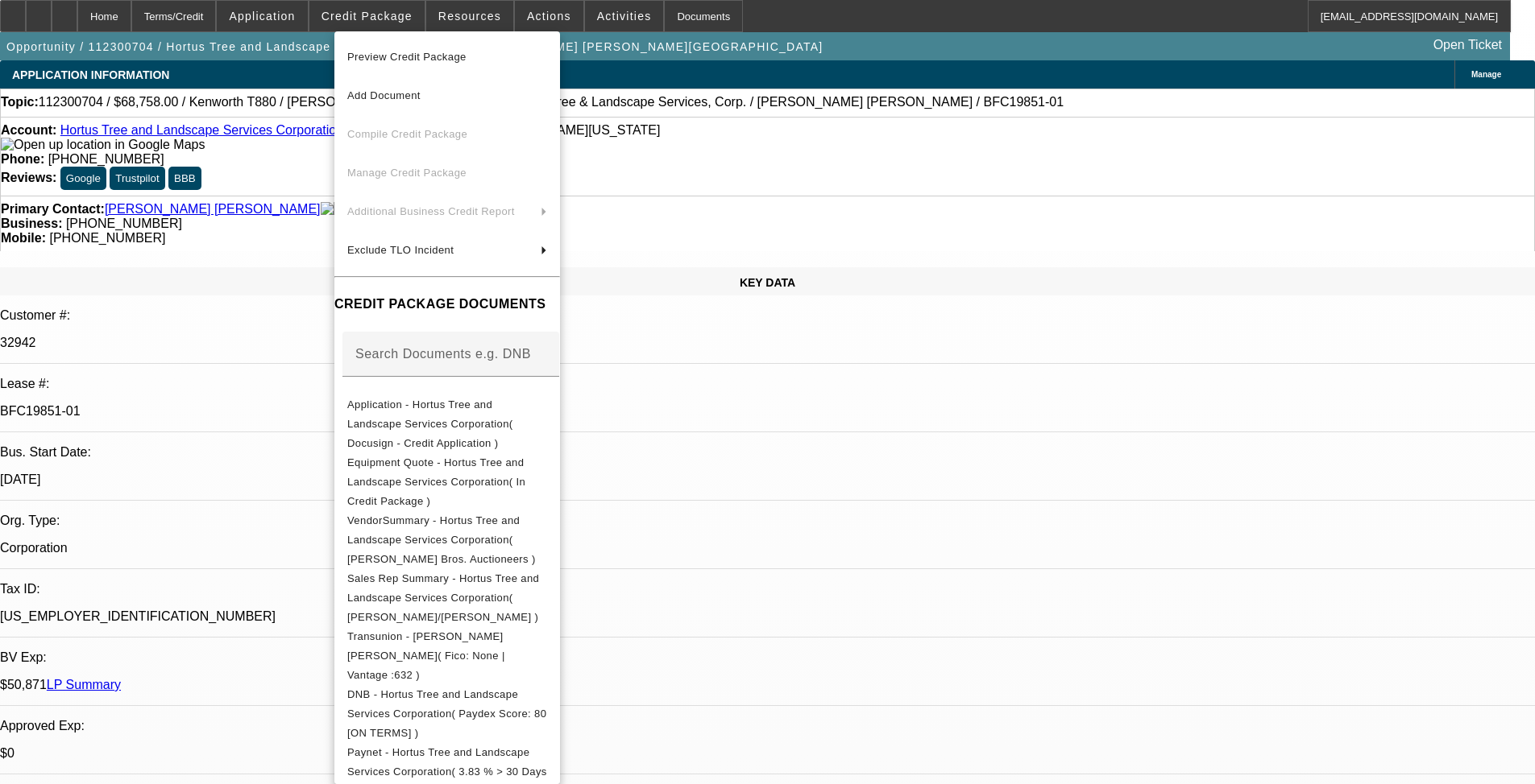
click at [491, 56] on span "Preview Credit Package" at bounding box center [447, 57] width 200 height 19
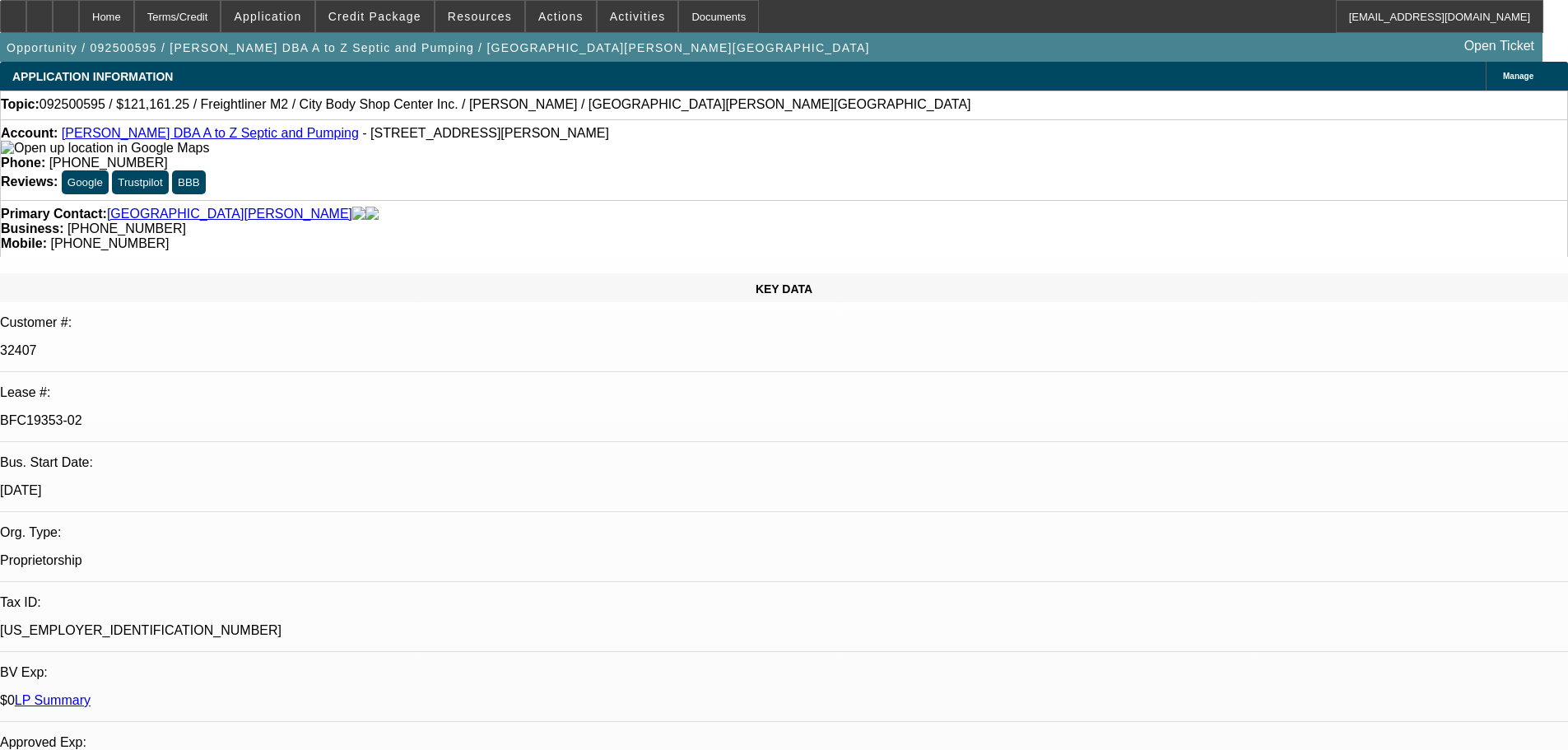
select select "0"
select select "6"
select select "0"
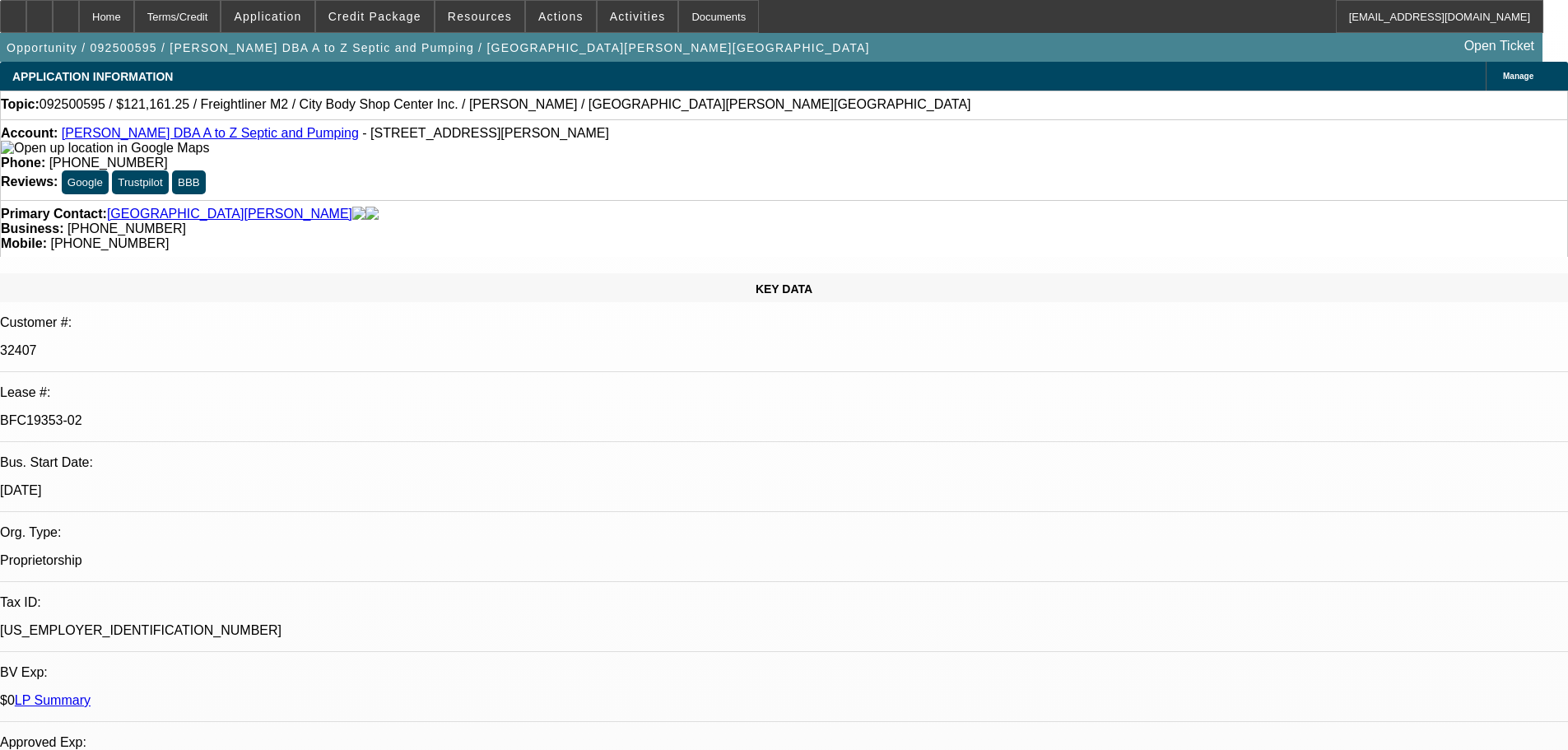
select select "0"
select select "6"
select select "0"
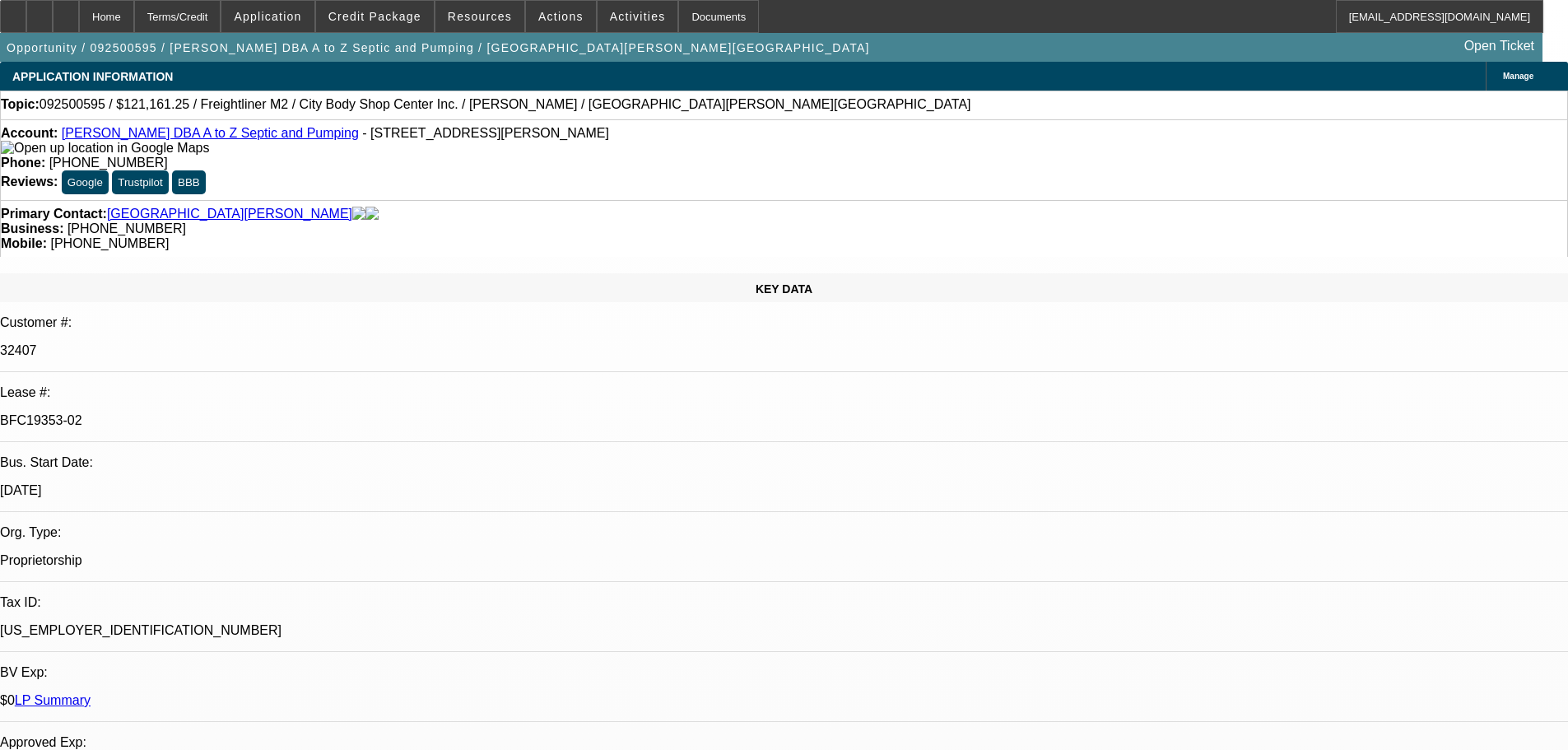
select select "0"
select select "6"
select select "0"
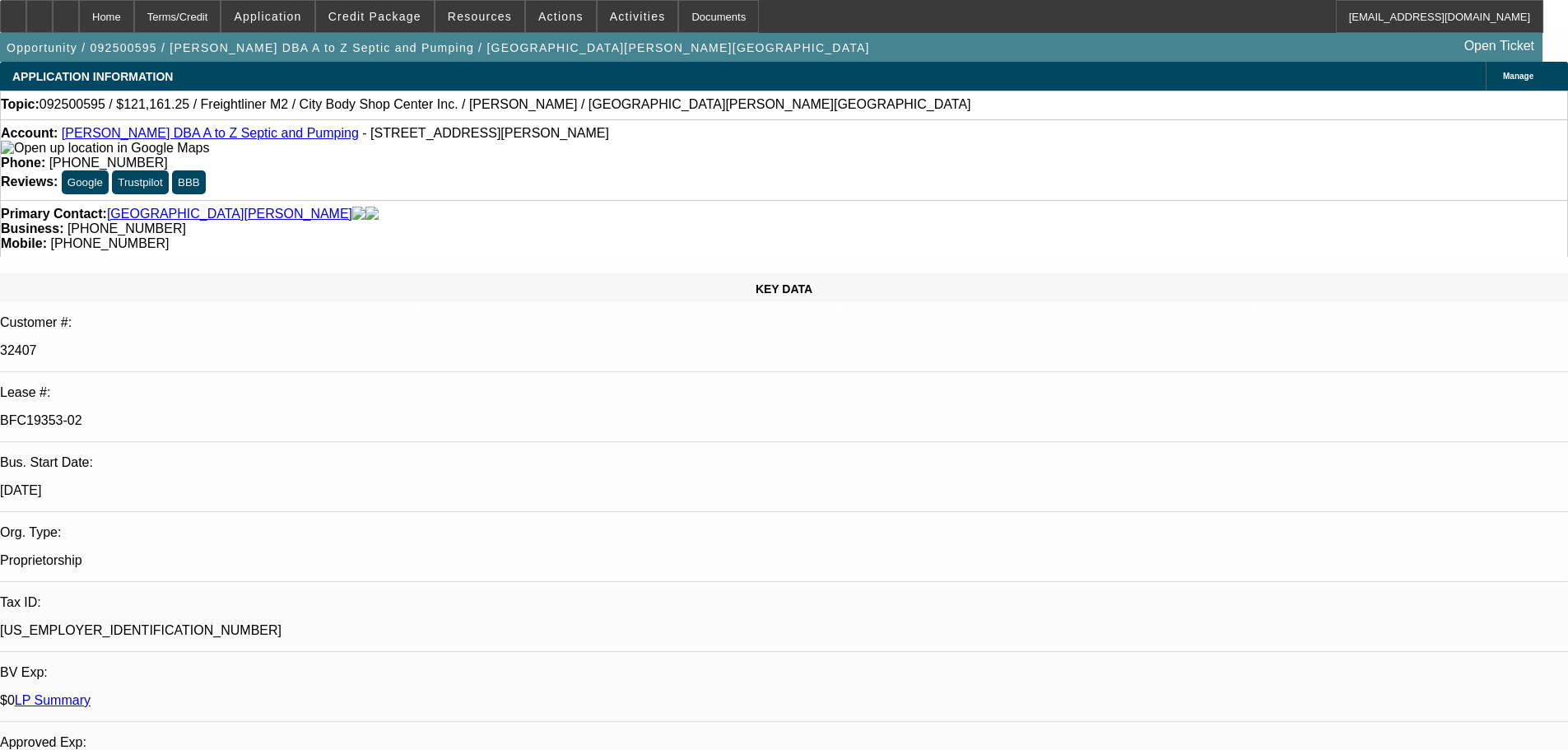
select select "6"
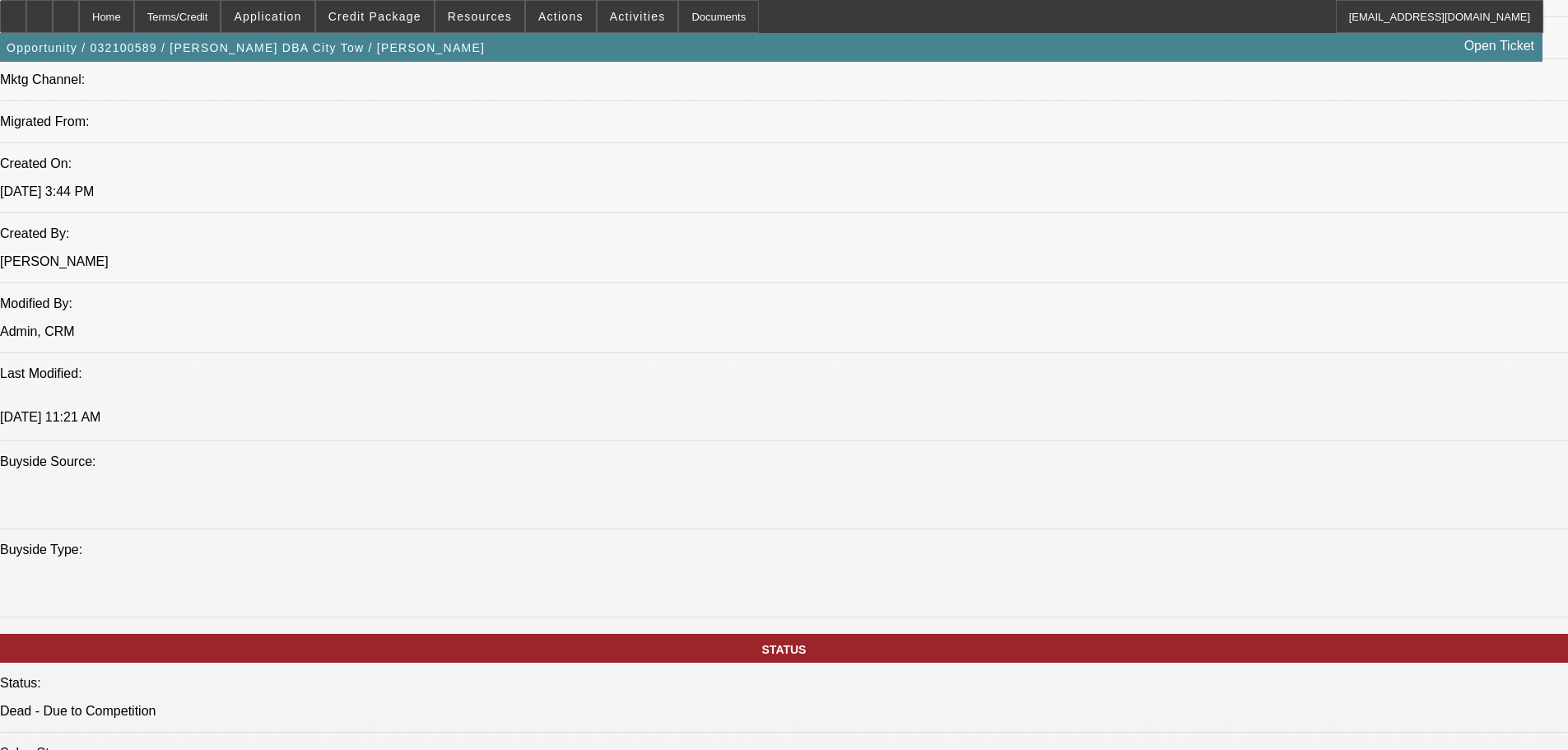
select select "0"
select select "6"
select select "0"
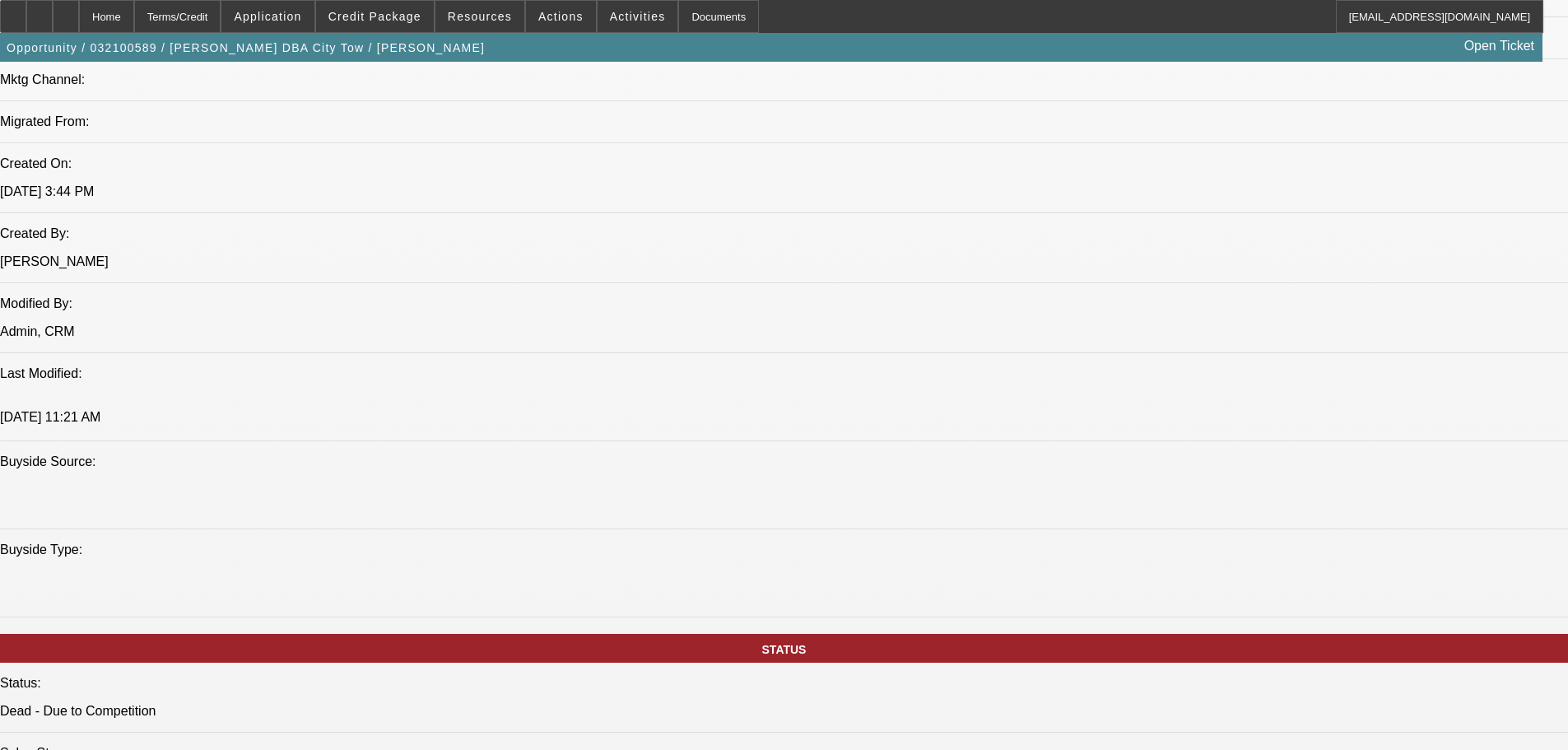
select select "0"
select select "6"
select select "0"
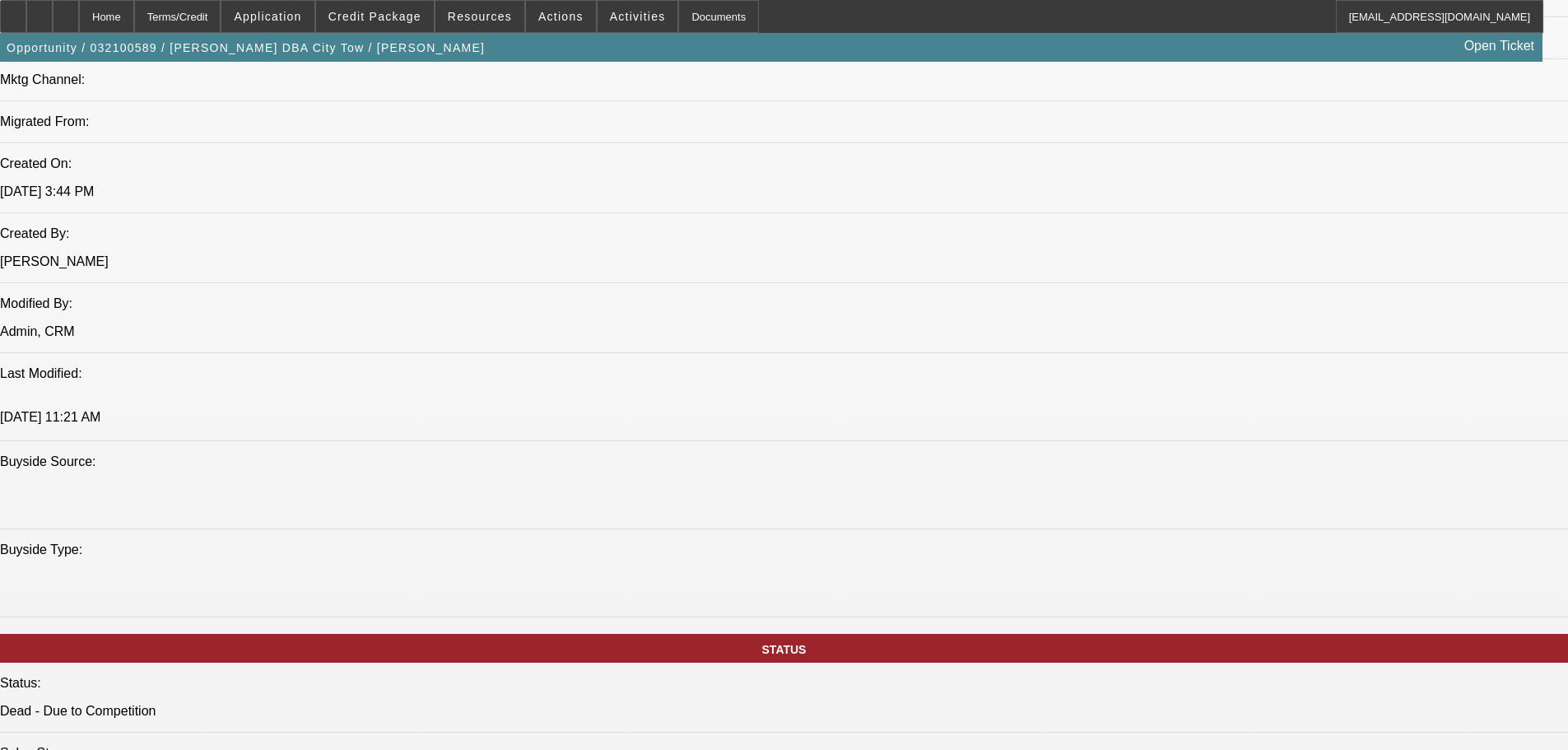
select select "0.1"
select select "4"
select select "0"
select select "0.1"
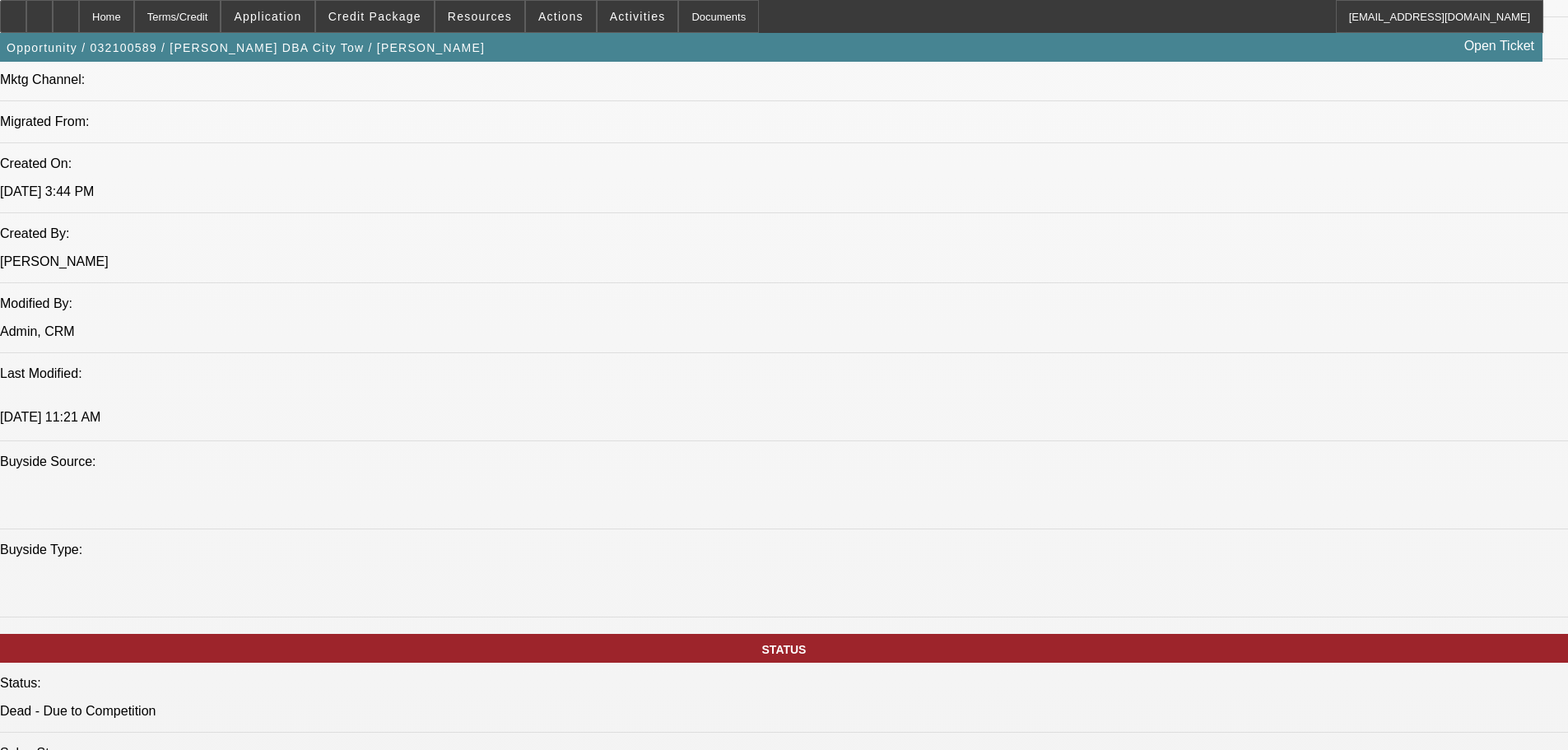
select select "4"
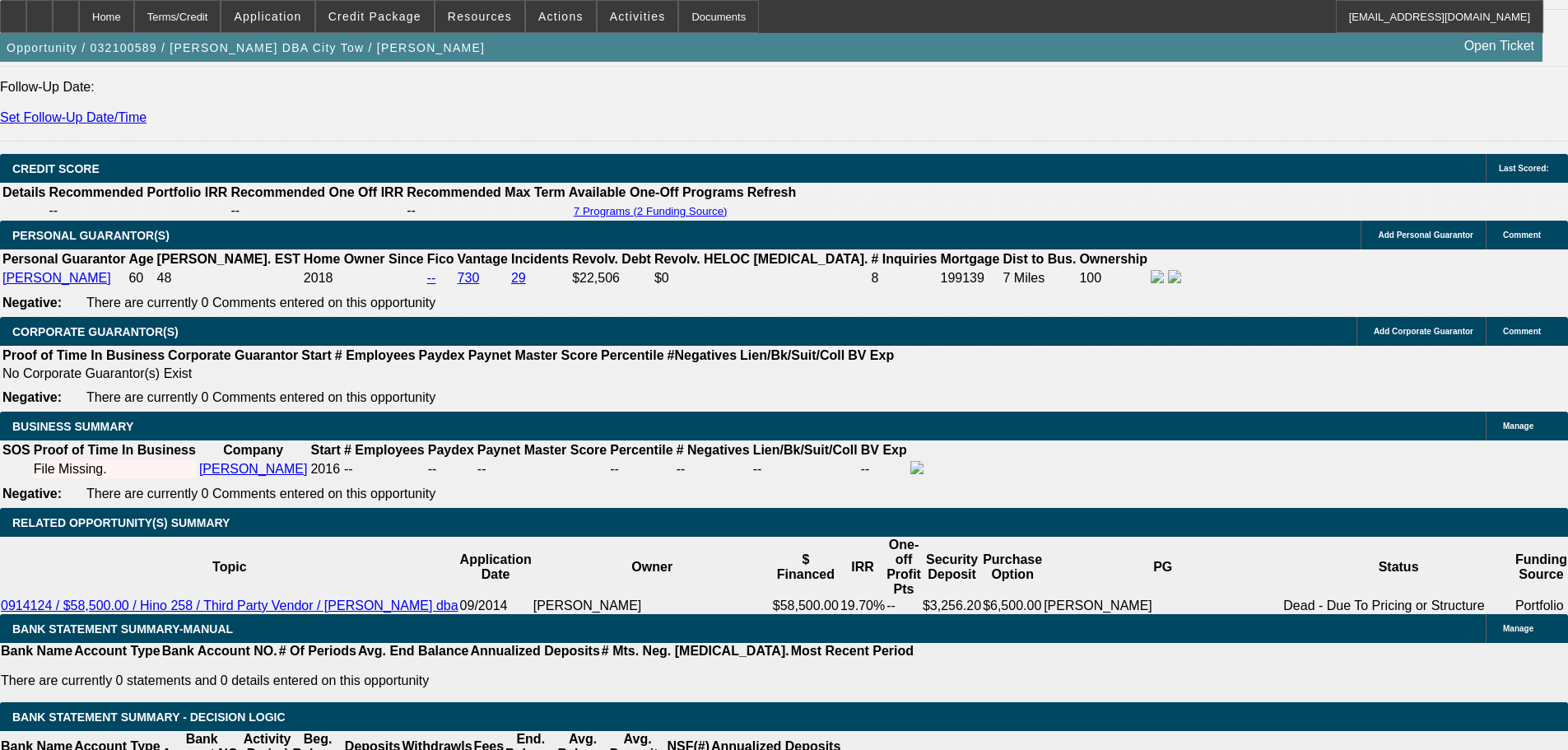
scroll to position [2318, 0]
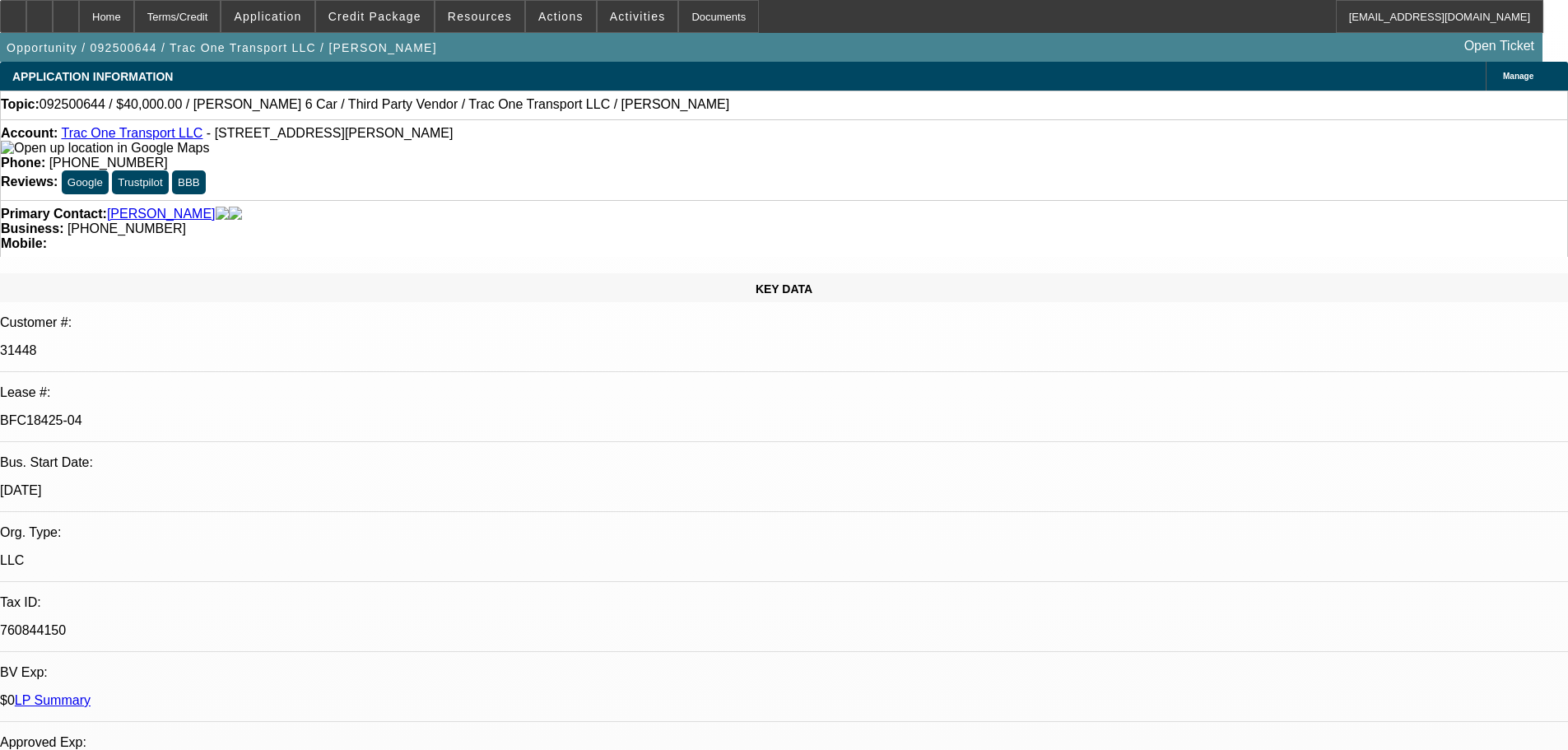
select select "0"
select select "3"
select select "0"
select select "6"
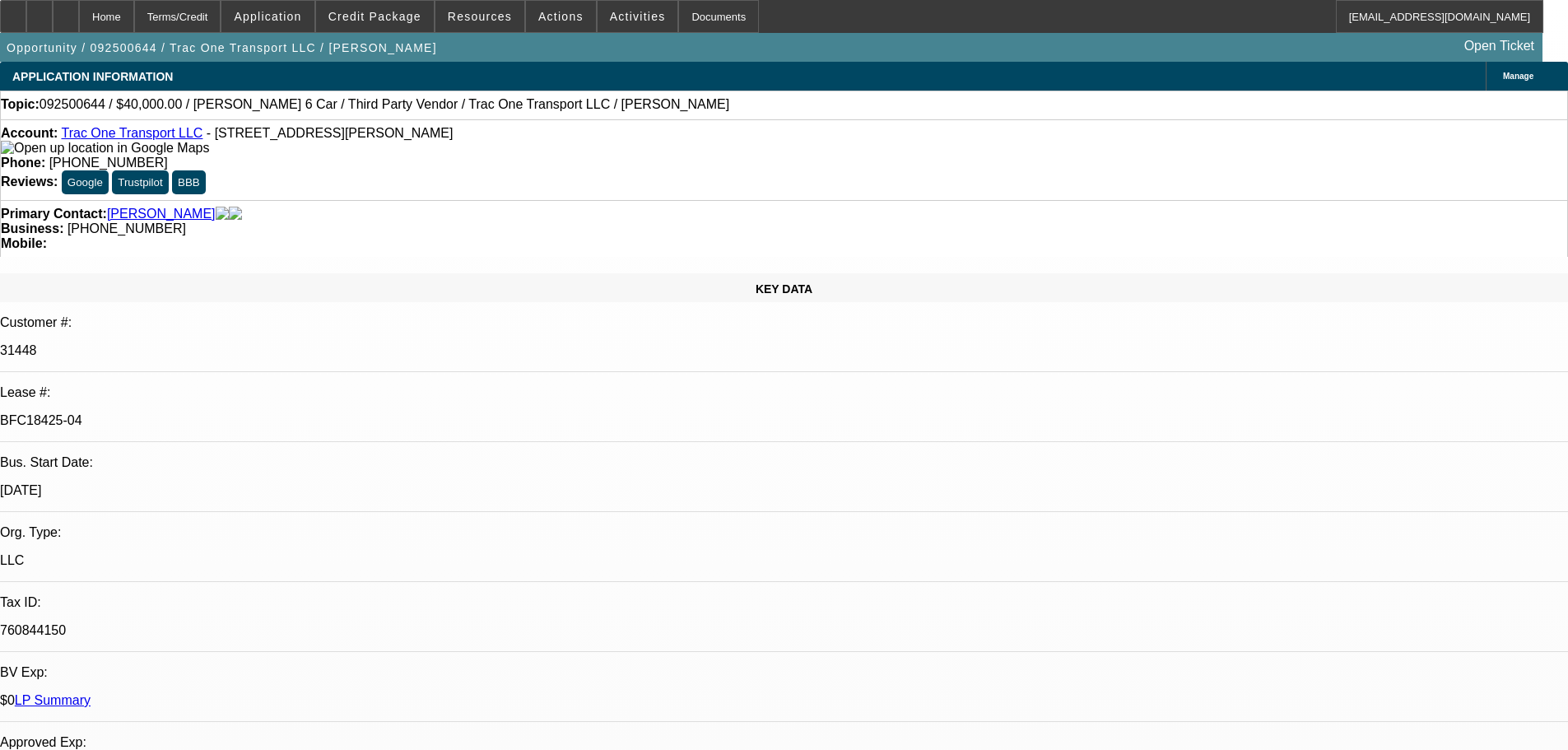
select select "0"
select select "6"
select select "0"
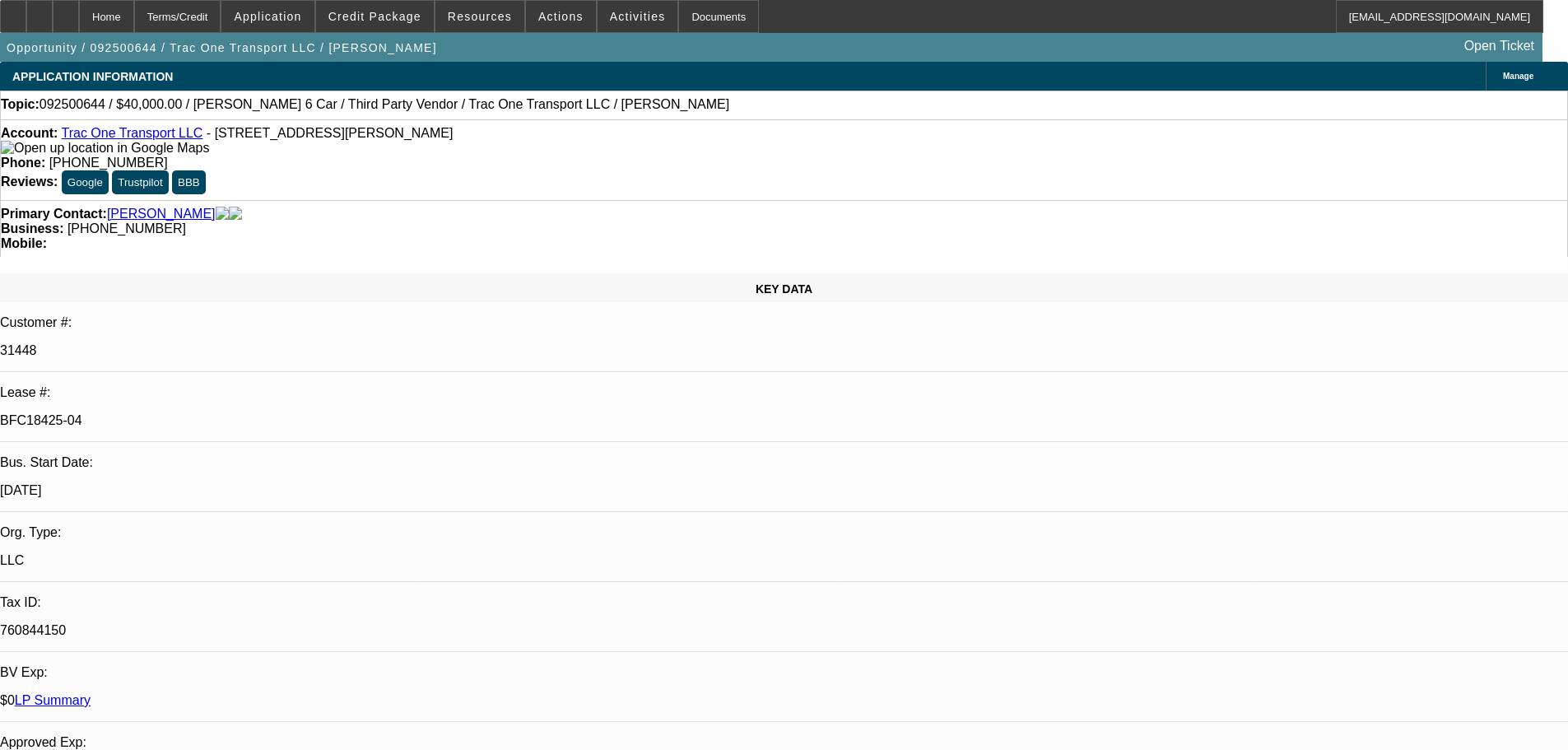
select select "0"
select select "6"
select select "0"
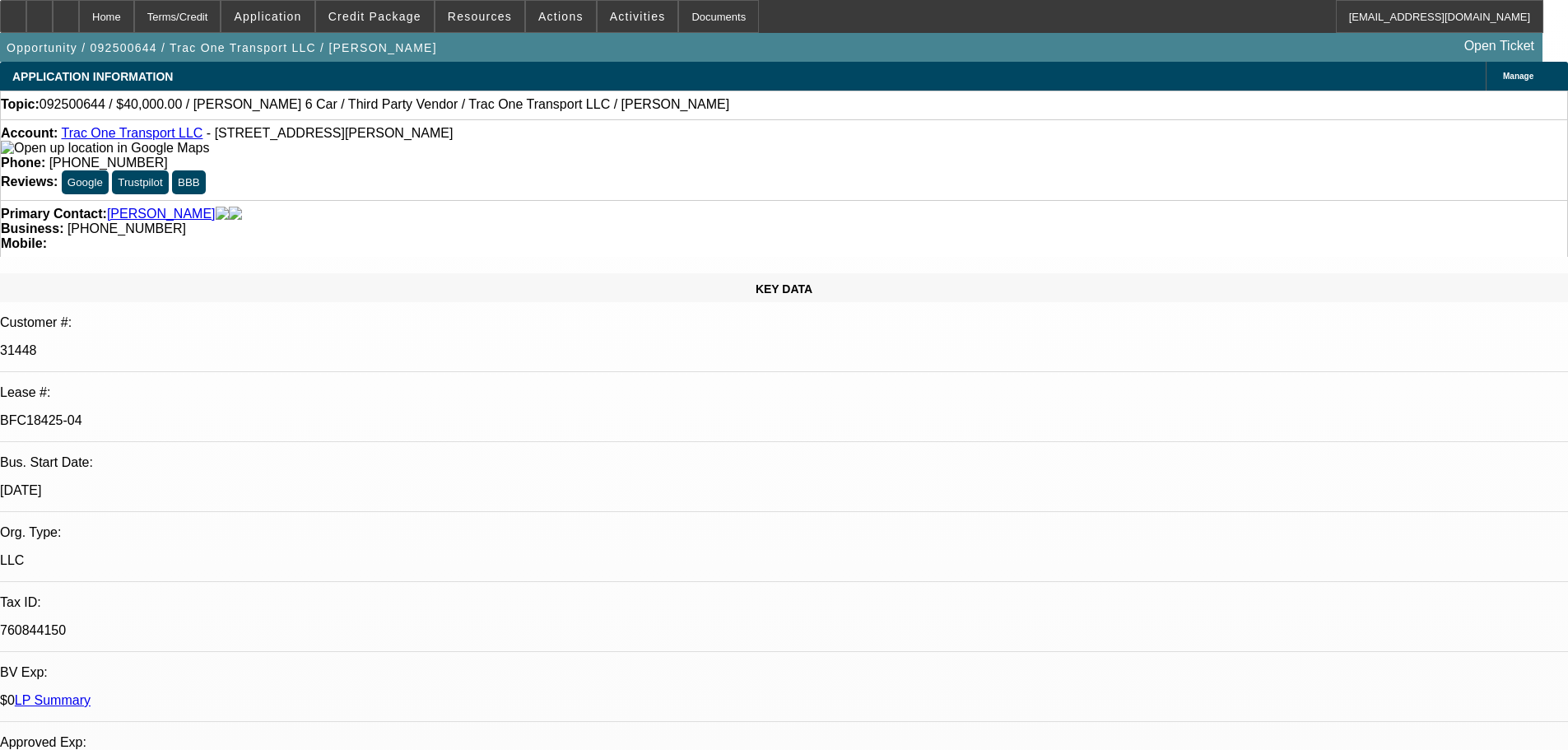
select select "0"
select select "6"
